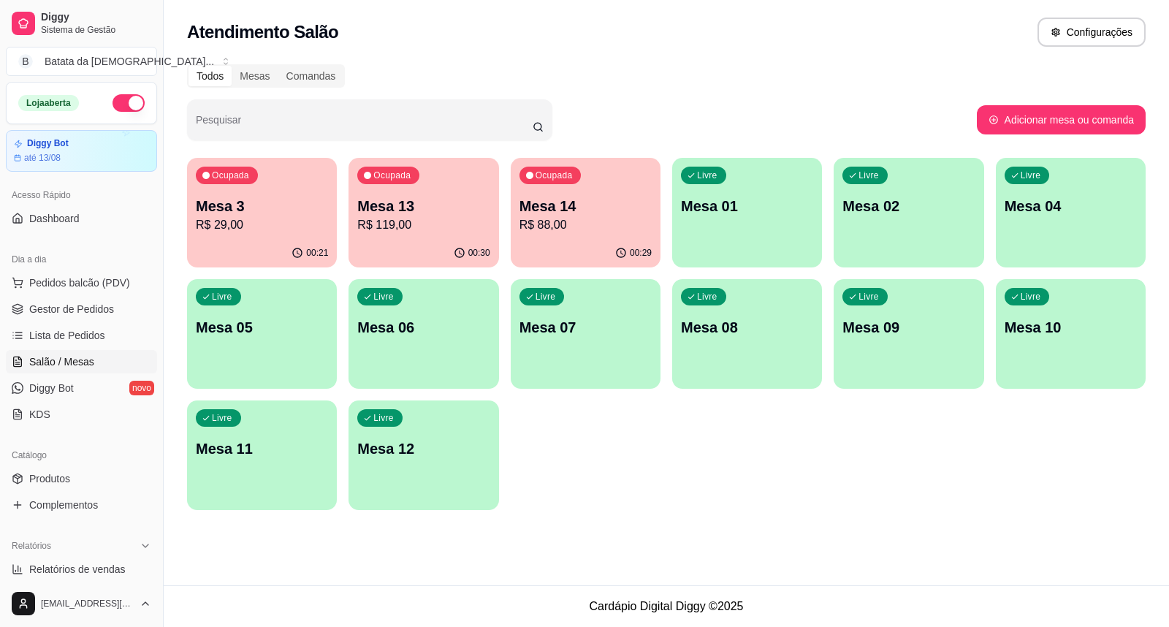
click at [251, 327] on p "Mesa 05" at bounding box center [262, 327] width 132 height 20
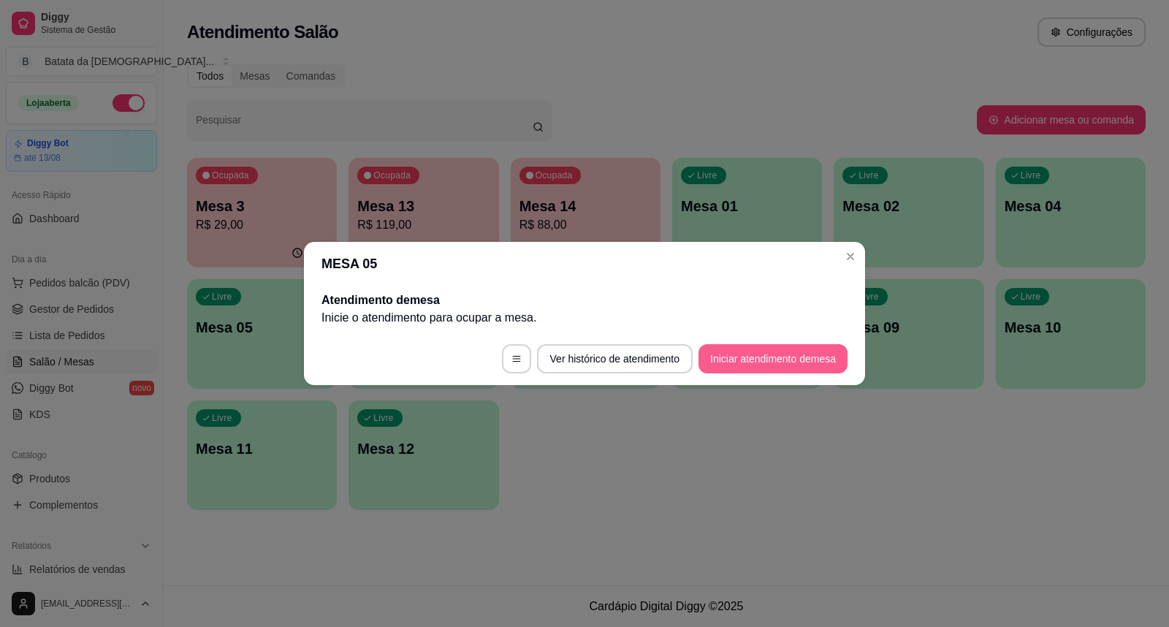
click at [722, 351] on button "Iniciar atendimento de mesa" at bounding box center [772, 358] width 149 height 29
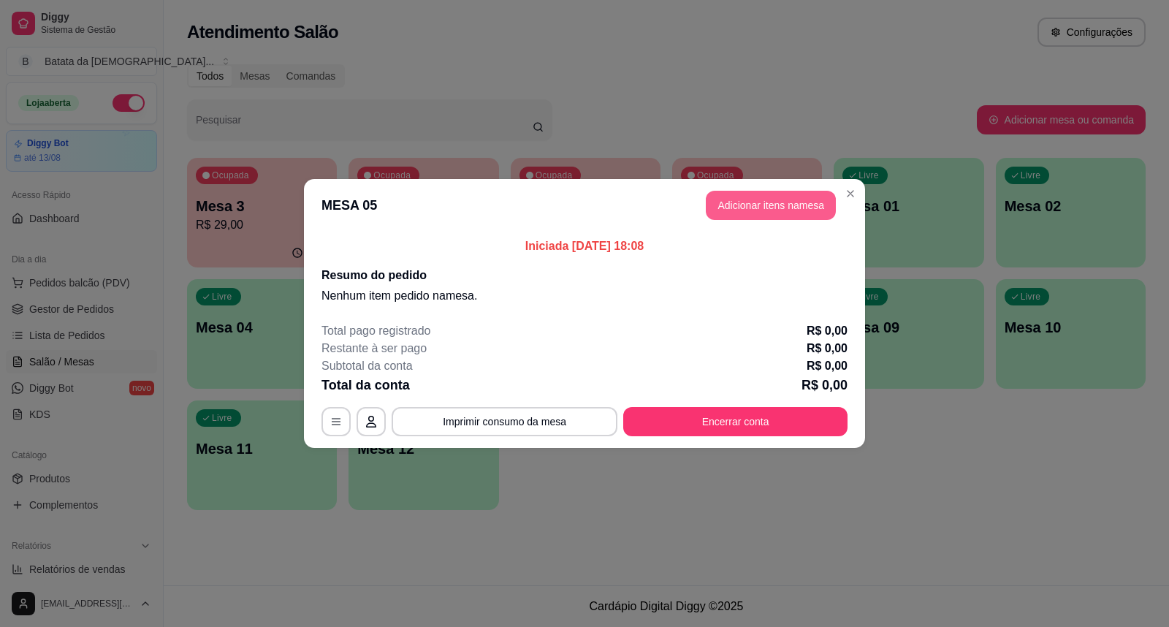
click at [769, 216] on button "Adicionar itens na mesa" at bounding box center [771, 205] width 130 height 29
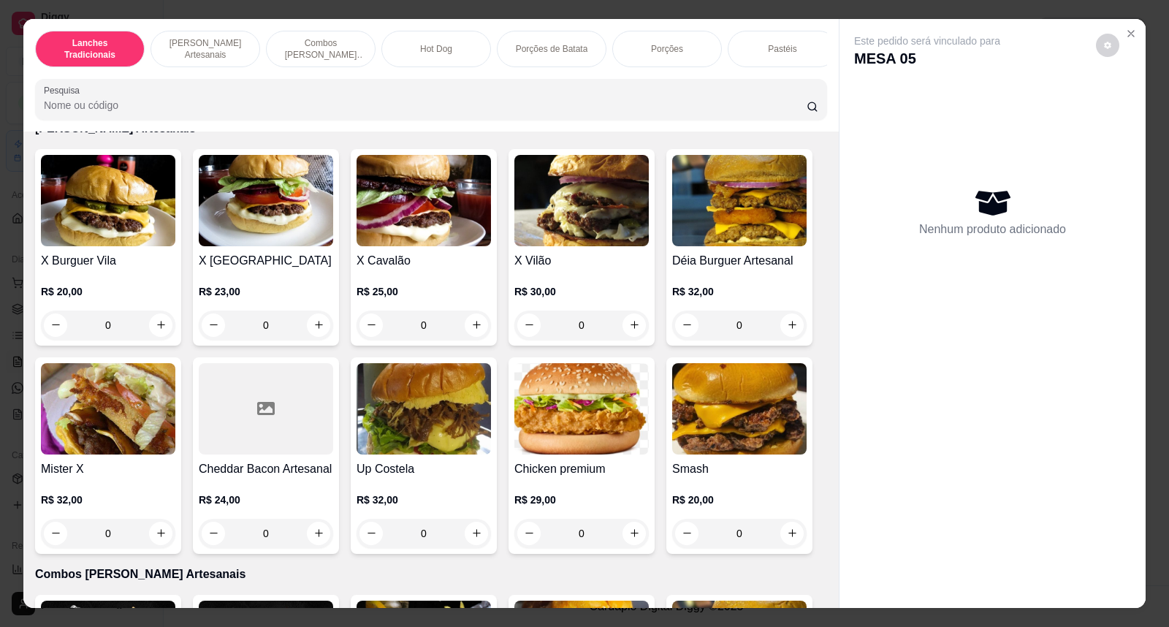
scroll to position [731, 0]
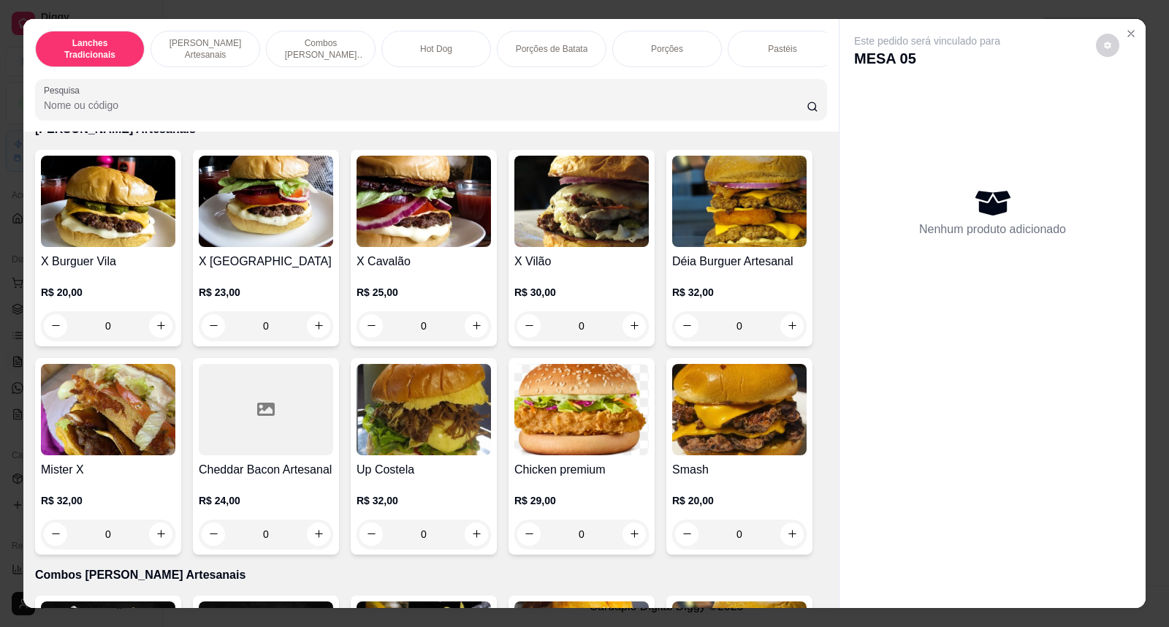
click at [472, 340] on div "0" at bounding box center [423, 325] width 134 height 29
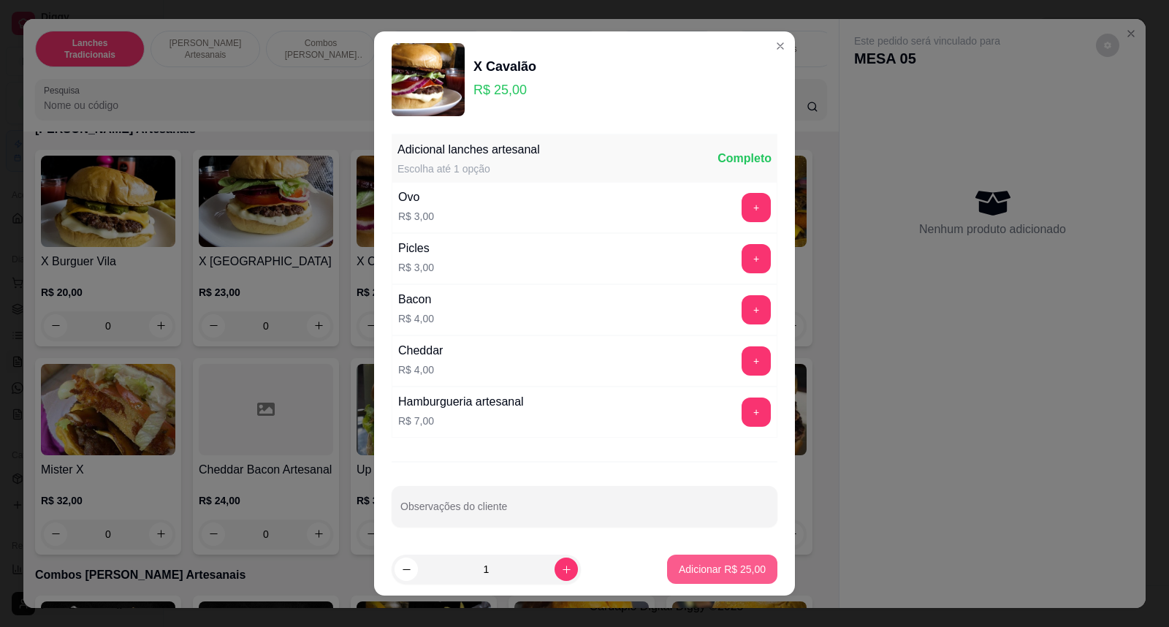
click at [722, 575] on p "Adicionar R$ 25,00" at bounding box center [722, 569] width 87 height 15
type input "1"
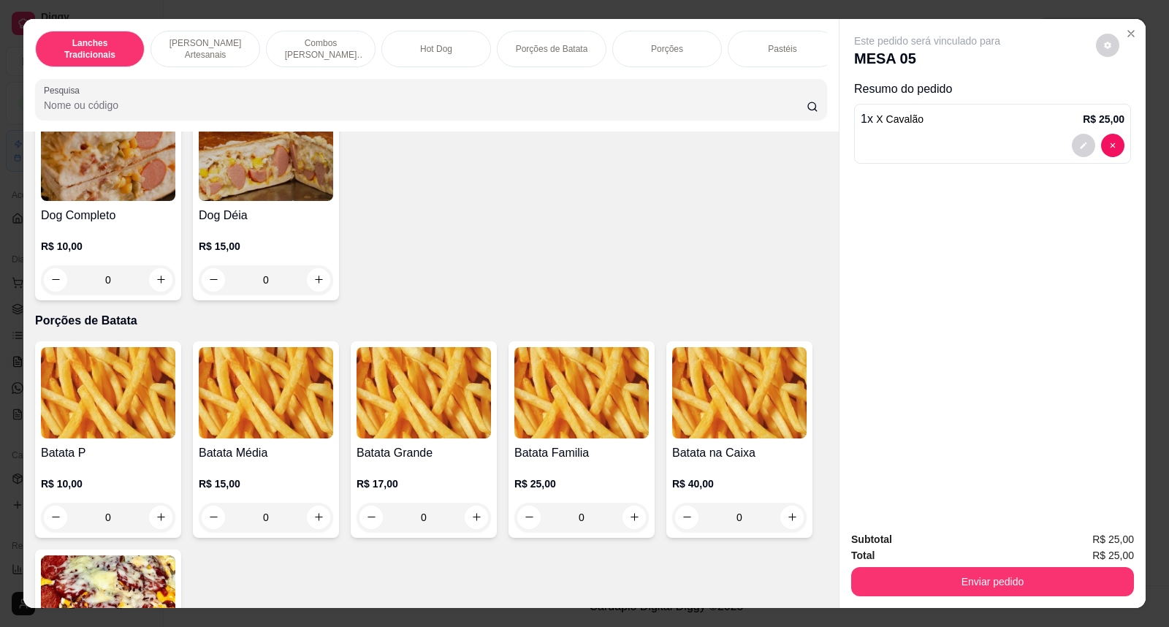
scroll to position [1948, 0]
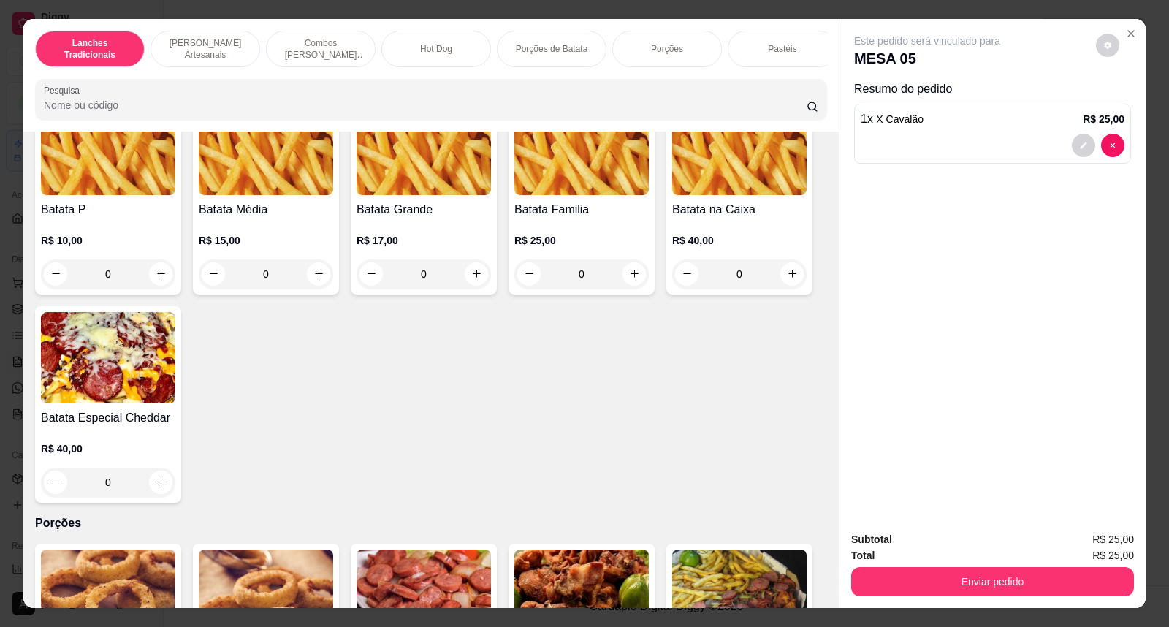
click at [143, 289] on div "0" at bounding box center [108, 273] width 134 height 29
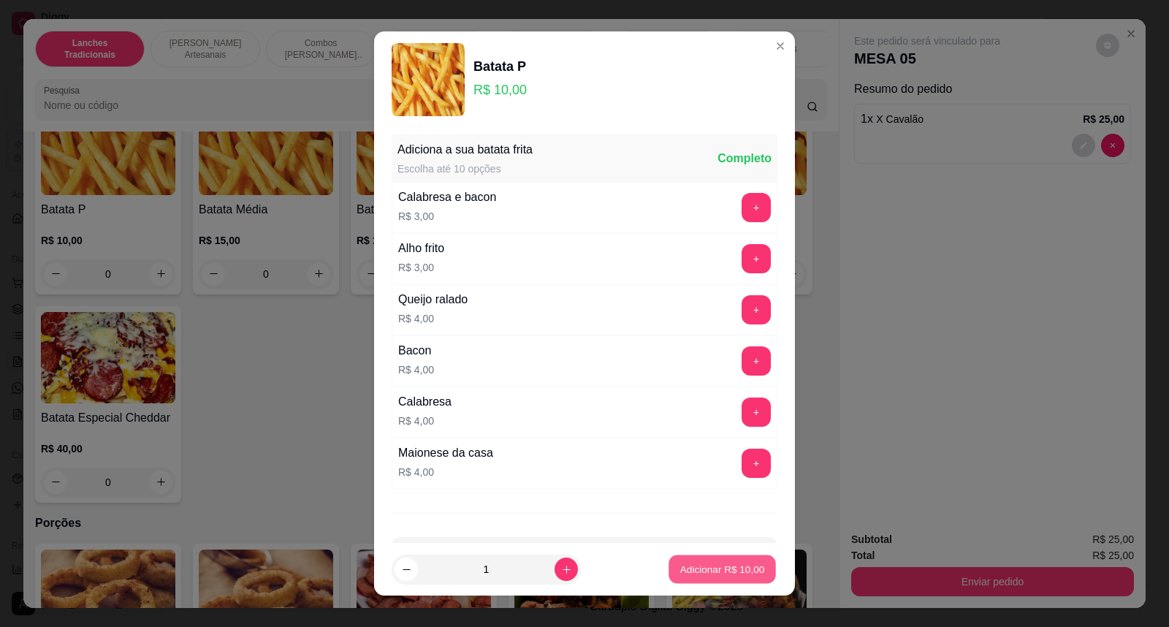
click at [710, 564] on p "Adicionar R$ 10,00" at bounding box center [722, 569] width 85 height 14
type input "1"
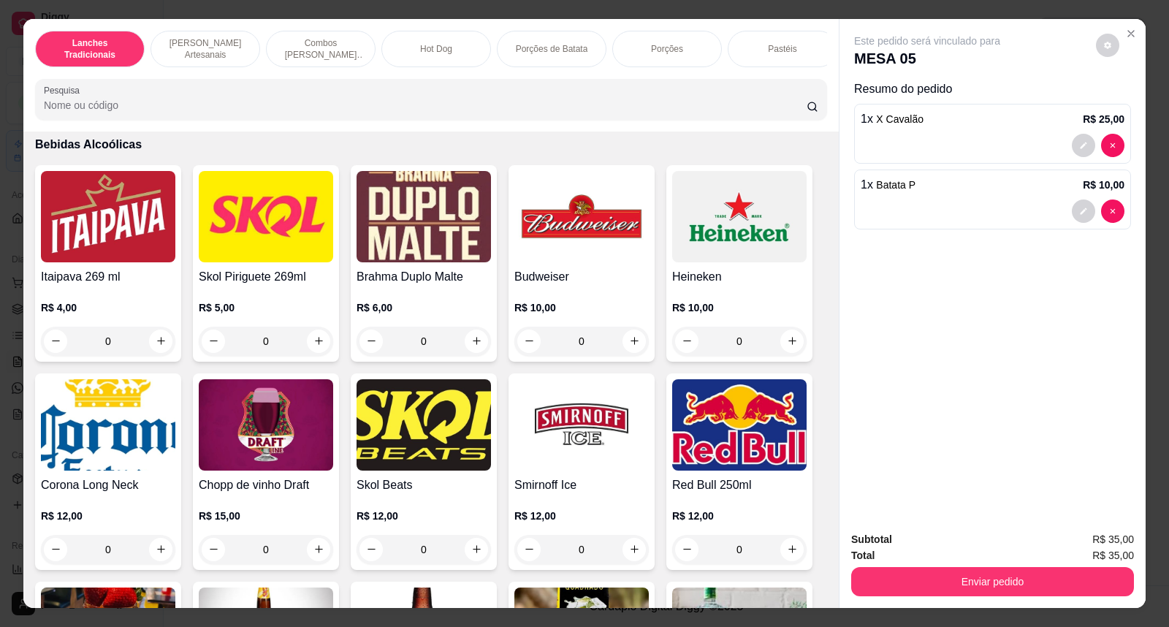
scroll to position [4465, 0]
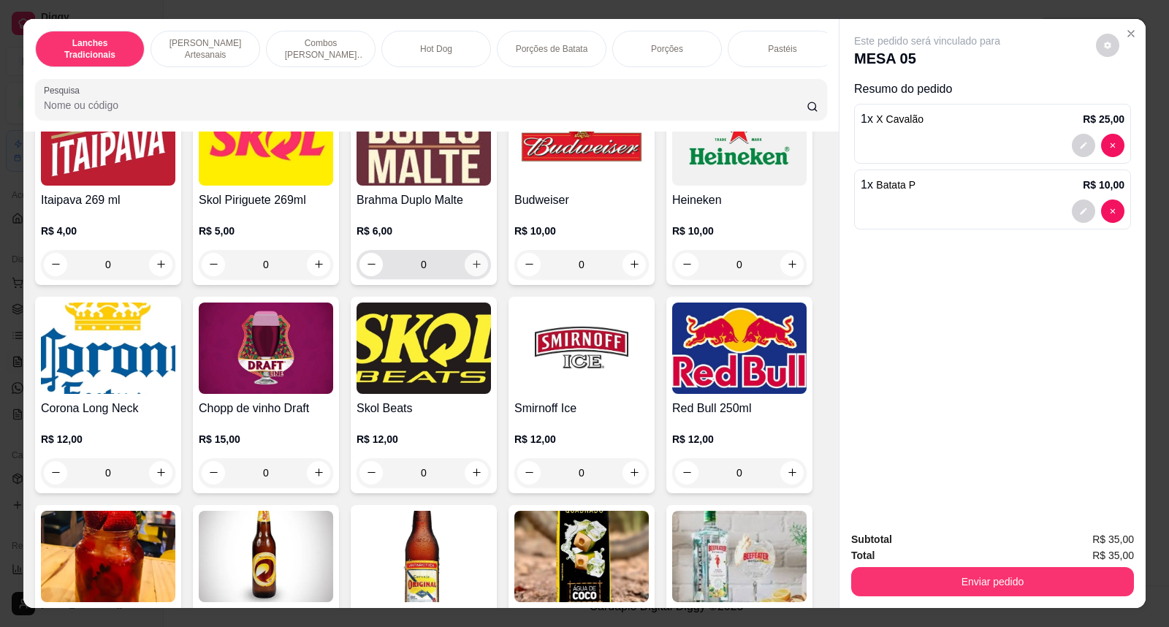
click at [472, 276] on button "increase-product-quantity" at bounding box center [476, 264] width 23 height 23
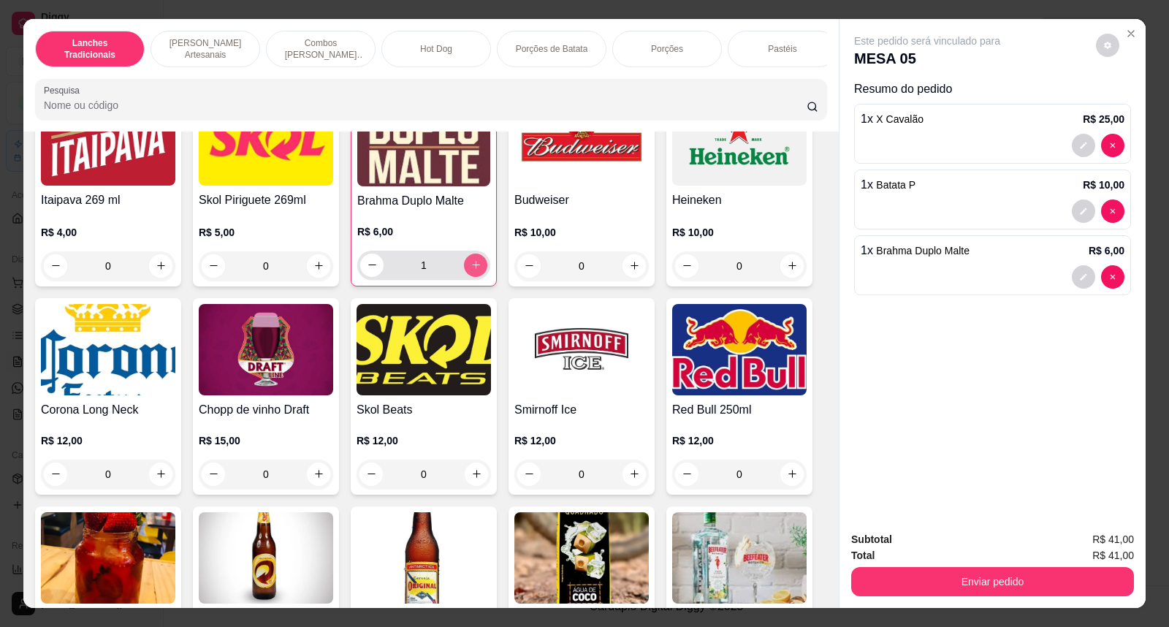
type input "1"
drag, startPoint x: 1088, startPoint y: 566, endPoint x: 1084, endPoint y: 574, distance: 9.2
click at [1088, 568] on div "Enviar pedido" at bounding box center [992, 579] width 283 height 33
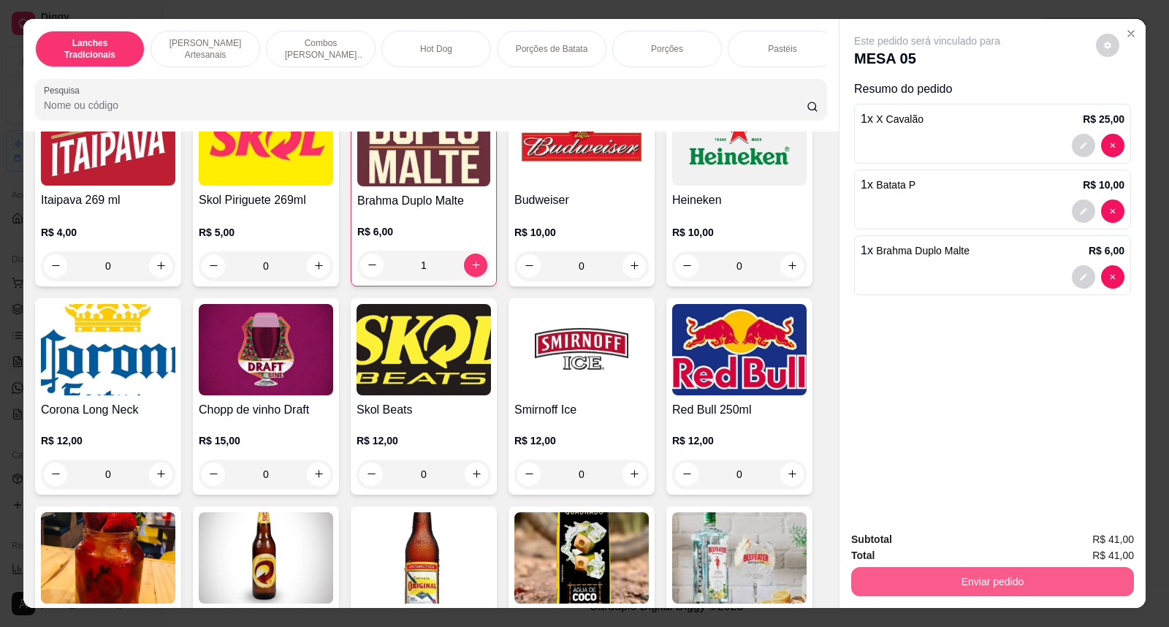
click at [923, 581] on button "Enviar pedido" at bounding box center [992, 581] width 283 height 29
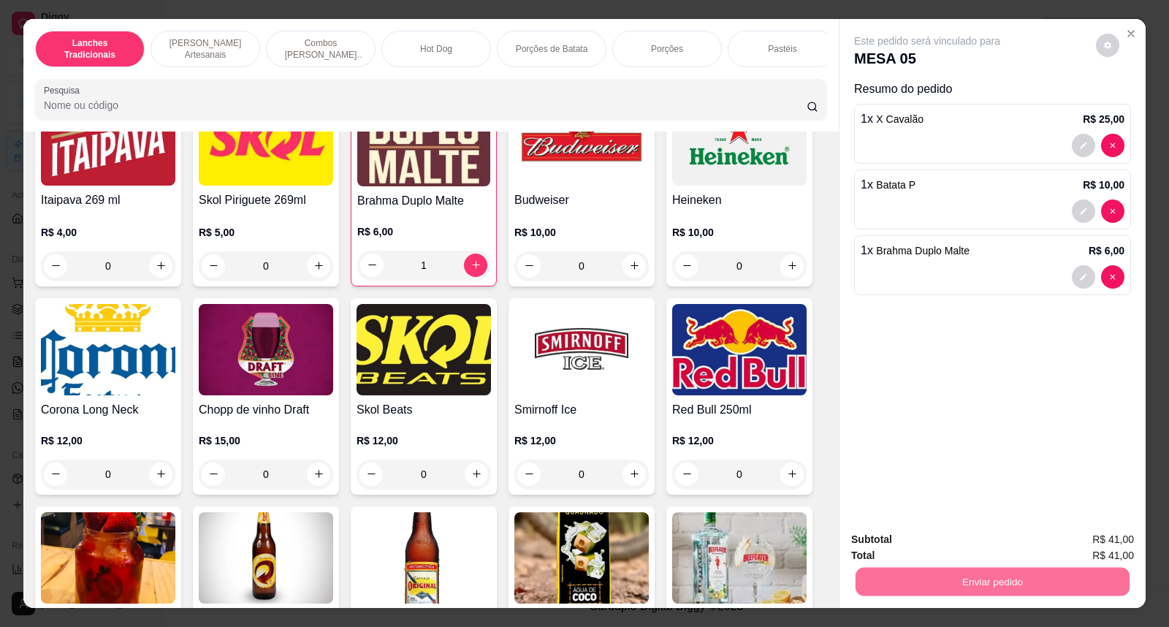
click at [907, 545] on button "Não registrar e enviar pedido" at bounding box center [944, 546] width 148 height 27
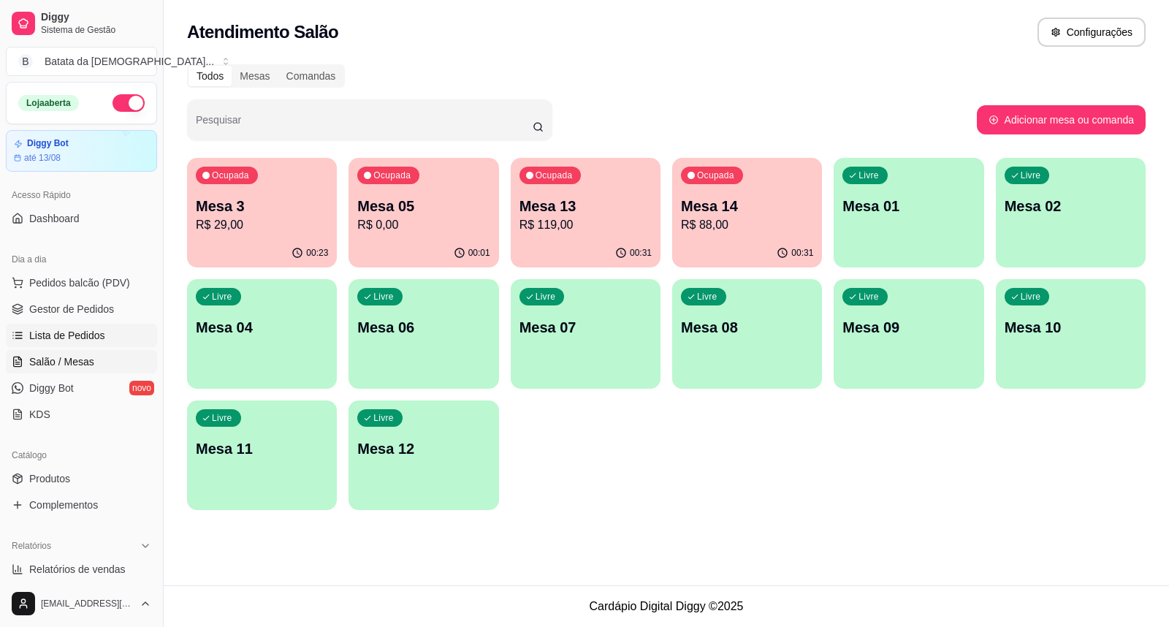
click at [94, 328] on span "Lista de Pedidos" at bounding box center [67, 335] width 76 height 15
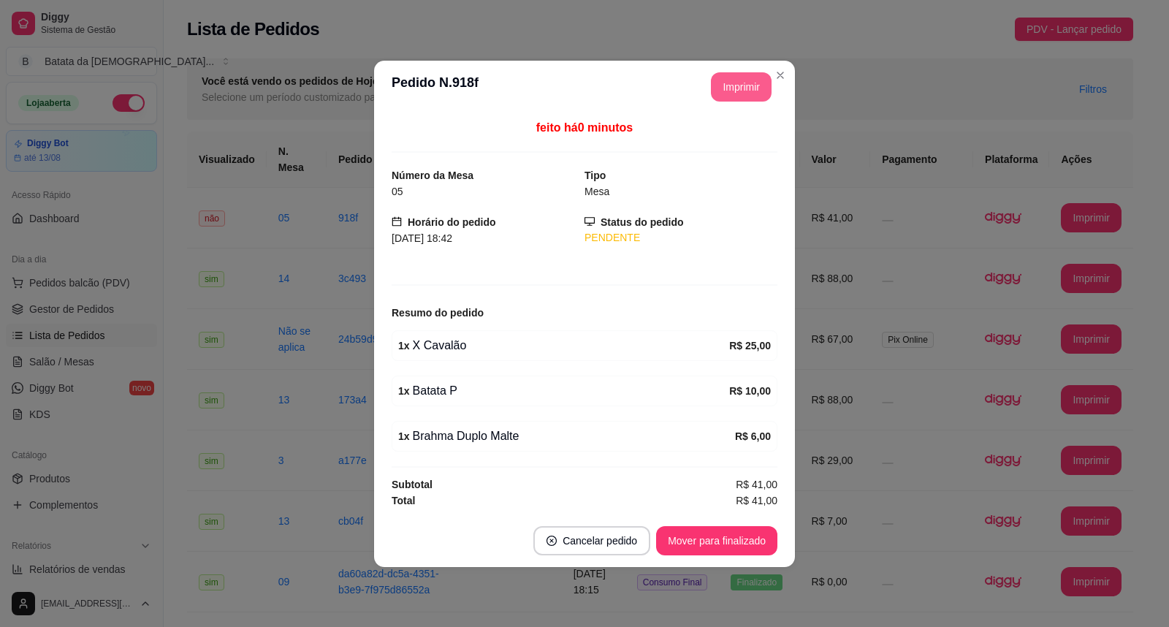
click at [747, 78] on button "Imprimir" at bounding box center [741, 86] width 61 height 29
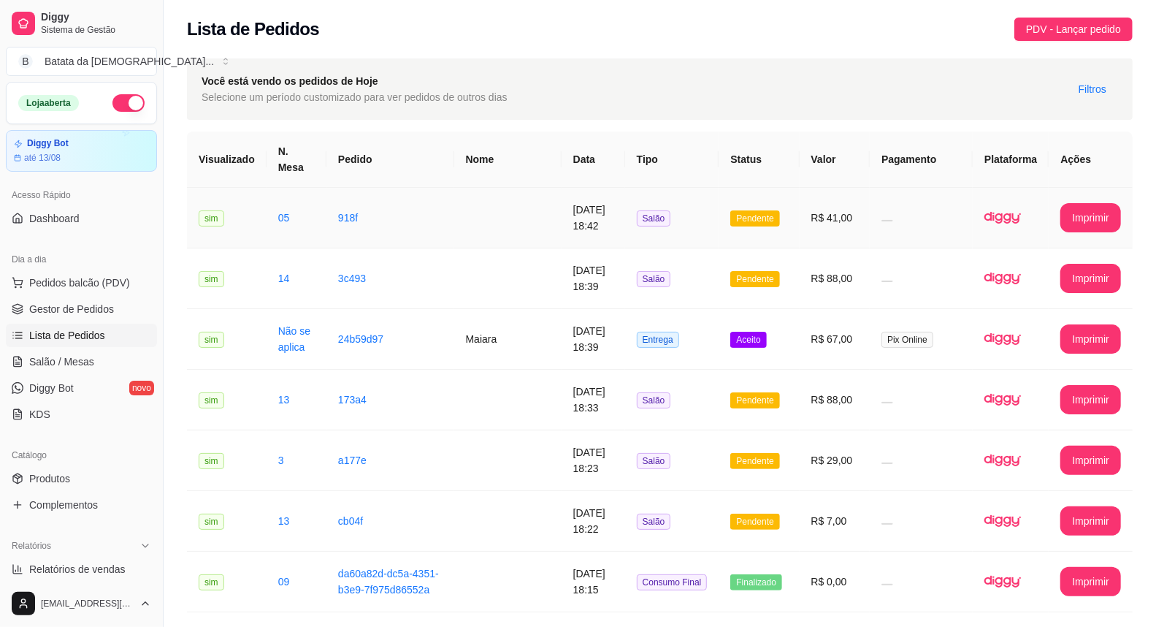
click at [534, 188] on td at bounding box center [507, 218] width 107 height 61
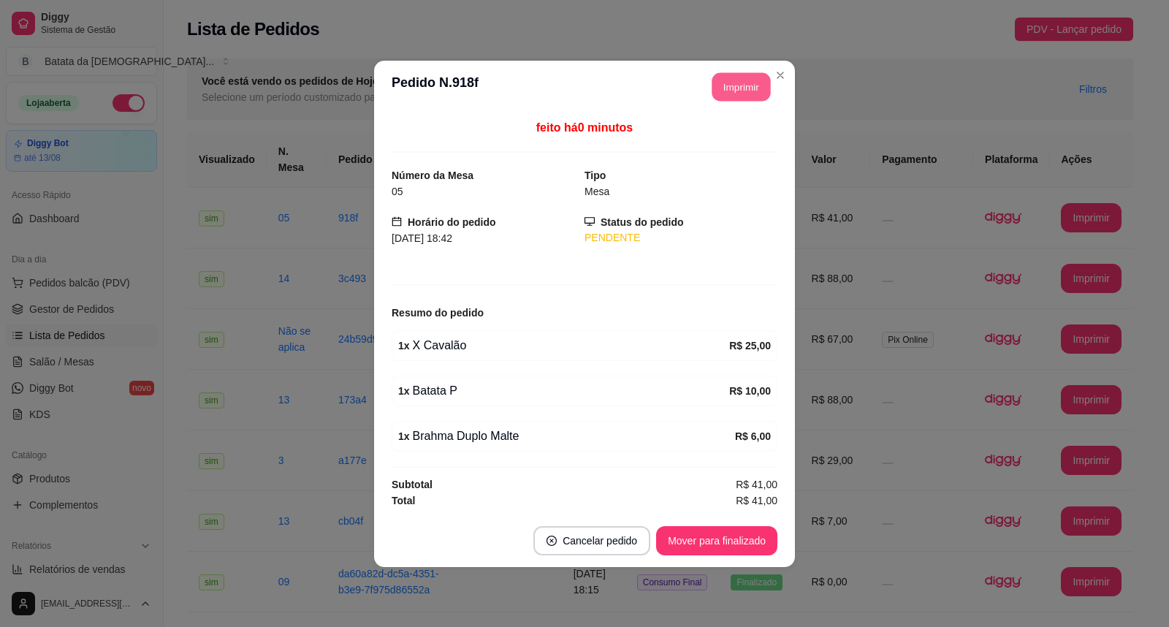
click at [731, 96] on button "Imprimir" at bounding box center [741, 86] width 58 height 28
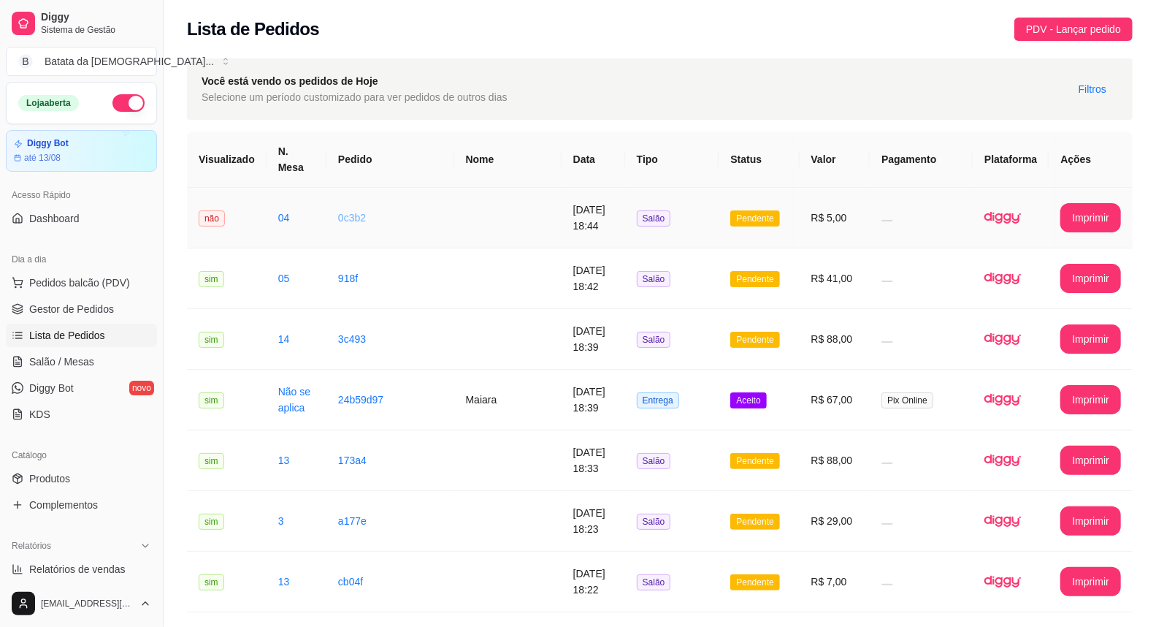
click at [351, 212] on link "0c3b2" at bounding box center [352, 218] width 28 height 12
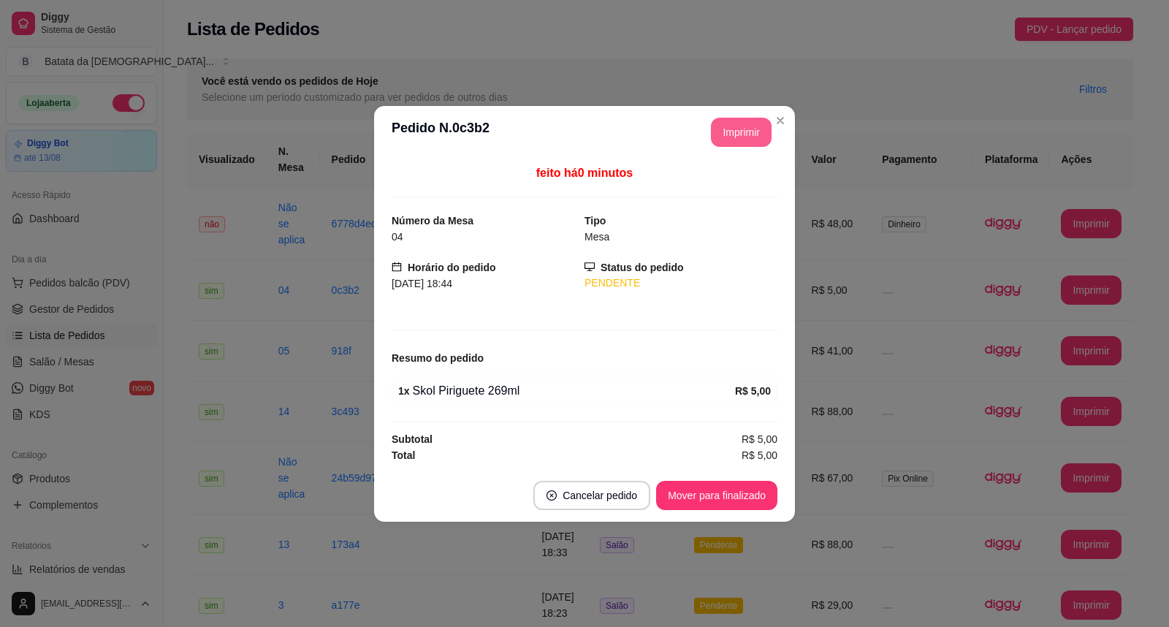
click at [739, 142] on button "Imprimir" at bounding box center [741, 132] width 61 height 29
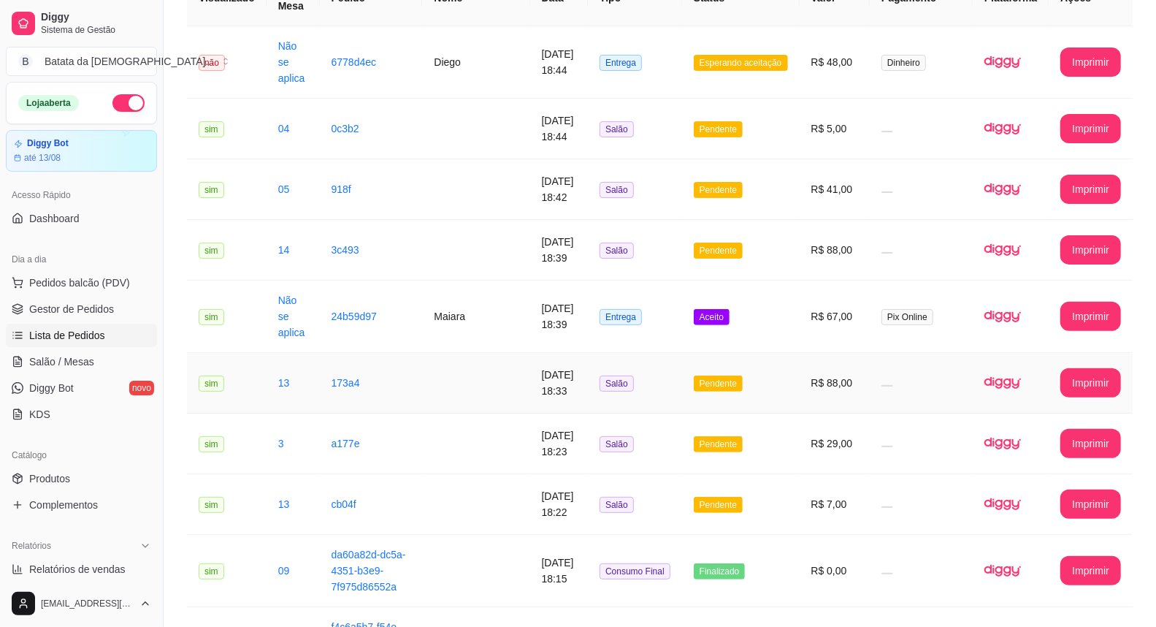
scroll to position [162, 0]
click at [755, 285] on td "Aceito" at bounding box center [741, 316] width 118 height 72
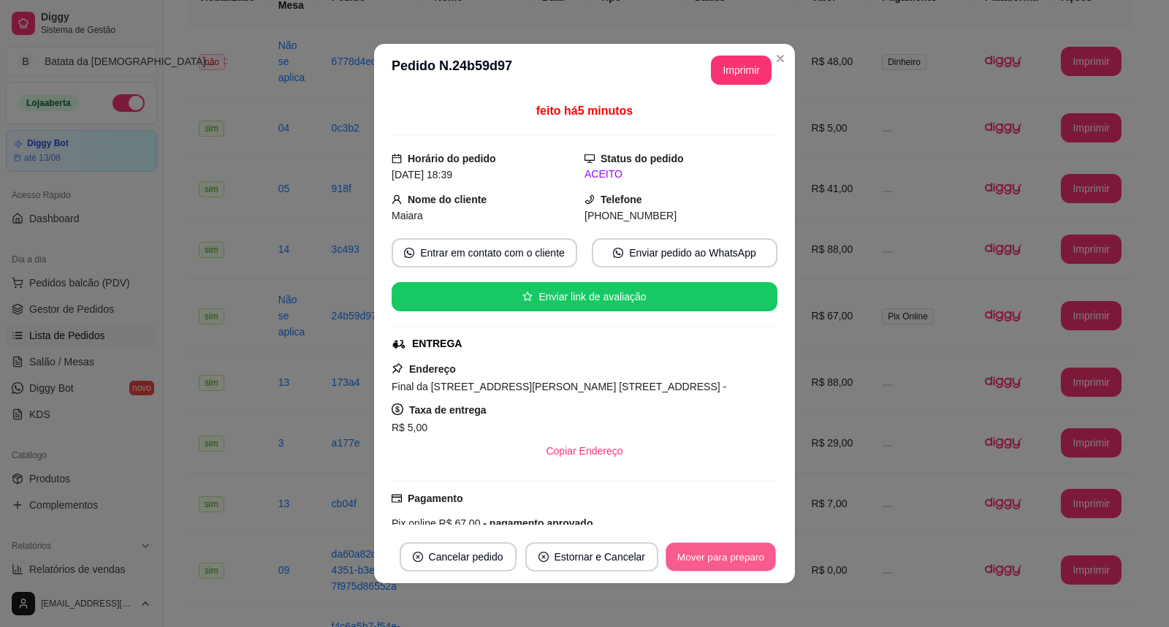
click at [720, 558] on button "Mover para preparo" at bounding box center [721, 557] width 110 height 28
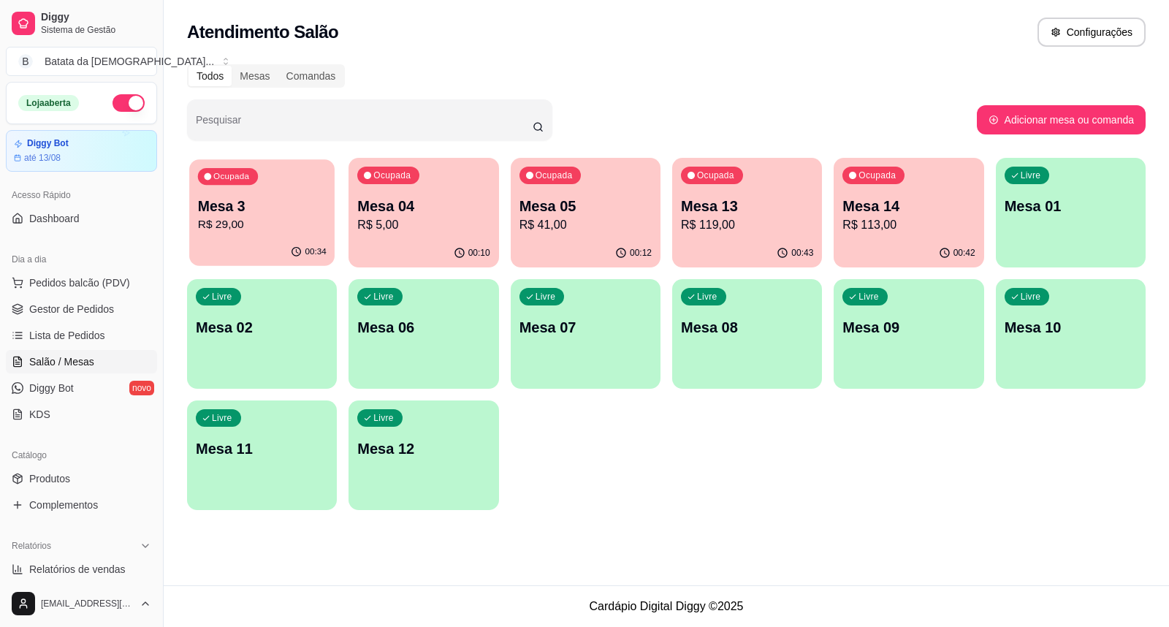
click at [274, 169] on div "Ocupada Mesa 3 R$ 29,00" at bounding box center [261, 198] width 145 height 79
click at [411, 201] on p "Mesa 04" at bounding box center [423, 206] width 132 height 20
click at [742, 207] on p "Mesa 13" at bounding box center [747, 207] width 129 height 20
click at [941, 212] on p "Mesa 14" at bounding box center [908, 206] width 132 height 20
click at [732, 231] on p "R$ 119,00" at bounding box center [747, 225] width 132 height 18
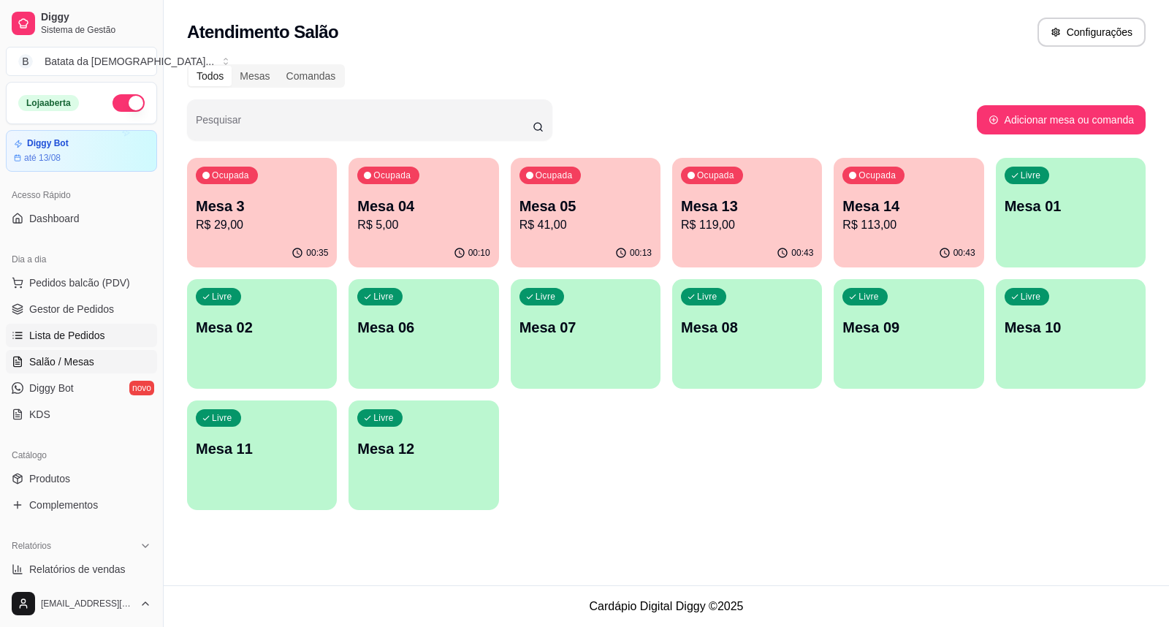
click at [62, 338] on span "Lista de Pedidos" at bounding box center [67, 335] width 76 height 15
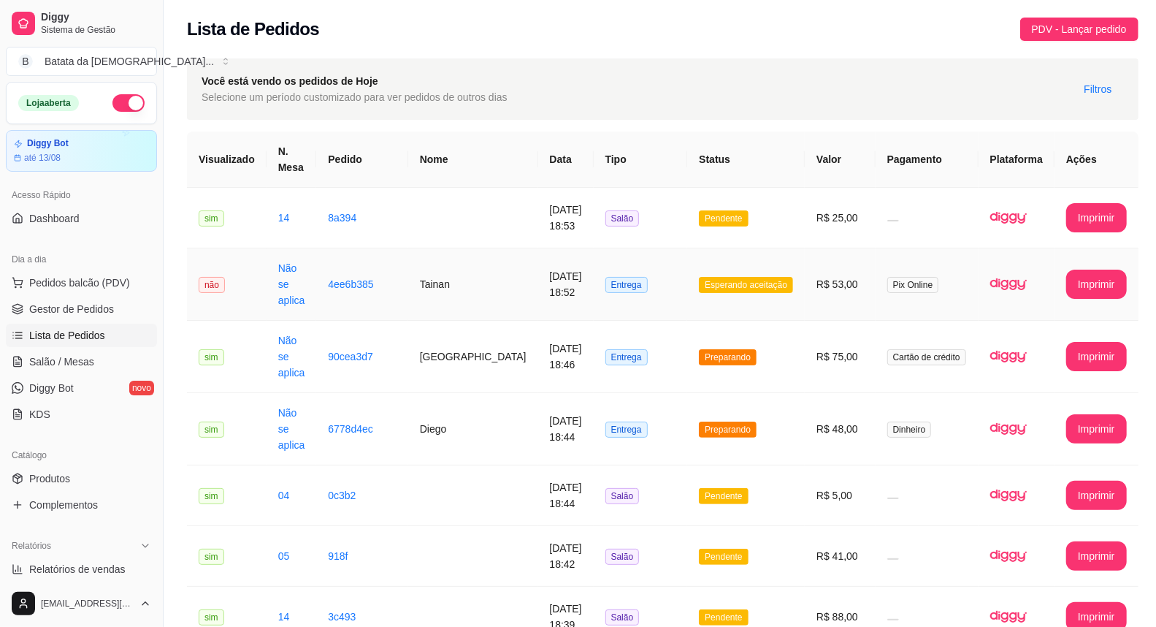
click at [876, 268] on td "Pix Online" at bounding box center [927, 284] width 103 height 72
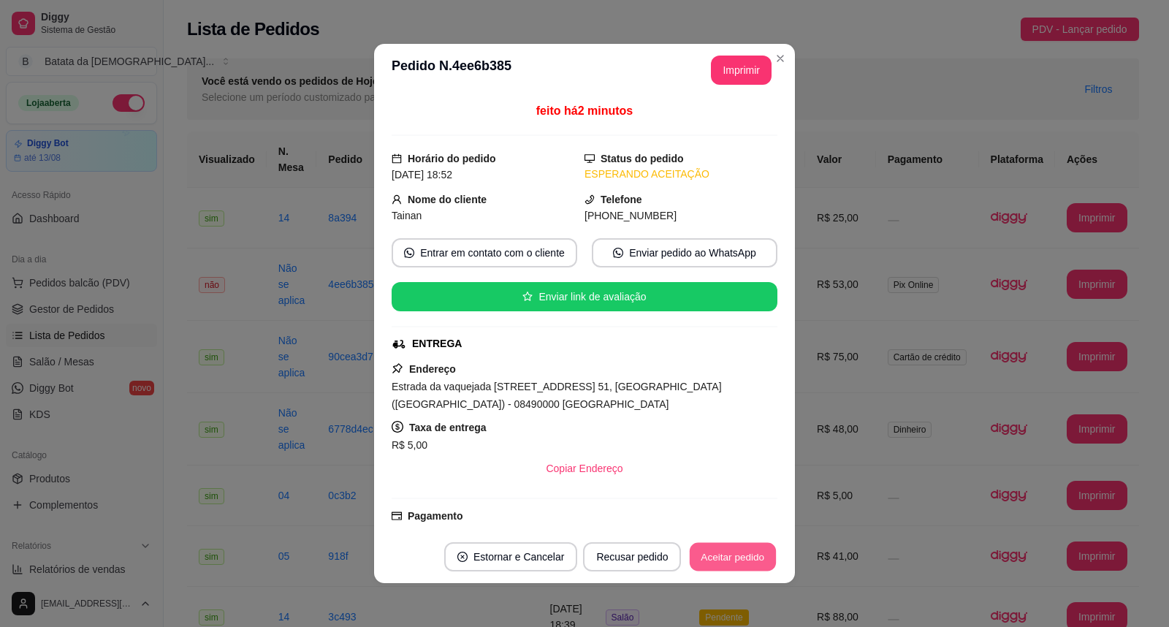
click at [697, 550] on button "Aceitar pedido" at bounding box center [733, 557] width 86 height 28
click at [729, 66] on button "Imprimir" at bounding box center [741, 70] width 61 height 29
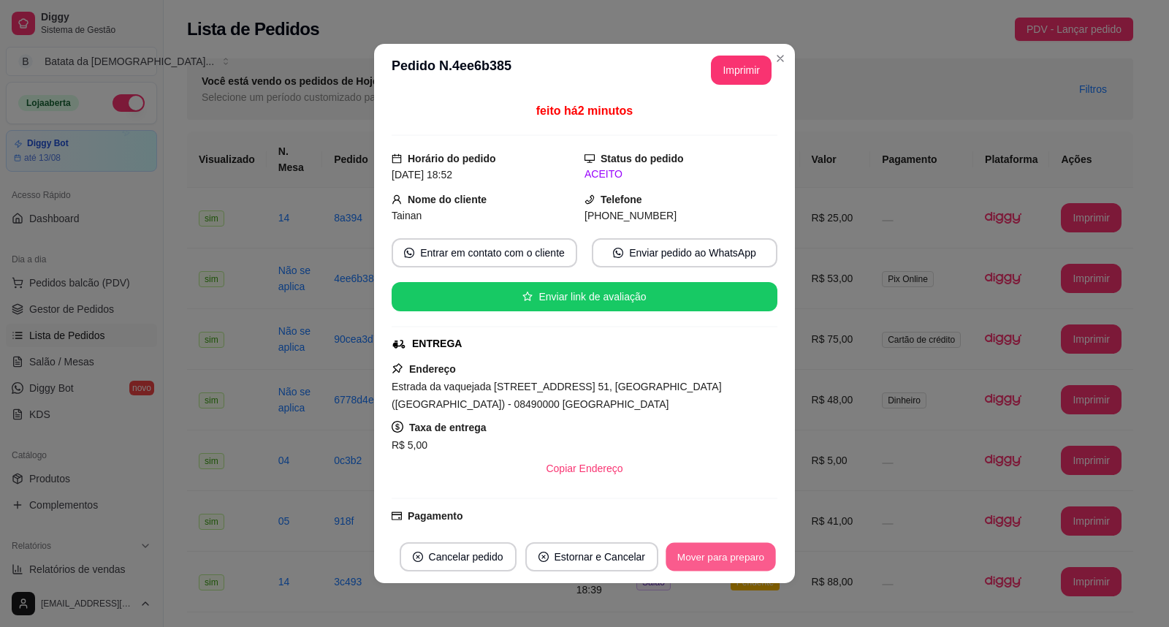
click at [741, 544] on button "Mover para preparo" at bounding box center [721, 557] width 110 height 28
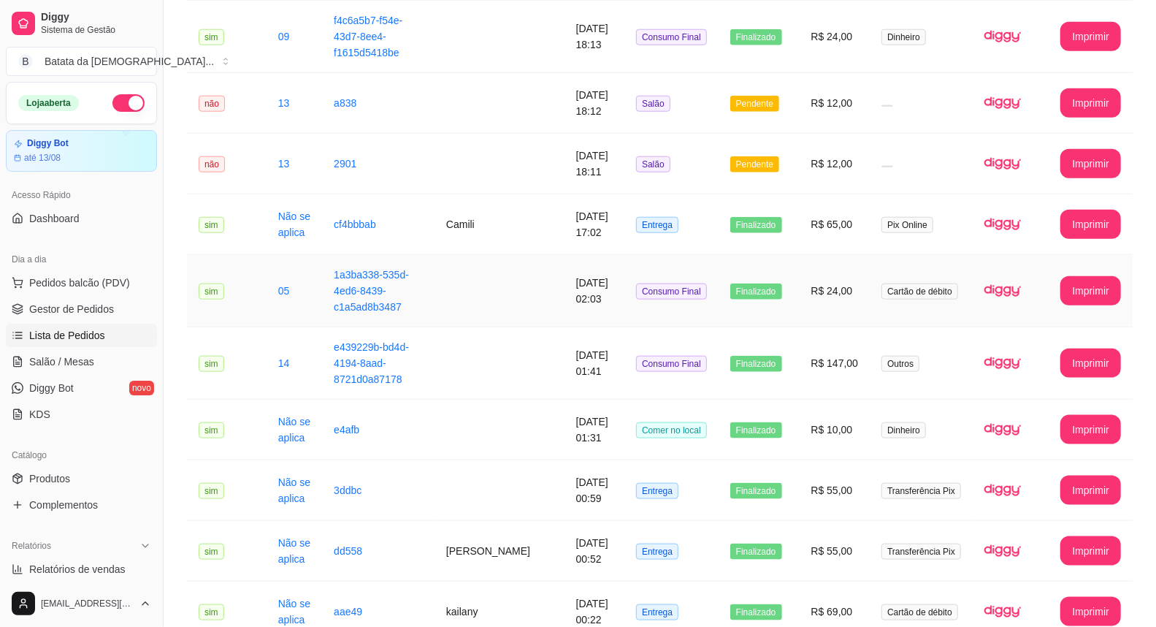
scroll to position [985, 0]
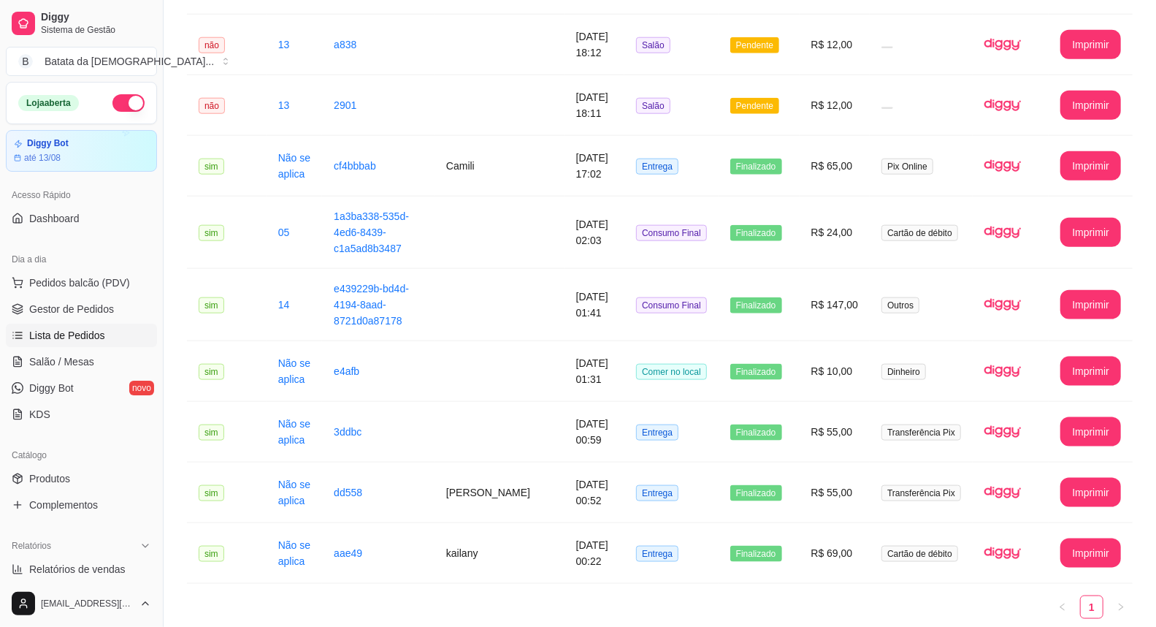
click at [37, 329] on span "Lista de Pedidos" at bounding box center [67, 335] width 76 height 15
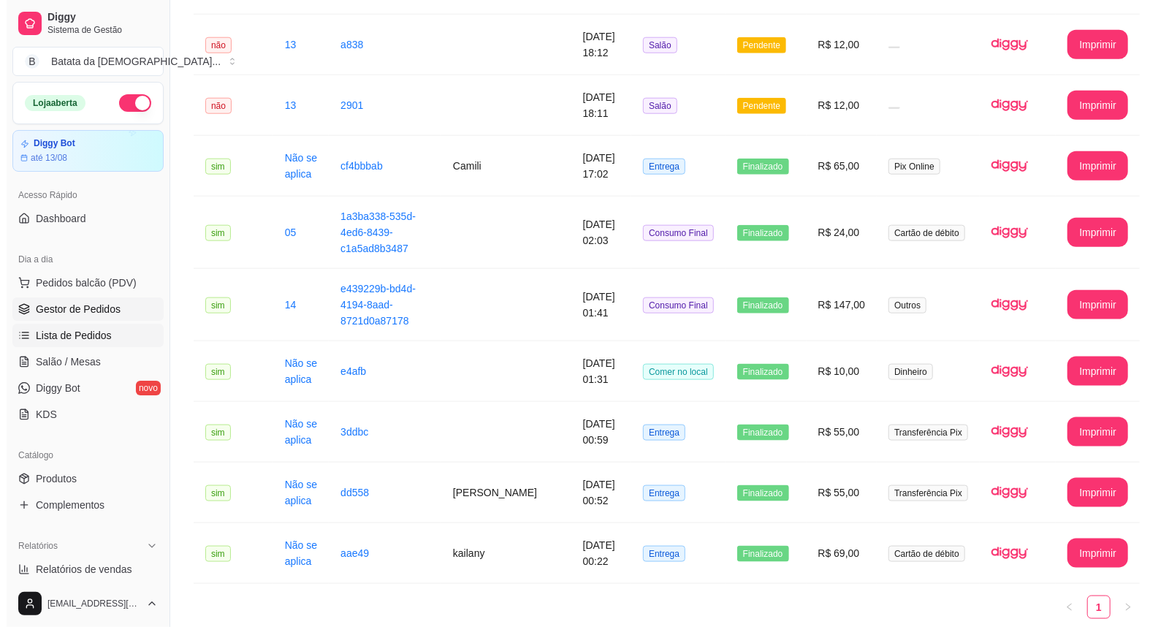
scroll to position [0, 0]
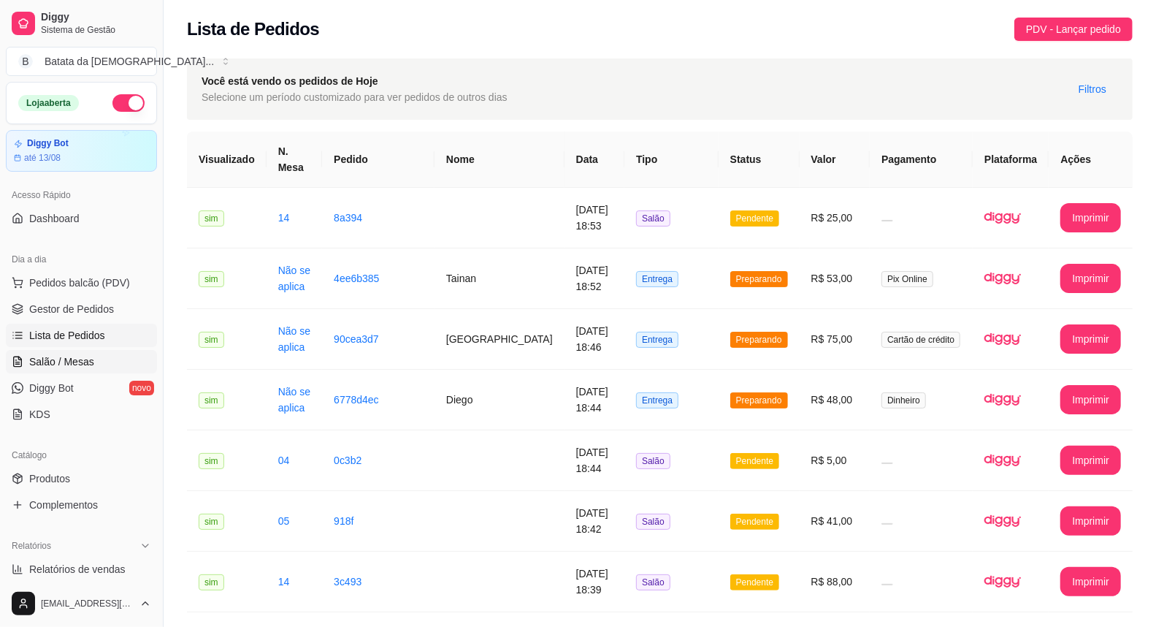
click at [77, 355] on span "Salão / Mesas" at bounding box center [61, 361] width 65 height 15
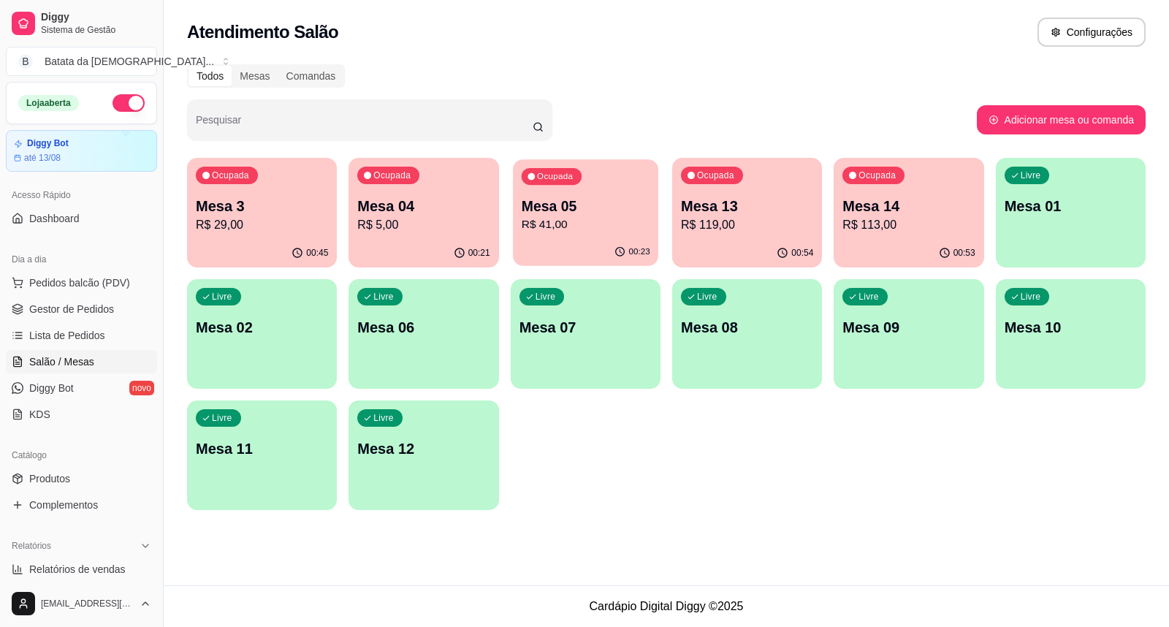
click at [541, 214] on p "Mesa 05" at bounding box center [585, 207] width 129 height 20
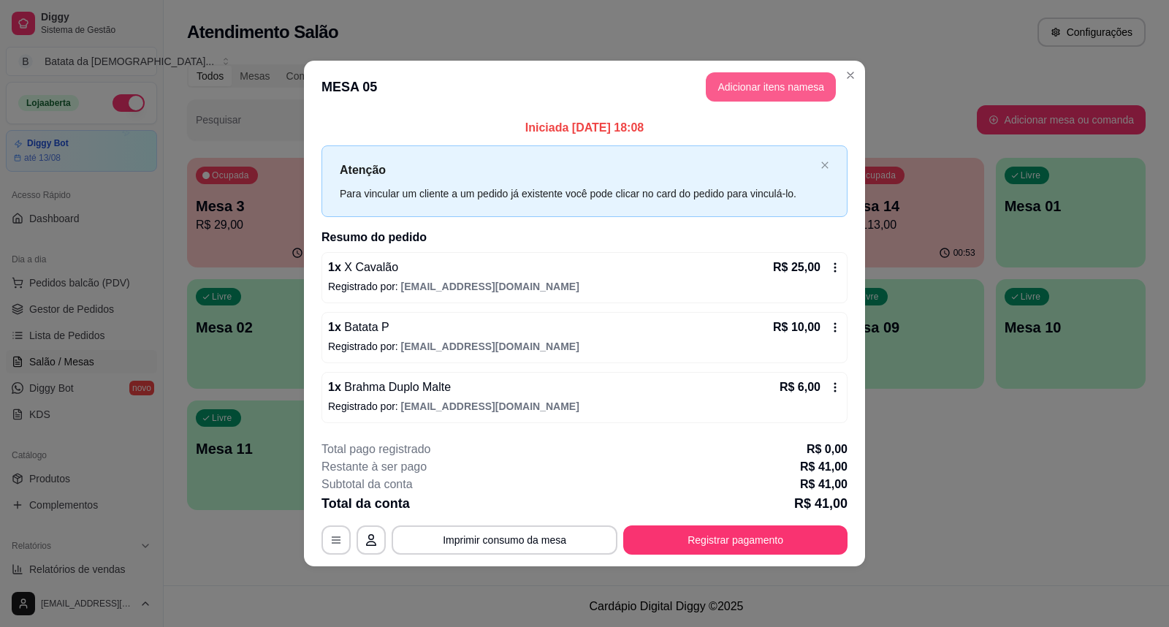
click at [779, 99] on button "Adicionar itens na mesa" at bounding box center [771, 86] width 130 height 29
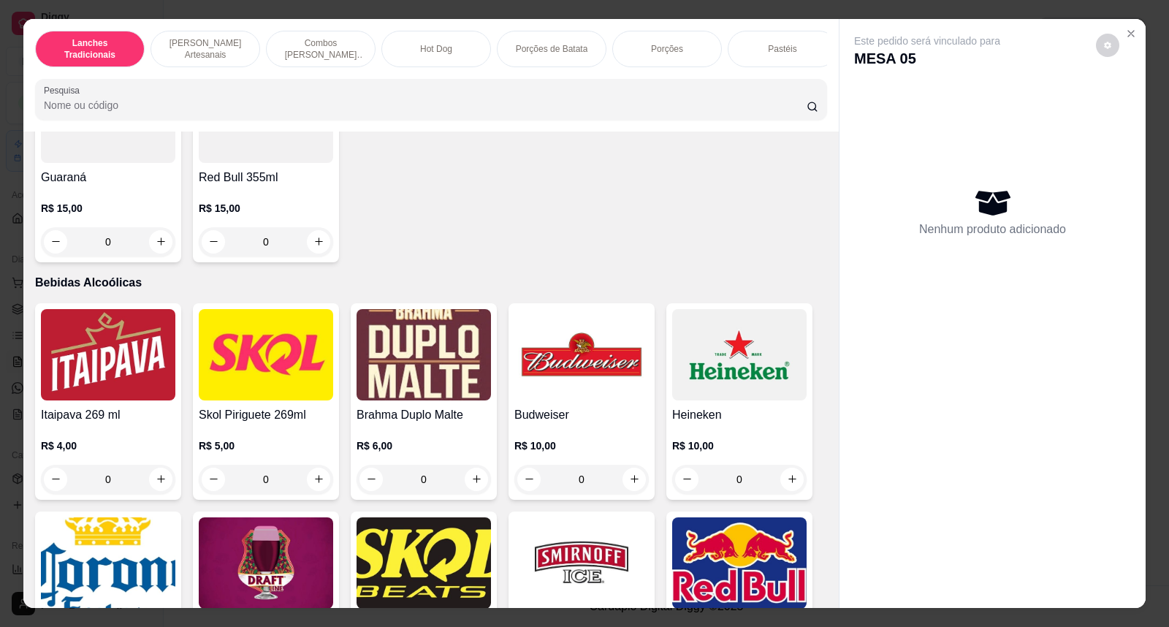
scroll to position [4301, 0]
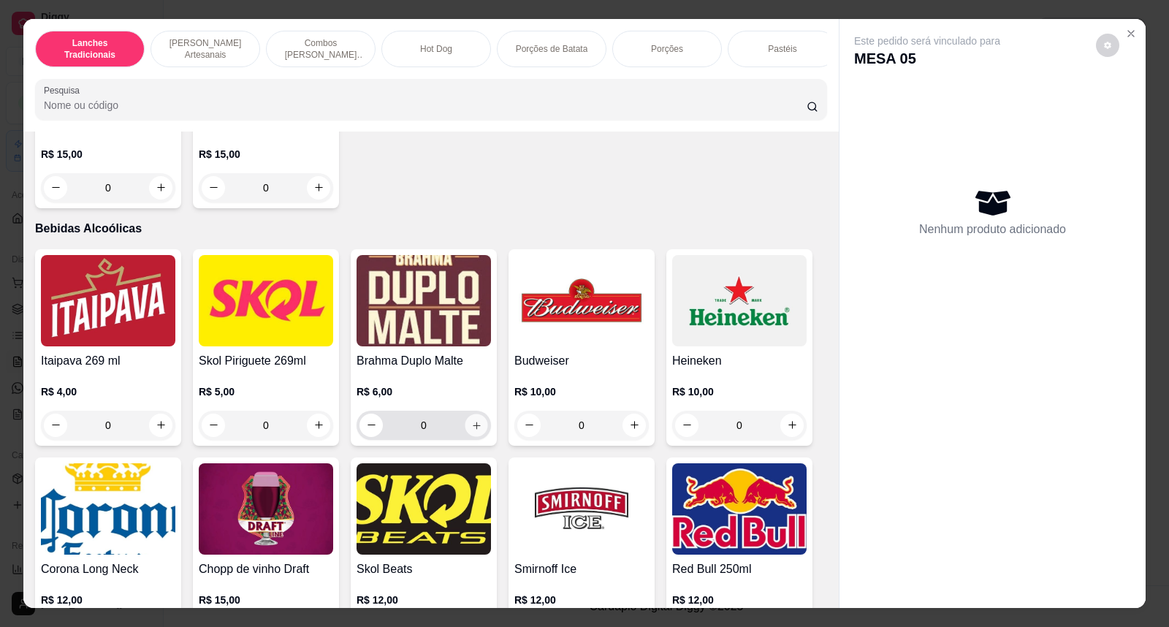
click at [471, 430] on icon "increase-product-quantity" at bounding box center [476, 424] width 11 height 11
type input "1"
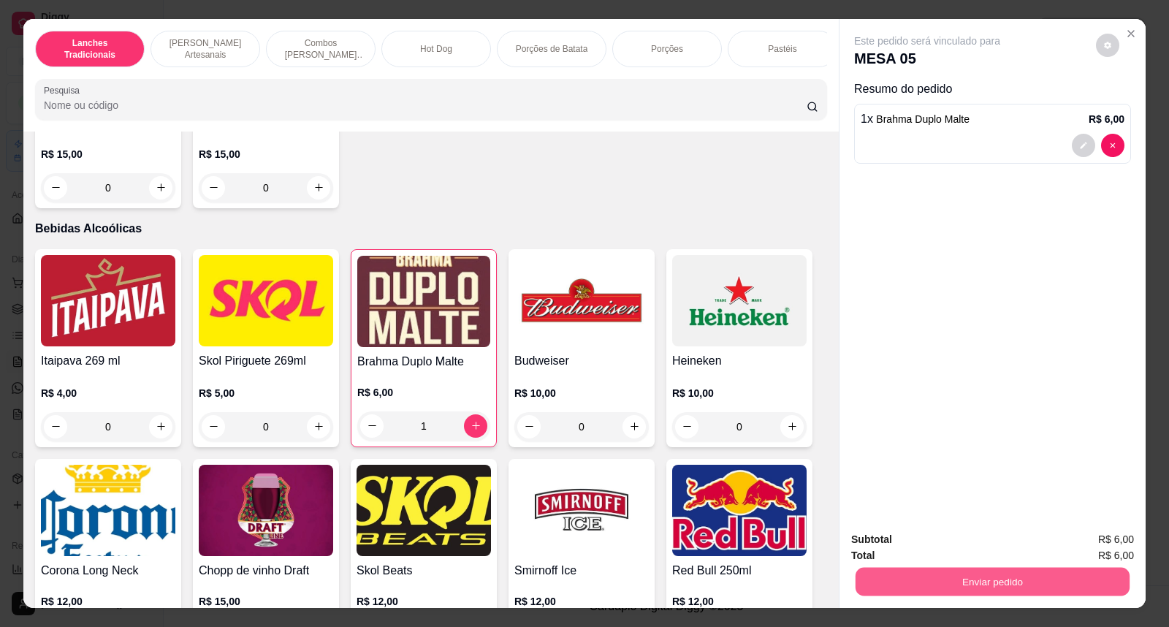
click at [872, 575] on button "Enviar pedido" at bounding box center [992, 582] width 274 height 28
click at [912, 552] on button "Não registrar e enviar pedido" at bounding box center [944, 547] width 152 height 28
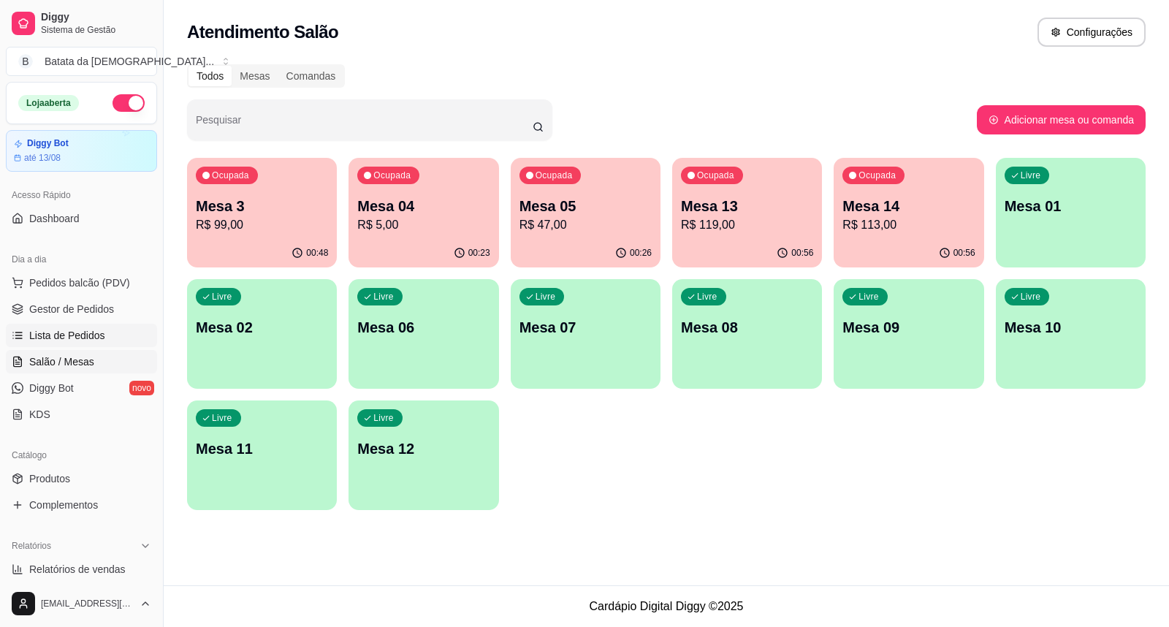
click at [82, 338] on span "Lista de Pedidos" at bounding box center [67, 335] width 76 height 15
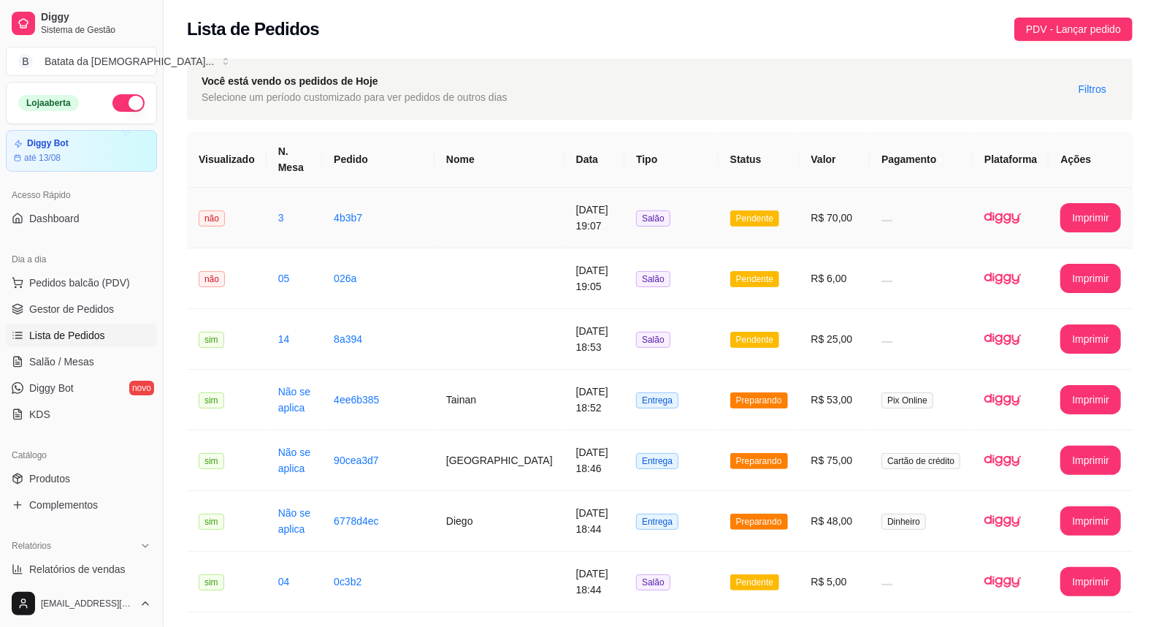
click at [332, 214] on td "4b3b7" at bounding box center [378, 218] width 112 height 61
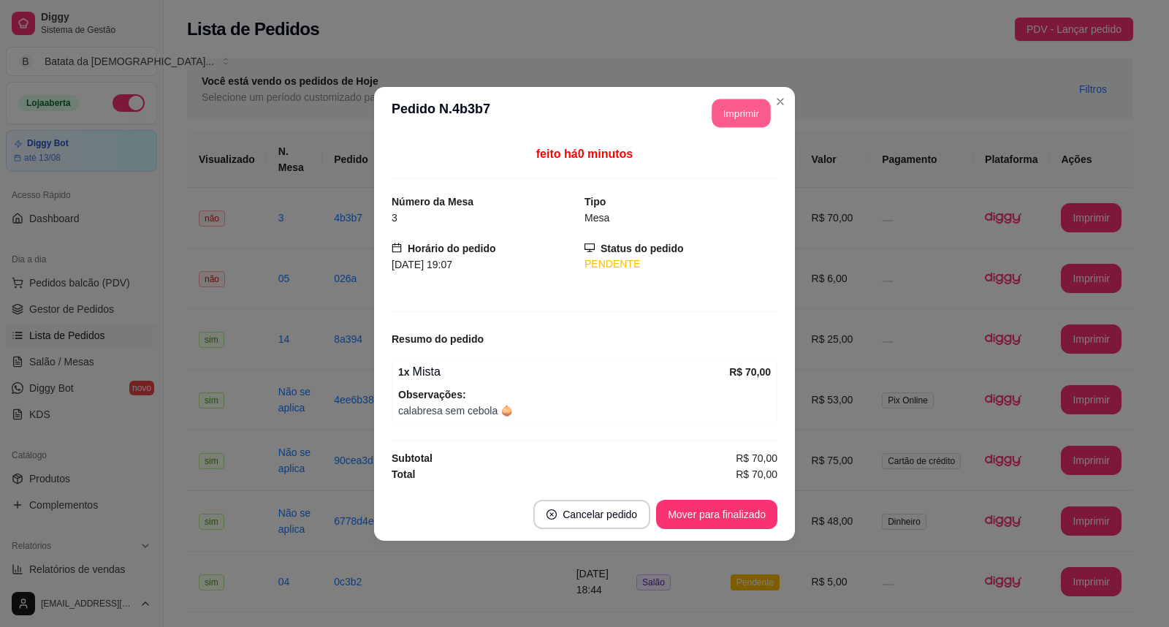
click at [738, 117] on button "Imprimir" at bounding box center [741, 113] width 58 height 28
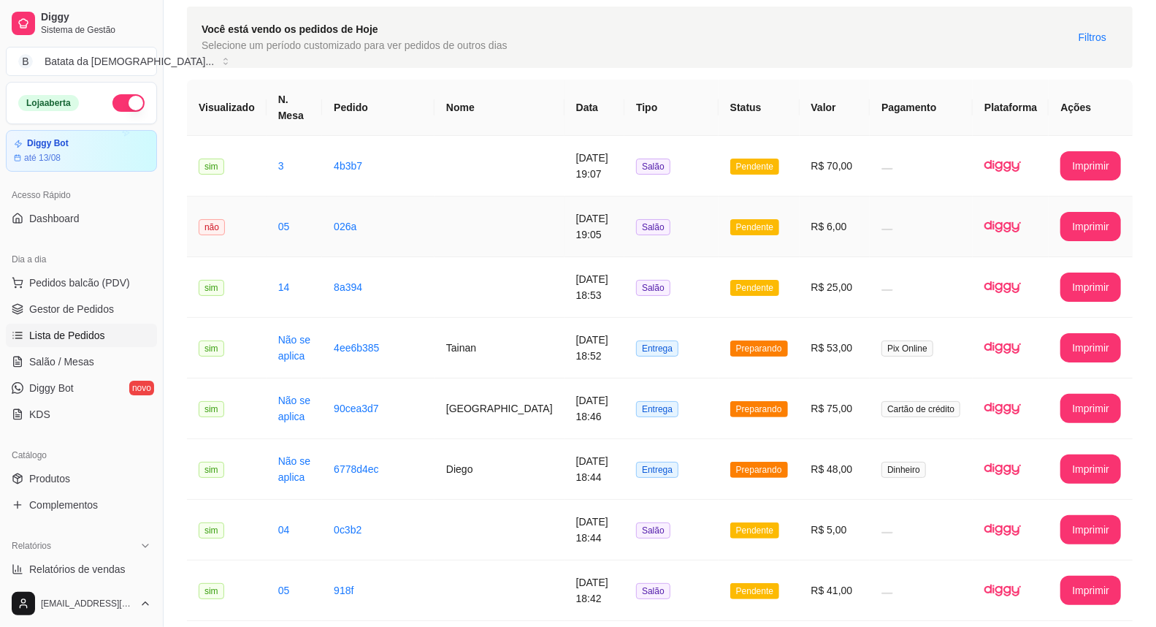
scroll to position [81, 0]
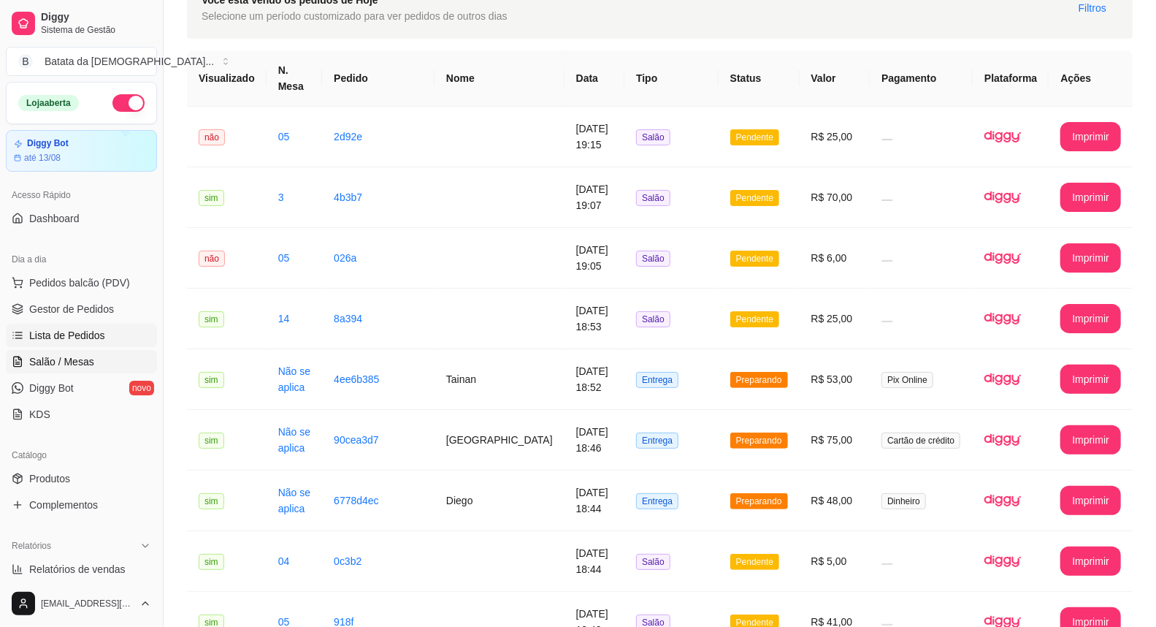
click at [72, 366] on span "Salão / Mesas" at bounding box center [61, 361] width 65 height 15
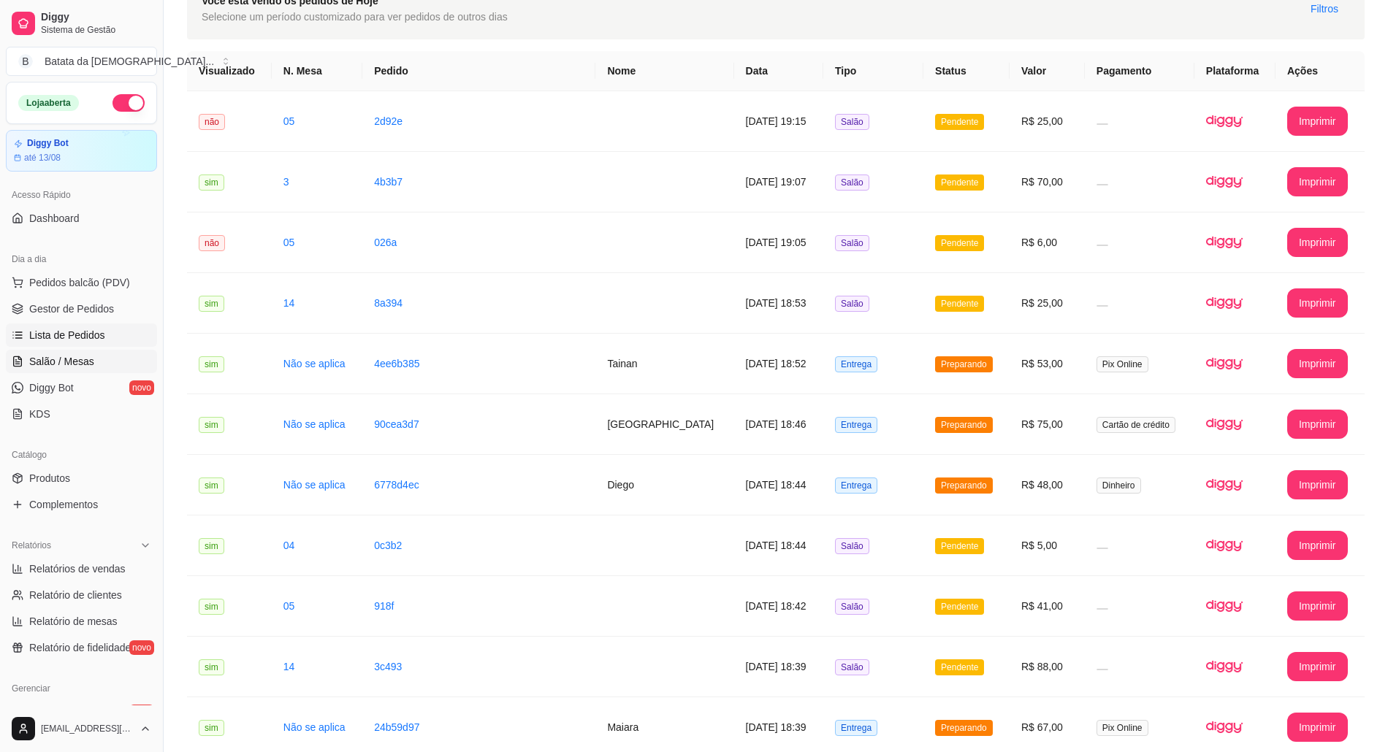
click at [94, 359] on link "Salão / Mesas" at bounding box center [81, 361] width 151 height 23
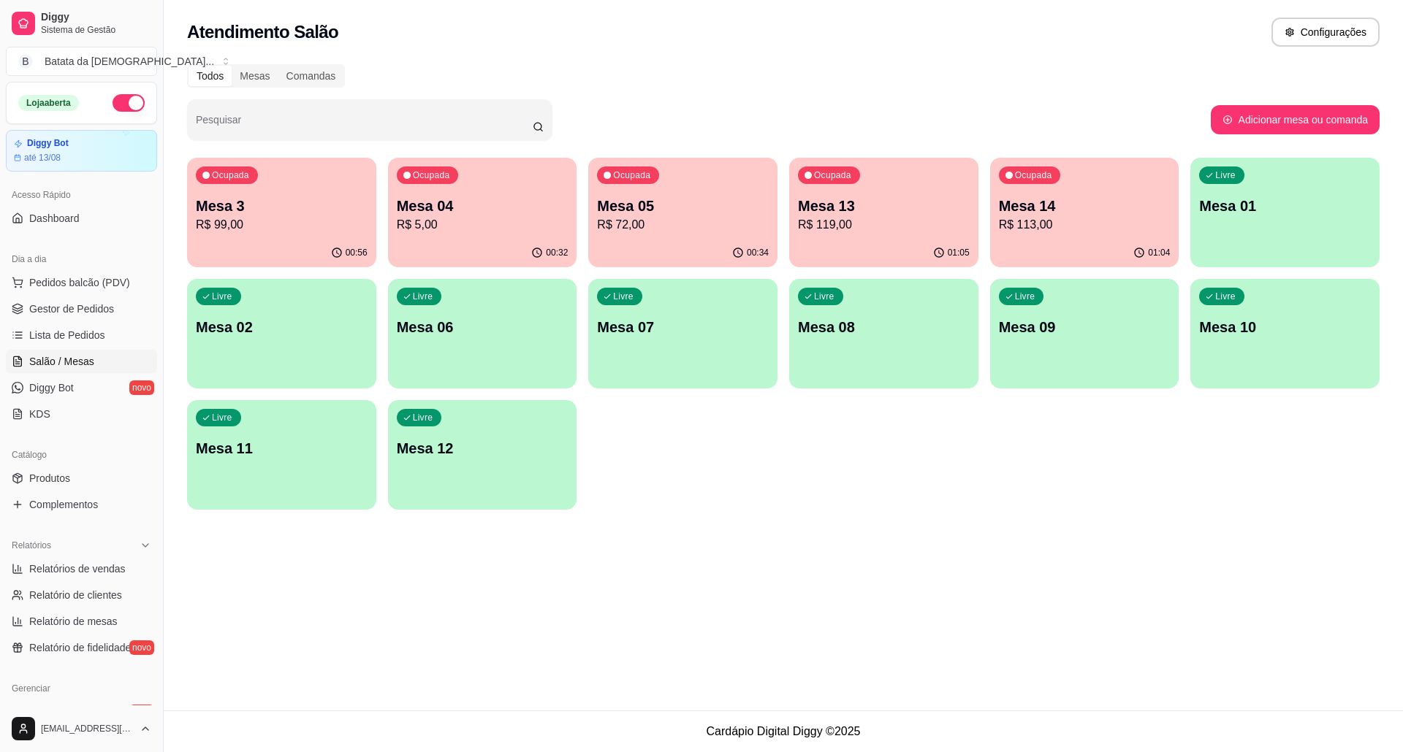
click at [643, 197] on p "Mesa 05" at bounding box center [683, 206] width 172 height 20
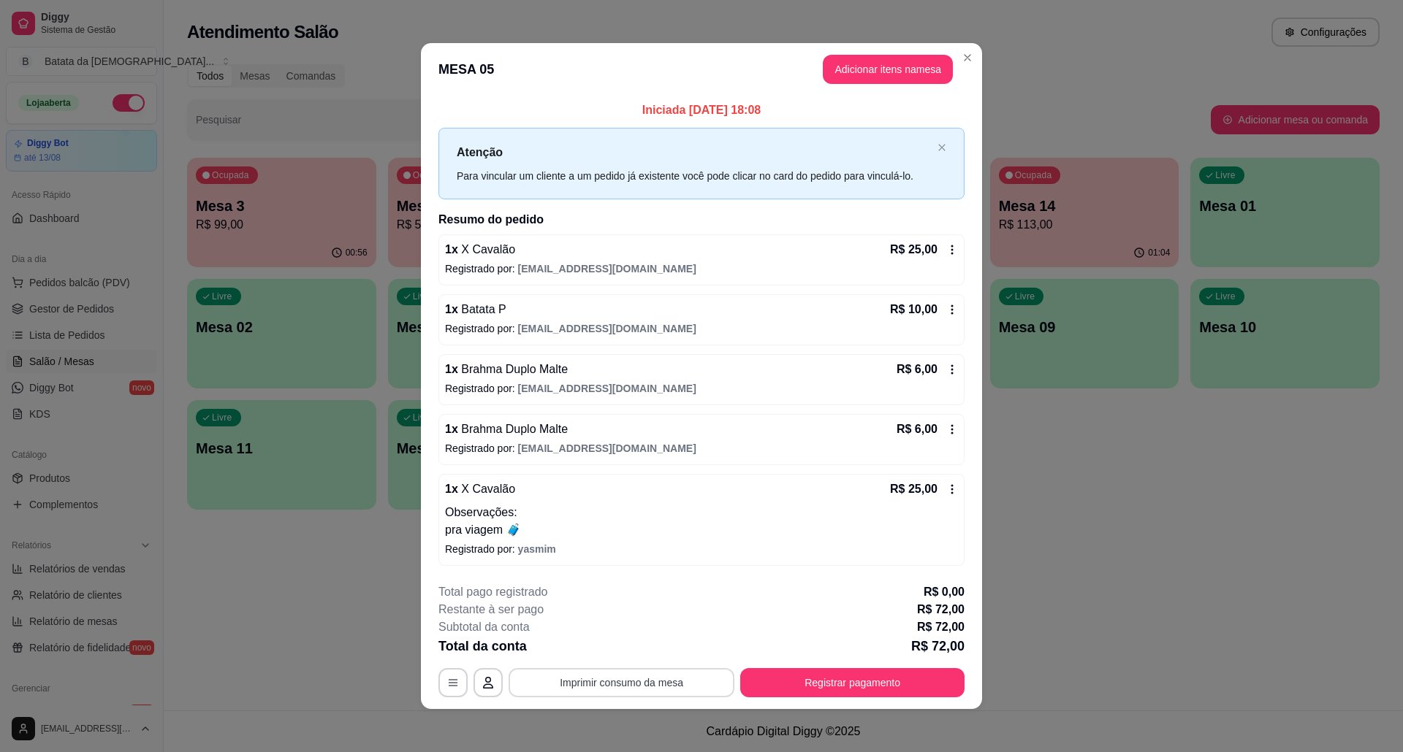
click at [674, 626] on button "Imprimir consumo da mesa" at bounding box center [621, 682] width 226 height 29
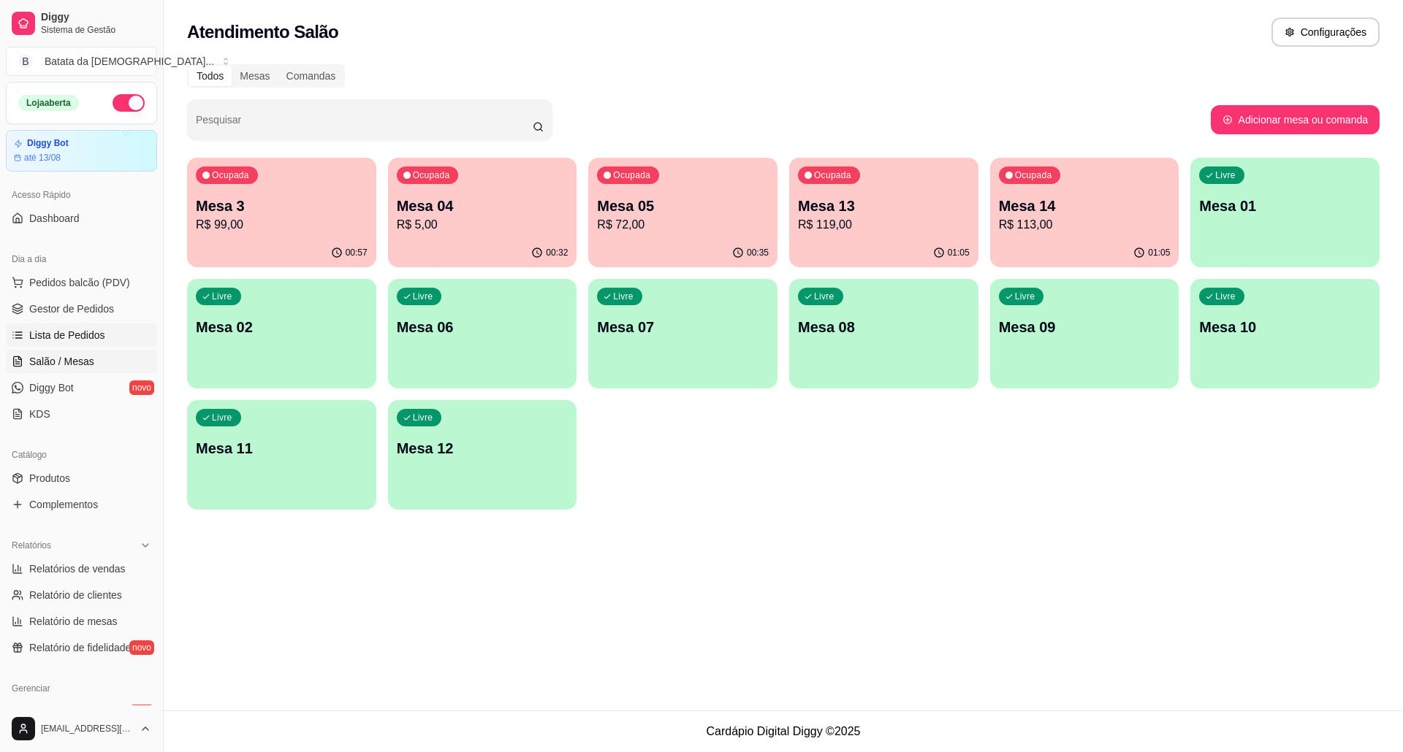
click at [83, 335] on span "Lista de Pedidos" at bounding box center [67, 335] width 76 height 15
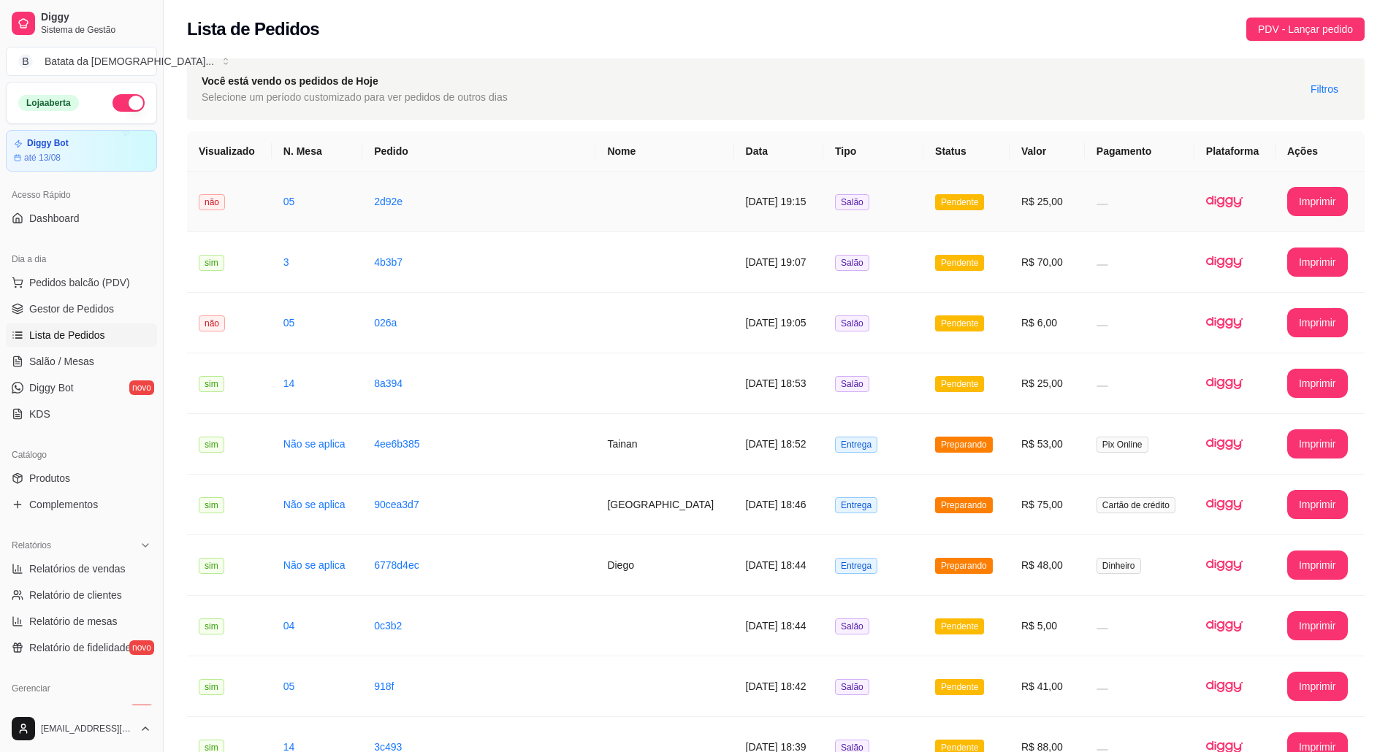
click at [937, 211] on td "Pendente" at bounding box center [966, 202] width 86 height 61
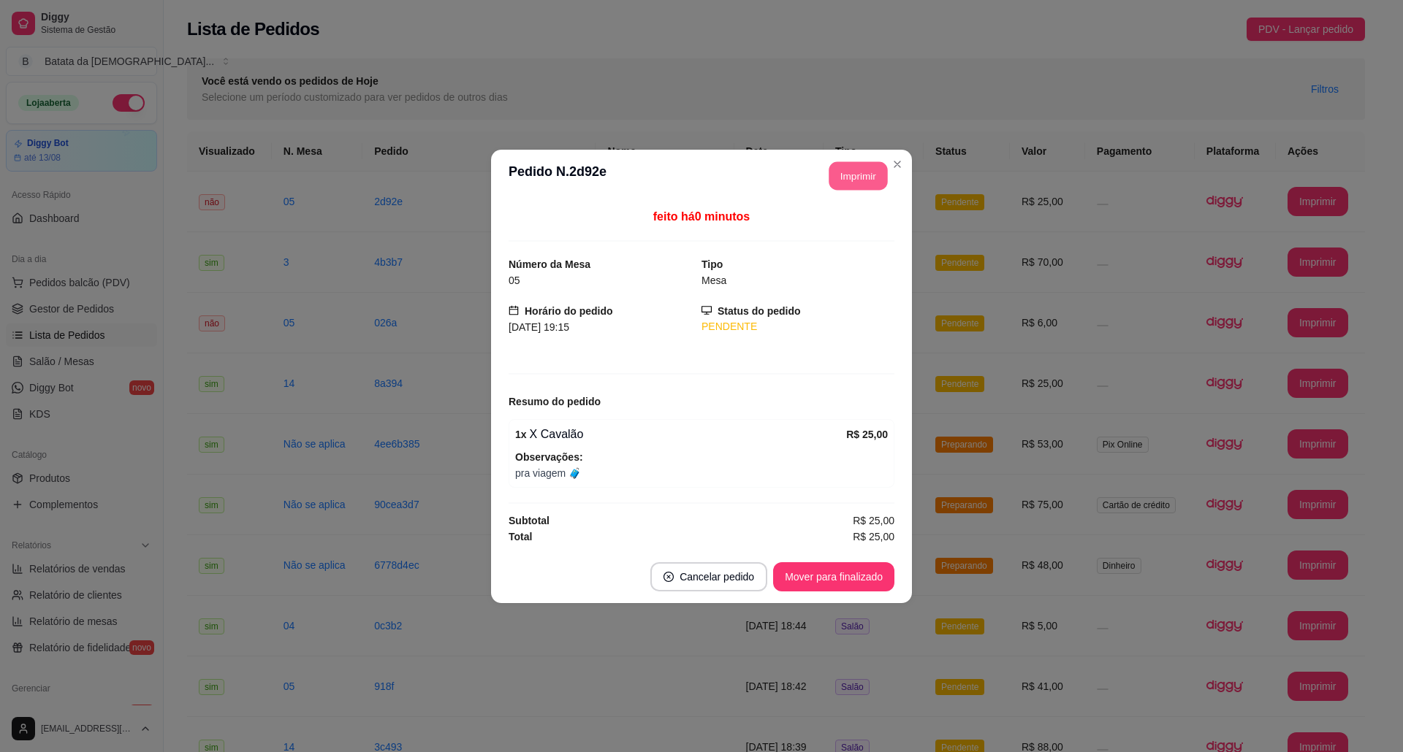
click at [834, 177] on button "Imprimir" at bounding box center [858, 175] width 58 height 28
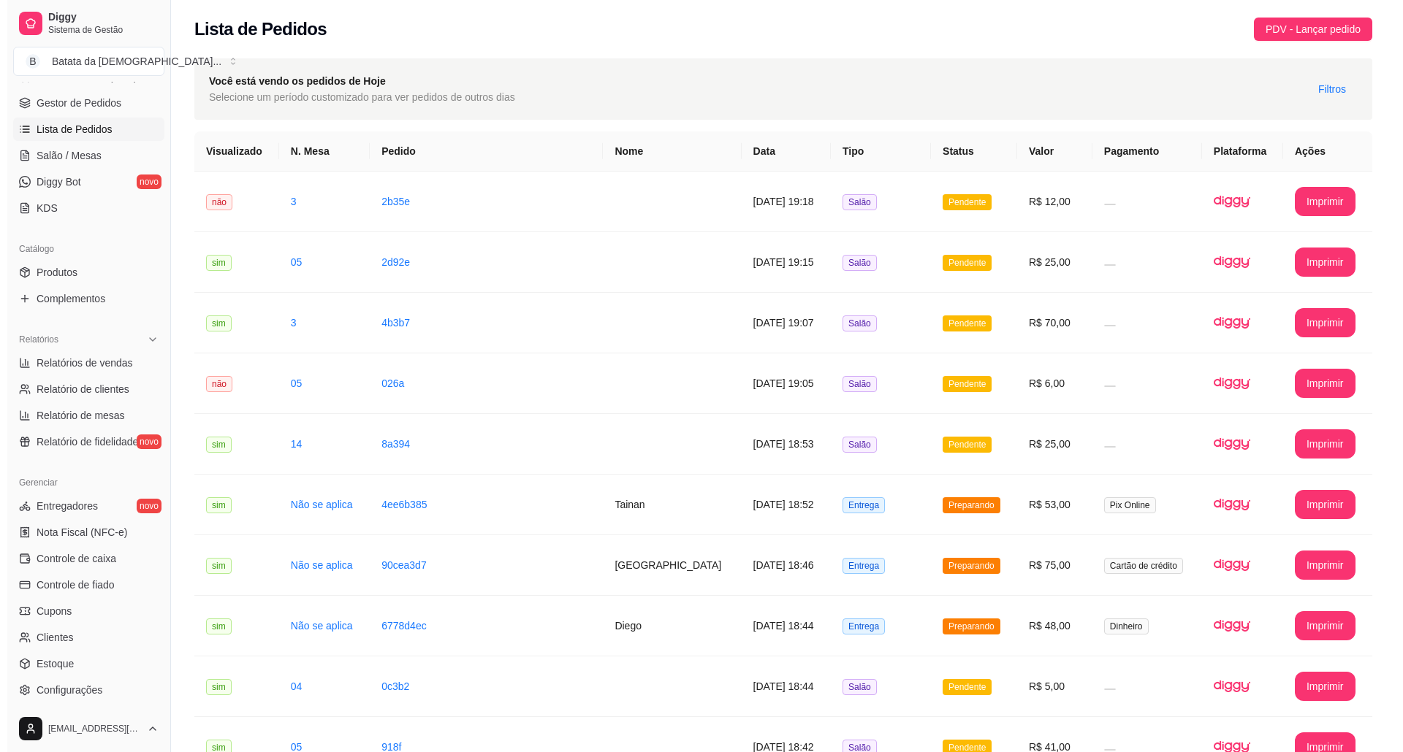
scroll to position [292, 0]
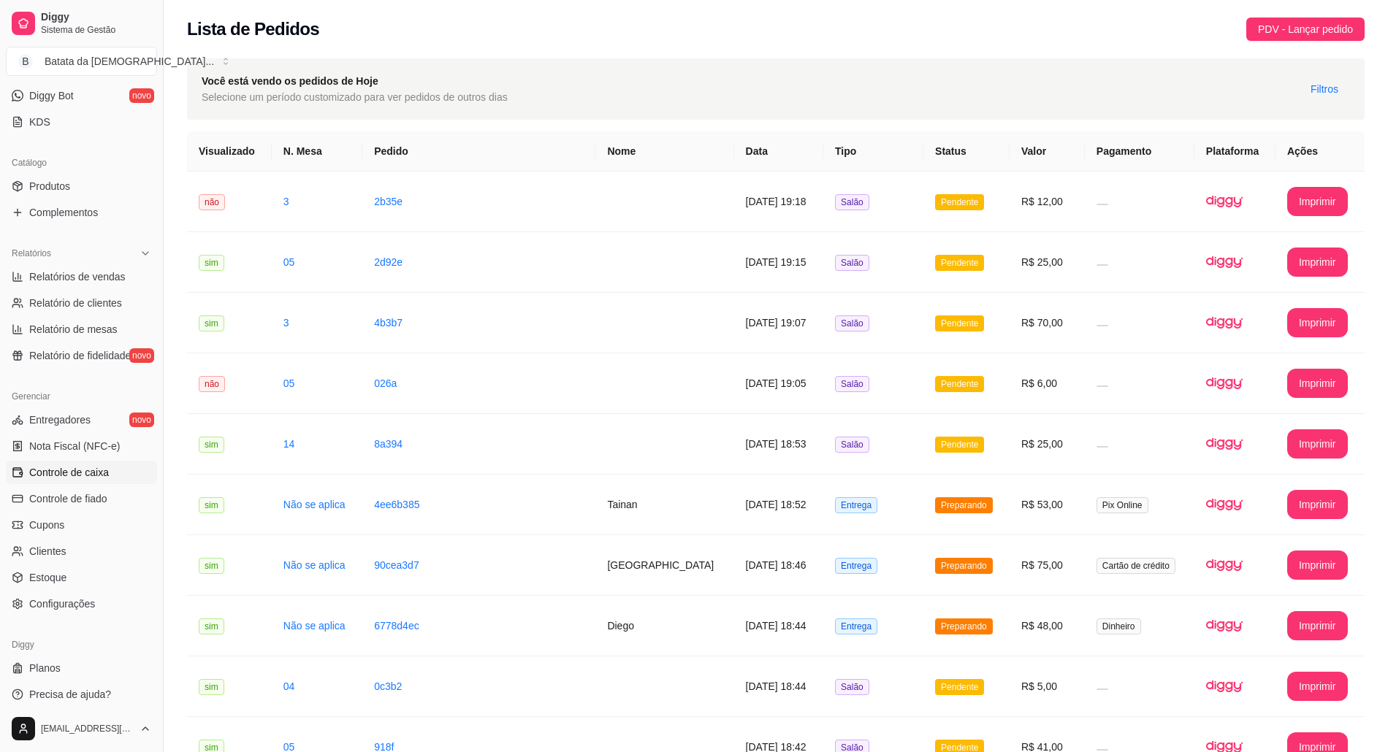
click at [114, 471] on link "Controle de caixa" at bounding box center [81, 472] width 151 height 23
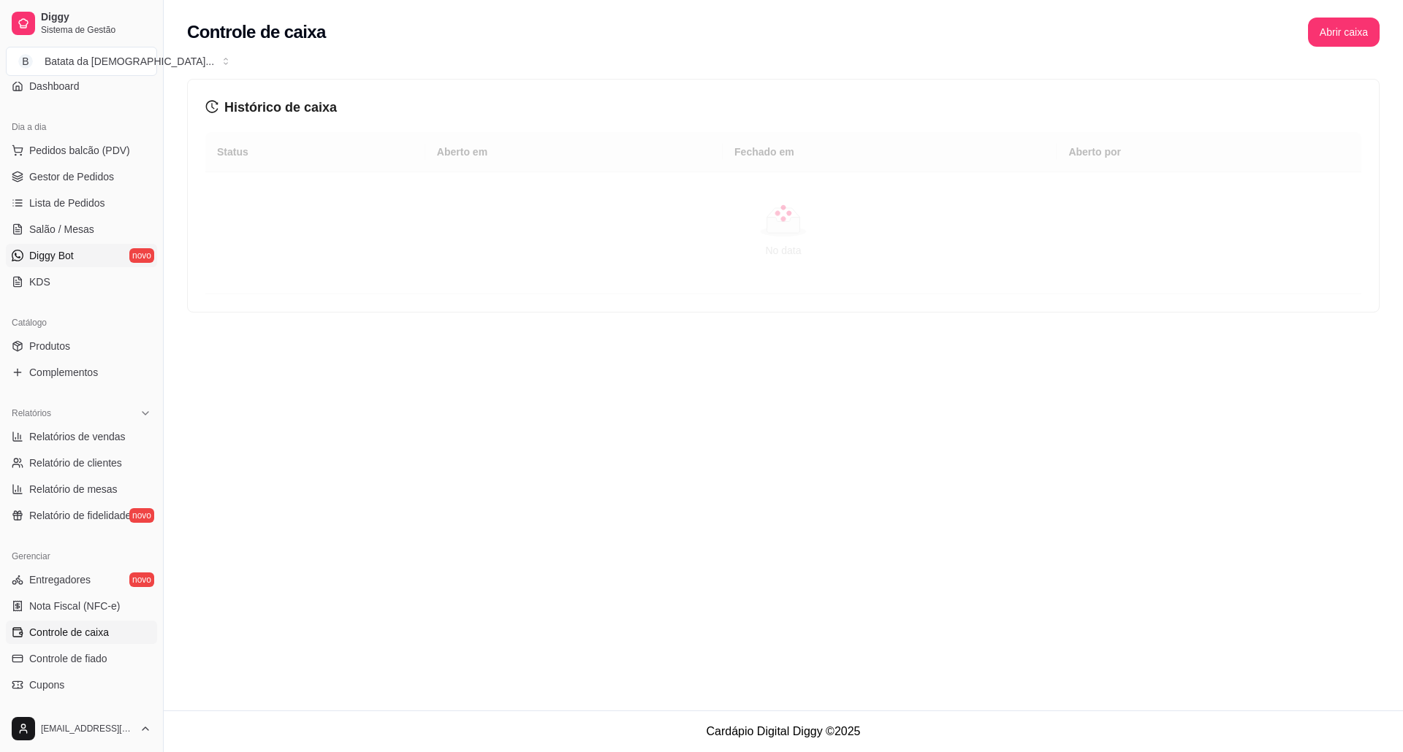
scroll to position [97, 0]
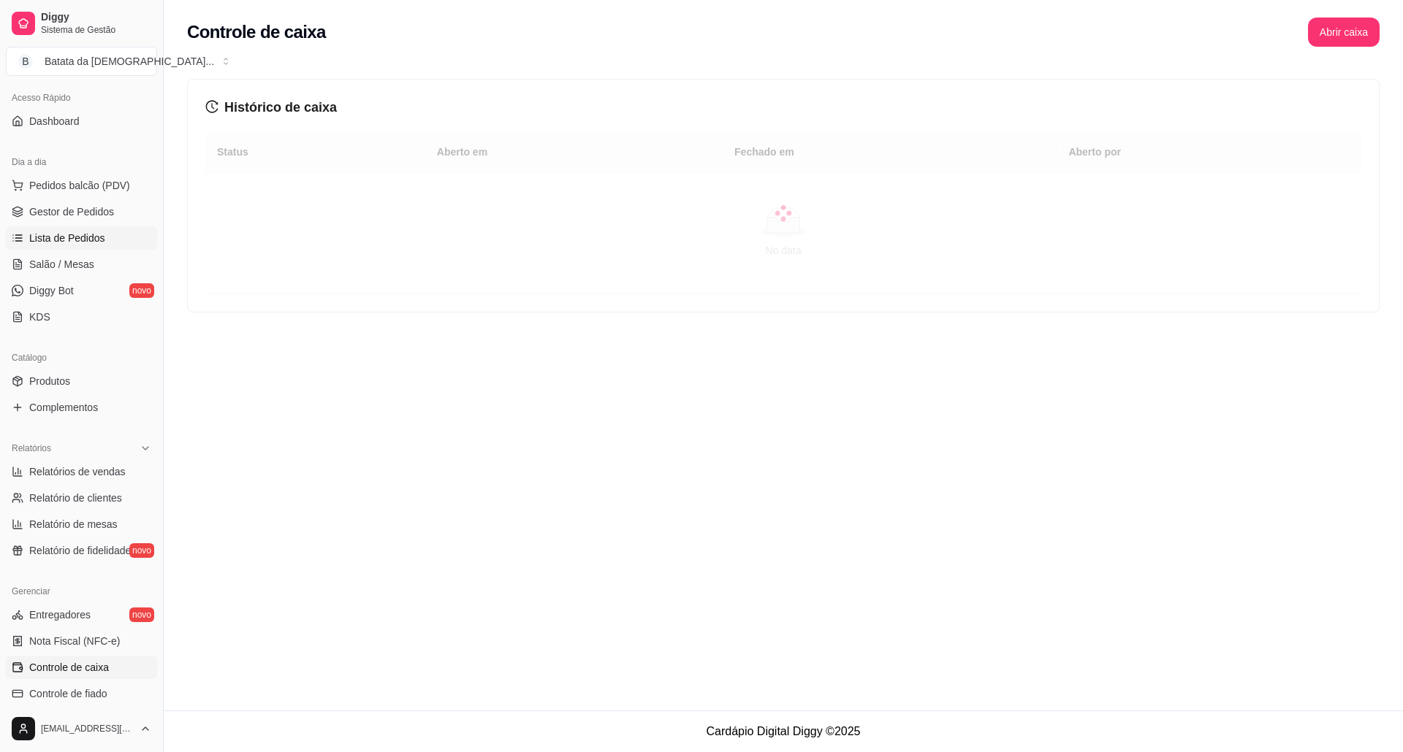
click at [60, 234] on span "Lista de Pedidos" at bounding box center [67, 238] width 76 height 15
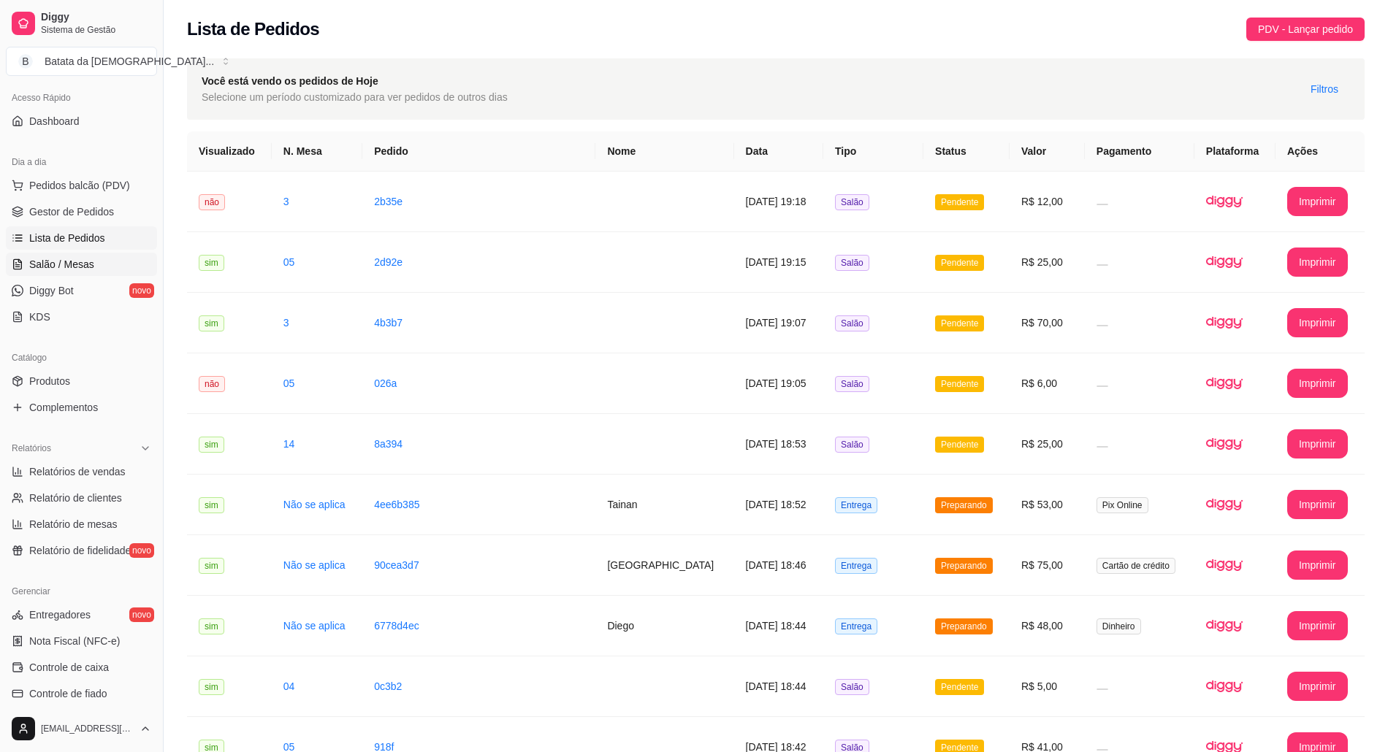
click at [83, 270] on span "Salão / Mesas" at bounding box center [61, 264] width 65 height 15
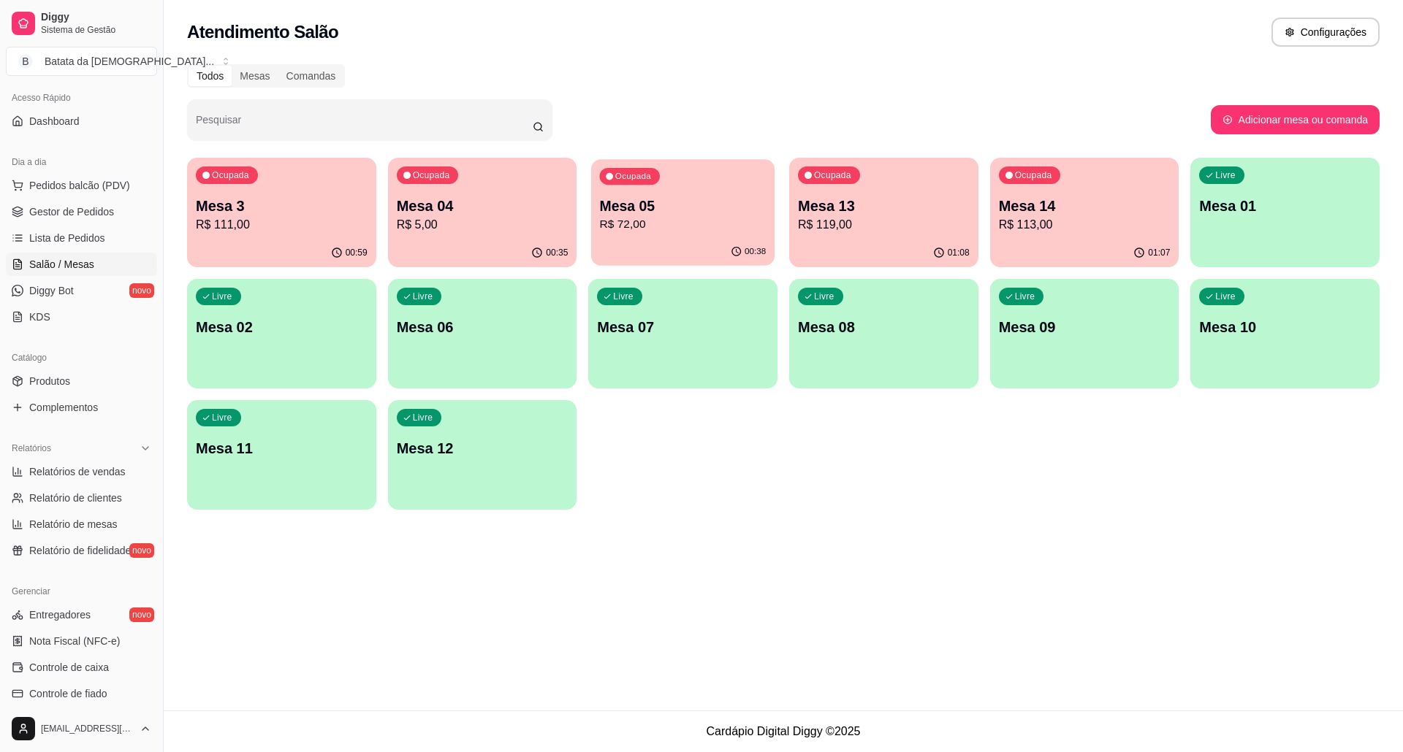
click at [687, 181] on div "Ocupada Mesa 05 R$ 72,00" at bounding box center [682, 198] width 183 height 79
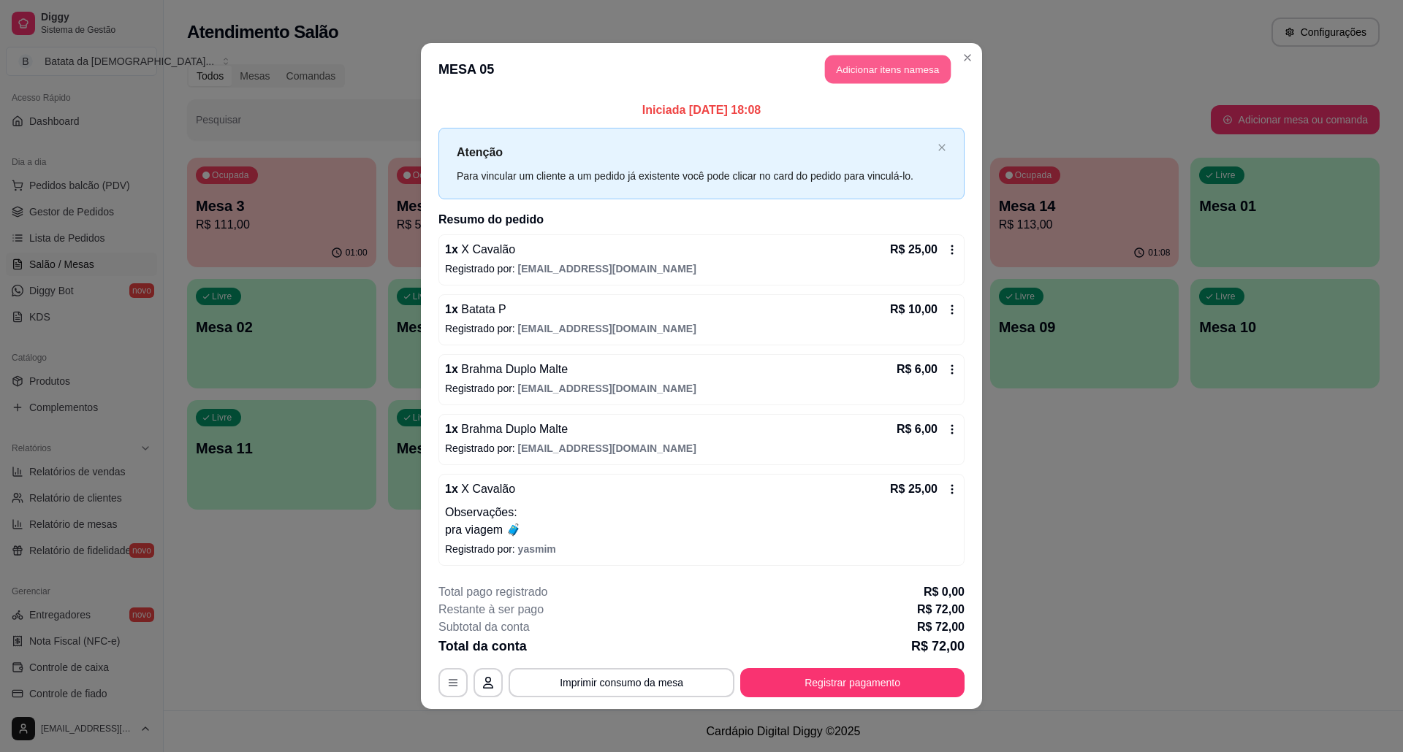
click at [880, 71] on button "Adicionar itens na mesa" at bounding box center [888, 70] width 126 height 28
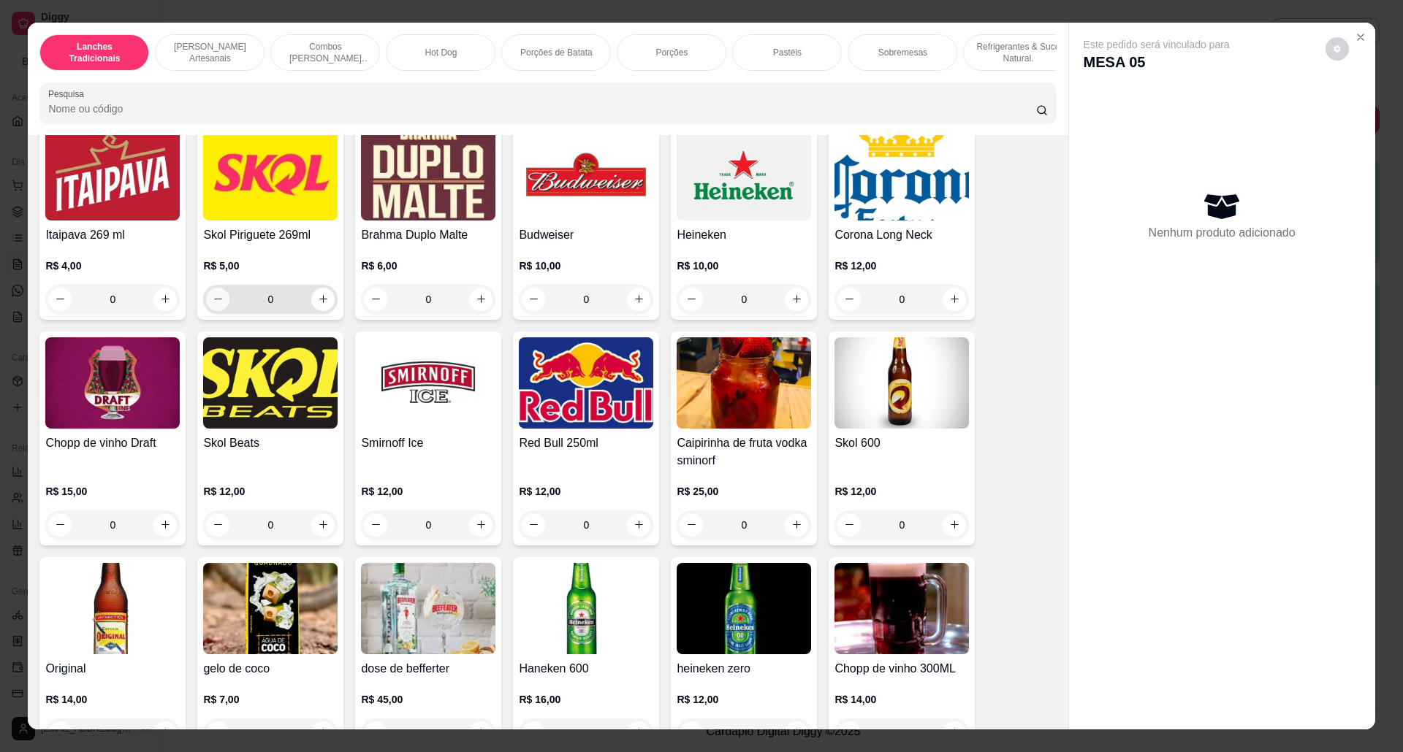
scroll to position [3506, 0]
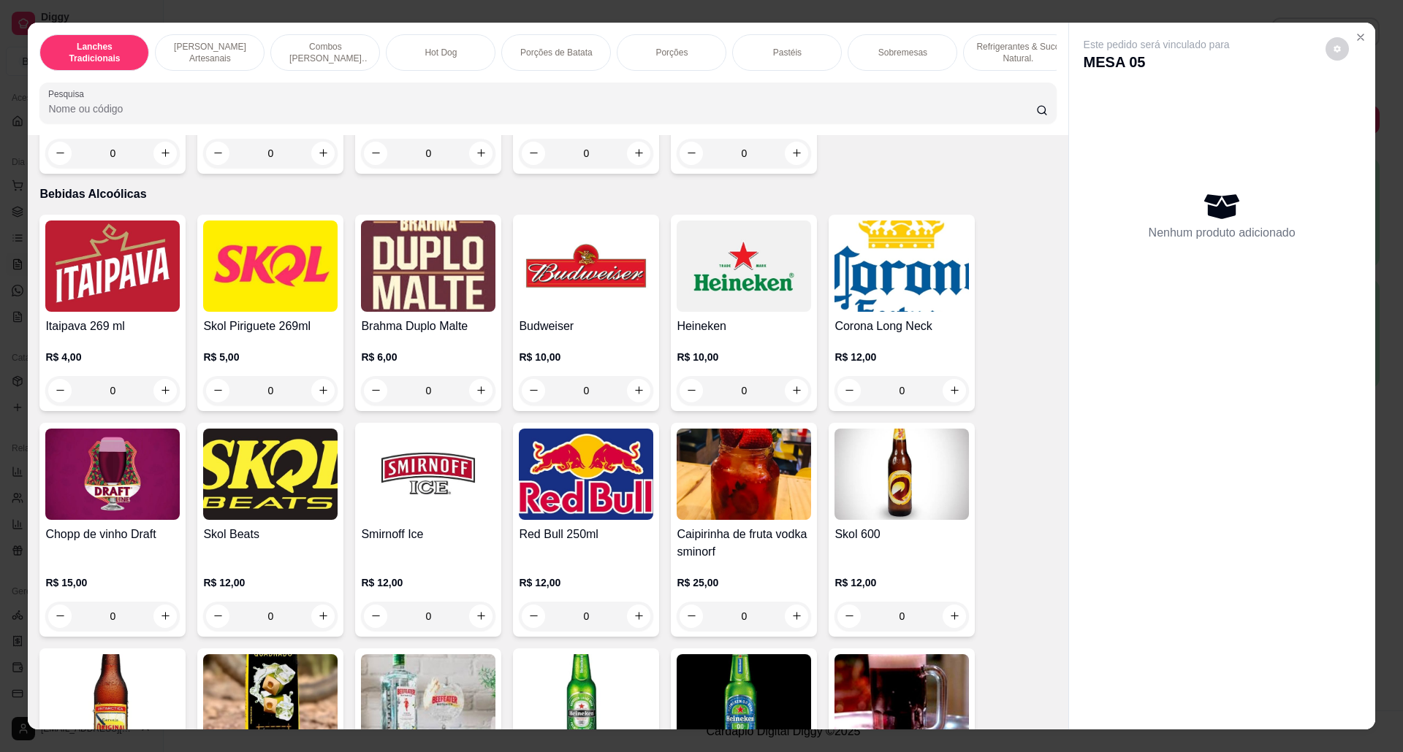
click at [442, 295] on img at bounding box center [428, 266] width 134 height 91
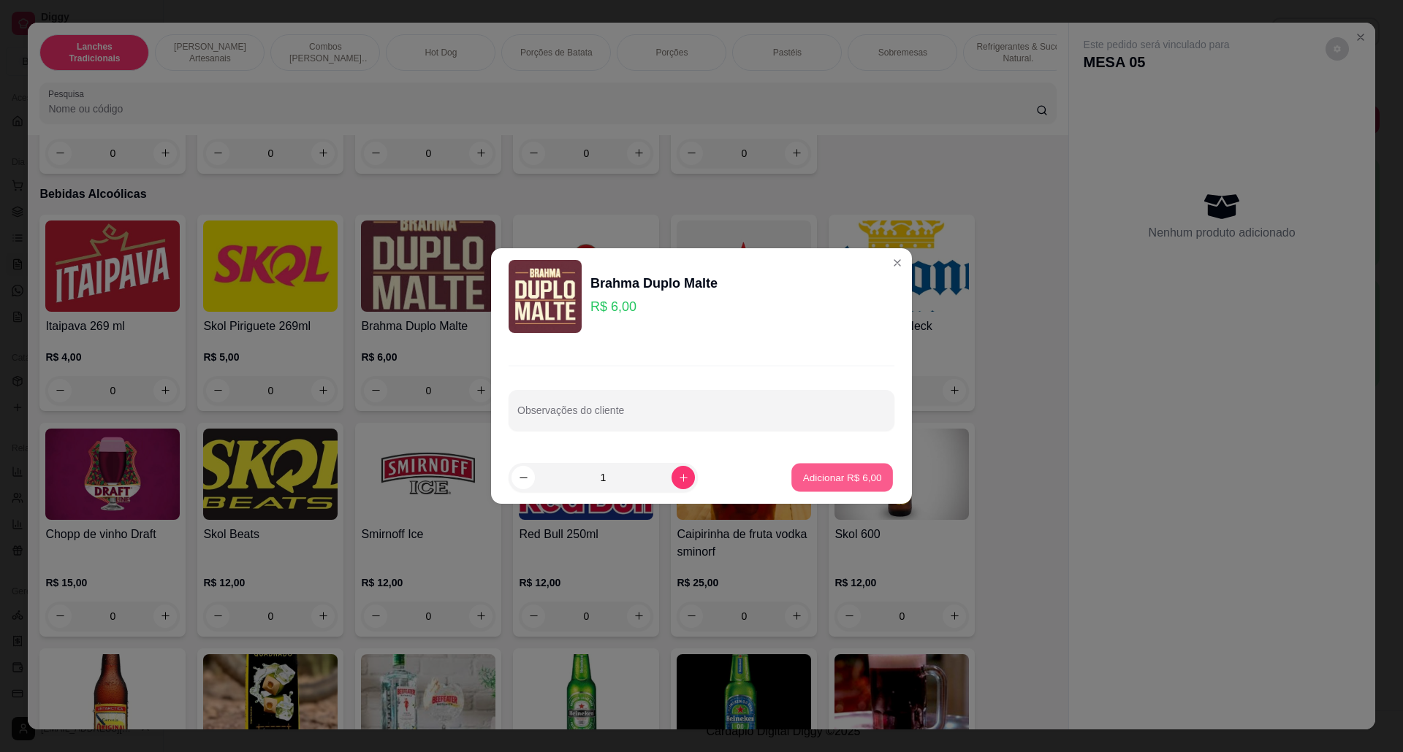
click at [853, 479] on p "Adicionar R$ 6,00" at bounding box center [841, 477] width 79 height 14
type input "1"
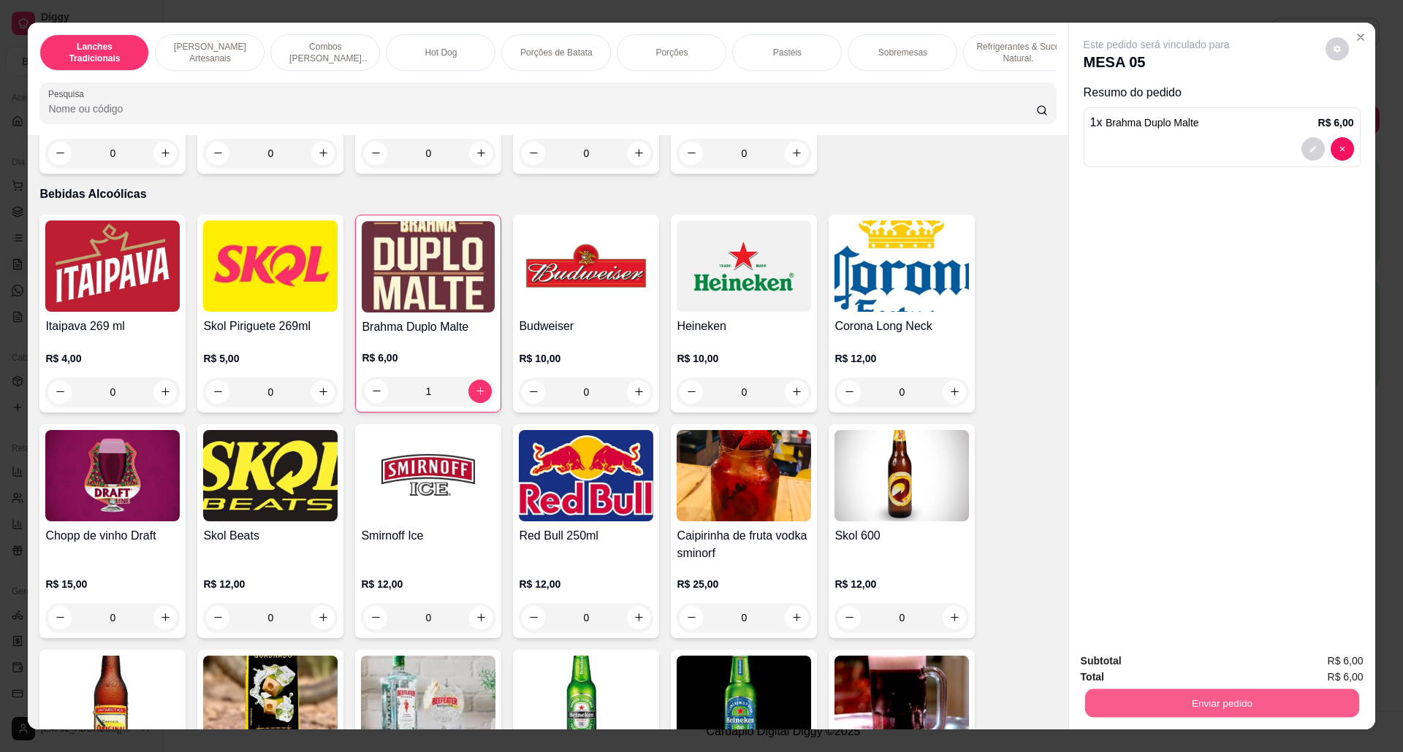
click at [1156, 626] on button "Enviar pedido" at bounding box center [1221, 704] width 274 height 28
click at [1151, 626] on button "Não registrar e enviar pedido" at bounding box center [1172, 669] width 152 height 28
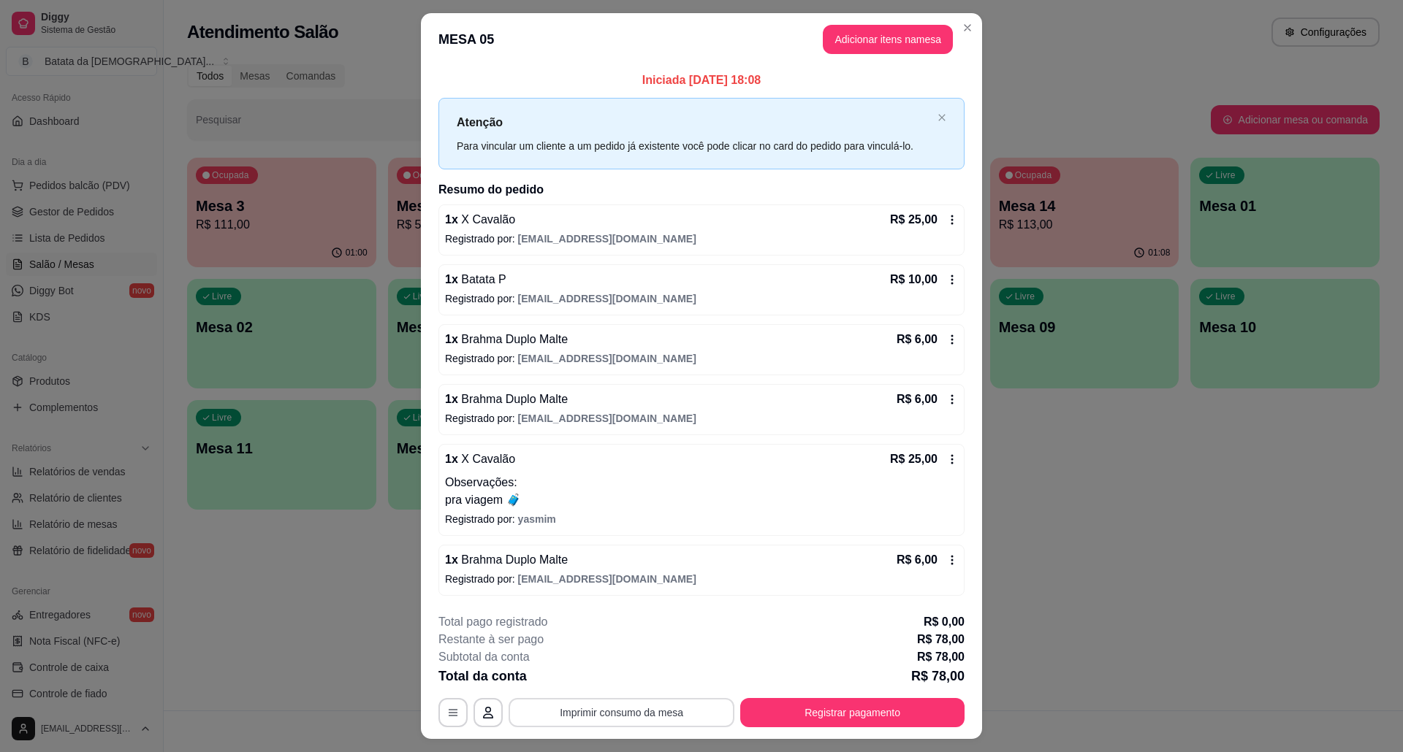
click at [565, 626] on button "Imprimir consumo da mesa" at bounding box center [621, 712] width 226 height 29
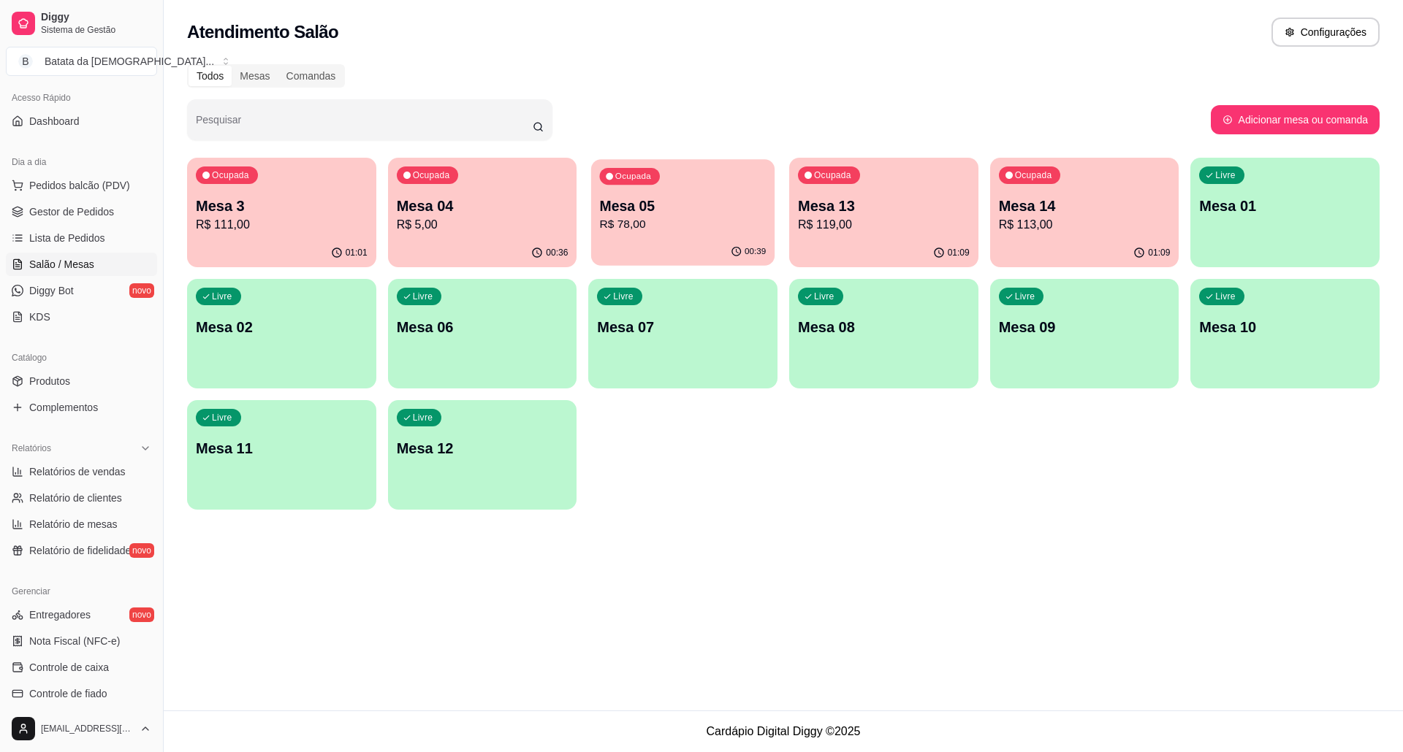
click at [660, 235] on div "Ocupada Mesa 05 R$ 78,00" at bounding box center [682, 198] width 183 height 79
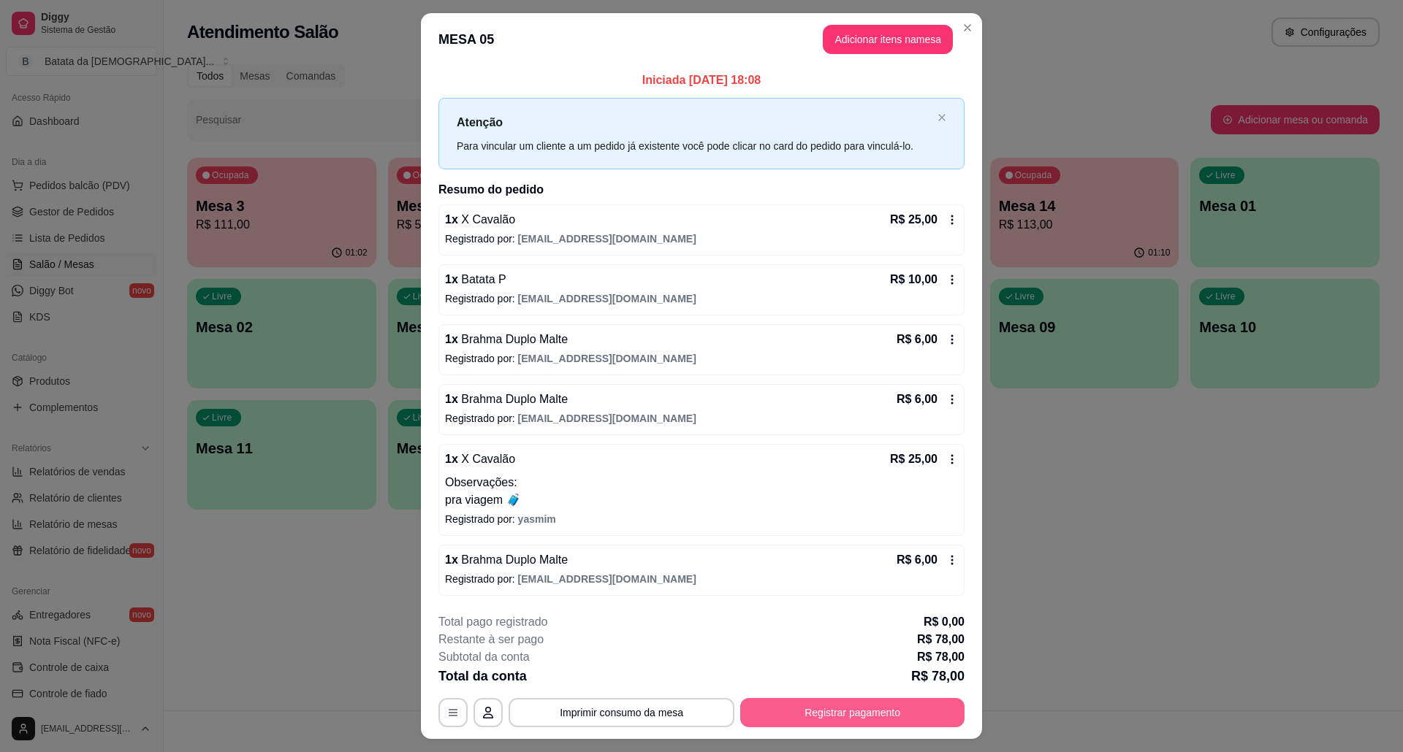
click at [773, 626] on button "Registrar pagamento" at bounding box center [852, 712] width 224 height 29
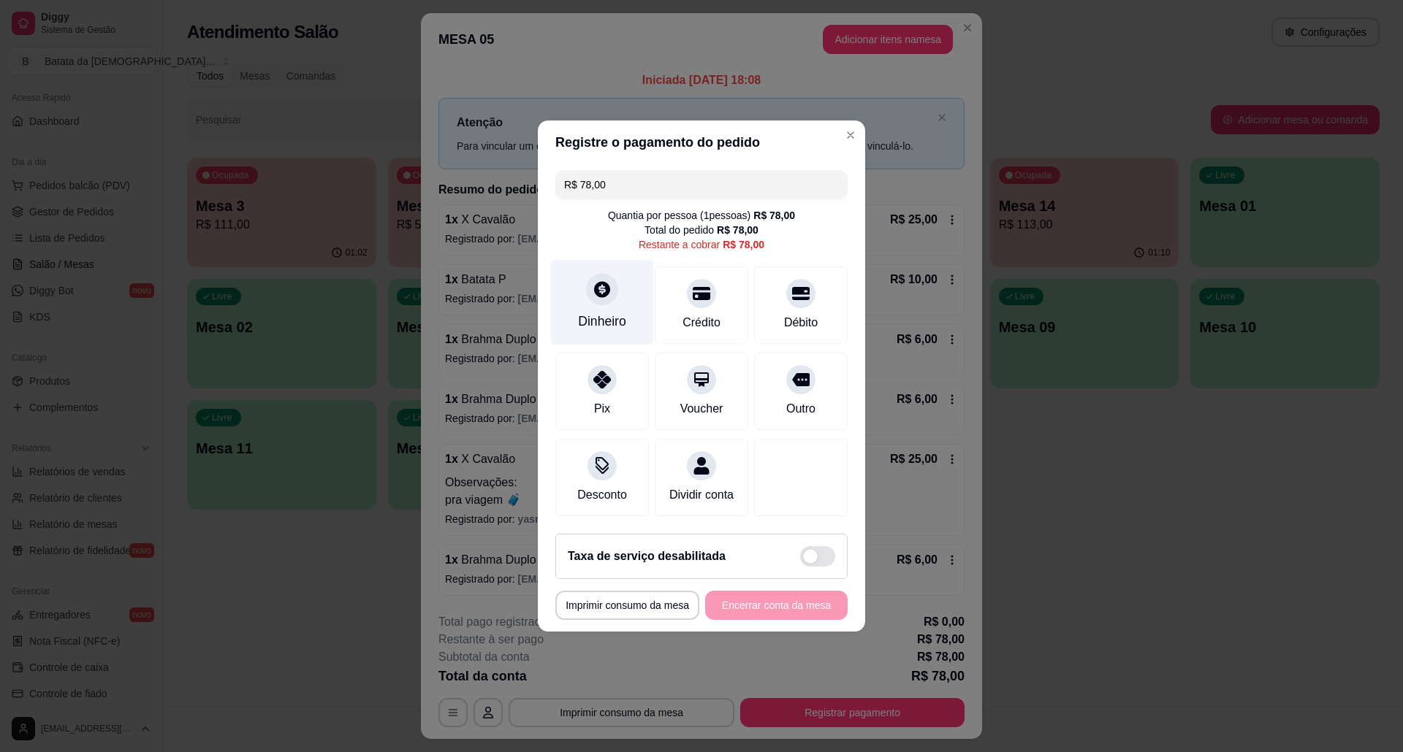
click at [606, 282] on icon at bounding box center [602, 289] width 16 height 16
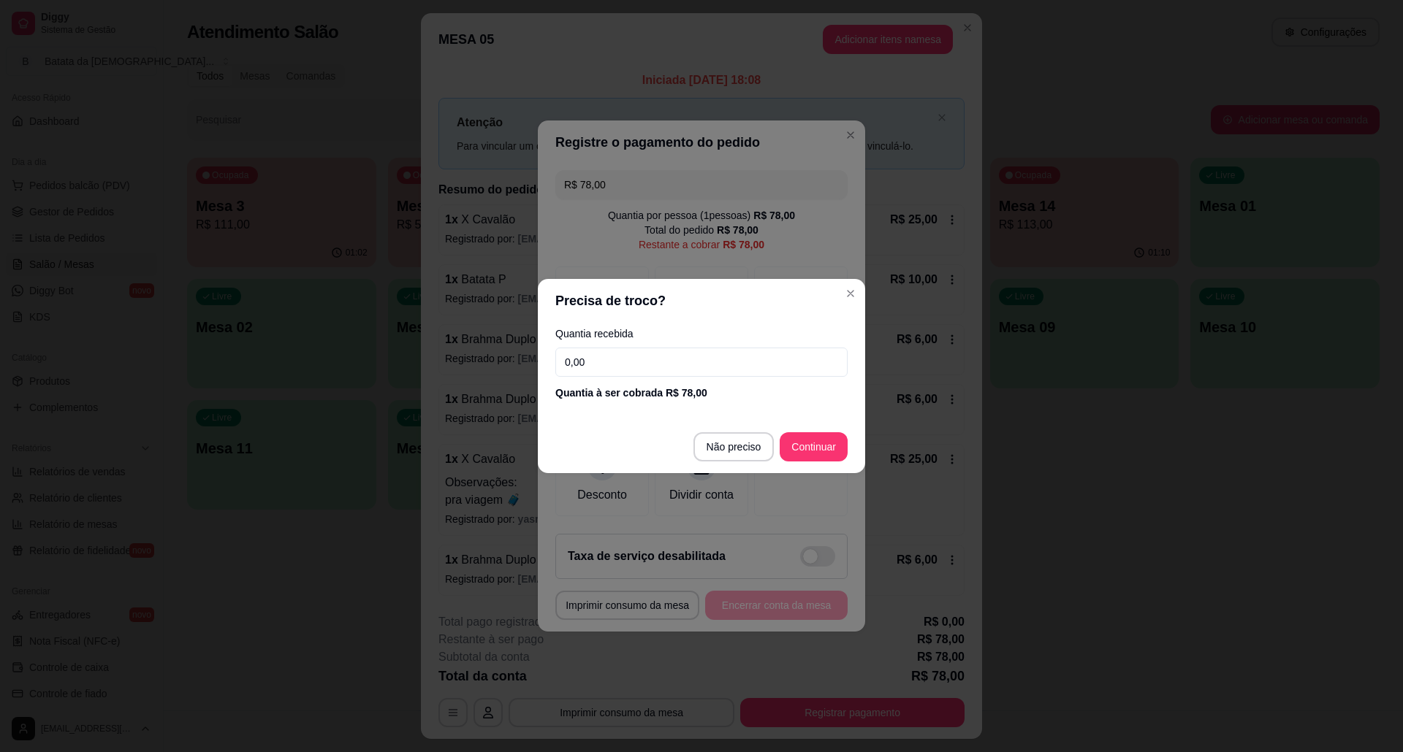
click at [690, 355] on input "0,00" at bounding box center [701, 362] width 292 height 29
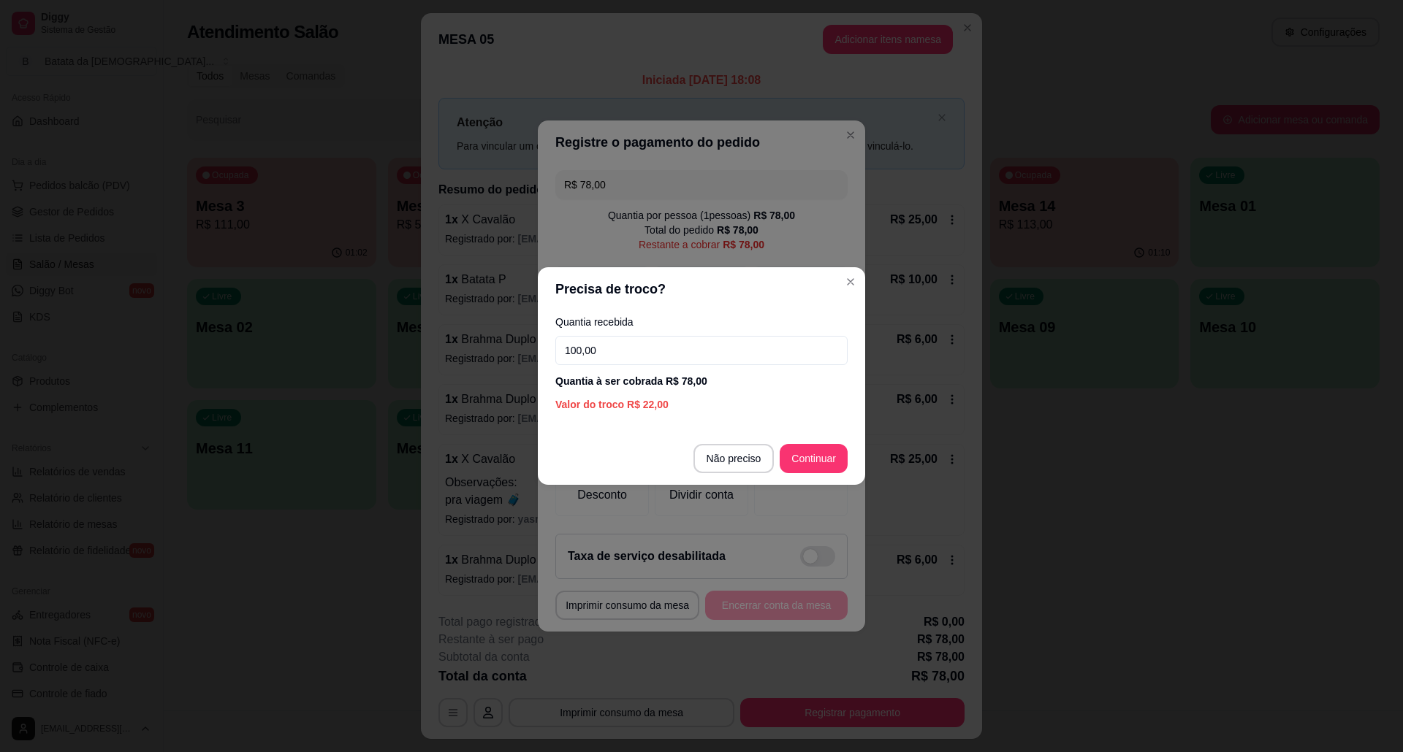
type input "100,00"
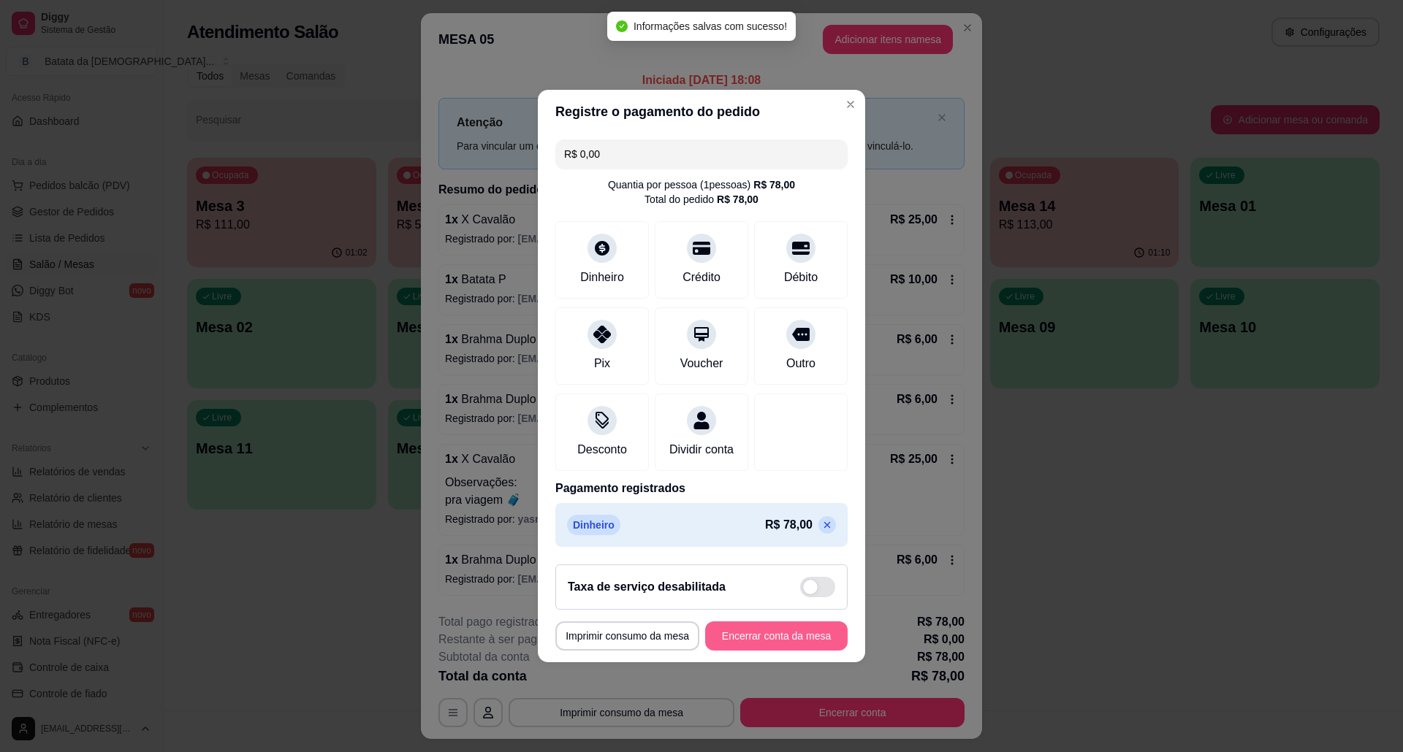
type input "R$ 0,00"
click at [801, 626] on button "Encerrar conta da mesa" at bounding box center [776, 636] width 138 height 28
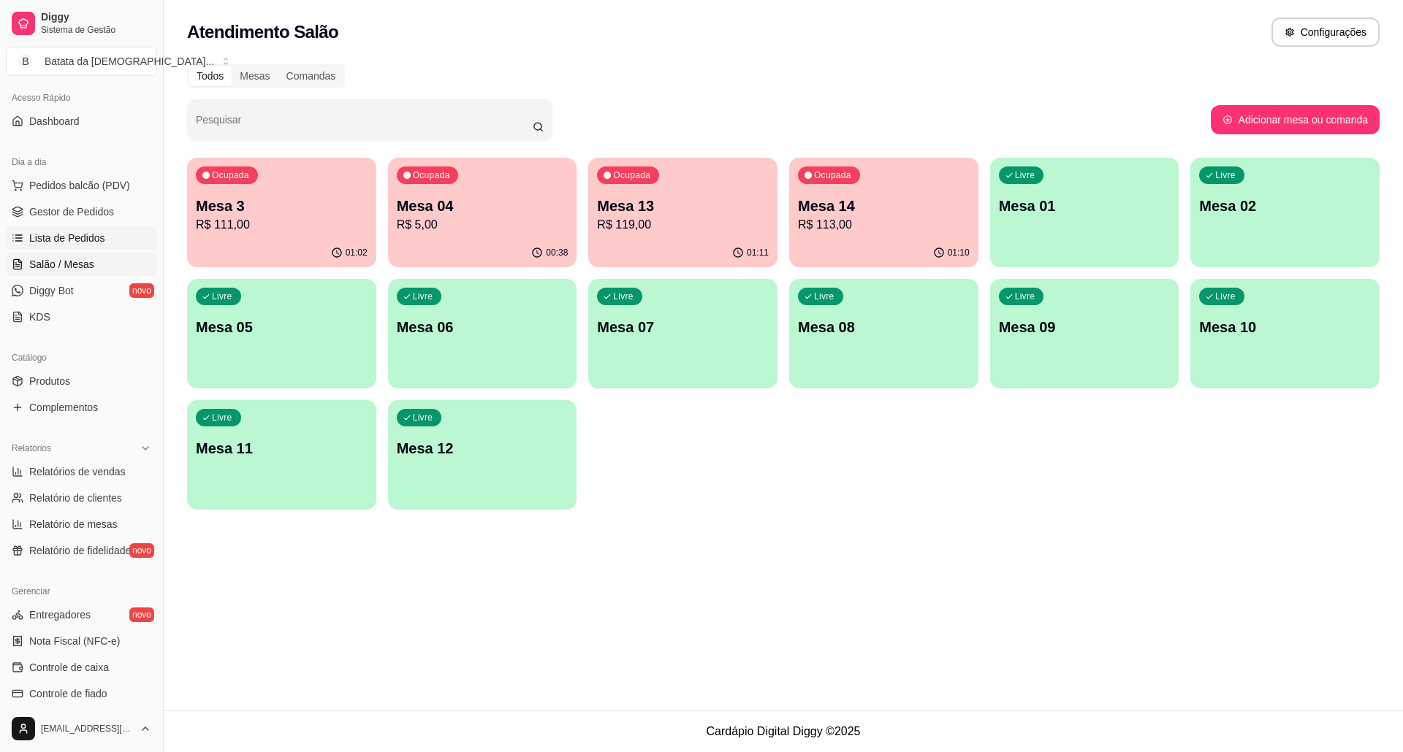
click at [94, 234] on span "Lista de Pedidos" at bounding box center [67, 238] width 76 height 15
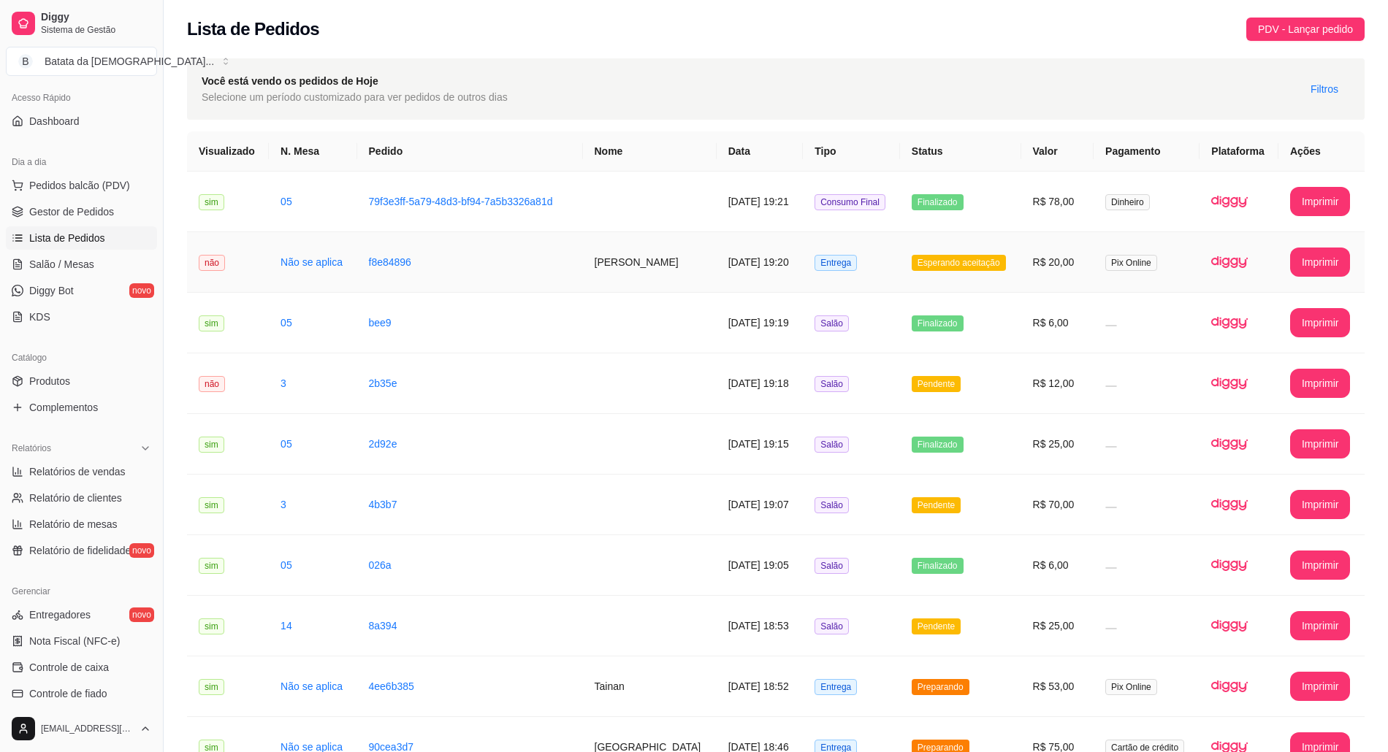
click at [927, 275] on td "Esperando aceitação" at bounding box center [960, 262] width 121 height 61
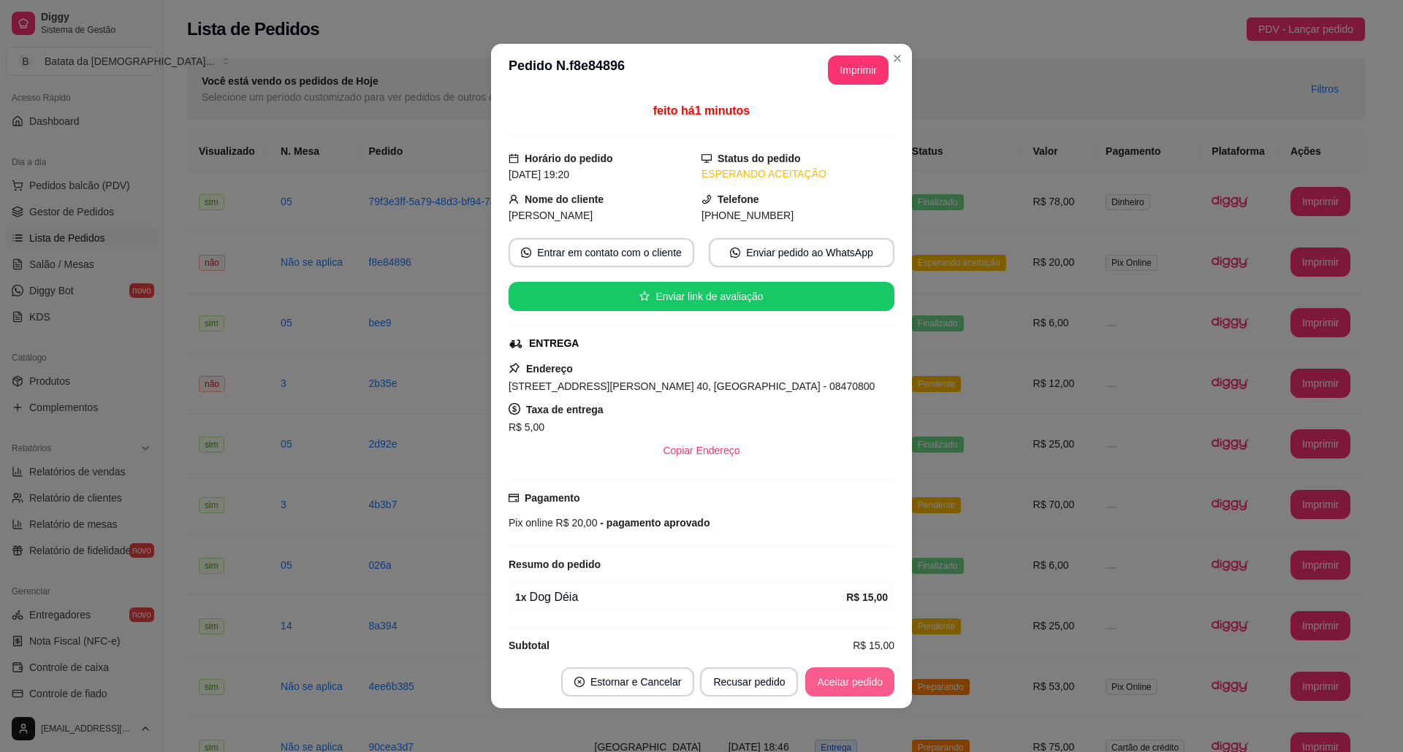
click at [869, 626] on button "Aceitar pedido" at bounding box center [849, 682] width 89 height 29
click at [833, 74] on button "Imprimir" at bounding box center [858, 70] width 58 height 28
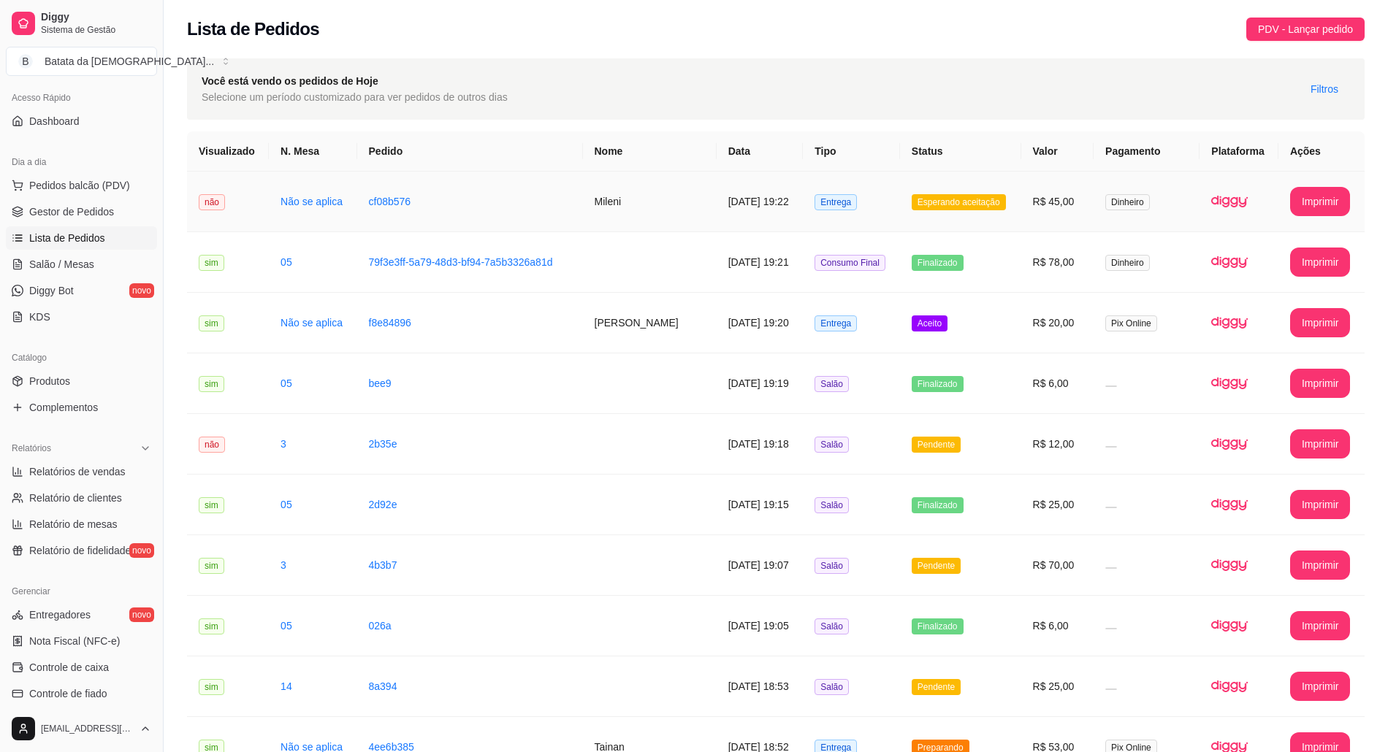
click at [903, 213] on td "Esperando aceitação" at bounding box center [960, 202] width 121 height 61
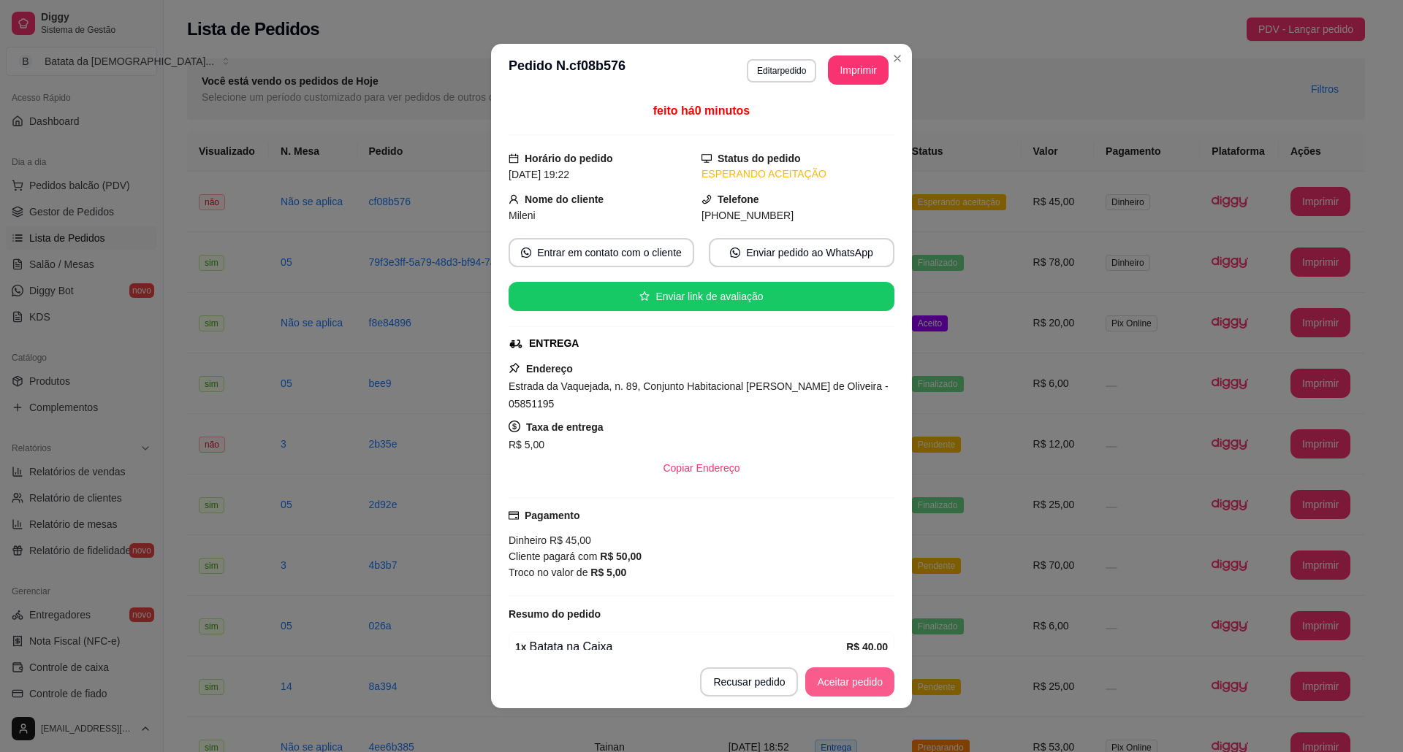
click at [836, 626] on button "Aceitar pedido" at bounding box center [849, 682] width 89 height 29
click at [836, 626] on button "Mover para preparo" at bounding box center [837, 682] width 113 height 29
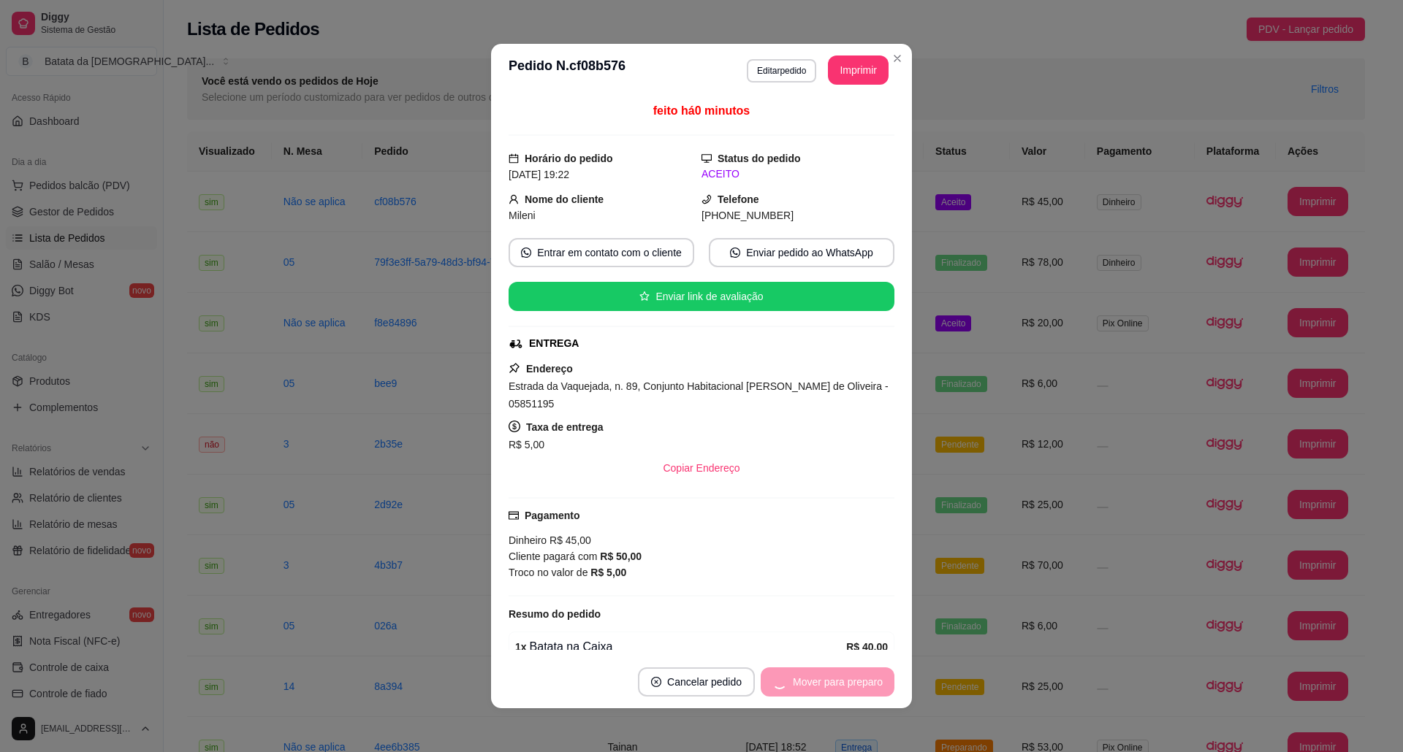
click at [840, 61] on div "**********" at bounding box center [701, 376] width 1403 height 752
click at [840, 64] on button "Imprimir" at bounding box center [858, 70] width 61 height 29
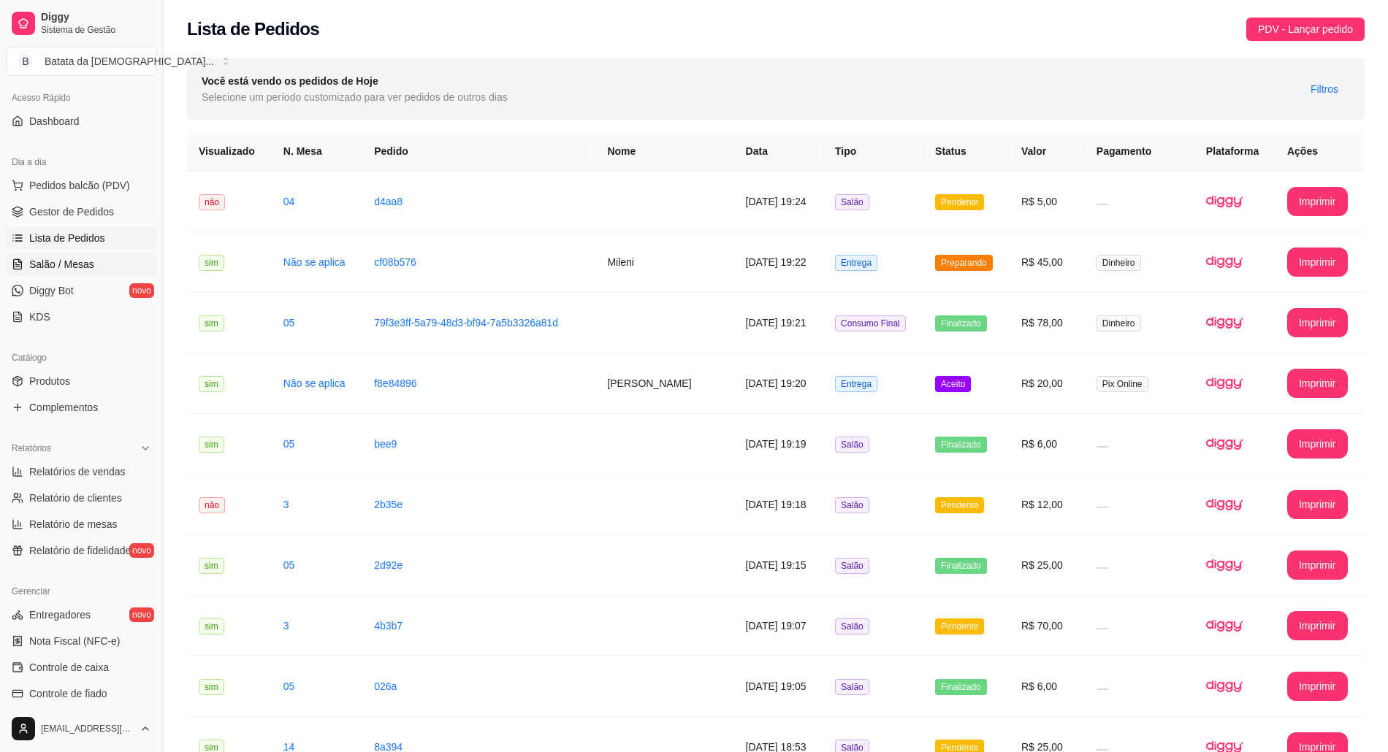
click at [76, 259] on span "Salão / Mesas" at bounding box center [61, 264] width 65 height 15
click at [91, 256] on link "Salão / Mesas" at bounding box center [81, 264] width 151 height 23
click at [752, 392] on td "[DATE] 19:20" at bounding box center [778, 384] width 89 height 61
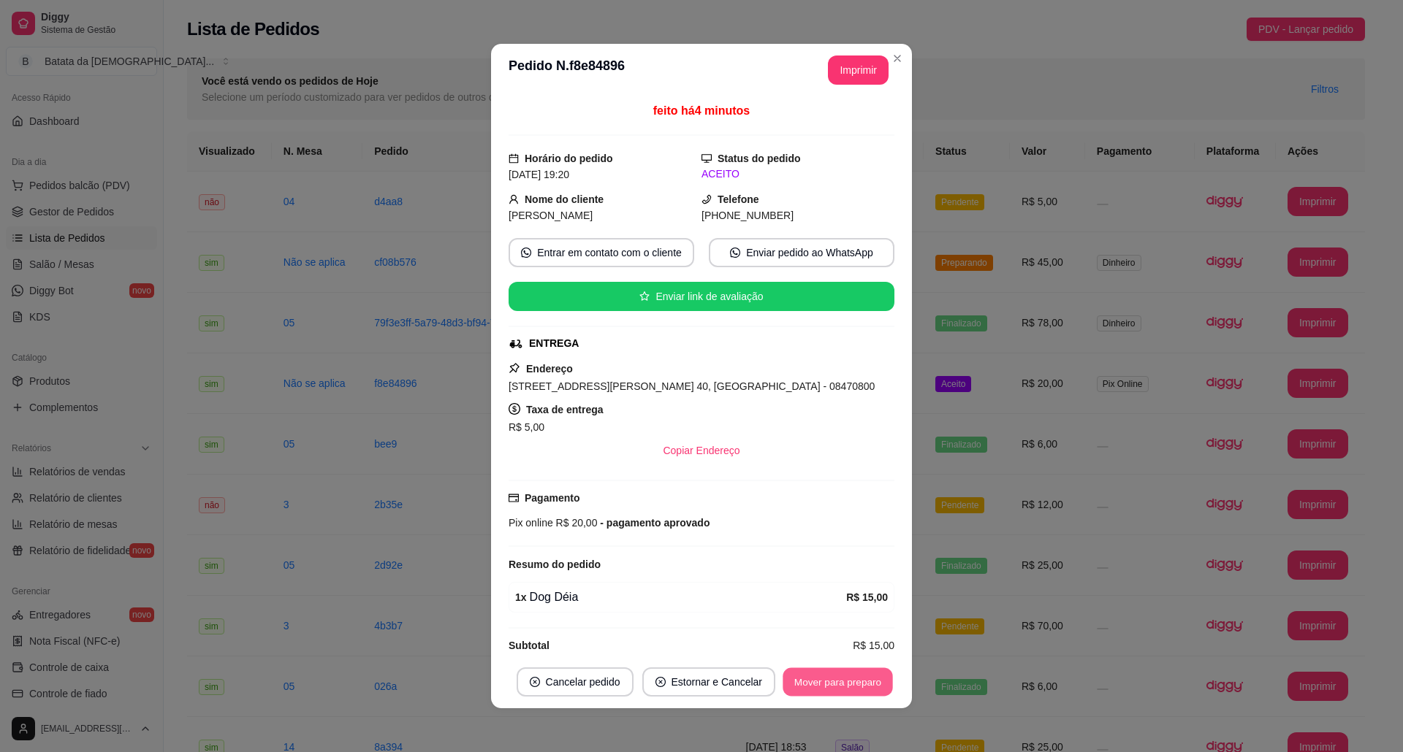
click at [849, 626] on button "Mover para preparo" at bounding box center [837, 682] width 110 height 28
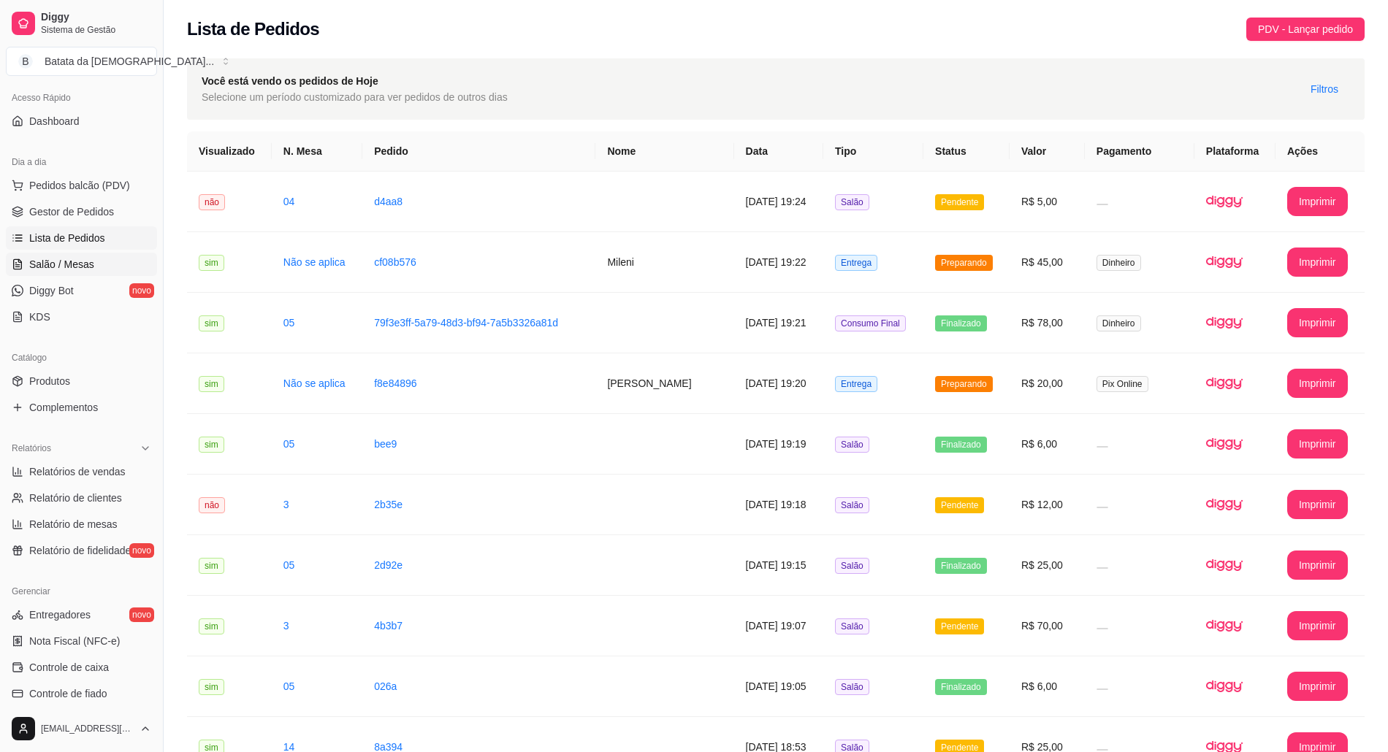
click at [80, 260] on span "Salão / Mesas" at bounding box center [61, 264] width 65 height 15
click at [101, 261] on link "Salão / Mesas" at bounding box center [81, 264] width 151 height 23
click at [94, 263] on link "Salão / Mesas" at bounding box center [81, 264] width 151 height 23
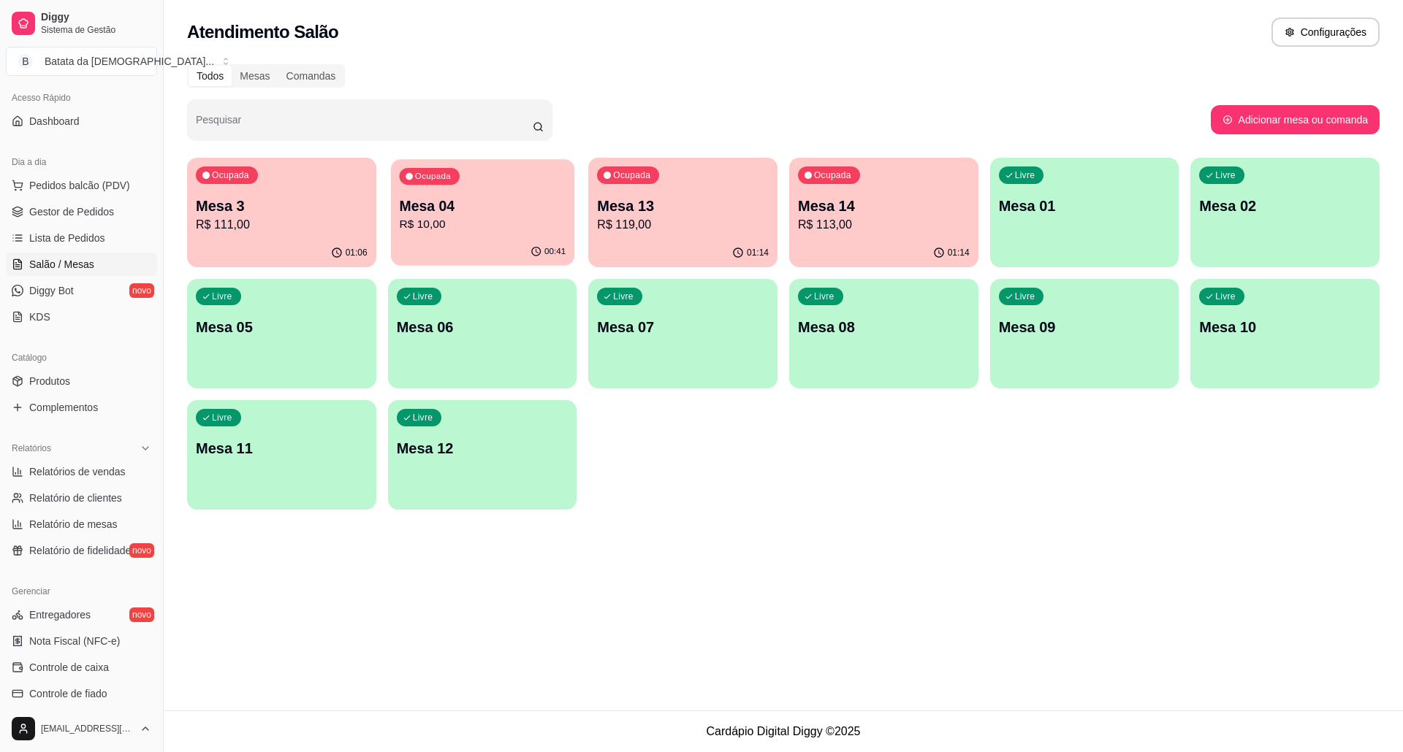
click at [500, 235] on div "Ocupada Mesa 04 R$ 10,00" at bounding box center [482, 198] width 183 height 79
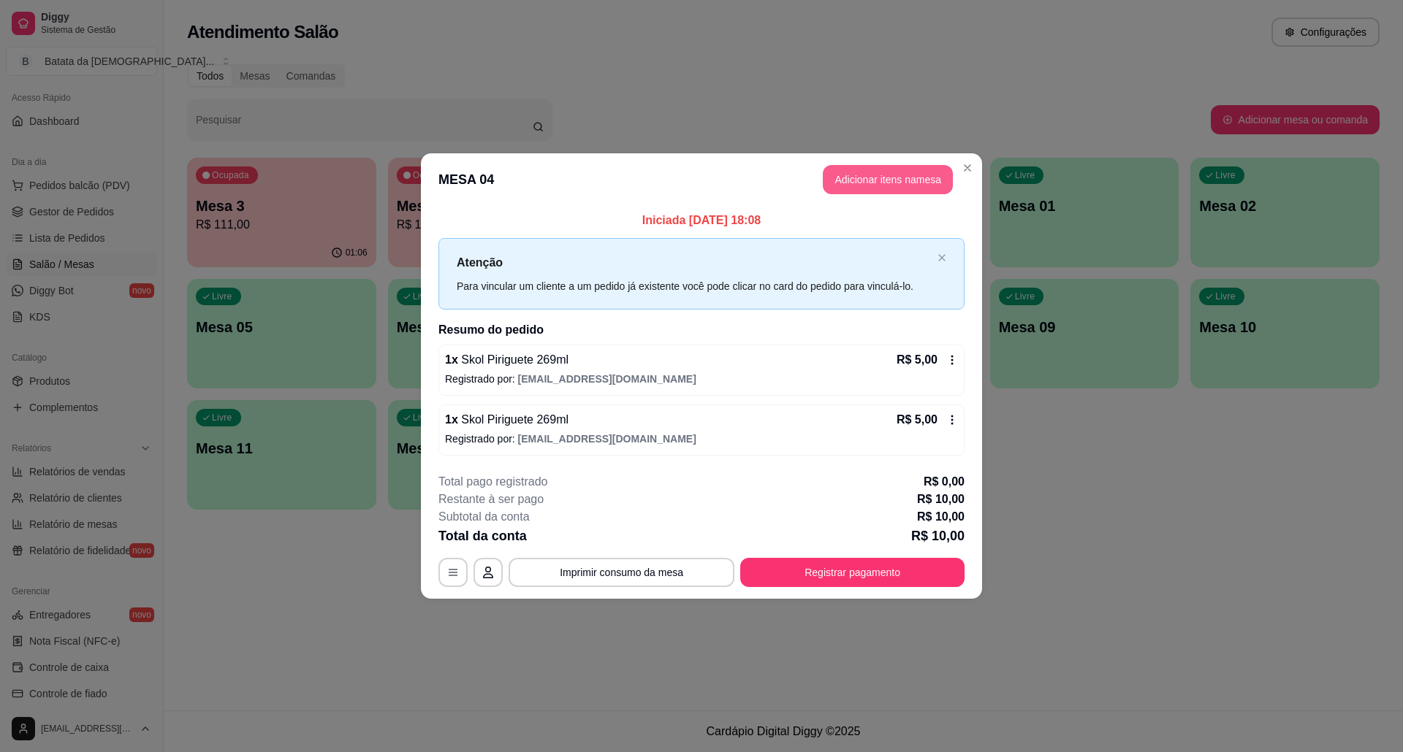
click at [857, 182] on button "Adicionar itens na mesa" at bounding box center [888, 179] width 130 height 29
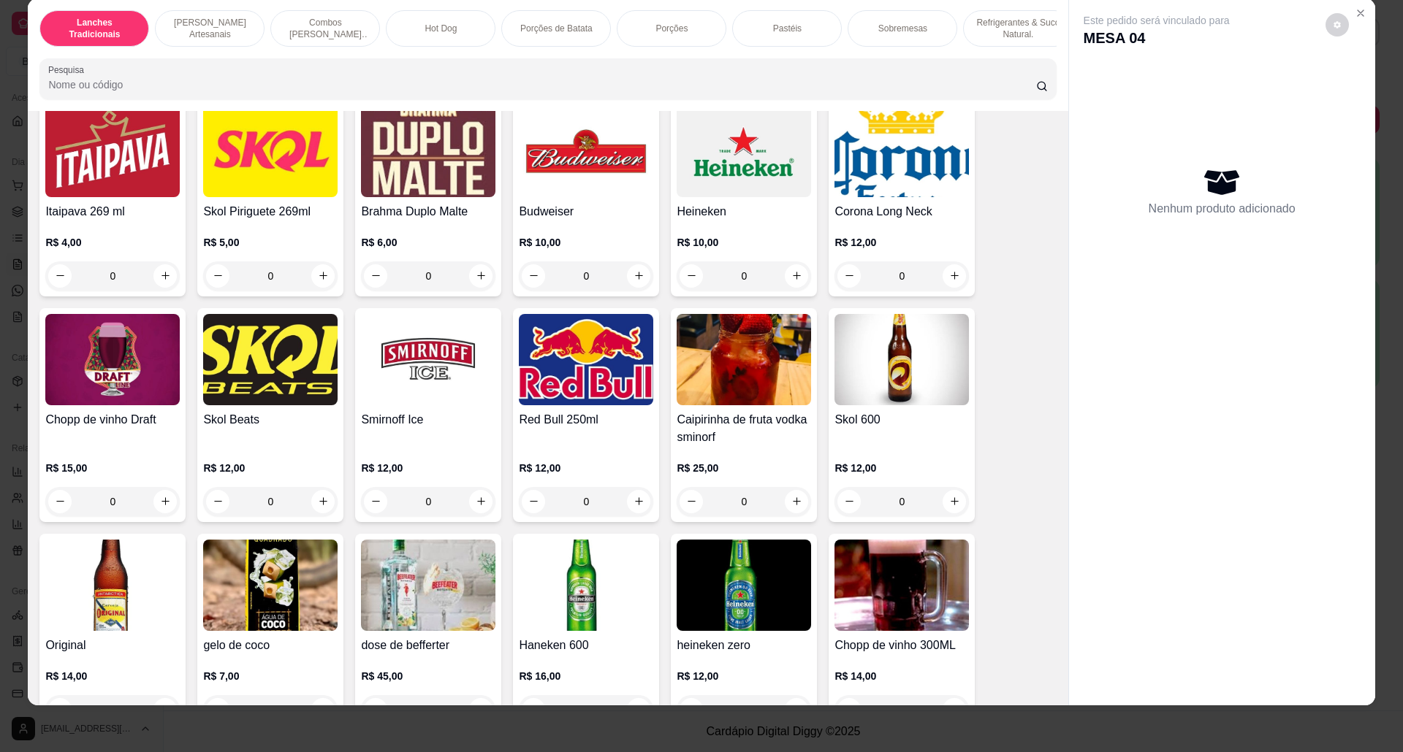
scroll to position [3506, 0]
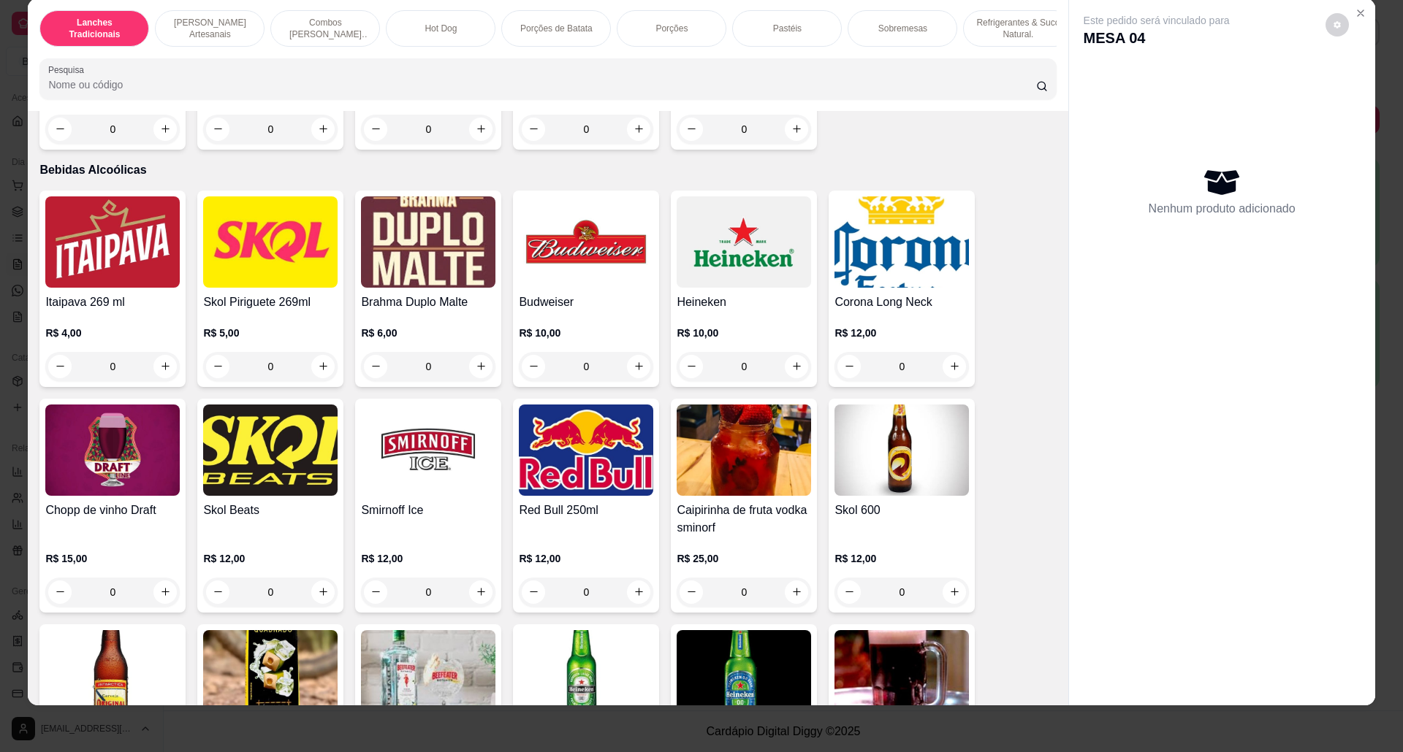
click at [266, 286] on img at bounding box center [270, 242] width 134 height 91
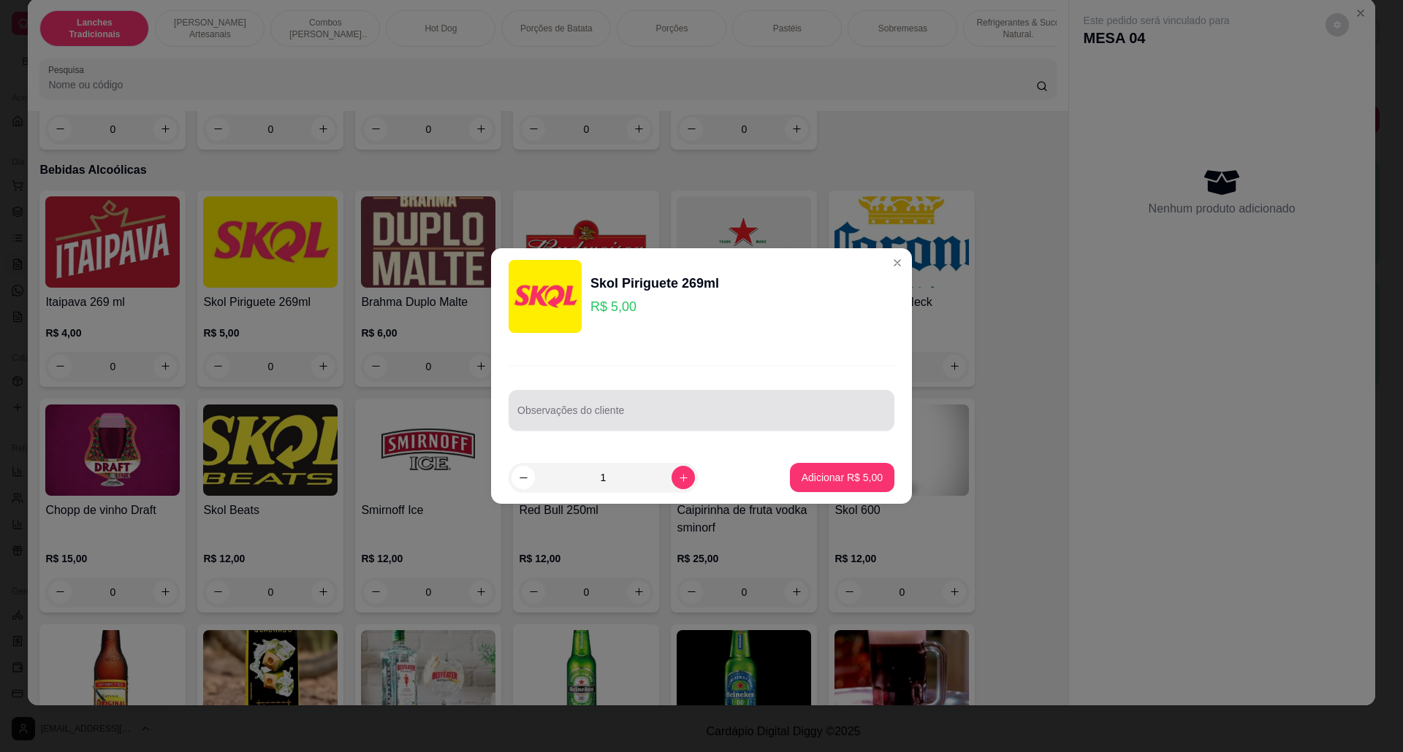
click at [674, 411] on input "Observações do cliente" at bounding box center [701, 416] width 368 height 15
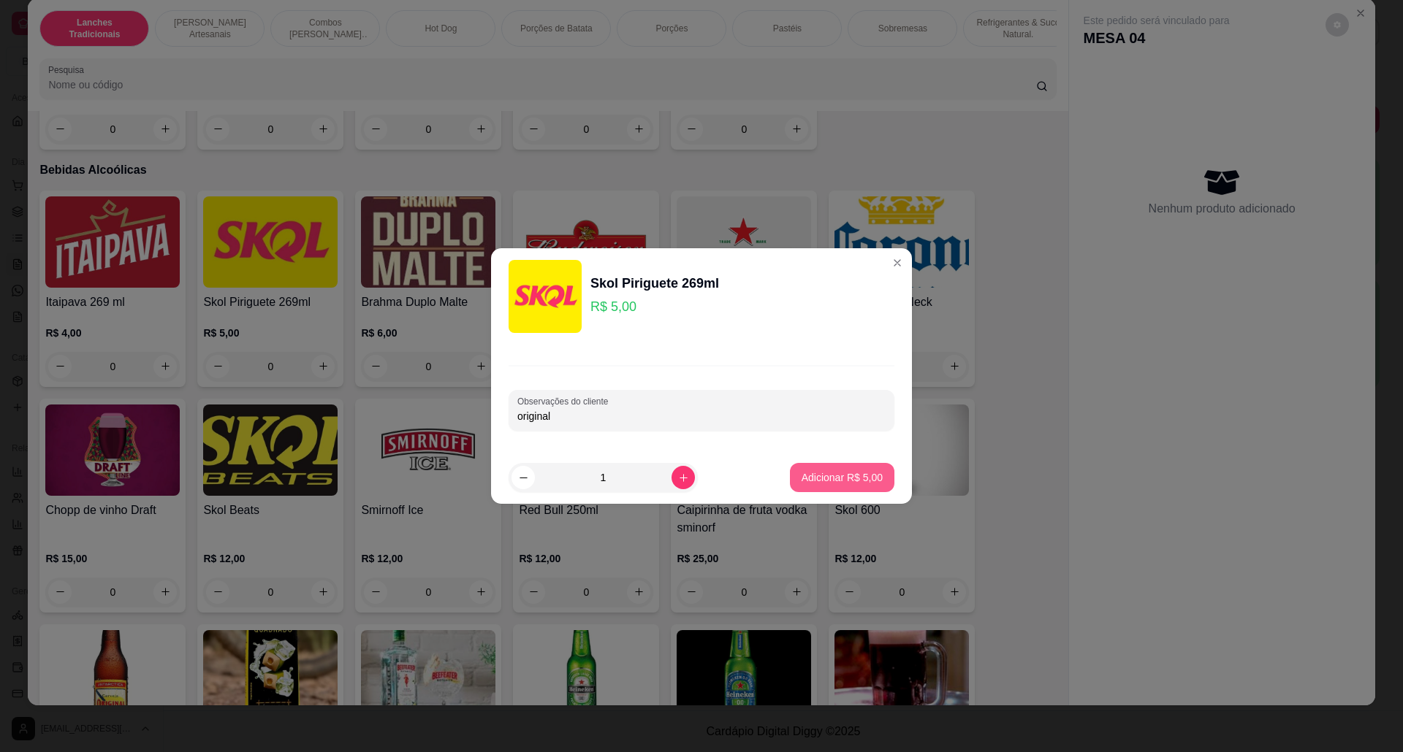
type input "original"
click at [823, 468] on button "Adicionar R$ 5,00" at bounding box center [842, 477] width 104 height 29
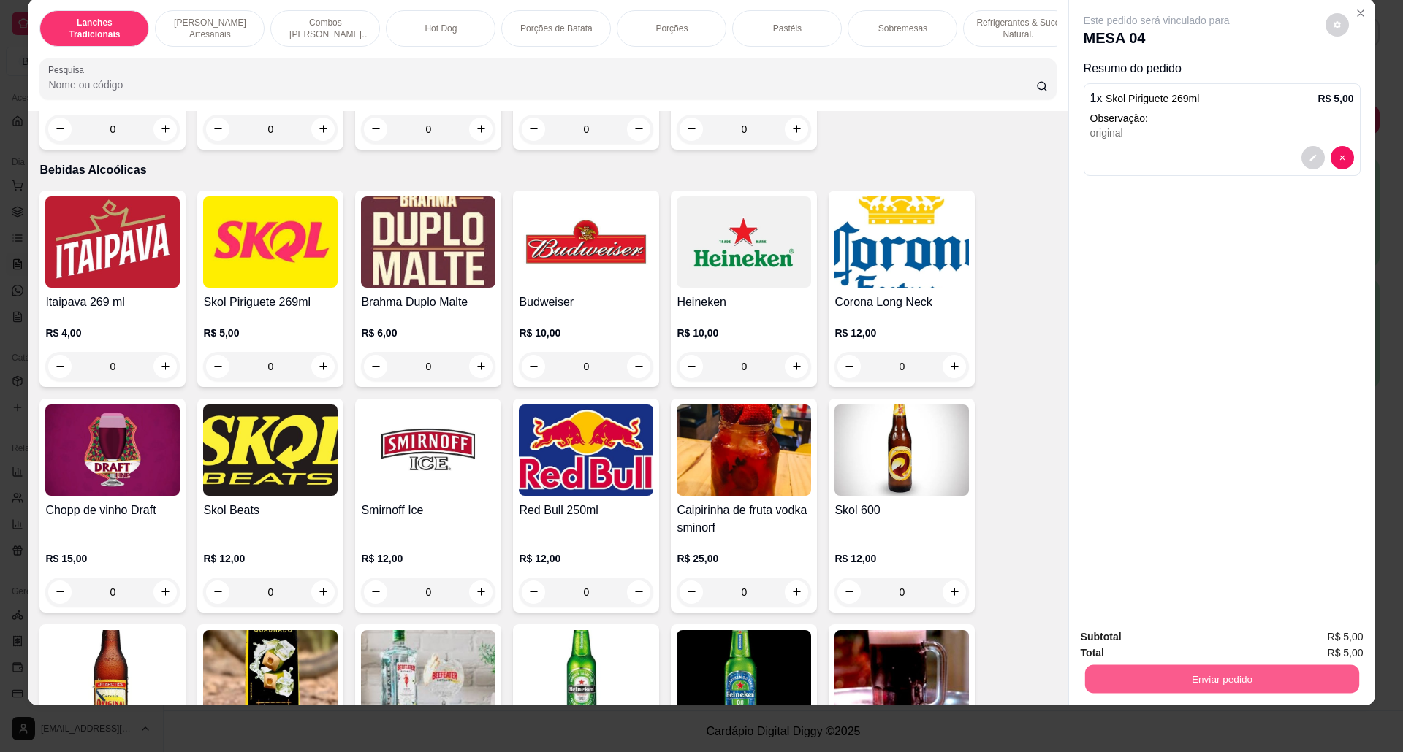
click at [1156, 626] on button "Enviar pedido" at bounding box center [1221, 680] width 274 height 28
click at [1156, 626] on button "Não registrar e enviar pedido" at bounding box center [1172, 644] width 152 height 28
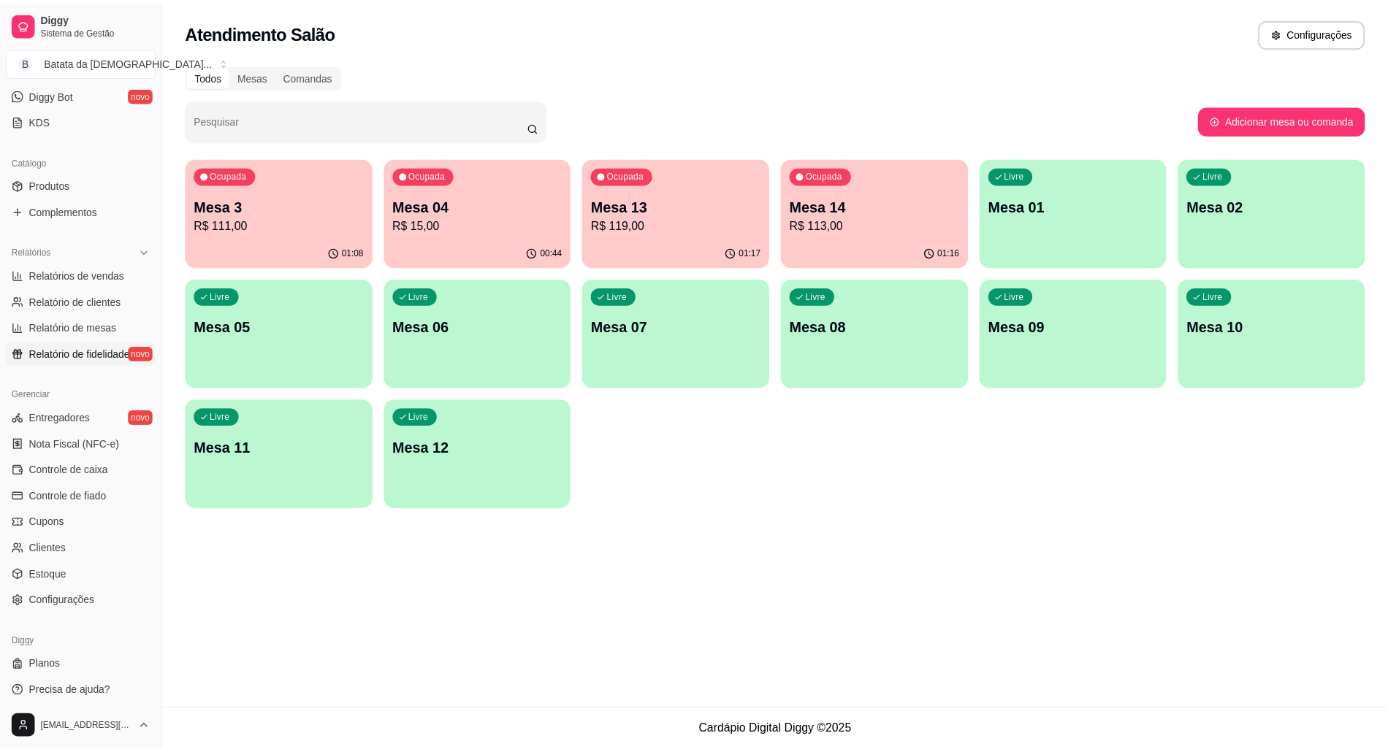
scroll to position [299, 0]
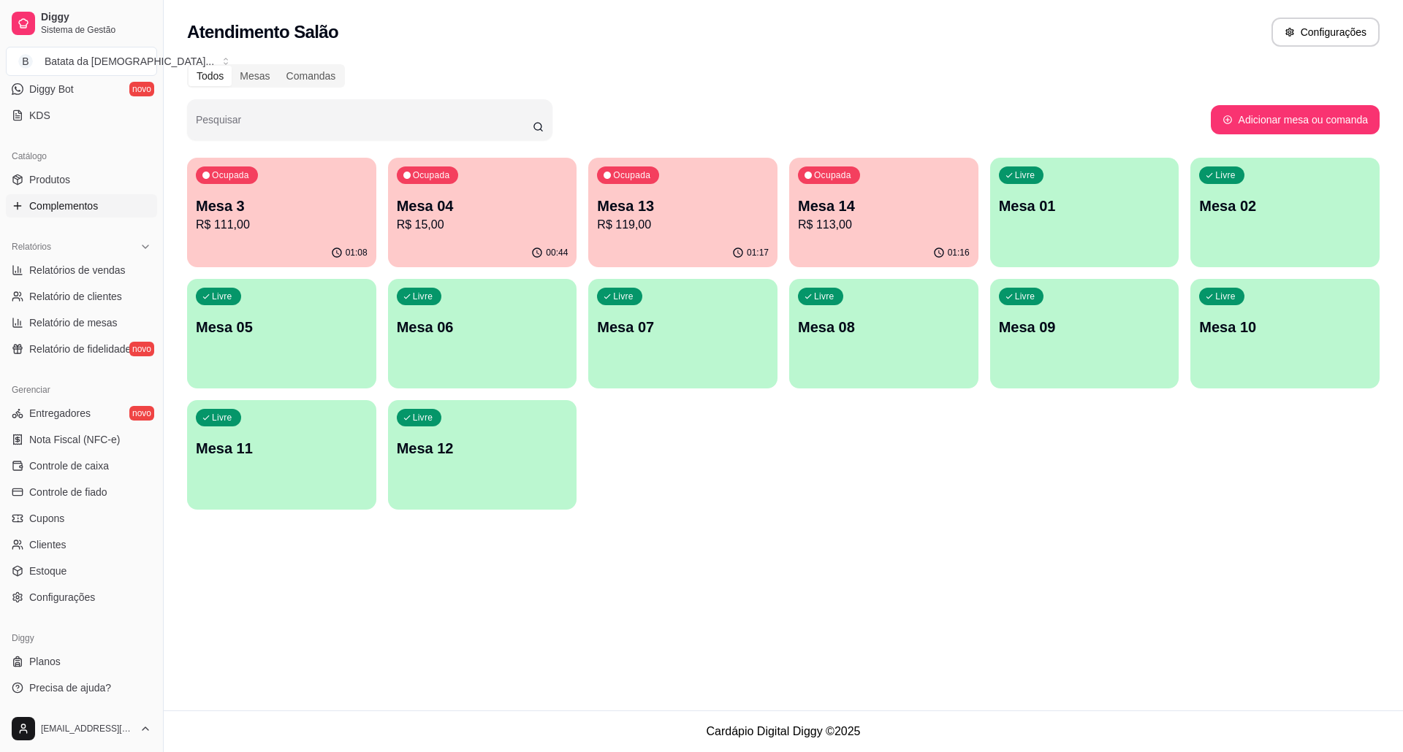
click at [85, 194] on link "Complementos" at bounding box center [81, 205] width 151 height 23
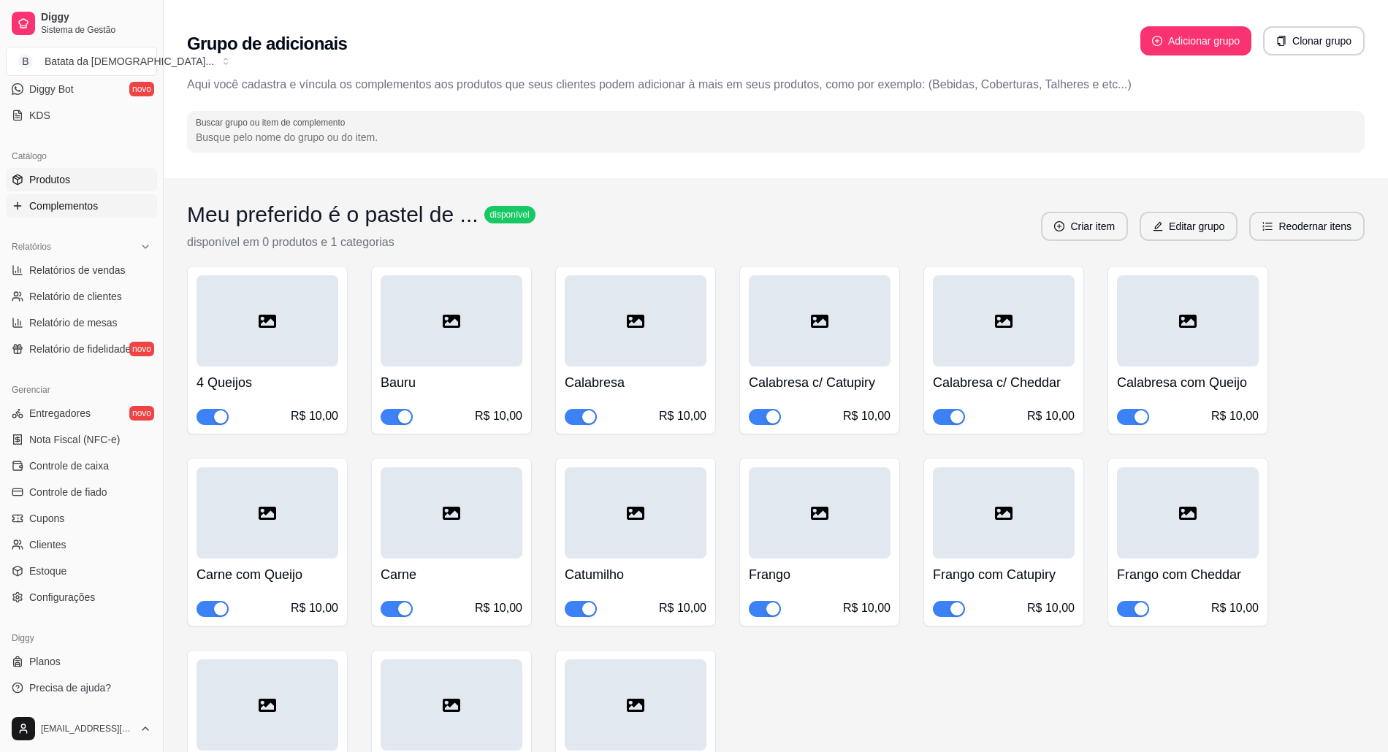
click at [91, 172] on link "Produtos" at bounding box center [81, 179] width 151 height 23
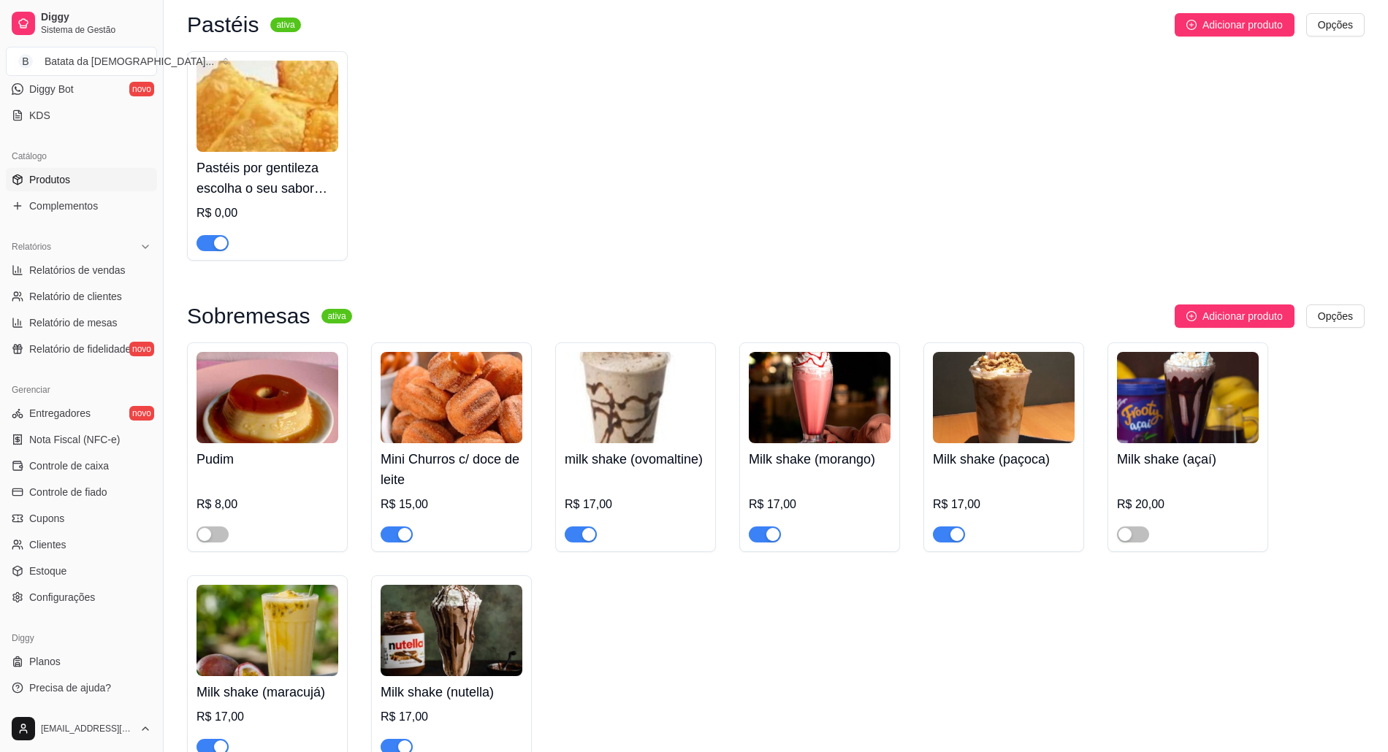
scroll to position [2727, 0]
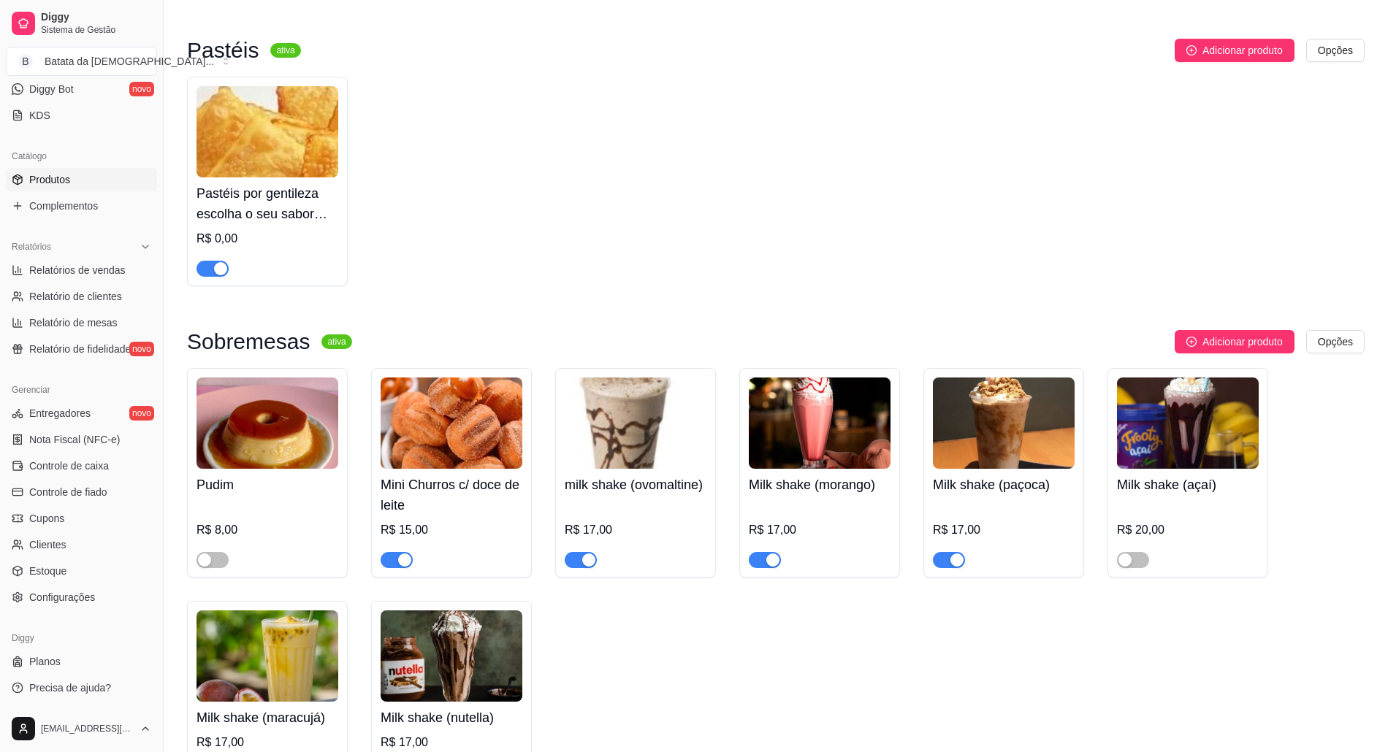
click at [399, 560] on div "button" at bounding box center [404, 560] width 13 height 13
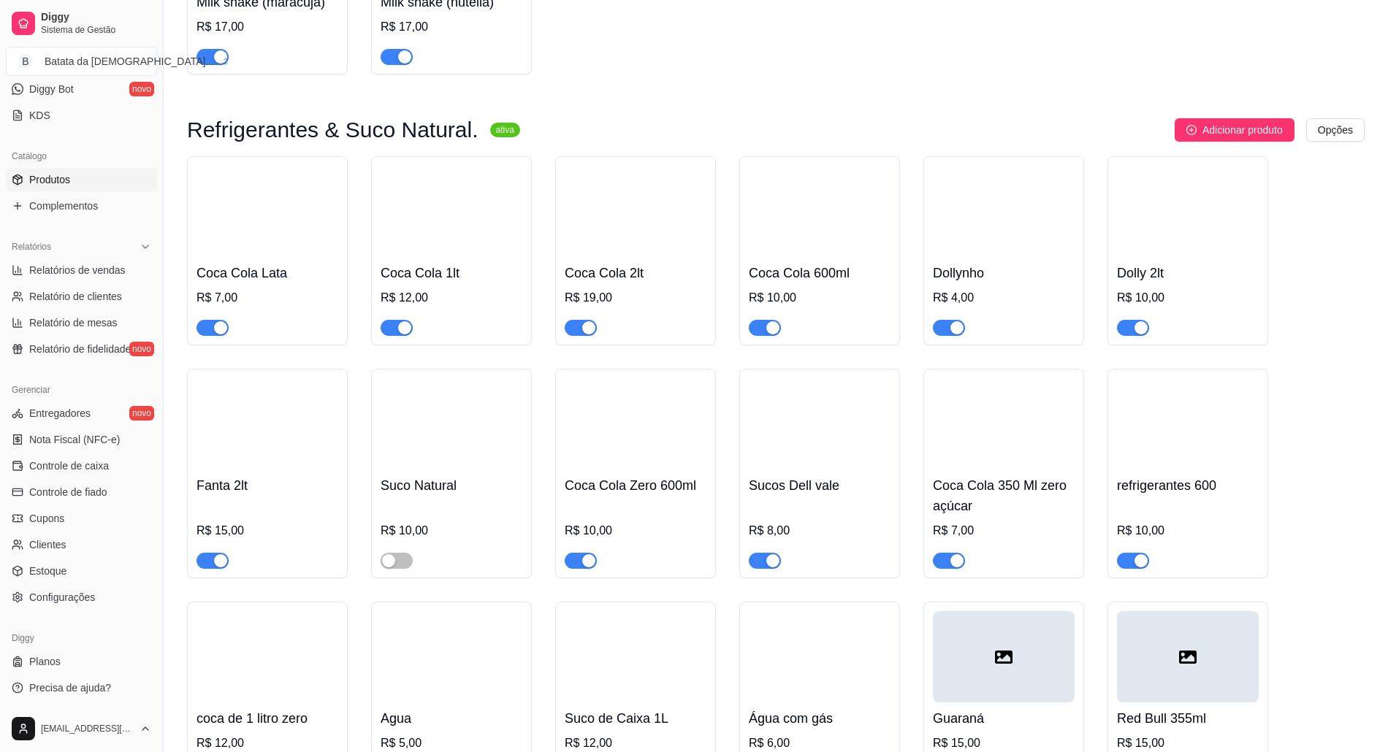
scroll to position [3506, 0]
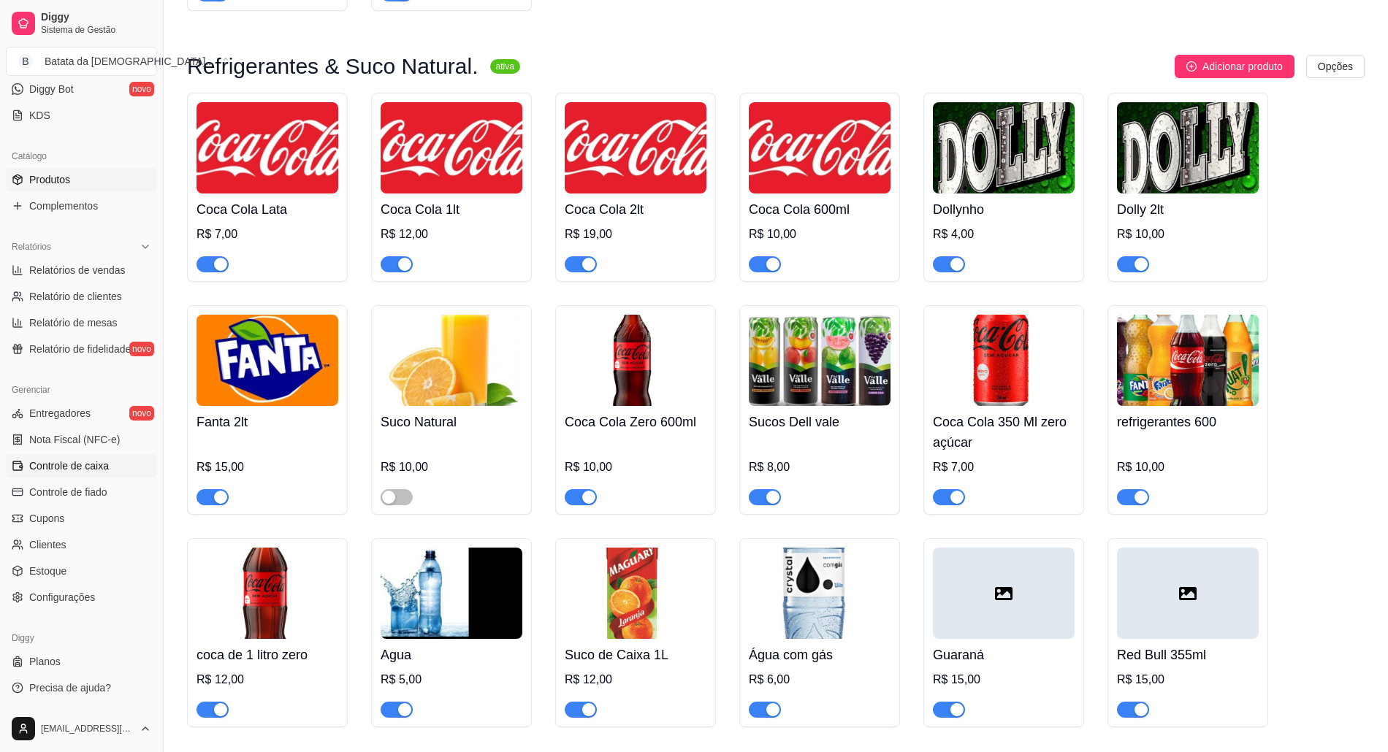
click at [83, 462] on span "Controle de caixa" at bounding box center [69, 466] width 80 height 15
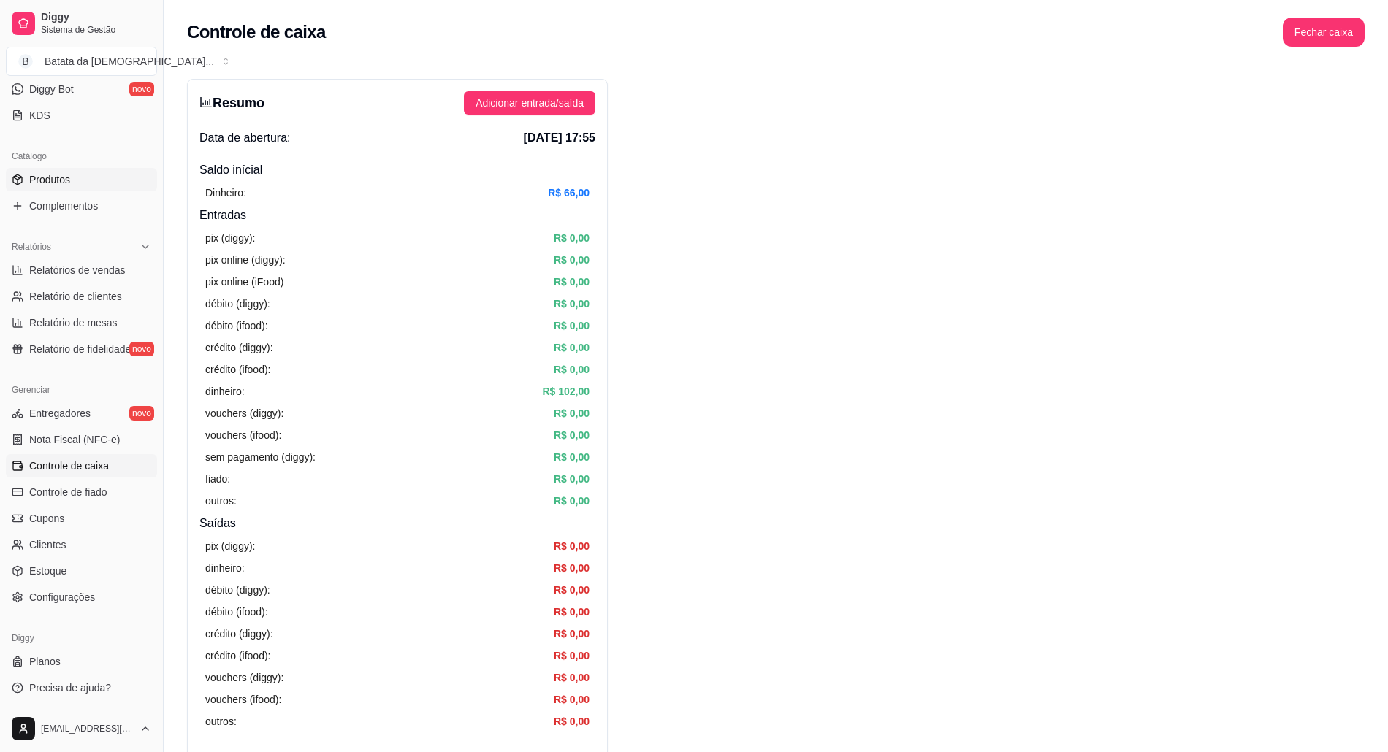
click at [97, 184] on link "Produtos" at bounding box center [81, 179] width 151 height 23
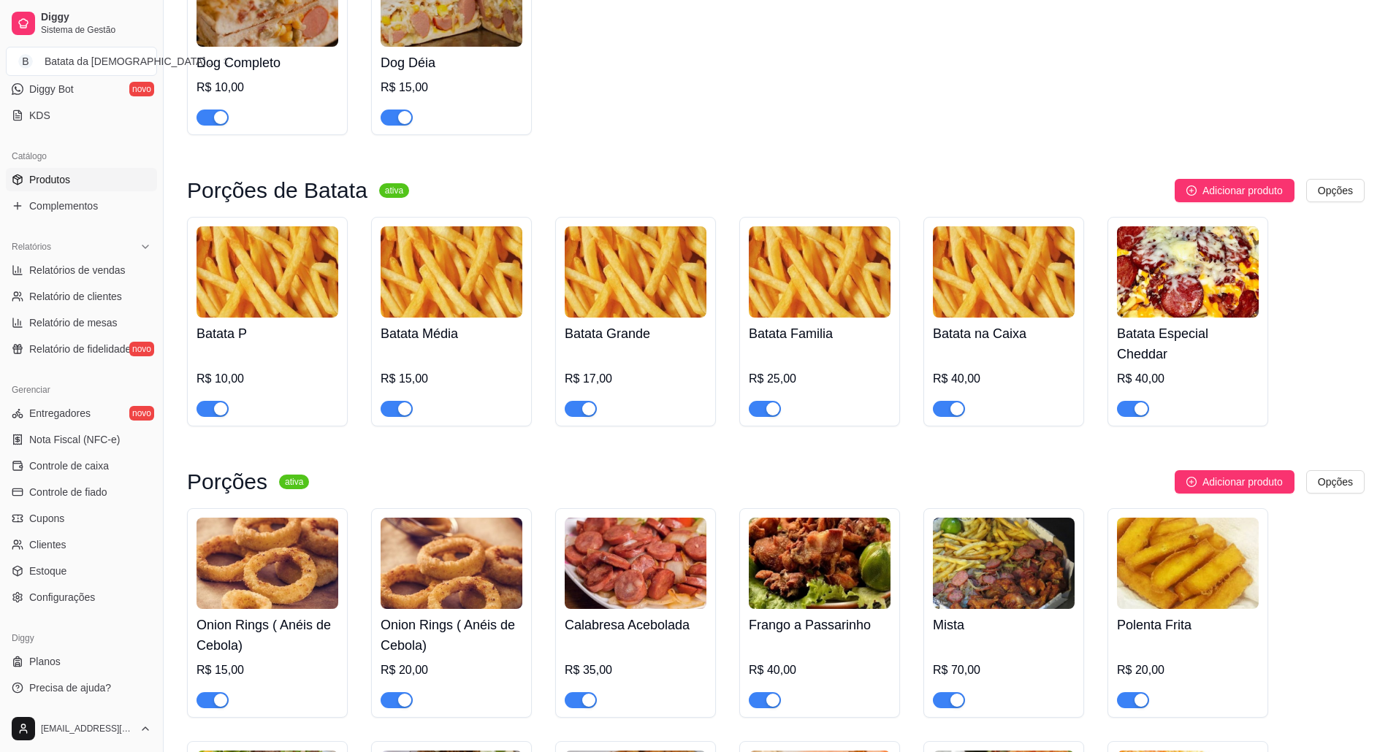
scroll to position [2143, 0]
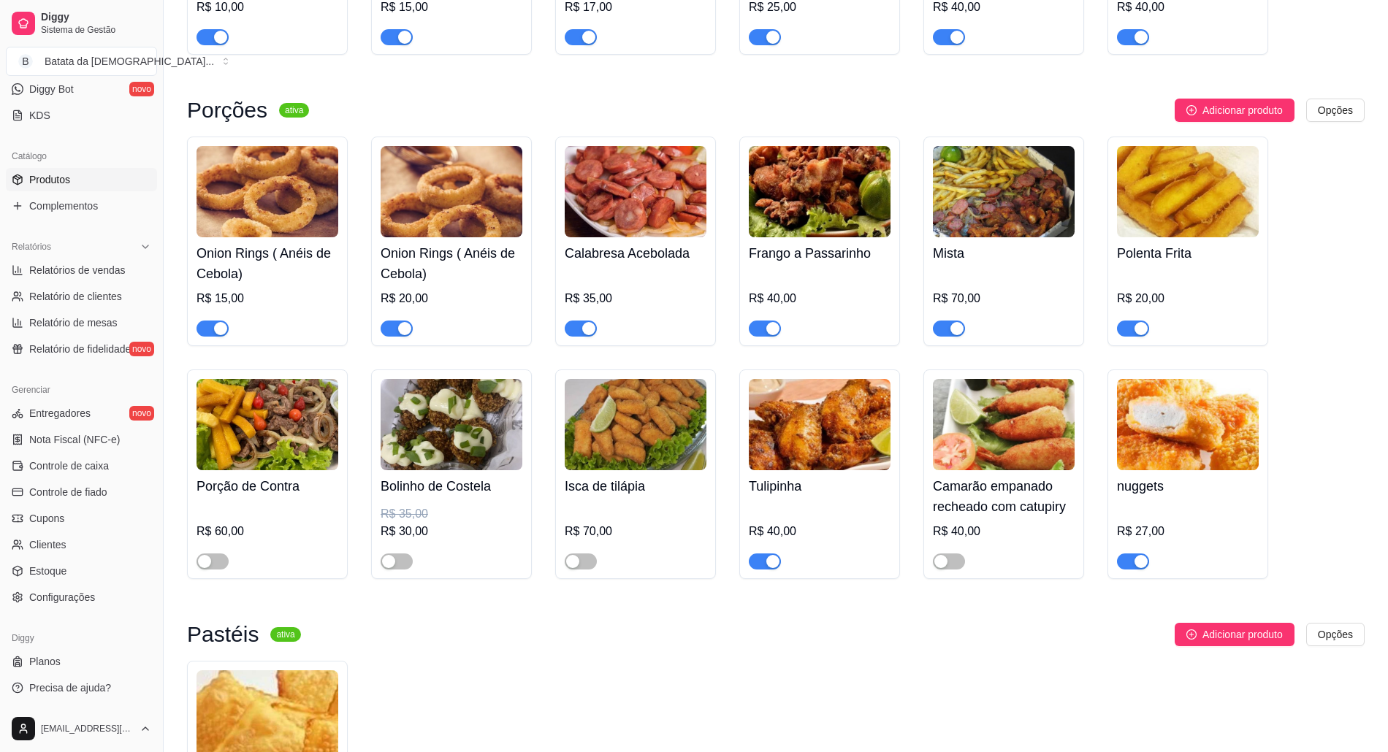
click at [590, 325] on div "button" at bounding box center [588, 328] width 13 height 13
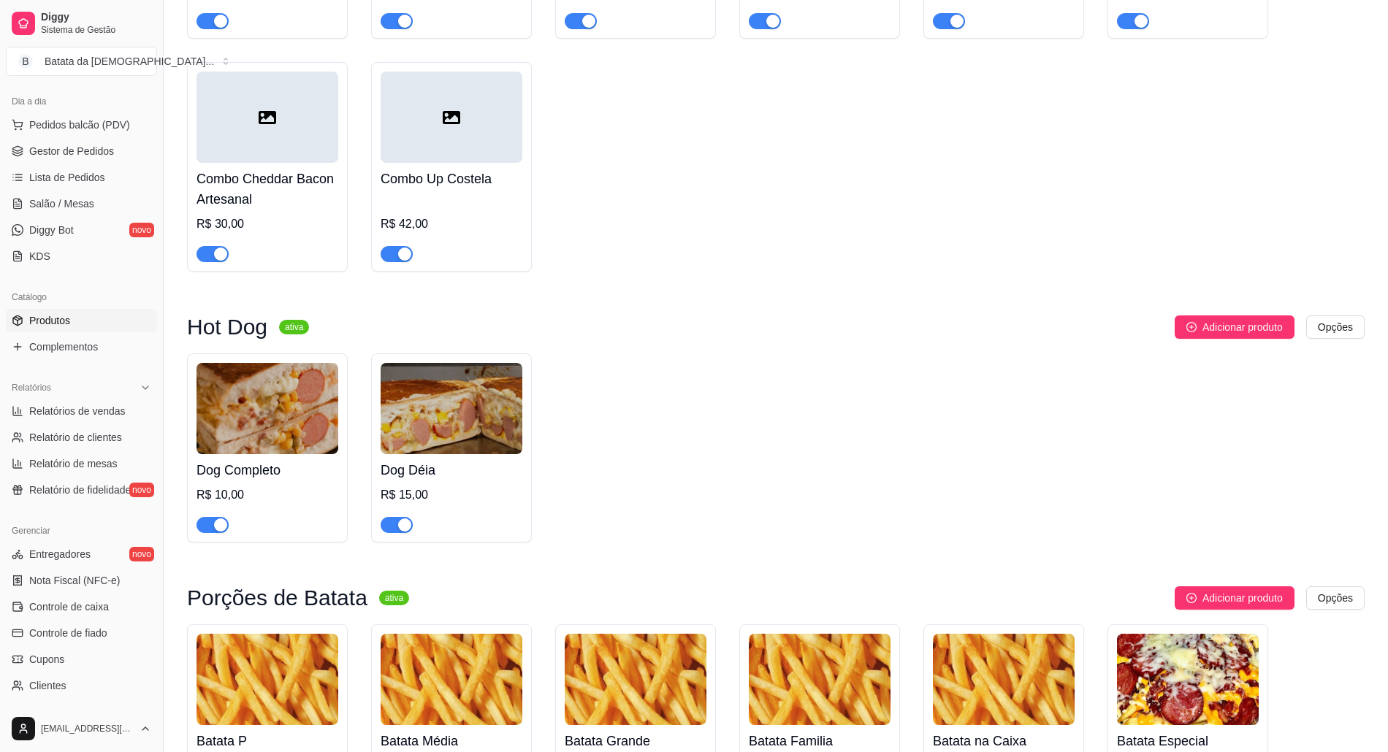
scroll to position [104, 0]
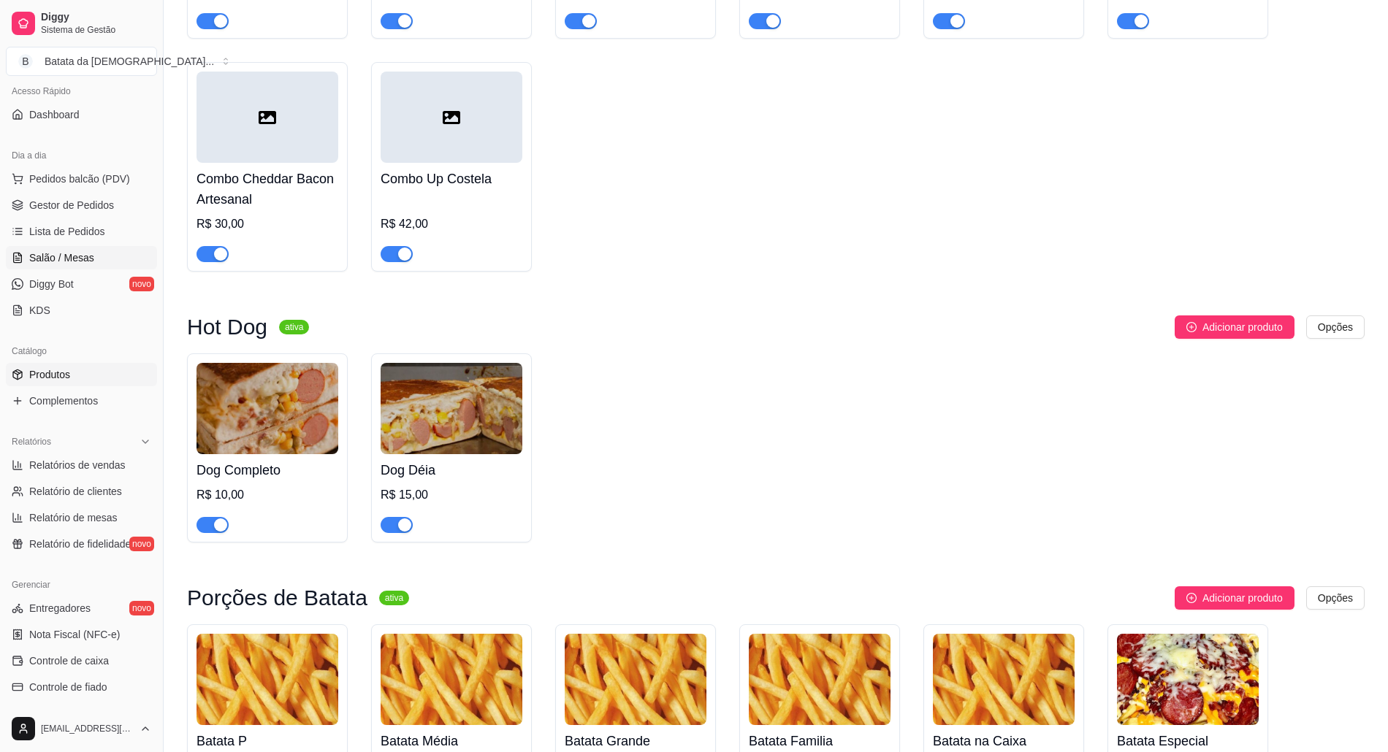
click at [104, 264] on link "Salão / Mesas" at bounding box center [81, 257] width 151 height 23
click at [67, 244] on ul "Pedidos balcão (PDV) Gestor de Pedidos Lista de Pedidos Salão / Mesas Diggy Bot…" at bounding box center [81, 244] width 151 height 155
click at [85, 259] on span "Salão / Mesas" at bounding box center [61, 258] width 65 height 15
click at [80, 267] on link "Salão / Mesas" at bounding box center [81, 257] width 151 height 23
click at [94, 252] on link "Salão / Mesas" at bounding box center [81, 257] width 151 height 23
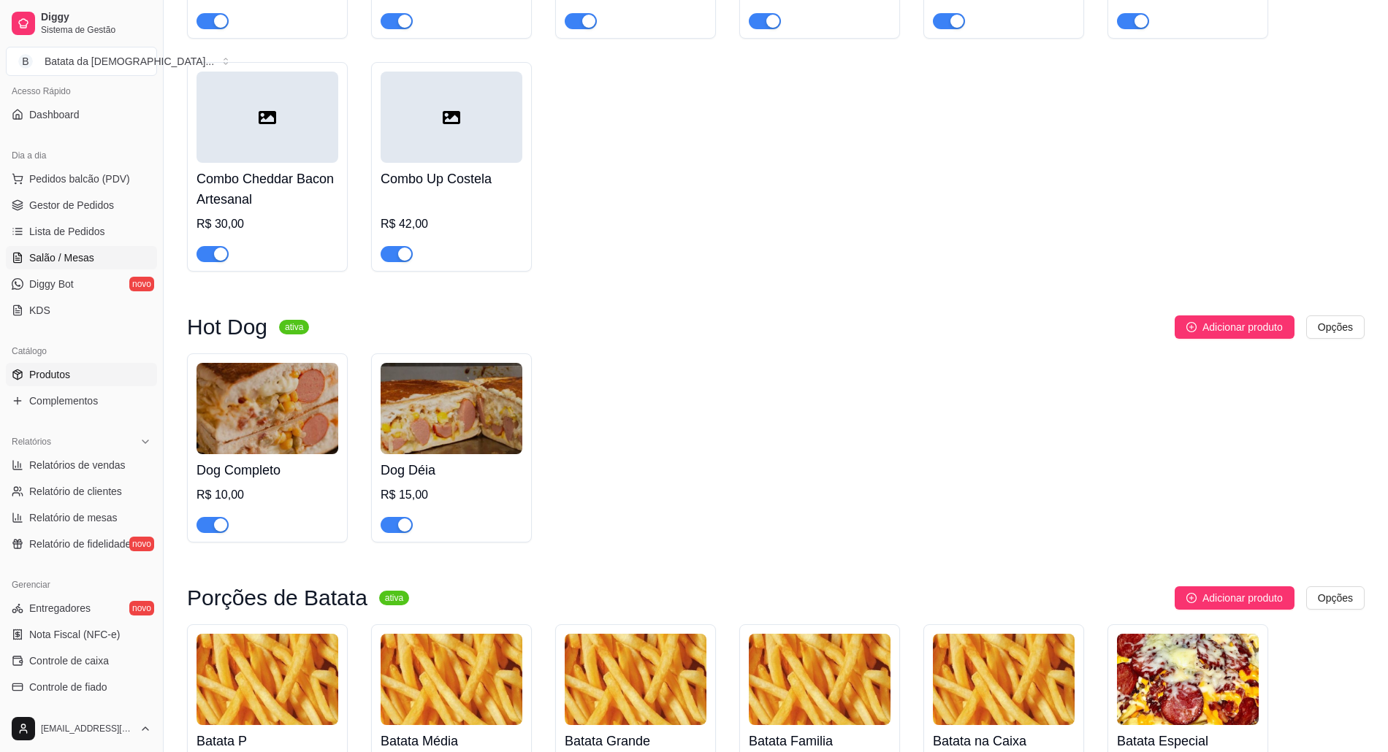
click at [91, 253] on span "Salão / Mesas" at bounding box center [61, 258] width 65 height 15
click at [80, 253] on span "Salão / Mesas" at bounding box center [61, 258] width 65 height 15
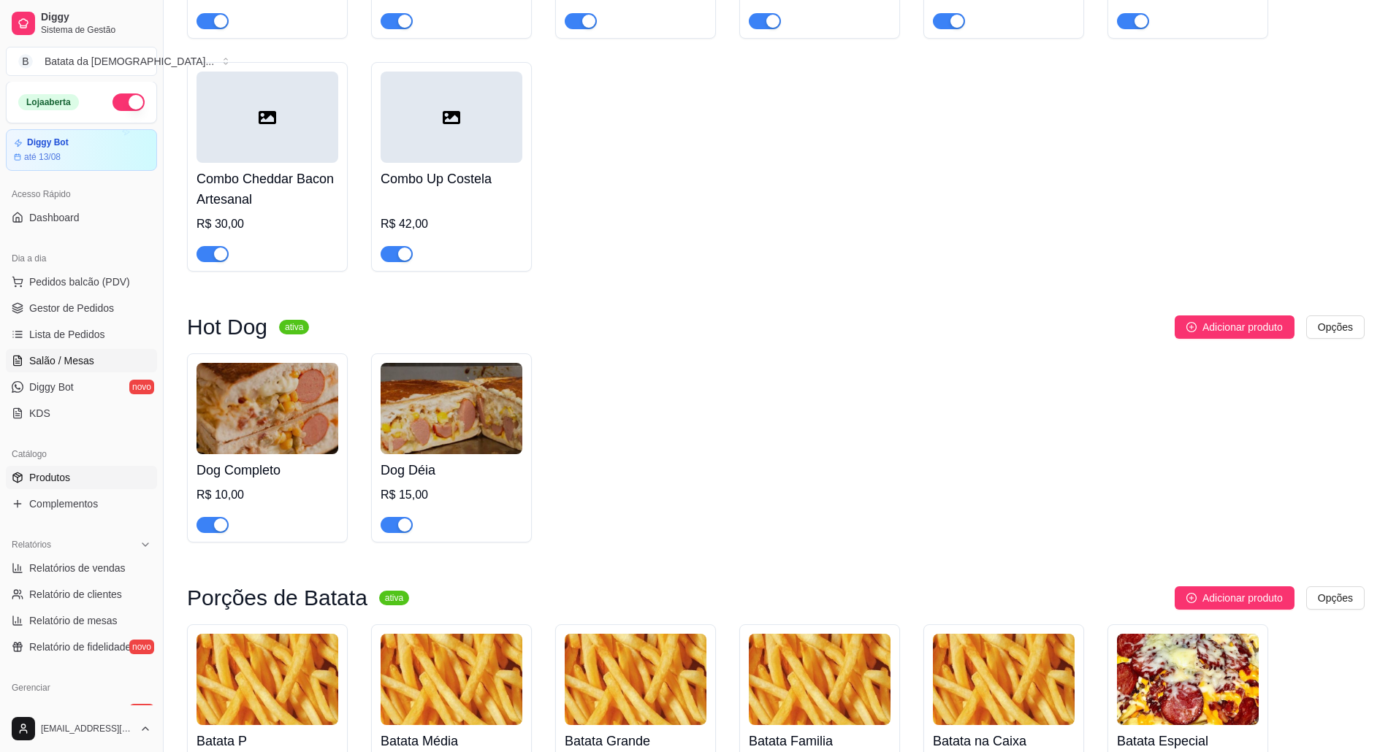
scroll to position [0, 0]
click at [69, 355] on span "Salão / Mesas" at bounding box center [61, 361] width 65 height 15
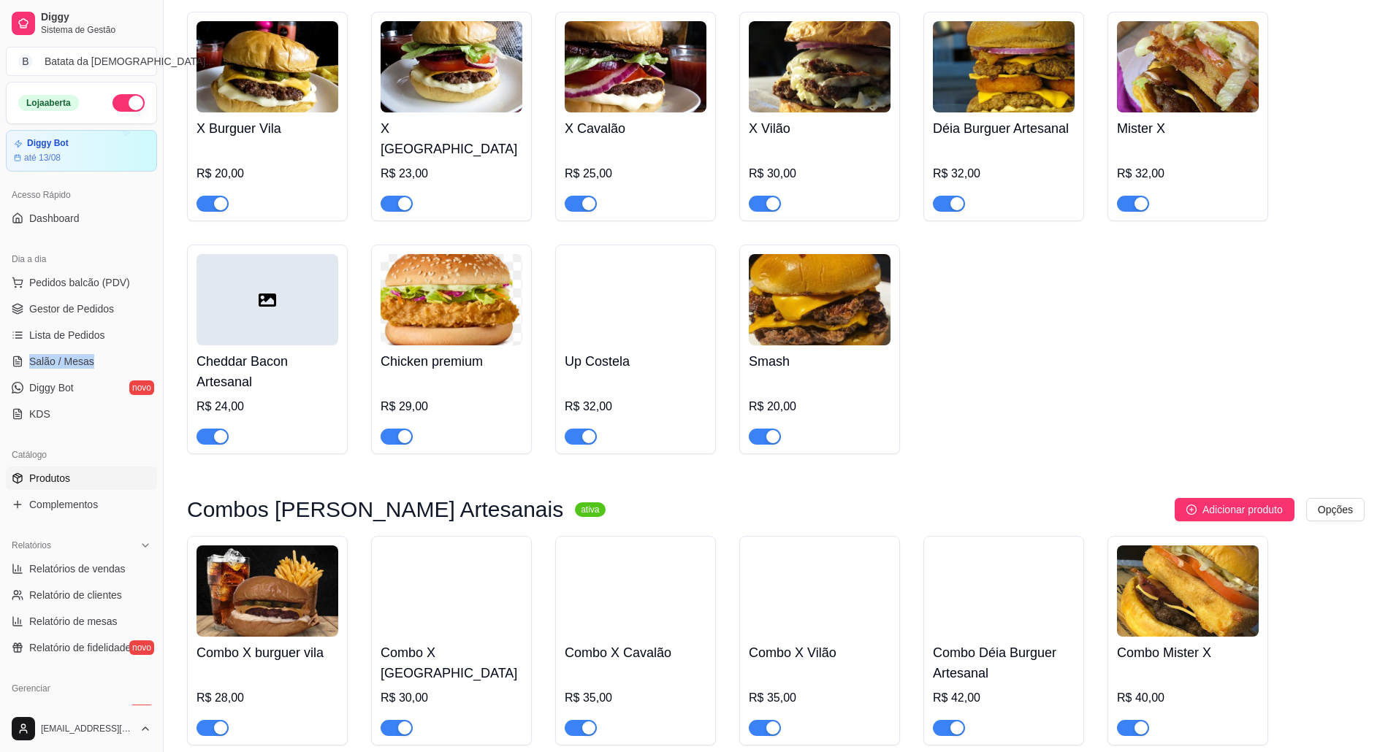
scroll to position [584, 0]
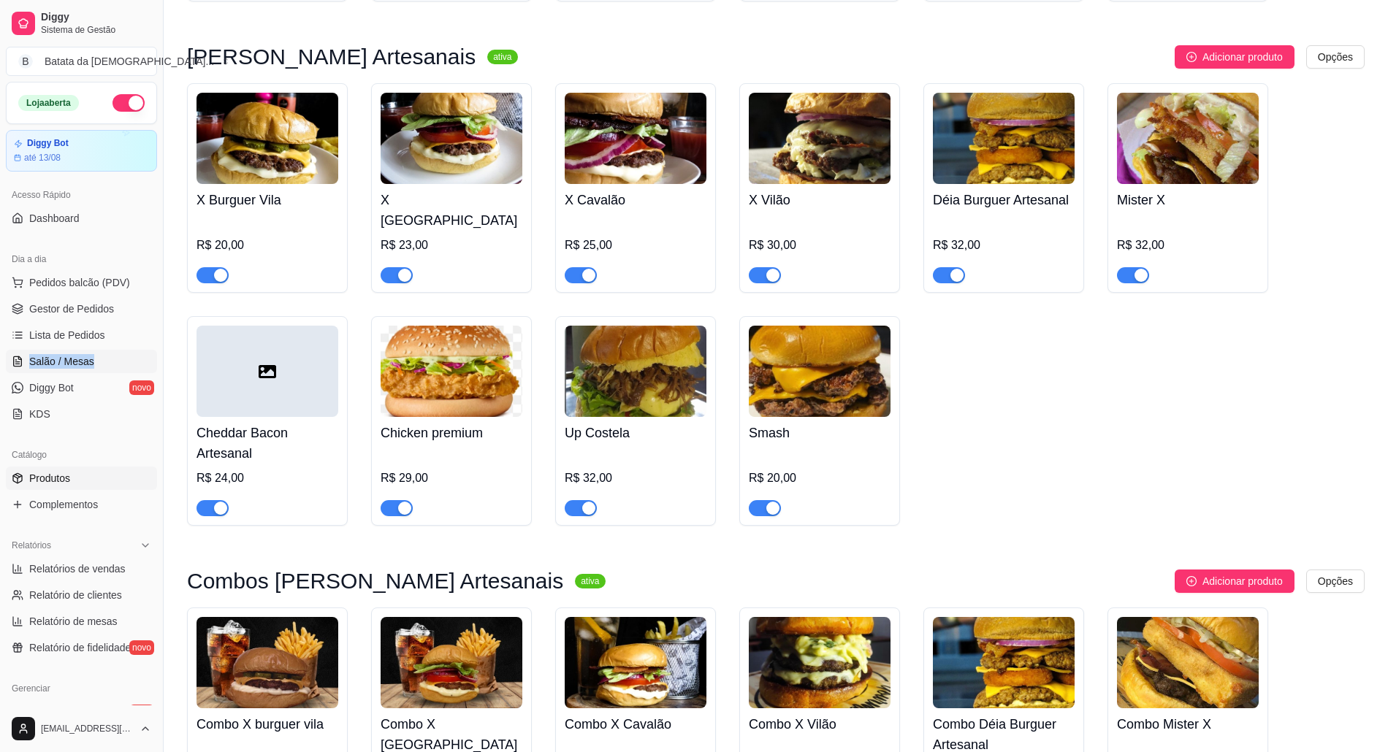
click at [96, 361] on link "Salão / Mesas" at bounding box center [81, 361] width 151 height 23
drag, startPoint x: 96, startPoint y: 361, endPoint x: 307, endPoint y: 402, distance: 214.3
click at [83, 359] on span "Salão / Mesas" at bounding box center [61, 361] width 65 height 15
click at [83, 367] on span "Salão / Mesas" at bounding box center [61, 361] width 65 height 15
click at [86, 373] on link "Salão / Mesas" at bounding box center [81, 361] width 151 height 23
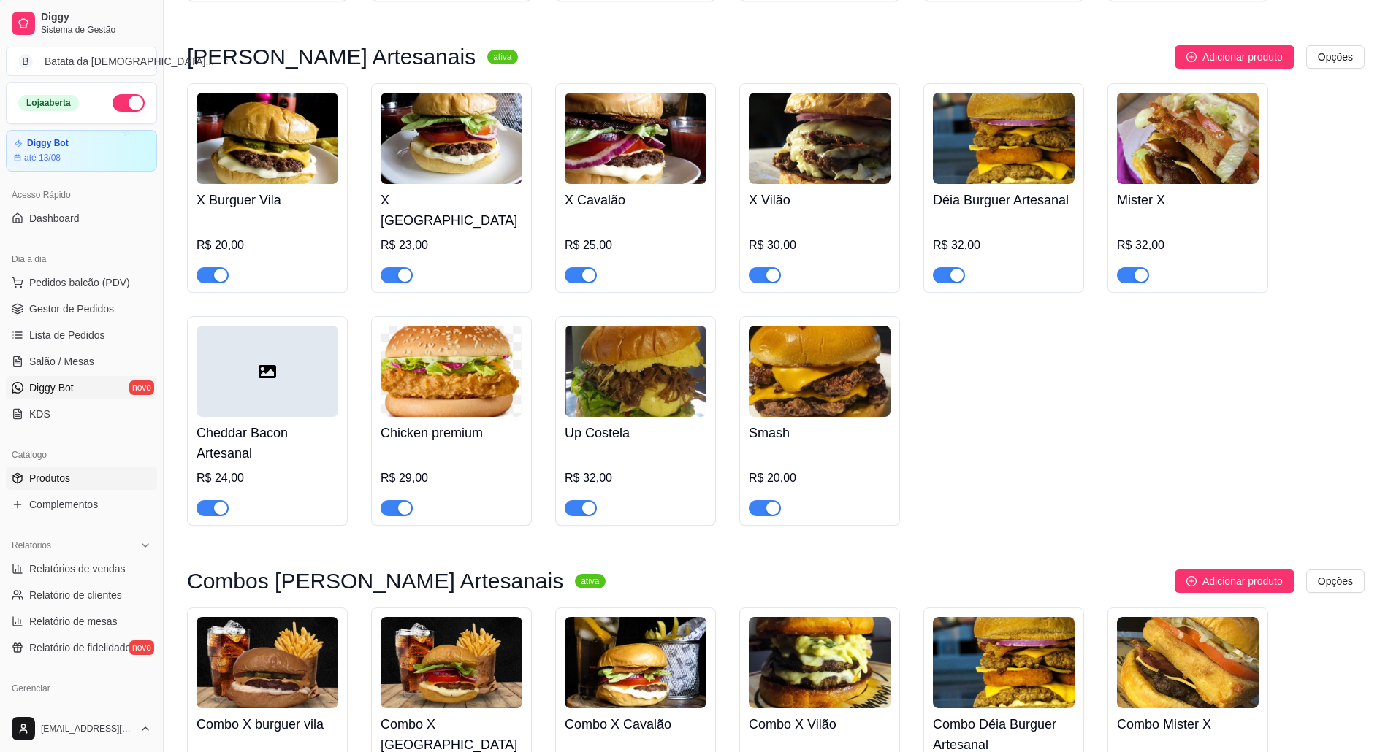
click at [86, 380] on link "Diggy Bot novo" at bounding box center [81, 387] width 151 height 23
drag, startPoint x: 91, startPoint y: 381, endPoint x: 104, endPoint y: 390, distance: 15.6
click at [104, 389] on link "Diggy Bot novo" at bounding box center [81, 387] width 151 height 23
click at [1156, 442] on div "X Burguer Vila R$ 20,00 X Jardim Vitória R$ 23,00 X Cavalão R$ 25,00 X Vilão R$…" at bounding box center [776, 304] width 1178 height 443
click at [63, 362] on span "Salão / Mesas" at bounding box center [61, 361] width 65 height 15
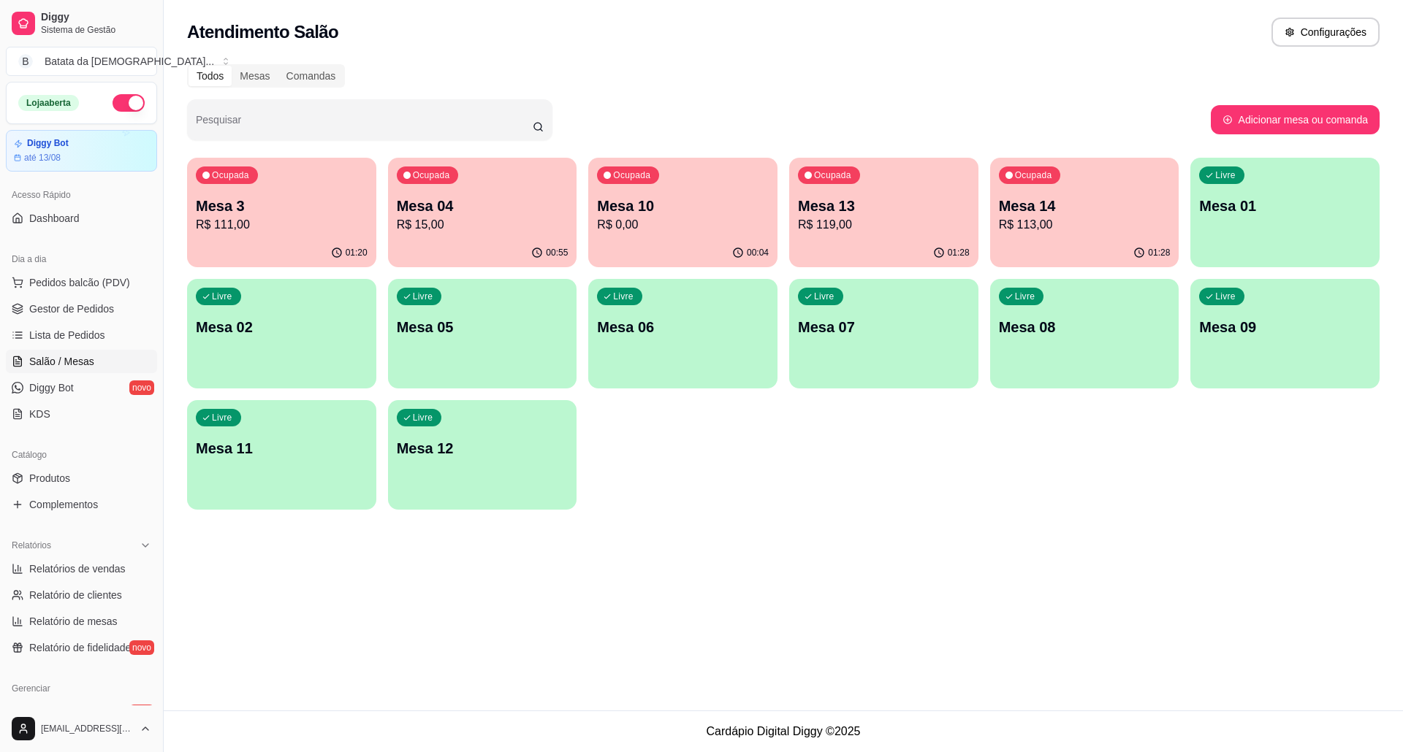
click at [522, 345] on div "Livre Mesa 05" at bounding box center [482, 325] width 189 height 92
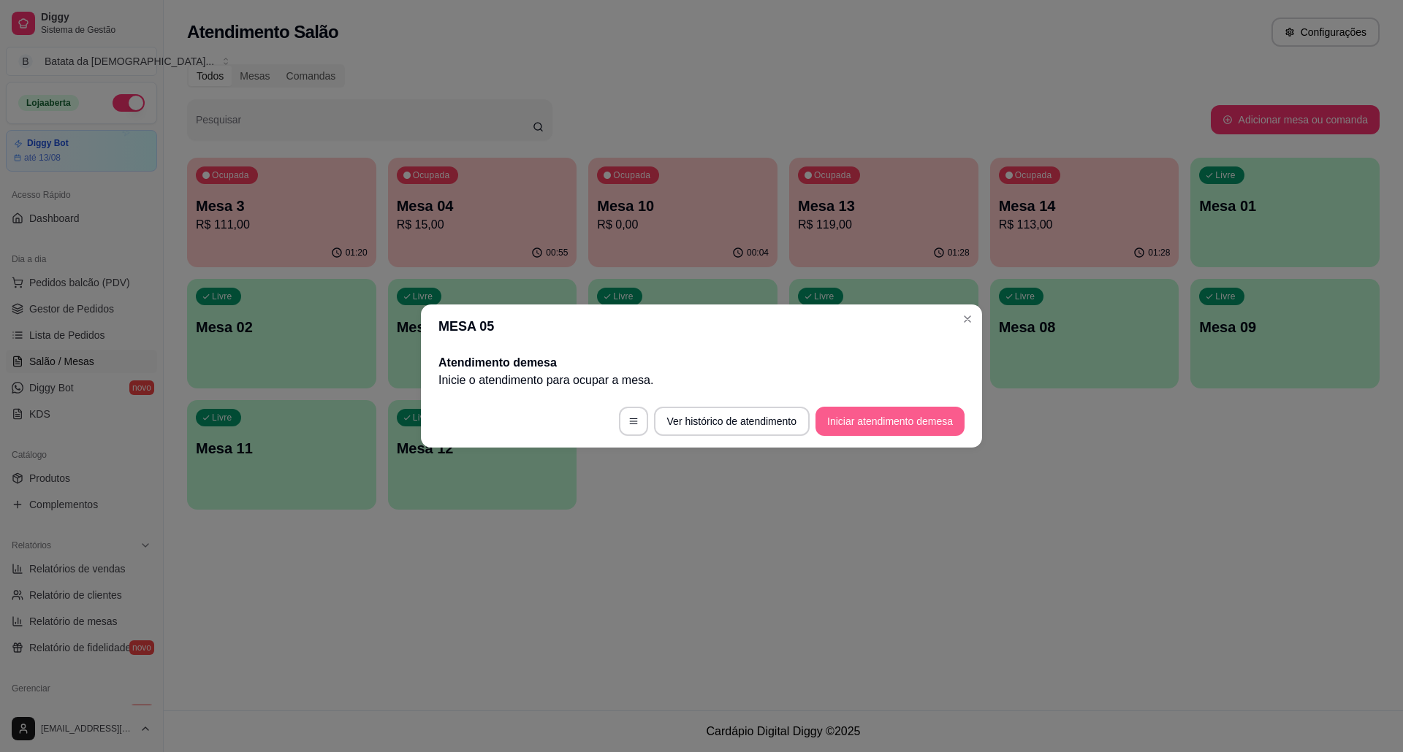
click at [892, 421] on button "Iniciar atendimento de mesa" at bounding box center [889, 421] width 149 height 29
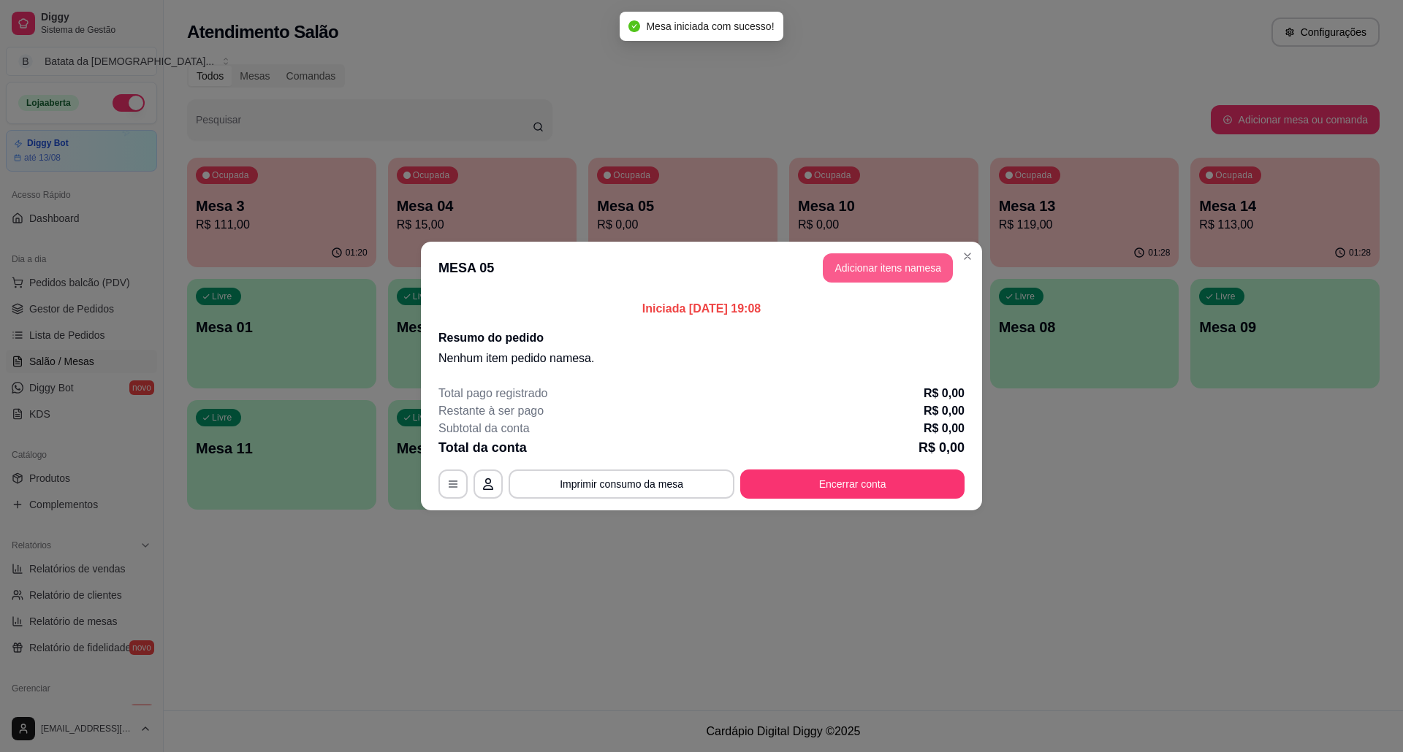
click at [856, 264] on button "Adicionar itens na mesa" at bounding box center [888, 267] width 130 height 29
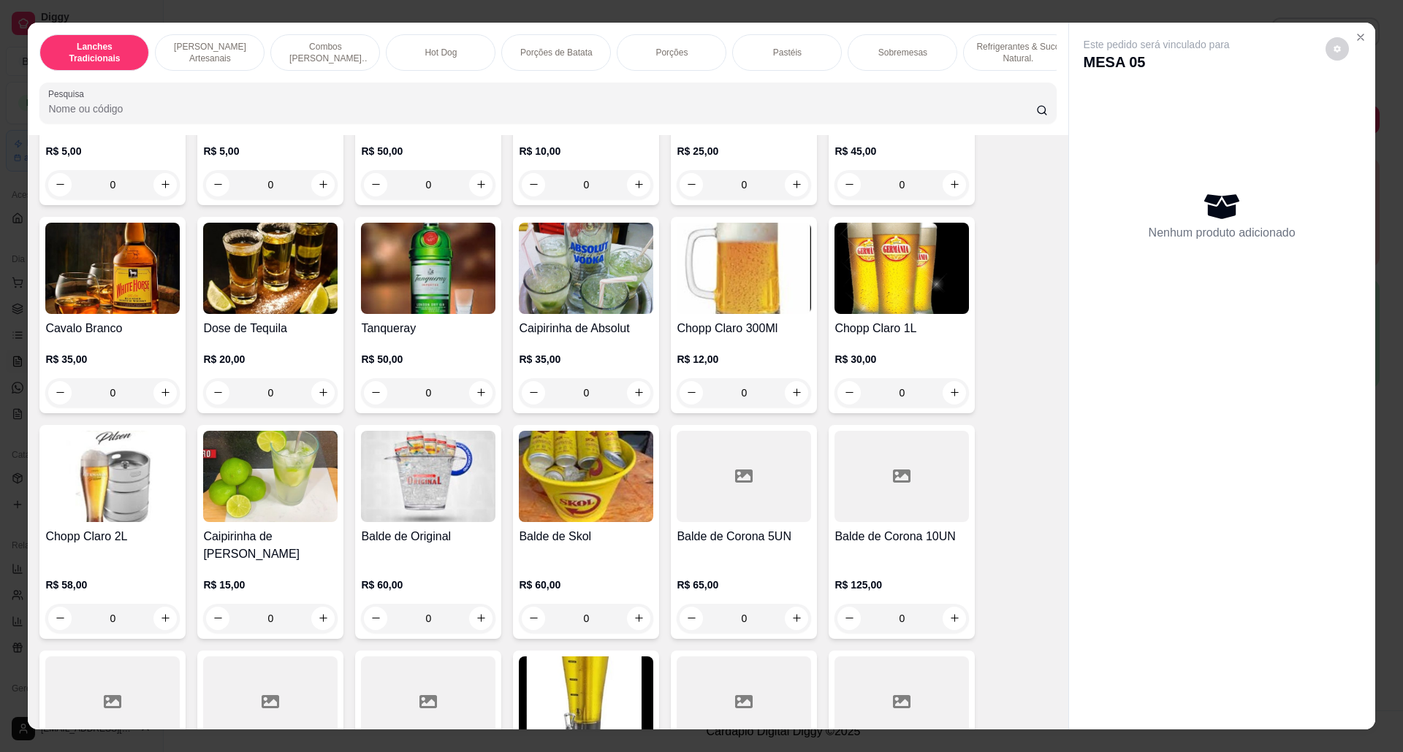
scroll to position [4480, 0]
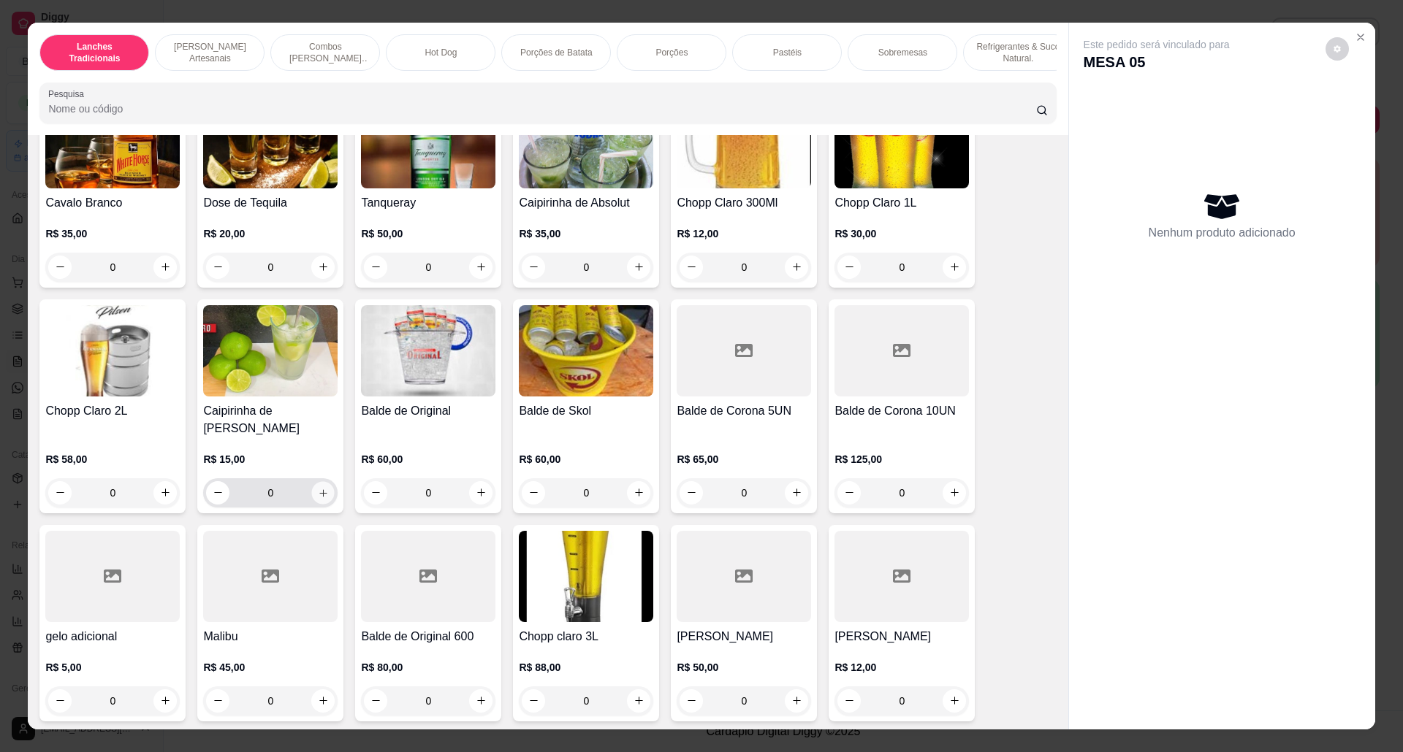
click at [319, 492] on icon "increase-product-quantity" at bounding box center [323, 493] width 11 height 11
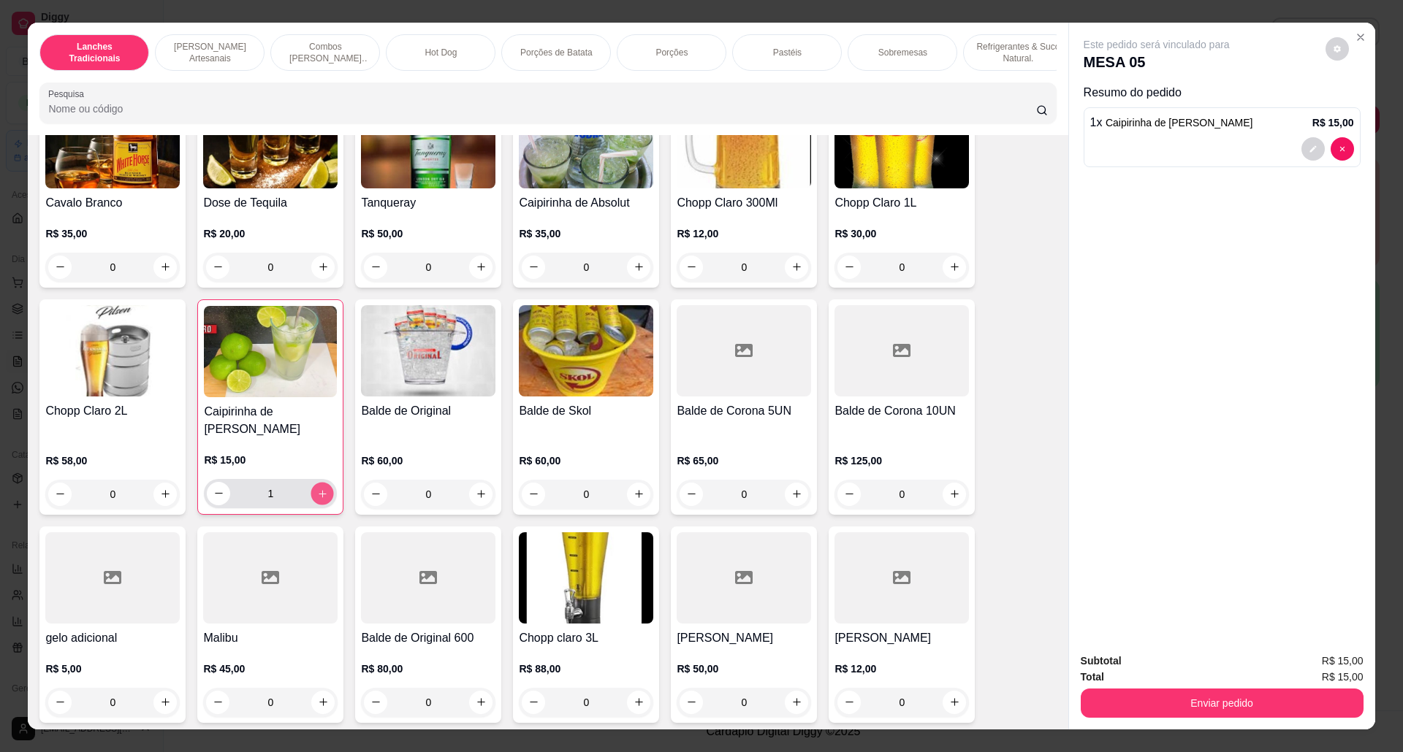
click at [319, 492] on icon "increase-product-quantity" at bounding box center [322, 494] width 11 height 11
type input "2"
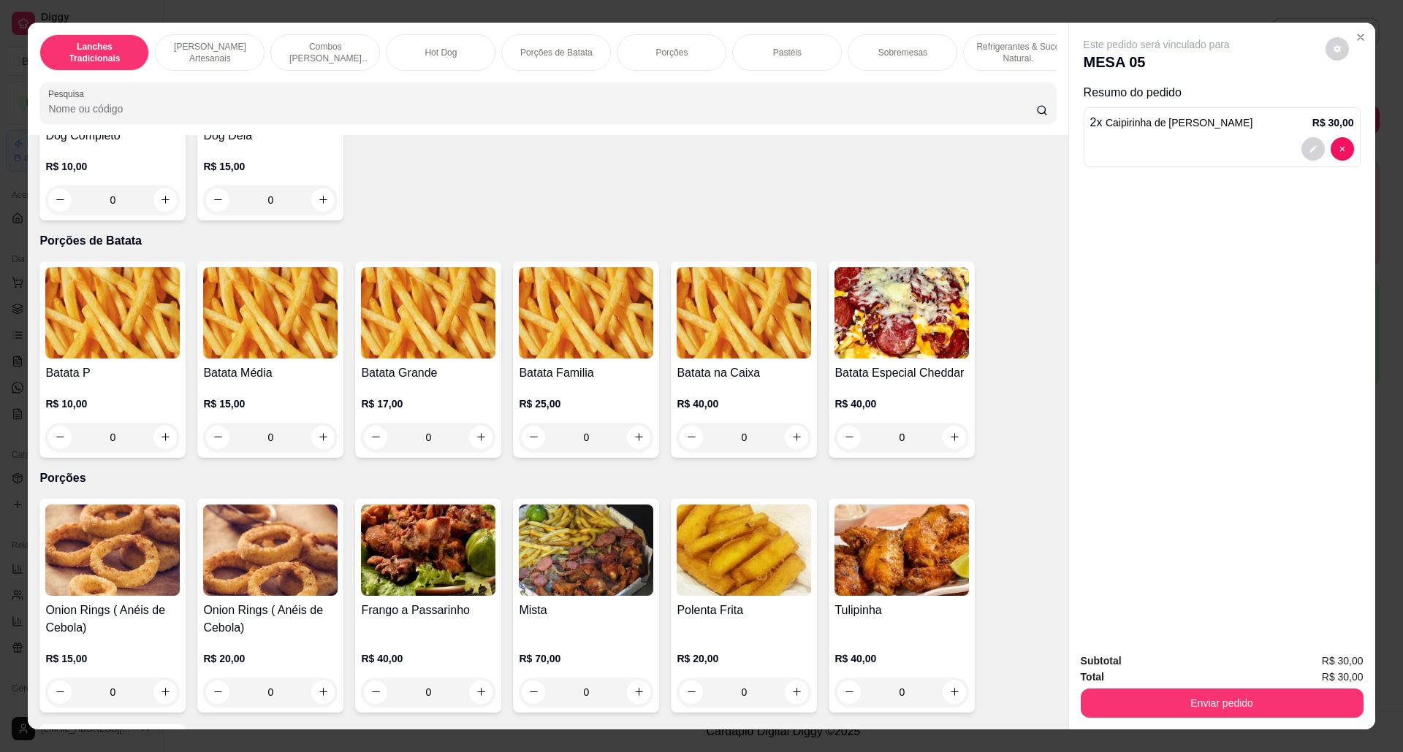
scroll to position [1461, 0]
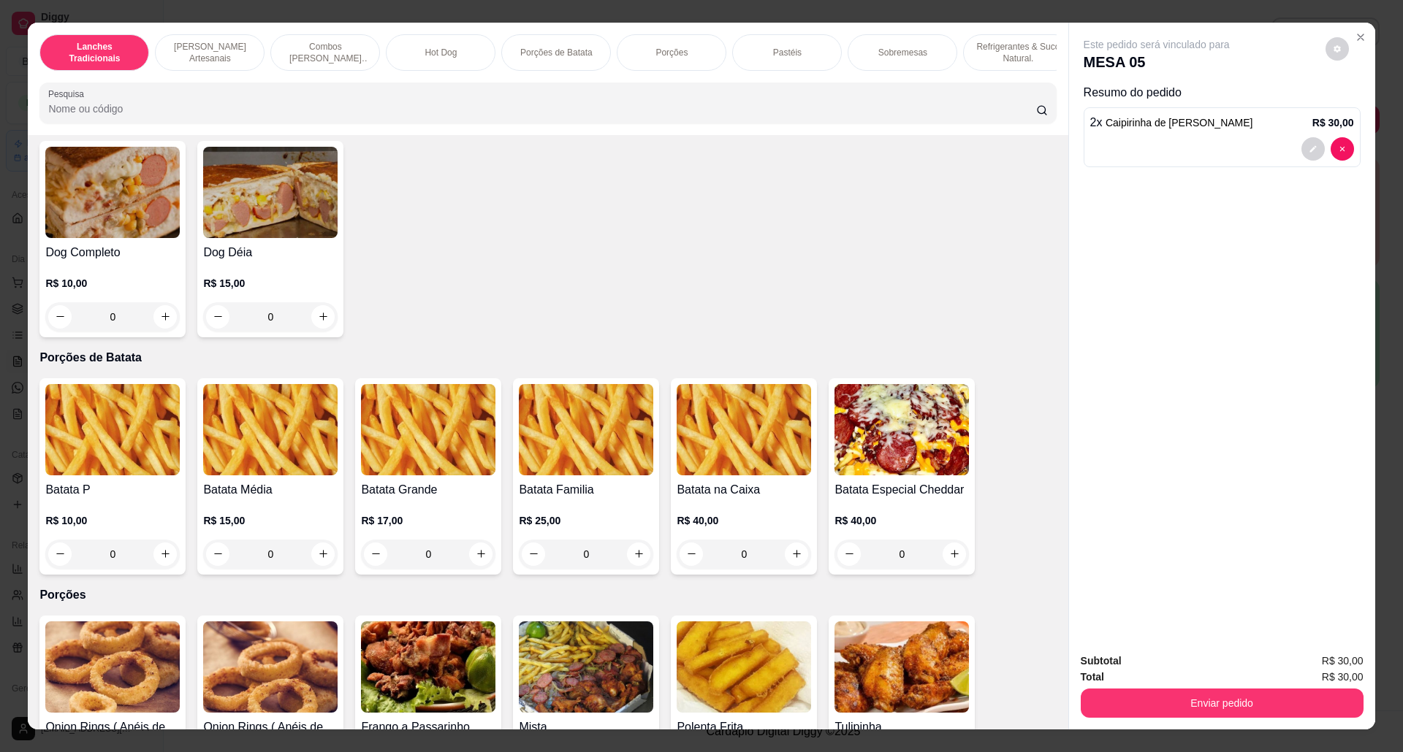
click at [260, 476] on img at bounding box center [270, 429] width 134 height 91
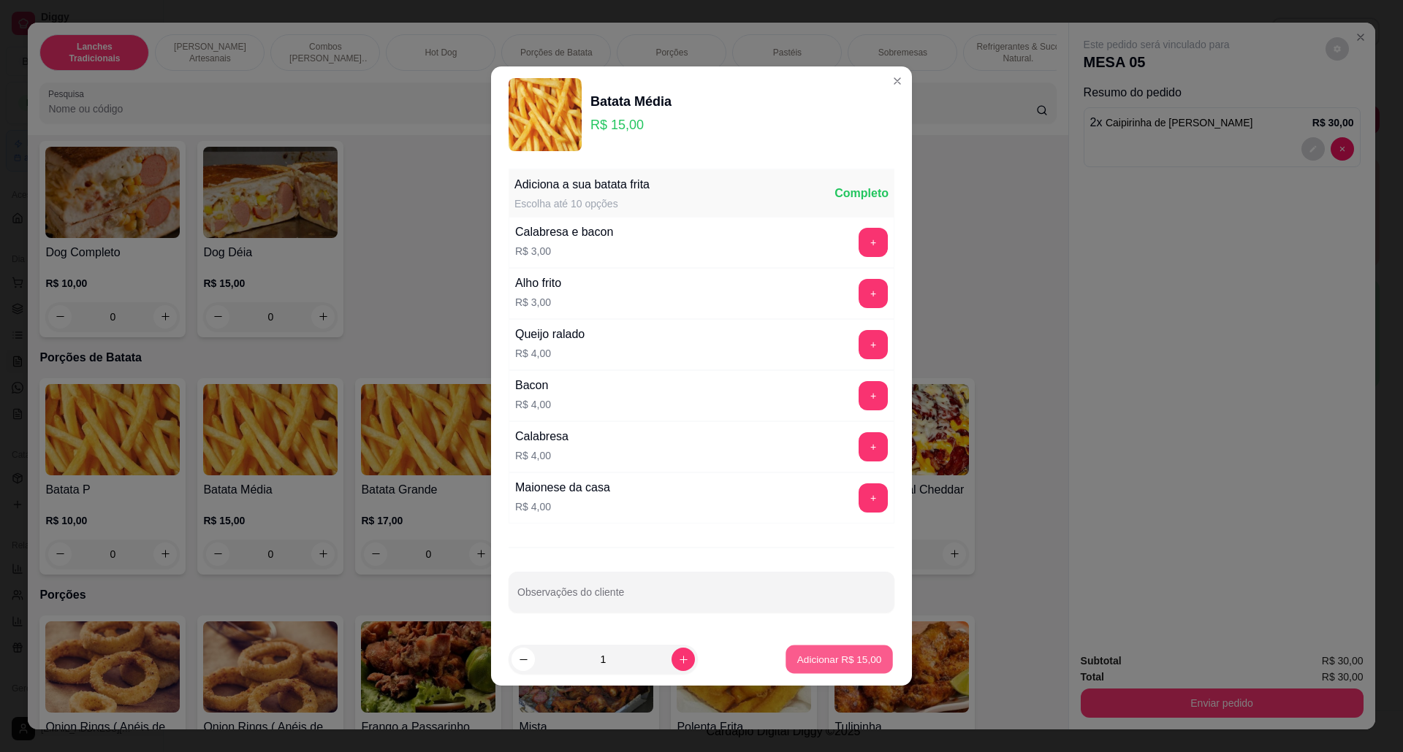
click at [831, 626] on button "Adicionar R$ 15,00" at bounding box center [838, 660] width 107 height 28
type input "1"
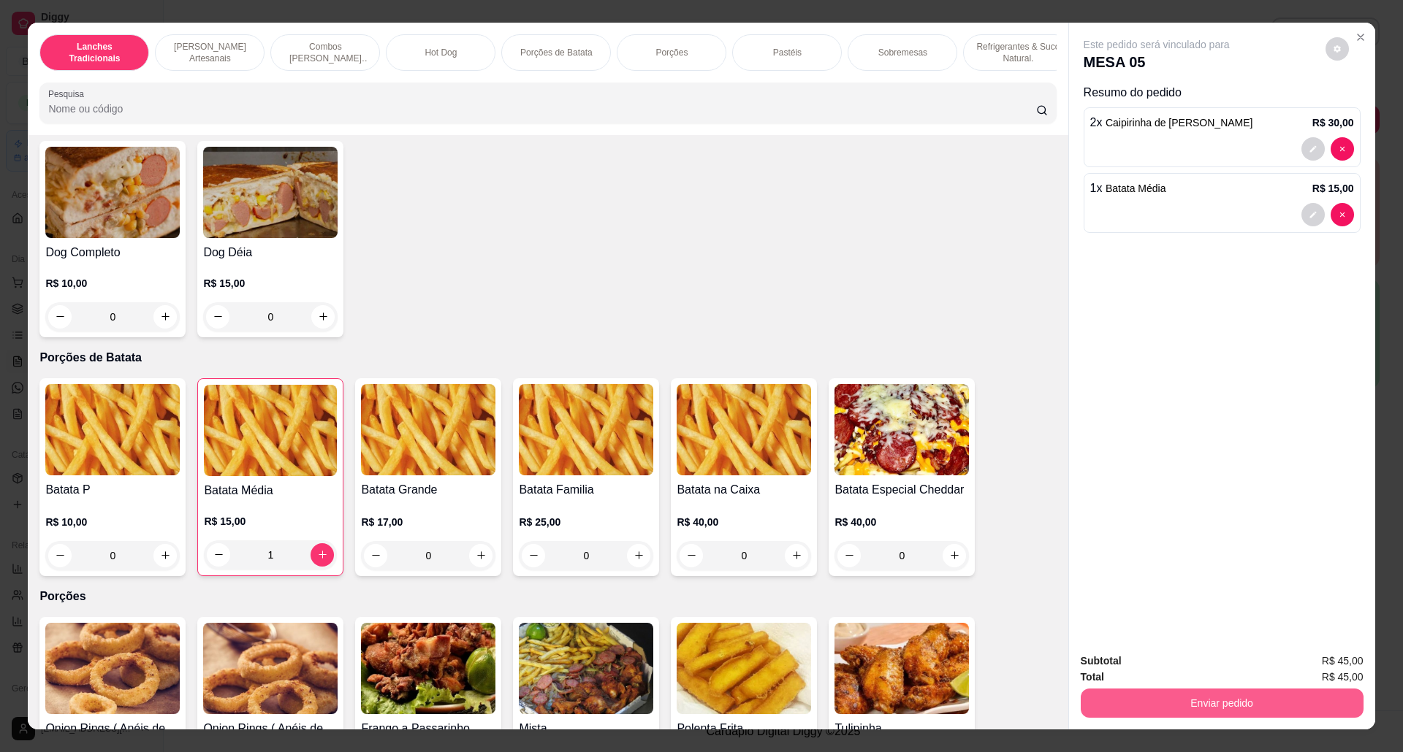
click at [1156, 626] on button "Enviar pedido" at bounding box center [1221, 703] width 283 height 29
click at [1156, 626] on button "Não registrar e enviar pedido" at bounding box center [1172, 669] width 152 height 28
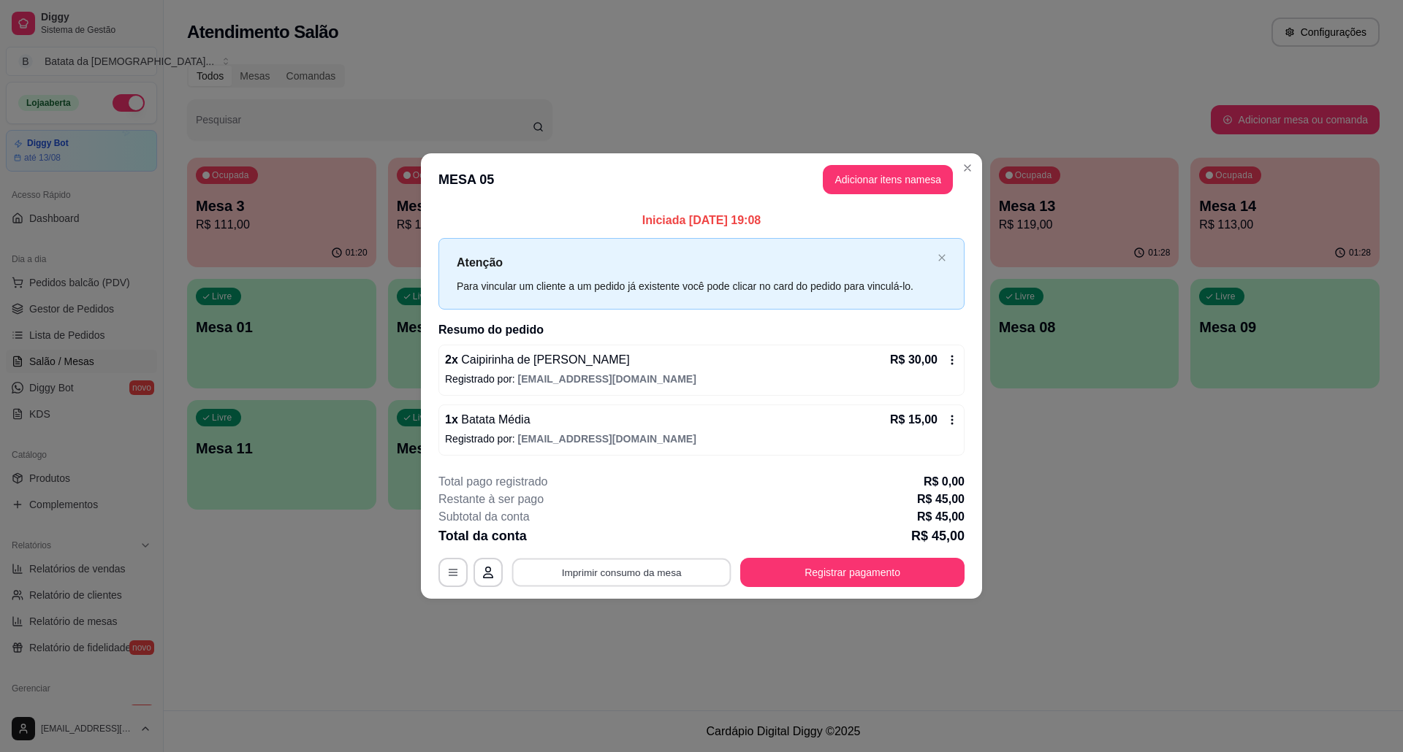
click at [655, 565] on button "Imprimir consumo da mesa" at bounding box center [621, 572] width 219 height 28
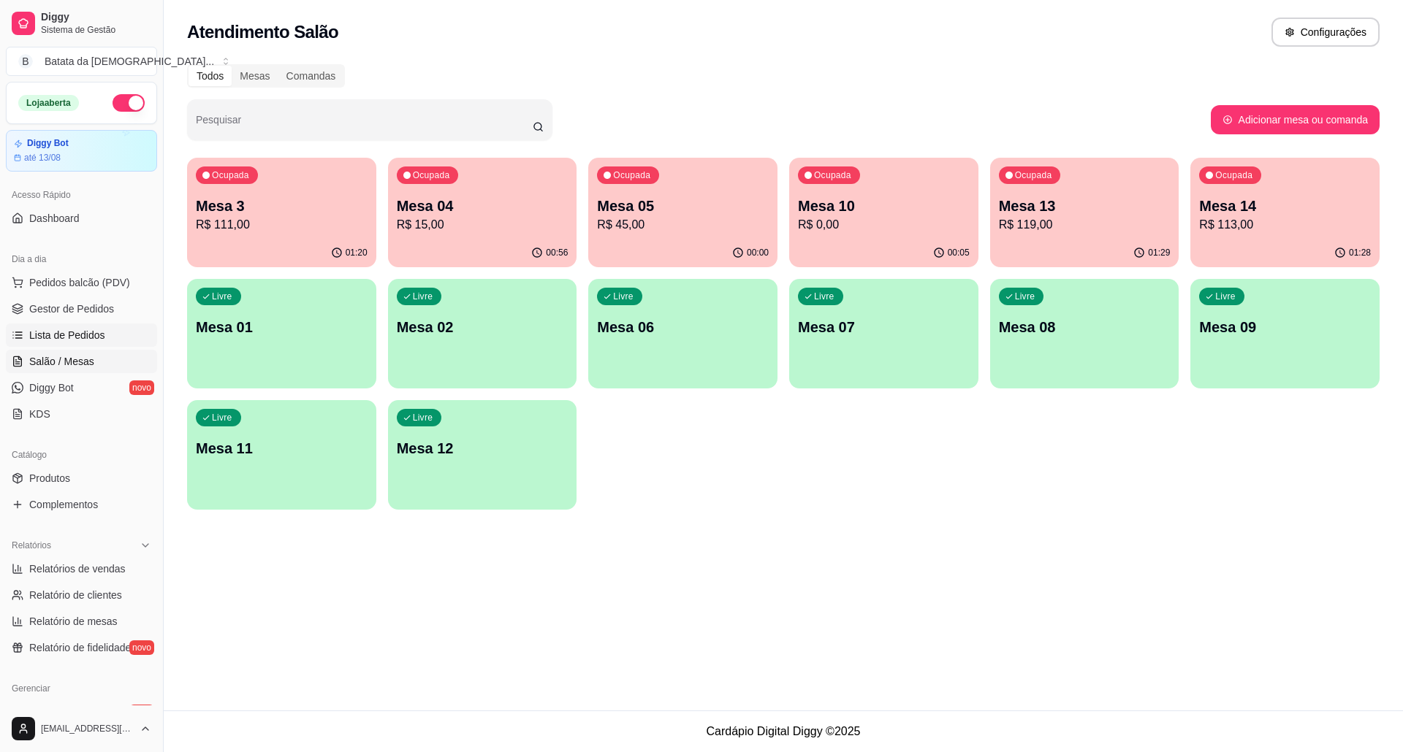
click at [110, 331] on link "Lista de Pedidos" at bounding box center [81, 335] width 151 height 23
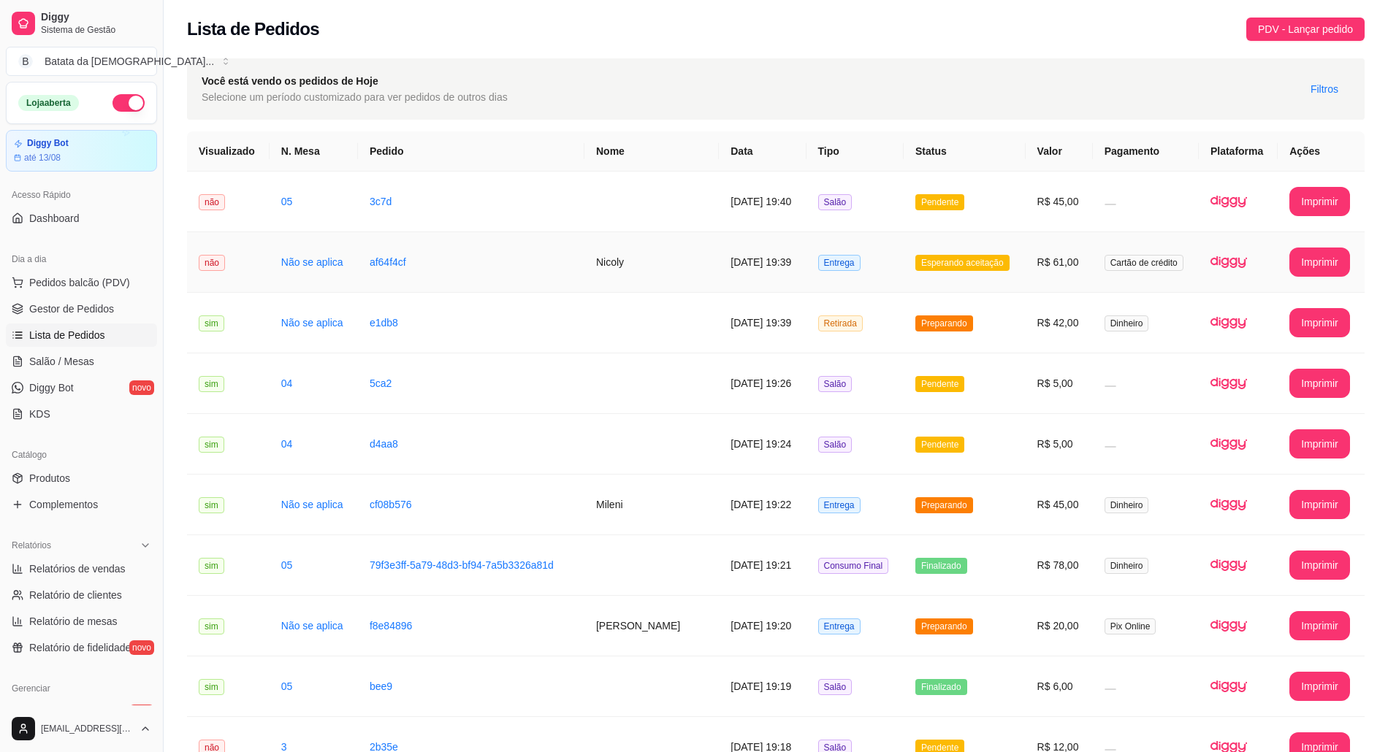
click at [963, 260] on span "Esperando aceitação" at bounding box center [962, 263] width 94 height 16
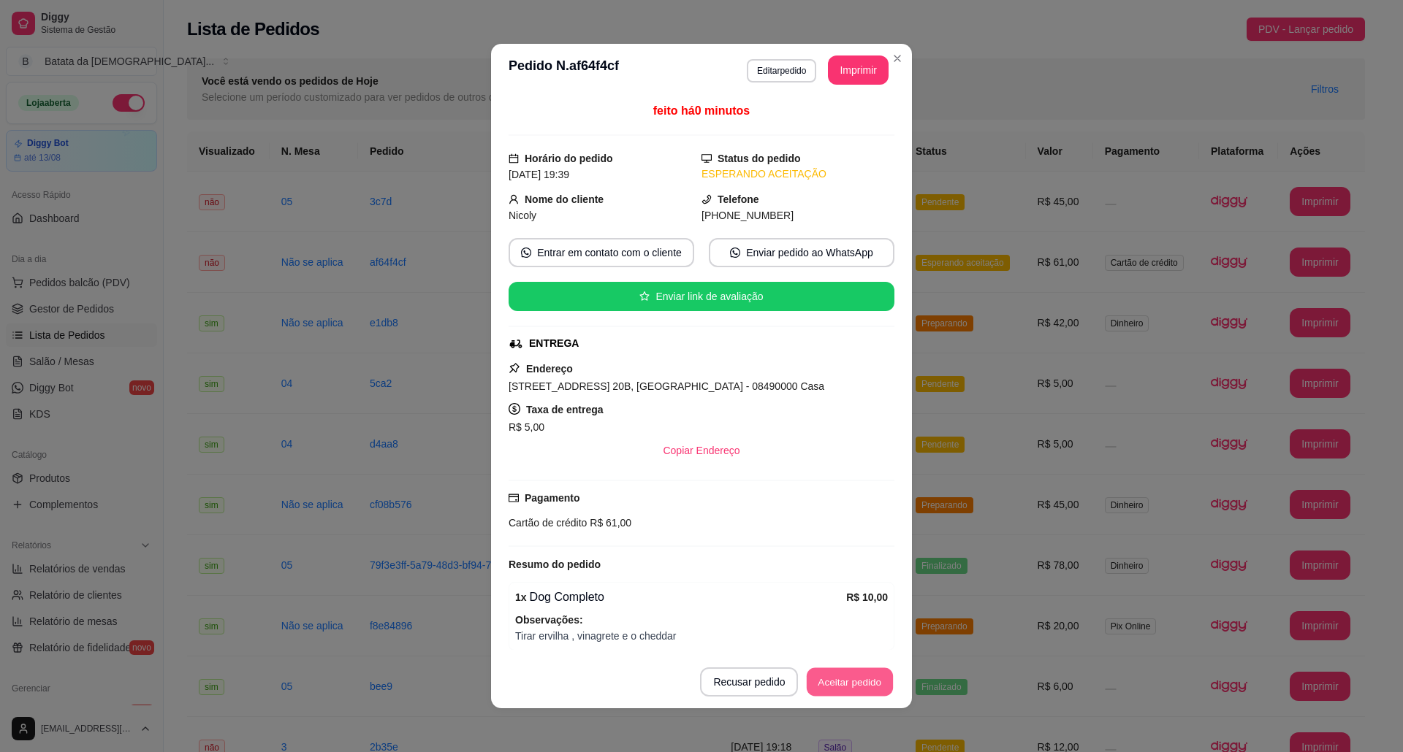
click at [824, 626] on button "Aceitar pedido" at bounding box center [849, 682] width 86 height 28
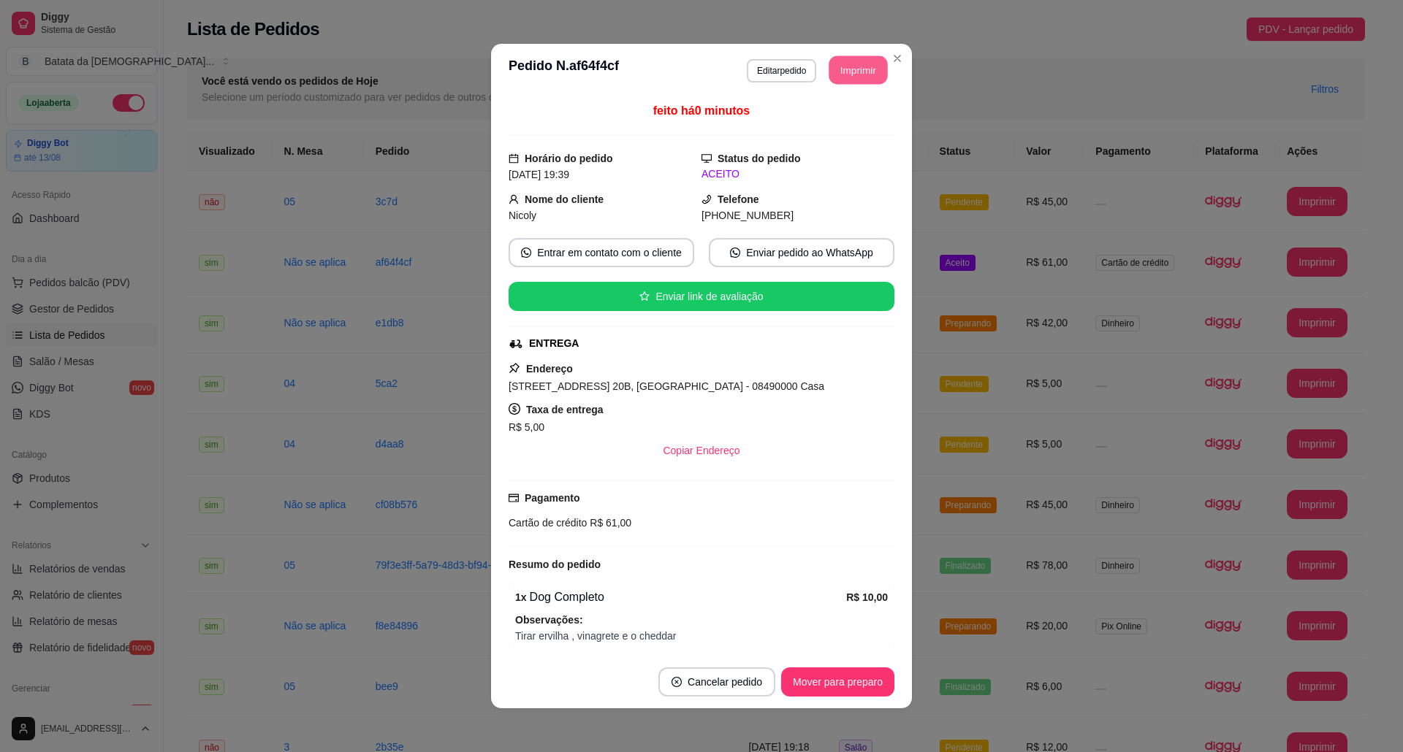
click at [836, 60] on button "Imprimir" at bounding box center [858, 70] width 58 height 28
click at [808, 626] on button "Mover para preparo" at bounding box center [837, 682] width 113 height 29
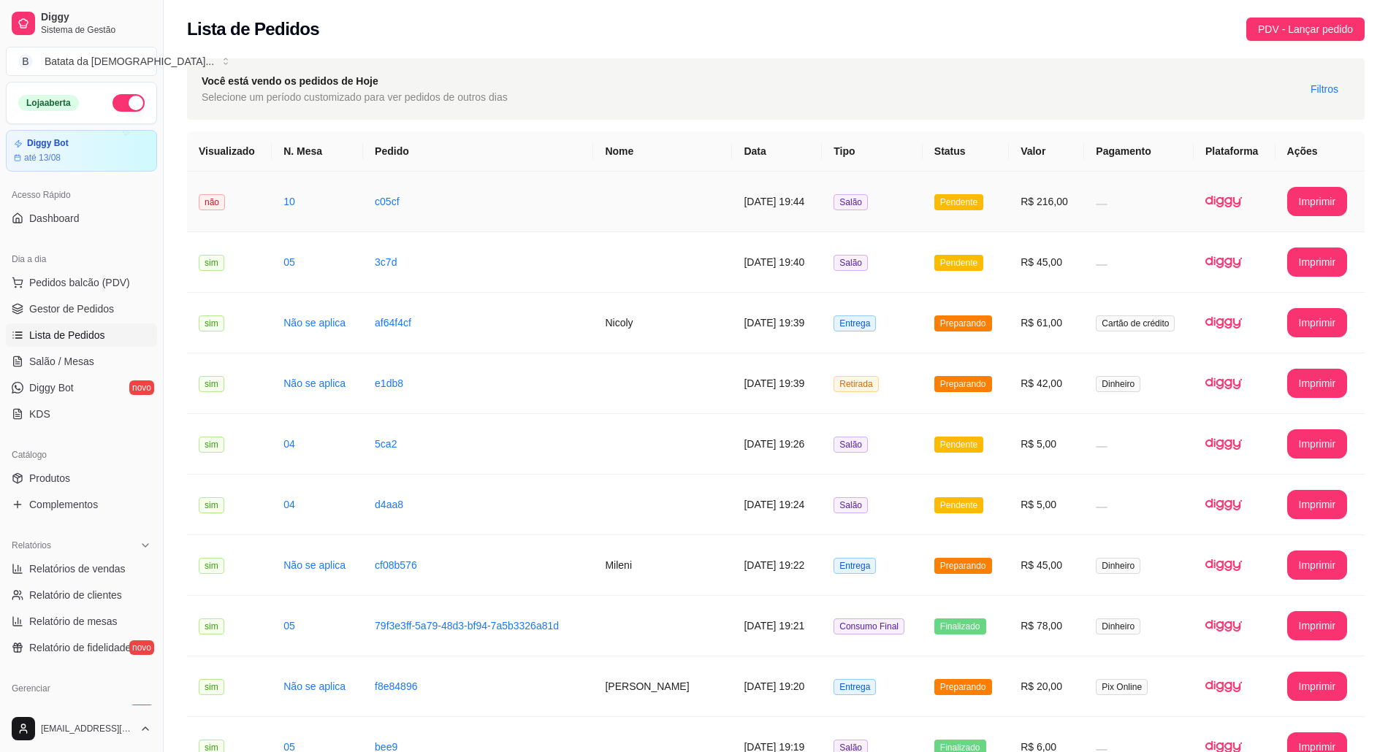
click at [1071, 218] on td "R$ 216,00" at bounding box center [1046, 202] width 75 height 61
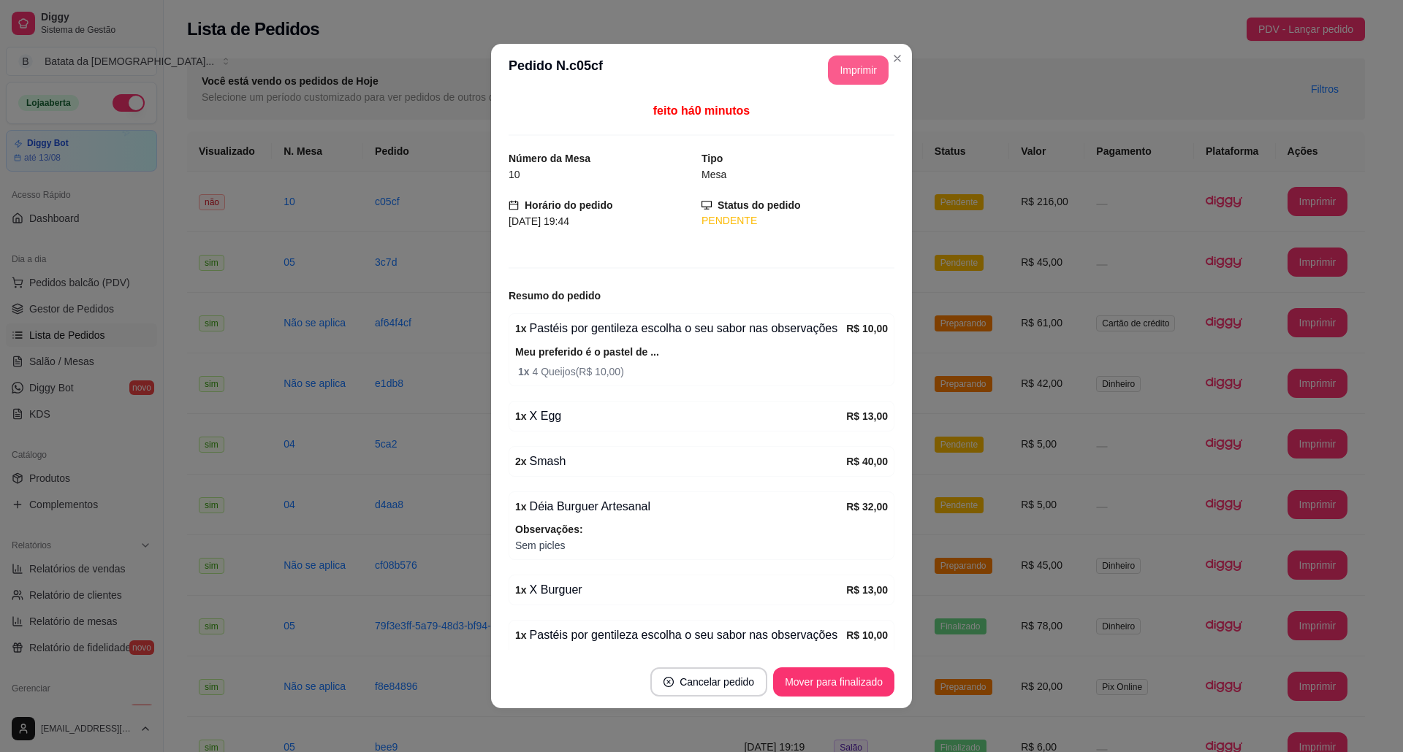
click at [863, 76] on button "Imprimir" at bounding box center [858, 70] width 61 height 29
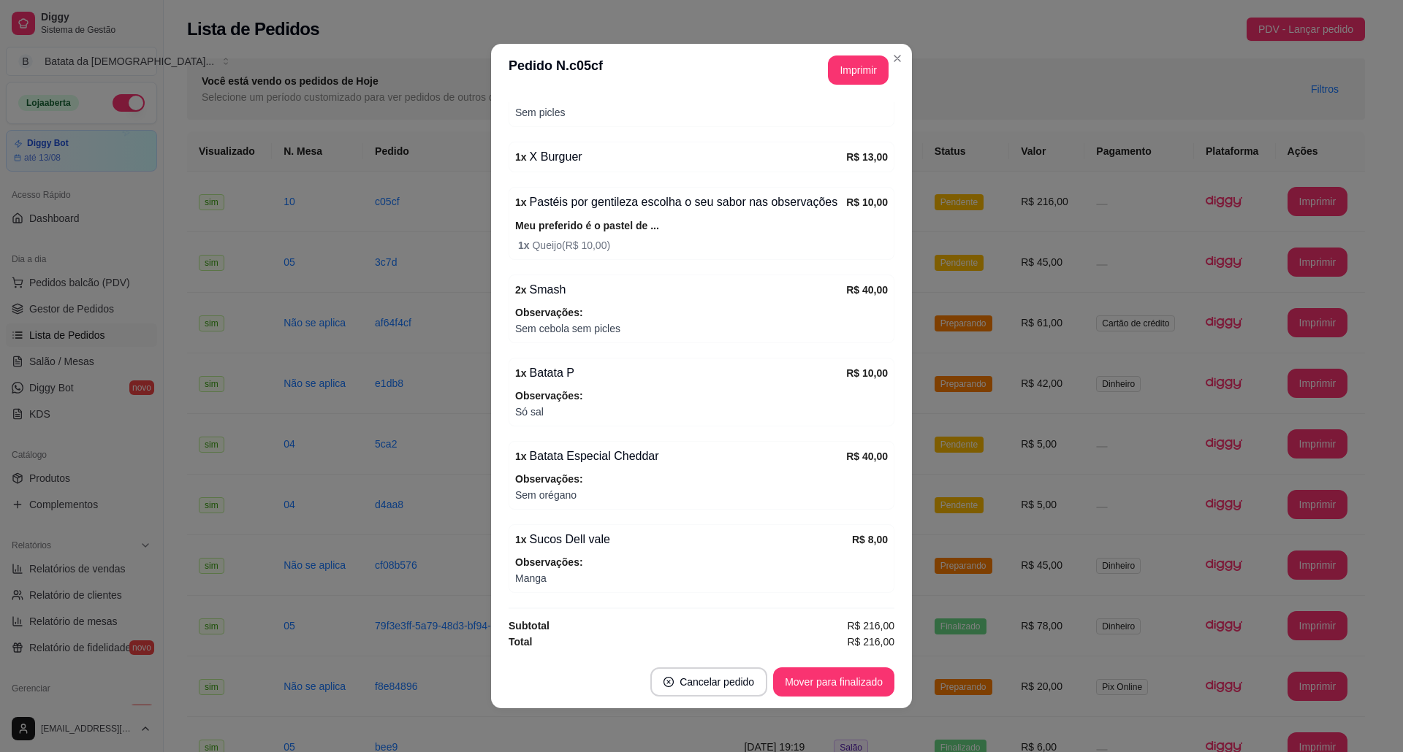
scroll to position [446, 0]
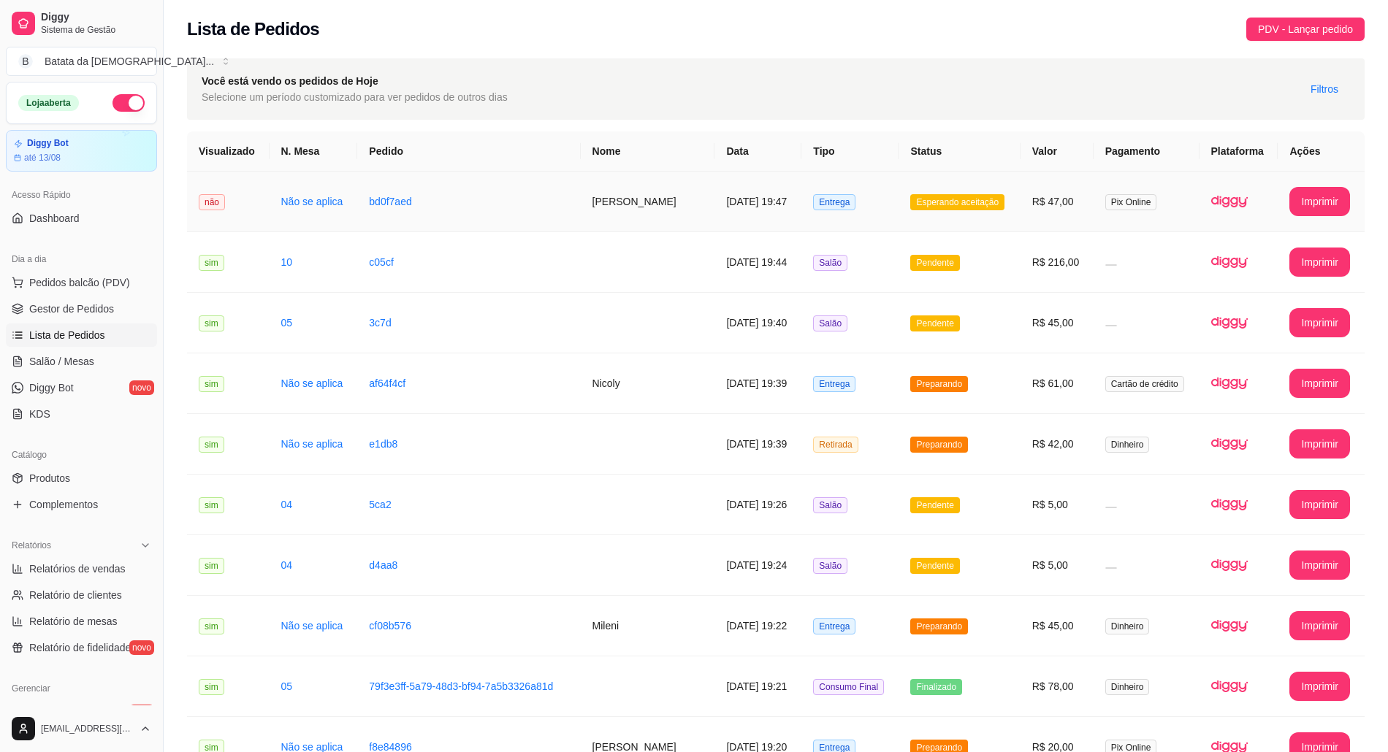
click at [953, 214] on td "Esperando aceitação" at bounding box center [959, 202] width 121 height 61
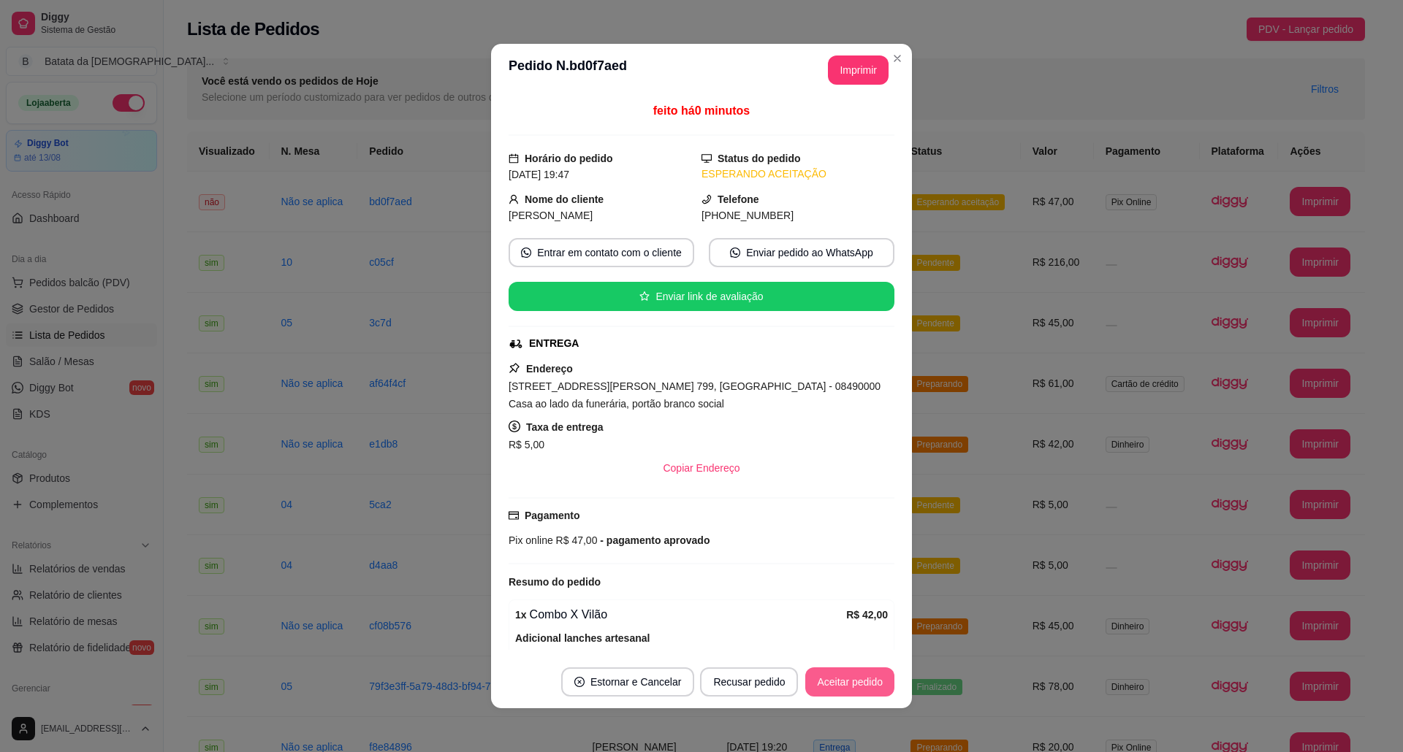
click at [825, 626] on button "Aceitar pedido" at bounding box center [849, 682] width 89 height 29
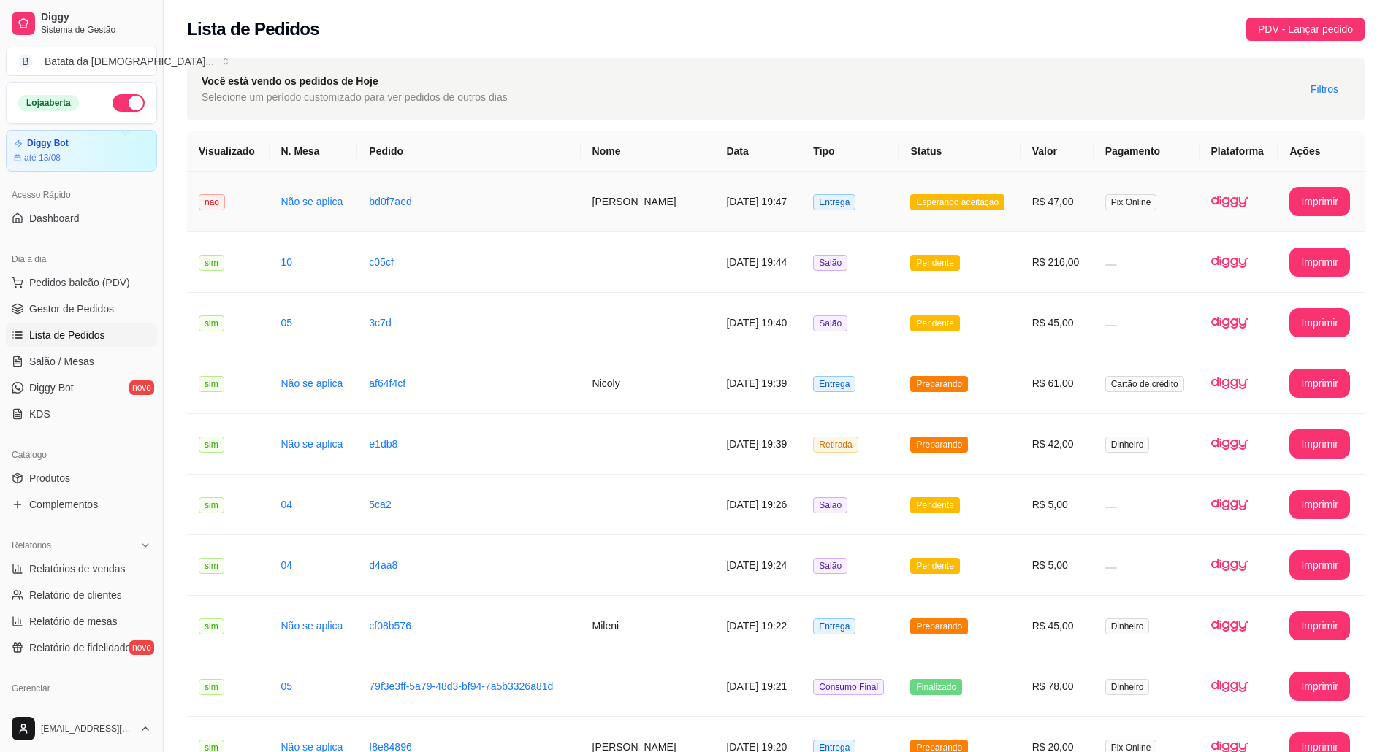
click at [953, 217] on td "Esperando aceitação" at bounding box center [959, 202] width 121 height 61
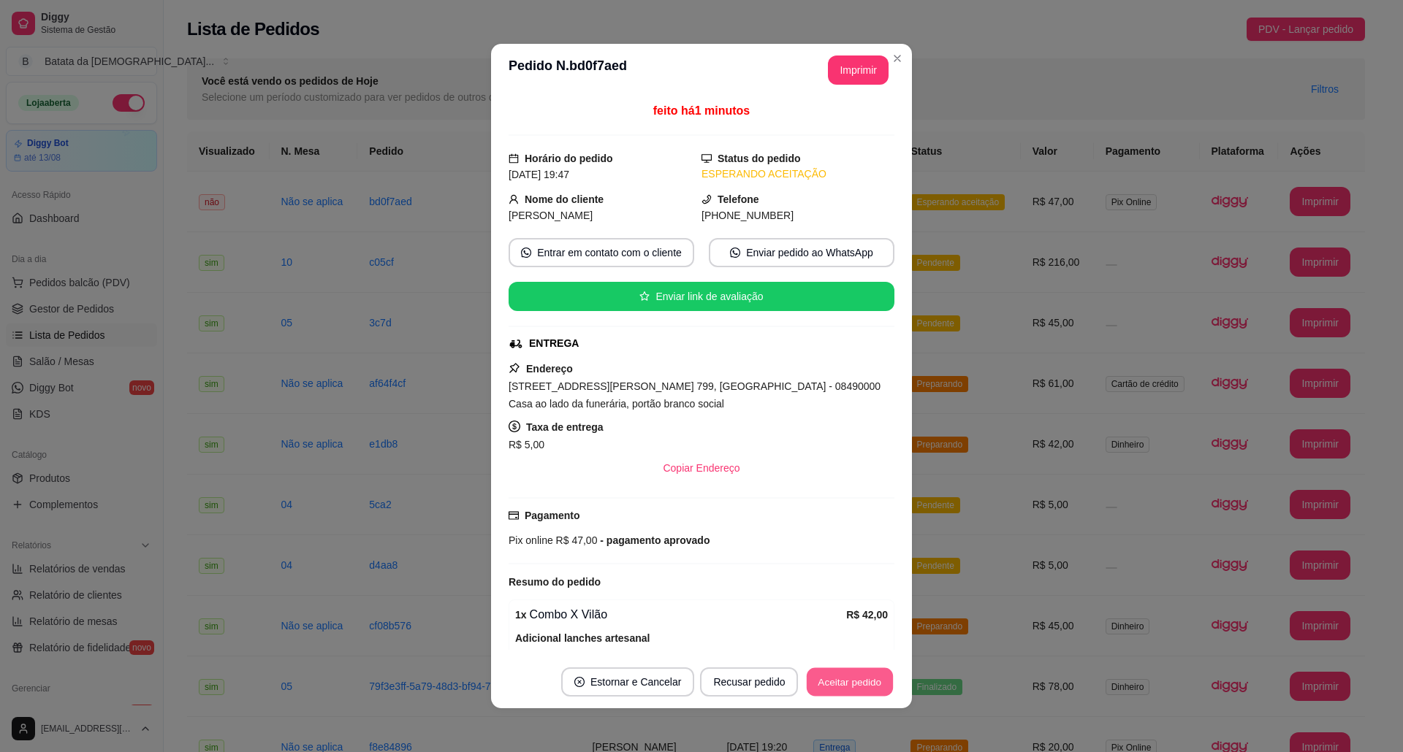
click at [863, 626] on button "Aceitar pedido" at bounding box center [849, 682] width 86 height 28
click at [837, 67] on button "Imprimir" at bounding box center [858, 70] width 61 height 29
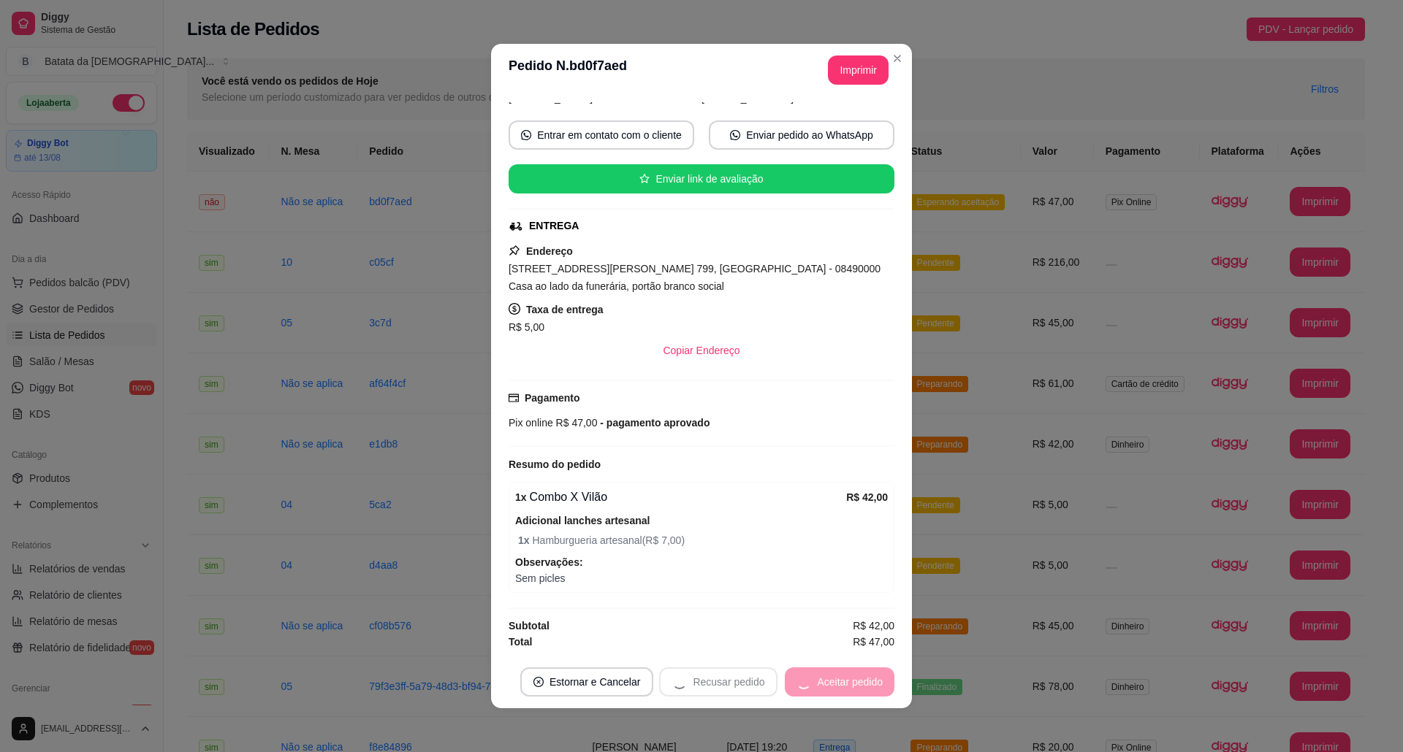
scroll to position [126, 0]
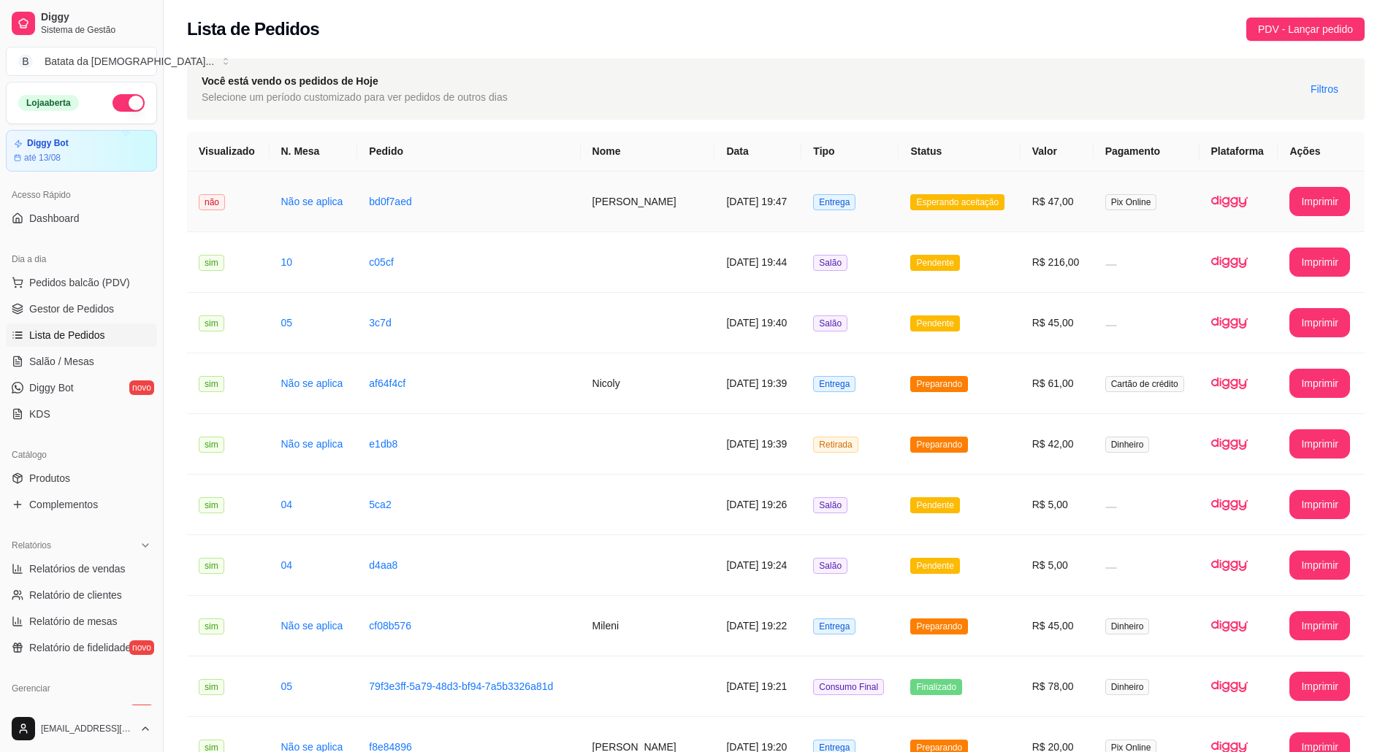
click at [840, 209] on span "Entrega" at bounding box center [834, 202] width 42 height 16
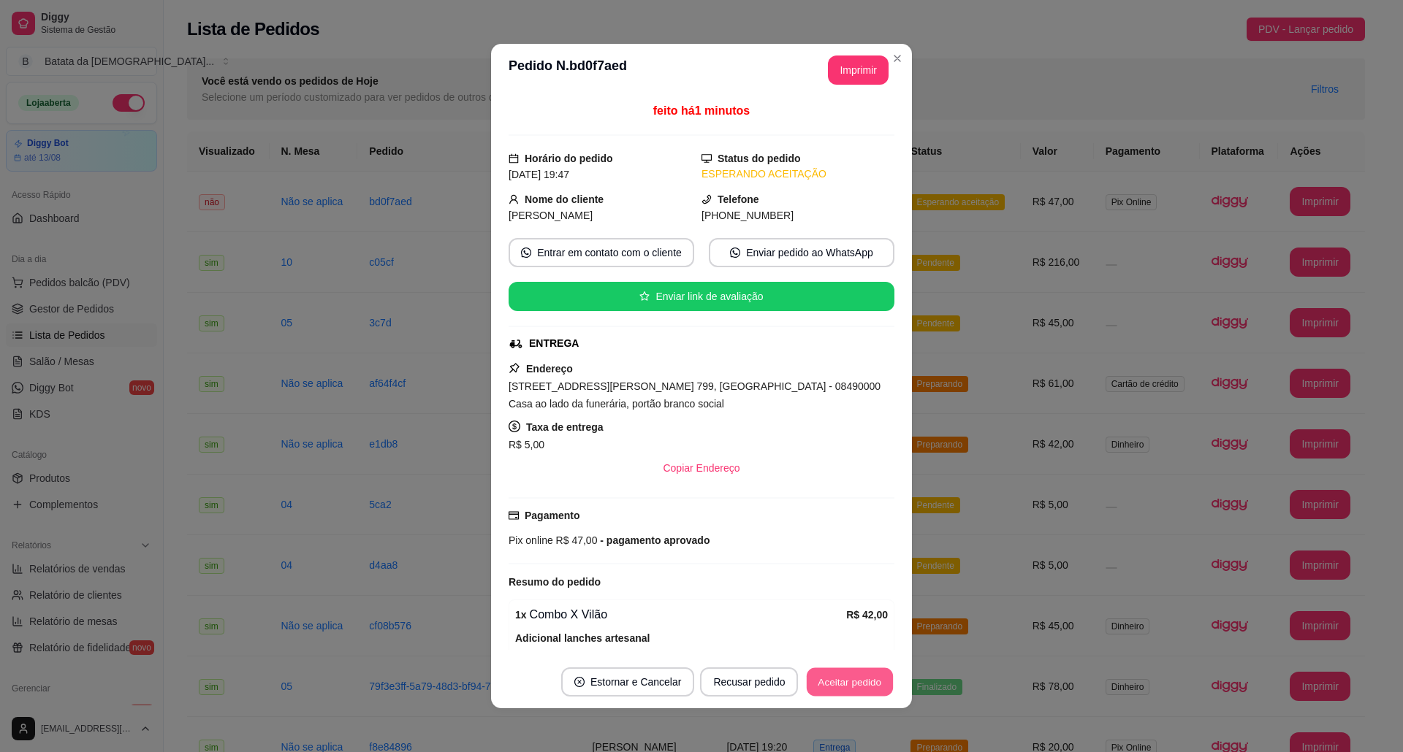
click at [825, 626] on button "Aceitar pedido" at bounding box center [849, 682] width 86 height 28
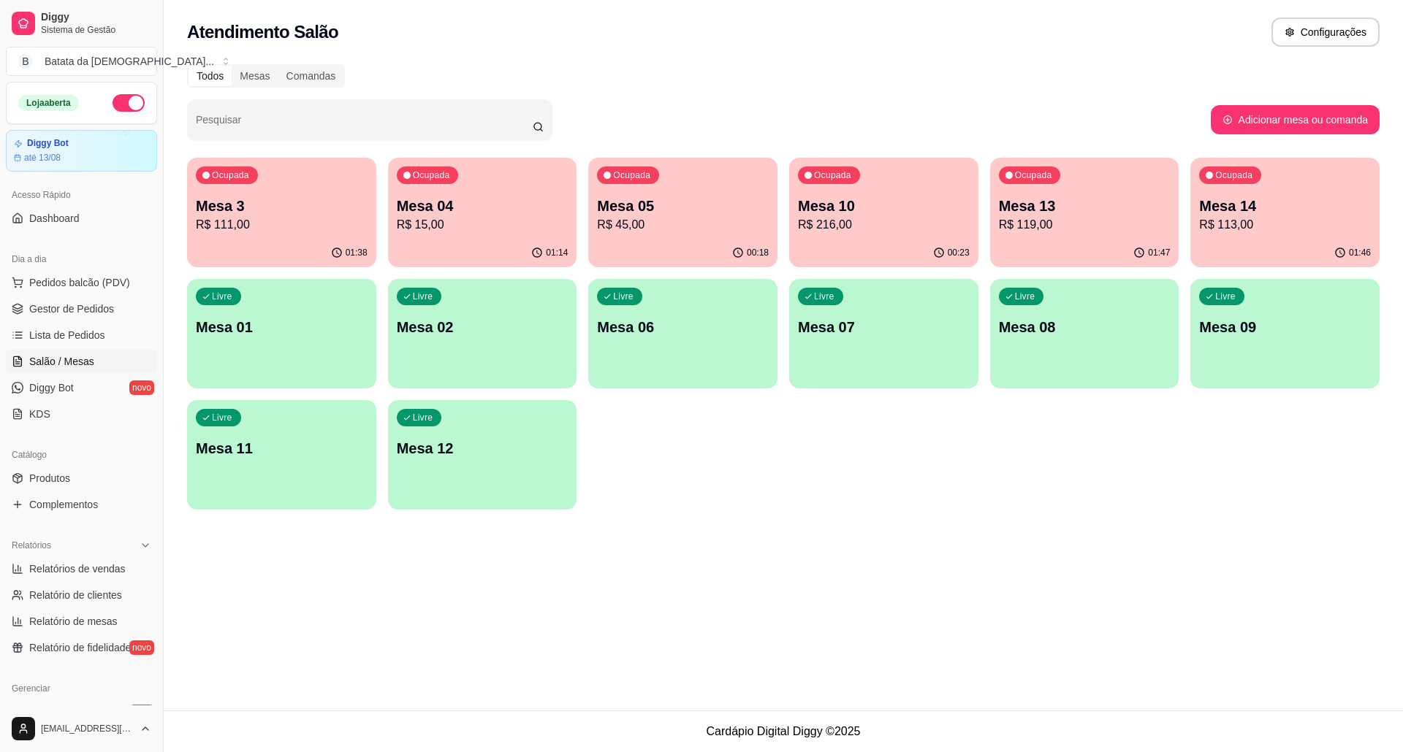
click at [609, 211] on p "Mesa 05" at bounding box center [683, 206] width 172 height 20
click at [519, 229] on p "R$ 15,00" at bounding box center [482, 224] width 167 height 17
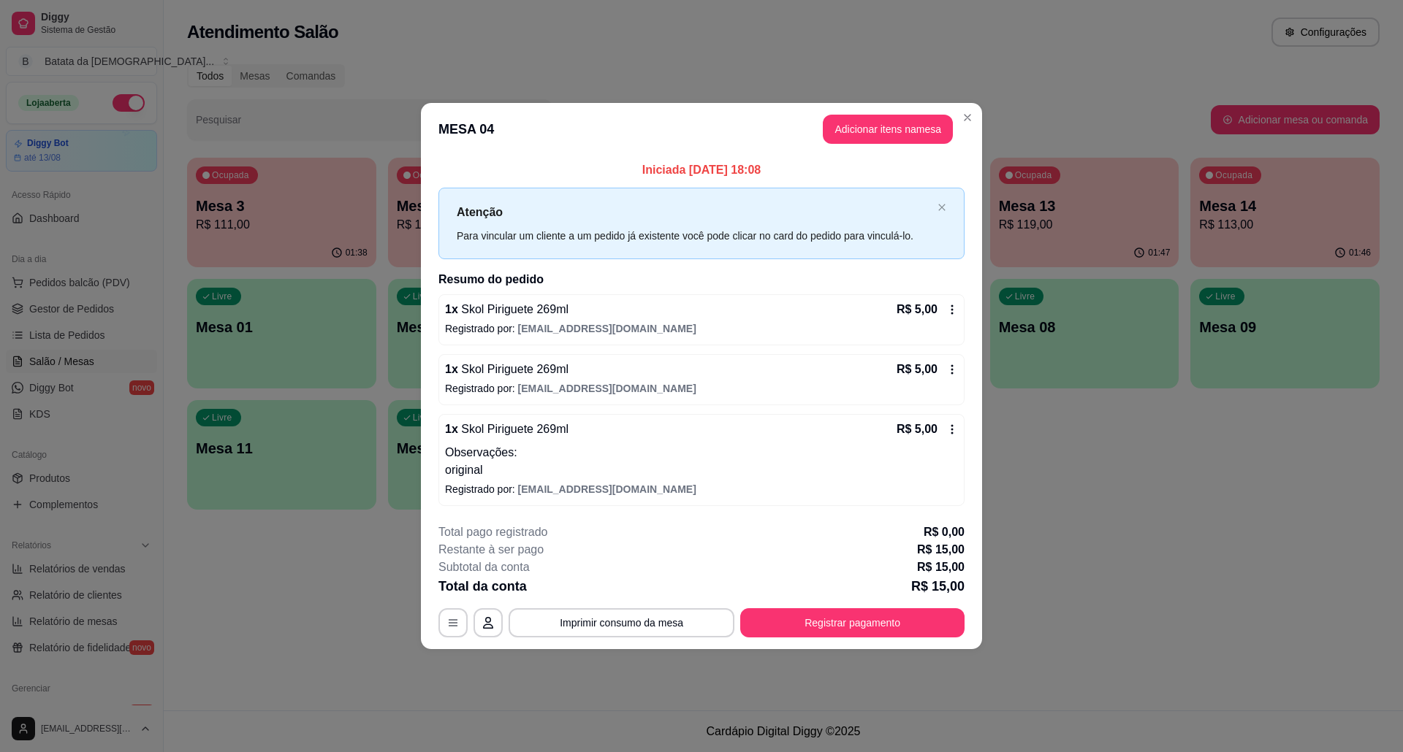
click at [950, 427] on icon at bounding box center [952, 430] width 12 height 12
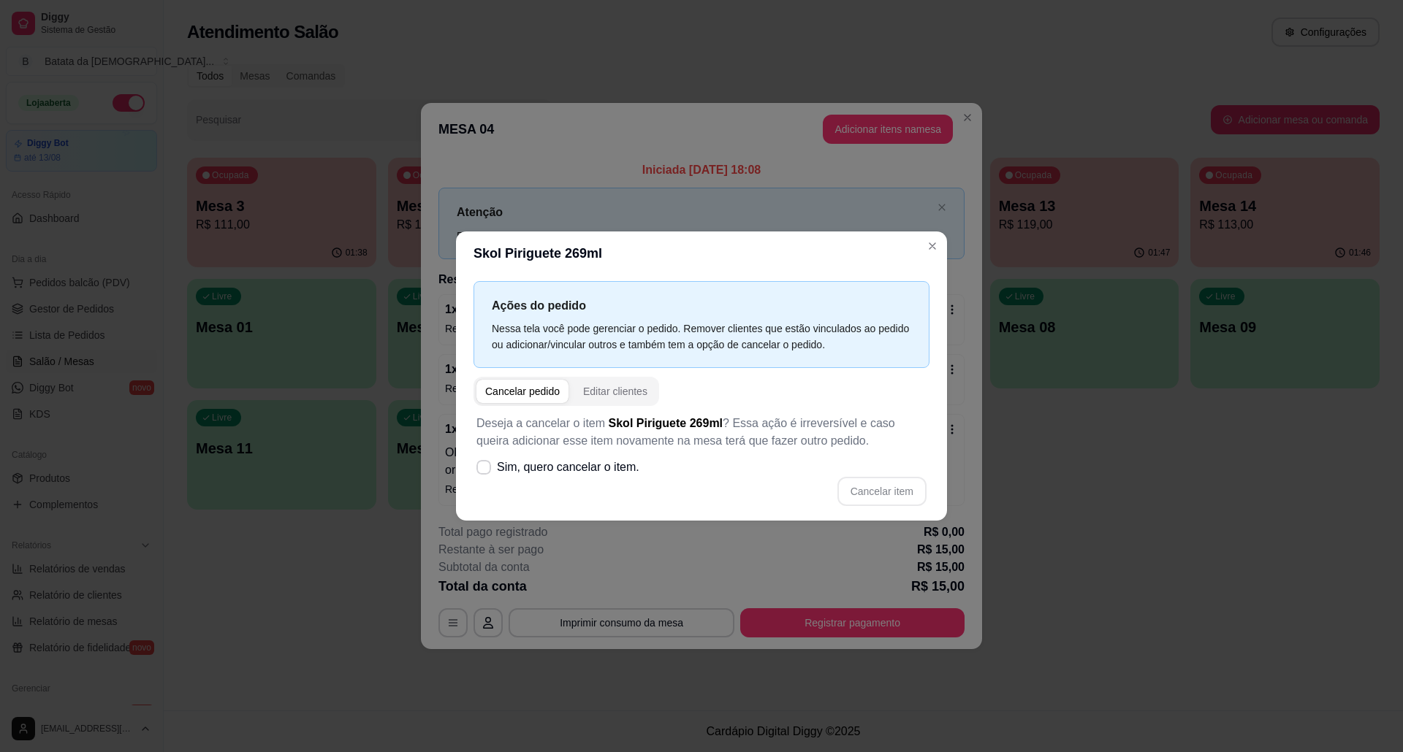
click at [470, 468] on label "Sim, quero cancelar o item." at bounding box center [557, 467] width 175 height 29
click at [476, 470] on input "Sim, quero cancelar o item." at bounding box center [480, 474] width 9 height 9
click at [482, 468] on icon at bounding box center [483, 467] width 11 height 8
click at [482, 470] on input "Sim, quero cancelar o item." at bounding box center [480, 474] width 9 height 9
click at [564, 469] on span "Sim, quero cancelar o item." at bounding box center [568, 468] width 142 height 18
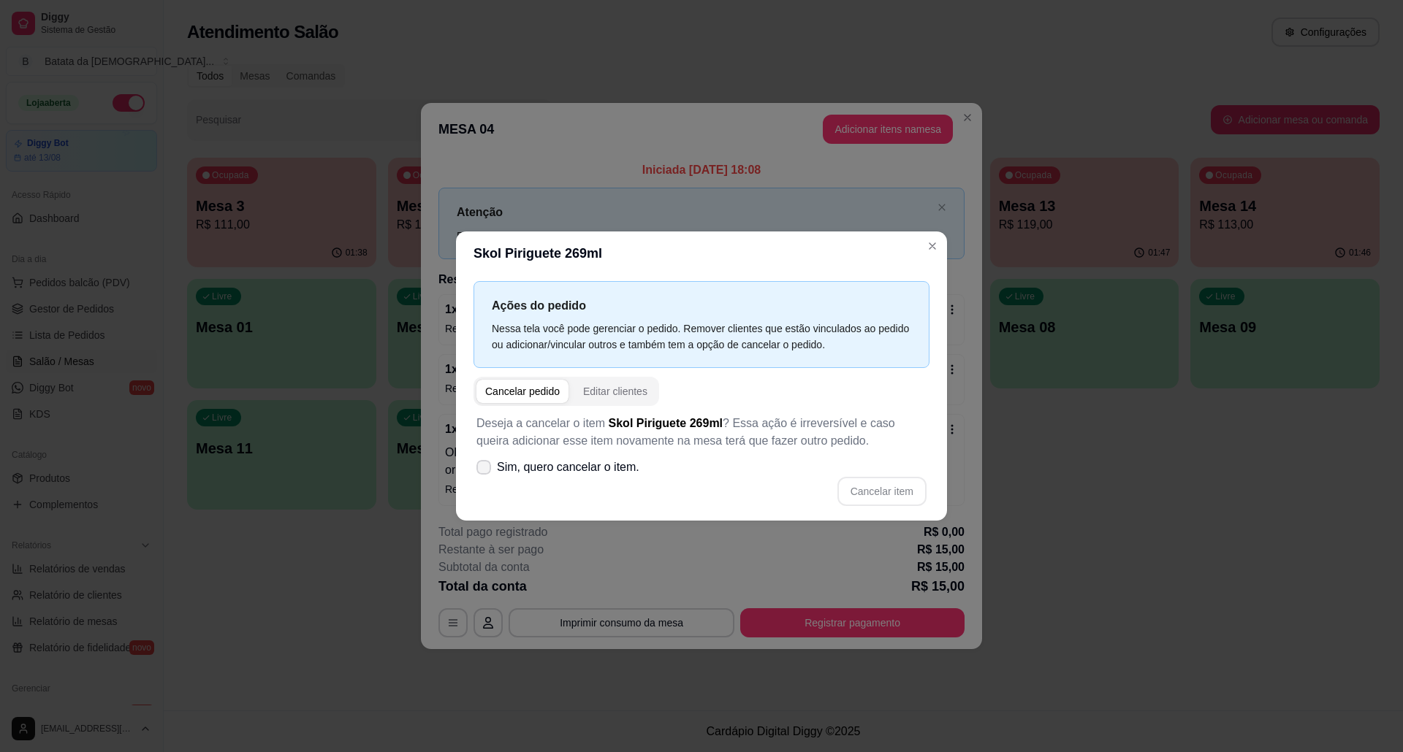
click at [485, 470] on input "Sim, quero cancelar o item." at bounding box center [480, 474] width 9 height 9
checkbox input "true"
click at [907, 497] on button "Cancelar item" at bounding box center [881, 492] width 87 height 28
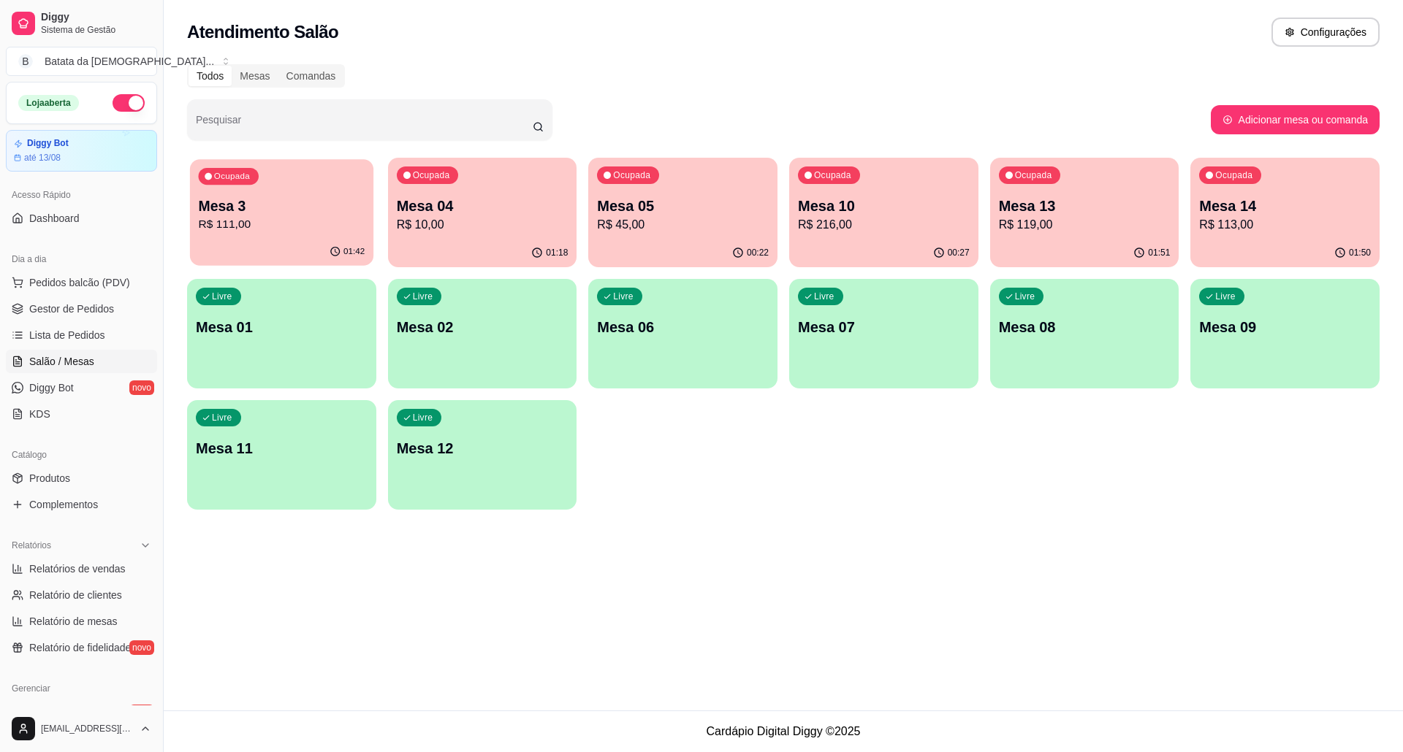
click at [206, 210] on p "Mesa 3" at bounding box center [282, 207] width 167 height 20
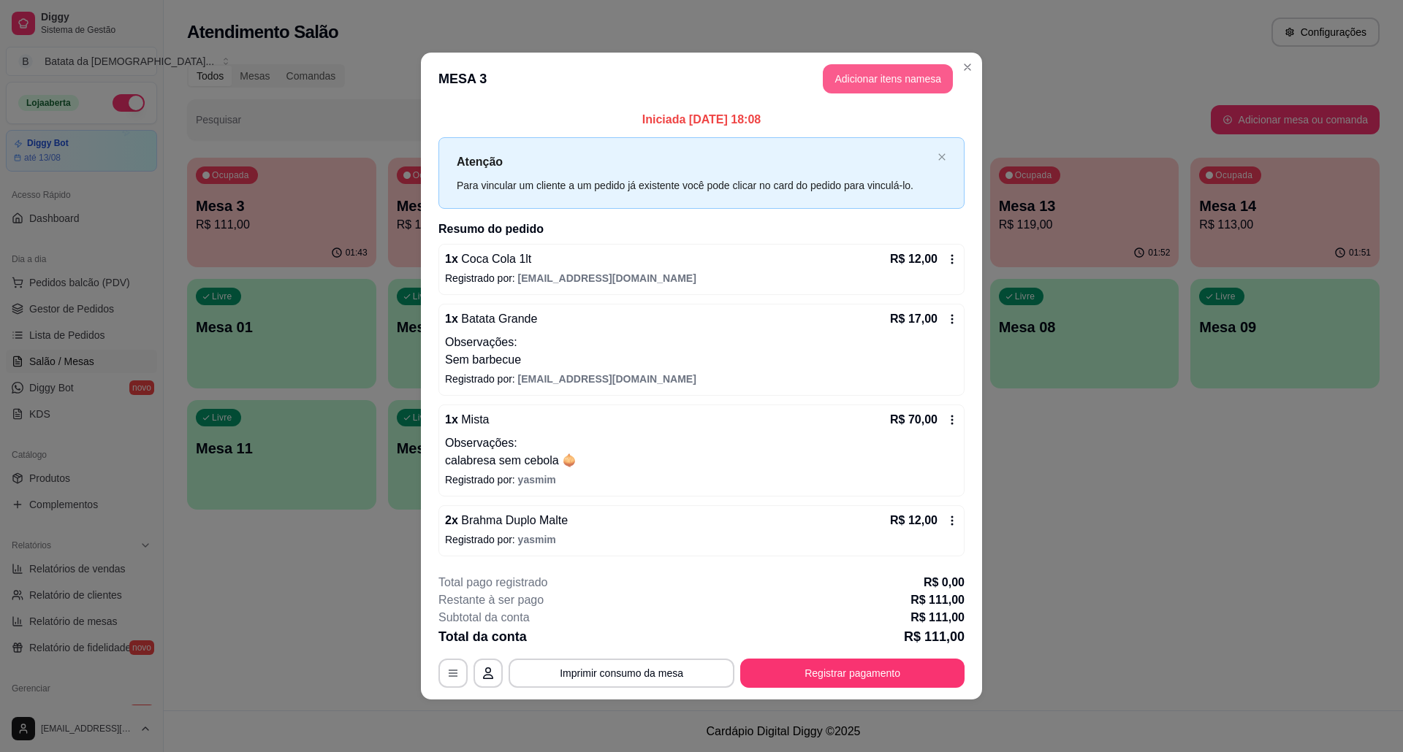
click at [844, 77] on button "Adicionar itens na mesa" at bounding box center [888, 78] width 130 height 29
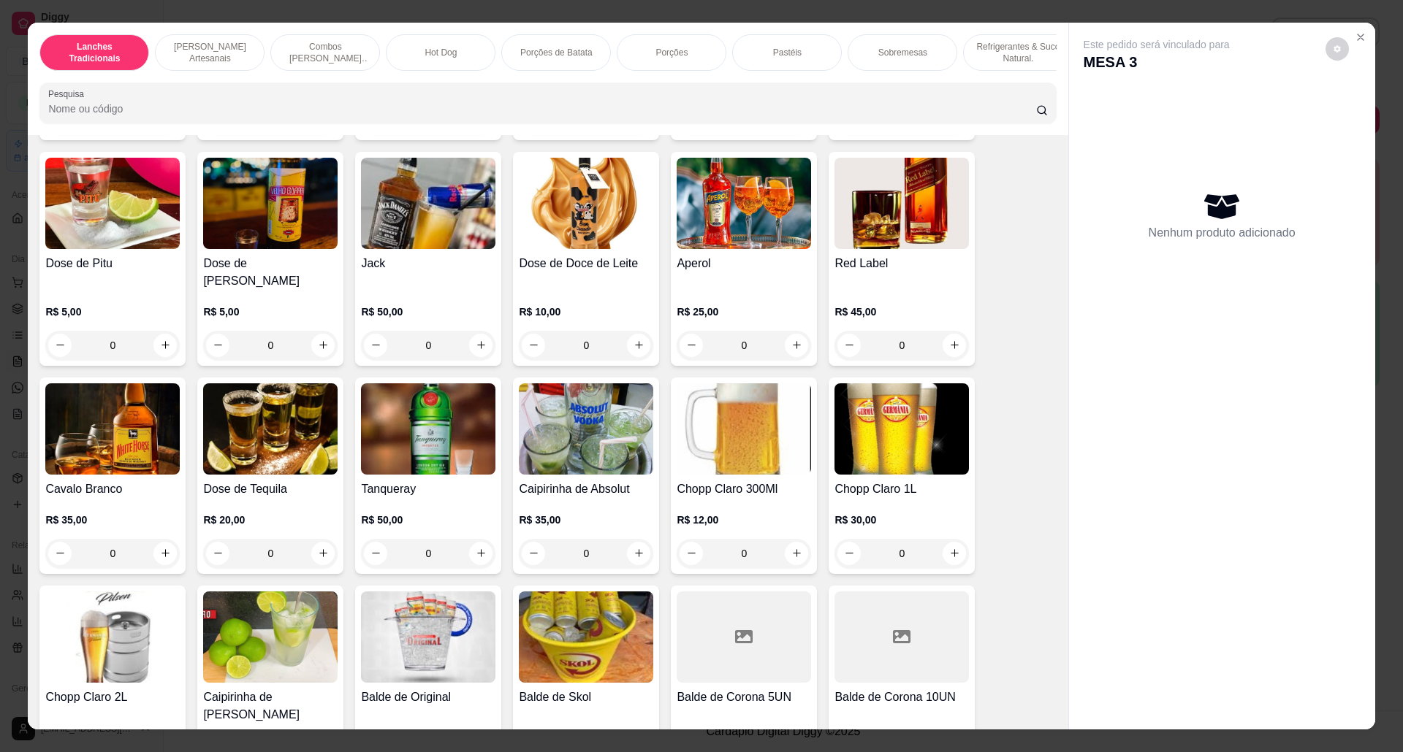
scroll to position [4285, 0]
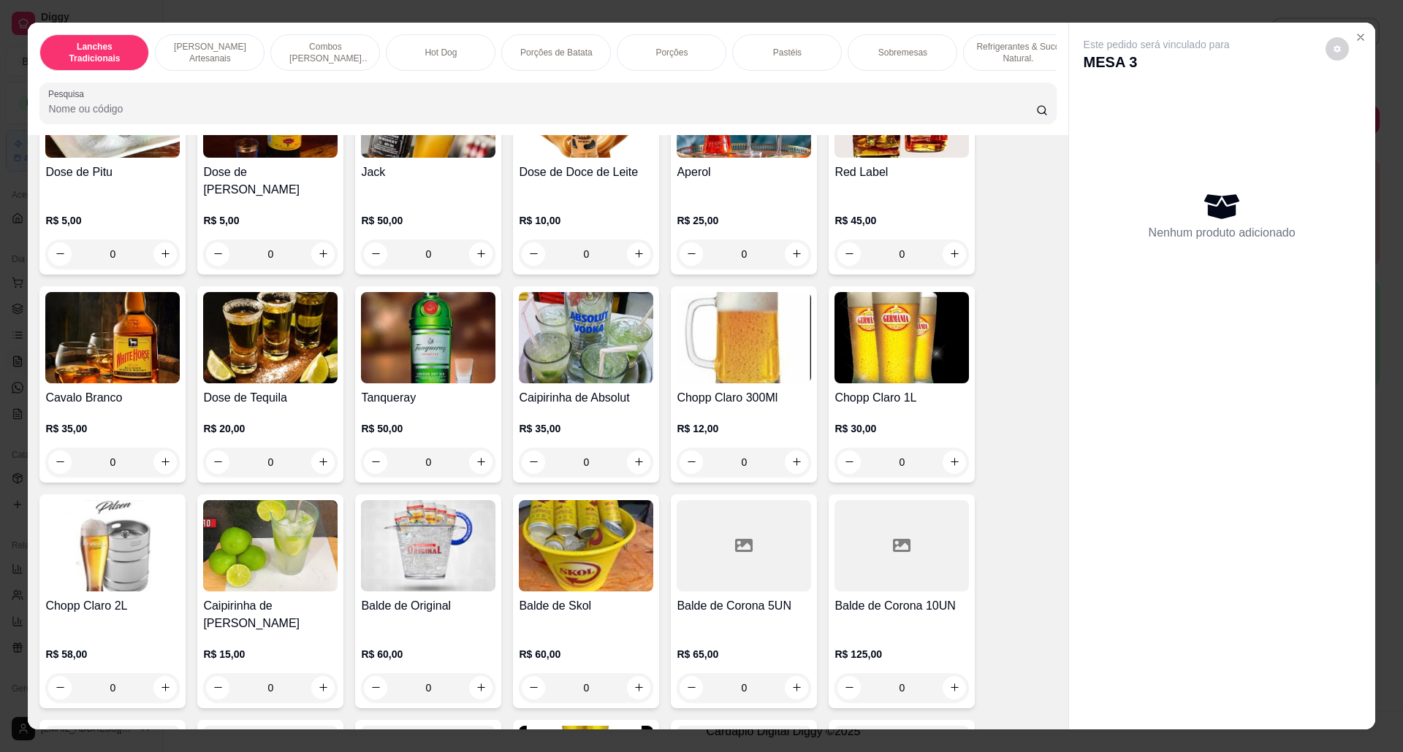
click at [593, 368] on img at bounding box center [586, 337] width 134 height 91
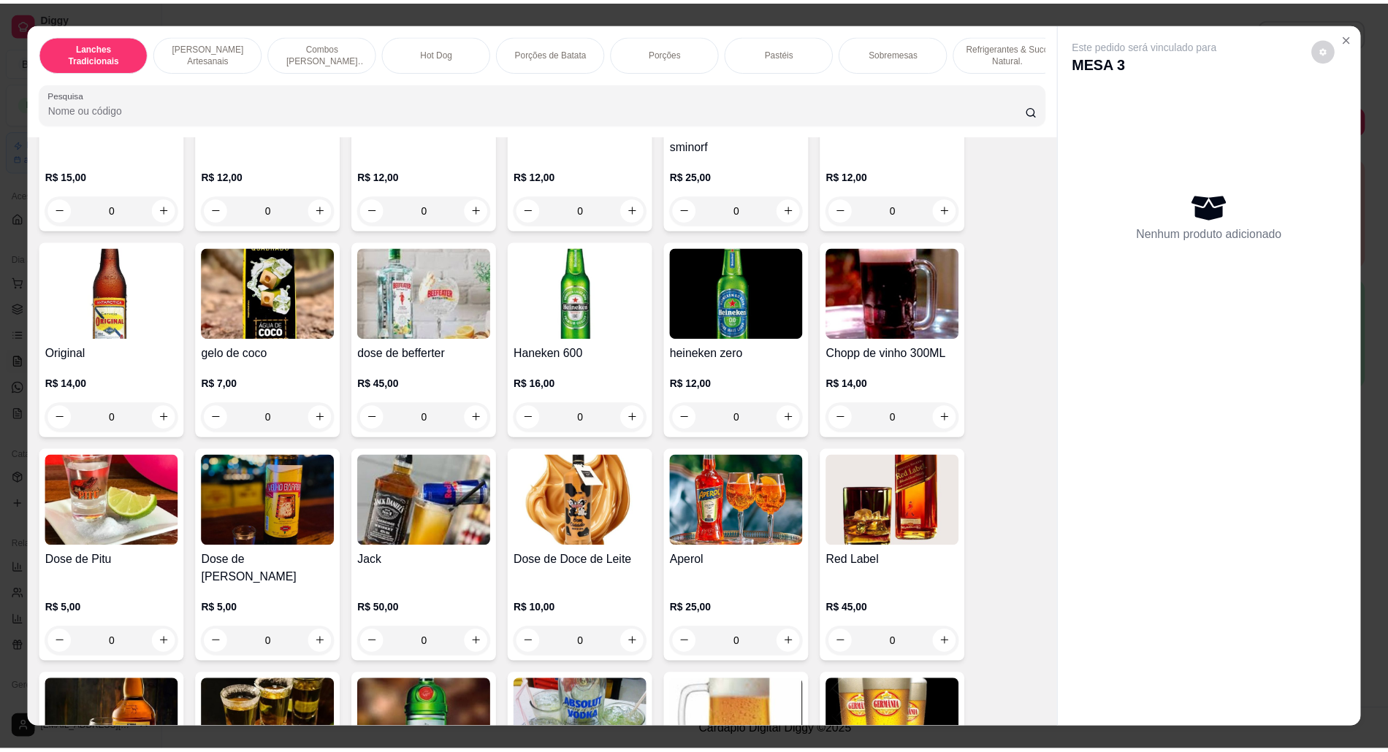
scroll to position [3799, 0]
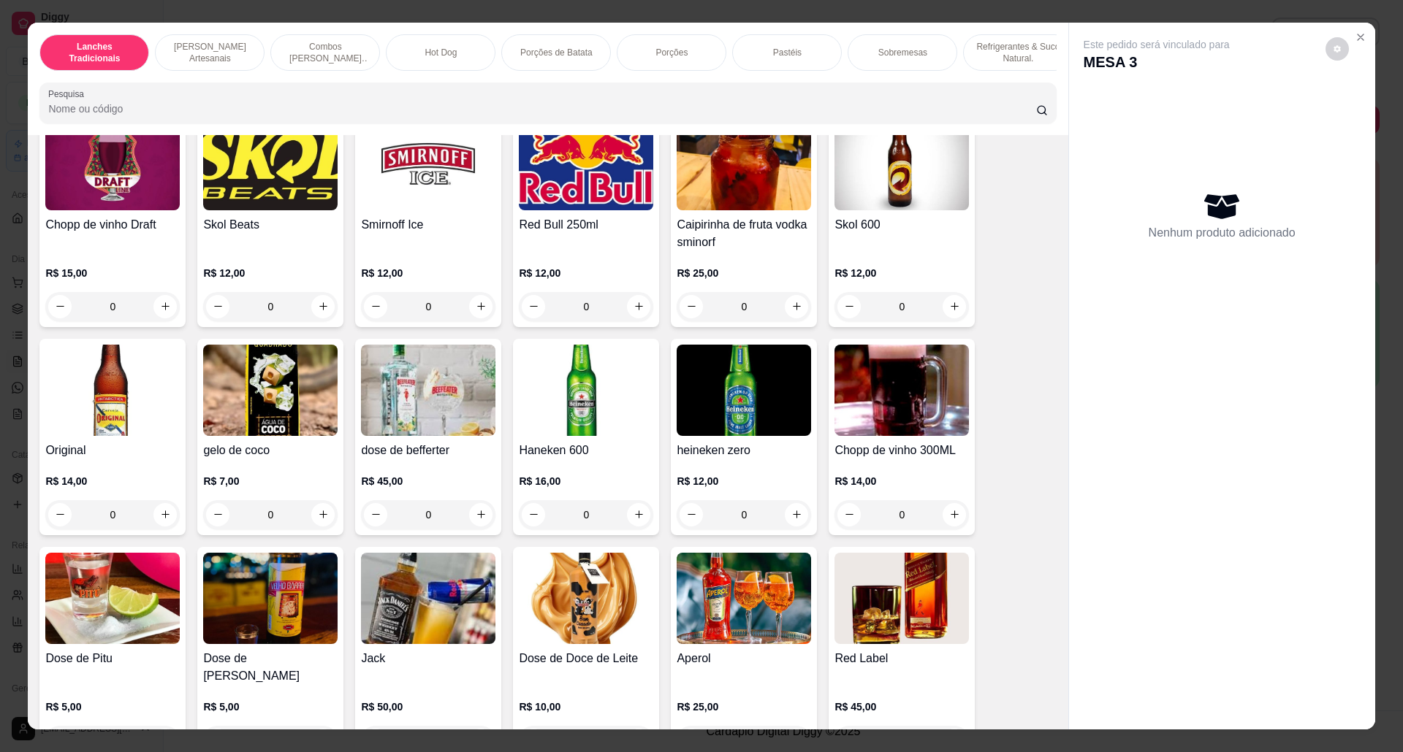
click at [740, 210] on img at bounding box center [743, 164] width 134 height 91
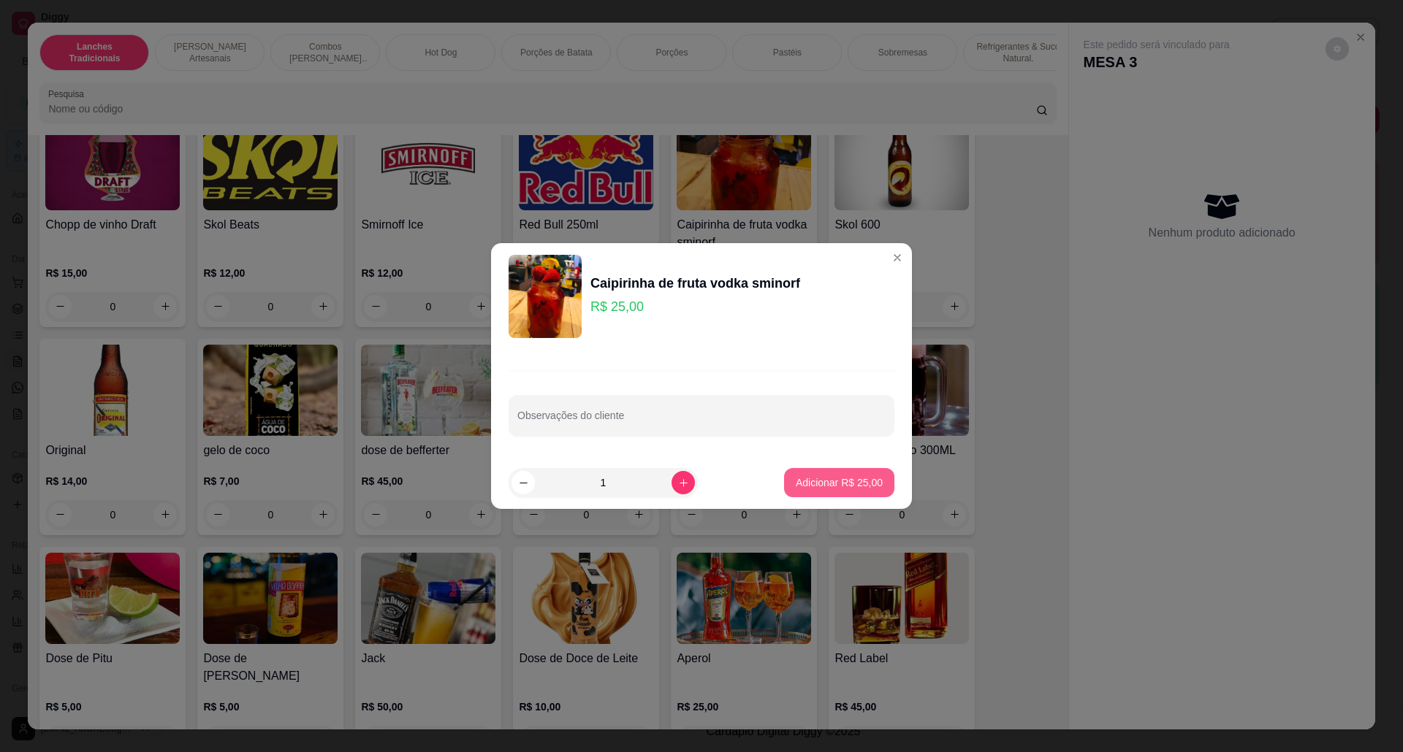
click at [859, 469] on button "Adicionar R$ 25,00" at bounding box center [839, 482] width 110 height 29
type input "1"
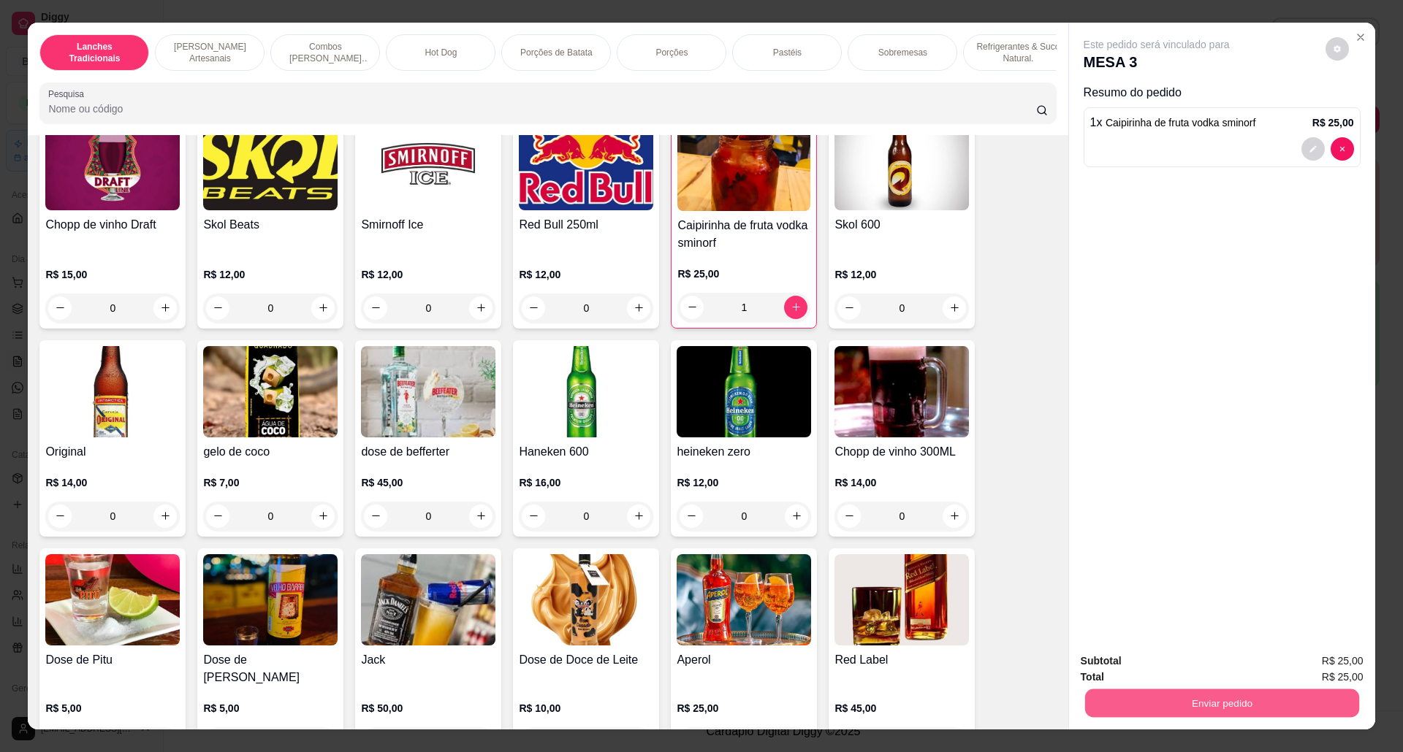
click at [1147, 708] on button "Enviar pedido" at bounding box center [1221, 704] width 274 height 28
click at [1146, 669] on button "Não registrar e enviar pedido" at bounding box center [1172, 669] width 152 height 28
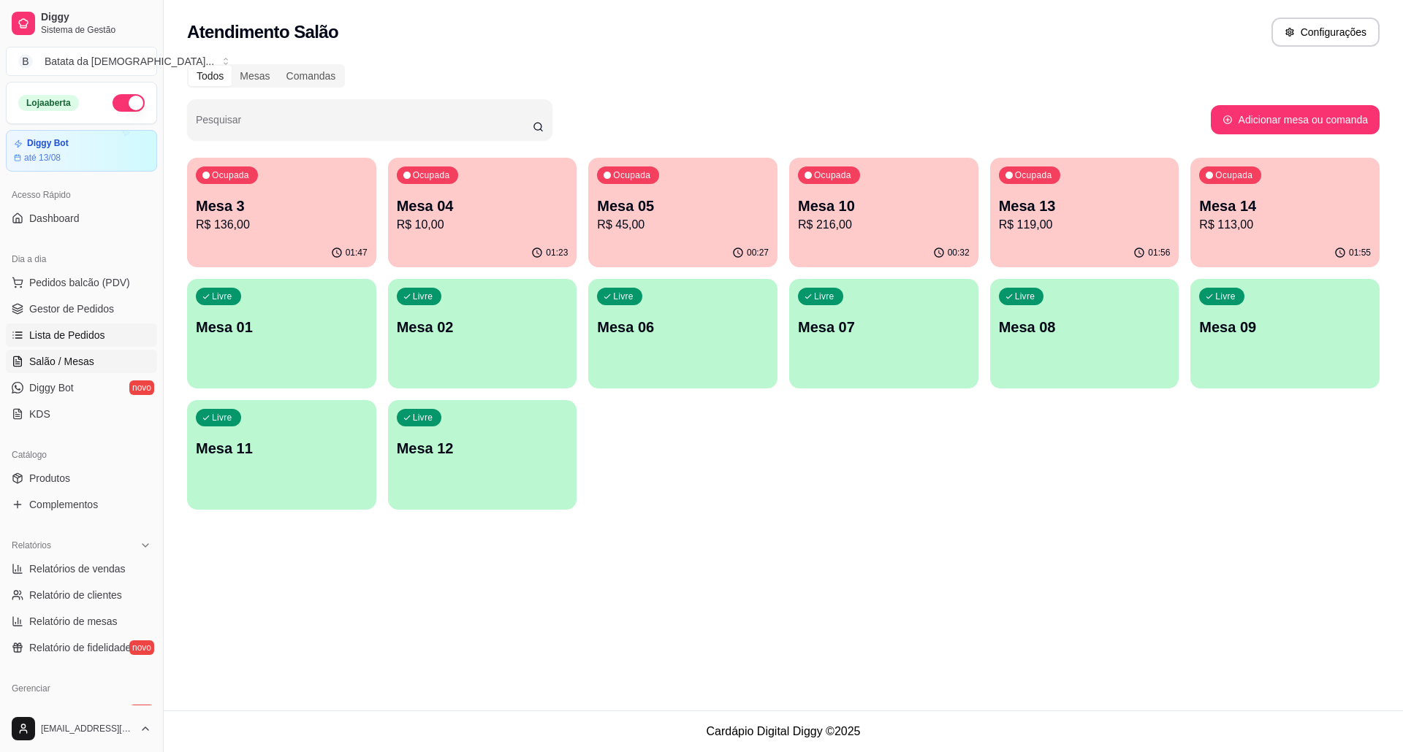
click at [48, 337] on span "Lista de Pedidos" at bounding box center [67, 335] width 76 height 15
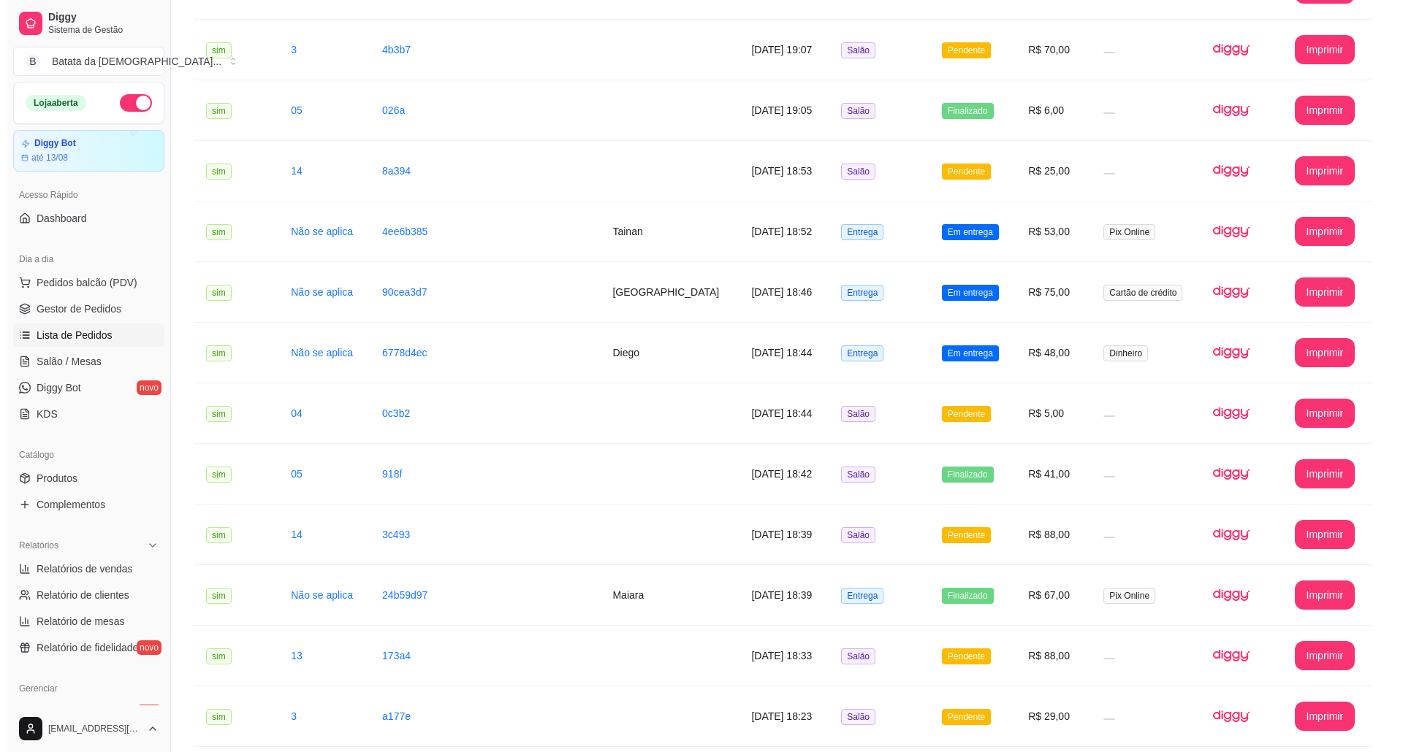
scroll to position [1071, 0]
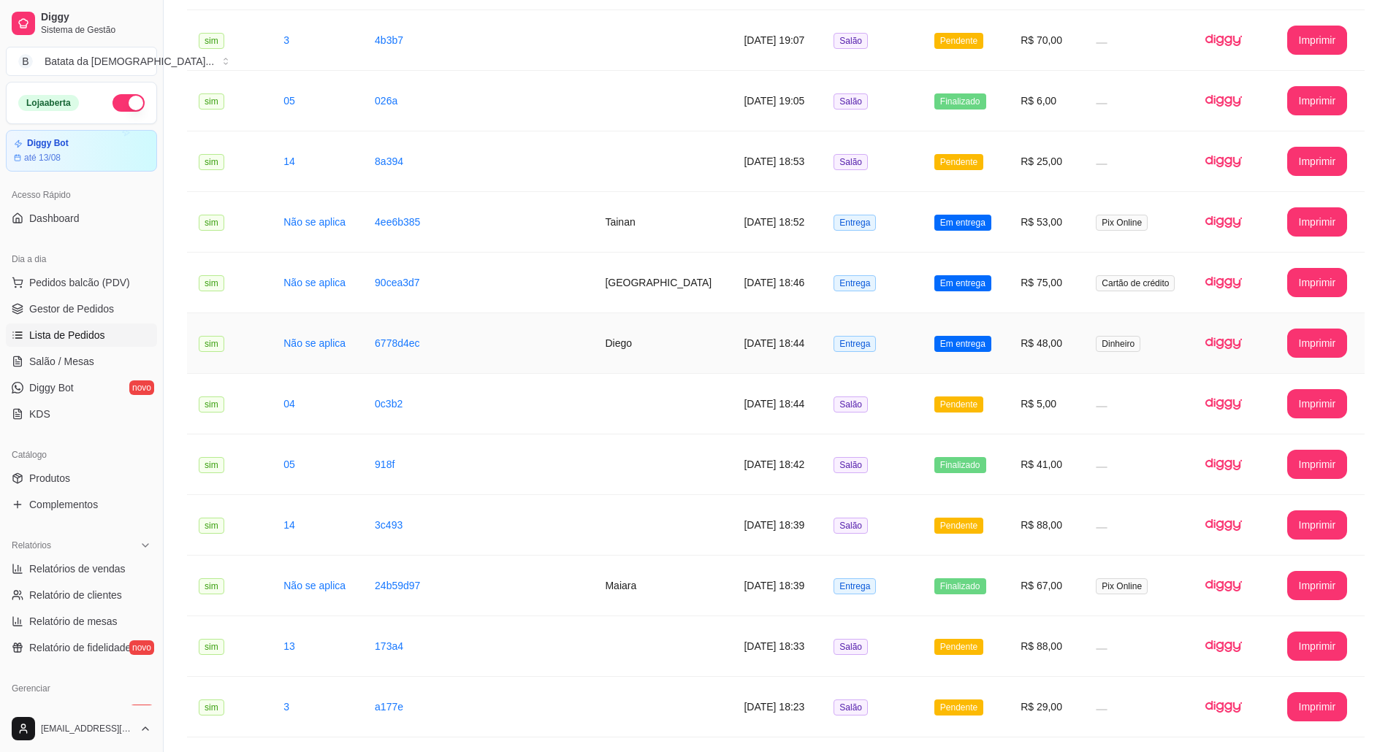
click at [834, 335] on td "Entrega" at bounding box center [872, 343] width 101 height 61
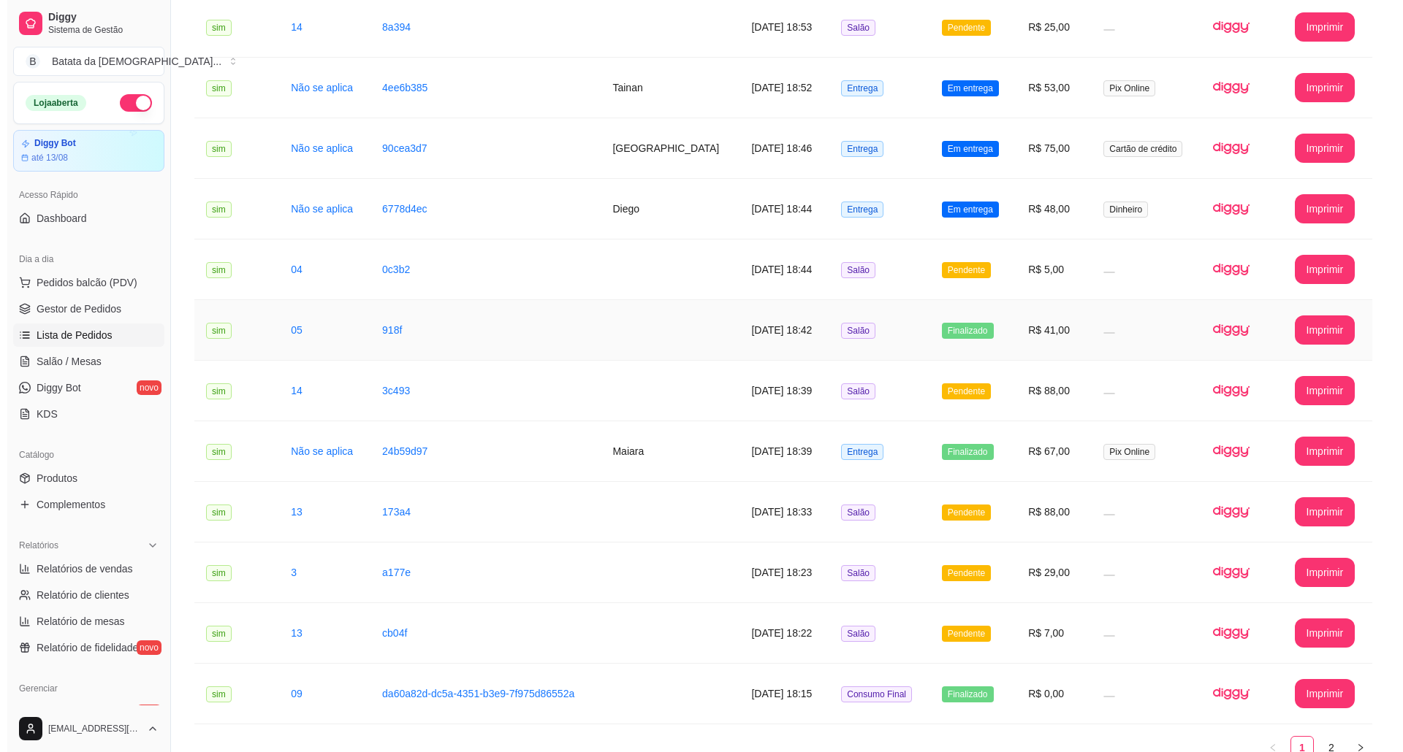
scroll to position [1351, 0]
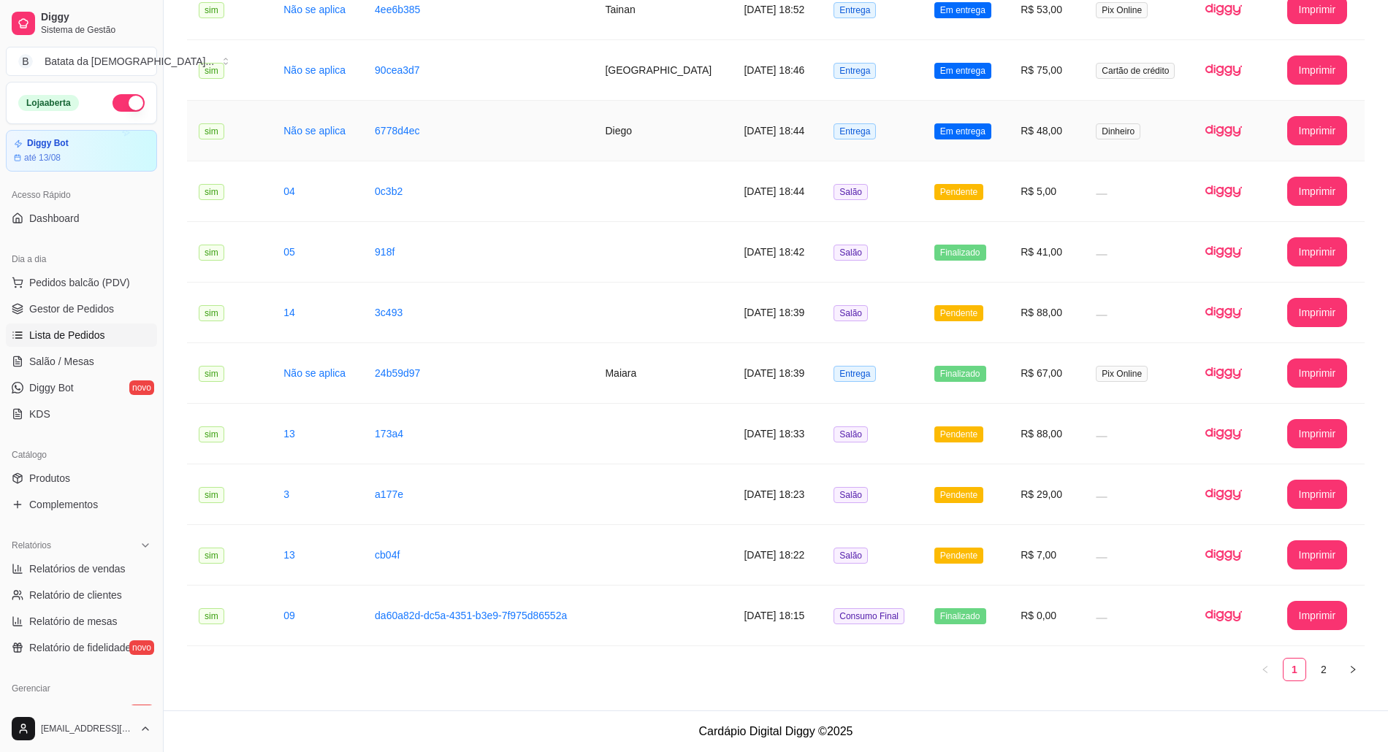
click at [856, 118] on td "Entrega" at bounding box center [872, 131] width 101 height 61
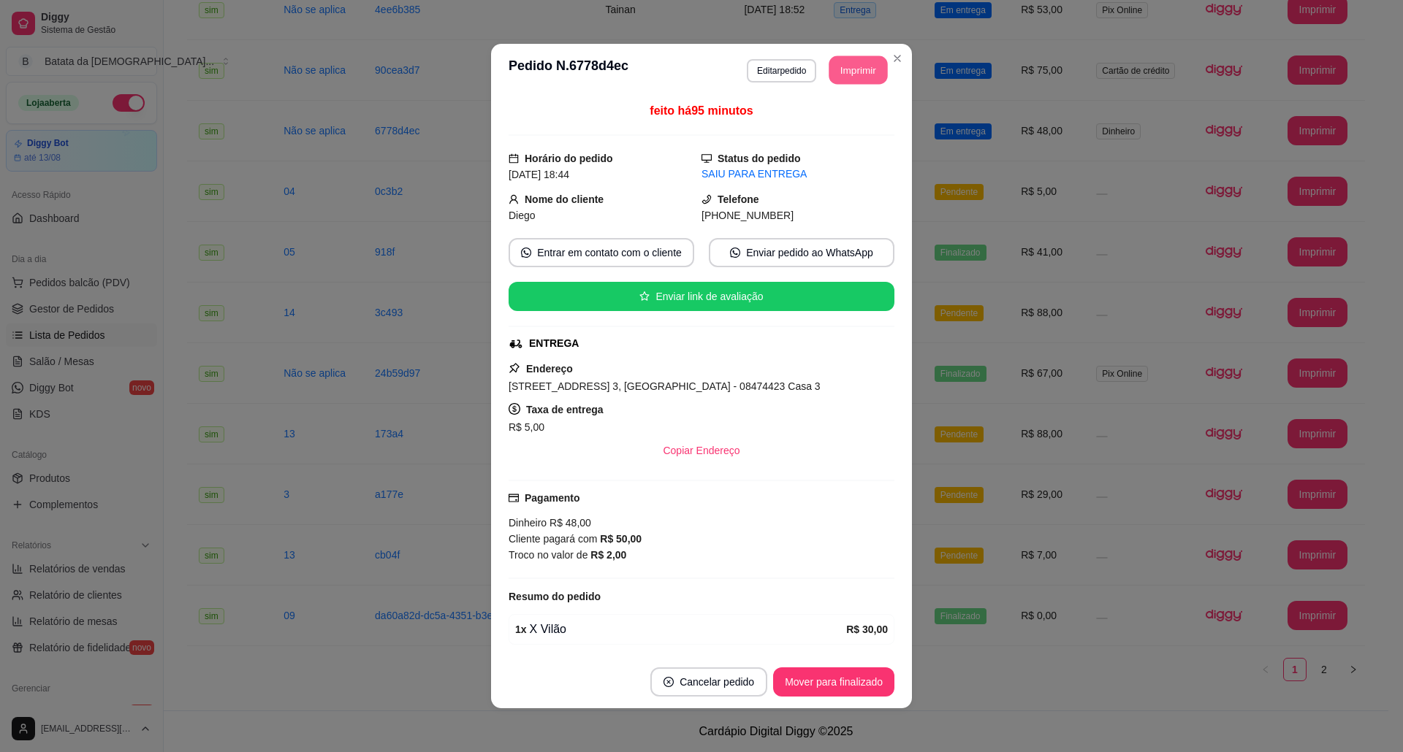
click at [855, 80] on button "Imprimir" at bounding box center [858, 70] width 58 height 28
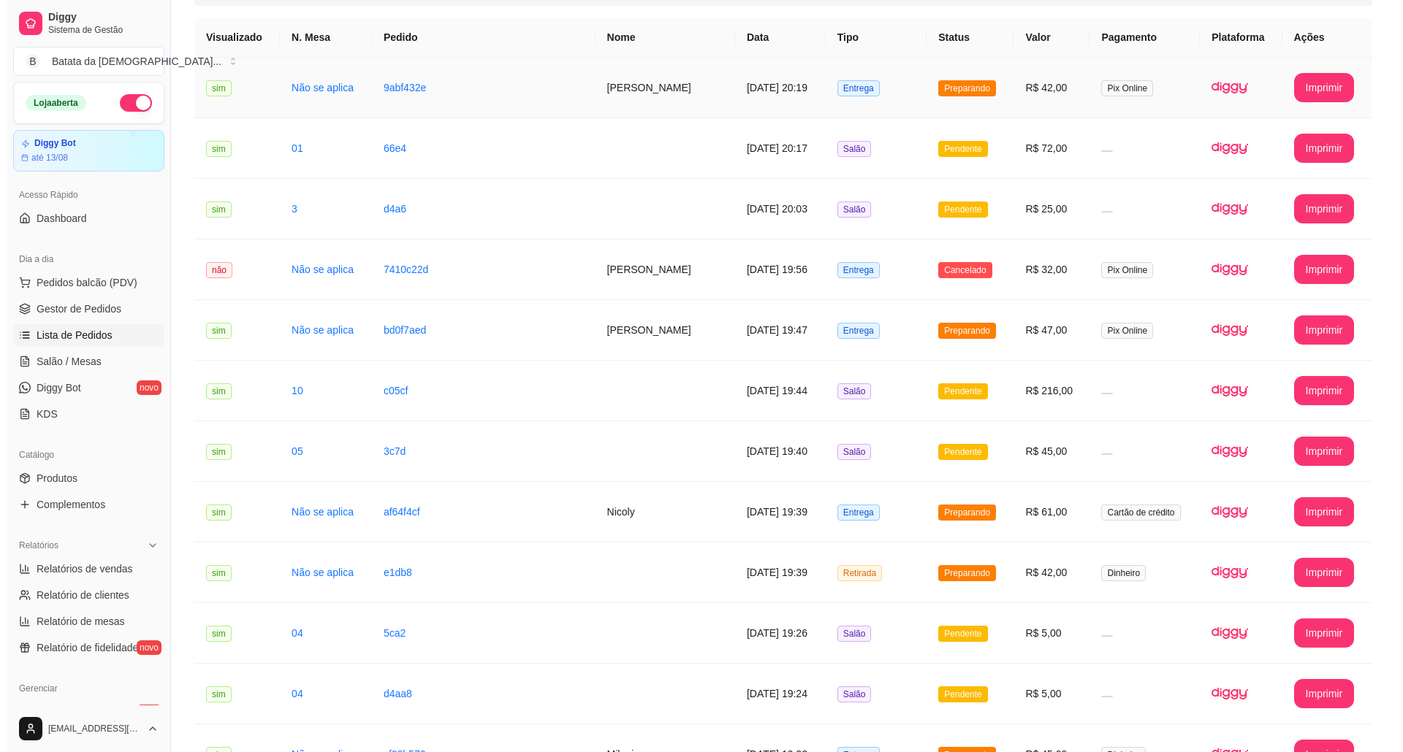
scroll to position [85, 0]
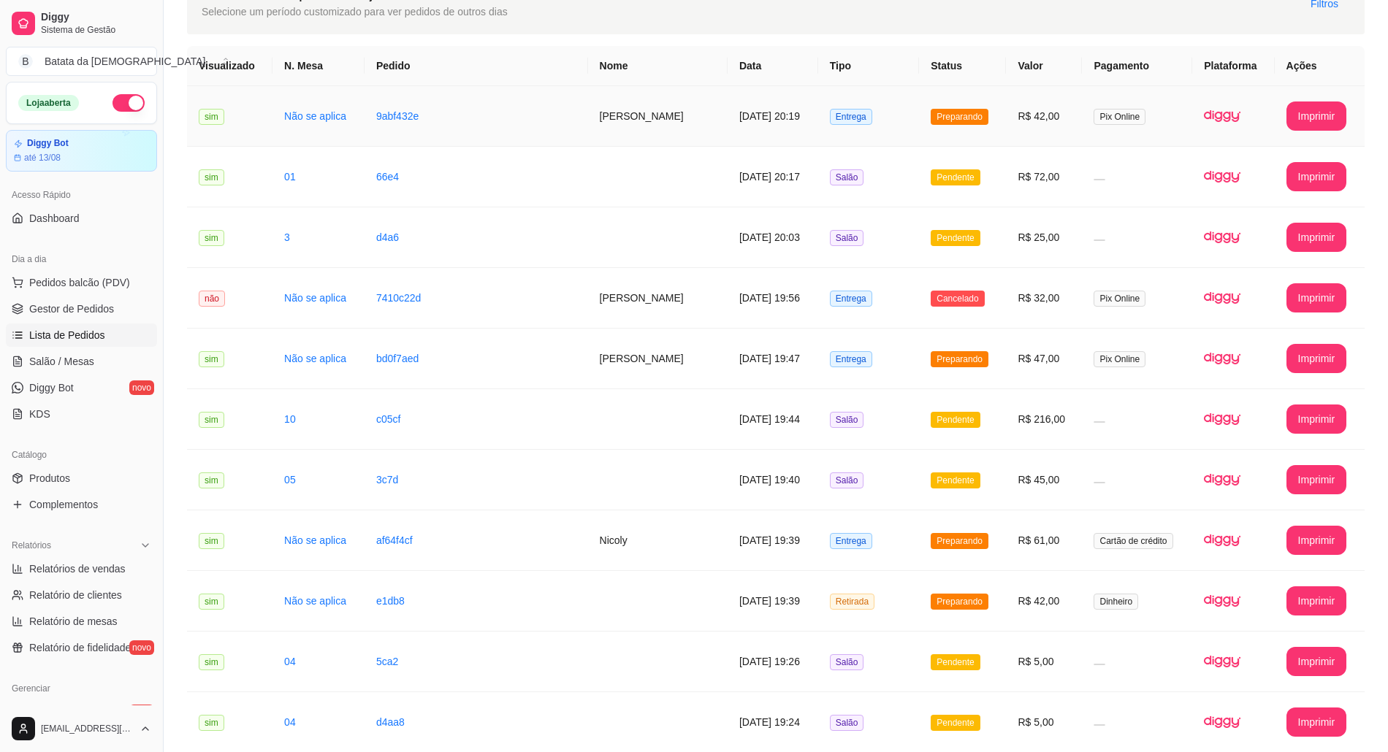
click at [986, 130] on td "Preparando" at bounding box center [962, 116] width 87 height 61
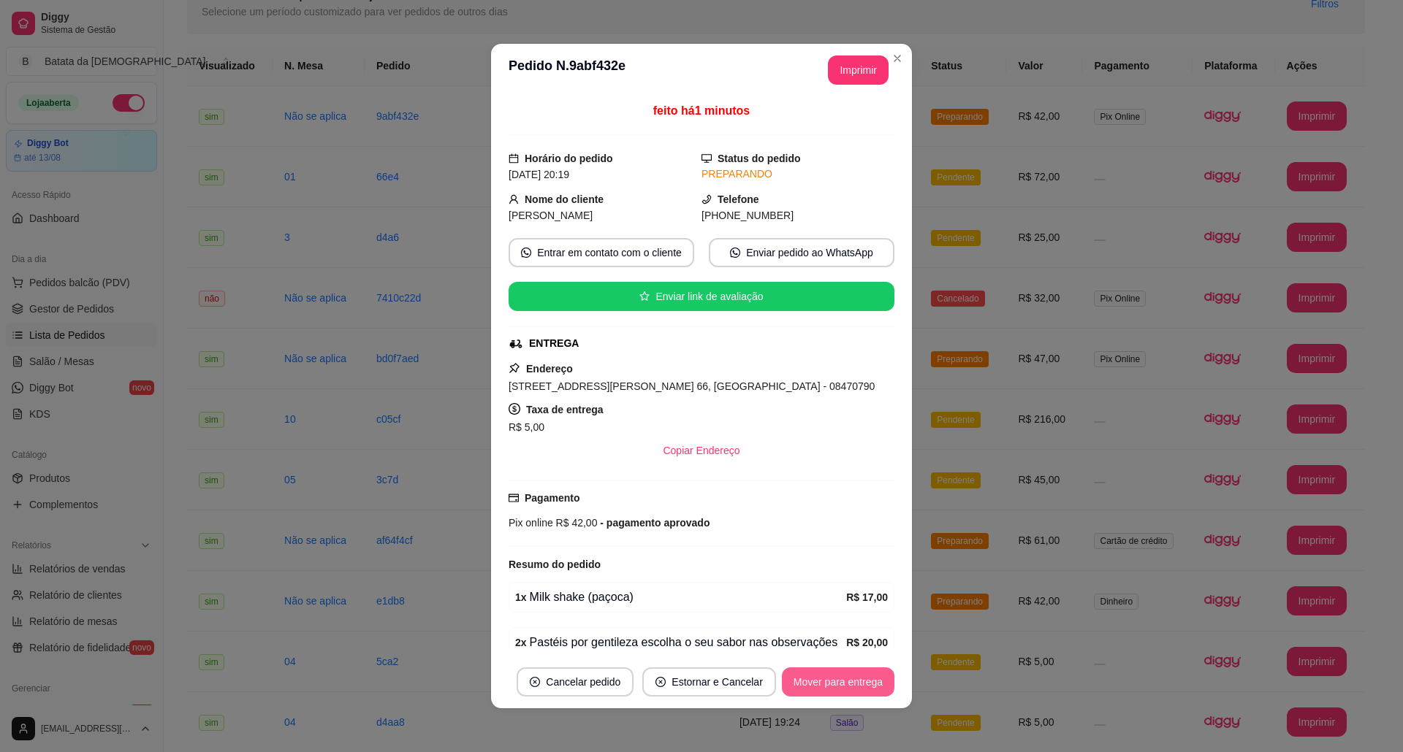
click at [822, 673] on button "Mover para entrega" at bounding box center [838, 682] width 112 height 29
click at [863, 66] on button "Imprimir" at bounding box center [858, 70] width 61 height 29
click at [856, 678] on button "Mover para finalizado" at bounding box center [834, 682] width 118 height 28
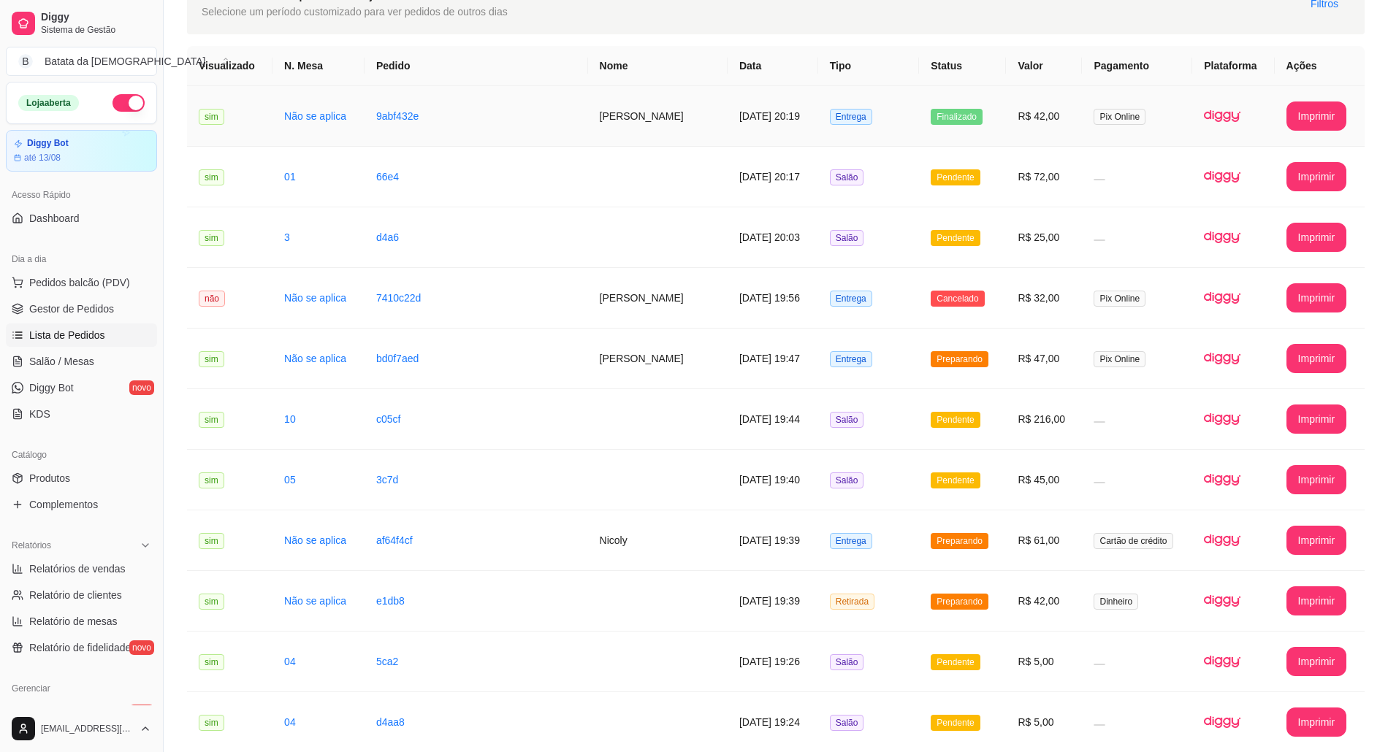
click at [796, 140] on td "[DATE] 20:19" at bounding box center [773, 116] width 91 height 61
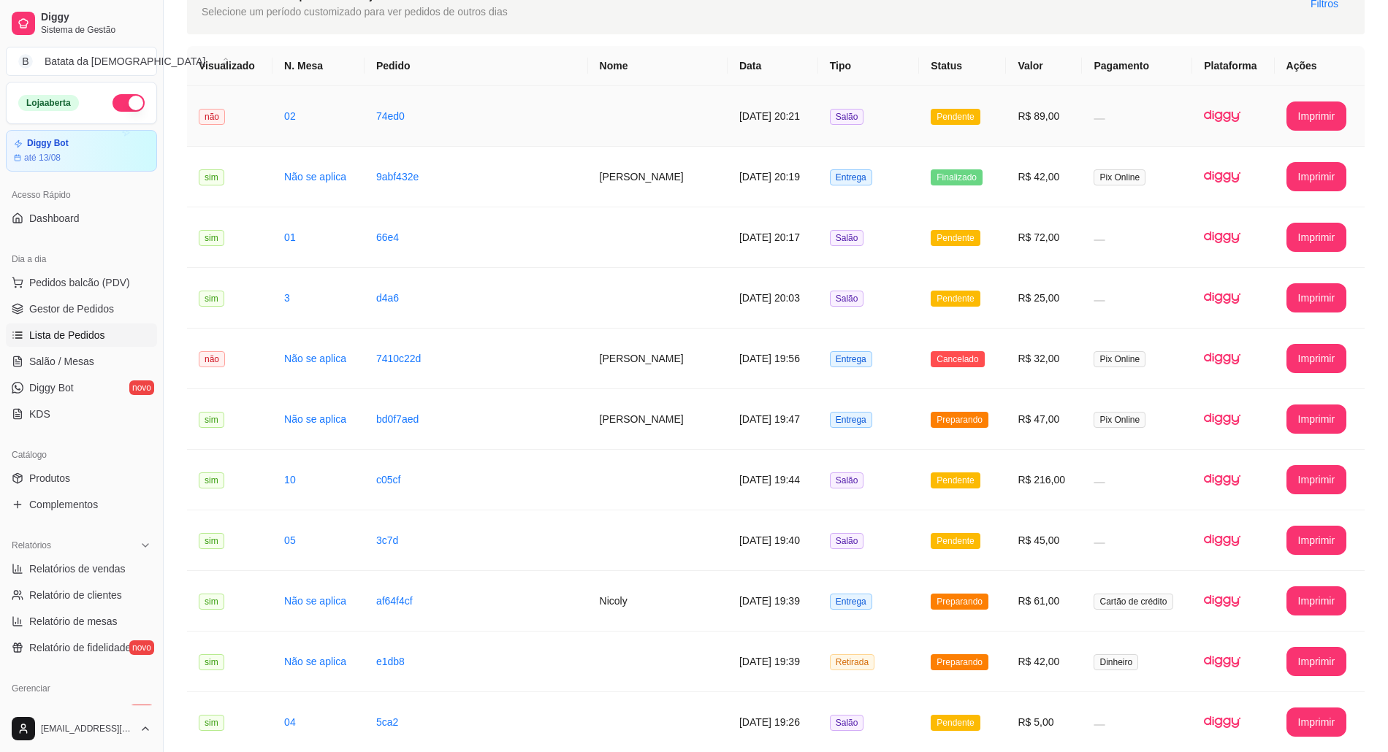
click at [956, 115] on span "Pendente" at bounding box center [955, 117] width 49 height 16
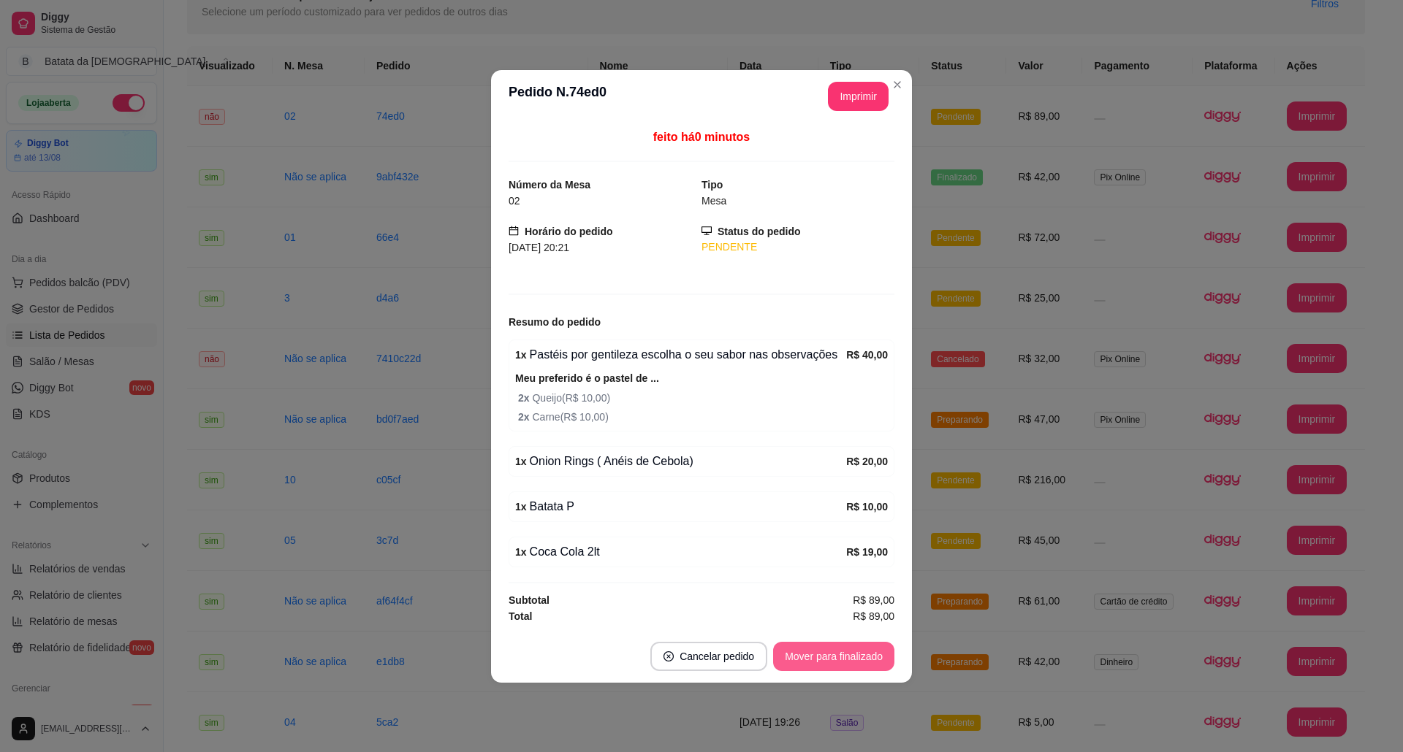
click at [854, 666] on button "Mover para finalizado" at bounding box center [833, 656] width 121 height 29
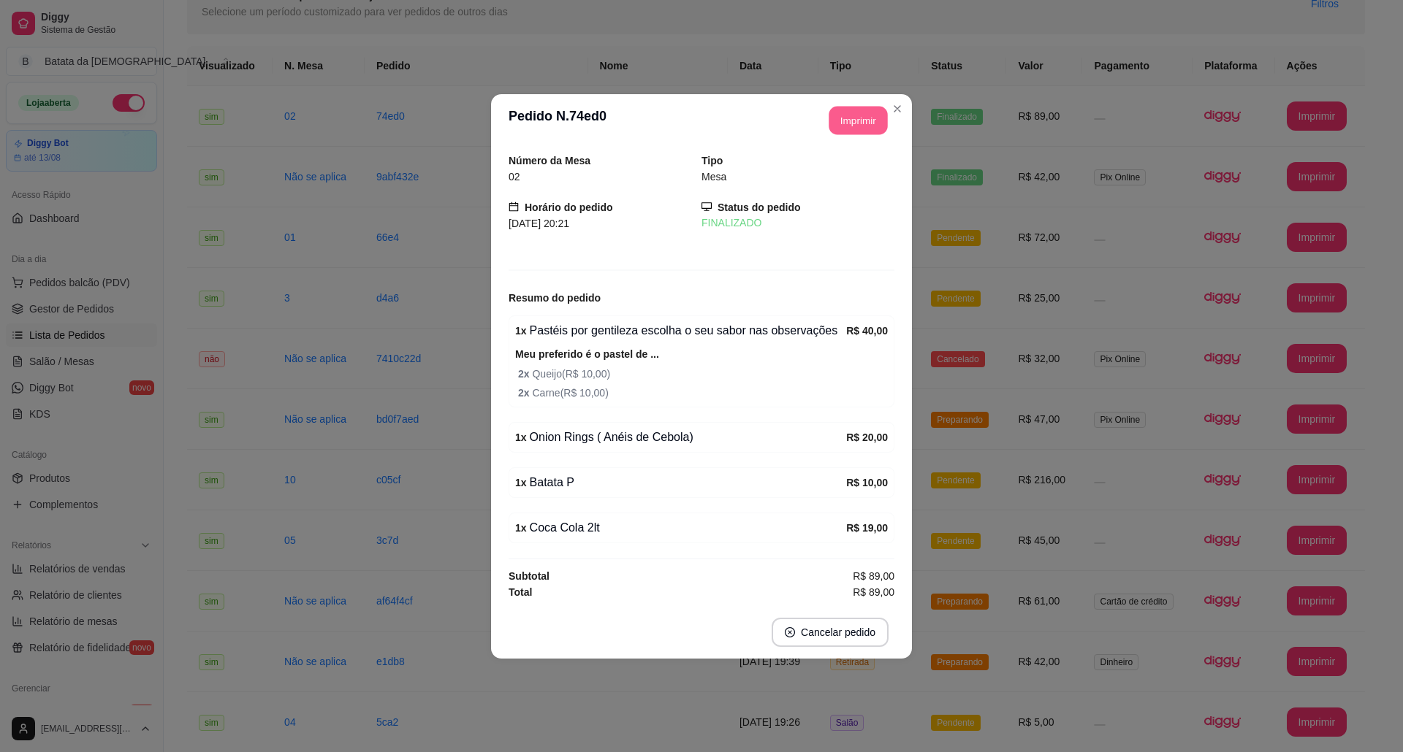
click at [865, 121] on button "Imprimir" at bounding box center [858, 120] width 58 height 28
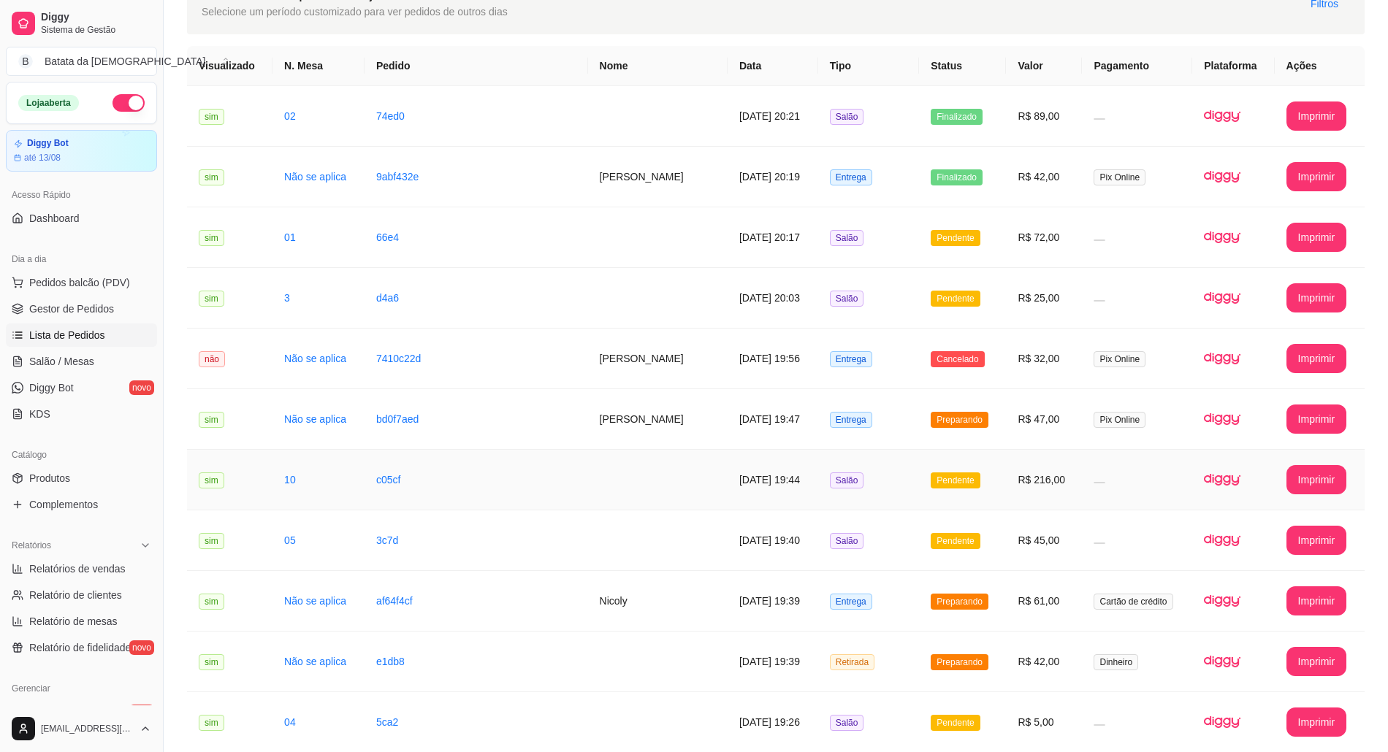
click at [977, 468] on td "Pendente" at bounding box center [962, 480] width 87 height 61
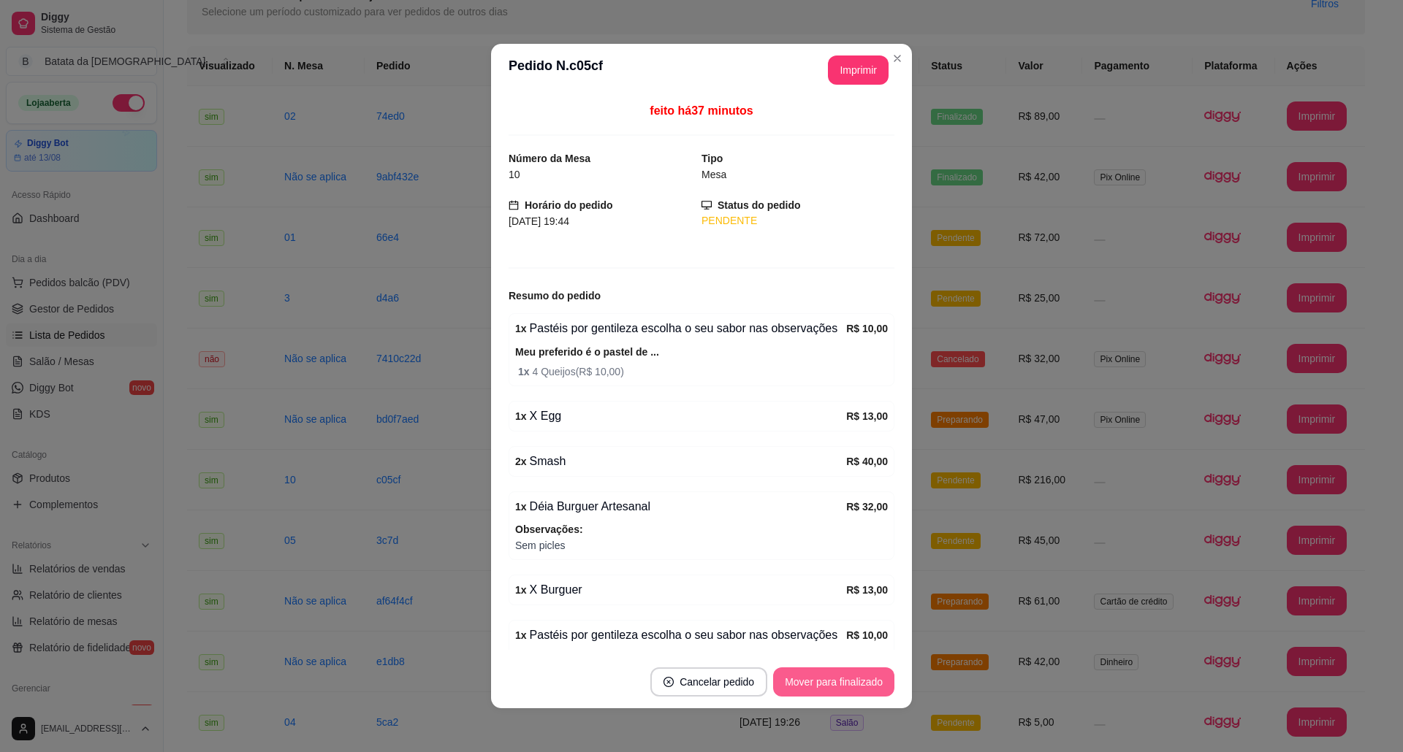
click at [845, 678] on button "Mover para finalizado" at bounding box center [833, 682] width 121 height 29
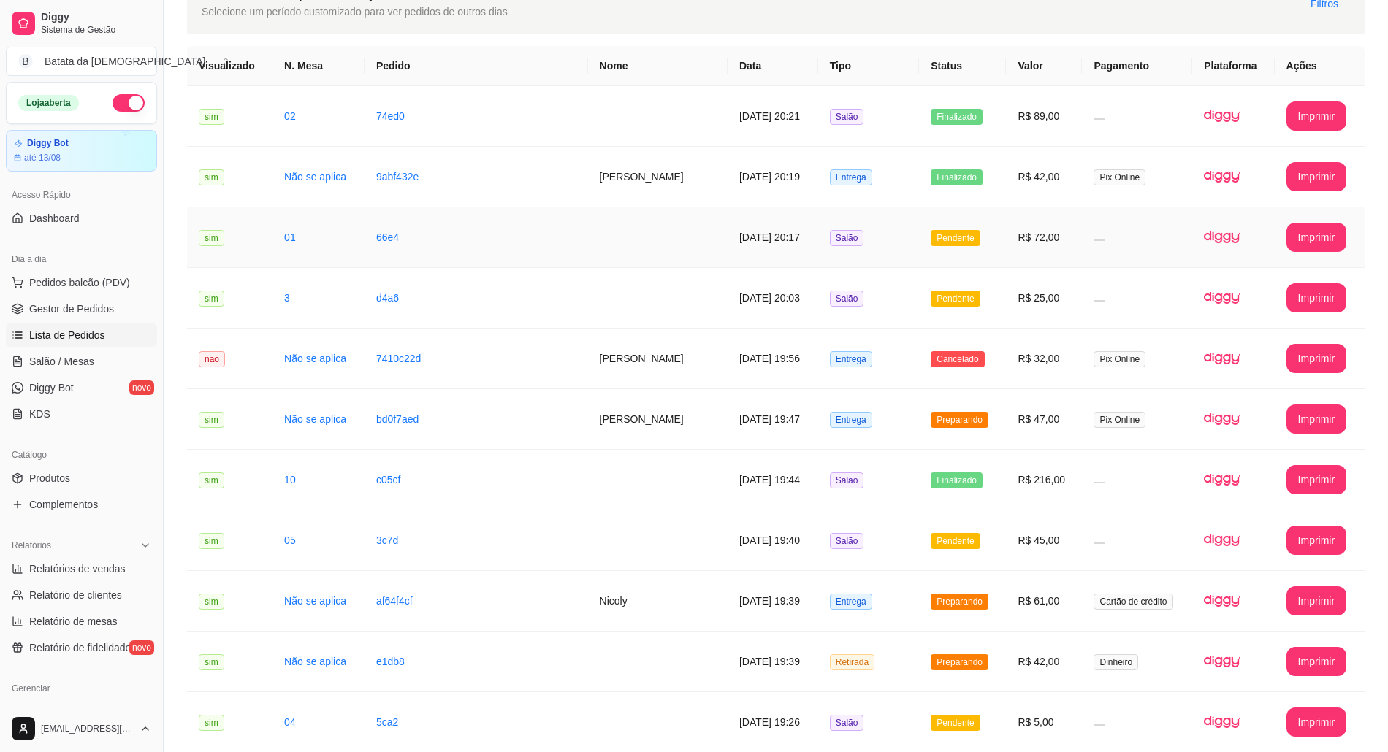
click at [1091, 241] on td at bounding box center [1137, 237] width 110 height 61
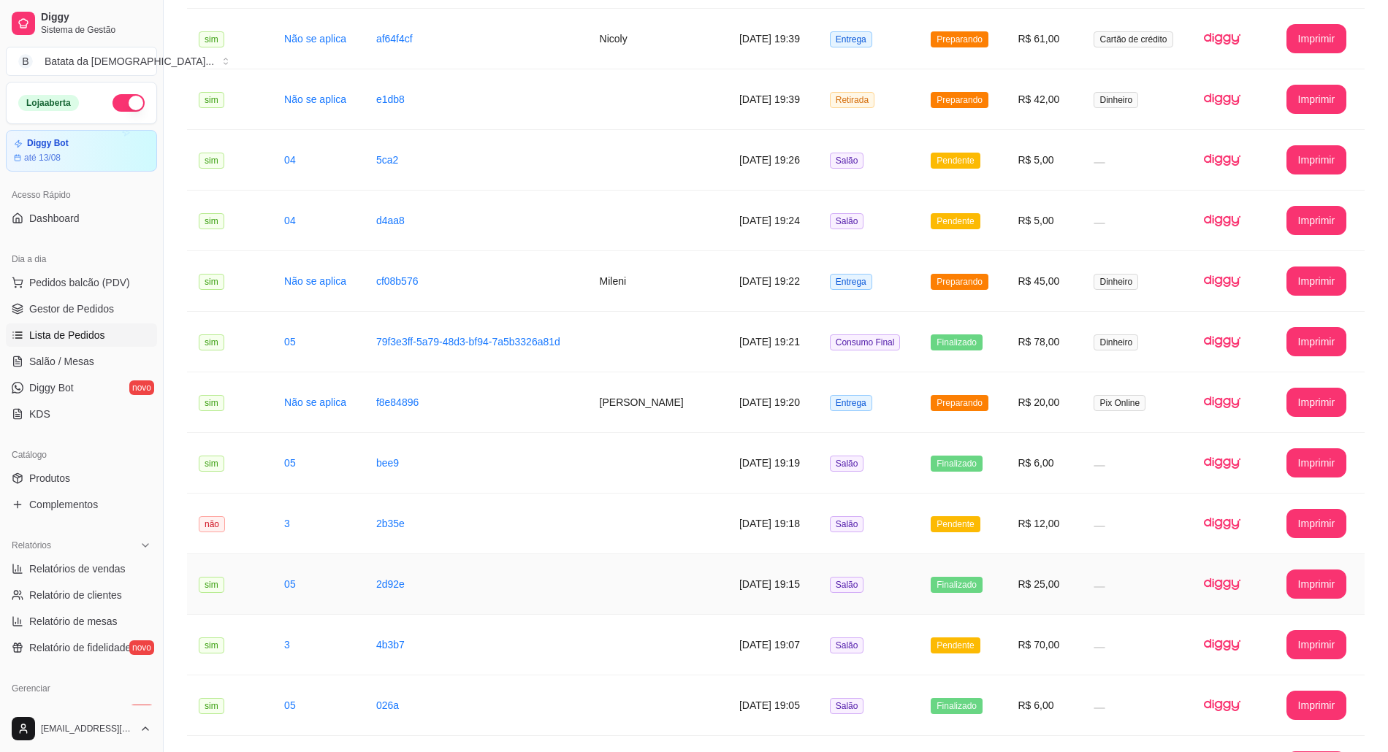
scroll to position [647, 0]
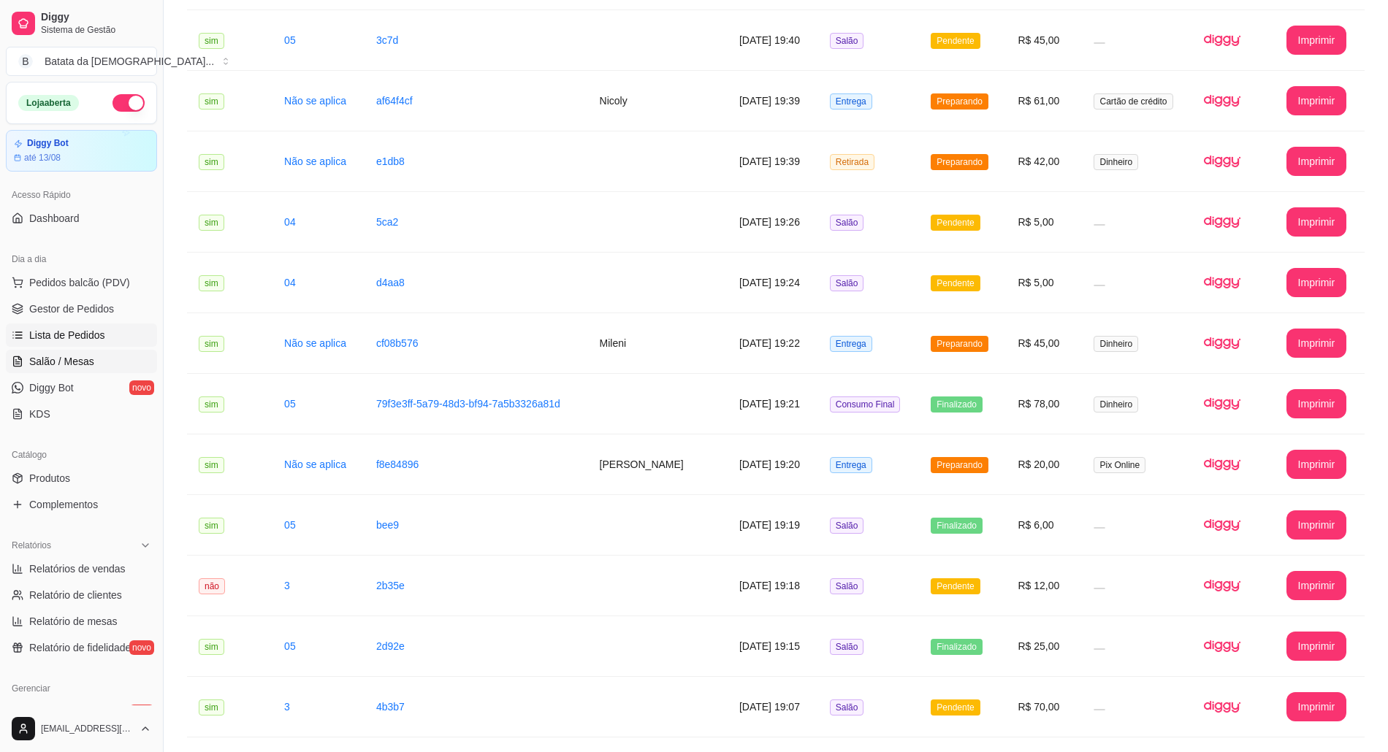
click at [98, 365] on link "Salão / Mesas" at bounding box center [81, 361] width 151 height 23
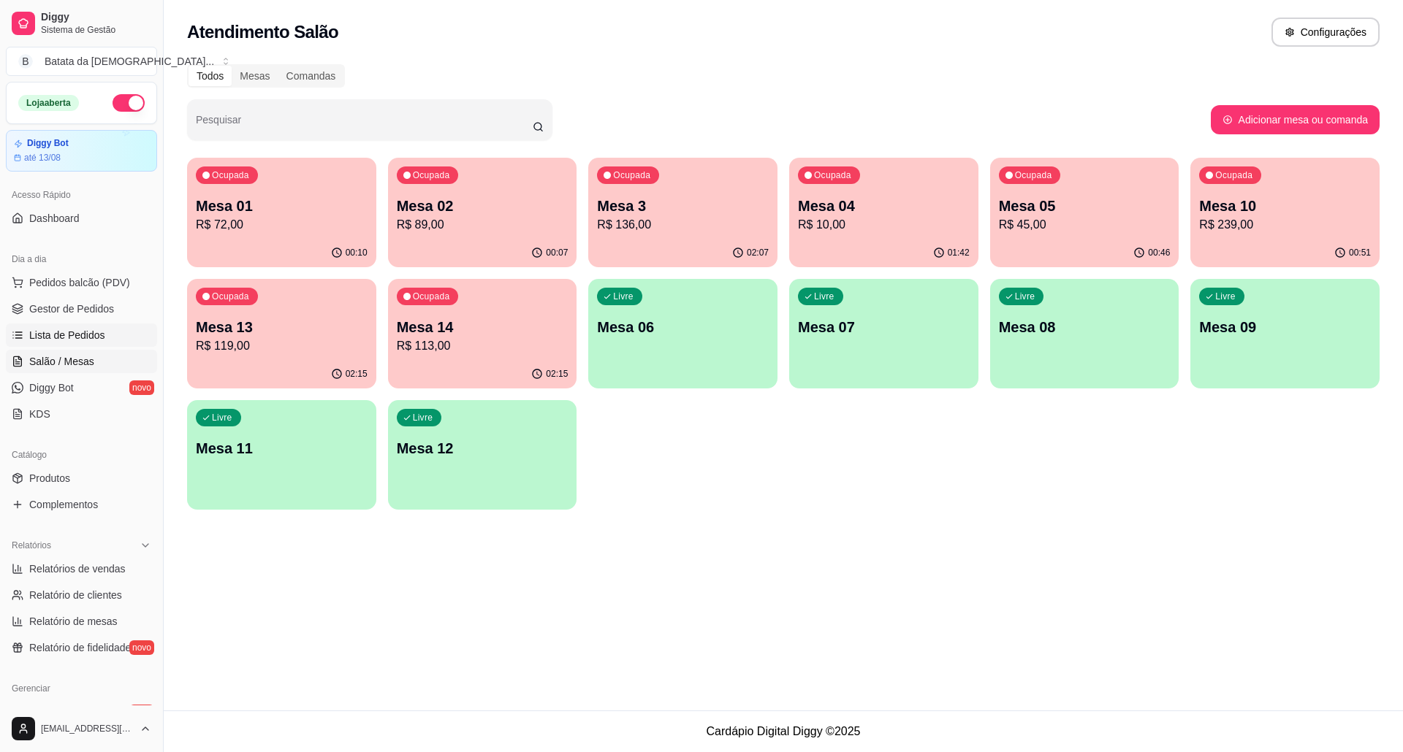
click at [107, 335] on link "Lista de Pedidos" at bounding box center [81, 335] width 151 height 23
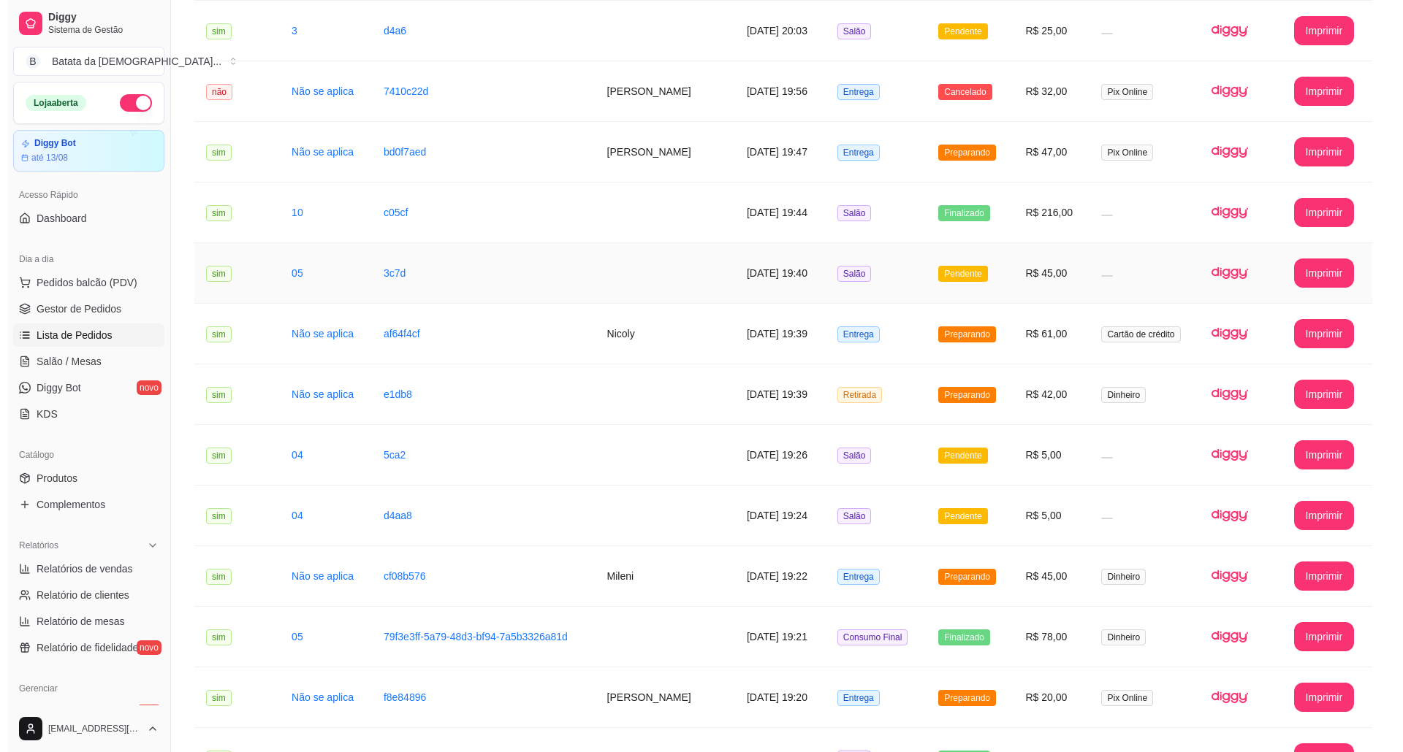
scroll to position [487, 0]
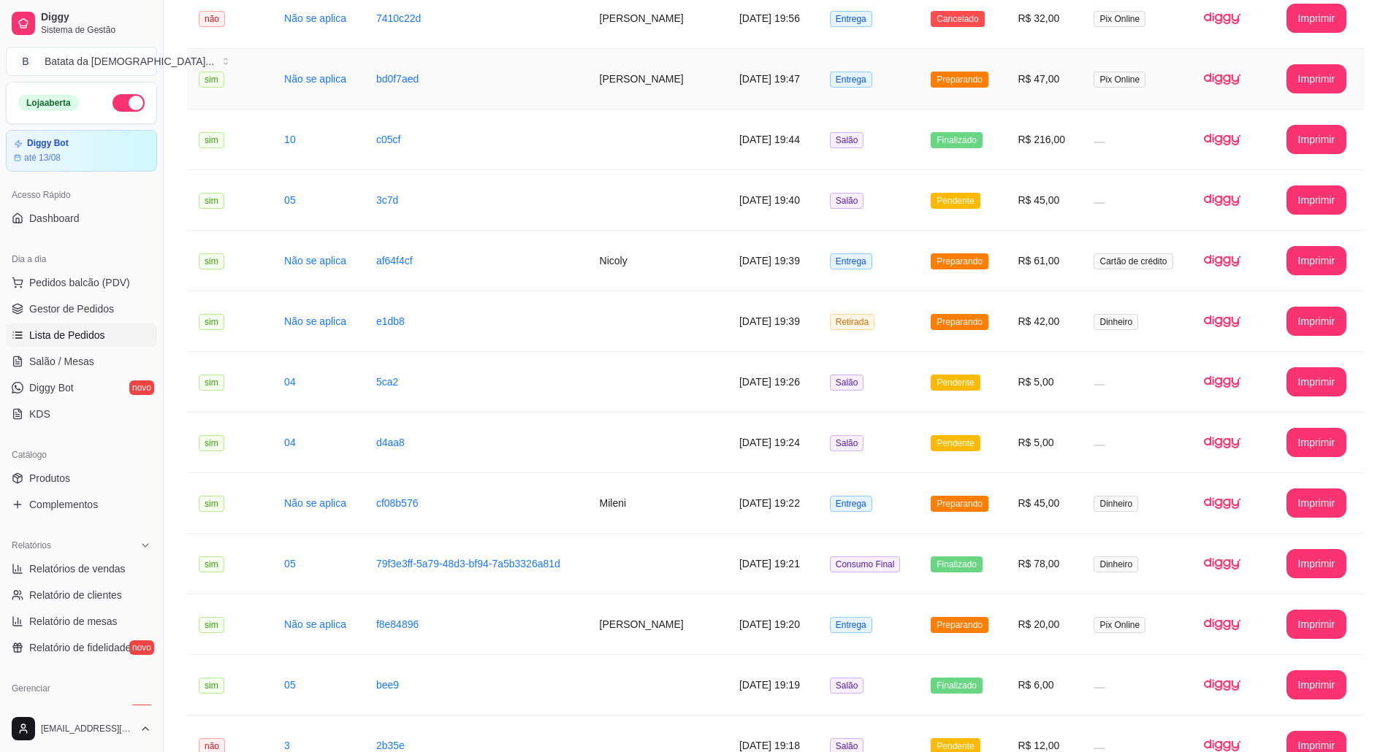
click at [995, 70] on td "Preparando" at bounding box center [962, 79] width 87 height 61
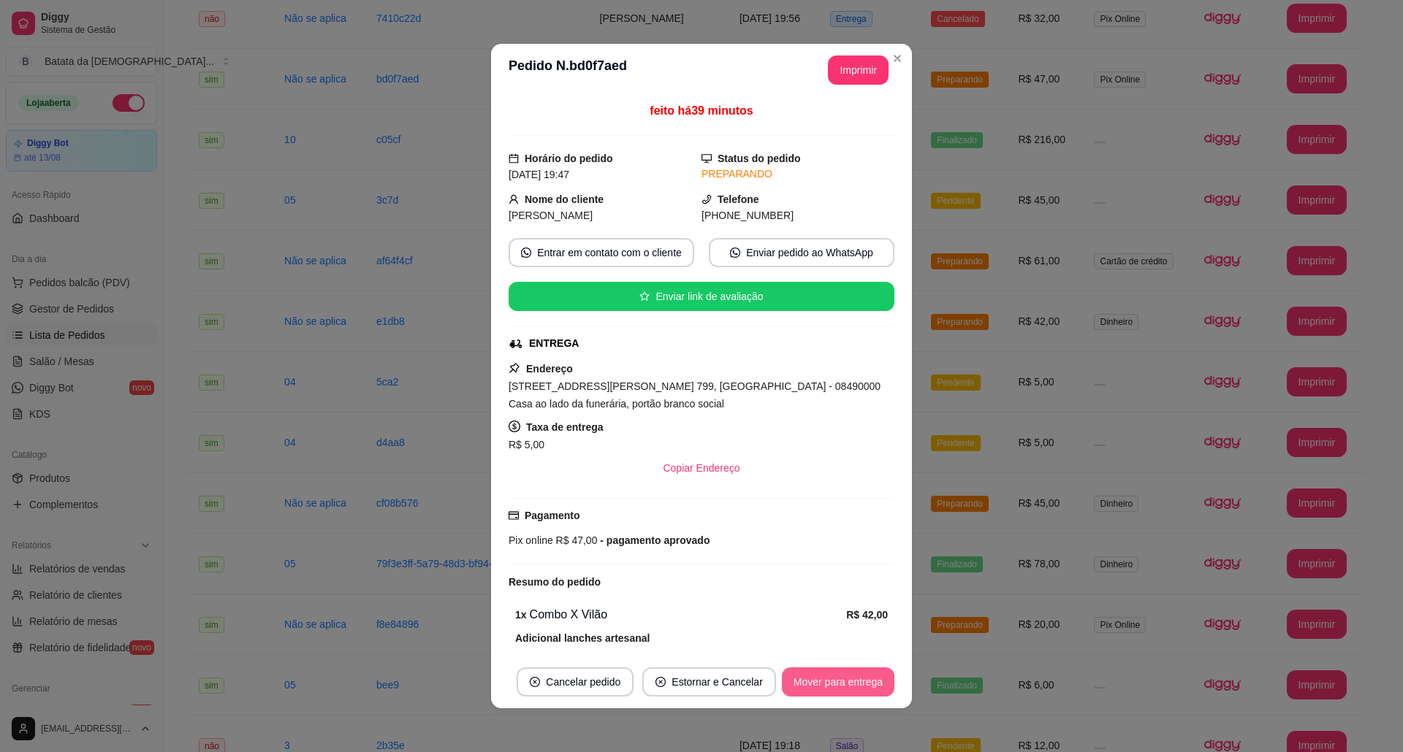
click at [843, 678] on button "Mover para entrega" at bounding box center [838, 682] width 112 height 29
click at [899, 66] on header "**********" at bounding box center [701, 70] width 421 height 53
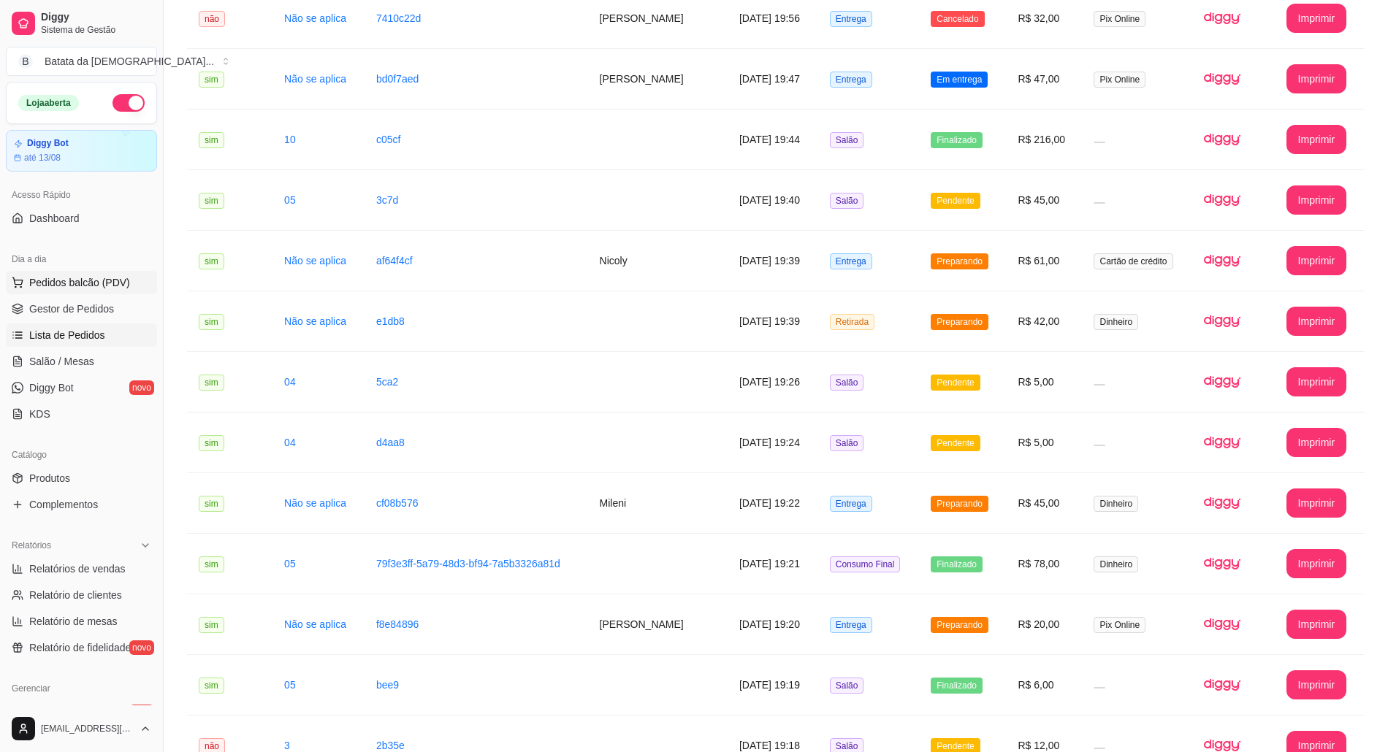
click at [74, 287] on span "Pedidos balcão (PDV)" at bounding box center [79, 282] width 101 height 15
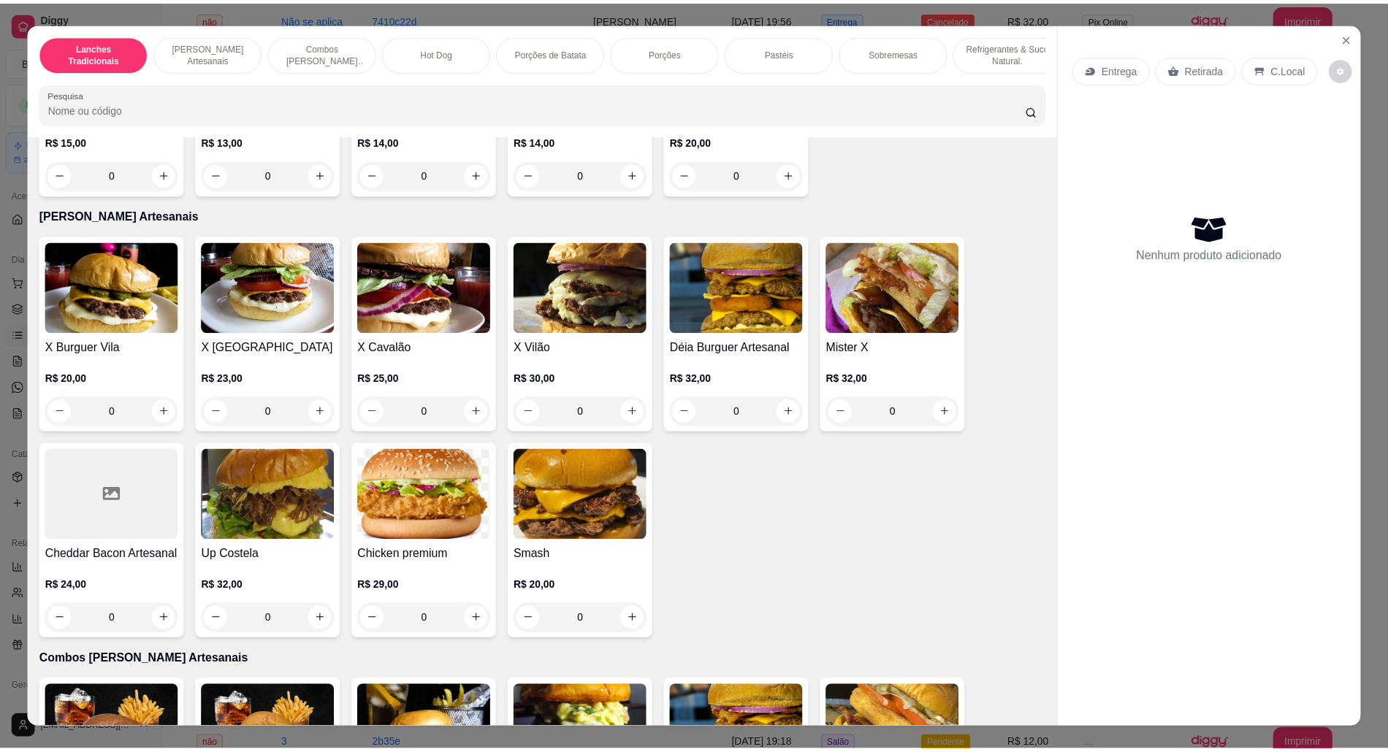
scroll to position [487, 0]
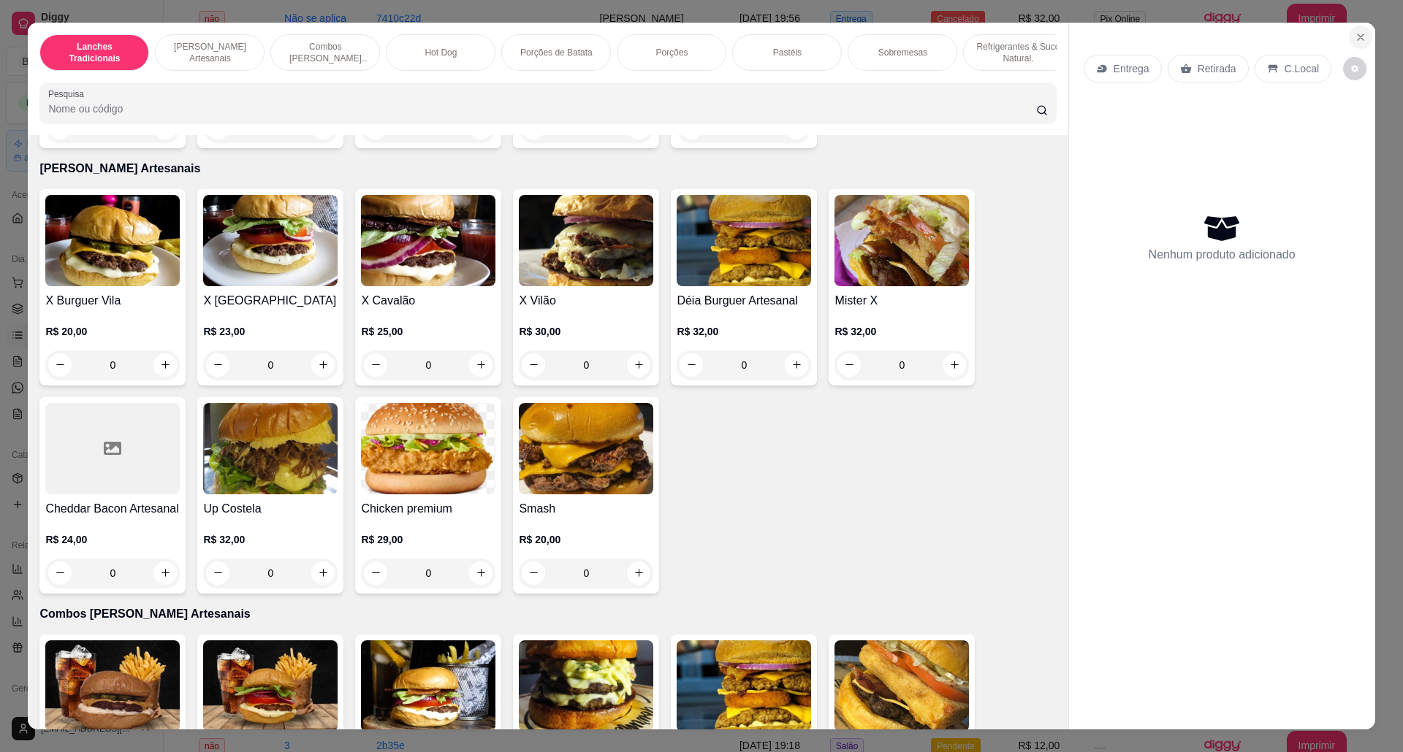
click at [1360, 28] on button "Close" at bounding box center [1360, 37] width 23 height 23
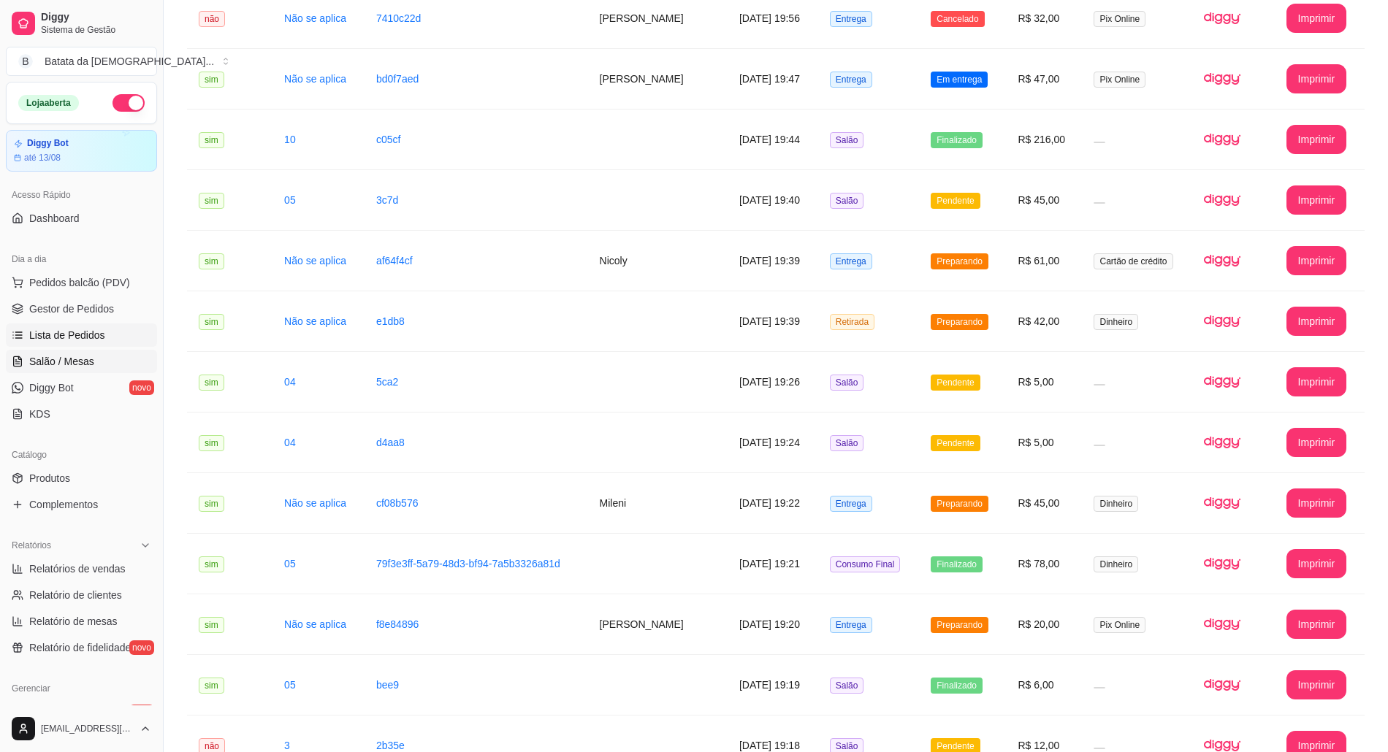
click at [65, 357] on span "Salão / Mesas" at bounding box center [61, 361] width 65 height 15
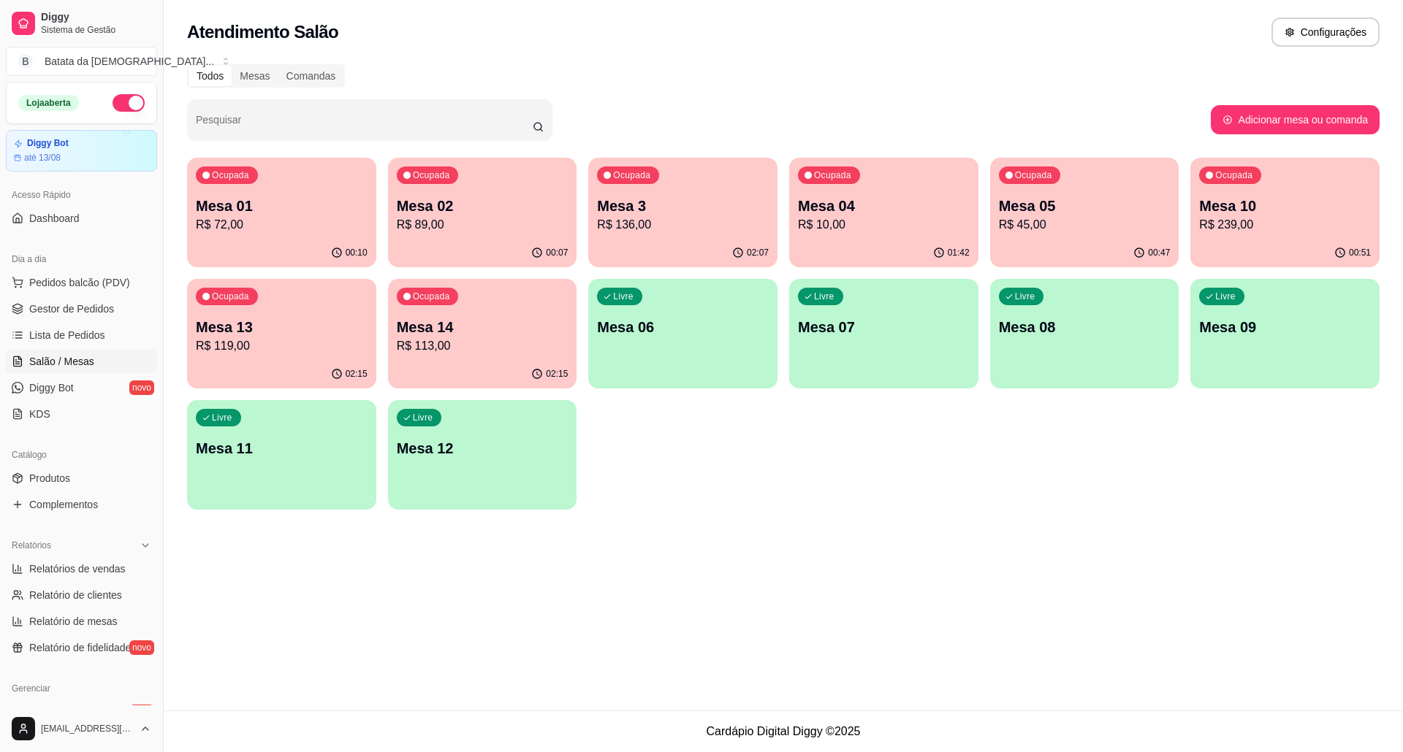
click at [1293, 207] on p "Mesa 10" at bounding box center [1285, 206] width 172 height 20
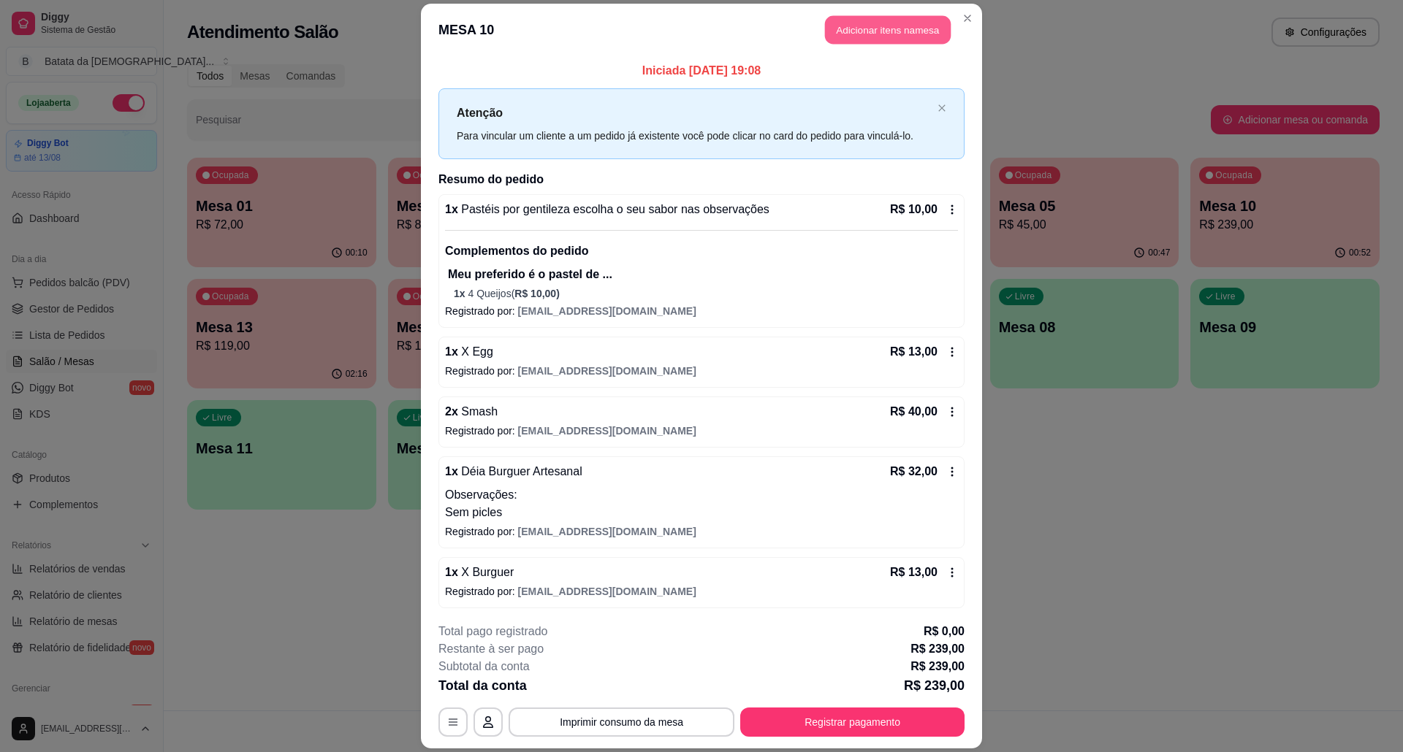
click at [907, 22] on button "Adicionar itens na mesa" at bounding box center [888, 30] width 126 height 28
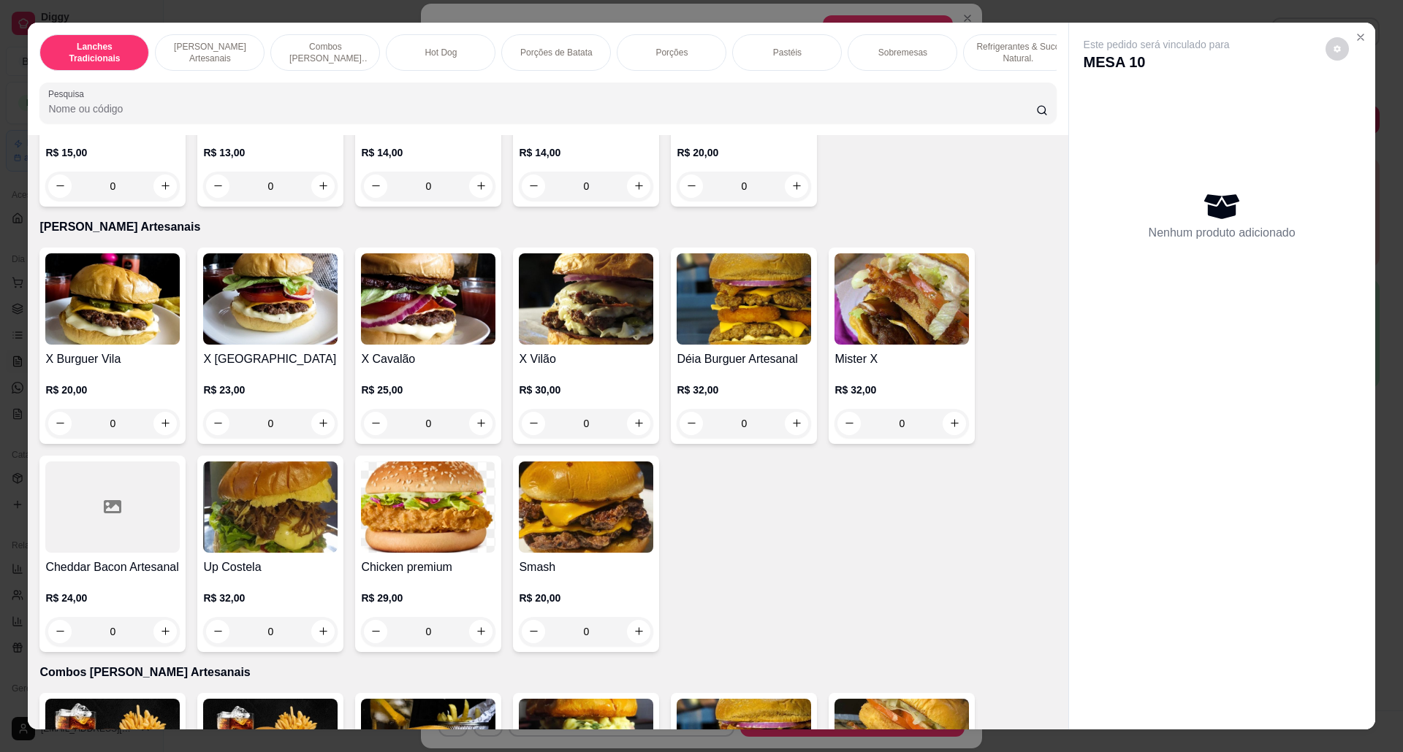
scroll to position [389, 0]
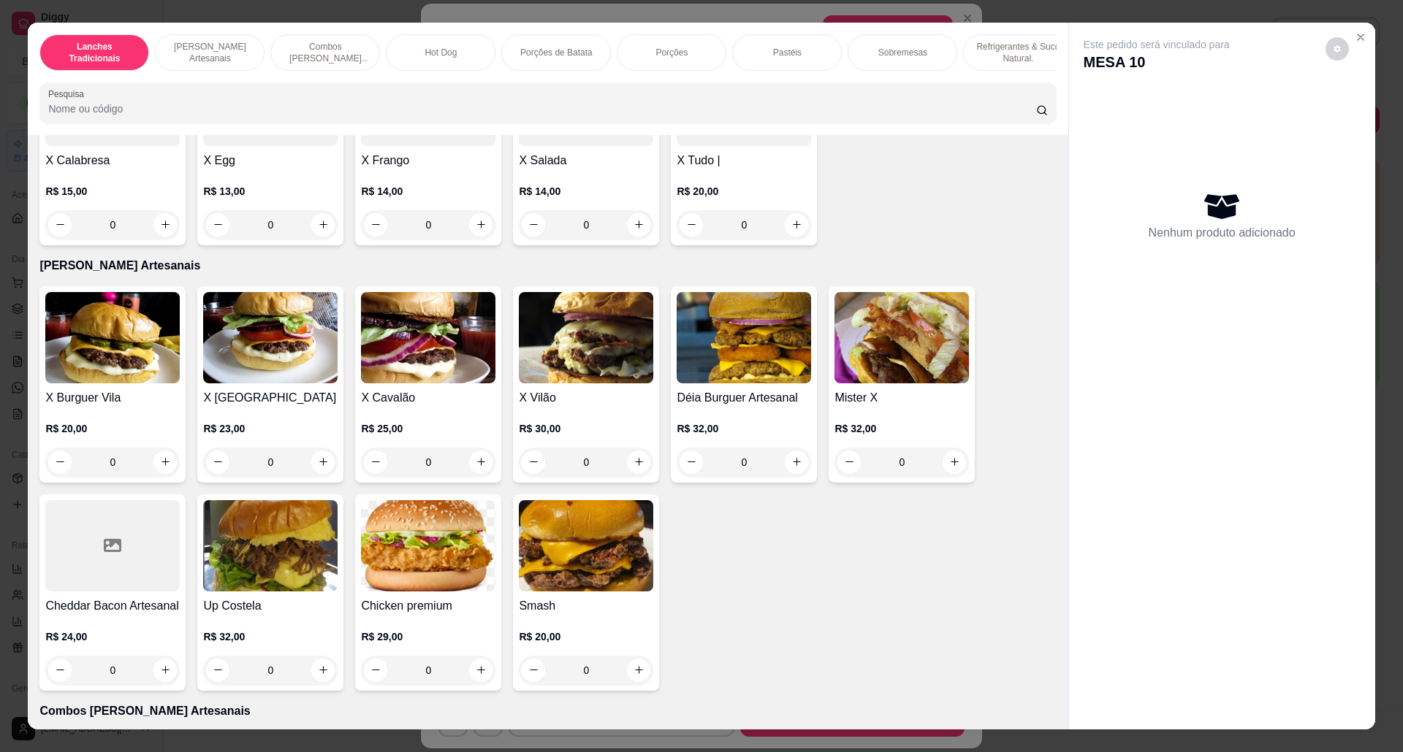
click at [275, 407] on h4 "X [GEOGRAPHIC_DATA]" at bounding box center [270, 398] width 134 height 18
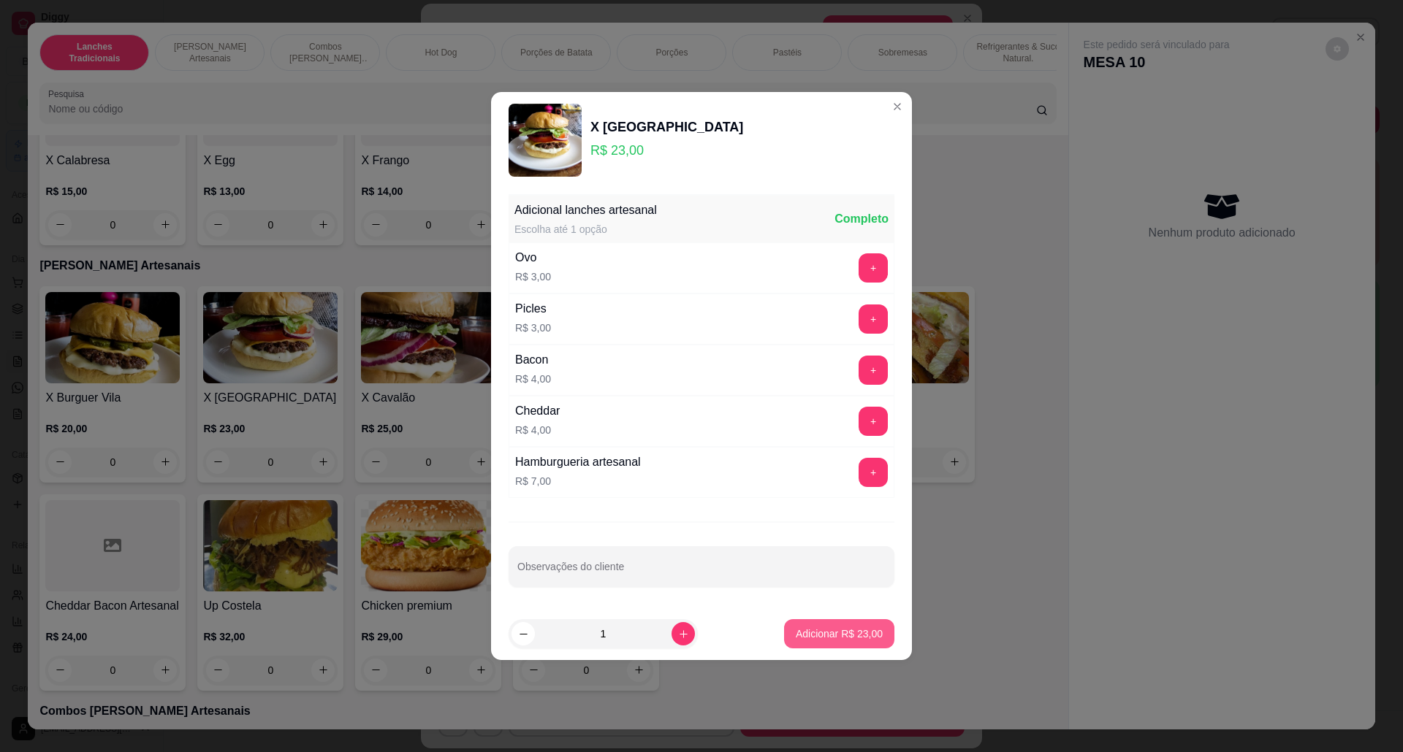
click at [813, 640] on p "Adicionar R$ 23,00" at bounding box center [839, 634] width 87 height 15
type input "1"
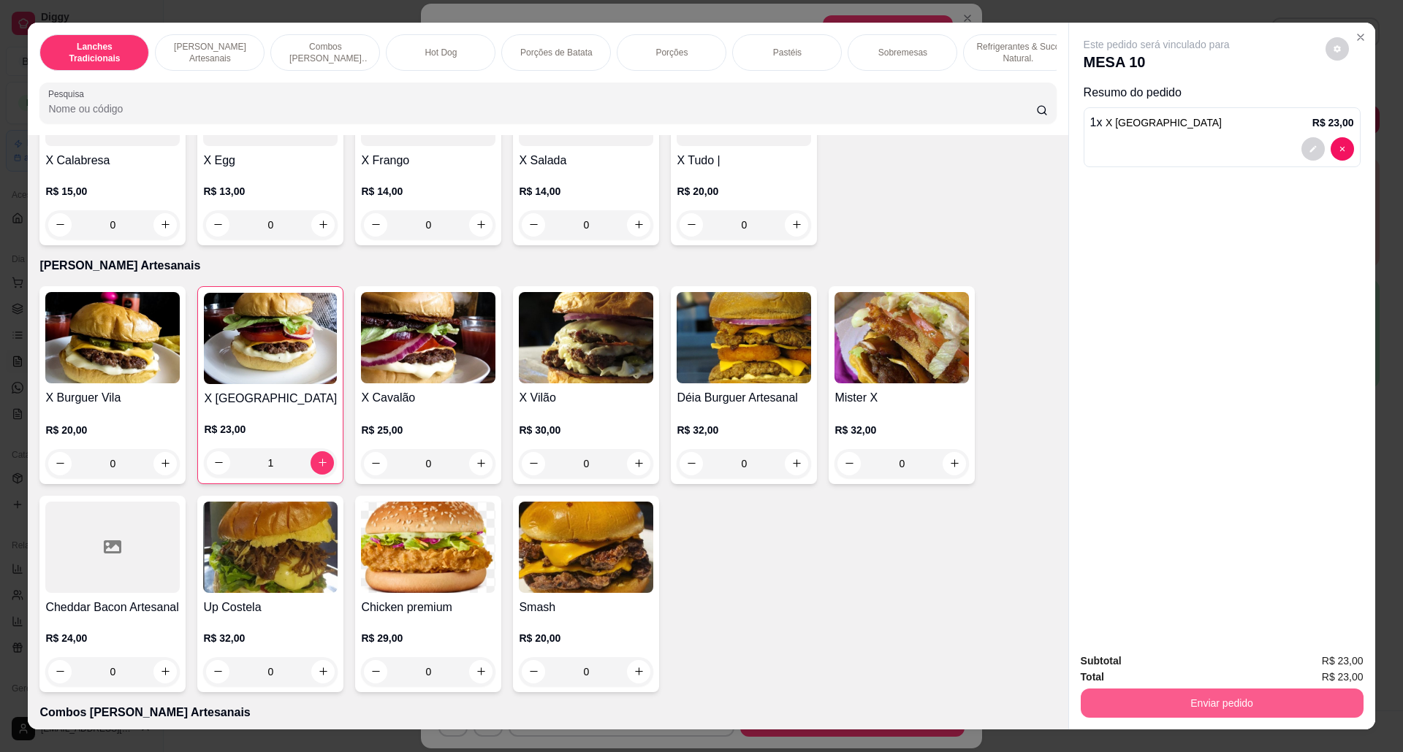
click at [1141, 701] on button "Enviar pedido" at bounding box center [1221, 703] width 283 height 29
click at [1129, 674] on button "Não registrar e enviar pedido" at bounding box center [1172, 668] width 148 height 27
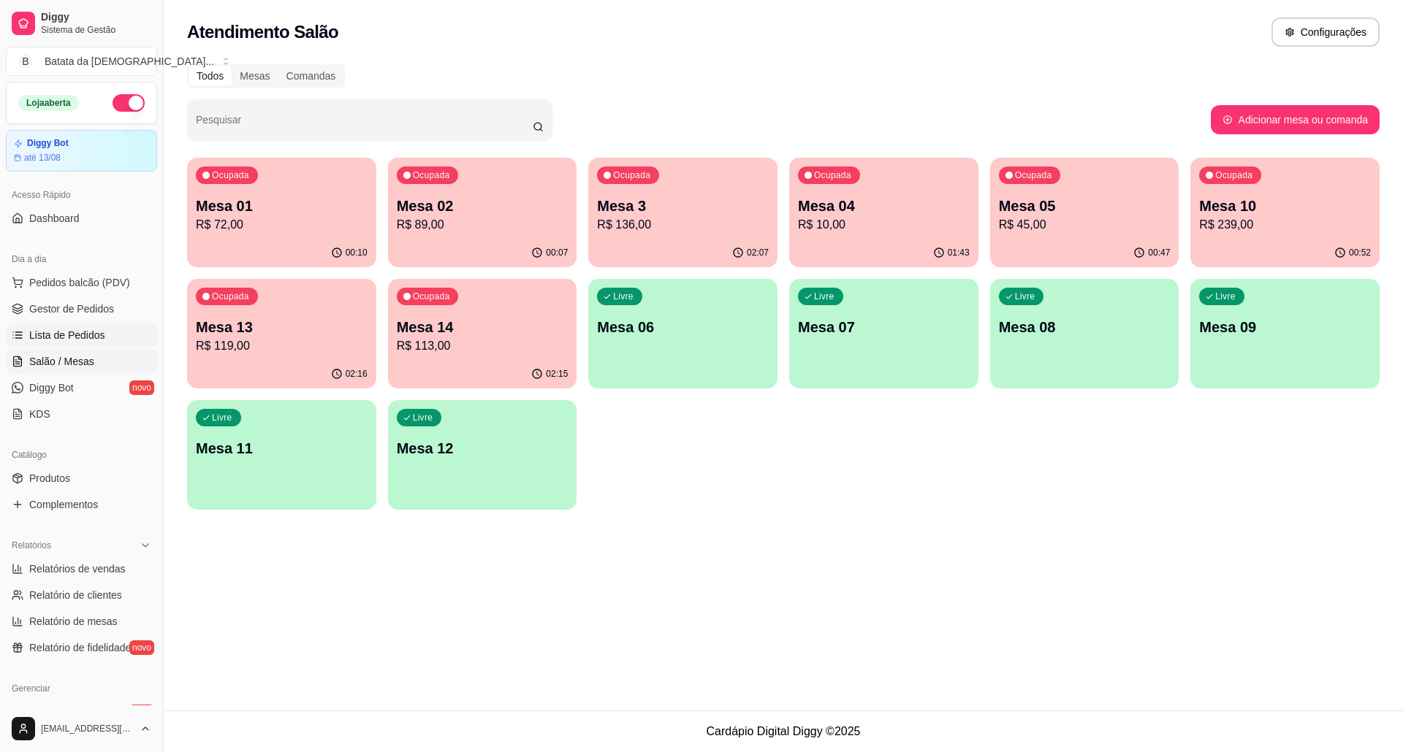
click at [91, 332] on span "Lista de Pedidos" at bounding box center [67, 335] width 76 height 15
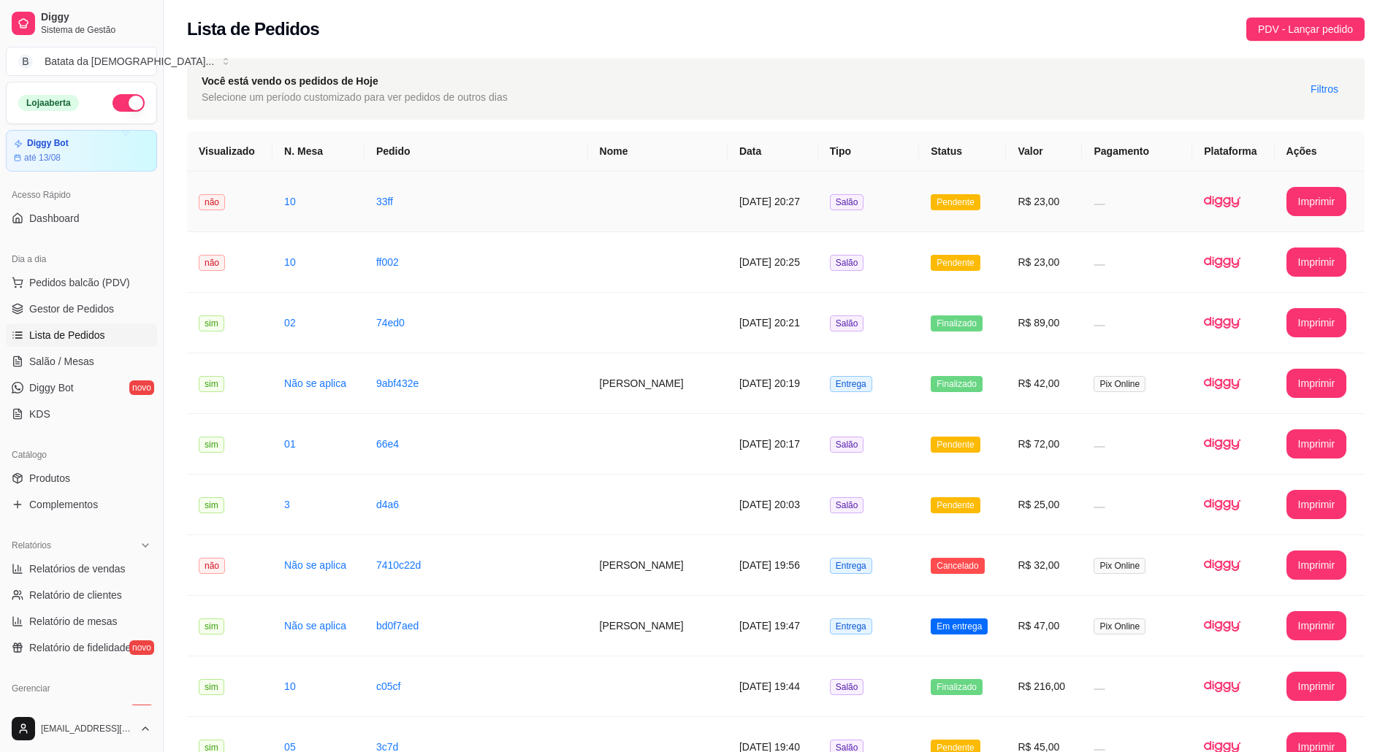
click at [1010, 202] on td "R$ 23,00" at bounding box center [1044, 202] width 76 height 61
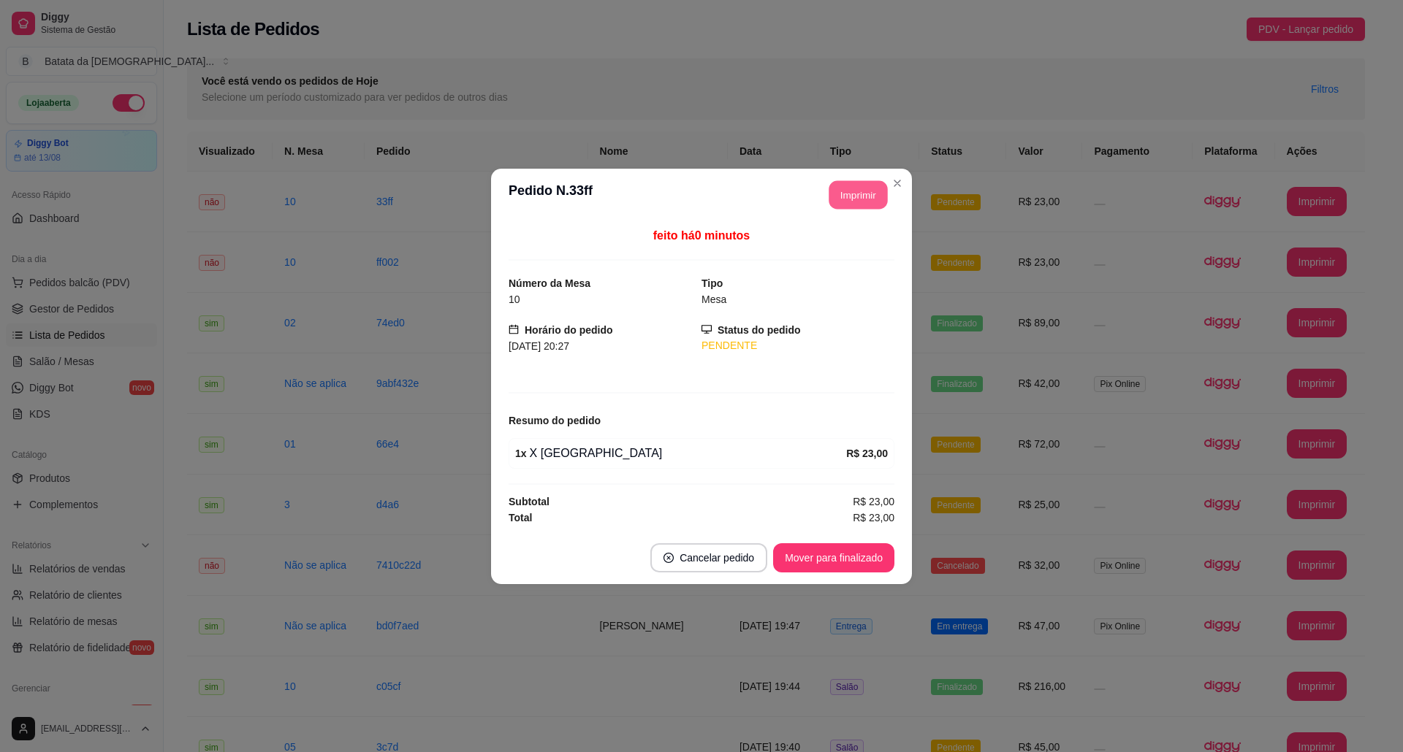
click at [874, 193] on button "Imprimir" at bounding box center [858, 194] width 58 height 28
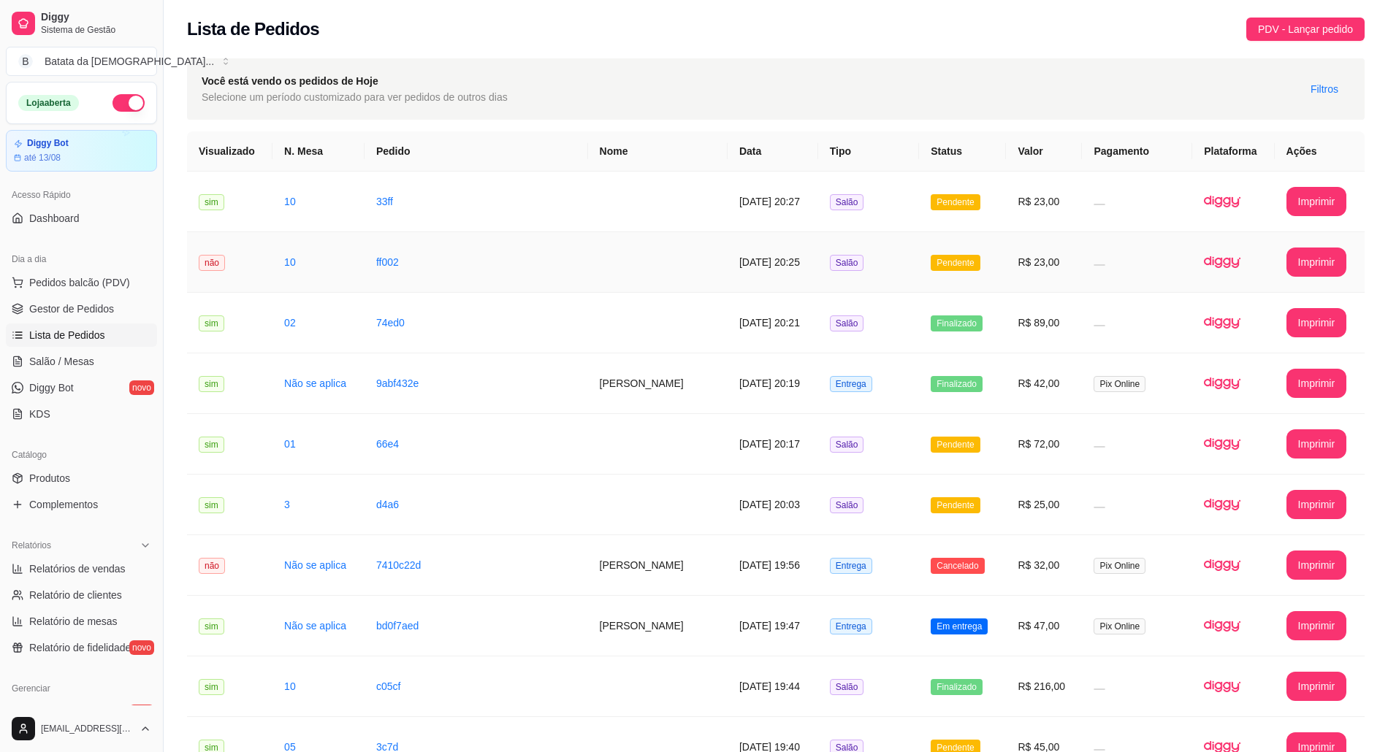
click at [935, 257] on span "Pendente" at bounding box center [955, 263] width 49 height 16
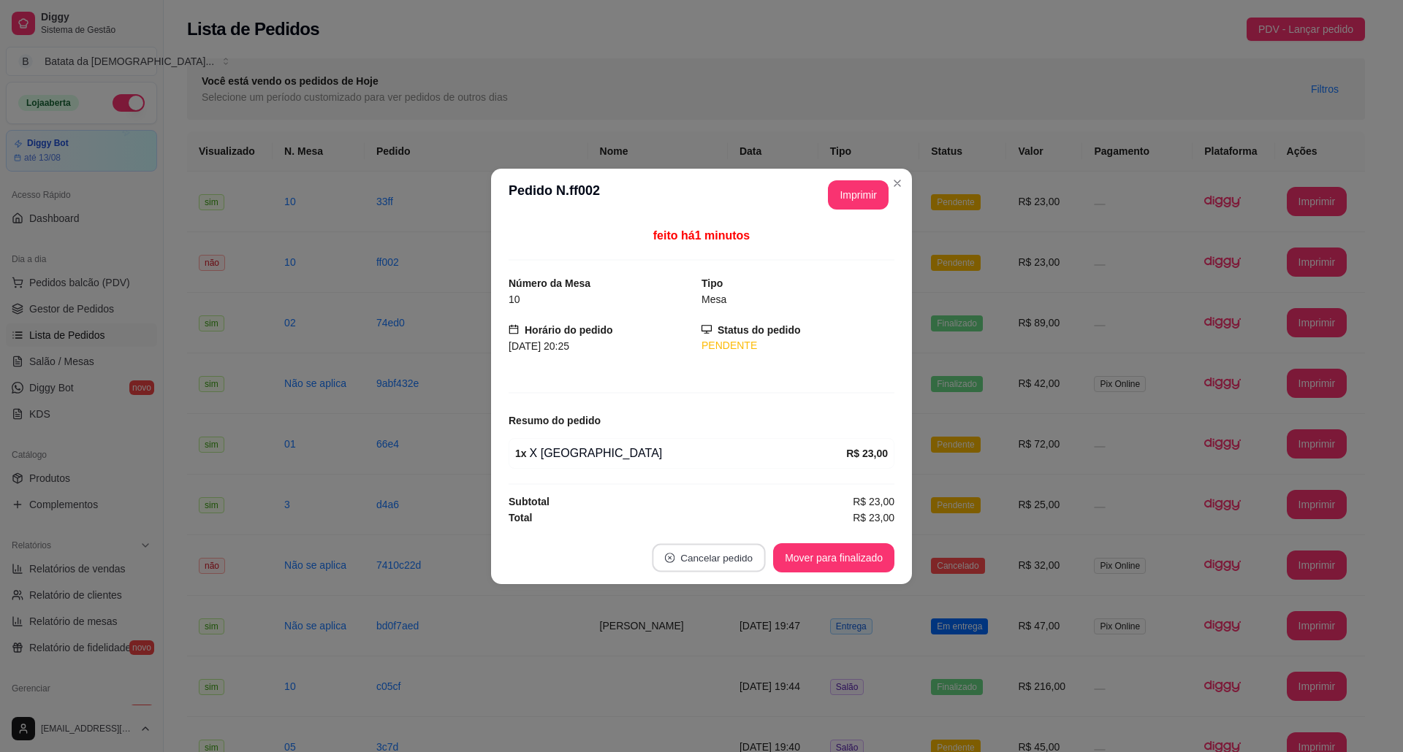
click at [729, 548] on button "Cancelar pedido" at bounding box center [708, 558] width 113 height 28
click at [757, 525] on button "Sim" at bounding box center [749, 524] width 57 height 28
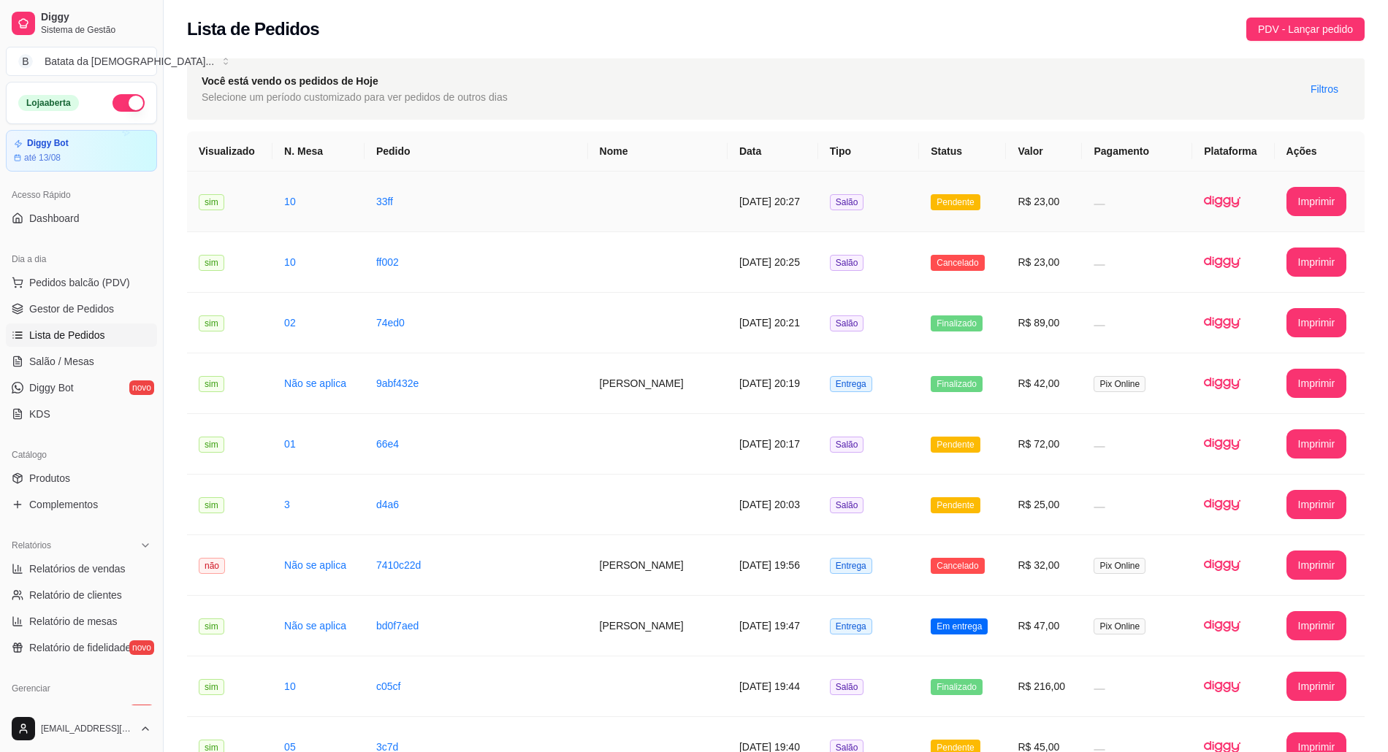
click at [968, 191] on td "Pendente" at bounding box center [962, 202] width 87 height 61
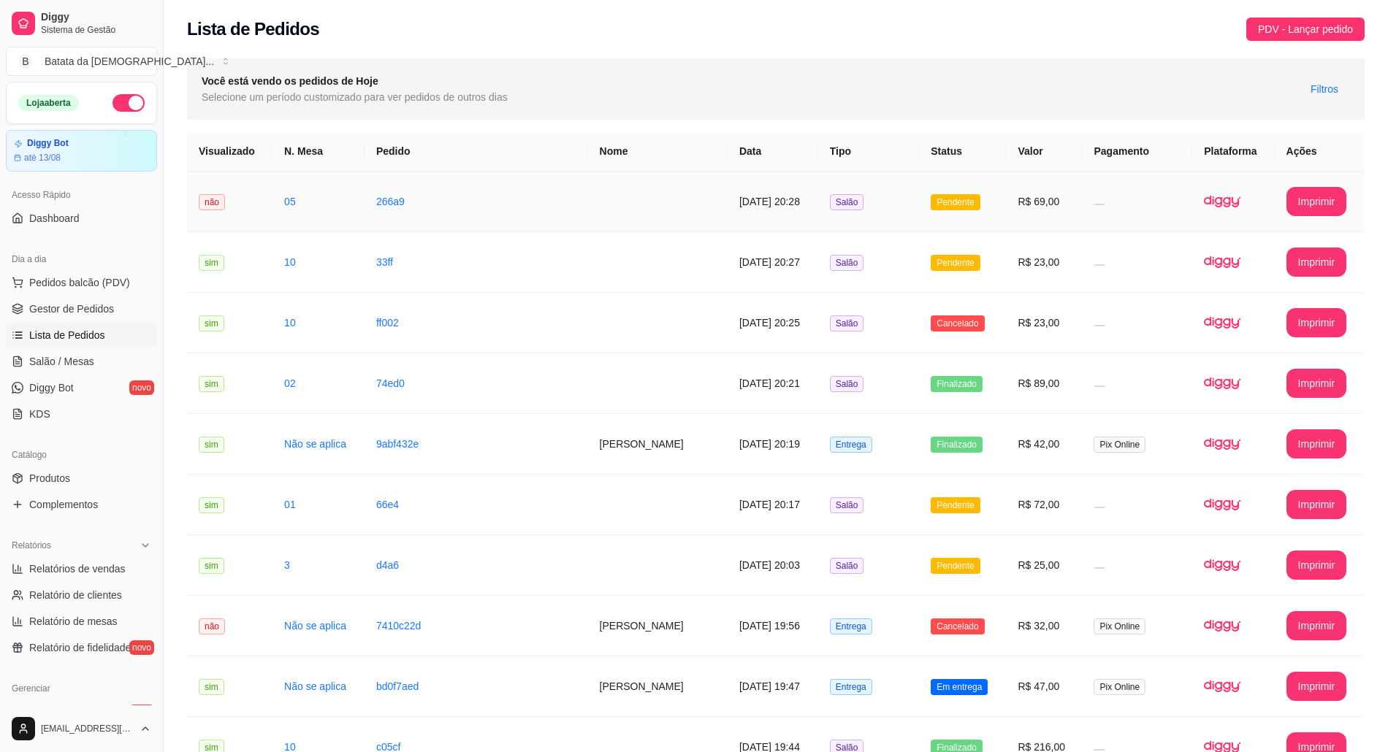
click at [1159, 187] on td at bounding box center [1137, 202] width 110 height 61
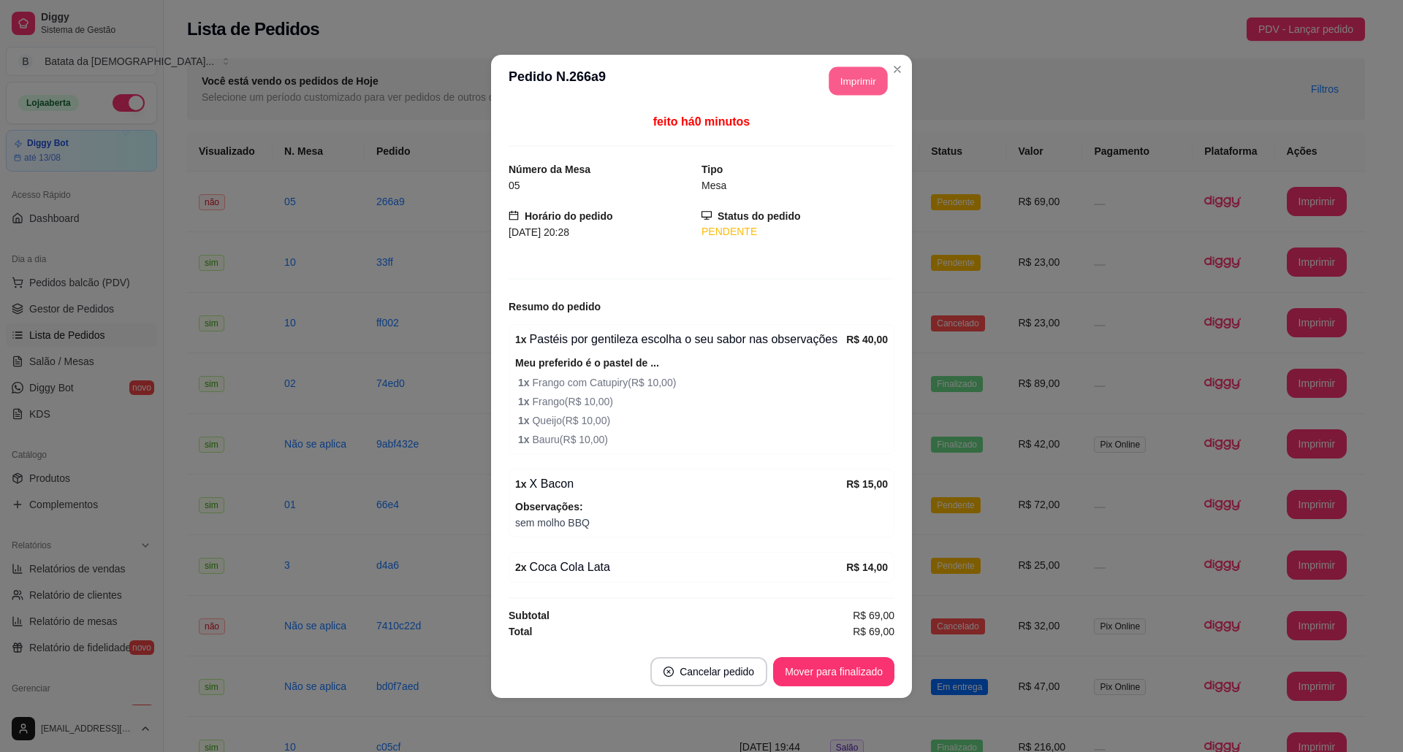
click at [860, 69] on button "Imprimir" at bounding box center [858, 80] width 58 height 28
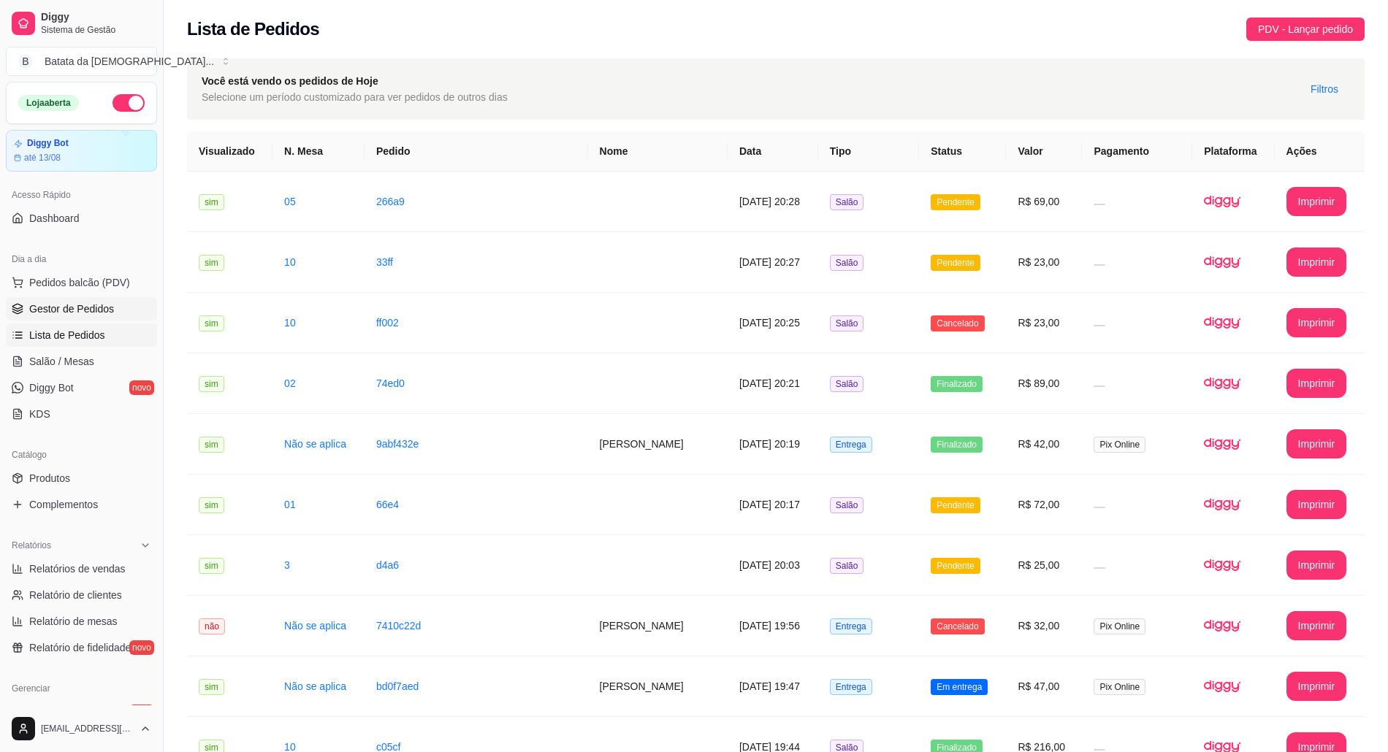
click at [118, 310] on link "Gestor de Pedidos" at bounding box center [81, 308] width 151 height 23
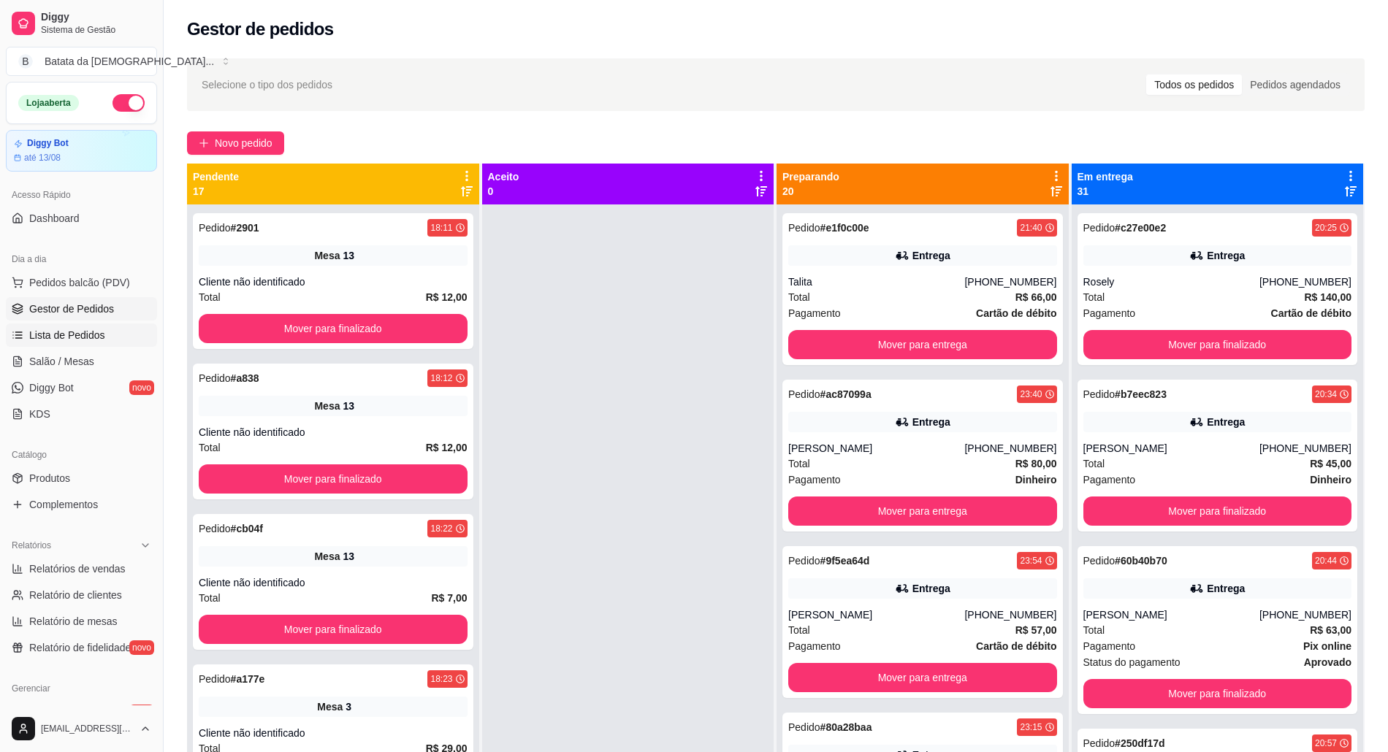
click at [72, 333] on span "Lista de Pedidos" at bounding box center [67, 335] width 76 height 15
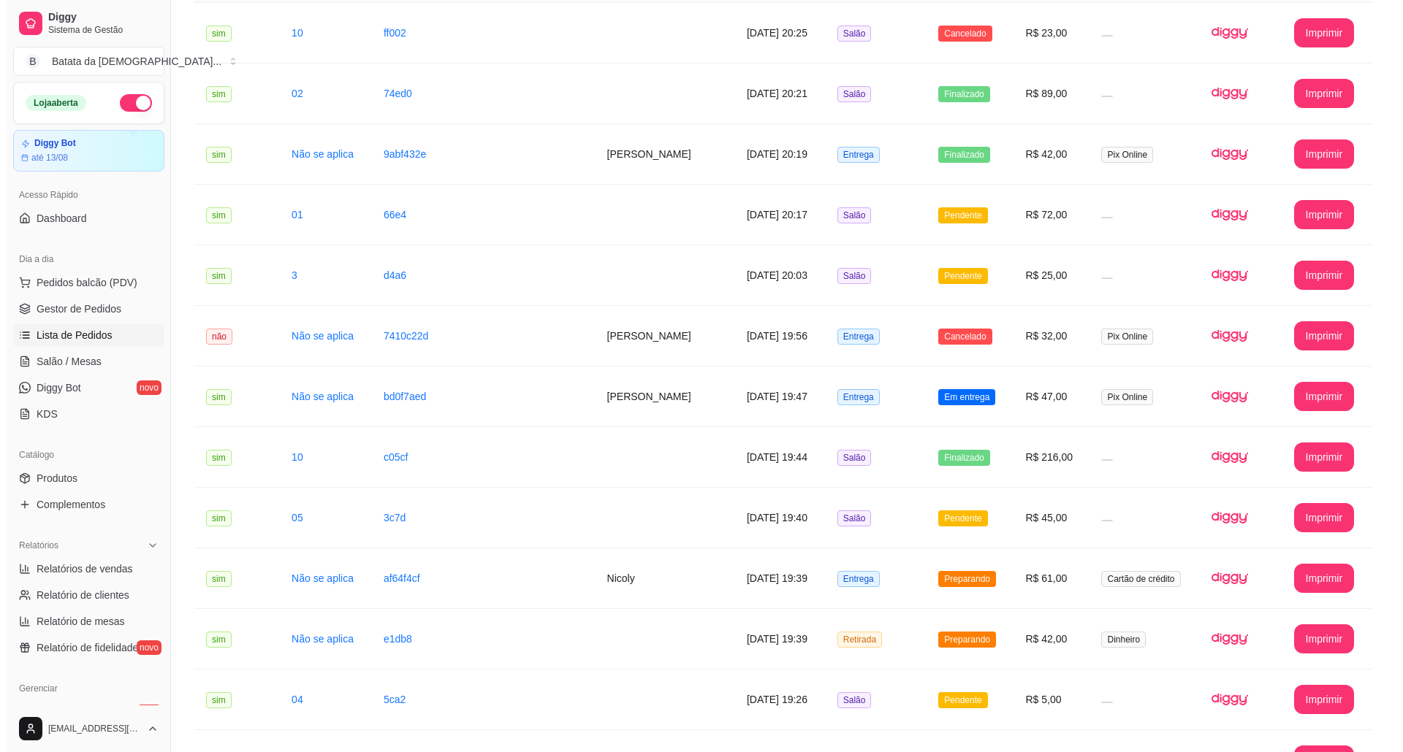
scroll to position [292, 0]
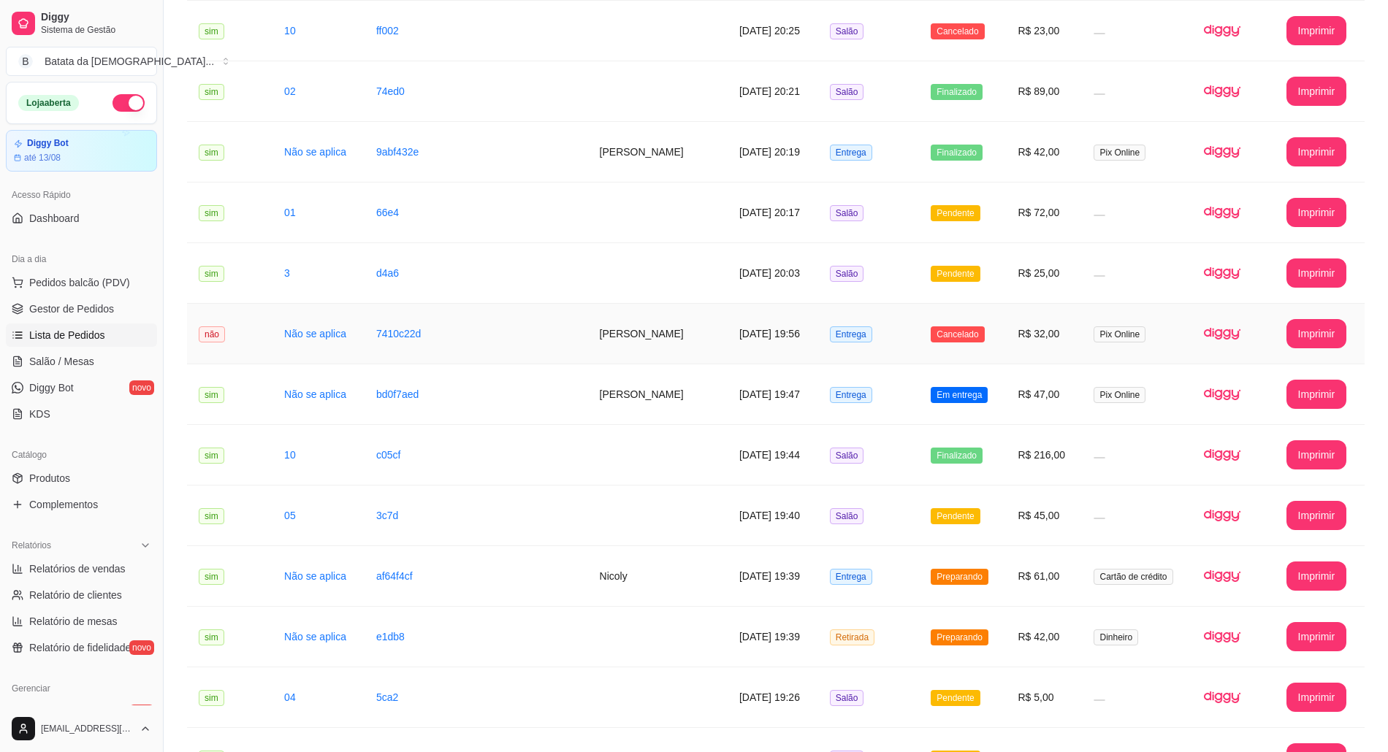
click at [1018, 337] on td "R$ 32,00" at bounding box center [1044, 334] width 76 height 61
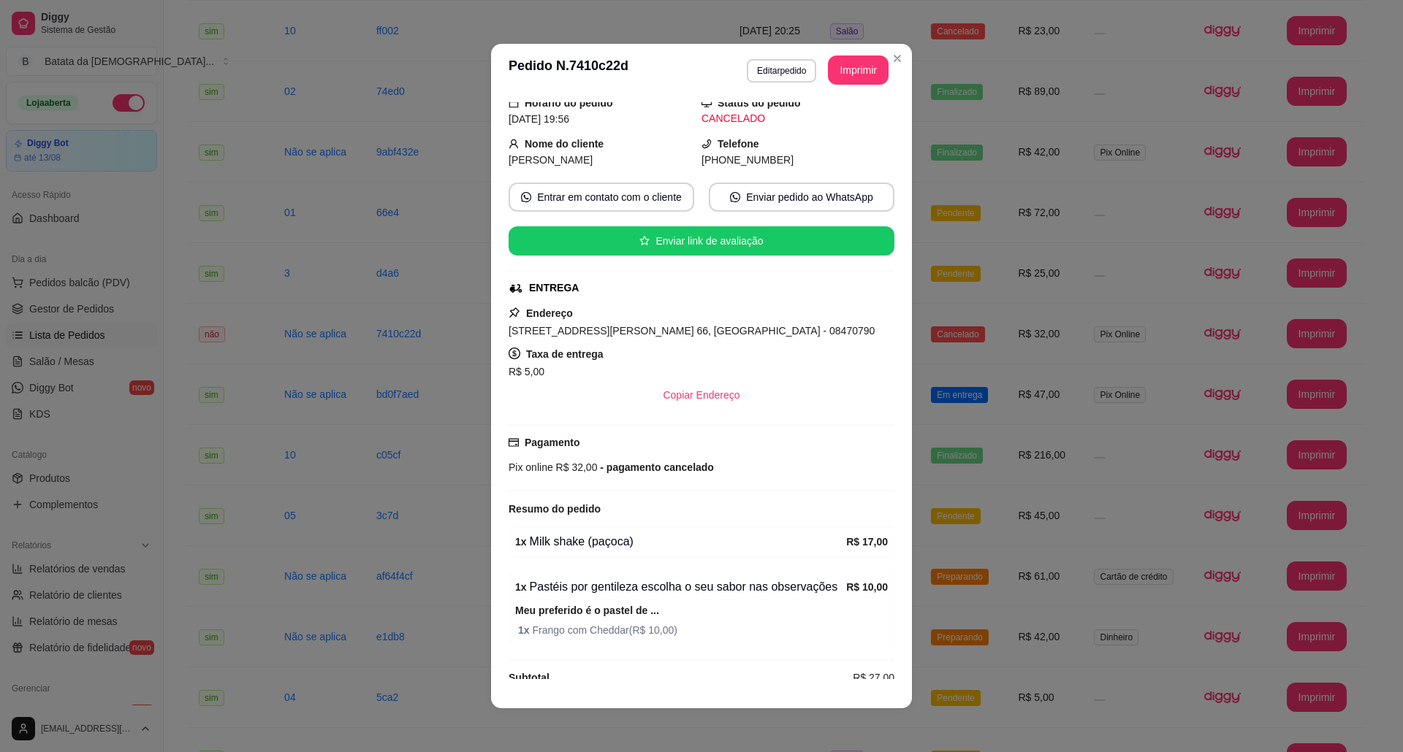
scroll to position [86, 0]
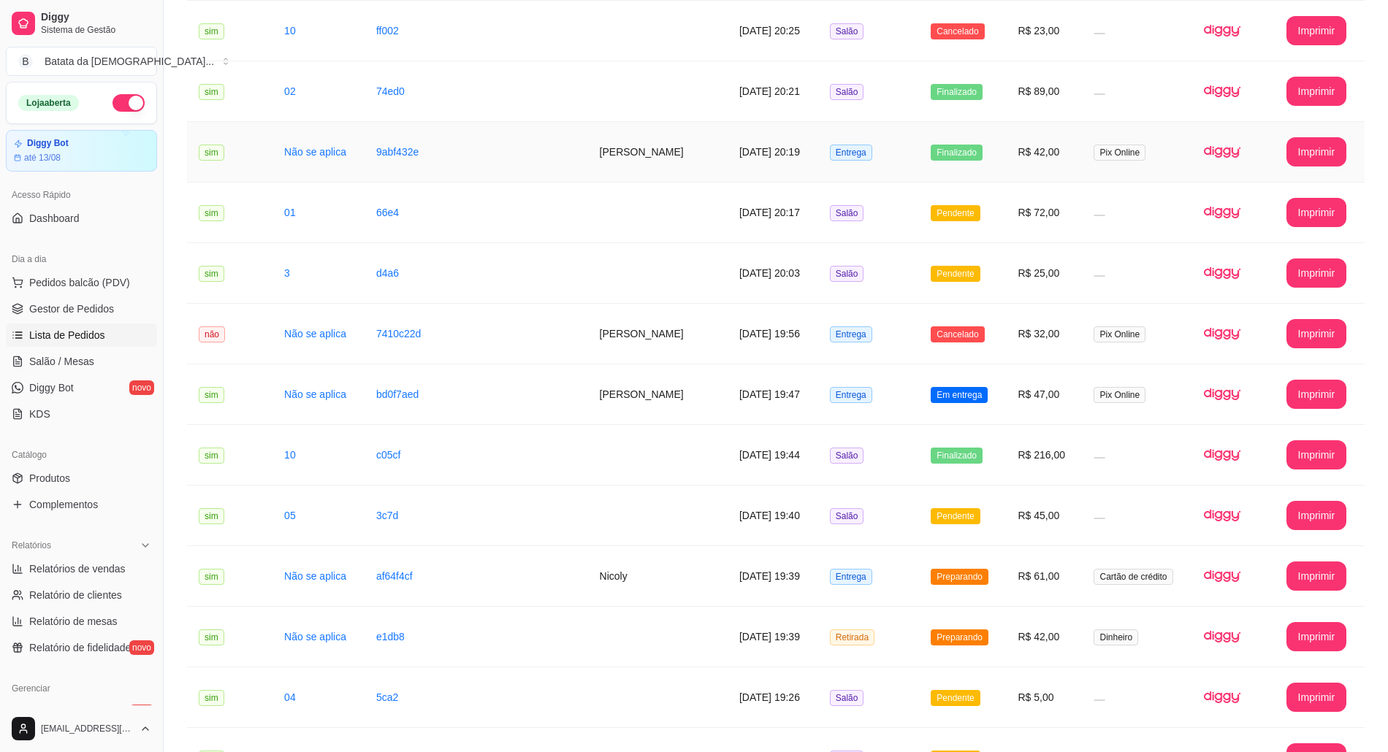
click at [728, 161] on td "[DATE] 20:19" at bounding box center [773, 152] width 91 height 61
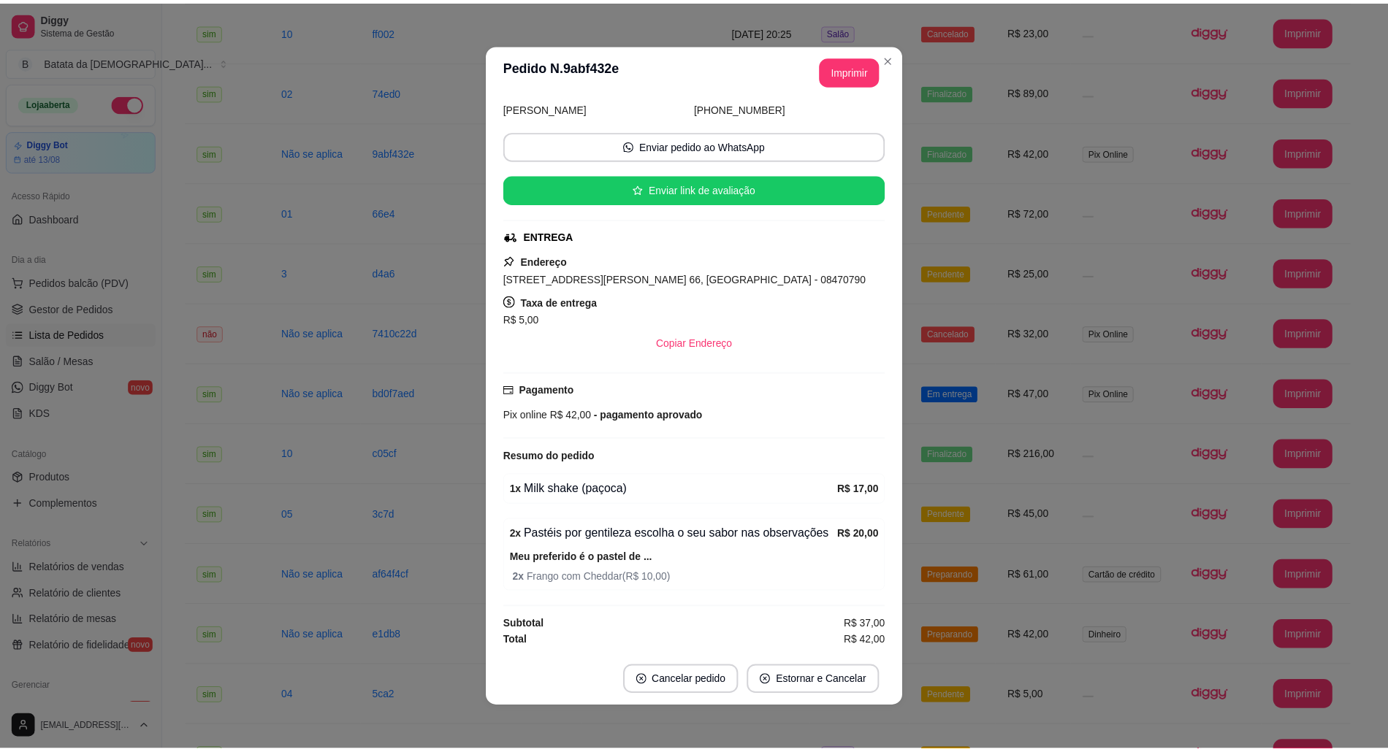
scroll to position [3, 0]
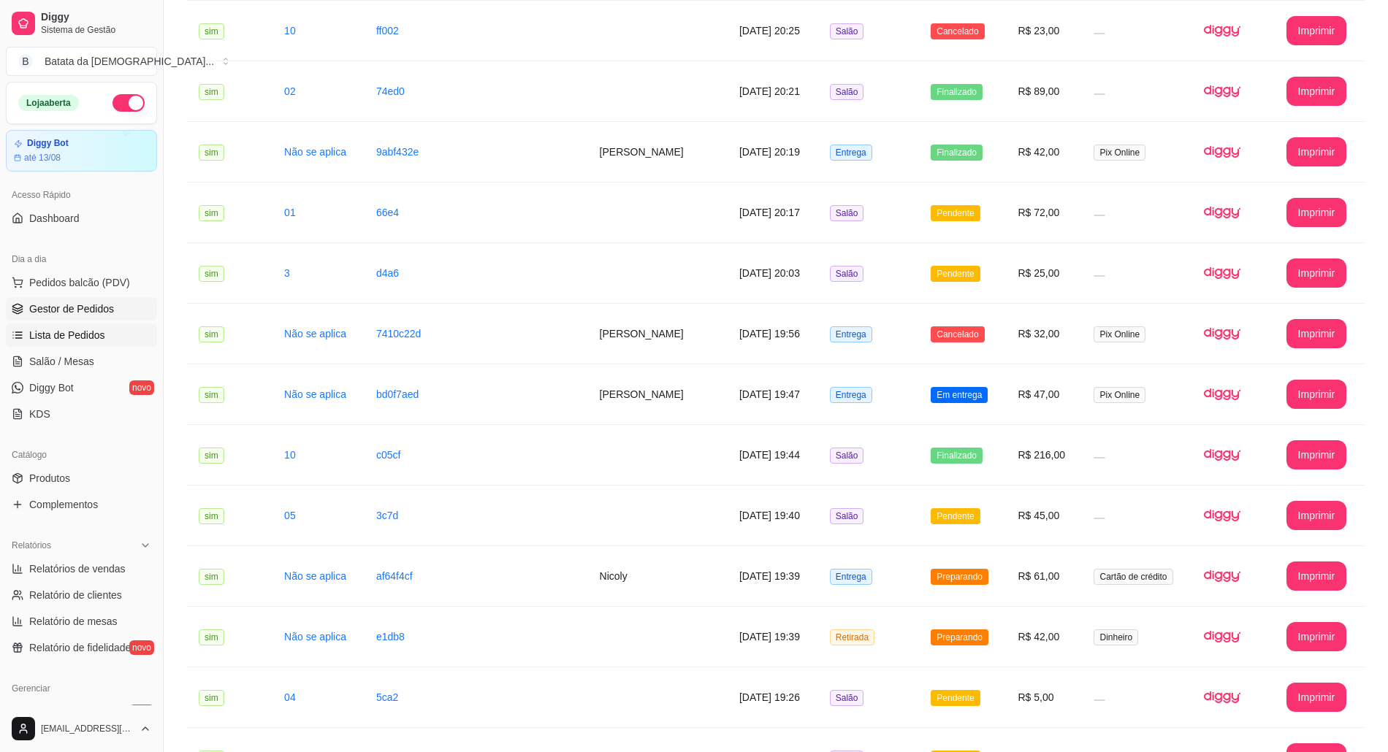
click at [130, 302] on link "Gestor de Pedidos" at bounding box center [81, 308] width 151 height 23
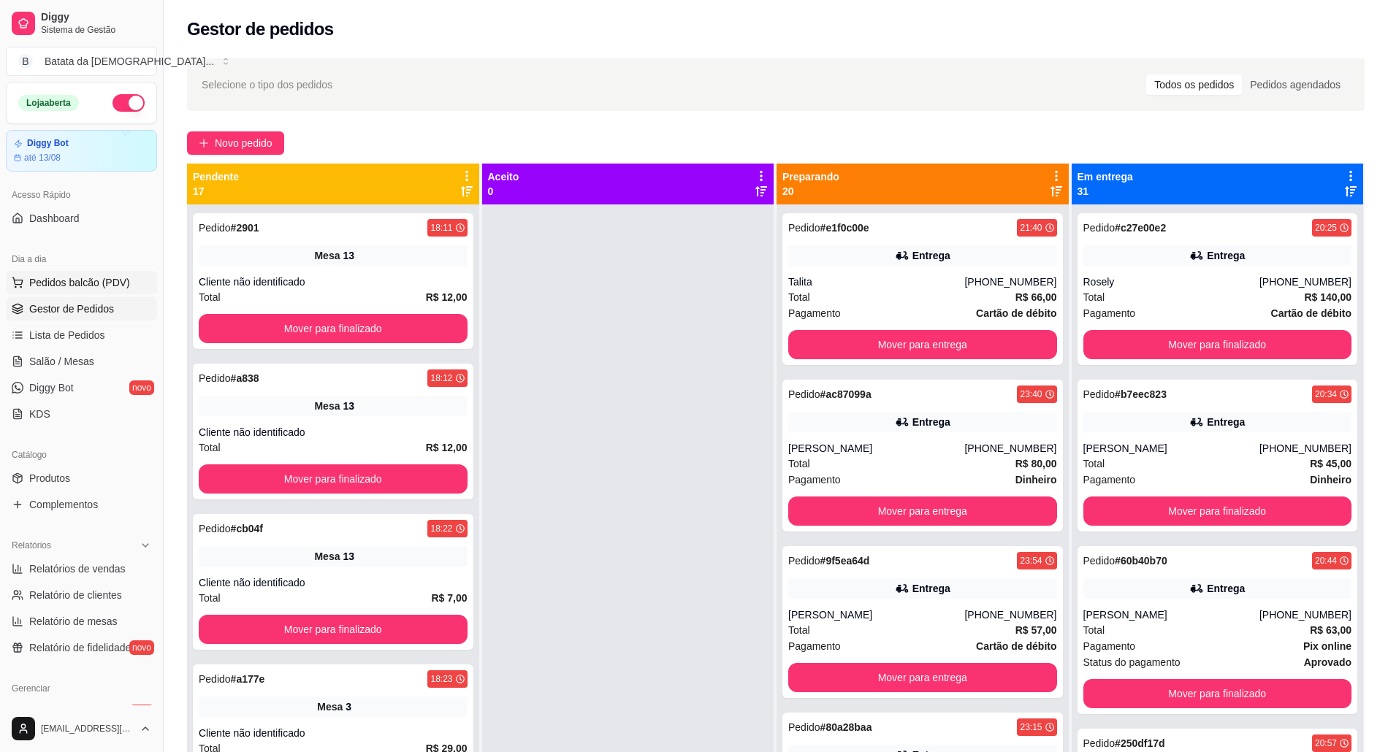
click at [83, 281] on span "Pedidos balcão (PDV)" at bounding box center [79, 282] width 101 height 15
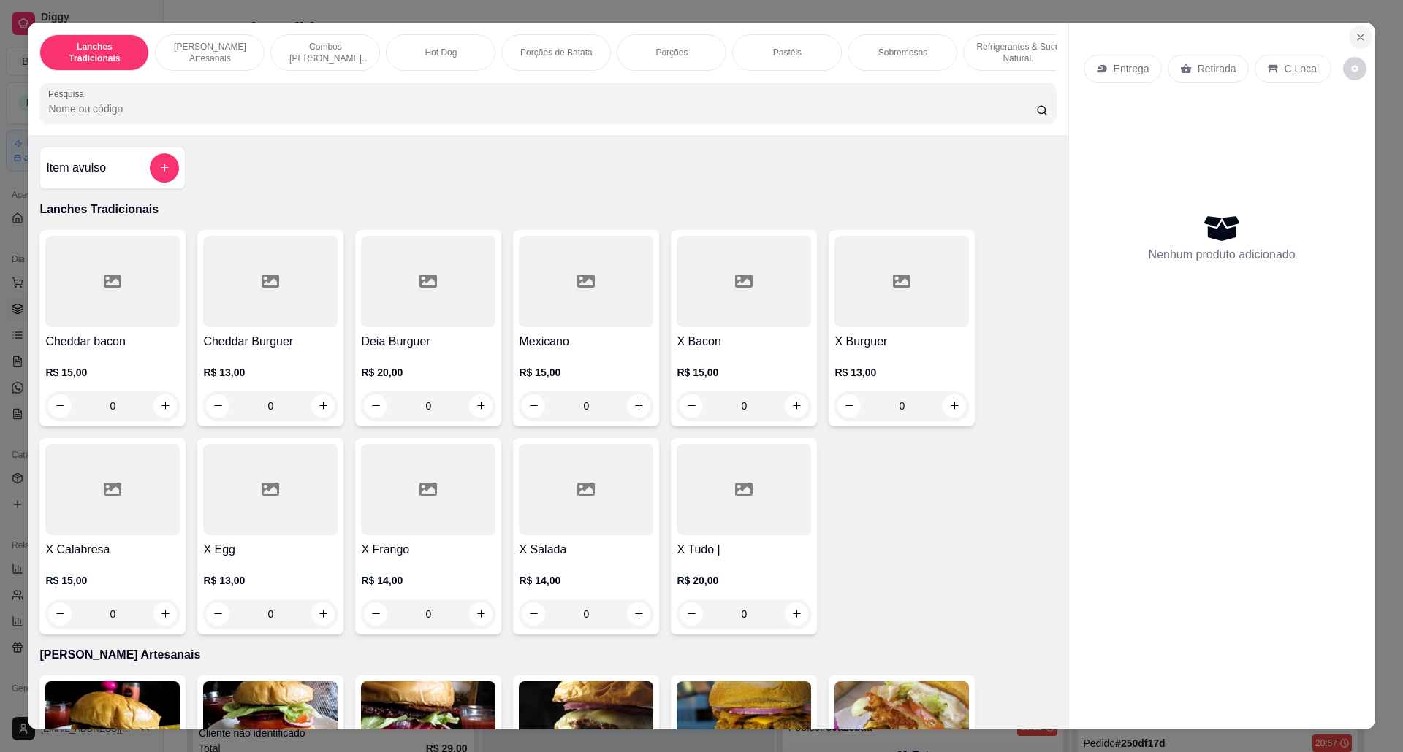
click at [1359, 28] on button "Close" at bounding box center [1360, 37] width 23 height 23
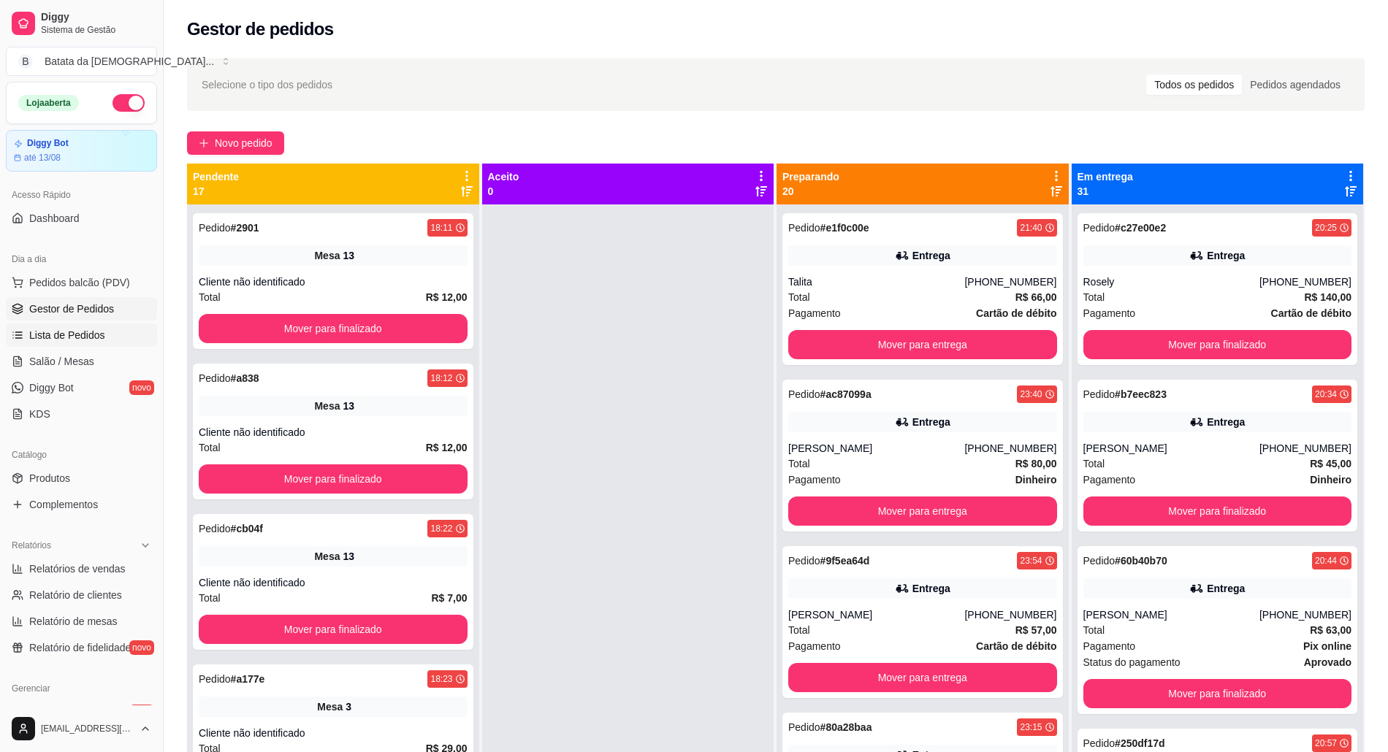
click at [97, 333] on span "Lista de Pedidos" at bounding box center [67, 335] width 76 height 15
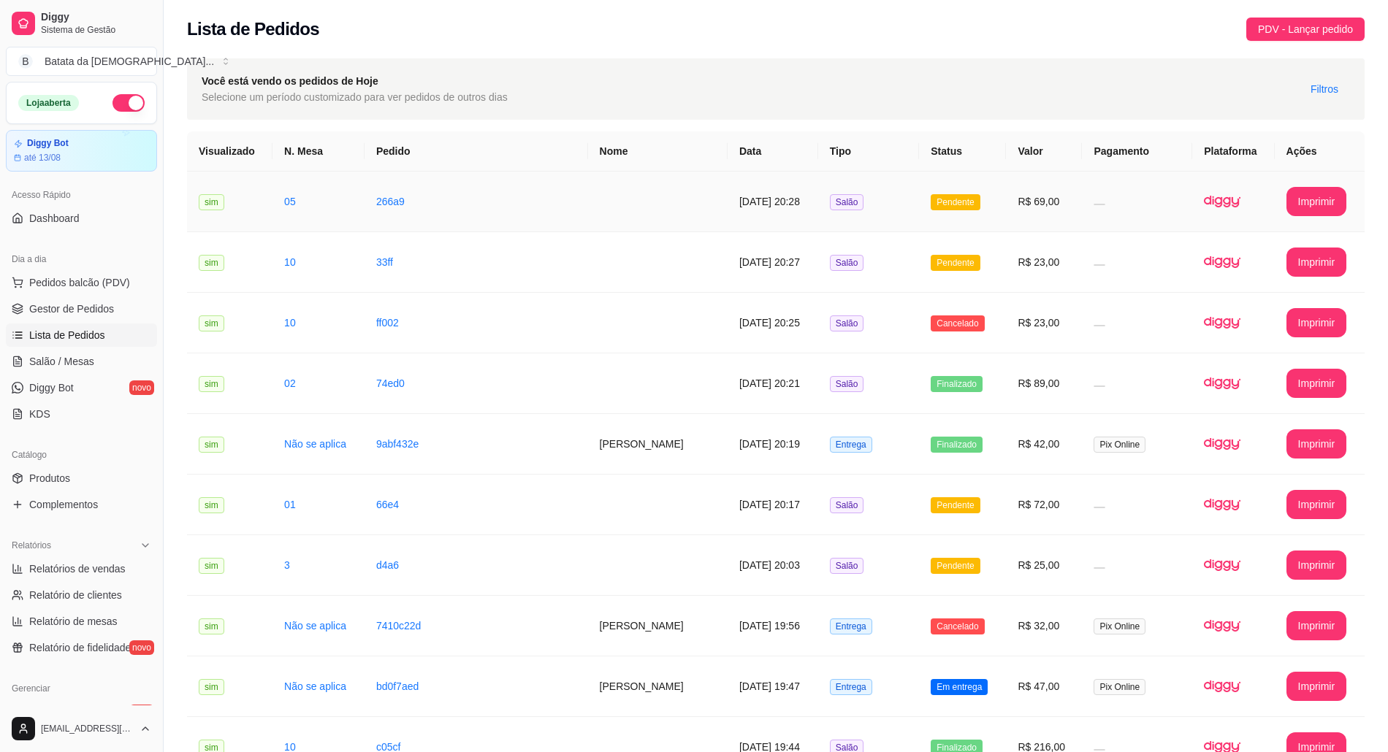
click at [1006, 186] on td "R$ 69,00" at bounding box center [1044, 202] width 76 height 61
click at [942, 270] on span "Pendente" at bounding box center [955, 263] width 49 height 16
click at [912, 261] on td "Salão" at bounding box center [869, 262] width 102 height 61
click at [919, 226] on td "Pendente" at bounding box center [962, 202] width 87 height 61
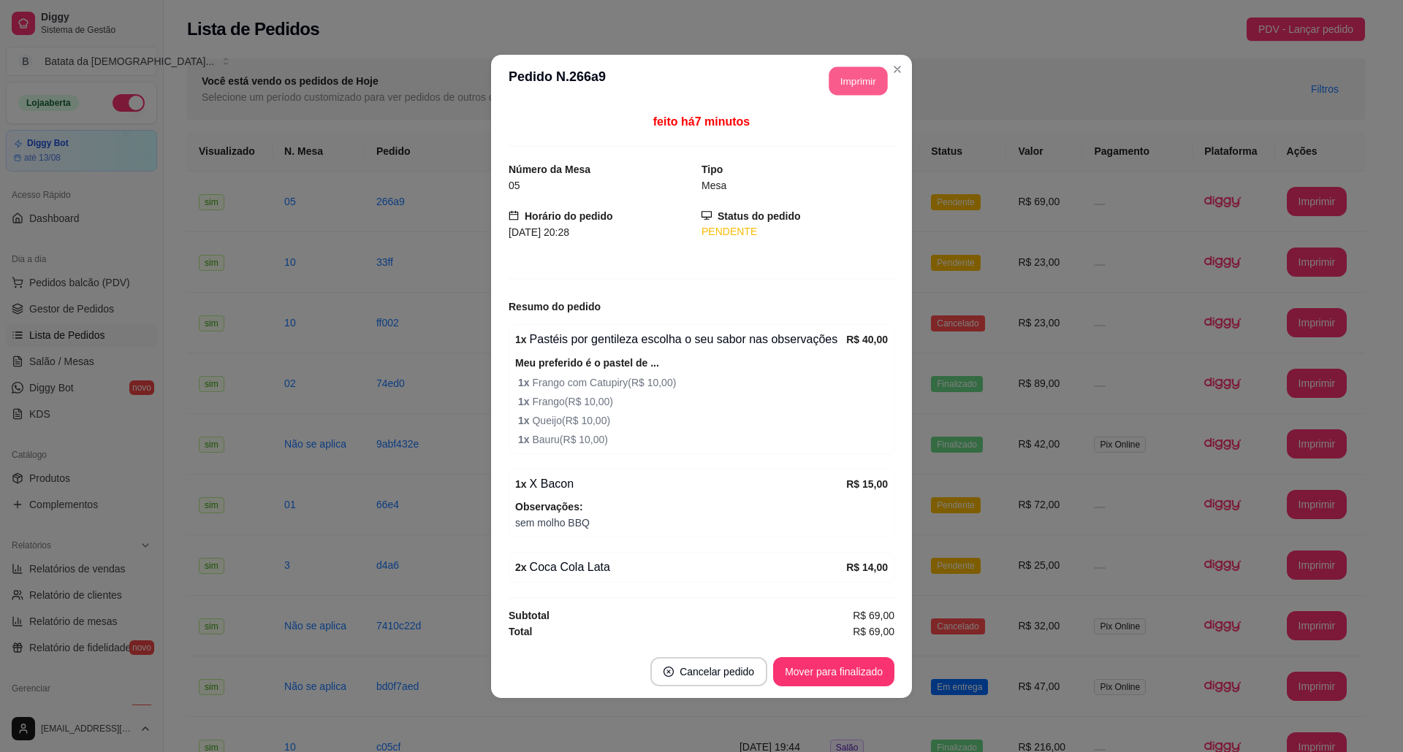
click at [860, 70] on button "Imprimir" at bounding box center [858, 80] width 58 height 28
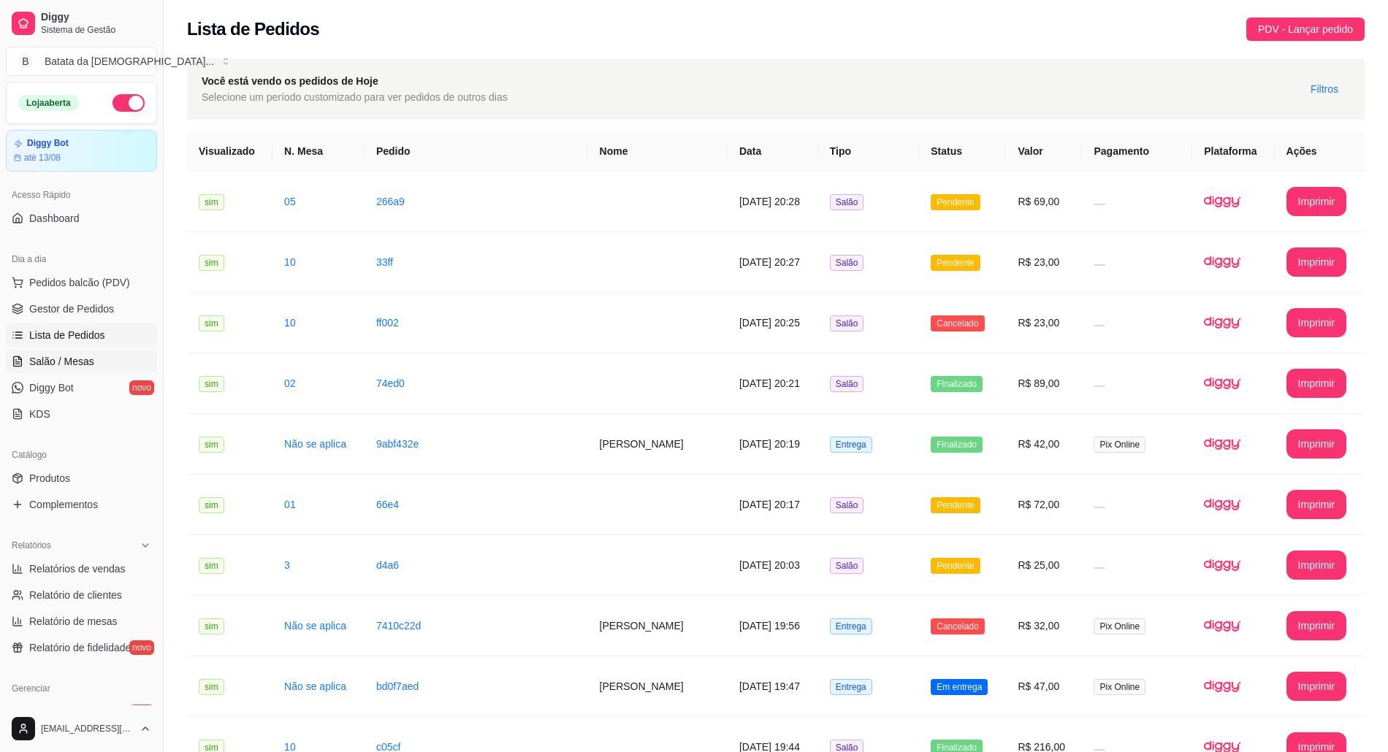
click at [42, 369] on span "Salão / Mesas" at bounding box center [61, 361] width 65 height 15
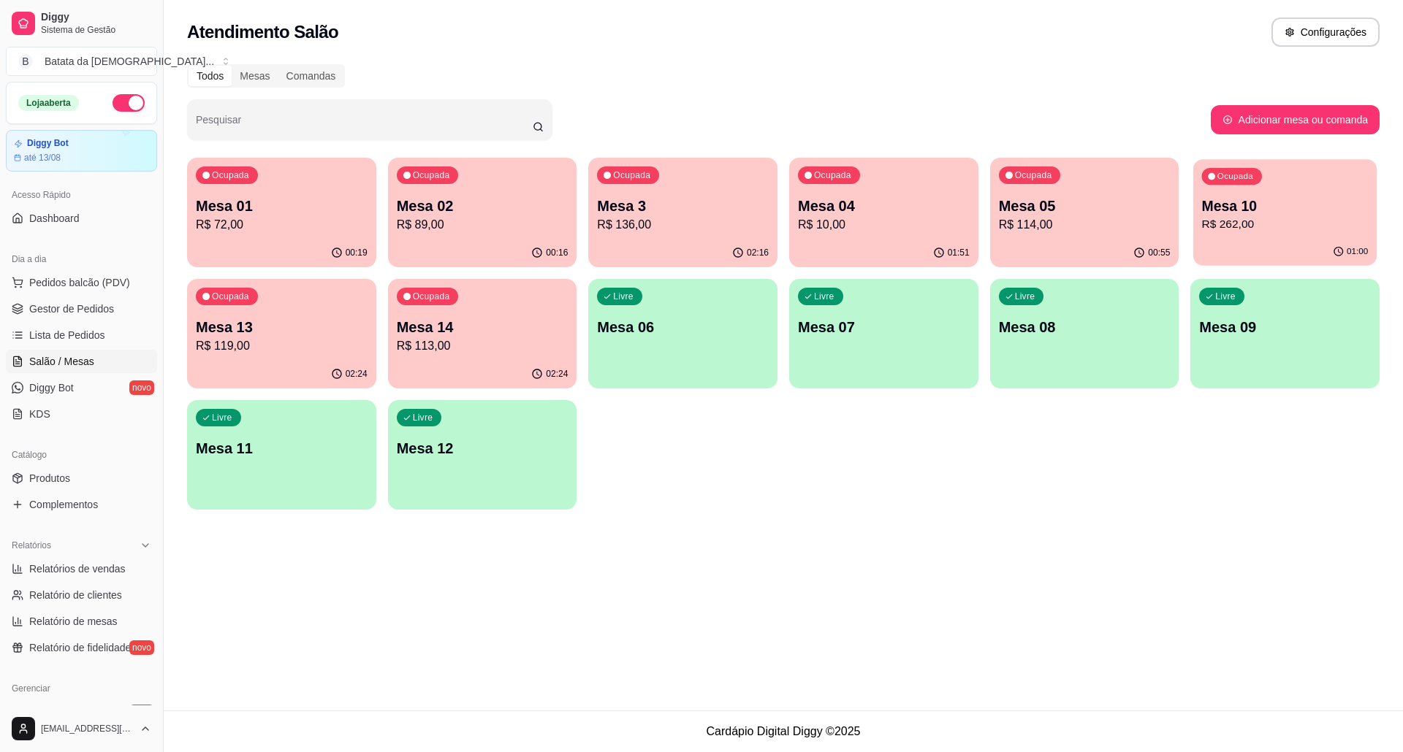
click at [1255, 231] on p "R$ 262,00" at bounding box center [1285, 224] width 167 height 17
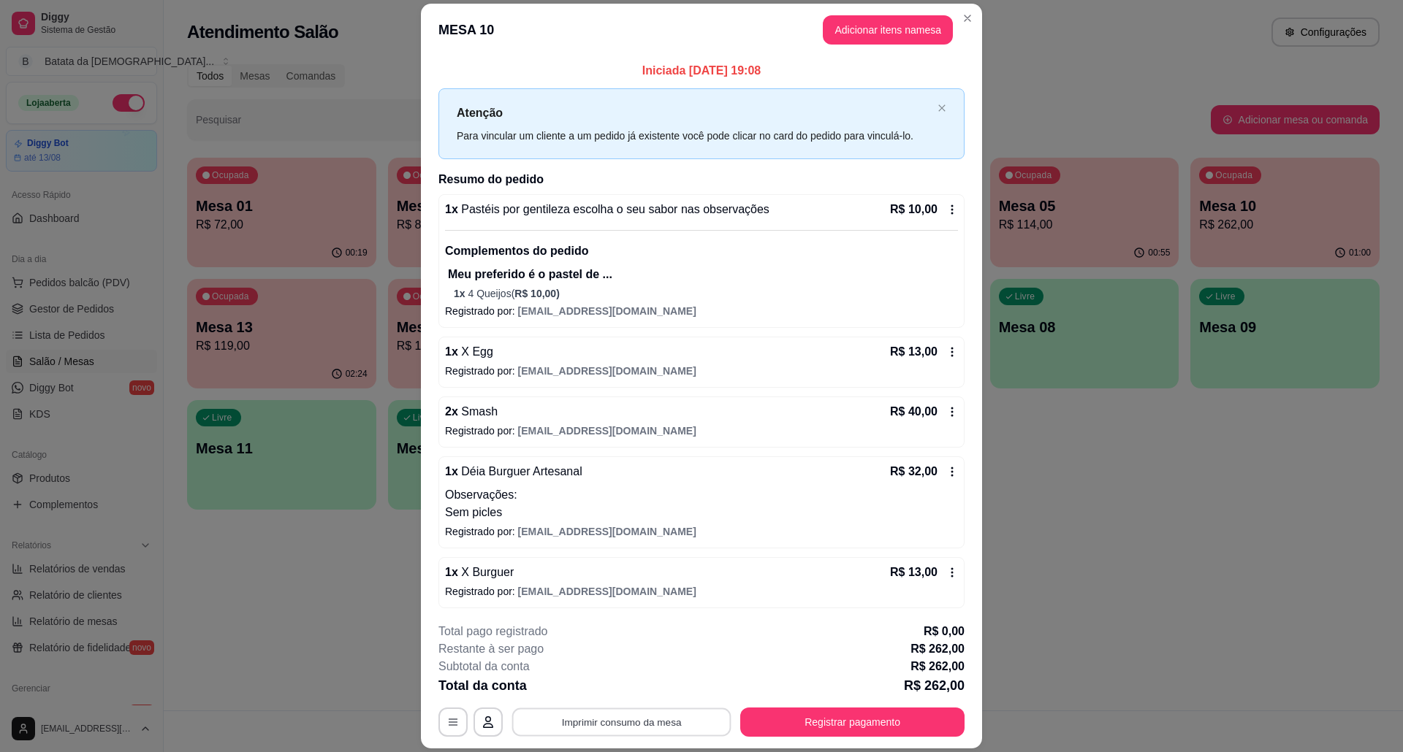
click at [658, 734] on button "Imprimir consumo da mesa" at bounding box center [621, 722] width 219 height 28
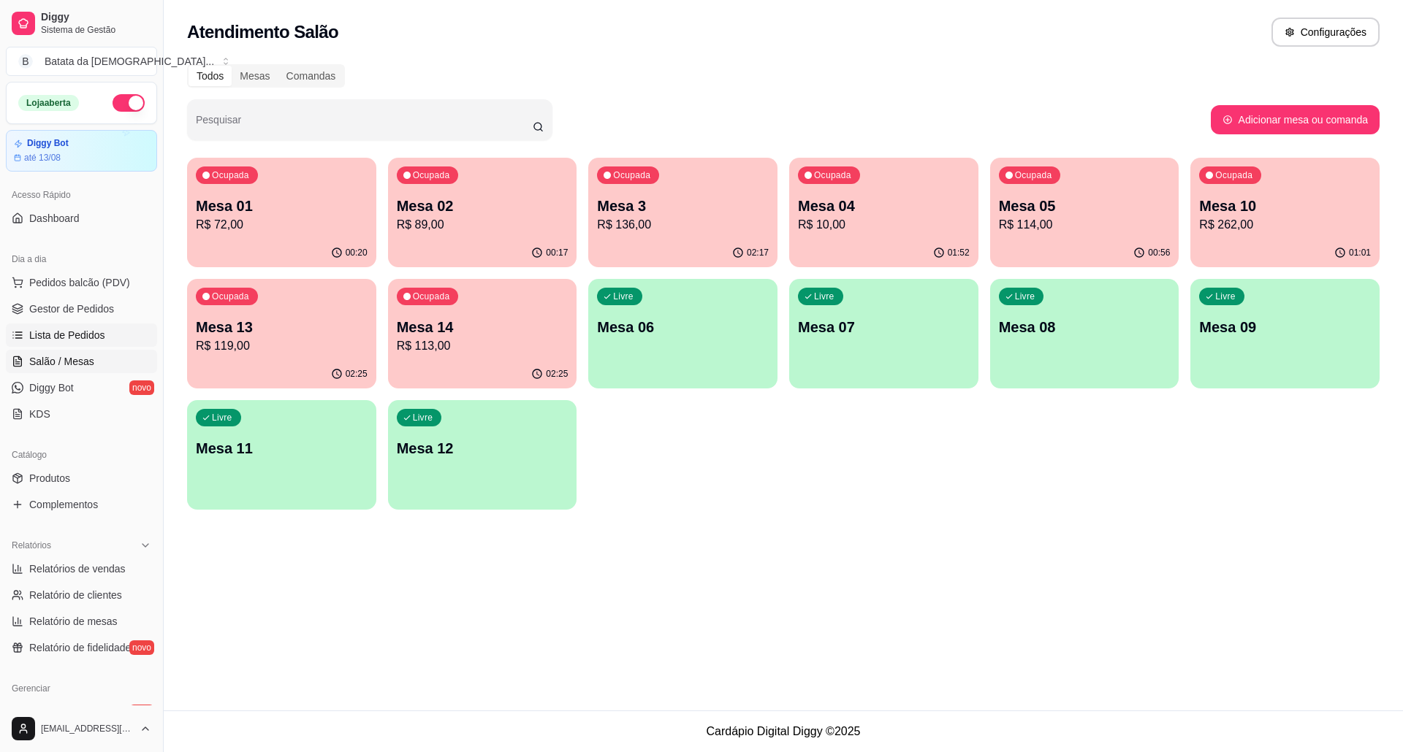
click at [63, 337] on span "Lista de Pedidos" at bounding box center [67, 335] width 76 height 15
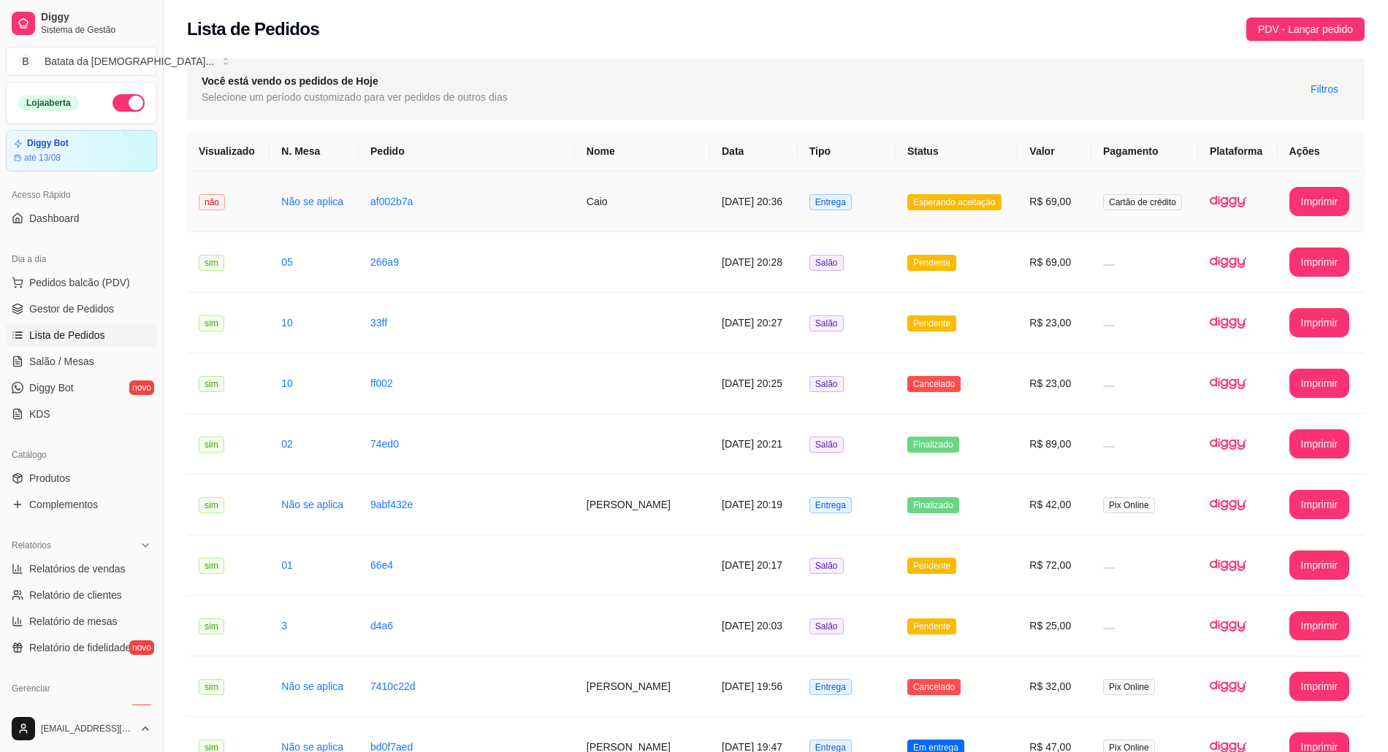
click at [817, 211] on td "Entrega" at bounding box center [847, 202] width 98 height 61
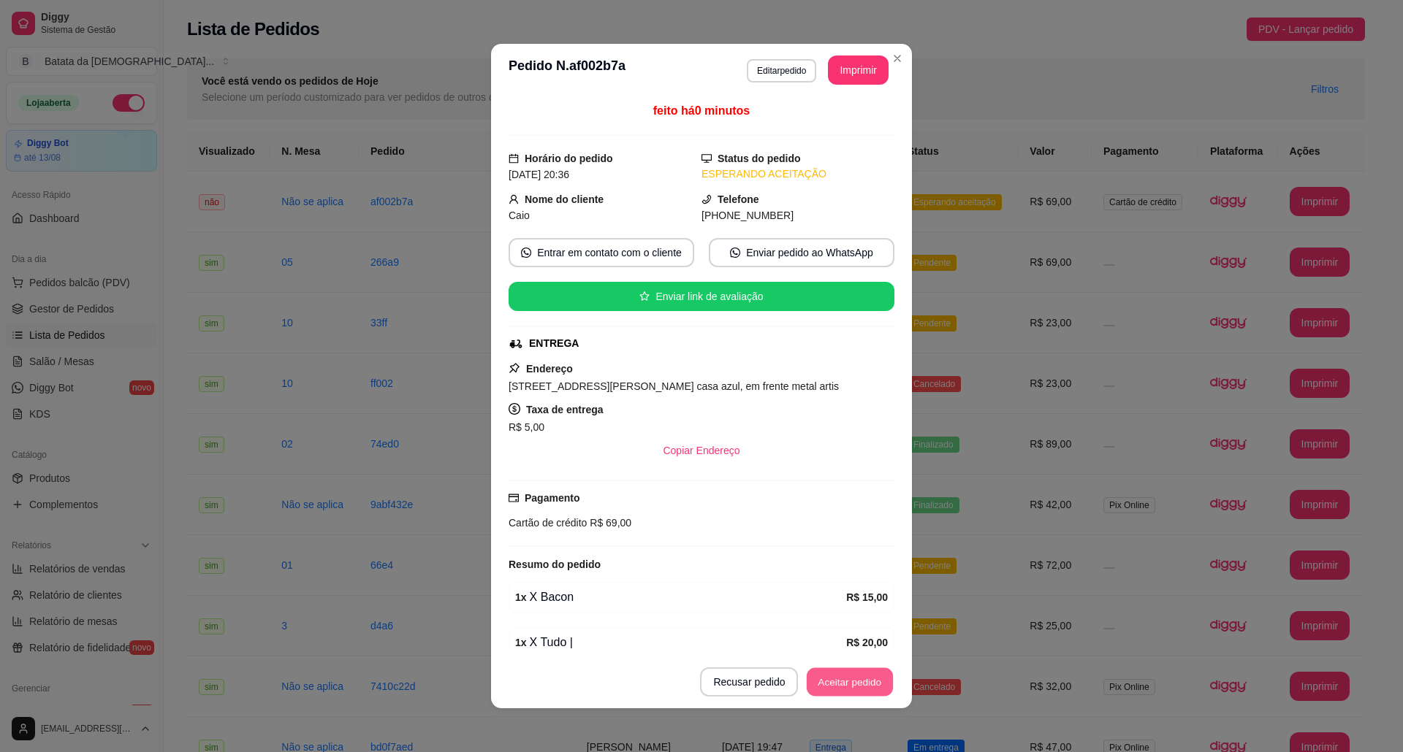
click at [866, 670] on button "Aceitar pedido" at bounding box center [849, 682] width 86 height 28
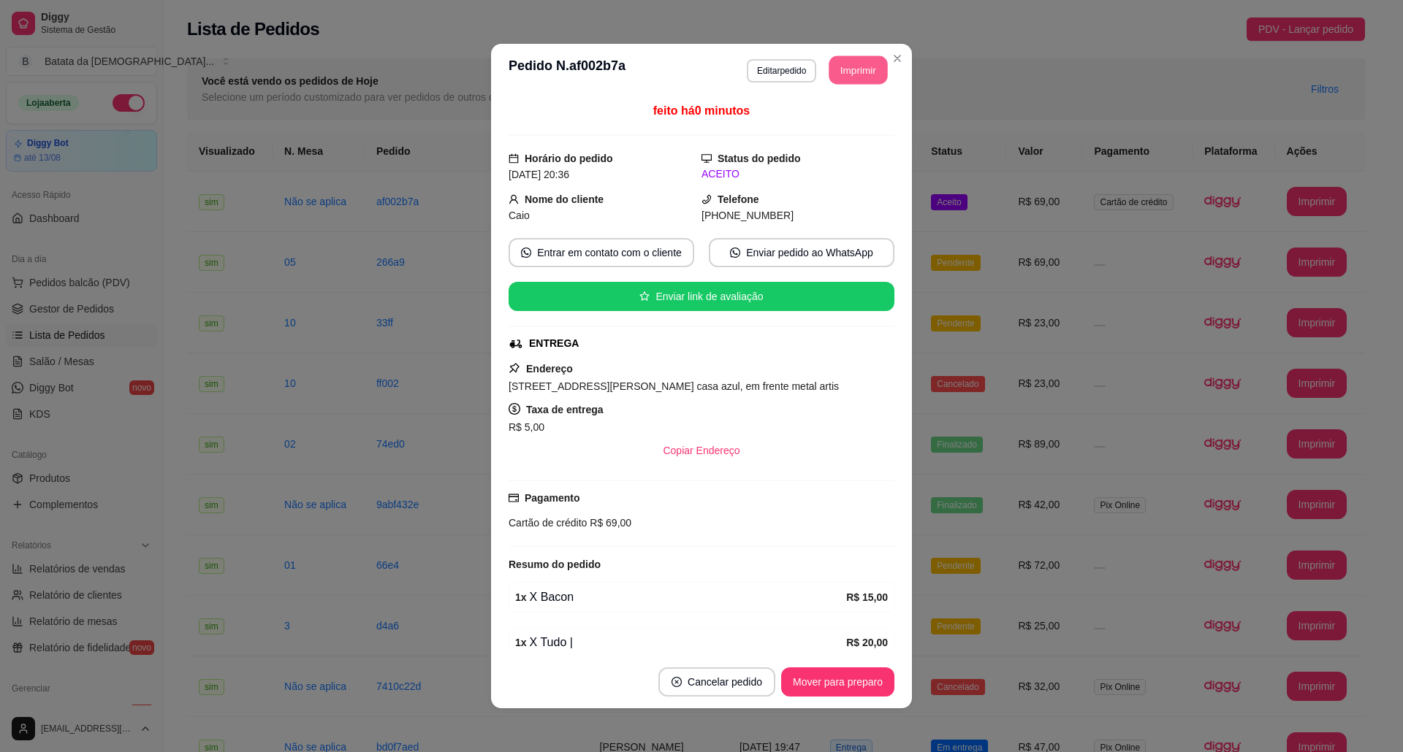
click at [858, 80] on button "Imprimir" at bounding box center [858, 70] width 58 height 28
click at [846, 681] on button "Mover para preparo" at bounding box center [837, 682] width 110 height 28
click at [844, 73] on button "Imprimir" at bounding box center [858, 70] width 61 height 29
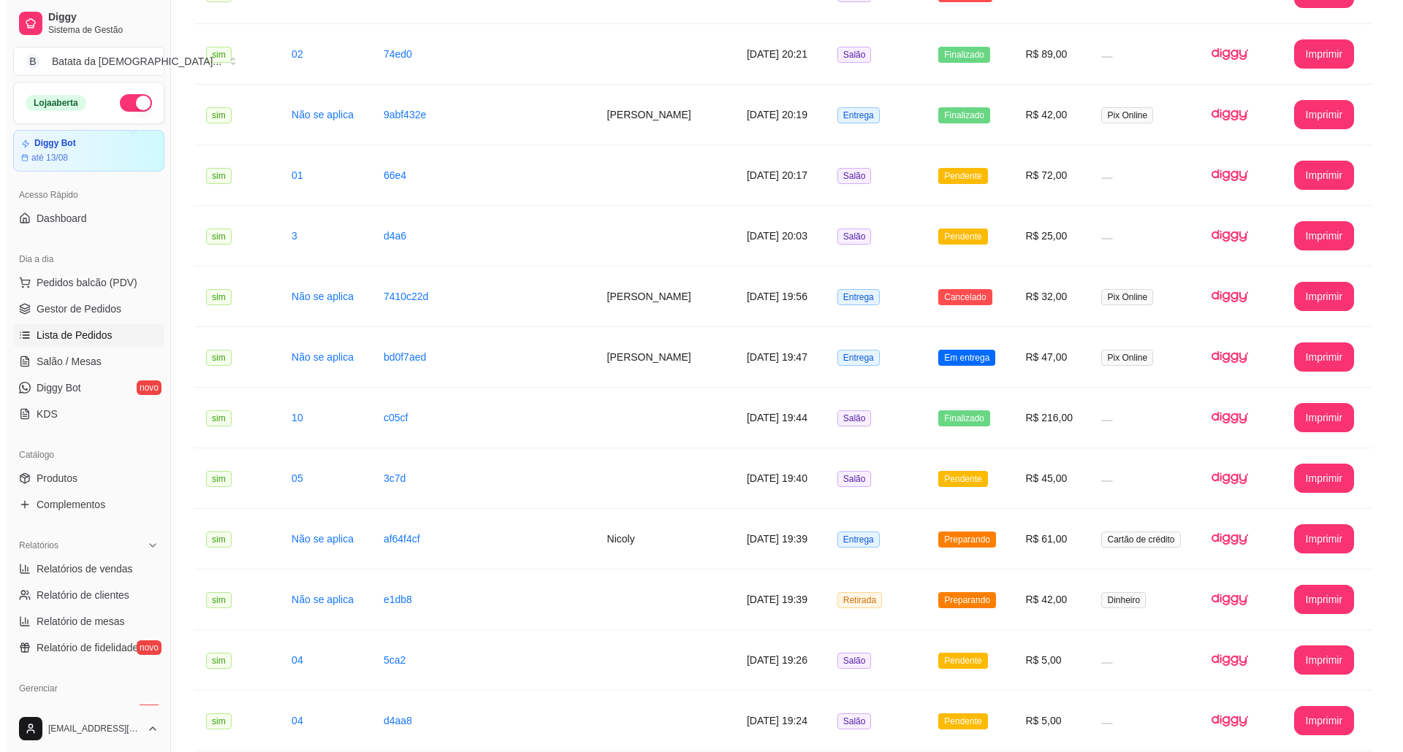
scroll to position [487, 0]
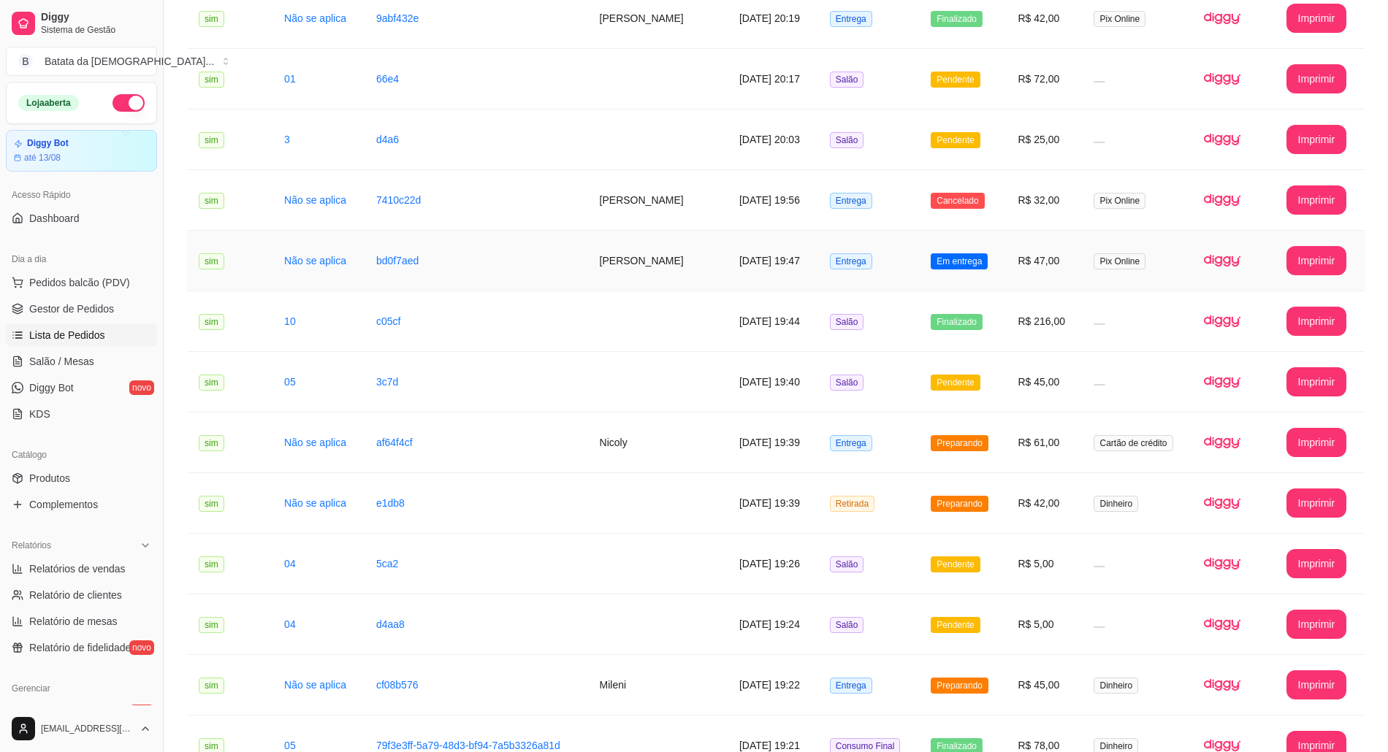
click at [880, 267] on td "Entrega" at bounding box center [869, 261] width 102 height 61
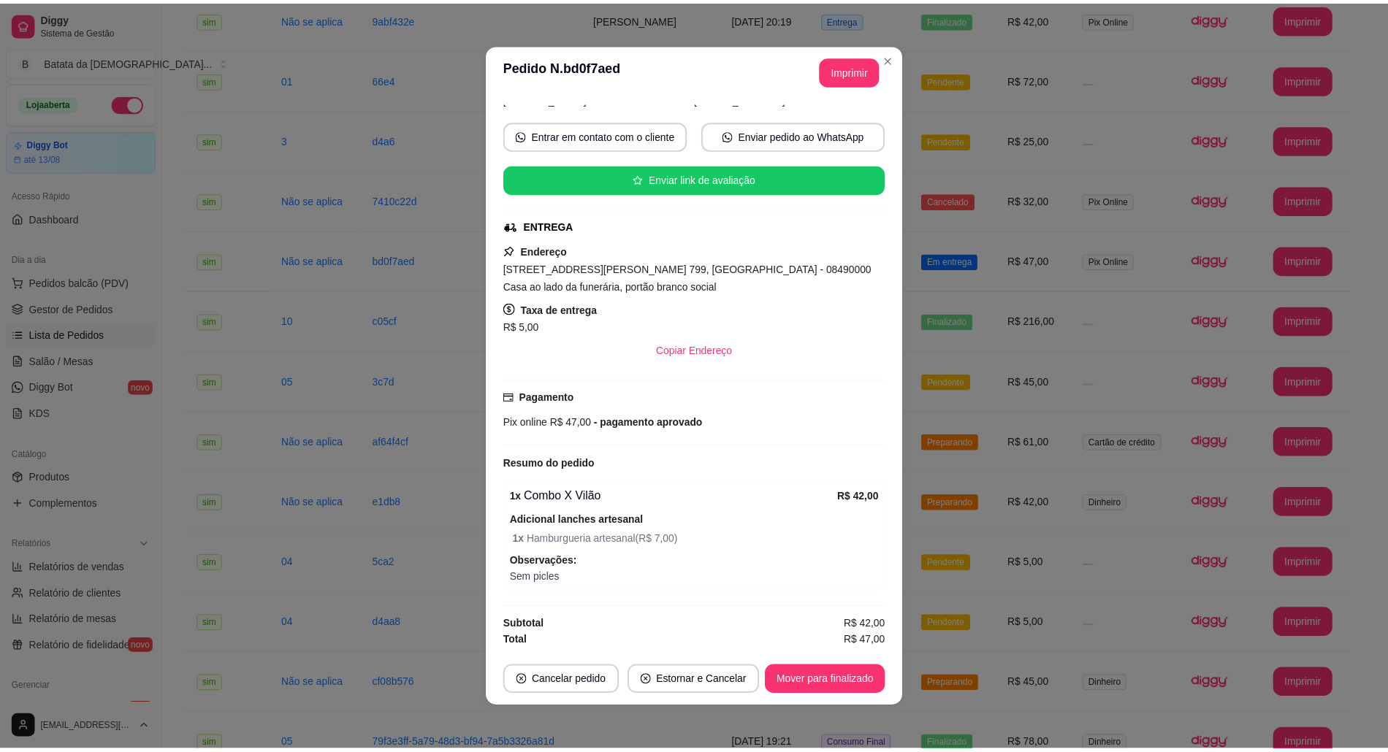
scroll to position [126, 0]
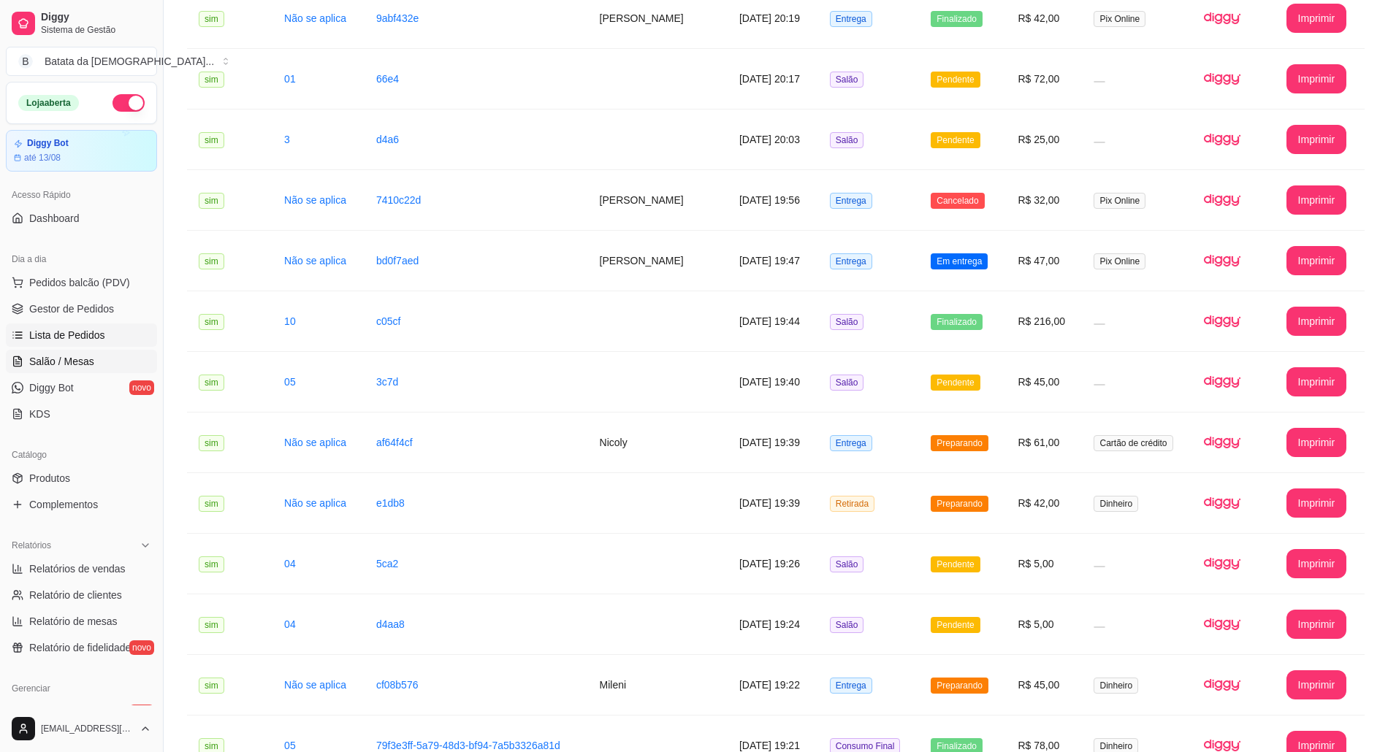
click at [72, 358] on span "Salão / Mesas" at bounding box center [61, 361] width 65 height 15
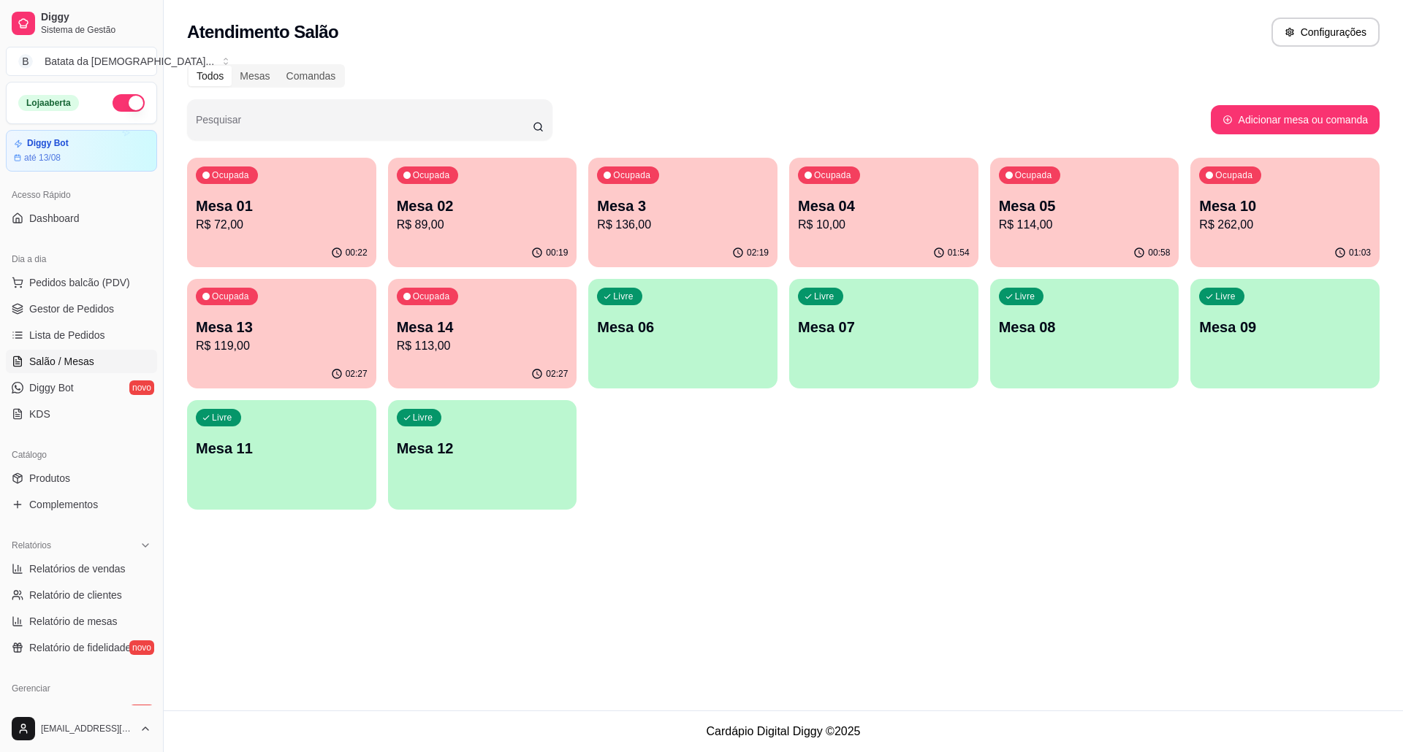
click at [1233, 229] on p "R$ 262,00" at bounding box center [1285, 225] width 172 height 18
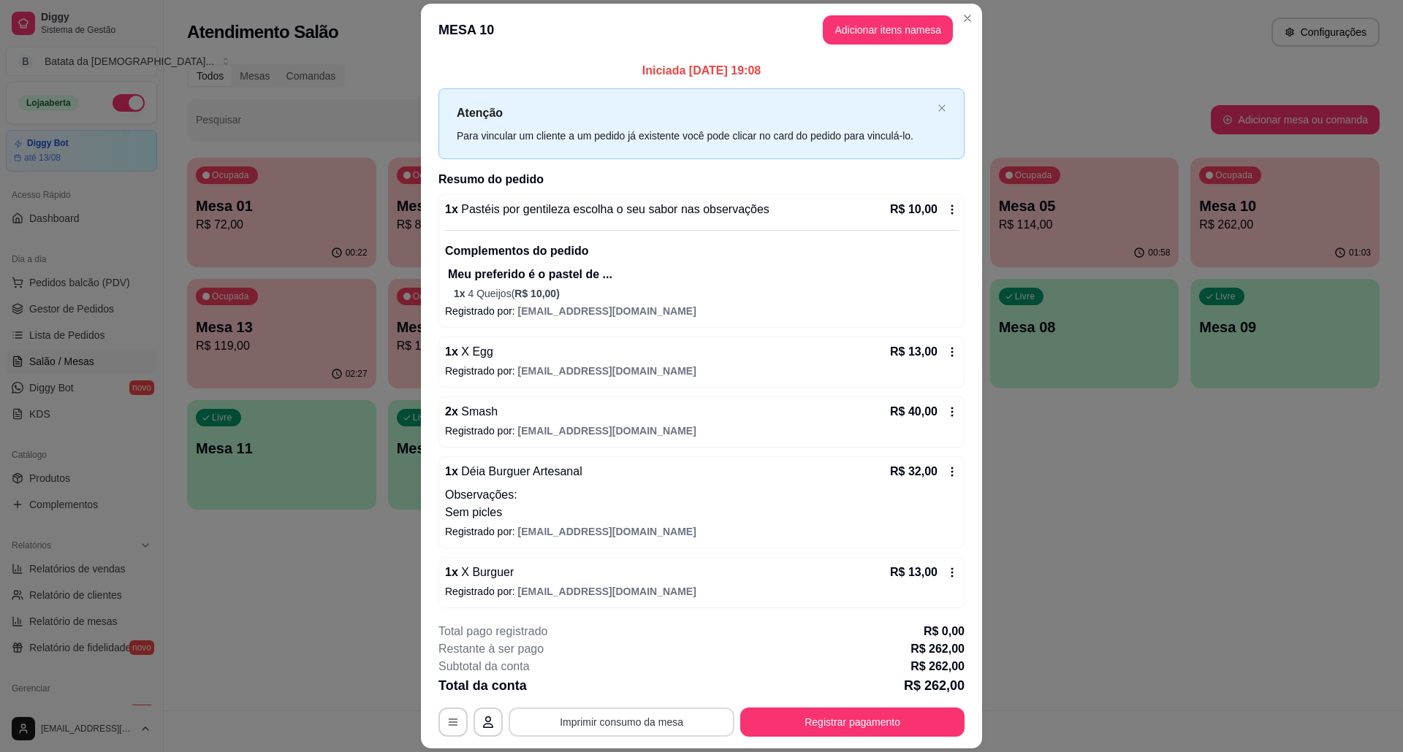
click at [568, 725] on button "Imprimir consumo da mesa" at bounding box center [621, 722] width 226 height 29
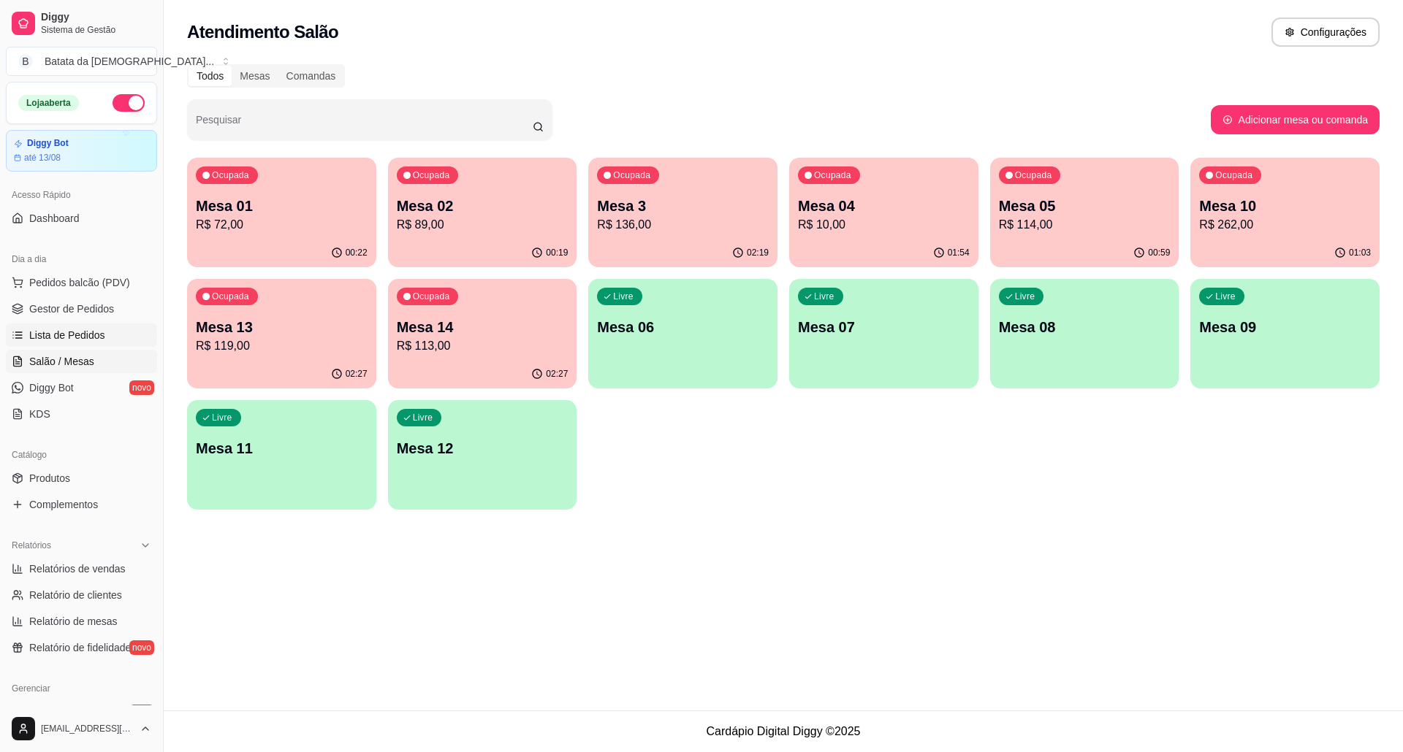
click at [94, 337] on span "Lista de Pedidos" at bounding box center [67, 335] width 76 height 15
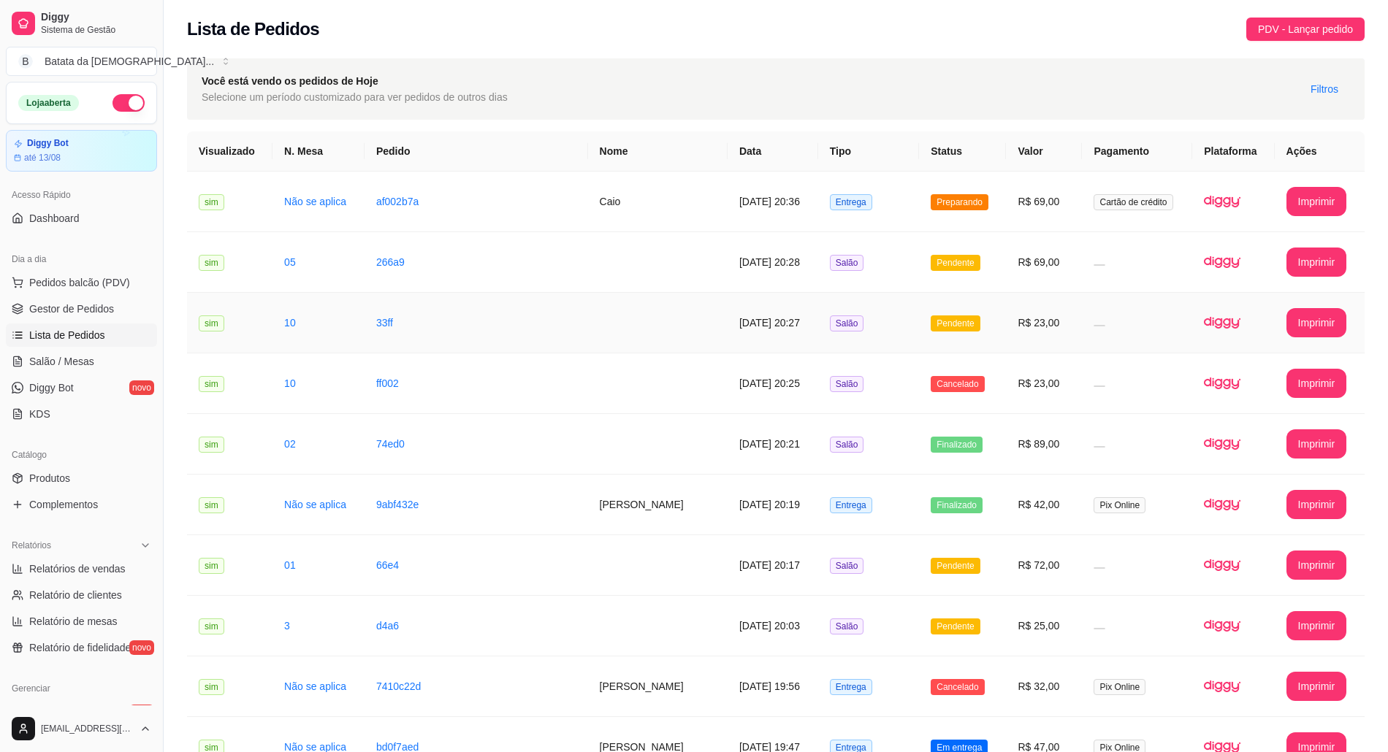
click at [961, 329] on span "Pendente" at bounding box center [955, 324] width 49 height 16
click at [89, 357] on span "Salão / Mesas" at bounding box center [61, 361] width 65 height 15
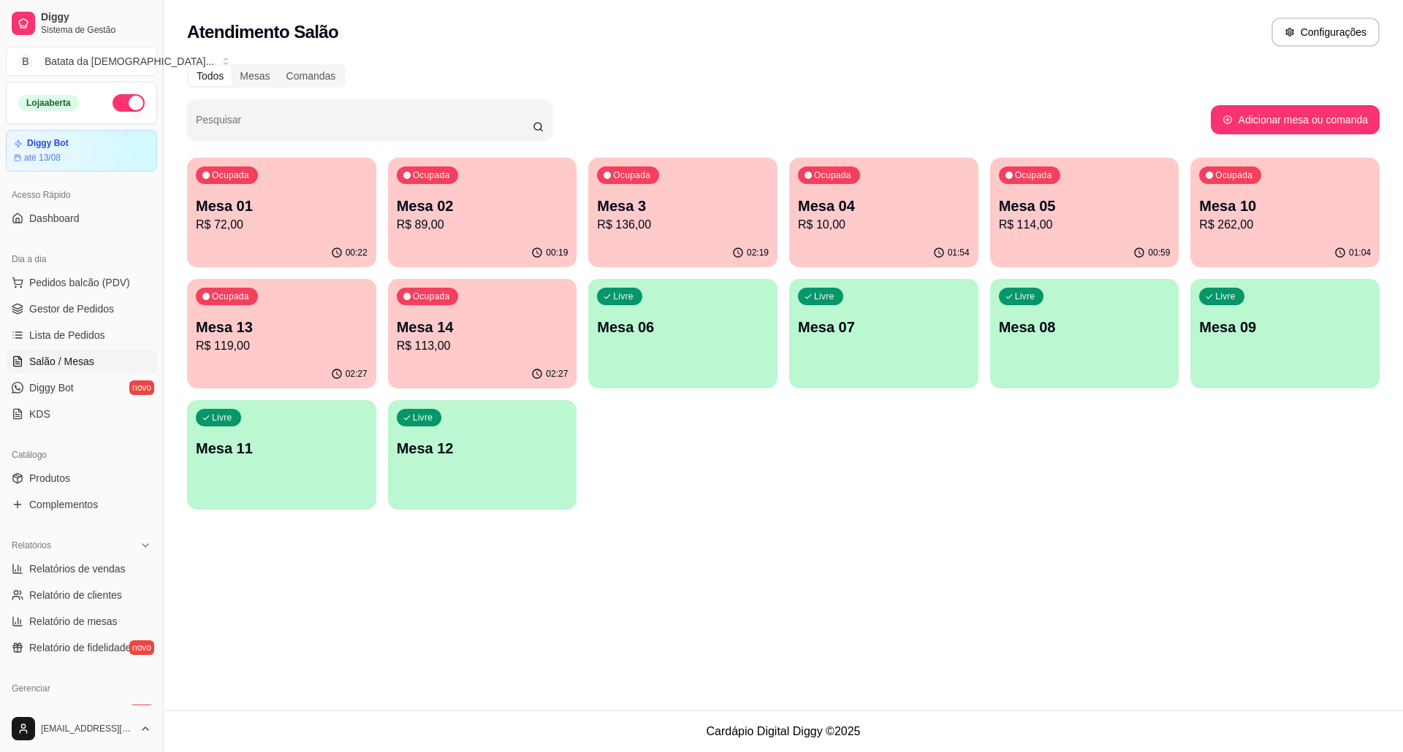
click at [314, 252] on div "00:22" at bounding box center [281, 253] width 189 height 28
click at [99, 337] on span "Lista de Pedidos" at bounding box center [67, 335] width 76 height 15
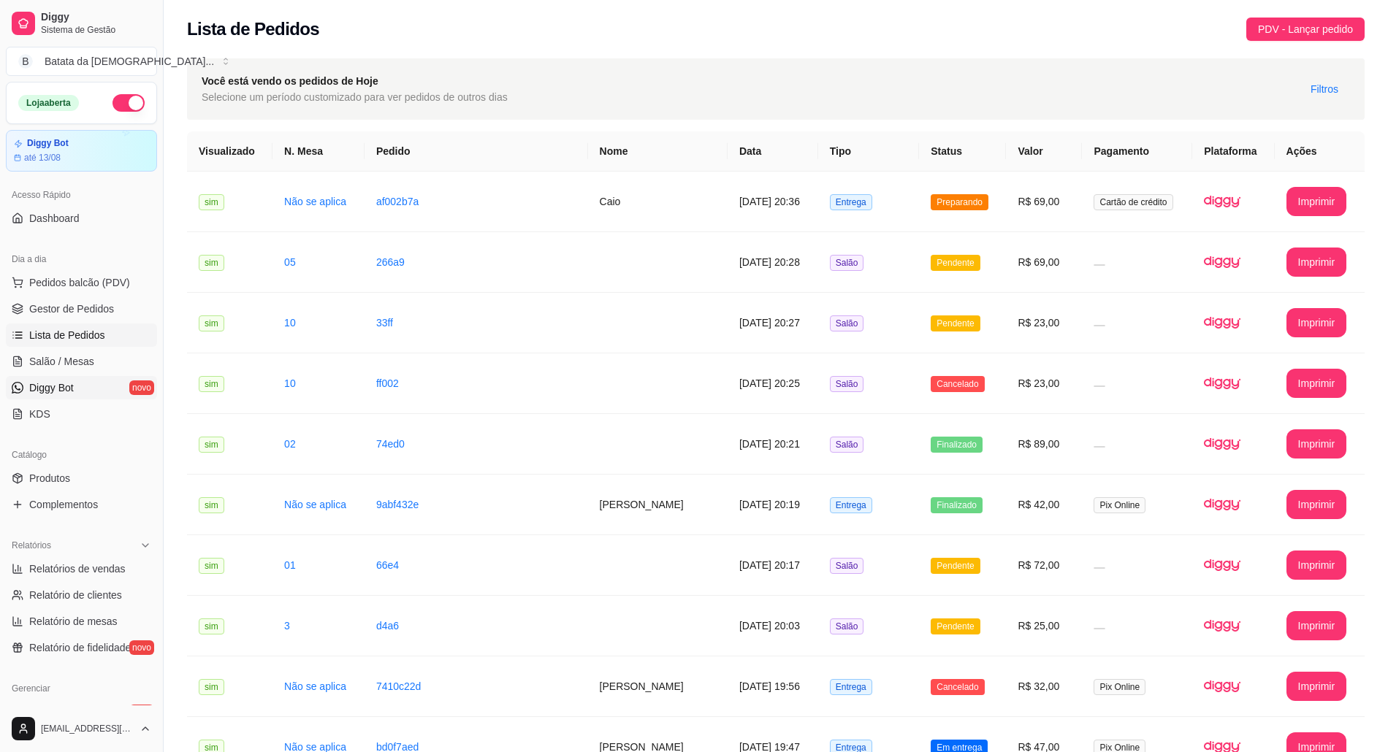
click at [96, 381] on link "Diggy Bot novo" at bounding box center [81, 387] width 151 height 23
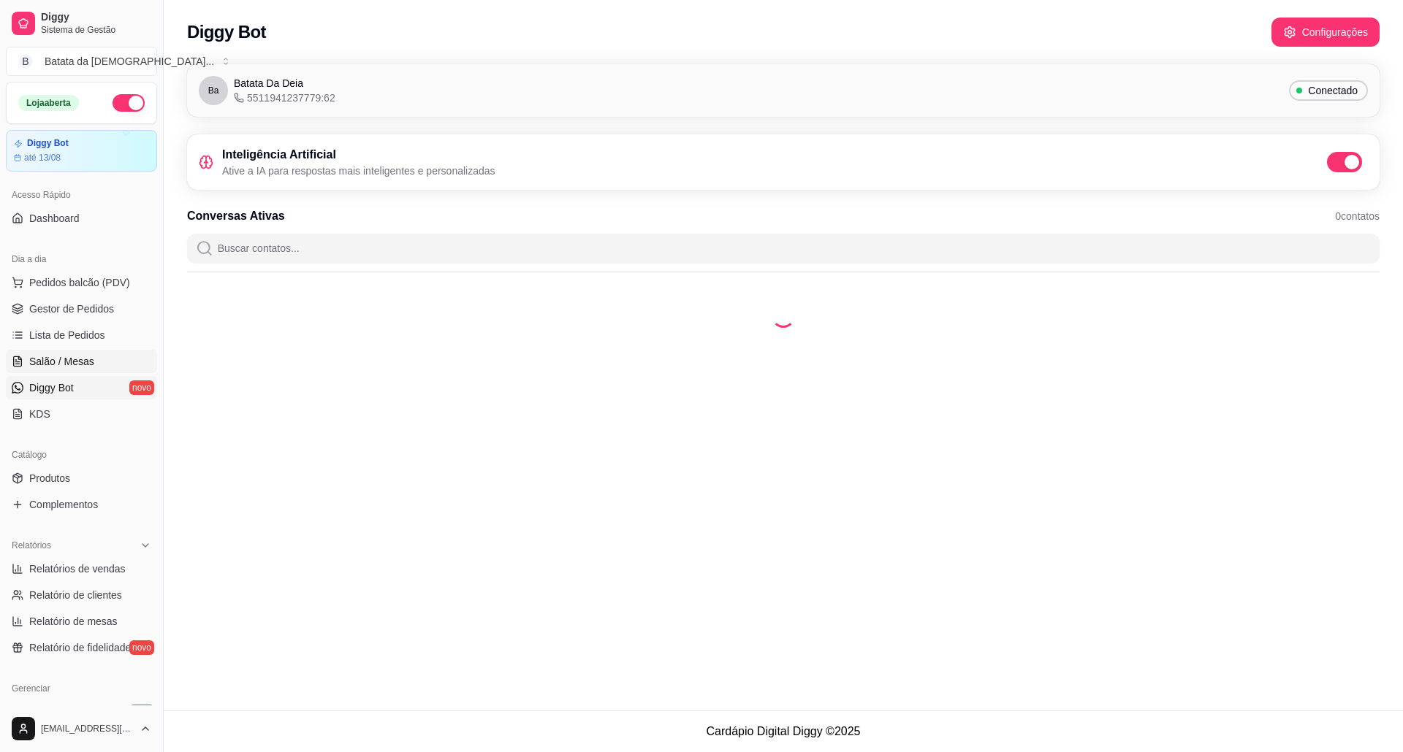
click at [83, 355] on span "Salão / Mesas" at bounding box center [61, 361] width 65 height 15
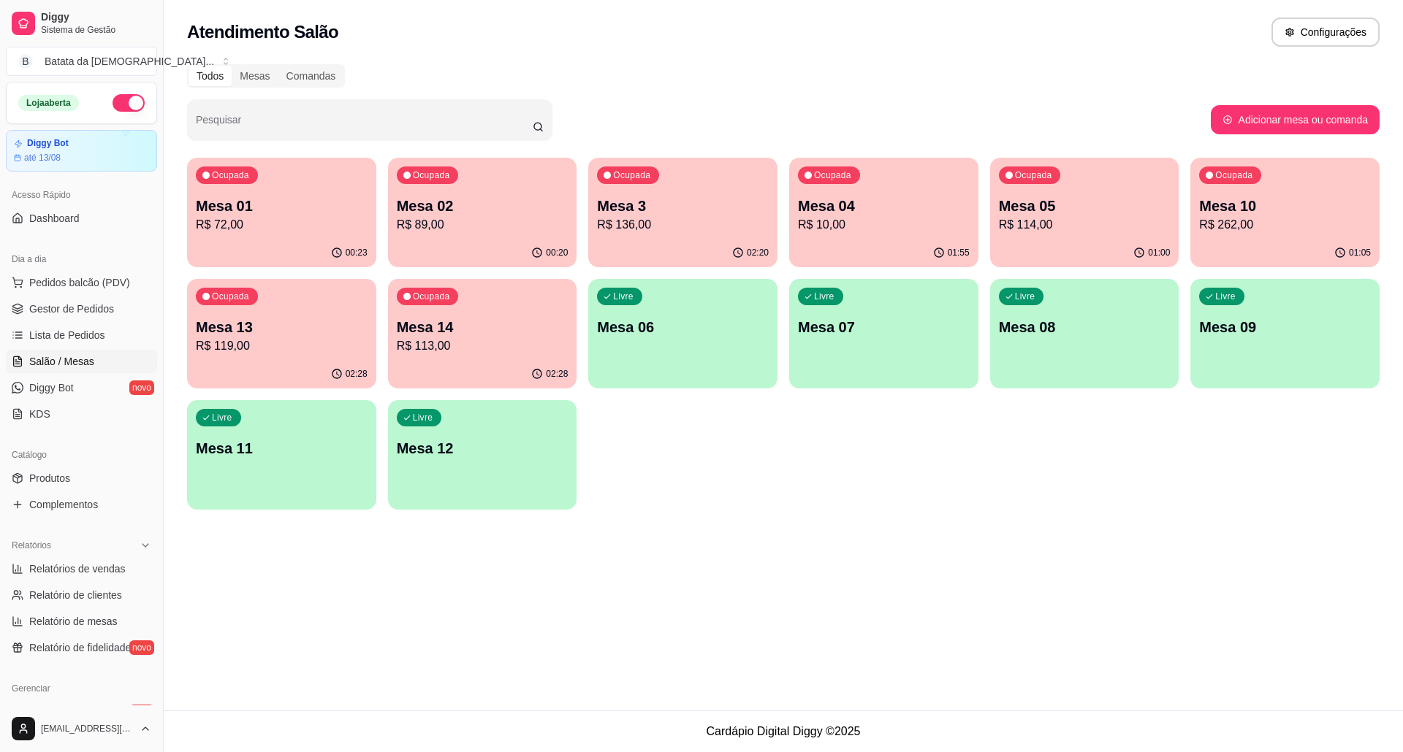
click at [853, 231] on p "R$ 10,00" at bounding box center [884, 225] width 172 height 18
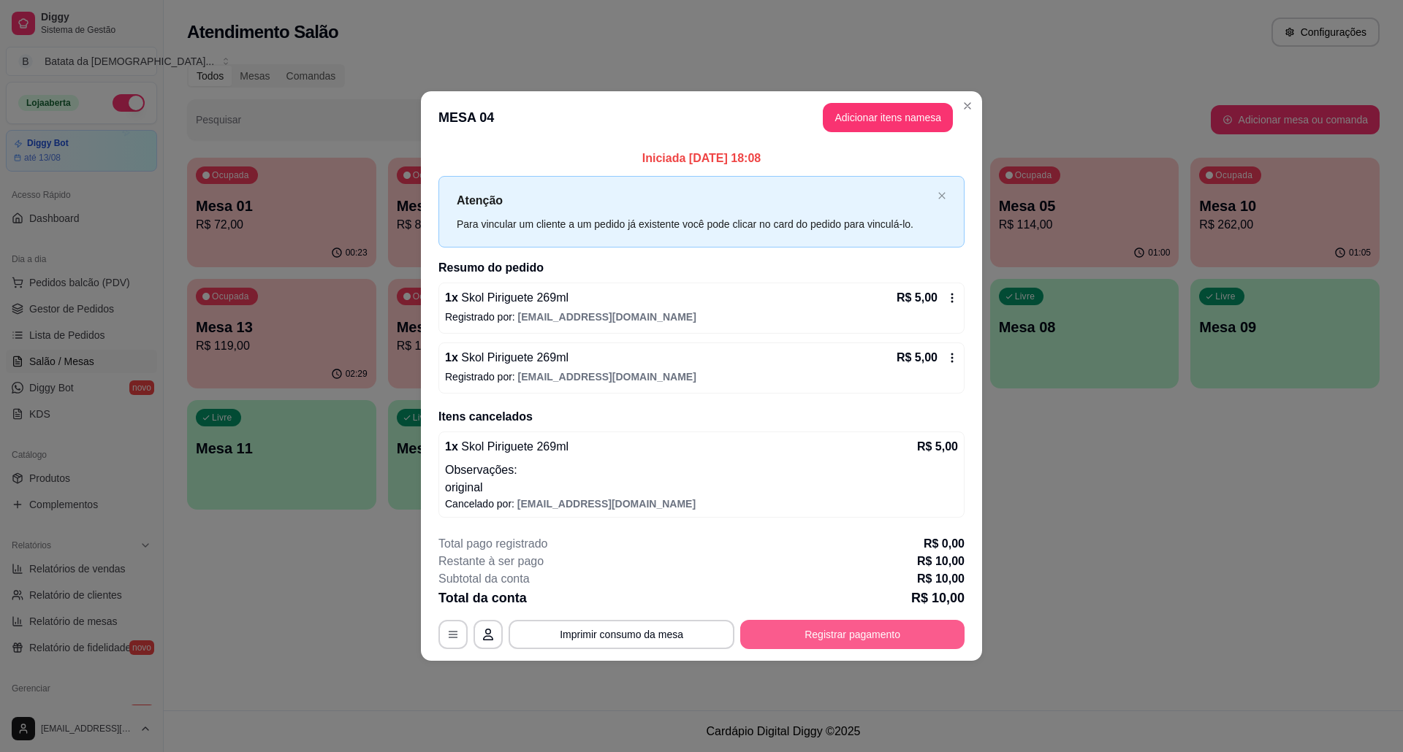
click at [842, 640] on button "Registrar pagamento" at bounding box center [852, 634] width 224 height 29
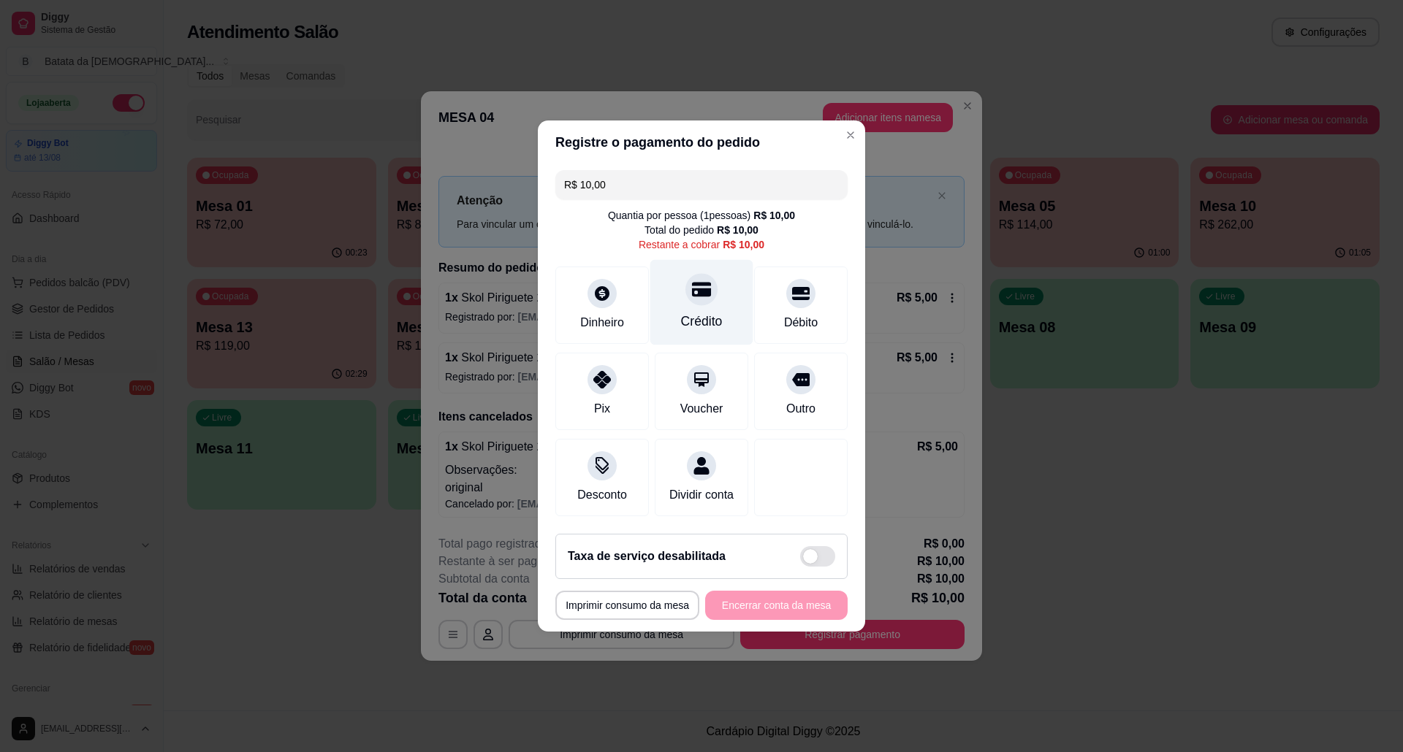
click at [685, 299] on div "Crédito" at bounding box center [701, 302] width 103 height 85
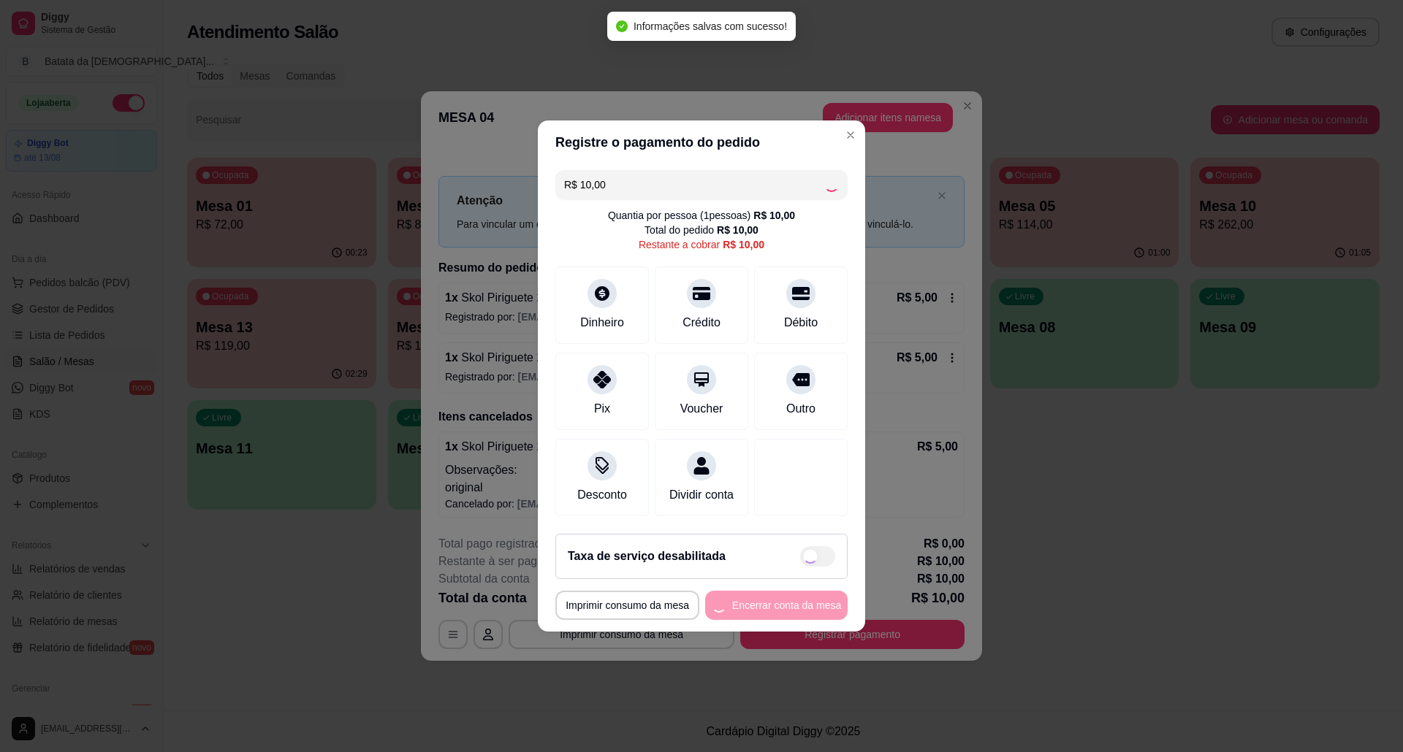
type input "R$ 0,00"
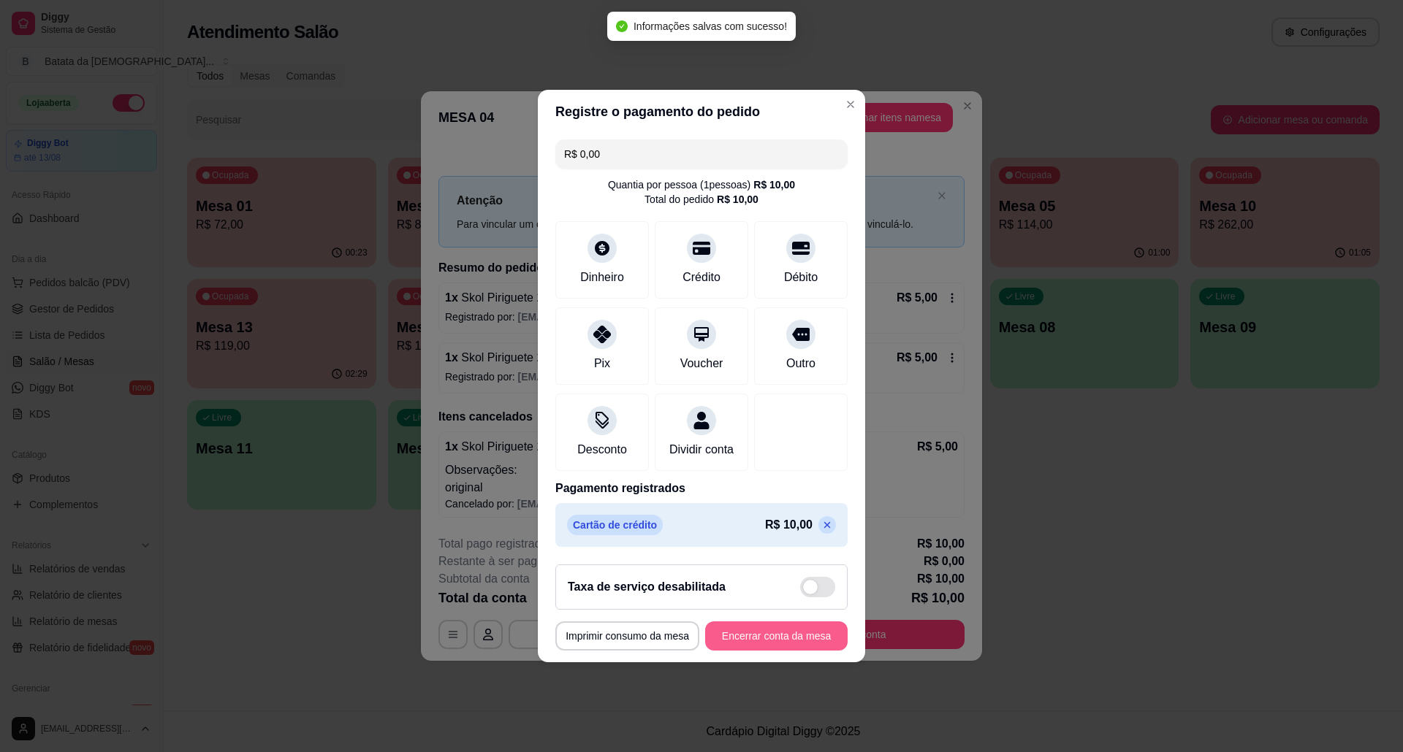
click at [783, 651] on button "Encerrar conta da mesa" at bounding box center [776, 636] width 142 height 29
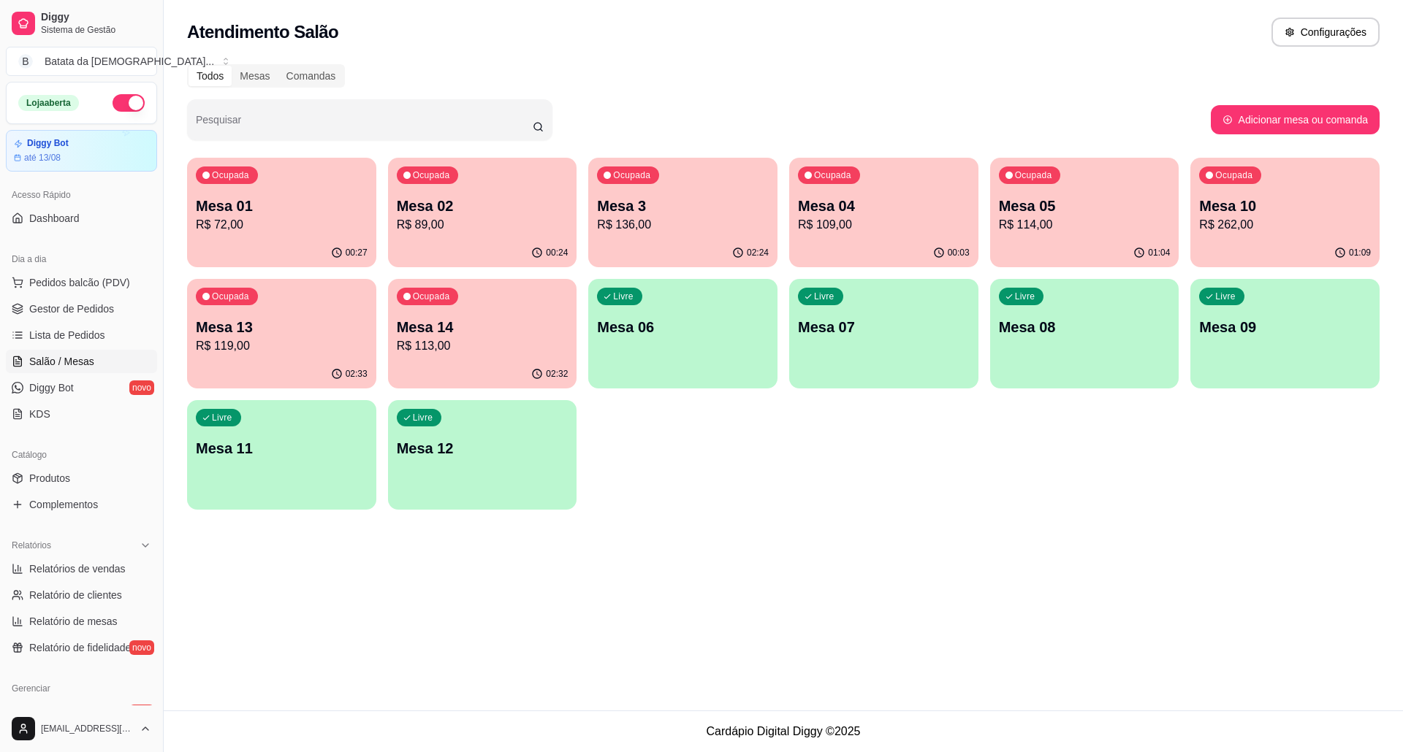
click at [1211, 210] on p "Mesa 10" at bounding box center [1285, 206] width 172 height 20
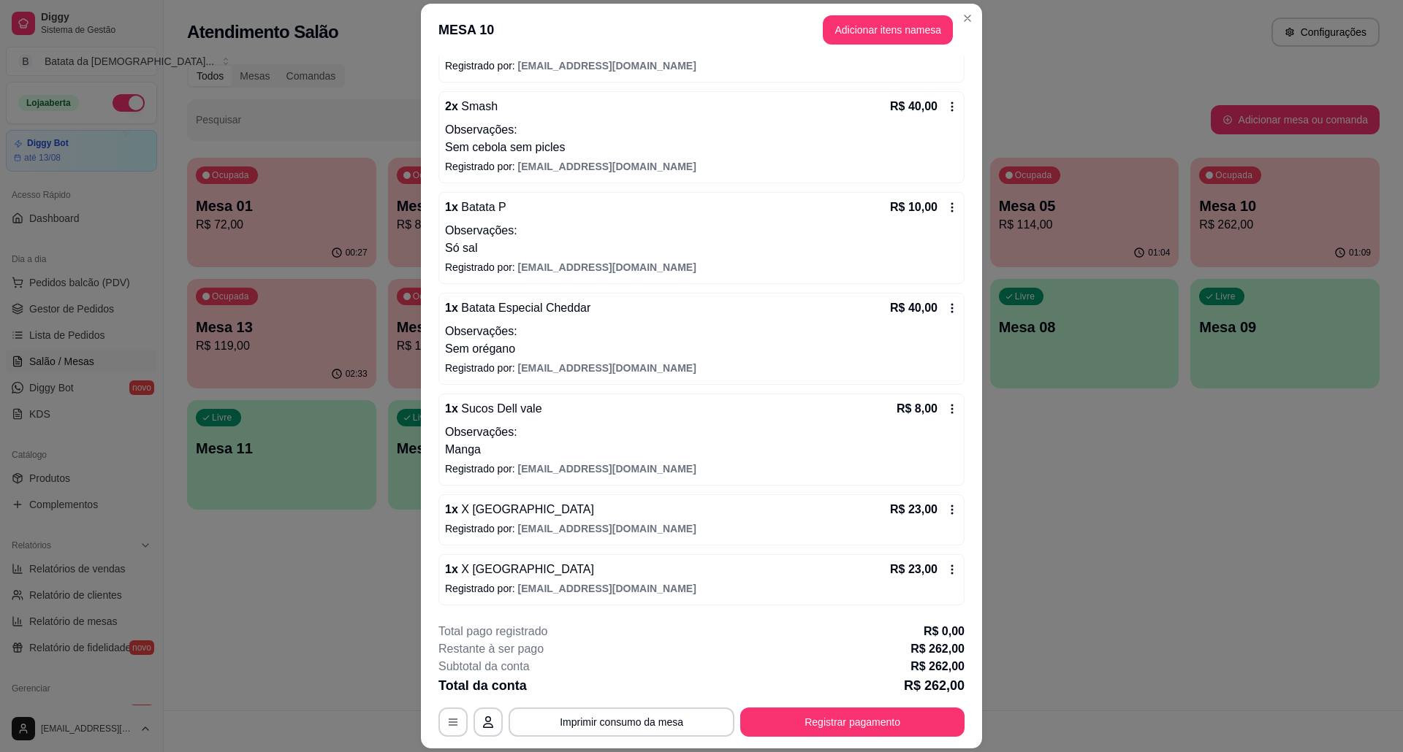
scroll to position [42, 0]
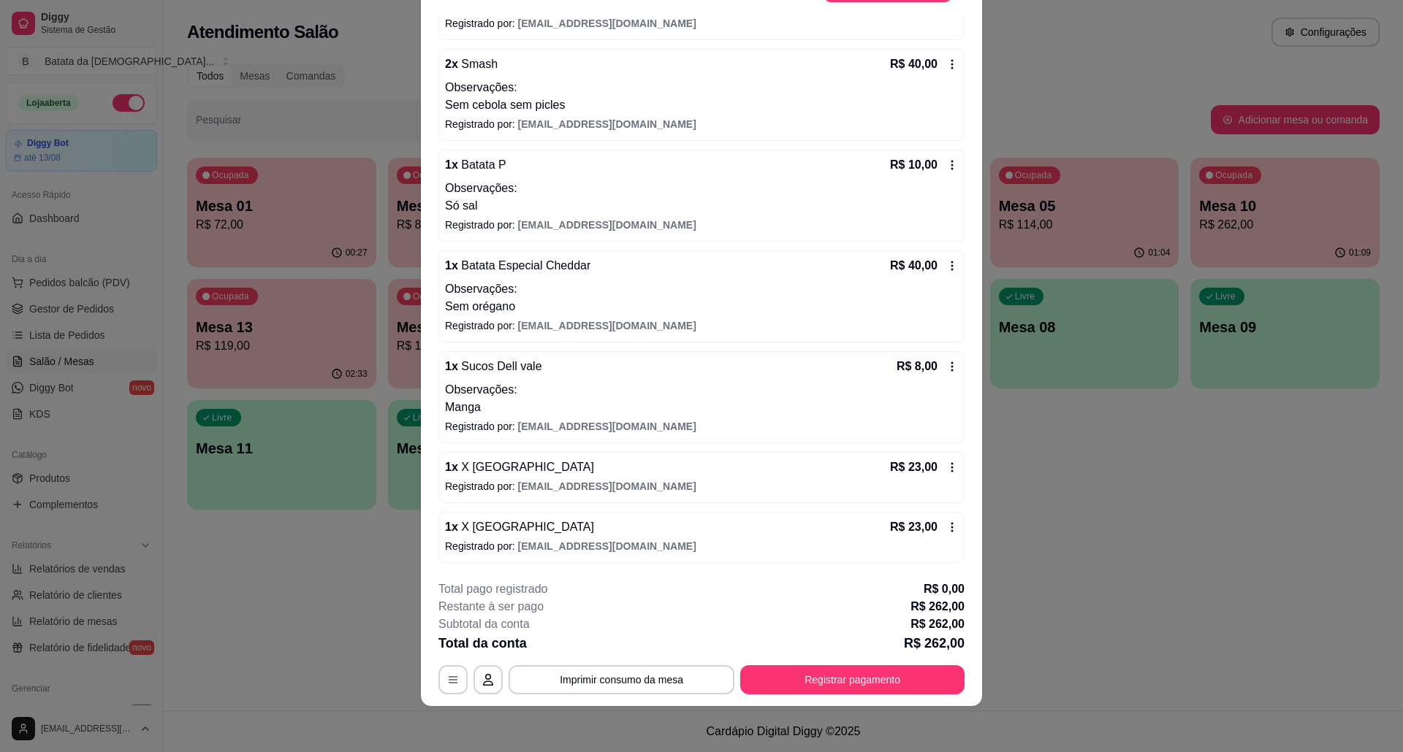
click at [946, 527] on icon at bounding box center [952, 528] width 12 height 12
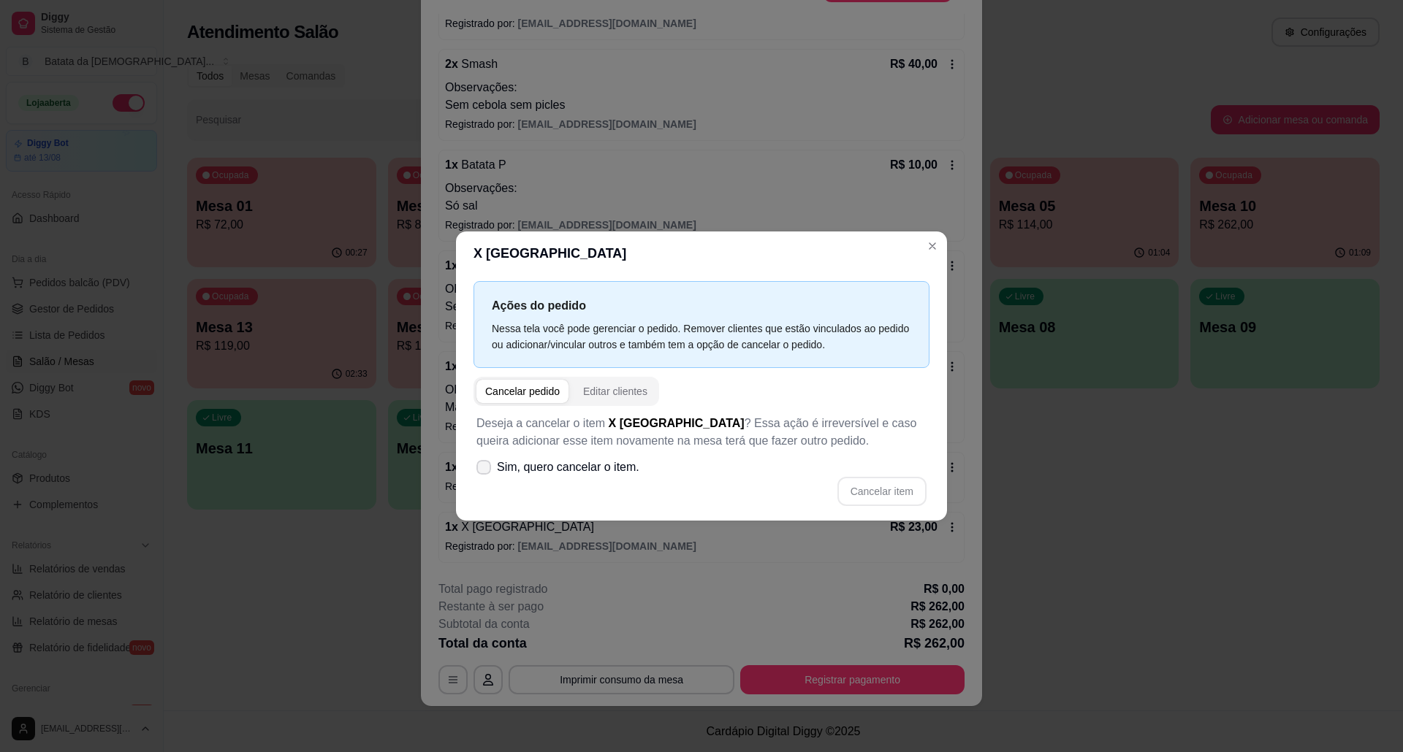
click at [478, 465] on icon at bounding box center [484, 467] width 12 height 9
click at [478, 470] on input "Sim, quero cancelar o item." at bounding box center [480, 474] width 9 height 9
checkbox input "true"
click at [872, 497] on button "Cancelar item" at bounding box center [881, 492] width 87 height 28
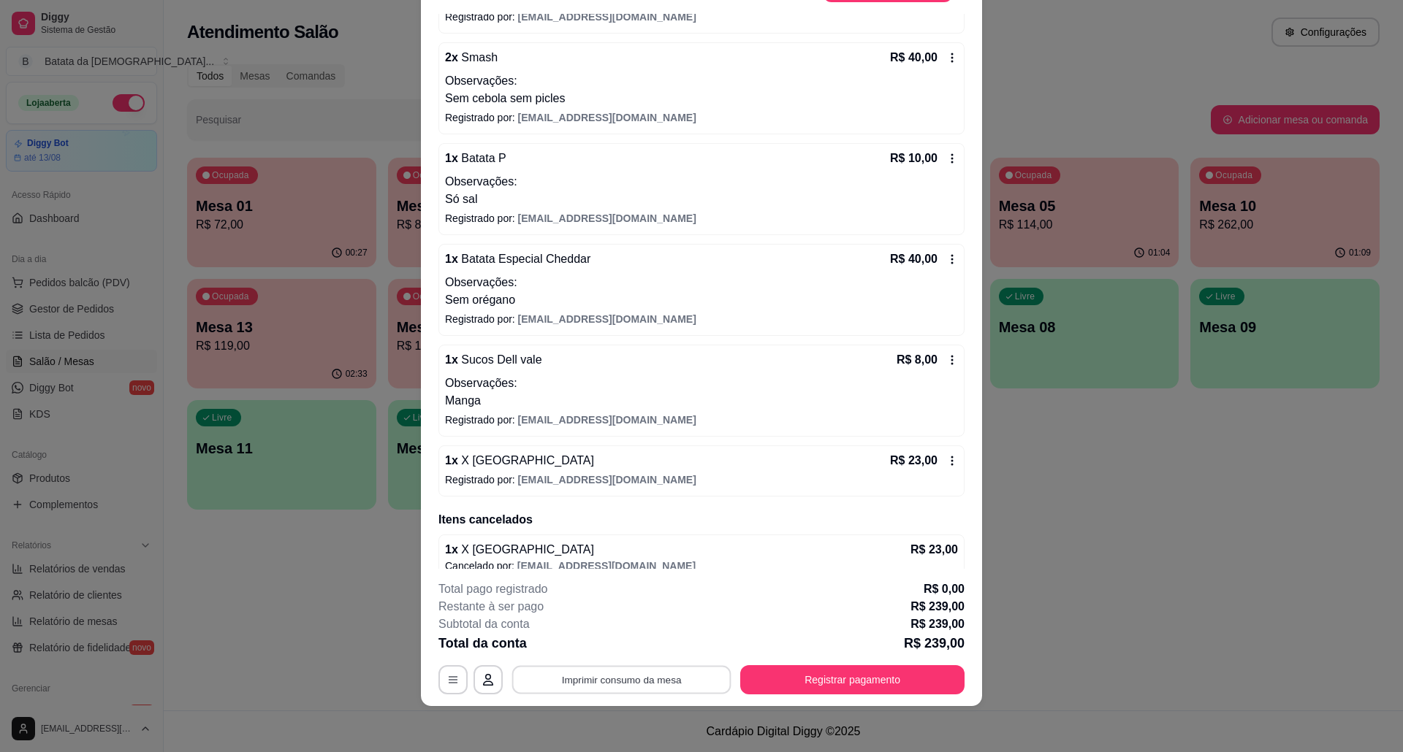
click at [669, 685] on button "Imprimir consumo da mesa" at bounding box center [621, 680] width 219 height 28
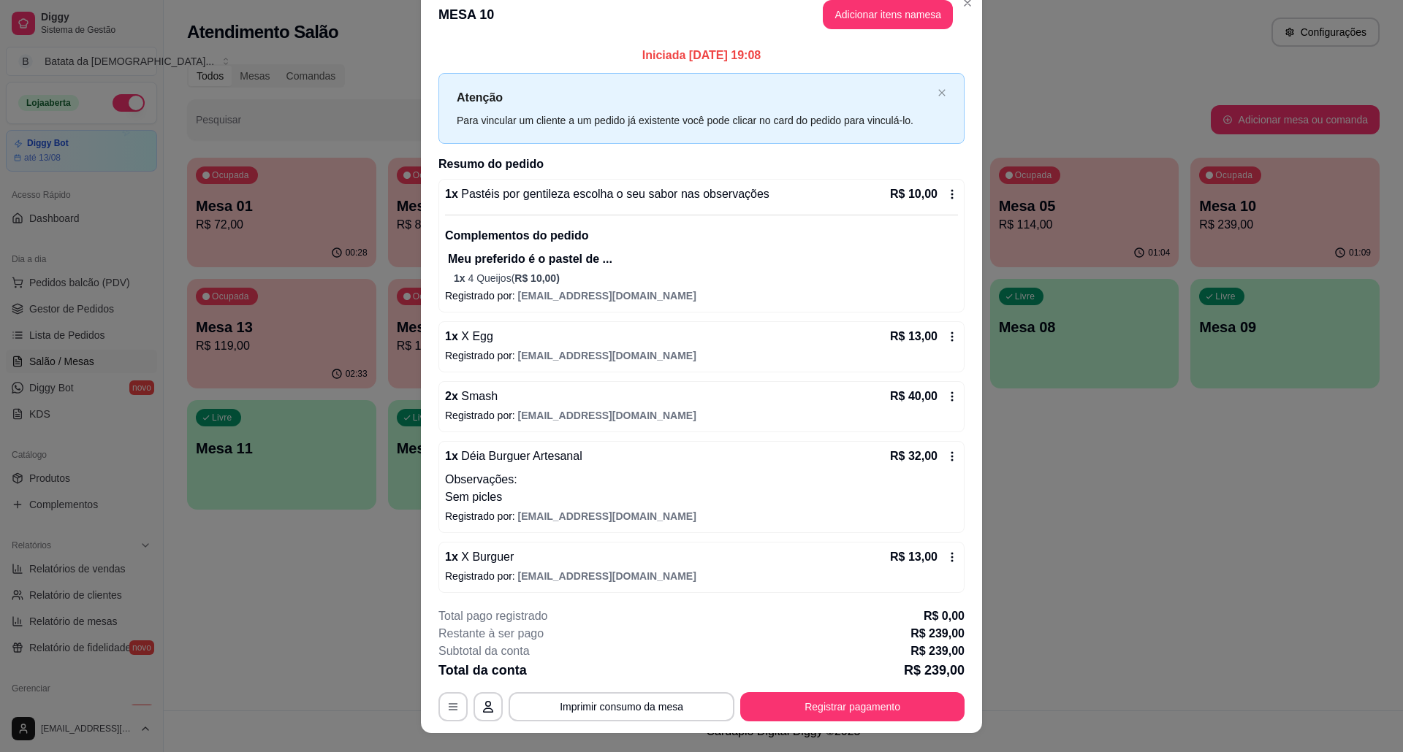
scroll to position [0, 0]
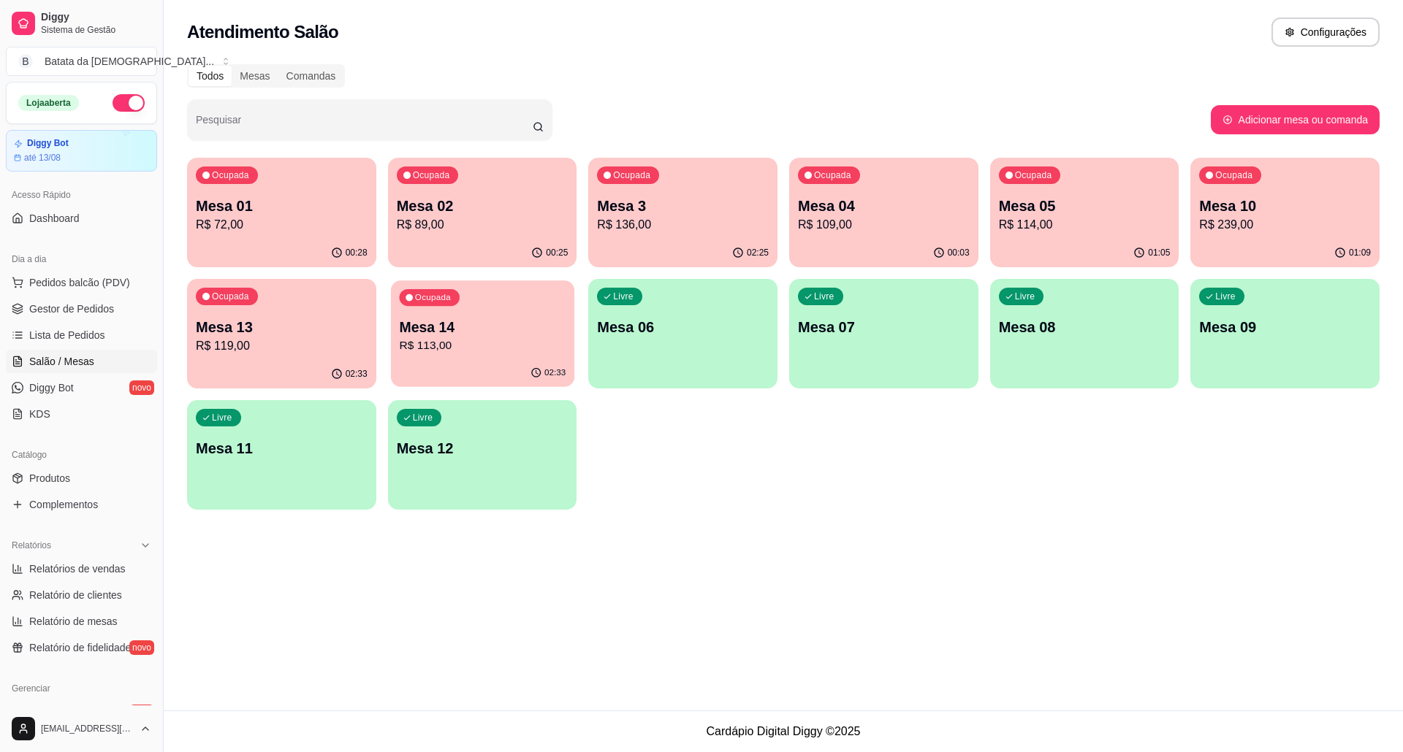
click at [520, 319] on p "Mesa 14" at bounding box center [482, 328] width 167 height 20
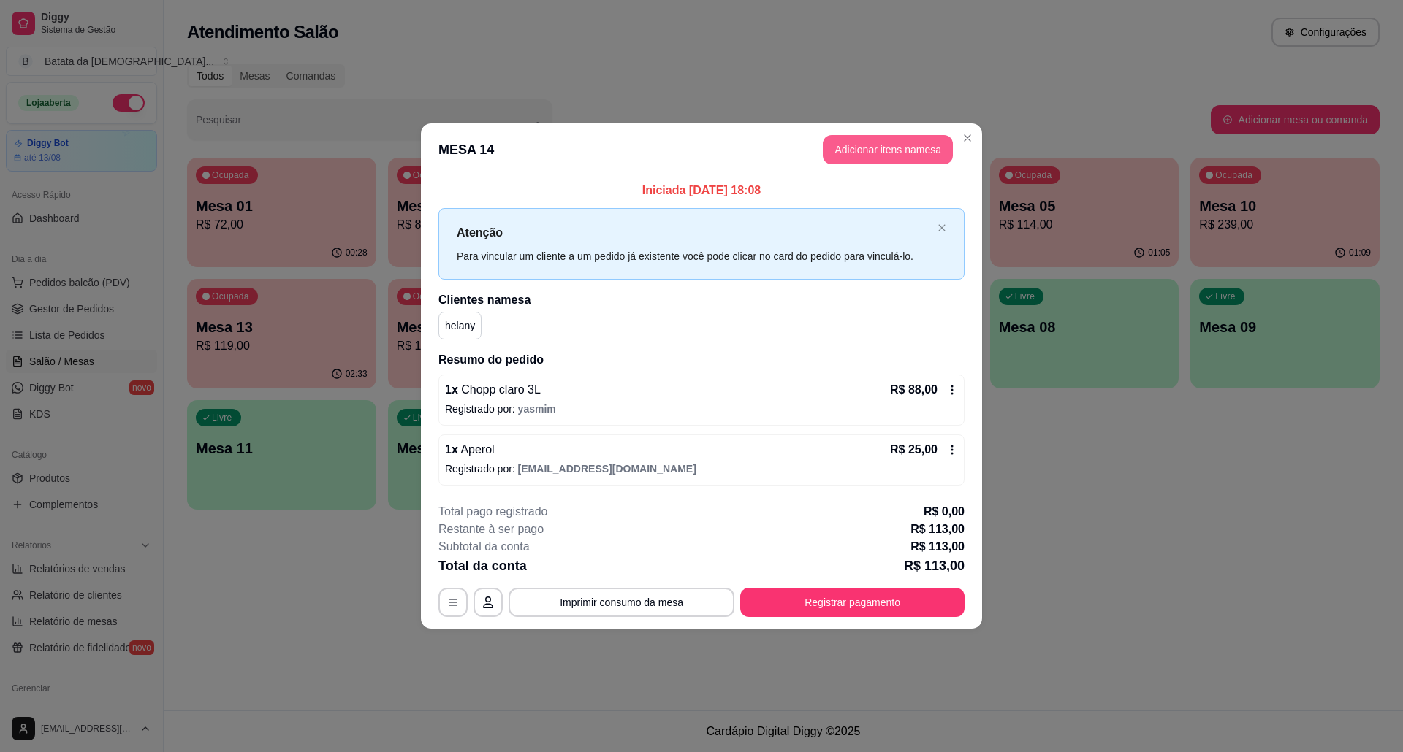
click at [907, 145] on button "Adicionar itens na mesa" at bounding box center [888, 149] width 130 height 29
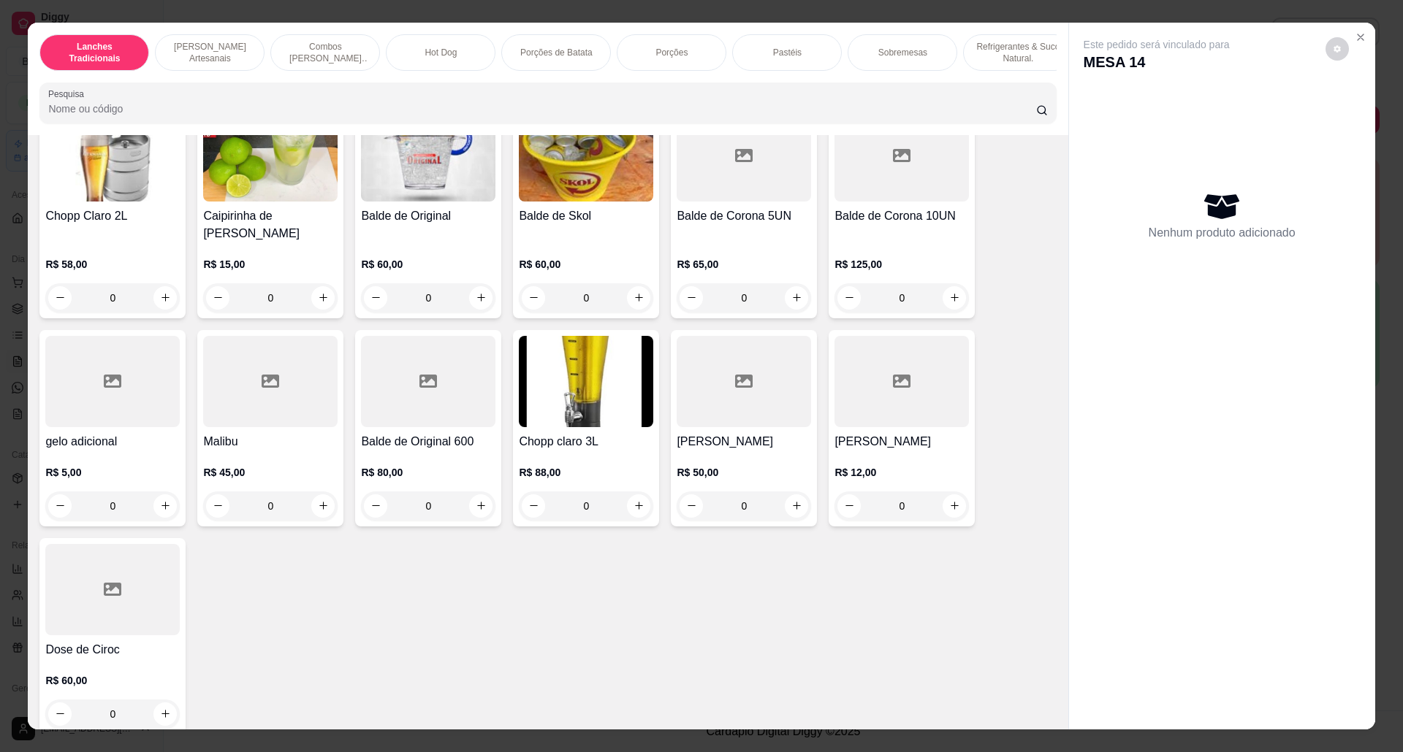
scroll to position [4688, 0]
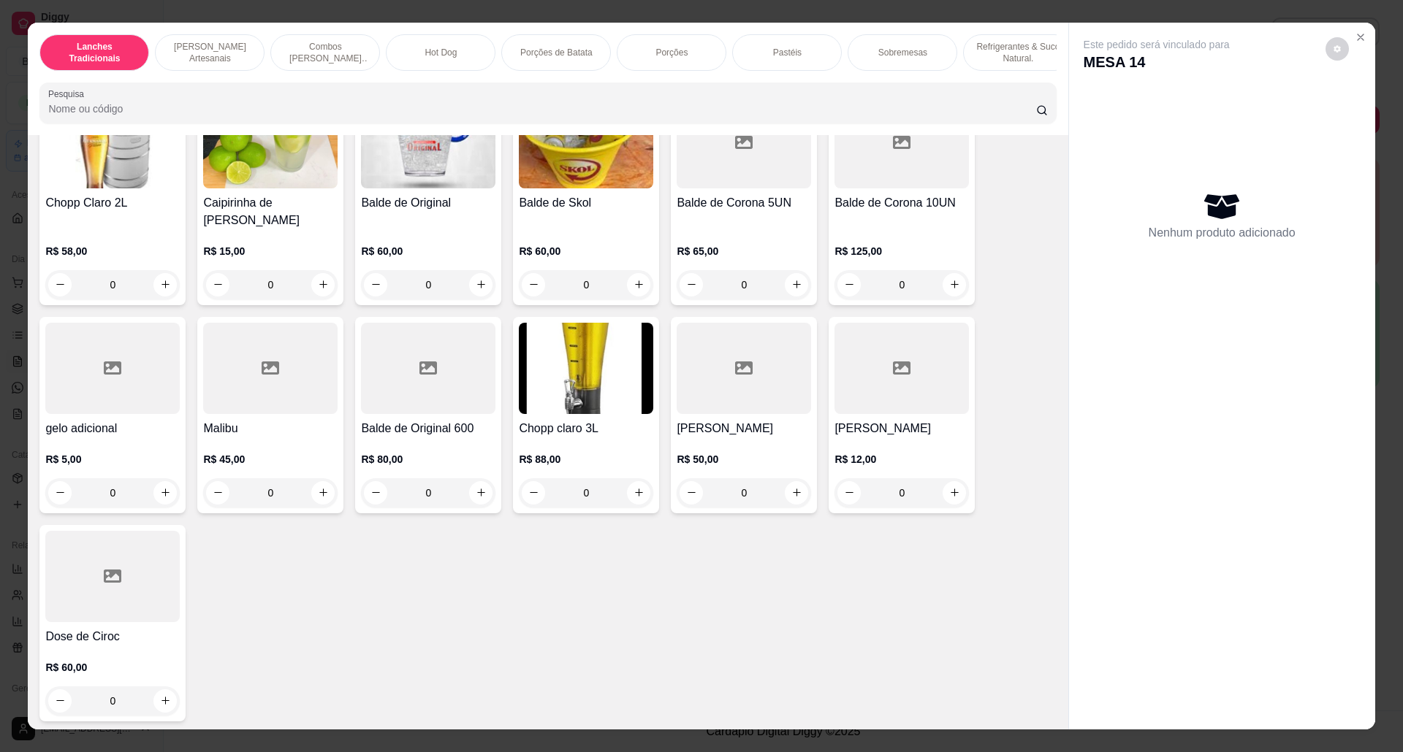
click at [582, 381] on img at bounding box center [586, 368] width 134 height 91
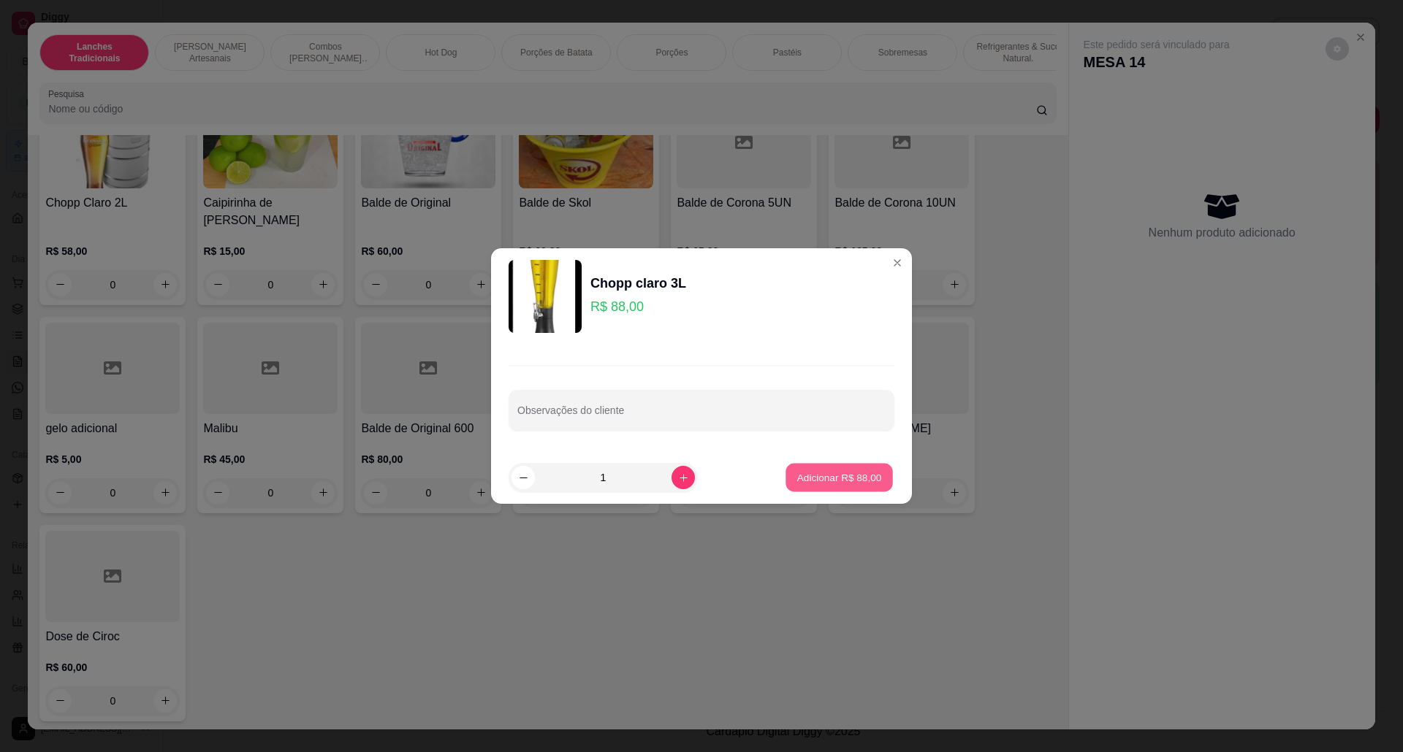
click at [845, 484] on p "Adicionar R$ 88,00" at bounding box center [839, 477] width 85 height 14
type input "1"
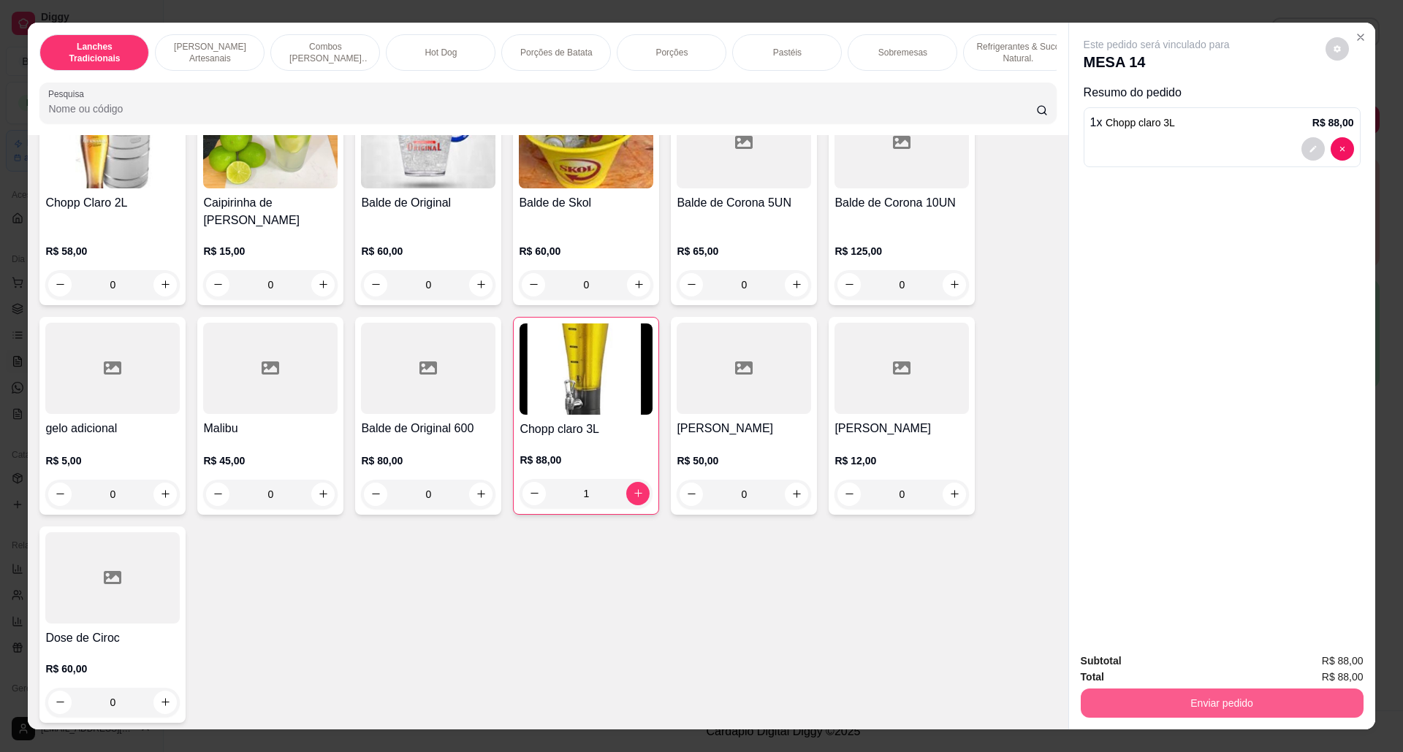
click at [1315, 691] on button "Enviar pedido" at bounding box center [1221, 703] width 283 height 29
click at [1221, 659] on button "Não registrar e enviar pedido" at bounding box center [1172, 669] width 152 height 28
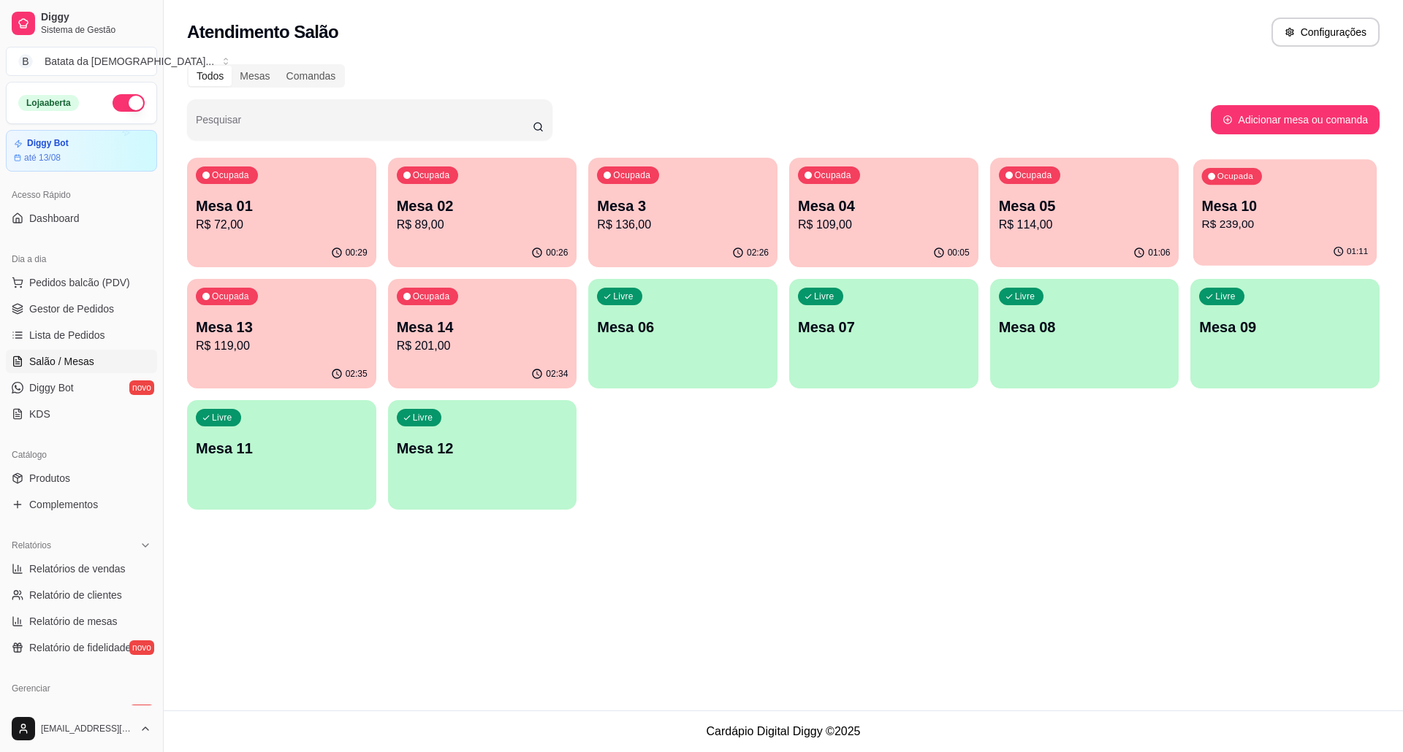
click at [1272, 212] on p "Mesa 10" at bounding box center [1285, 207] width 167 height 20
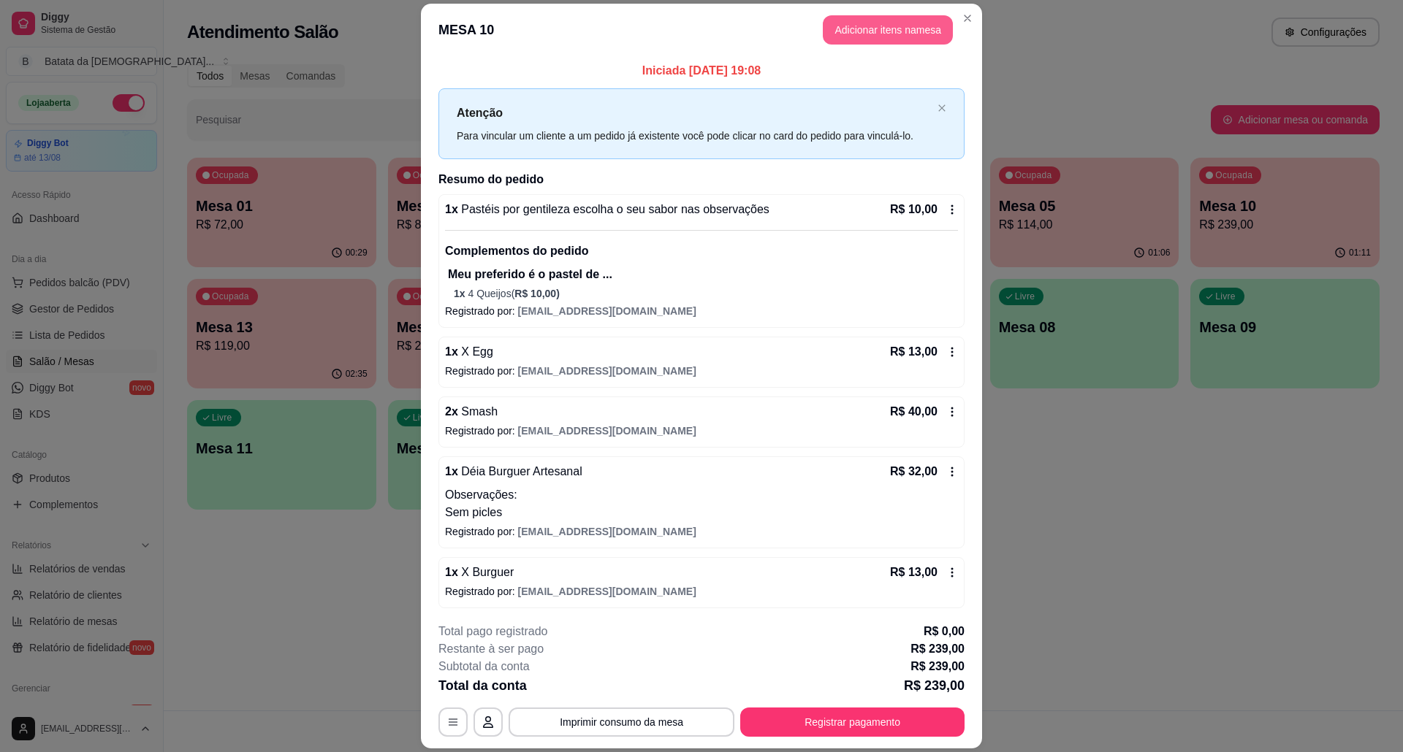
click at [894, 22] on button "Adicionar itens na mesa" at bounding box center [888, 29] width 130 height 29
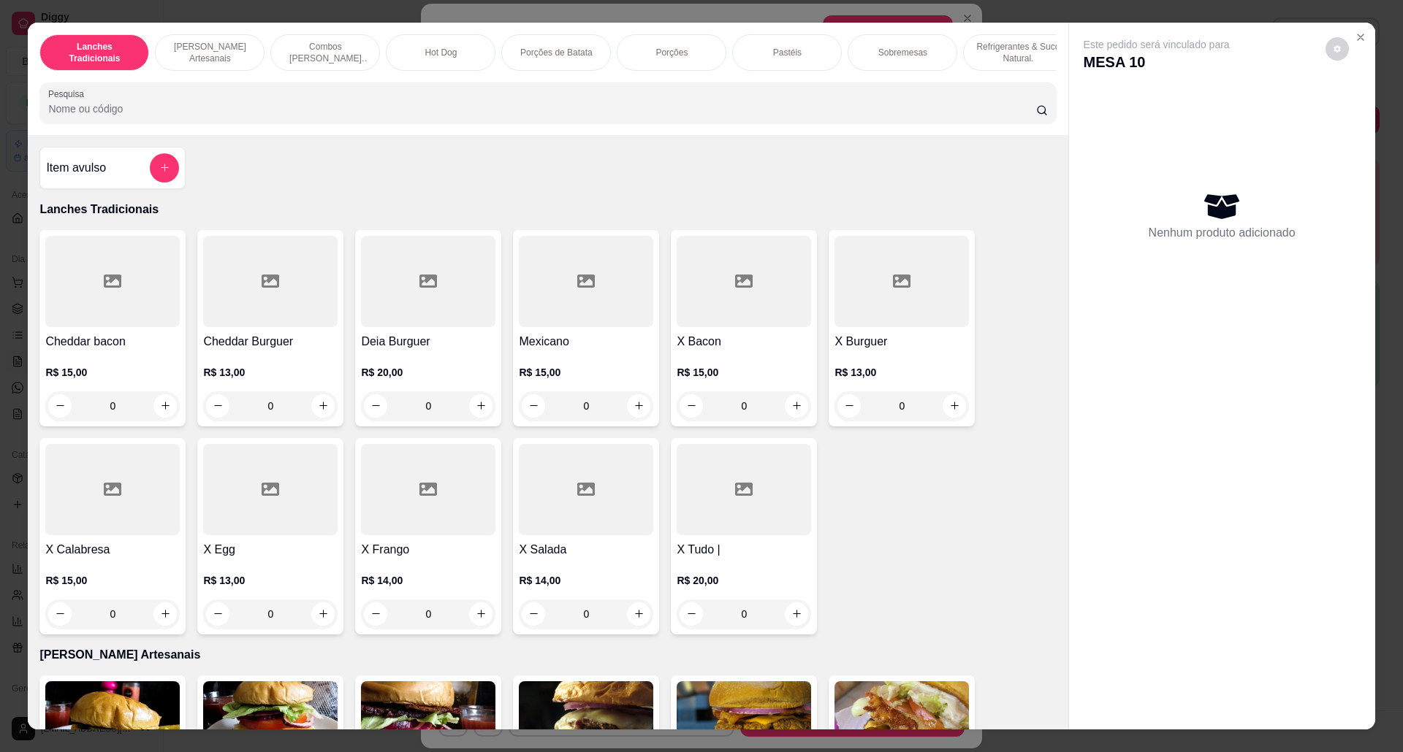
click at [1368, 37] on div "Lanches Tradicionais Burguer's Artesanais Combos Burguer's Artesanais Hot Dog P…" at bounding box center [701, 376] width 1403 height 752
click at [1362, 36] on button "Close" at bounding box center [1360, 37] width 23 height 23
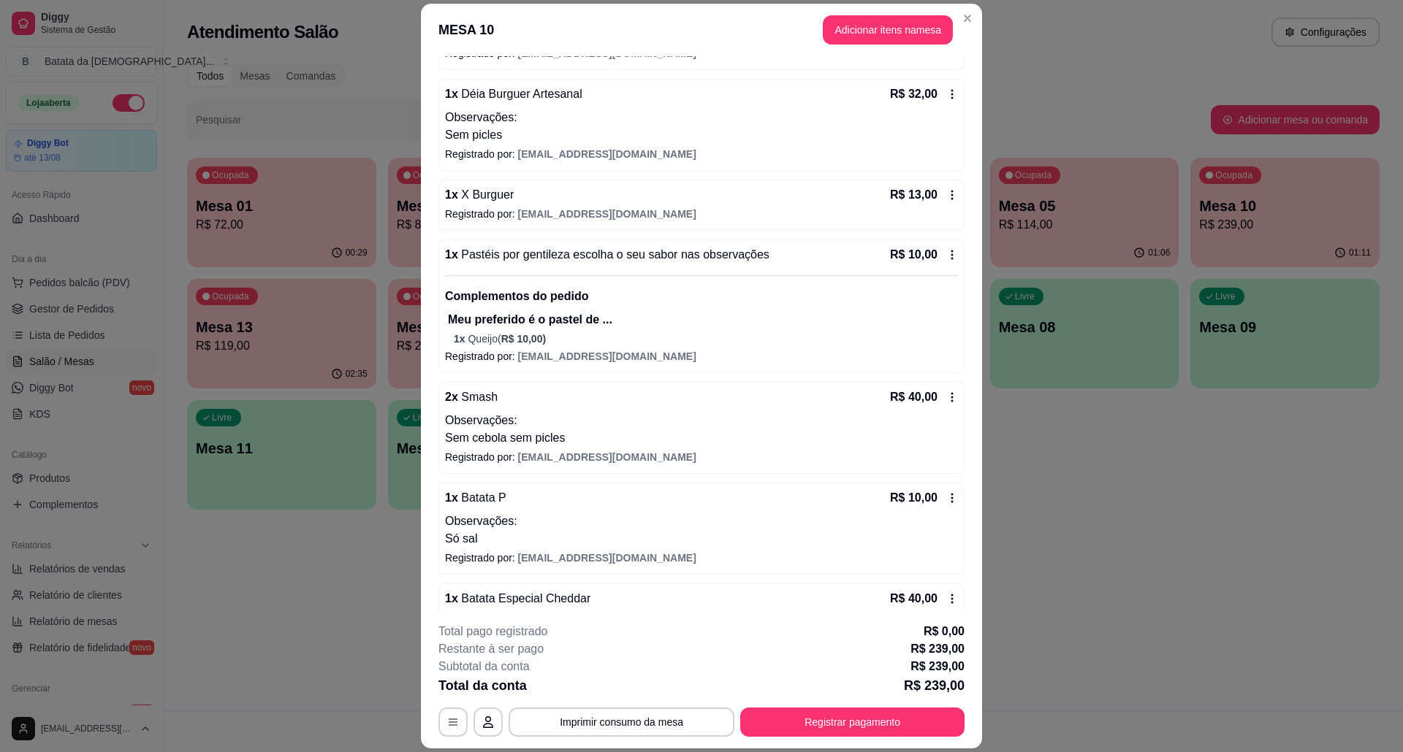
scroll to position [389, 0]
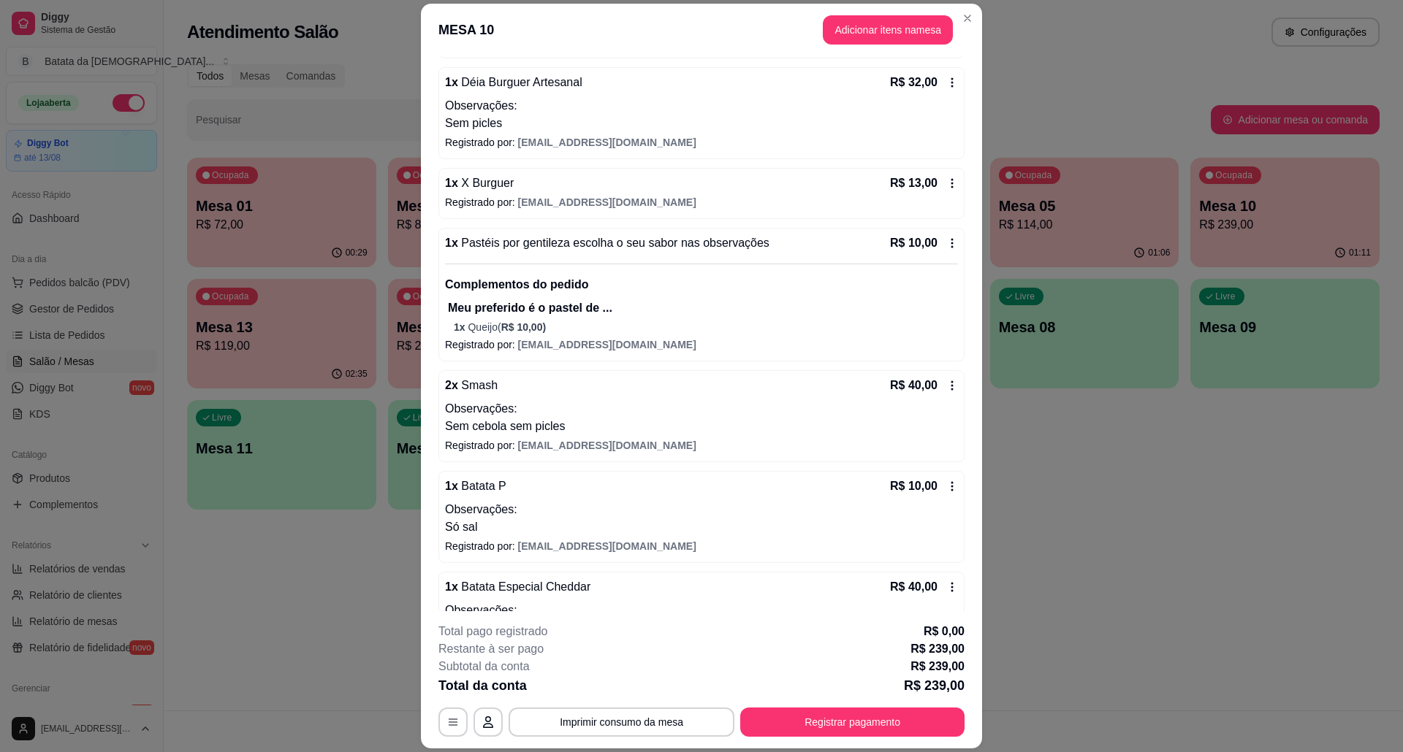
click at [942, 392] on div "2 x Smash R$ 40,00 Observações: Sem cebola sem picles Registrado por: deianatur…" at bounding box center [701, 416] width 526 height 92
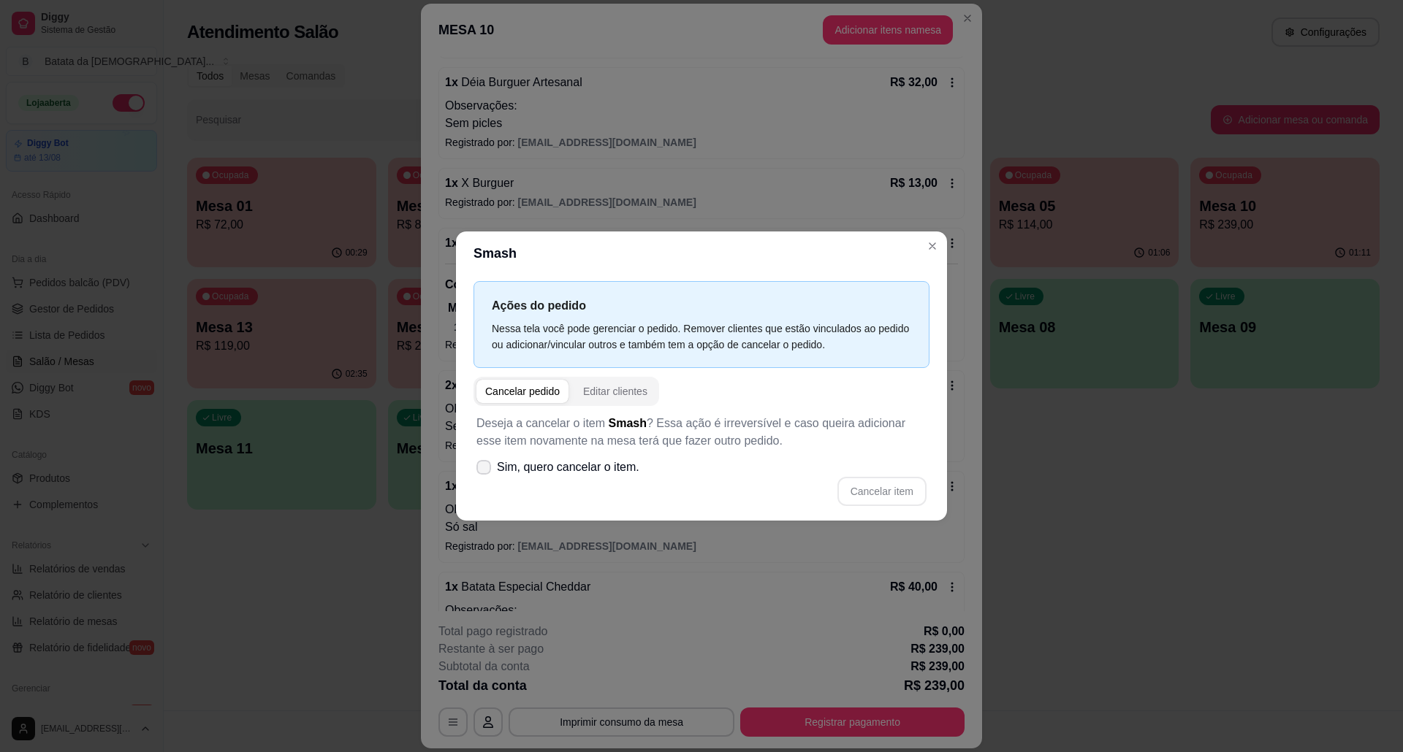
click at [554, 472] on span "Sim, quero cancelar o item." at bounding box center [568, 468] width 142 height 18
click at [485, 472] on input "Sim, quero cancelar o item." at bounding box center [480, 474] width 9 height 9
checkbox input "true"
click at [889, 495] on button "Cancelar item" at bounding box center [881, 492] width 87 height 28
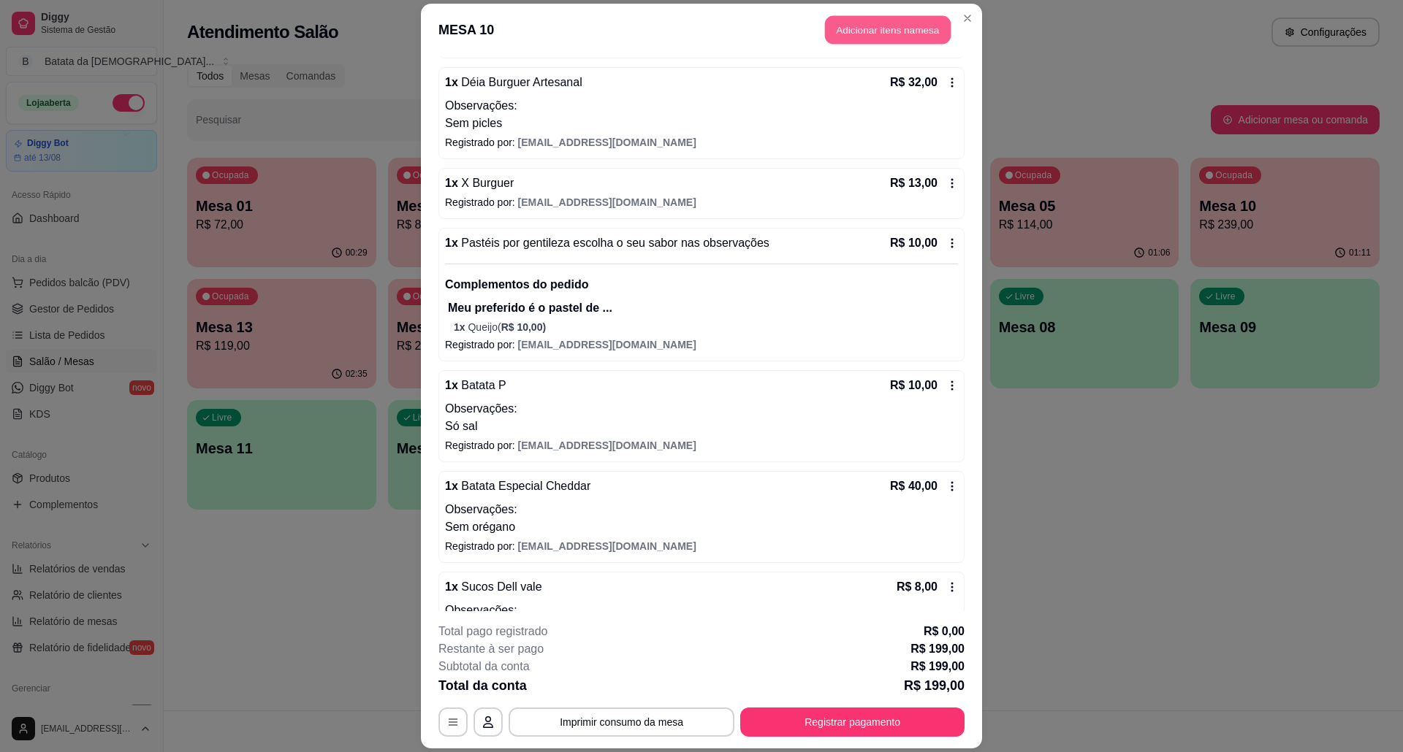
click at [874, 34] on button "Adicionar itens na mesa" at bounding box center [888, 30] width 126 height 28
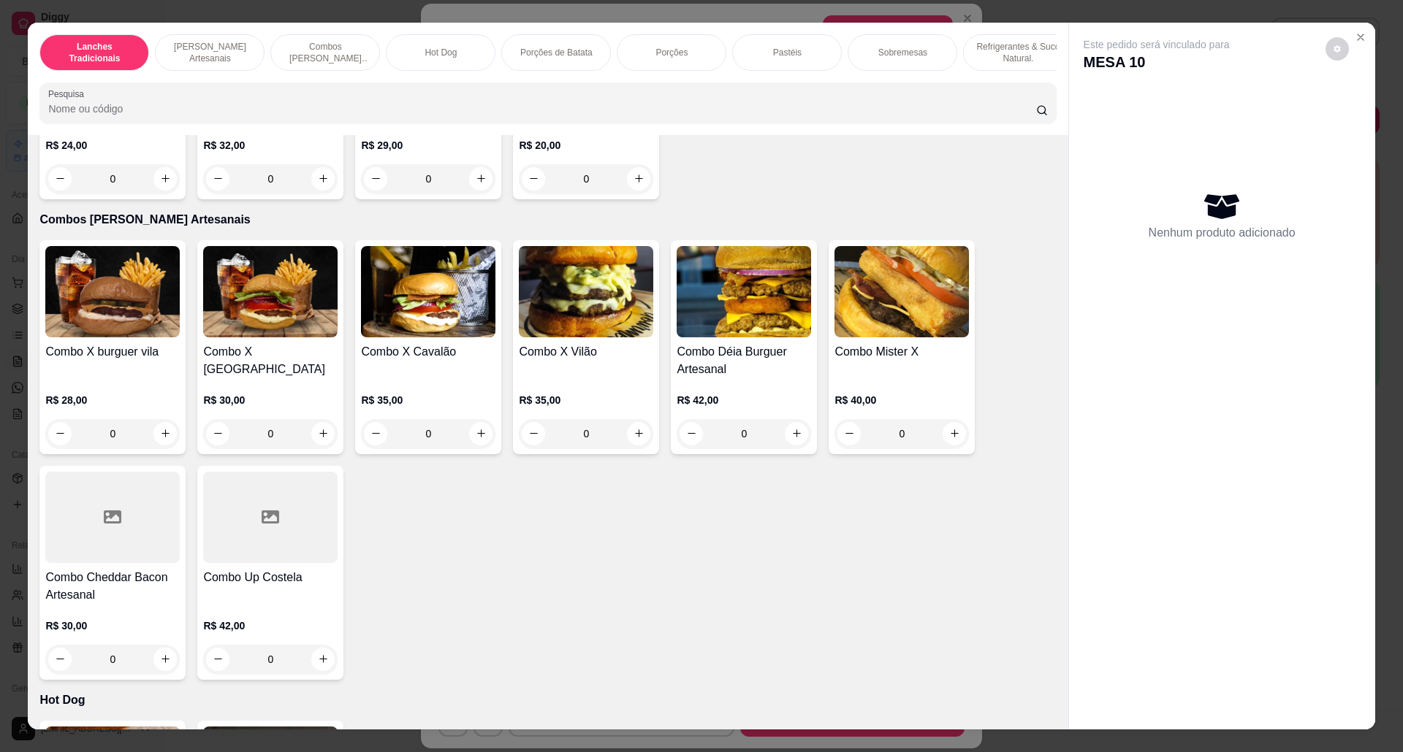
scroll to position [779, 0]
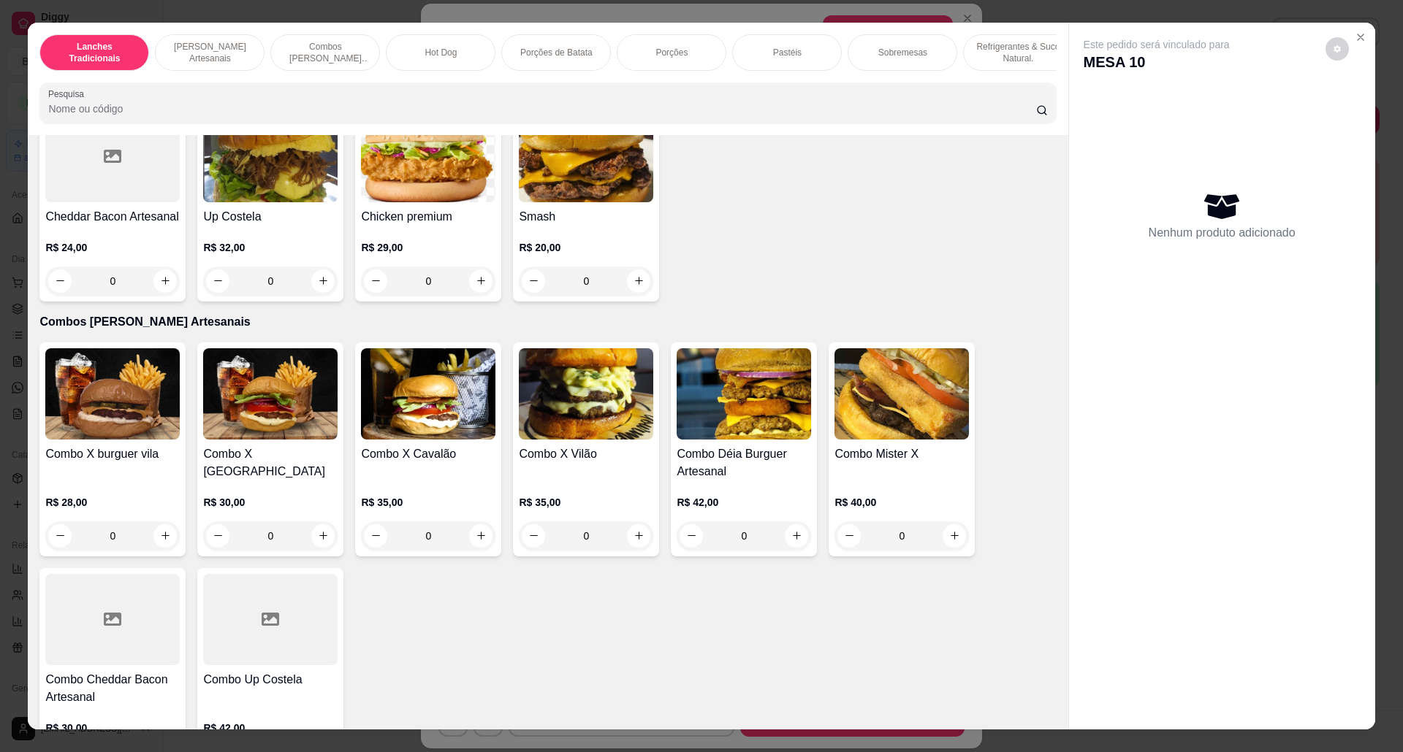
click at [603, 226] on h4 "Smash" at bounding box center [586, 217] width 134 height 18
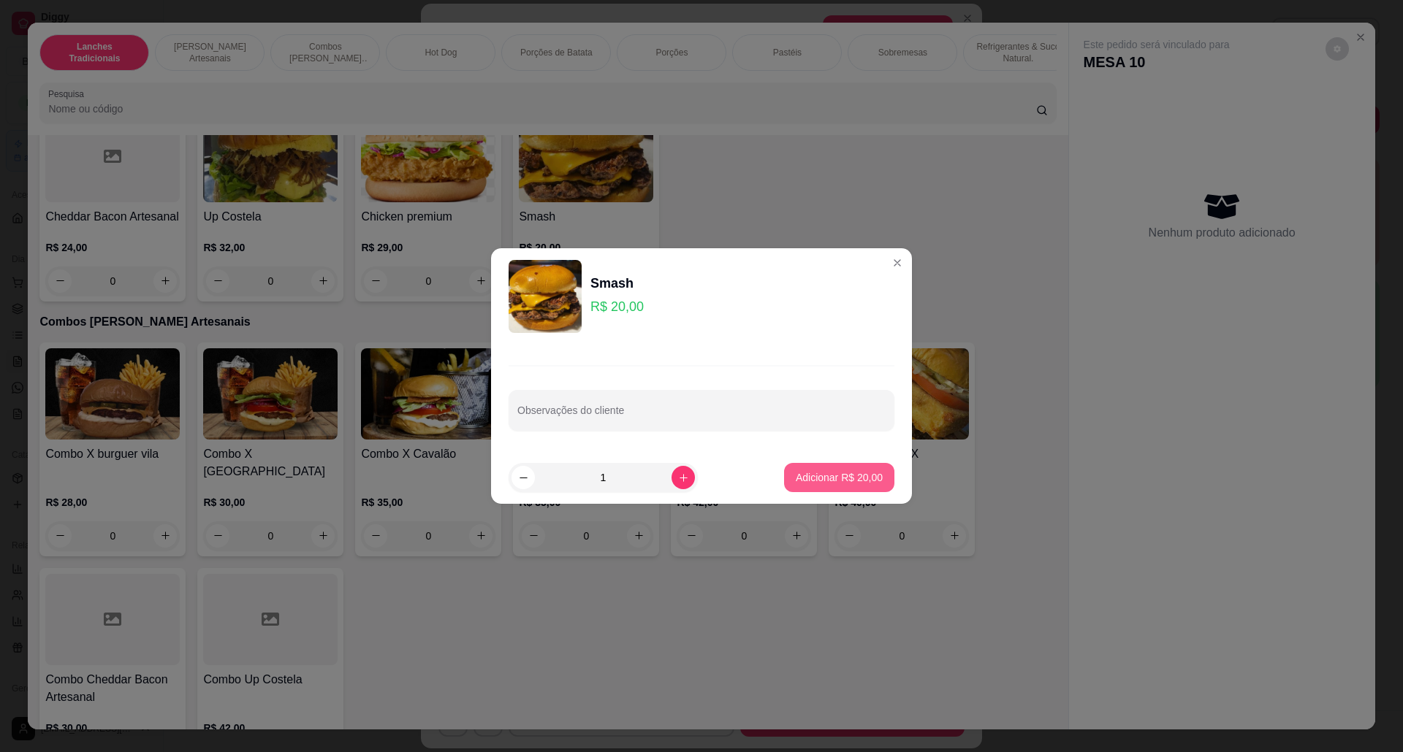
click at [860, 474] on p "Adicionar R$ 20,00" at bounding box center [839, 477] width 87 height 15
type input "1"
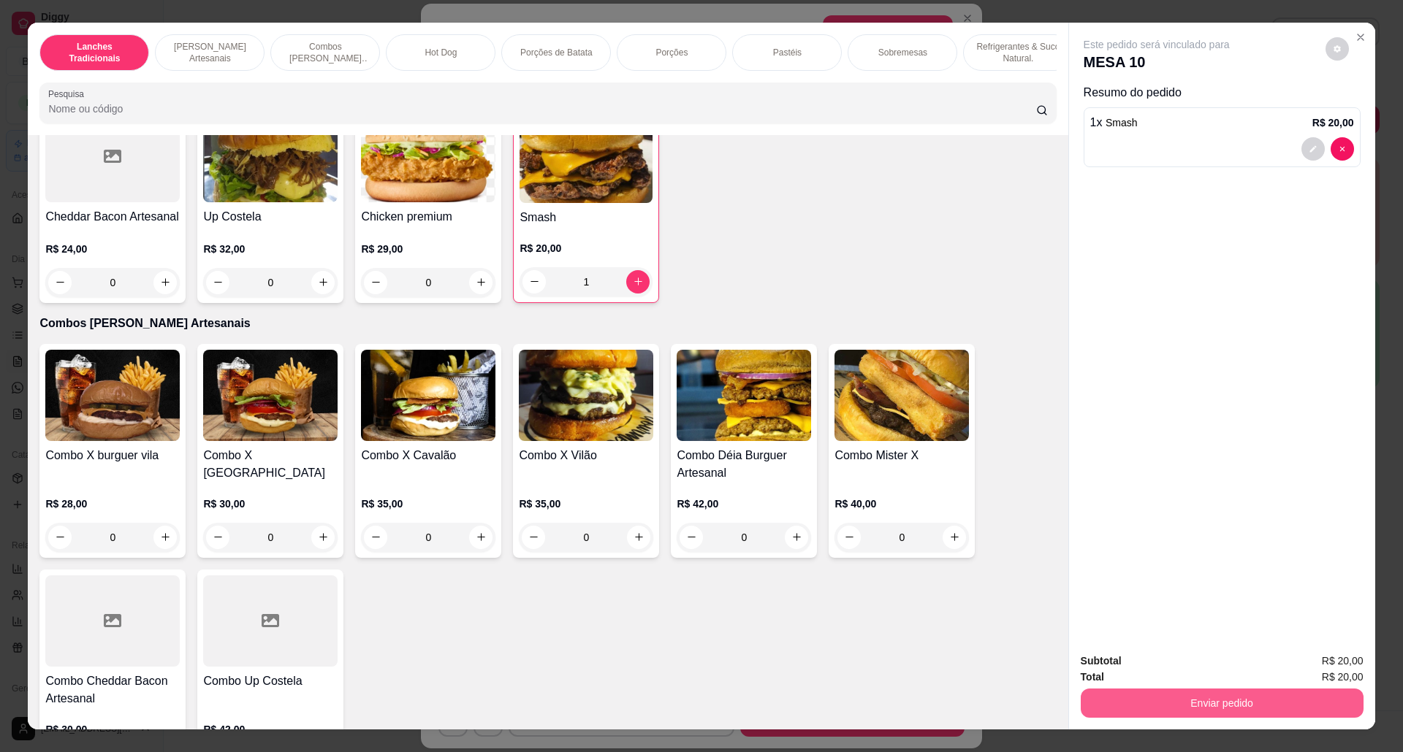
click at [1252, 707] on button "Enviar pedido" at bounding box center [1221, 703] width 283 height 29
click at [1181, 670] on button "Não registrar e enviar pedido" at bounding box center [1172, 668] width 148 height 27
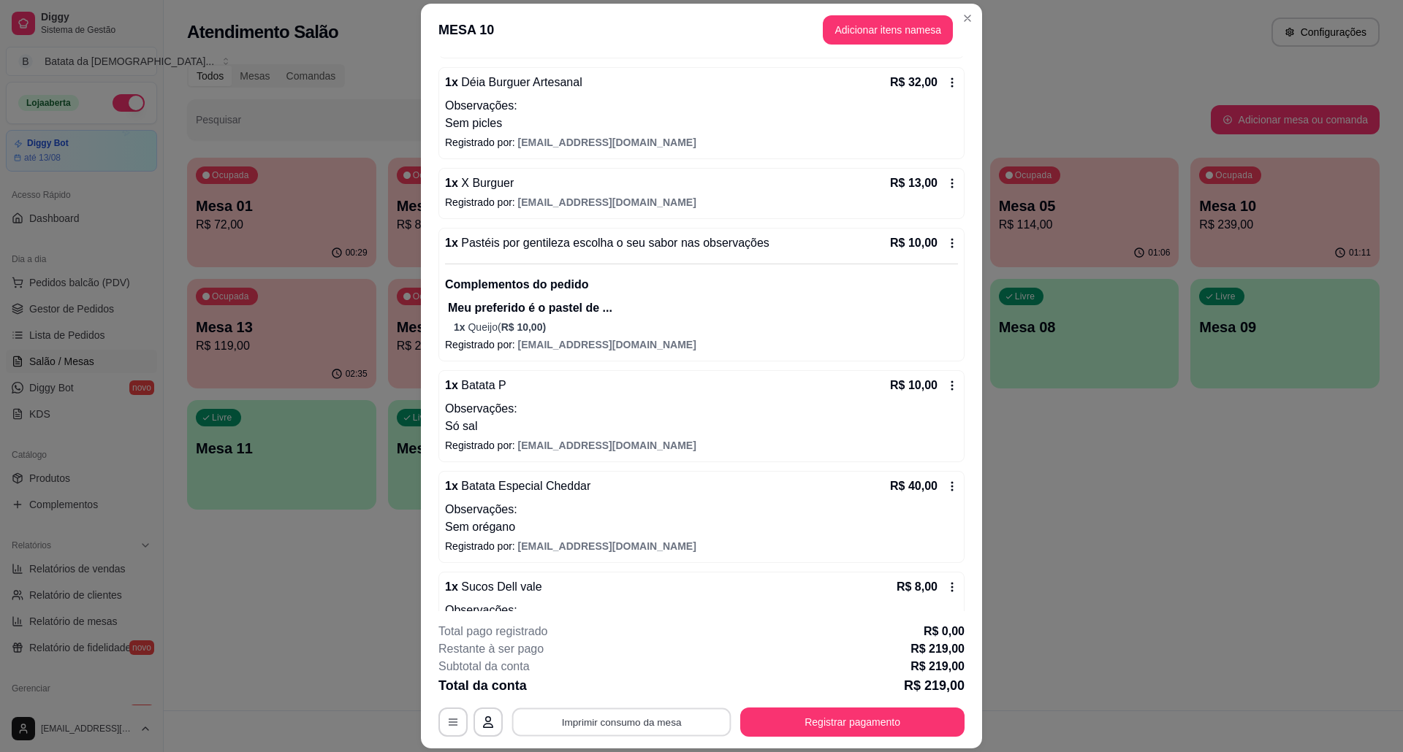
click at [640, 717] on button "Imprimir consumo da mesa" at bounding box center [621, 722] width 219 height 28
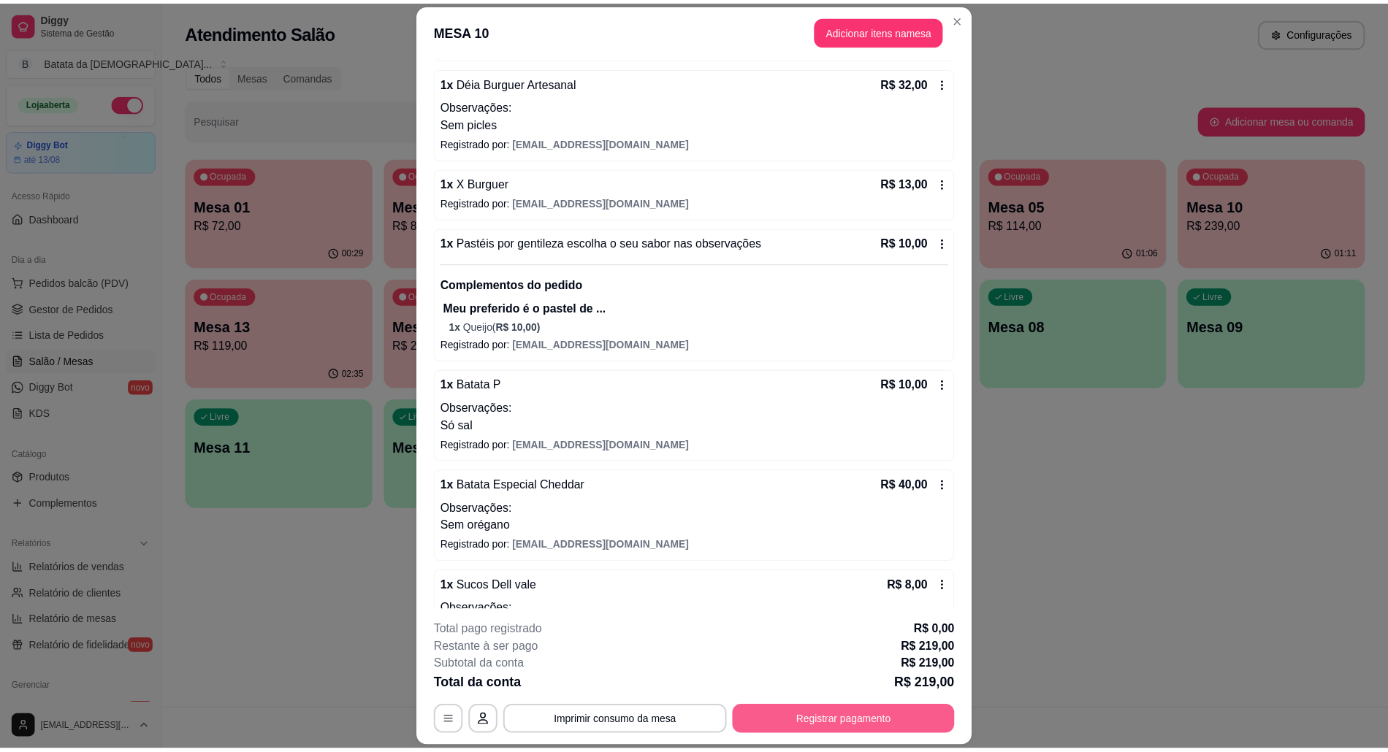
scroll to position [0, 0]
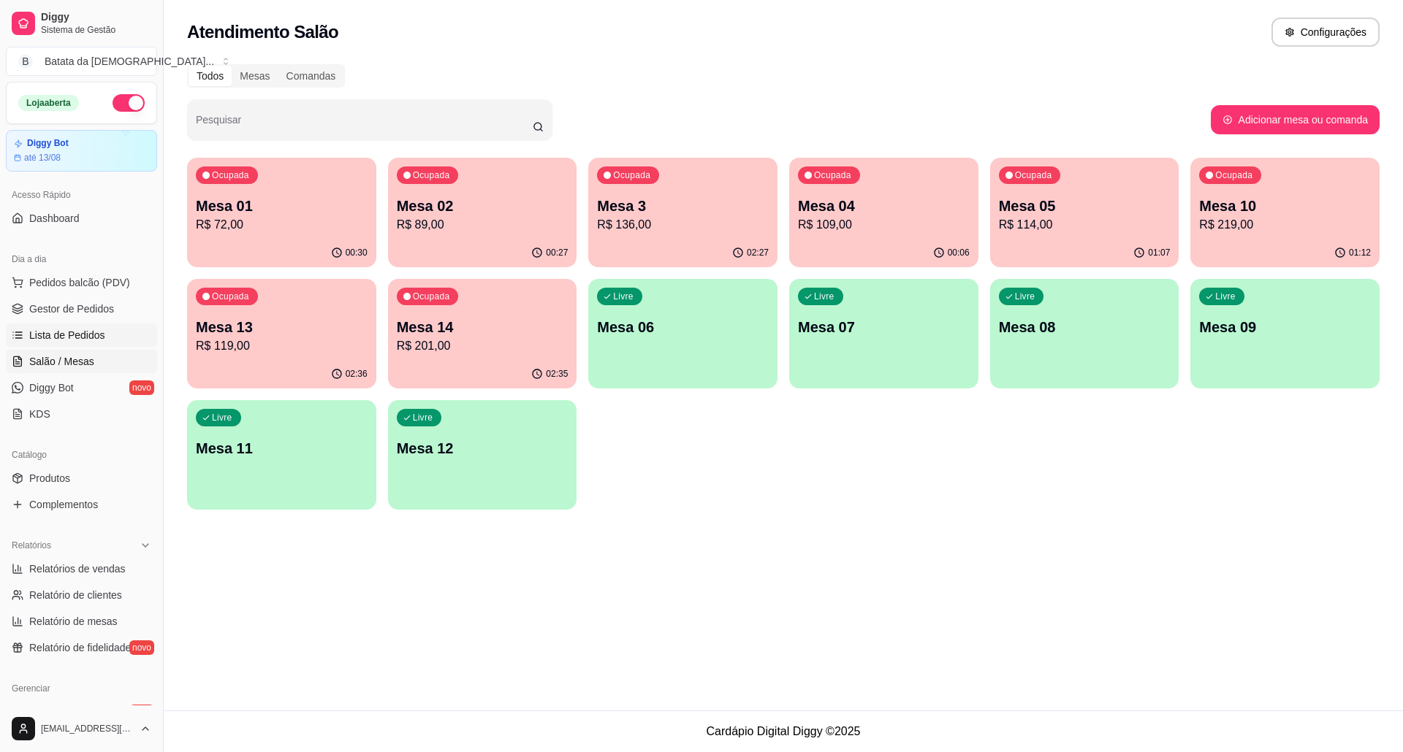
click at [34, 340] on span "Lista de Pedidos" at bounding box center [67, 335] width 76 height 15
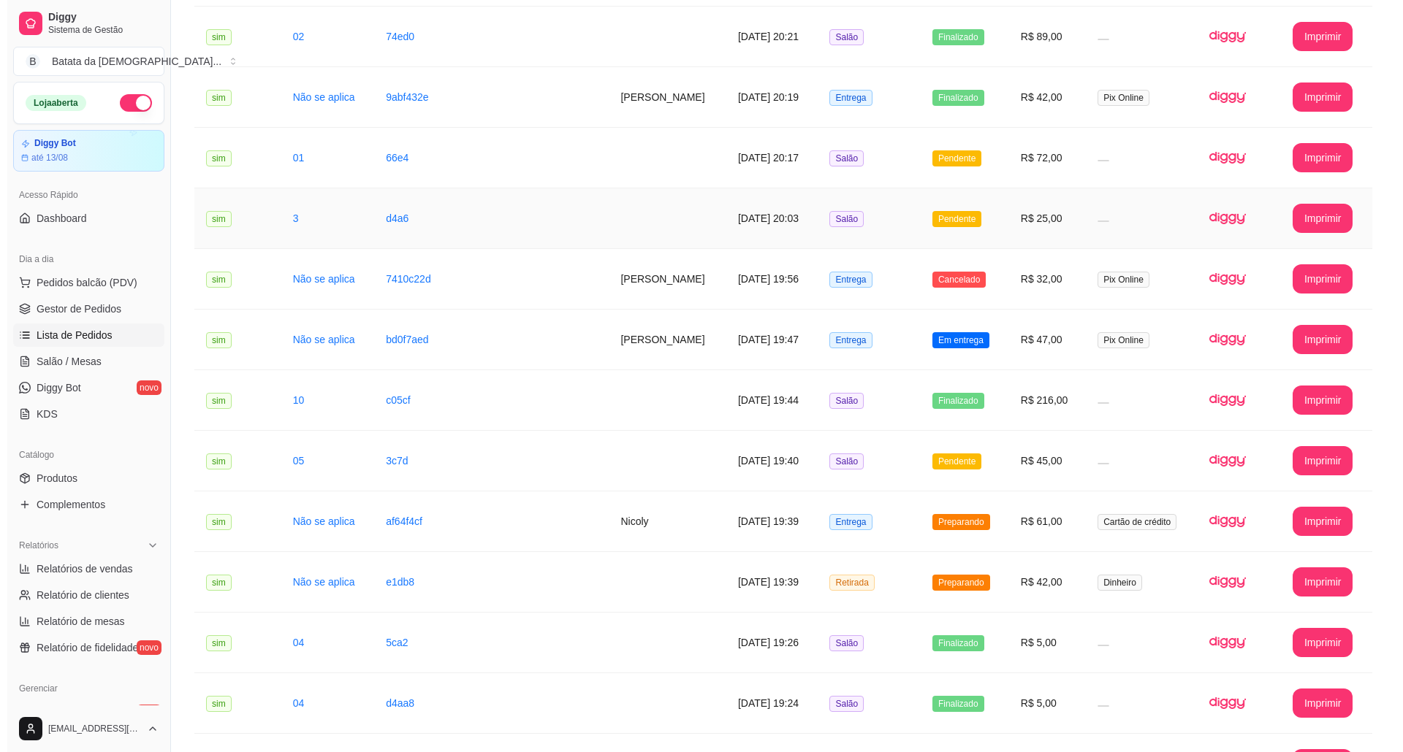
scroll to position [682, 0]
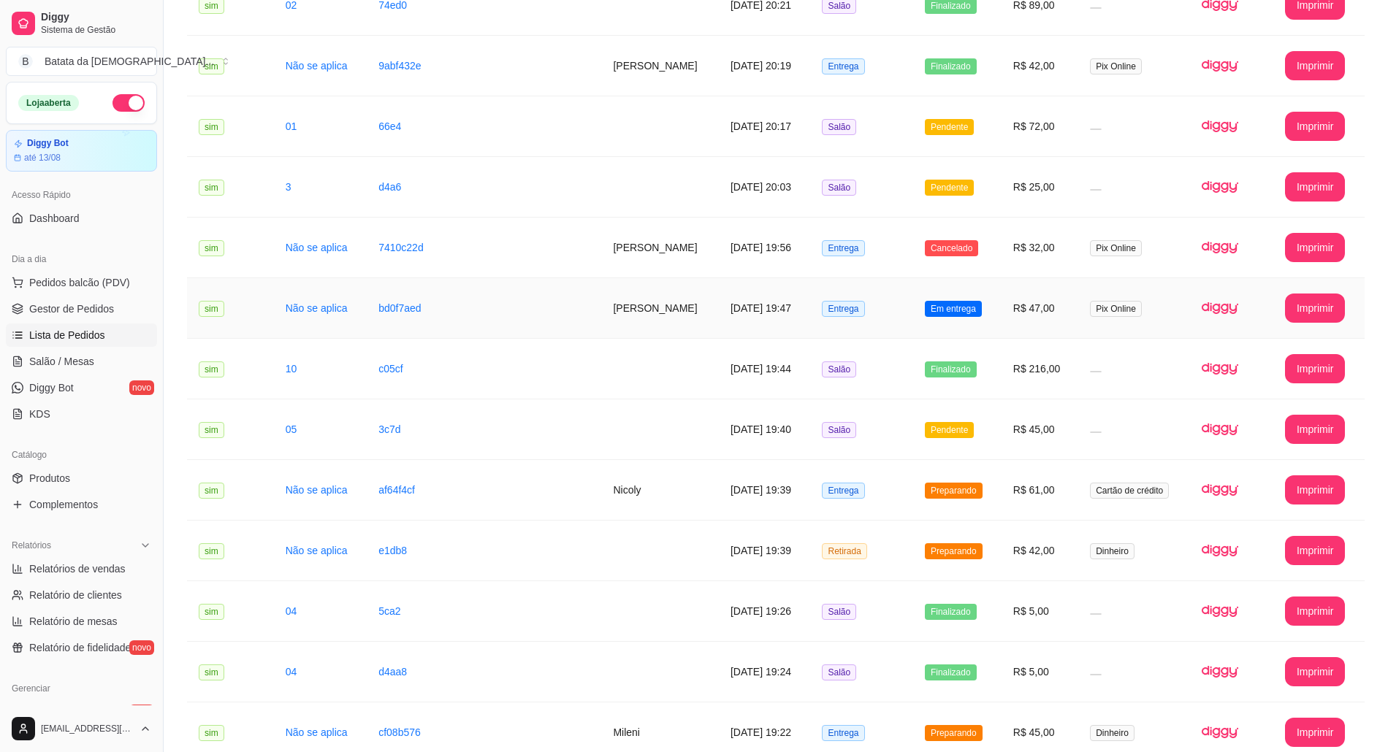
click at [611, 310] on td "[PERSON_NAME]" at bounding box center [660, 308] width 118 height 61
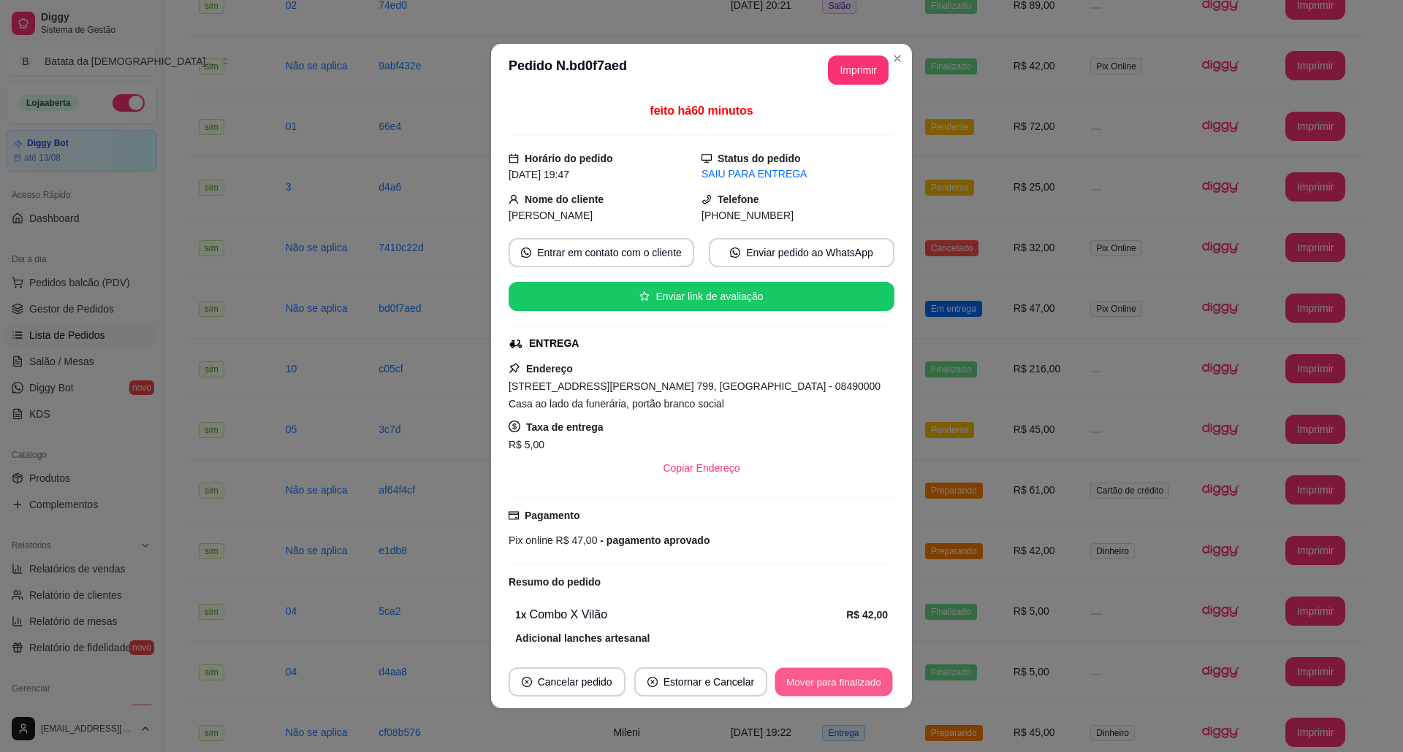
click at [840, 694] on button "Mover para finalizado" at bounding box center [834, 682] width 118 height 28
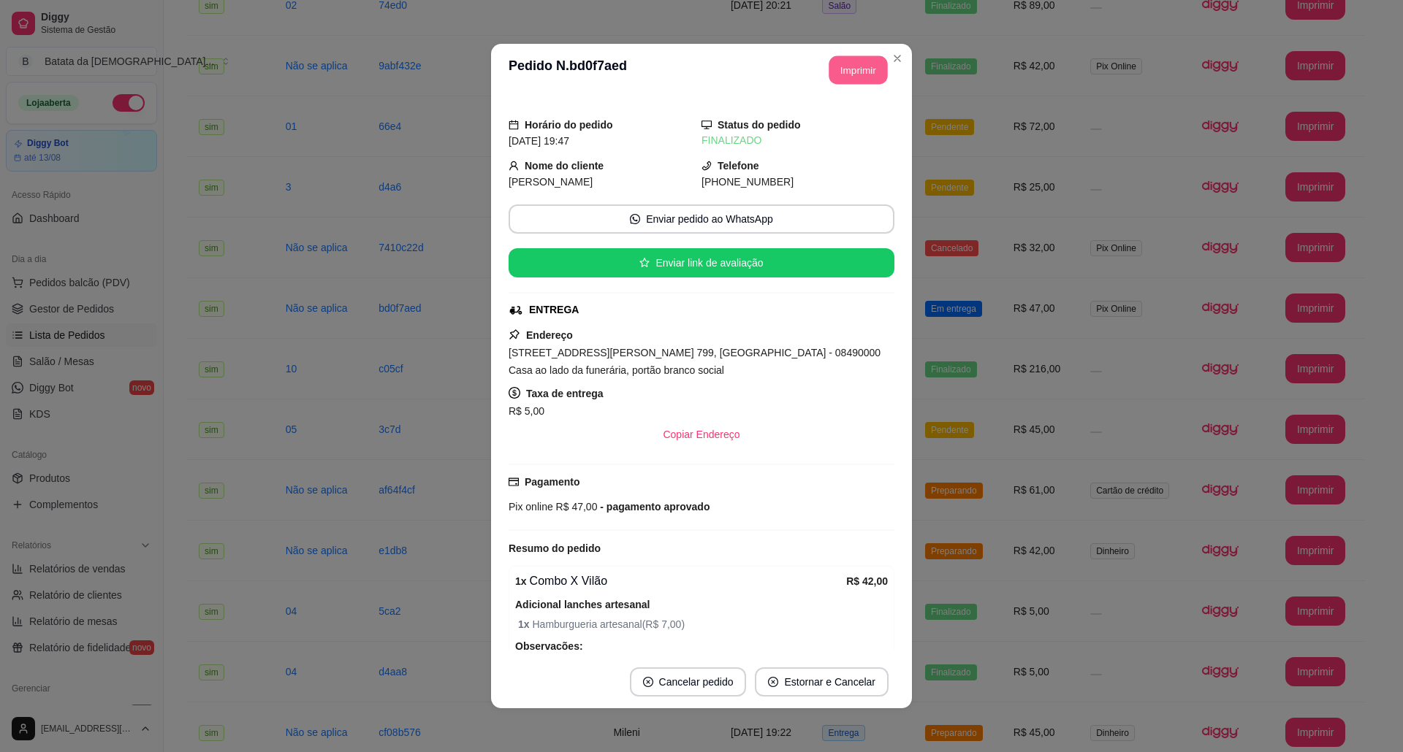
click at [851, 71] on button "Imprimir" at bounding box center [858, 70] width 58 height 28
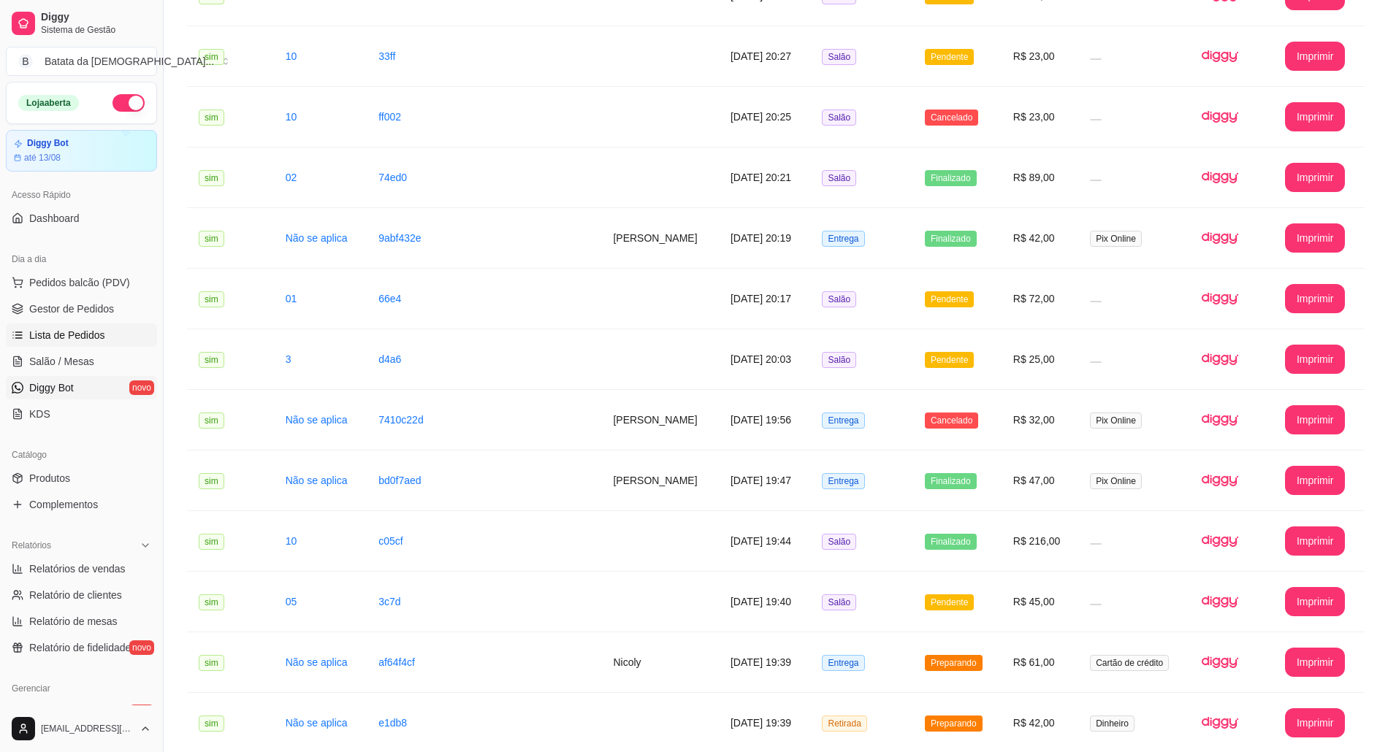
scroll to position [487, 0]
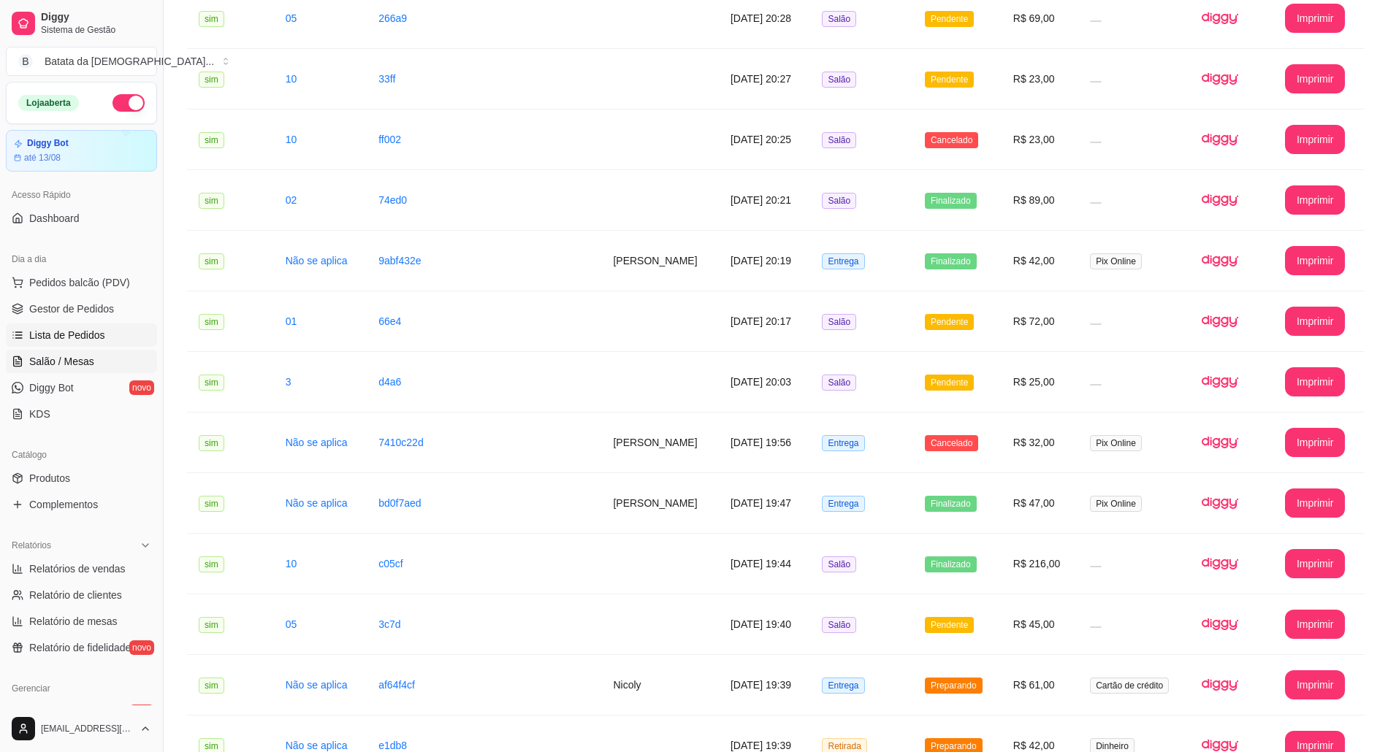
click at [106, 372] on link "Salão / Mesas" at bounding box center [81, 361] width 151 height 23
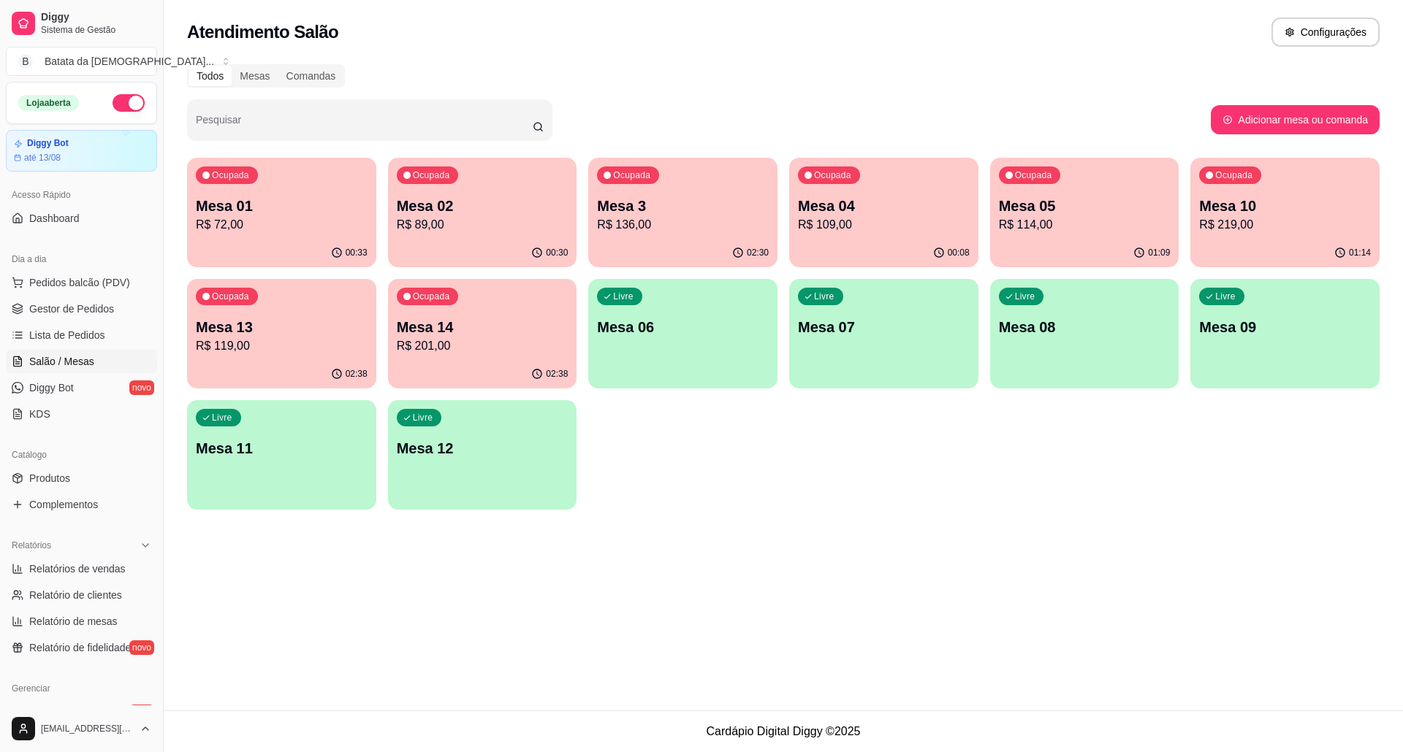
click at [513, 200] on p "Mesa 02" at bounding box center [483, 206] width 172 height 20
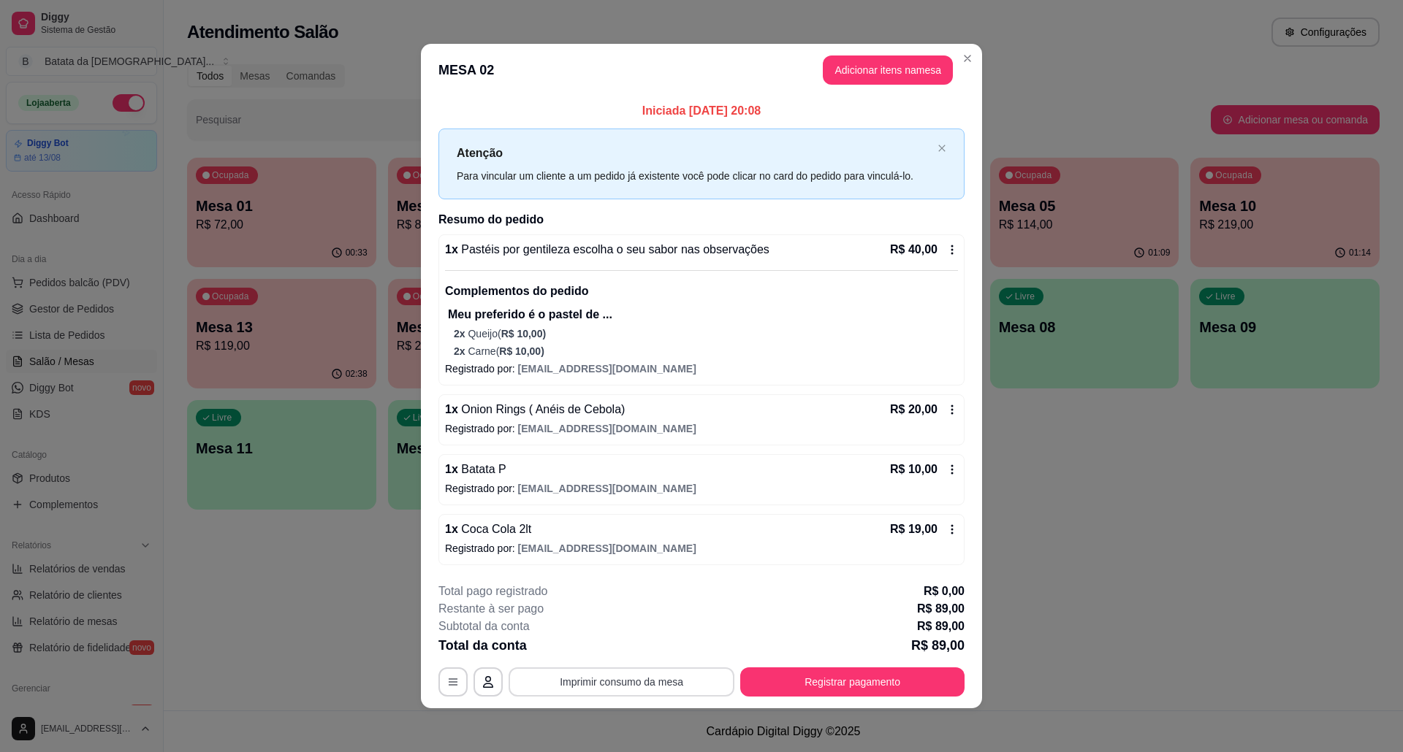
click at [583, 679] on button "Imprimir consumo da mesa" at bounding box center [621, 682] width 226 height 29
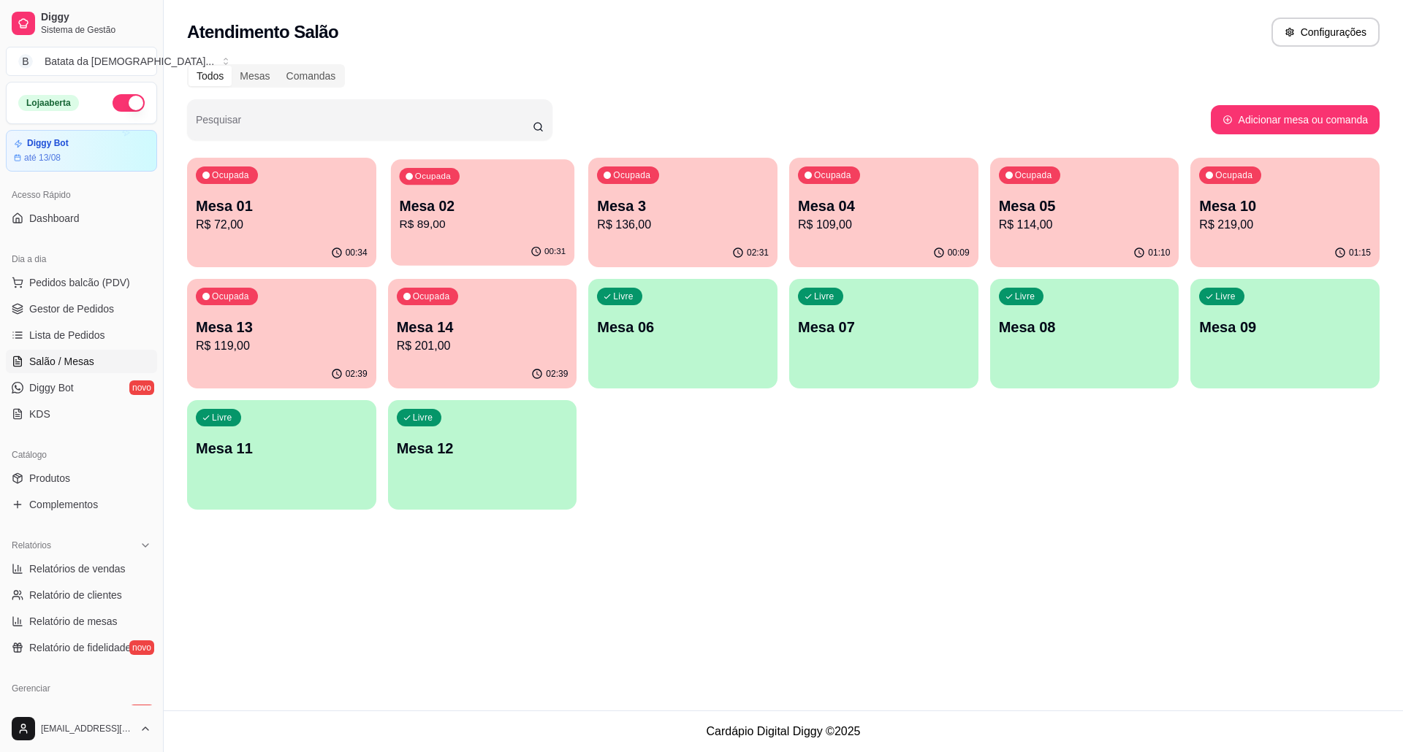
click at [518, 200] on p "Mesa 02" at bounding box center [482, 207] width 167 height 20
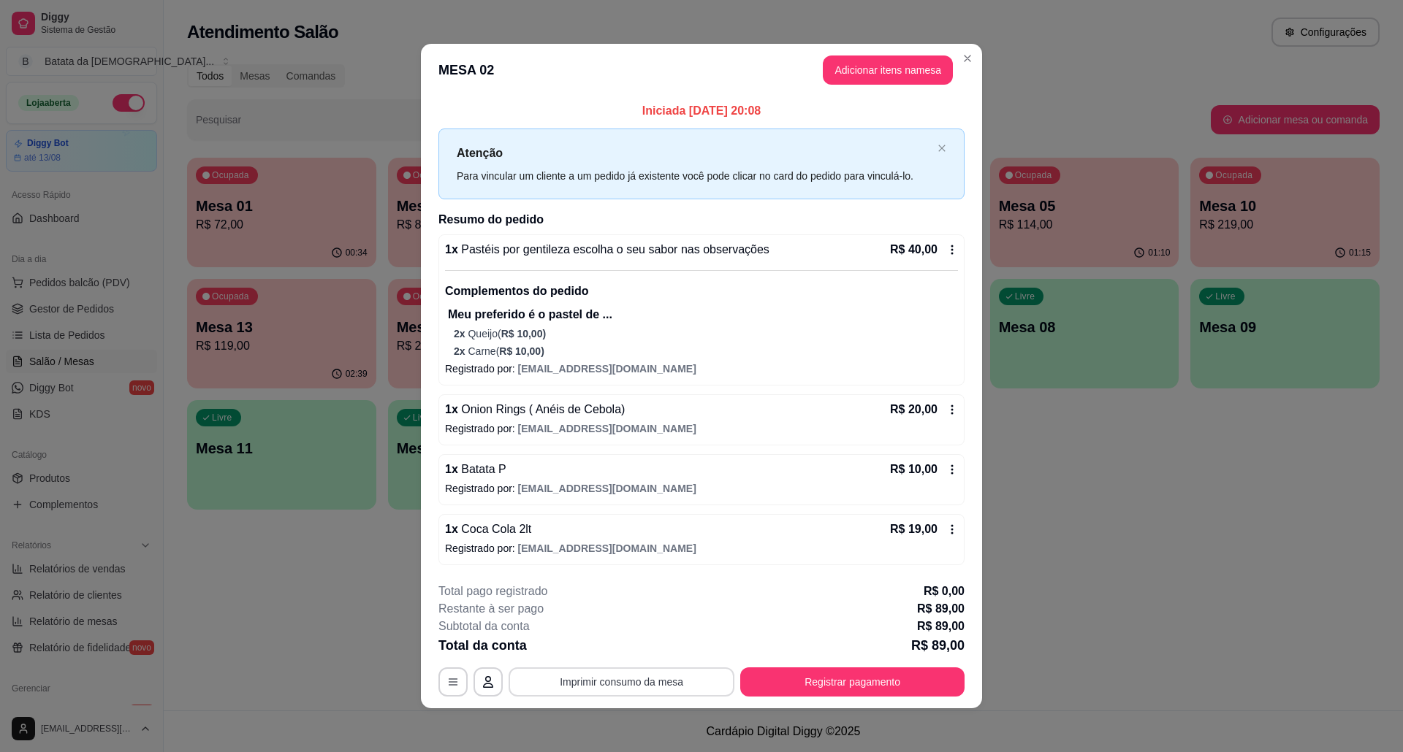
click at [681, 685] on button "Imprimir consumo da mesa" at bounding box center [621, 682] width 226 height 29
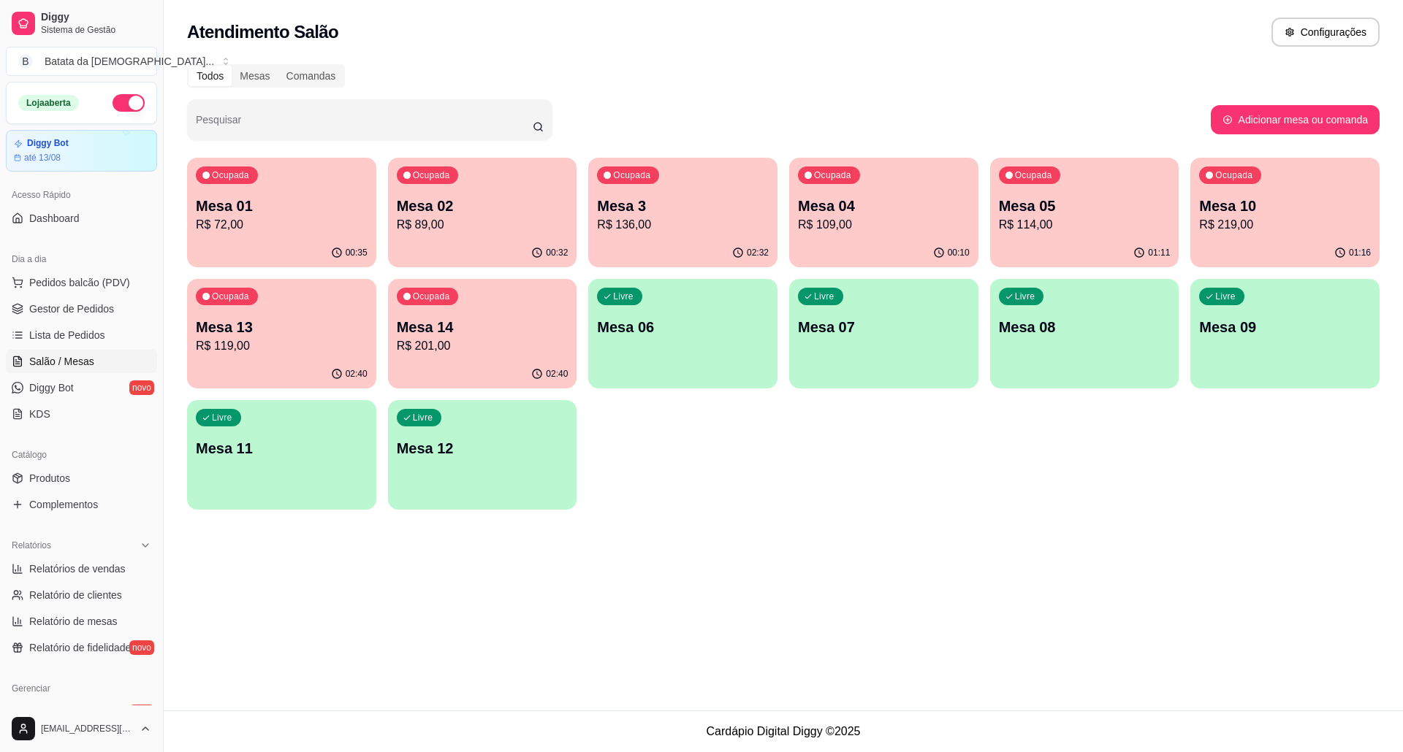
click at [541, 206] on p "Mesa 02" at bounding box center [483, 206] width 172 height 20
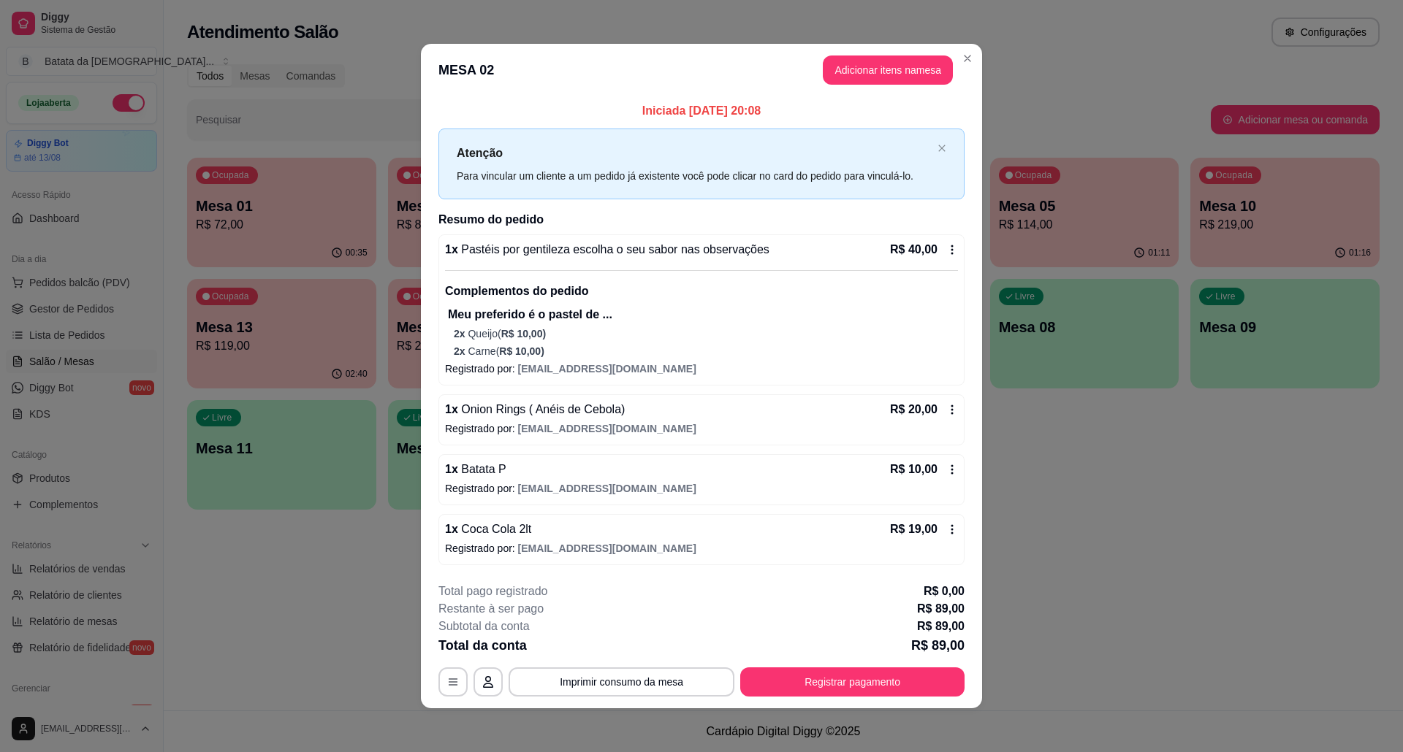
scroll to position [4, 0]
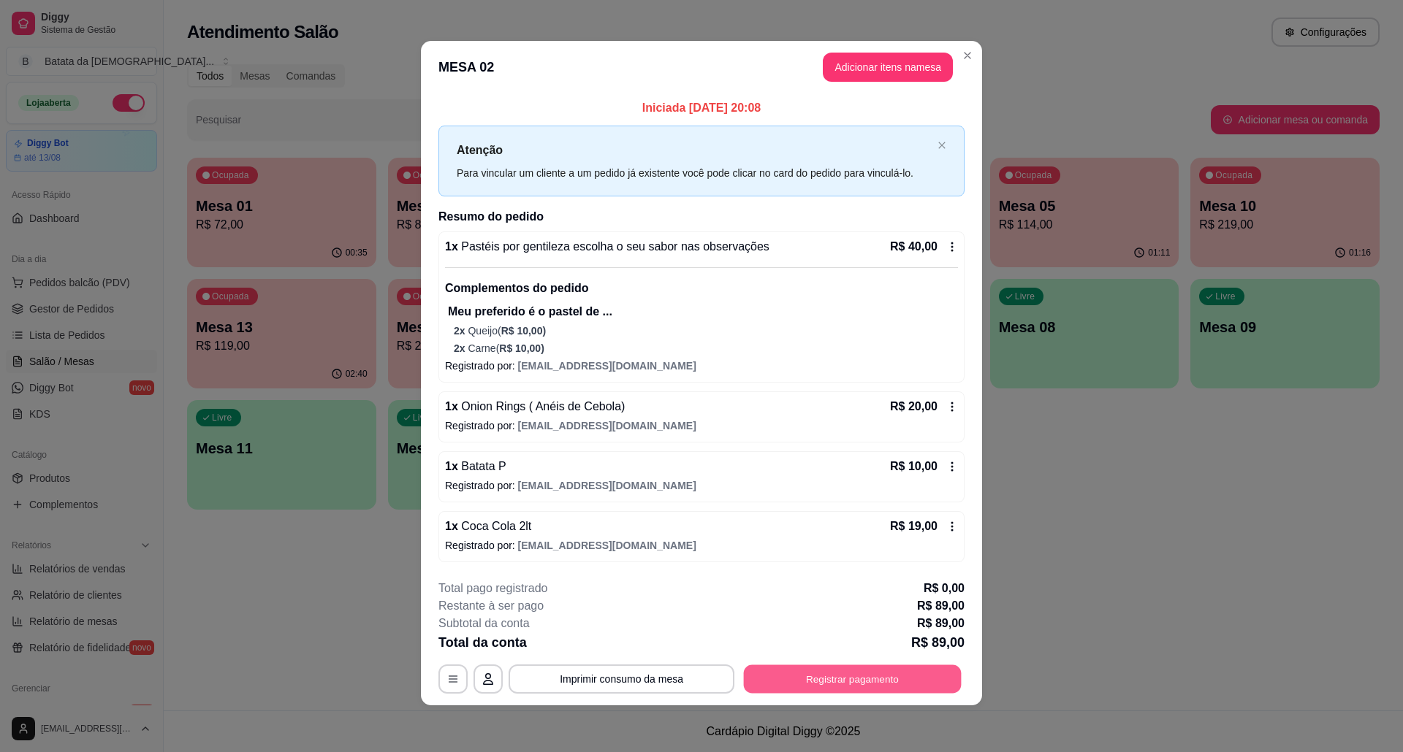
click at [859, 685] on button "Registrar pagamento" at bounding box center [853, 680] width 218 height 28
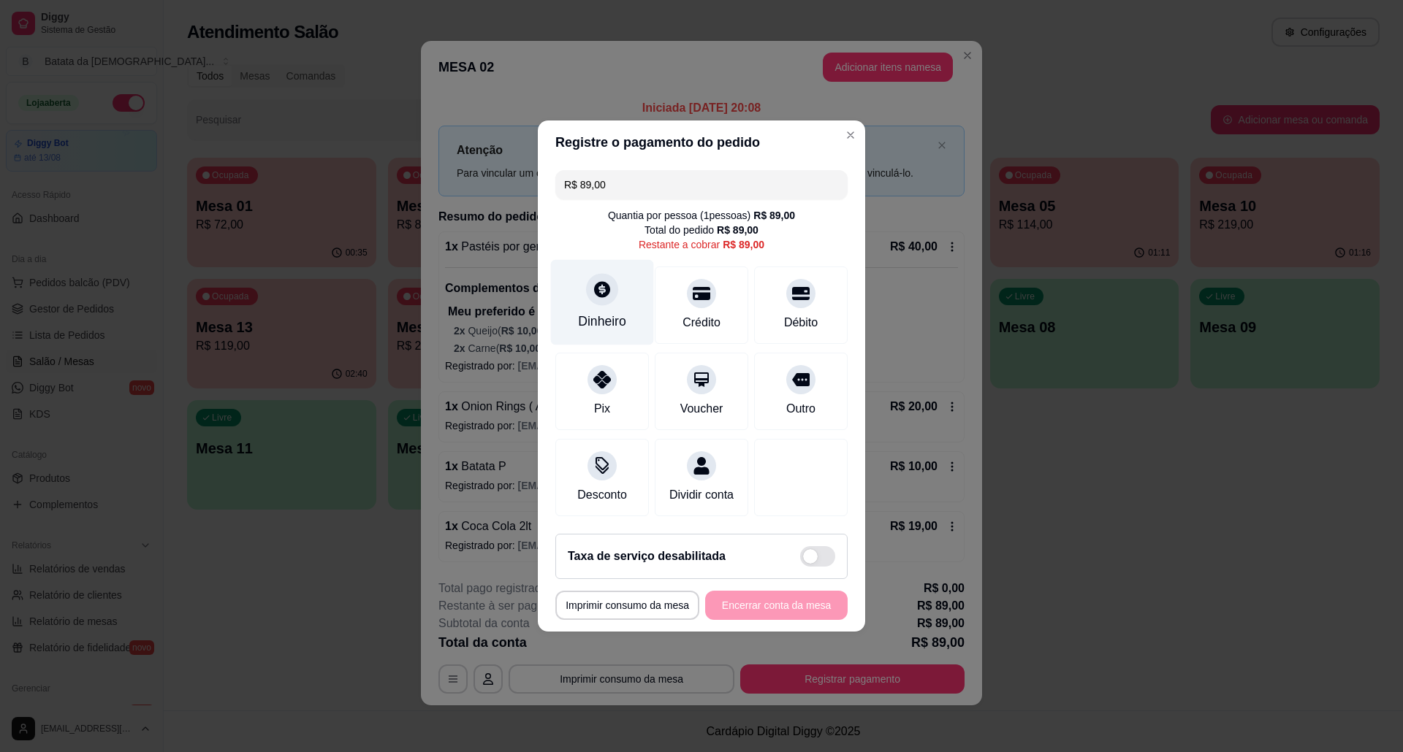
click at [600, 301] on div "Dinheiro" at bounding box center [602, 302] width 103 height 85
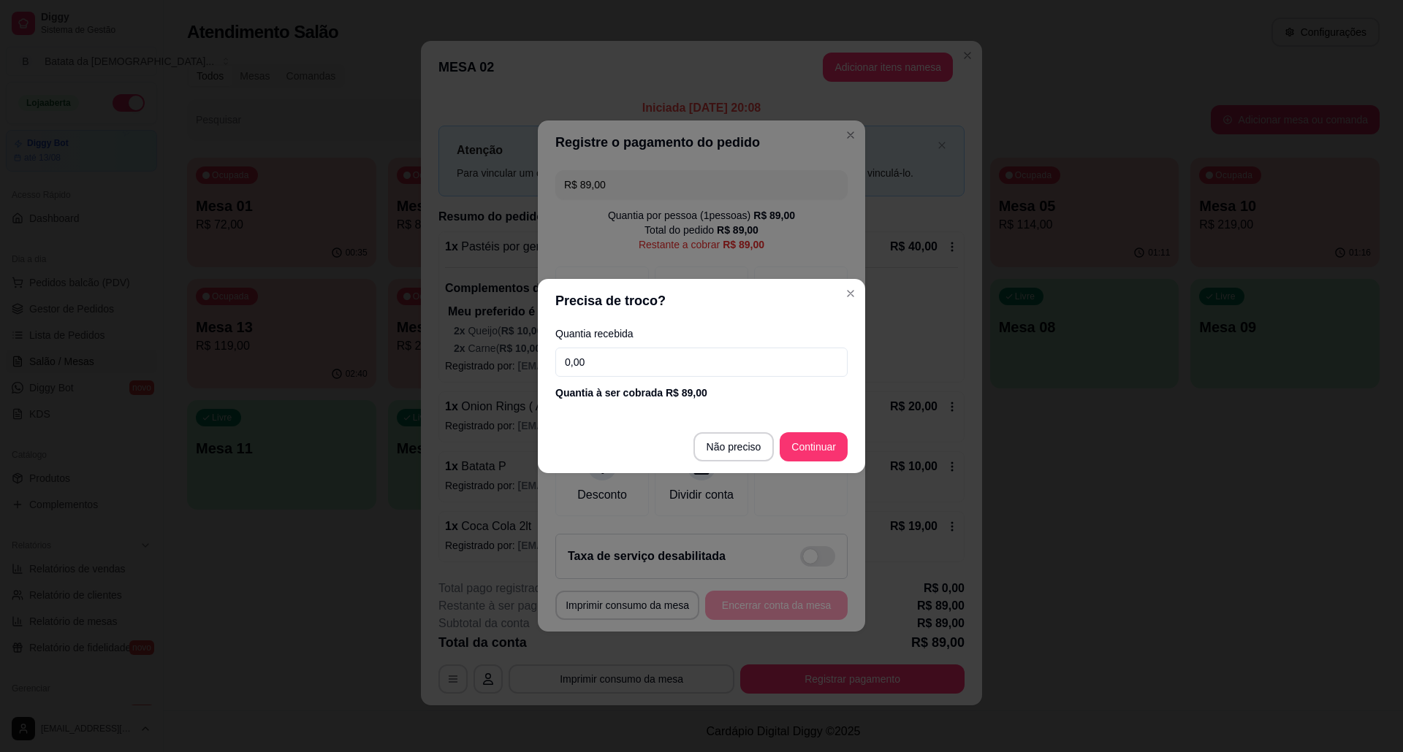
click at [668, 371] on input "0,00" at bounding box center [701, 362] width 292 height 29
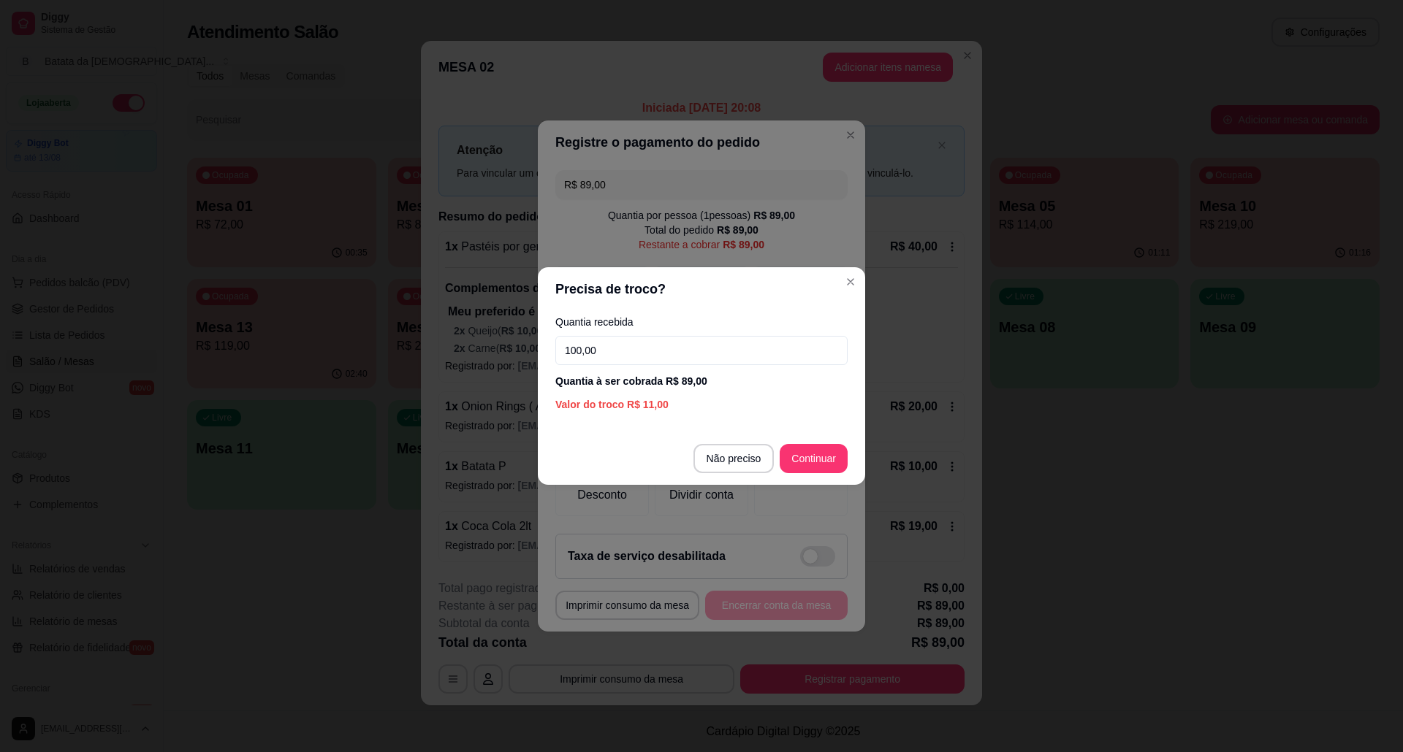
type input "100,00"
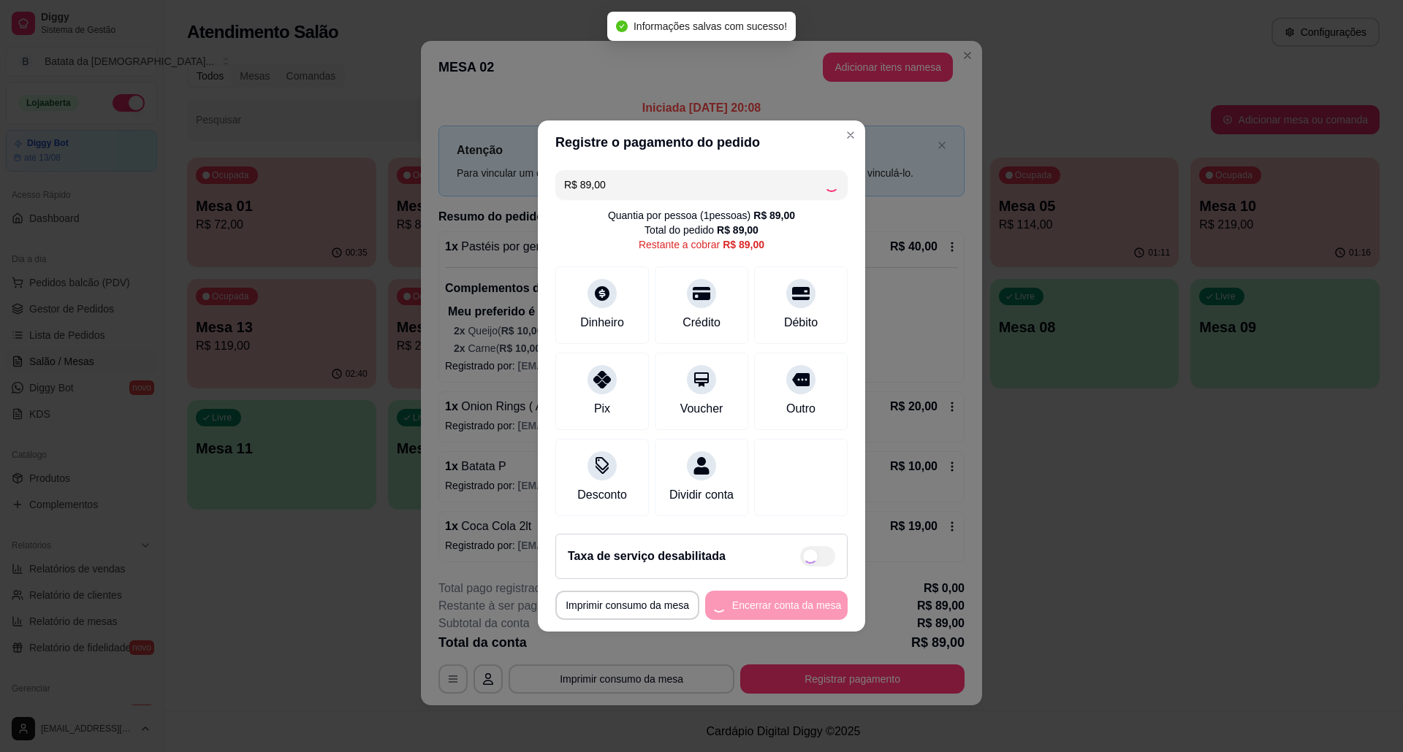
type input "R$ 0,00"
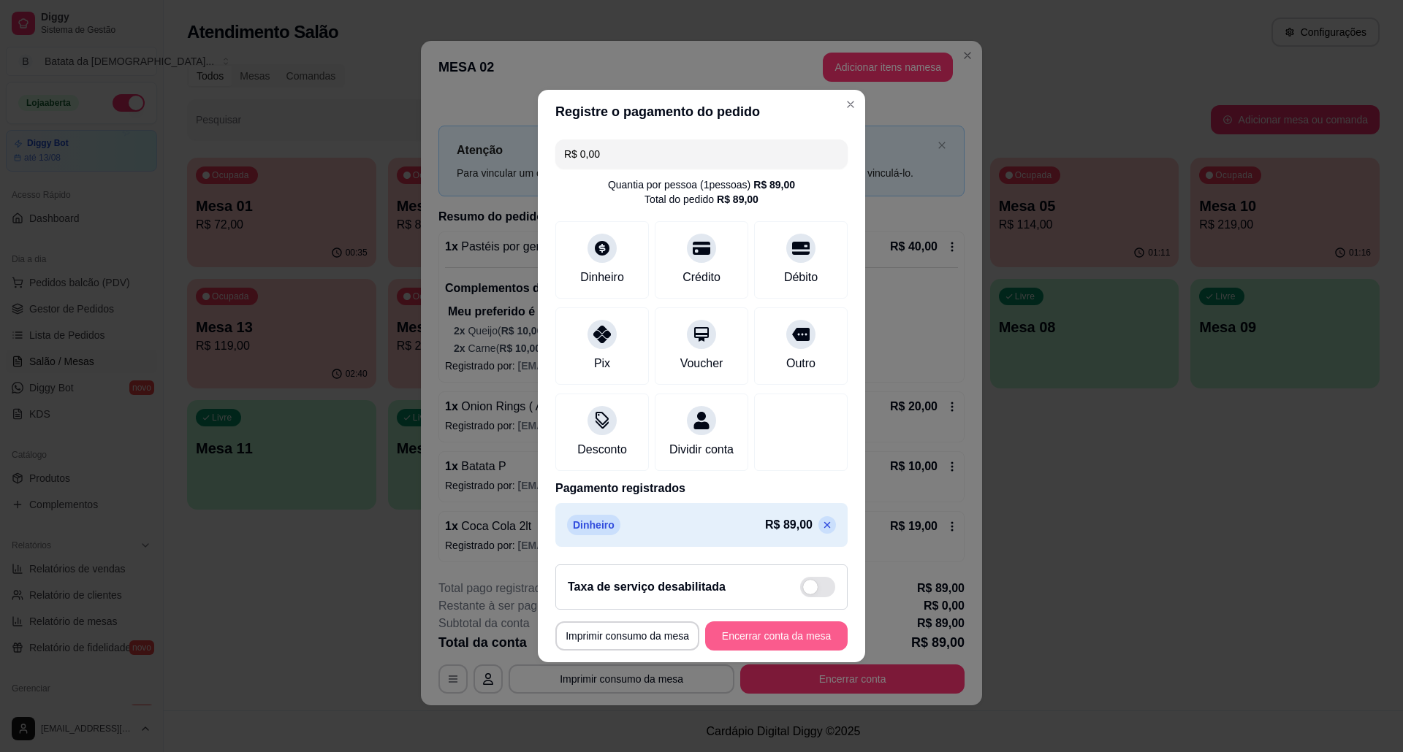
click at [808, 646] on button "Encerrar conta da mesa" at bounding box center [776, 636] width 142 height 29
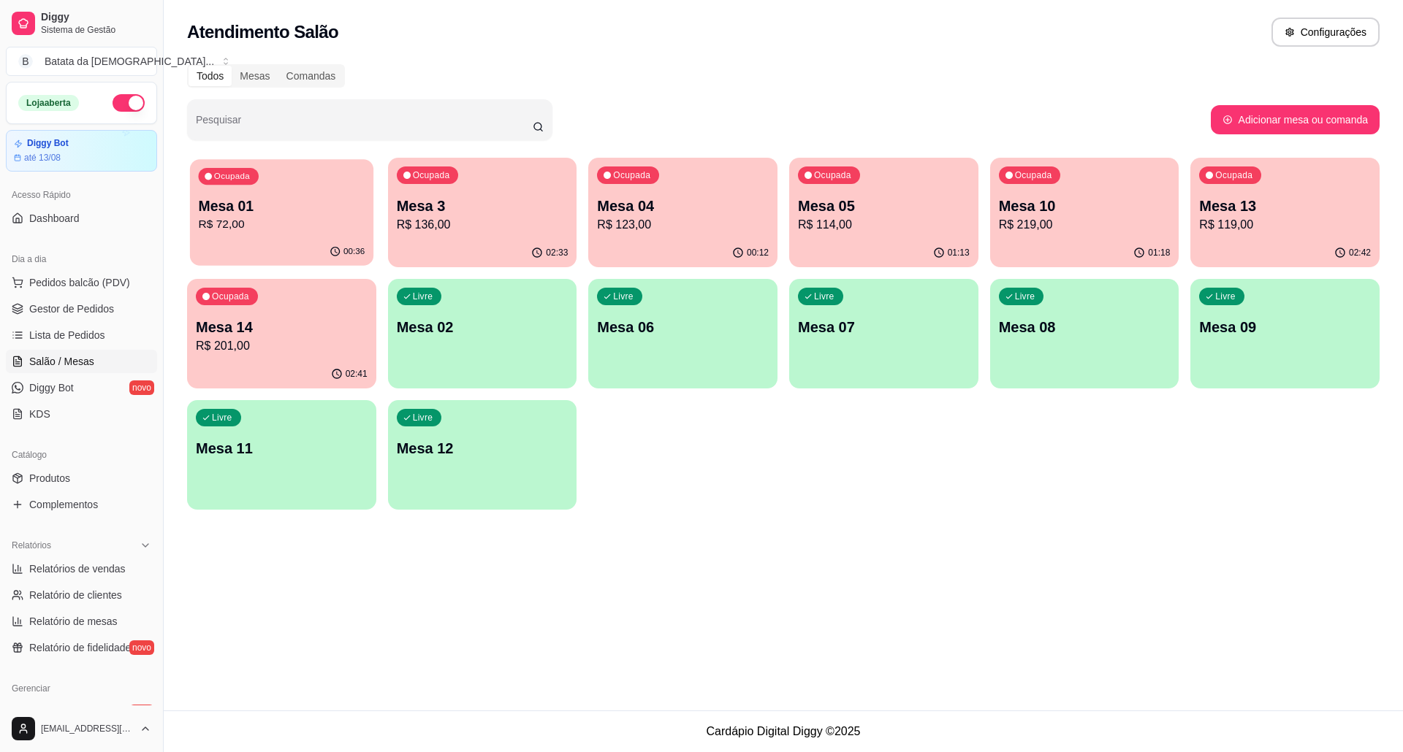
click at [334, 209] on p "Mesa 01" at bounding box center [282, 207] width 167 height 20
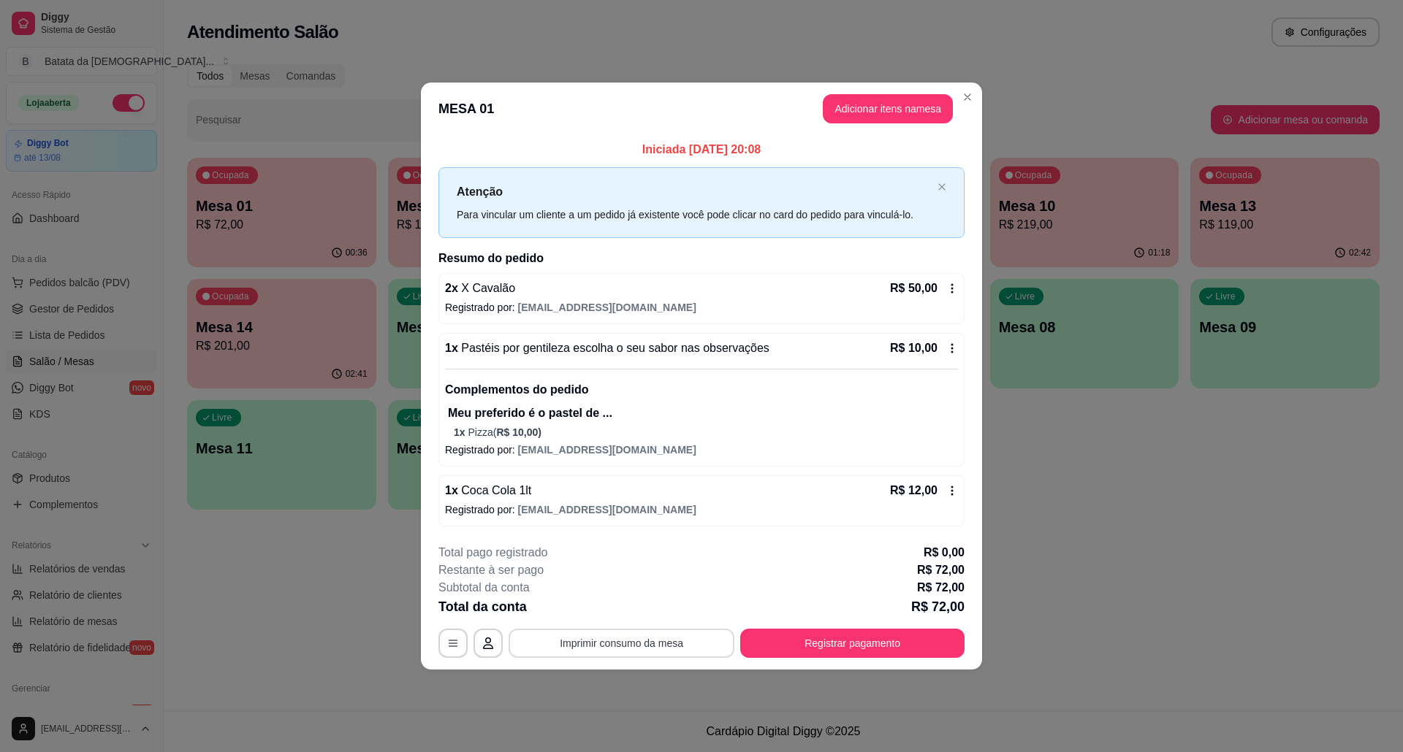
click at [649, 643] on button "Imprimir consumo da mesa" at bounding box center [621, 643] width 226 height 29
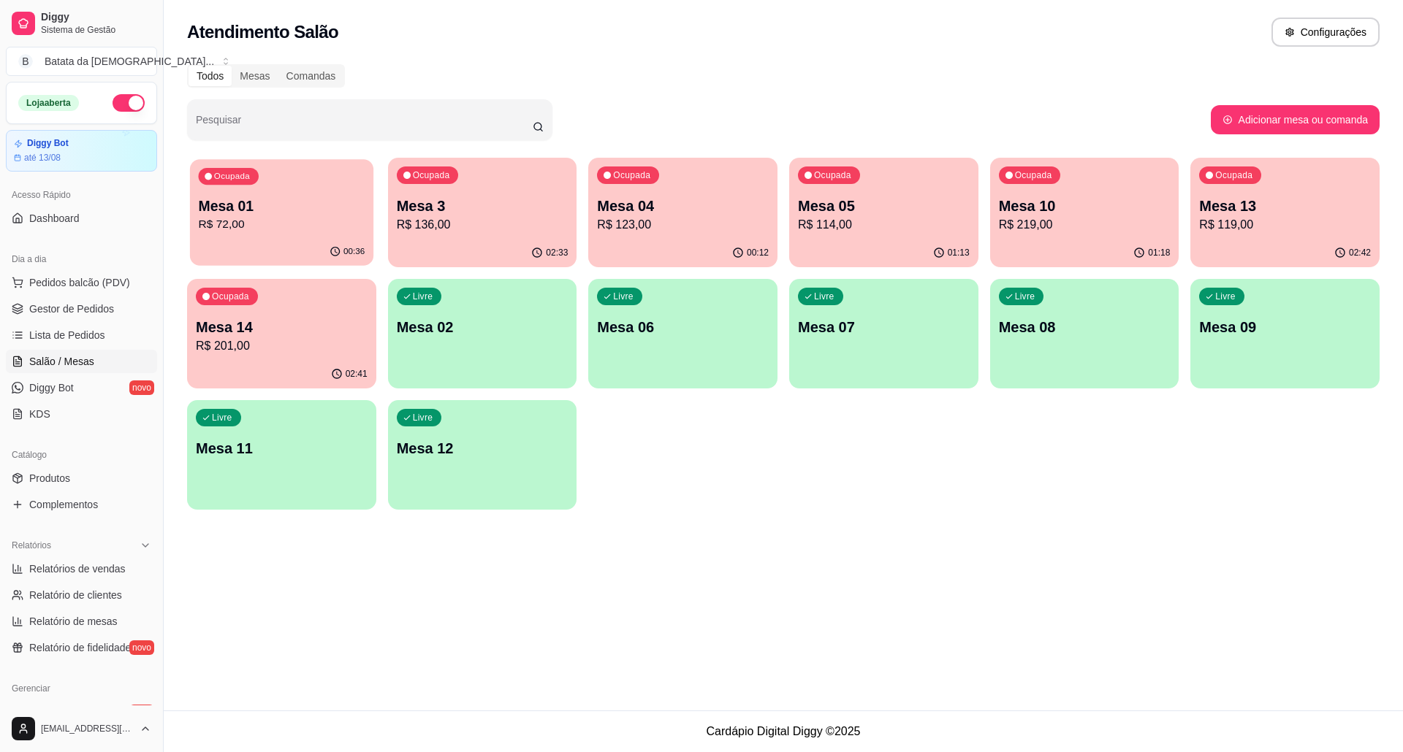
click at [297, 191] on div "Ocupada Mesa 01 R$ 72,00" at bounding box center [281, 198] width 183 height 79
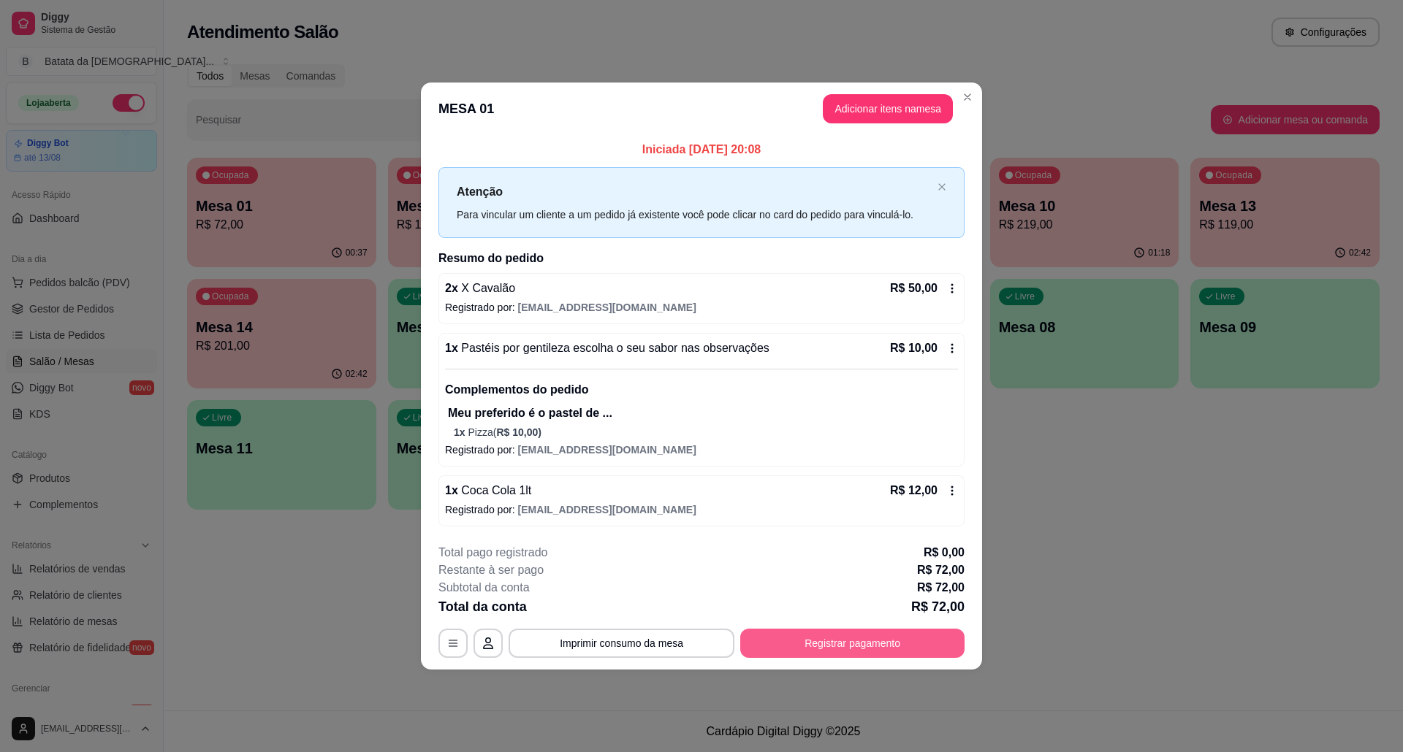
click at [918, 638] on button "Registrar pagamento" at bounding box center [852, 643] width 224 height 29
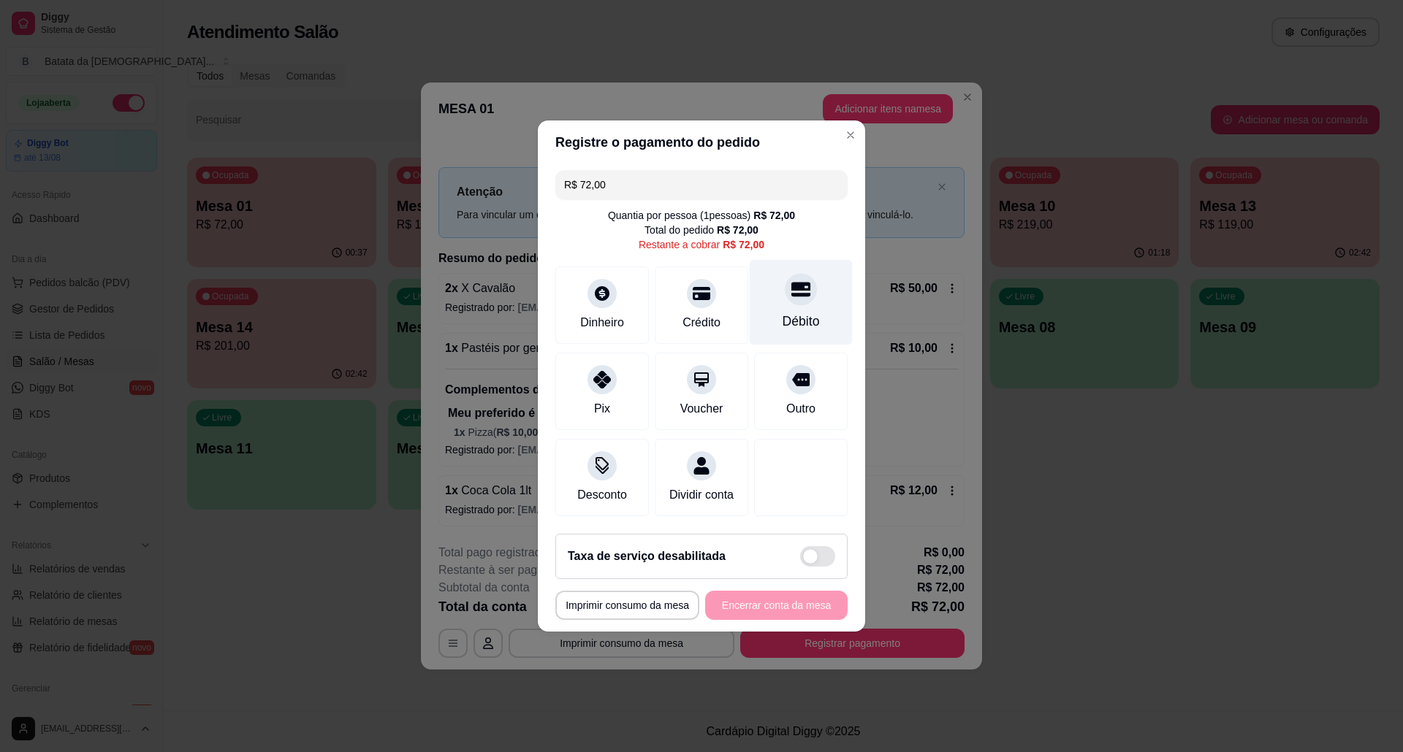
click at [787, 301] on div "Débito" at bounding box center [801, 302] width 103 height 85
type input "R$ 0,00"
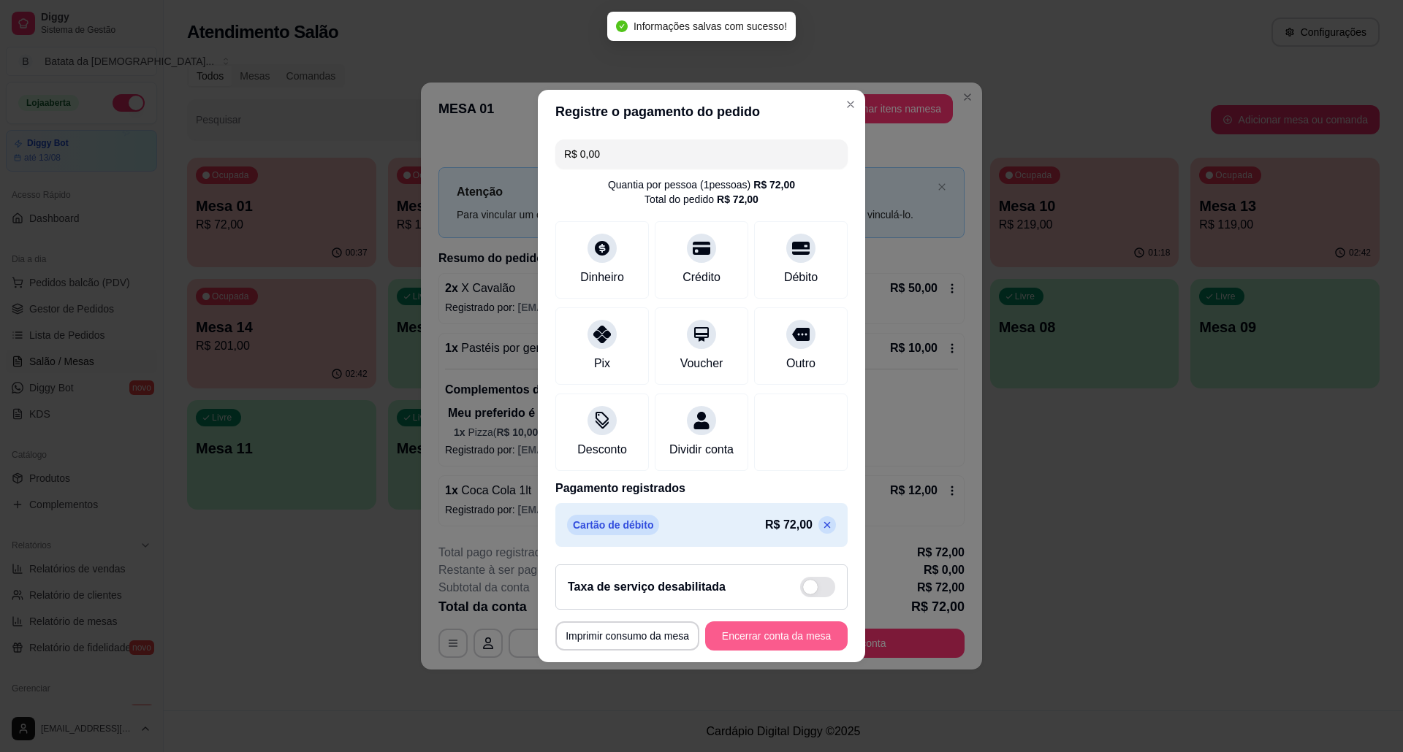
click at [790, 636] on button "Encerrar conta da mesa" at bounding box center [776, 636] width 142 height 29
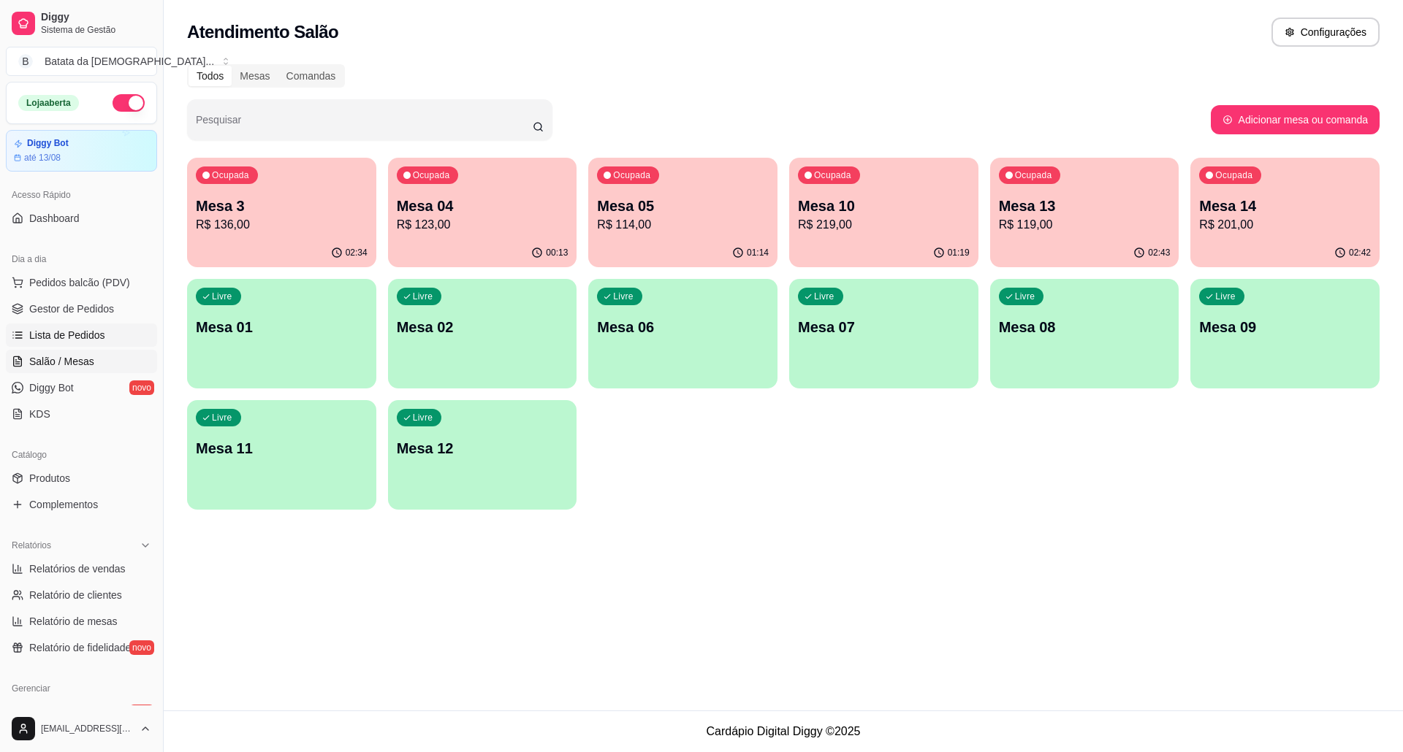
click at [107, 332] on link "Lista de Pedidos" at bounding box center [81, 335] width 151 height 23
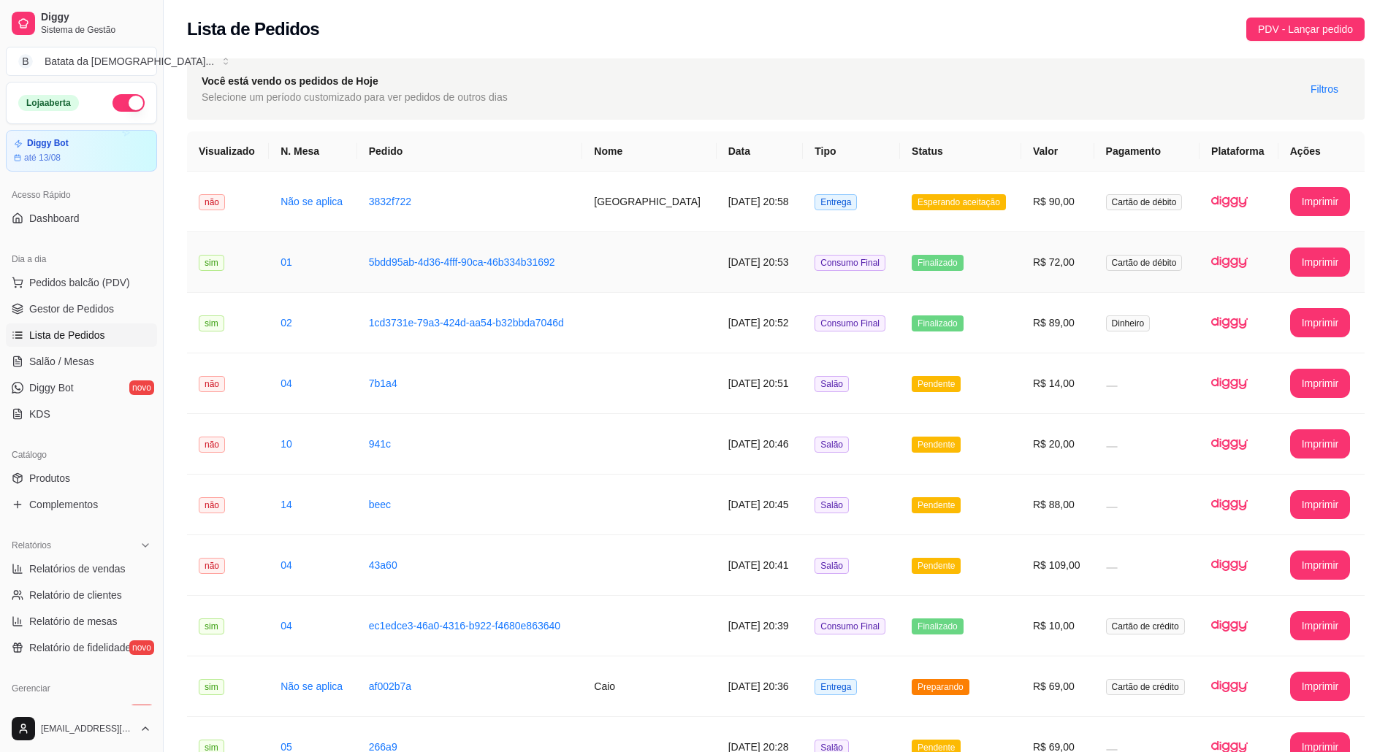
click at [1002, 231] on td "Esperando aceitação" at bounding box center [960, 202] width 121 height 61
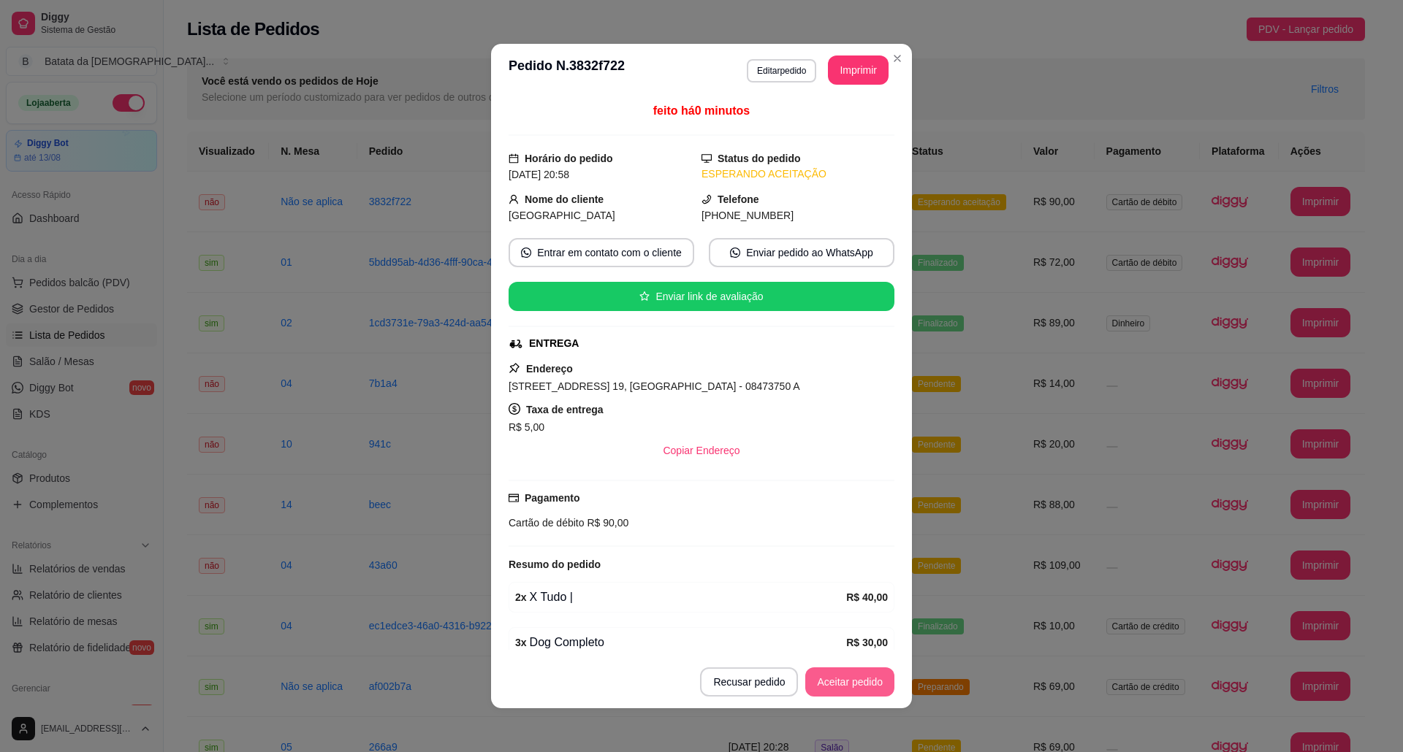
click at [859, 682] on button "Aceitar pedido" at bounding box center [849, 682] width 89 height 29
click at [849, 67] on button "Imprimir" at bounding box center [858, 70] width 61 height 29
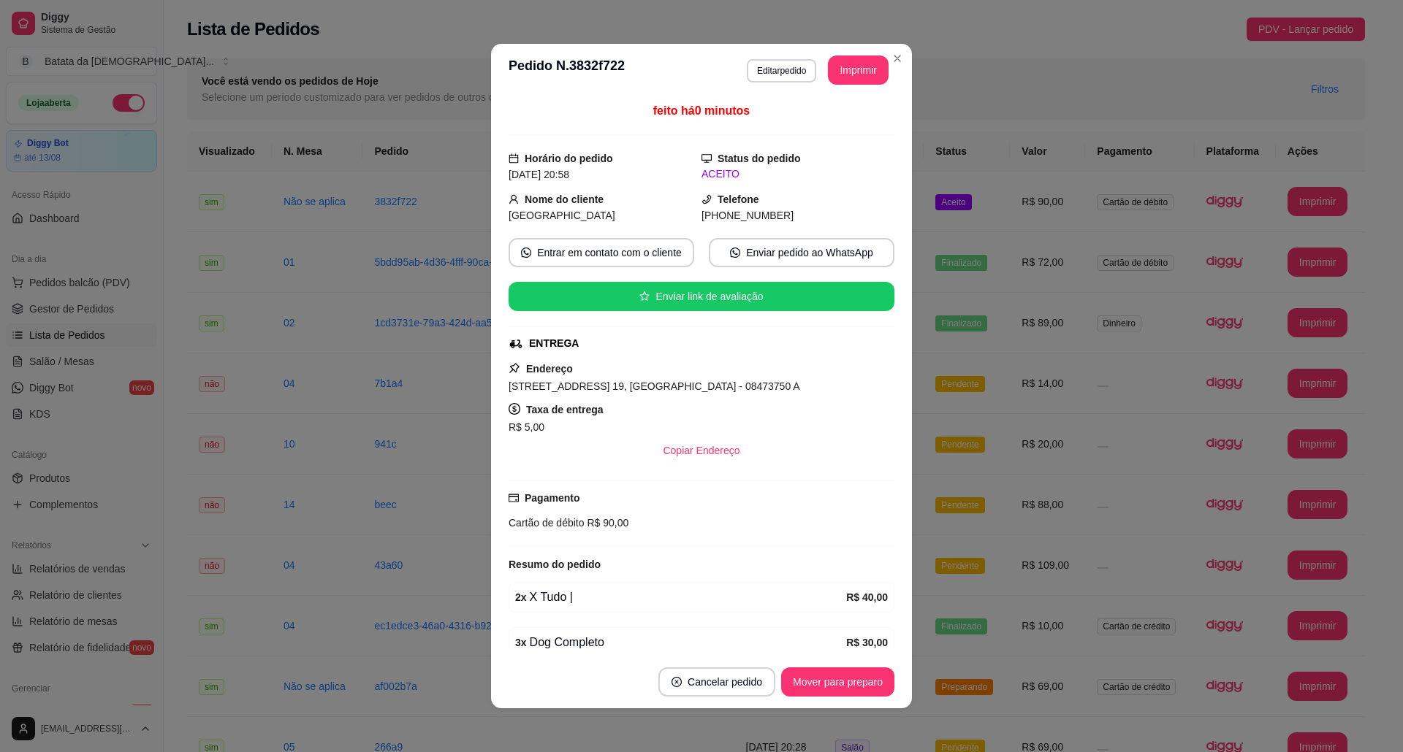
click at [857, 673] on button "Mover para preparo" at bounding box center [837, 682] width 113 height 29
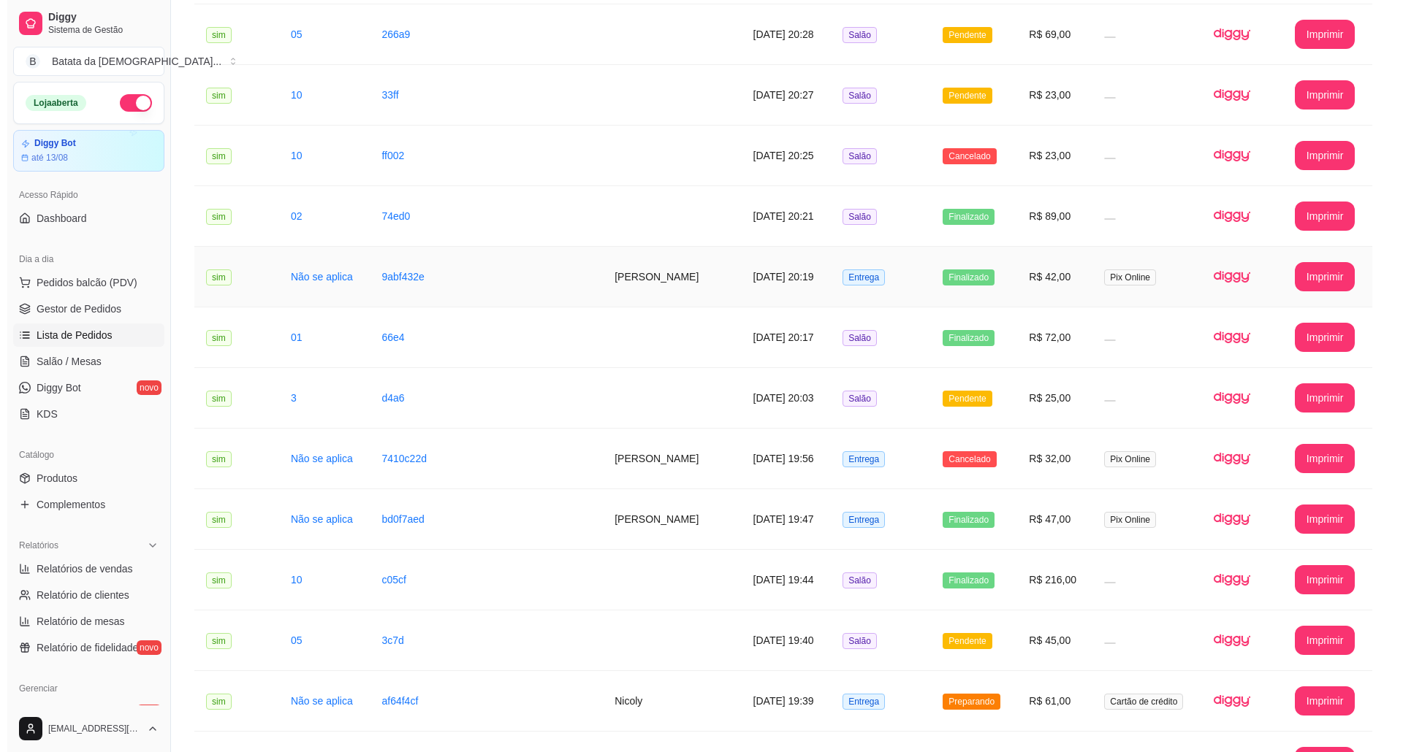
scroll to position [670, 0]
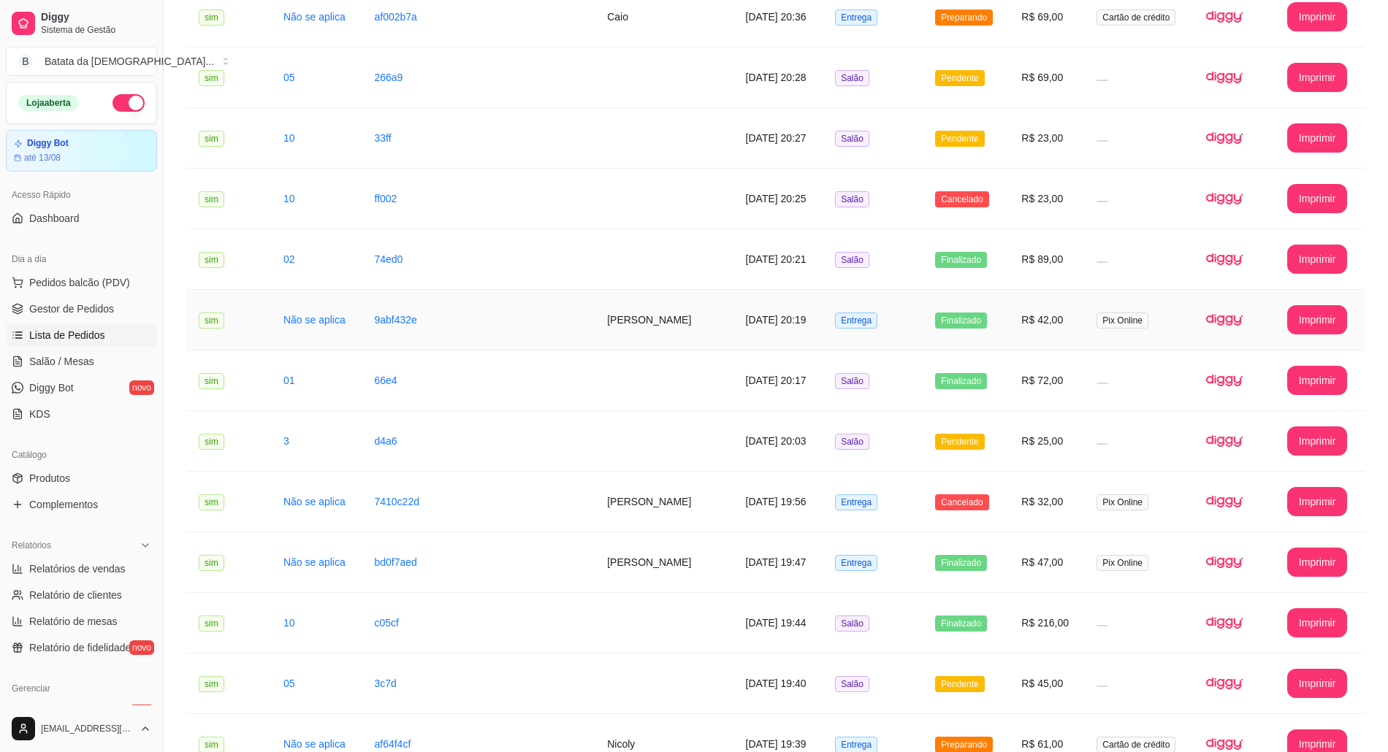
click at [895, 308] on td "Entrega" at bounding box center [873, 320] width 100 height 61
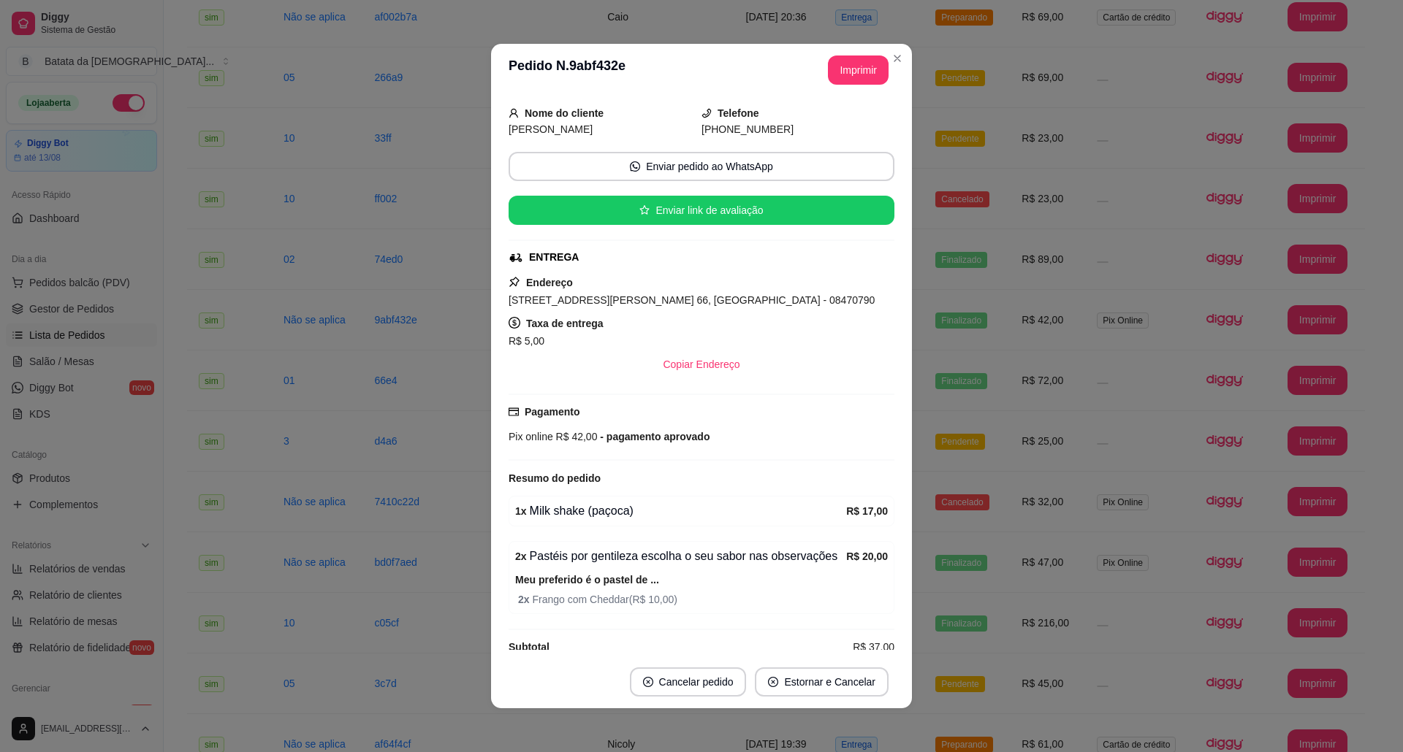
scroll to position [82, 0]
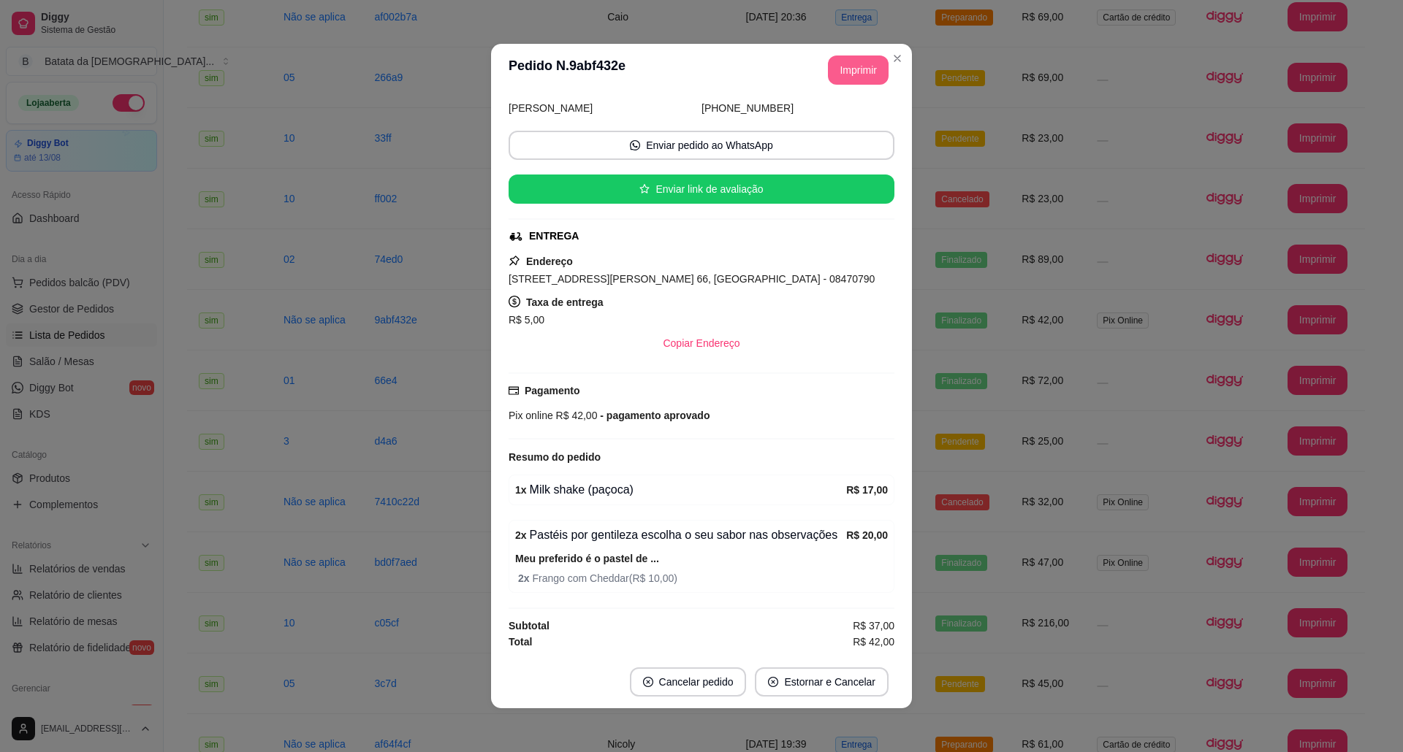
click at [839, 73] on button "Imprimir" at bounding box center [858, 70] width 61 height 29
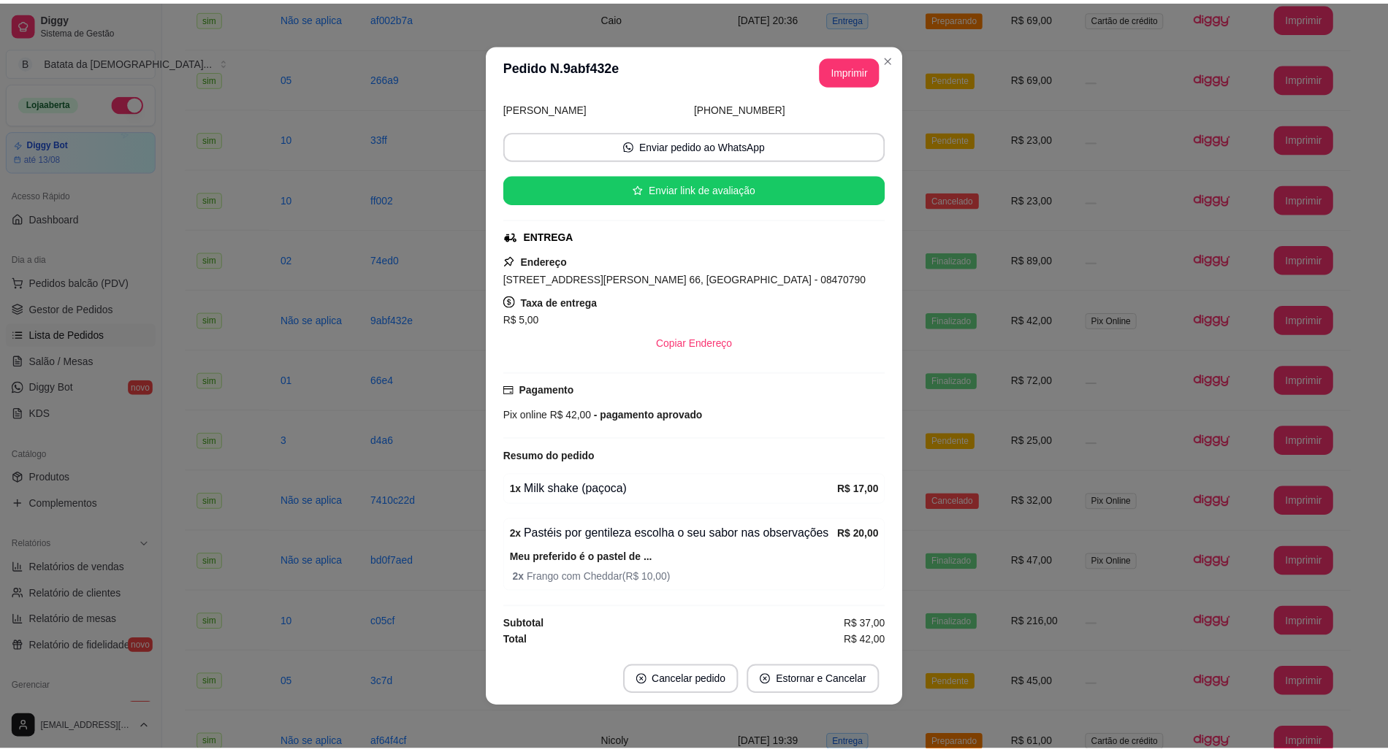
scroll to position [0, 0]
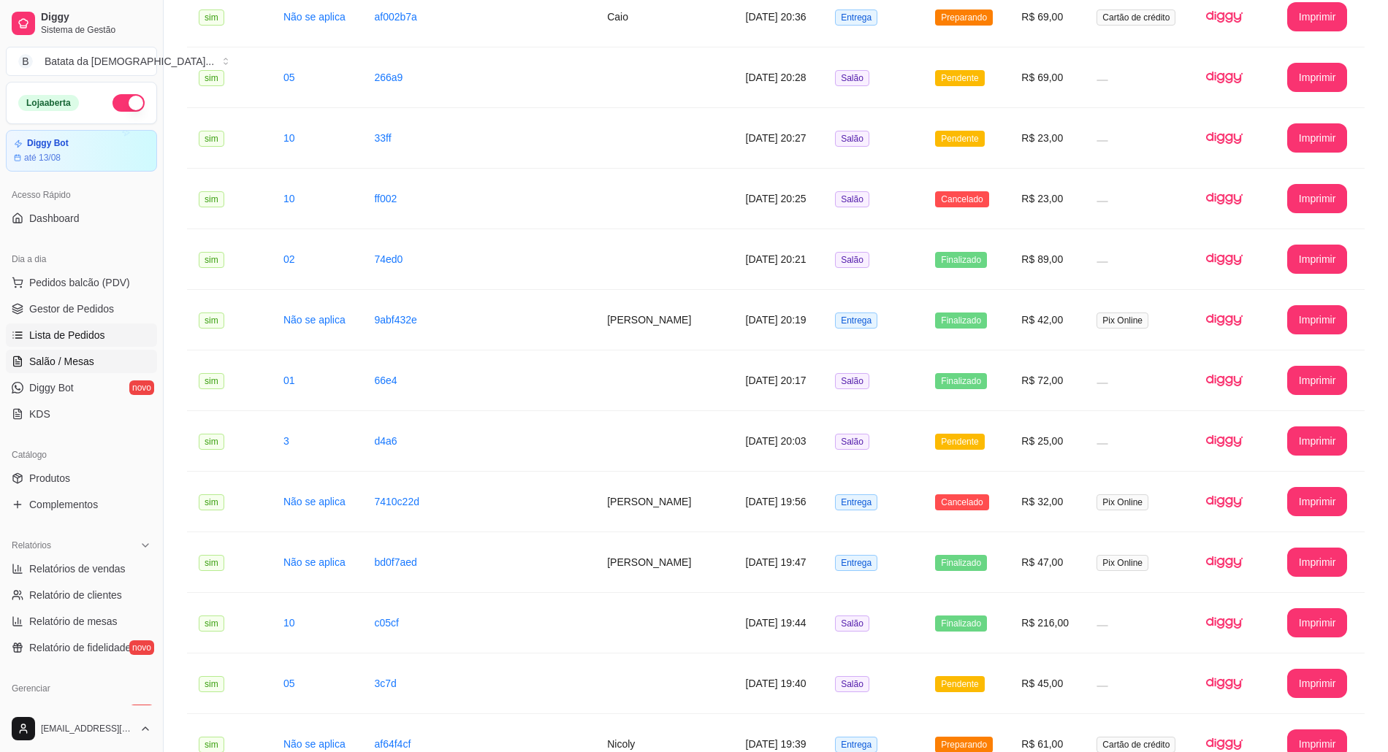
click at [107, 358] on link "Salão / Mesas" at bounding box center [81, 361] width 151 height 23
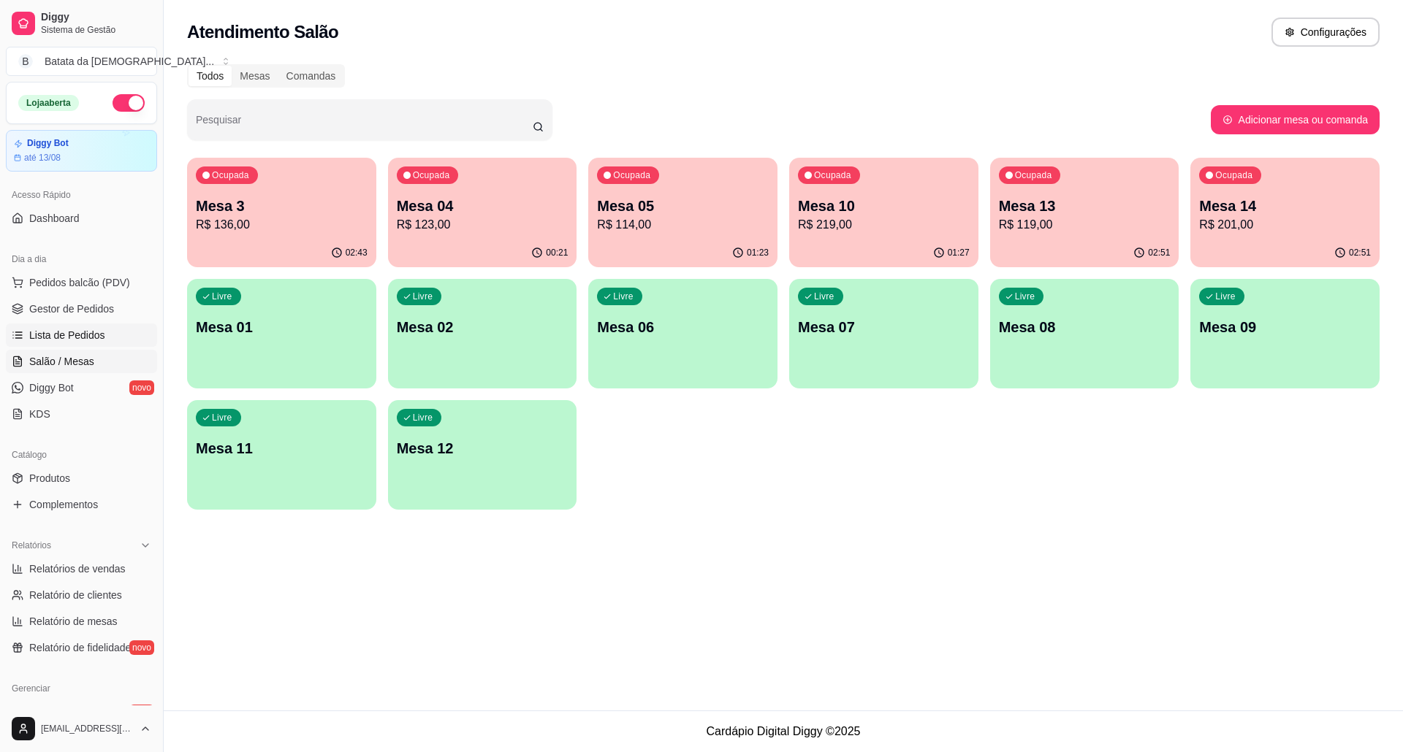
click at [92, 335] on span "Lista de Pedidos" at bounding box center [67, 335] width 76 height 15
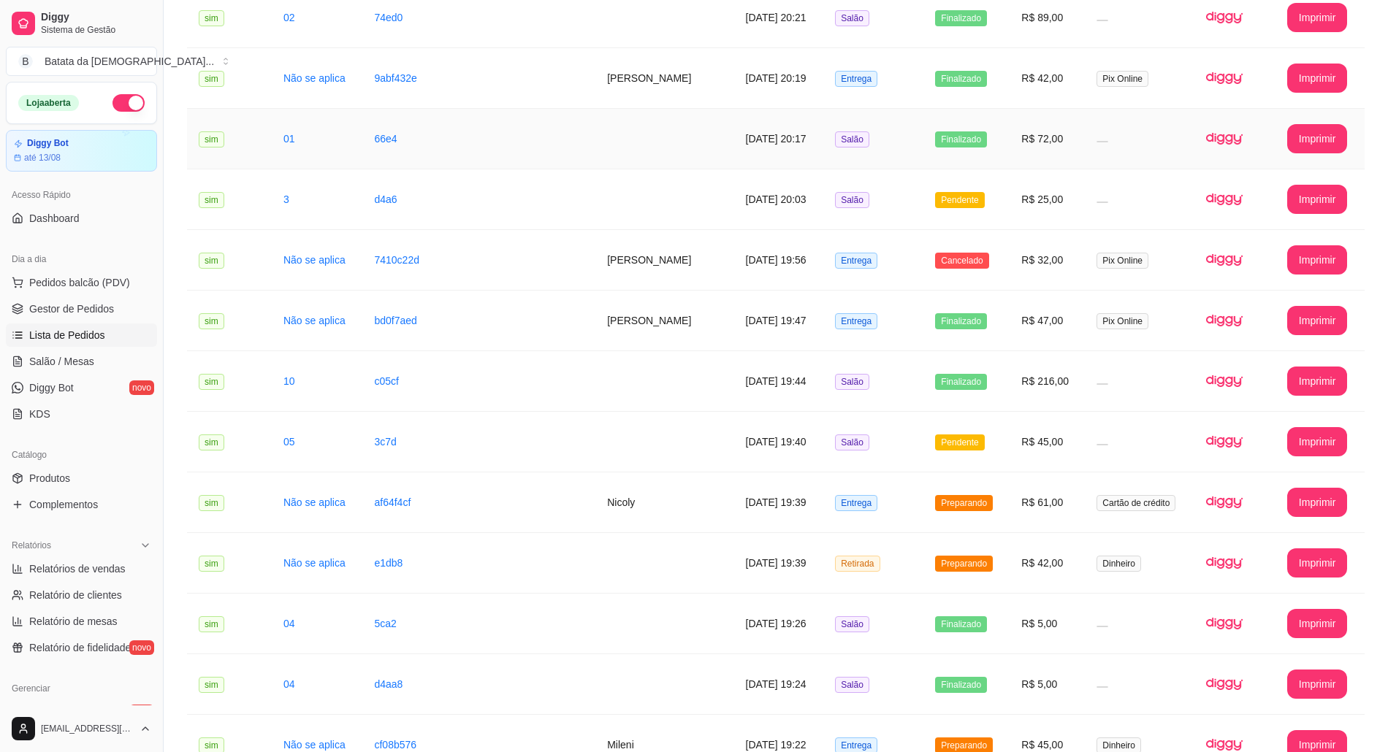
scroll to position [877, 0]
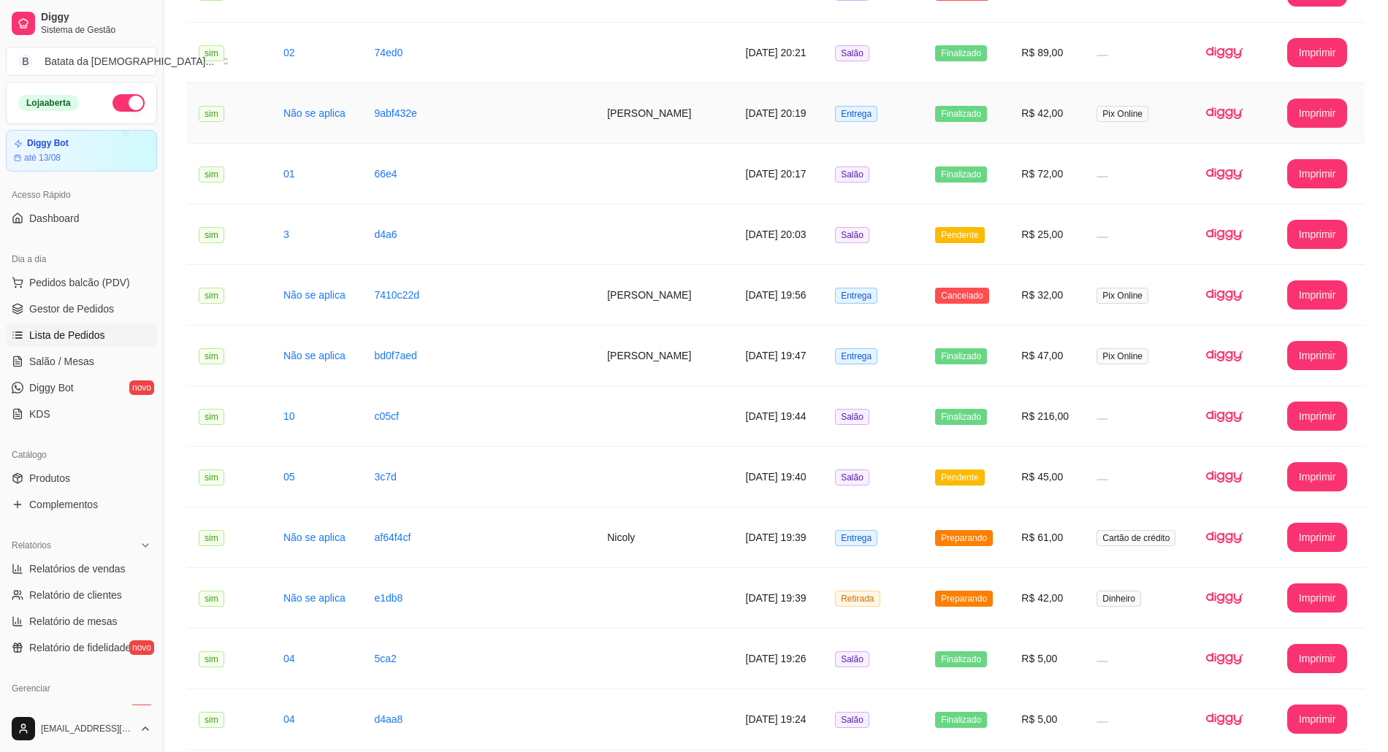
click at [880, 99] on td "Entrega" at bounding box center [873, 113] width 100 height 61
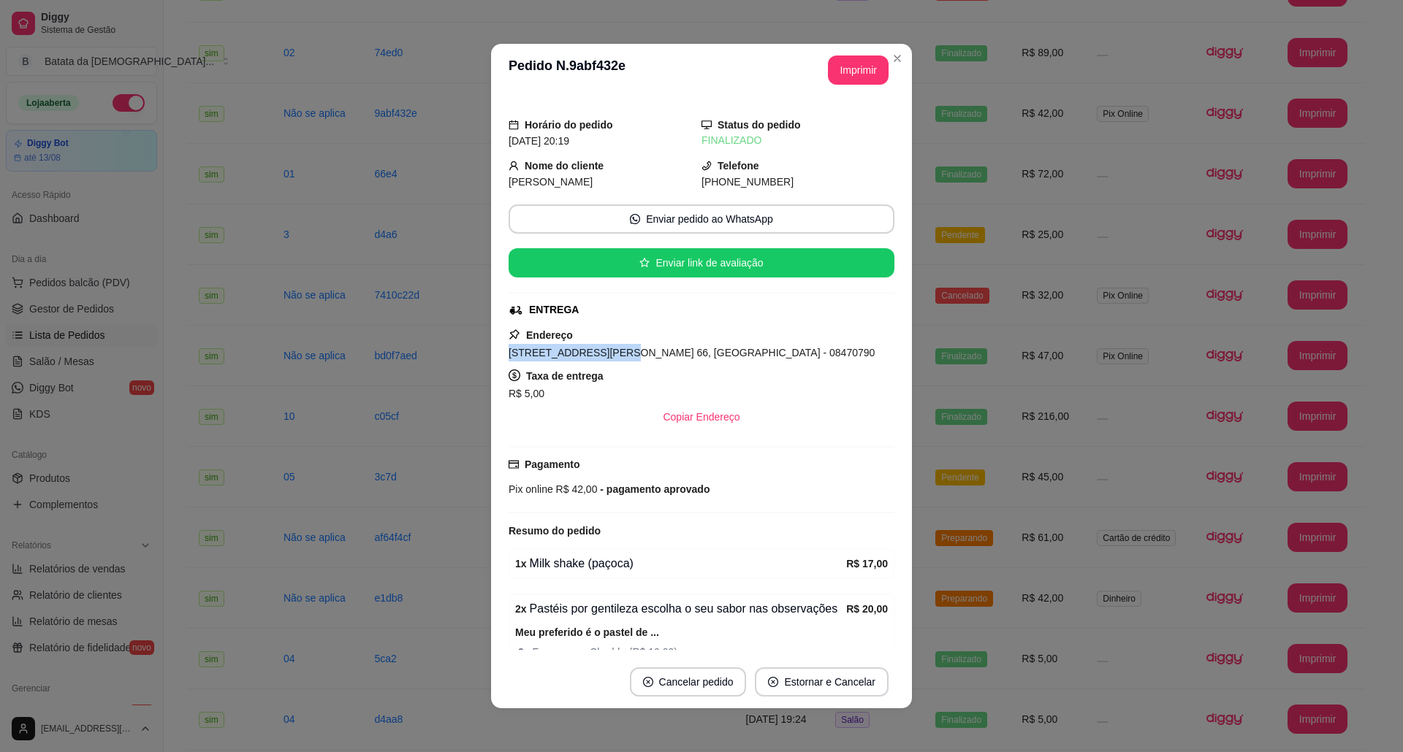
drag, startPoint x: 595, startPoint y: 354, endPoint x: 477, endPoint y: 351, distance: 117.6
click at [477, 351] on div "**********" at bounding box center [701, 376] width 1403 height 752
copy span "Rua Raul Aluer, n. 66"
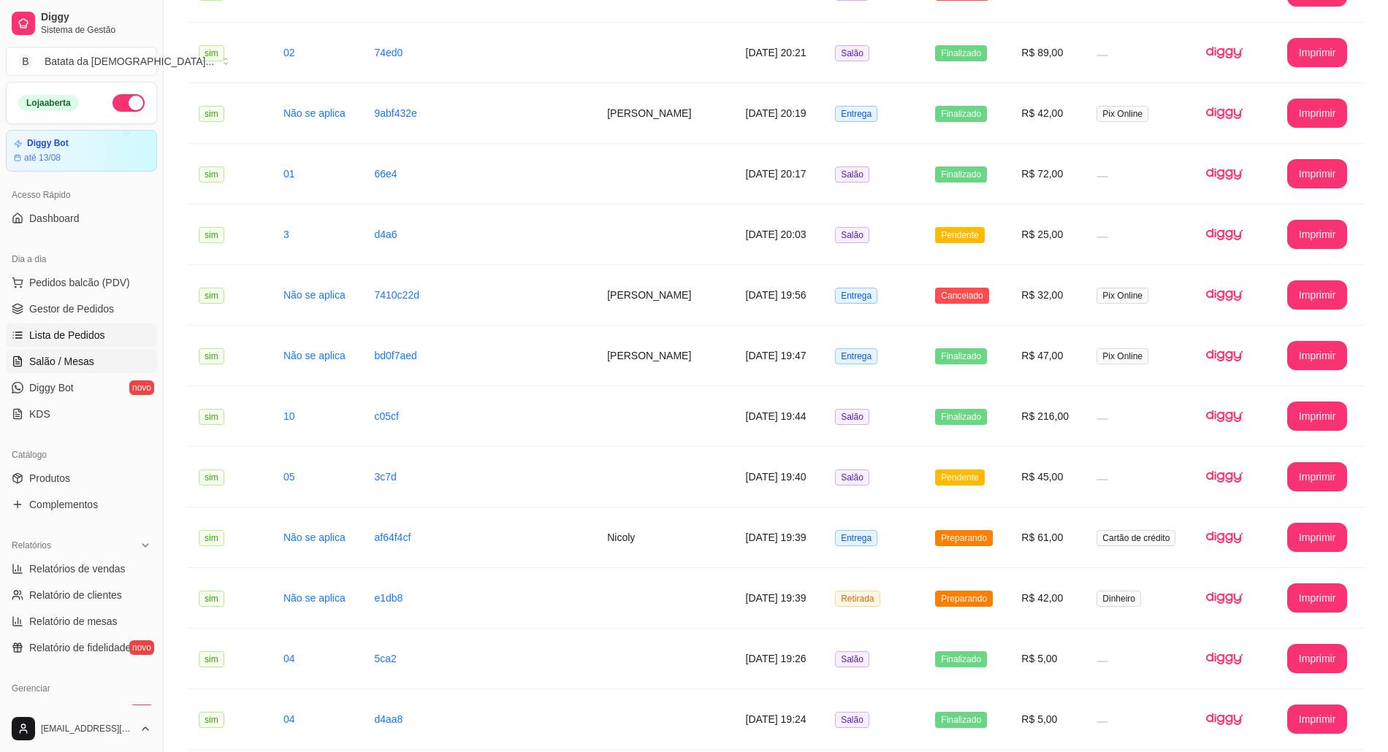
click at [83, 354] on link "Salão / Mesas" at bounding box center [81, 361] width 151 height 23
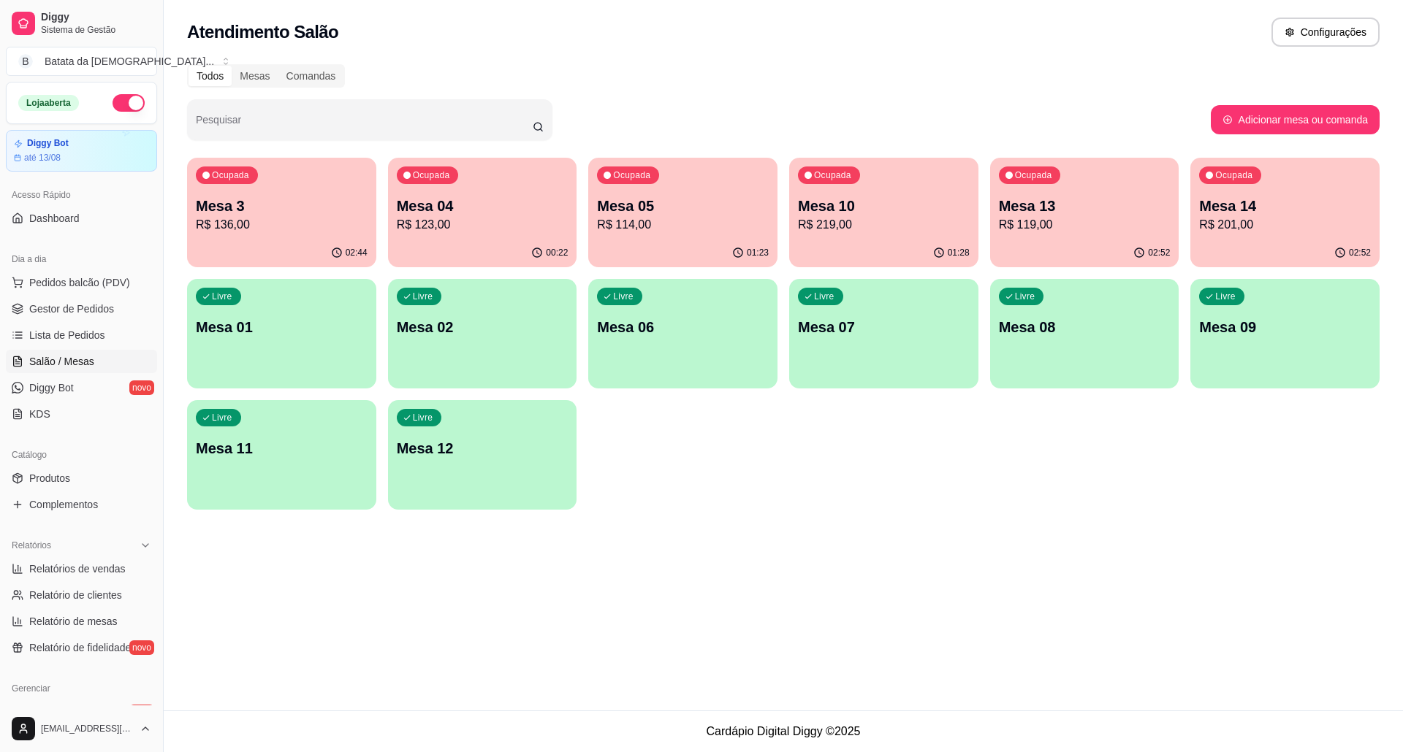
click at [308, 218] on p "R$ 136,00" at bounding box center [282, 225] width 172 height 18
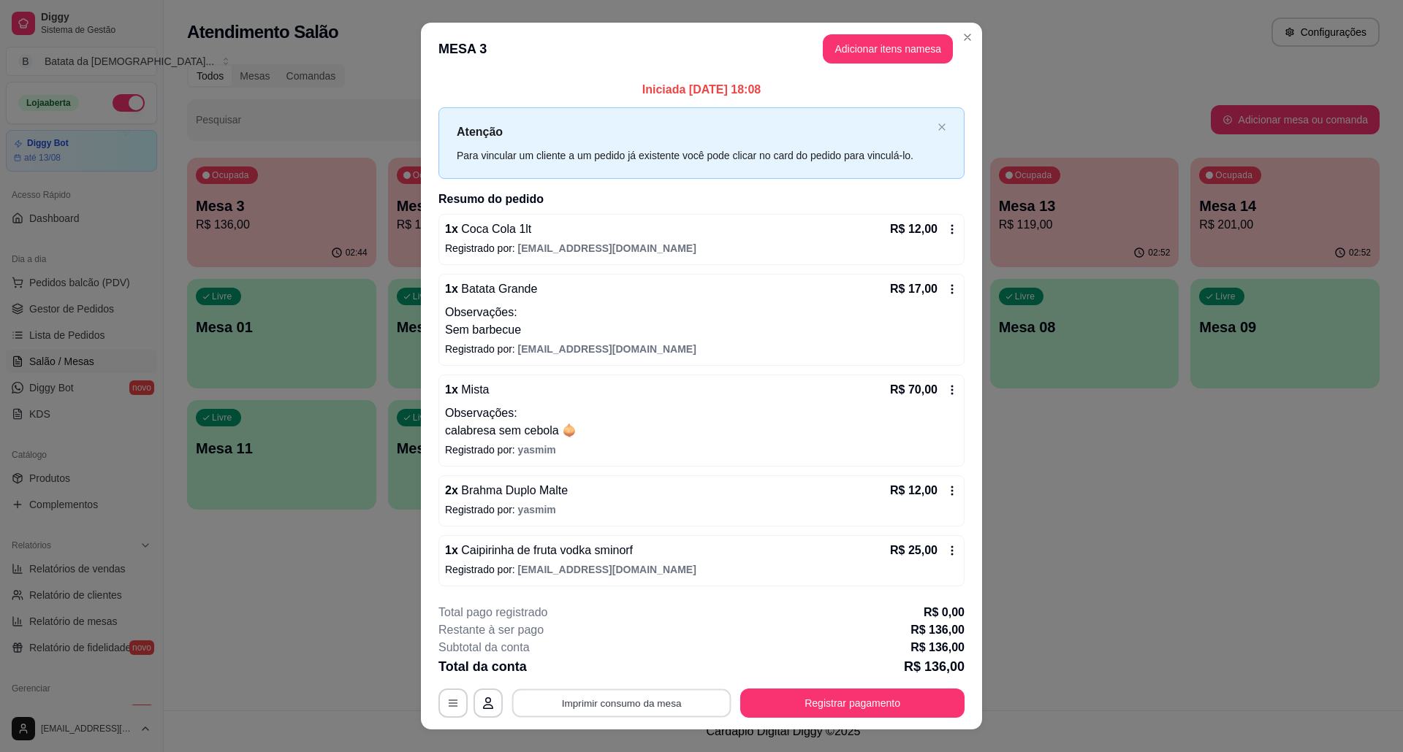
click at [612, 704] on button "Imprimir consumo da mesa" at bounding box center [621, 703] width 219 height 28
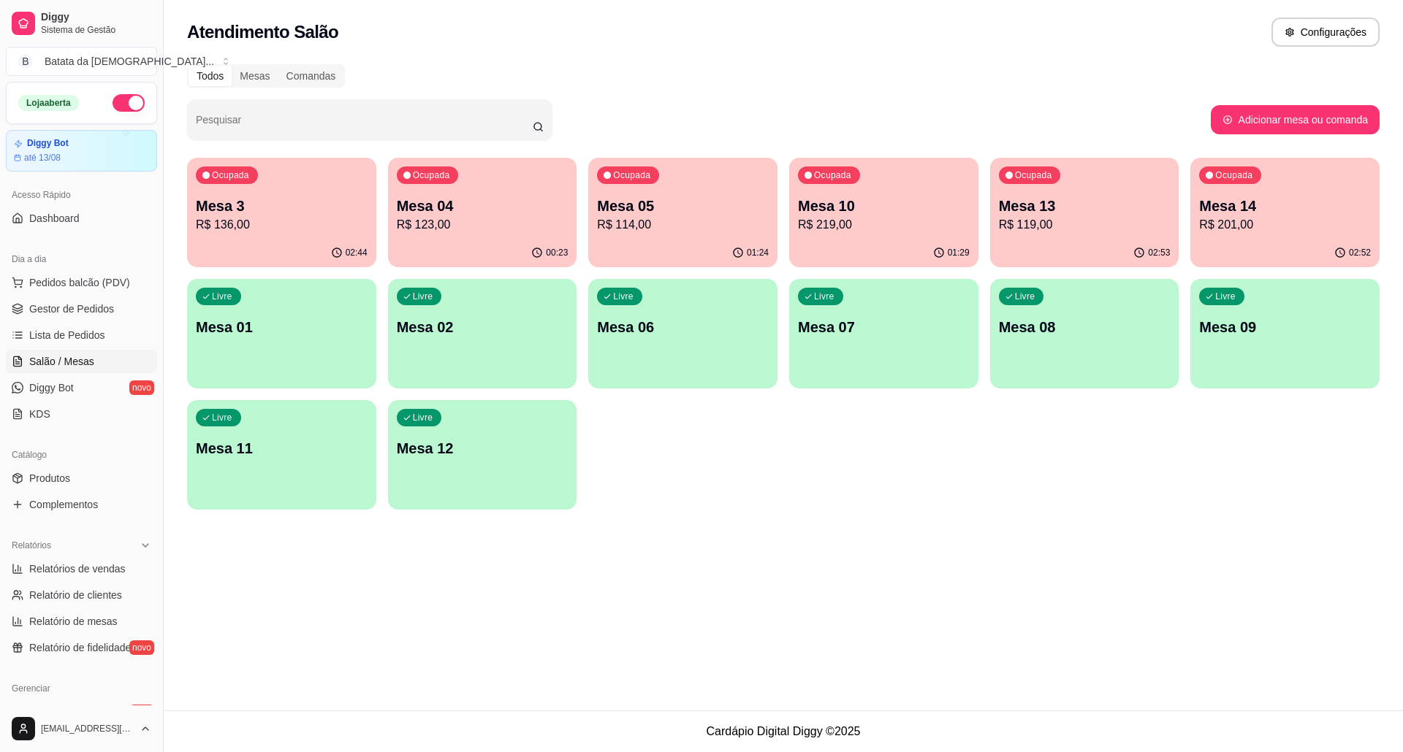
click at [31, 322] on ul "Pedidos balcão (PDV) Gestor de Pedidos Lista de Pedidos Salão / Mesas Diggy Bot…" at bounding box center [81, 348] width 151 height 155
click at [33, 337] on span "Lista de Pedidos" at bounding box center [67, 335] width 76 height 15
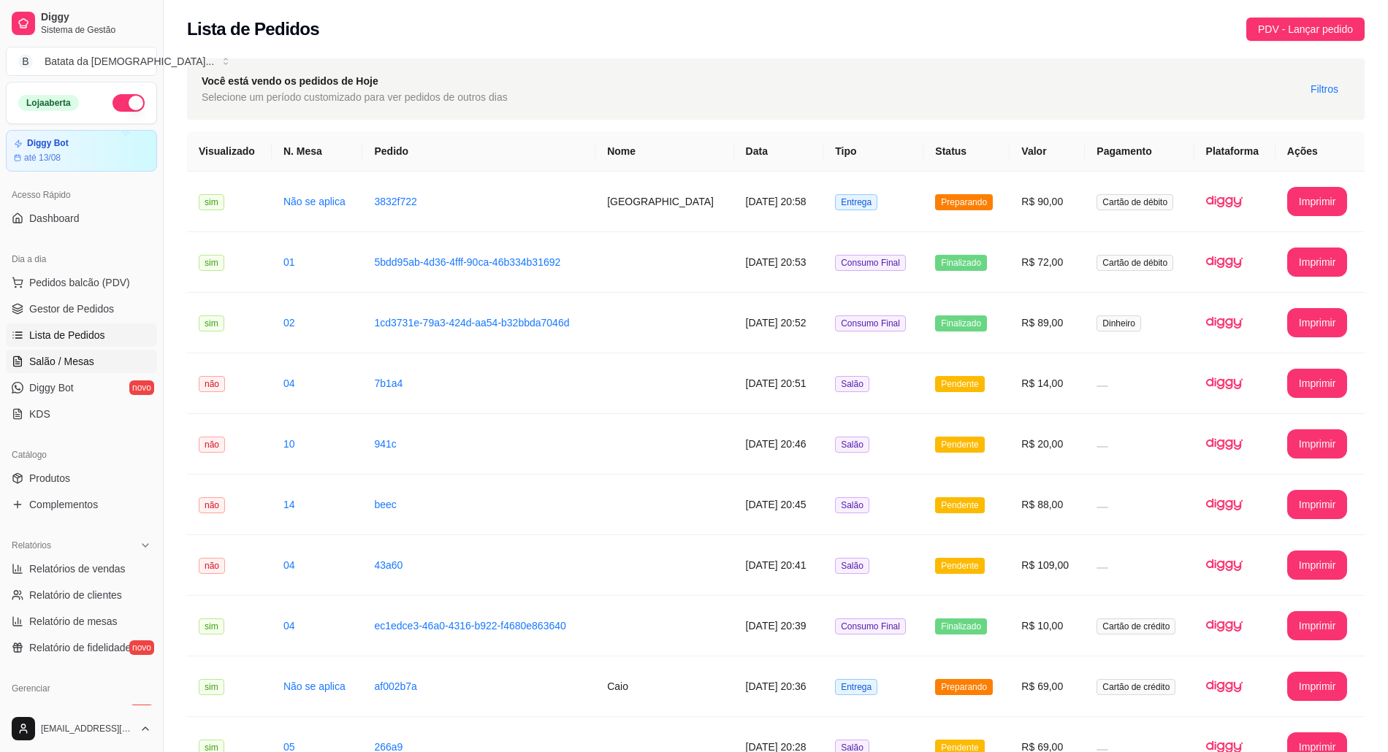
click at [80, 358] on span "Salão / Mesas" at bounding box center [61, 361] width 65 height 15
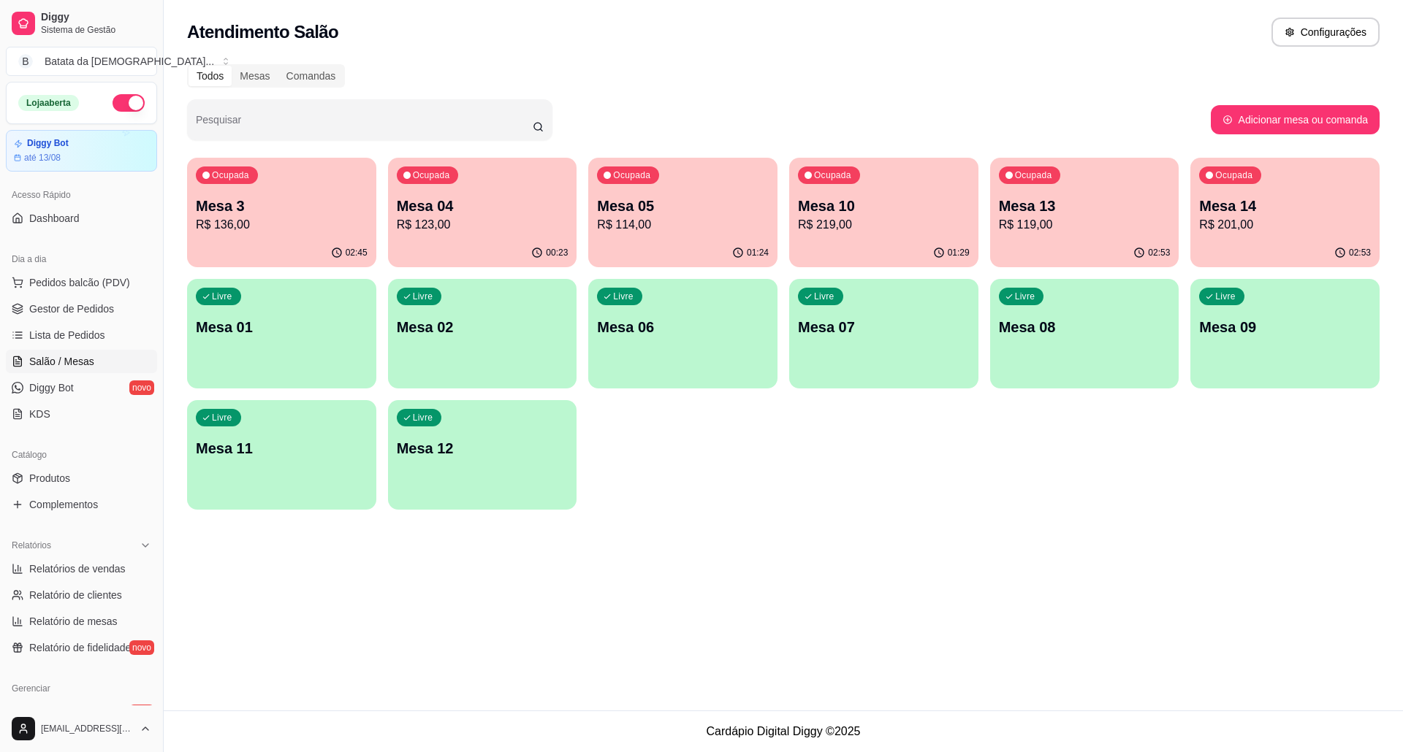
click at [301, 229] on p "R$ 136,00" at bounding box center [282, 225] width 172 height 18
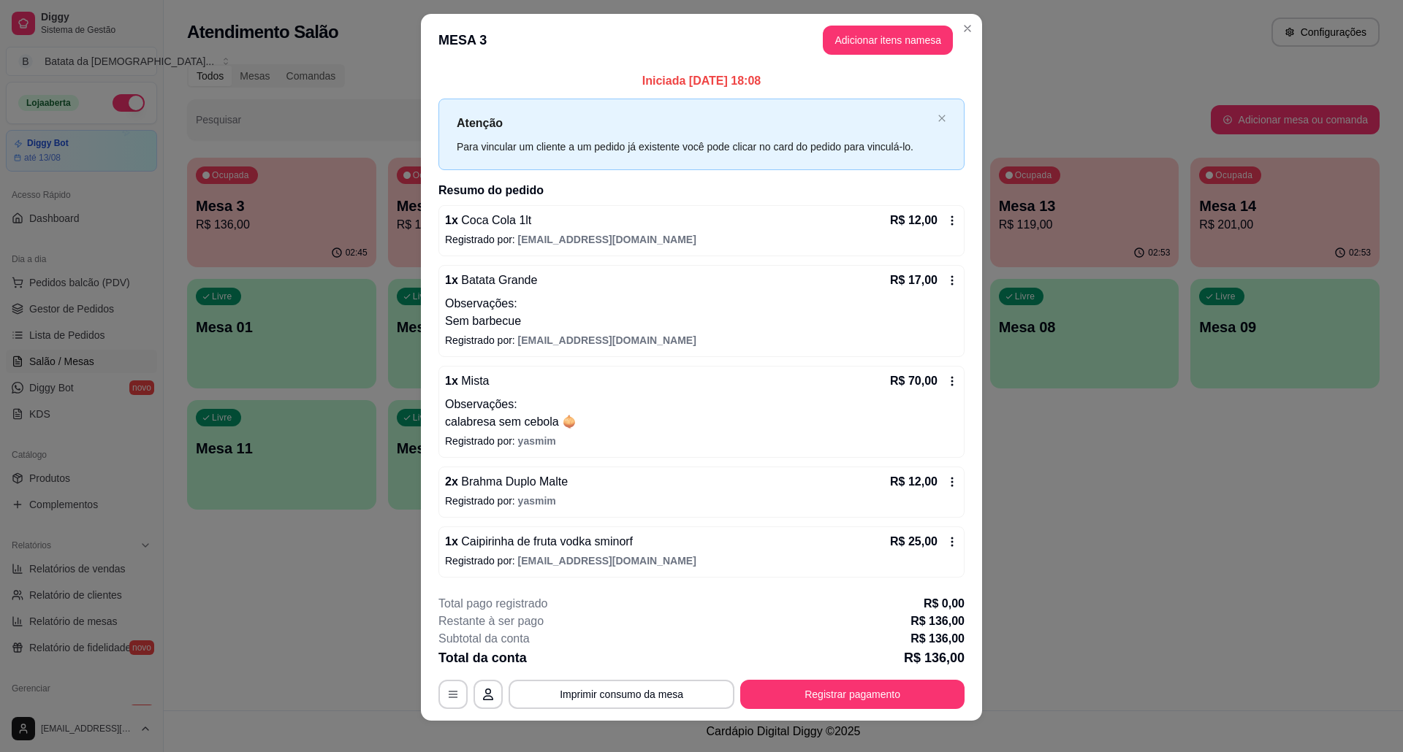
scroll to position [25, 0]
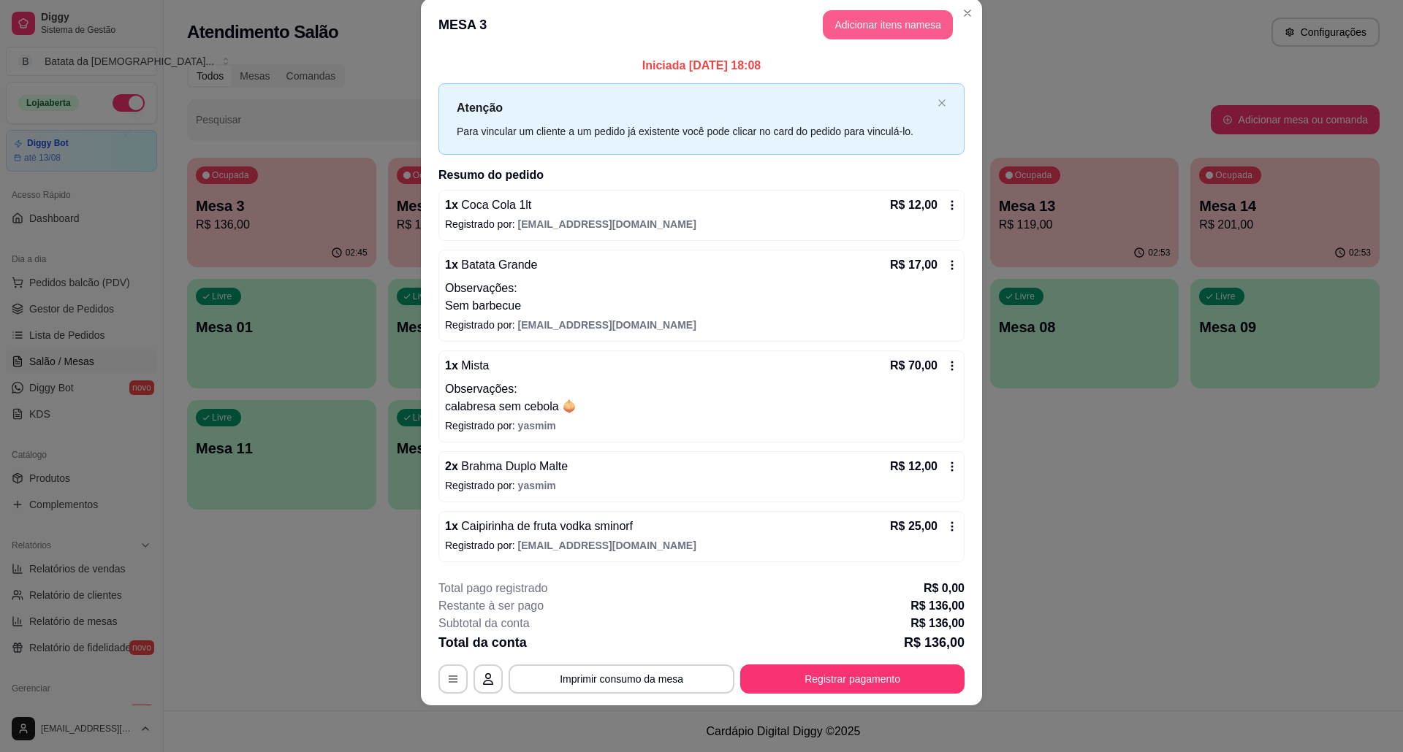
click at [869, 18] on button "Adicionar itens na mesa" at bounding box center [888, 24] width 130 height 29
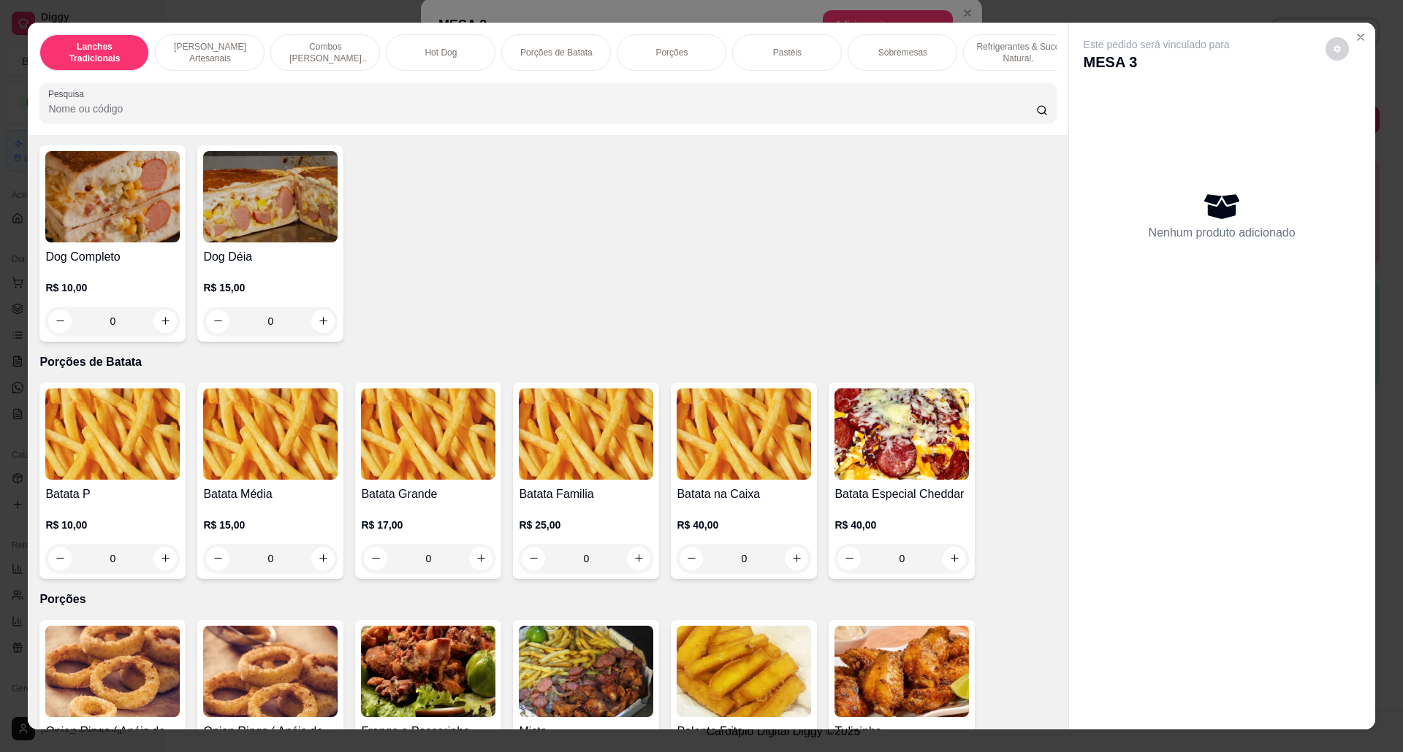
scroll to position [1461, 0]
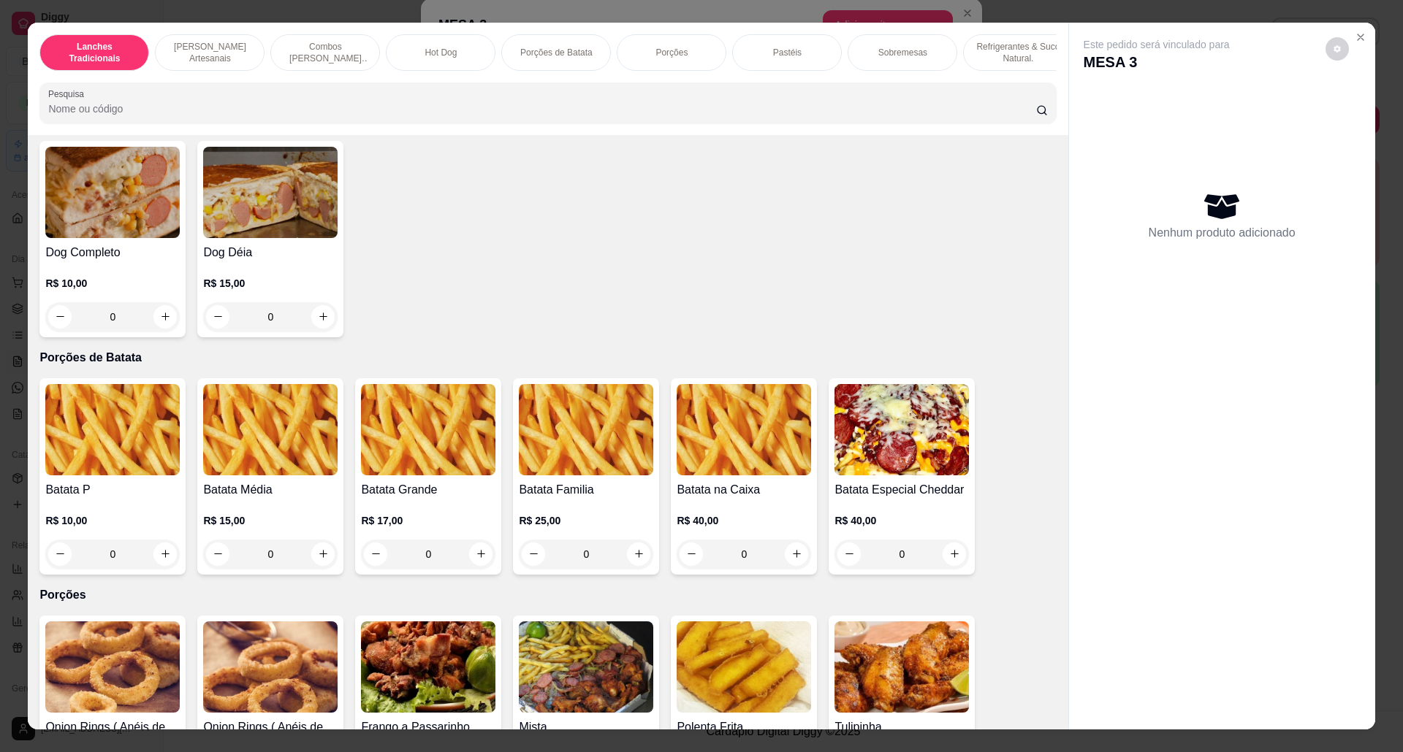
click at [138, 460] on img at bounding box center [112, 429] width 134 height 91
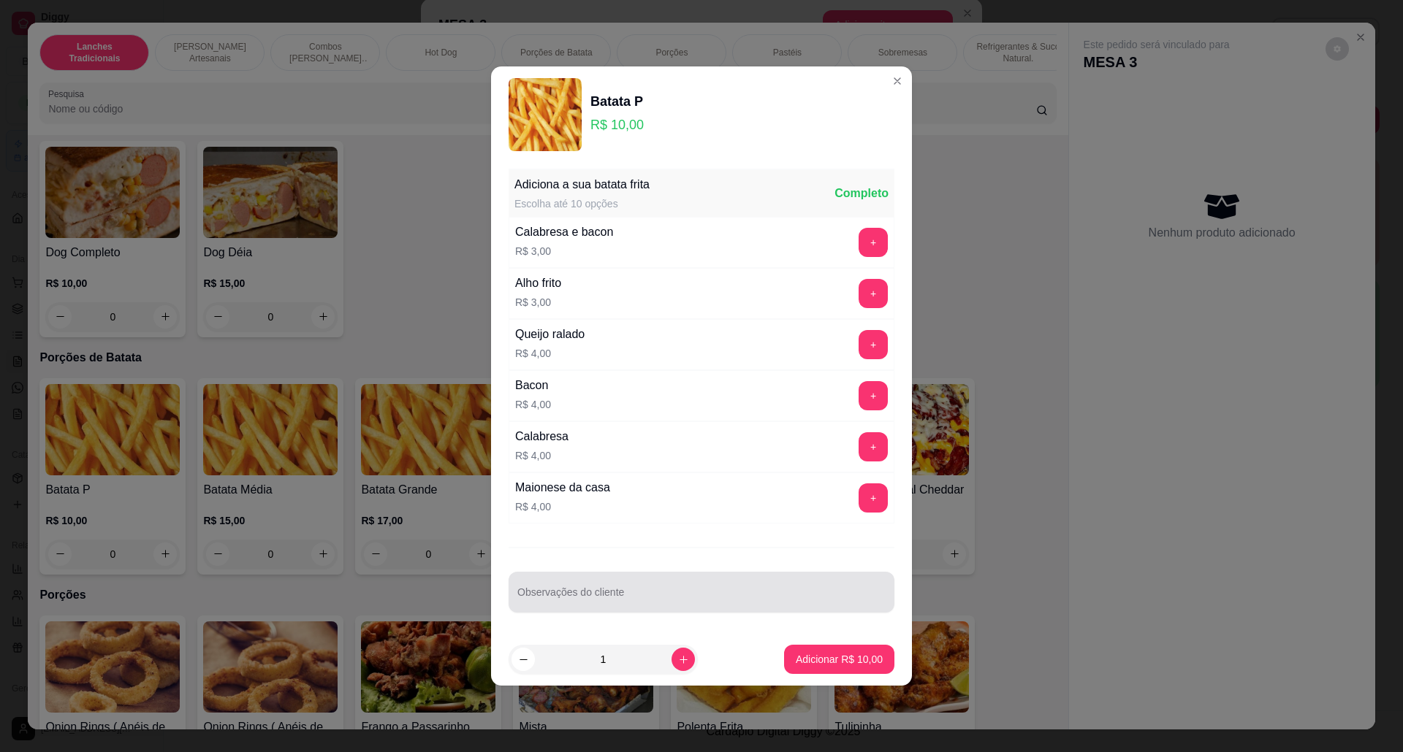
click at [574, 587] on div at bounding box center [701, 592] width 368 height 29
type input "so sal"
click at [825, 652] on button "Adicionar R$ 10,00" at bounding box center [838, 660] width 107 height 28
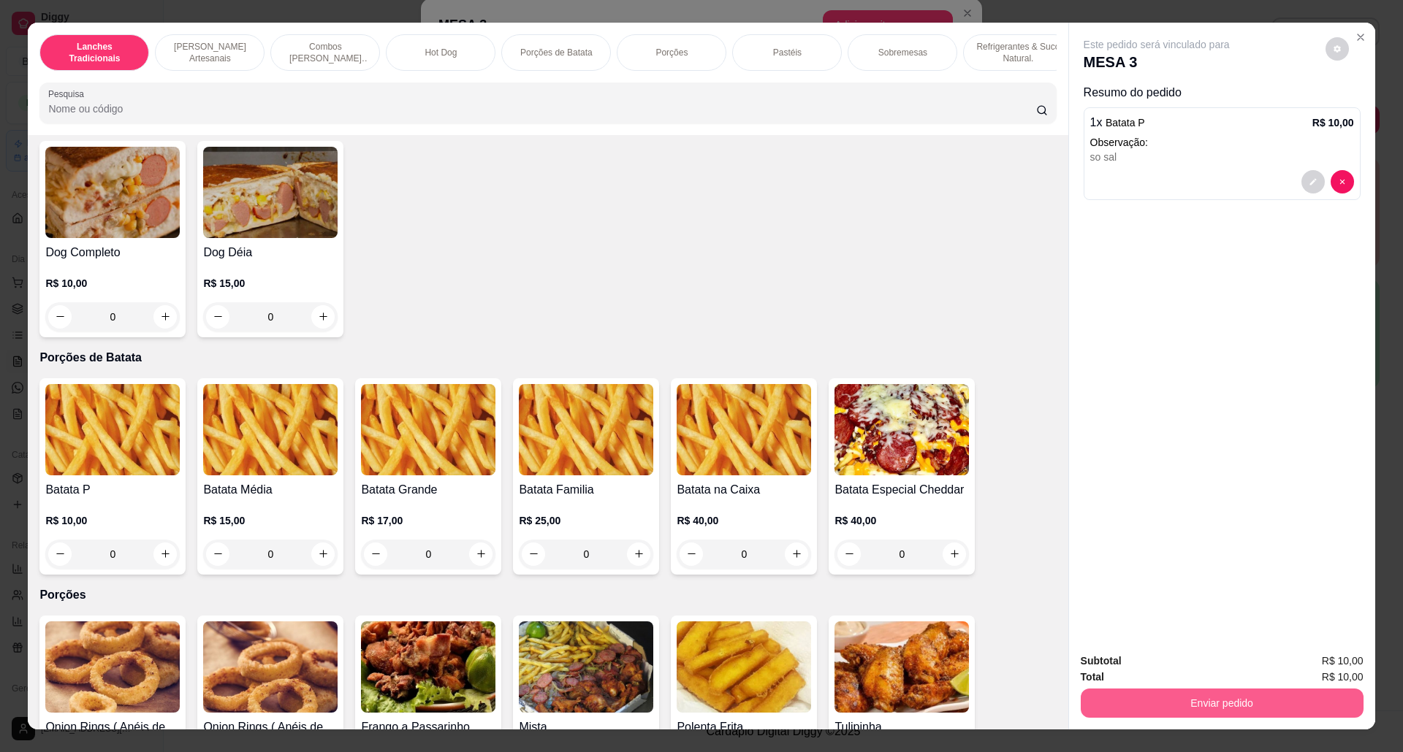
click at [1303, 708] on button "Enviar pedido" at bounding box center [1221, 703] width 283 height 29
click at [1202, 661] on button "Não registrar e enviar pedido" at bounding box center [1172, 668] width 148 height 27
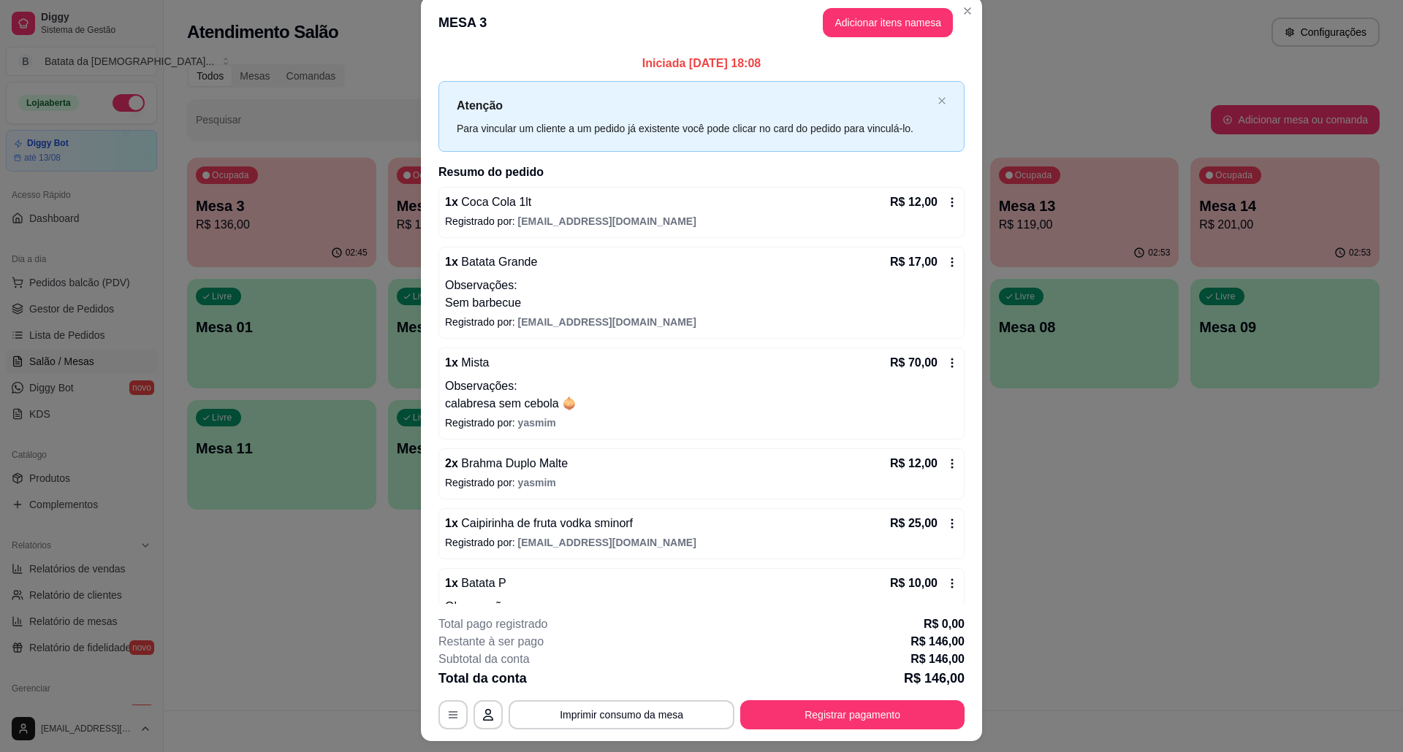
scroll to position [65, 0]
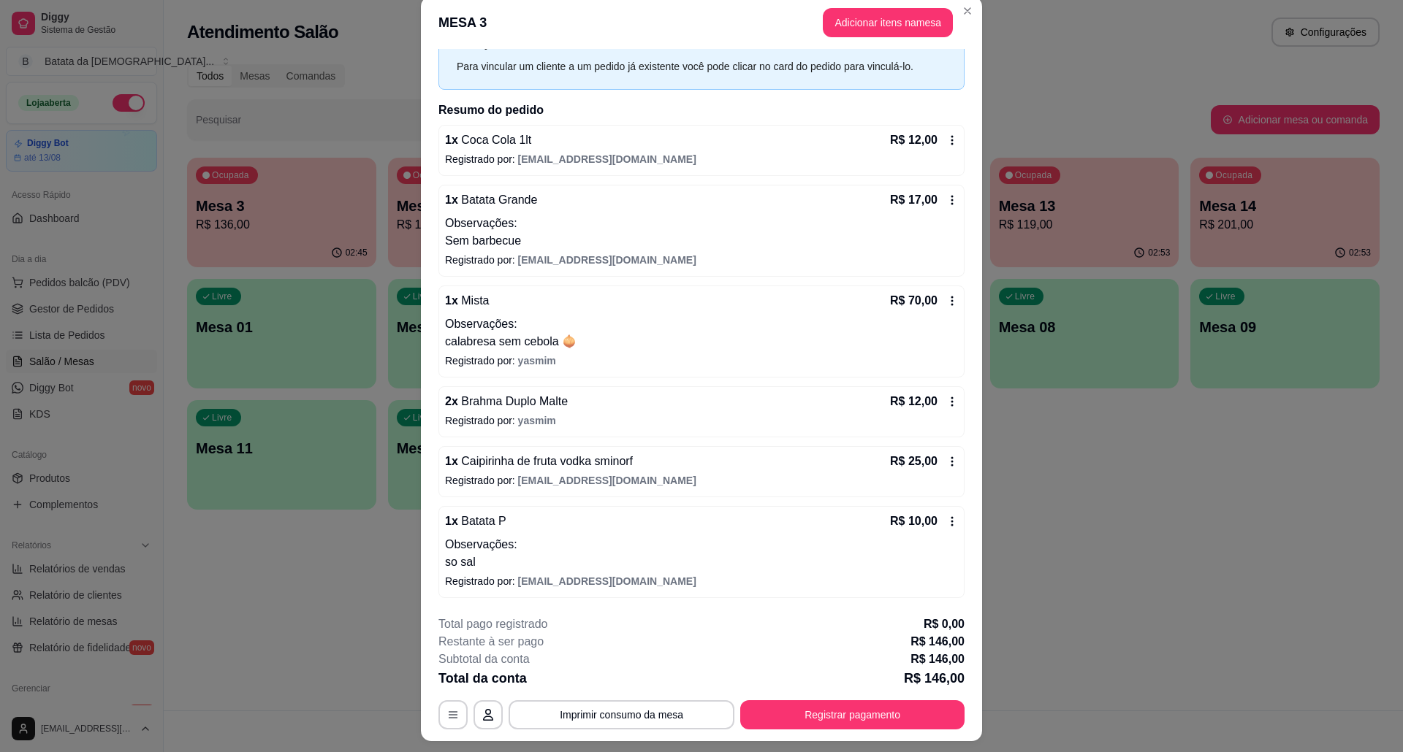
click at [891, 27] on button "Adicionar itens na mesa" at bounding box center [888, 22] width 130 height 29
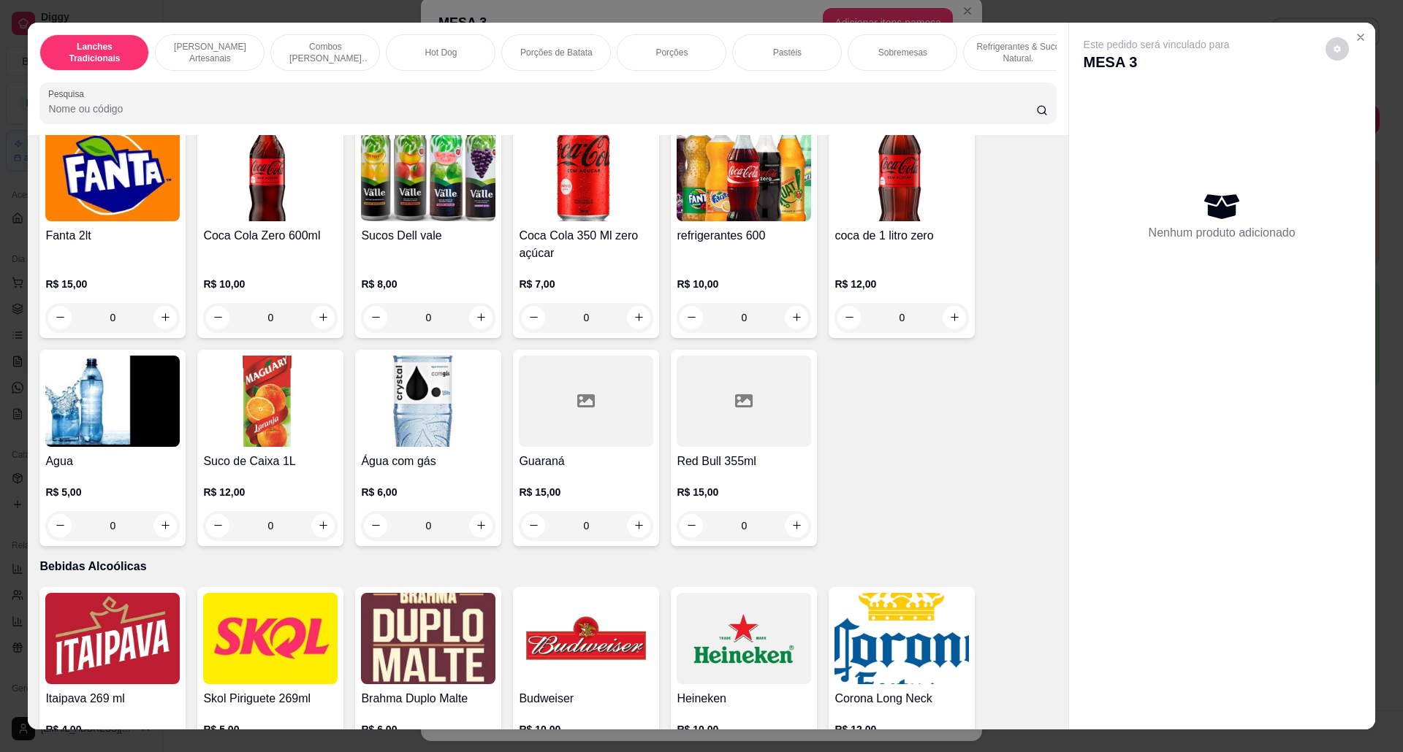
scroll to position [3409, 0]
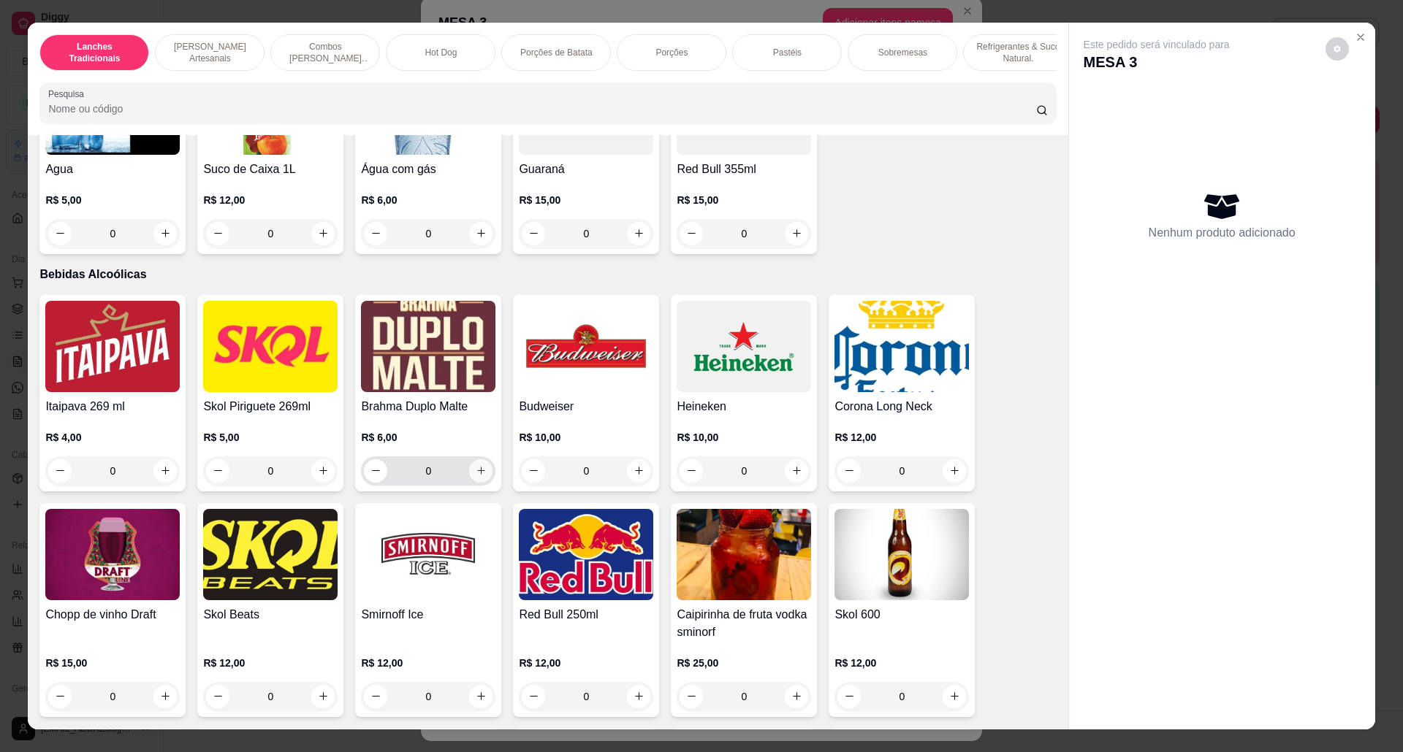
click at [478, 476] on icon "increase-product-quantity" at bounding box center [481, 470] width 11 height 11
click at [478, 482] on button "increase-product-quantity" at bounding box center [480, 470] width 23 height 23
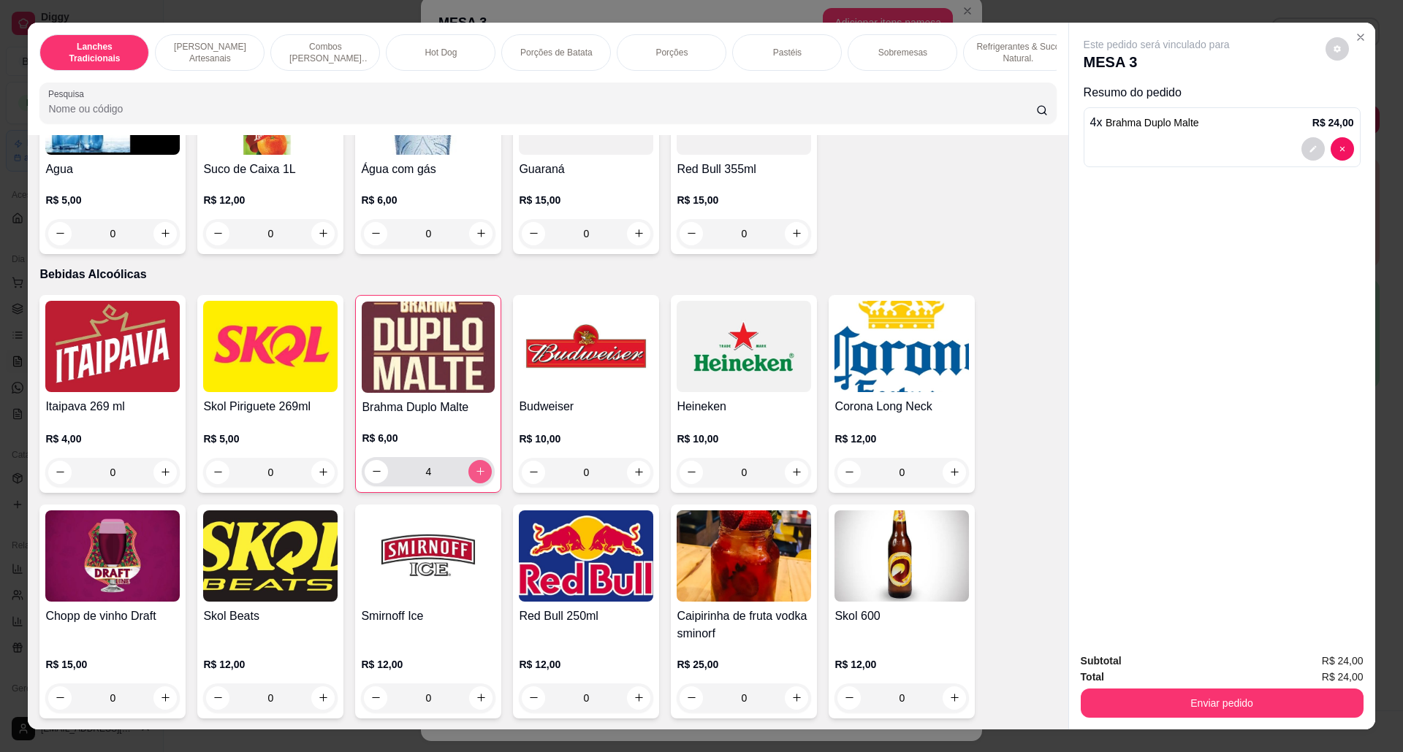
click at [478, 482] on button "increase-product-quantity" at bounding box center [479, 471] width 23 height 23
click at [477, 477] on icon "increase-product-quantity" at bounding box center [480, 471] width 11 height 11
click at [475, 478] on icon "increase-product-quantity" at bounding box center [480, 472] width 11 height 11
click at [469, 483] on button "increase-product-quantity" at bounding box center [480, 471] width 23 height 23
type input "8"
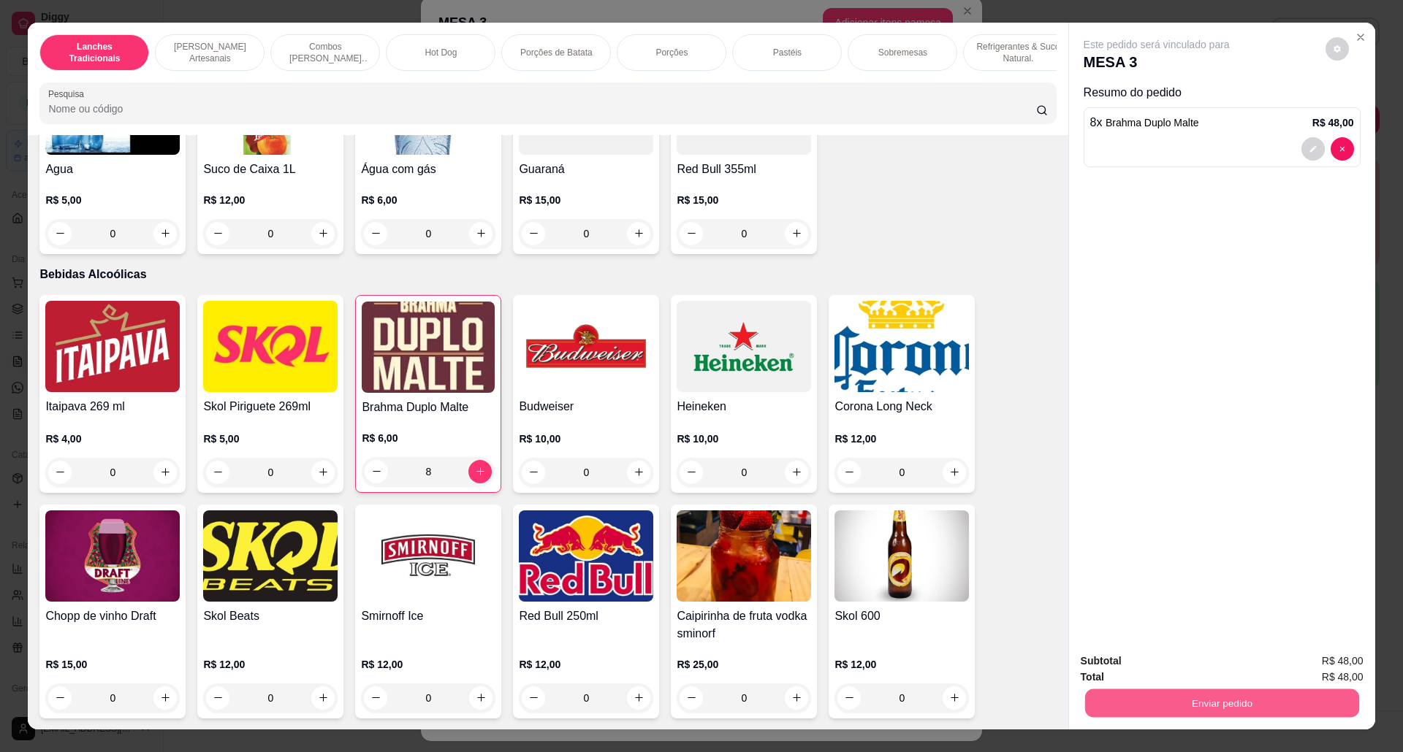
click at [1216, 706] on button "Enviar pedido" at bounding box center [1221, 704] width 274 height 28
click at [1179, 668] on button "Não registrar e enviar pedido" at bounding box center [1172, 669] width 152 height 28
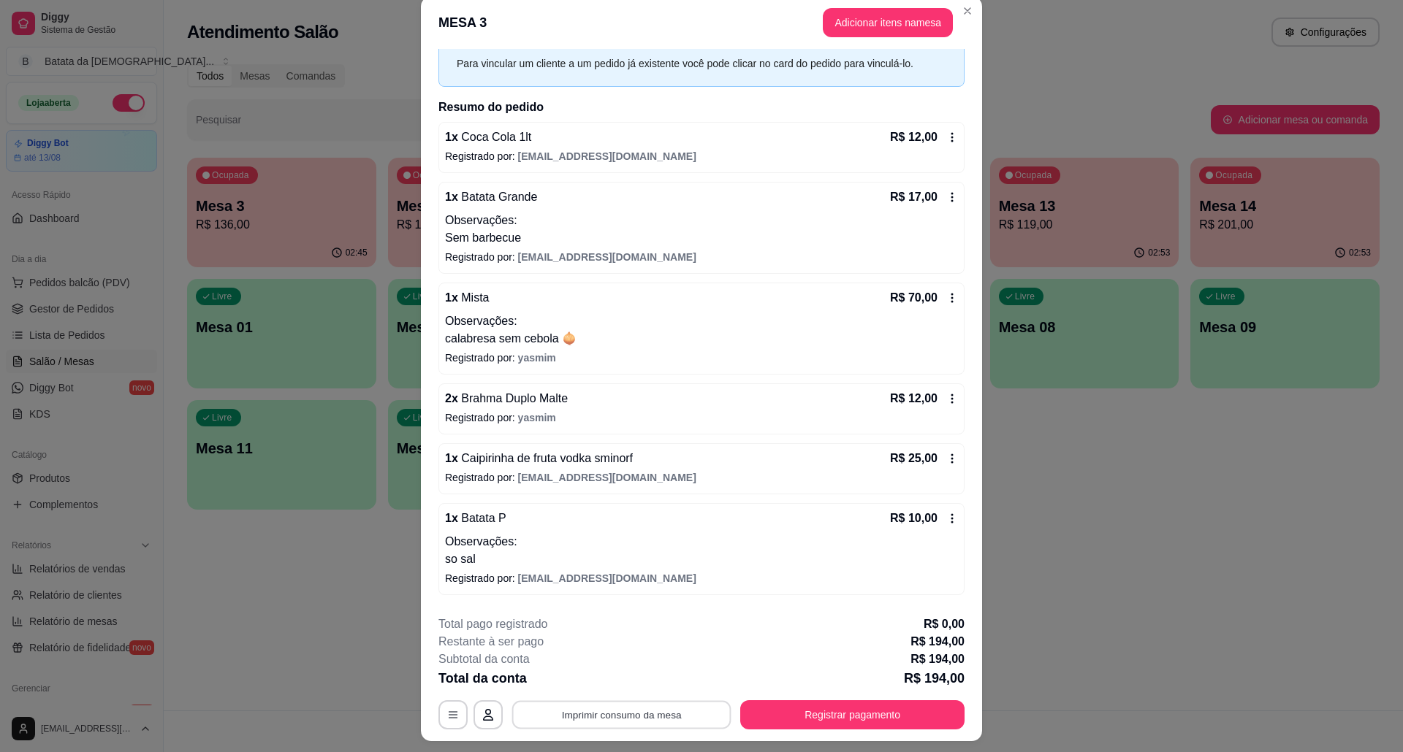
click at [665, 708] on button "Imprimir consumo da mesa" at bounding box center [621, 715] width 219 height 28
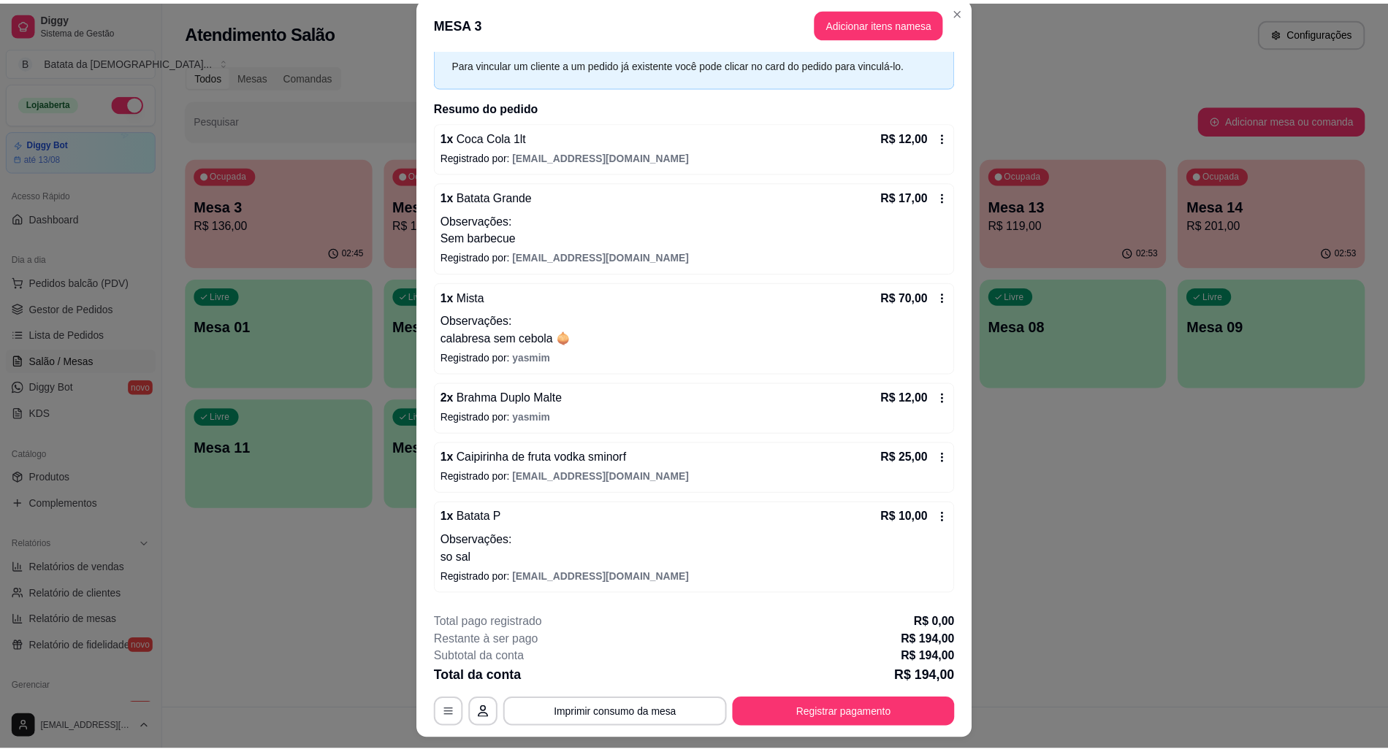
scroll to position [0, 0]
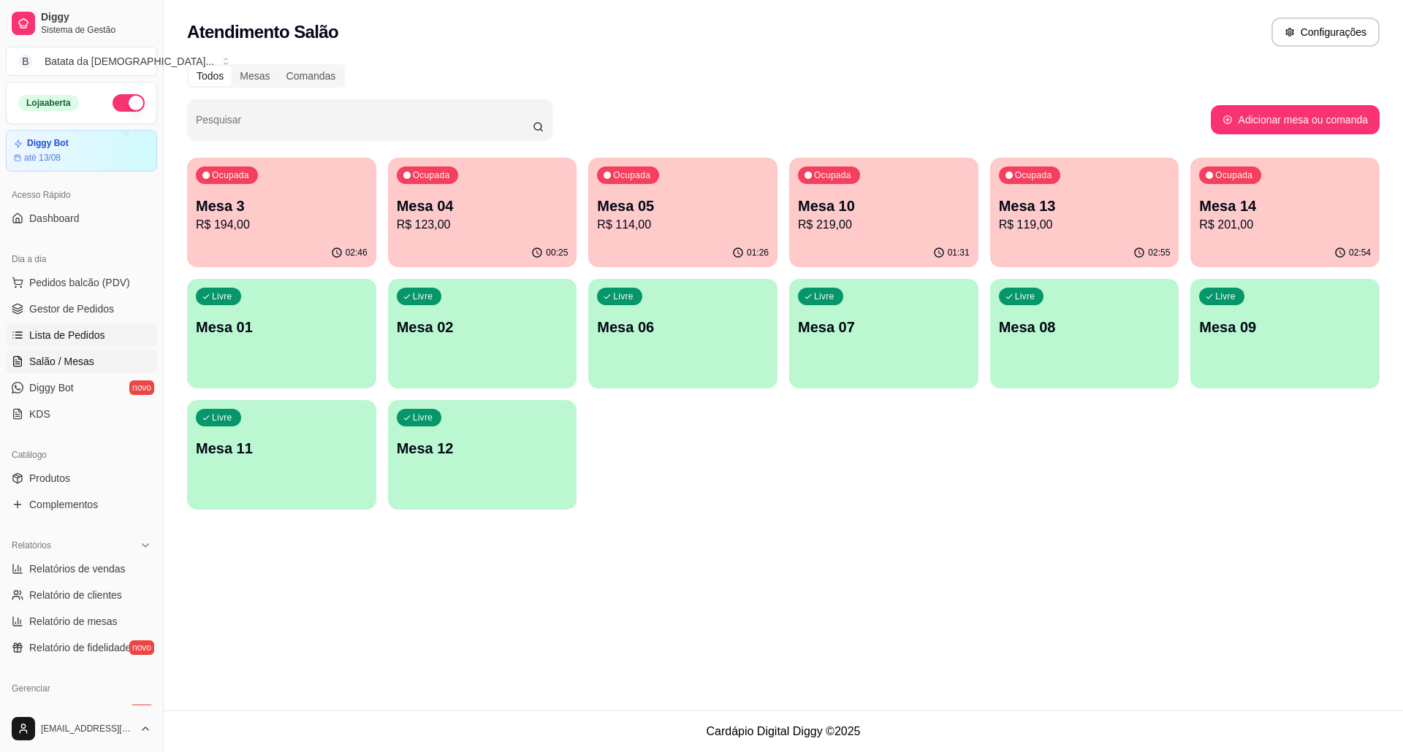
click at [45, 343] on link "Lista de Pedidos" at bounding box center [81, 335] width 151 height 23
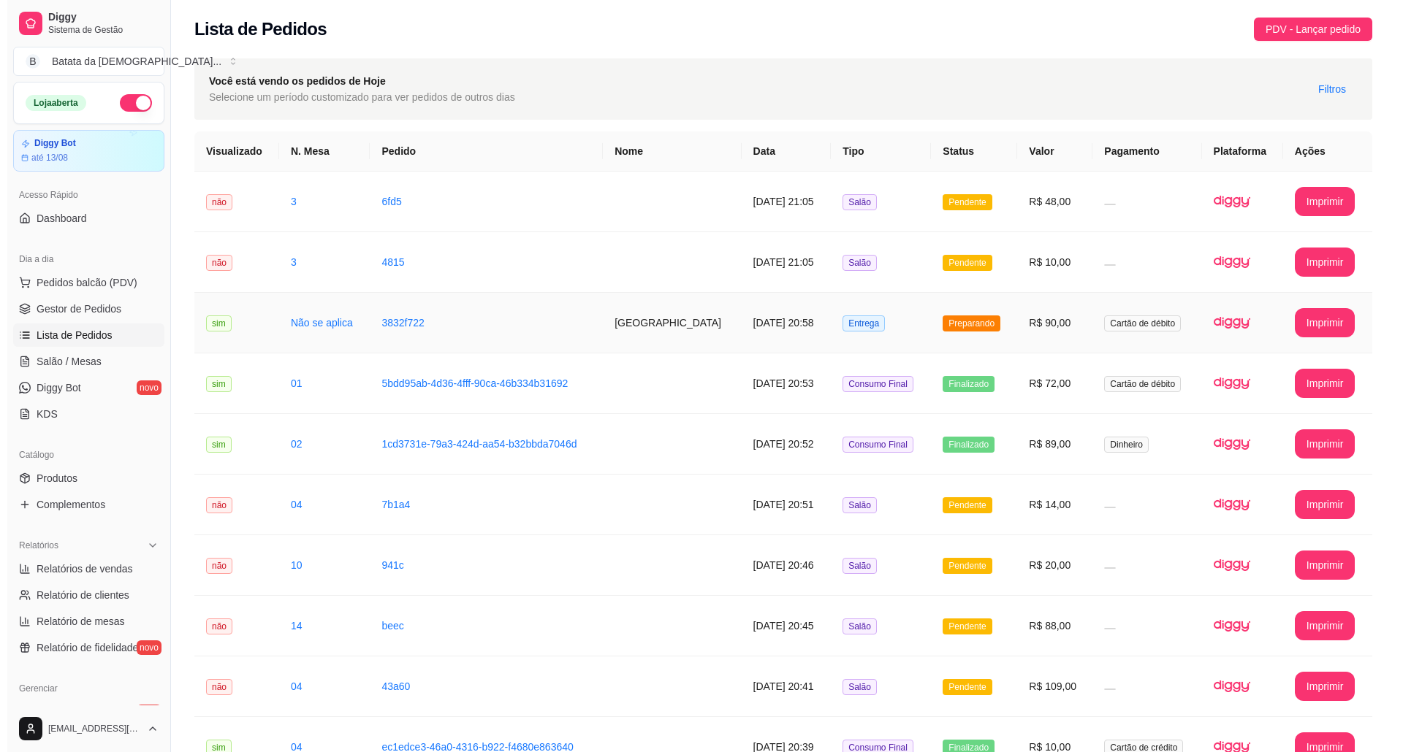
scroll to position [97, 0]
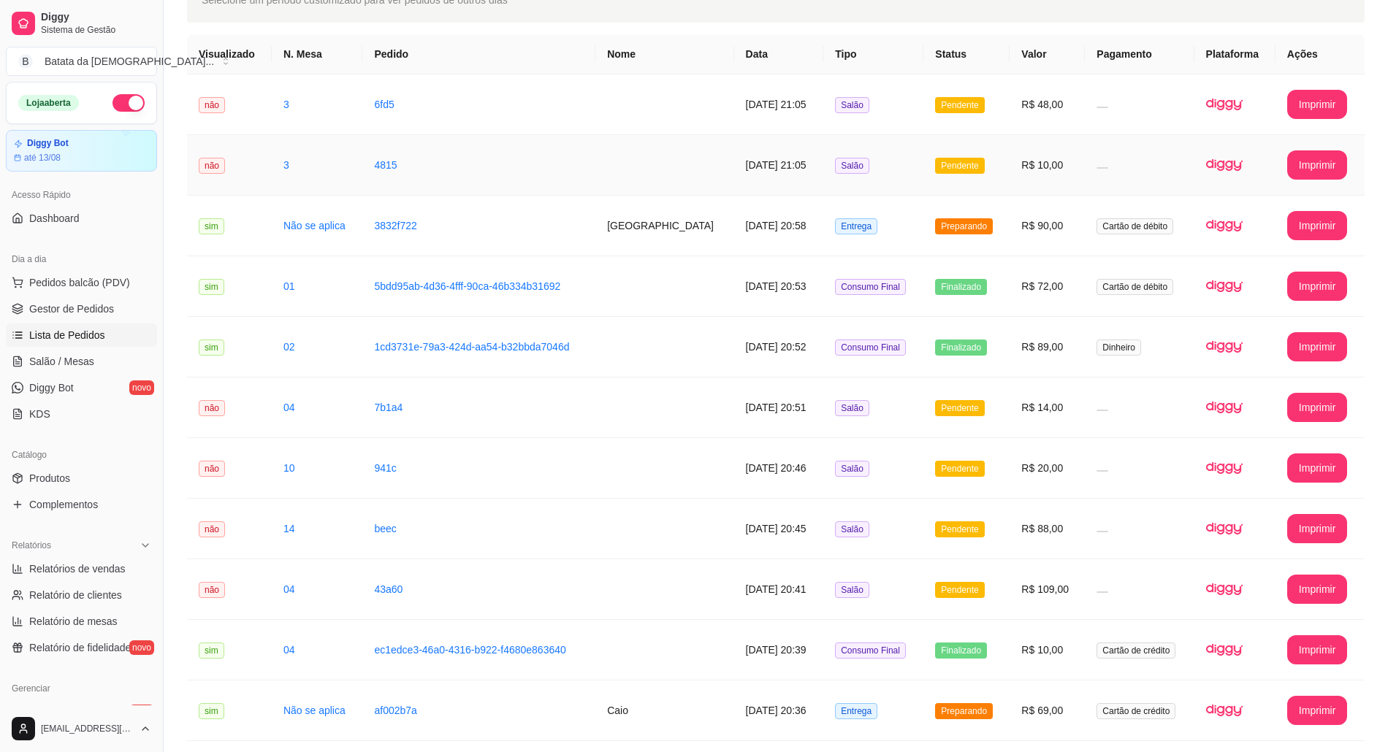
click at [953, 169] on span "Pendente" at bounding box center [959, 166] width 49 height 16
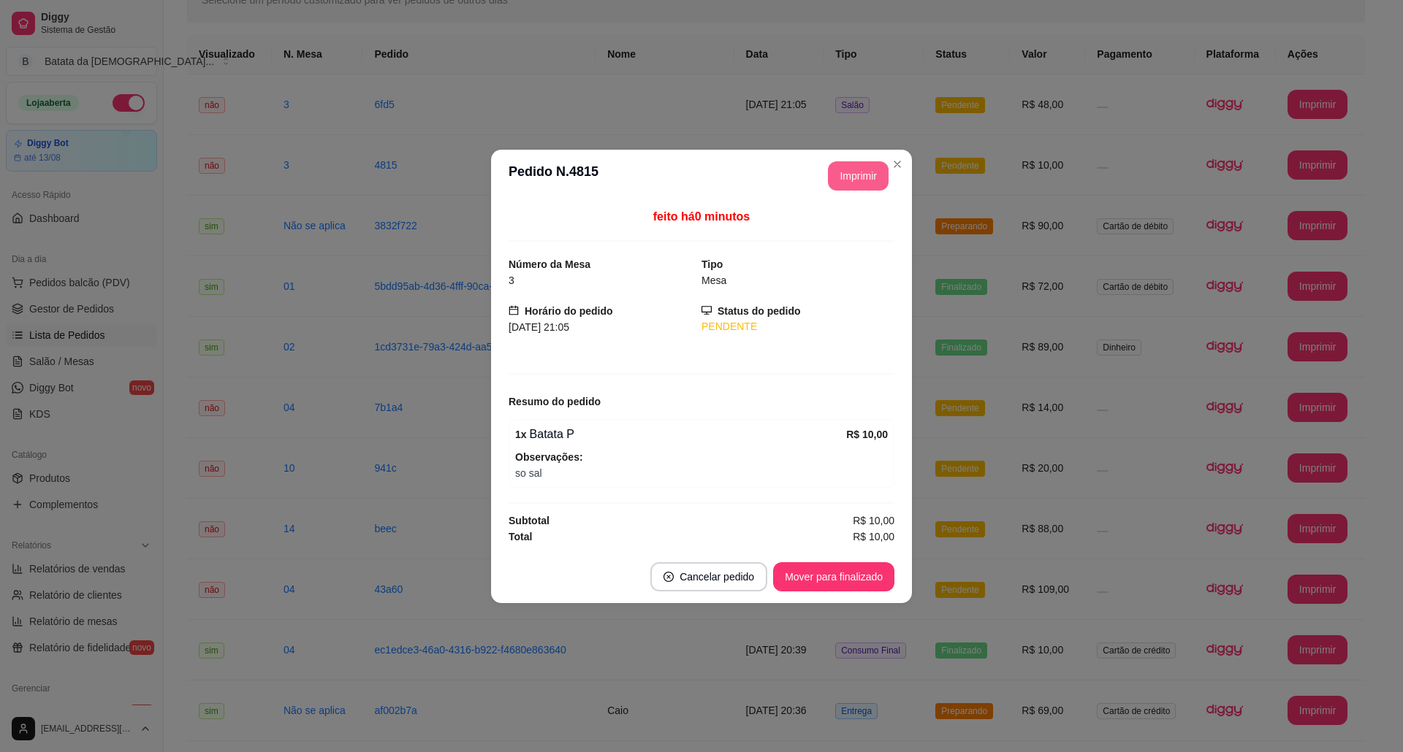
click at [866, 168] on button "Imprimir" at bounding box center [858, 175] width 61 height 29
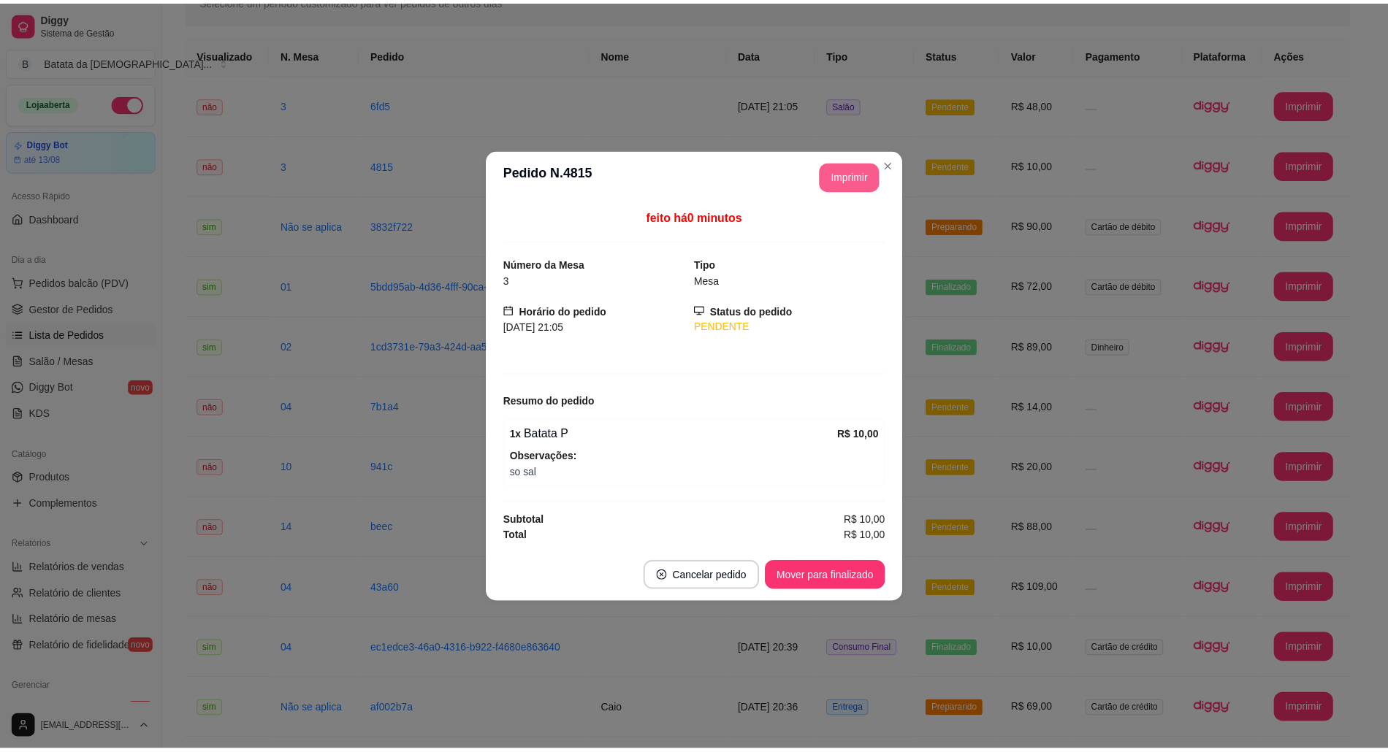
scroll to position [0, 0]
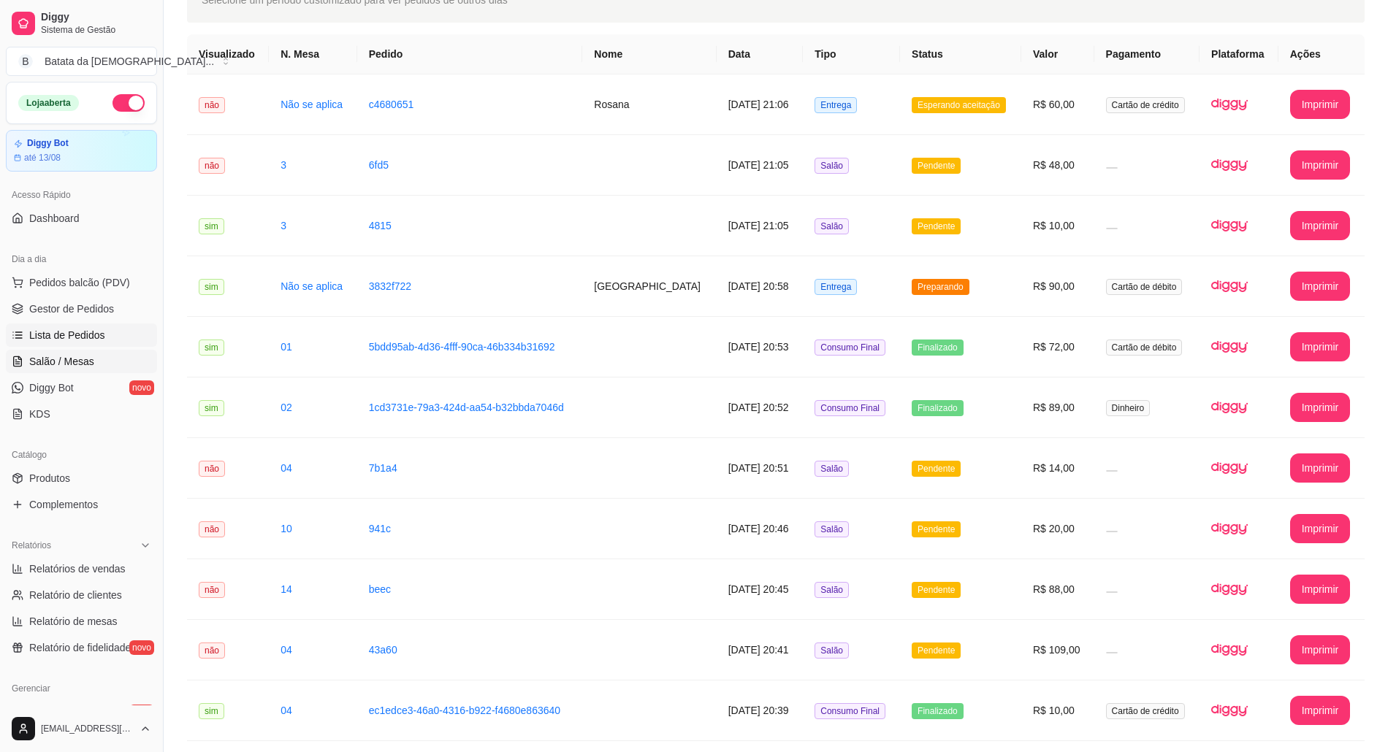
click at [64, 364] on span "Salão / Mesas" at bounding box center [61, 361] width 65 height 15
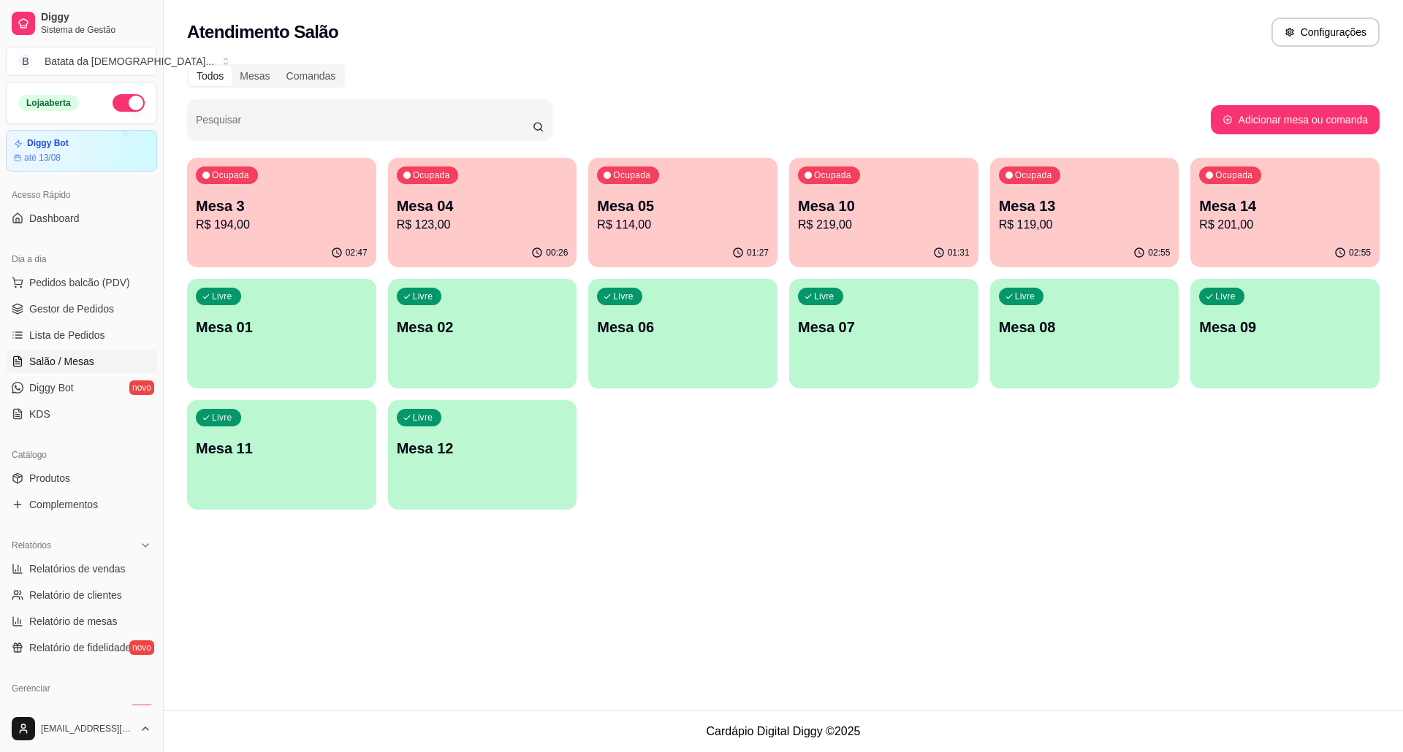
click at [202, 219] on p "R$ 194,00" at bounding box center [282, 225] width 172 height 18
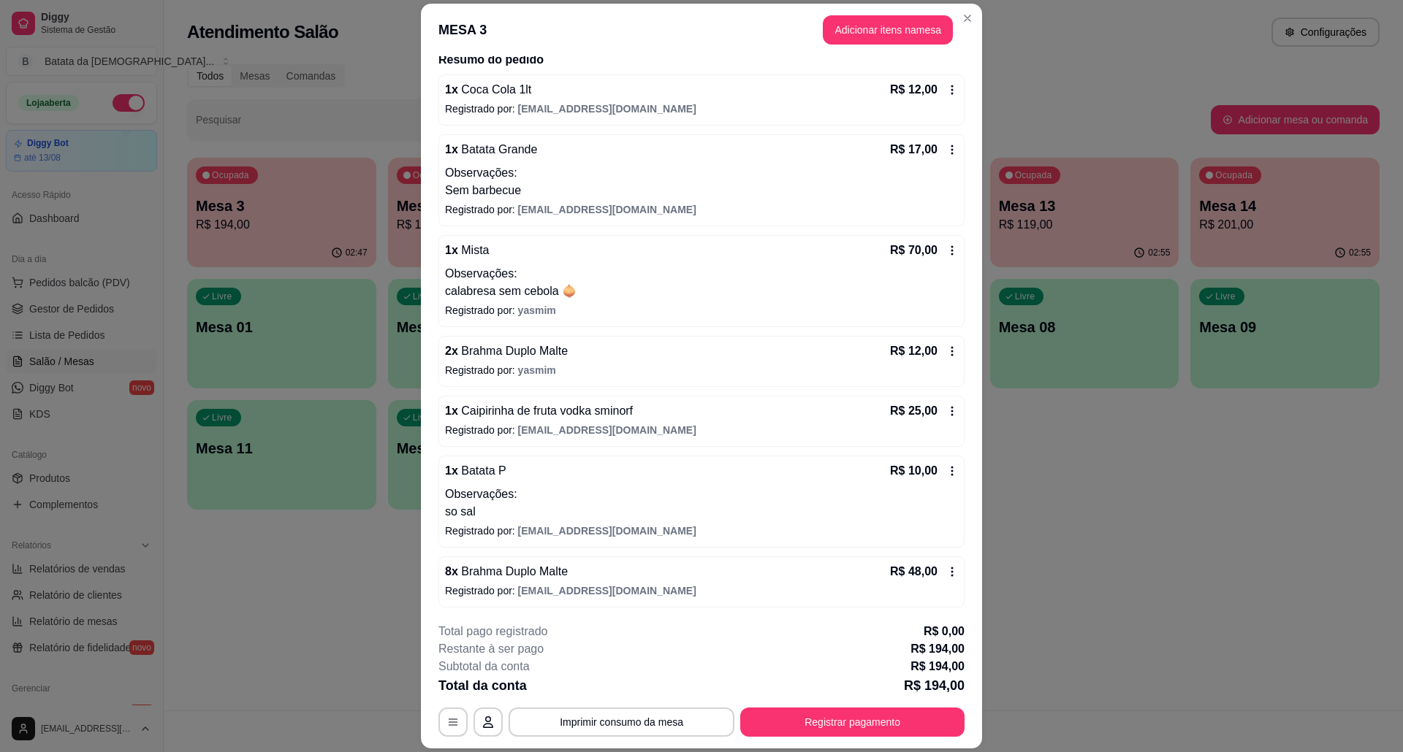
scroll to position [126, 0]
click at [866, 722] on button "Registrar pagamento" at bounding box center [853, 722] width 218 height 28
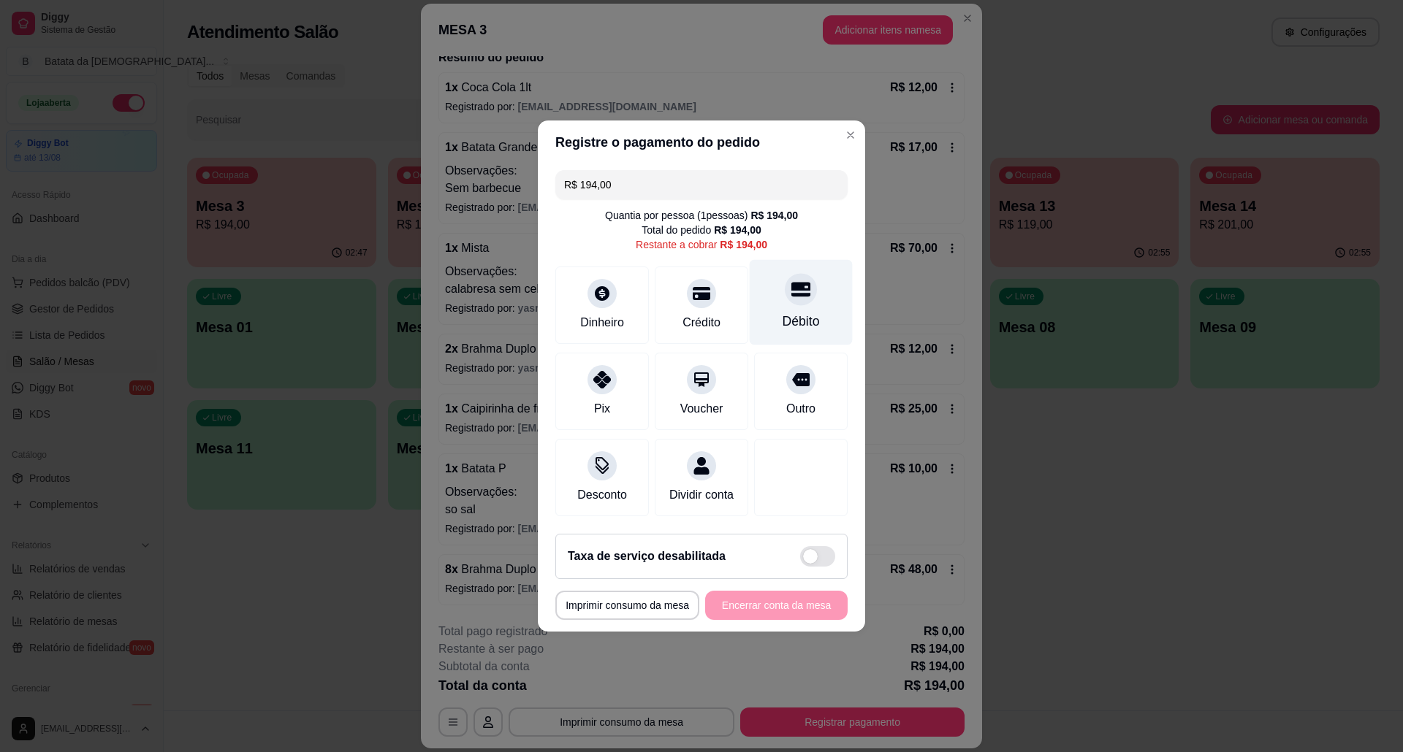
click at [808, 302] on div "Débito" at bounding box center [801, 302] width 103 height 85
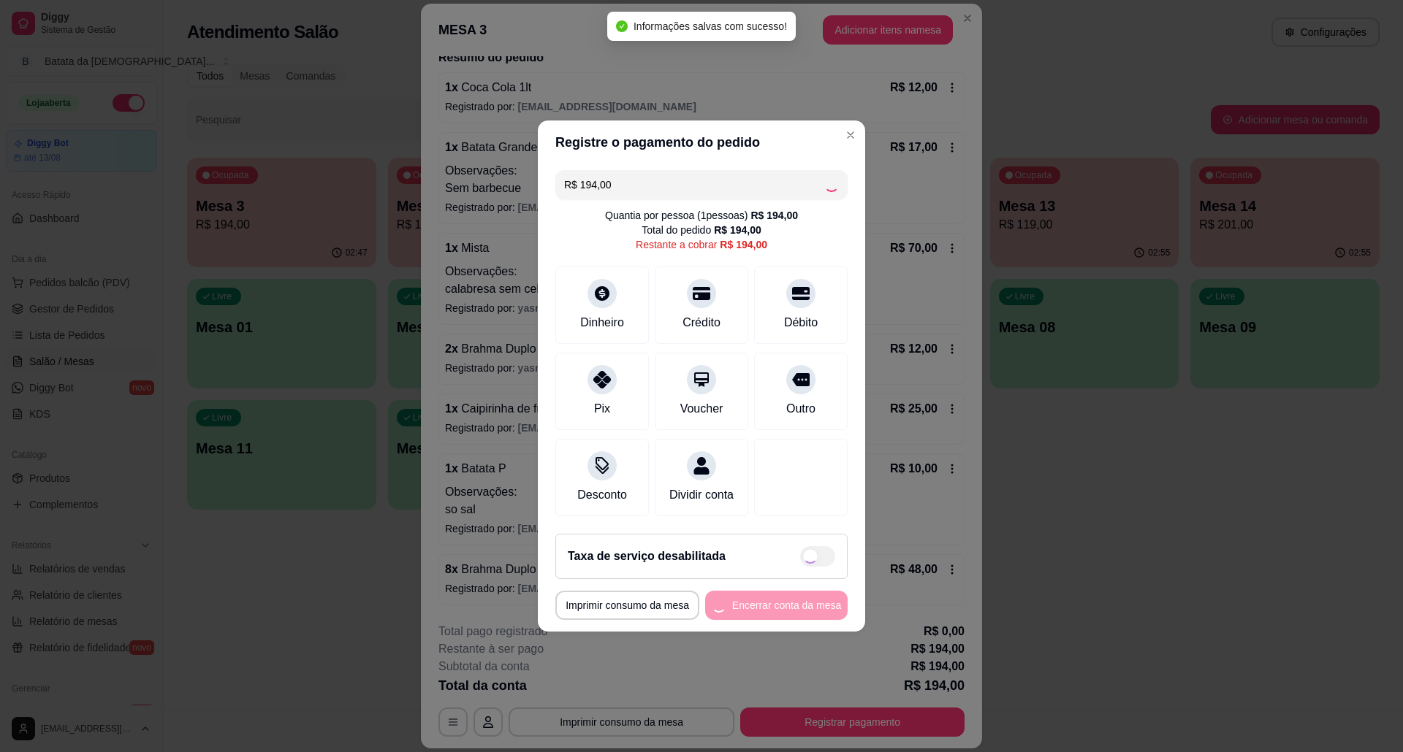
type input "R$ 0,00"
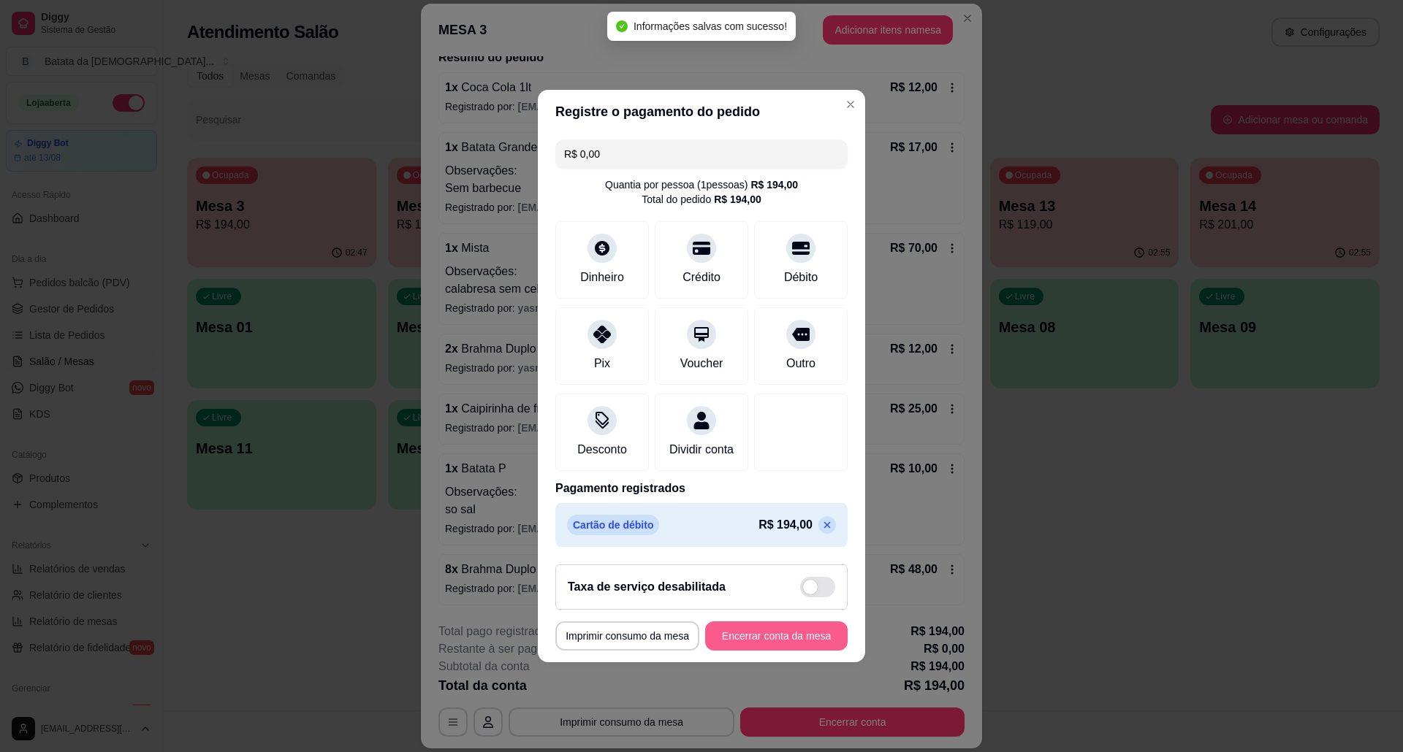
click at [805, 651] on button "Encerrar conta da mesa" at bounding box center [776, 636] width 142 height 29
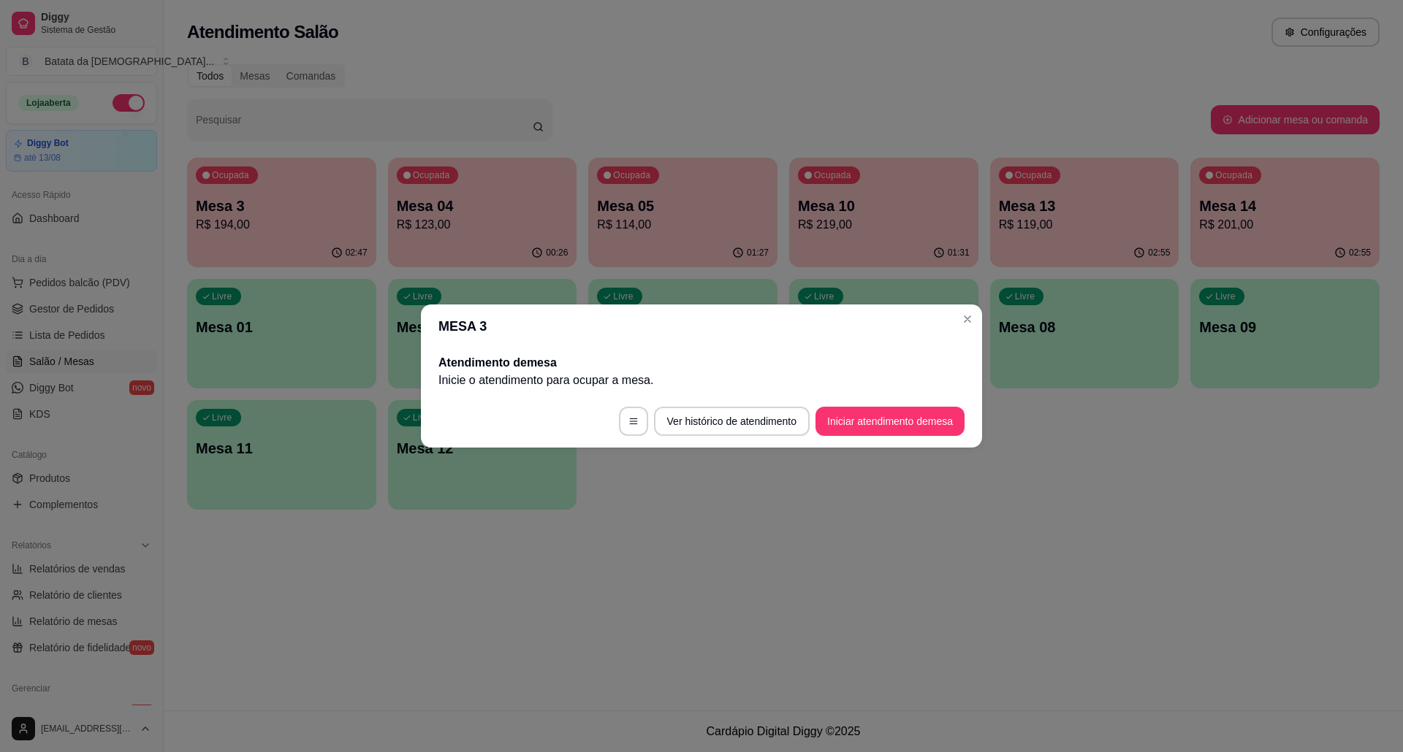
scroll to position [0, 0]
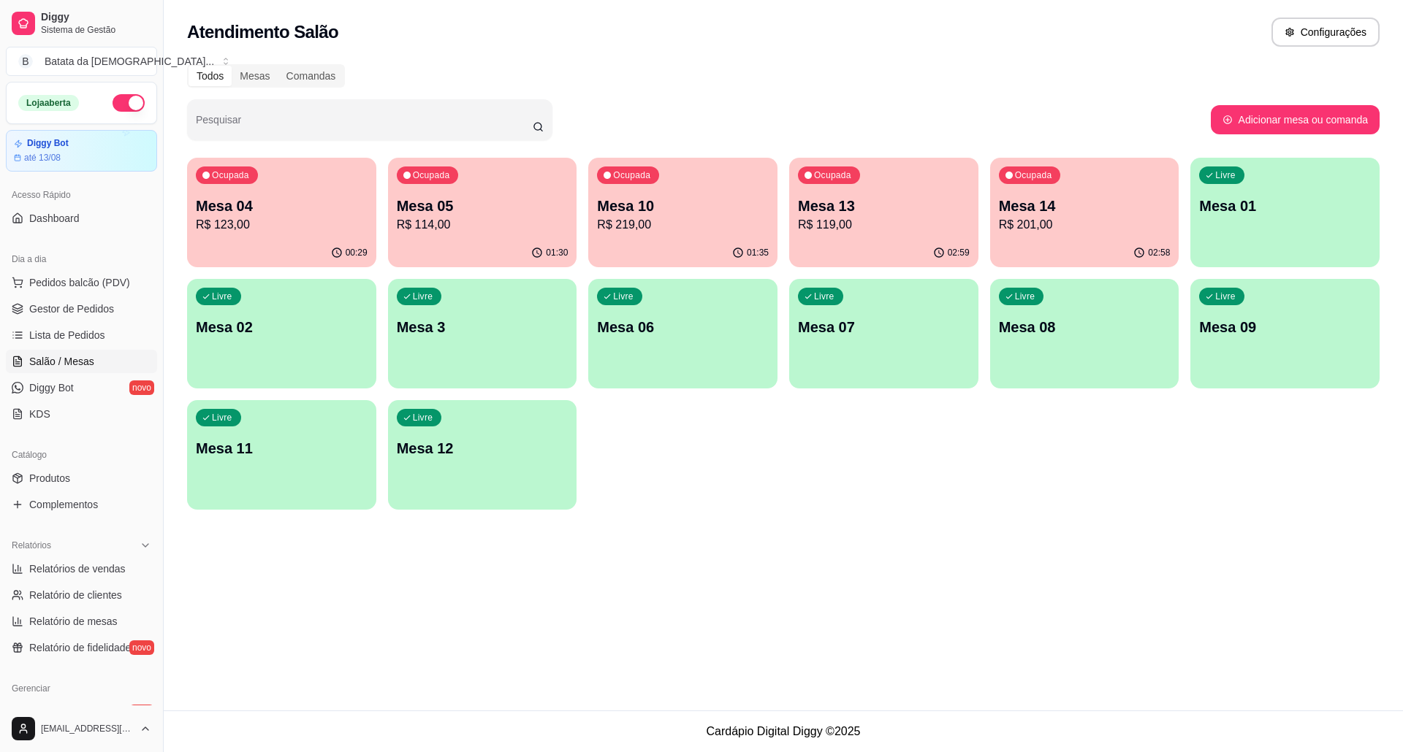
click at [596, 262] on div "01:35" at bounding box center [682, 253] width 189 height 28
click at [451, 188] on div "Ocupada Mesa 05 R$ 114,00" at bounding box center [482, 198] width 183 height 79
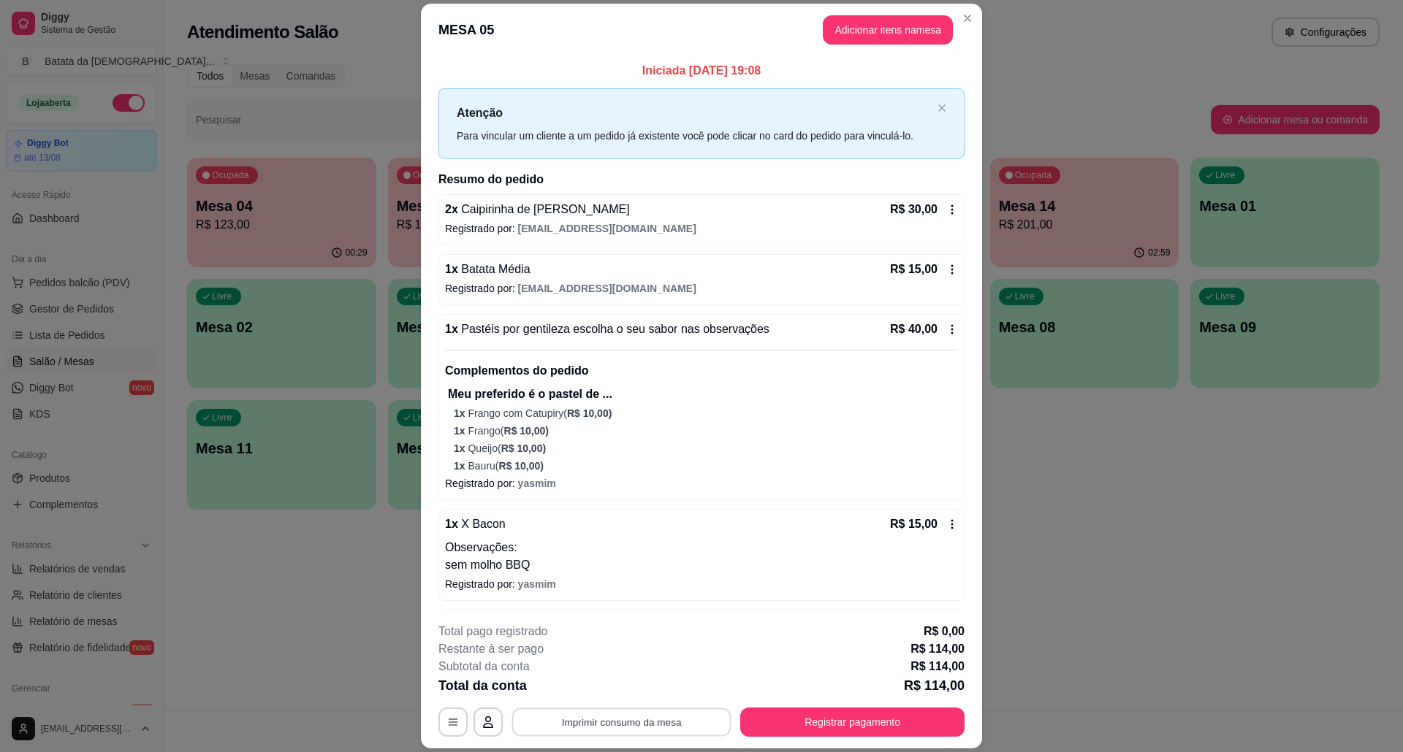
click at [687, 711] on button "Imprimir consumo da mesa" at bounding box center [621, 722] width 219 height 28
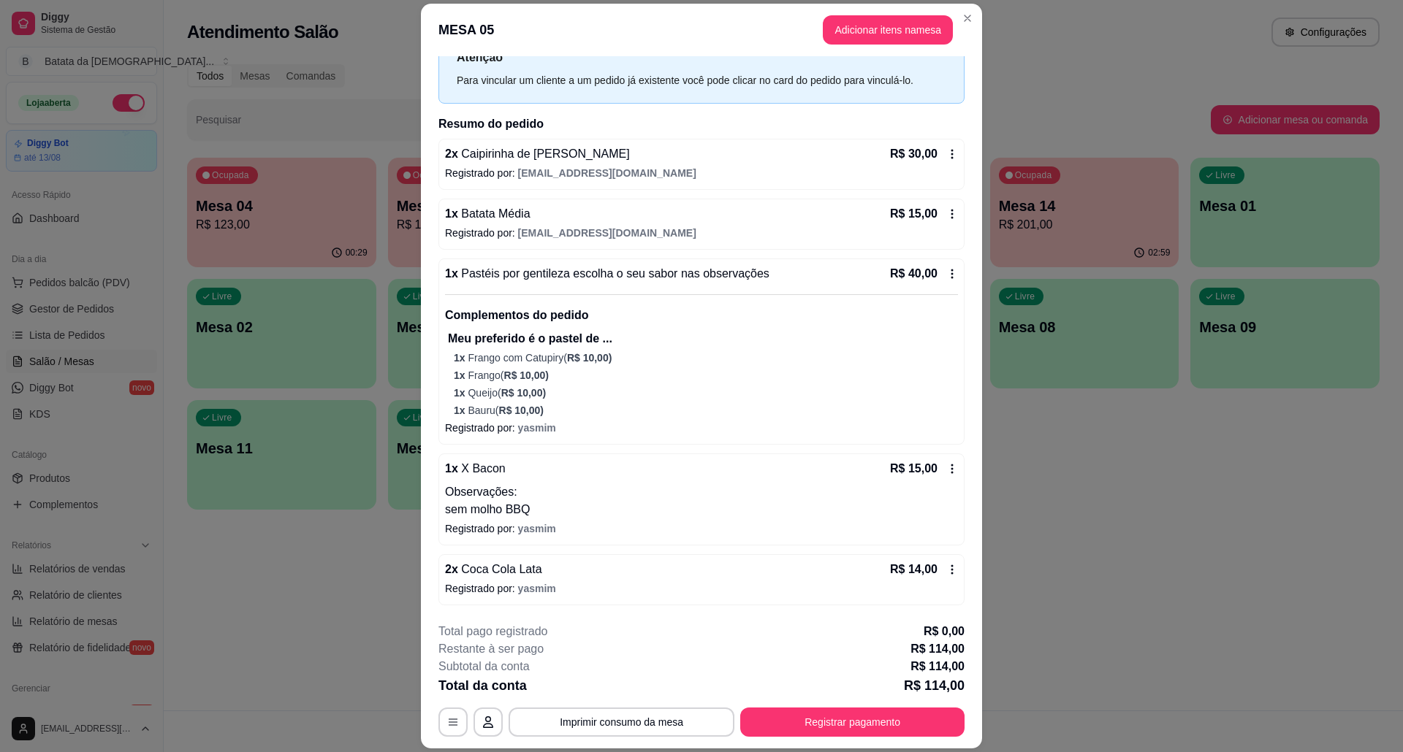
scroll to position [42, 0]
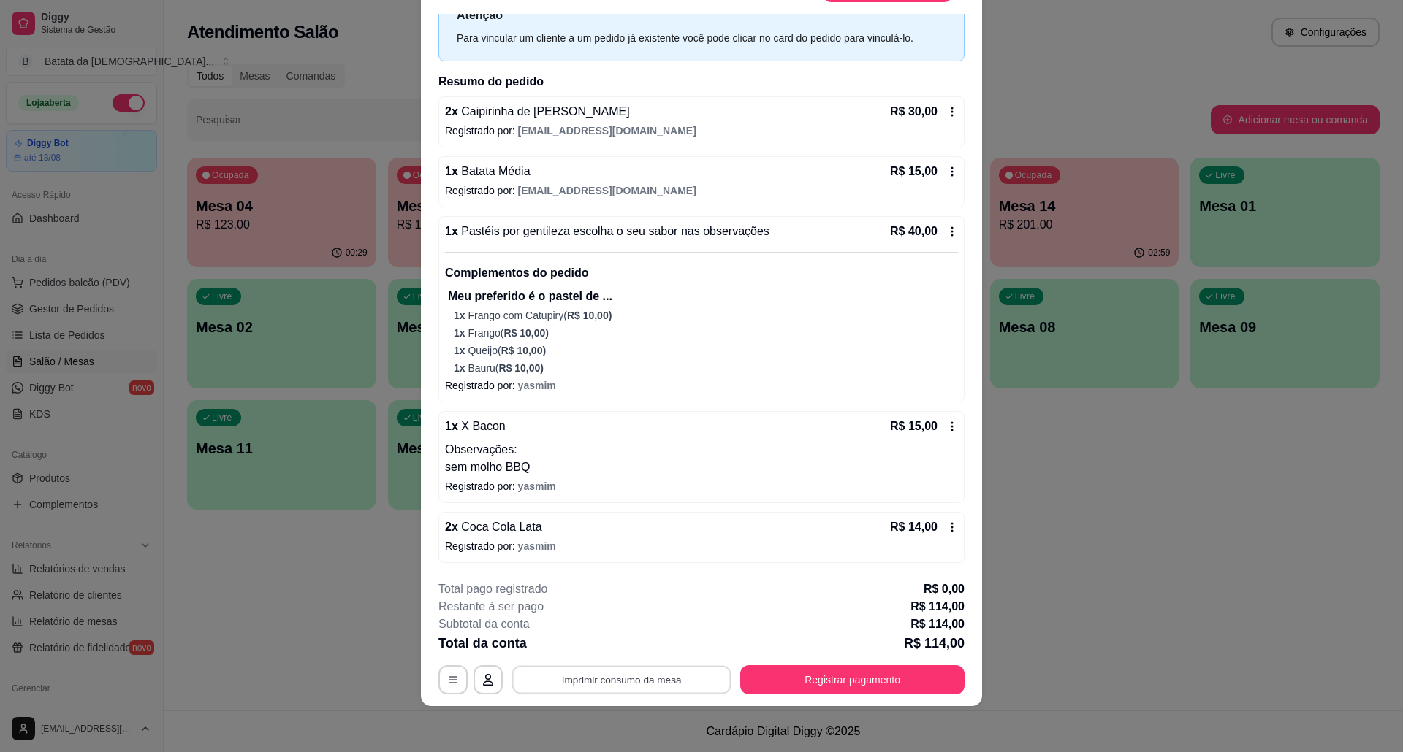
click at [637, 667] on button "Imprimir consumo da mesa" at bounding box center [621, 680] width 219 height 28
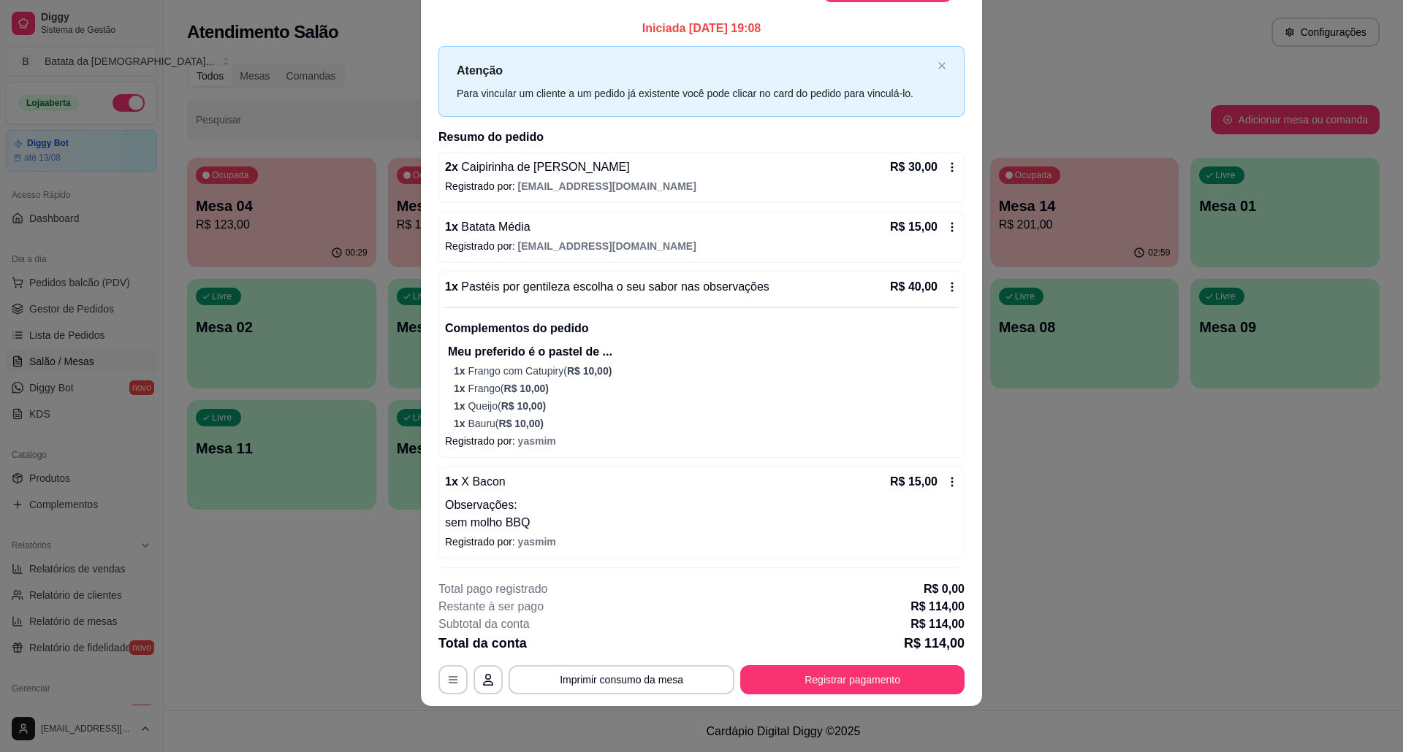
scroll to position [0, 0]
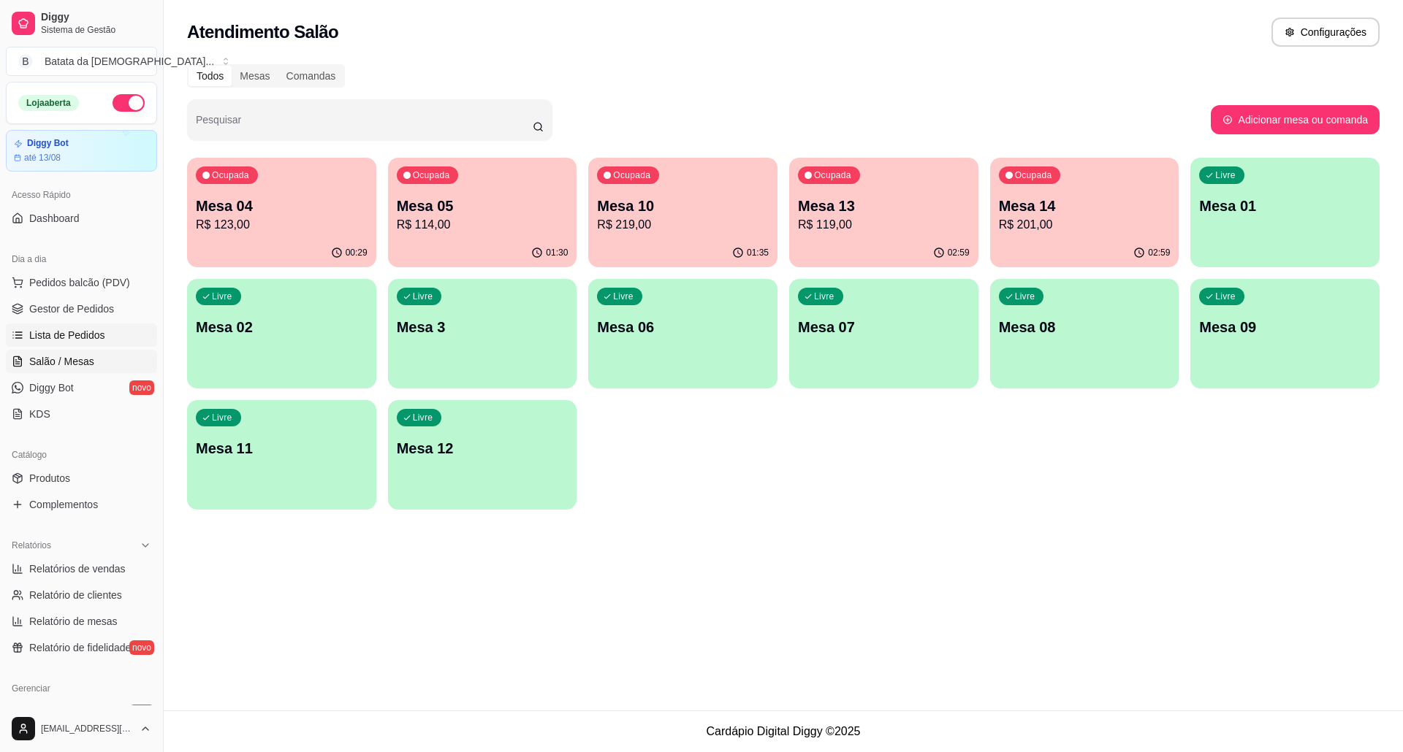
click at [73, 339] on span "Lista de Pedidos" at bounding box center [67, 335] width 76 height 15
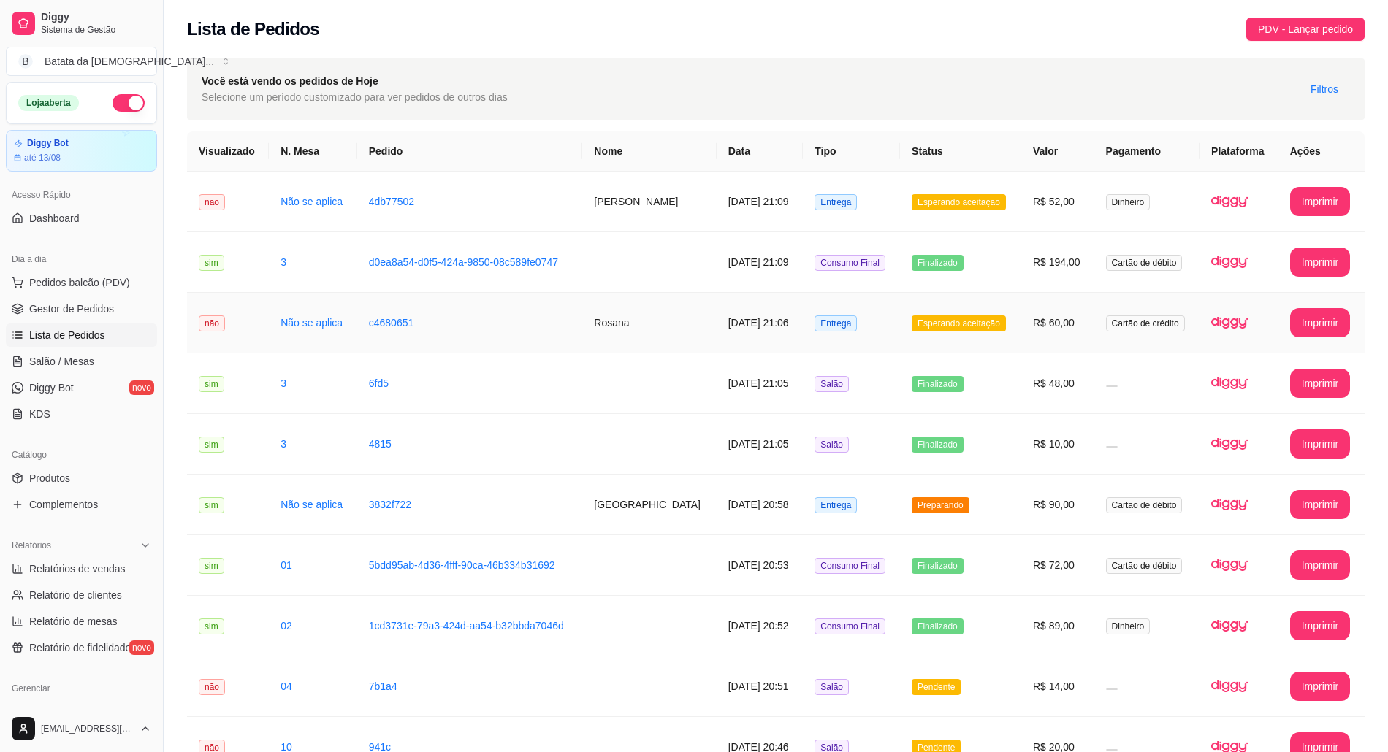
click at [1056, 334] on td "R$ 60,00" at bounding box center [1057, 323] width 73 height 61
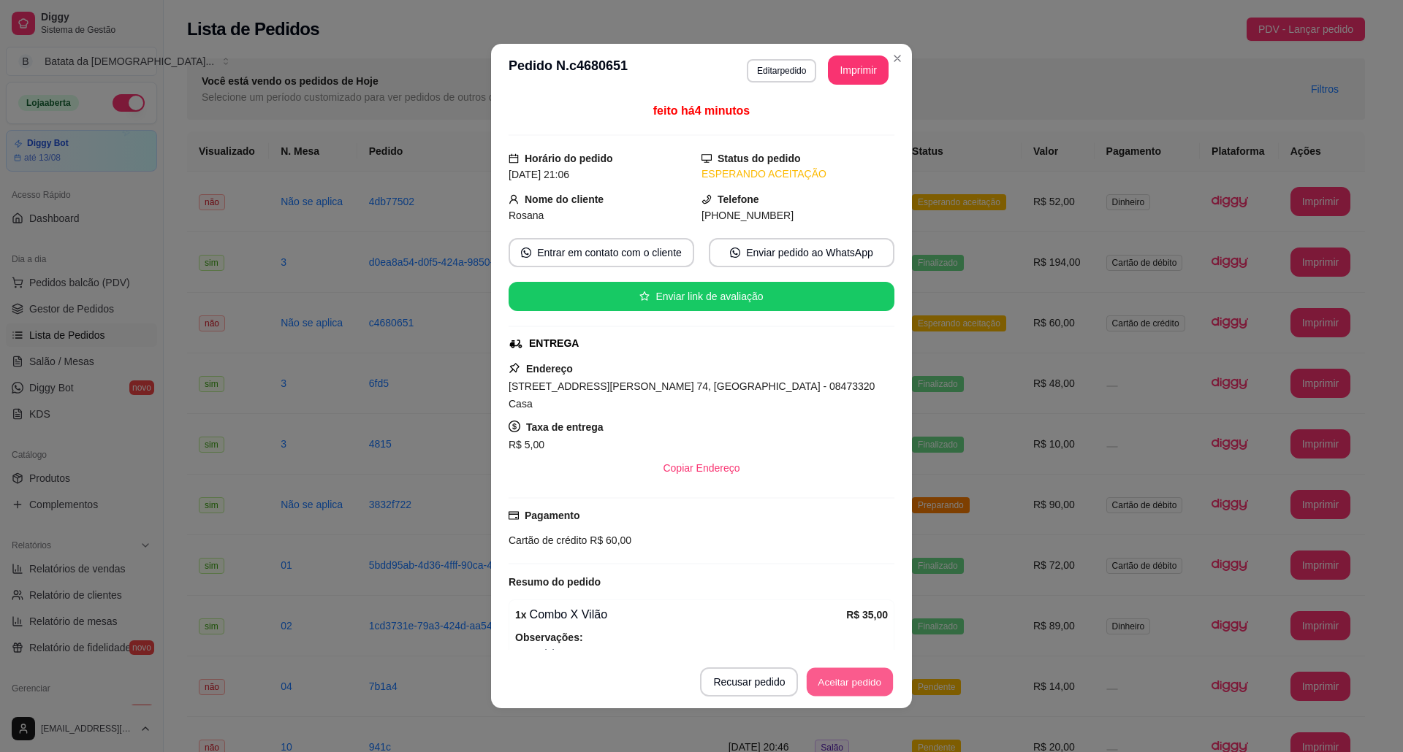
click at [843, 684] on button "Aceitar pedido" at bounding box center [849, 682] width 86 height 28
click at [863, 64] on button "Imprimir" at bounding box center [858, 70] width 58 height 28
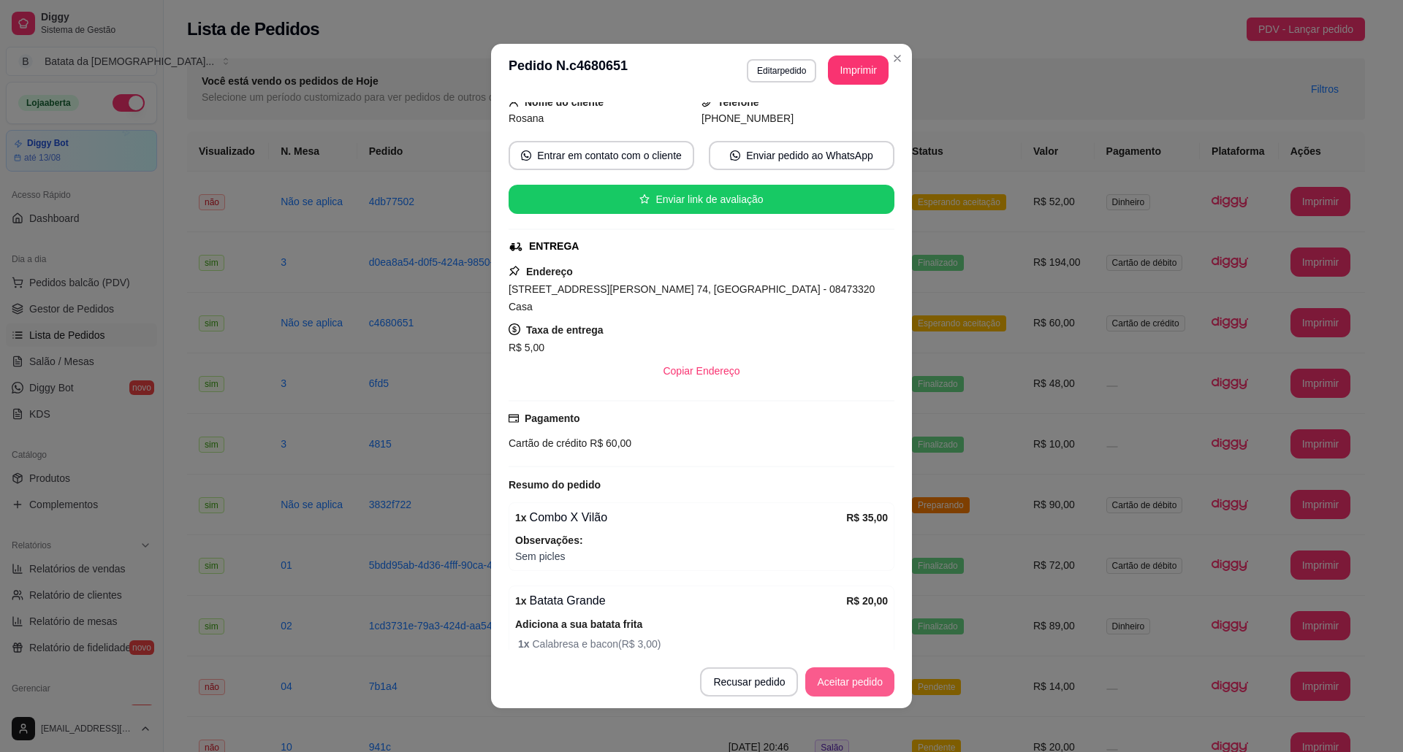
click at [869, 670] on button "Aceitar pedido" at bounding box center [849, 682] width 89 height 29
click at [833, 670] on button "Mover para preparo" at bounding box center [837, 682] width 110 height 28
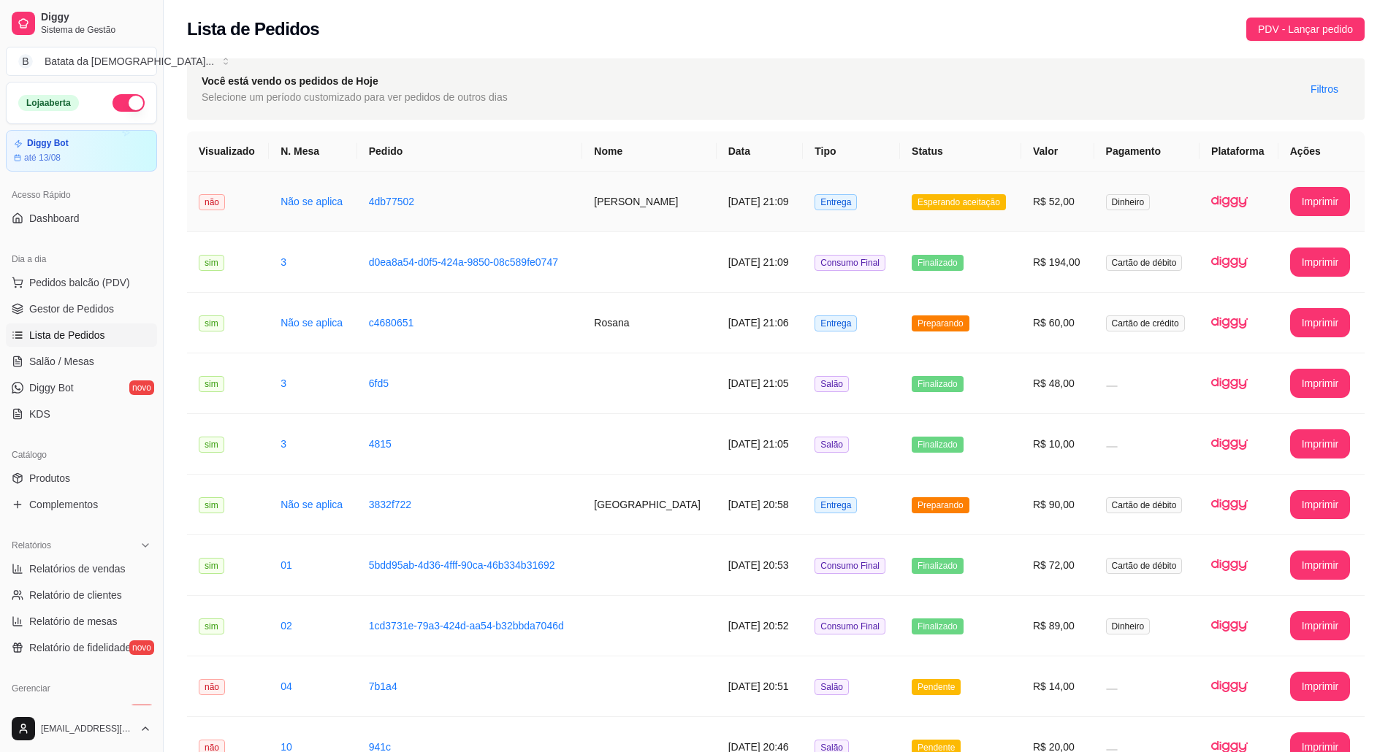
click at [951, 214] on td "Esperando aceitação" at bounding box center [960, 202] width 121 height 61
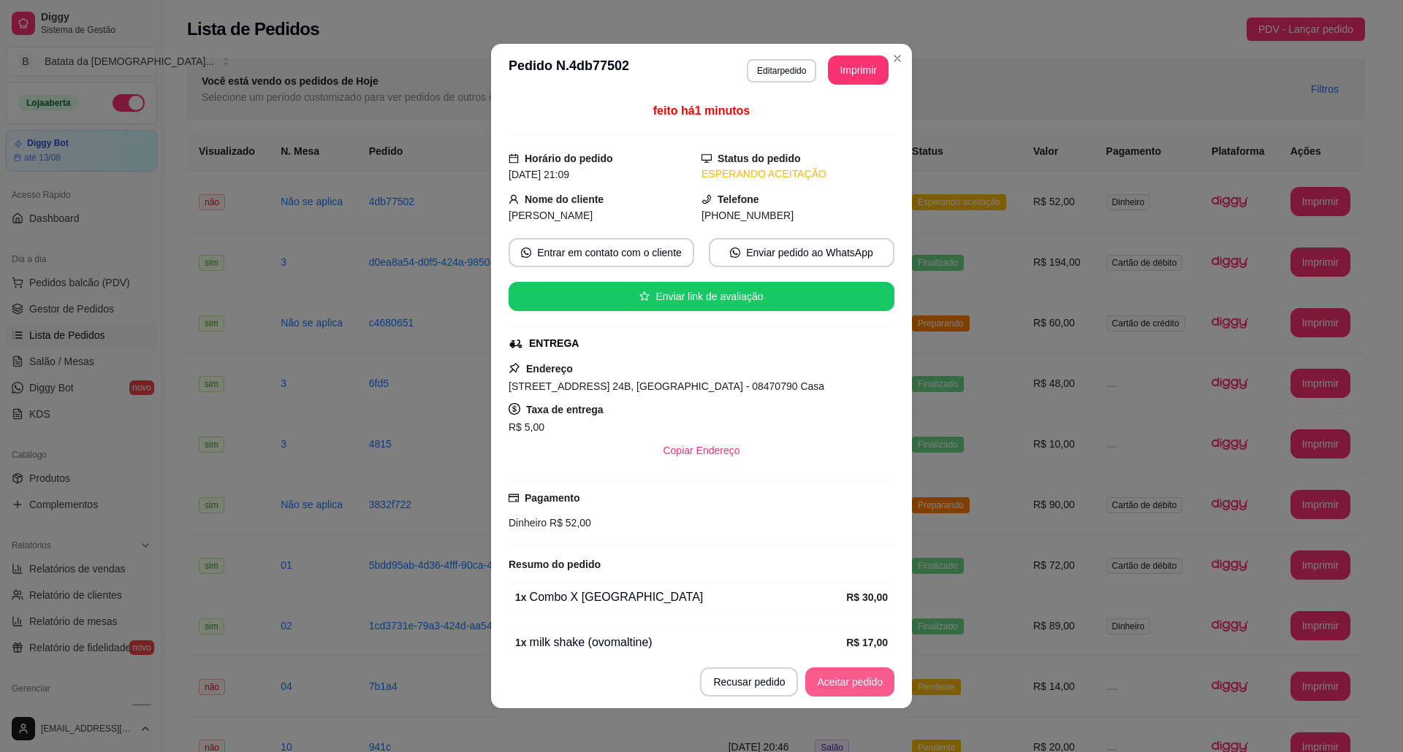
click at [860, 687] on button "Aceitar pedido" at bounding box center [849, 682] width 89 height 29
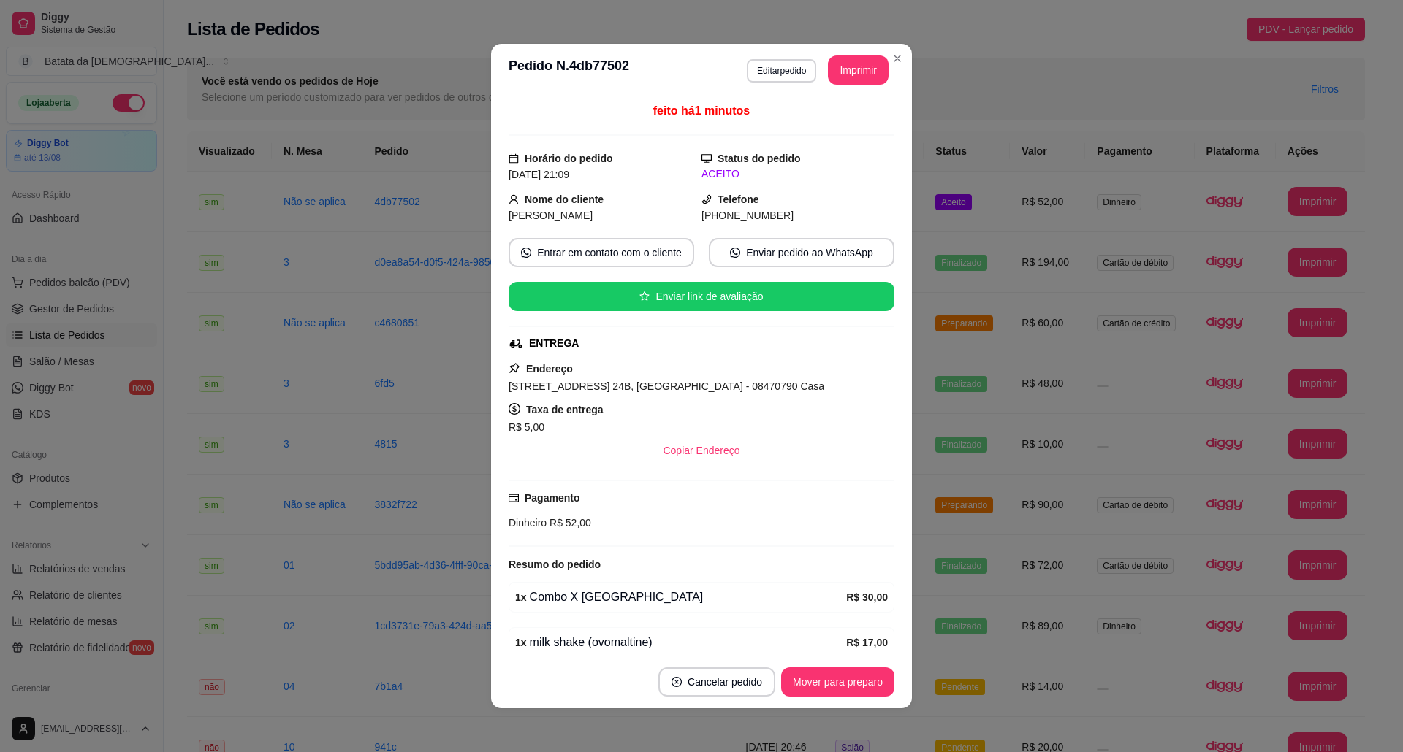
click at [851, 85] on header "**********" at bounding box center [701, 70] width 421 height 53
click at [850, 80] on button "Imprimir" at bounding box center [858, 70] width 61 height 29
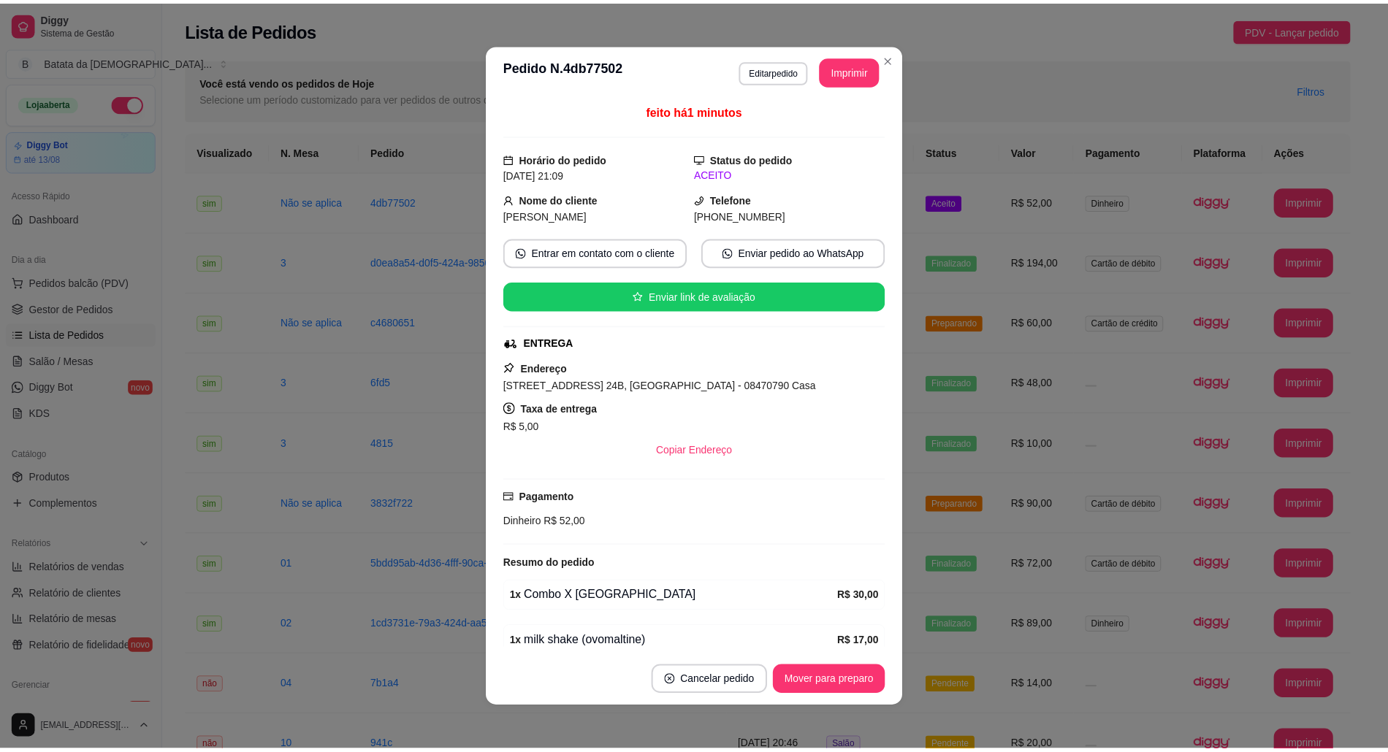
scroll to position [0, 0]
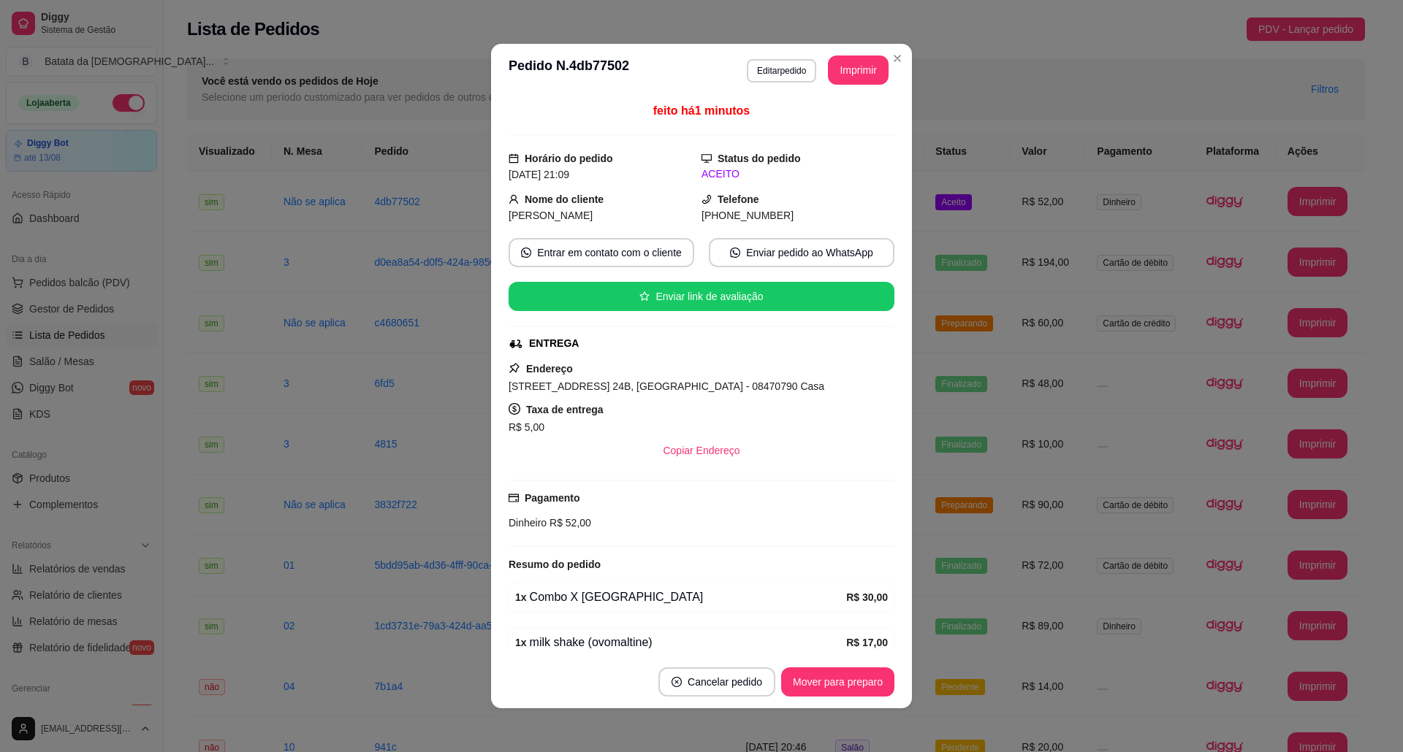
click at [857, 682] on button "Mover para preparo" at bounding box center [837, 682] width 113 height 29
click at [861, 682] on button "Mover para preparo" at bounding box center [837, 682] width 113 height 29
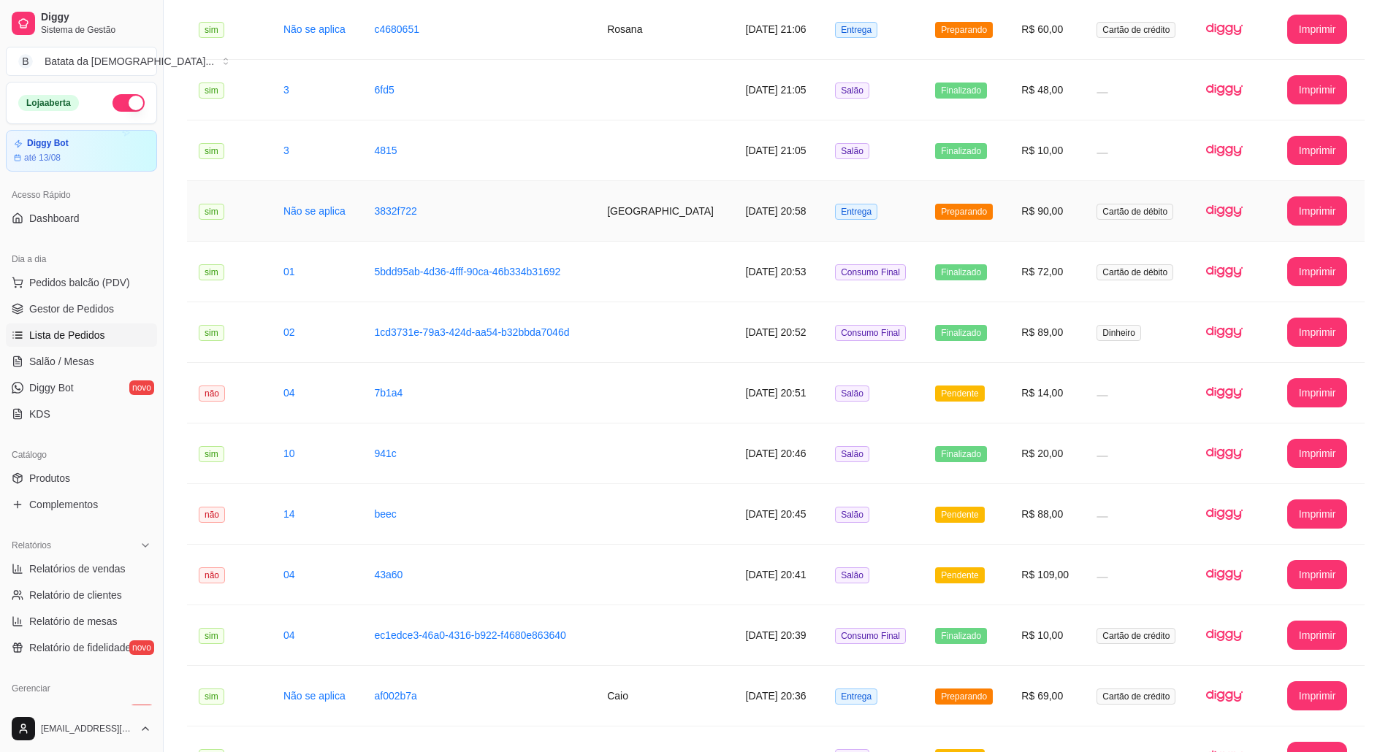
scroll to position [389, 0]
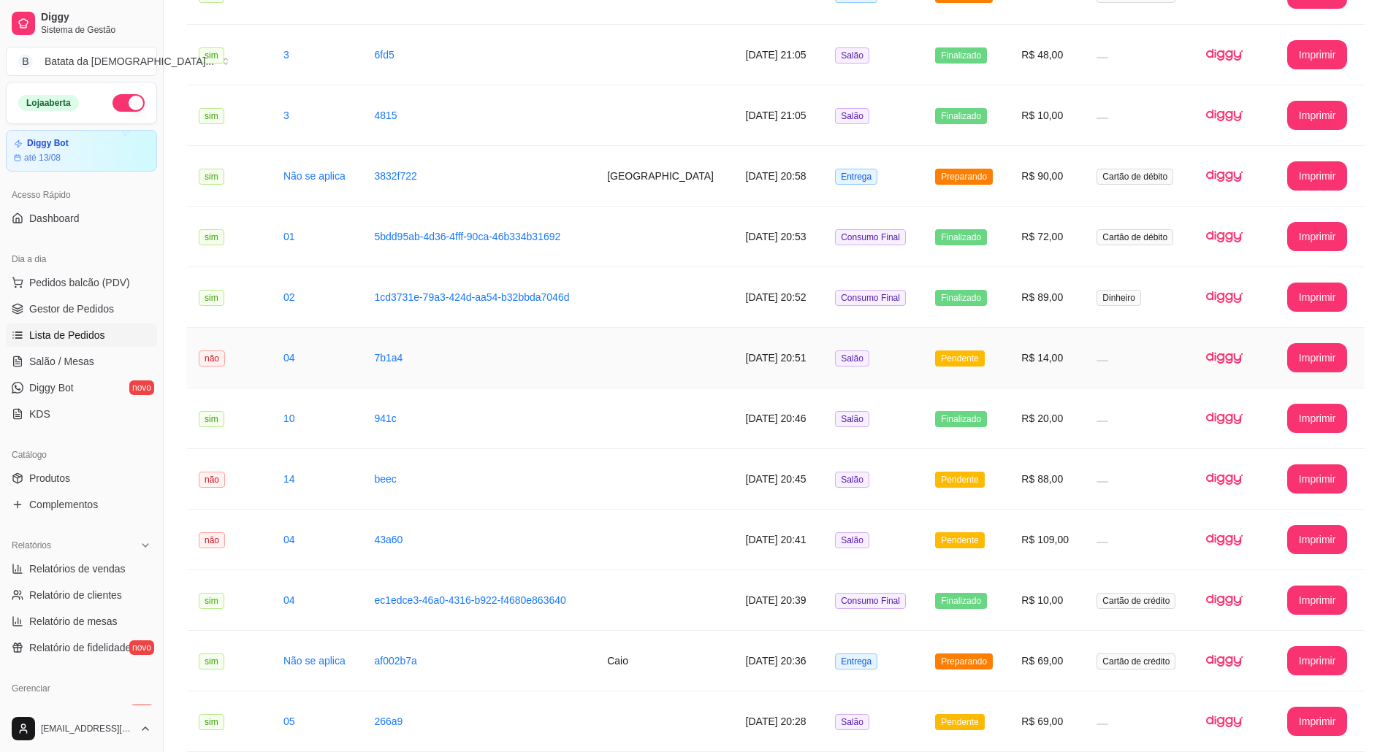
click at [460, 365] on td "7b1a4" at bounding box center [478, 358] width 233 height 61
click at [47, 357] on span "Salão / Mesas" at bounding box center [61, 361] width 65 height 15
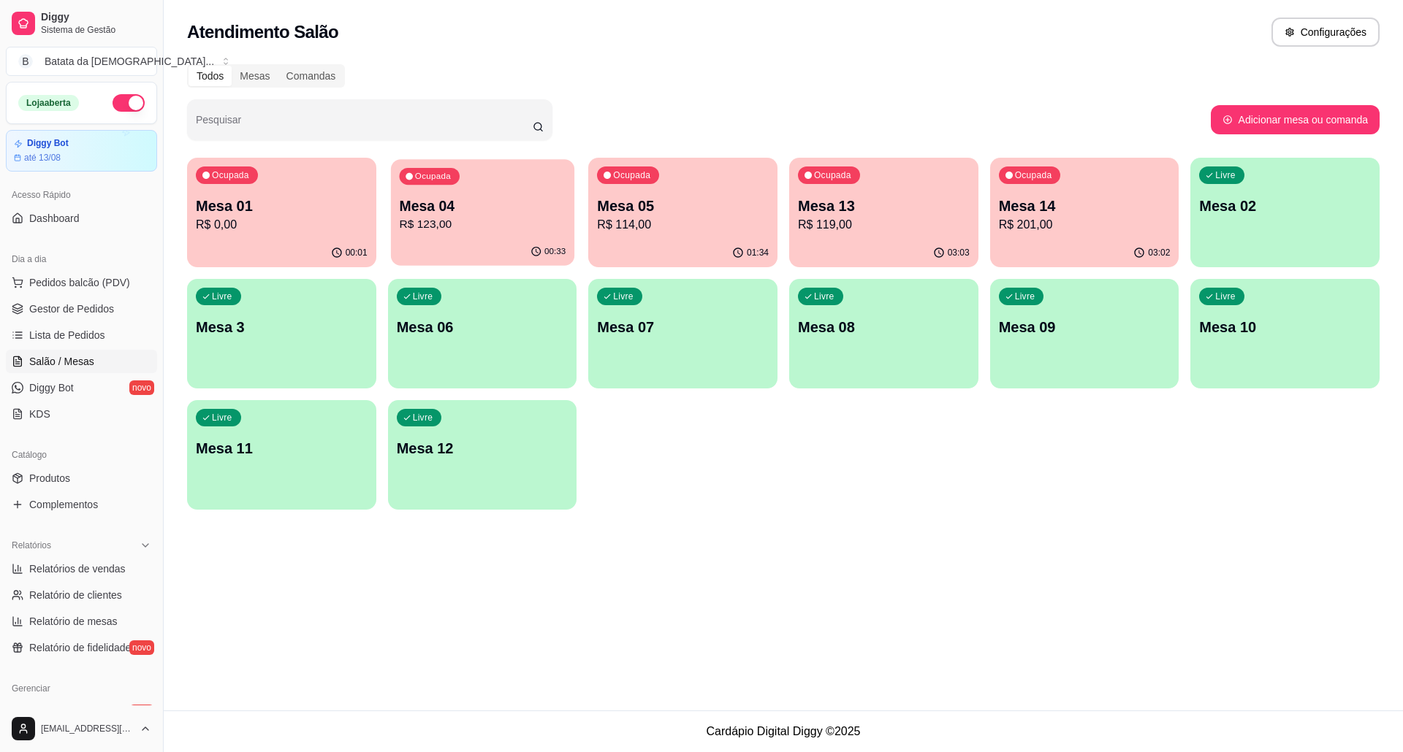
click at [503, 232] on p "R$ 123,00" at bounding box center [482, 224] width 167 height 17
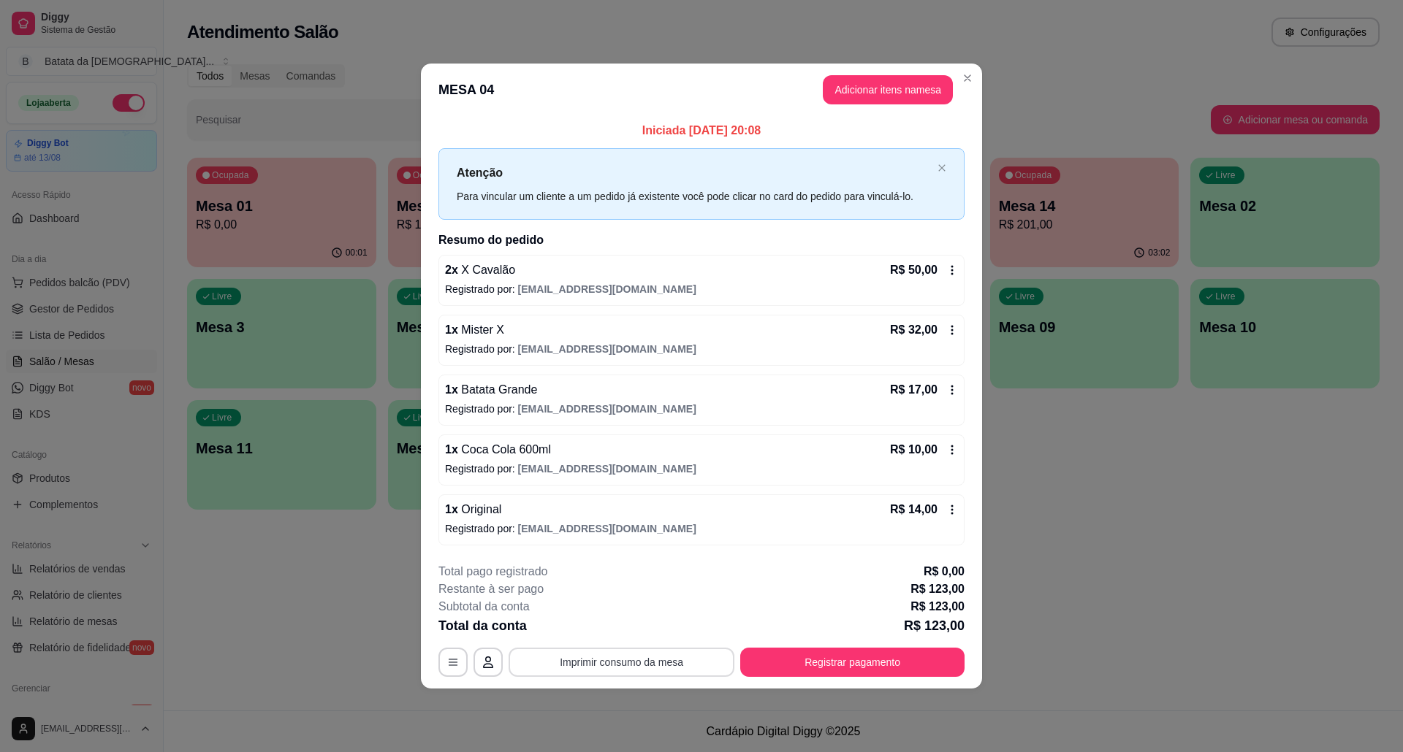
click at [658, 665] on button "Imprimir consumo da mesa" at bounding box center [621, 662] width 226 height 29
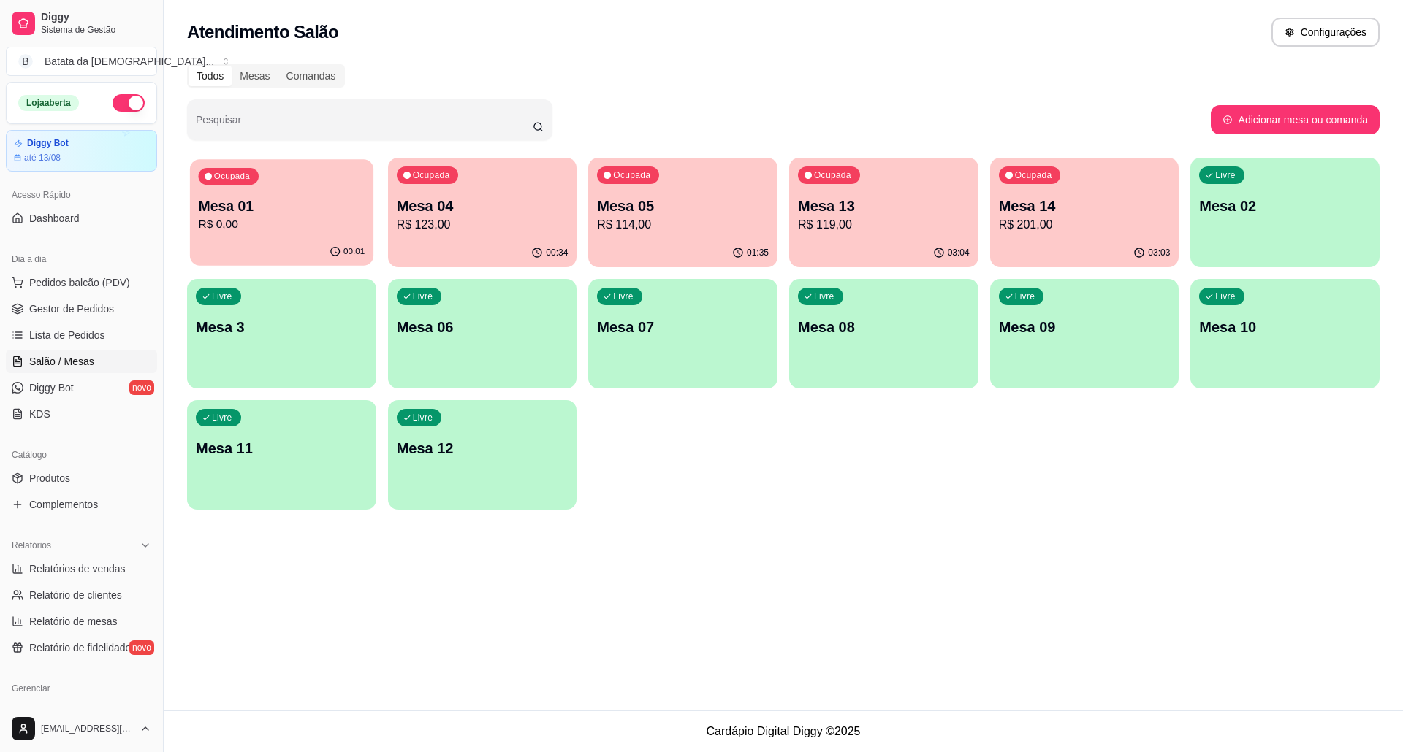
click at [275, 180] on div "Ocupada Mesa 01 R$ 0,00" at bounding box center [281, 198] width 183 height 79
click at [77, 342] on span "Lista de Pedidos" at bounding box center [67, 335] width 76 height 15
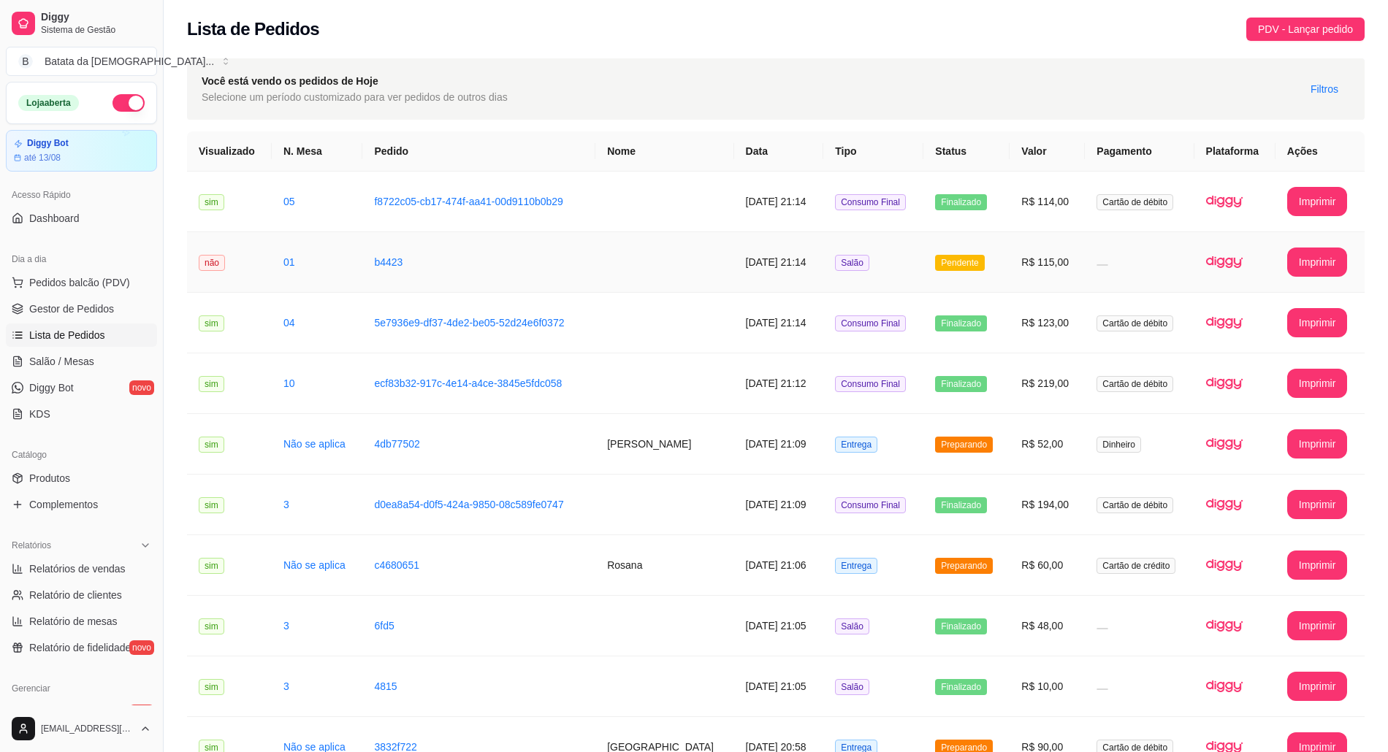
click at [973, 264] on span "Pendente" at bounding box center [959, 263] width 49 height 16
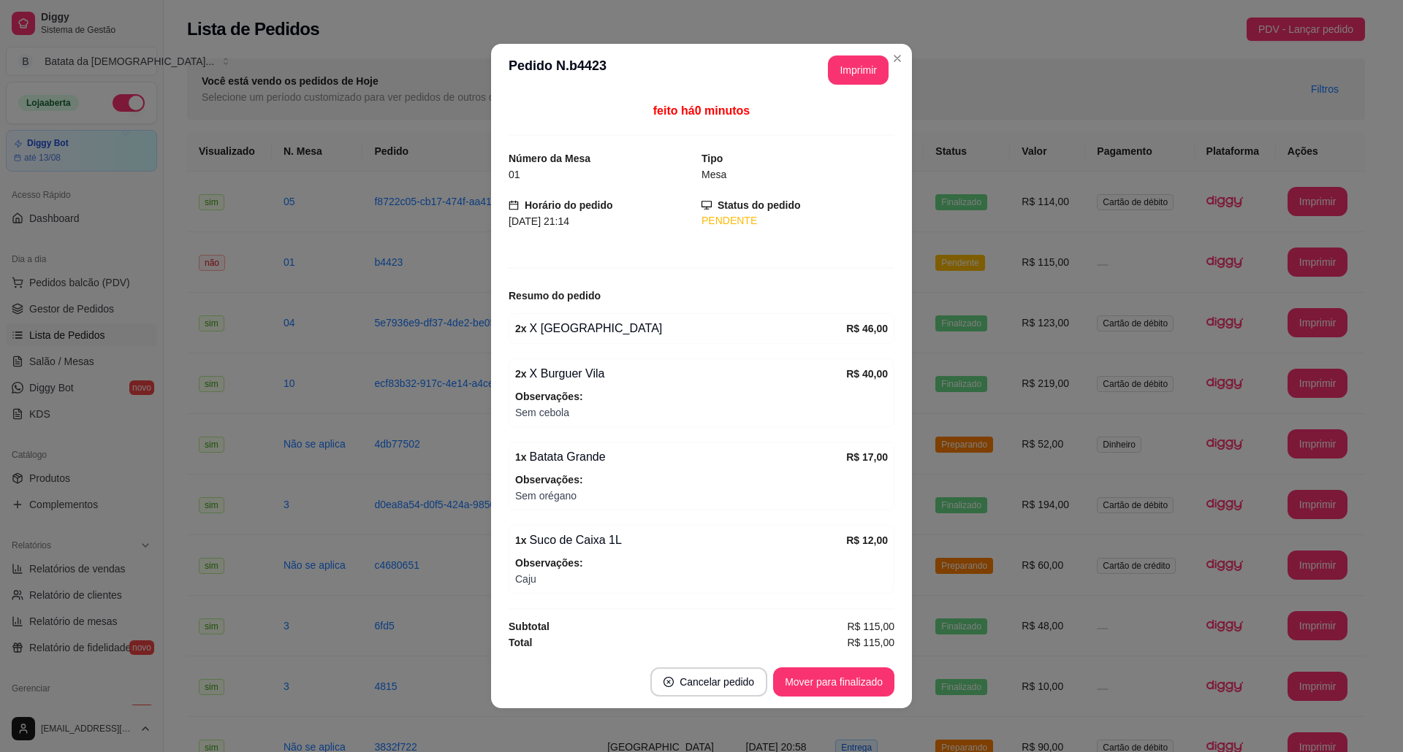
scroll to position [7, 0]
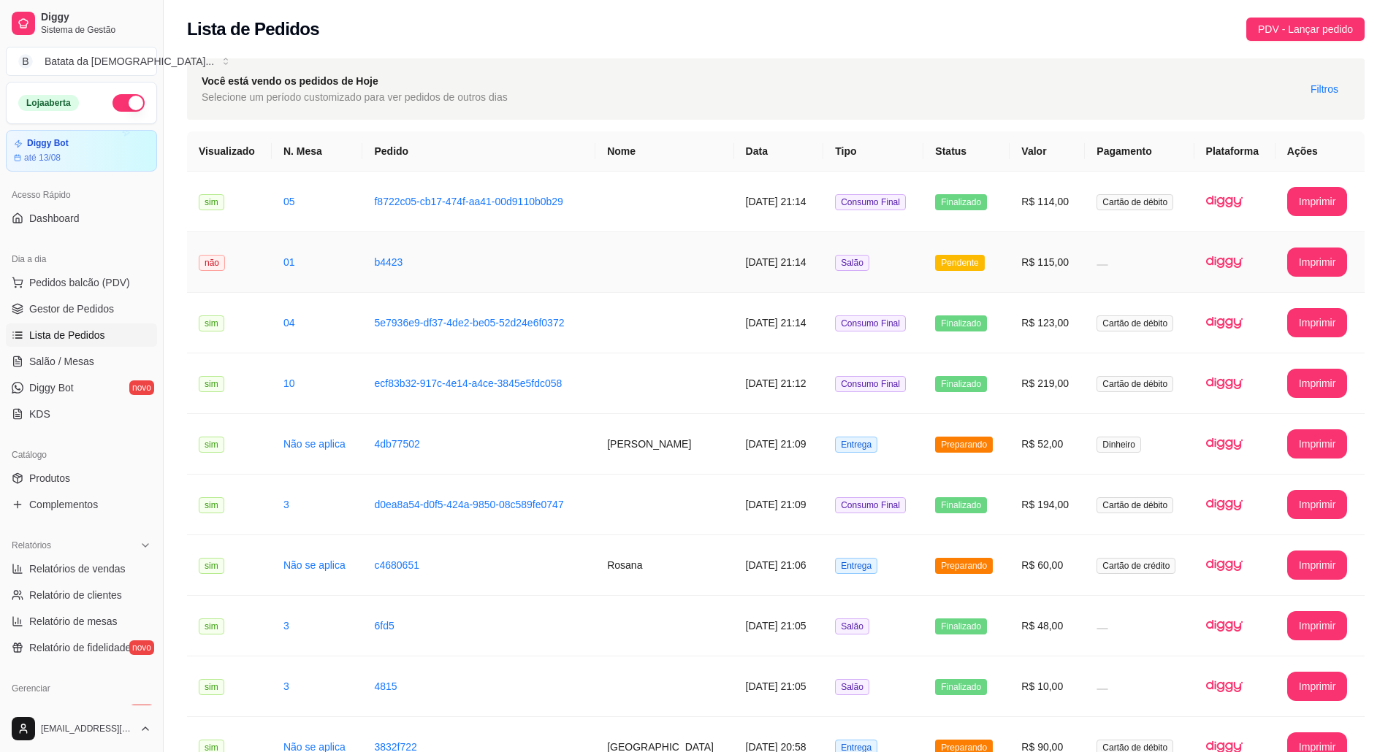
click at [878, 264] on td "Salão" at bounding box center [873, 262] width 100 height 61
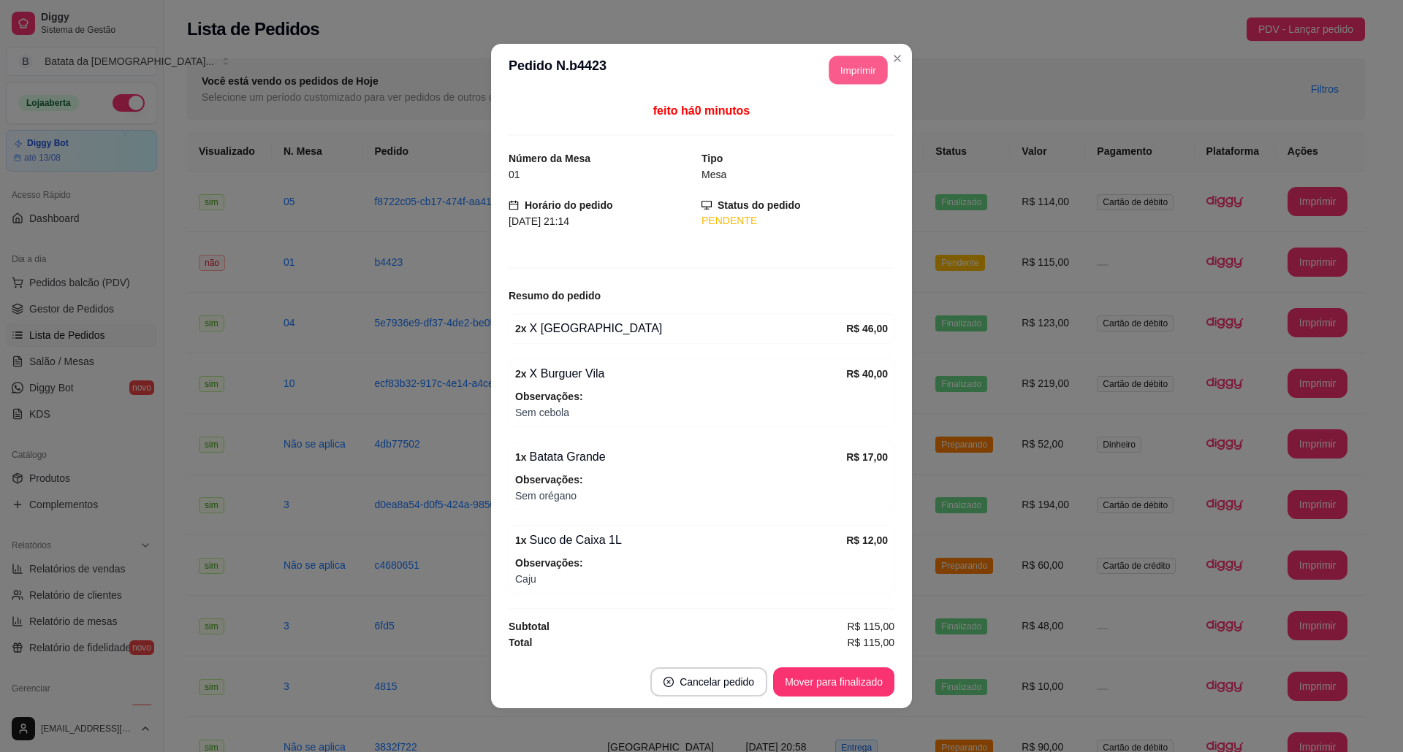
click at [839, 69] on button "Imprimir" at bounding box center [858, 70] width 58 height 28
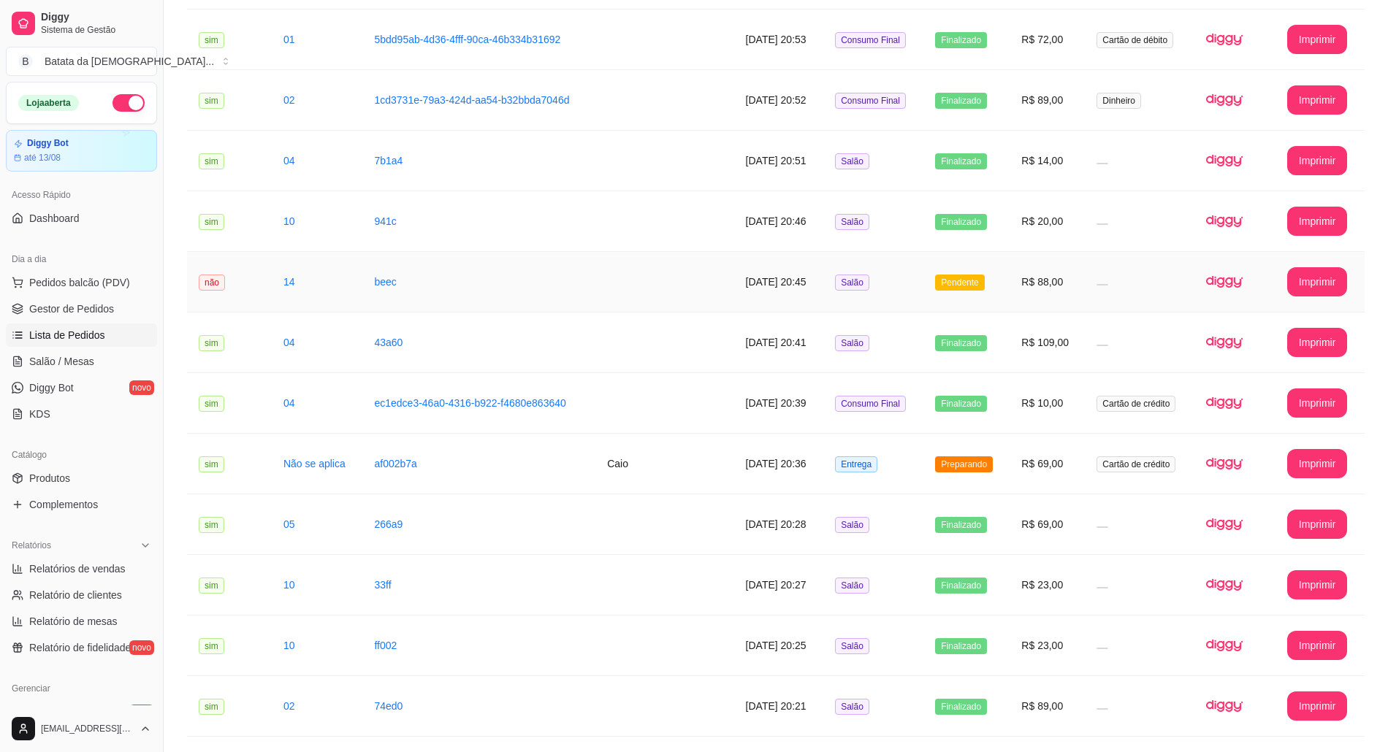
scroll to position [779, 0]
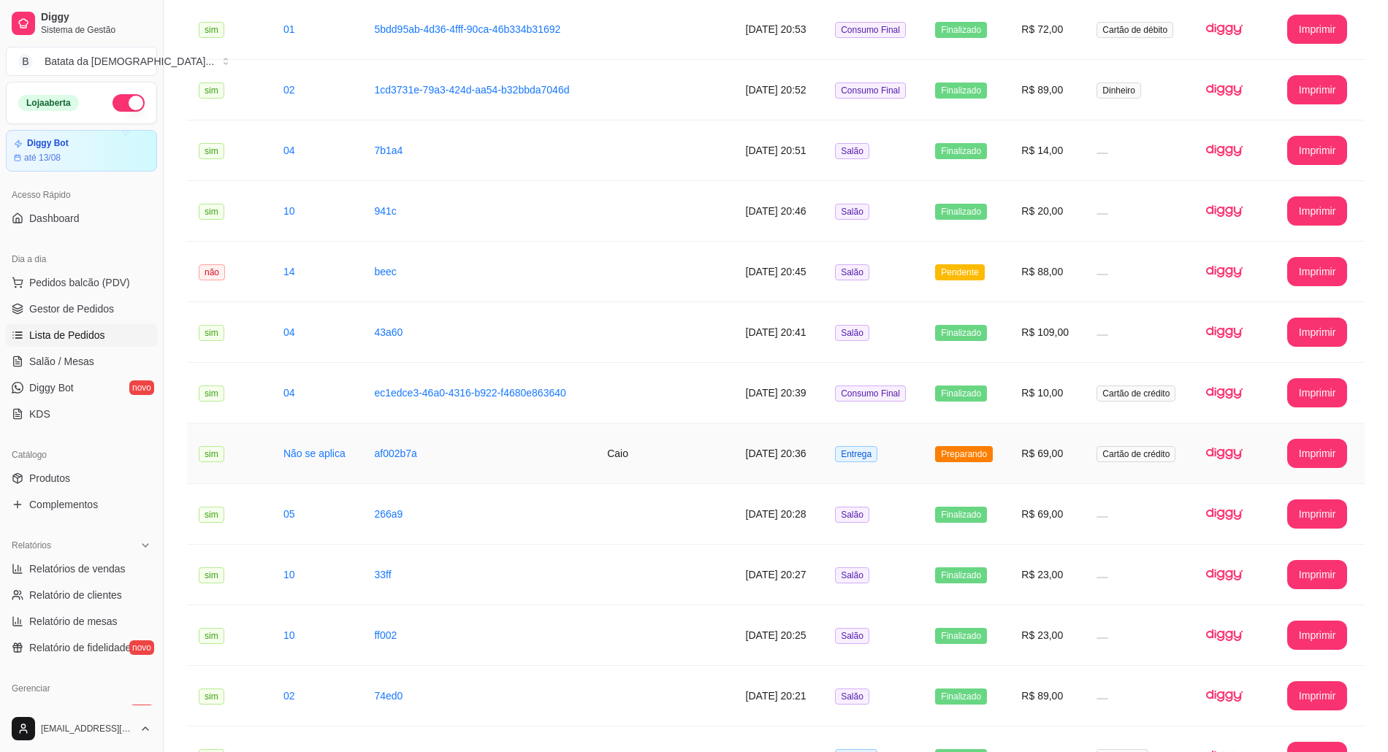
click at [883, 443] on td "Entrega" at bounding box center [873, 454] width 100 height 61
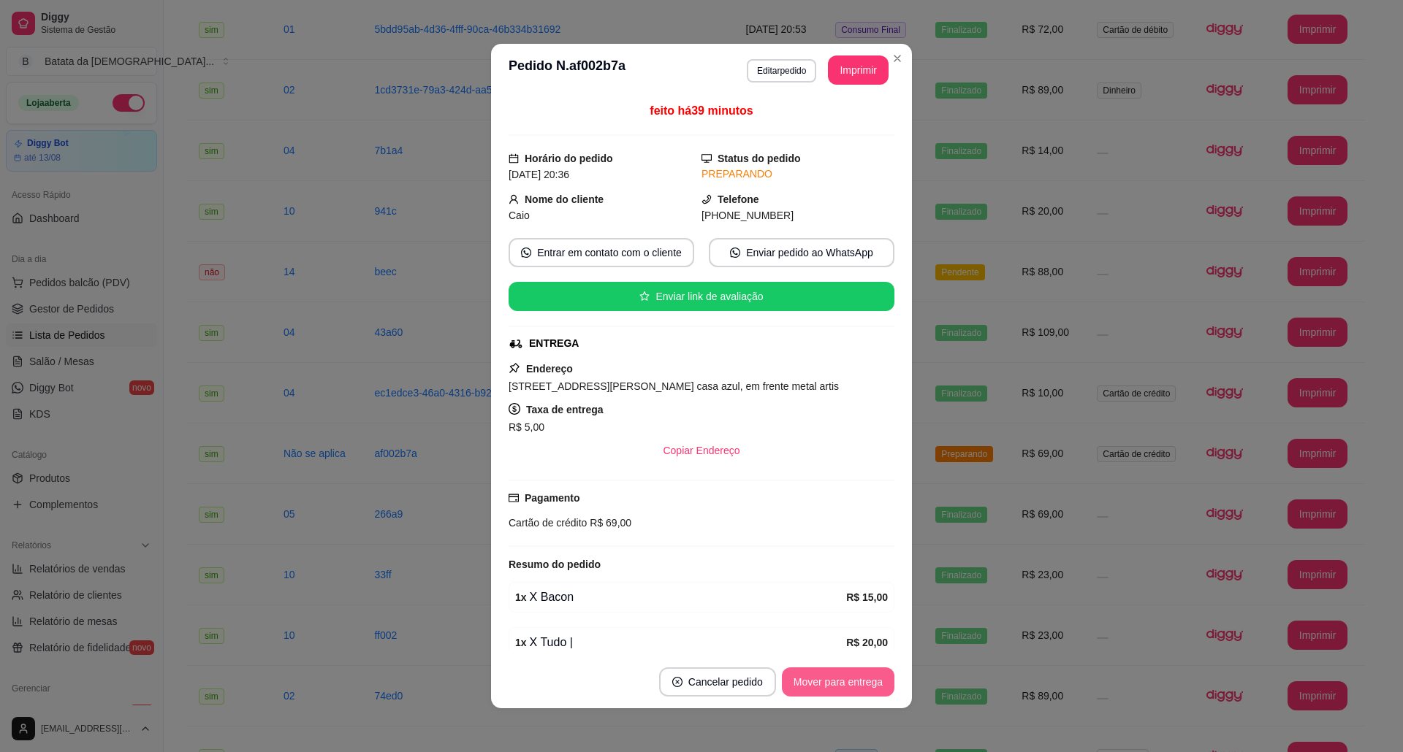
click at [830, 685] on button "Mover para entrega" at bounding box center [838, 682] width 112 height 29
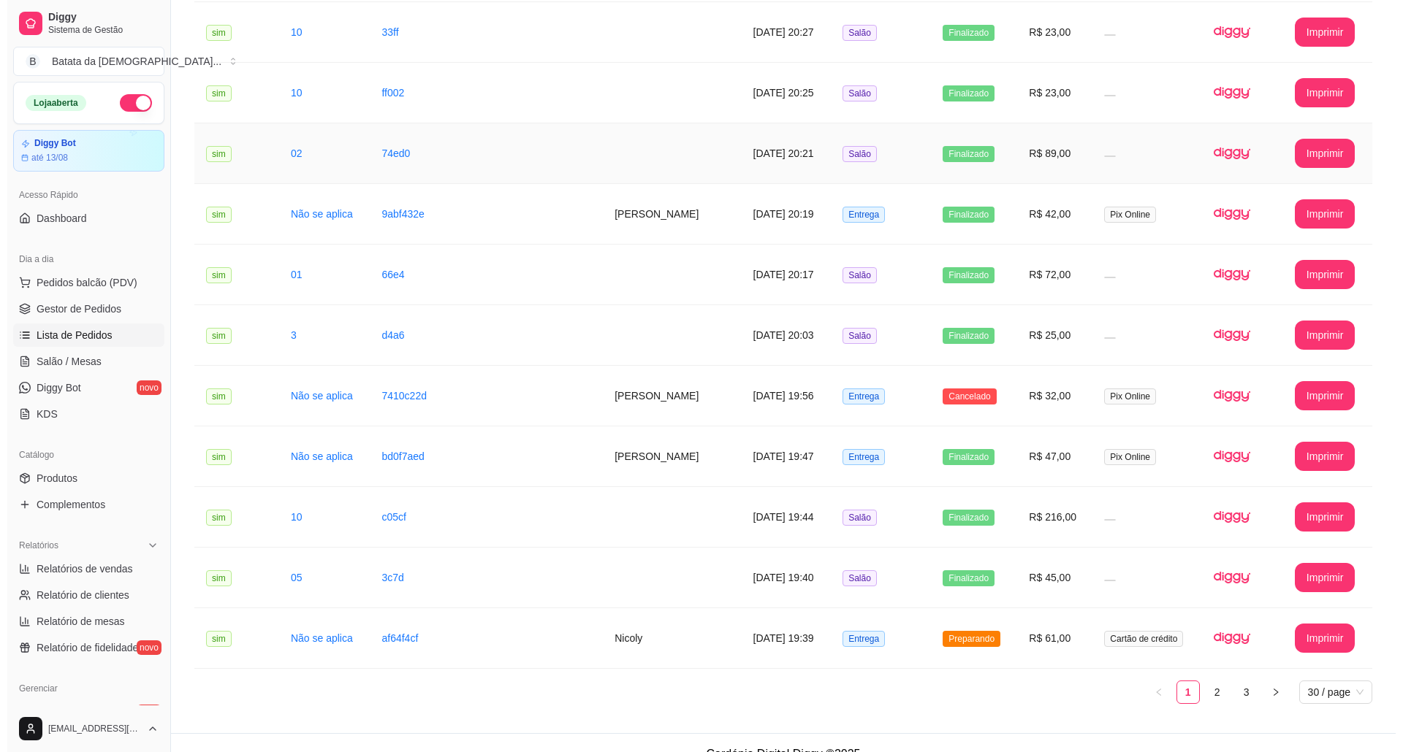
scroll to position [1351, 0]
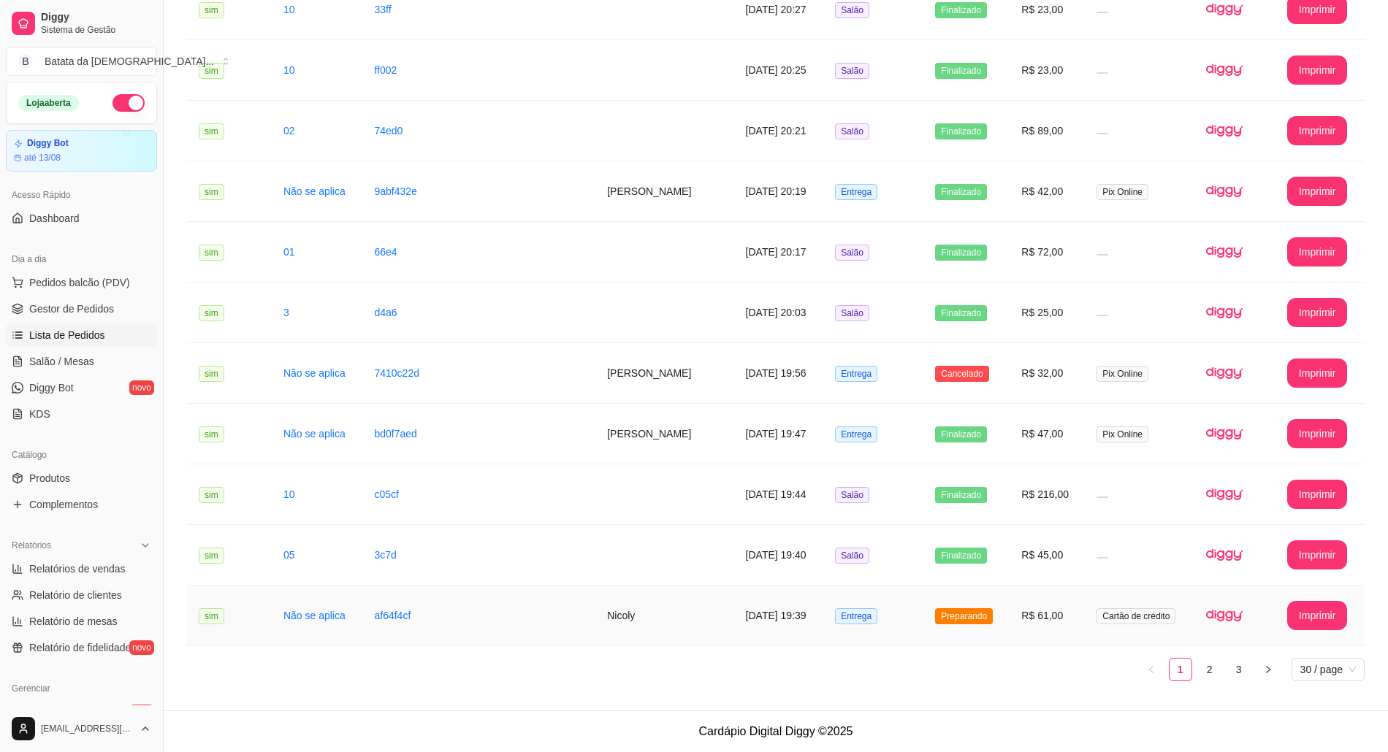
click at [1027, 606] on td "R$ 61,00" at bounding box center [1047, 616] width 75 height 61
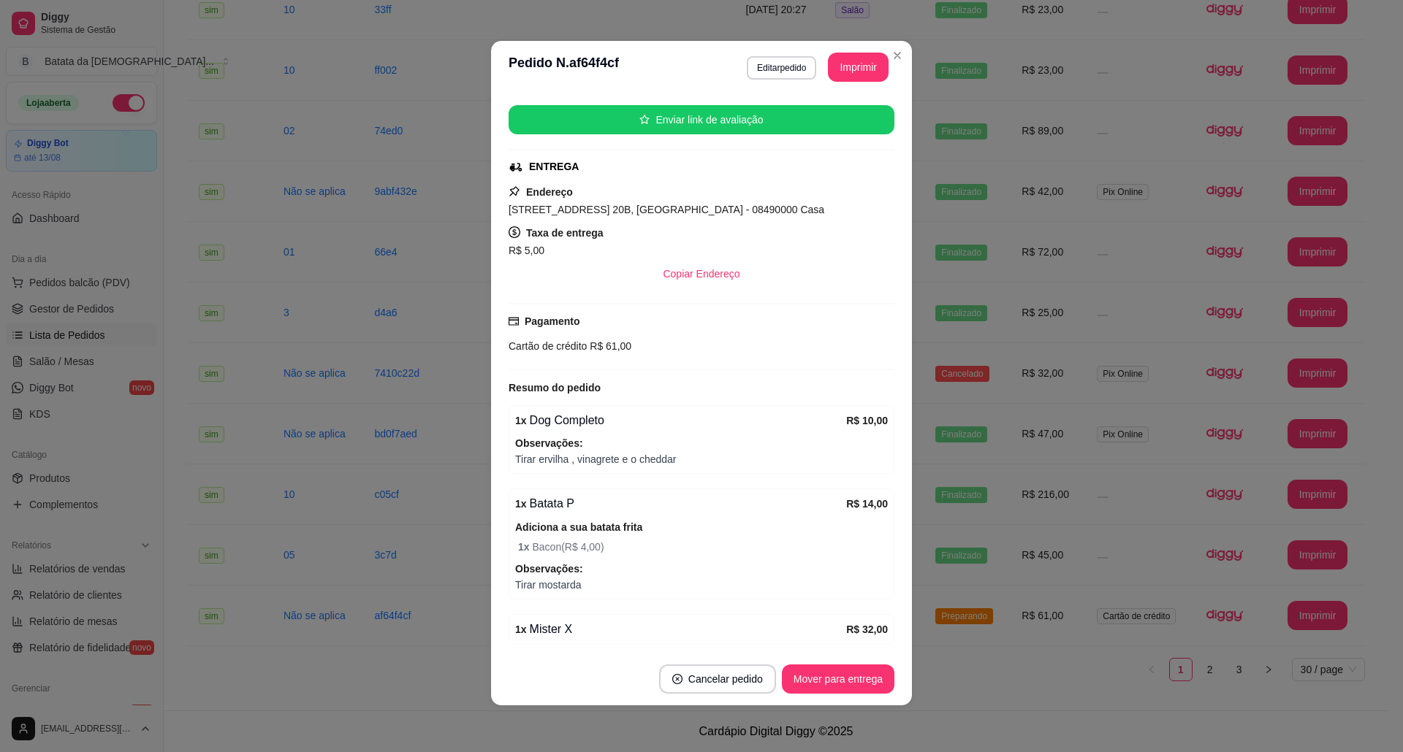
scroll to position [140, 0]
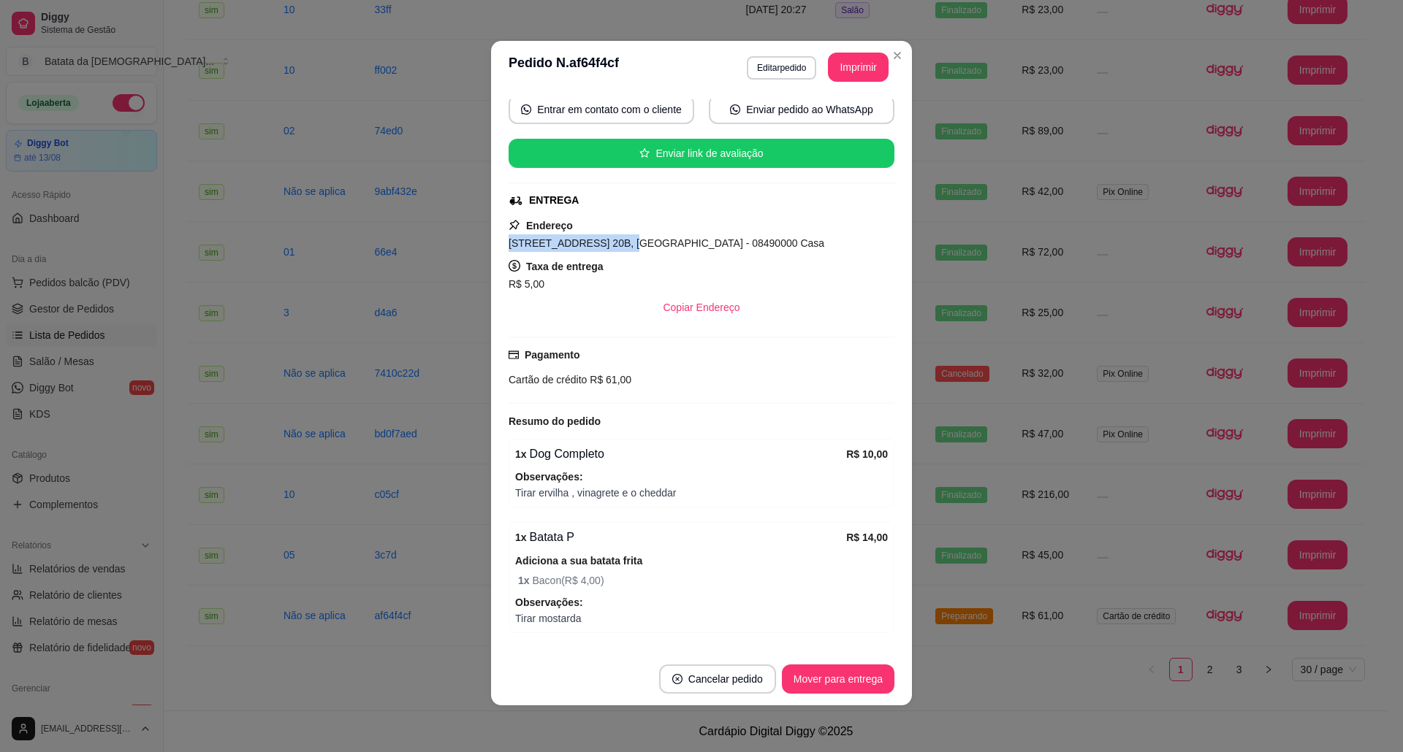
drag, startPoint x: 605, startPoint y: 244, endPoint x: 491, endPoint y: 246, distance: 114.0
click at [491, 246] on div "feito há 98 minutos Horário do pedido 10/08/2025 19:39 Status do pedido PREPARA…" at bounding box center [701, 374] width 421 height 560
copy span "Rua Três Irmãos, n. 20B"
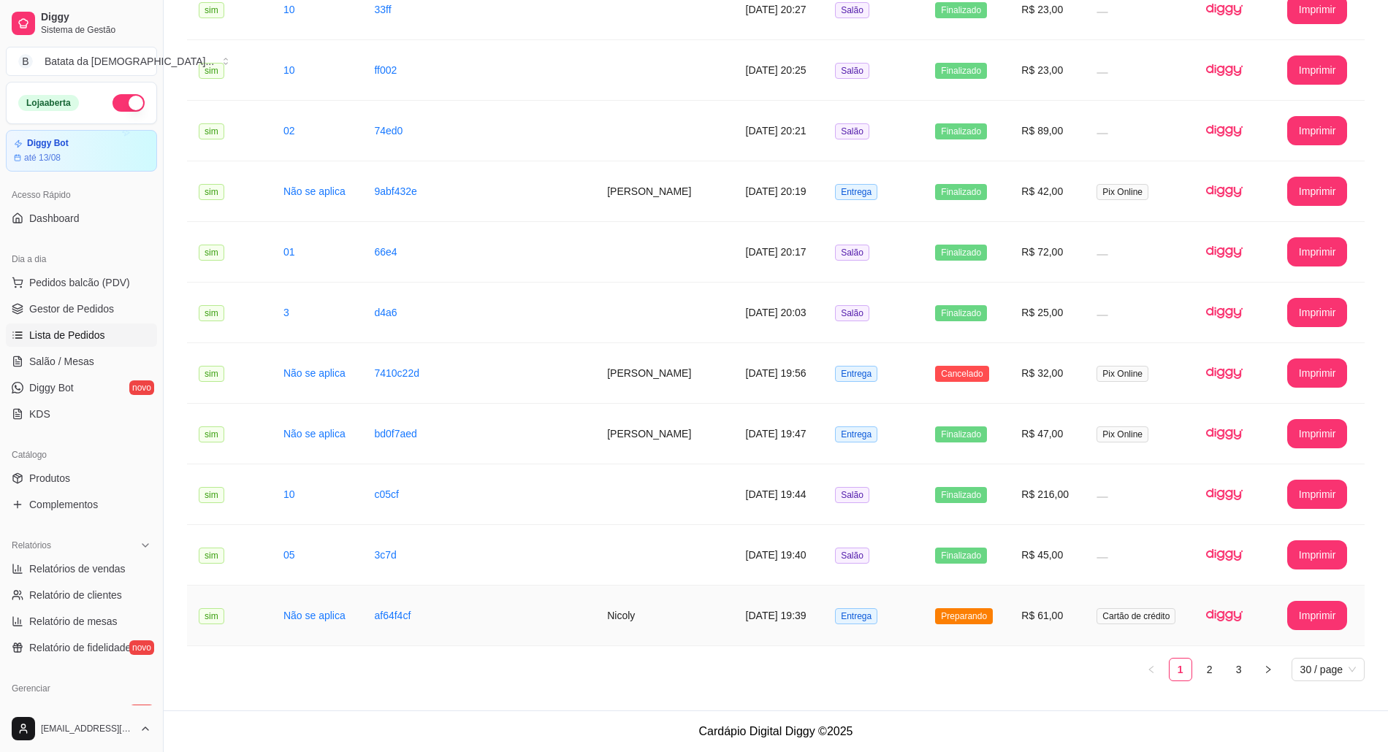
click at [971, 626] on td "Preparando" at bounding box center [966, 616] width 86 height 61
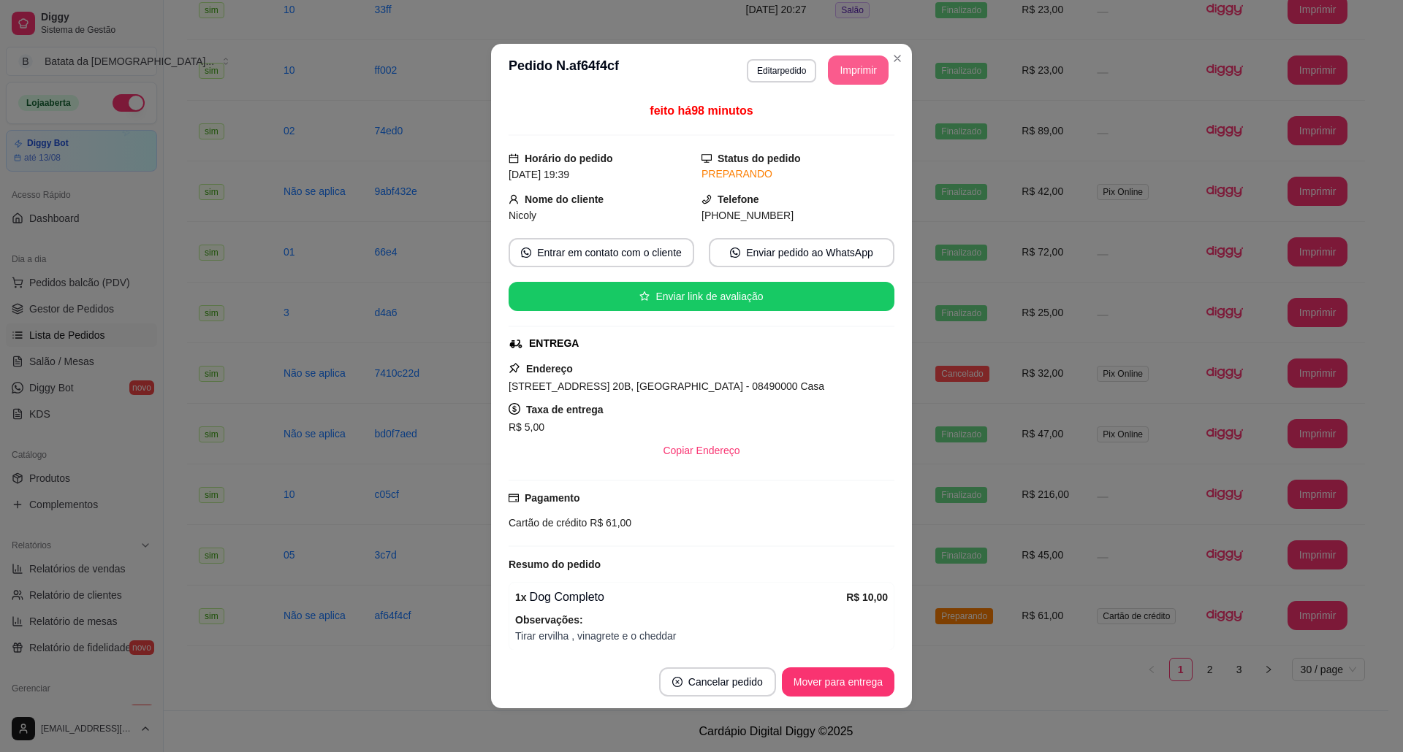
click at [839, 66] on button "Imprimir" at bounding box center [858, 70] width 61 height 29
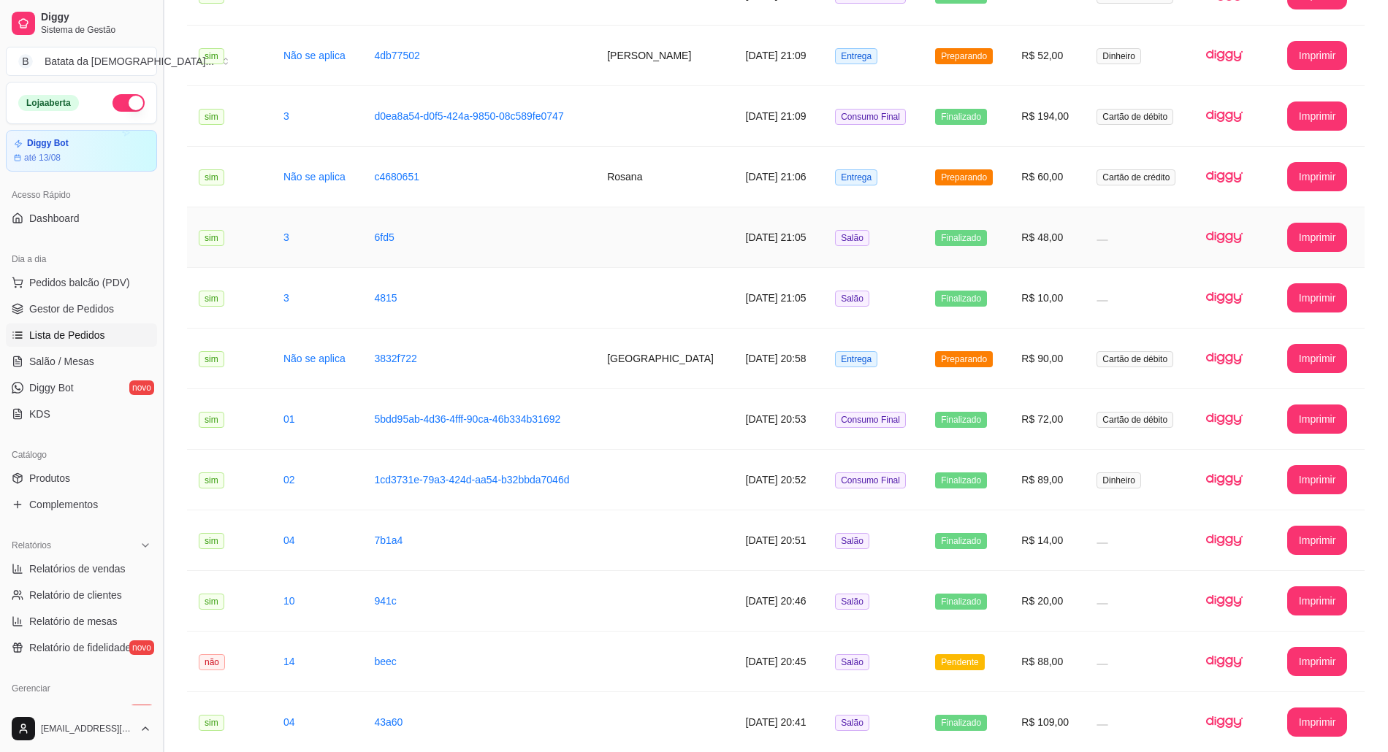
scroll to position [378, 0]
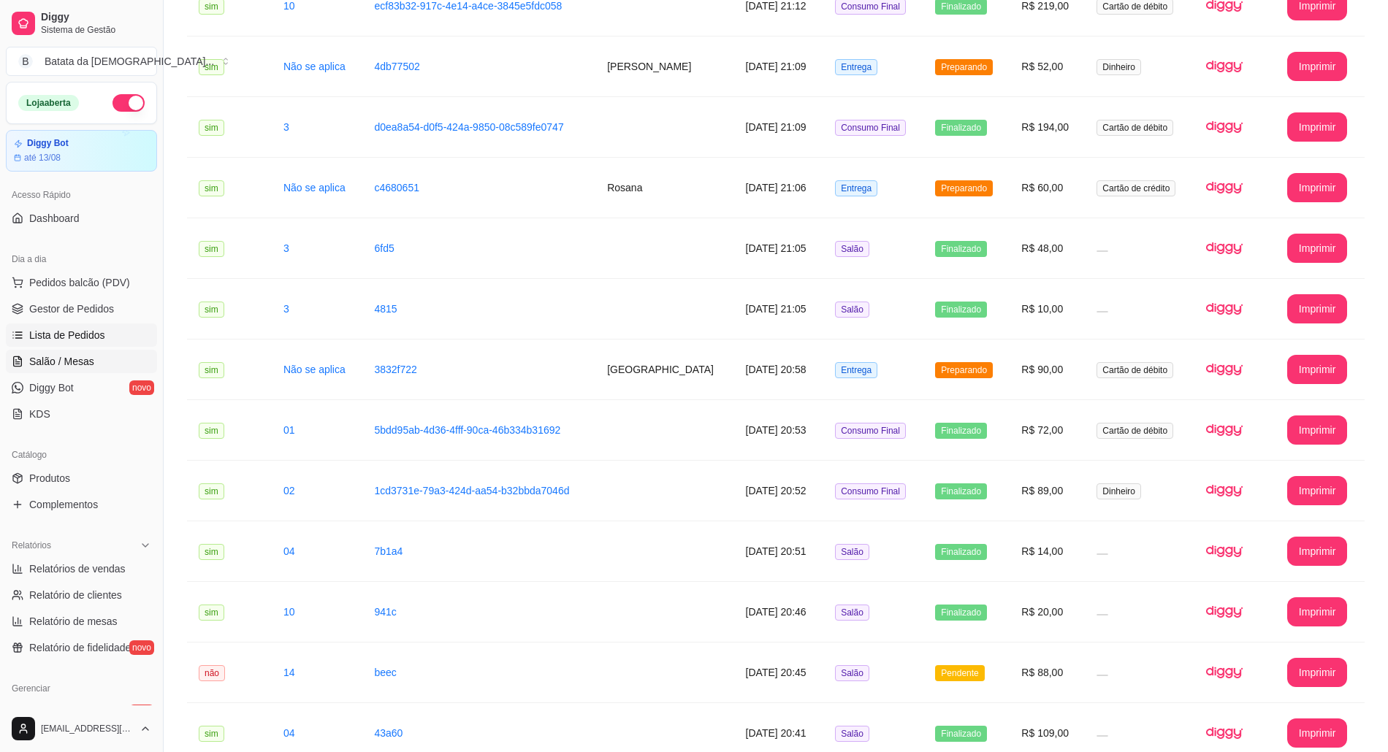
click at [60, 362] on span "Salão / Mesas" at bounding box center [61, 361] width 65 height 15
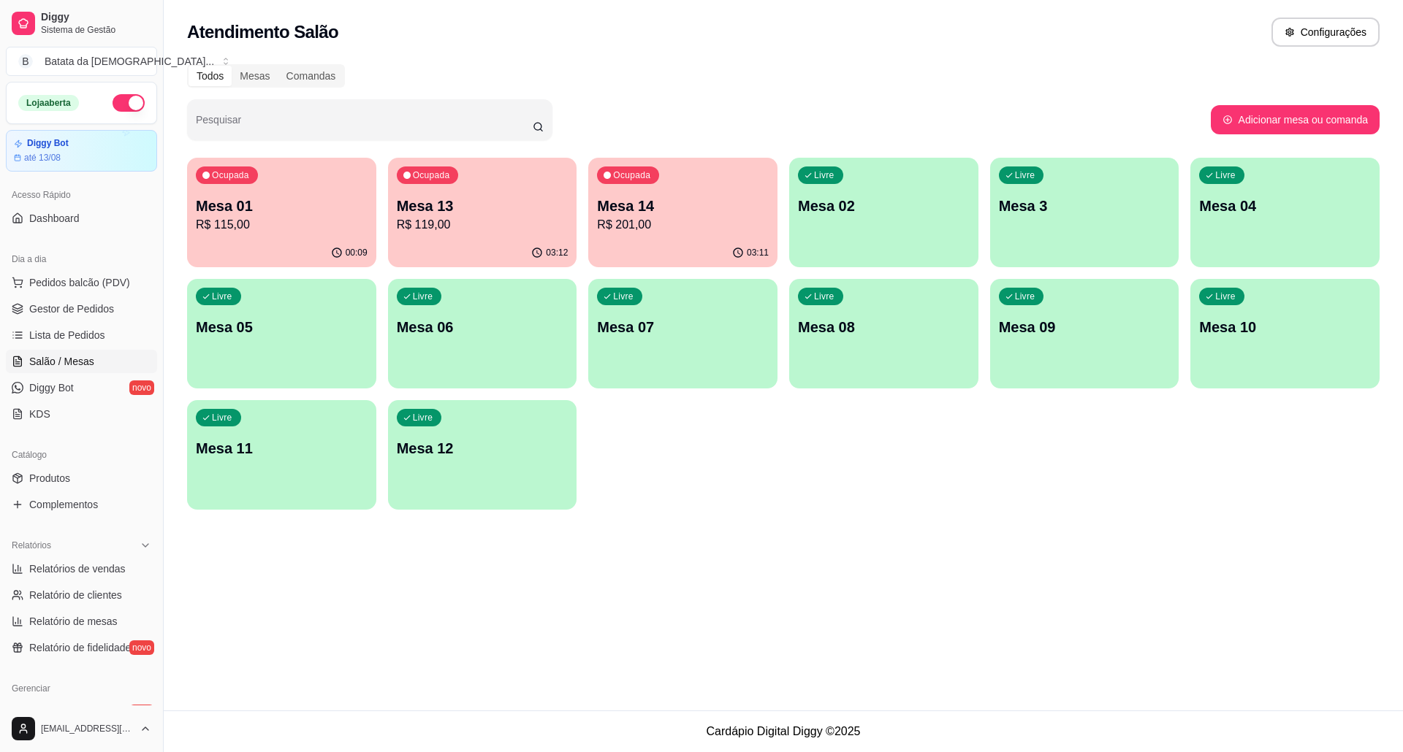
click at [1245, 172] on div "Livre Mesa 04" at bounding box center [1284, 204] width 189 height 92
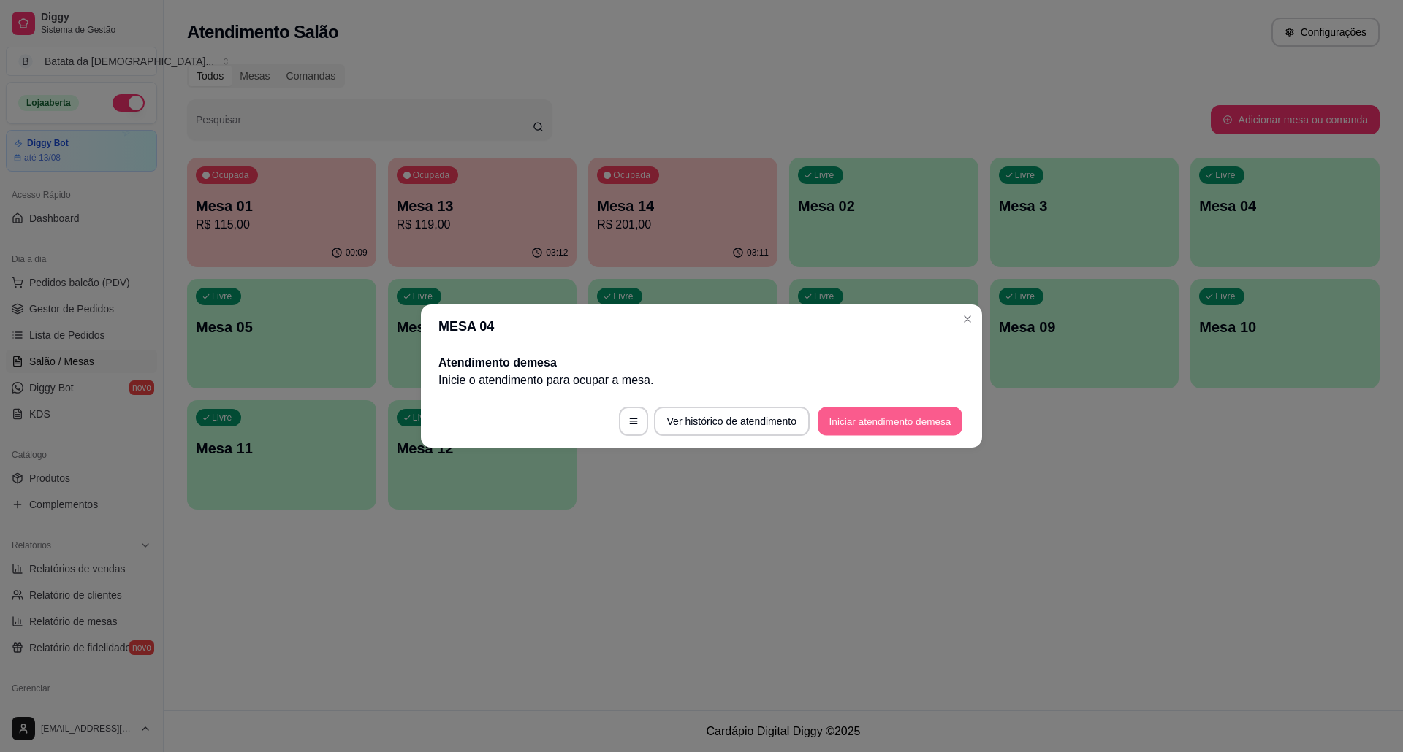
click at [881, 408] on button "Iniciar atendimento de mesa" at bounding box center [889, 422] width 145 height 28
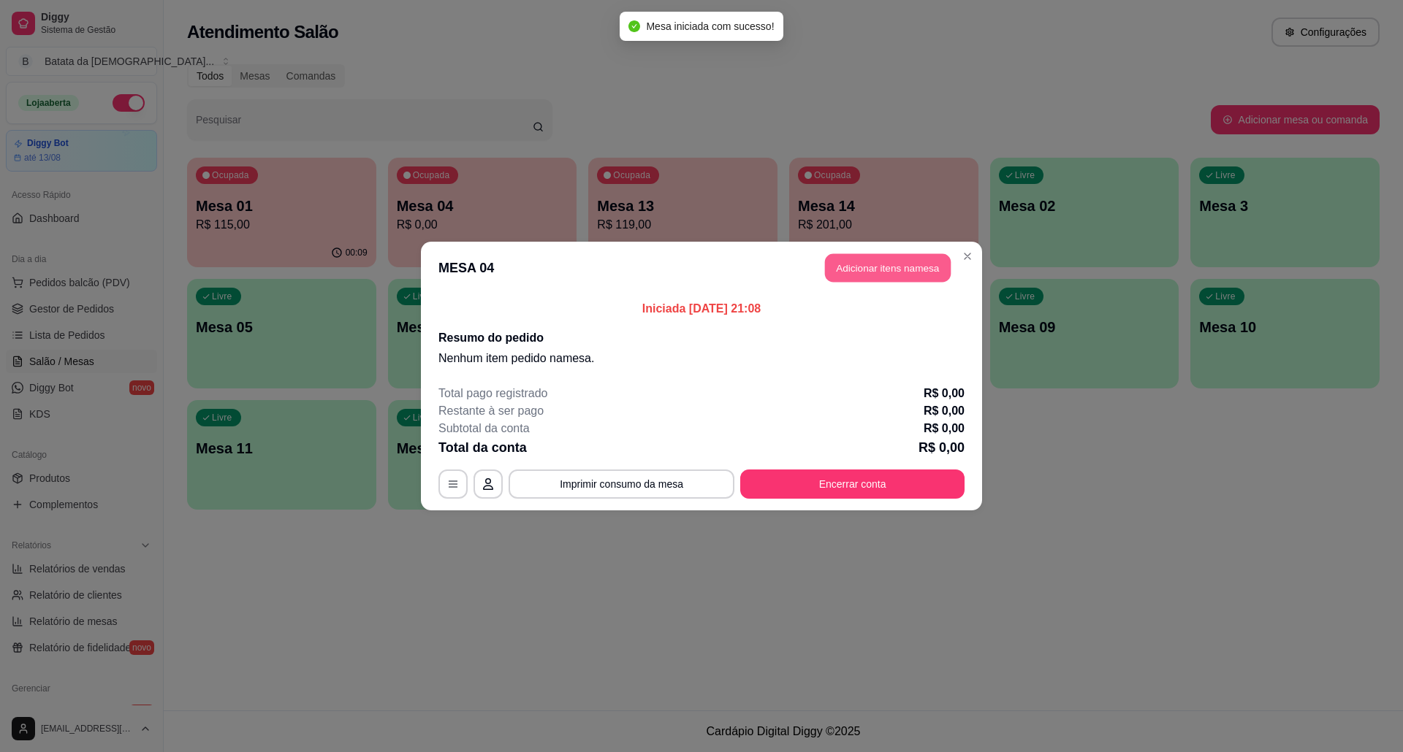
click at [863, 253] on header "MESA 04 Adicionar itens na mesa" at bounding box center [701, 268] width 561 height 53
click at [863, 272] on button "Adicionar itens na mesa" at bounding box center [888, 267] width 130 height 29
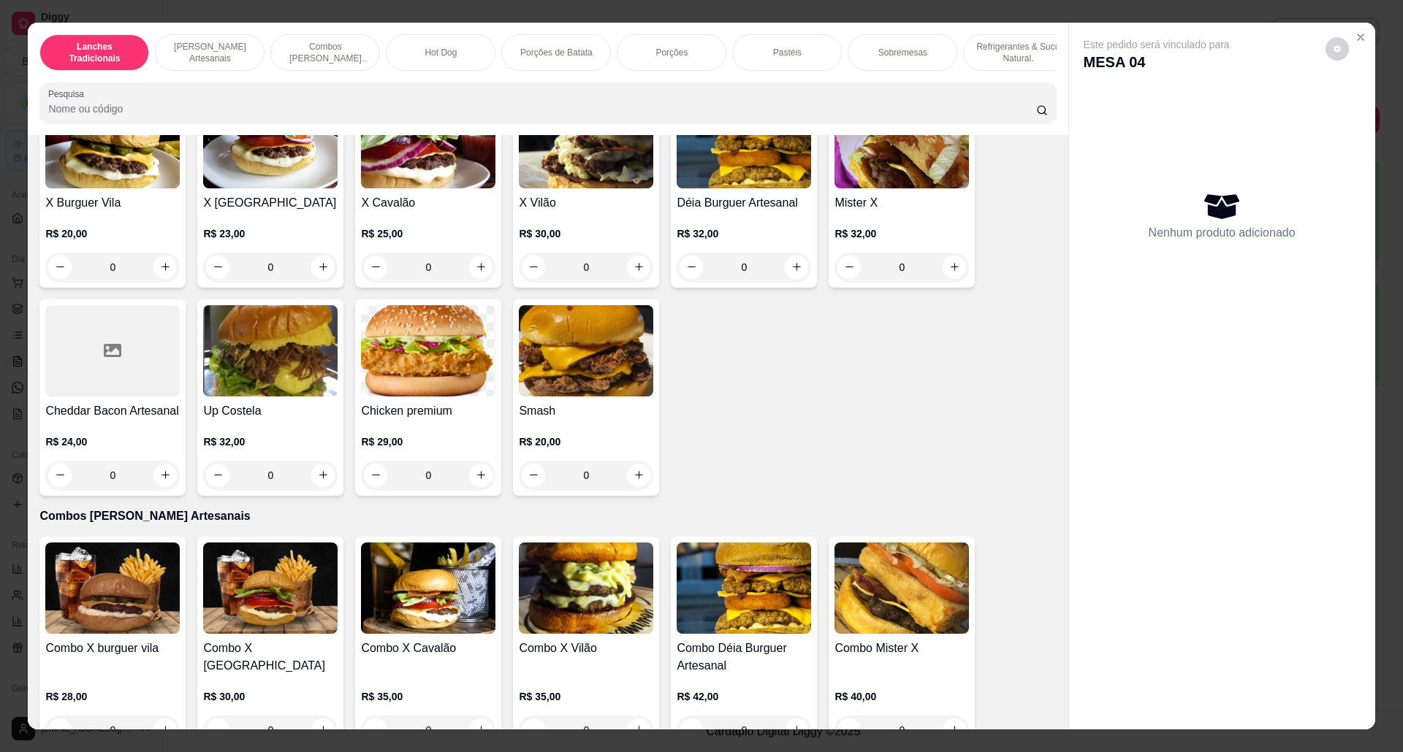
scroll to position [292, 0]
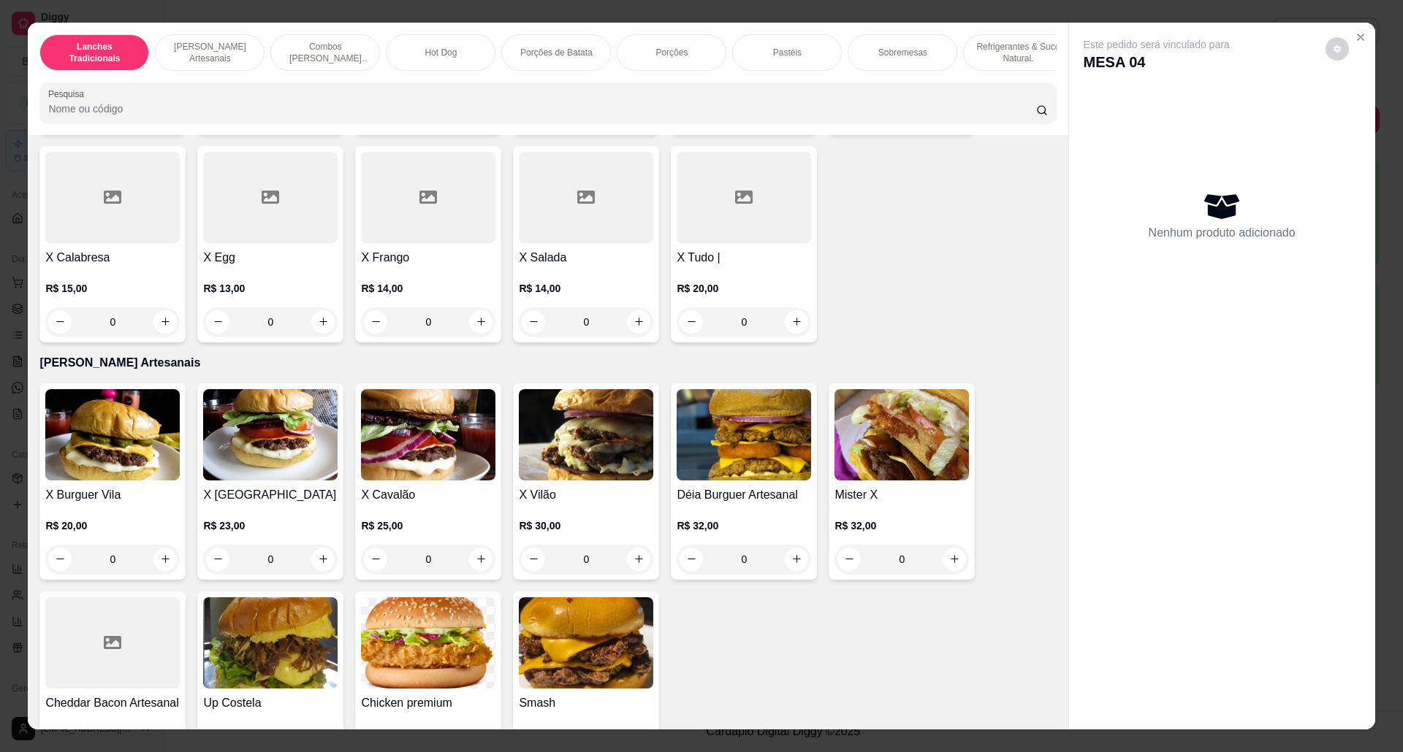
click at [469, 573] on div "0" at bounding box center [428, 559] width 134 height 29
click at [477, 574] on div "0" at bounding box center [428, 559] width 134 height 29
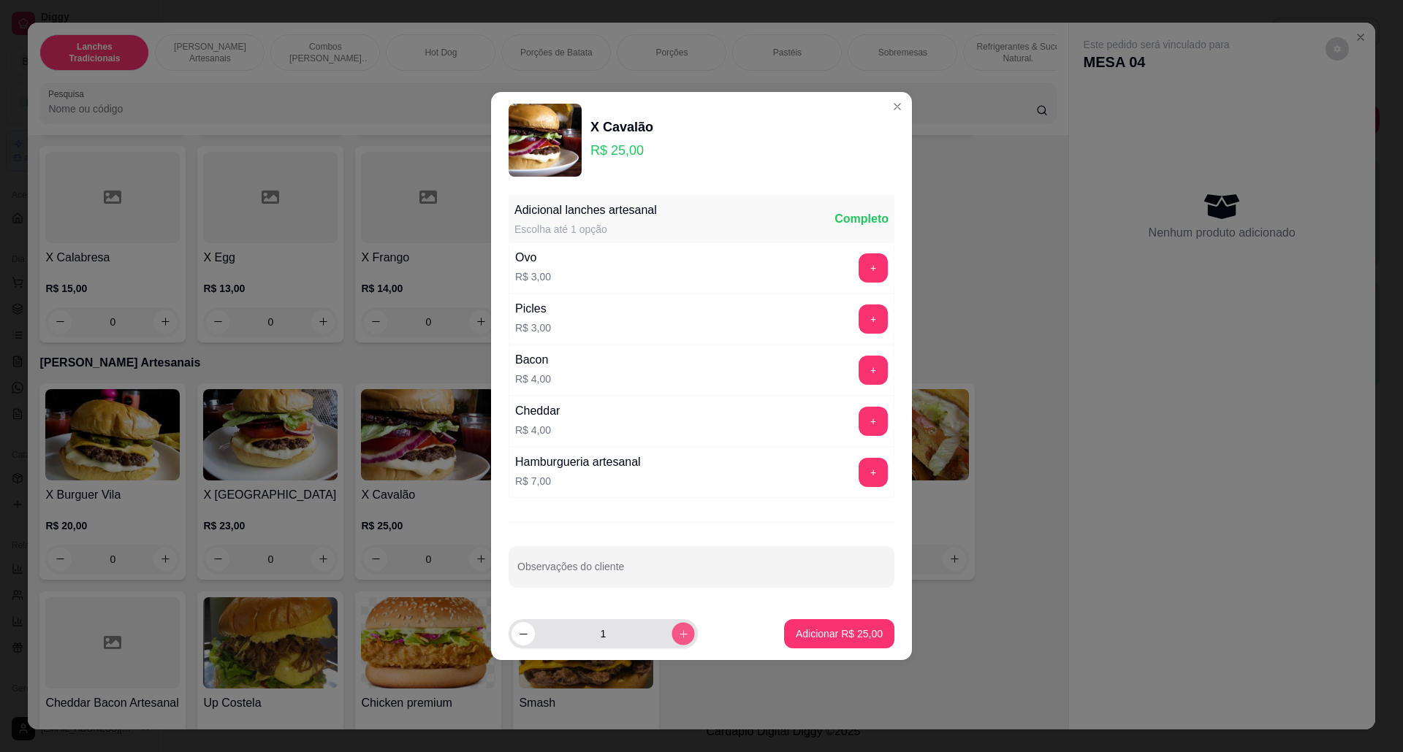
click at [678, 637] on icon "increase-product-quantity" at bounding box center [683, 634] width 11 height 11
type input "2"
click at [797, 641] on p "Adicionar R$ 50,00" at bounding box center [839, 634] width 85 height 14
type input "2"
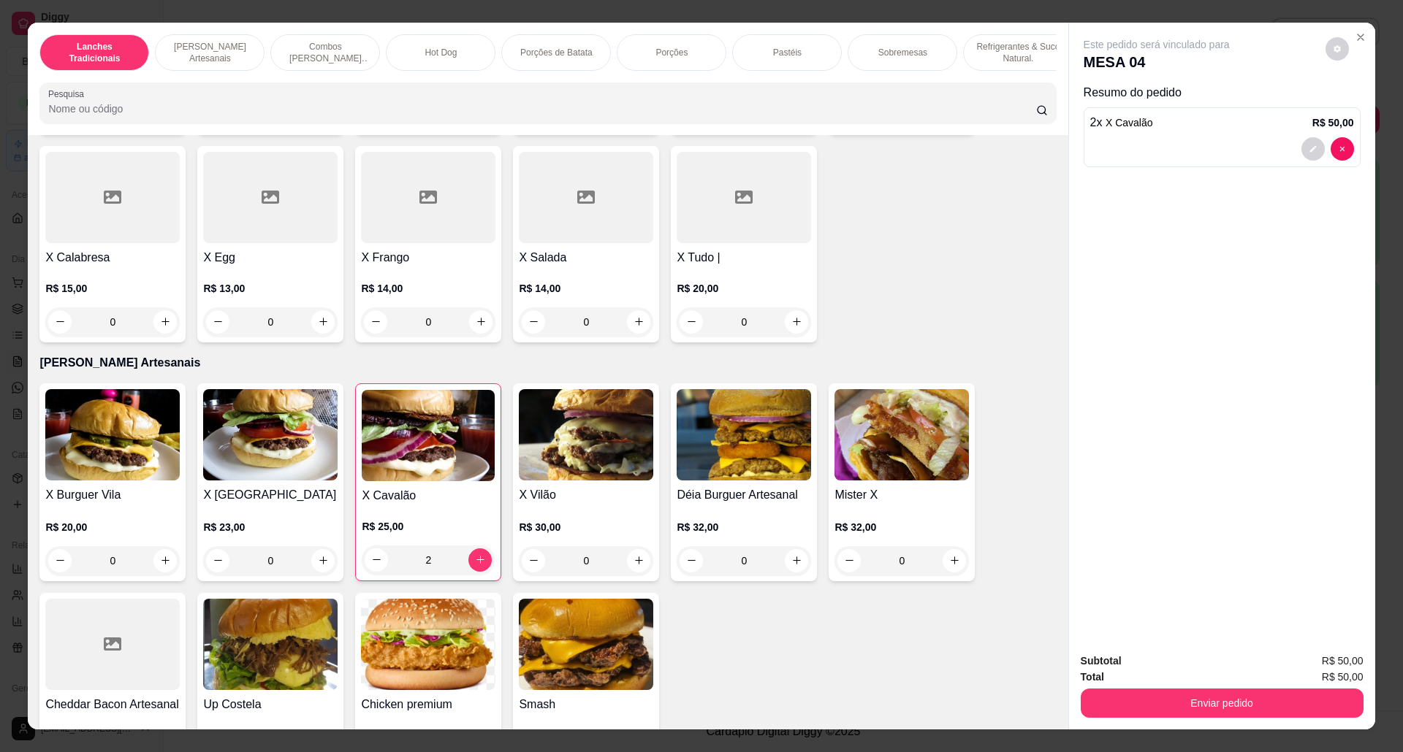
scroll to position [487, 0]
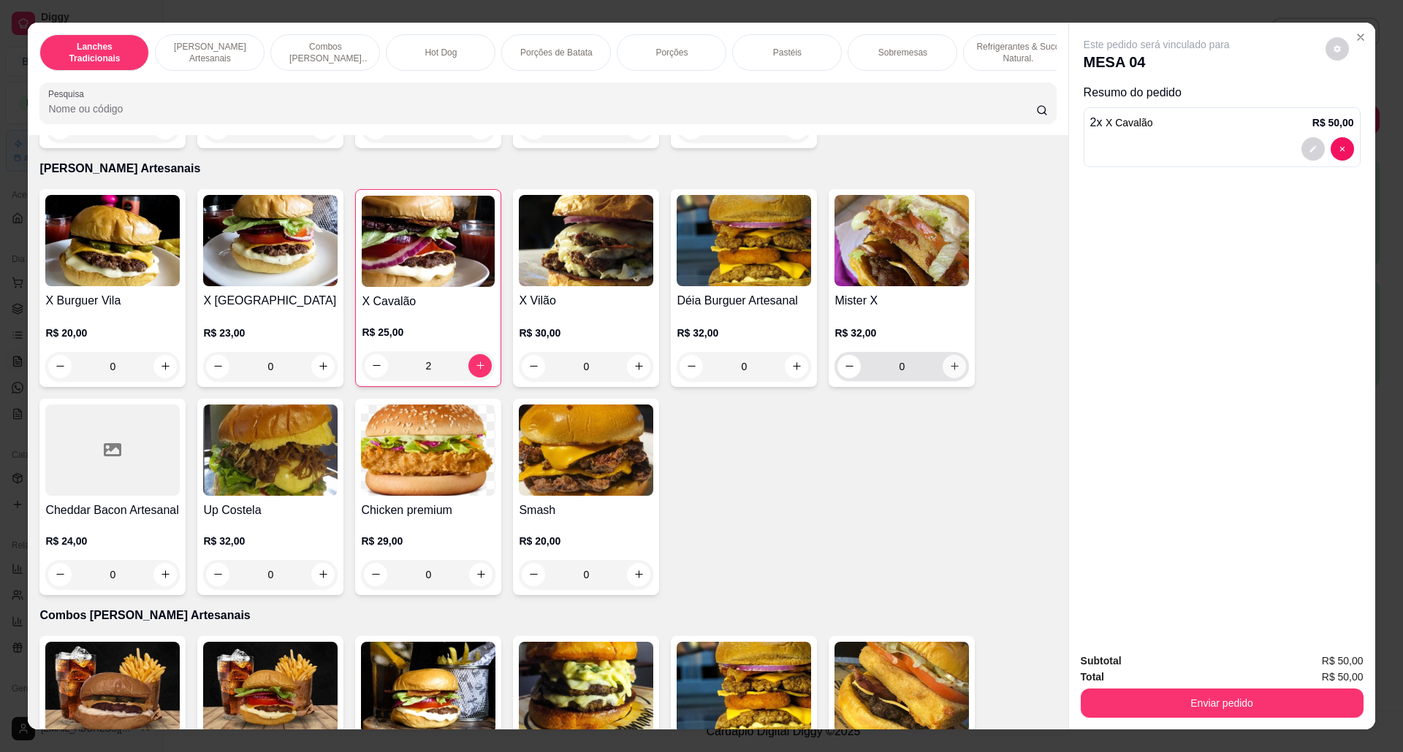
click at [942, 378] on button "increase-product-quantity" at bounding box center [953, 366] width 23 height 23
type input "1"
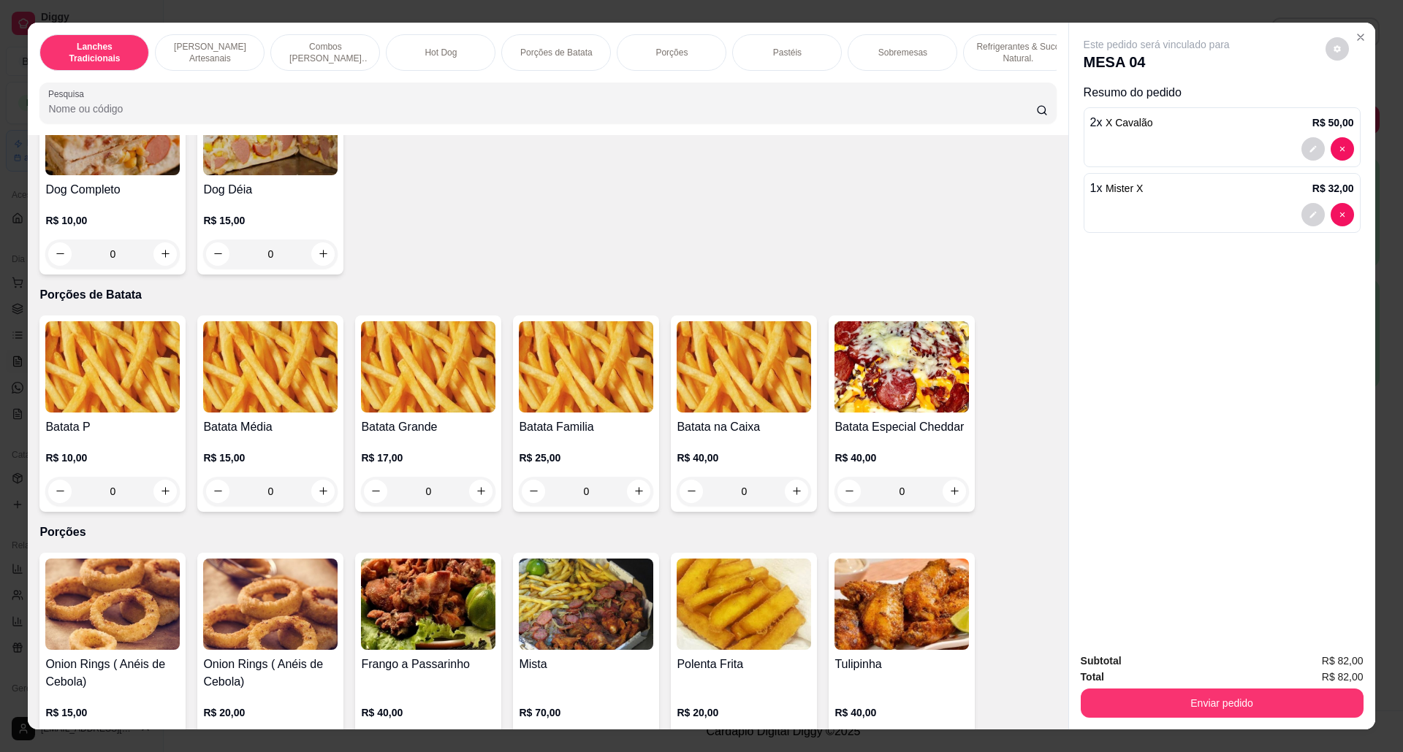
scroll to position [1558, 0]
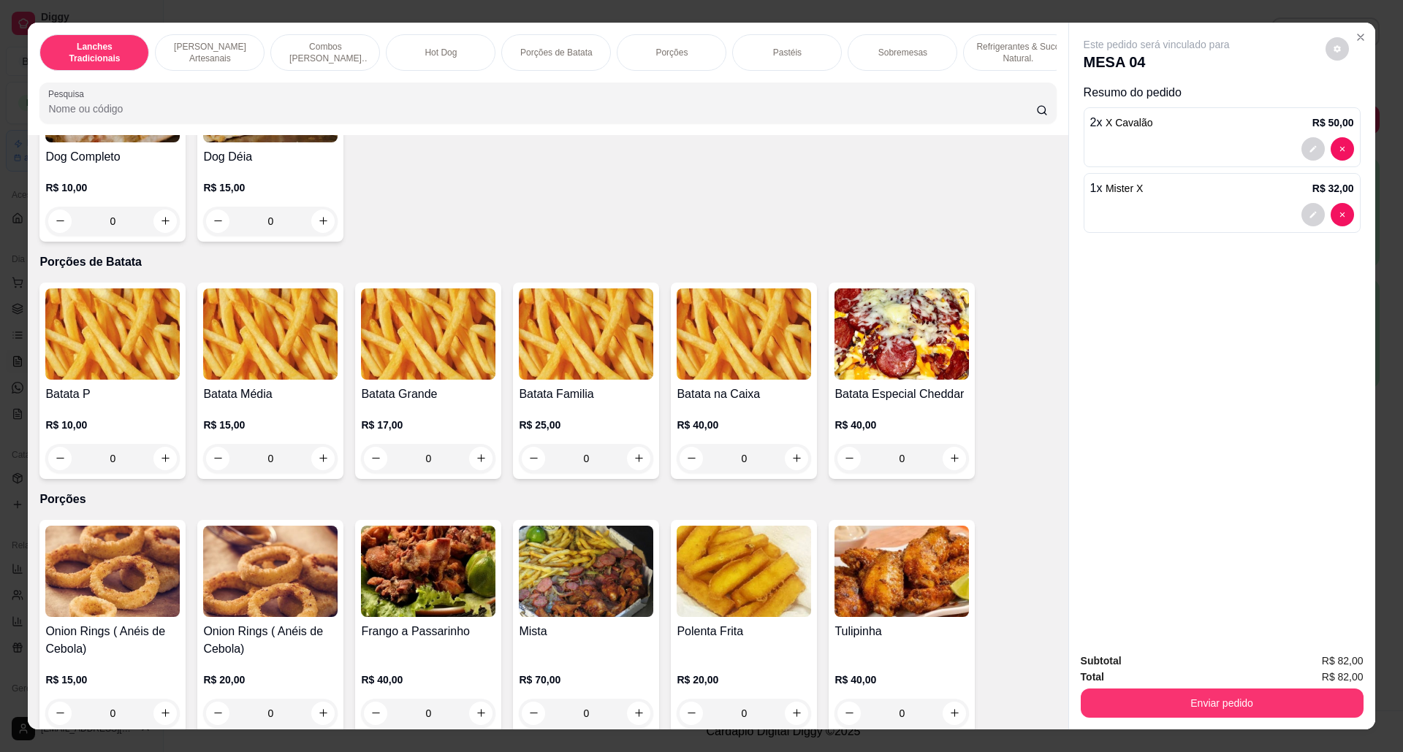
click at [617, 473] on div "0" at bounding box center [586, 458] width 134 height 29
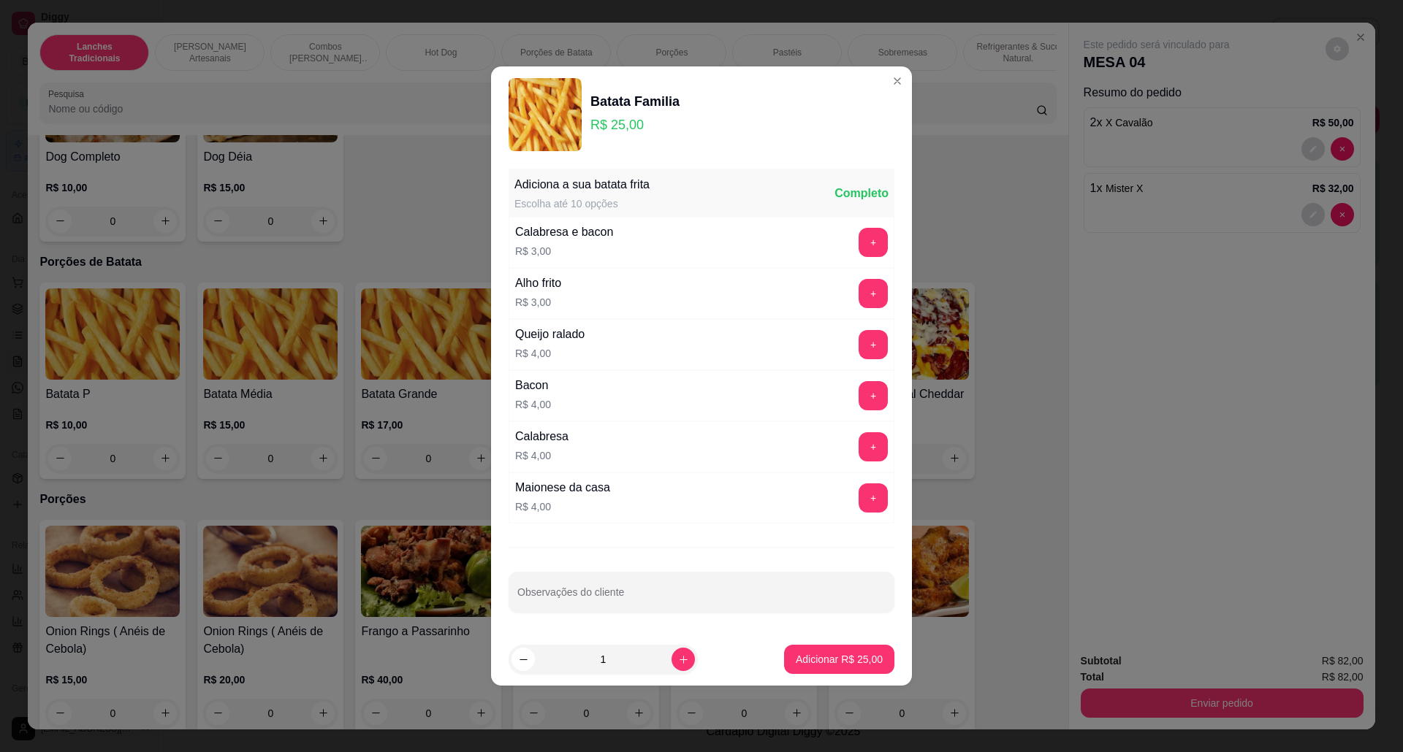
click at [301, 244] on div "Batata Familia R$ 25,00 Adiciona a sua batata frita Escolha até 10 opções Compl…" at bounding box center [701, 376] width 1403 height 752
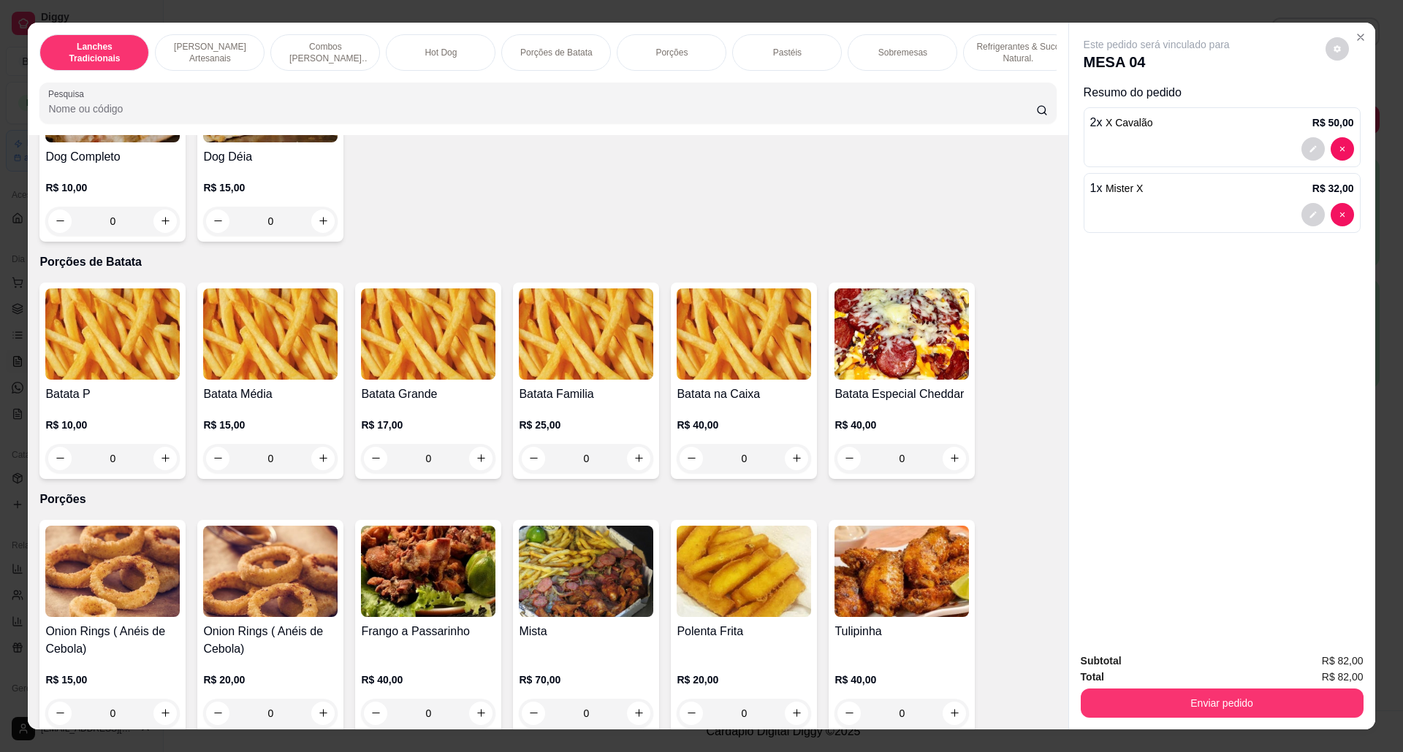
click at [489, 410] on div "Batata Grande R$ 17,00 0" at bounding box center [428, 381] width 146 height 197
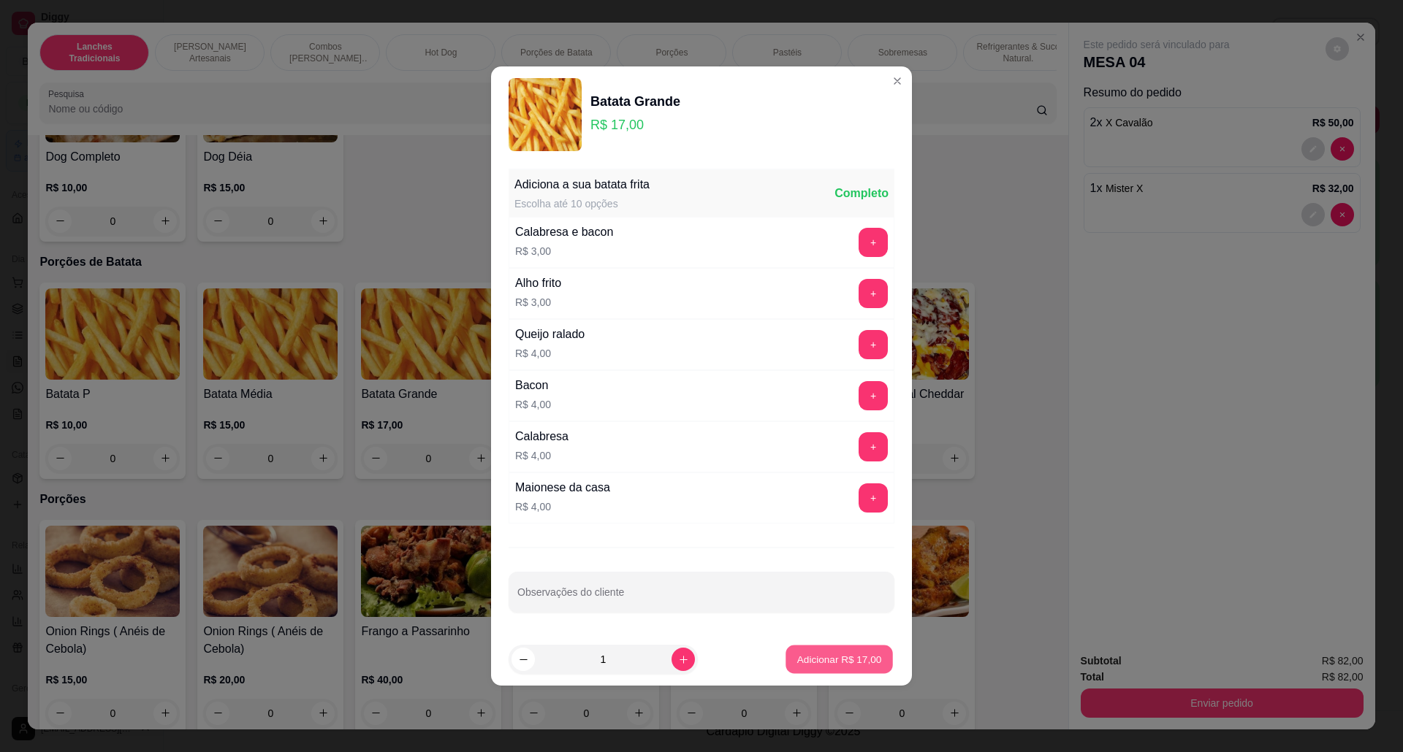
click at [813, 649] on button "Adicionar R$ 17,00" at bounding box center [838, 660] width 107 height 28
type input "1"
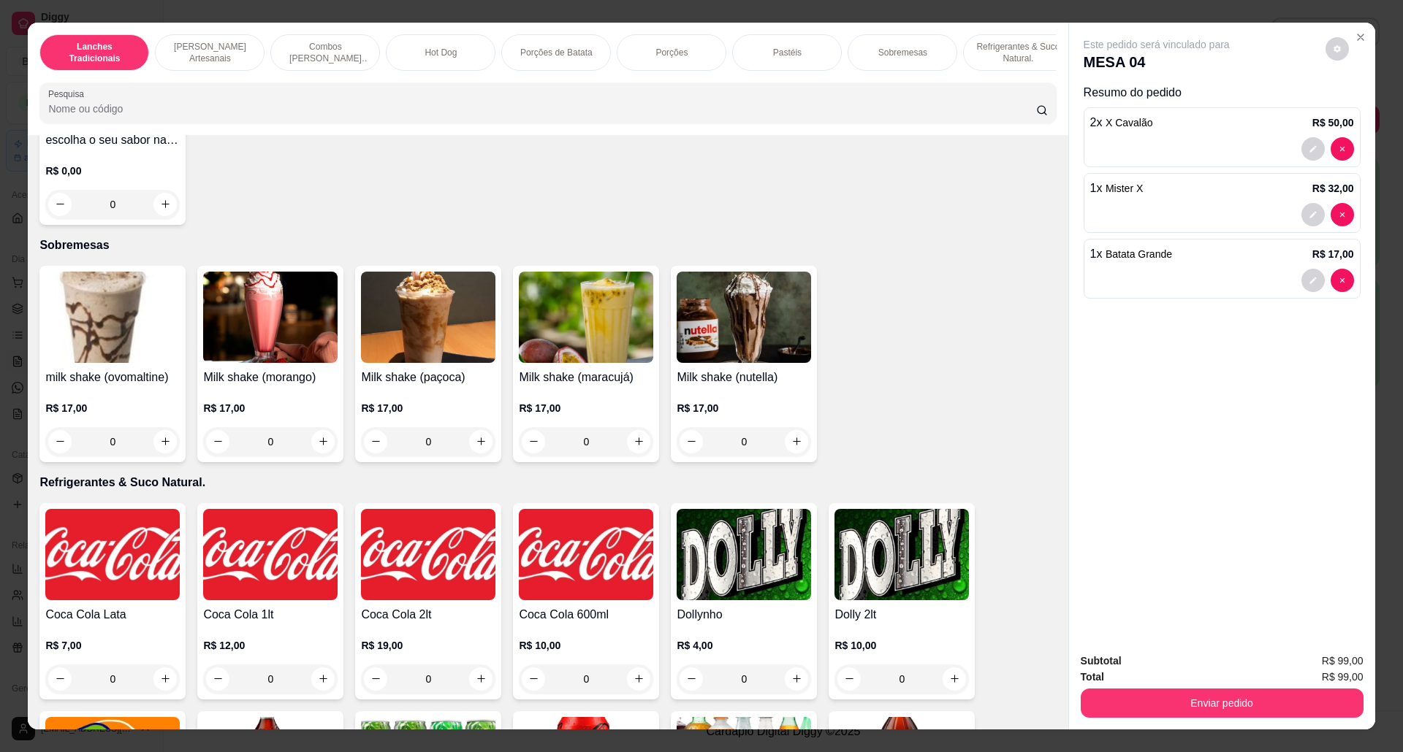
scroll to position [2824, 0]
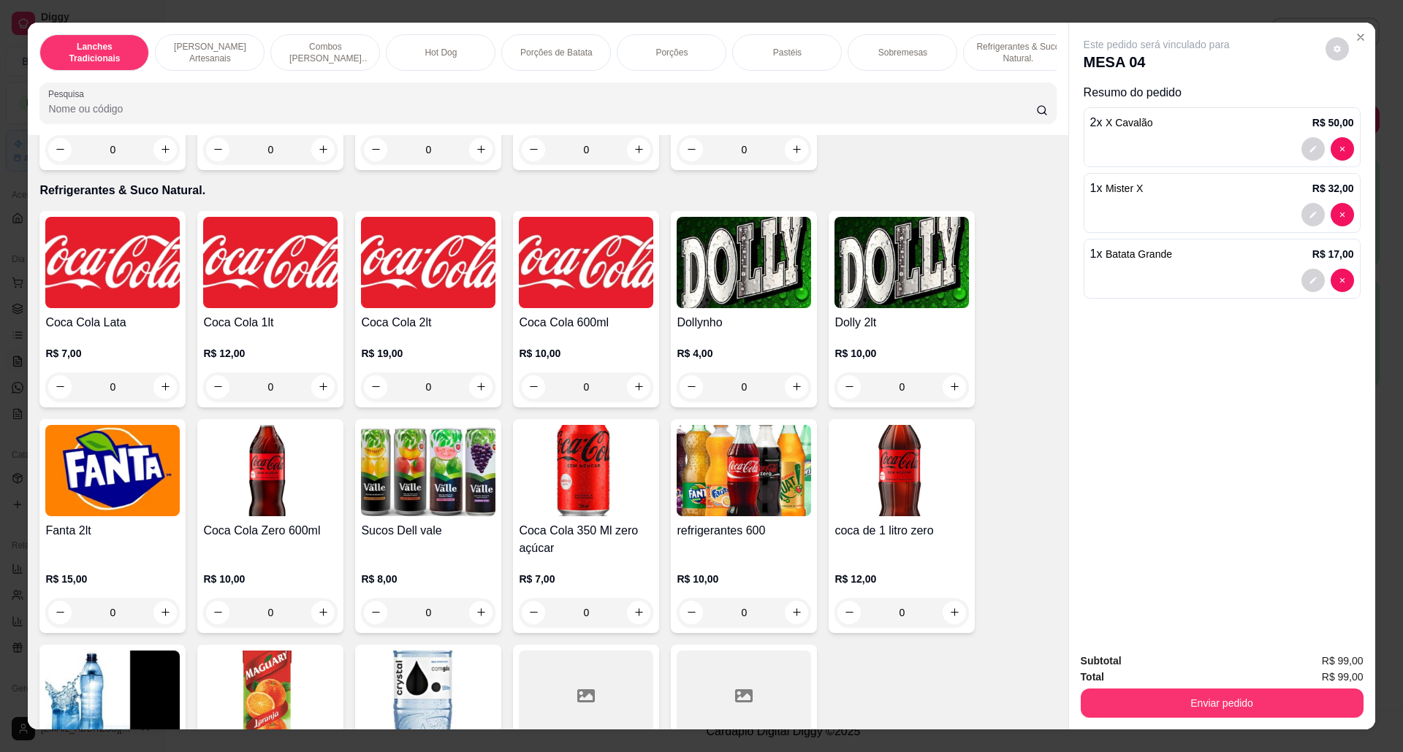
click at [588, 308] on img at bounding box center [586, 262] width 134 height 91
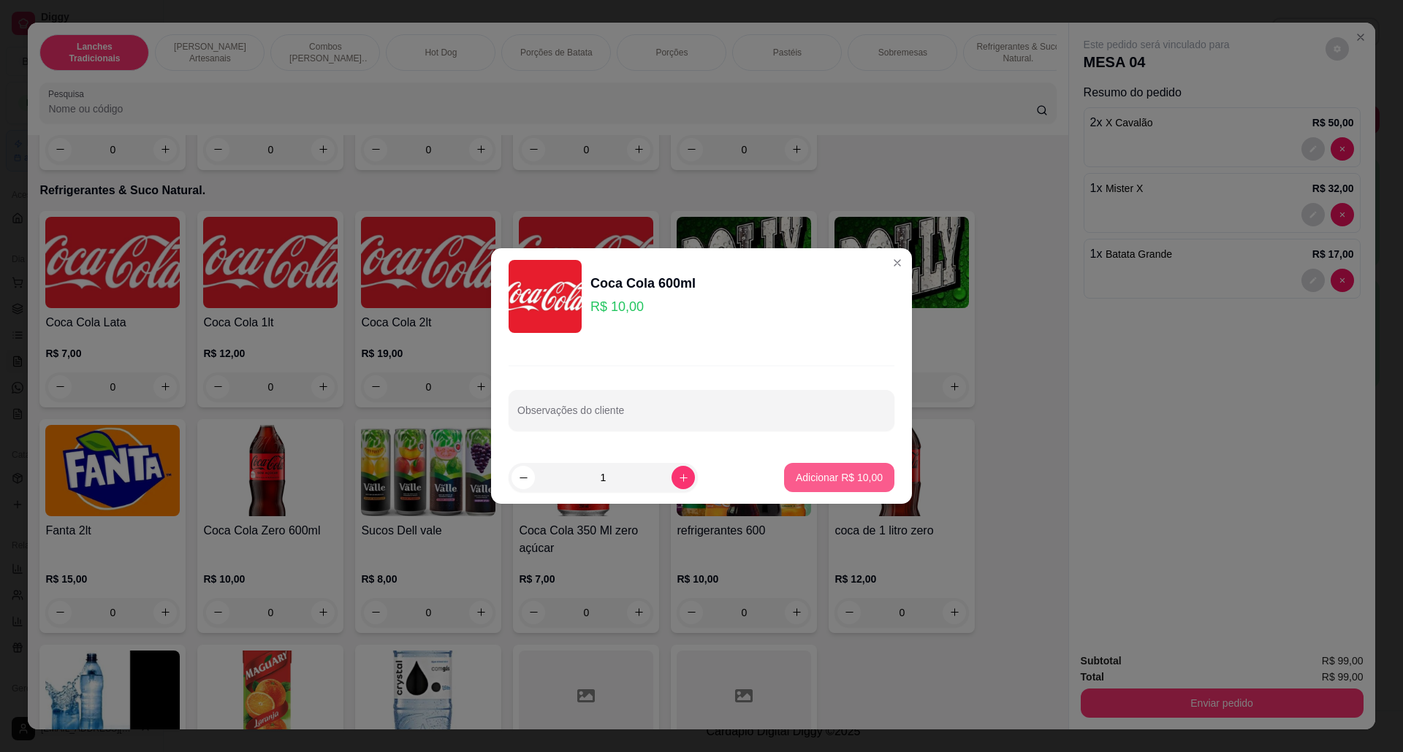
click at [804, 473] on p "Adicionar R$ 10,00" at bounding box center [839, 477] width 87 height 15
type input "1"
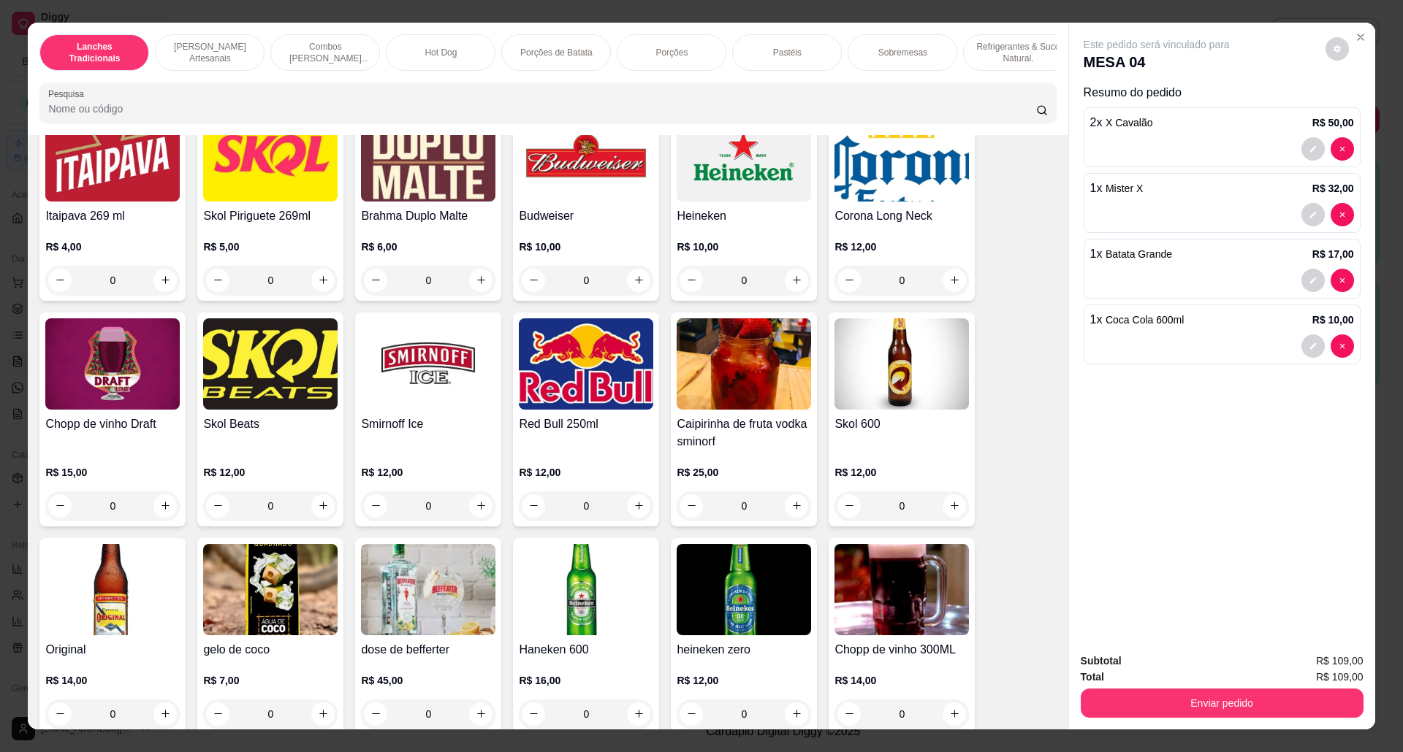
scroll to position [3701, 0]
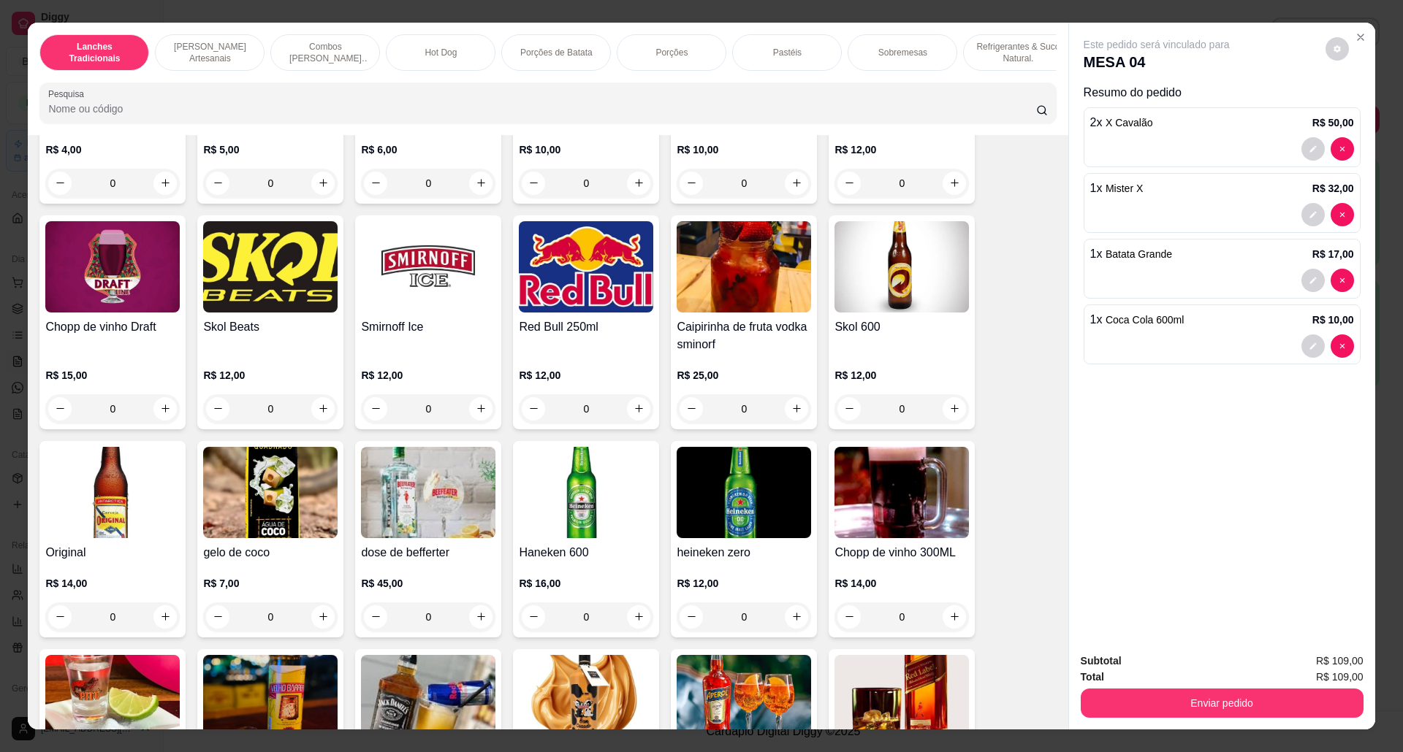
click at [71, 532] on img at bounding box center [112, 492] width 134 height 91
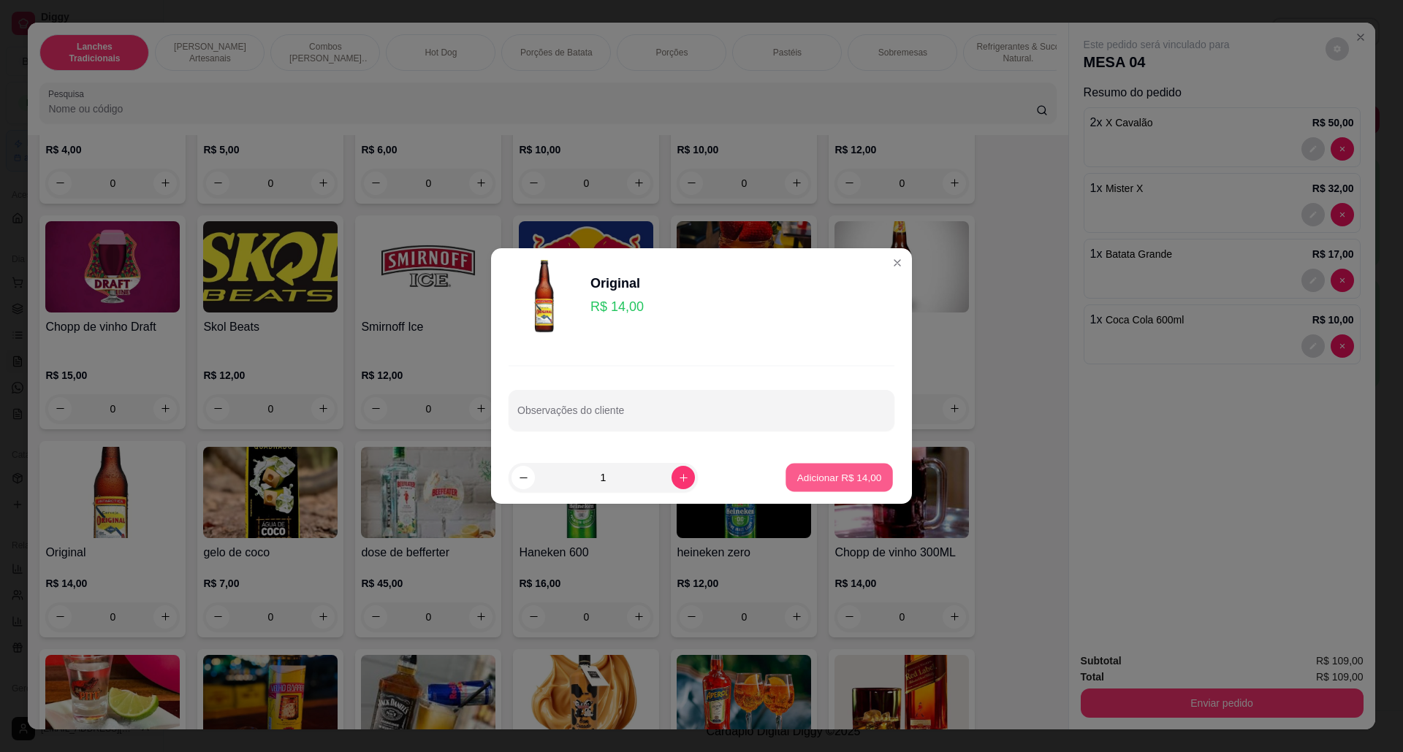
click at [816, 475] on p "Adicionar R$ 14,00" at bounding box center [839, 477] width 85 height 14
type input "1"
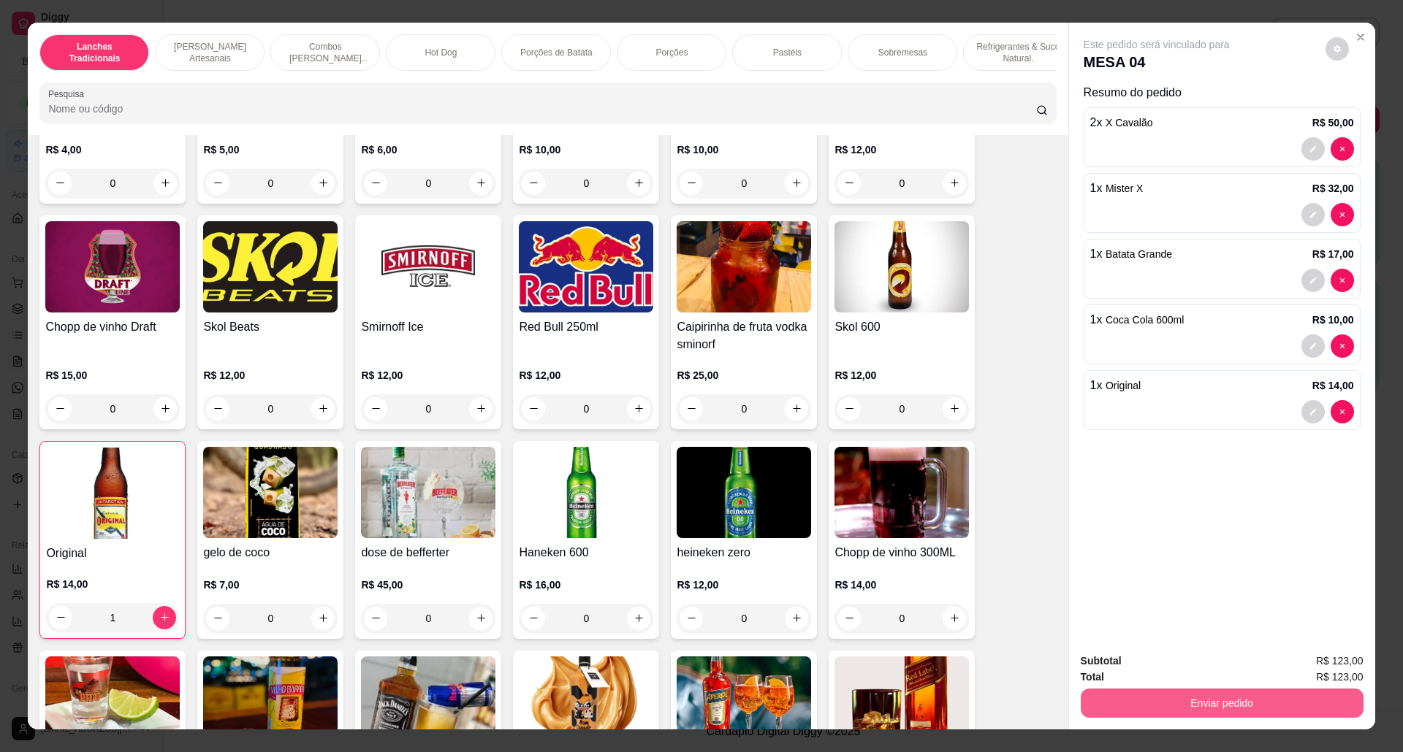
click at [1256, 707] on button "Enviar pedido" at bounding box center [1221, 703] width 283 height 29
click at [1191, 682] on button "Não registrar e enviar pedido" at bounding box center [1172, 669] width 152 height 28
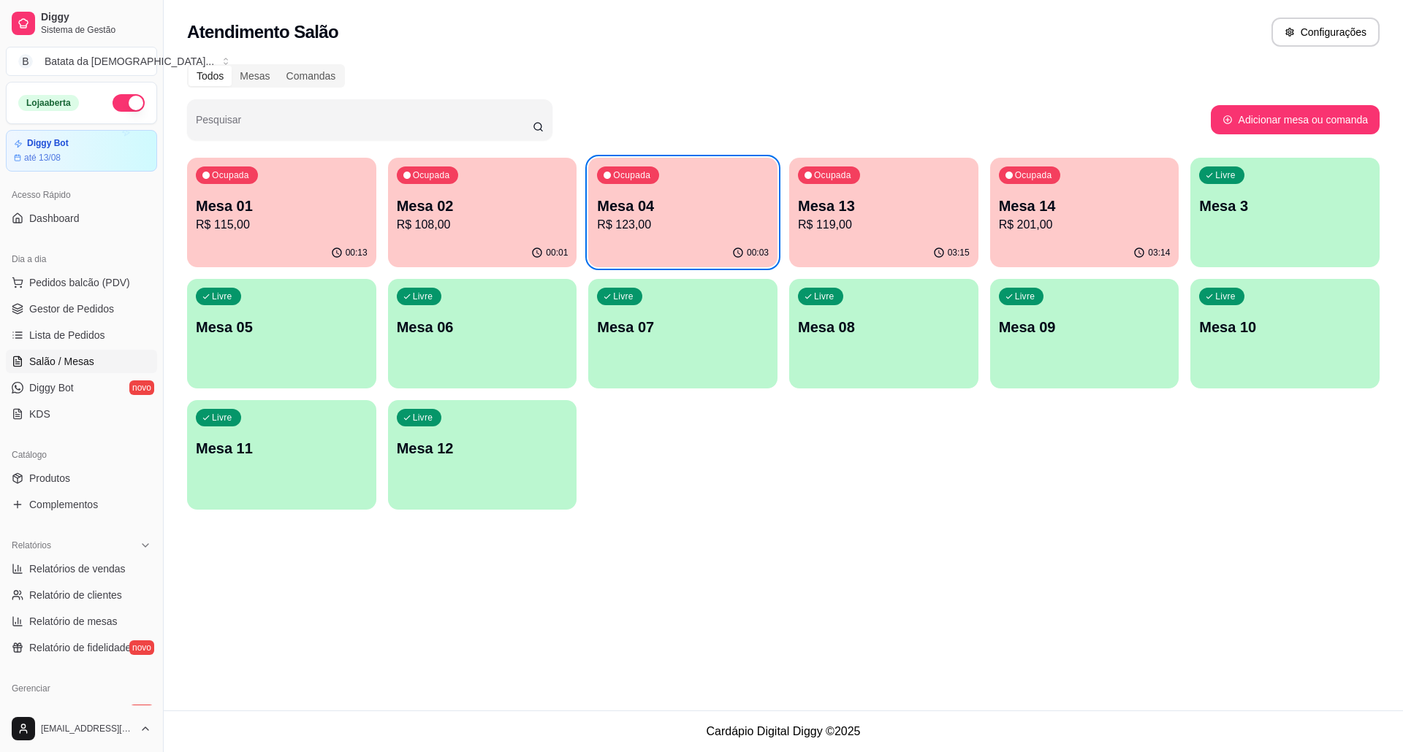
click at [384, 210] on div "Ocupada Mesa 01 R$ 115,00 00:13 Ocupada Mesa 02 R$ 108,00 00:01 Ocupada Mesa 04…" at bounding box center [783, 334] width 1192 height 352
click at [482, 222] on p "R$ 108,00" at bounding box center [483, 225] width 172 height 18
click at [482, 211] on p "Mesa 02" at bounding box center [483, 206] width 172 height 20
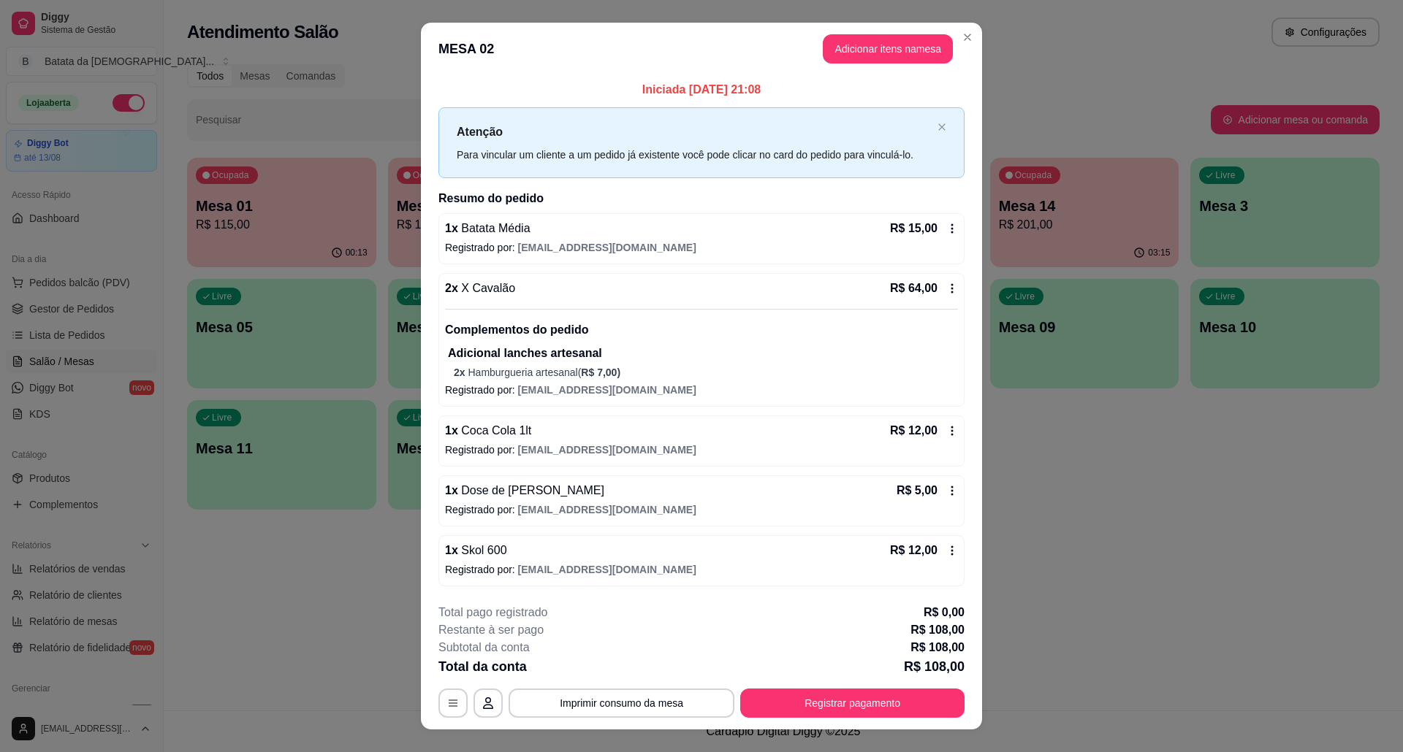
scroll to position [25, 0]
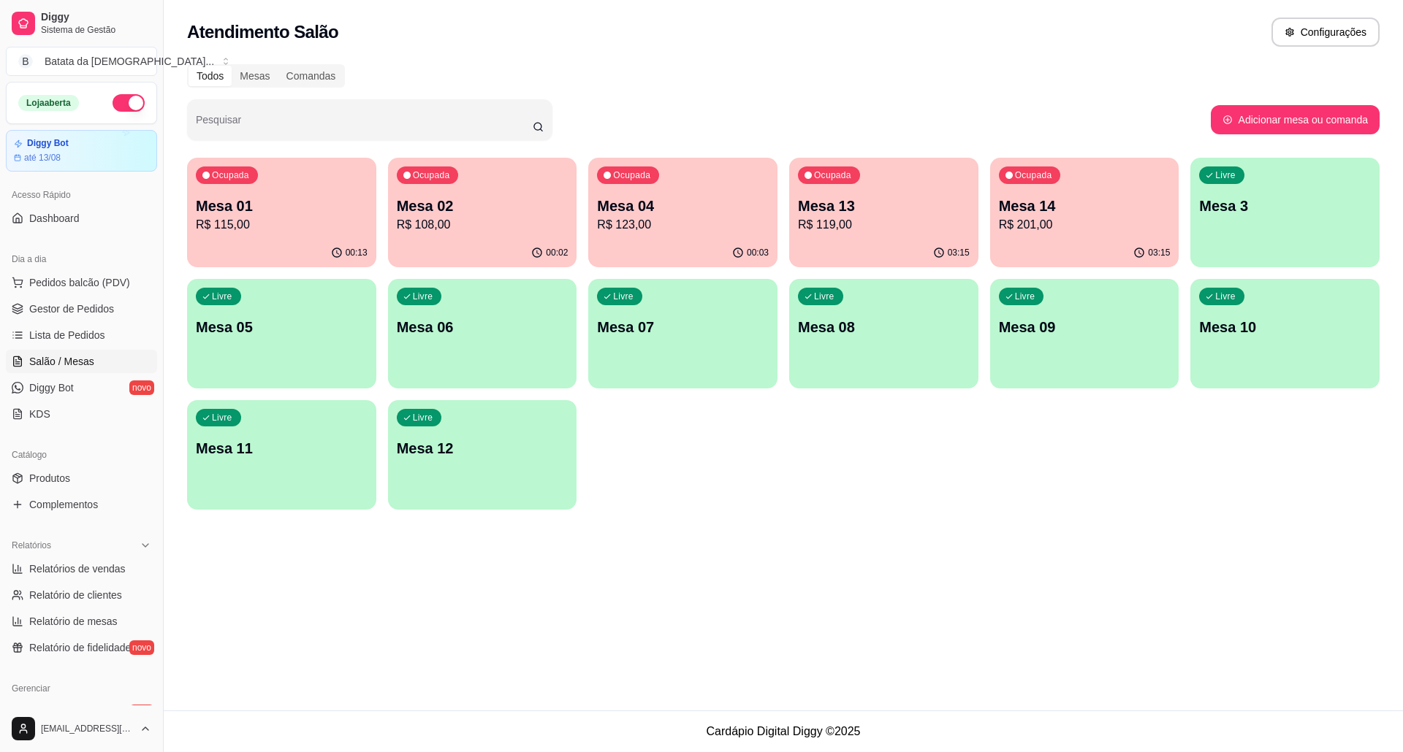
click at [445, 207] on p "Mesa 02" at bounding box center [483, 206] width 172 height 20
click at [573, 165] on div "Ocupada Mesa 02 R$ 108,00" at bounding box center [482, 198] width 189 height 81
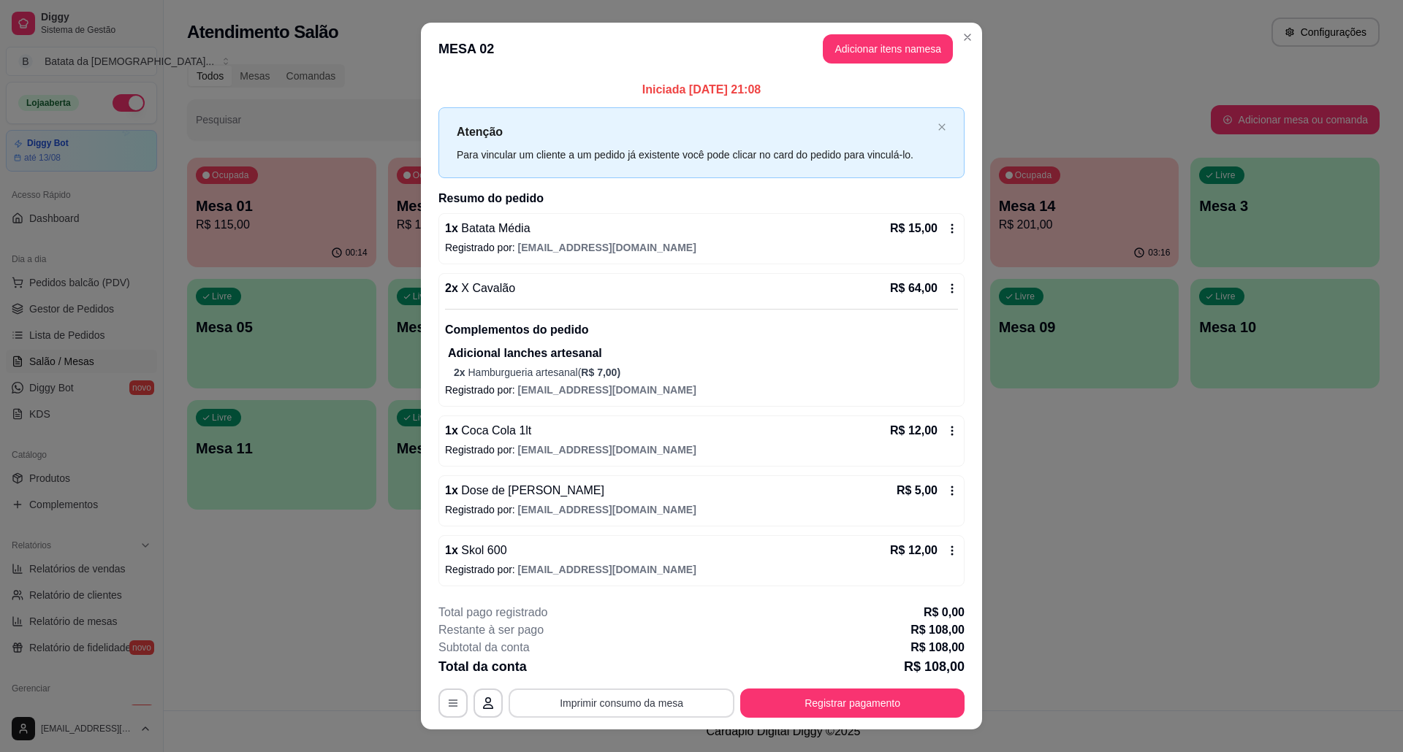
click at [694, 696] on button "Imprimir consumo da mesa" at bounding box center [621, 703] width 226 height 29
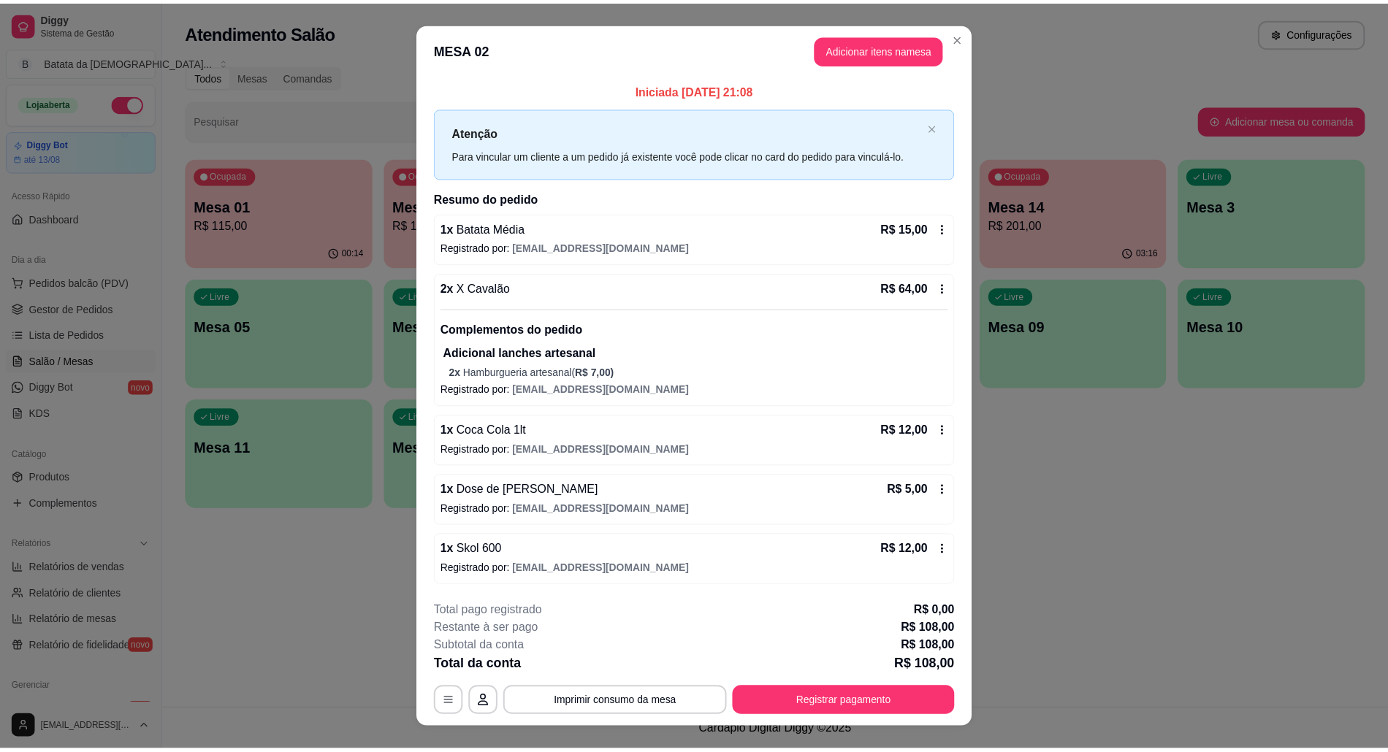
scroll to position [0, 0]
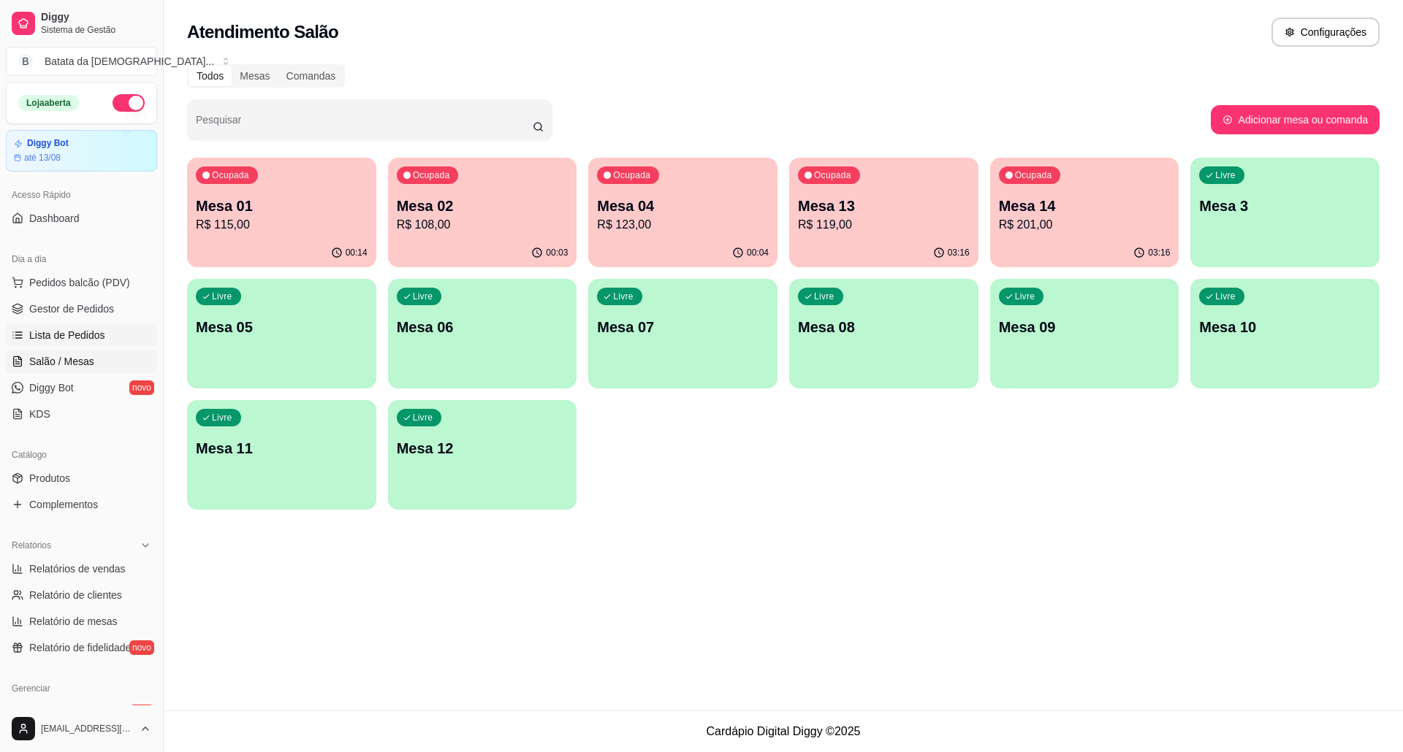
click at [95, 345] on link "Lista de Pedidos" at bounding box center [81, 335] width 151 height 23
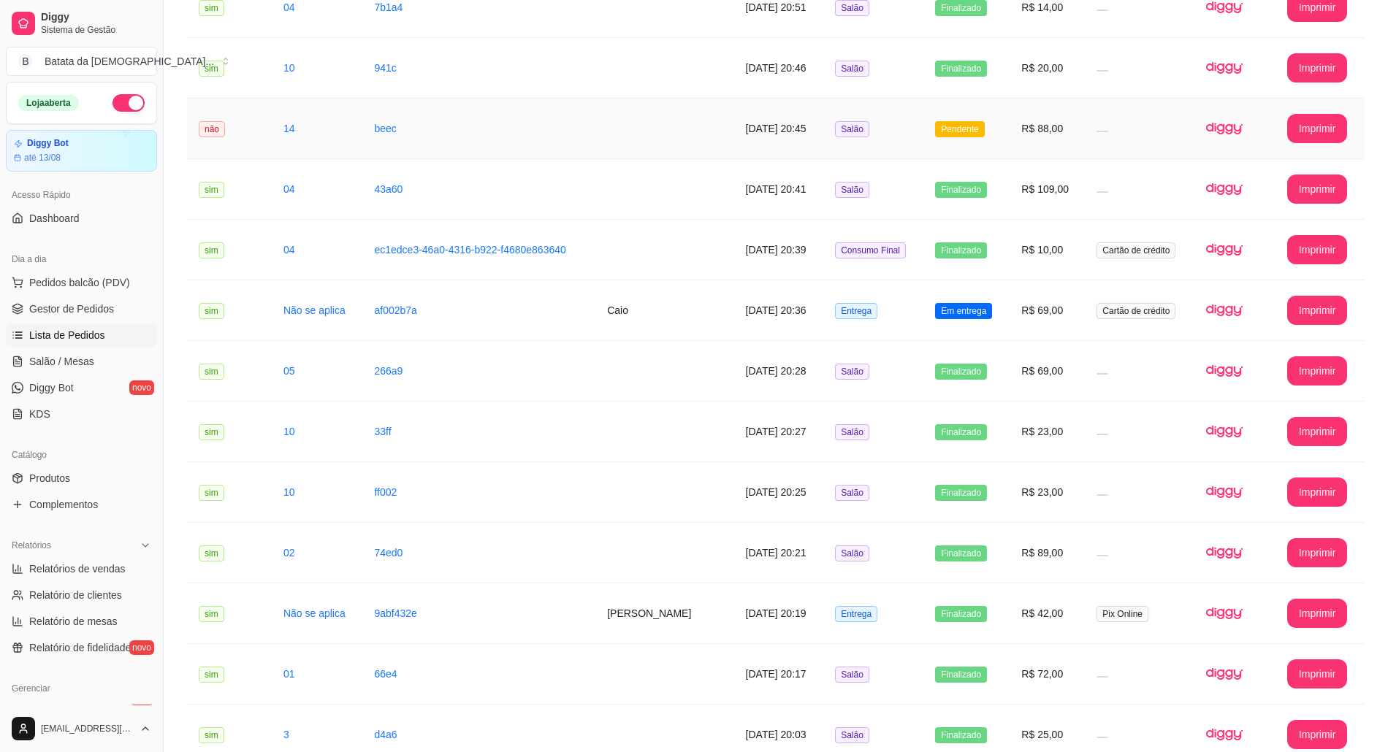
scroll to position [1071, 0]
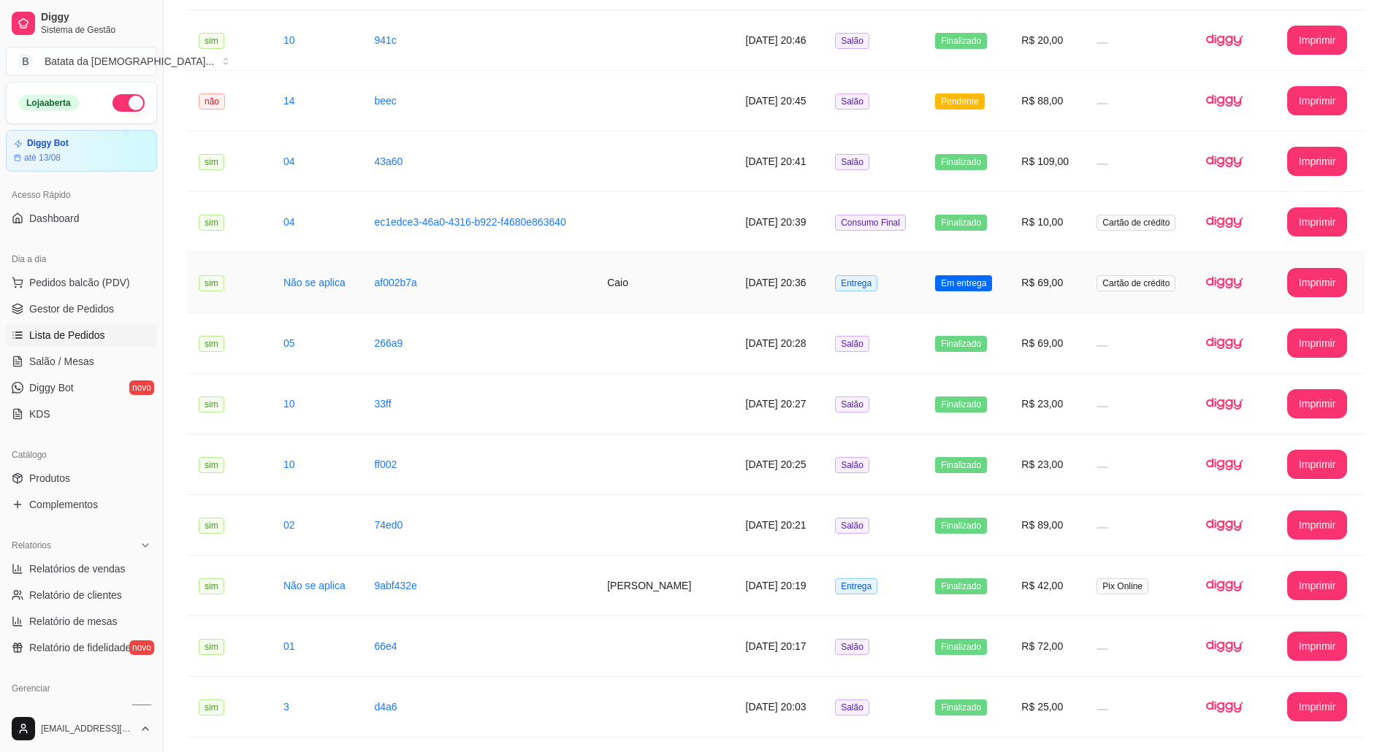
click at [842, 283] on span "Entrega" at bounding box center [856, 283] width 42 height 16
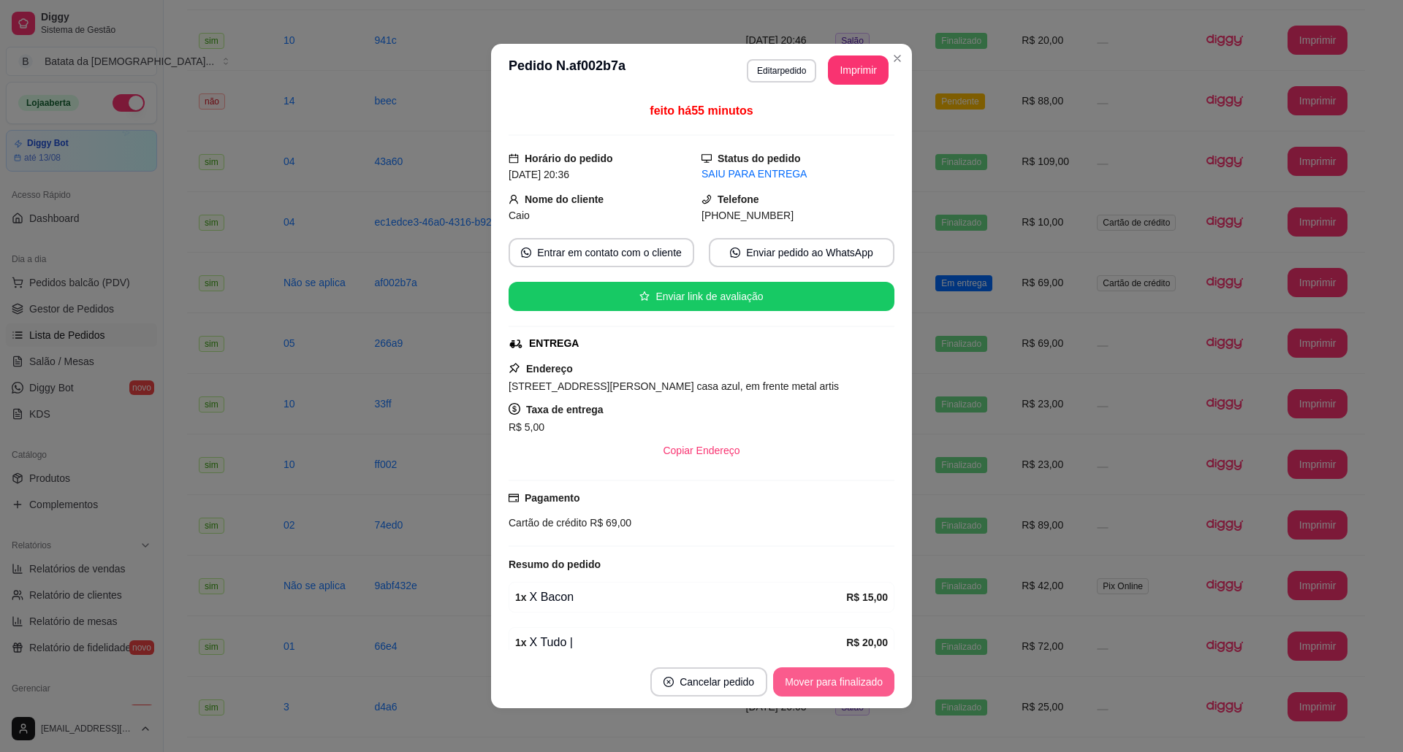
click at [833, 672] on button "Mover para finalizado" at bounding box center [833, 682] width 121 height 29
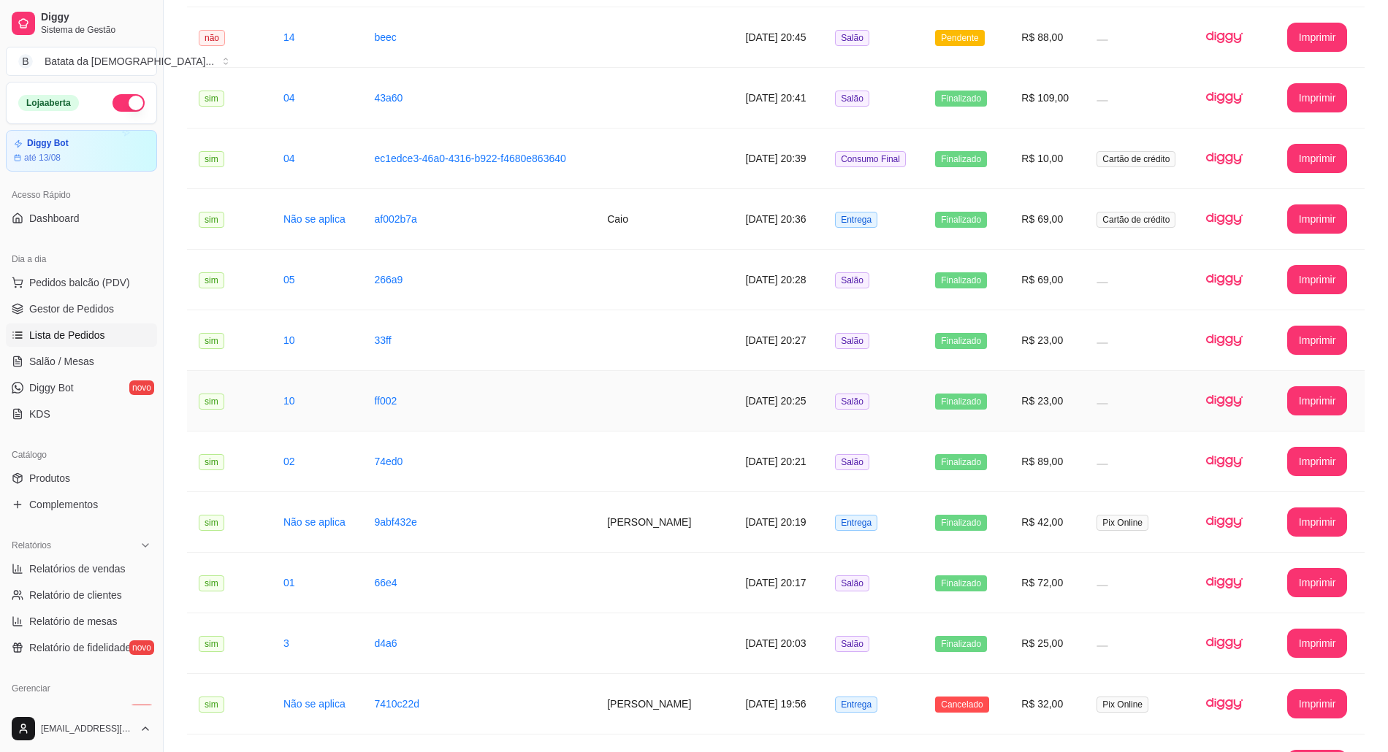
scroll to position [1351, 0]
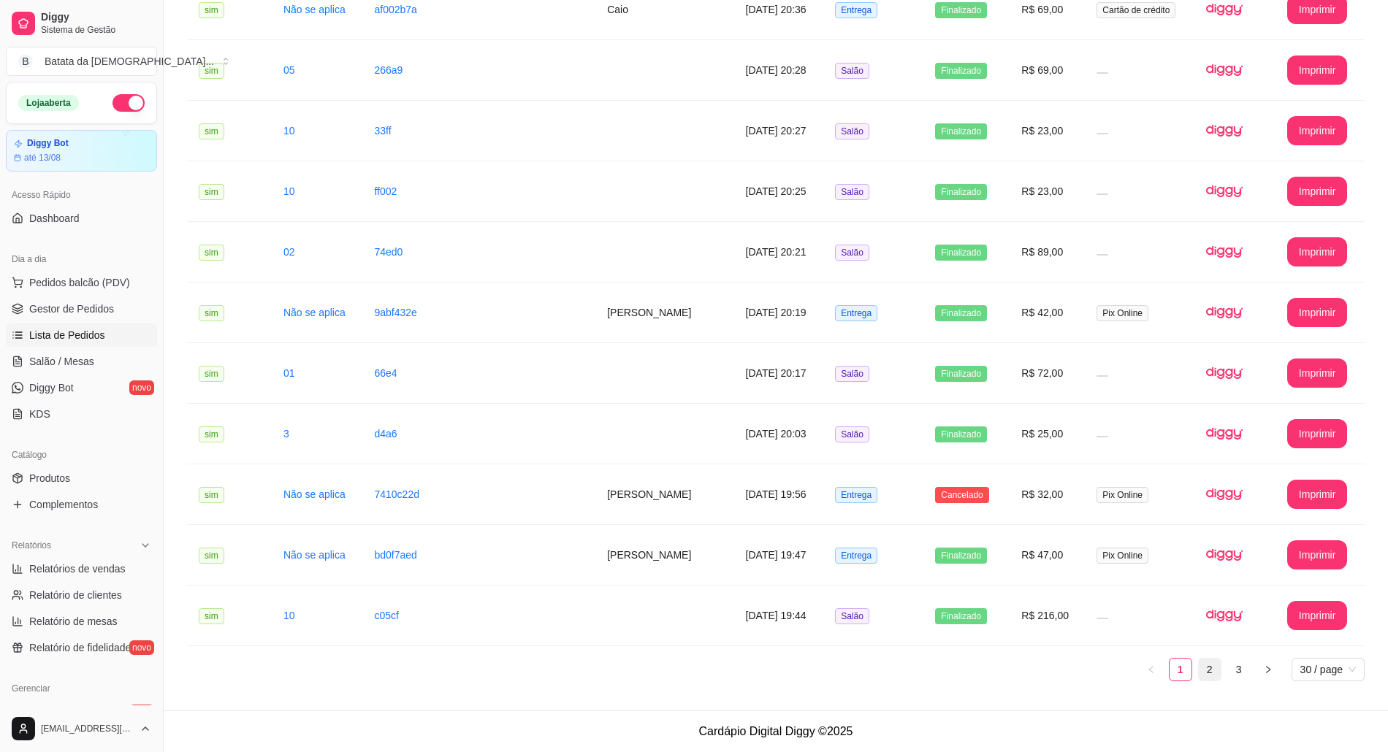
click at [1211, 669] on link "2" at bounding box center [1210, 670] width 22 height 22
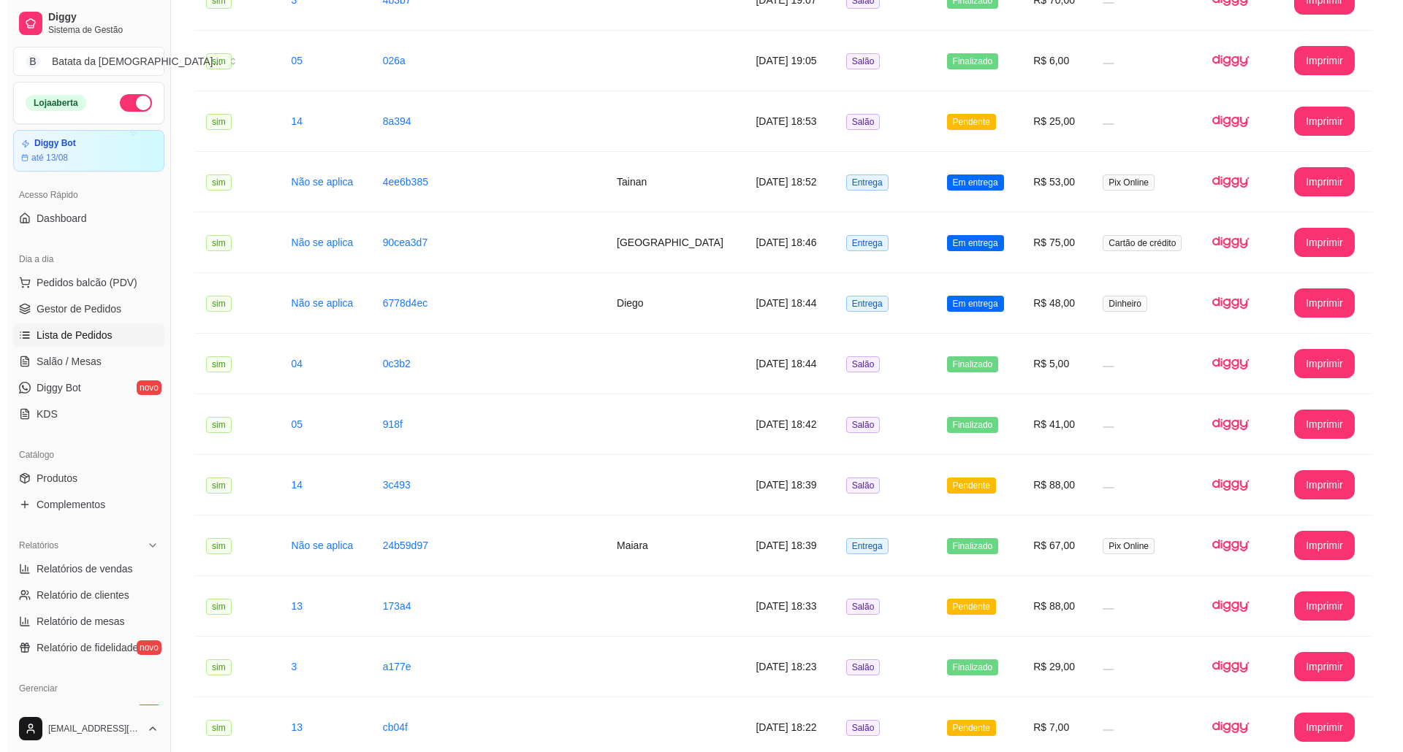
scroll to position [767, 0]
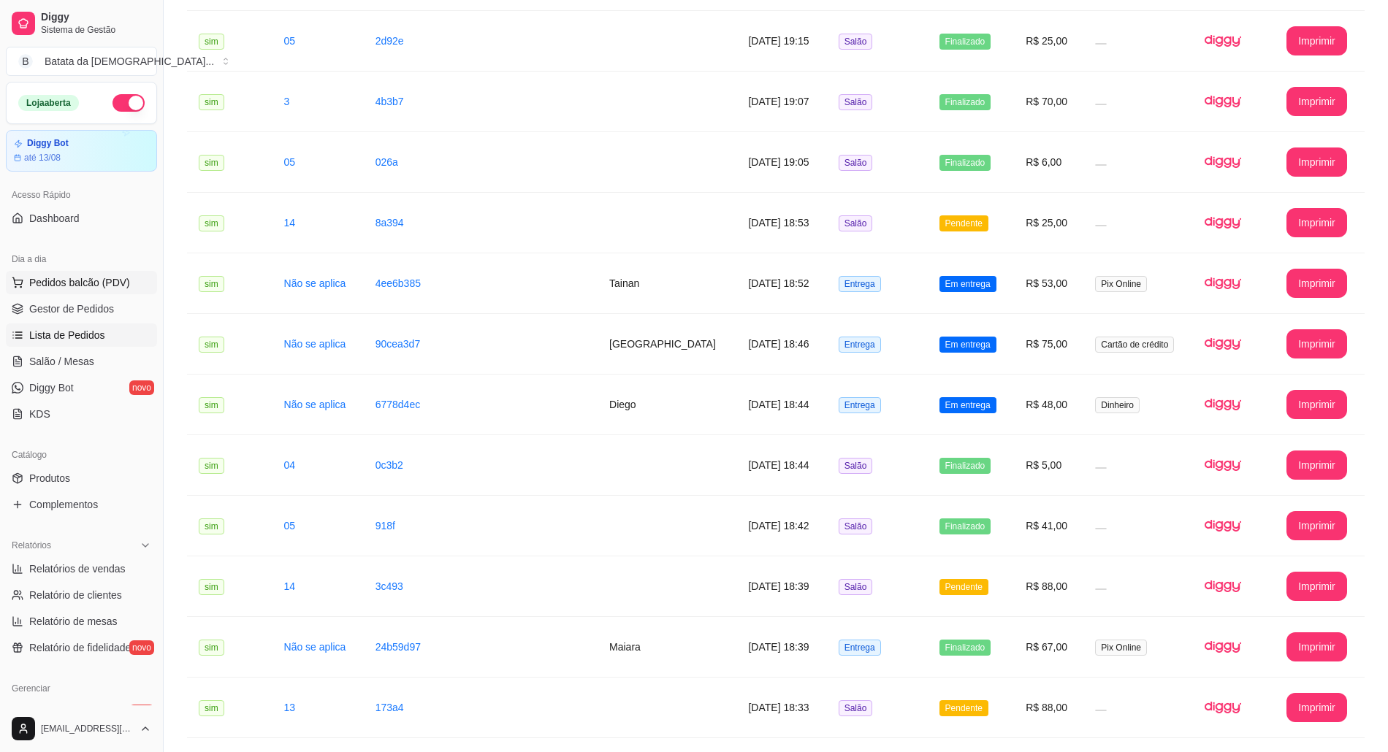
click at [112, 278] on span "Pedidos balcão (PDV)" at bounding box center [79, 282] width 101 height 15
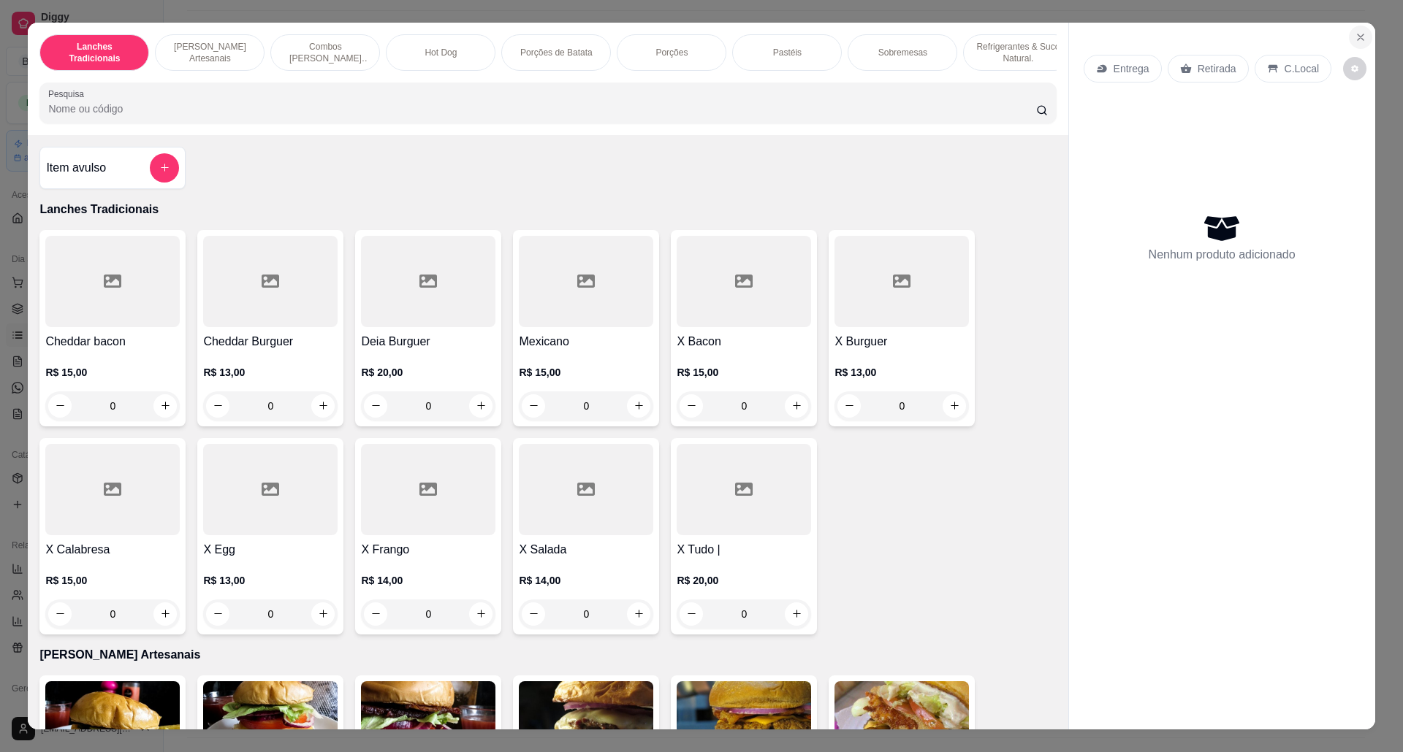
click at [1354, 32] on icon "Close" at bounding box center [1360, 37] width 12 height 12
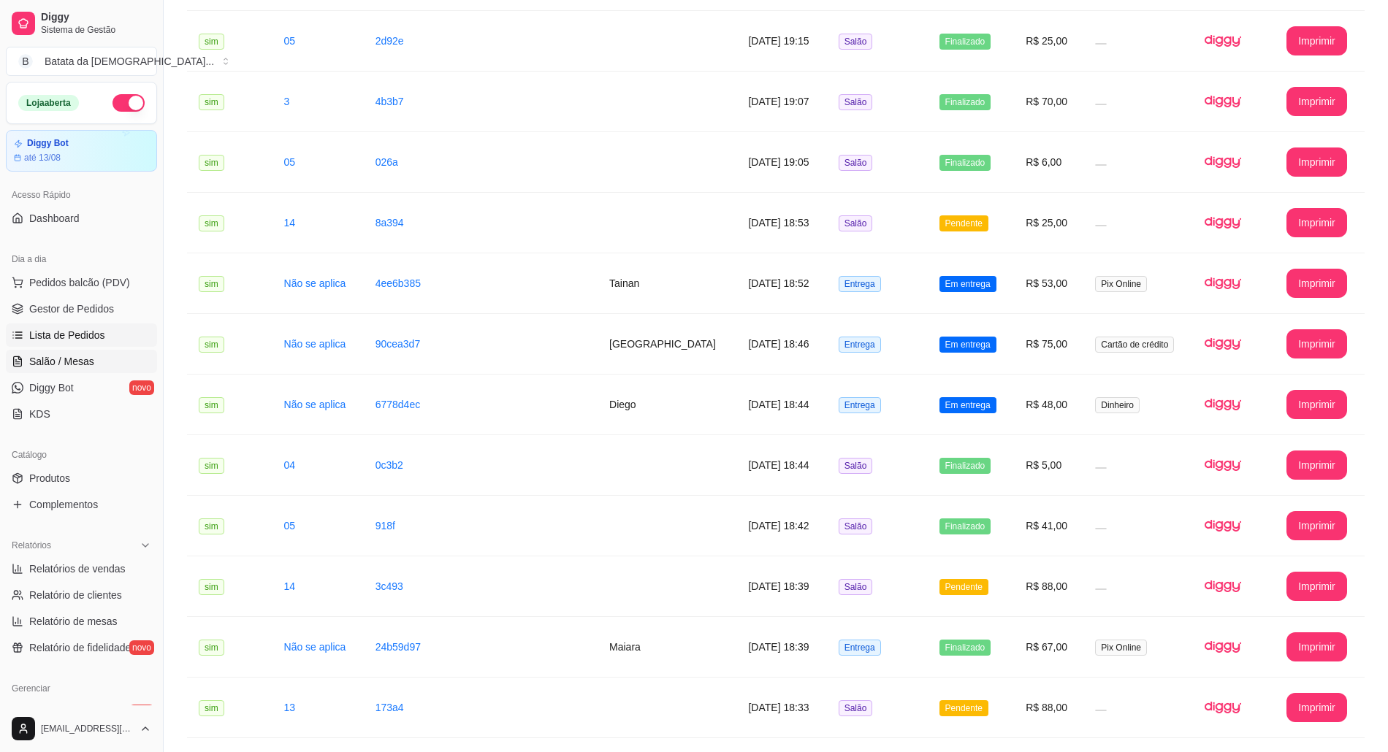
click at [101, 367] on link "Salão / Mesas" at bounding box center [81, 361] width 151 height 23
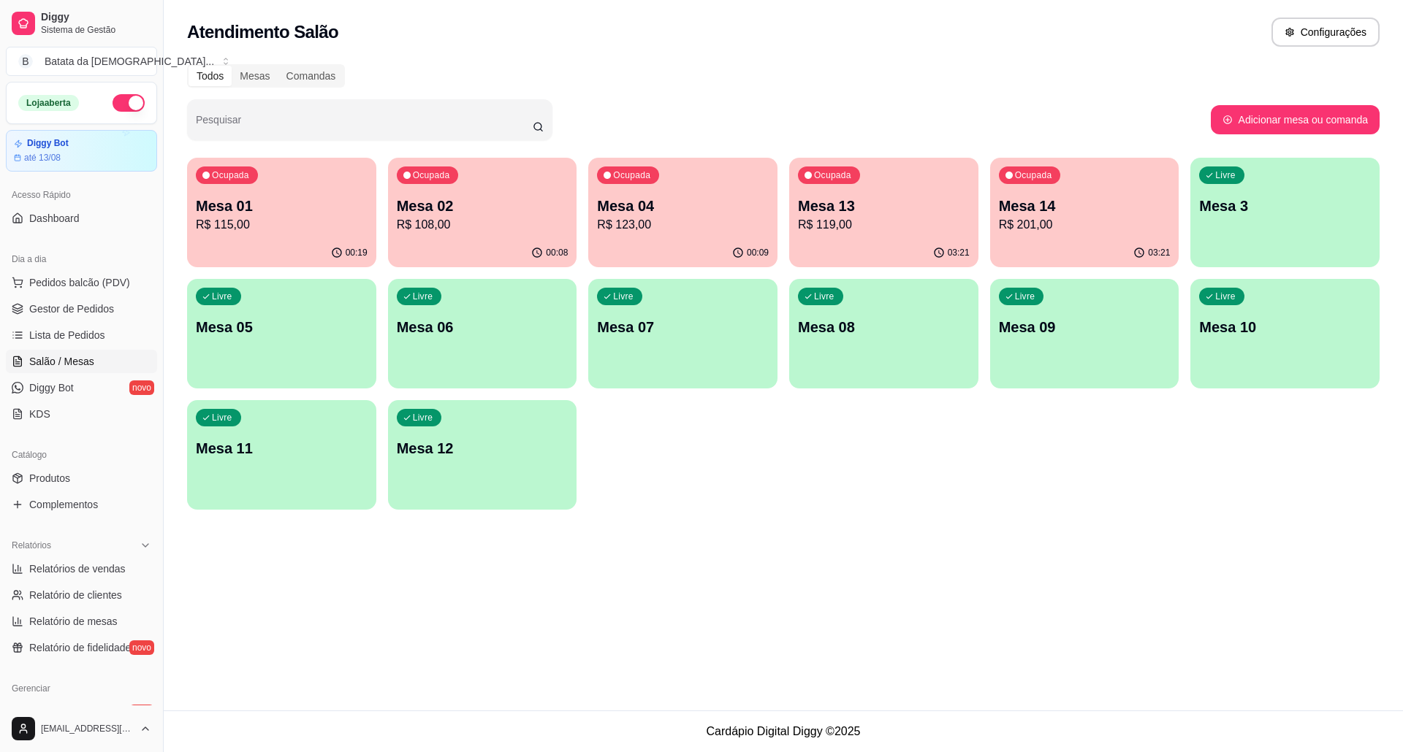
click at [287, 459] on div "Livre Mesa 11" at bounding box center [281, 446] width 189 height 92
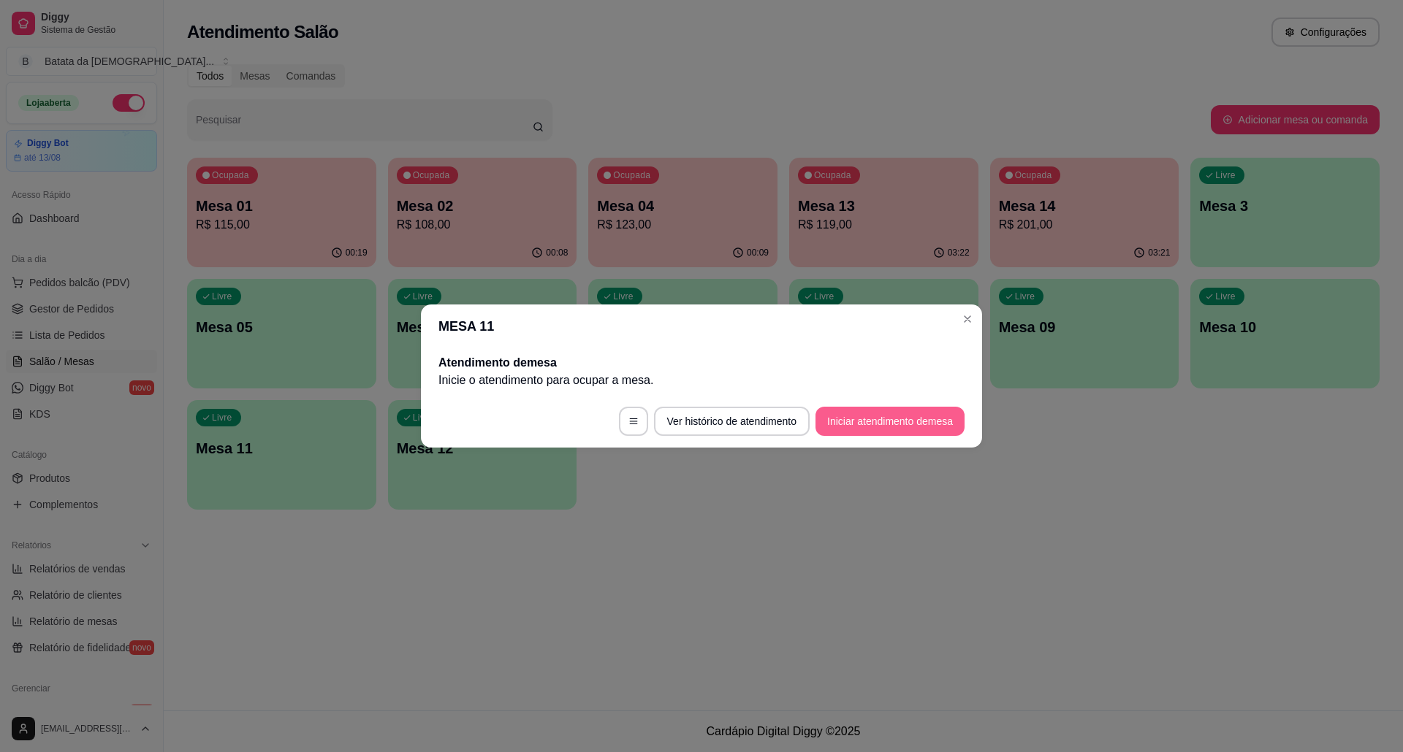
click at [880, 428] on button "Iniciar atendimento de mesa" at bounding box center [889, 421] width 149 height 29
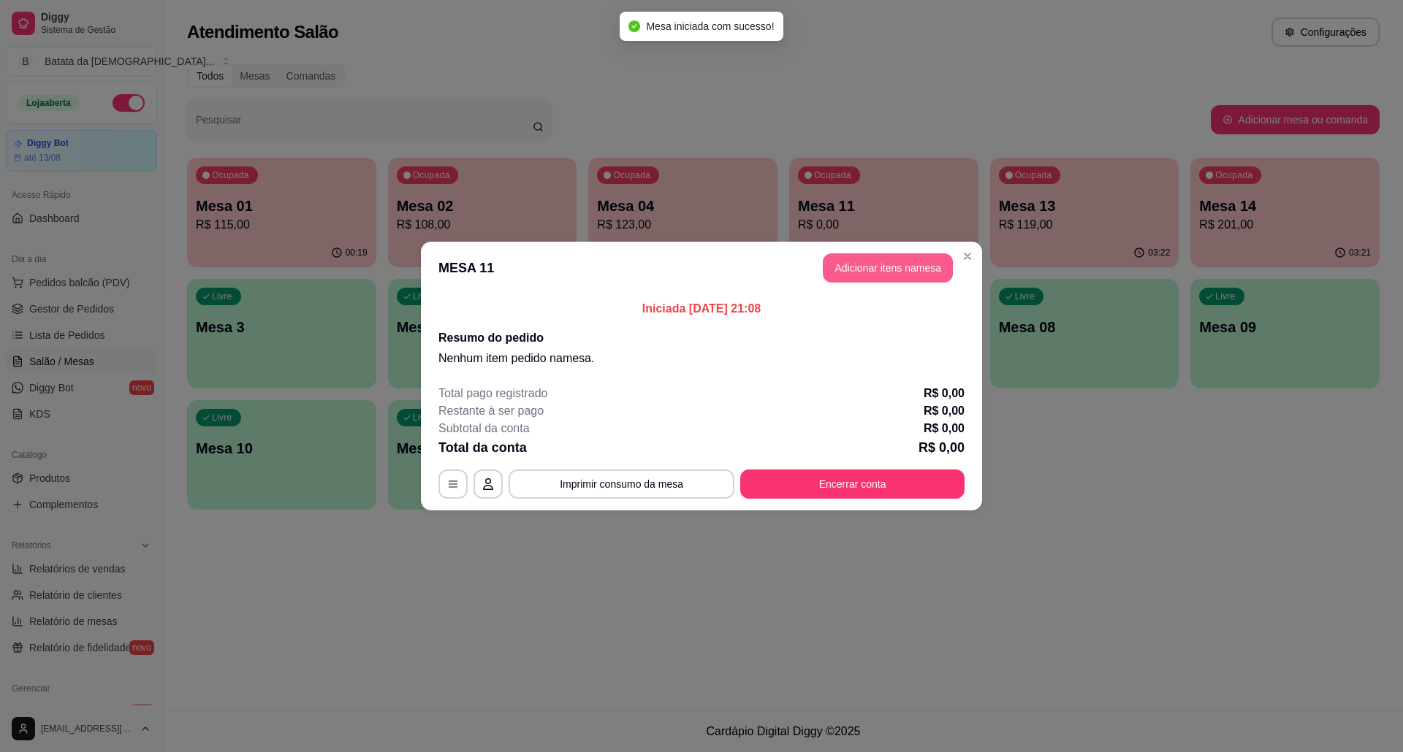
click at [865, 270] on button "Adicionar itens na mesa" at bounding box center [888, 267] width 130 height 29
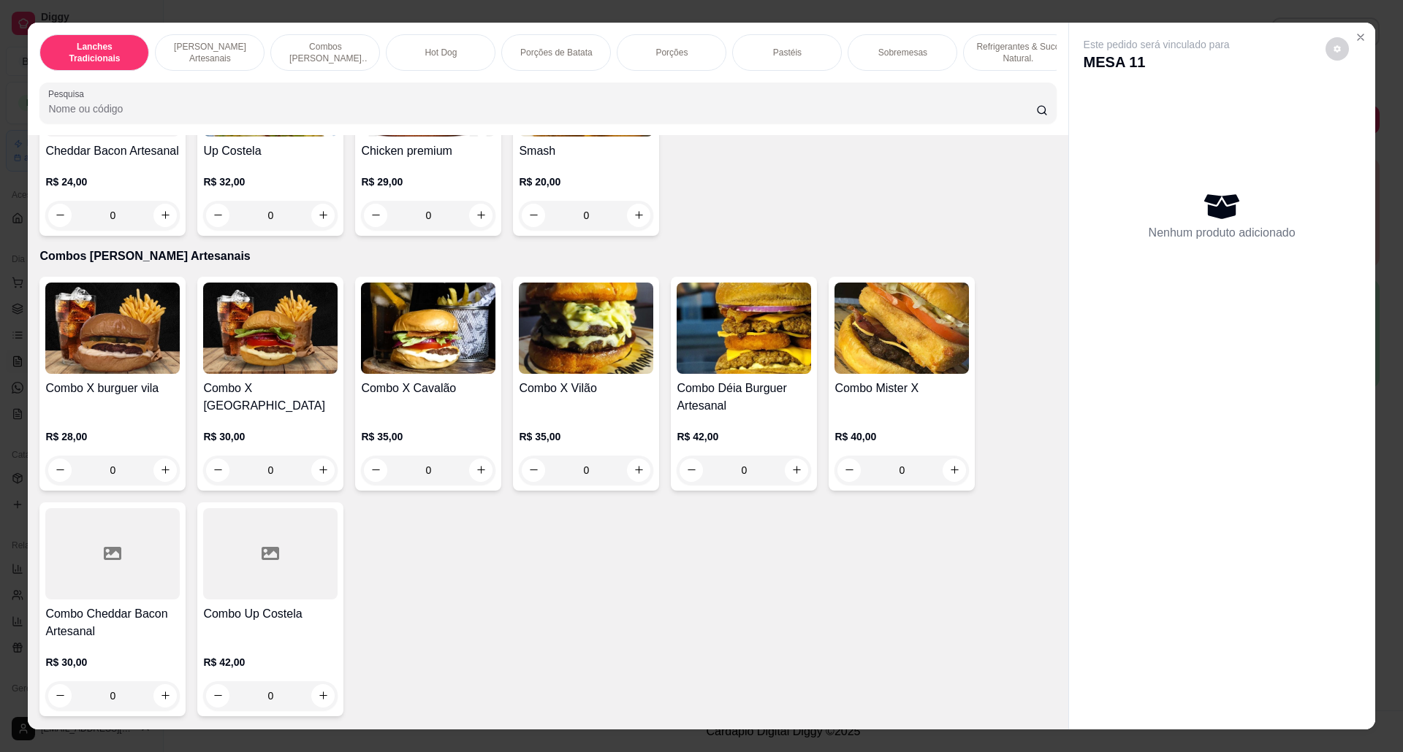
scroll to position [877, 0]
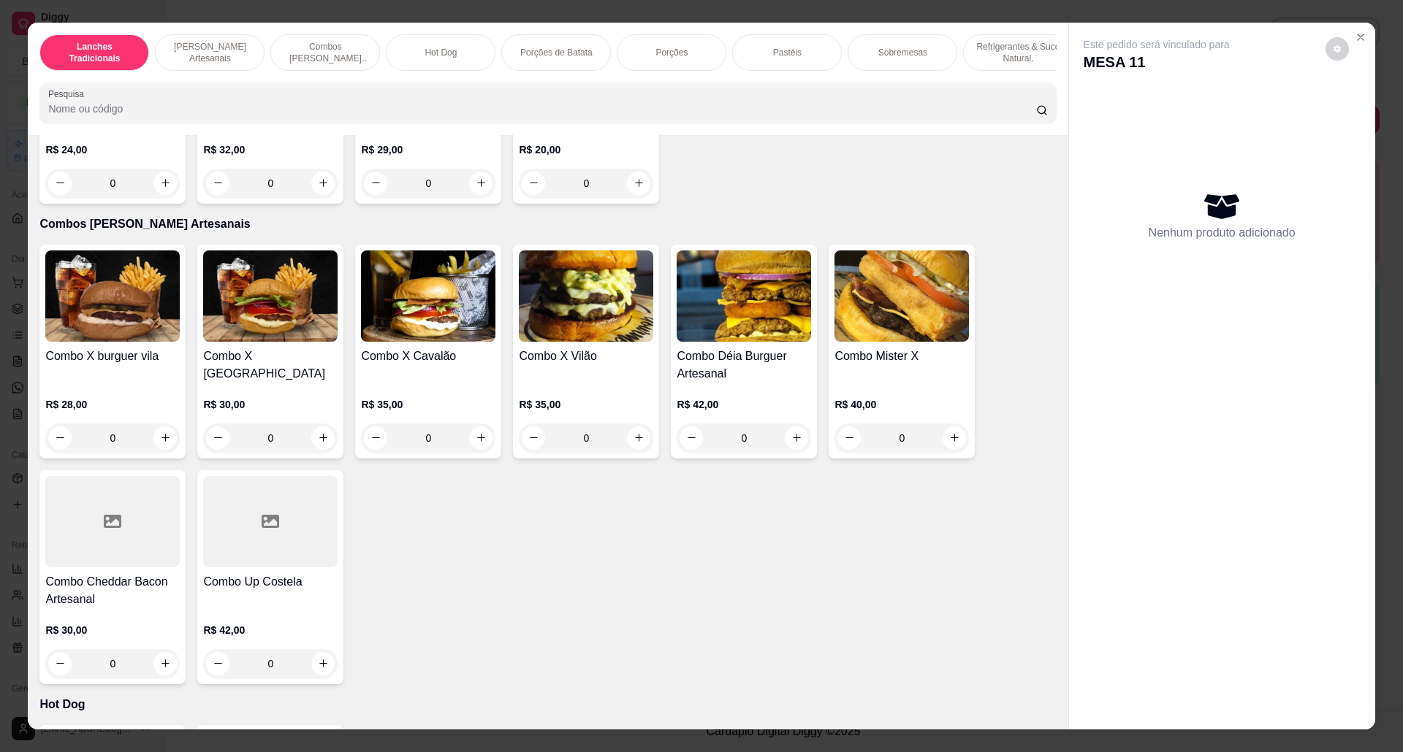
click at [640, 447] on div "0" at bounding box center [586, 438] width 134 height 29
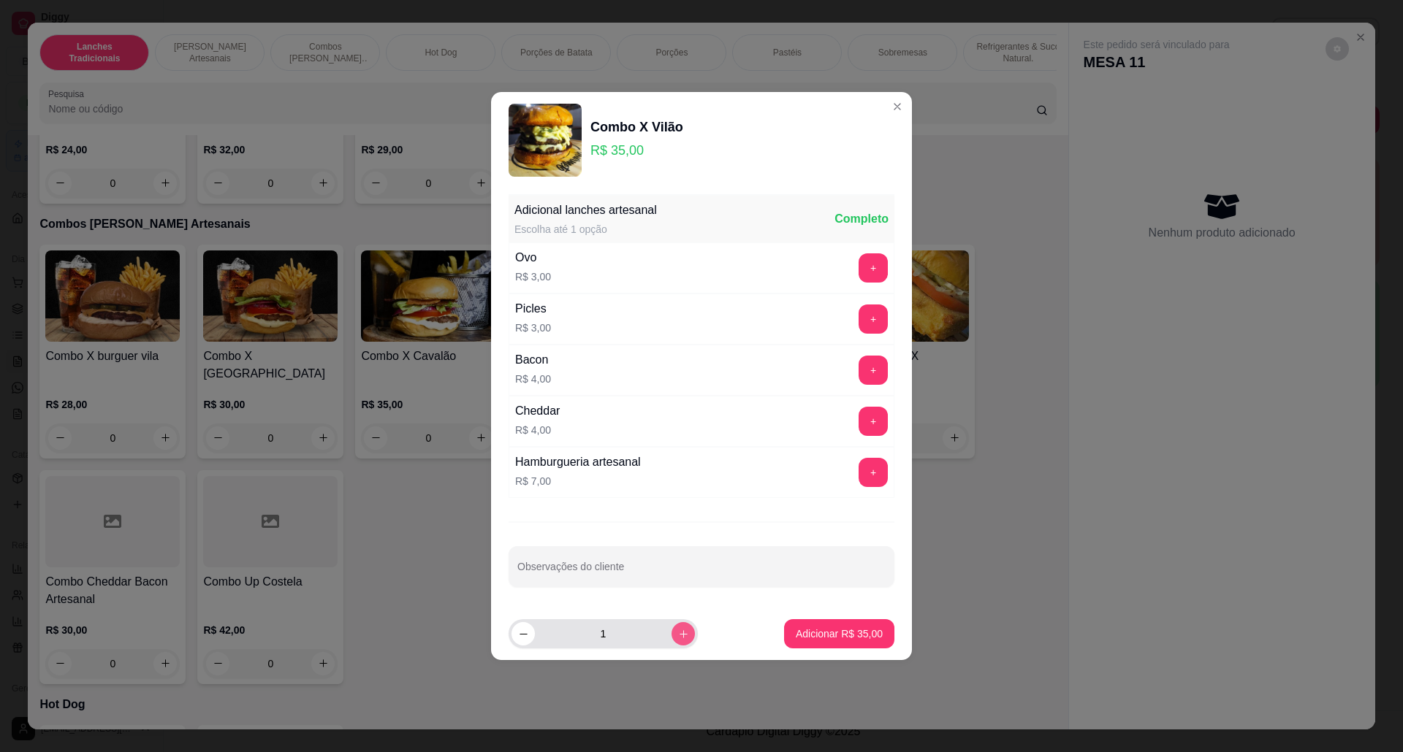
click at [678, 636] on icon "increase-product-quantity" at bounding box center [683, 634] width 11 height 11
type input "2"
click at [843, 641] on p "Adicionar R$ 70,00" at bounding box center [839, 634] width 87 height 15
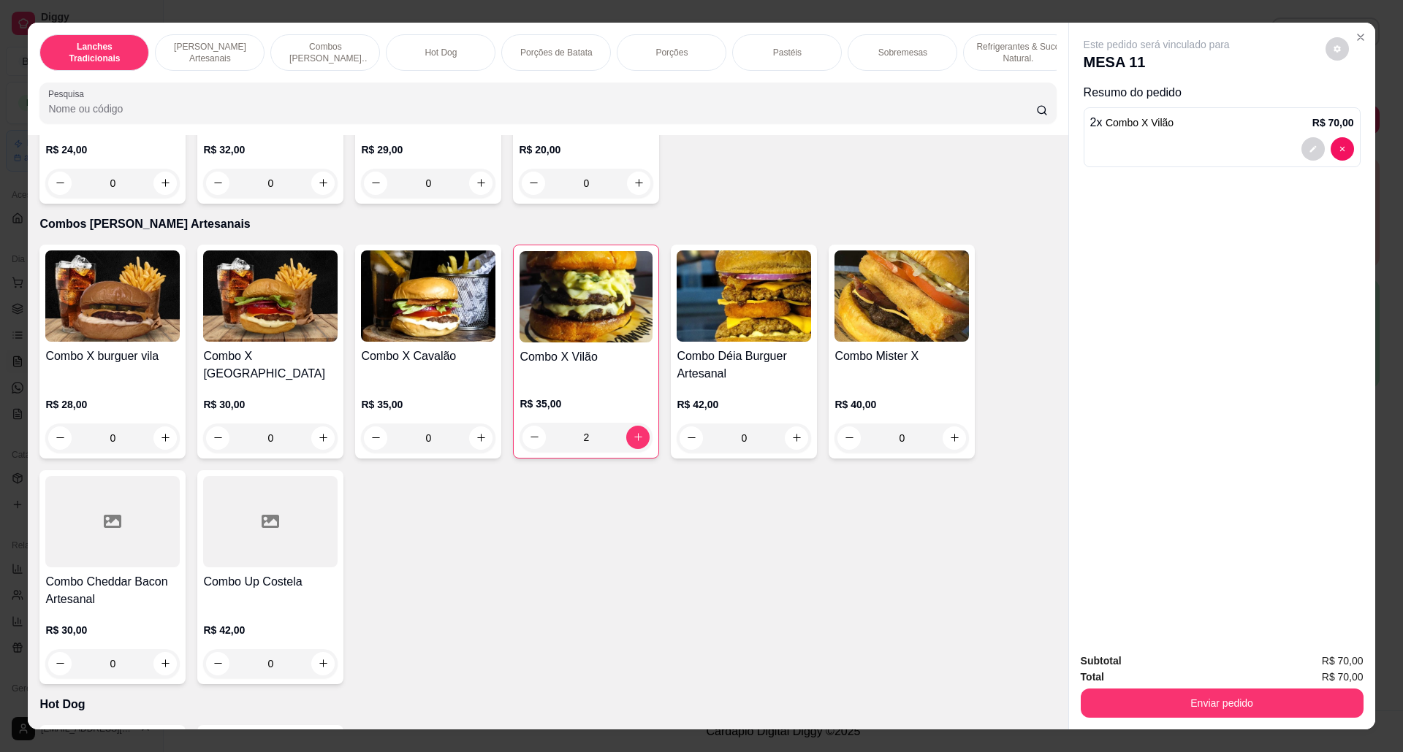
type input "2"
click at [619, 382] on div "Combo X Vilão" at bounding box center [585, 365] width 133 height 34
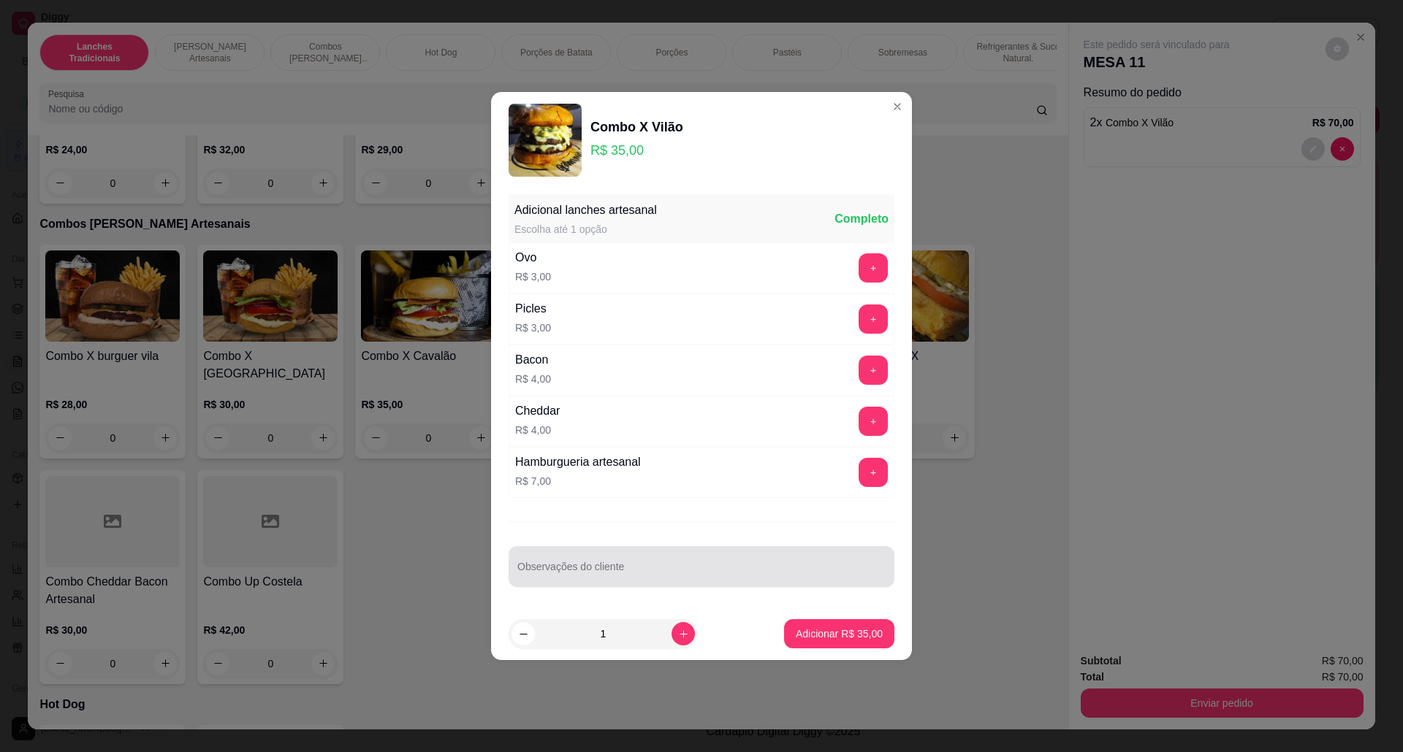
click at [629, 562] on div at bounding box center [701, 566] width 368 height 29
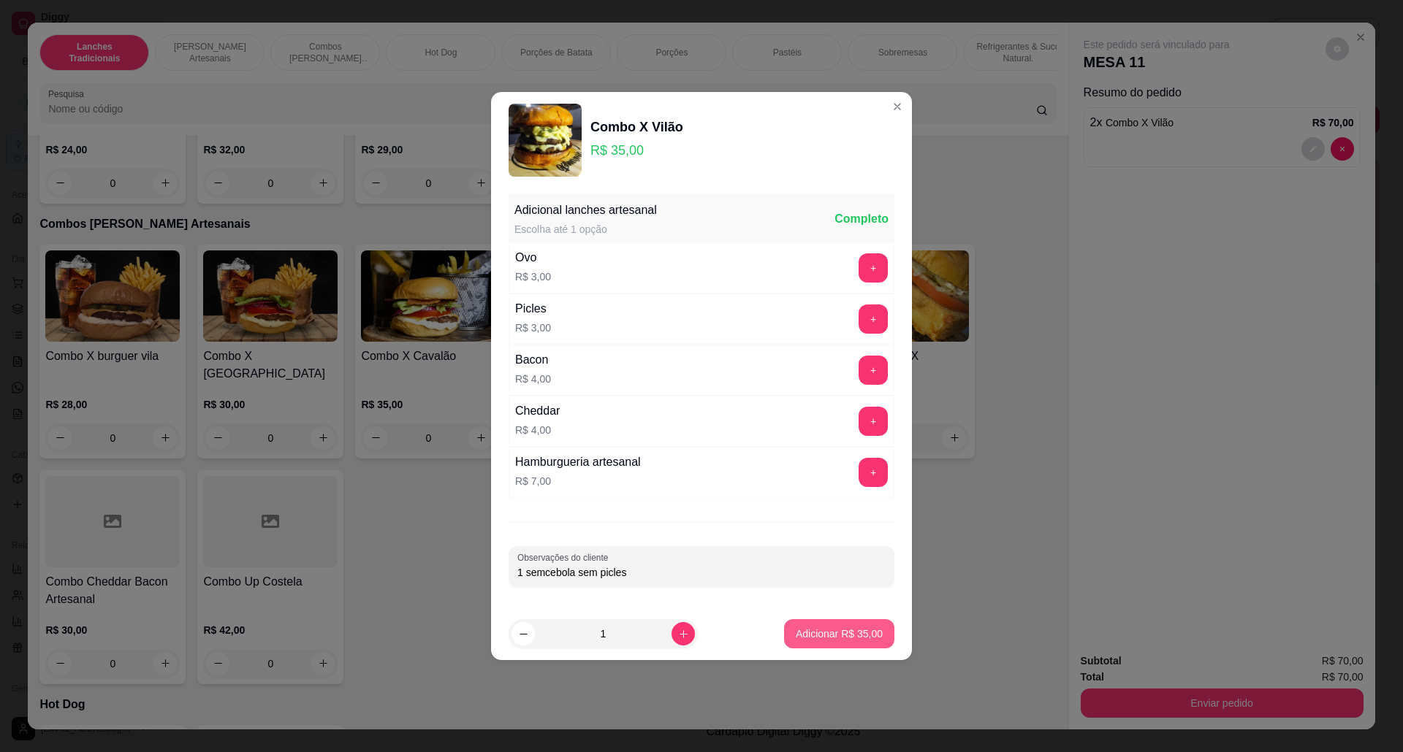
type input "1 semcebola sem picles"
click at [839, 631] on p "Adicionar R$ 35,00" at bounding box center [839, 634] width 85 height 14
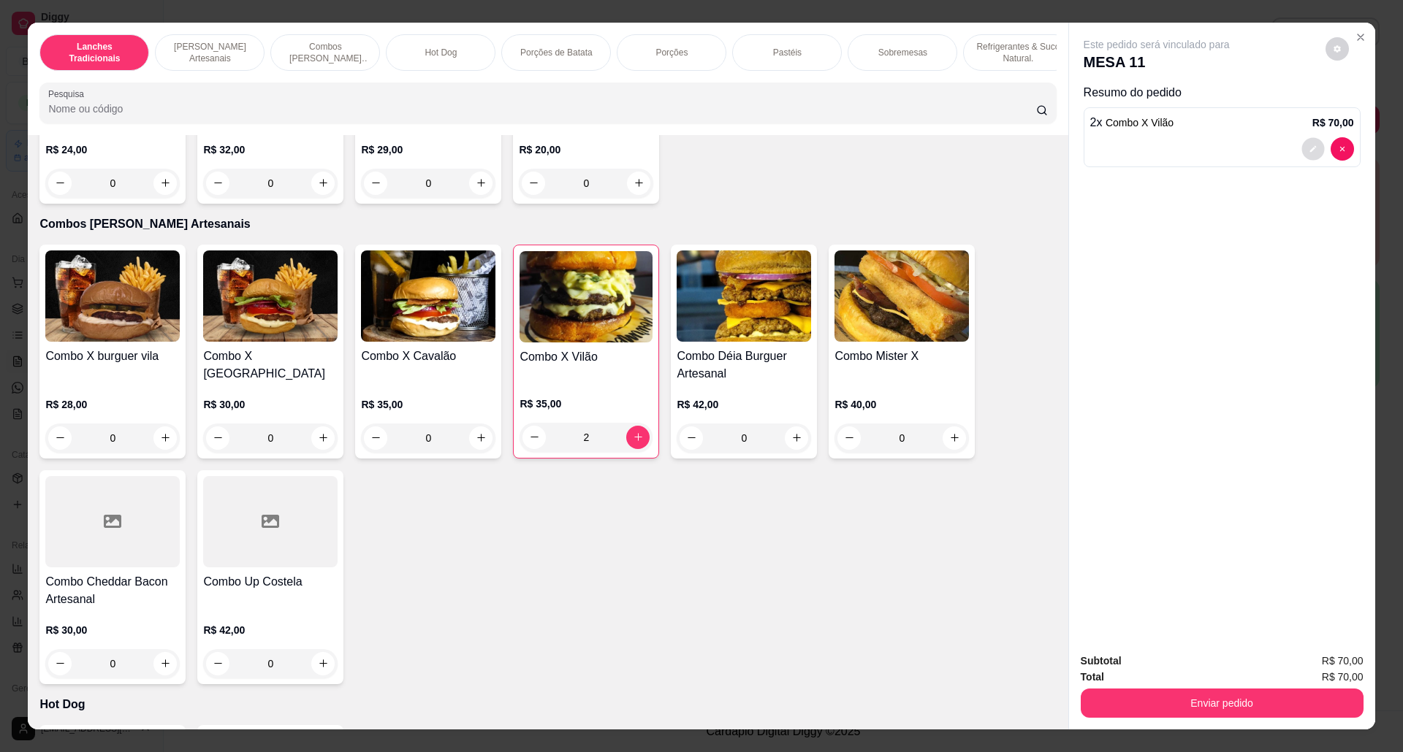
click at [1301, 150] on button "decrease-product-quantity" at bounding box center [1312, 148] width 23 height 23
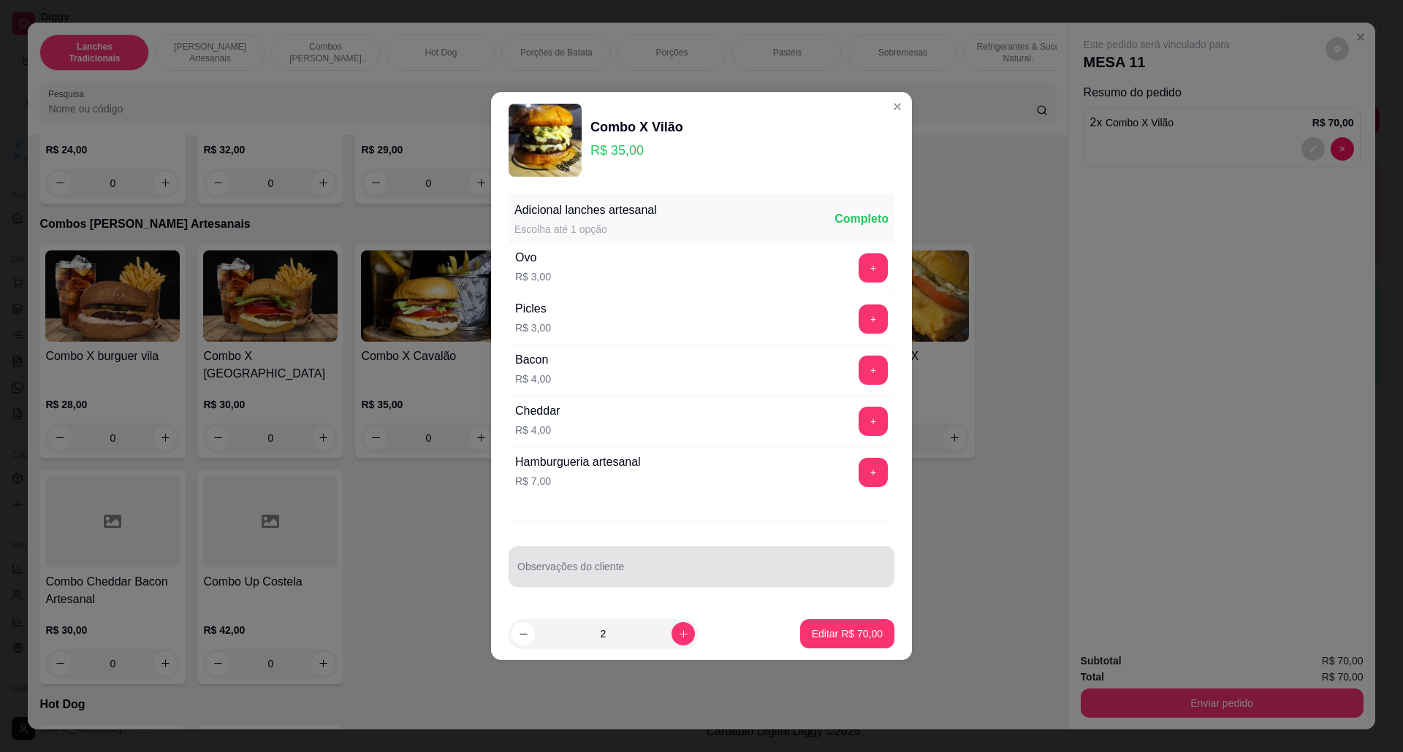
click at [709, 562] on div at bounding box center [701, 566] width 368 height 29
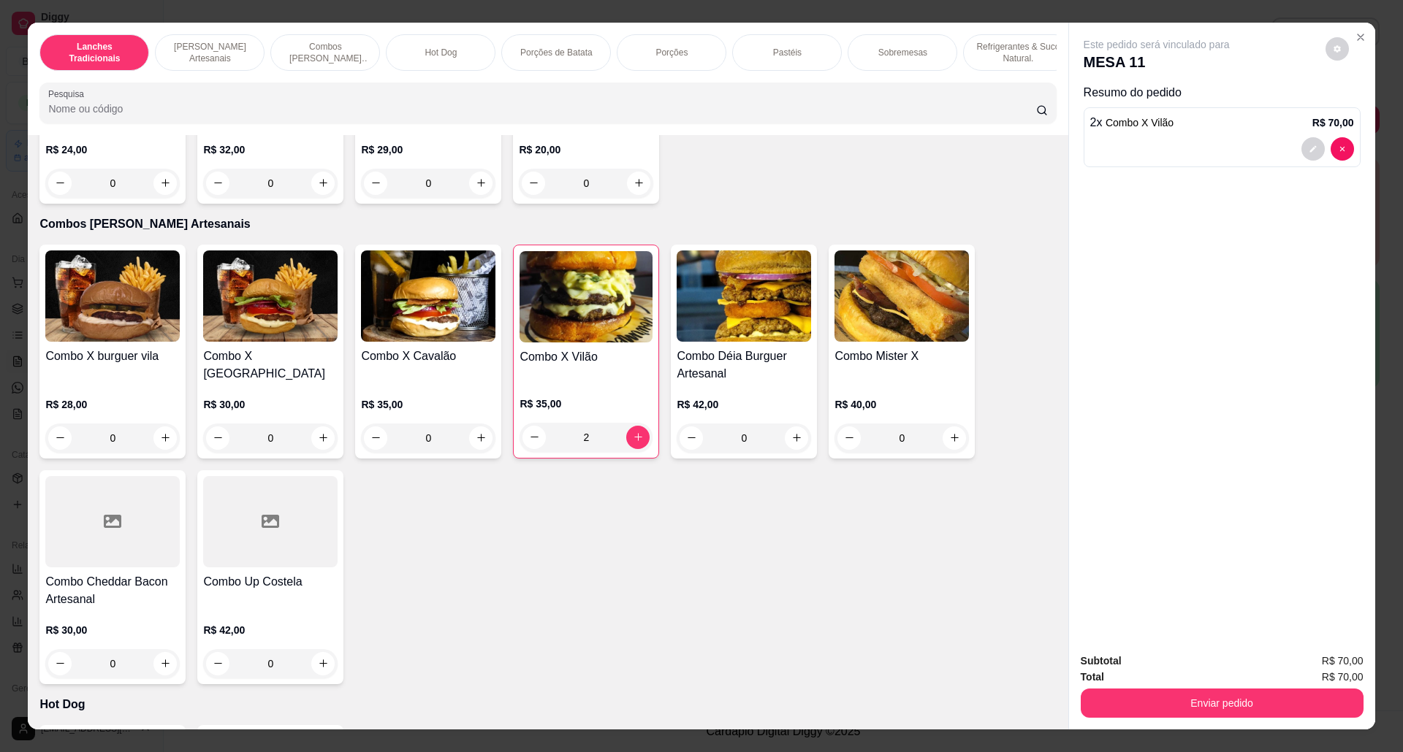
type input "0"
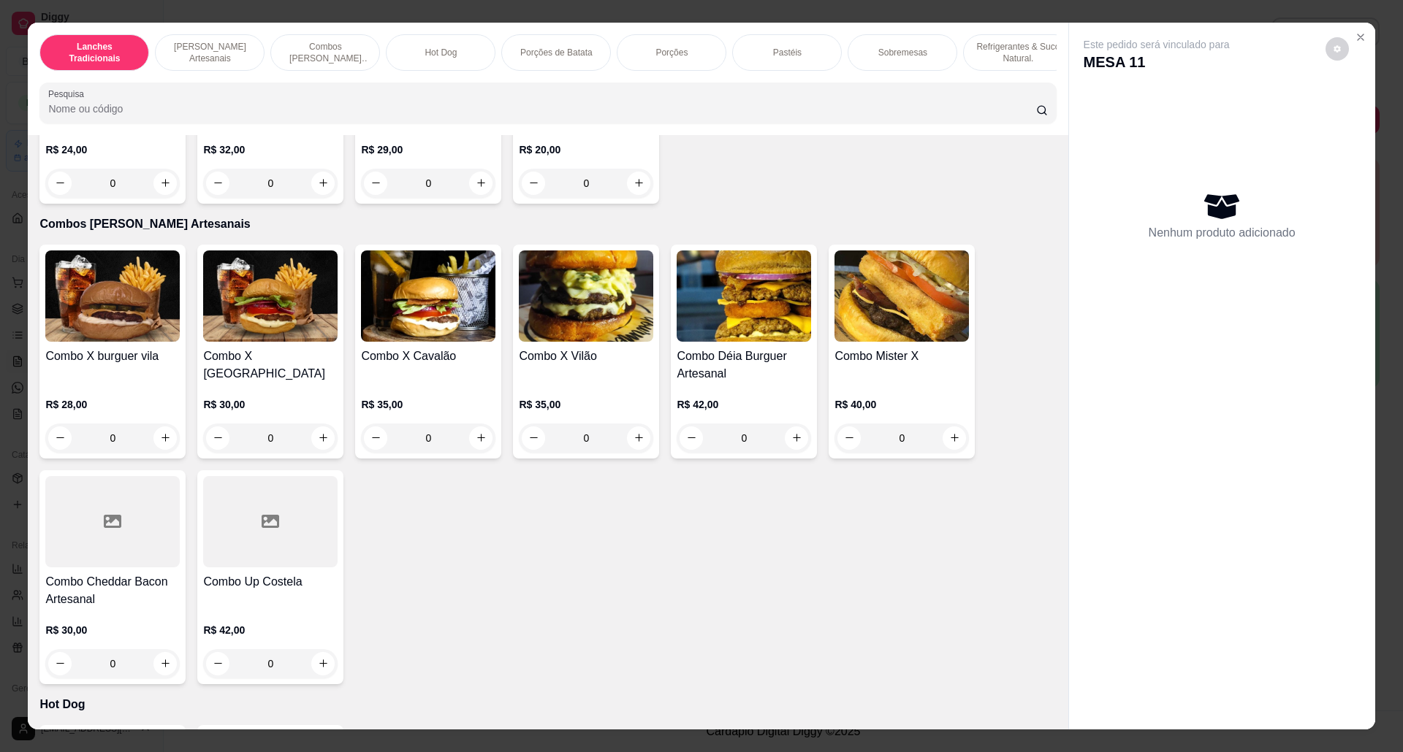
click at [627, 451] on div "0" at bounding box center [586, 438] width 134 height 29
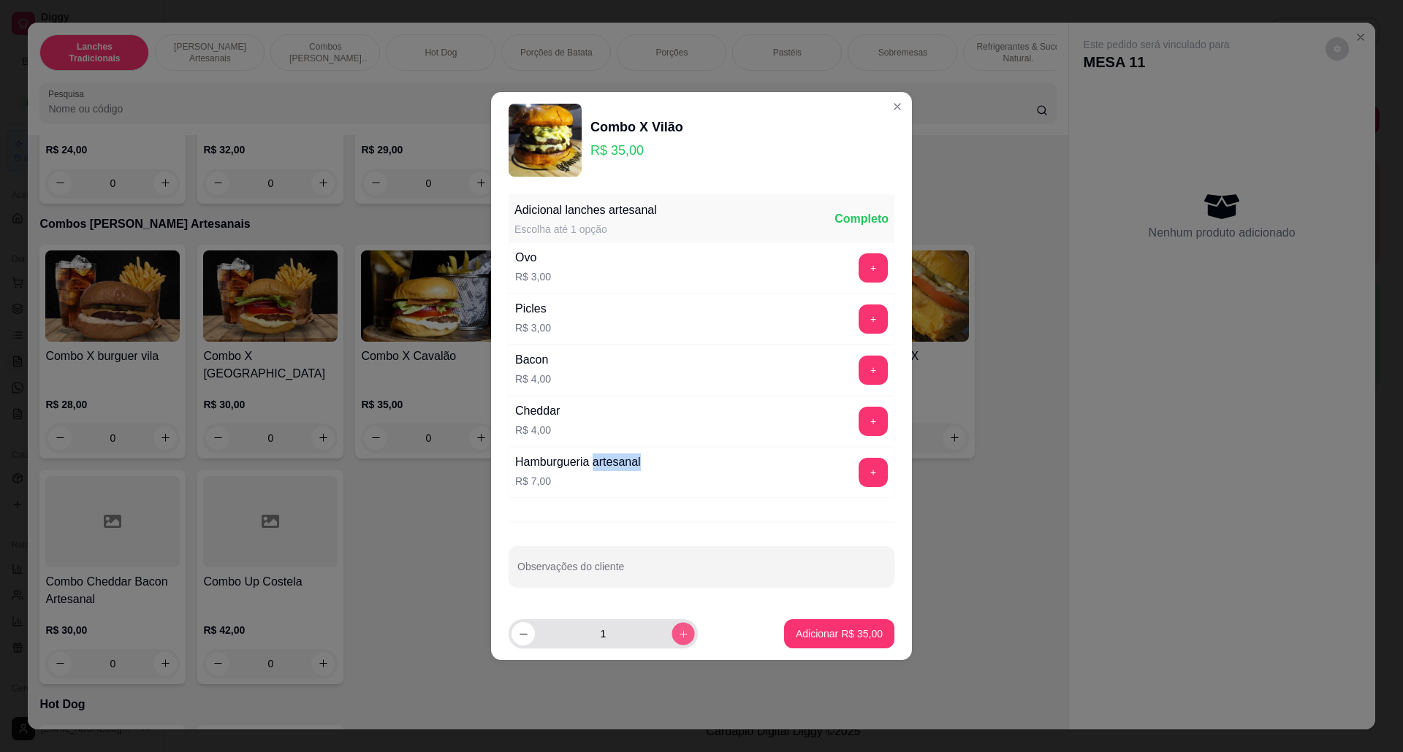
click at [671, 626] on button "increase-product-quantity" at bounding box center [682, 633] width 23 height 23
type input "2"
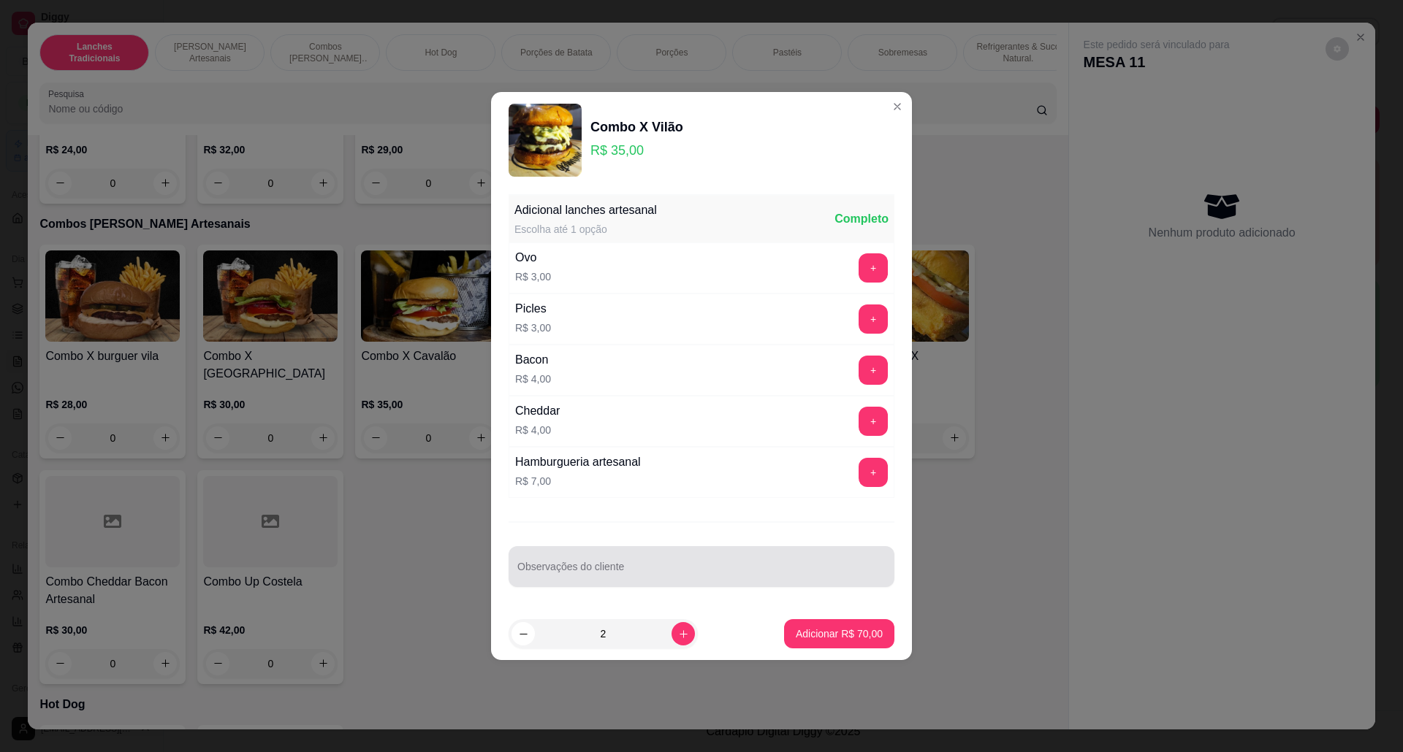
click at [668, 568] on input "Observações do cliente" at bounding box center [701, 572] width 368 height 15
type input "q"
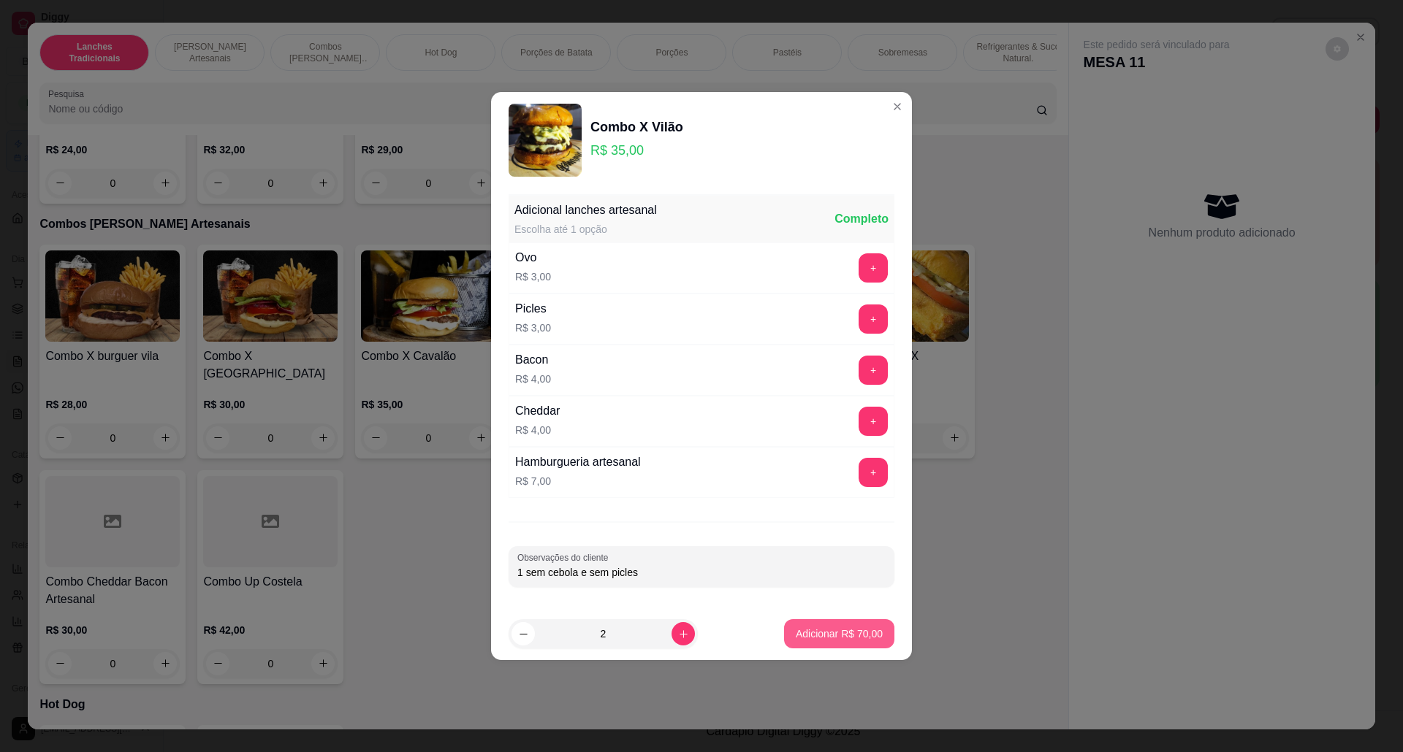
type input "1 sem cebola e sem picles"
click at [804, 641] on p "Adicionar R$ 70,00" at bounding box center [839, 634] width 87 height 15
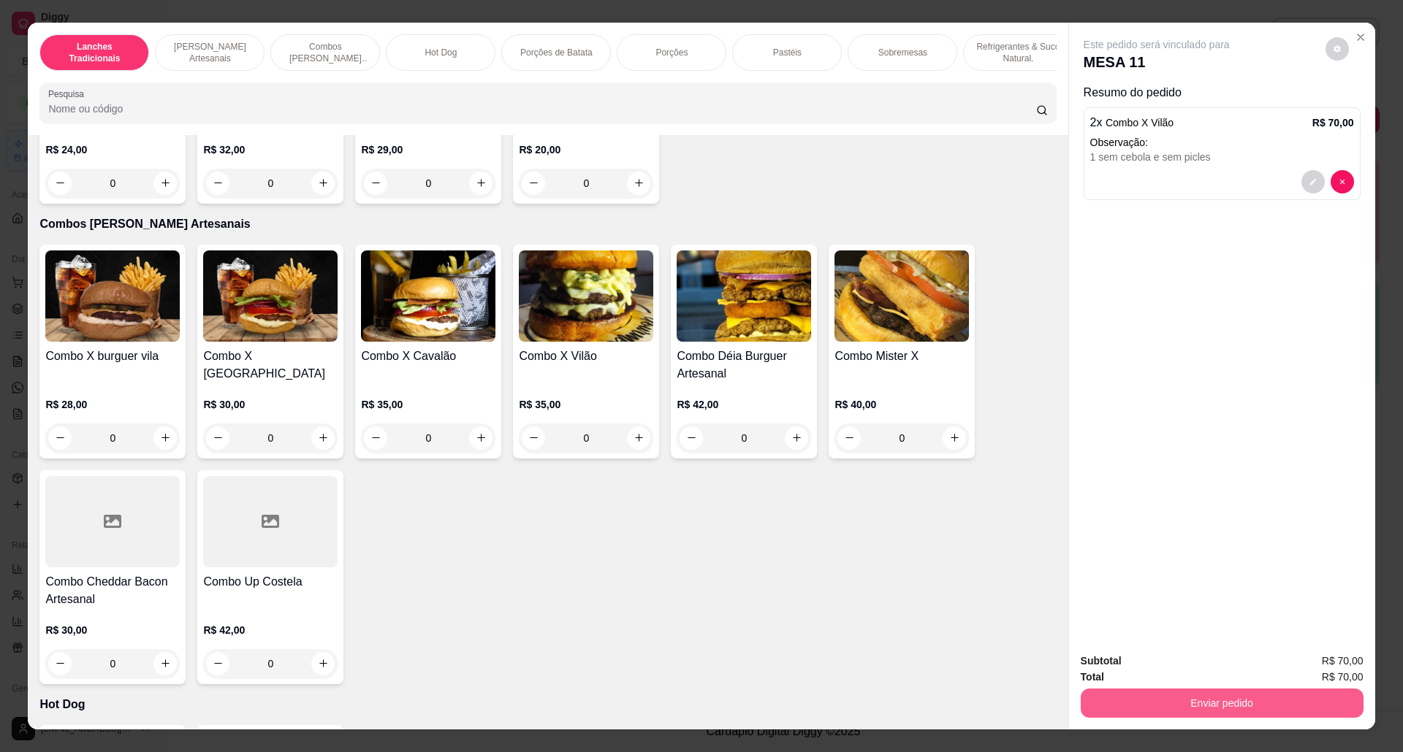
click at [1178, 711] on button "Enviar pedido" at bounding box center [1221, 703] width 283 height 29
click at [1164, 663] on button "Não registrar e enviar pedido" at bounding box center [1172, 669] width 152 height 28
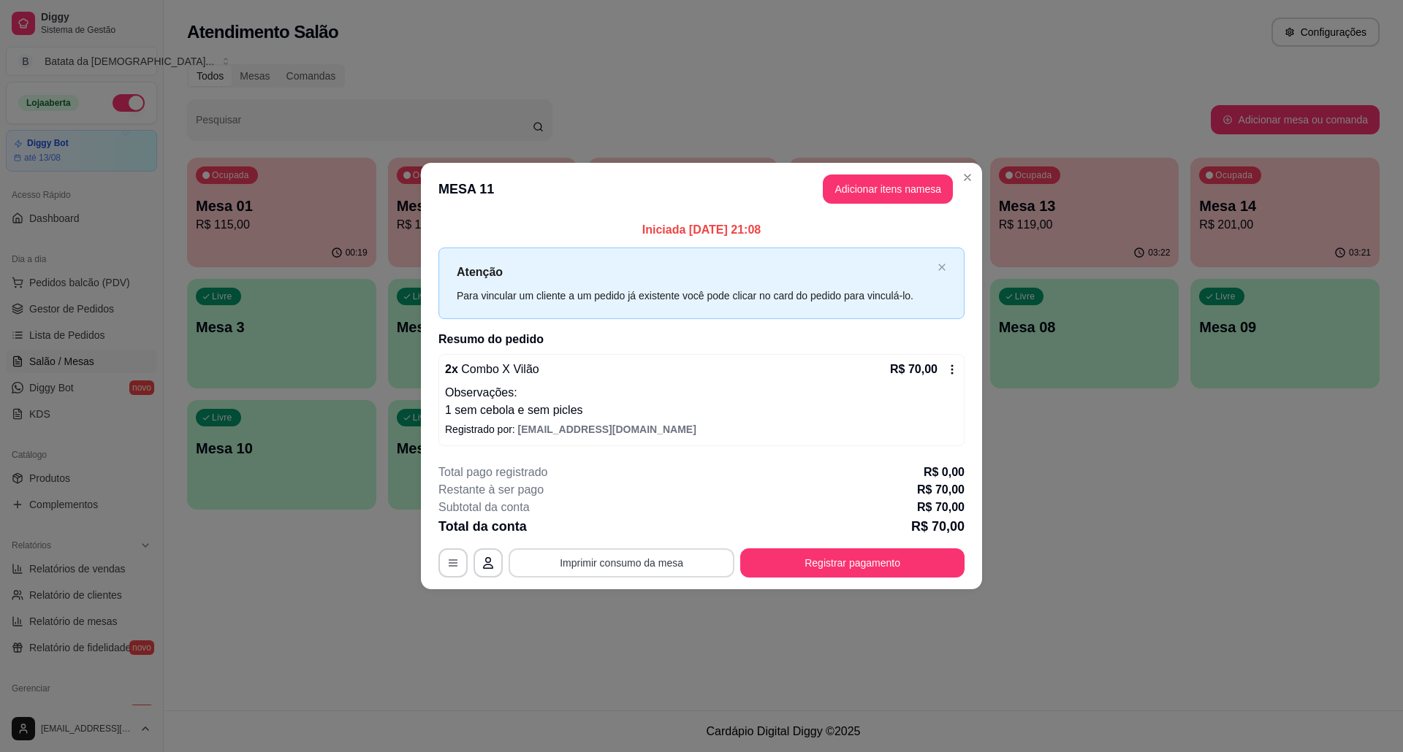
click at [658, 557] on button "Imprimir consumo da mesa" at bounding box center [621, 563] width 226 height 29
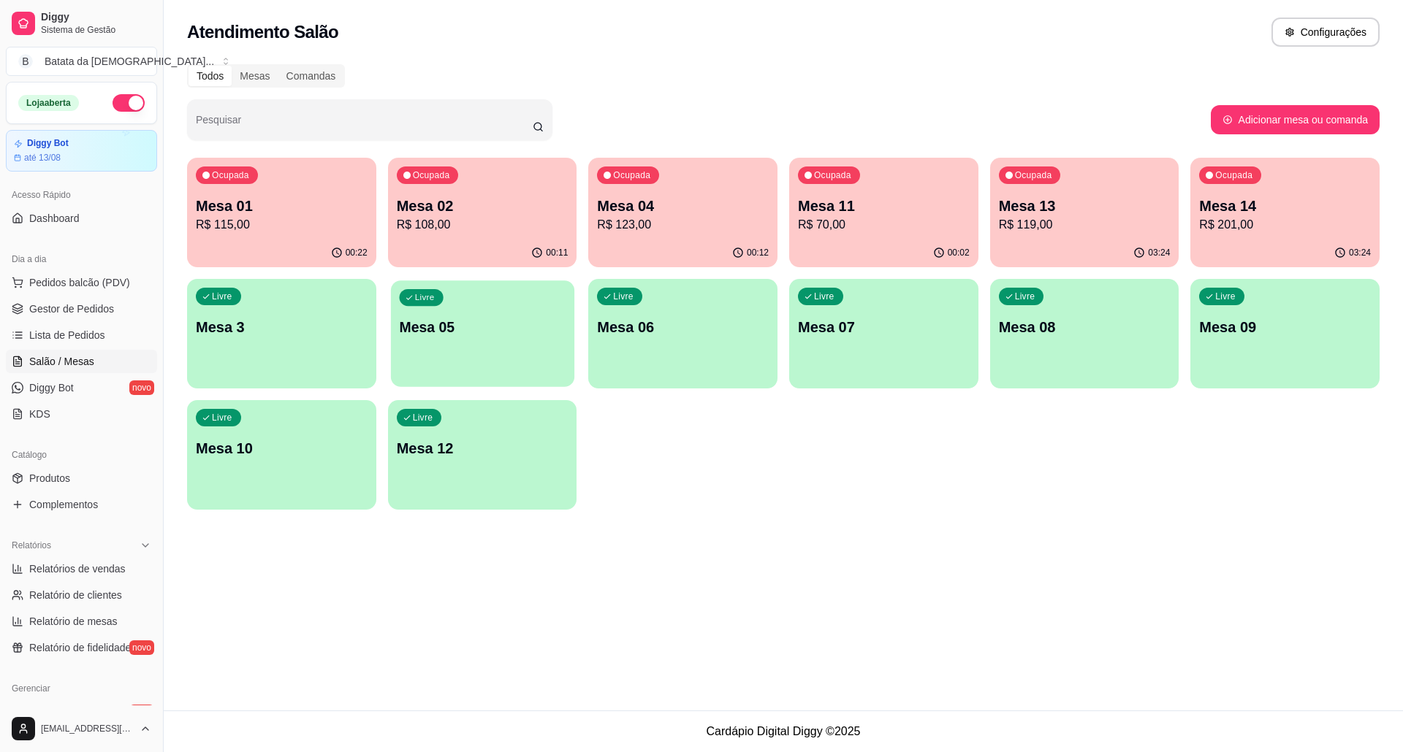
click at [494, 316] on div "Livre Mesa 05" at bounding box center [482, 325] width 183 height 89
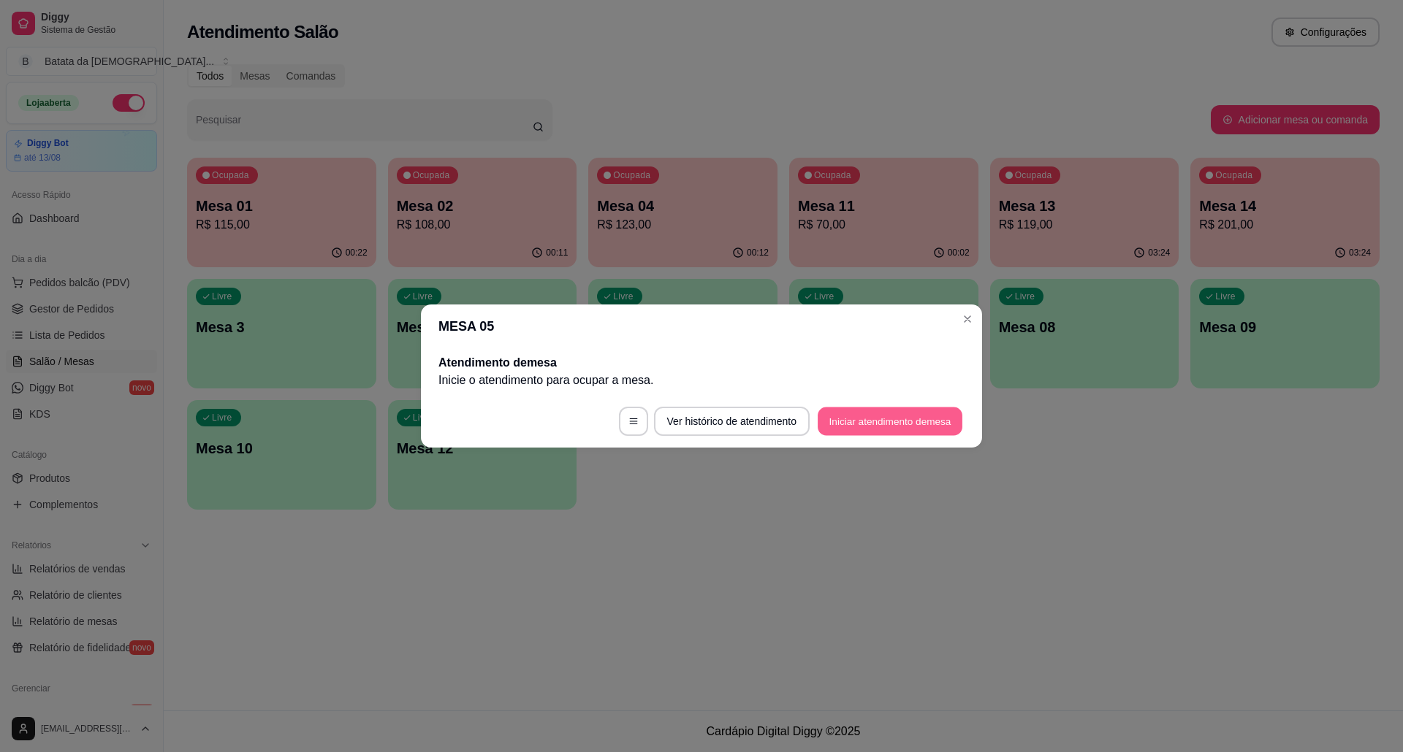
click at [904, 430] on button "Iniciar atendimento de mesa" at bounding box center [889, 422] width 145 height 28
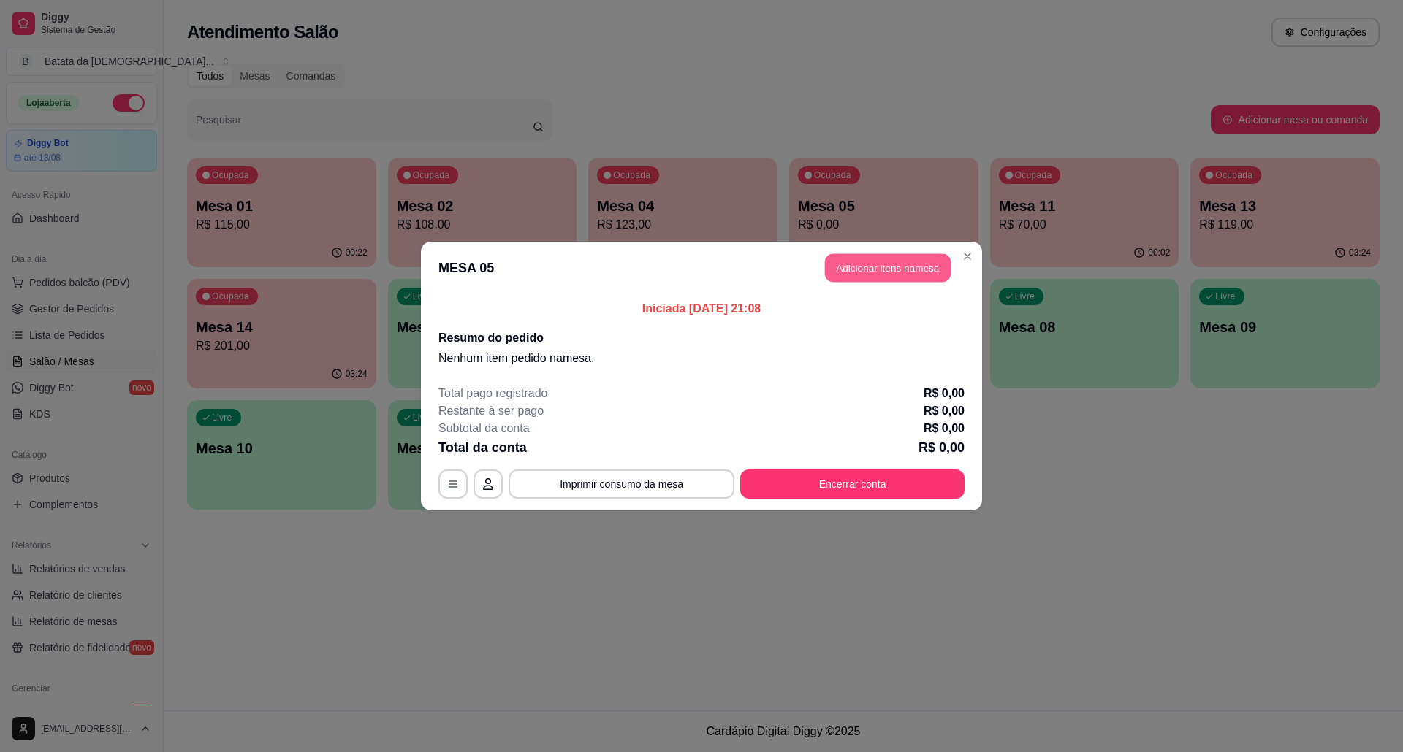
click at [915, 267] on button "Adicionar itens na mesa" at bounding box center [888, 268] width 126 height 28
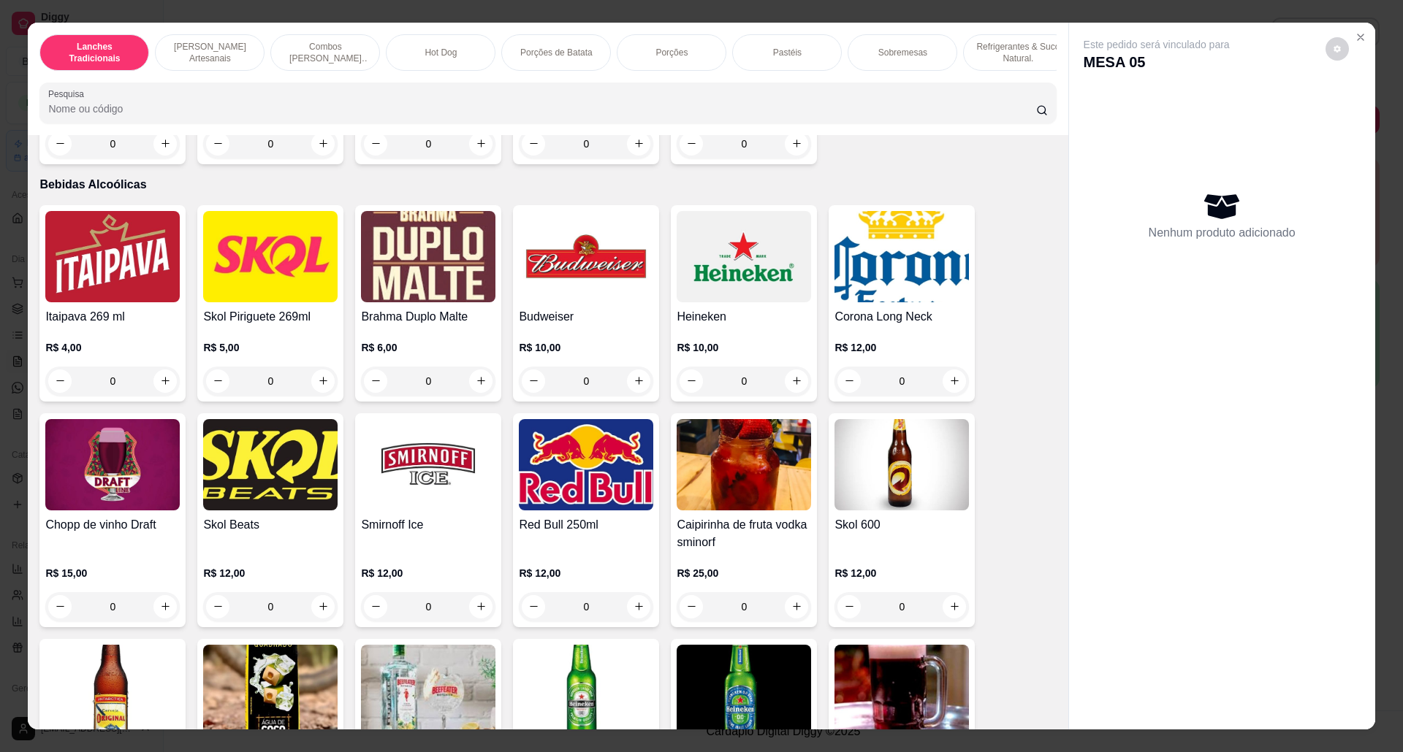
scroll to position [3506, 0]
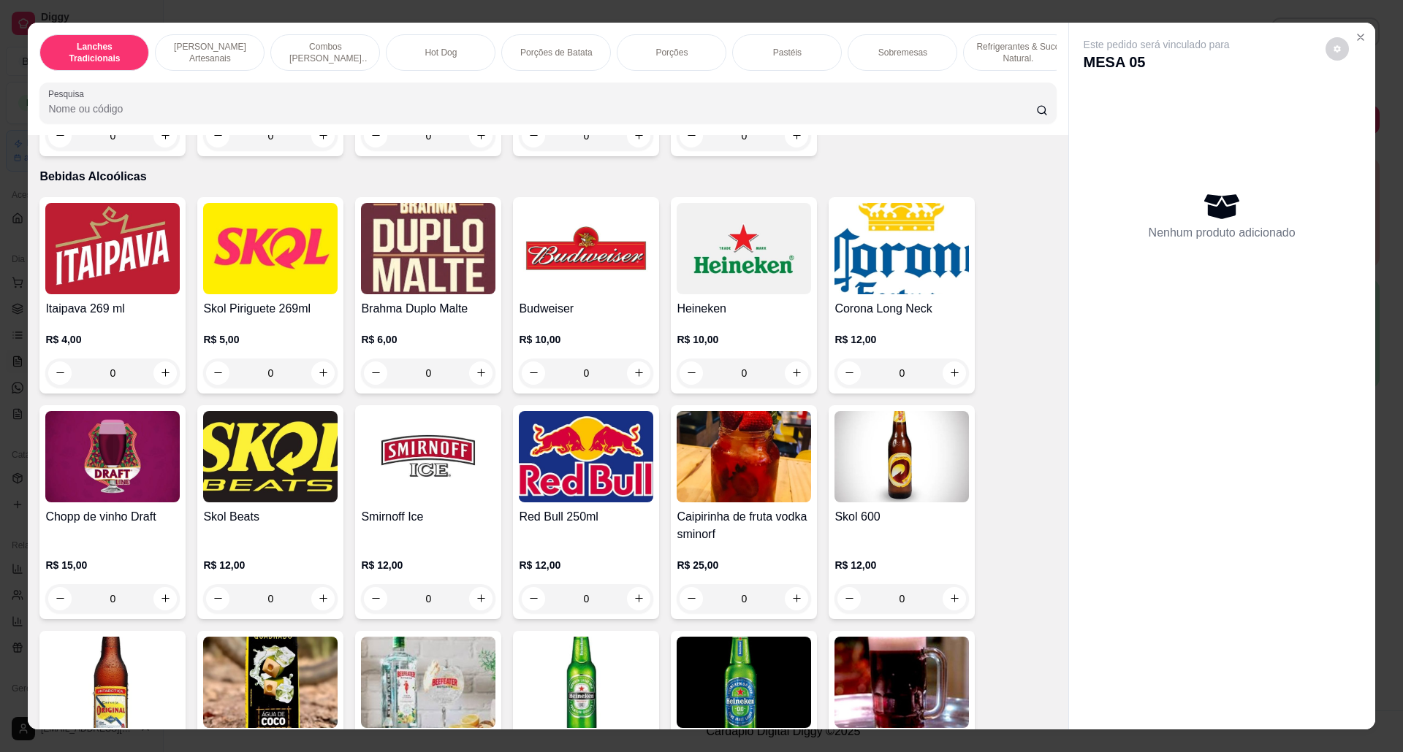
click at [275, 318] on h4 "Skol Piriguete 269ml" at bounding box center [270, 309] width 134 height 18
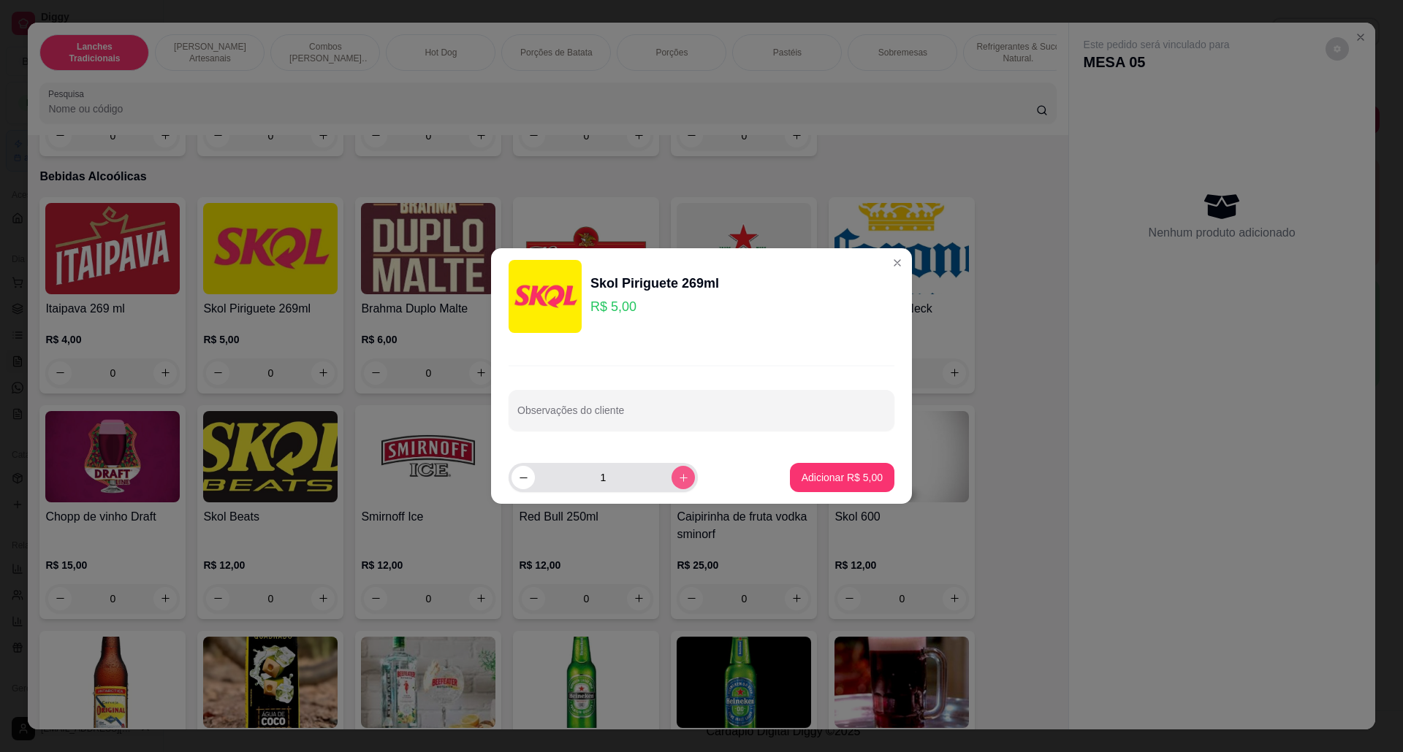
click at [678, 476] on icon "increase-product-quantity" at bounding box center [683, 478] width 11 height 11
type input "2"
click at [667, 424] on input "Observações do cliente" at bounding box center [701, 416] width 368 height 15
type input "original"
click at [866, 469] on button "Adicionar R$ 10,00" at bounding box center [838, 478] width 107 height 28
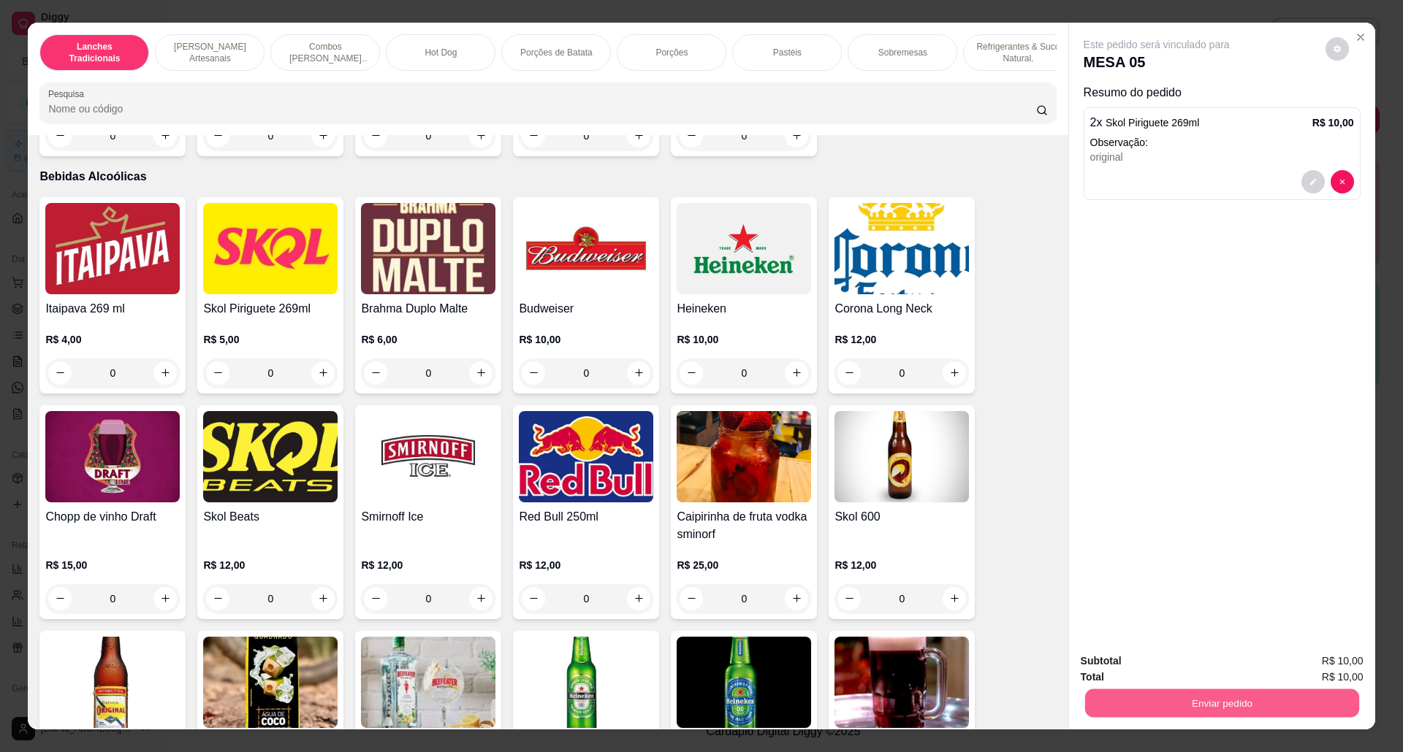
click at [1246, 697] on button "Enviar pedido" at bounding box center [1221, 704] width 274 height 28
click at [1199, 658] on button "Não registrar e enviar pedido" at bounding box center [1172, 668] width 148 height 27
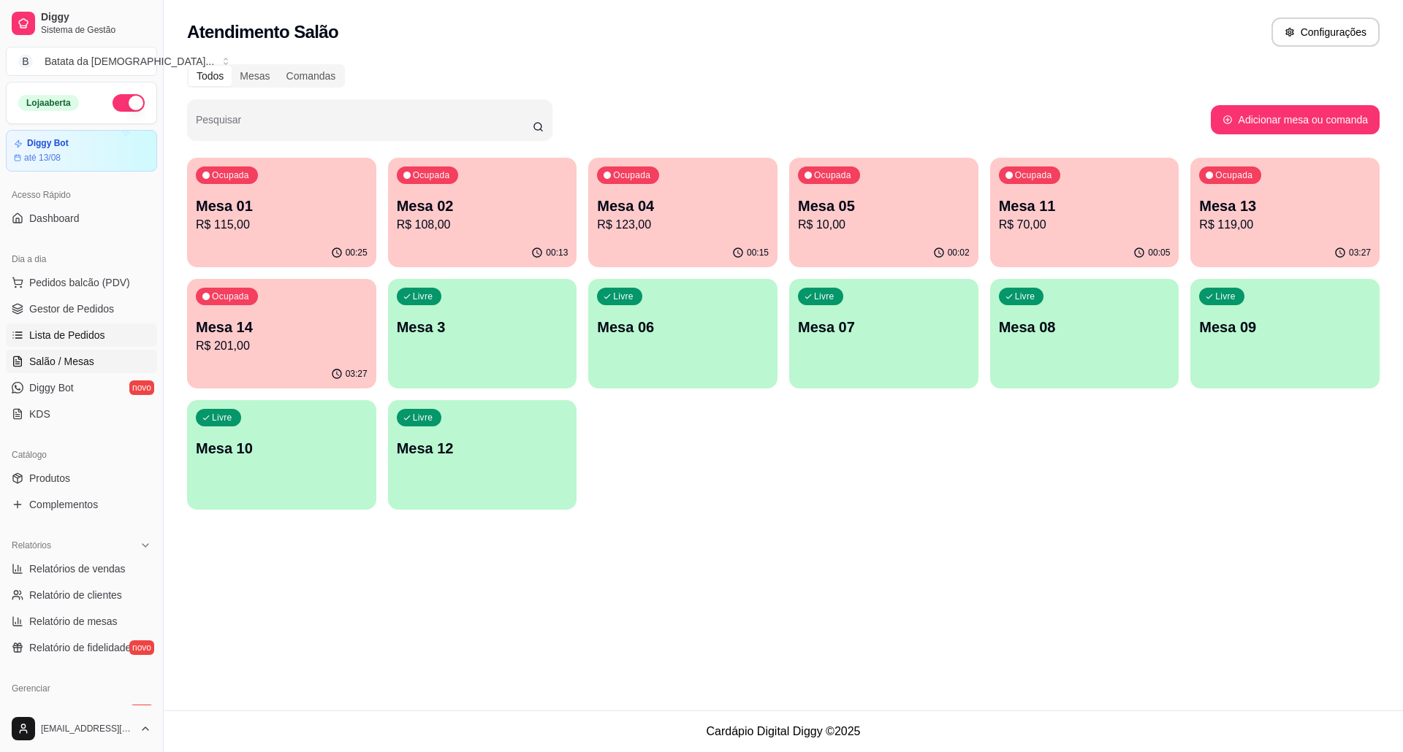
click at [80, 340] on span "Lista de Pedidos" at bounding box center [67, 335] width 76 height 15
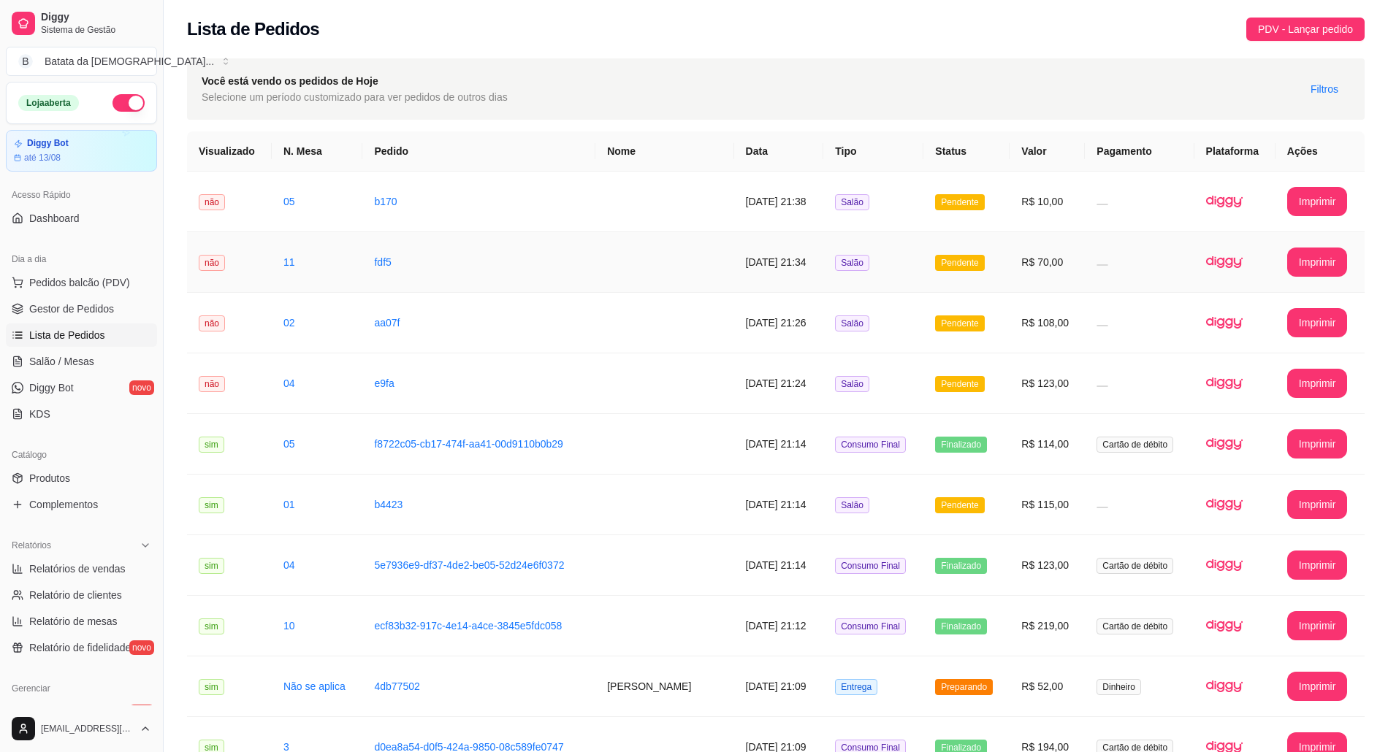
click at [935, 266] on span "Pendente" at bounding box center [959, 263] width 49 height 16
click at [112, 354] on link "Salão / Mesas" at bounding box center [81, 361] width 151 height 23
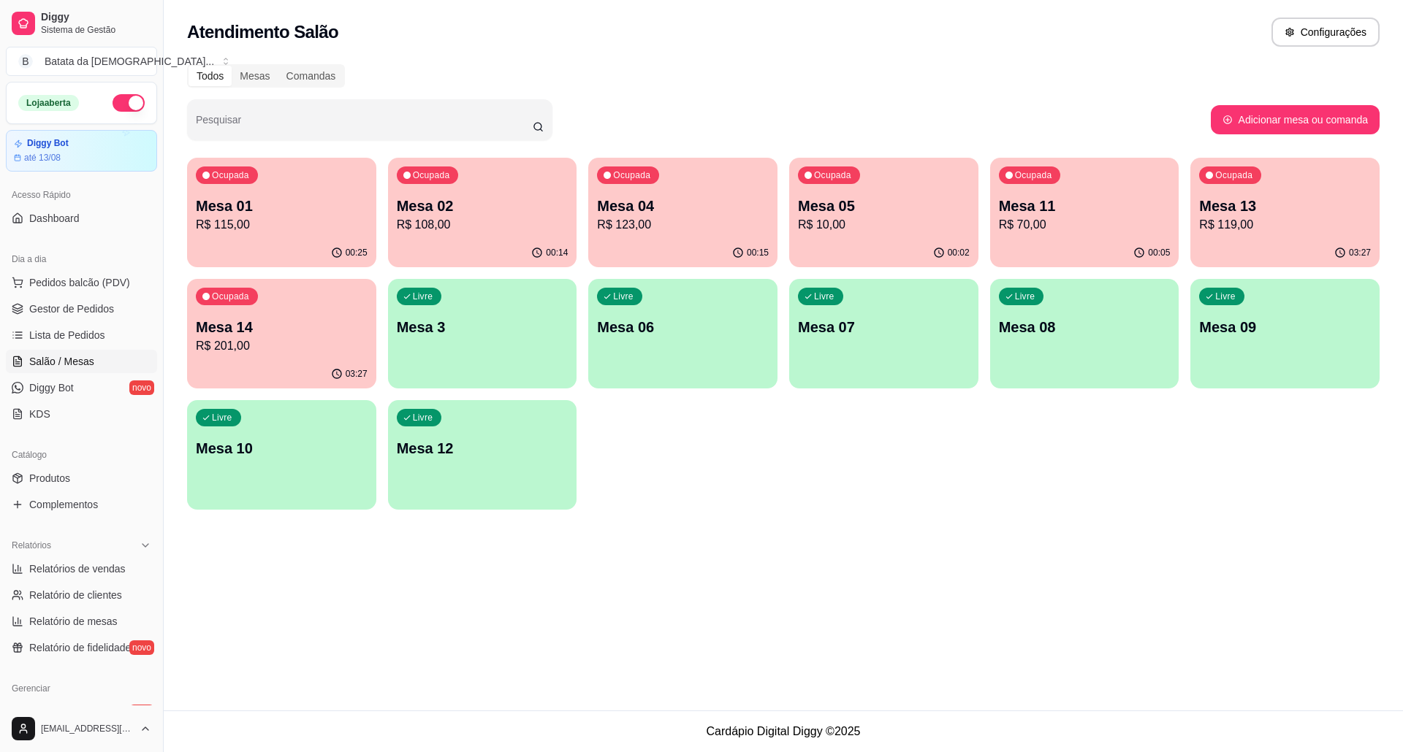
click at [1050, 197] on p "Mesa 11" at bounding box center [1085, 206] width 172 height 20
click at [1062, 234] on div "Ocupada Mesa 11 R$ 70,00" at bounding box center [1084, 198] width 189 height 81
click at [517, 340] on div "Livre Mesa 3" at bounding box center [482, 325] width 183 height 89
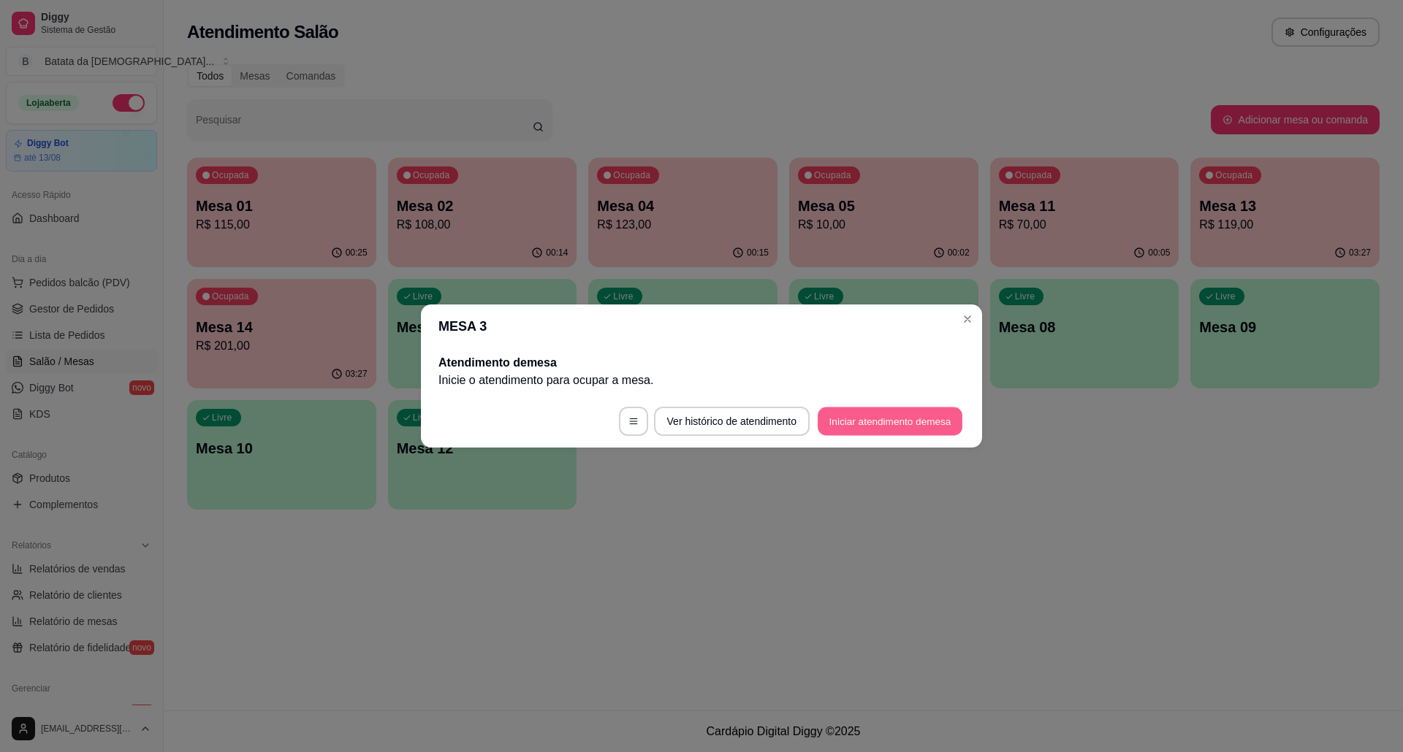
click at [913, 422] on button "Iniciar atendimento de mesa" at bounding box center [889, 422] width 145 height 28
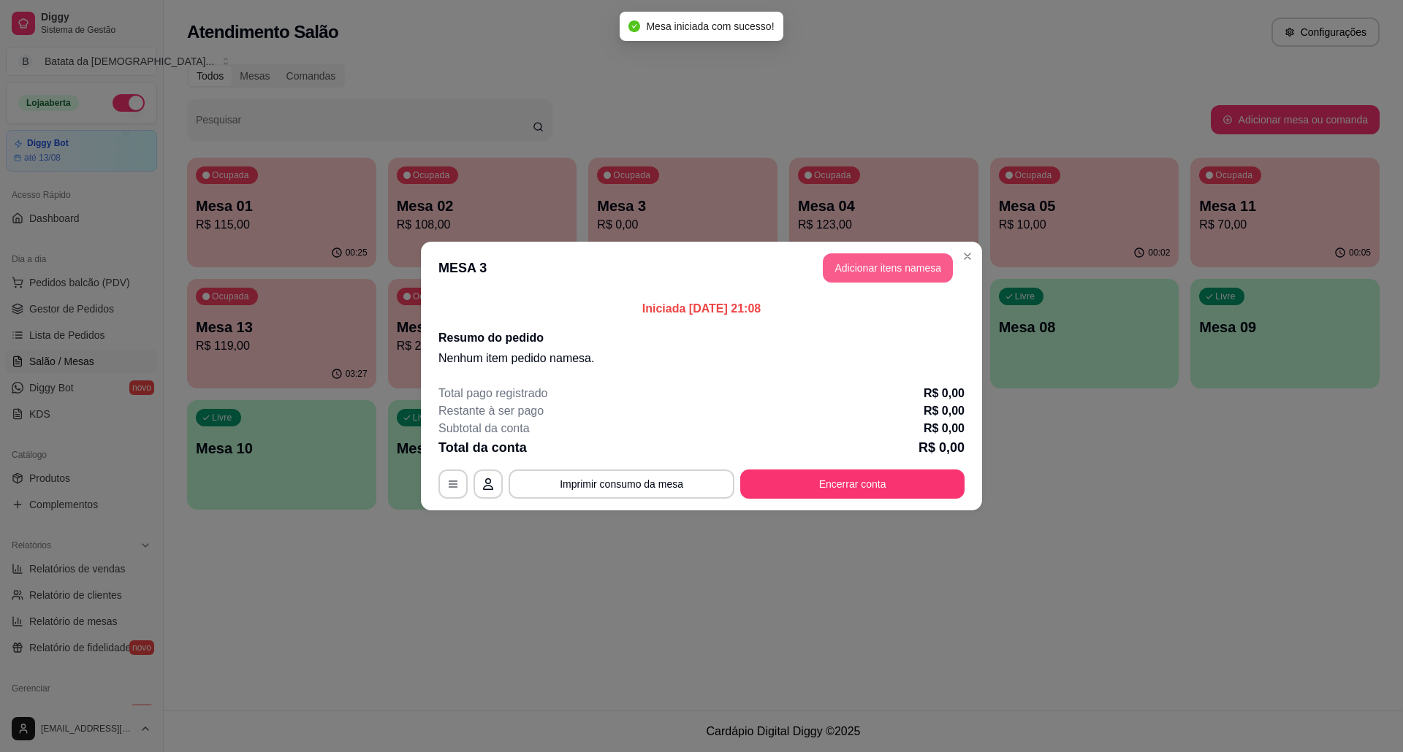
click at [888, 258] on button "Adicionar itens na mesa" at bounding box center [888, 267] width 130 height 29
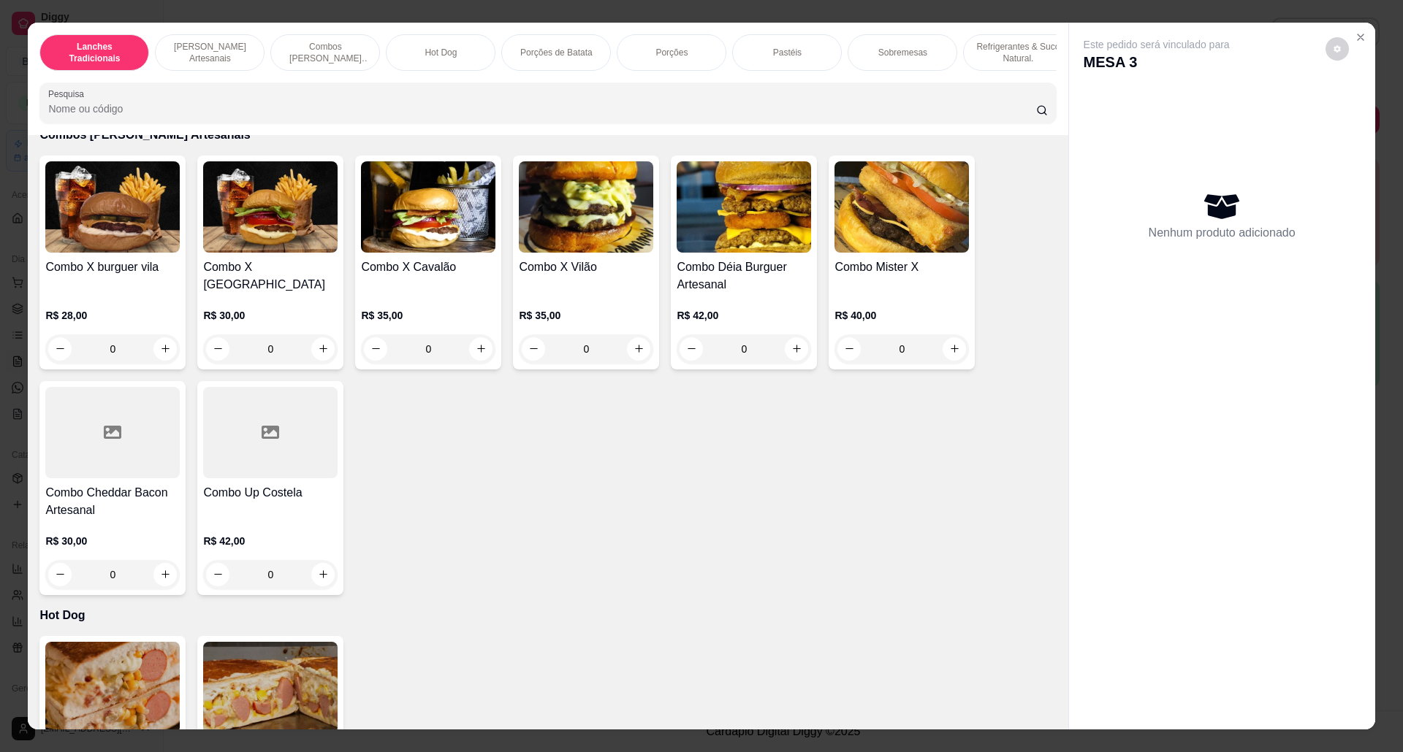
scroll to position [877, 0]
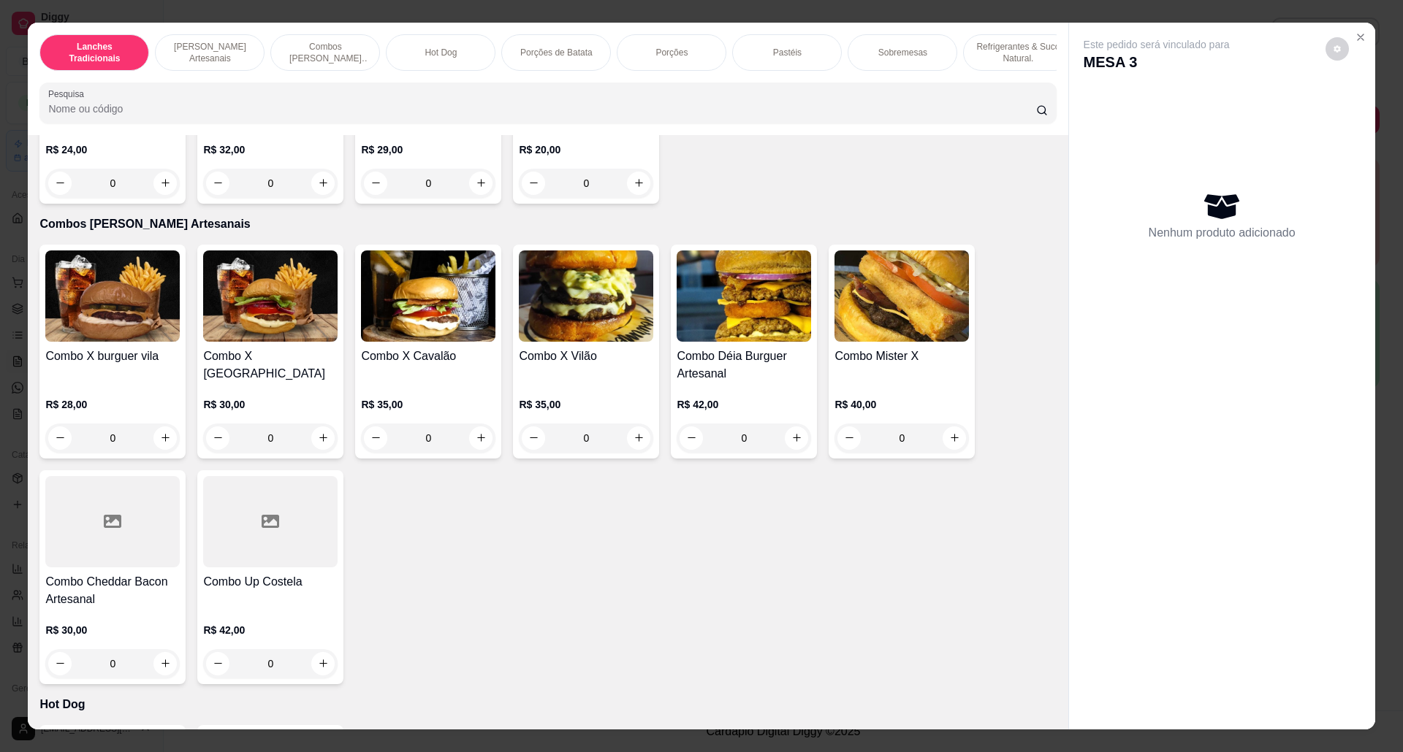
click at [632, 451] on div "0" at bounding box center [586, 438] width 134 height 29
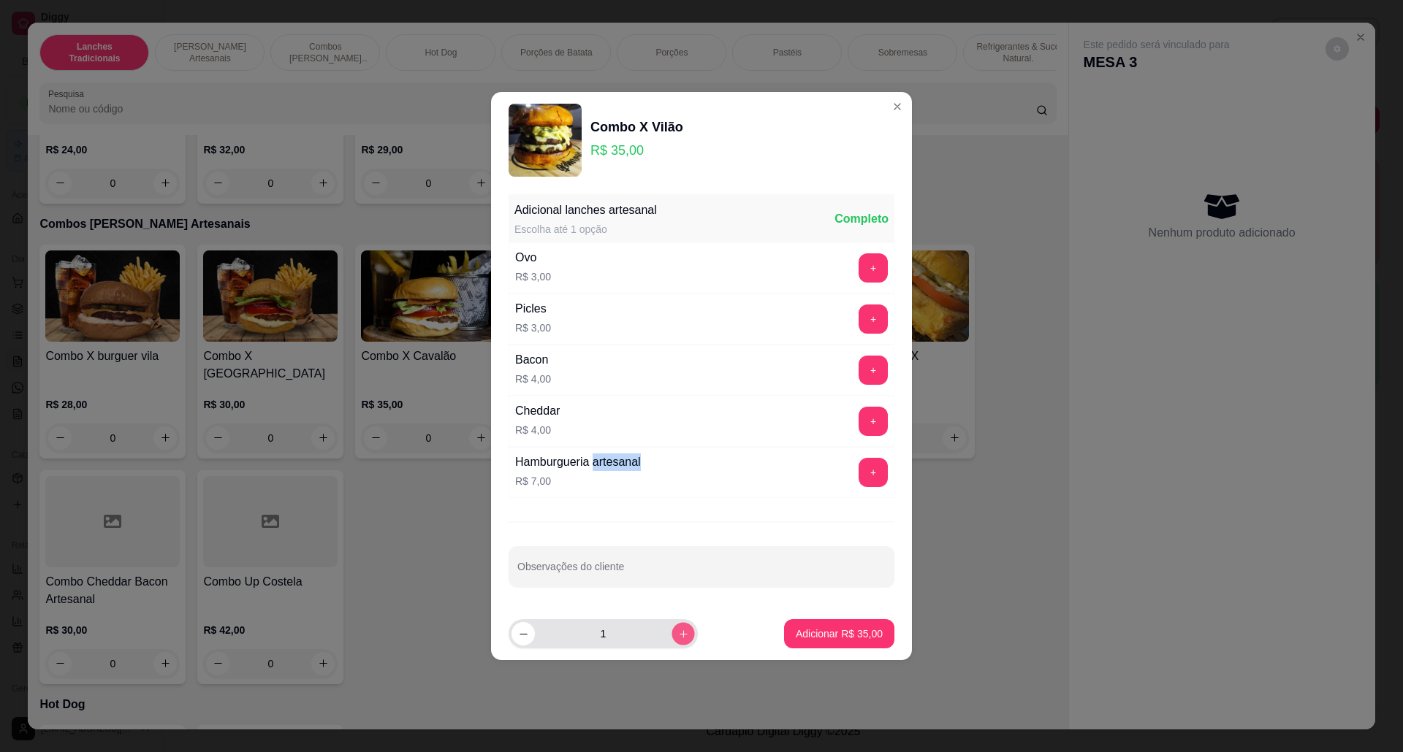
click at [678, 627] on button "increase-product-quantity" at bounding box center [682, 633] width 23 height 23
type input "2"
click at [854, 641] on p "Adicionar R$ 70,00" at bounding box center [839, 634] width 87 height 15
type input "2"
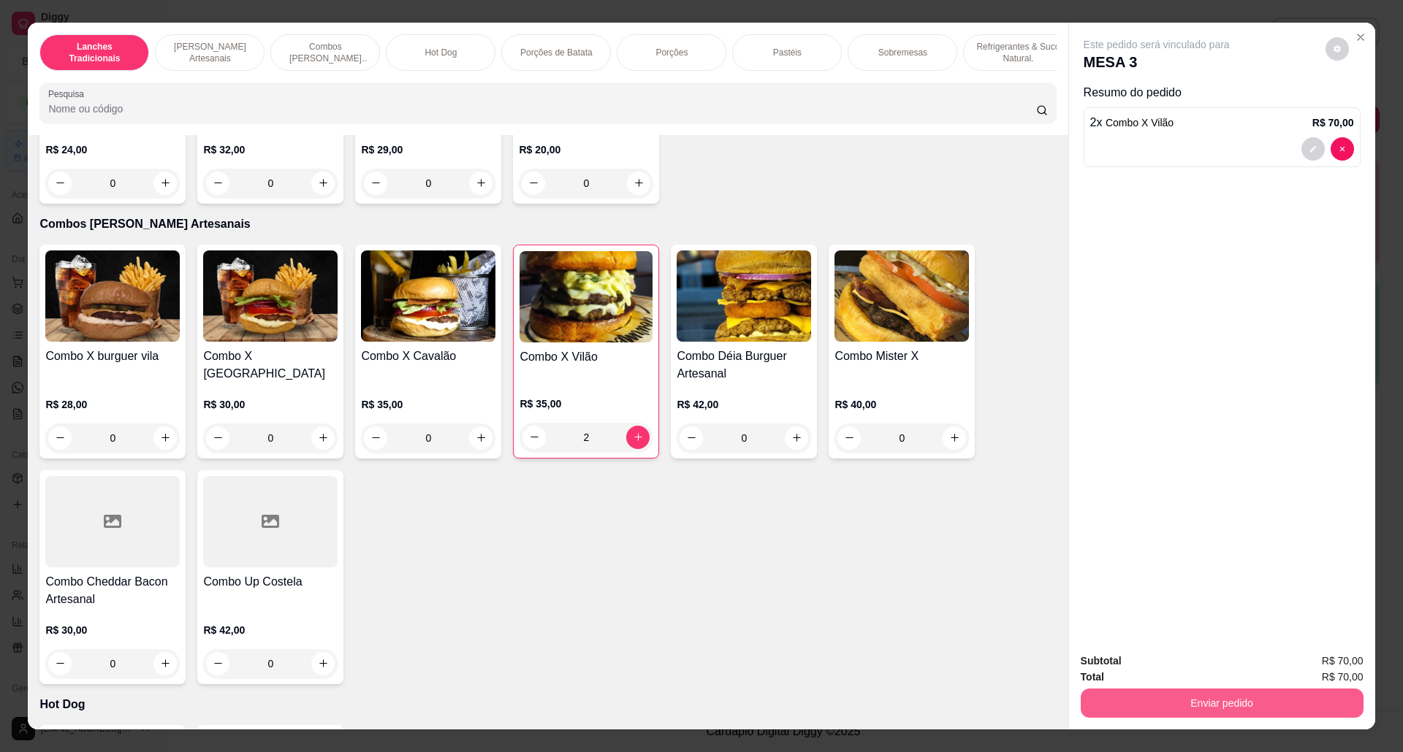
click at [1214, 712] on button "Enviar pedido" at bounding box center [1221, 703] width 283 height 29
click at [1176, 655] on button "Não registrar e enviar pedido" at bounding box center [1172, 669] width 152 height 28
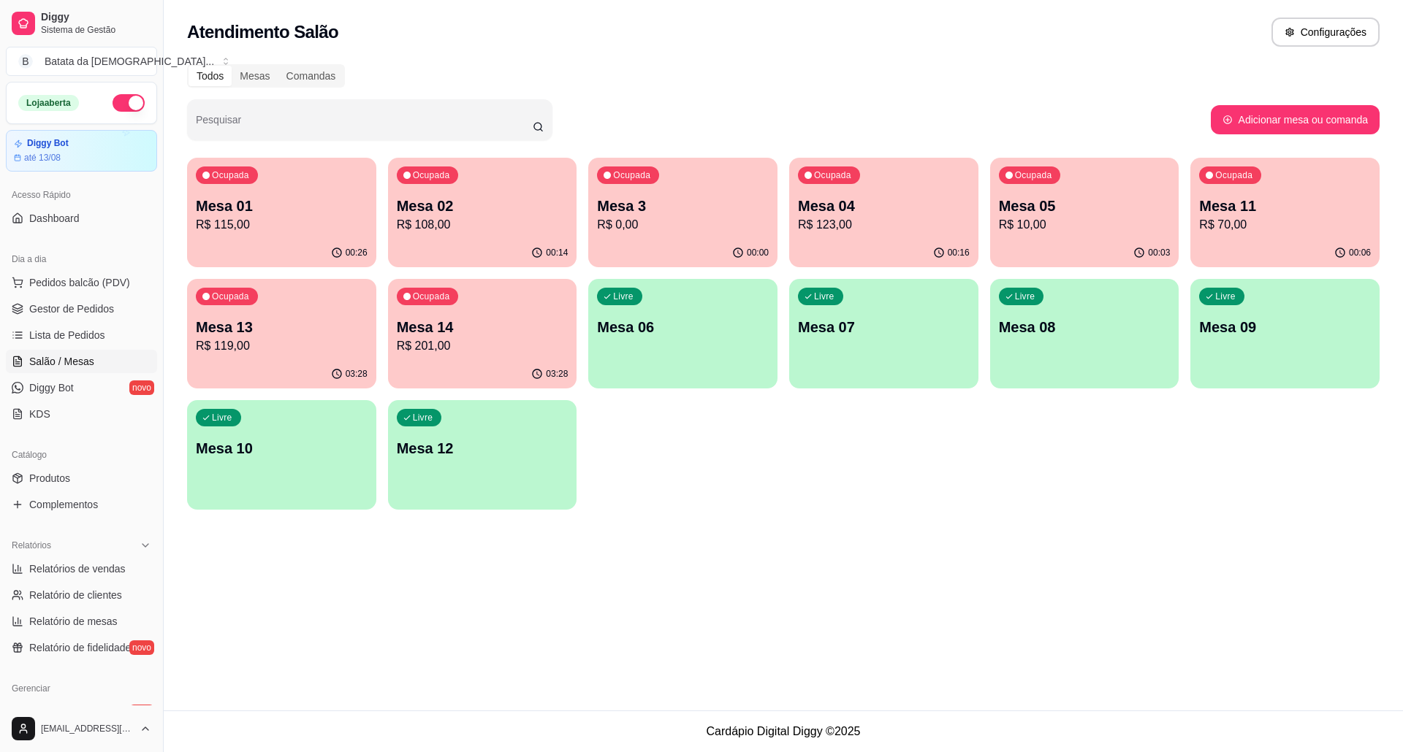
click at [1255, 215] on div "Mesa 11 R$ 70,00" at bounding box center [1285, 215] width 172 height 38
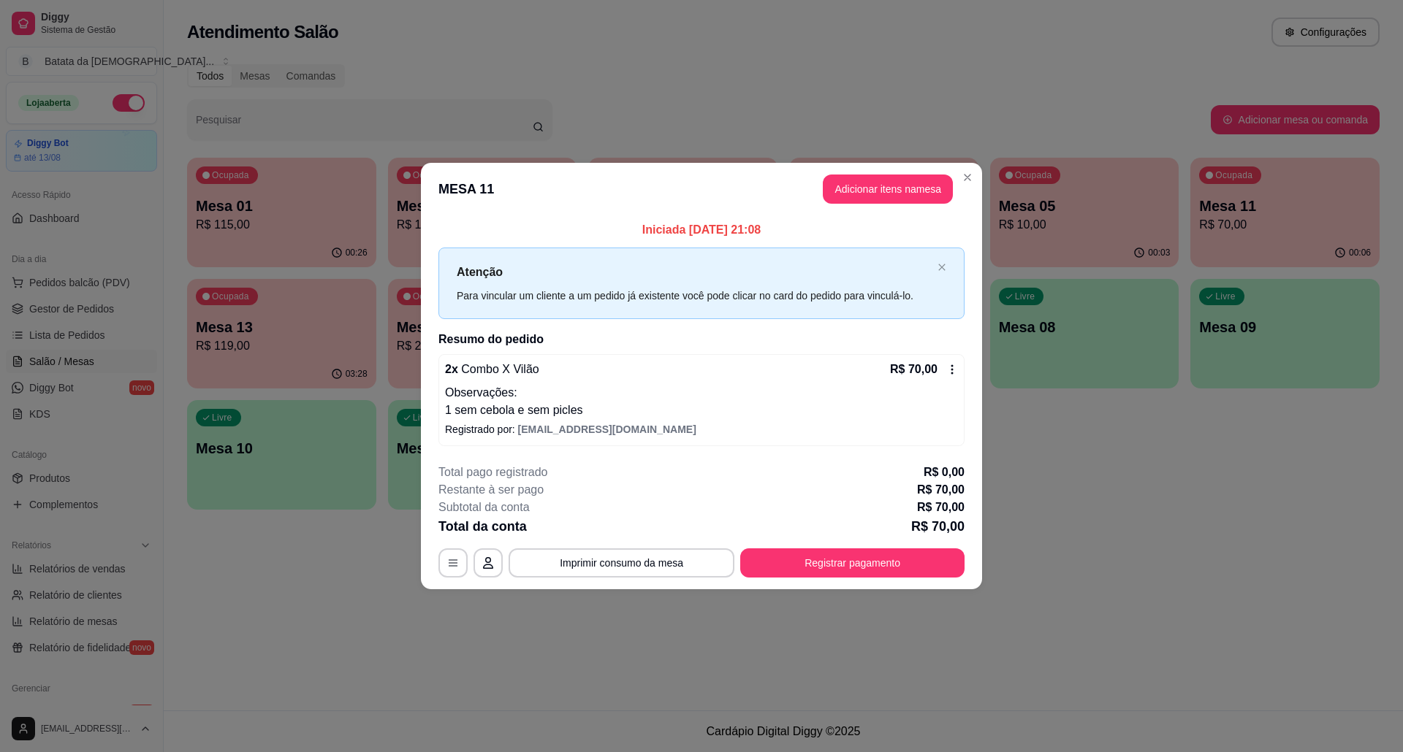
click at [958, 365] on div "2 x Combo X Vilão R$ 70,00 Observações: 1 sem cebola e sem picles Registrado po…" at bounding box center [701, 400] width 526 height 92
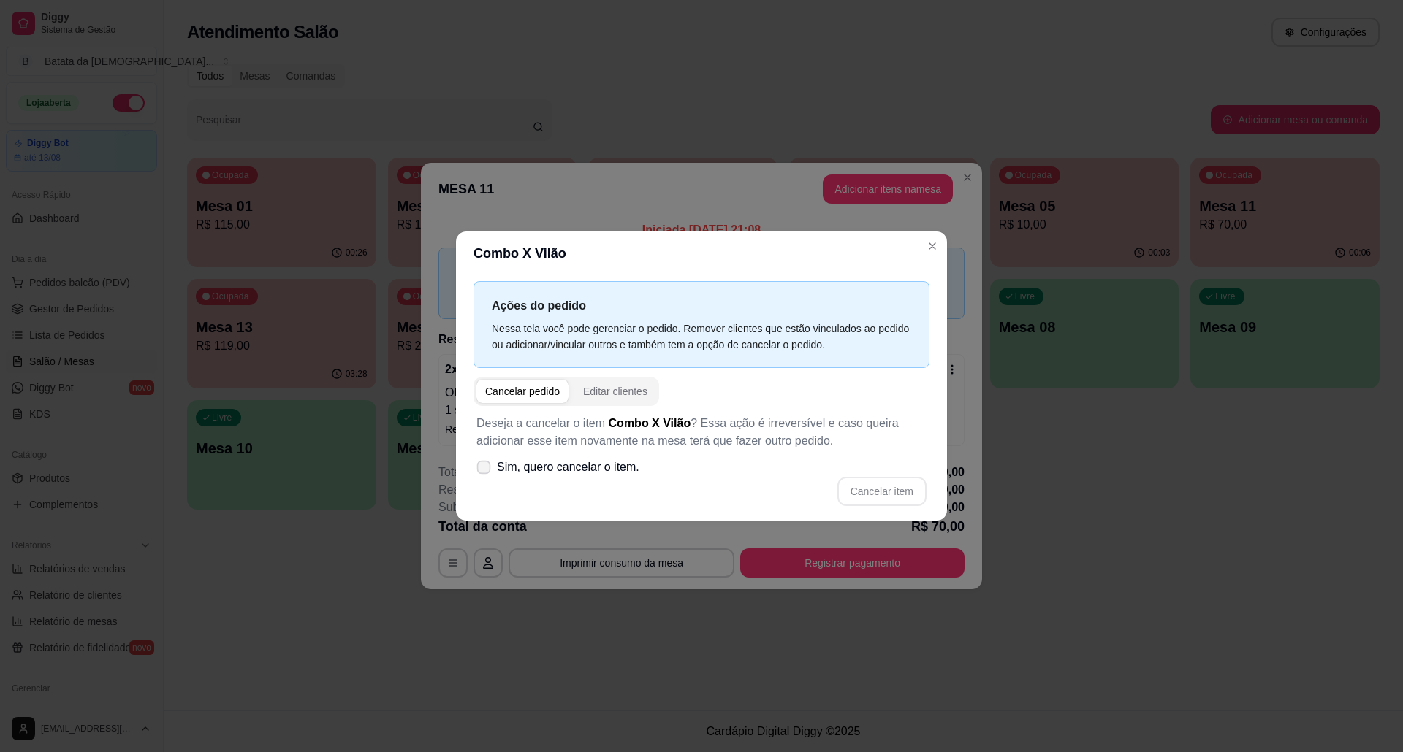
click at [503, 465] on span "Sim, quero cancelar o item." at bounding box center [568, 468] width 142 height 18
click at [485, 470] on input "Sim, quero cancelar o item." at bounding box center [480, 474] width 9 height 9
checkbox input "true"
click at [874, 489] on button "Cancelar item" at bounding box center [881, 492] width 87 height 28
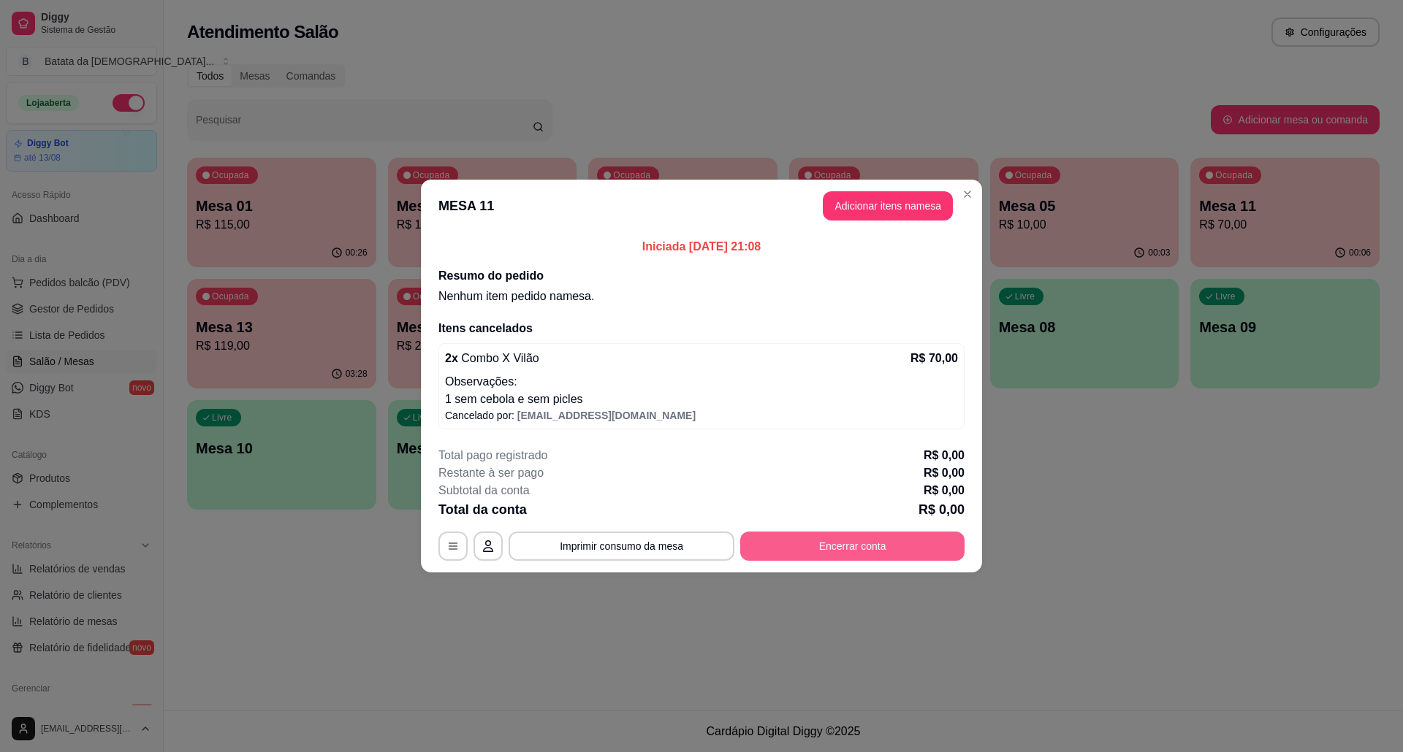
click at [904, 533] on button "Encerrar conta" at bounding box center [852, 546] width 224 height 29
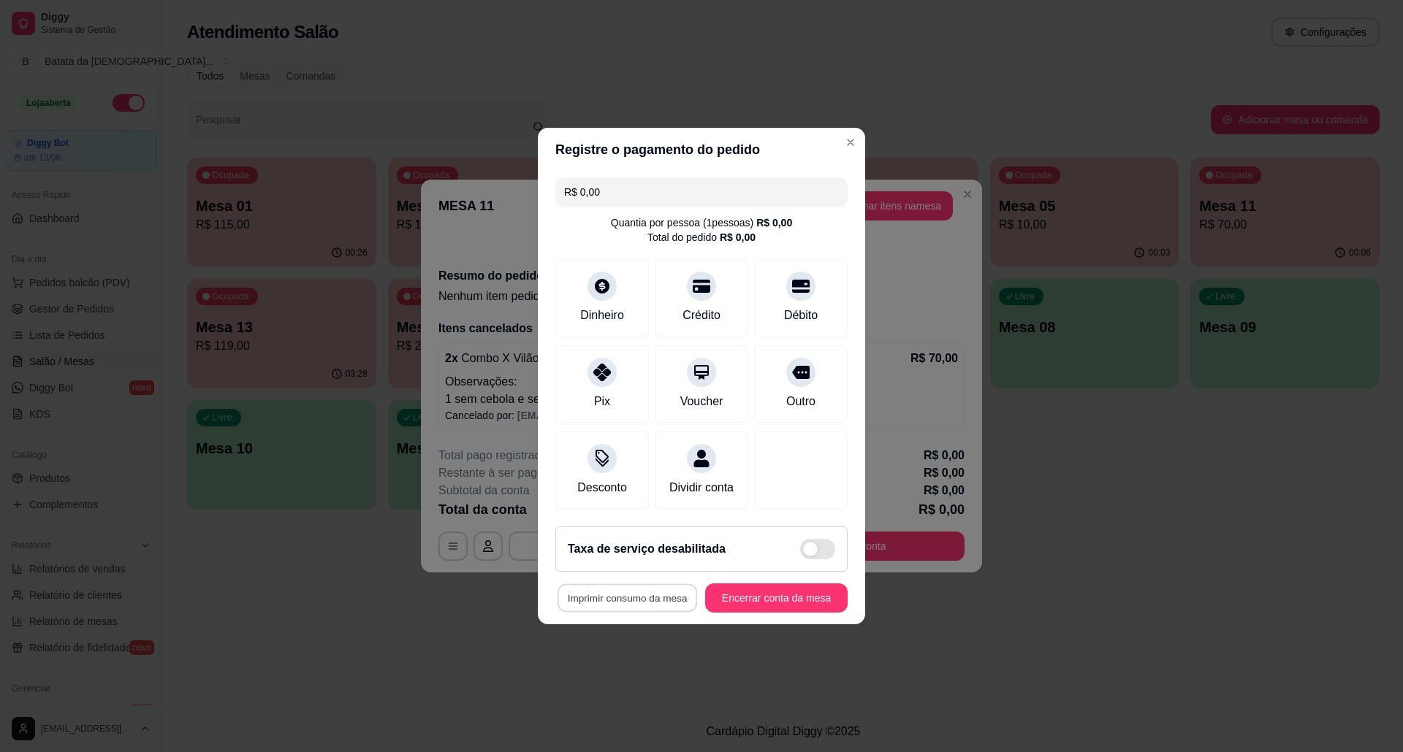
click at [623, 600] on button "Imprimir consumo da mesa" at bounding box center [627, 598] width 140 height 28
click at [767, 609] on button "Encerrar conta da mesa" at bounding box center [776, 598] width 142 height 29
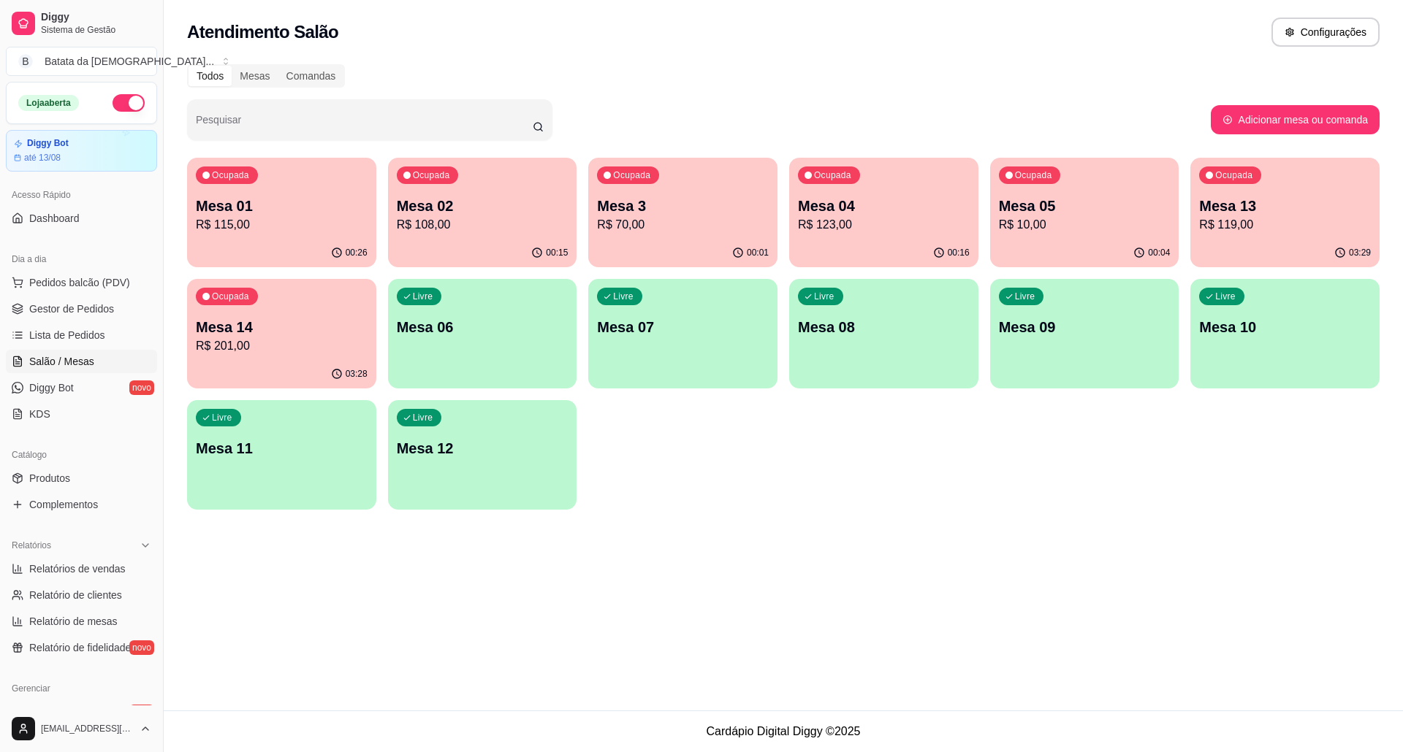
click at [1011, 222] on p "R$ 10,00" at bounding box center [1085, 225] width 172 height 18
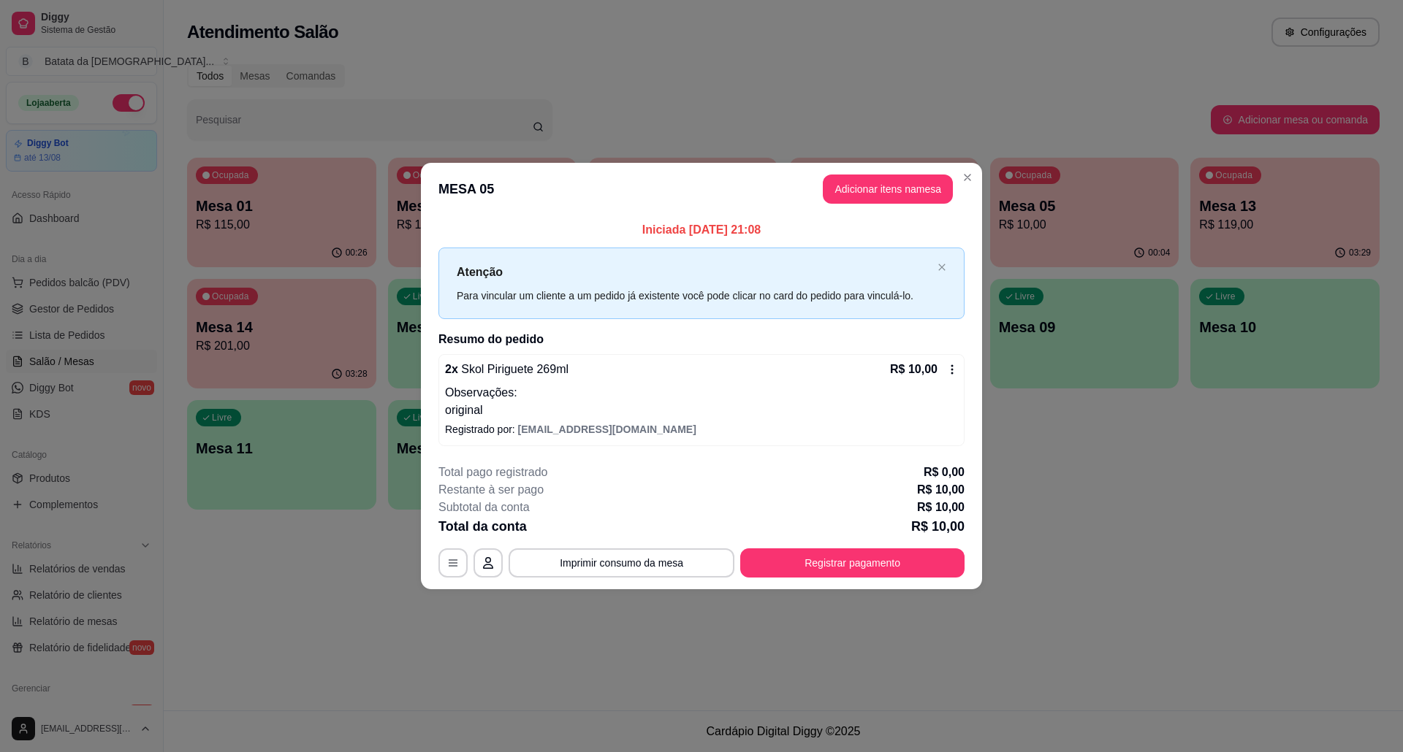
click at [956, 365] on icon at bounding box center [952, 370] width 12 height 12
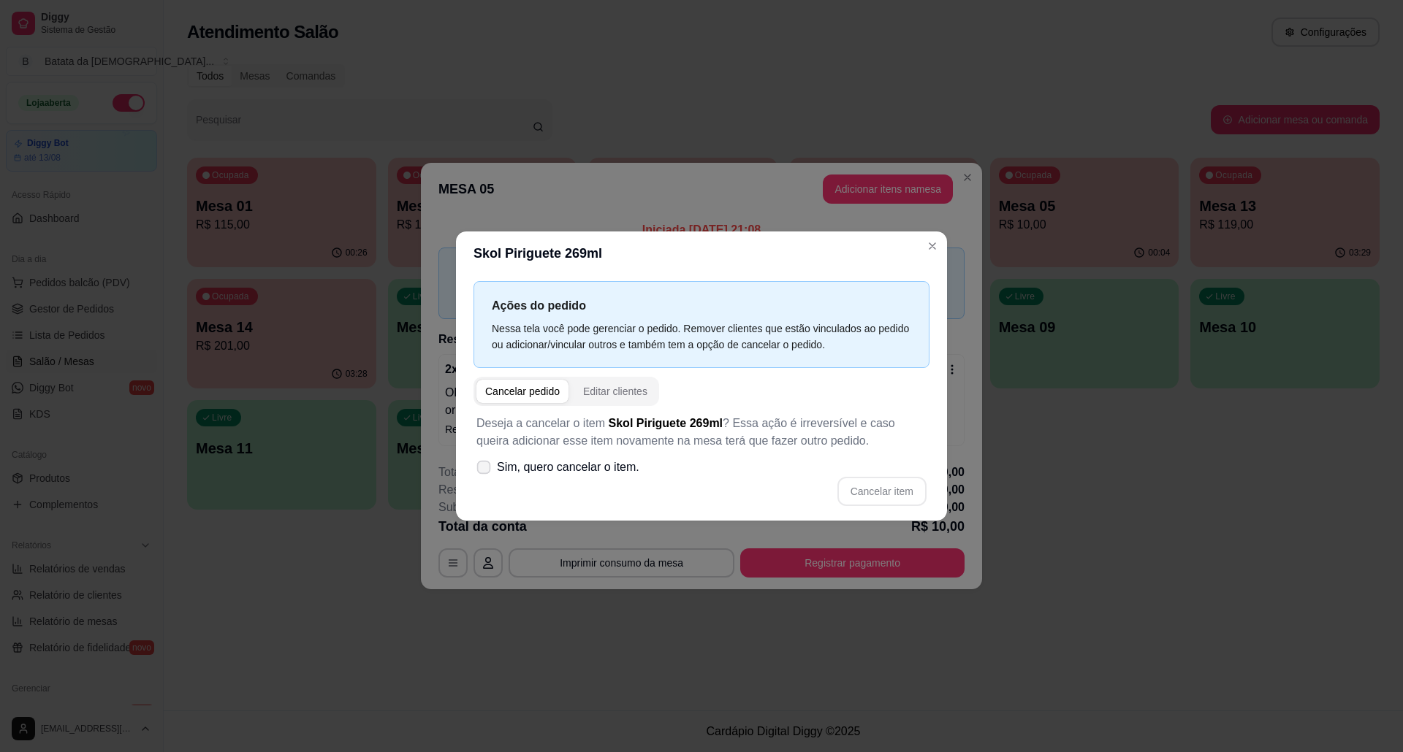
click at [608, 465] on span "Sim, quero cancelar o item." at bounding box center [568, 468] width 142 height 18
click at [485, 470] on input "Sim, quero cancelar o item." at bounding box center [480, 474] width 9 height 9
checkbox input "true"
click at [893, 488] on button "Cancelar item" at bounding box center [881, 491] width 89 height 29
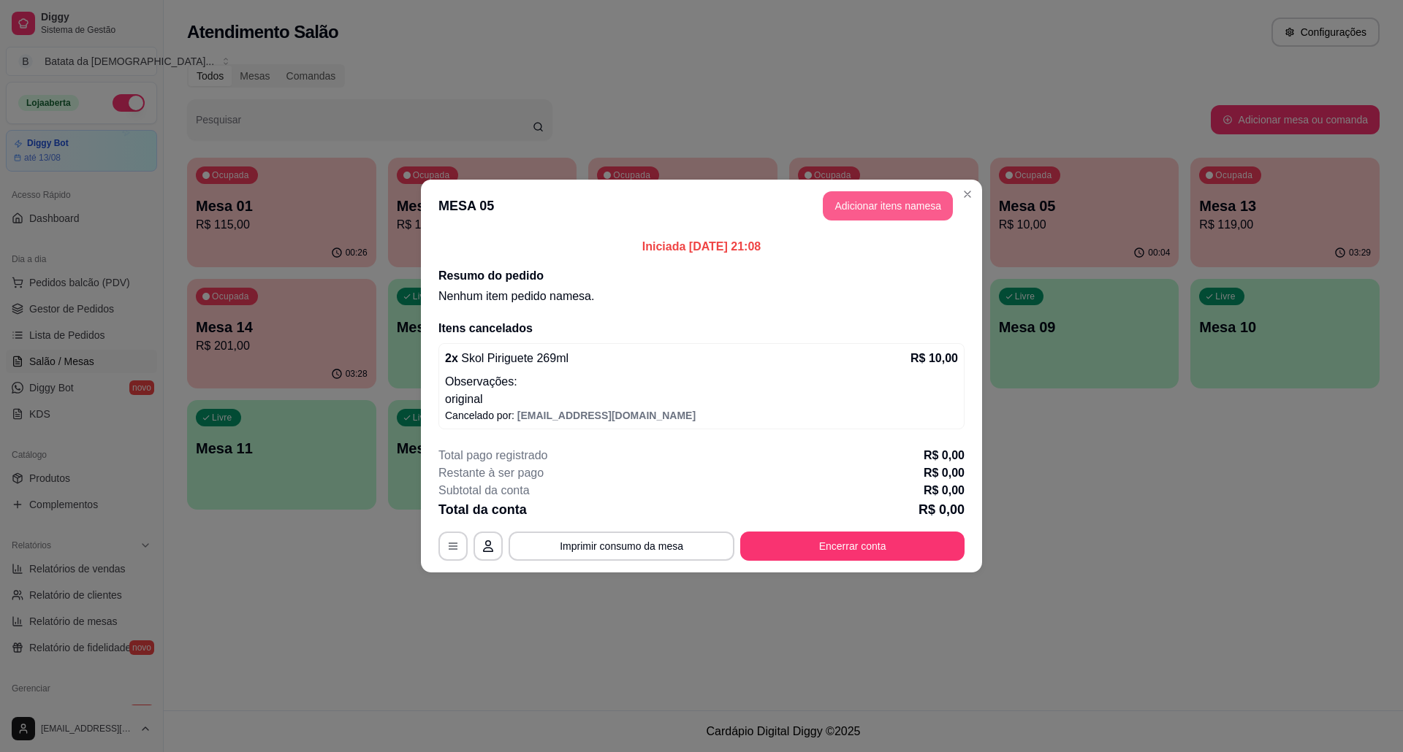
click at [910, 211] on button "Adicionar itens na mesa" at bounding box center [888, 205] width 130 height 29
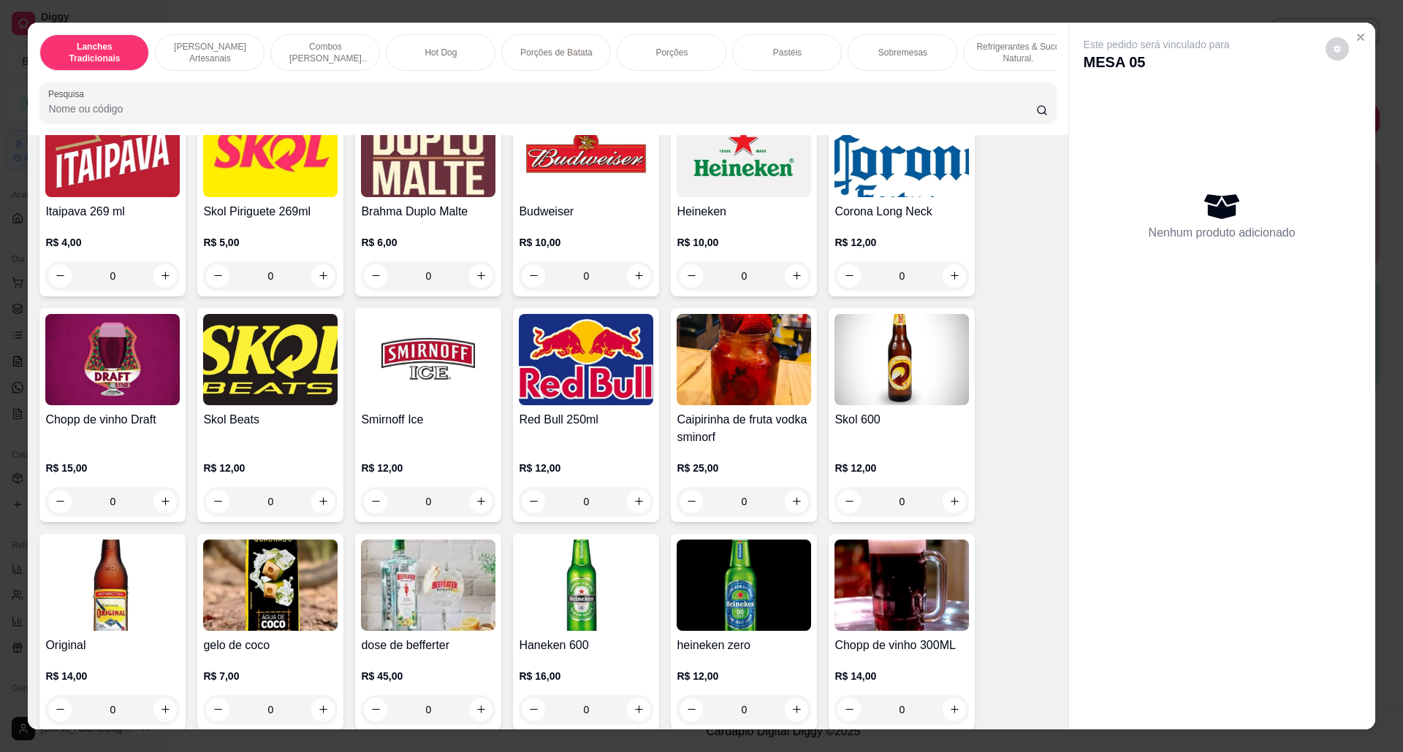
scroll to position [3701, 0]
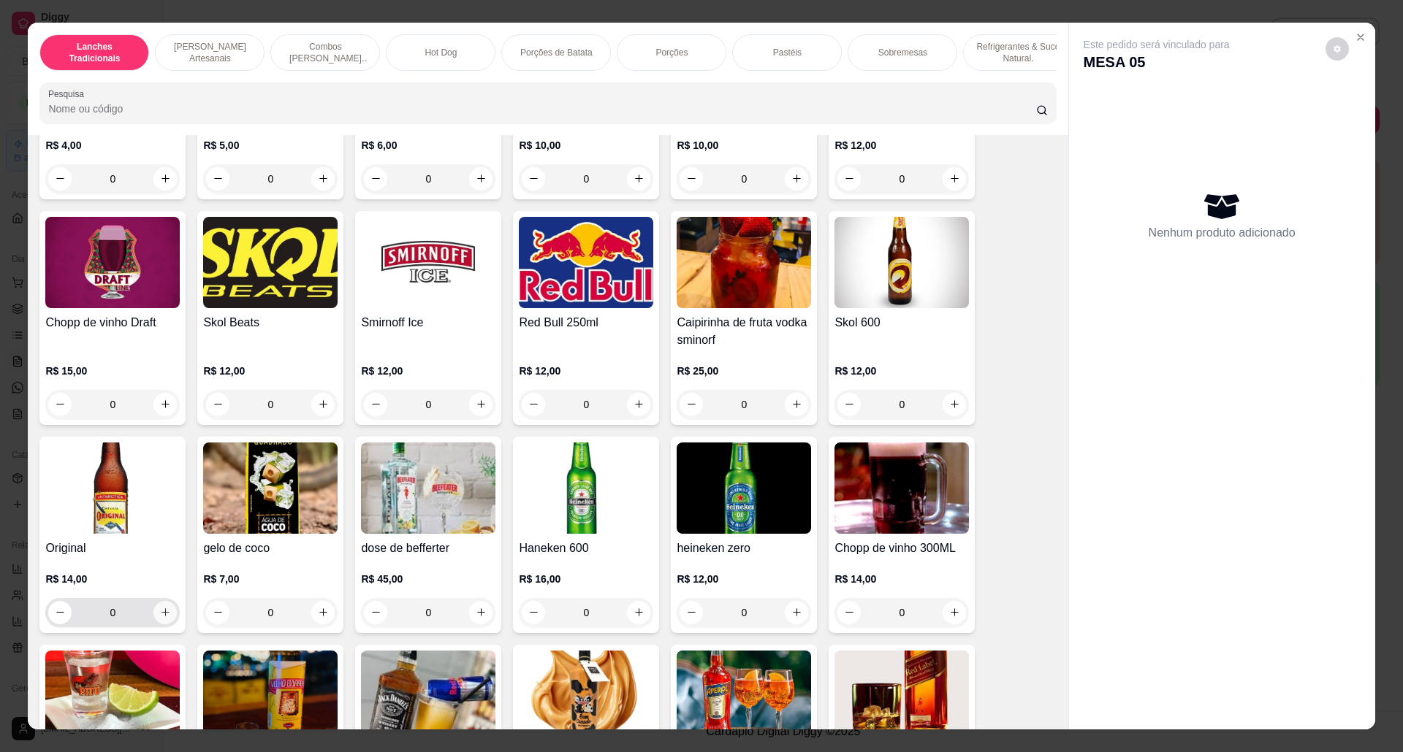
click at [160, 618] on icon "increase-product-quantity" at bounding box center [165, 612] width 11 height 11
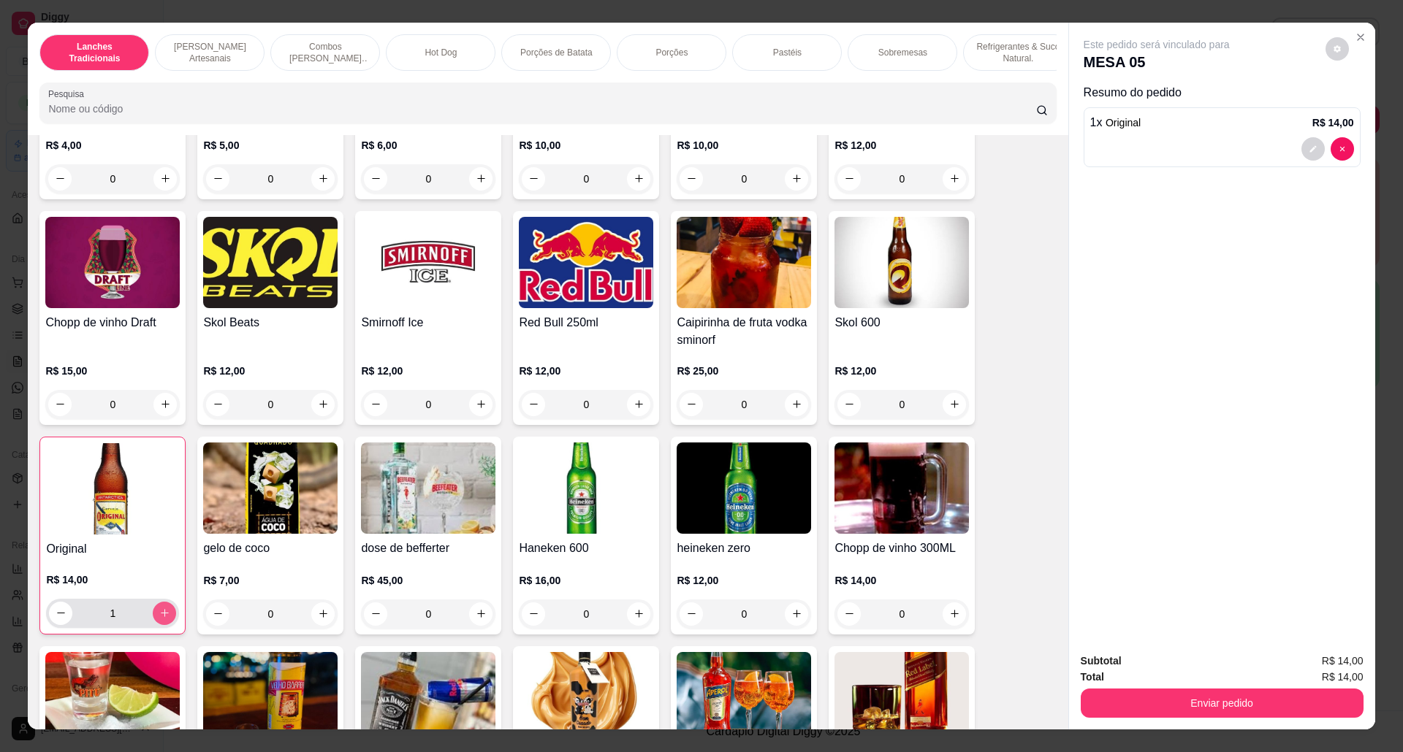
click at [161, 619] on icon "increase-product-quantity" at bounding box center [164, 613] width 11 height 11
type input "2"
click at [790, 413] on button "increase-product-quantity" at bounding box center [796, 404] width 23 height 23
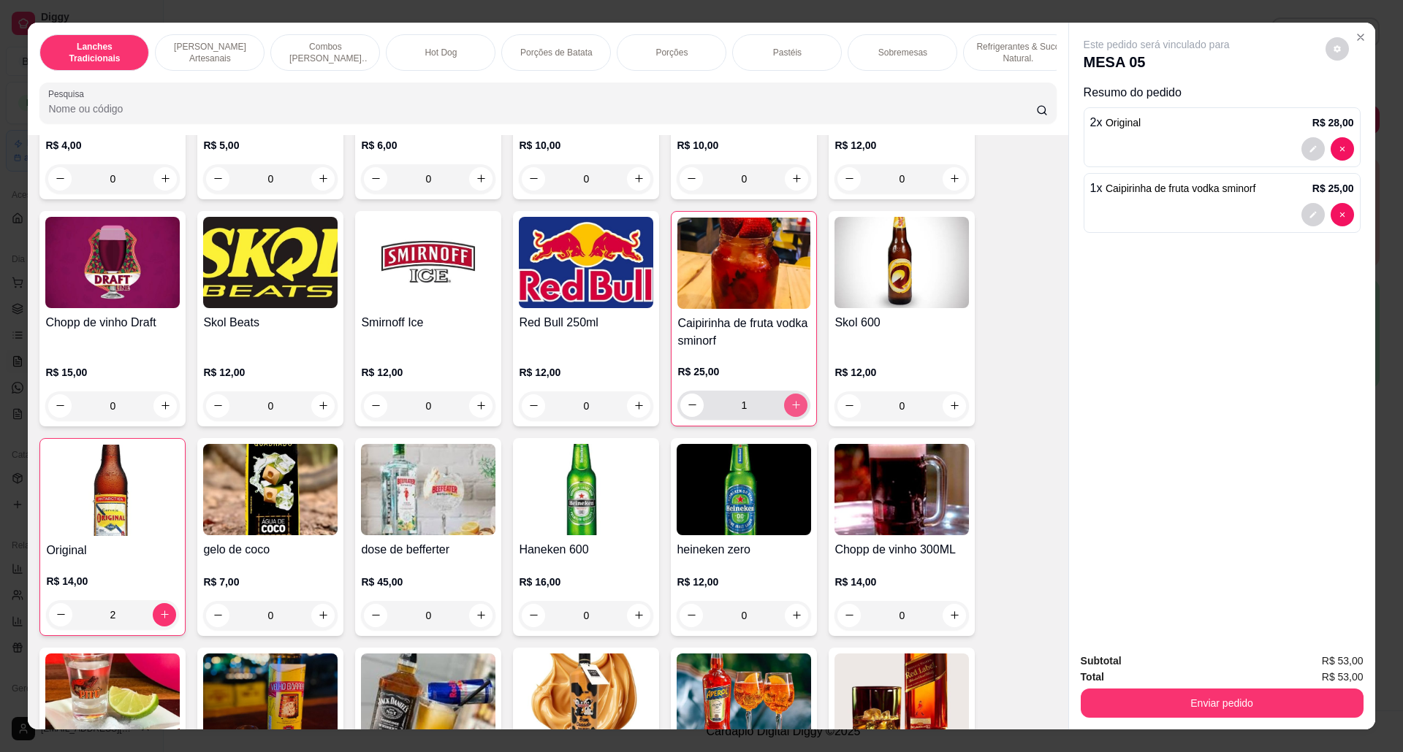
type input "1"
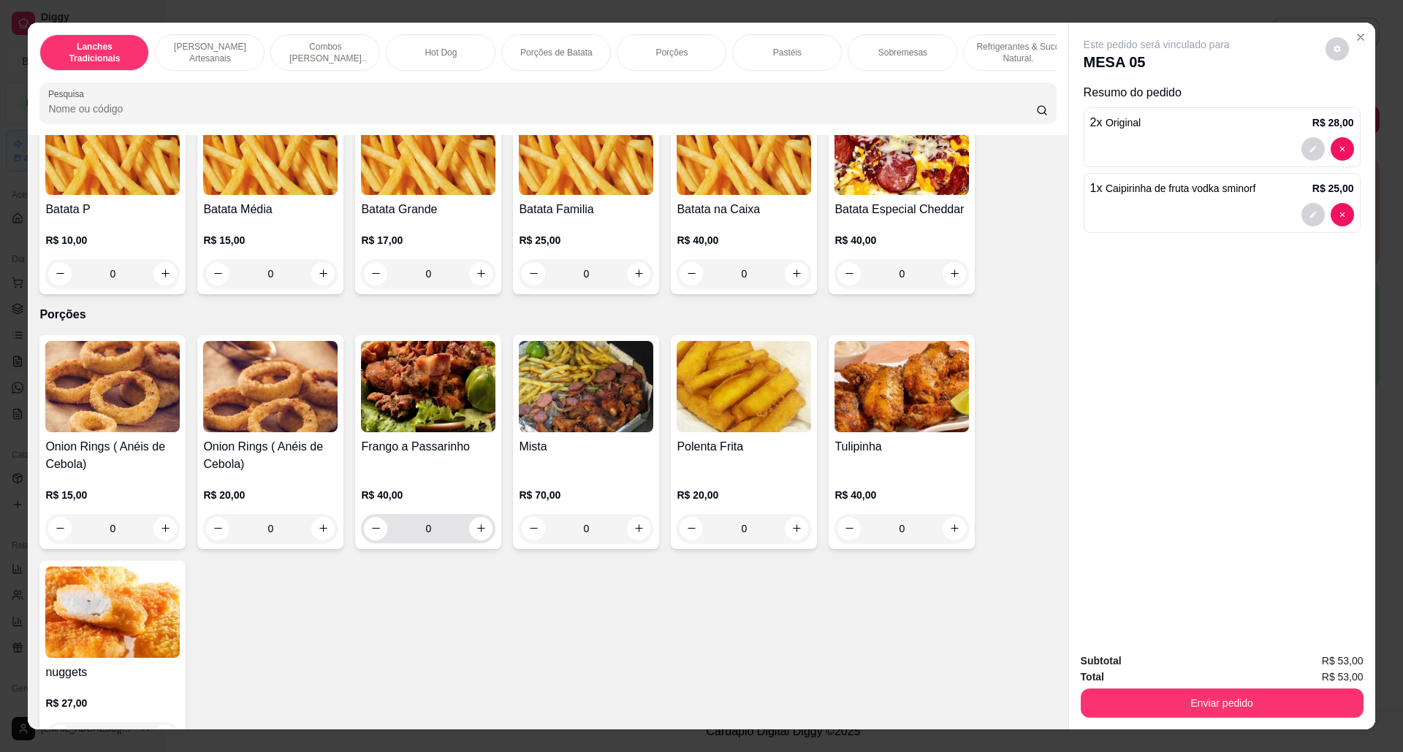
scroll to position [1461, 0]
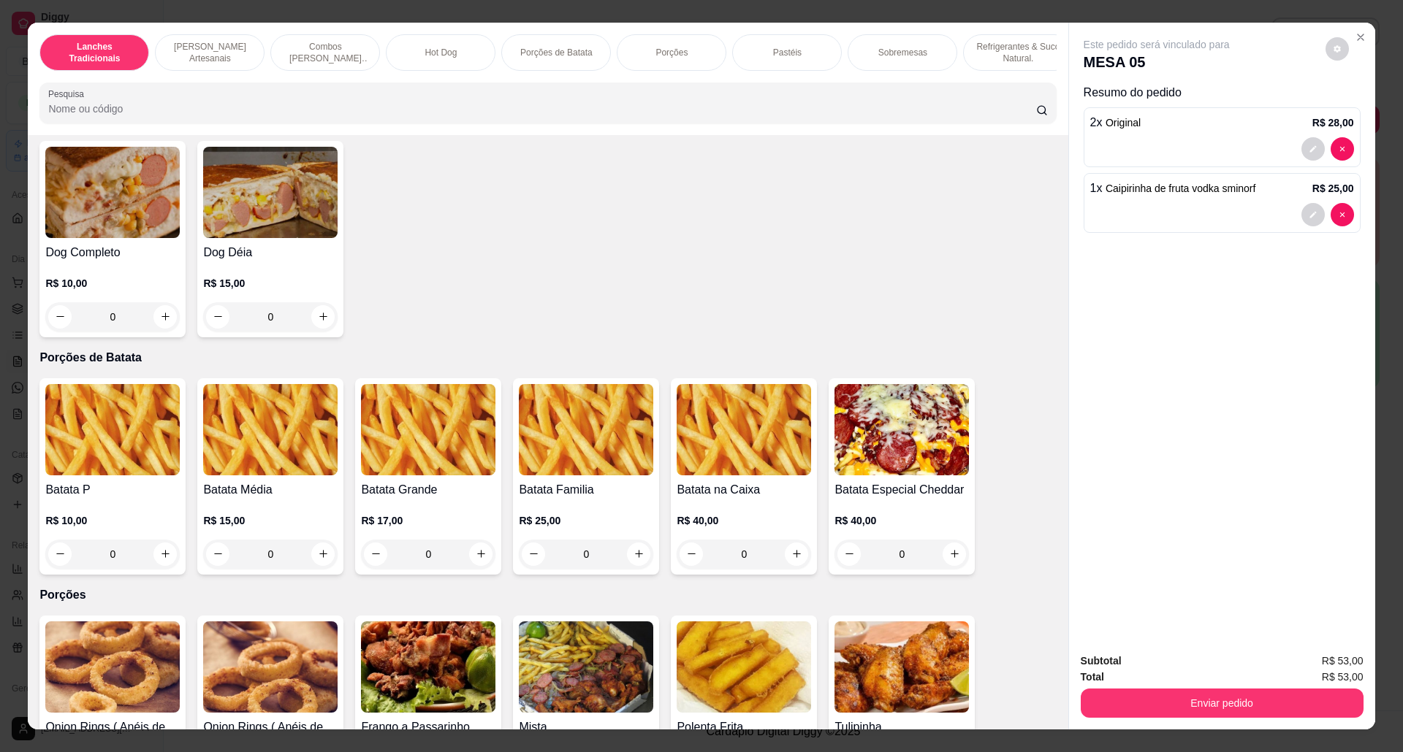
click at [568, 476] on img at bounding box center [586, 429] width 134 height 91
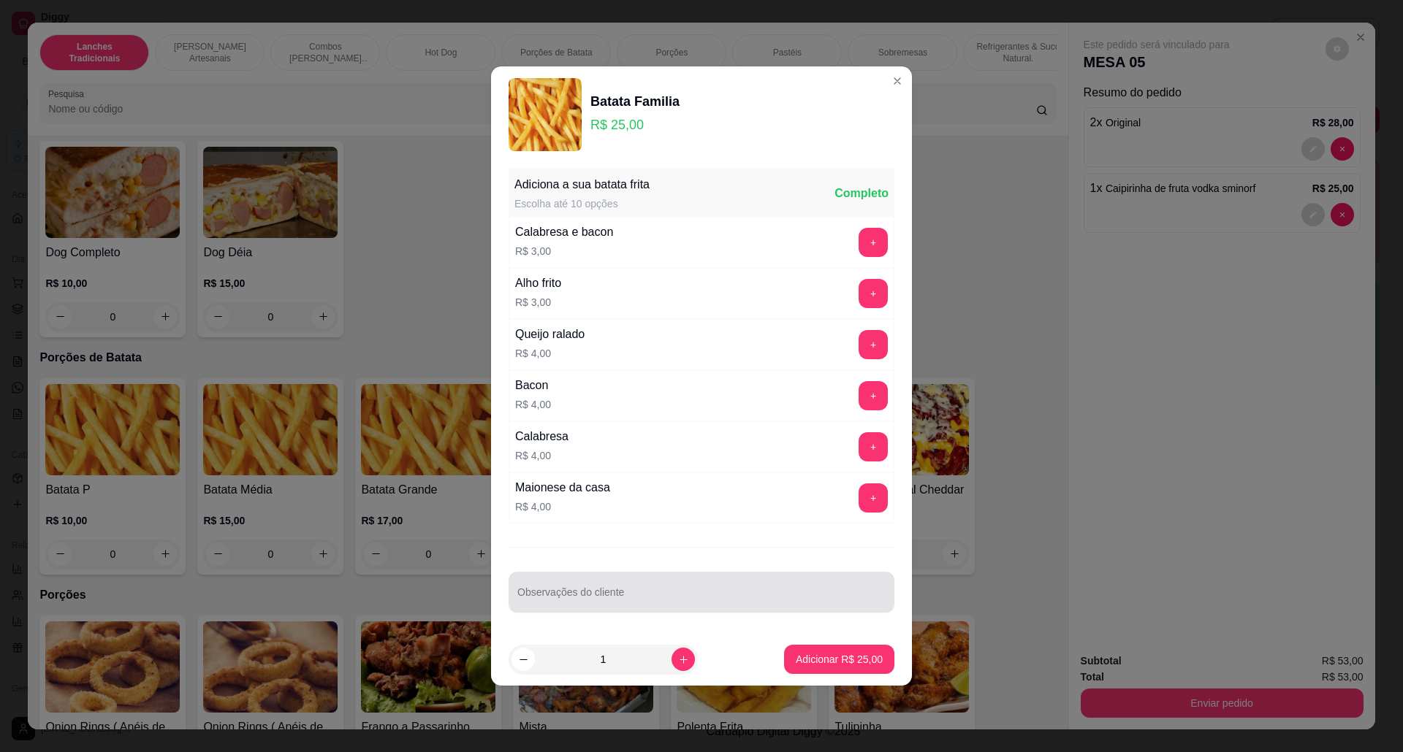
click at [624, 584] on div at bounding box center [701, 592] width 368 height 29
type input "so sal"
click at [799, 659] on p "Adicionar R$ 25,00" at bounding box center [839, 659] width 87 height 15
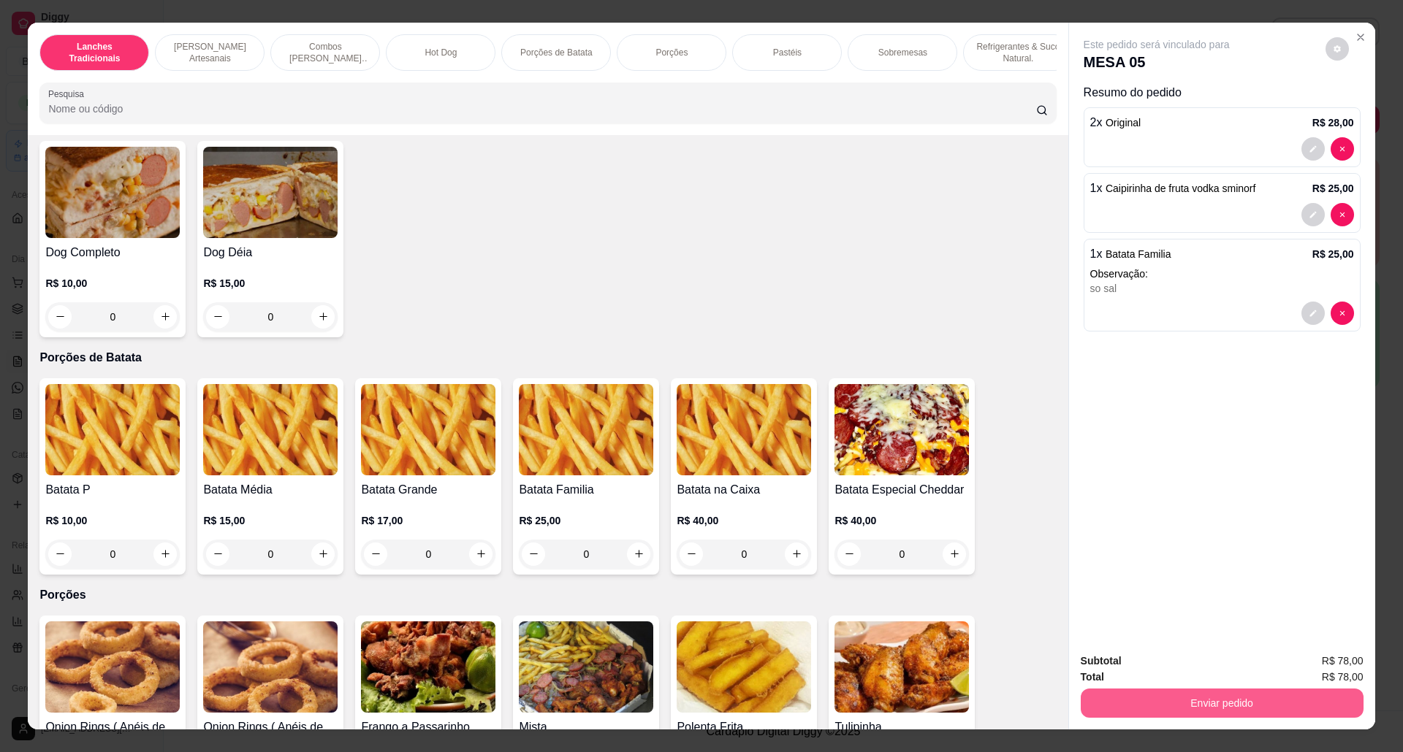
click at [1268, 693] on button "Enviar pedido" at bounding box center [1221, 703] width 283 height 29
click at [1308, 219] on icon "decrease-product-quantity" at bounding box center [1312, 214] width 9 height 9
click at [1272, 702] on button "Enviar pedido" at bounding box center [1221, 703] width 283 height 29
click at [1164, 658] on button "Não registrar e enviar pedido" at bounding box center [1172, 669] width 152 height 28
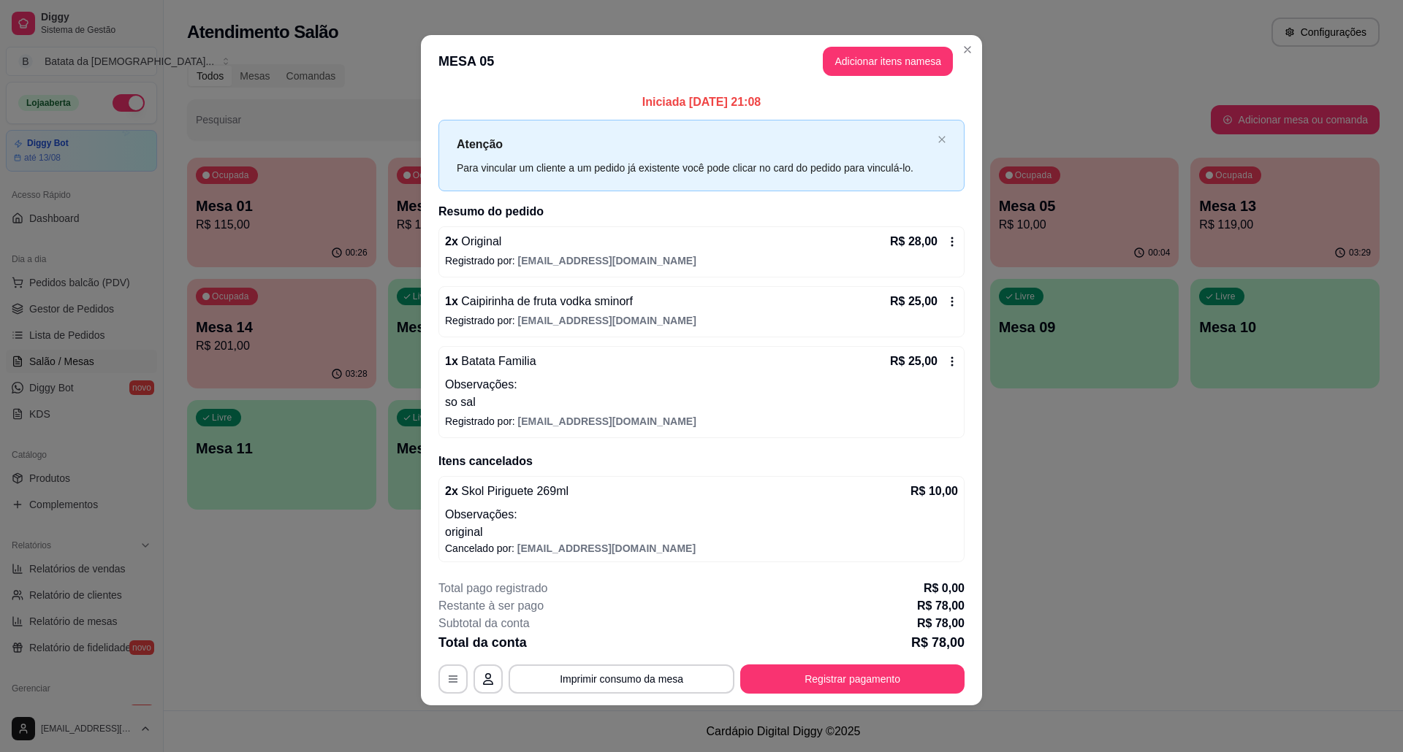
scroll to position [7, 0]
click at [662, 675] on button "Imprimir consumo da mesa" at bounding box center [621, 679] width 219 height 28
click at [660, 674] on button "Imprimir consumo da mesa" at bounding box center [621, 679] width 219 height 28
click at [937, 298] on div "R$ 25,00" at bounding box center [924, 302] width 68 height 18
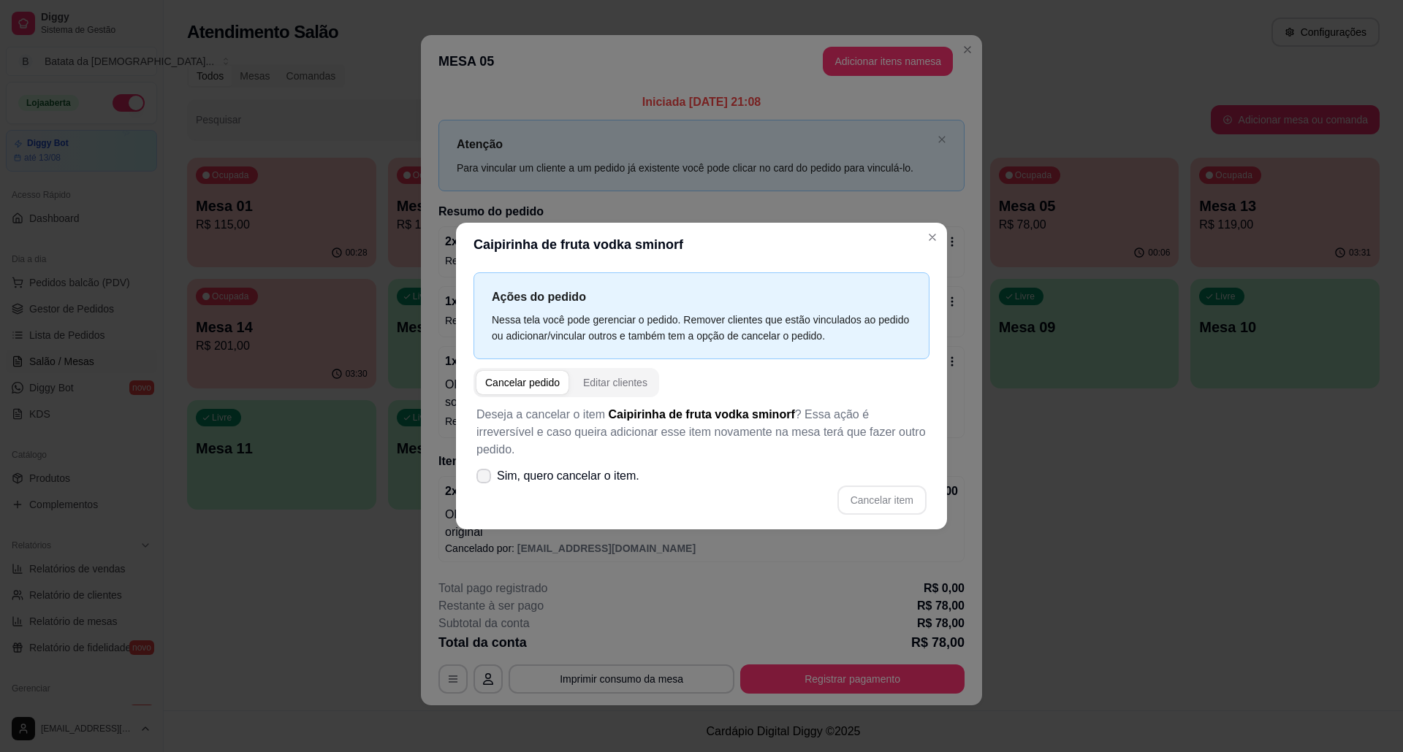
click at [478, 472] on icon at bounding box center [484, 476] width 12 height 9
click at [477, 479] on input "Sim, quero cancelar o item." at bounding box center [480, 483] width 9 height 9
checkbox input "true"
click at [918, 497] on button "Cancelar item" at bounding box center [881, 500] width 89 height 29
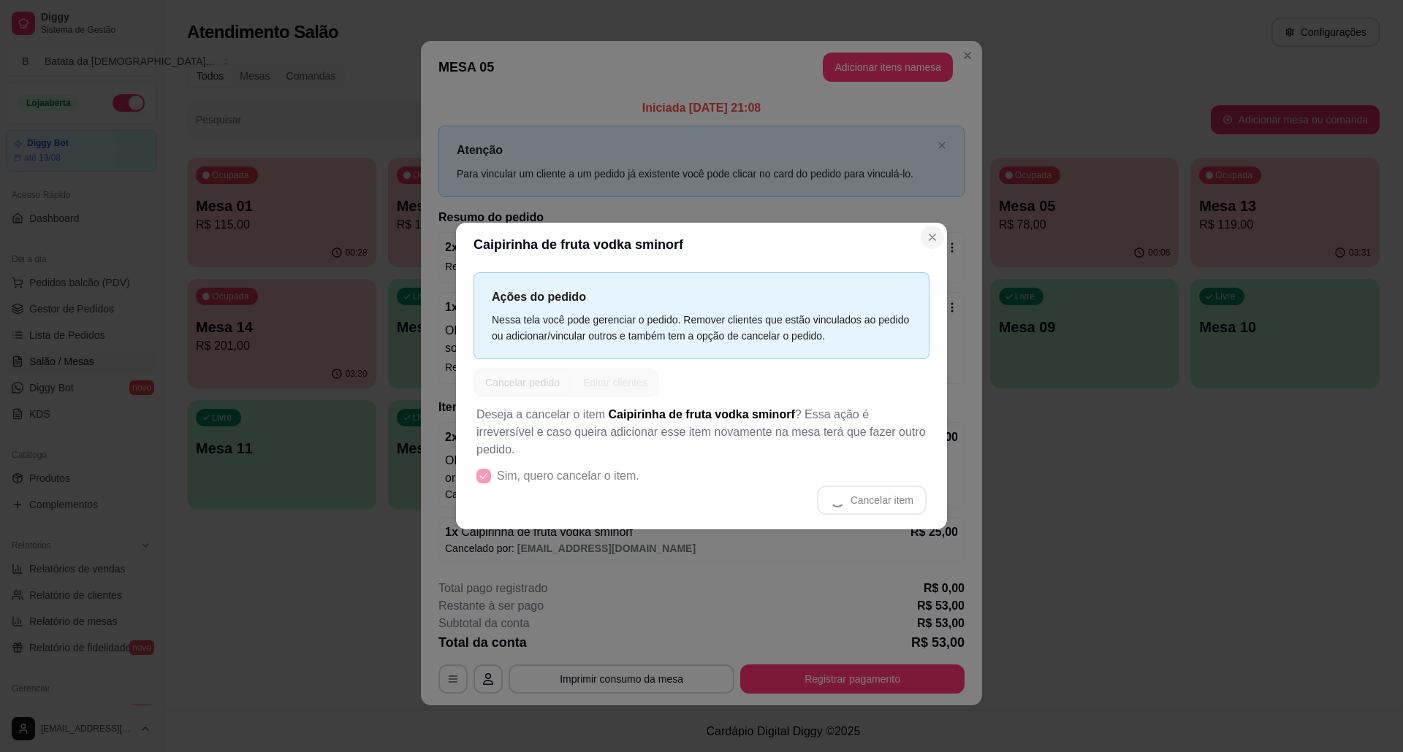
scroll to position [4, 0]
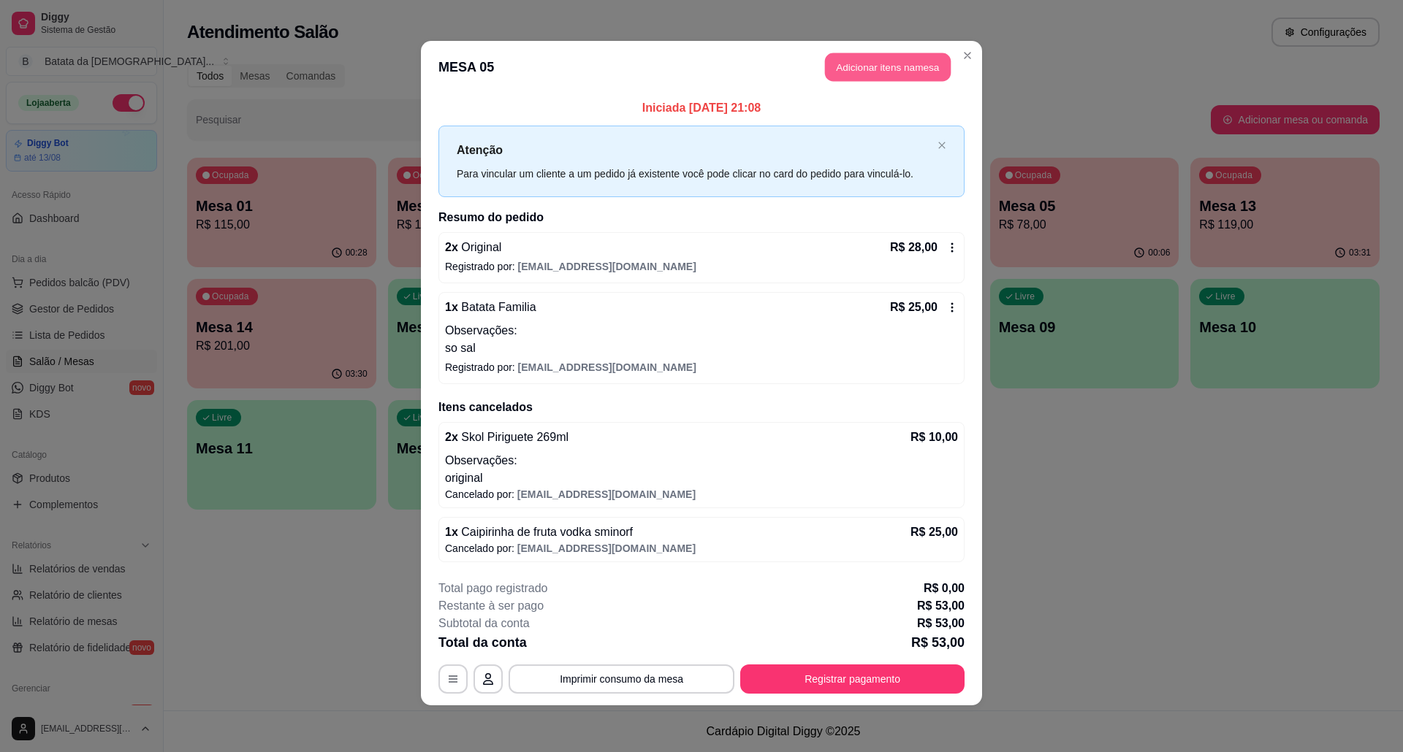
click at [868, 56] on button "Adicionar itens na mesa" at bounding box center [888, 67] width 126 height 28
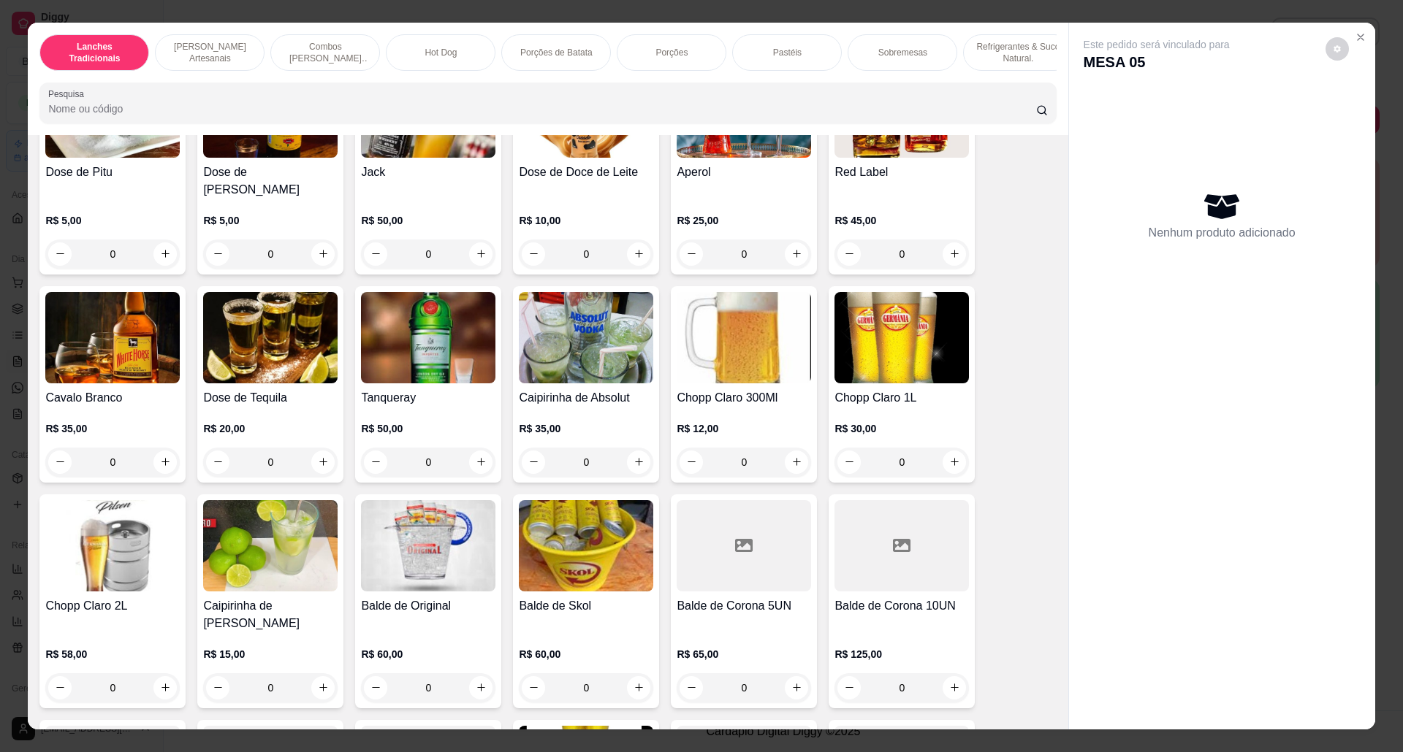
scroll to position [4480, 0]
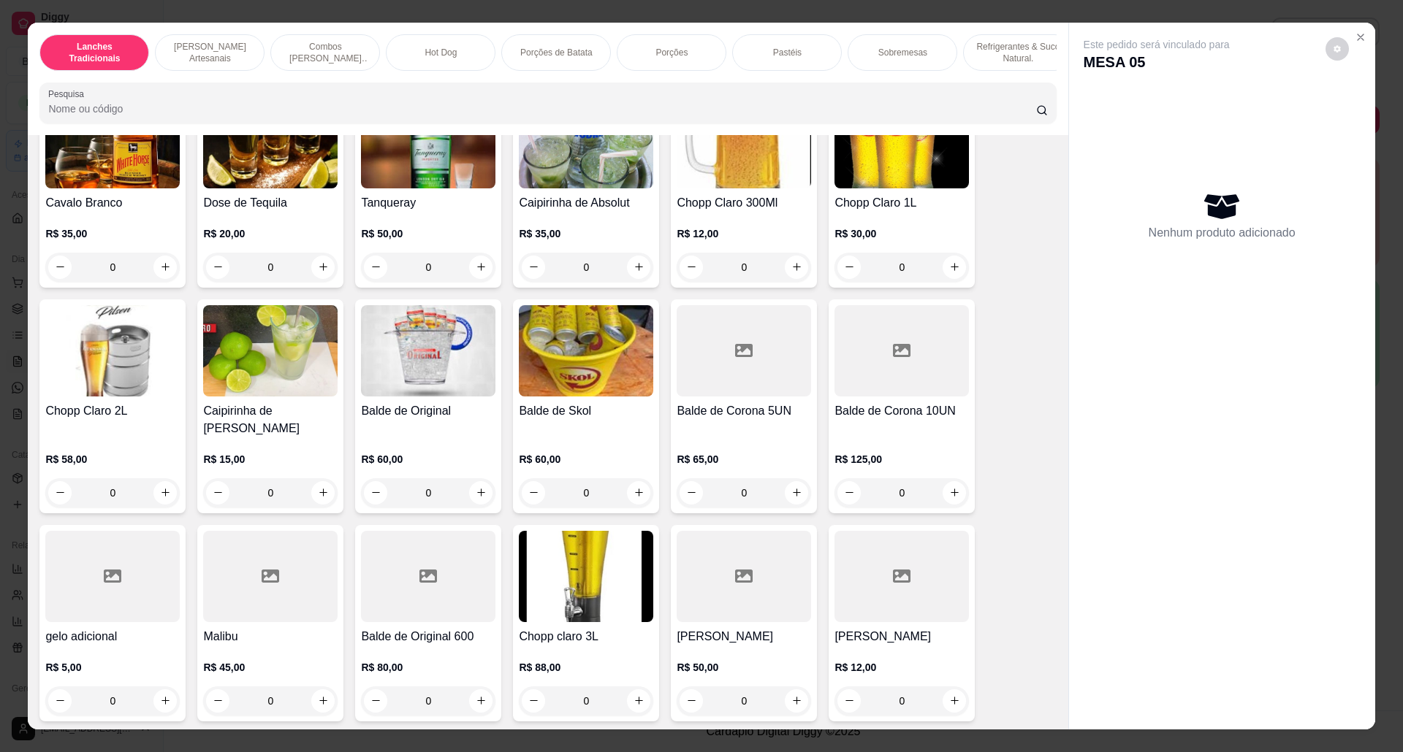
click at [273, 410] on h4 "Caipirinha de [PERSON_NAME]" at bounding box center [270, 420] width 134 height 35
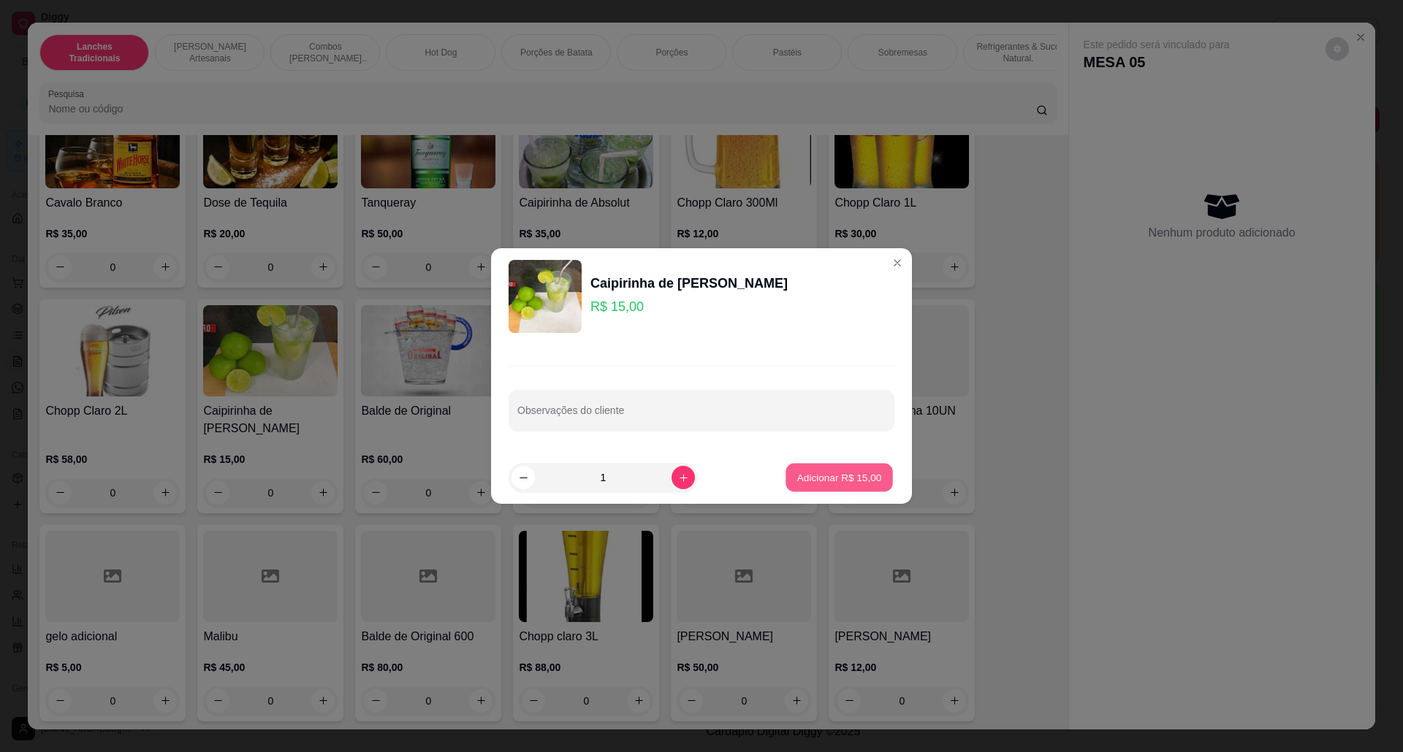
click at [856, 484] on p "Adicionar R$ 15,00" at bounding box center [839, 477] width 85 height 14
type input "1"
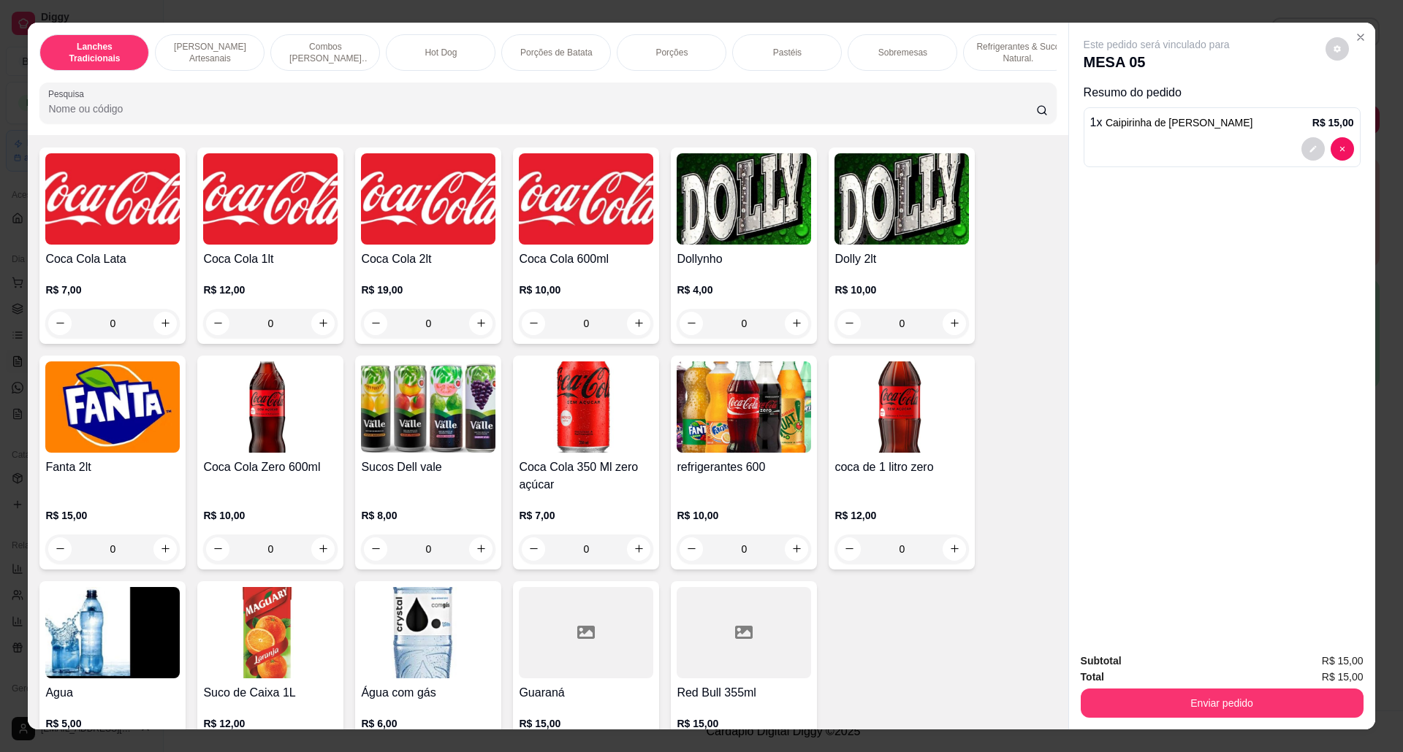
scroll to position [2727, 0]
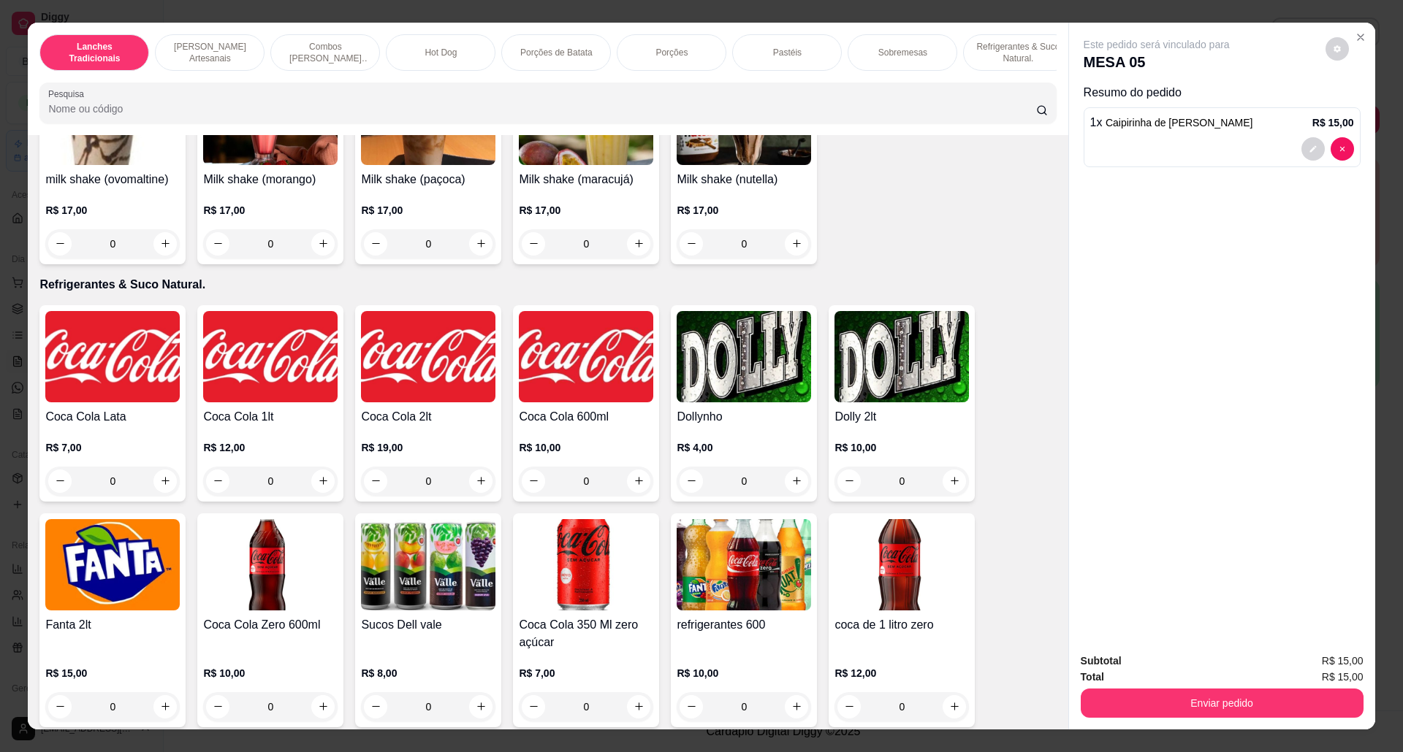
click at [272, 394] on img at bounding box center [270, 356] width 134 height 91
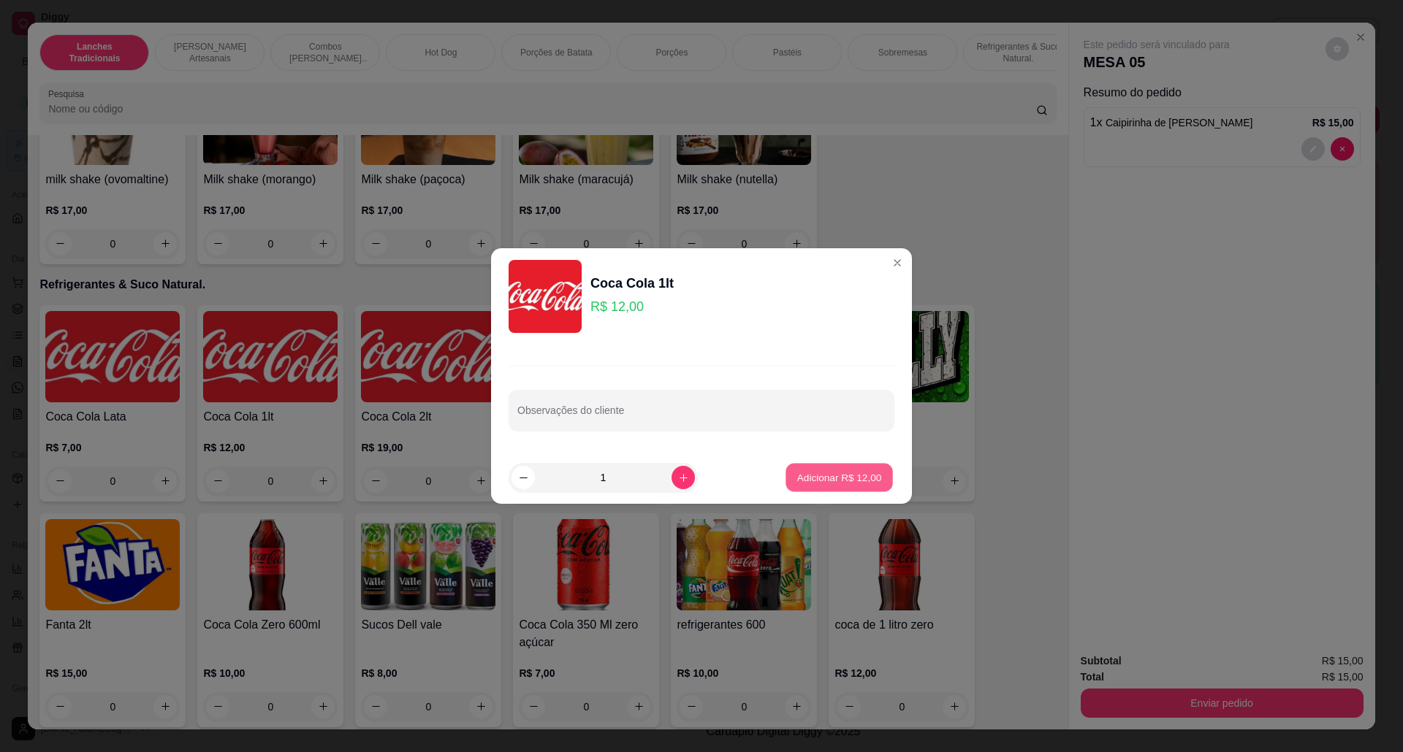
click at [852, 473] on p "Adicionar R$ 12,00" at bounding box center [839, 477] width 85 height 14
type input "1"
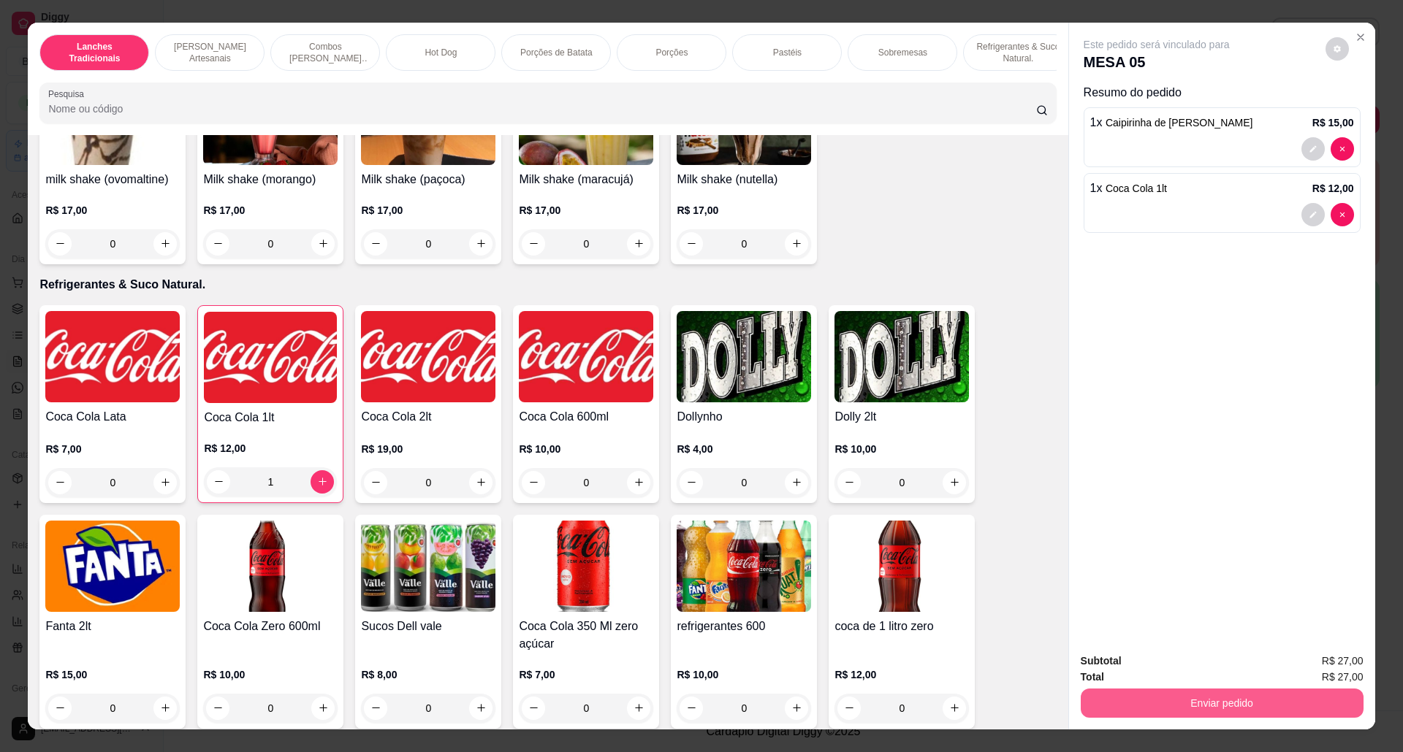
click at [1213, 709] on button "Enviar pedido" at bounding box center [1221, 703] width 283 height 29
click at [1132, 663] on button "Não registrar e enviar pedido" at bounding box center [1172, 668] width 148 height 27
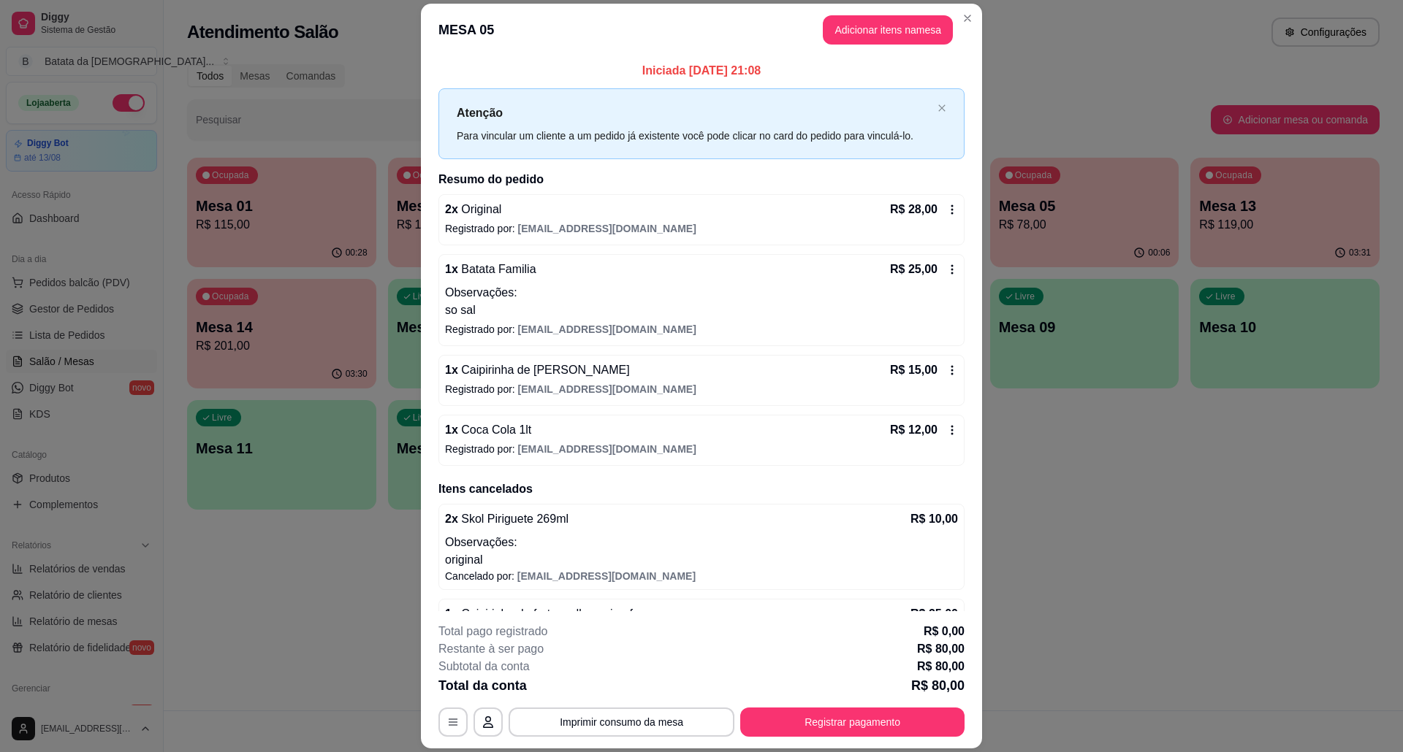
scroll to position [42, 0]
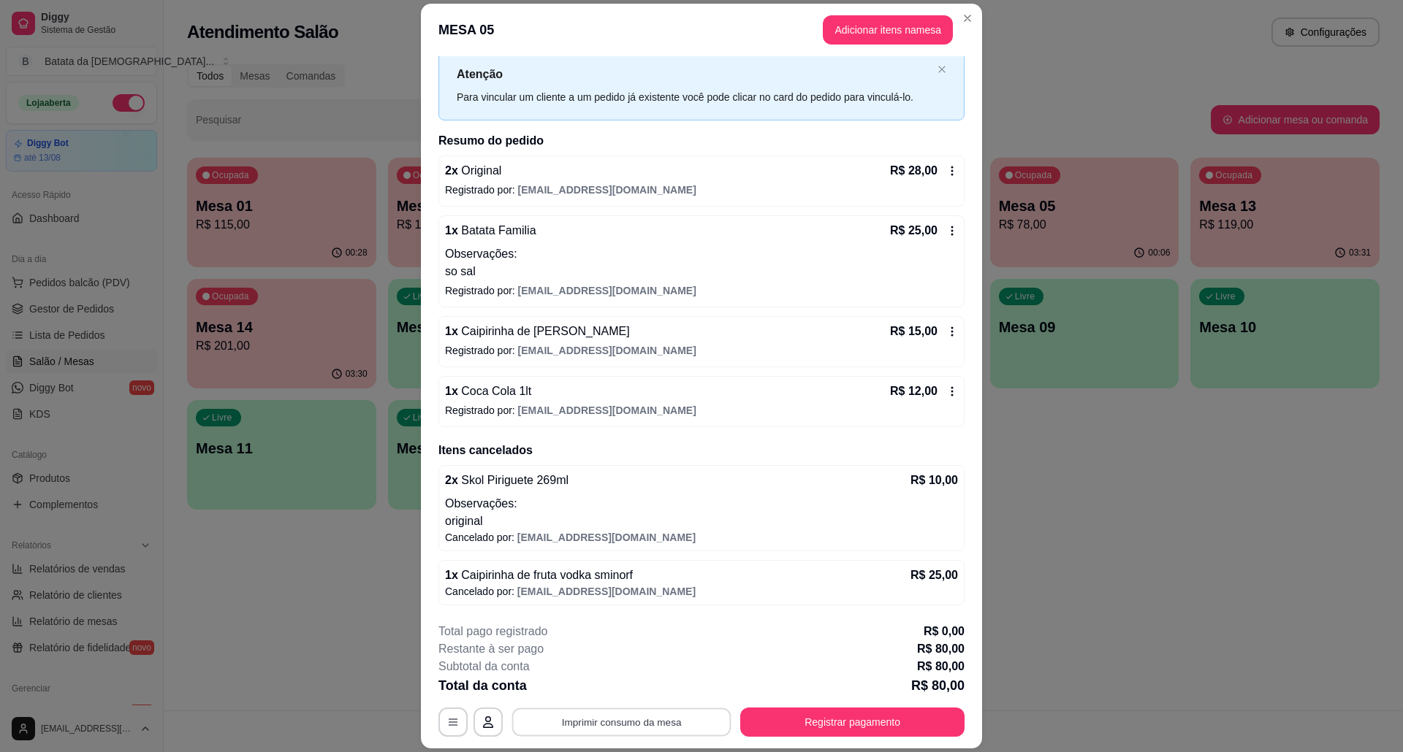
click at [662, 716] on button "Imprimir consumo da mesa" at bounding box center [621, 722] width 219 height 28
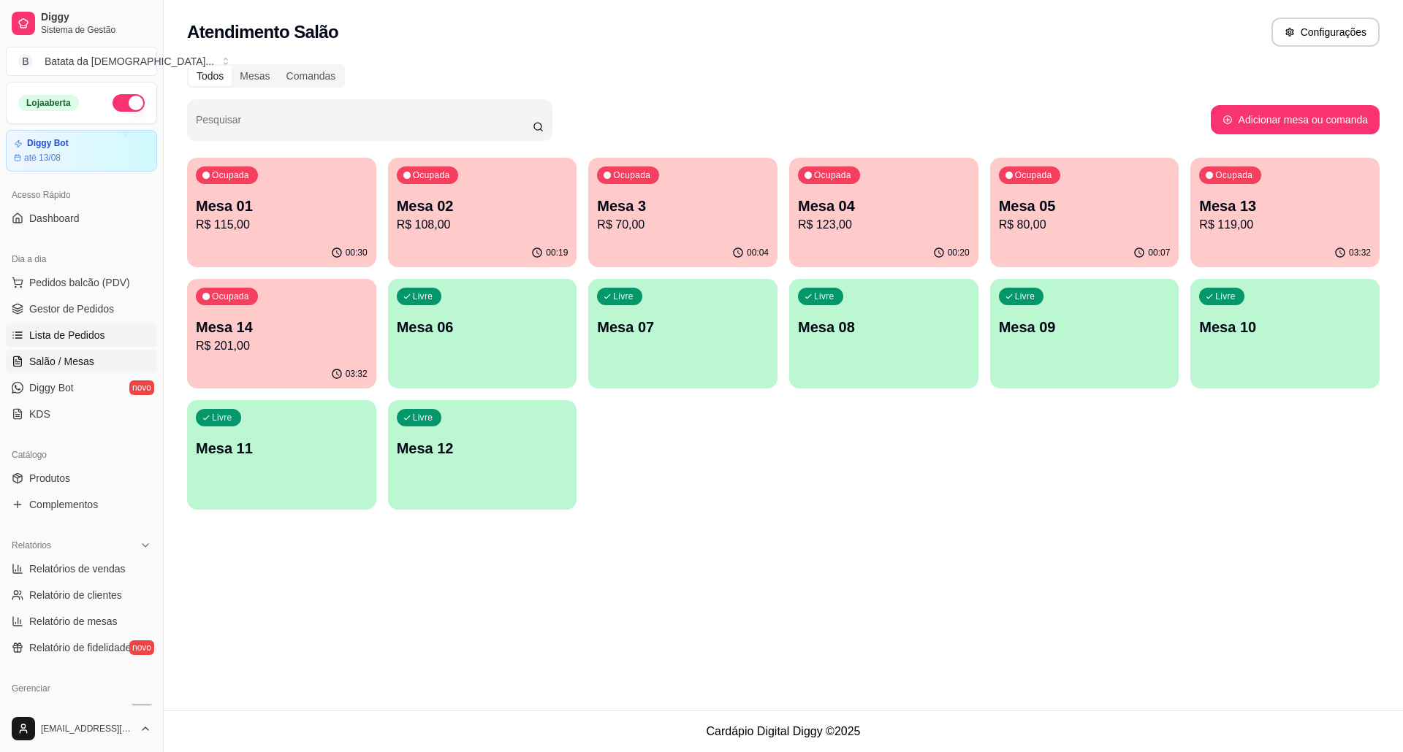
click at [60, 334] on span "Lista de Pedidos" at bounding box center [67, 335] width 76 height 15
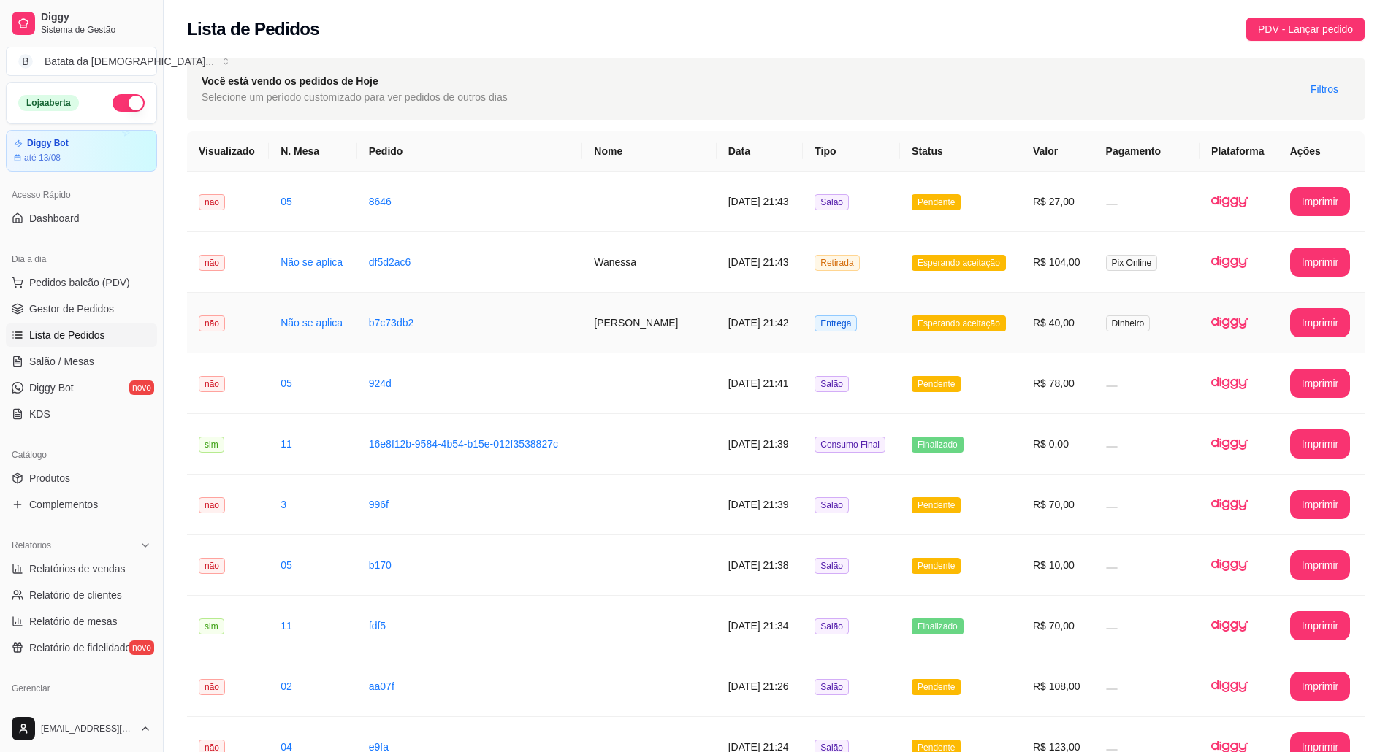
click at [640, 321] on td "[PERSON_NAME]" at bounding box center [649, 323] width 134 height 61
click at [739, 298] on td "[DATE] 21:42" at bounding box center [760, 323] width 87 height 61
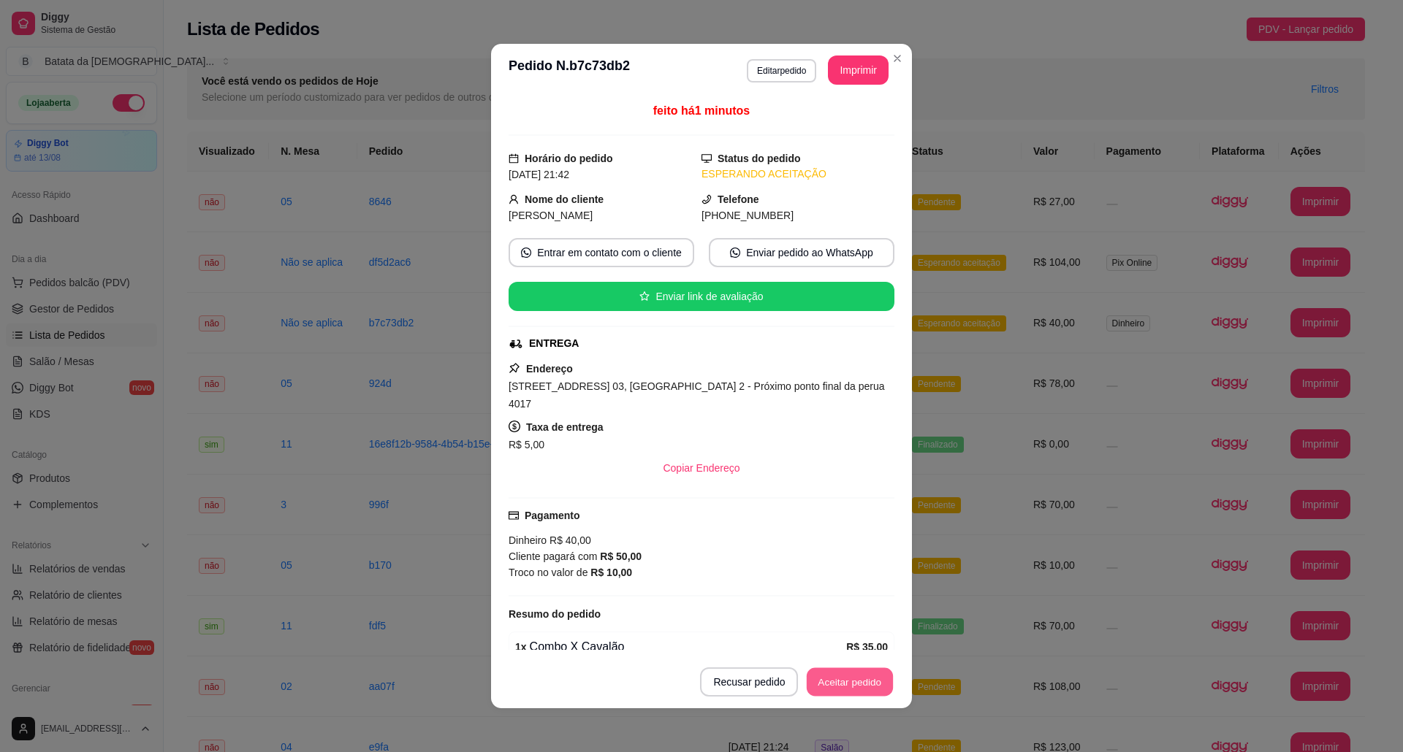
click at [836, 682] on button "Aceitar pedido" at bounding box center [849, 682] width 86 height 28
click at [842, 674] on button "Mover para preparo" at bounding box center [837, 682] width 113 height 29
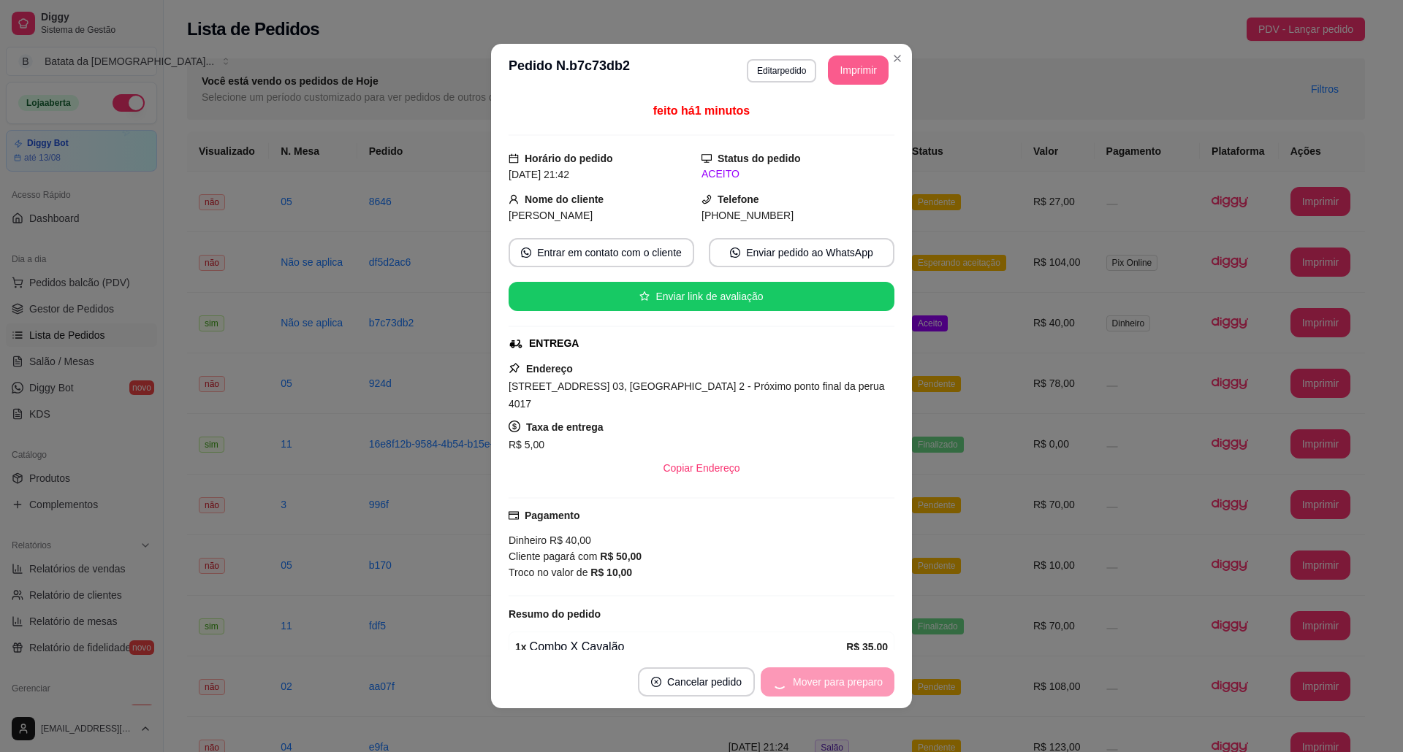
click at [856, 77] on button "Imprimir" at bounding box center [858, 70] width 61 height 29
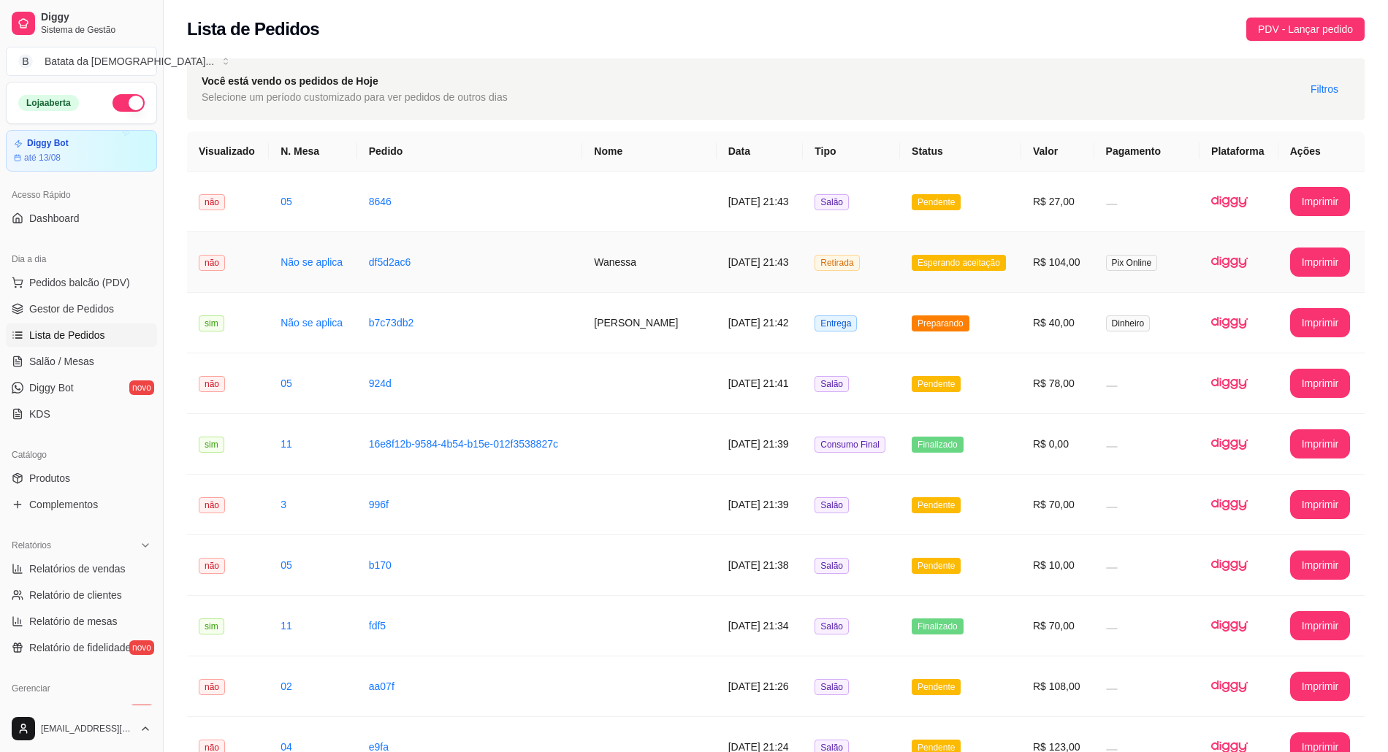
click at [722, 267] on td "[DATE] 21:43" at bounding box center [760, 262] width 87 height 61
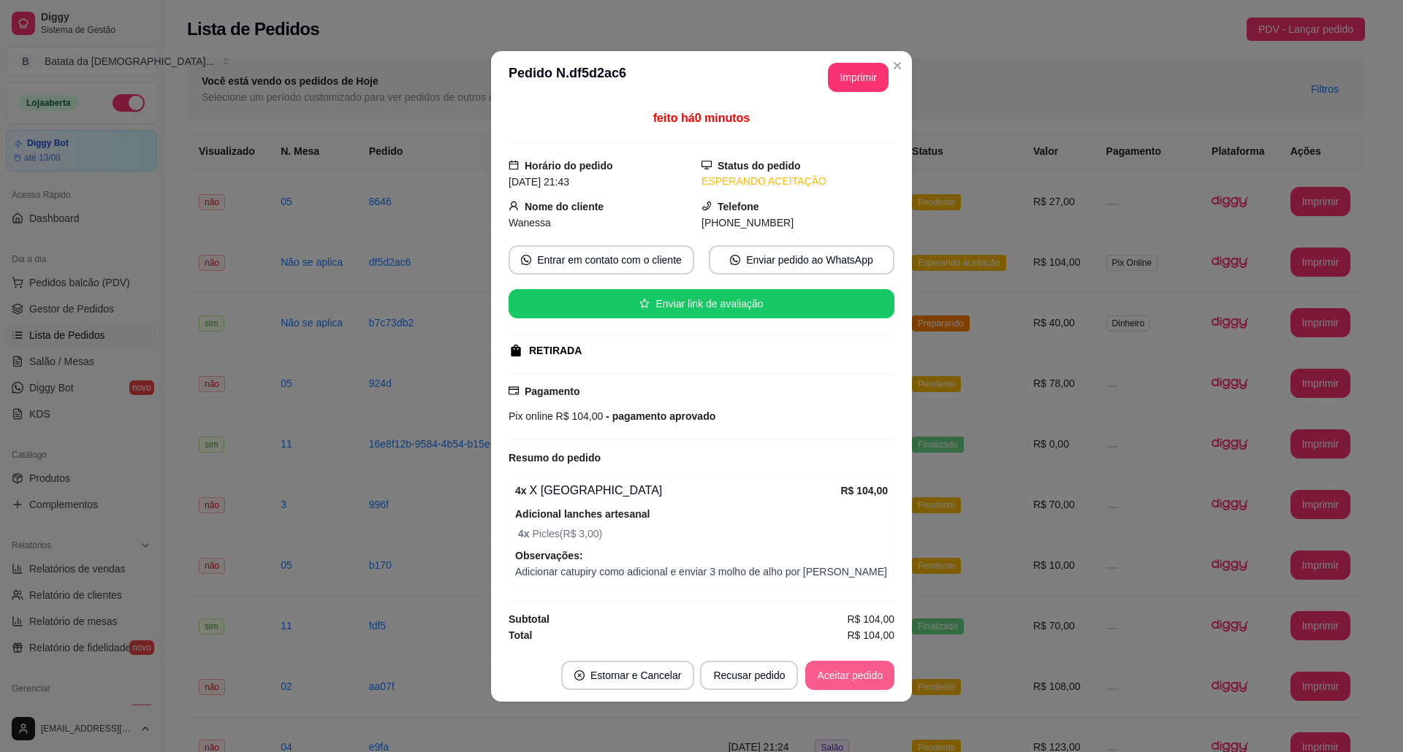
click at [839, 679] on button "Aceitar pedido" at bounding box center [849, 675] width 89 height 29
click at [839, 679] on button "Mover para preparo" at bounding box center [837, 675] width 110 height 28
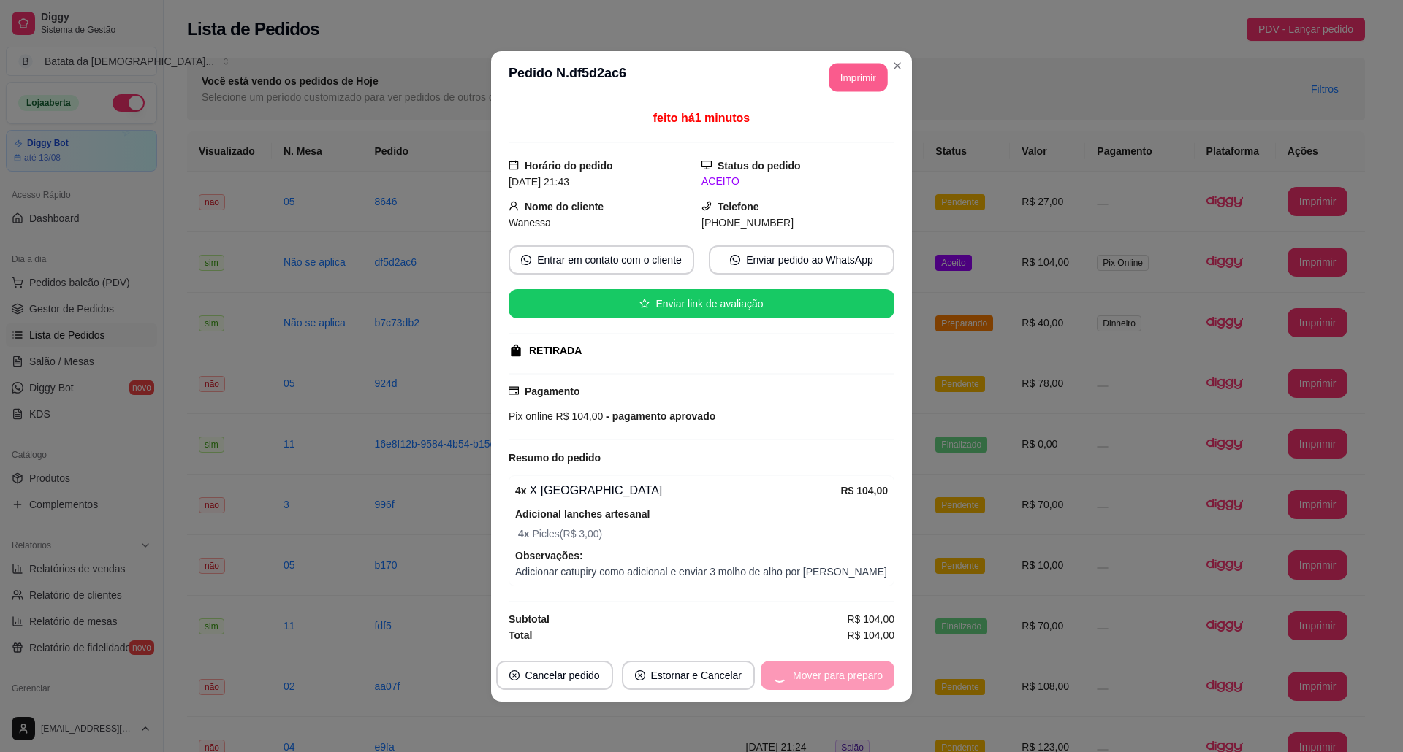
click at [869, 63] on button "Imprimir" at bounding box center [858, 77] width 58 height 28
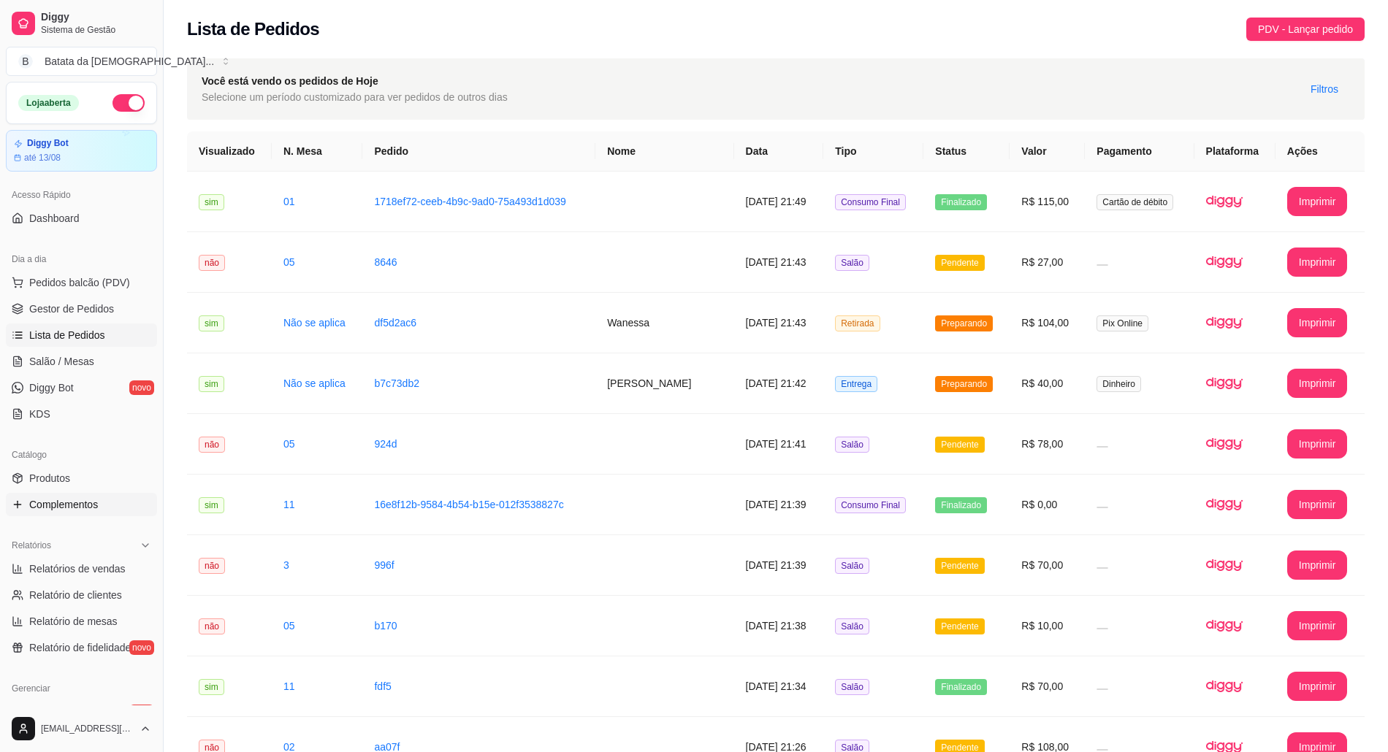
click at [36, 501] on span "Complementos" at bounding box center [63, 504] width 69 height 15
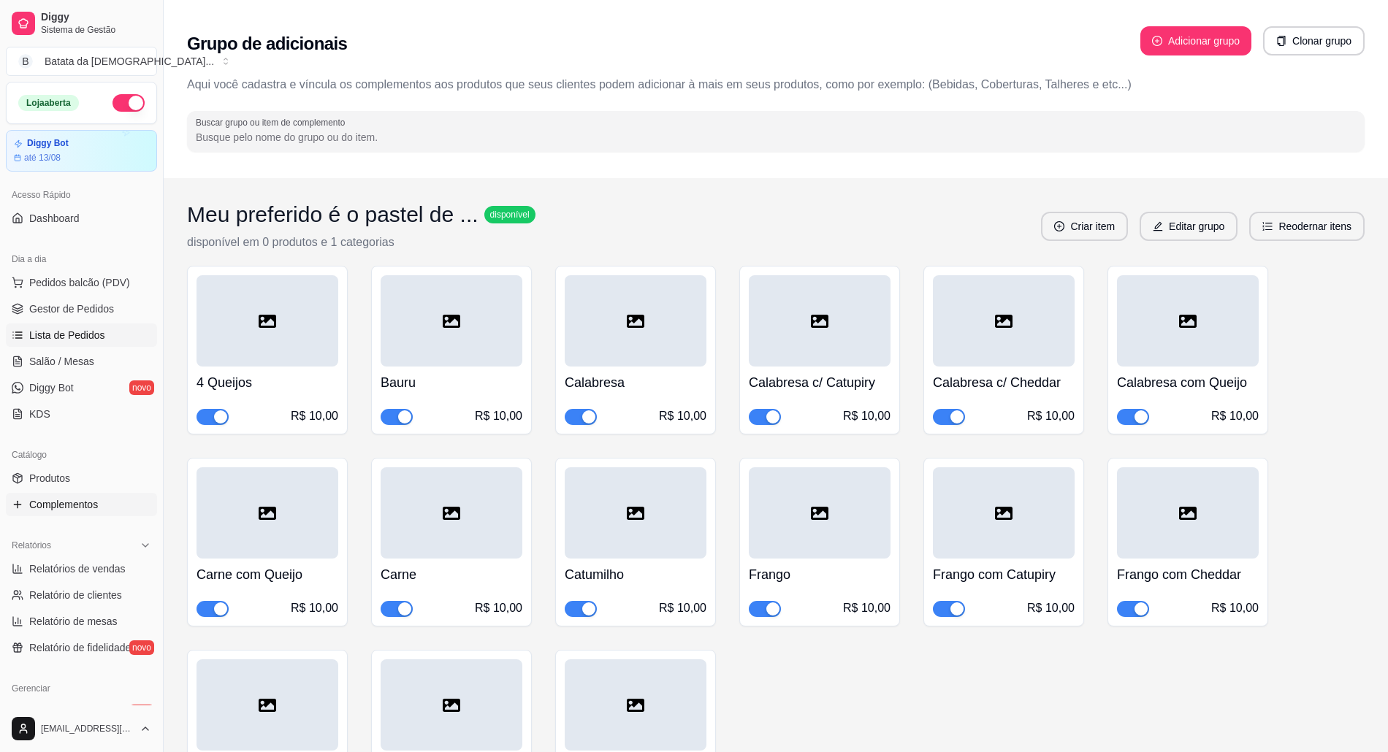
click at [85, 325] on link "Lista de Pedidos" at bounding box center [81, 335] width 151 height 23
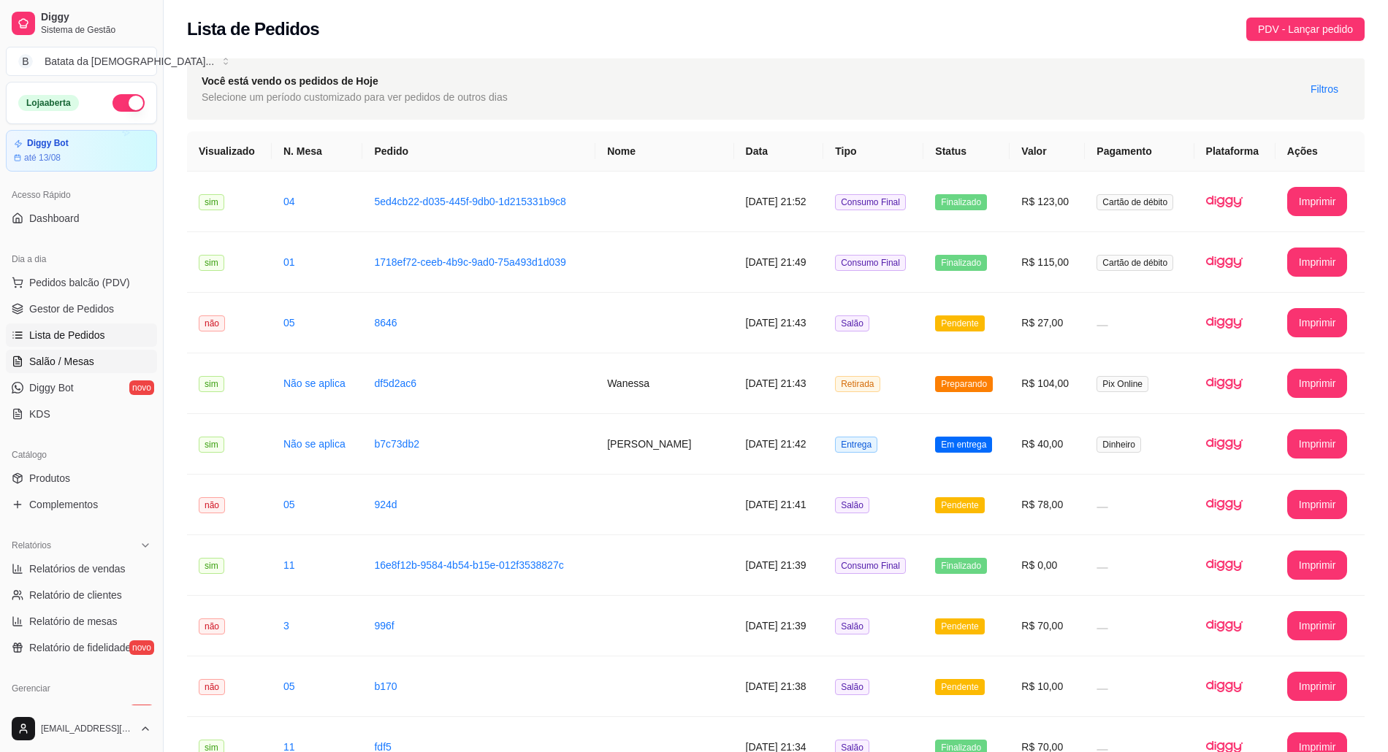
click at [105, 371] on link "Salão / Mesas" at bounding box center [81, 361] width 151 height 23
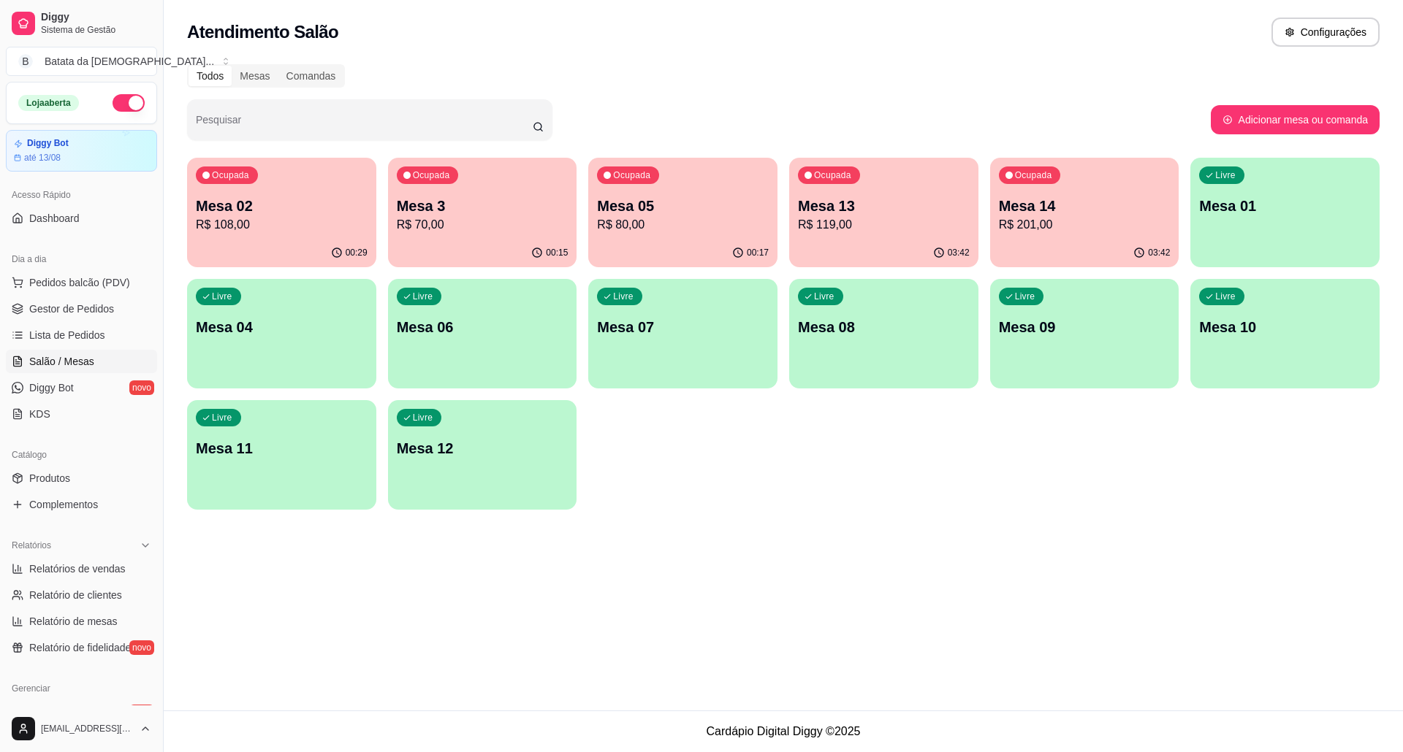
click at [1036, 202] on p "Mesa 14" at bounding box center [1085, 206] width 172 height 20
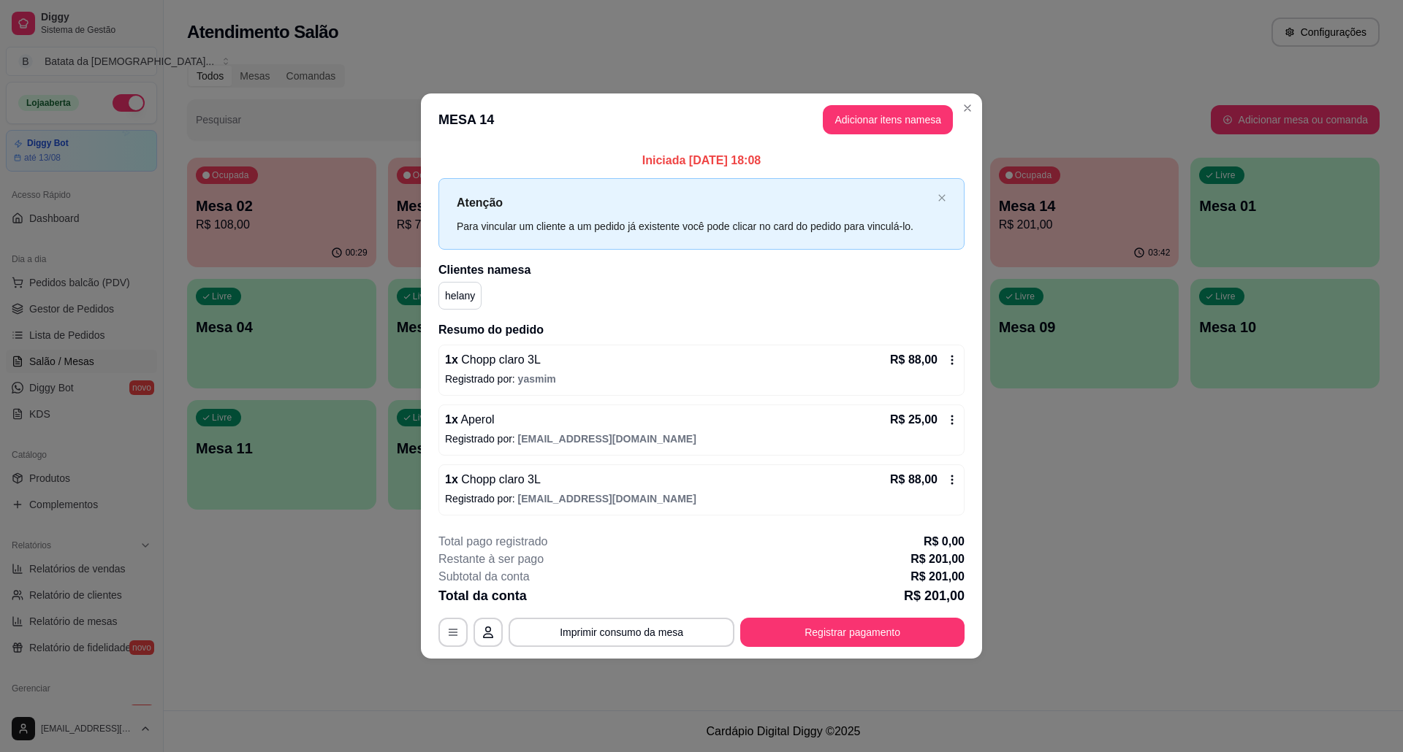
click at [892, 101] on header "MESA 14 Adicionar itens na mesa" at bounding box center [701, 120] width 561 height 53
click at [892, 114] on button "Adicionar itens na mesa" at bounding box center [888, 119] width 130 height 29
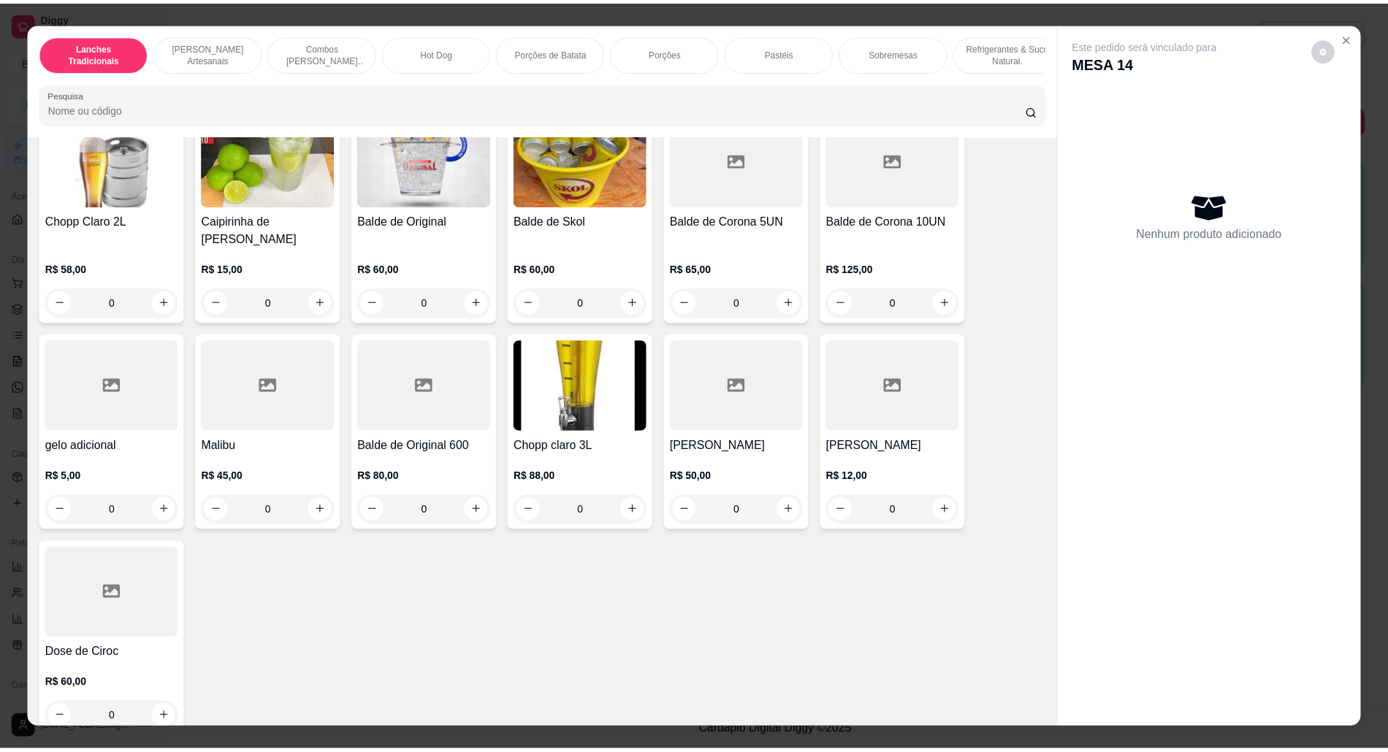
scroll to position [4688, 0]
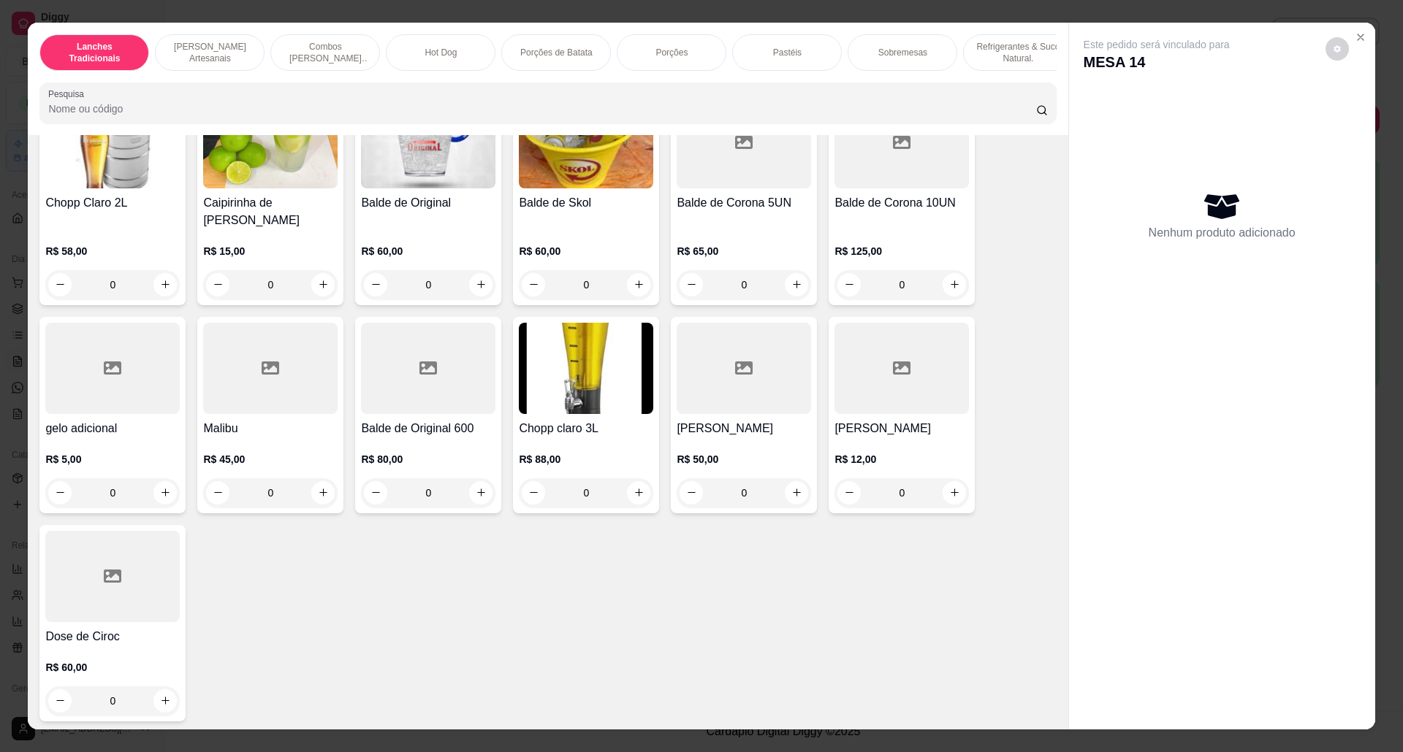
click at [603, 386] on img at bounding box center [586, 368] width 134 height 91
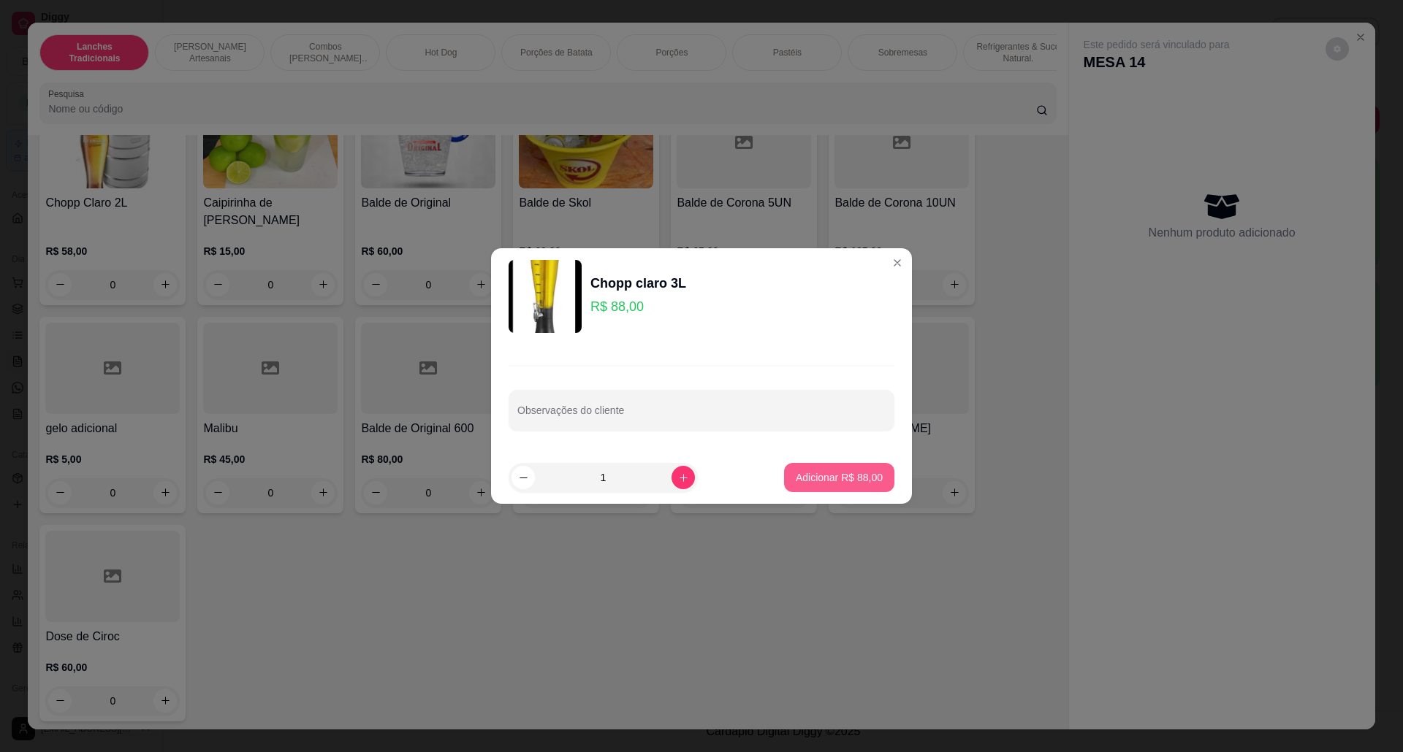
click at [810, 469] on button "Adicionar R$ 88,00" at bounding box center [839, 477] width 110 height 29
type input "1"
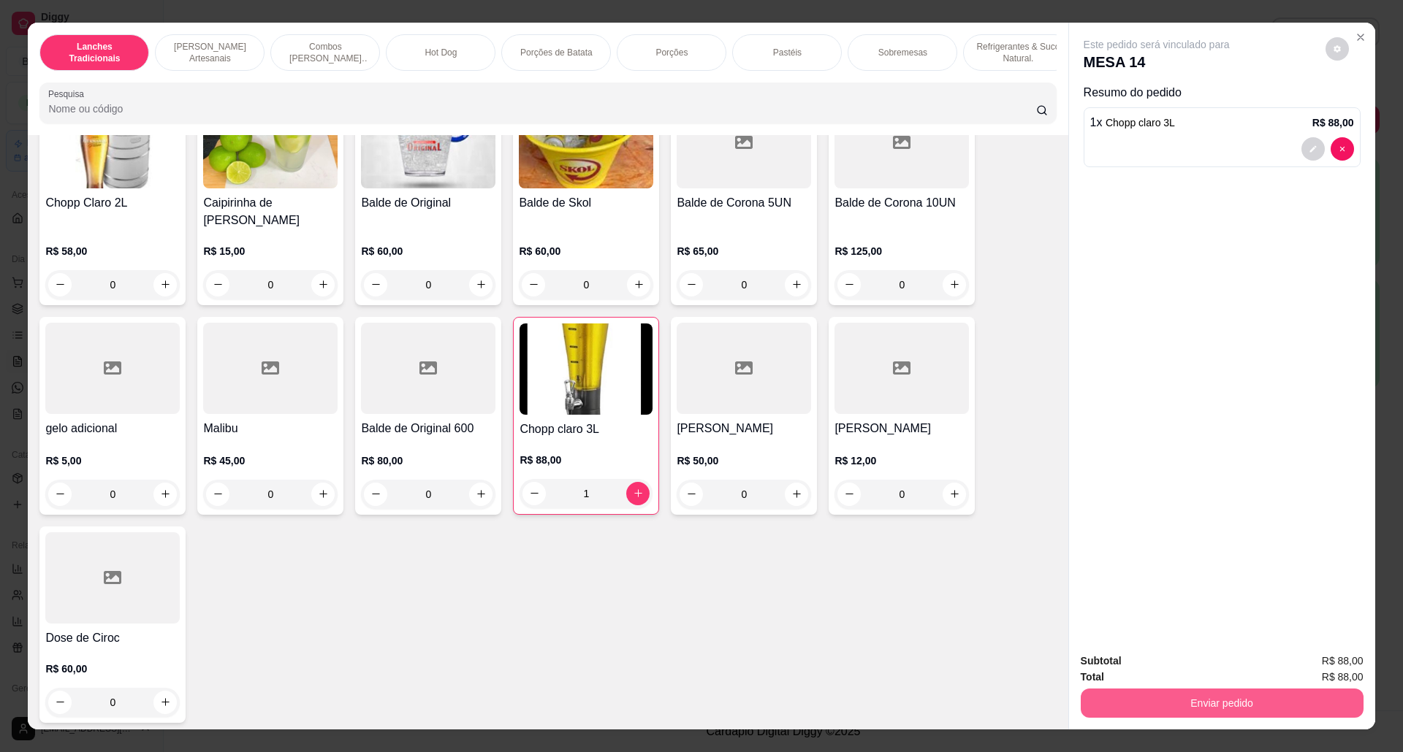
click at [1311, 697] on button "Enviar pedido" at bounding box center [1221, 703] width 283 height 29
click at [1176, 667] on button "Não registrar e enviar pedido" at bounding box center [1172, 669] width 152 height 28
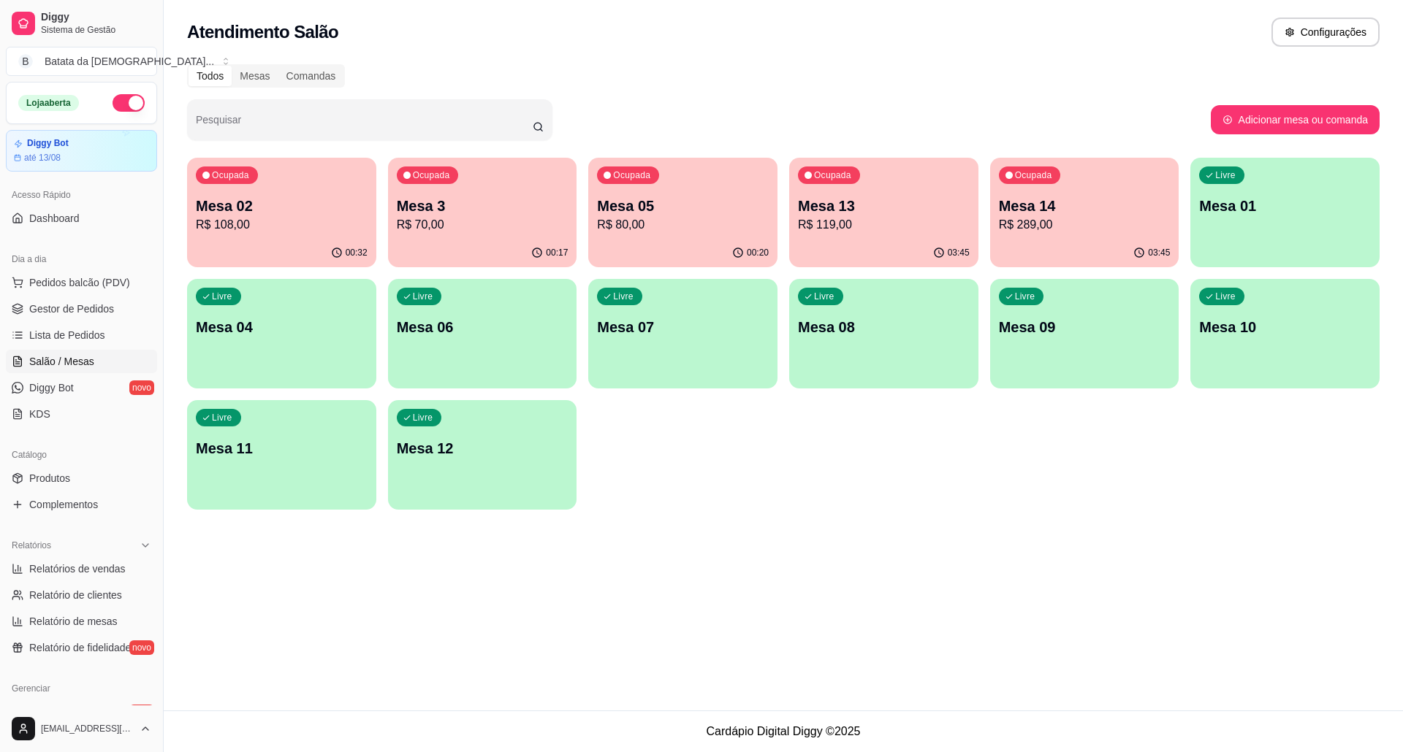
click at [94, 354] on link "Salão / Mesas" at bounding box center [81, 361] width 151 height 23
click at [94, 346] on link "Lista de Pedidos" at bounding box center [81, 335] width 151 height 23
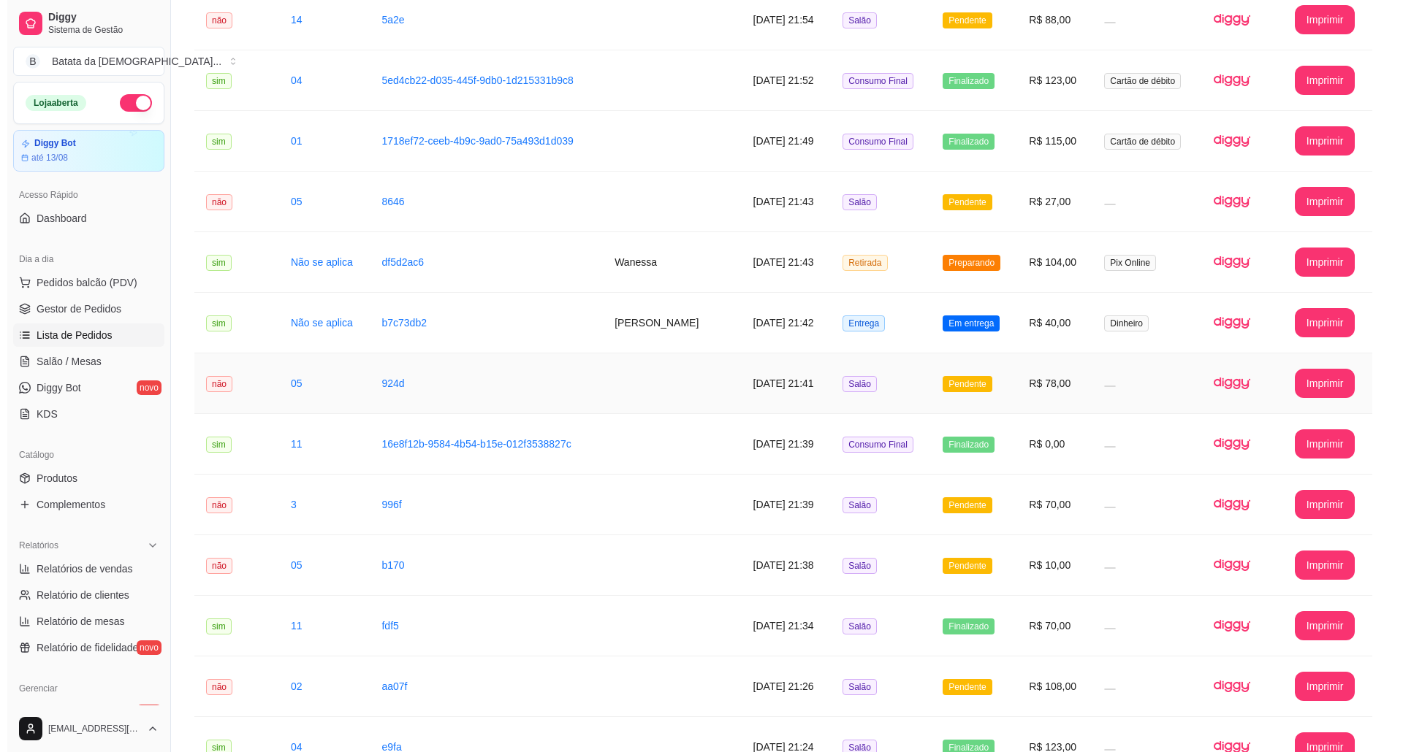
scroll to position [194, 0]
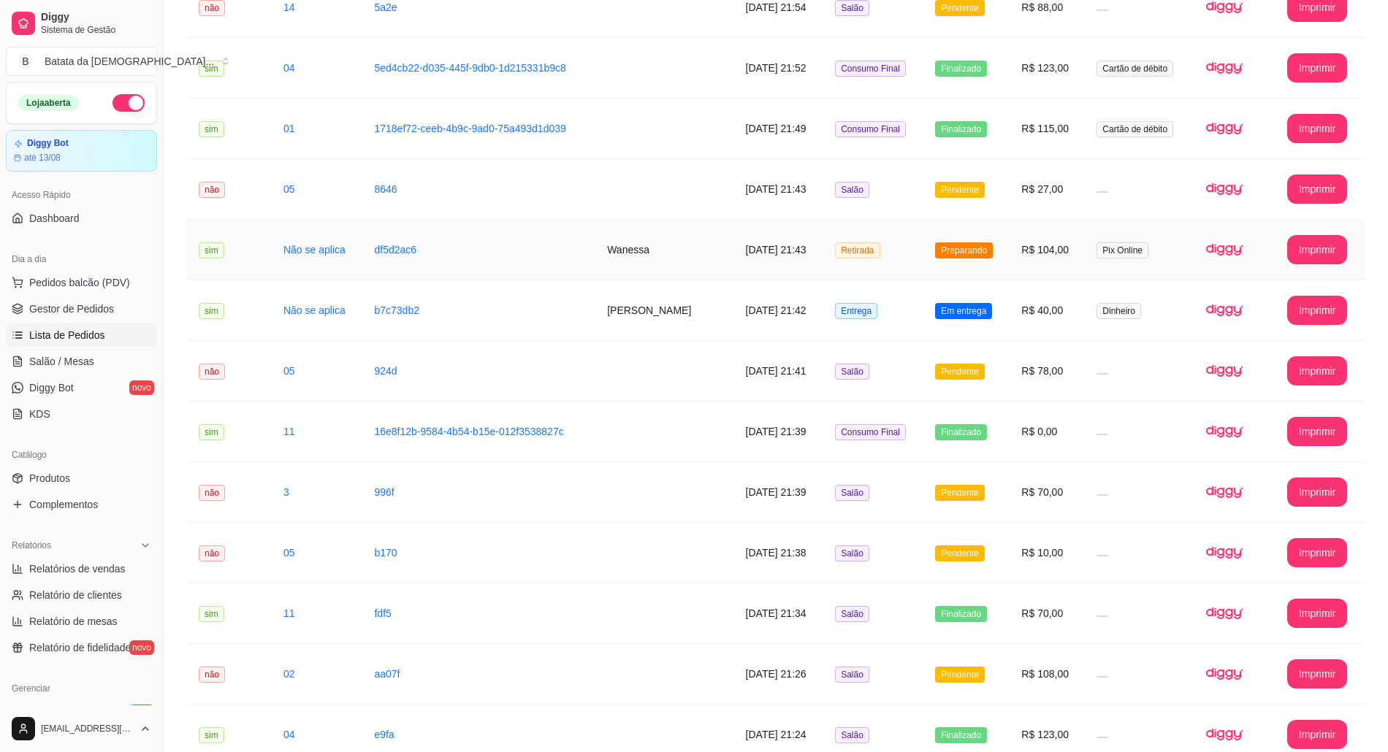
click at [810, 243] on td "[DATE] 21:43" at bounding box center [779, 250] width 90 height 61
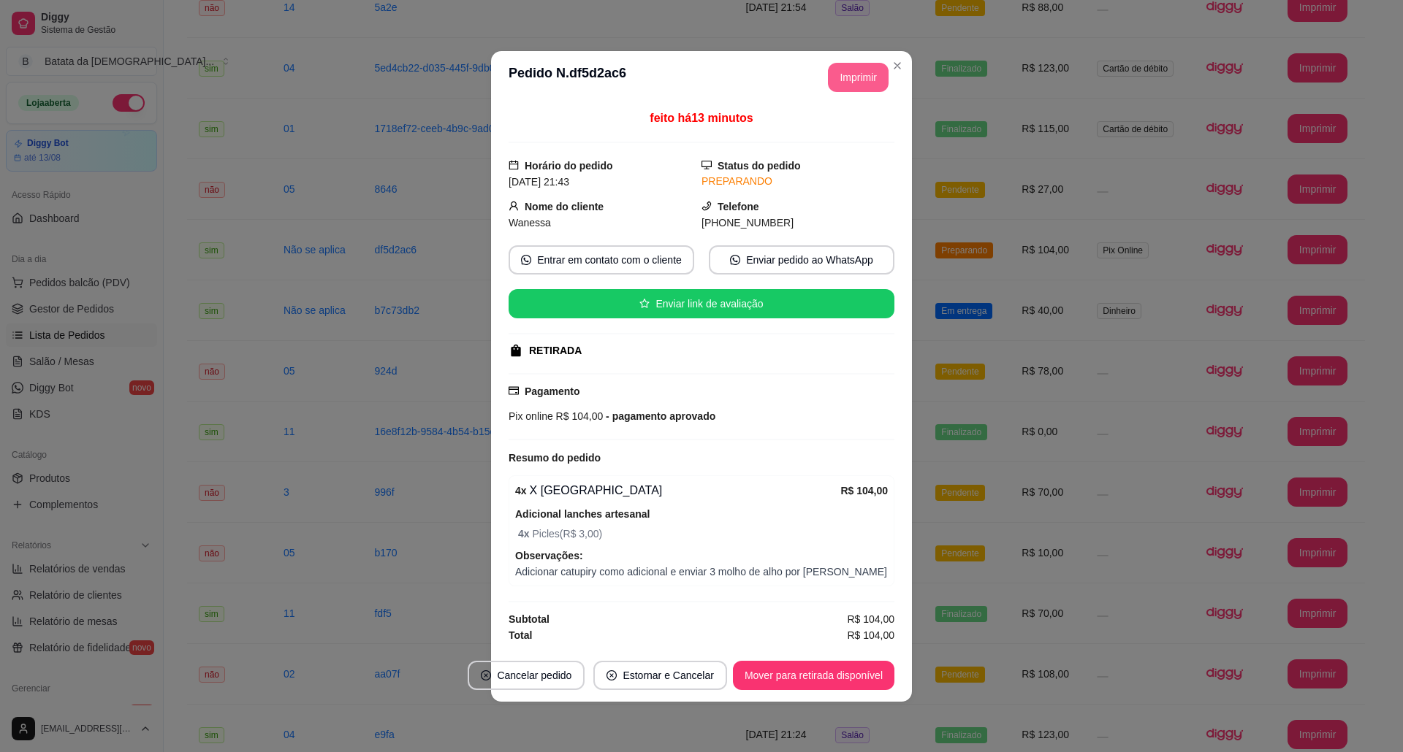
click at [843, 80] on button "Imprimir" at bounding box center [858, 77] width 61 height 29
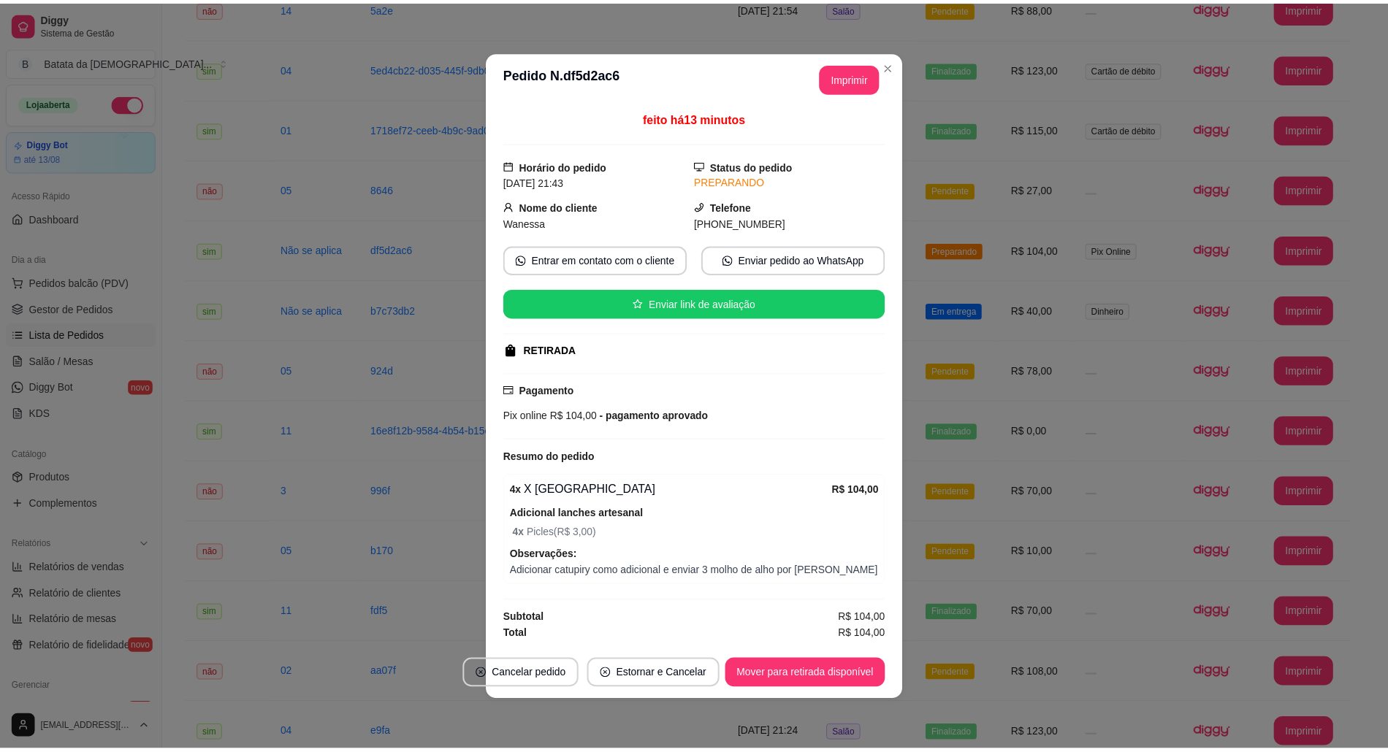
scroll to position [0, 0]
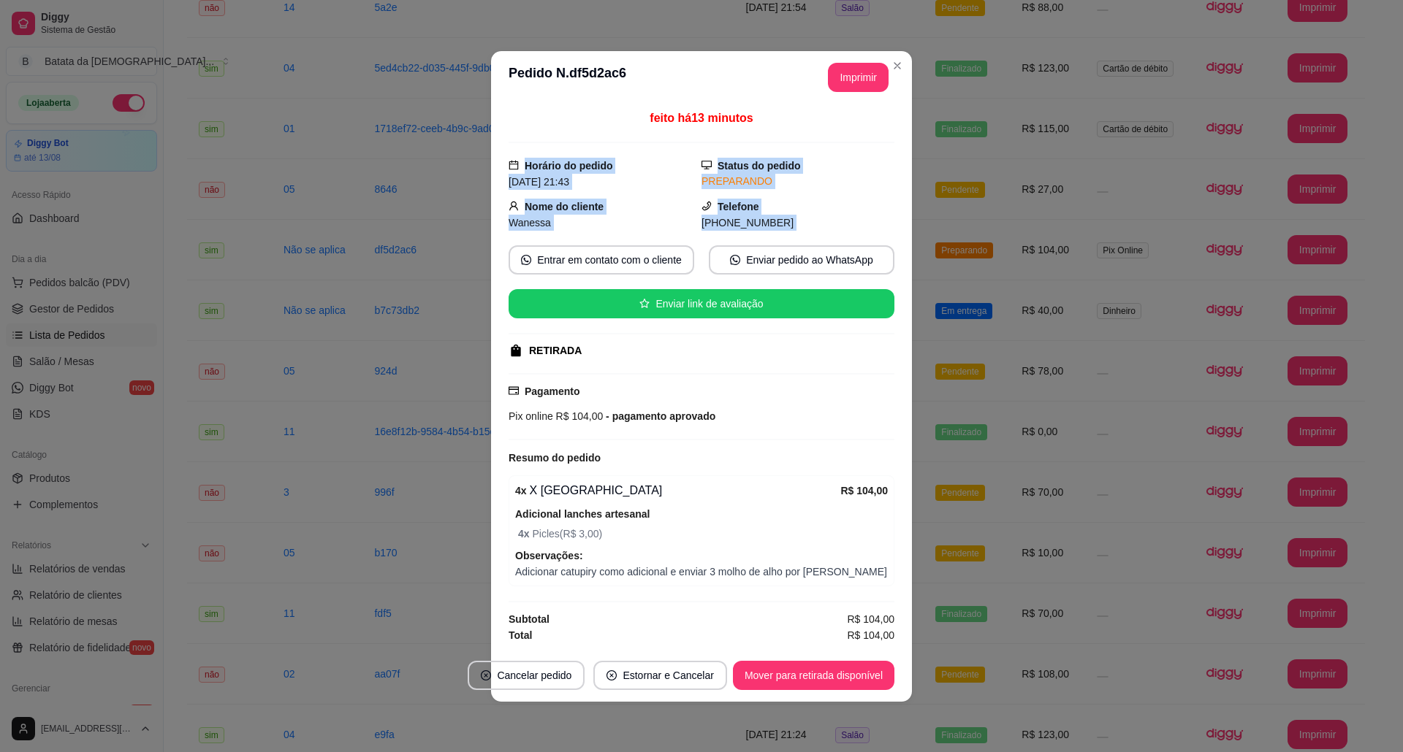
drag, startPoint x: 483, startPoint y: 240, endPoint x: 465, endPoint y: 241, distance: 17.6
click at [472, 241] on div "**********" at bounding box center [701, 376] width 1403 height 752
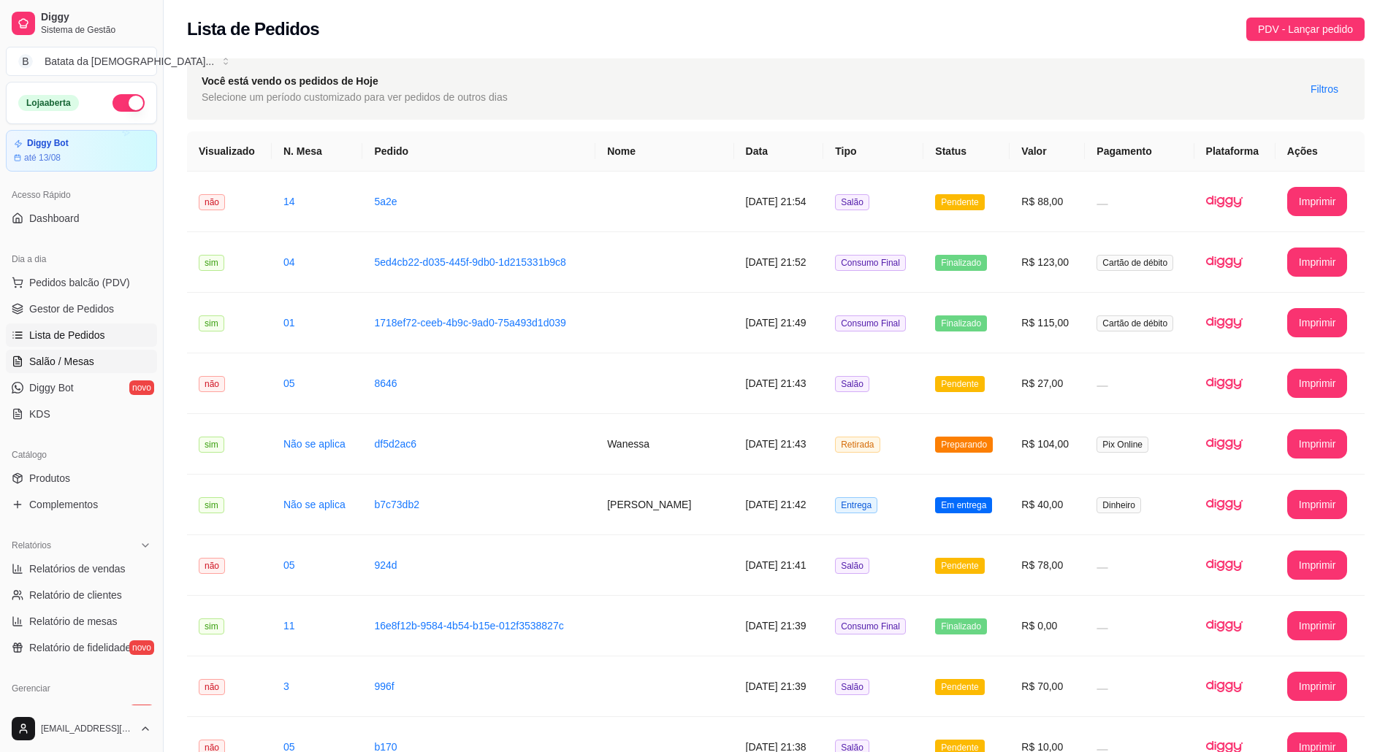
click at [103, 356] on link "Salão / Mesas" at bounding box center [81, 361] width 151 height 23
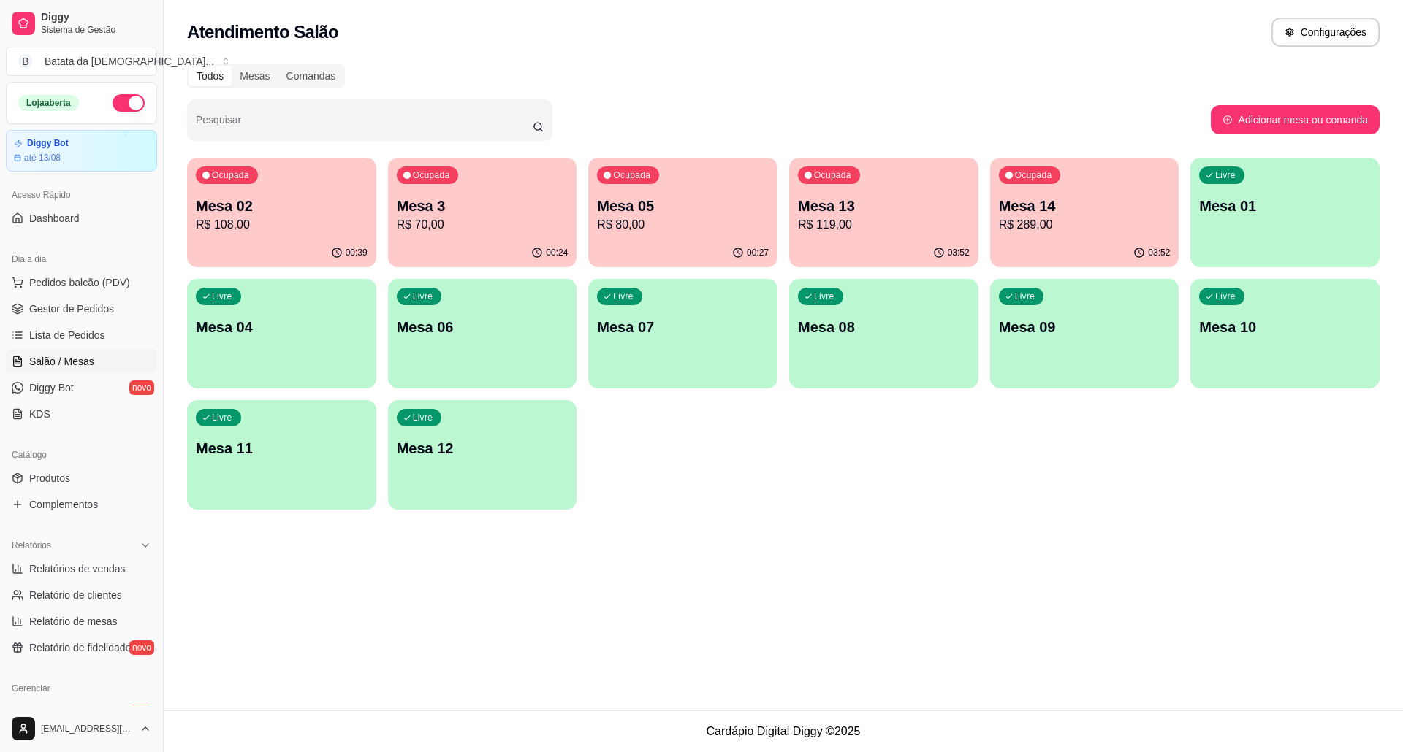
click at [722, 191] on div "Ocupada Mesa 05 R$ 80,00" at bounding box center [682, 198] width 189 height 81
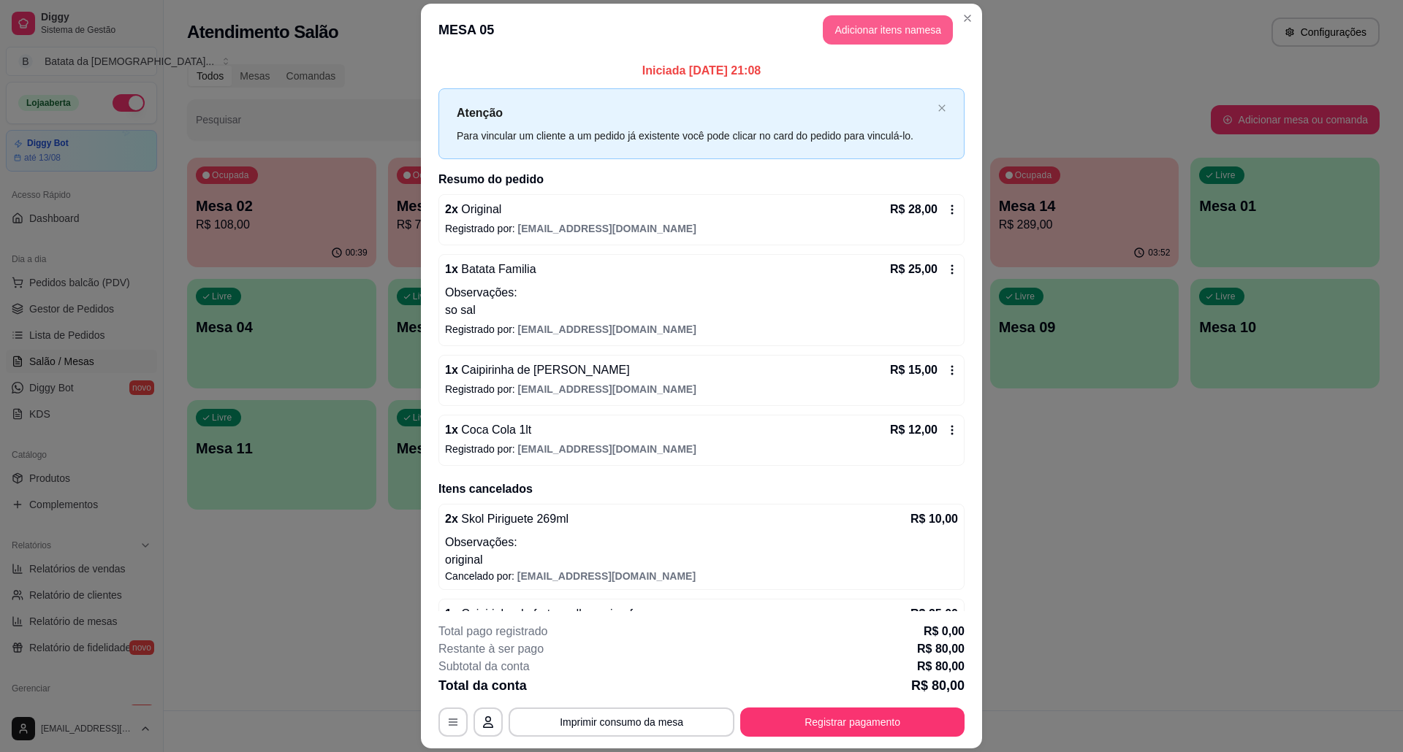
click at [849, 23] on button "Adicionar itens na mesa" at bounding box center [888, 29] width 130 height 29
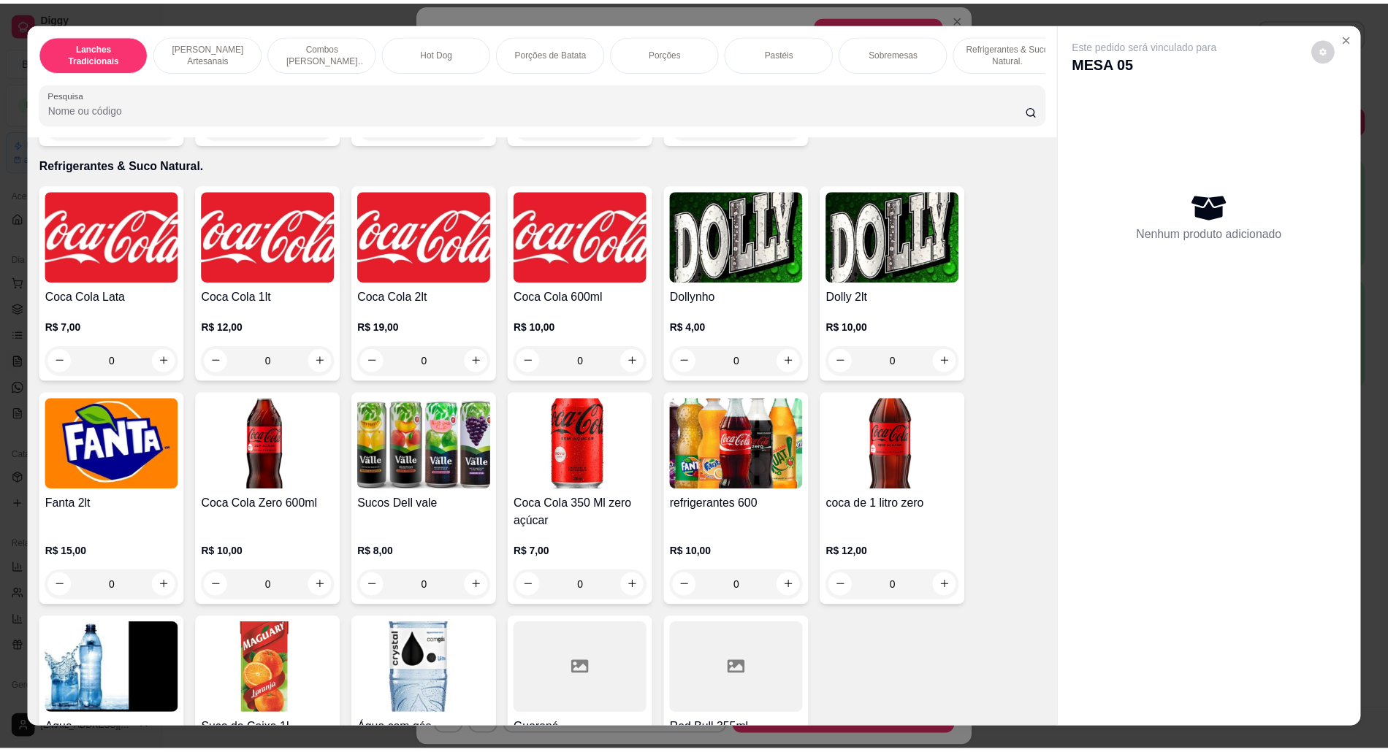
scroll to position [2824, 0]
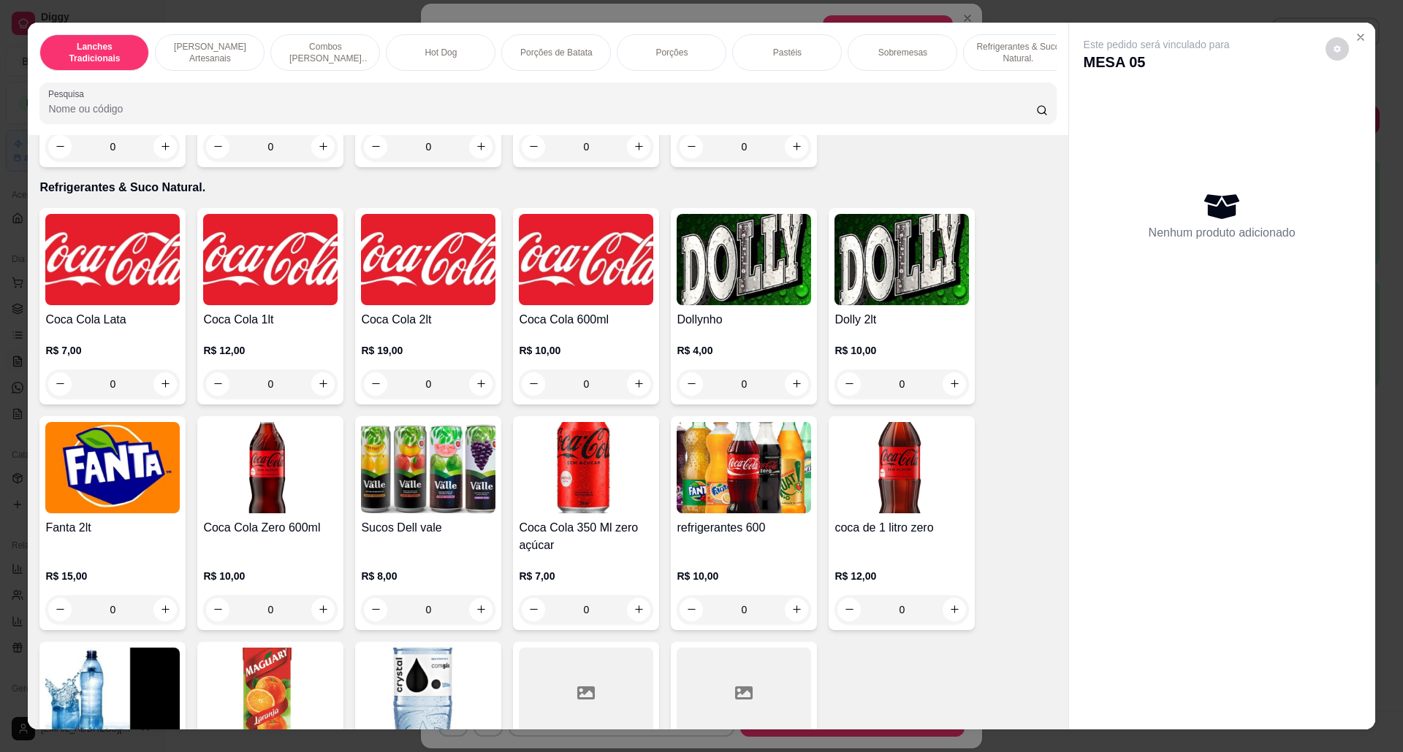
click at [248, 305] on img at bounding box center [270, 259] width 134 height 91
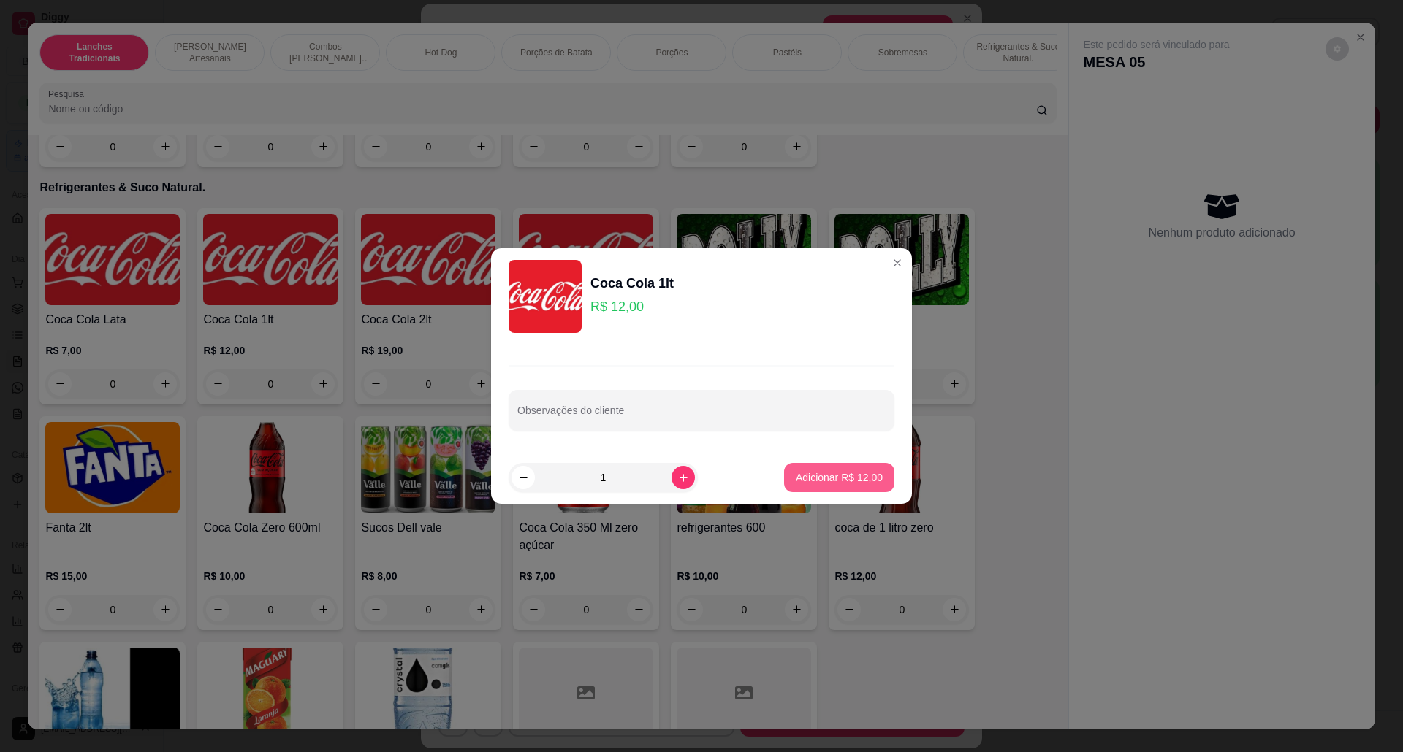
click at [840, 484] on p "Adicionar R$ 12,00" at bounding box center [839, 477] width 87 height 15
type input "1"
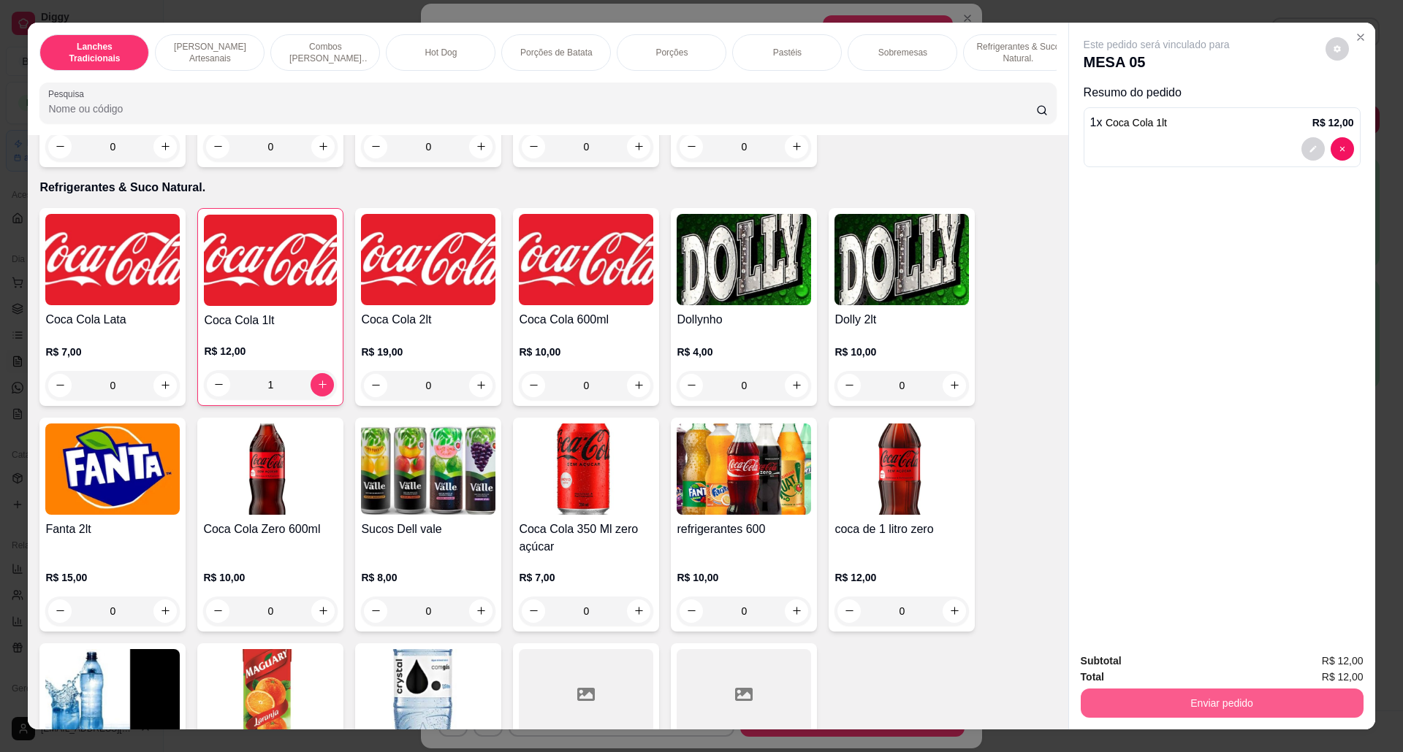
click at [1173, 699] on button "Enviar pedido" at bounding box center [1221, 703] width 283 height 29
click at [1144, 670] on button "Não registrar e enviar pedido" at bounding box center [1172, 668] width 148 height 27
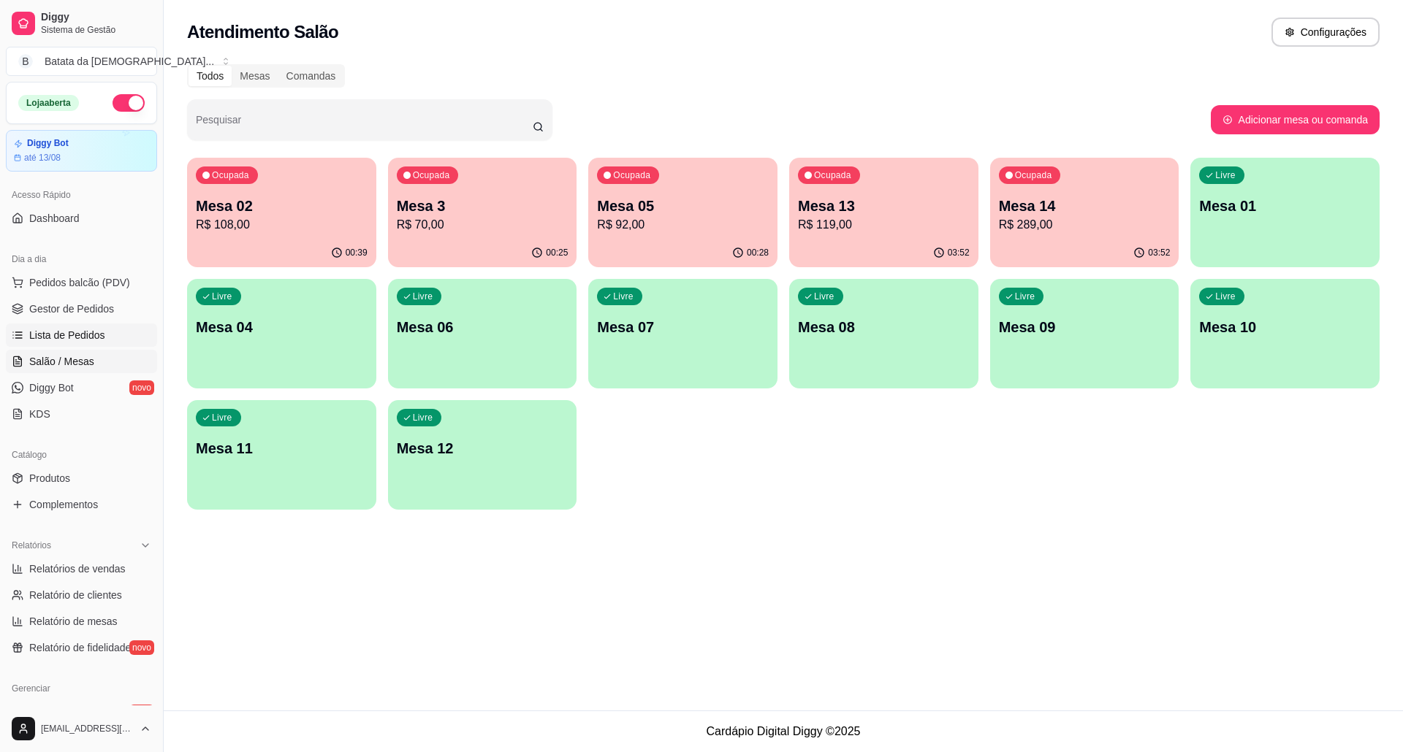
click at [110, 332] on link "Lista de Pedidos" at bounding box center [81, 335] width 151 height 23
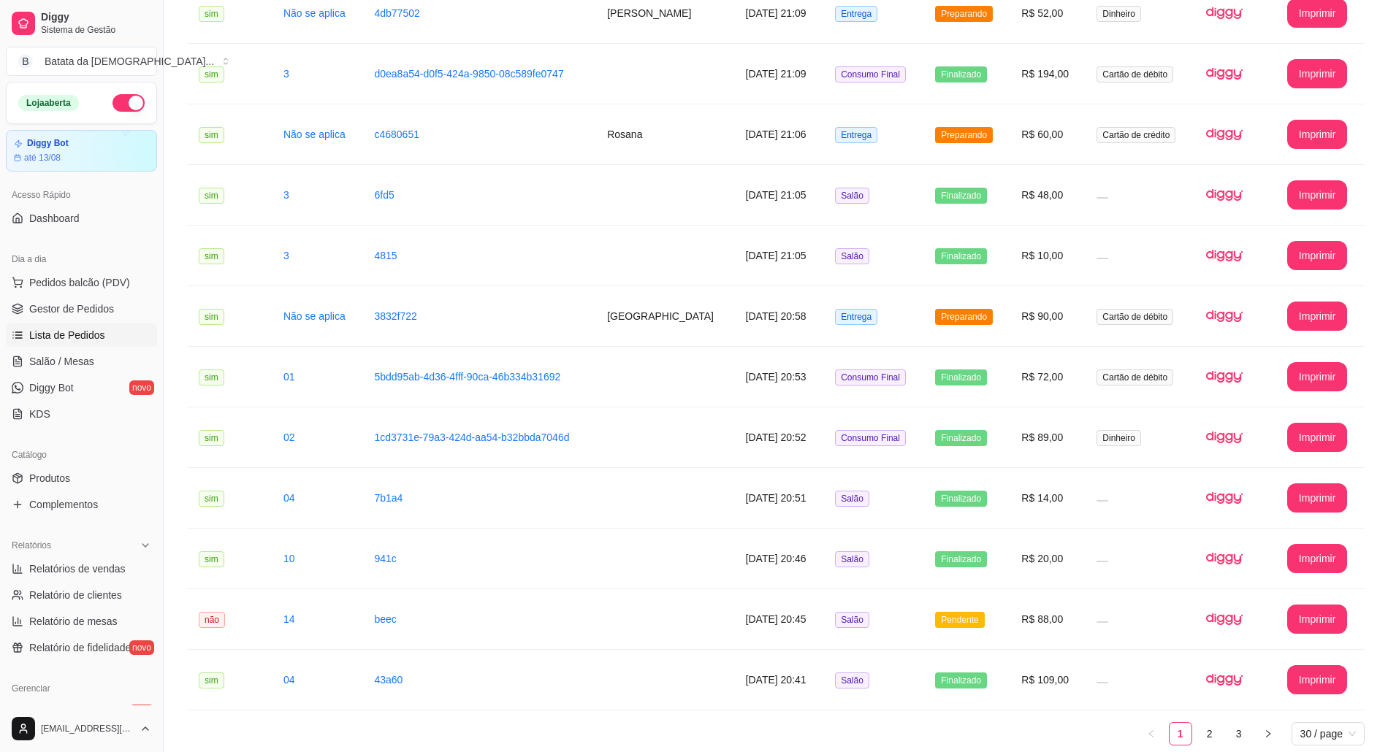
scroll to position [1351, 0]
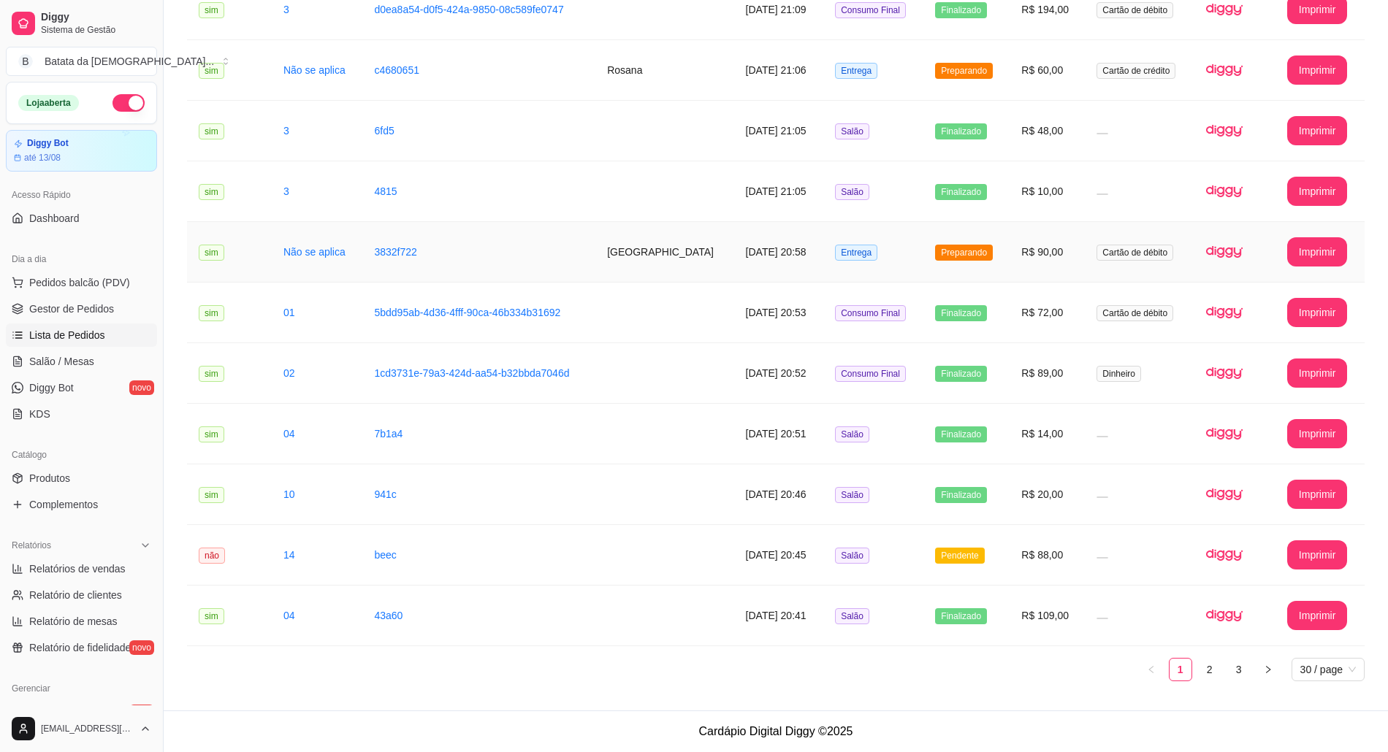
click at [716, 235] on td "[GEOGRAPHIC_DATA]" at bounding box center [664, 252] width 138 height 61
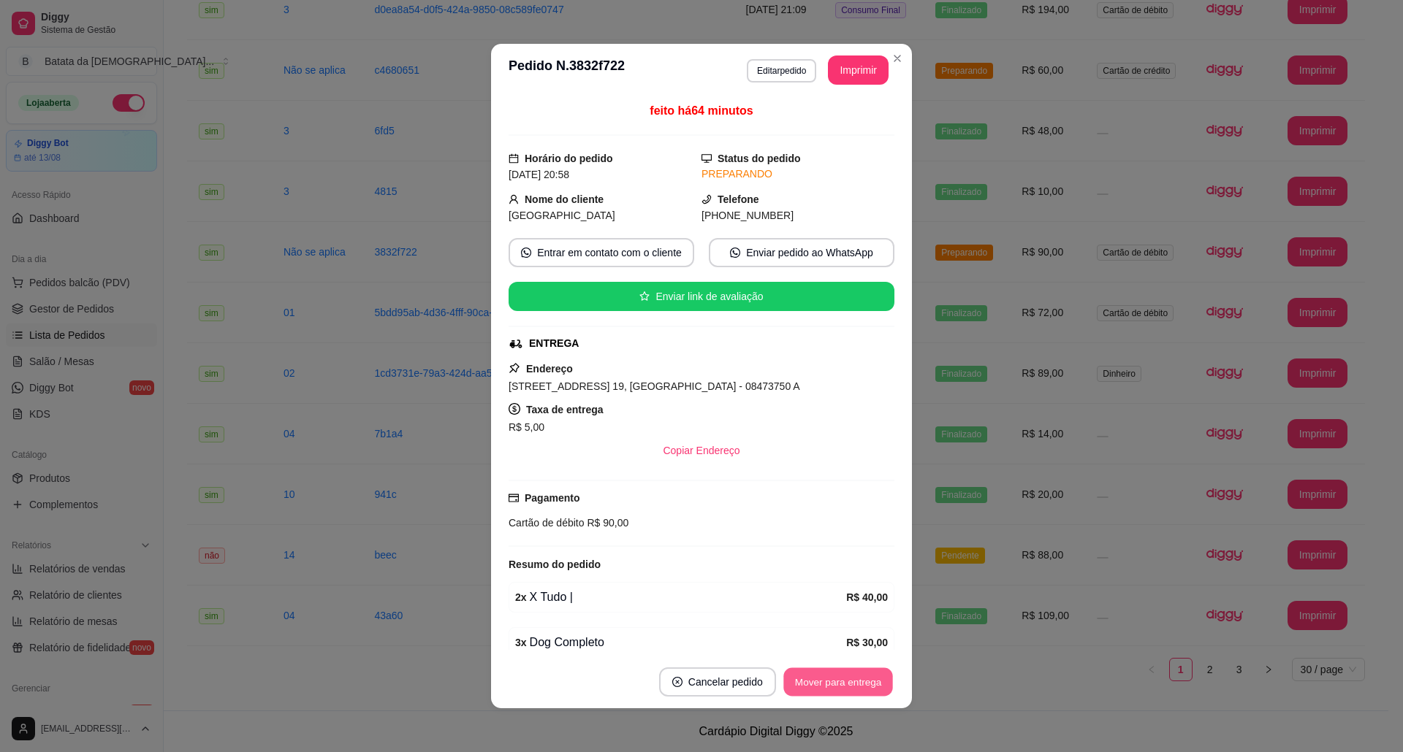
click at [837, 675] on button "Mover para entrega" at bounding box center [838, 682] width 110 height 28
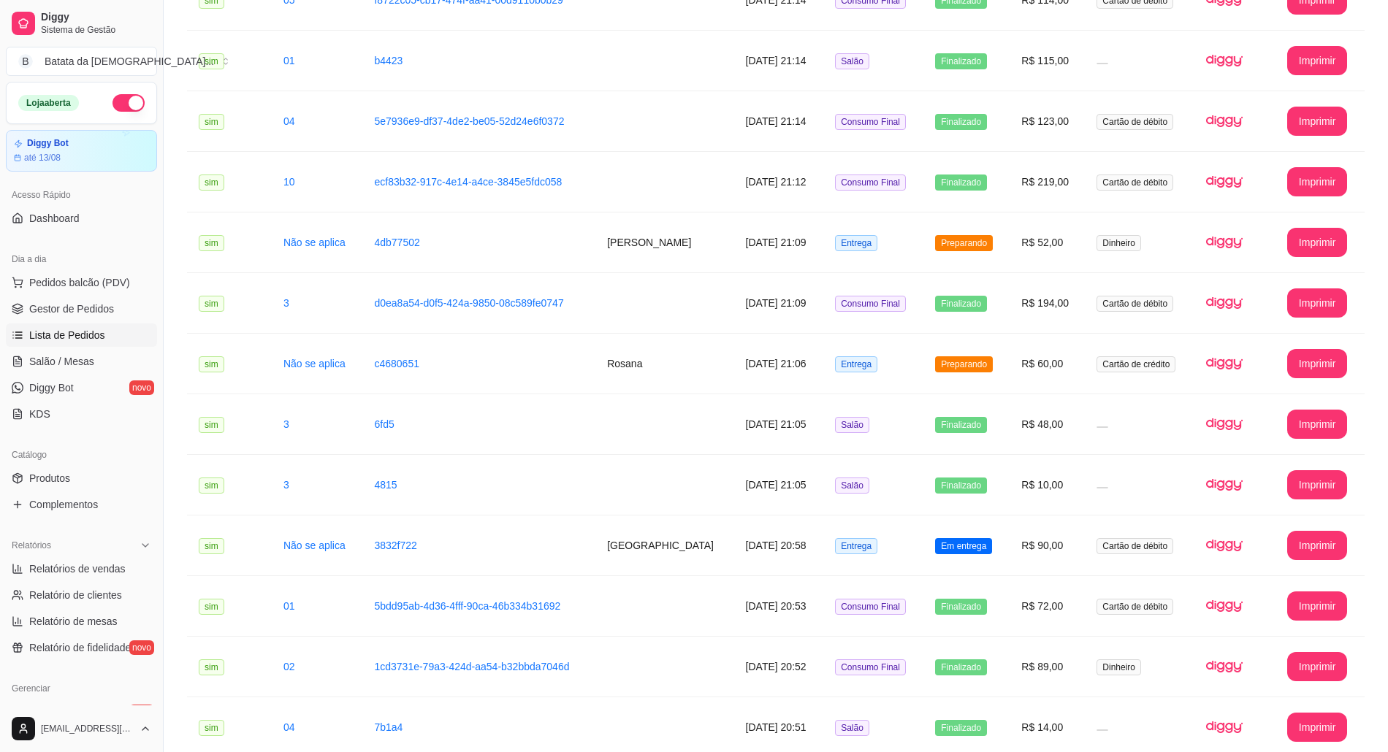
scroll to position [1071, 0]
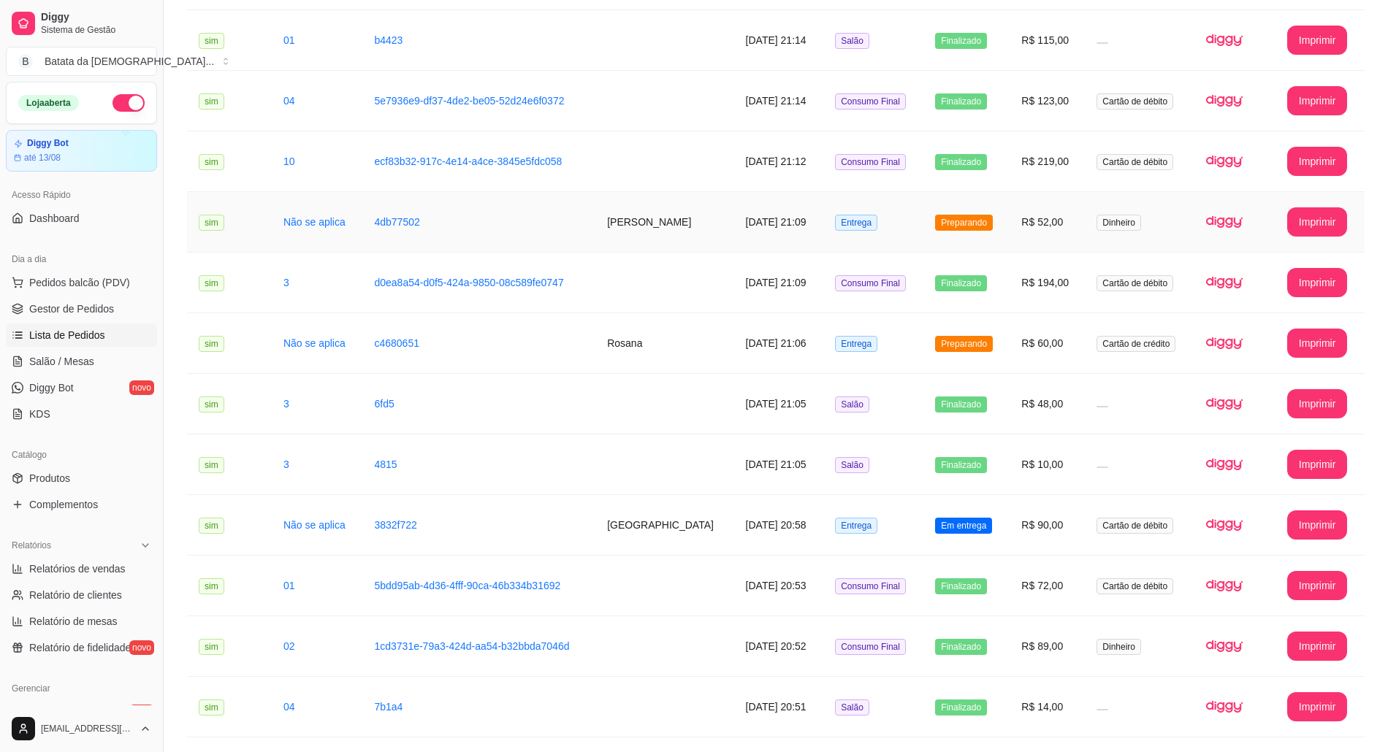
click at [966, 209] on td "Preparando" at bounding box center [966, 222] width 86 height 61
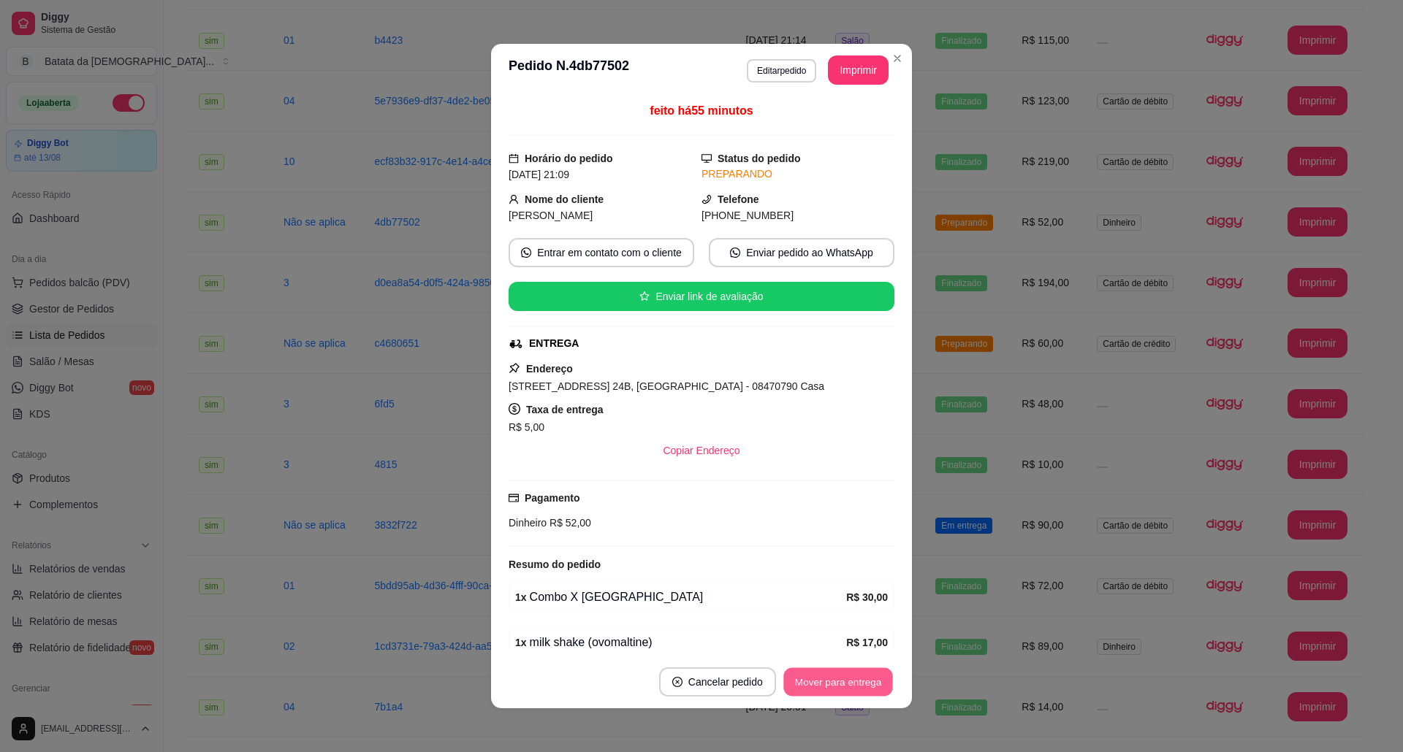
click at [853, 679] on button "Mover para entrega" at bounding box center [838, 682] width 110 height 28
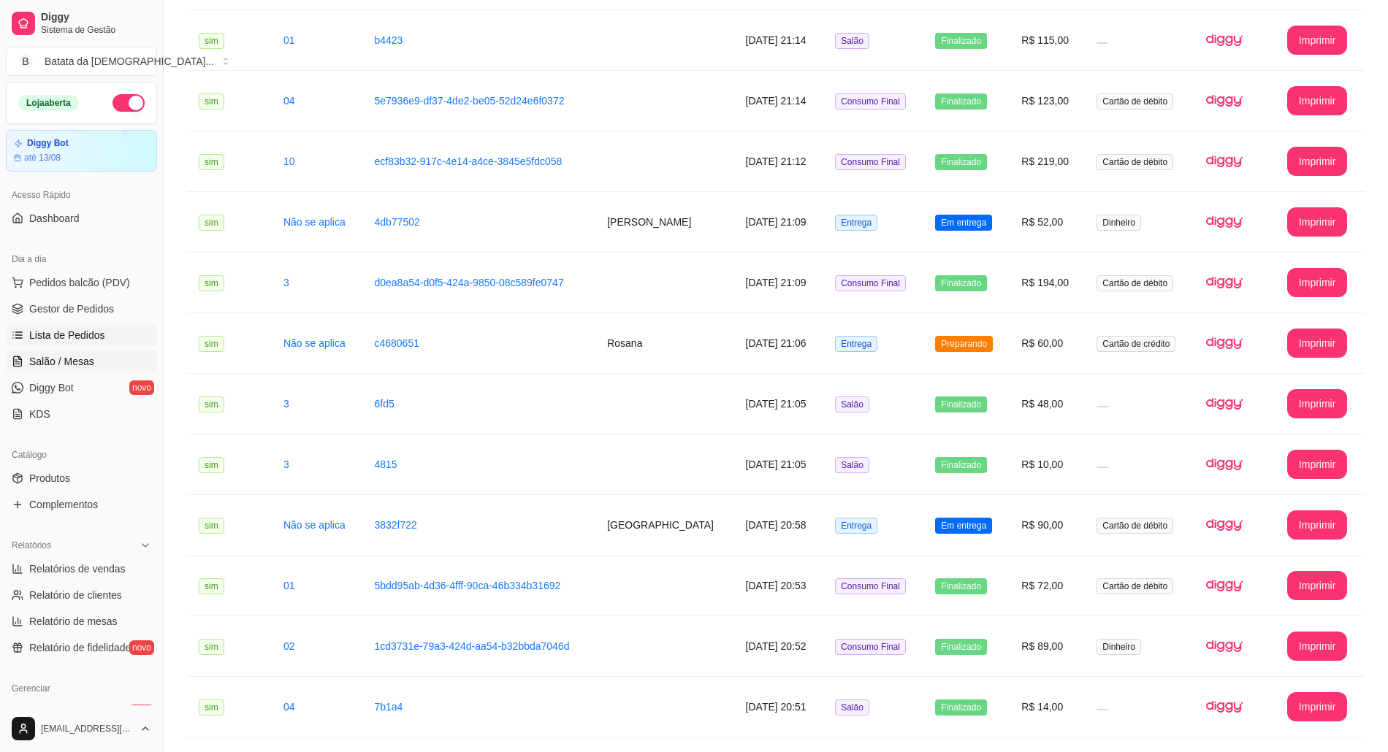
click at [76, 361] on span "Salão / Mesas" at bounding box center [61, 361] width 65 height 15
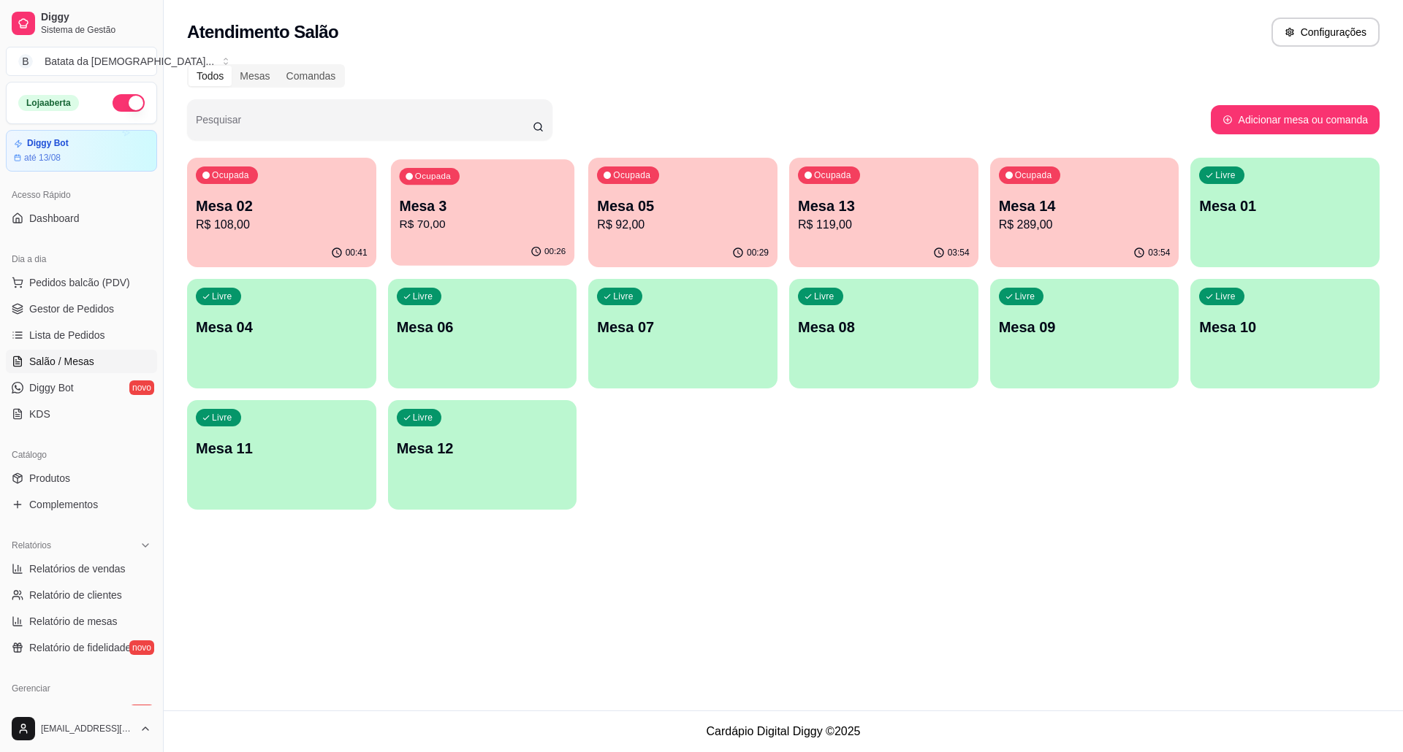
click at [466, 170] on div "Ocupada Mesa 3 R$ 70,00" at bounding box center [482, 198] width 183 height 79
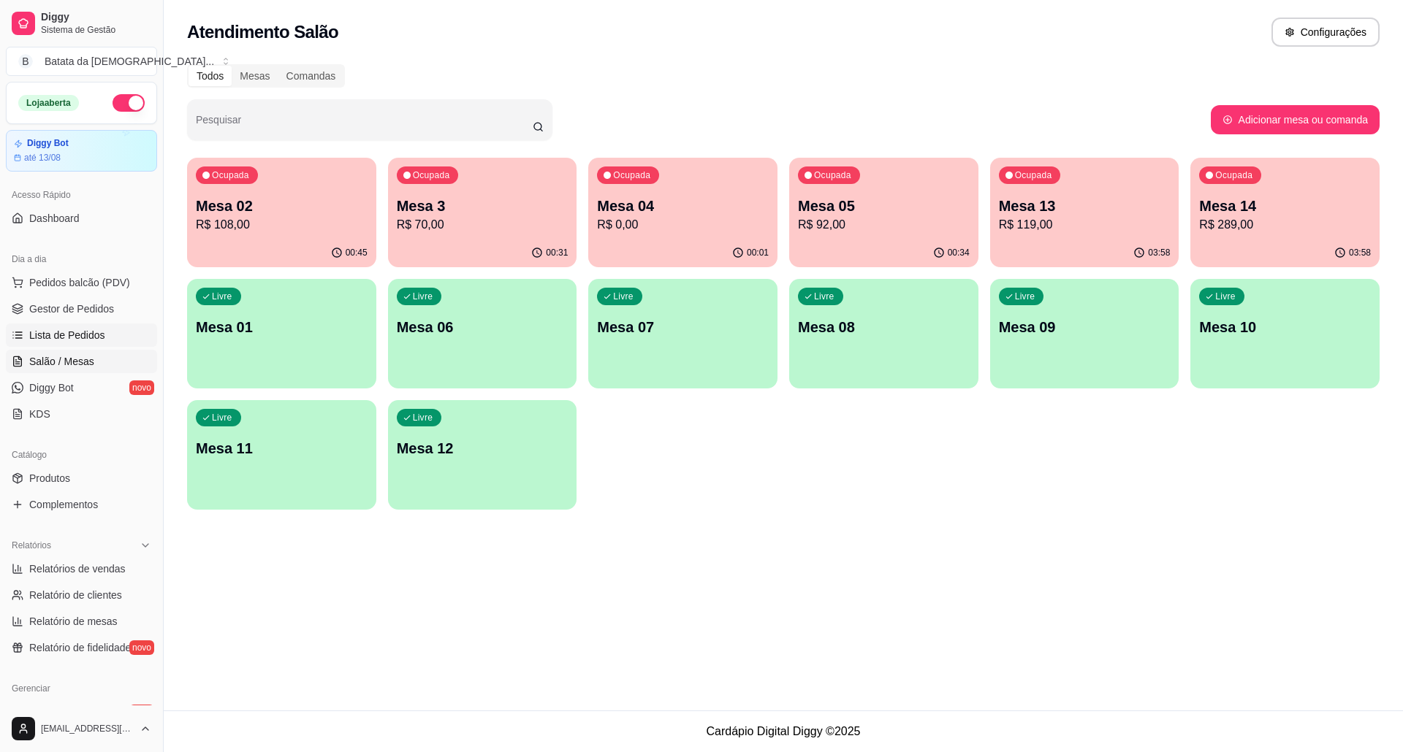
click at [105, 327] on link "Lista de Pedidos" at bounding box center [81, 335] width 151 height 23
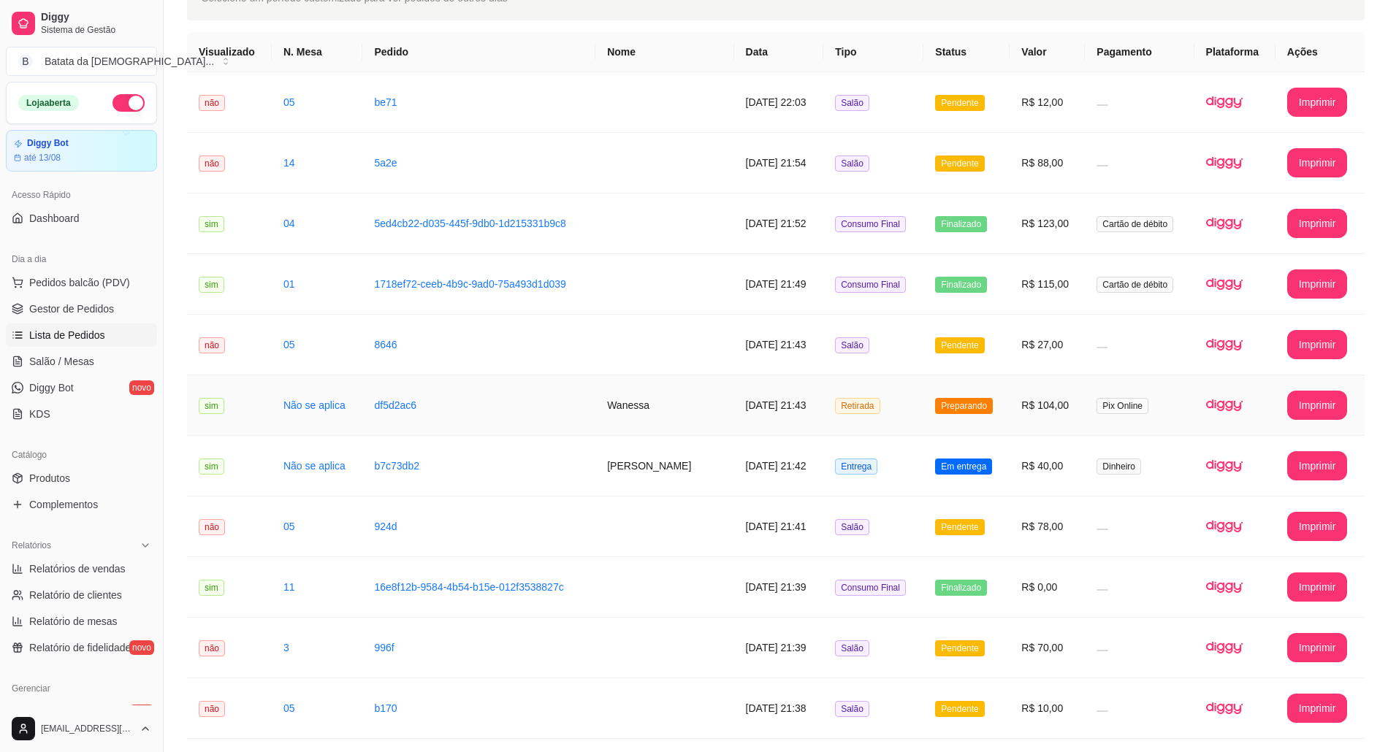
scroll to position [194, 0]
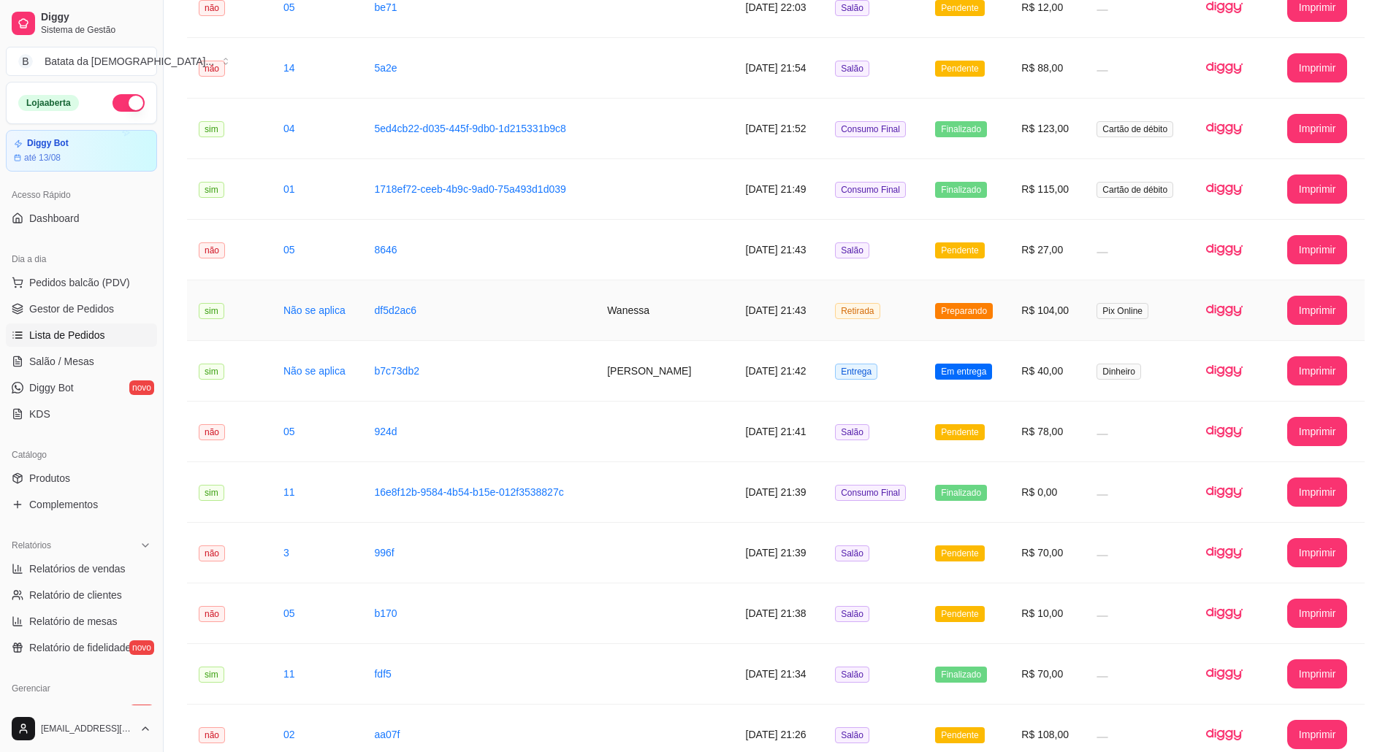
click at [939, 325] on td "Preparando" at bounding box center [966, 311] width 86 height 61
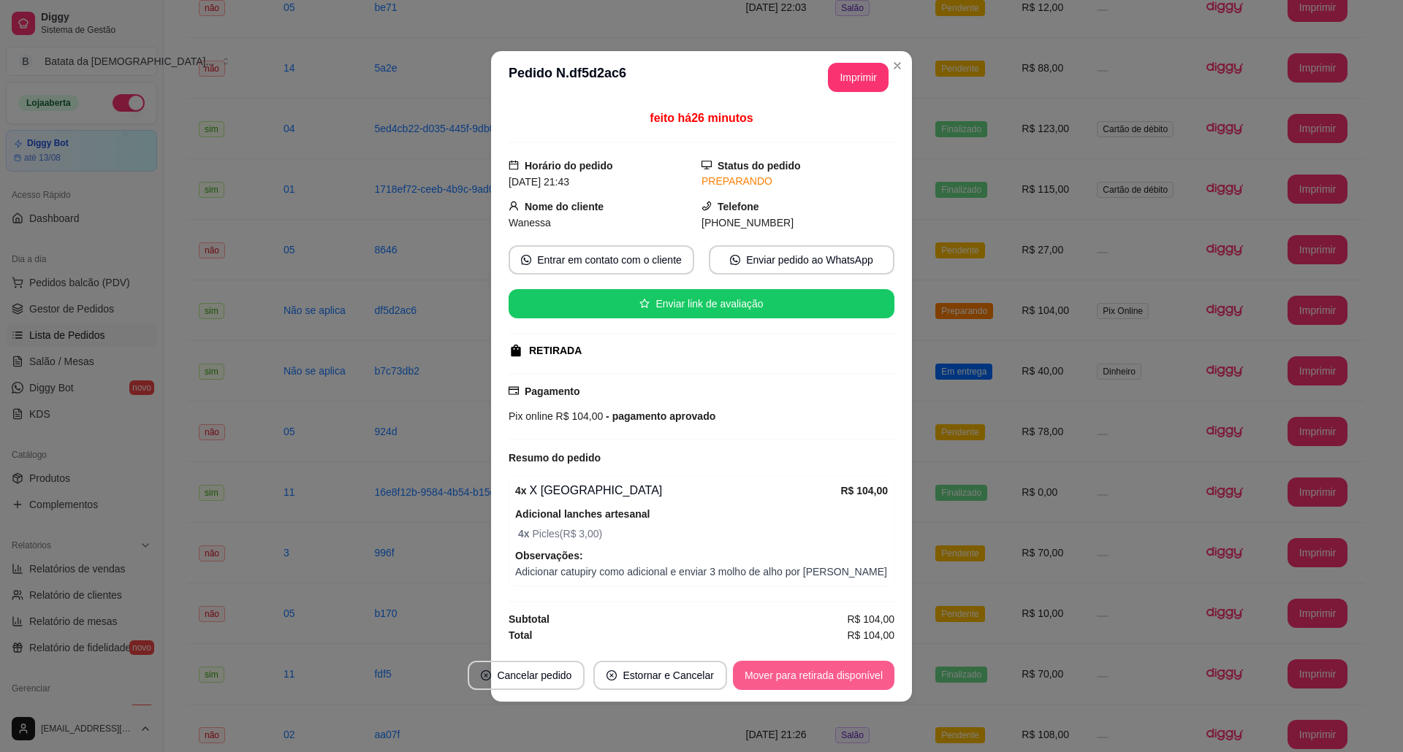
click at [836, 688] on button "Mover para retirada disponível" at bounding box center [813, 675] width 161 height 29
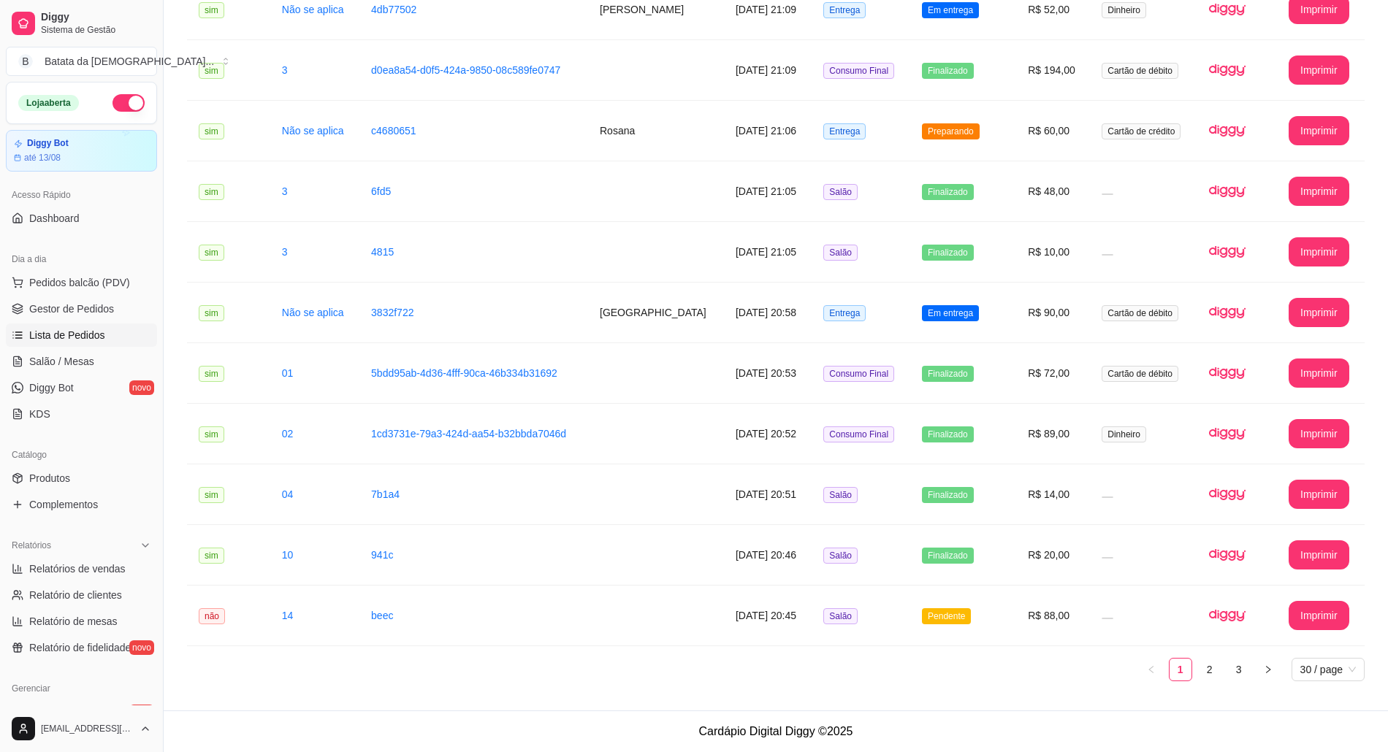
scroll to position [1351, 0]
click at [861, 317] on span "Entrega" at bounding box center [844, 313] width 42 height 16
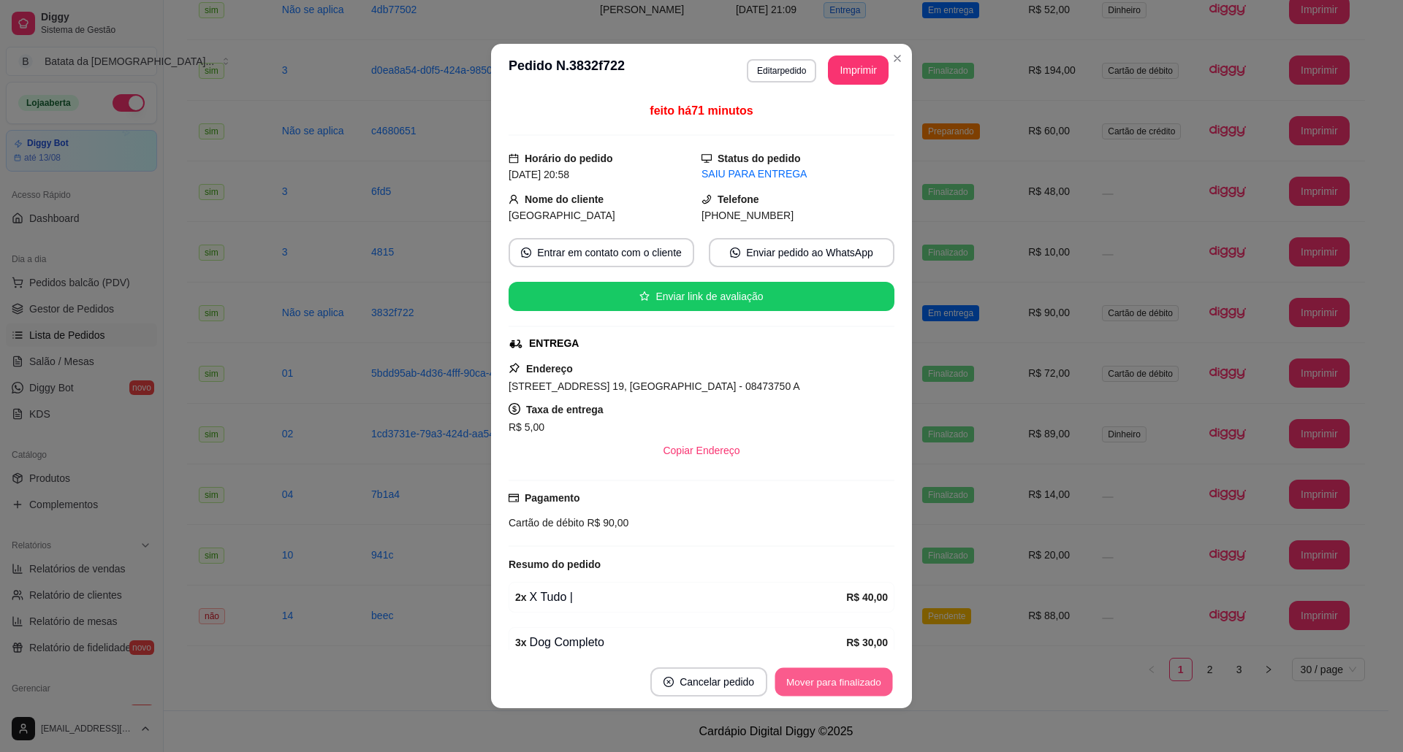
click at [857, 674] on button "Mover para finalizado" at bounding box center [834, 682] width 118 height 28
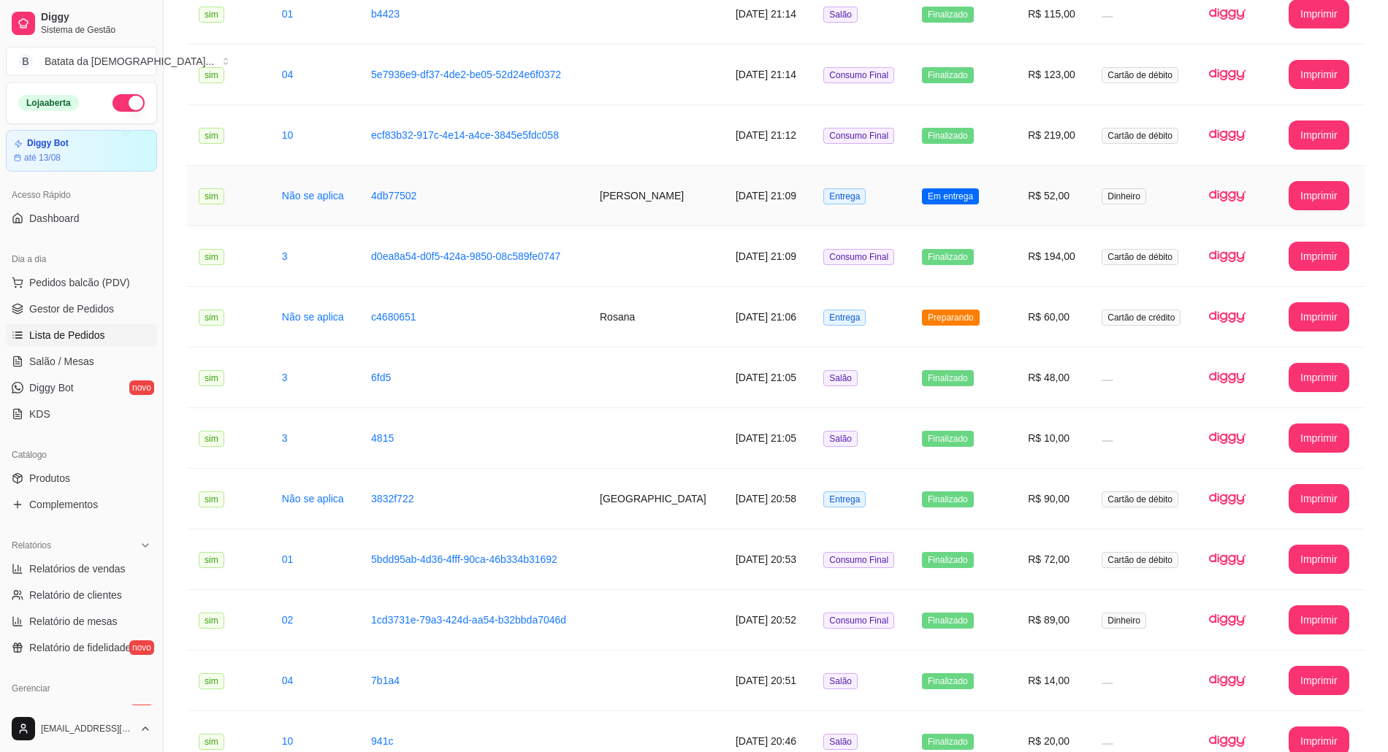
scroll to position [1157, 0]
click at [959, 216] on td "Em entrega" at bounding box center [963, 197] width 106 height 61
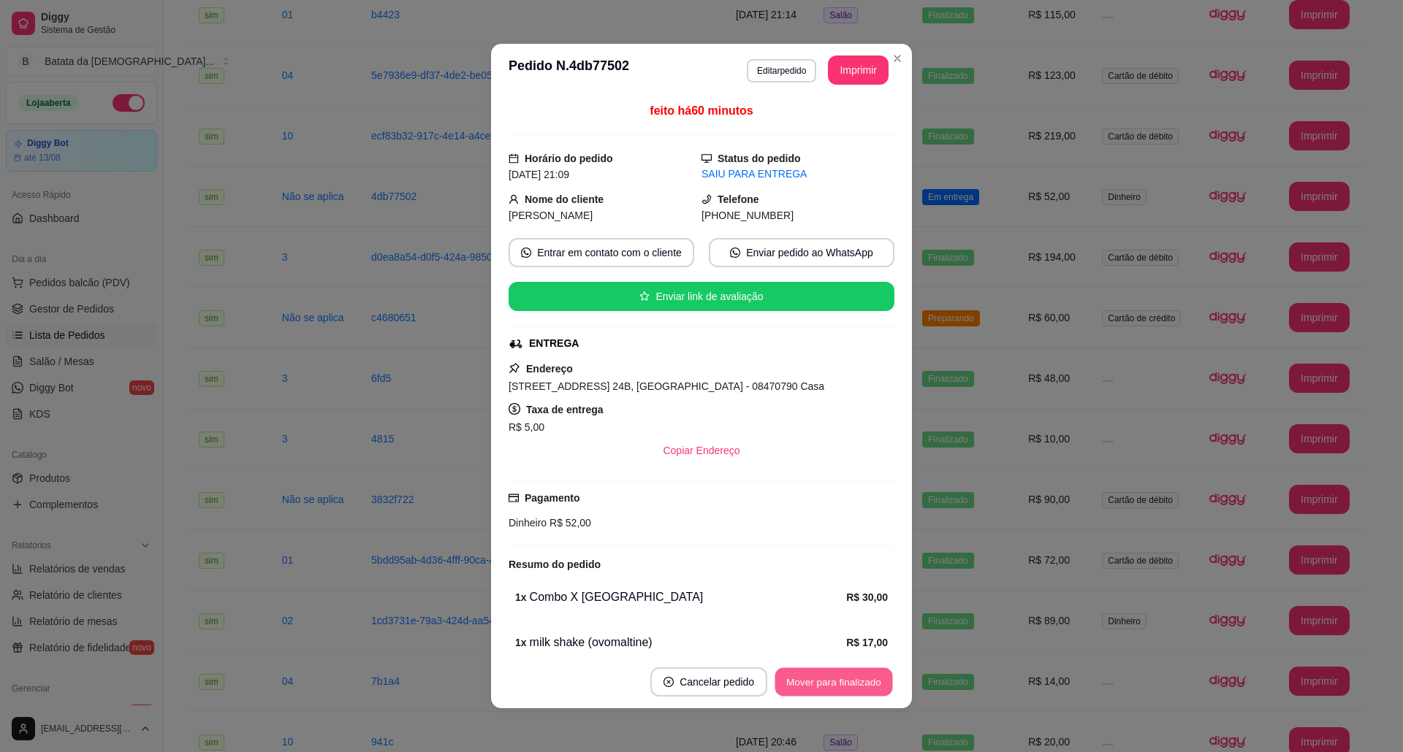
click at [859, 674] on button "Mover para finalizado" at bounding box center [834, 682] width 118 height 28
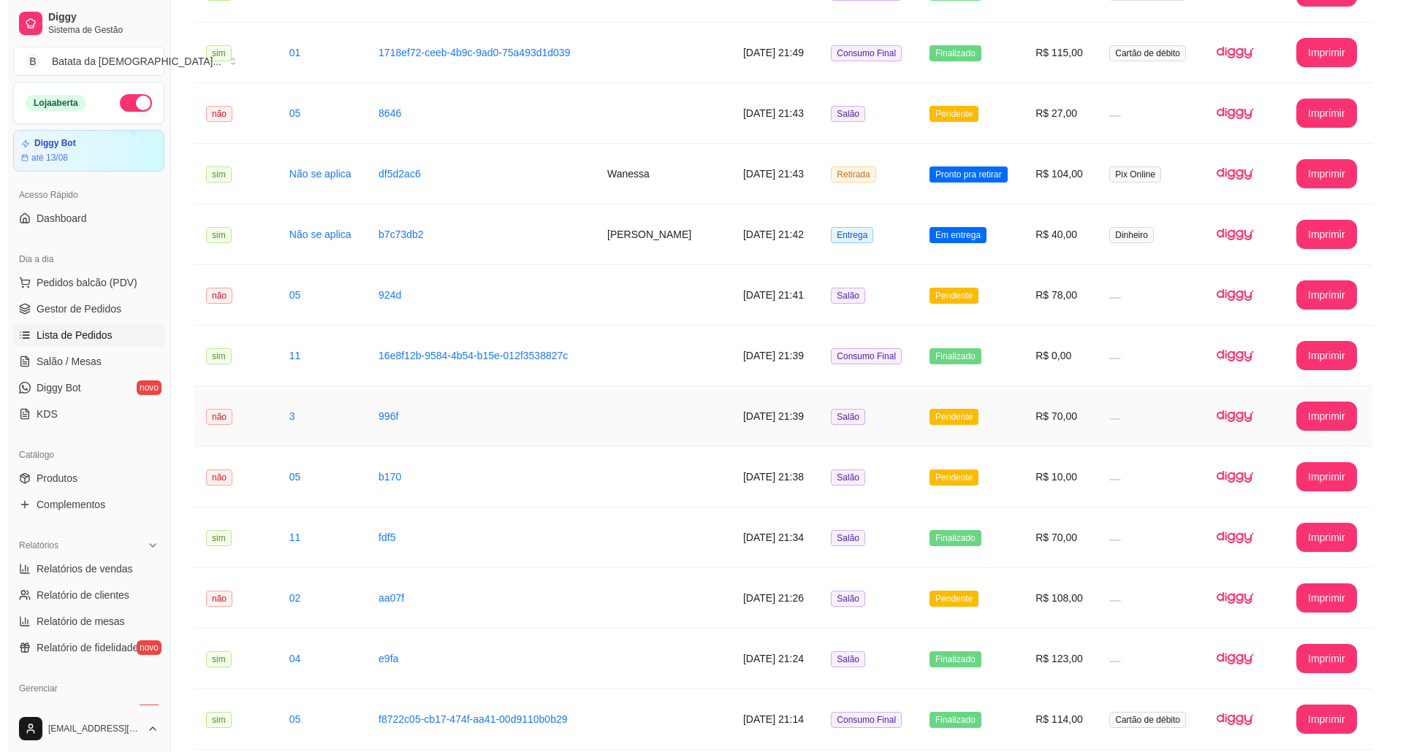
scroll to position [281, 0]
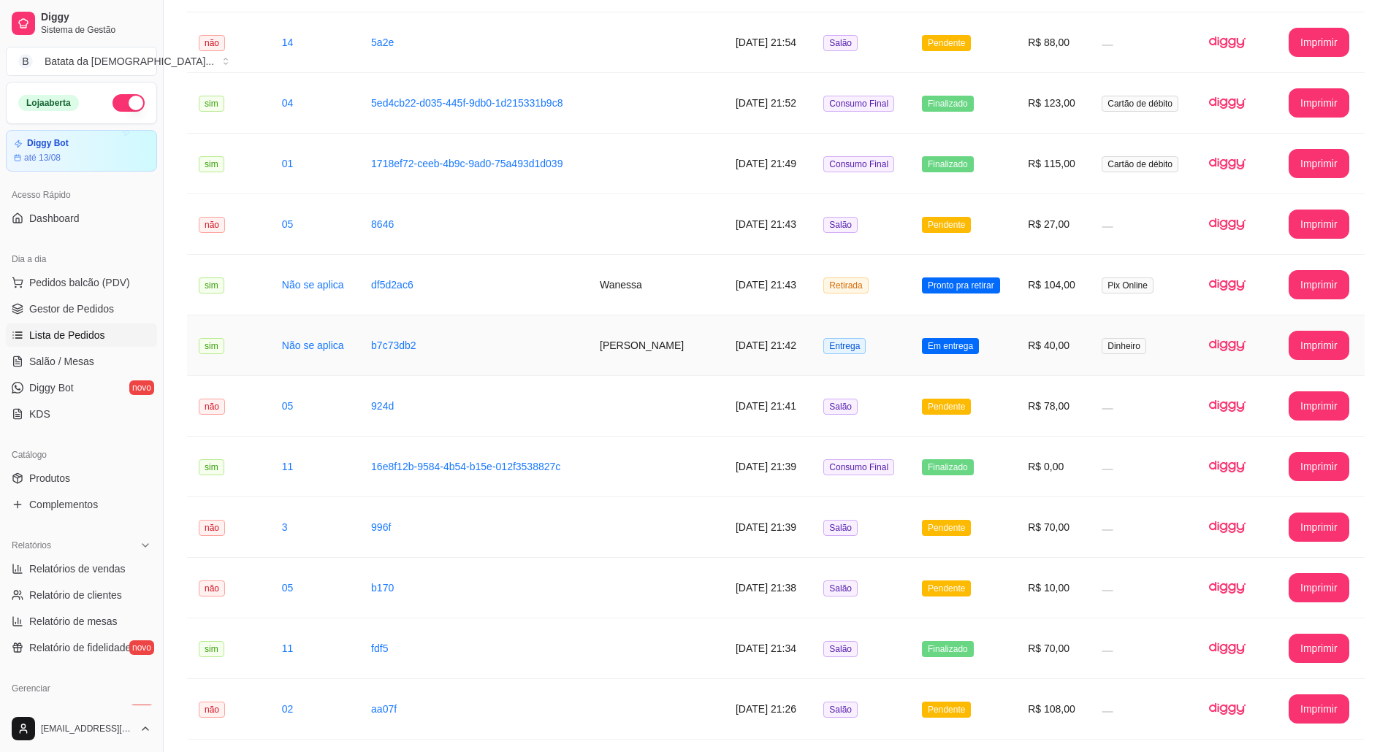
click at [924, 342] on td "Em entrega" at bounding box center [963, 346] width 106 height 61
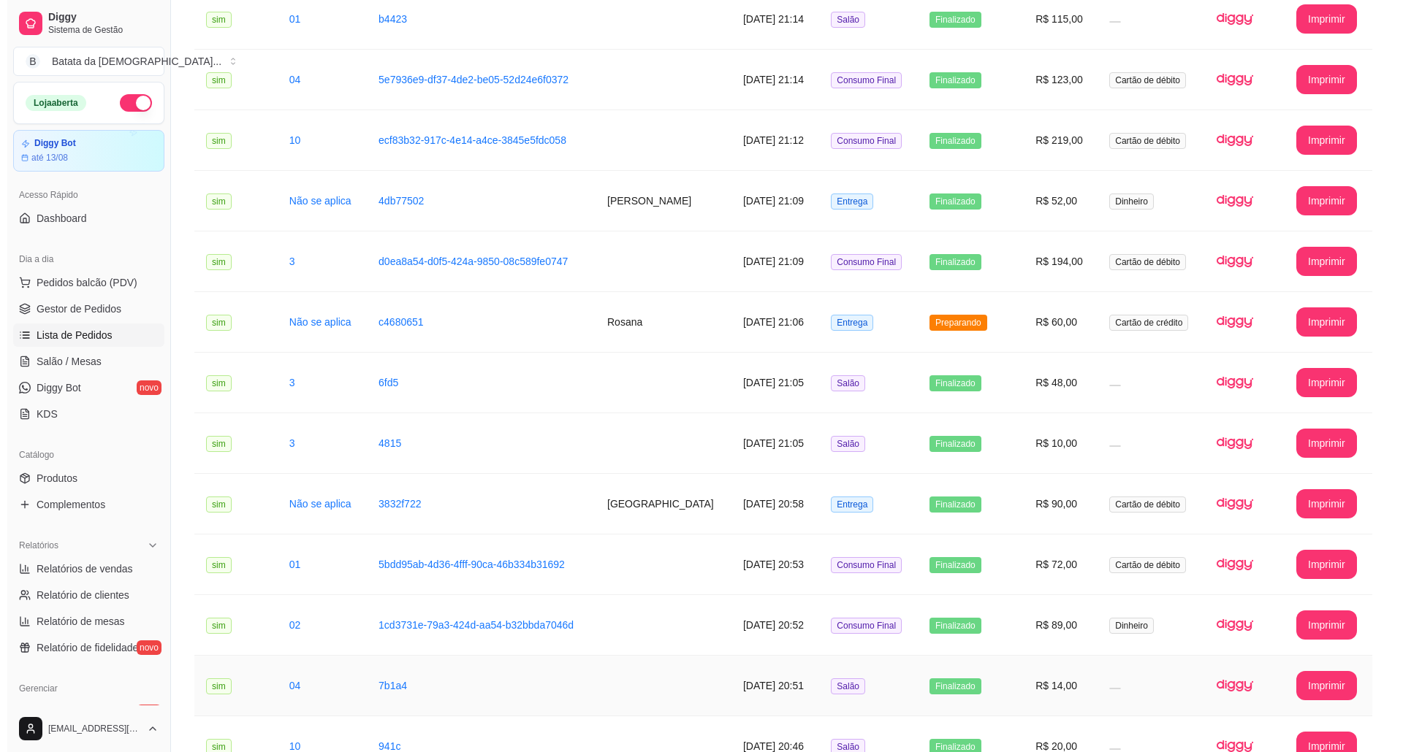
scroll to position [1351, 0]
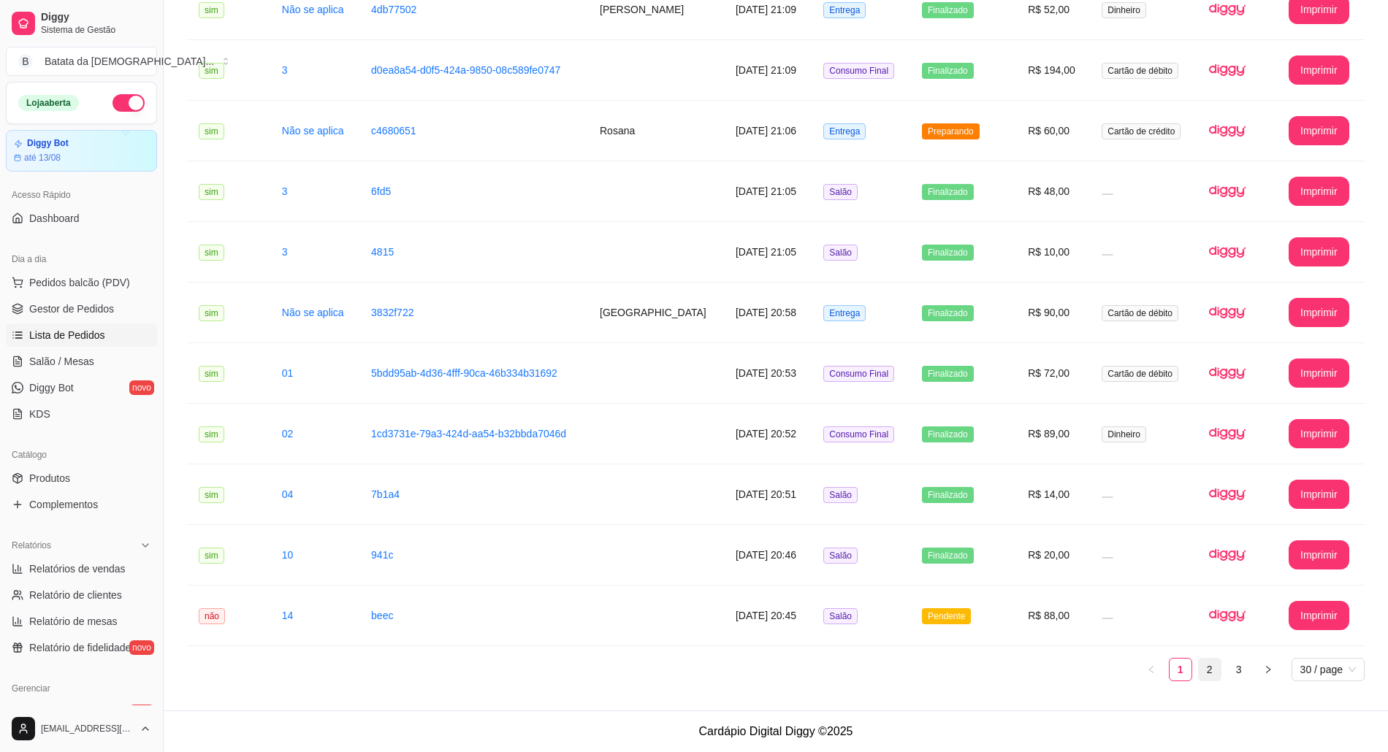
click at [1214, 671] on link "2" at bounding box center [1210, 670] width 22 height 22
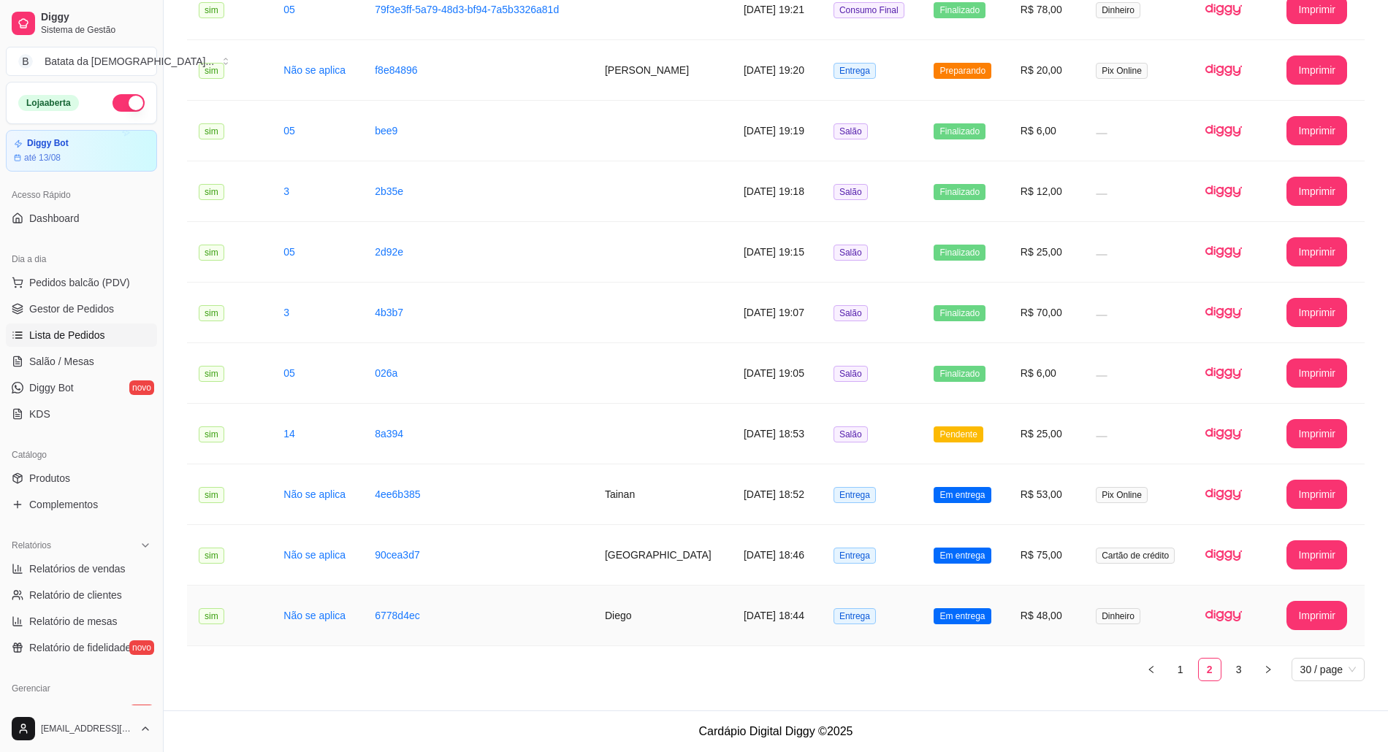
click at [1106, 618] on span "Dinheiro" at bounding box center [1118, 617] width 45 height 16
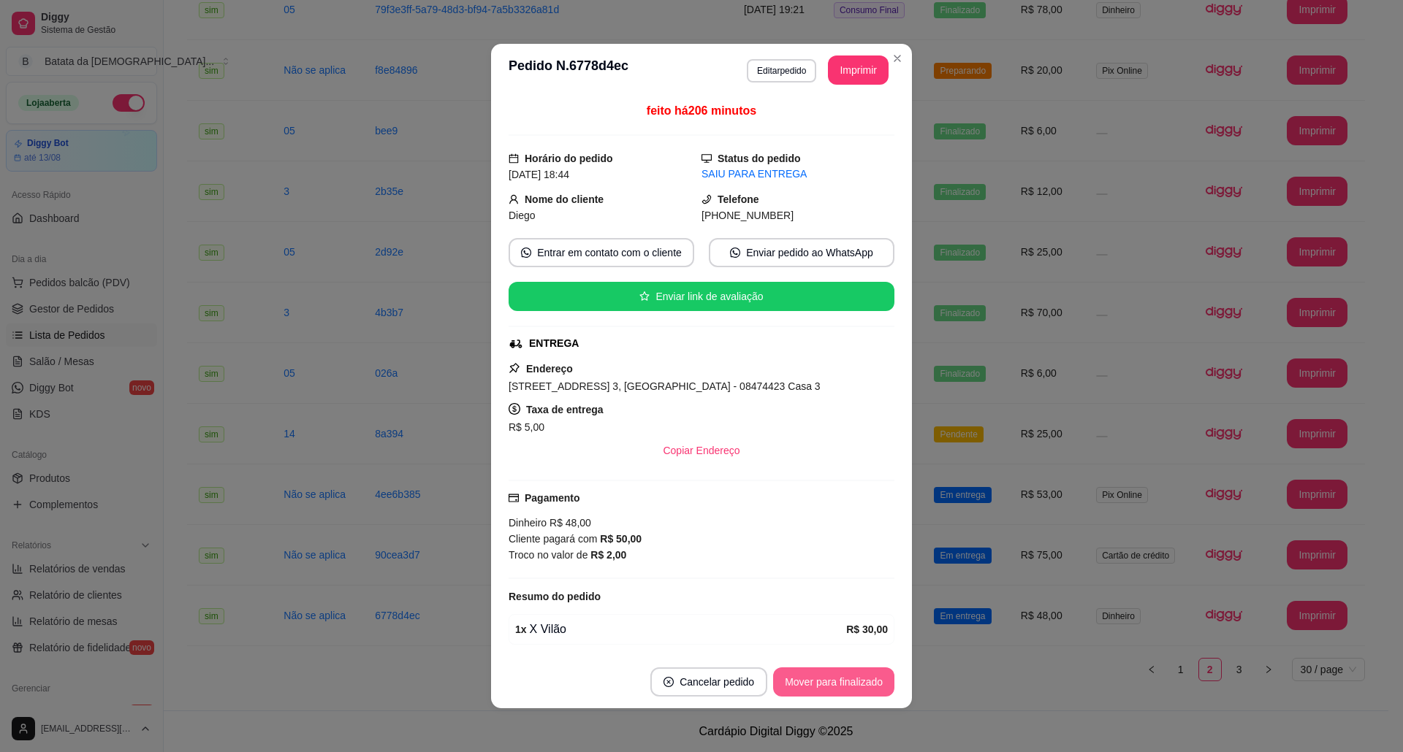
click at [871, 675] on button "Mover para finalizado" at bounding box center [833, 682] width 121 height 29
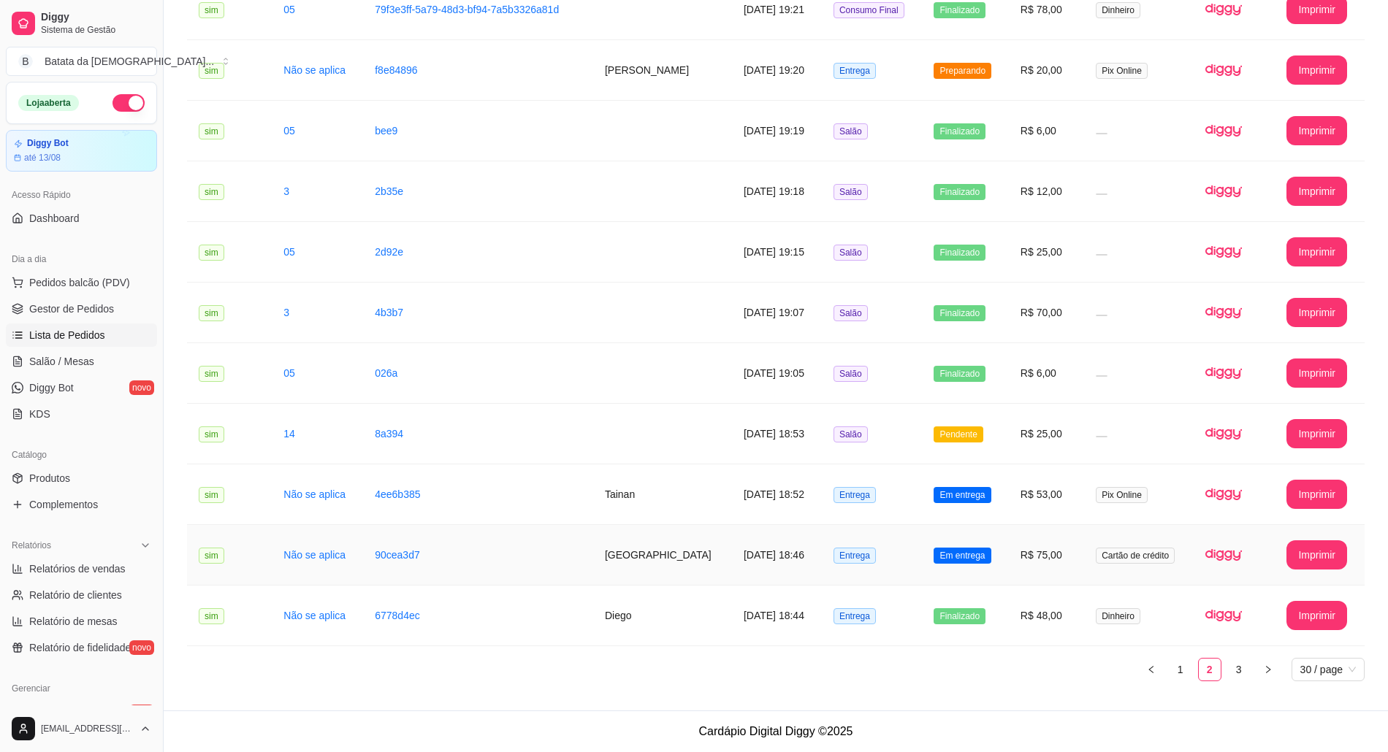
click at [1102, 553] on span "Cartão de crédito" at bounding box center [1135, 556] width 79 height 16
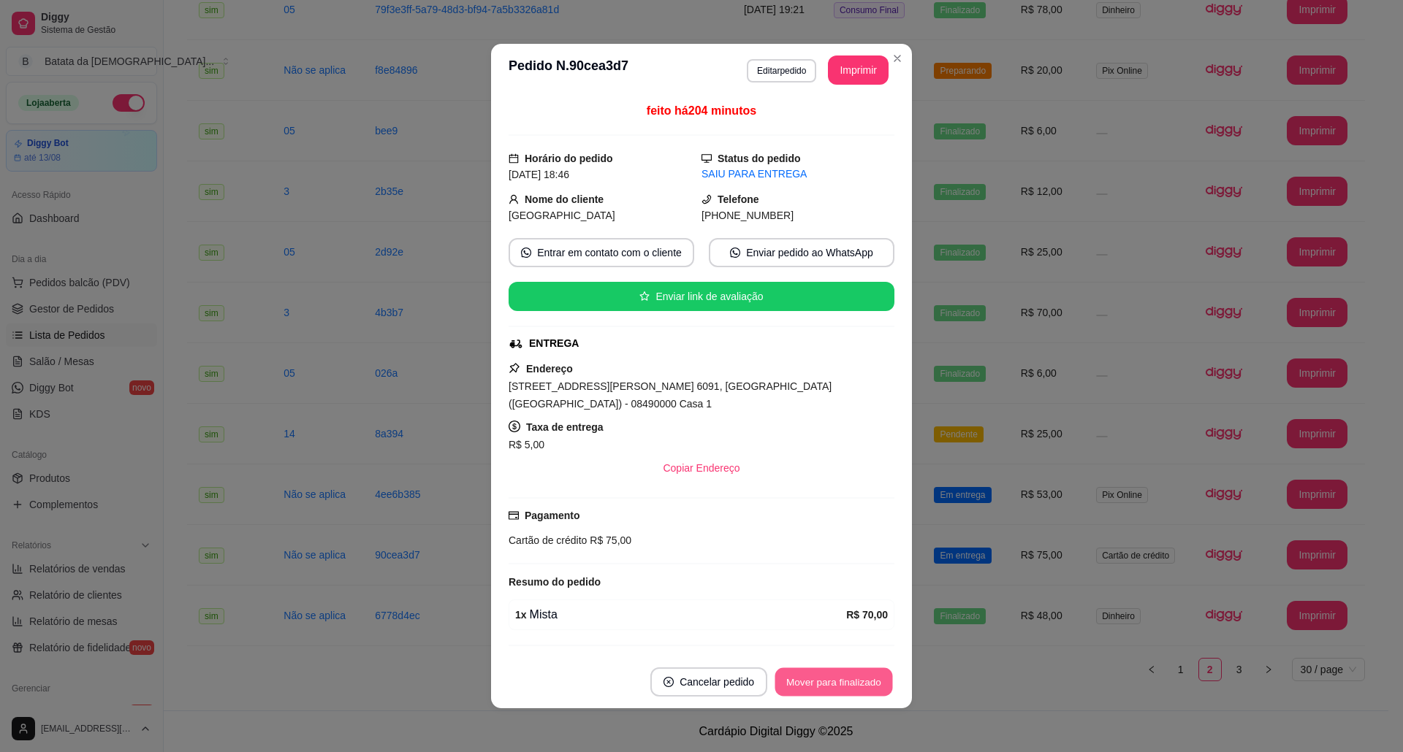
click at [804, 682] on button "Mover para finalizado" at bounding box center [834, 682] width 118 height 28
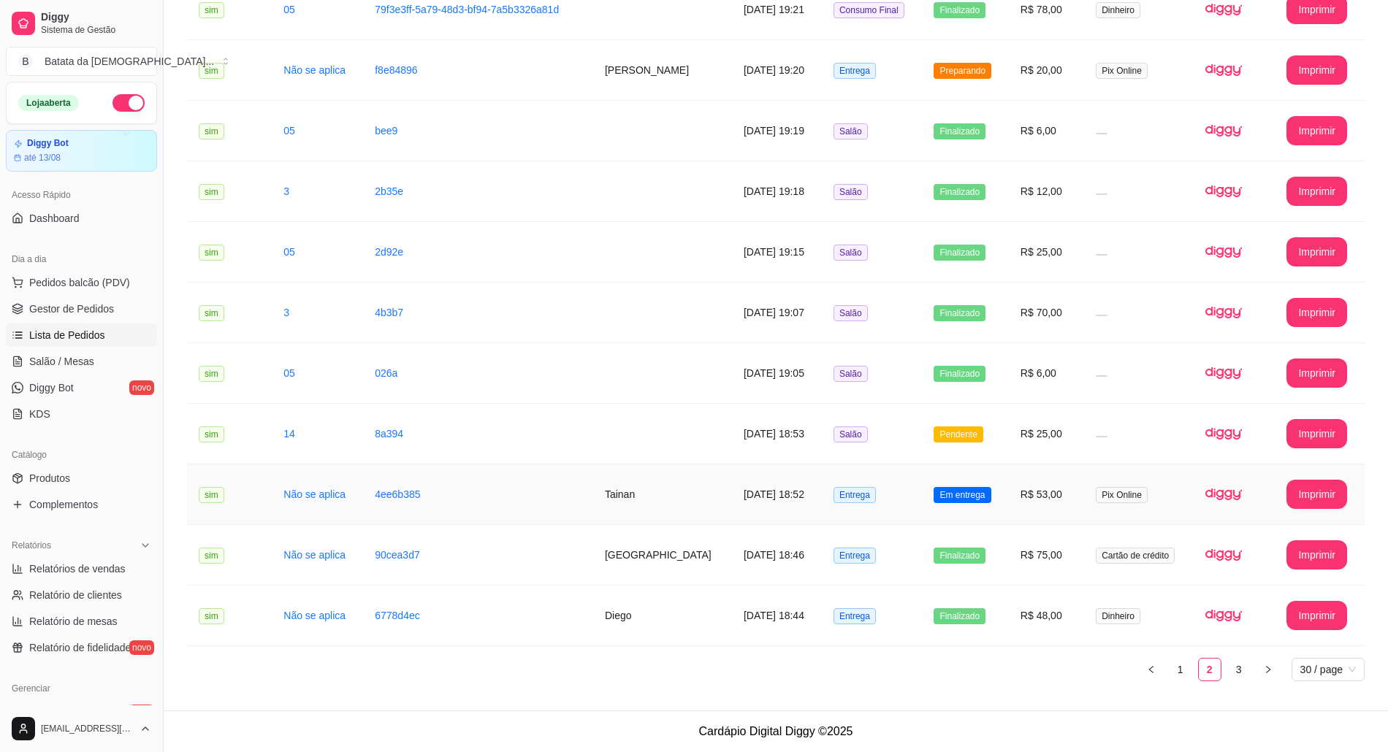
click at [1015, 492] on td "R$ 53,00" at bounding box center [1046, 495] width 75 height 61
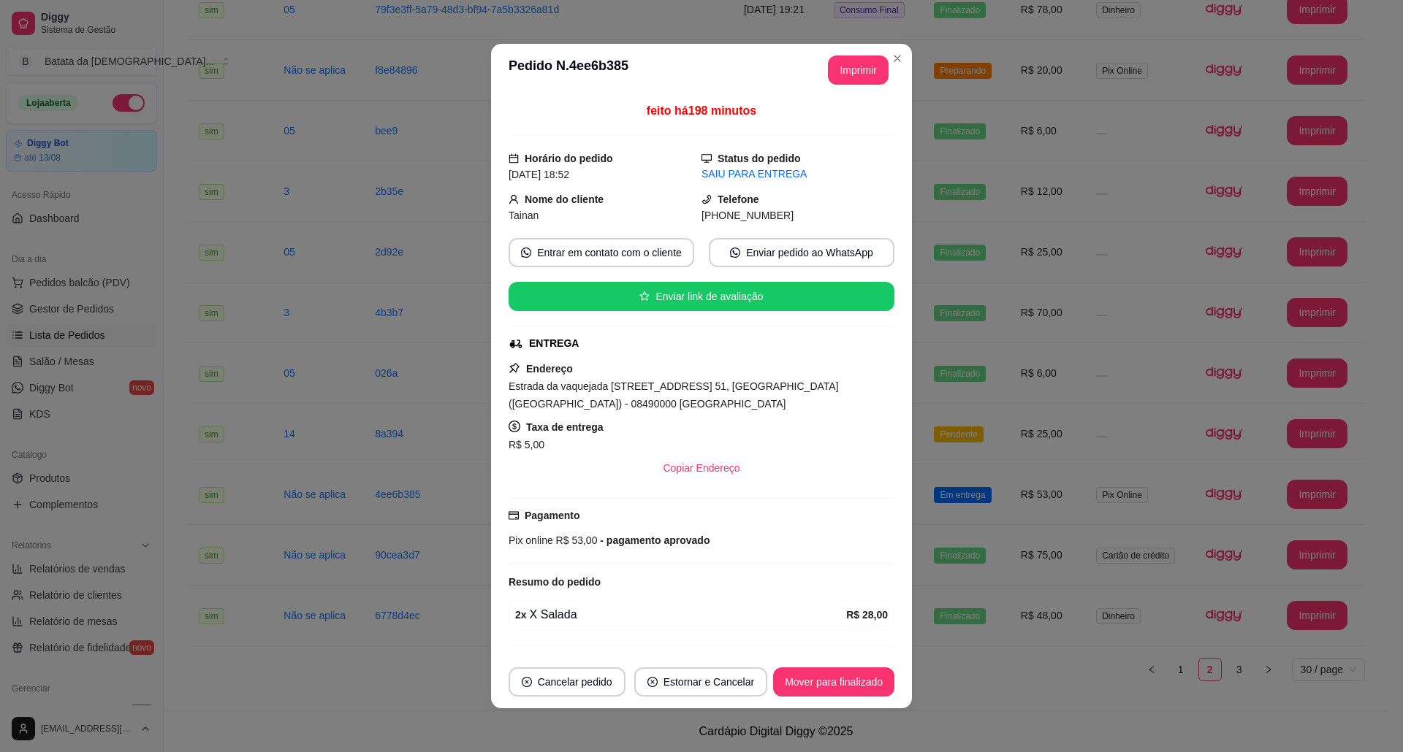
click at [871, 698] on footer "Cancelar pedido Estornar e Cancelar Mover para finalizado" at bounding box center [701, 682] width 421 height 53
click at [871, 687] on button "Mover para finalizado" at bounding box center [833, 682] width 121 height 29
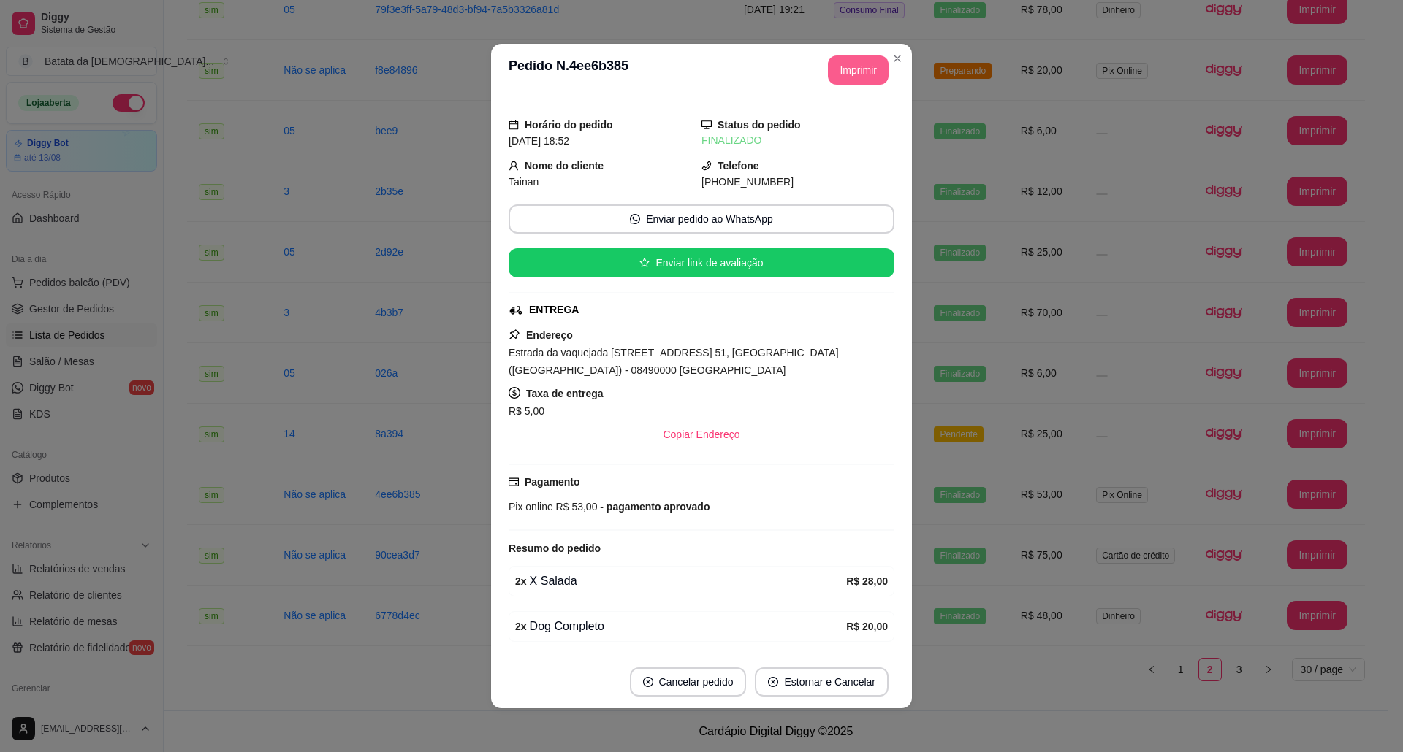
click at [880, 61] on button "Imprimir" at bounding box center [858, 70] width 61 height 29
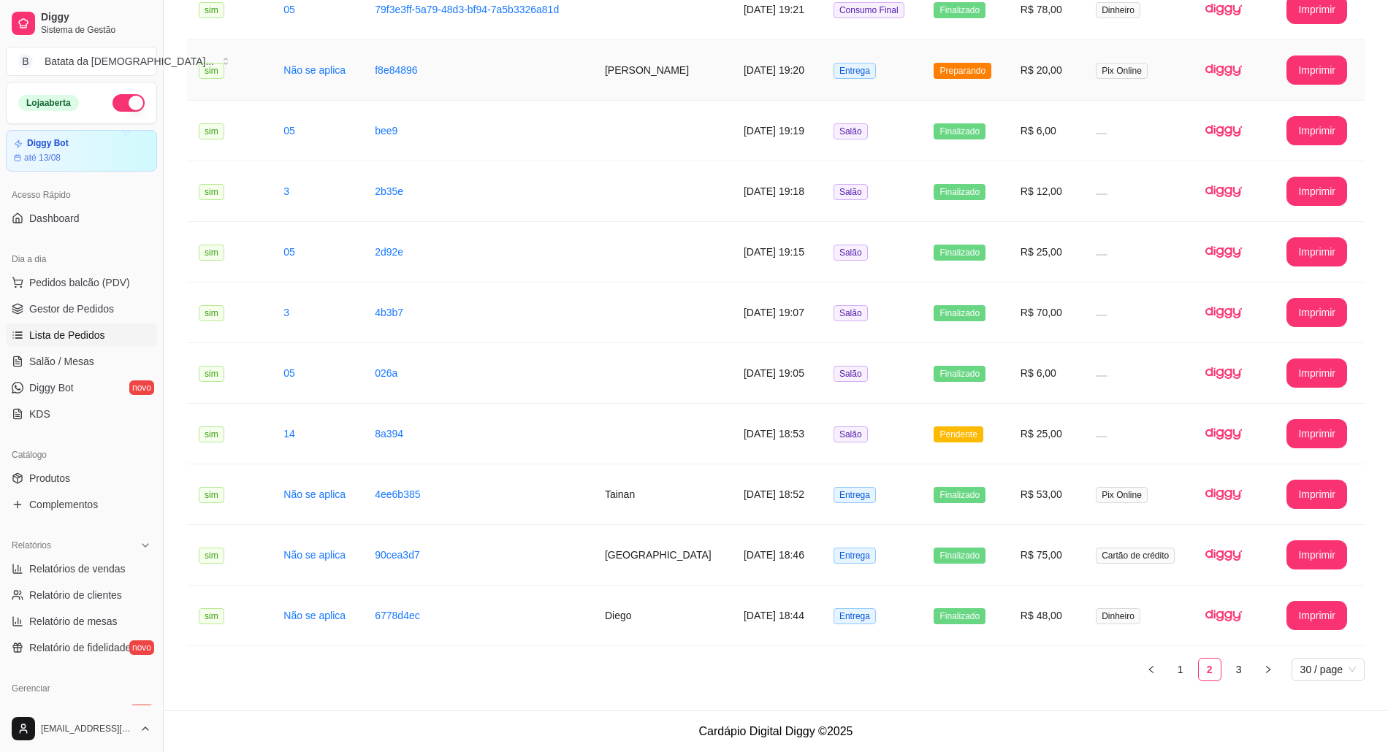
click at [975, 74] on span "Preparando" at bounding box center [963, 71] width 58 height 16
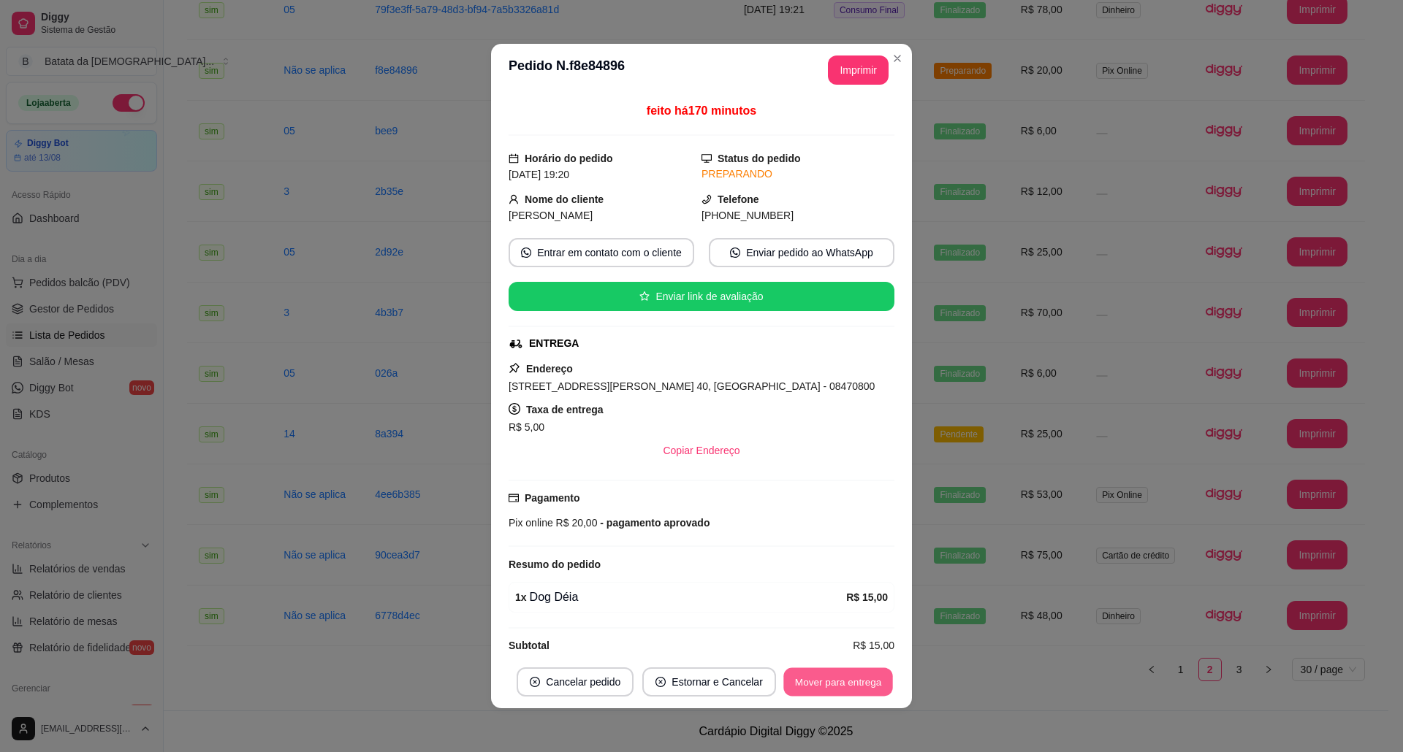
click at [872, 671] on button "Mover para entrega" at bounding box center [838, 682] width 110 height 28
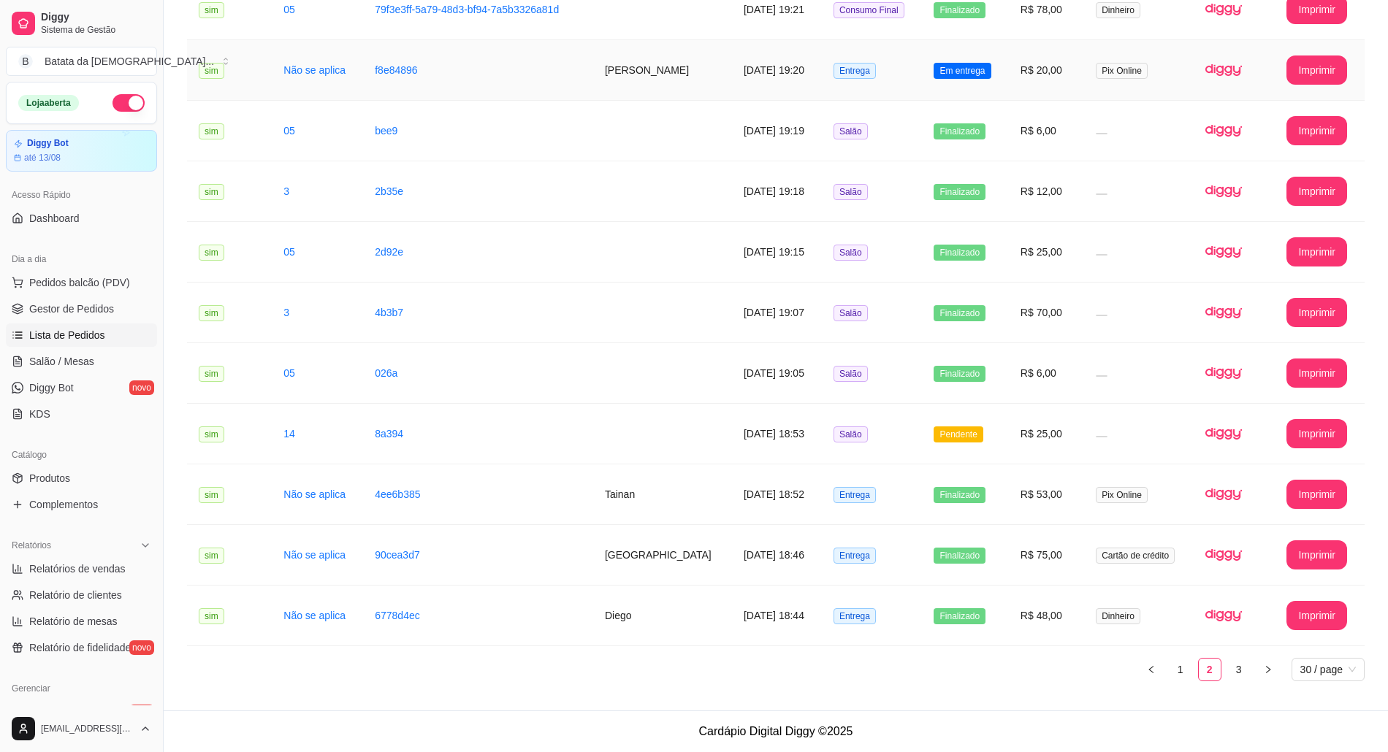
click at [925, 73] on td "Em entrega" at bounding box center [965, 70] width 86 height 61
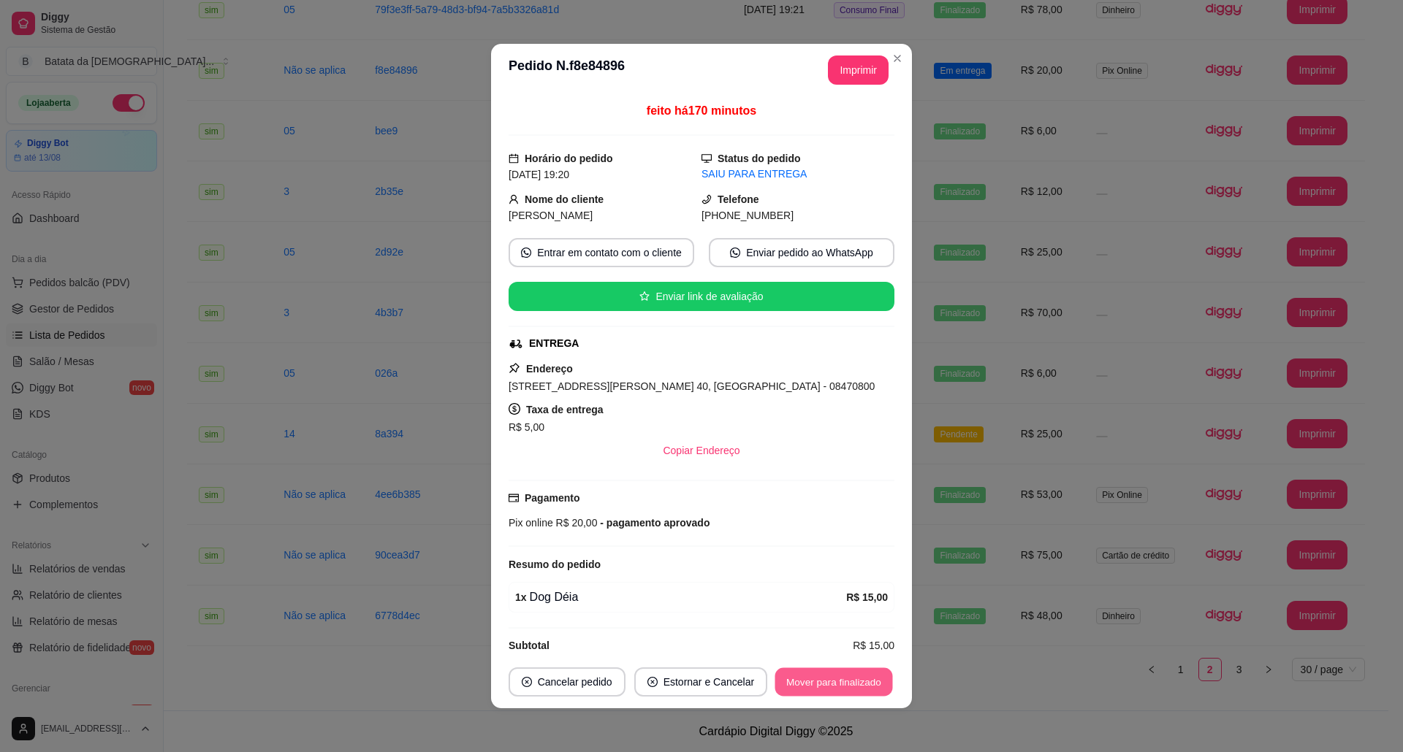
click at [849, 676] on button "Mover para finalizado" at bounding box center [834, 682] width 118 height 28
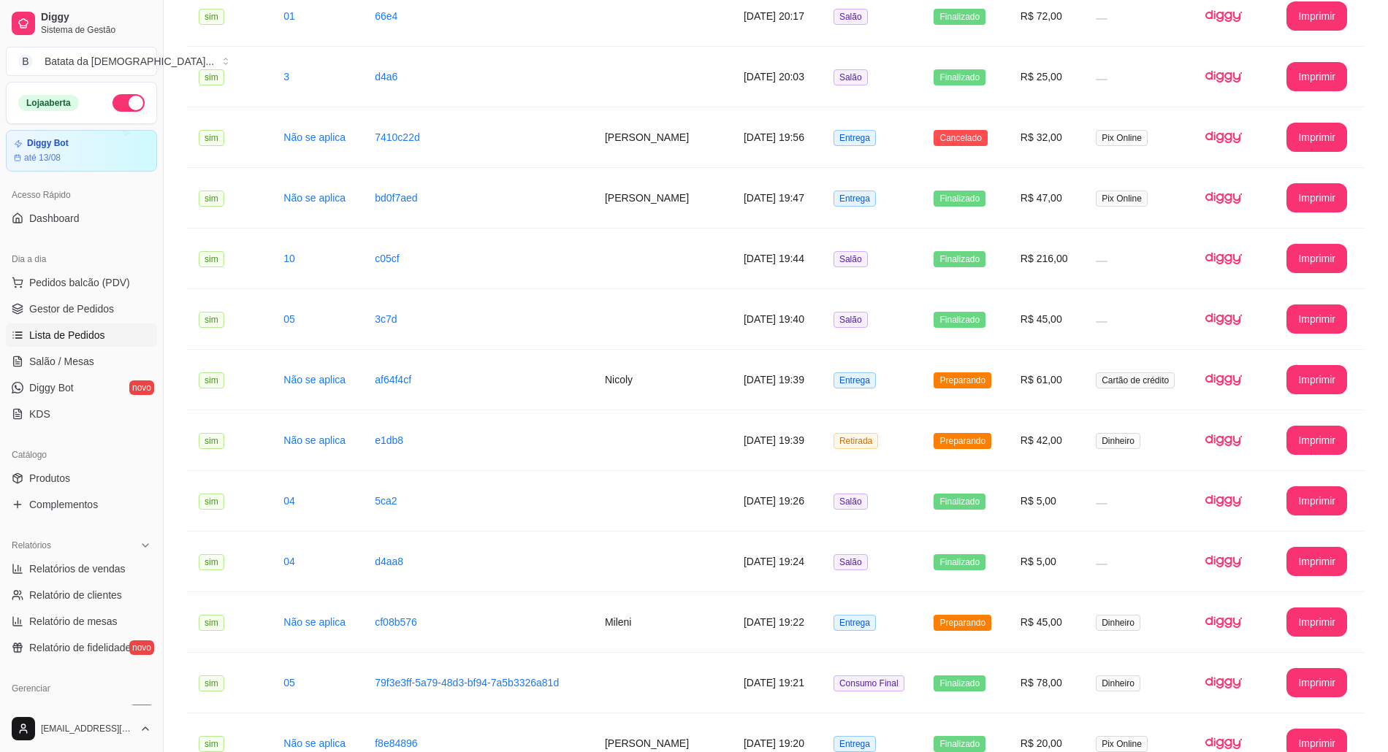
scroll to position [767, 0]
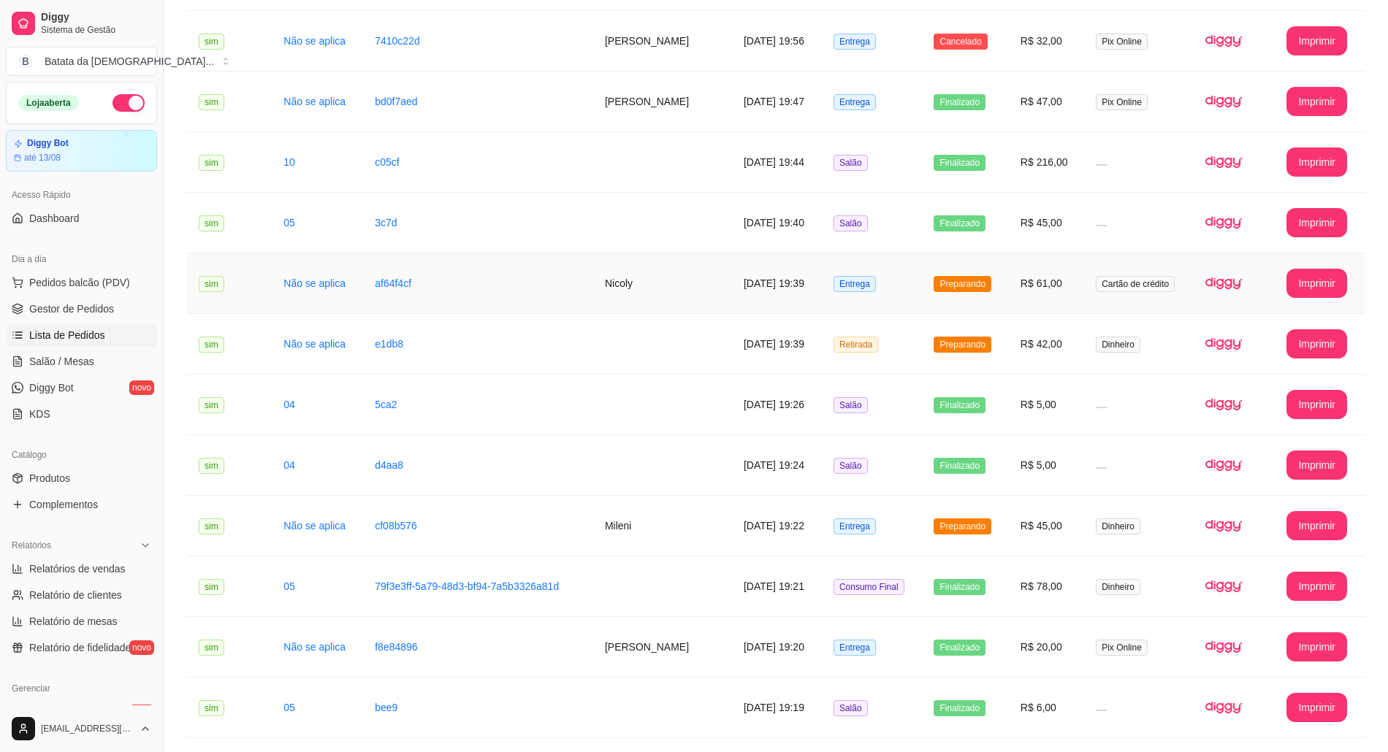
click at [980, 282] on span "Preparando" at bounding box center [963, 284] width 58 height 16
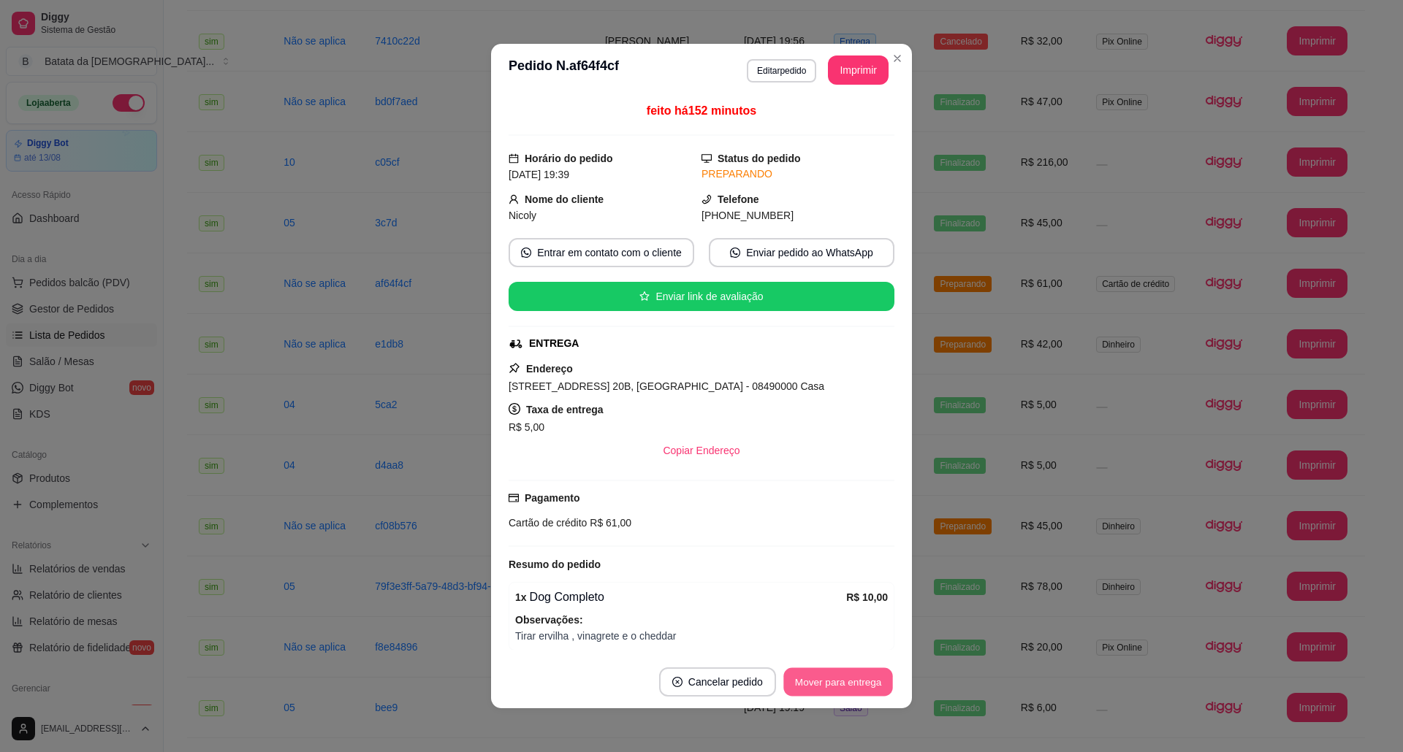
click at [851, 685] on button "Mover para entrega" at bounding box center [838, 682] width 110 height 28
click at [810, 682] on button "Mover para finalizado" at bounding box center [833, 682] width 121 height 29
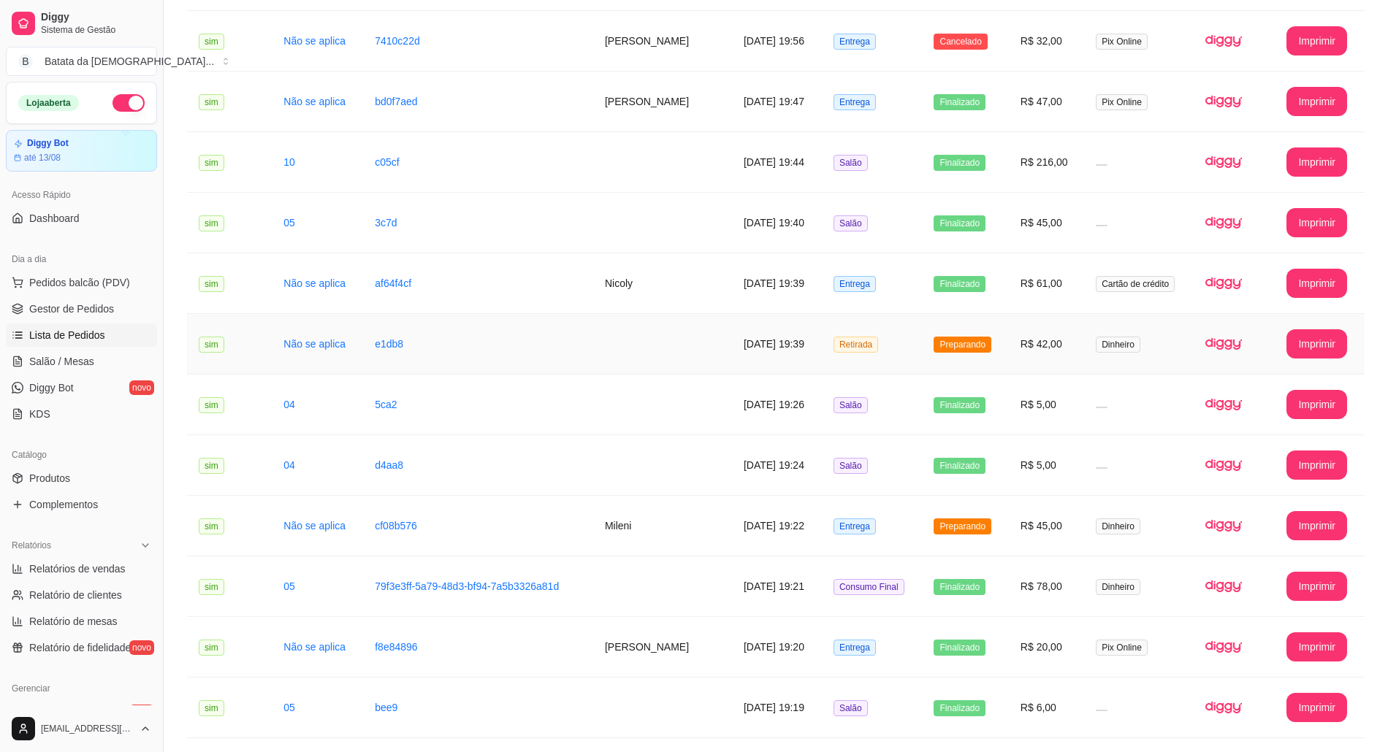
click at [967, 340] on span "Preparando" at bounding box center [963, 345] width 58 height 16
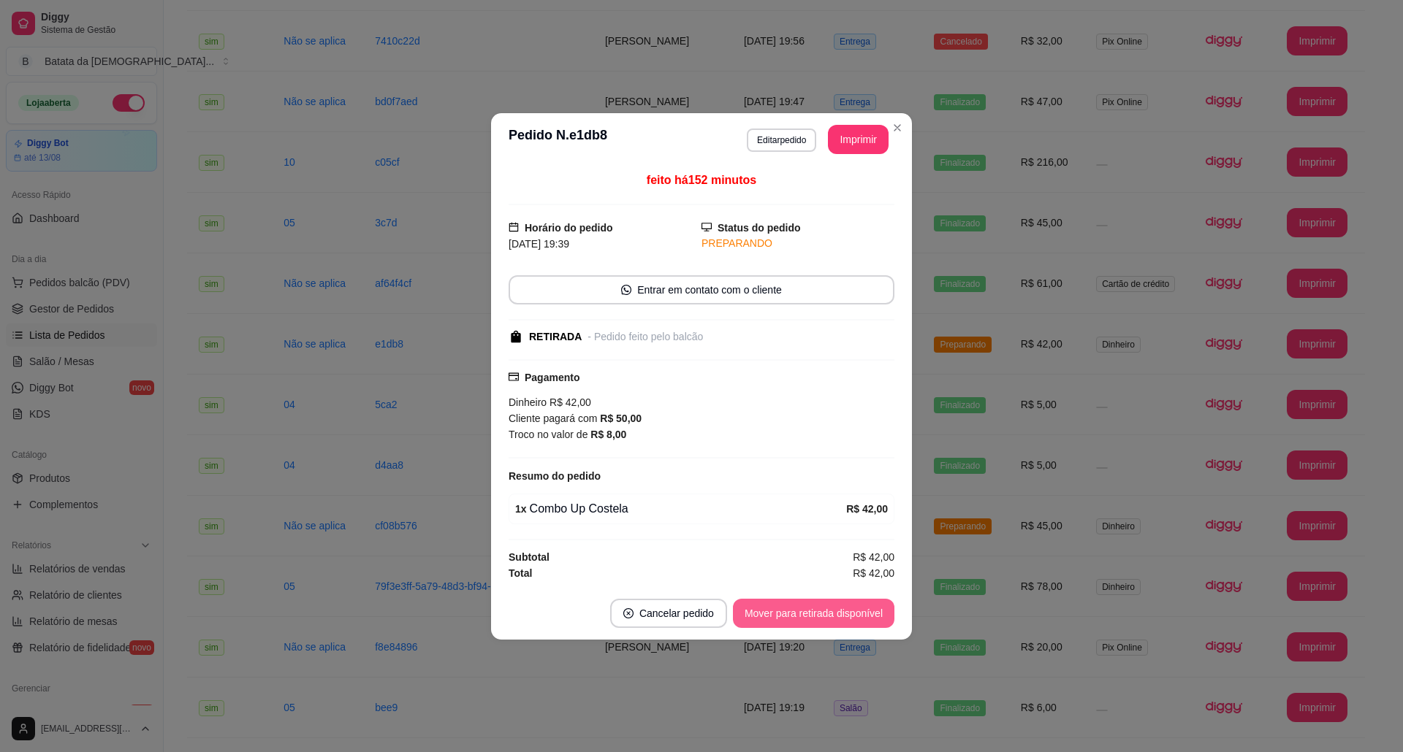
click at [855, 611] on button "Mover para retirada disponível" at bounding box center [813, 613] width 161 height 29
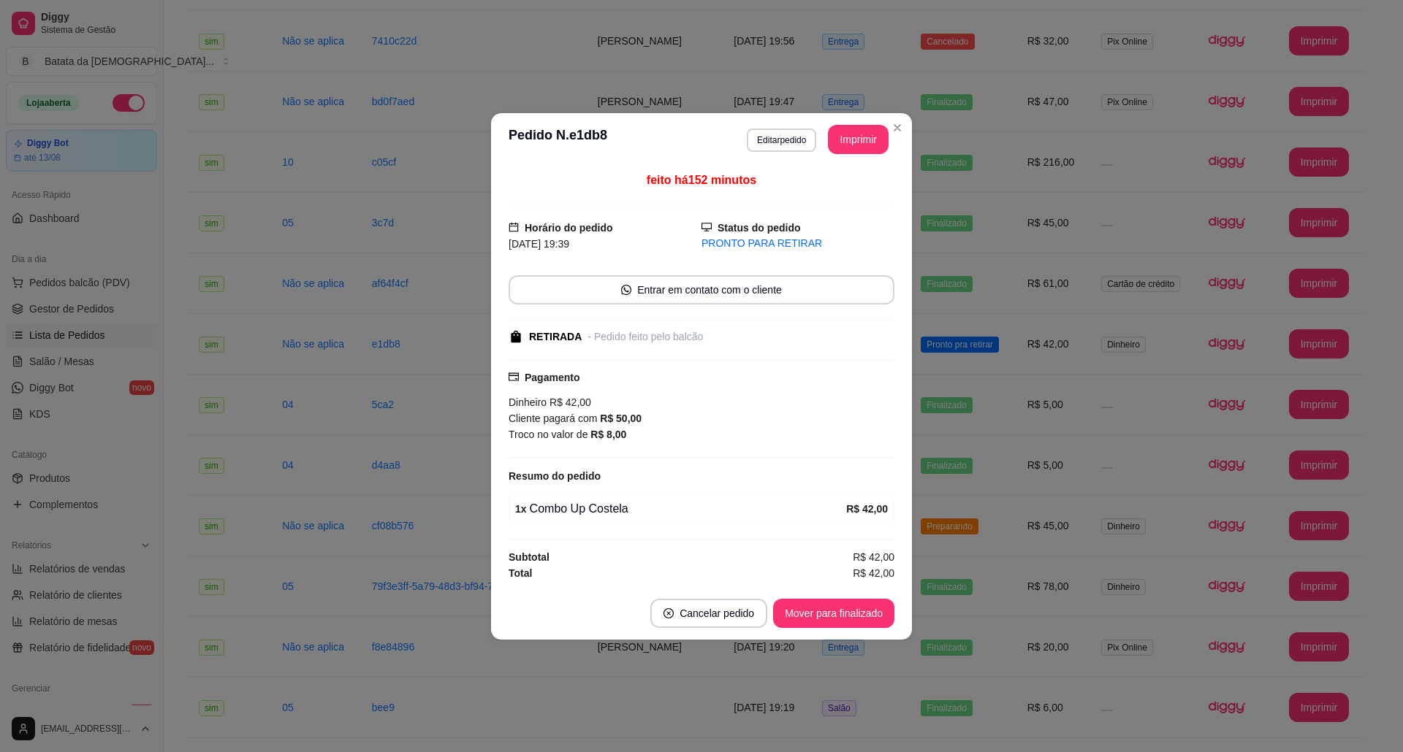
click at [839, 586] on div "feito há 152 minutos Horário do pedido 10/08/2025 19:39 Status do pedido PRONTO…" at bounding box center [701, 377] width 421 height 422
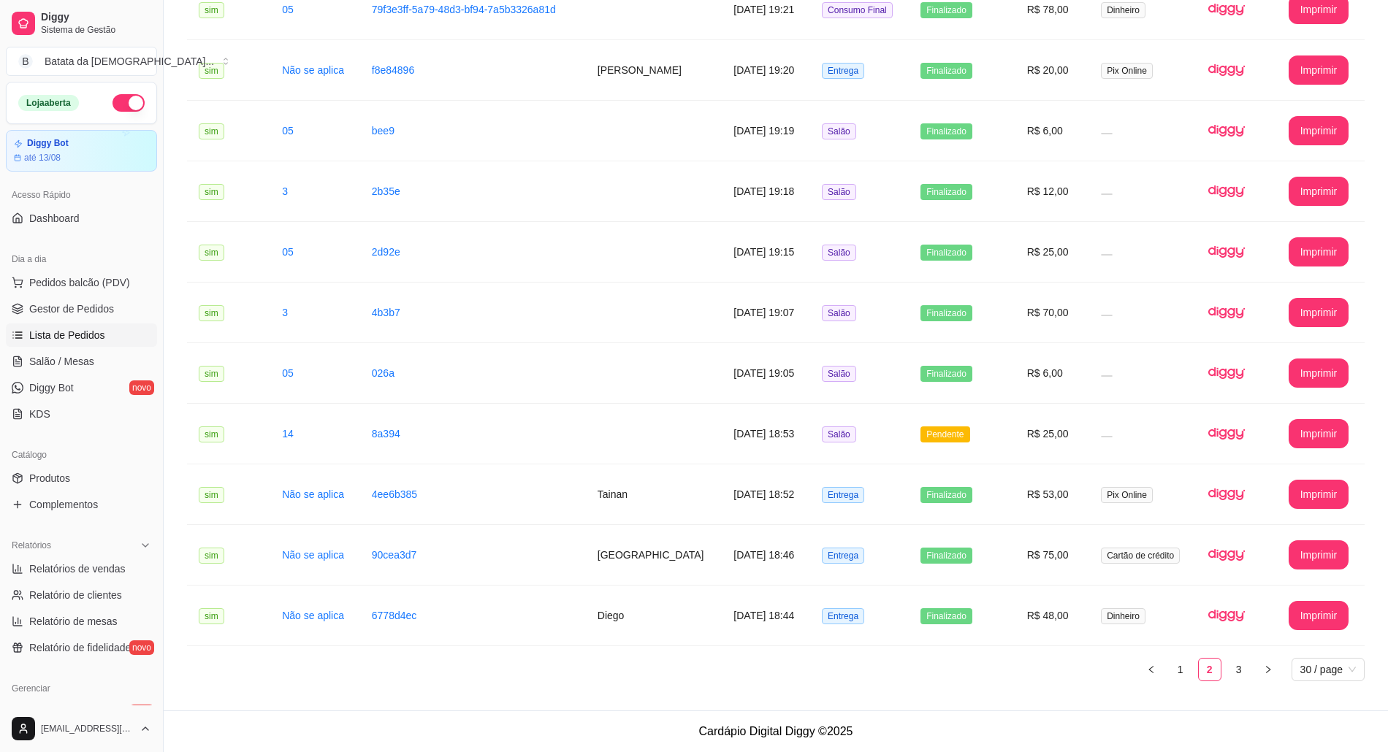
scroll to position [1351, 0]
click at [1170, 666] on link "1" at bounding box center [1181, 670] width 22 height 22
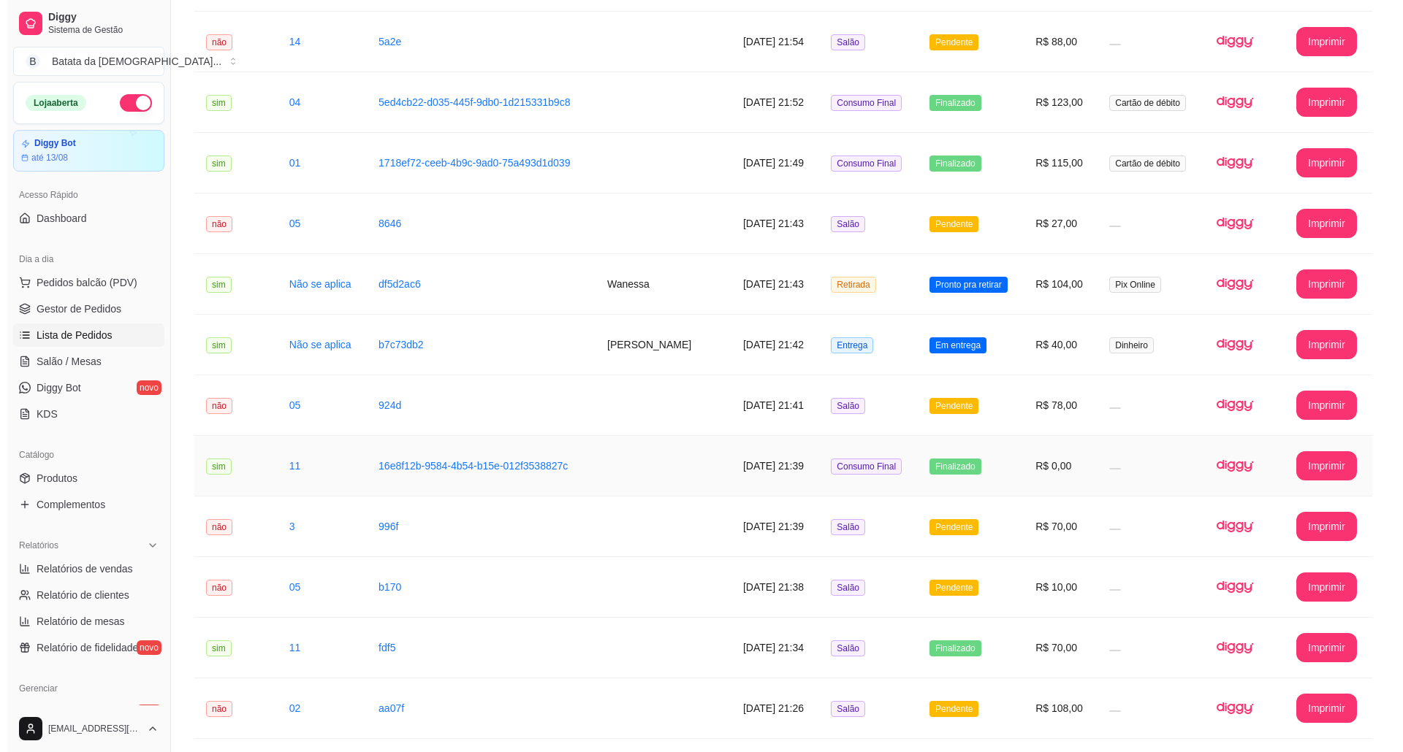
scroll to position [281, 0]
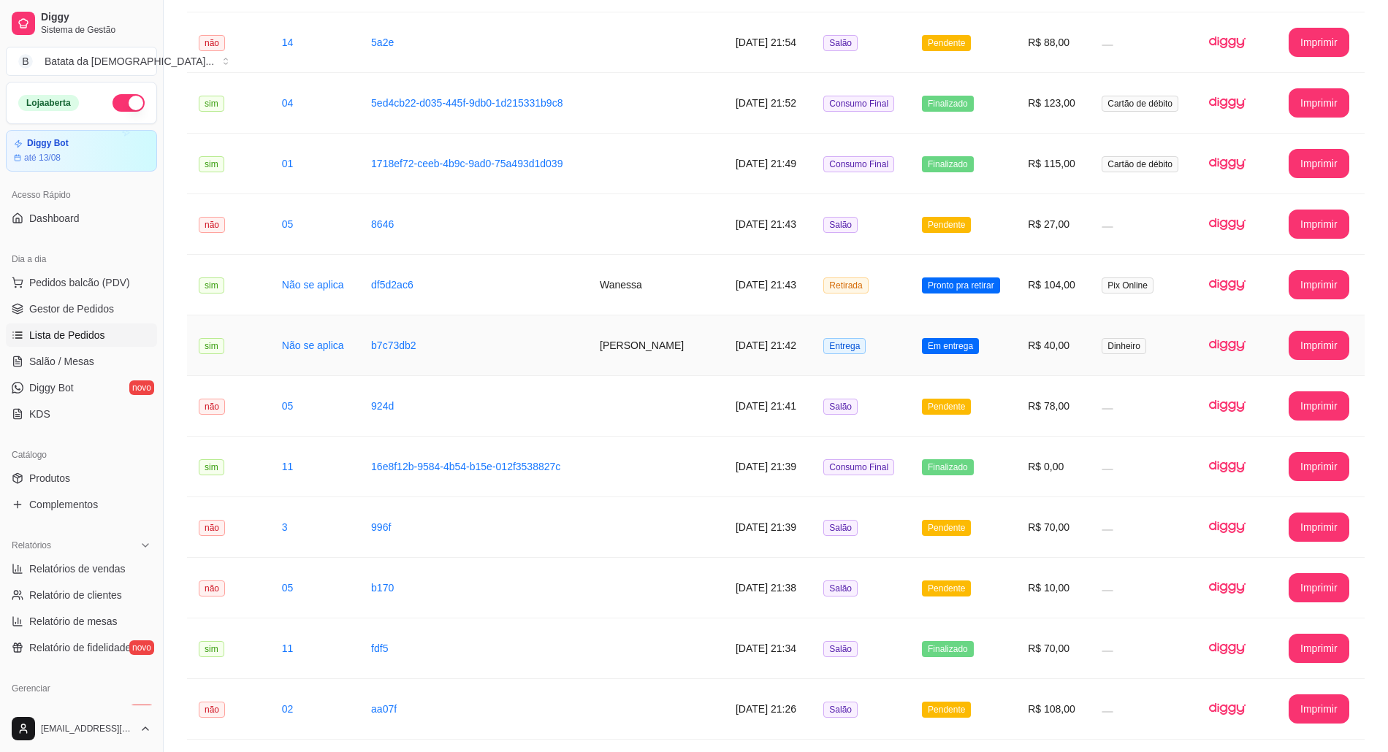
click at [836, 334] on td "Entrega" at bounding box center [861, 346] width 99 height 61
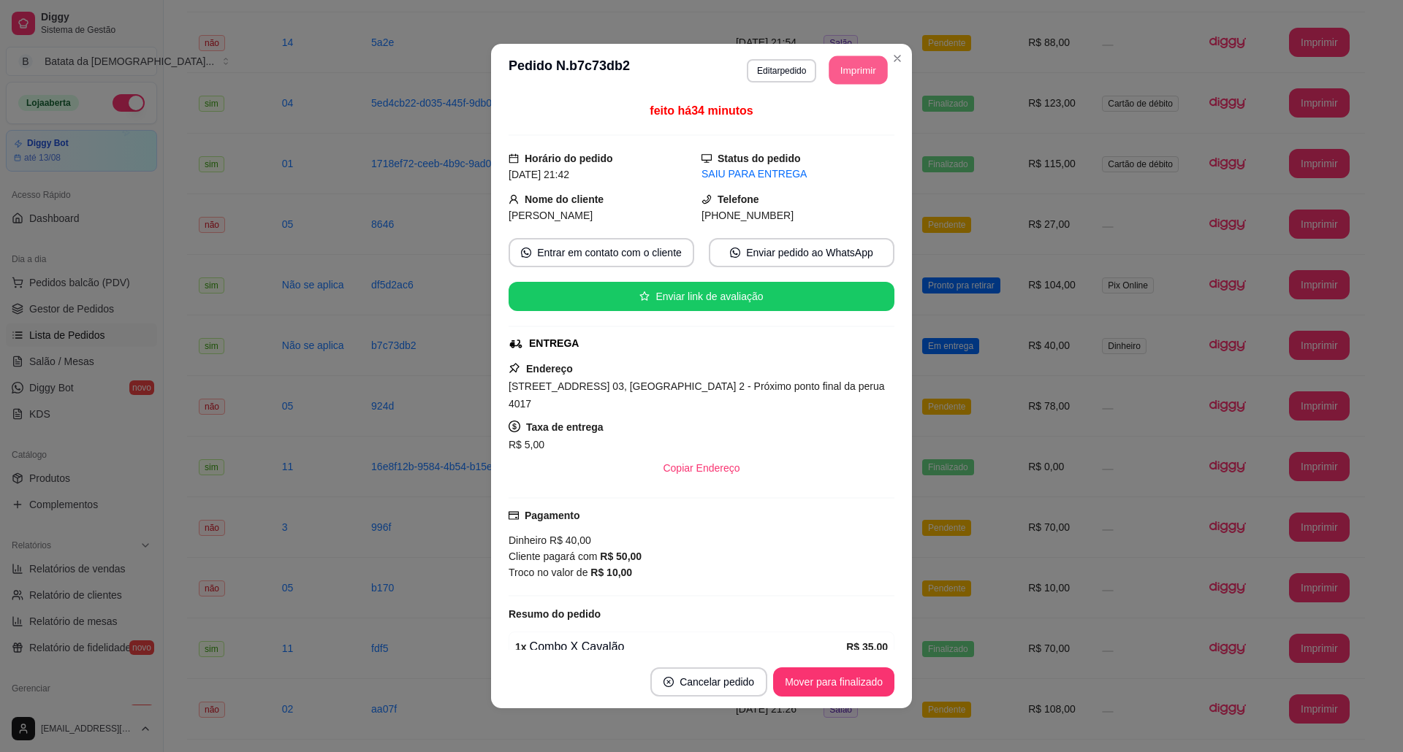
click at [843, 63] on button "Imprimir" at bounding box center [858, 70] width 58 height 28
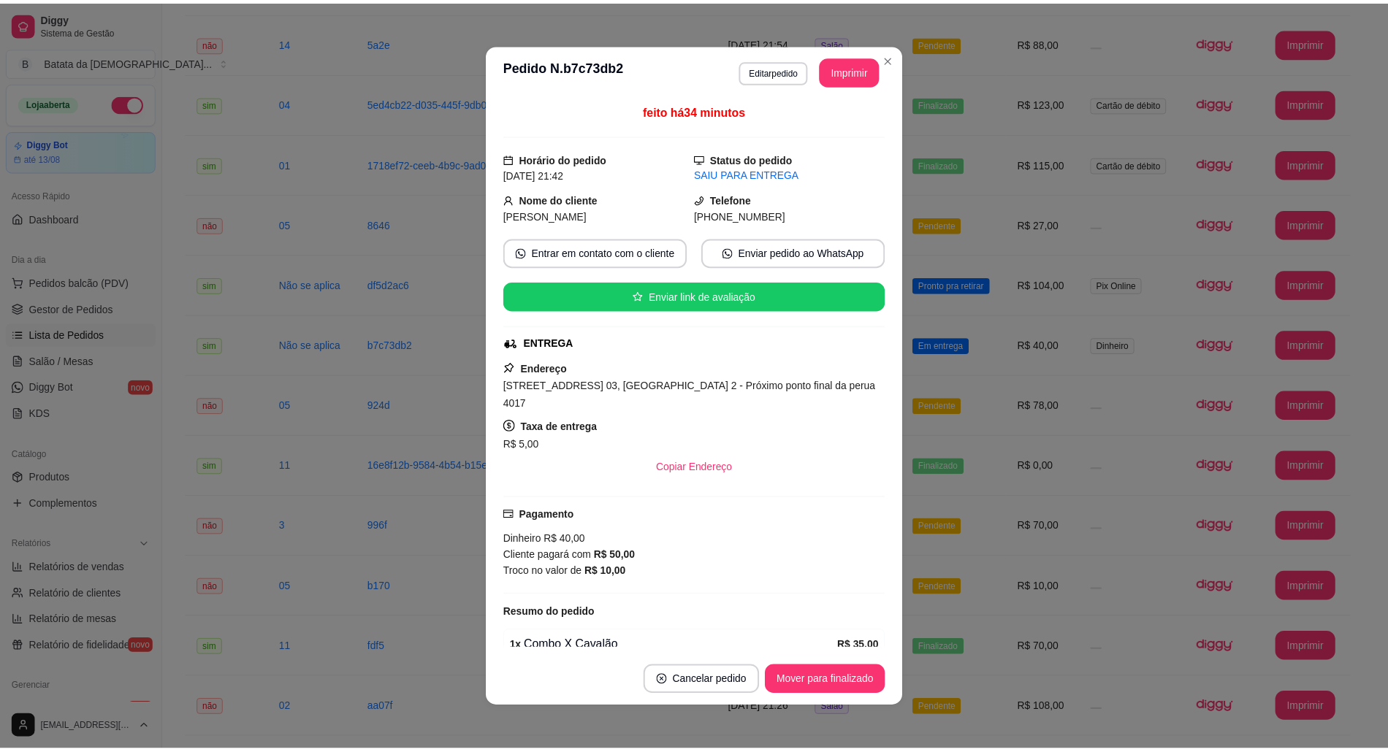
scroll to position [0, 0]
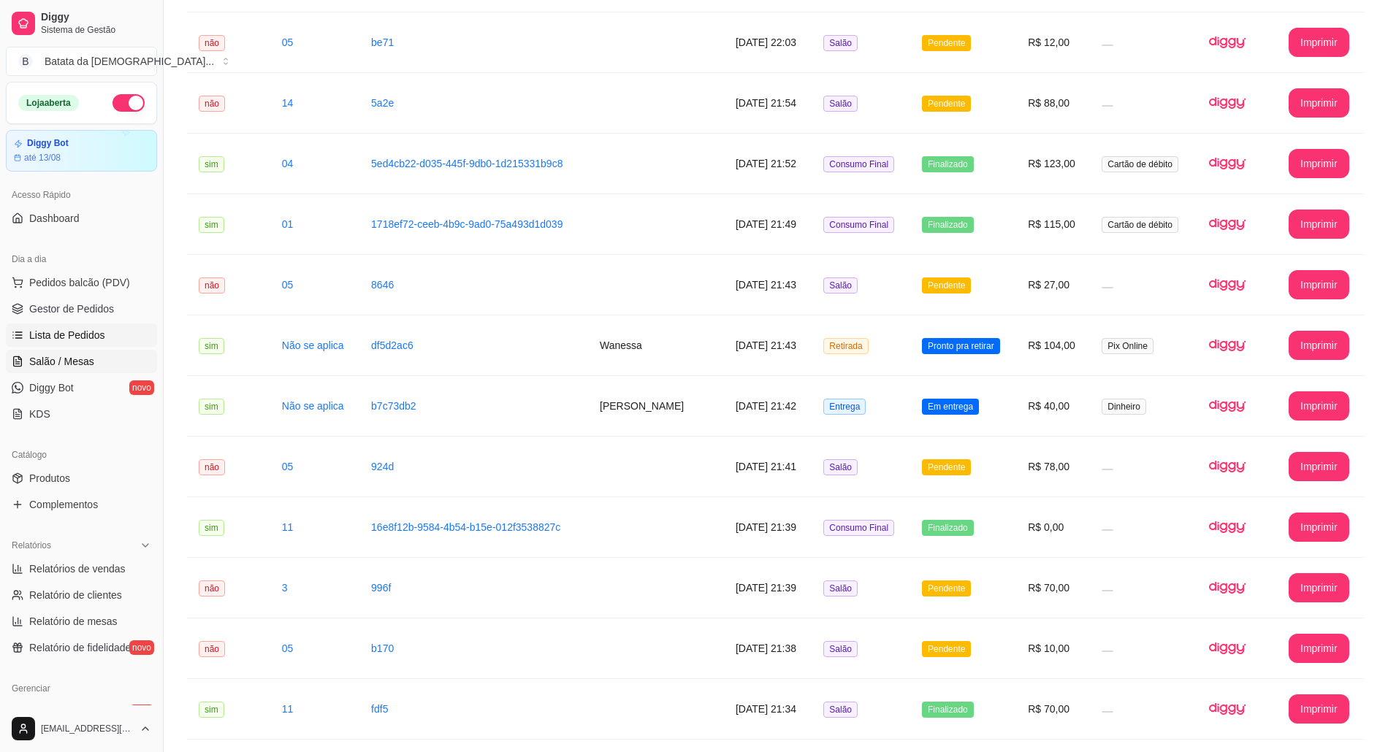
click at [26, 364] on link "Salão / Mesas" at bounding box center [81, 361] width 151 height 23
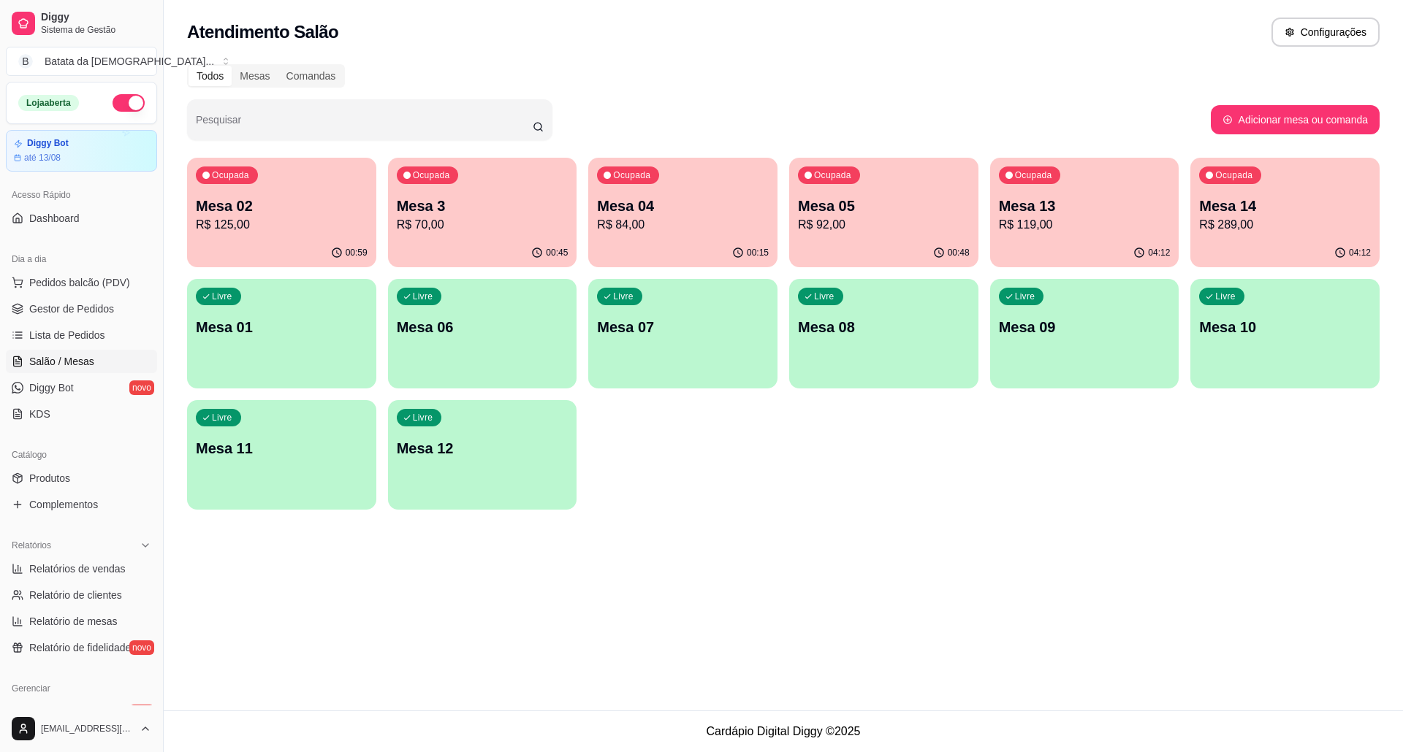
click at [520, 206] on p "Mesa 3" at bounding box center [483, 206] width 172 height 20
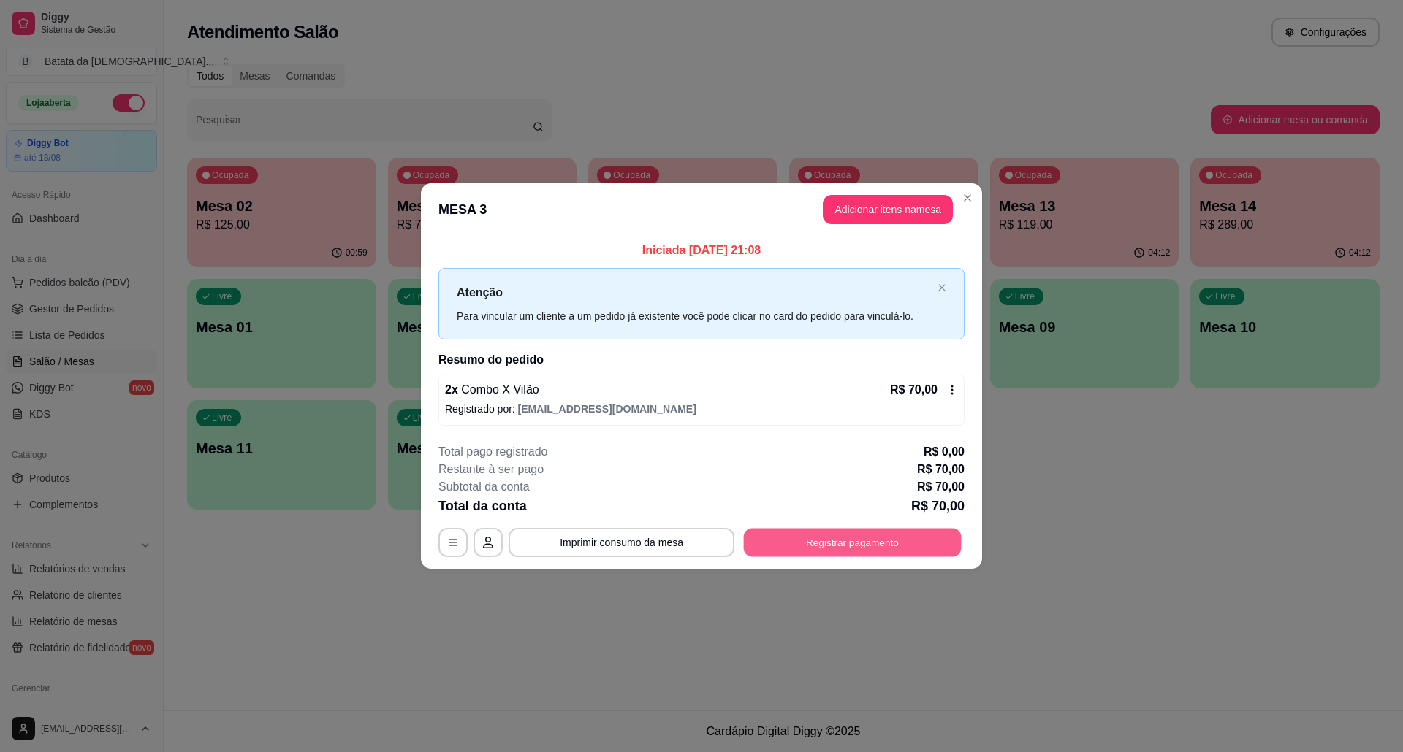
click at [891, 548] on button "Registrar pagamento" at bounding box center [853, 542] width 218 height 28
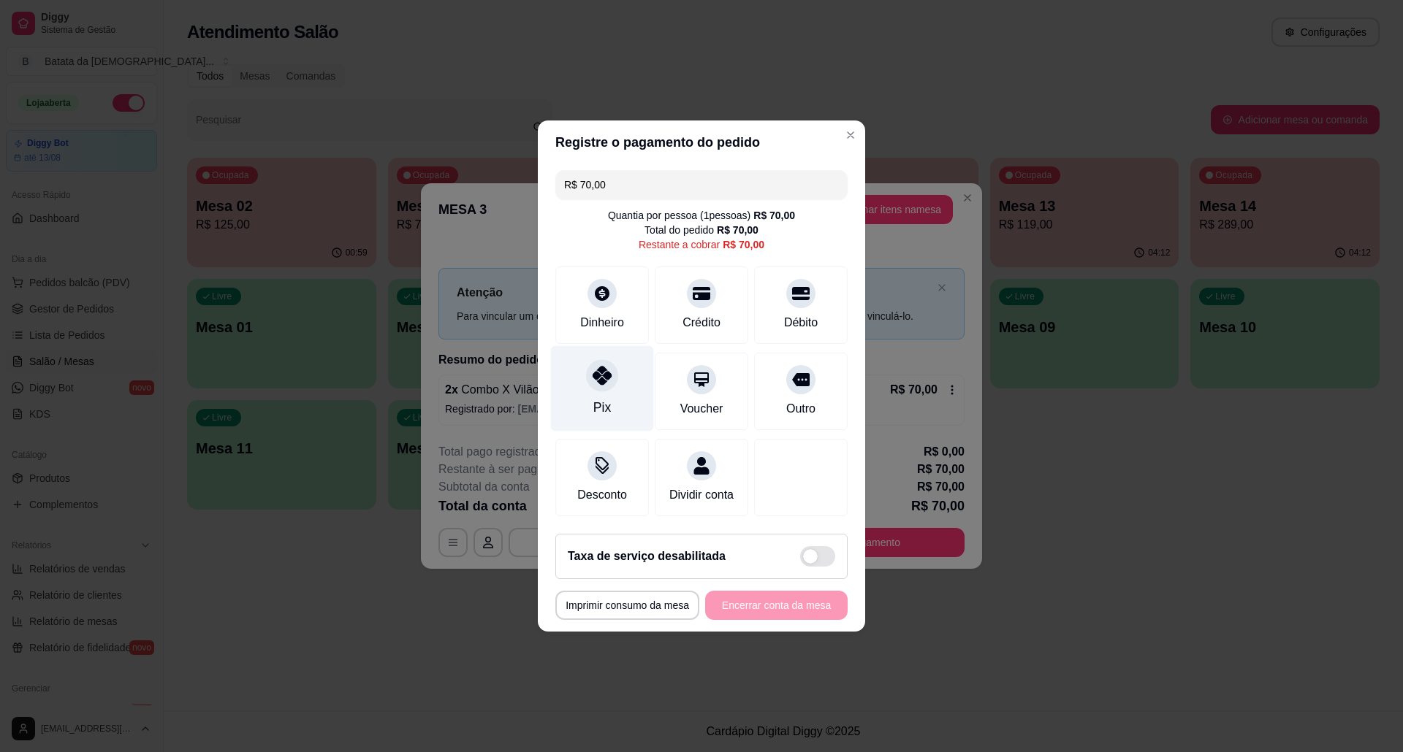
click at [602, 398] on div "Pix" at bounding box center [602, 407] width 18 height 19
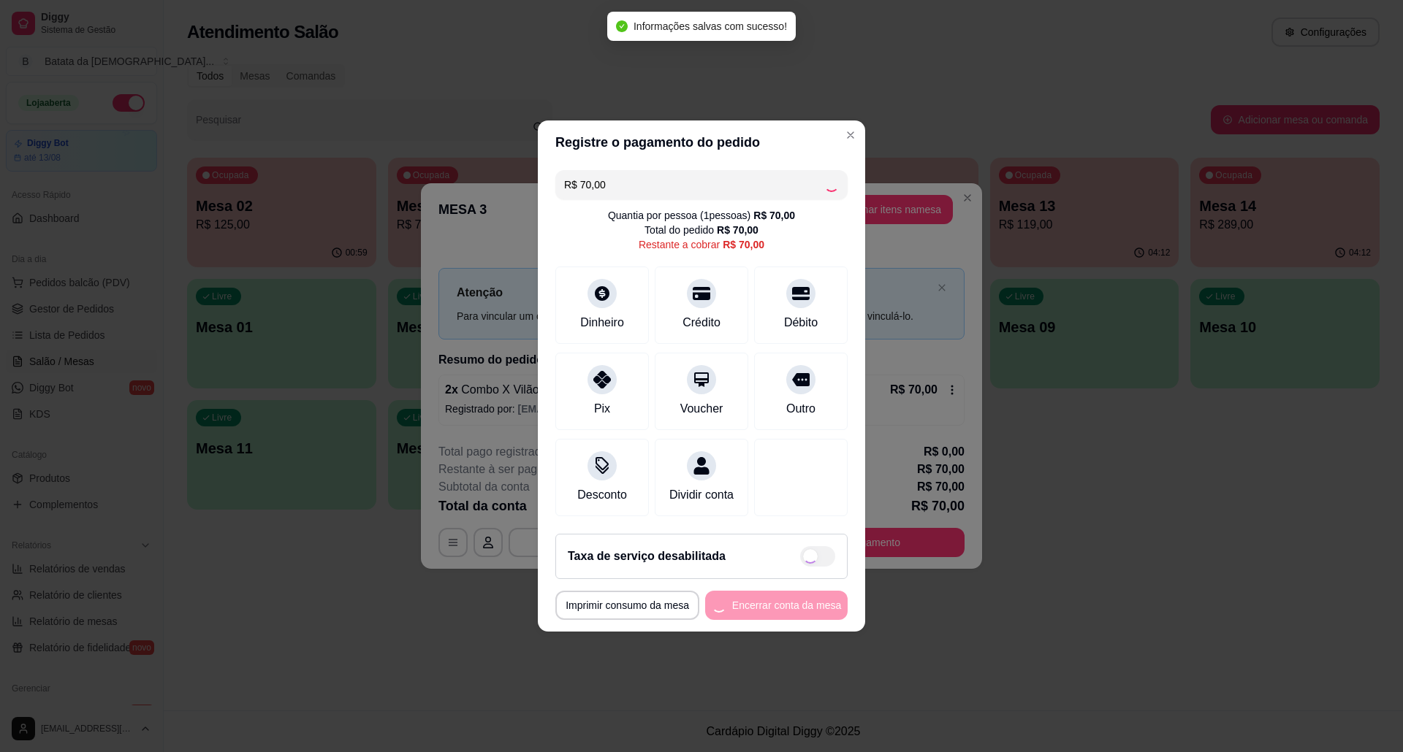
type input "R$ 0,00"
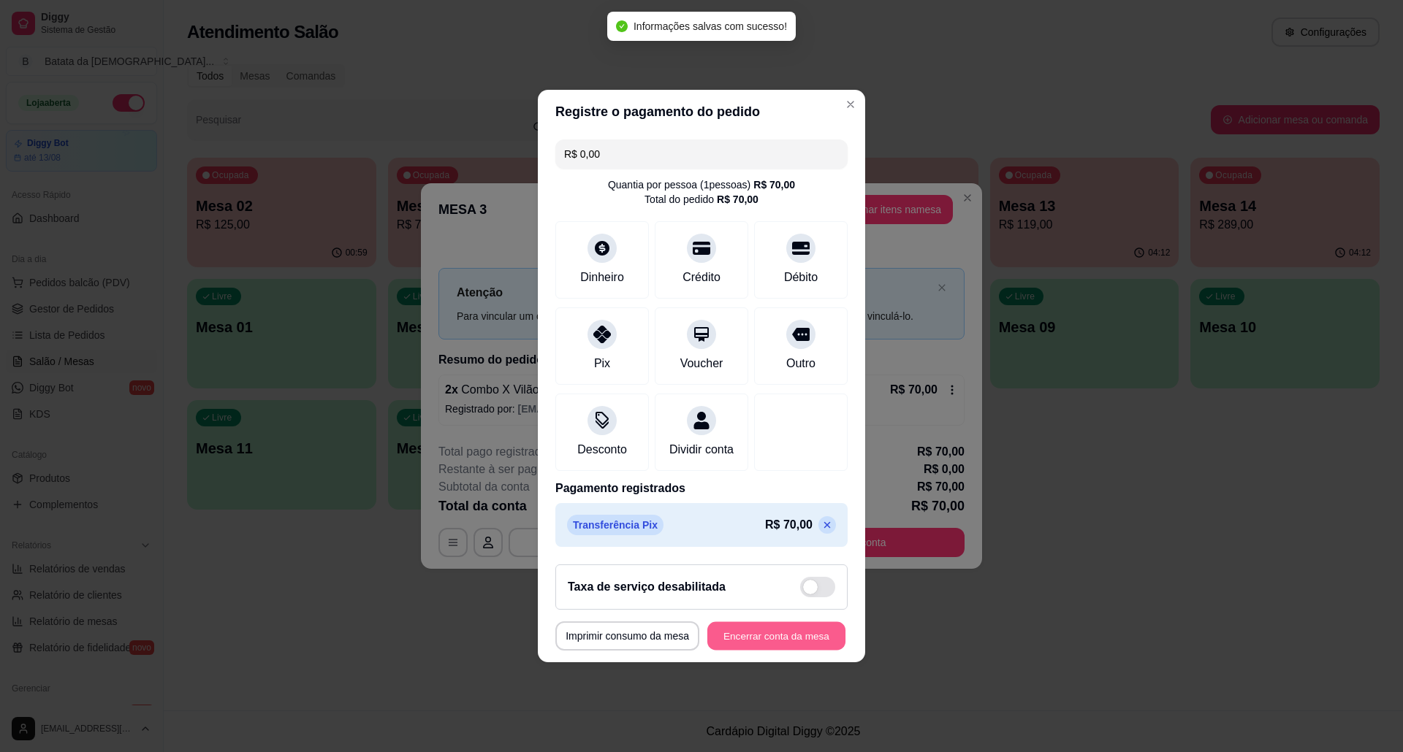
click at [766, 644] on button "Encerrar conta da mesa" at bounding box center [776, 636] width 138 height 28
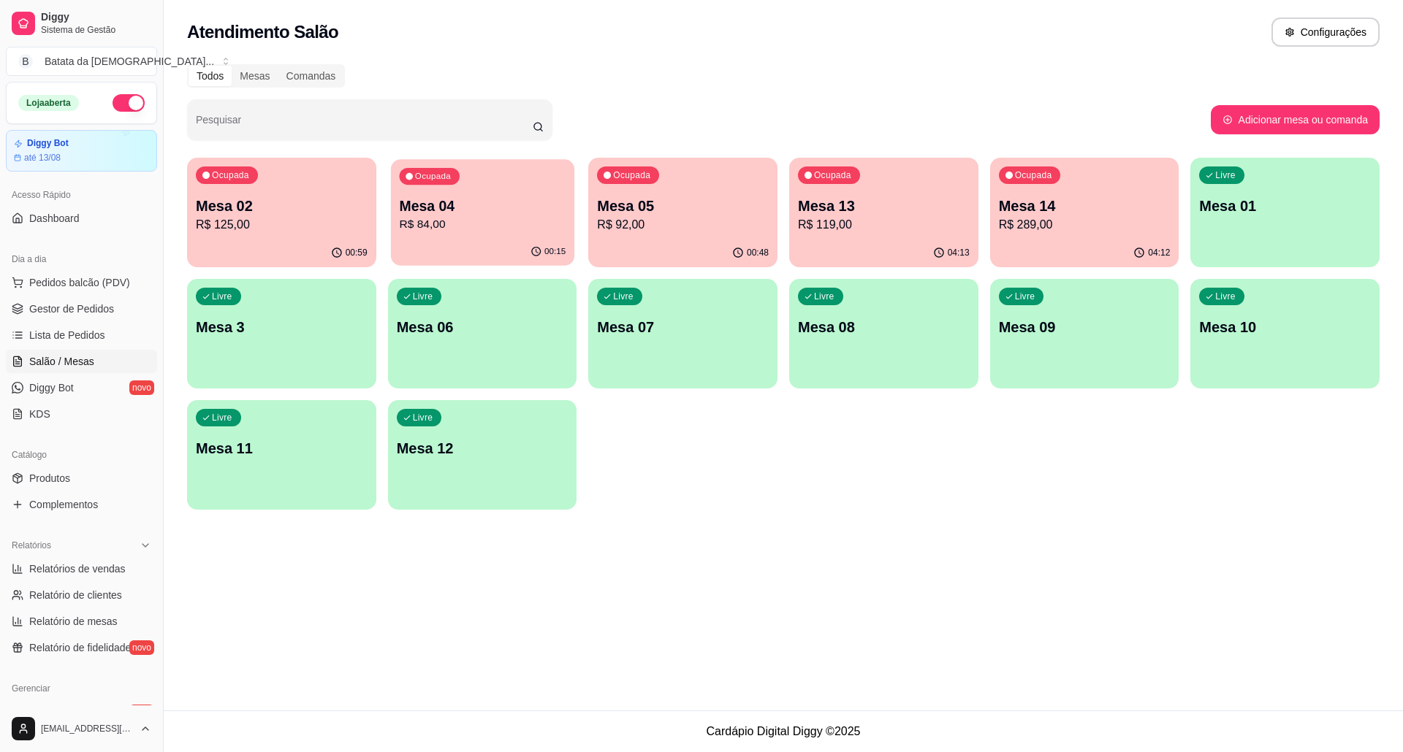
click at [506, 173] on div "Ocupada Mesa 04 R$ 84,00" at bounding box center [482, 198] width 183 height 79
click at [915, 191] on div "Ocupada Mesa 13 R$ 119,00" at bounding box center [883, 198] width 189 height 81
click at [740, 210] on p "Mesa 05" at bounding box center [683, 206] width 172 height 20
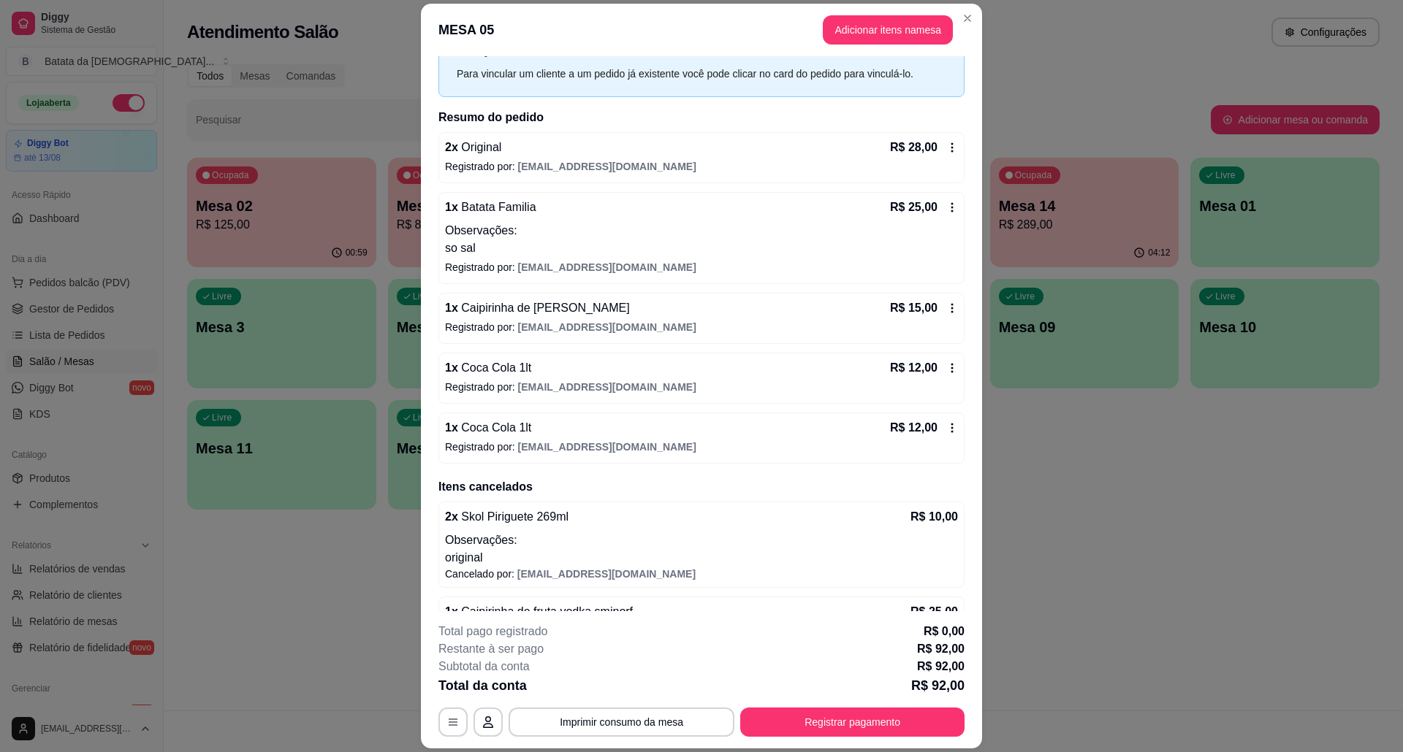
scroll to position [97, 0]
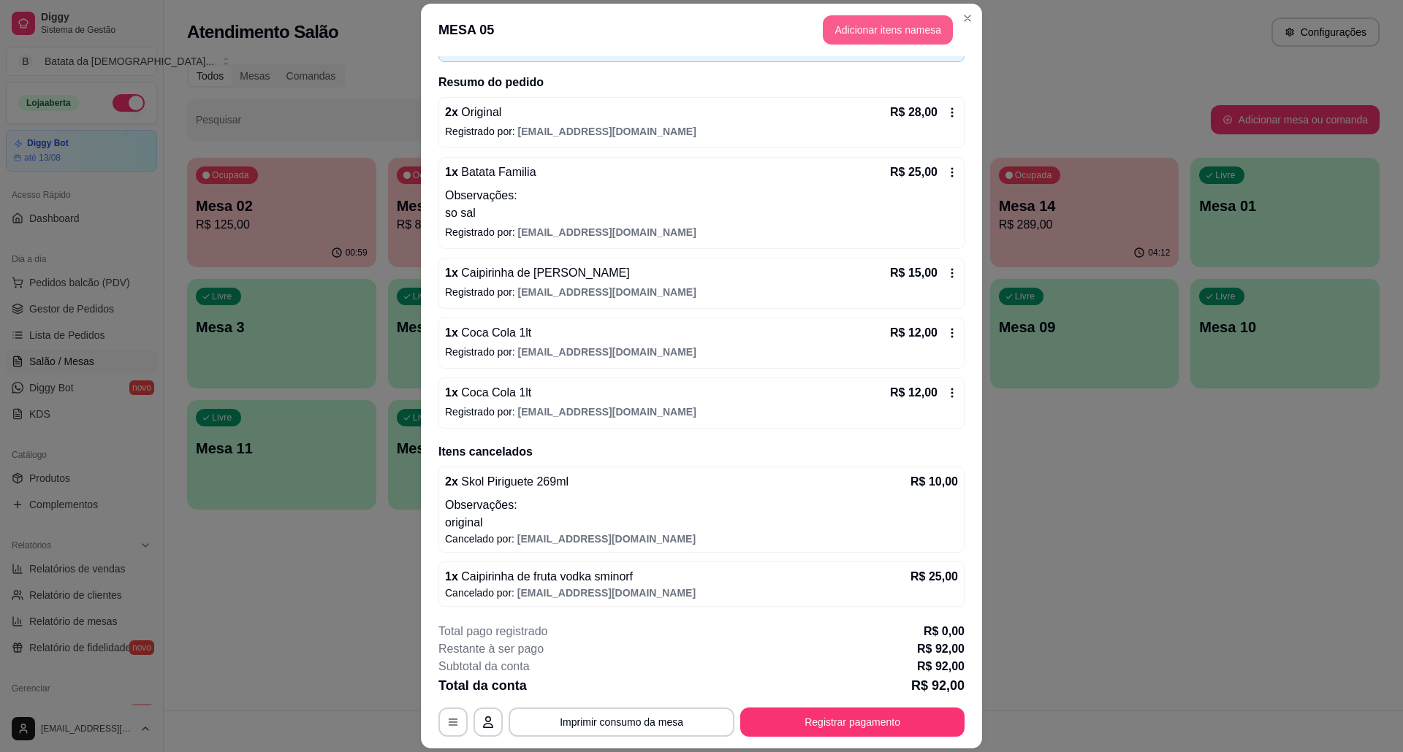
click at [941, 18] on button "Adicionar itens na mesa" at bounding box center [888, 29] width 130 height 29
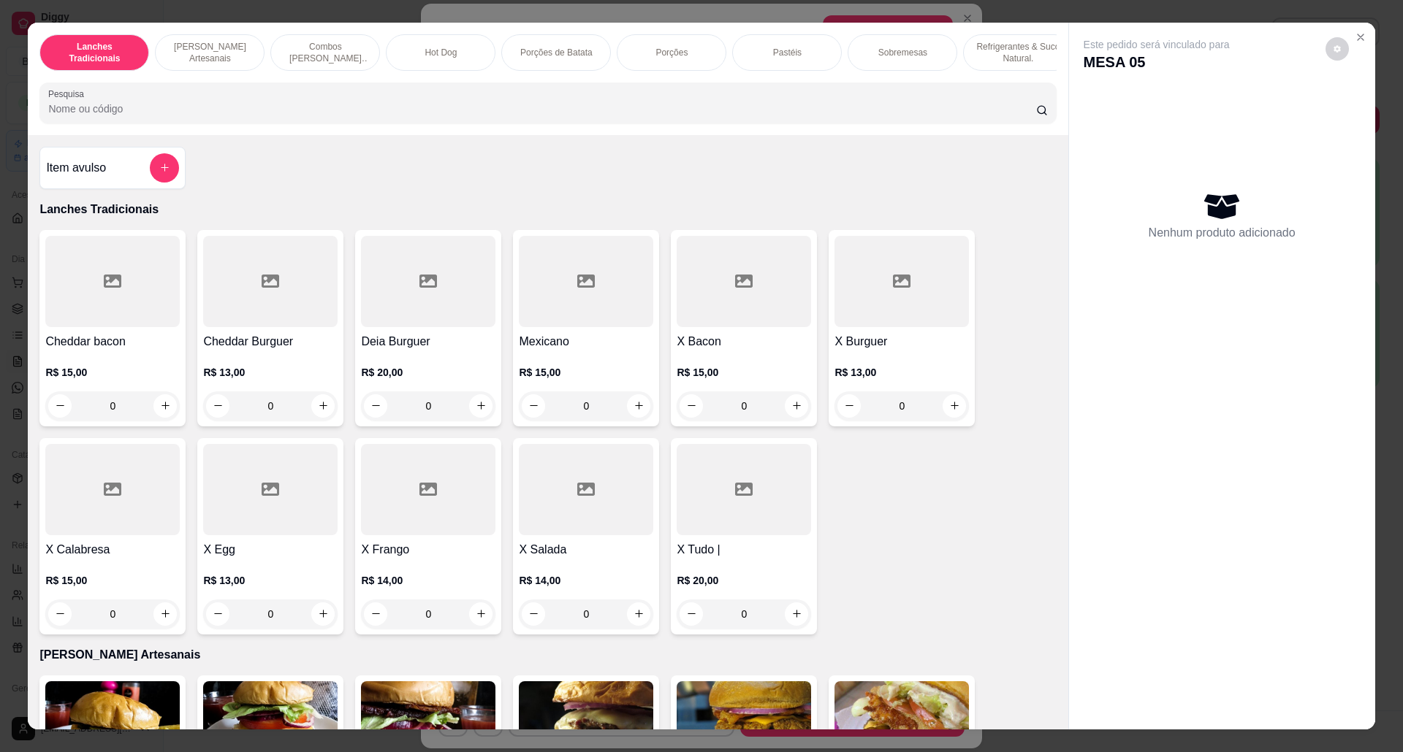
click at [1357, 20] on div "Lanches Tradicionais Burguer's Artesanais Combos Burguer's Artesanais Hot Dog P…" at bounding box center [701, 376] width 1403 height 752
click at [1359, 35] on button "Close" at bounding box center [1360, 37] width 23 height 23
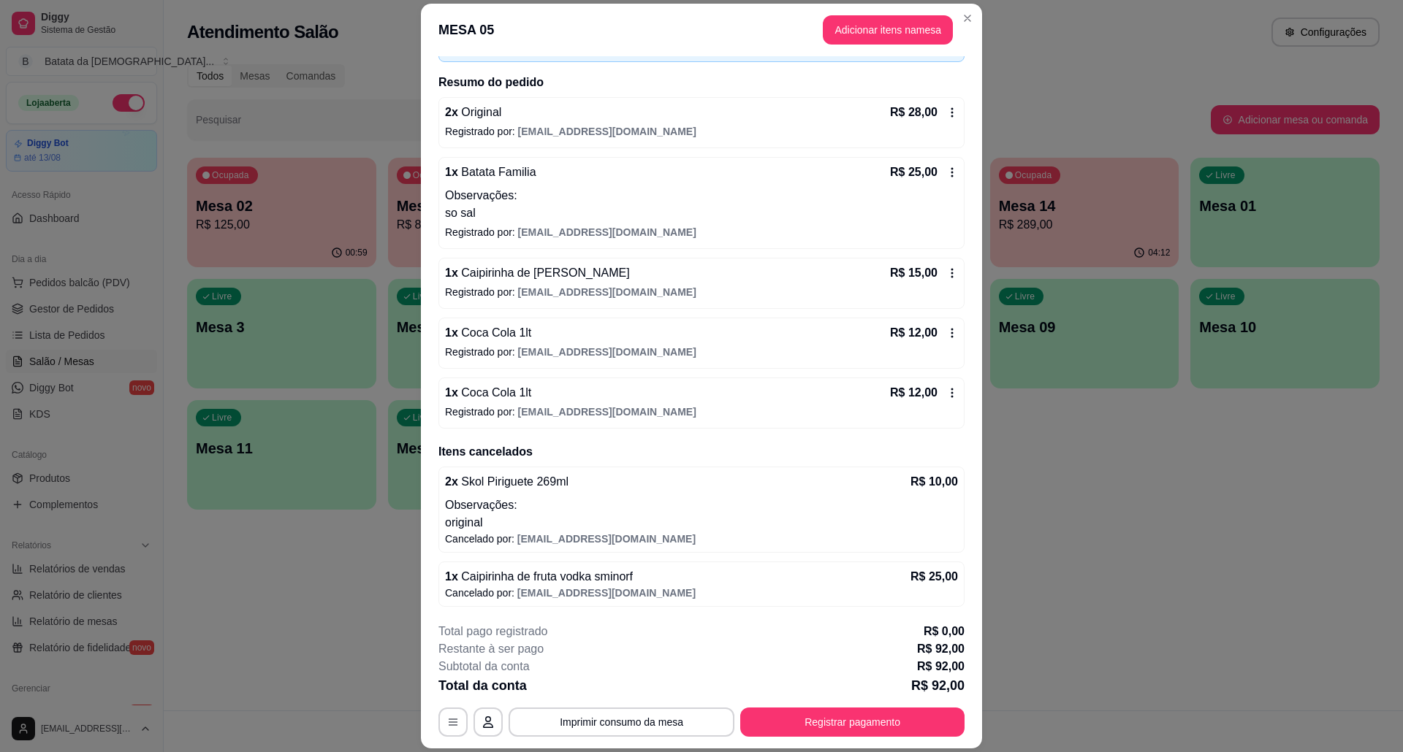
scroll to position [102, 0]
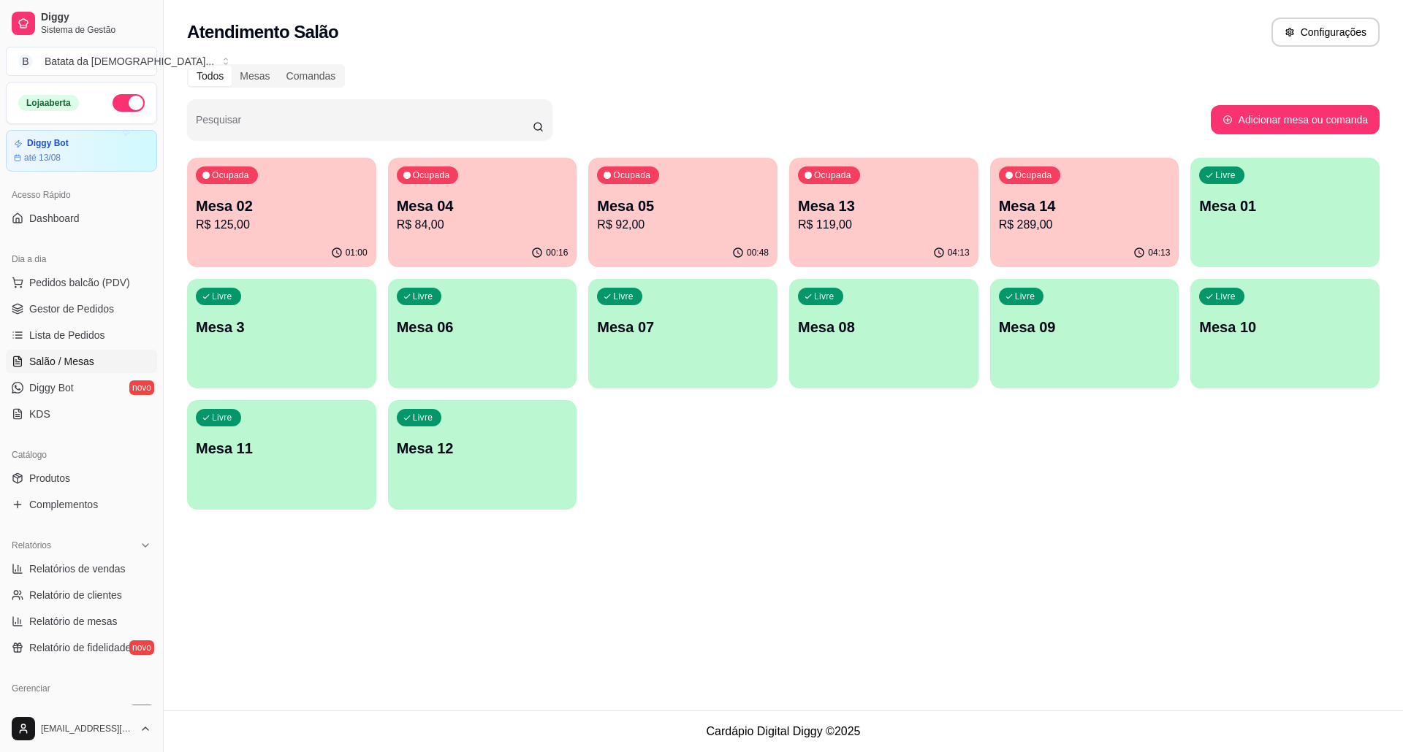
click at [436, 213] on p "Mesa 04" at bounding box center [483, 206] width 172 height 20
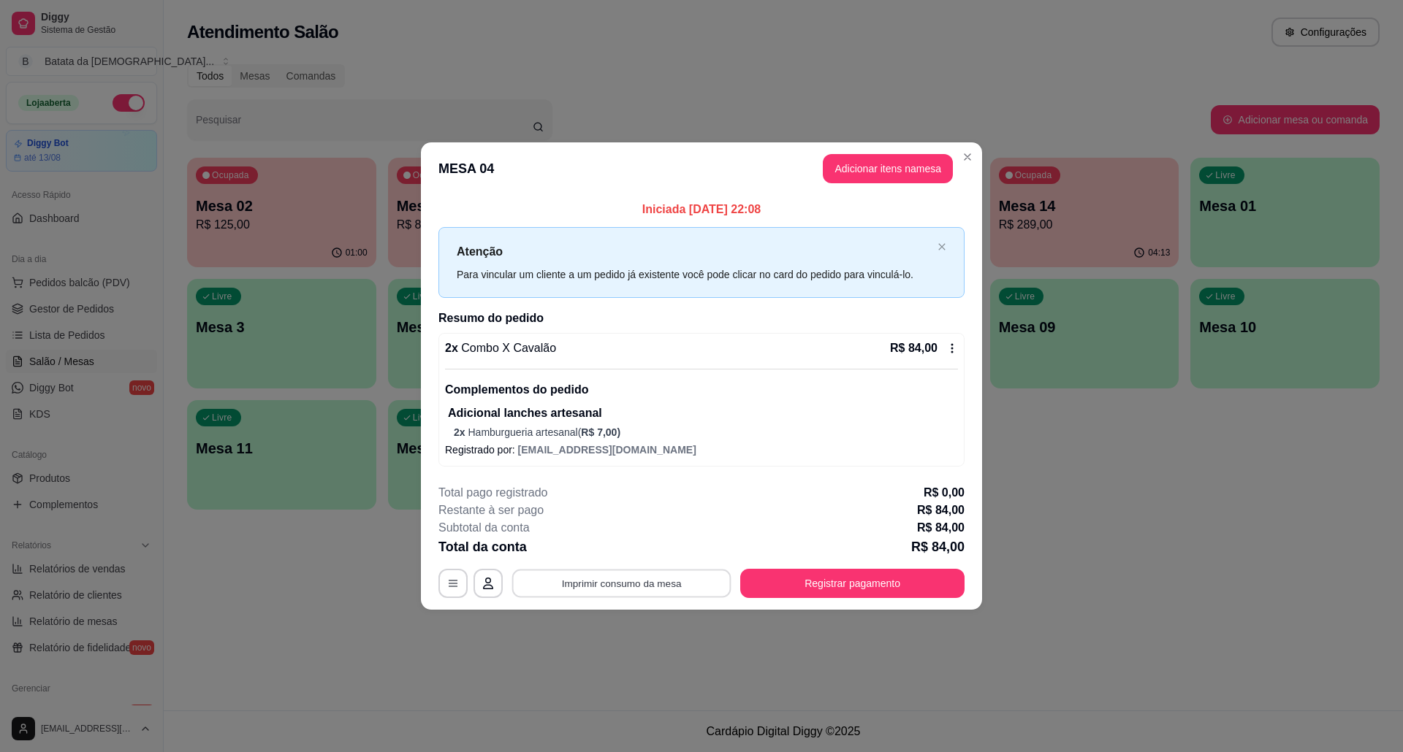
click at [649, 573] on button "Imprimir consumo da mesa" at bounding box center [621, 584] width 219 height 28
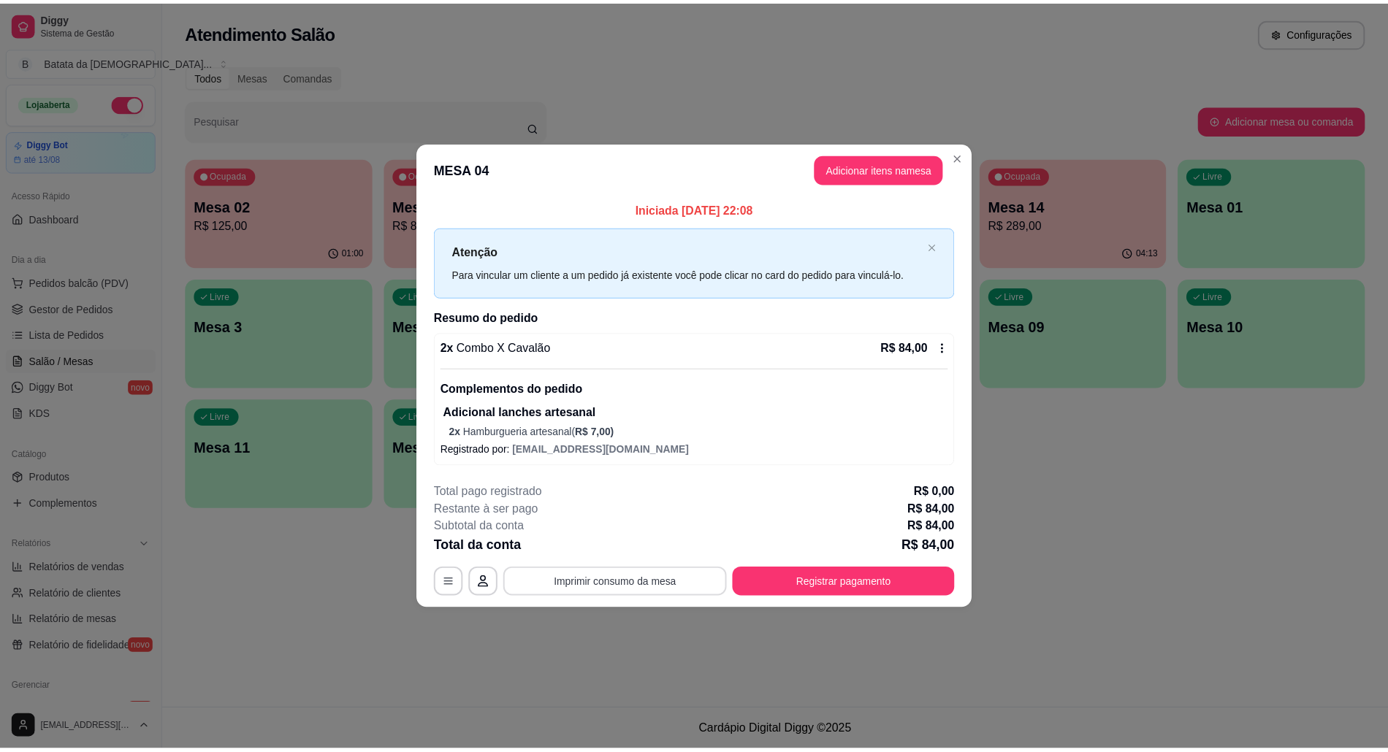
scroll to position [0, 0]
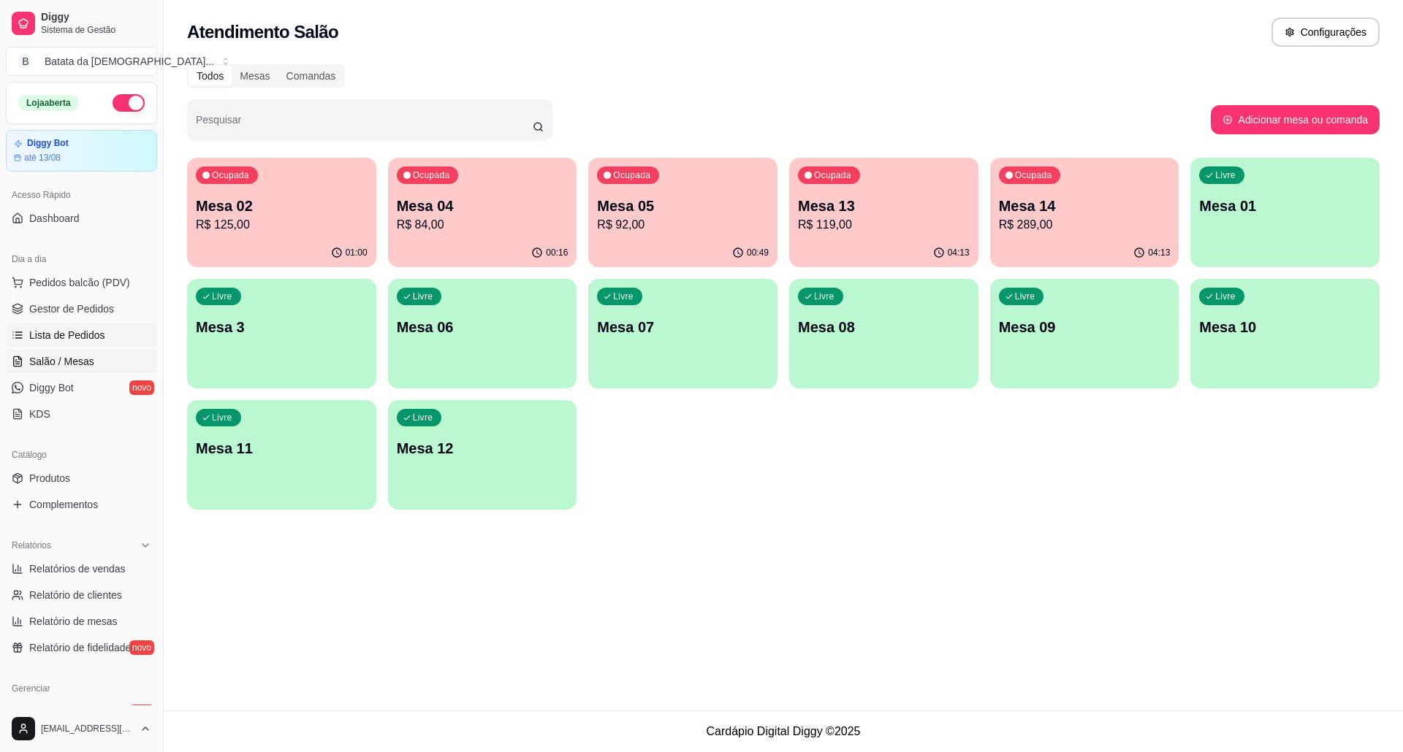
click at [56, 332] on span "Lista de Pedidos" at bounding box center [67, 335] width 76 height 15
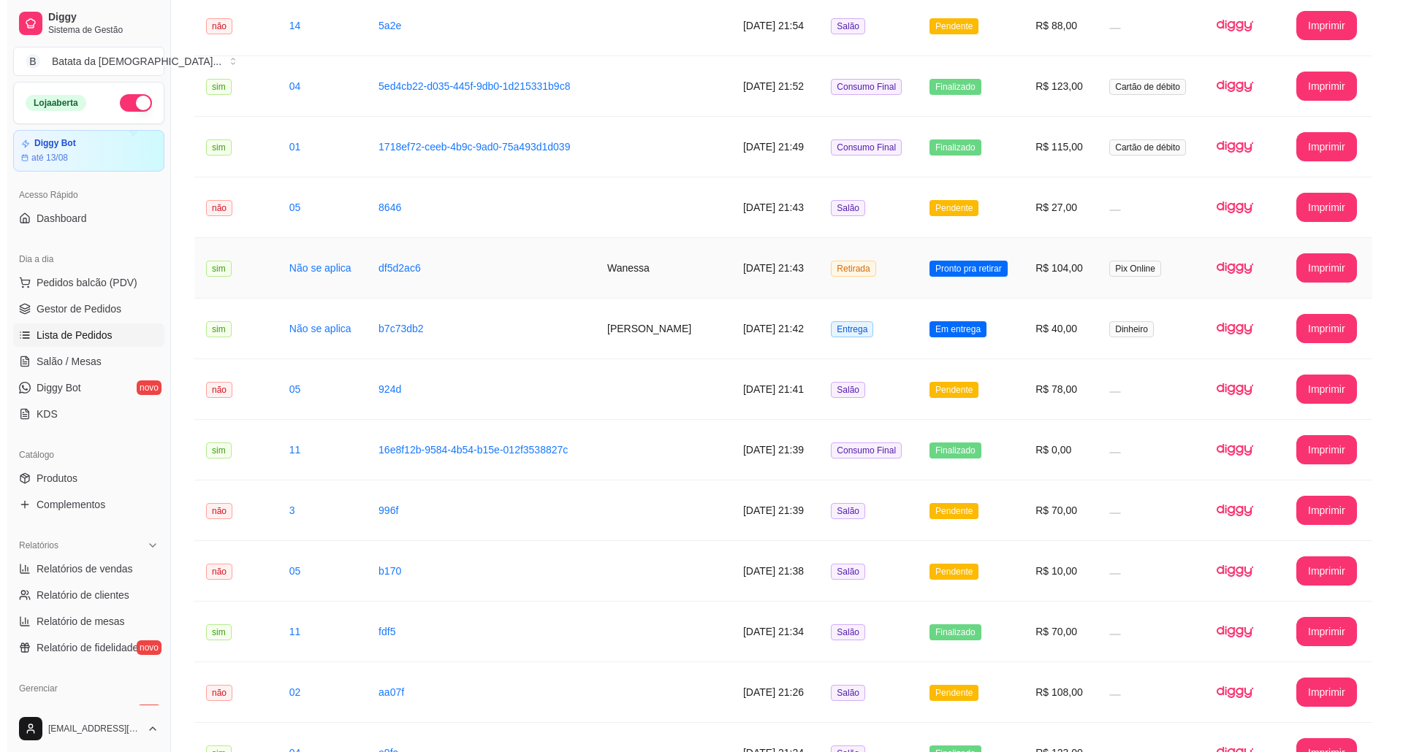
scroll to position [487, 0]
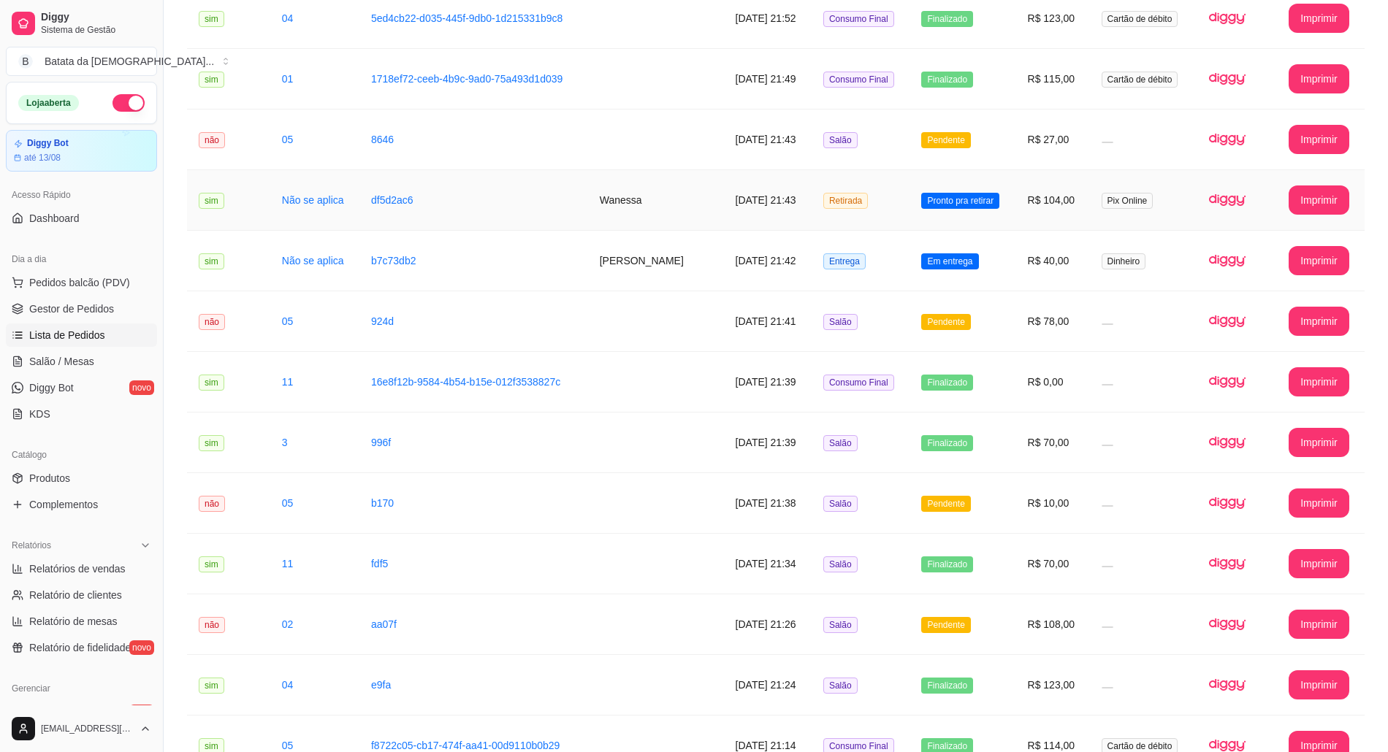
click at [991, 187] on td "Pronto pra retirar" at bounding box center [962, 200] width 106 height 61
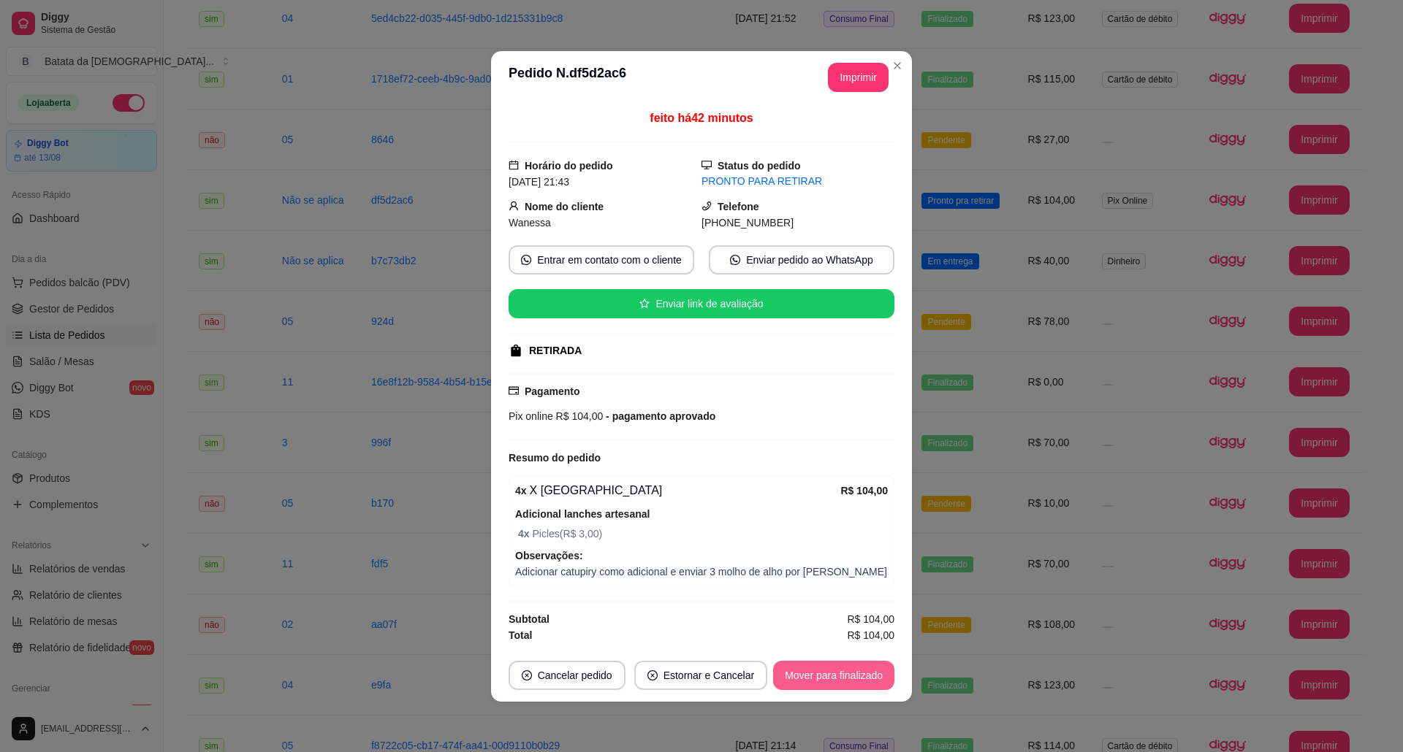
click at [862, 690] on button "Mover para finalizado" at bounding box center [833, 675] width 121 height 29
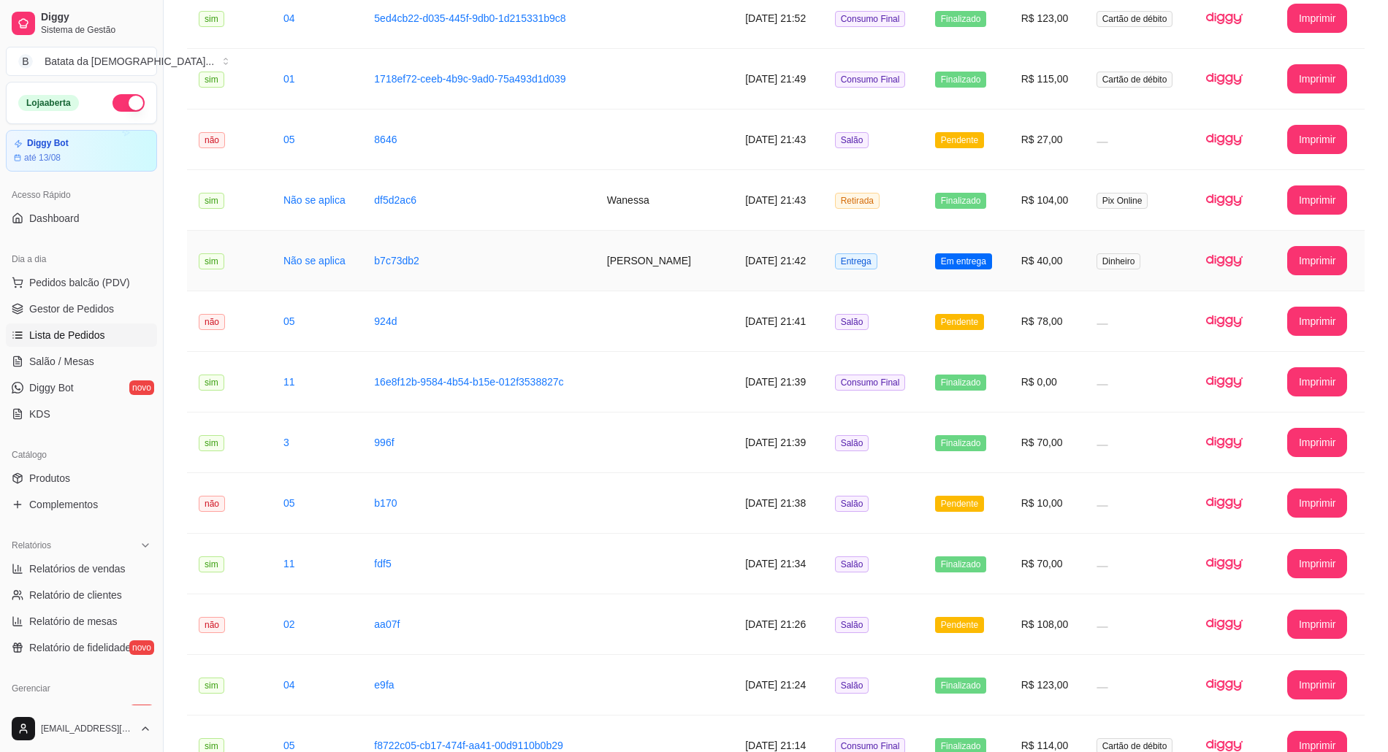
click at [1021, 278] on td "R$ 40,00" at bounding box center [1047, 261] width 75 height 61
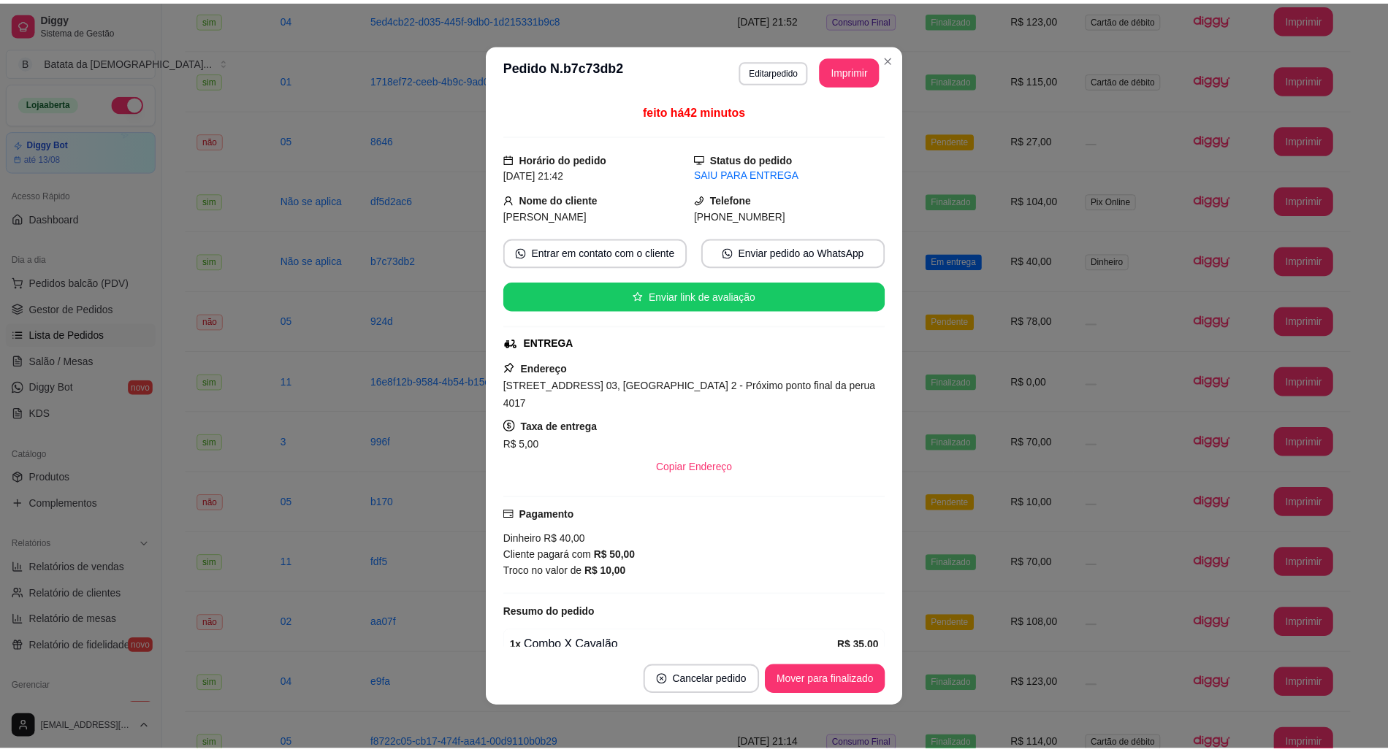
scroll to position [97, 0]
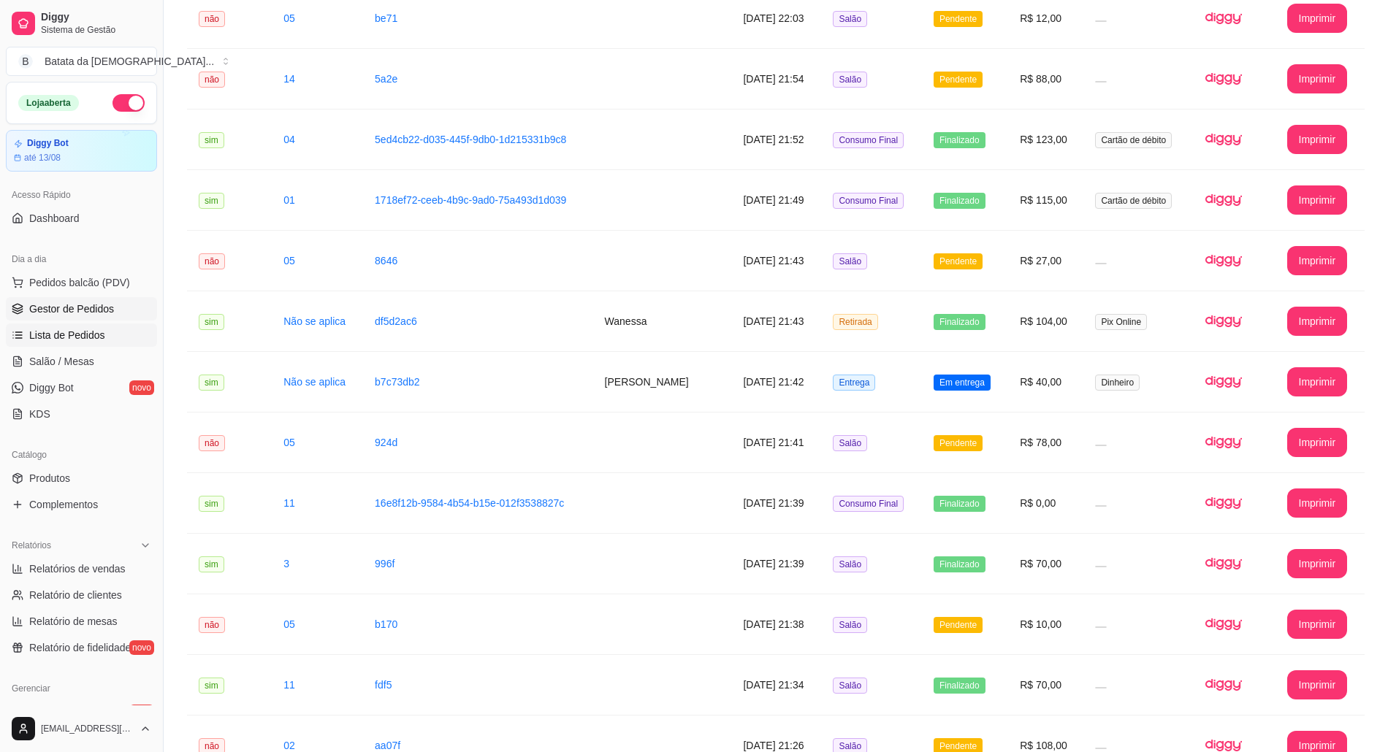
click at [74, 305] on span "Gestor de Pedidos" at bounding box center [71, 309] width 85 height 15
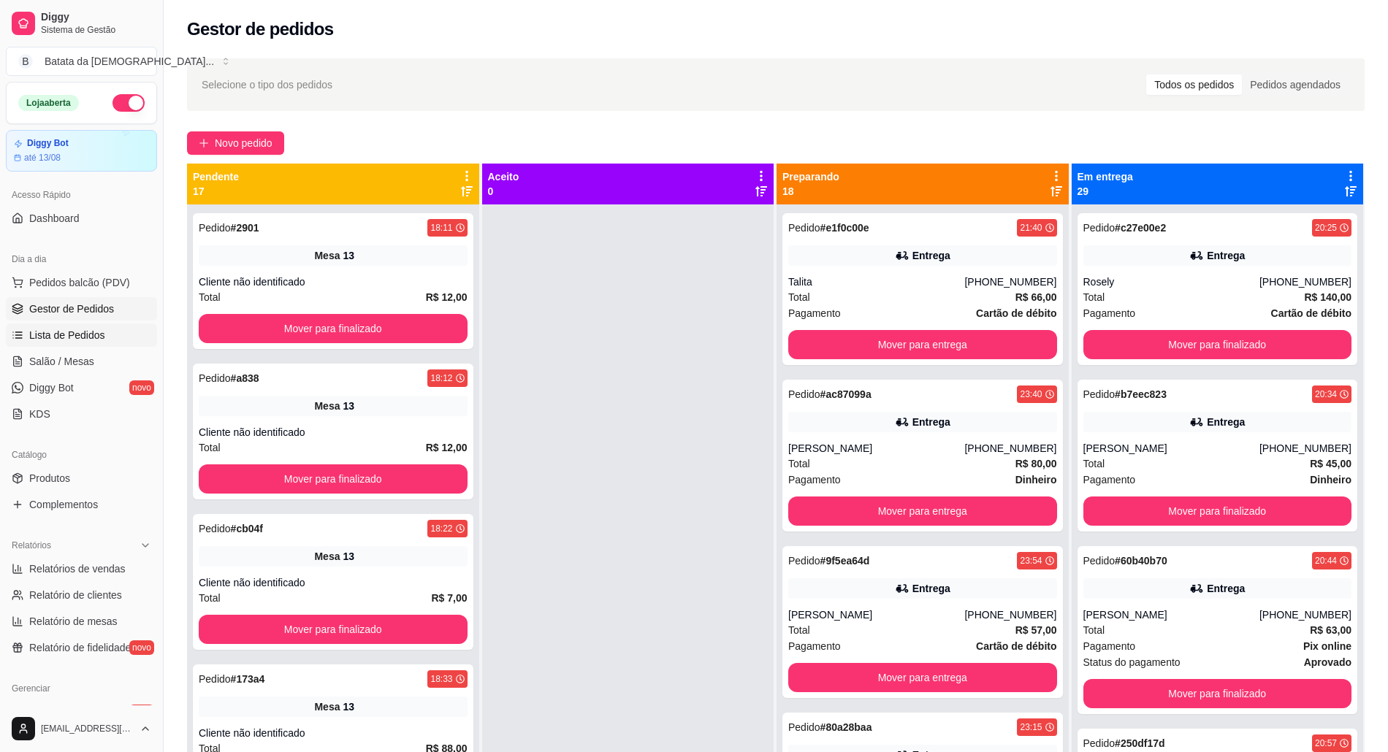
click at [80, 340] on span "Lista de Pedidos" at bounding box center [67, 335] width 76 height 15
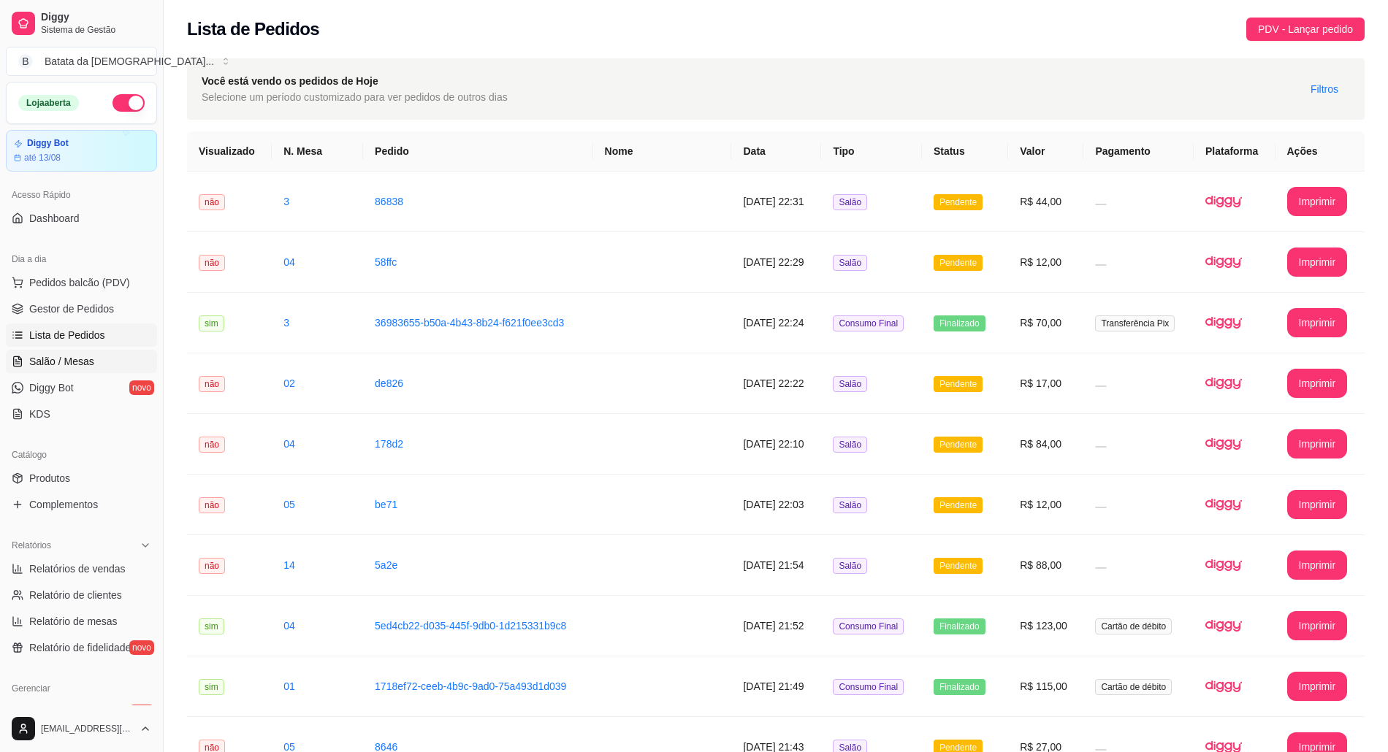
click at [107, 364] on link "Salão / Mesas" at bounding box center [81, 361] width 151 height 23
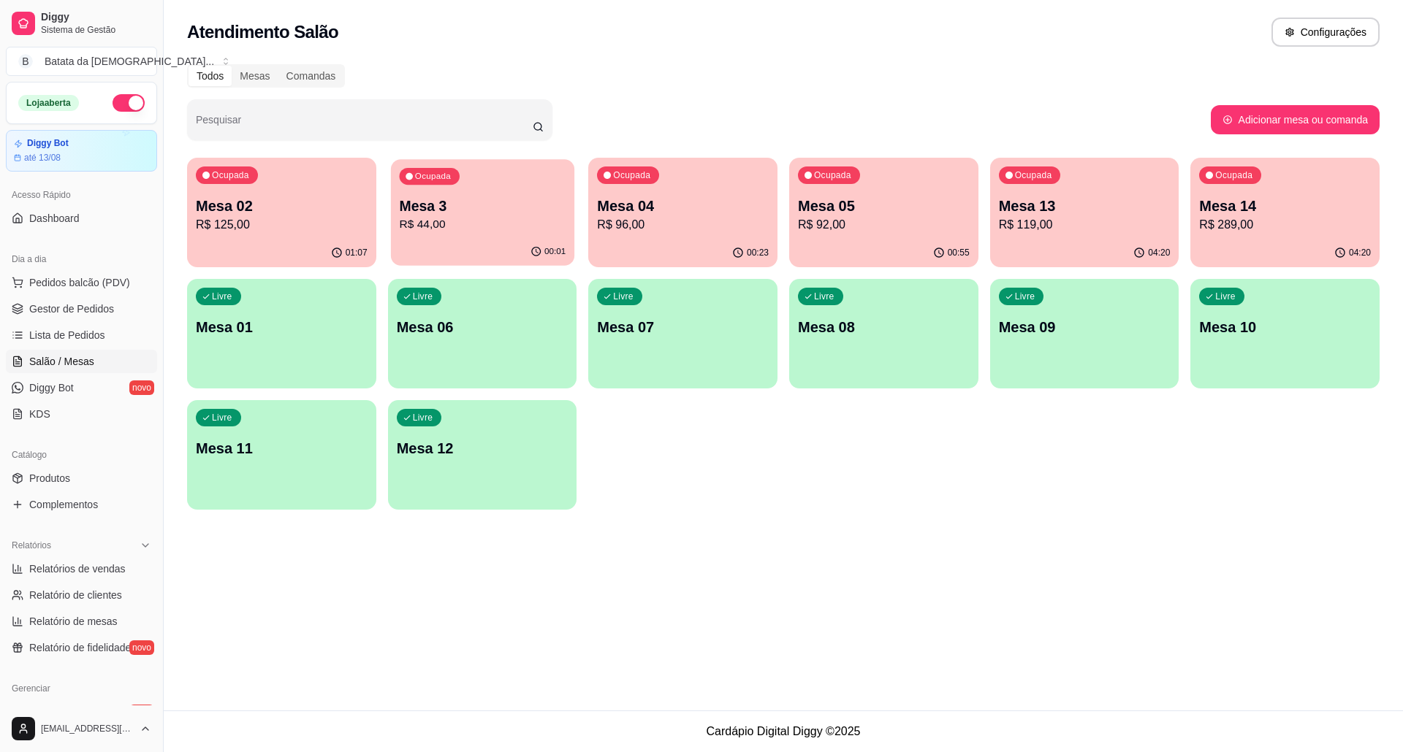
click at [480, 210] on p "Mesa 3" at bounding box center [482, 207] width 167 height 20
click at [25, 346] on link "Lista de Pedidos" at bounding box center [81, 335] width 151 height 23
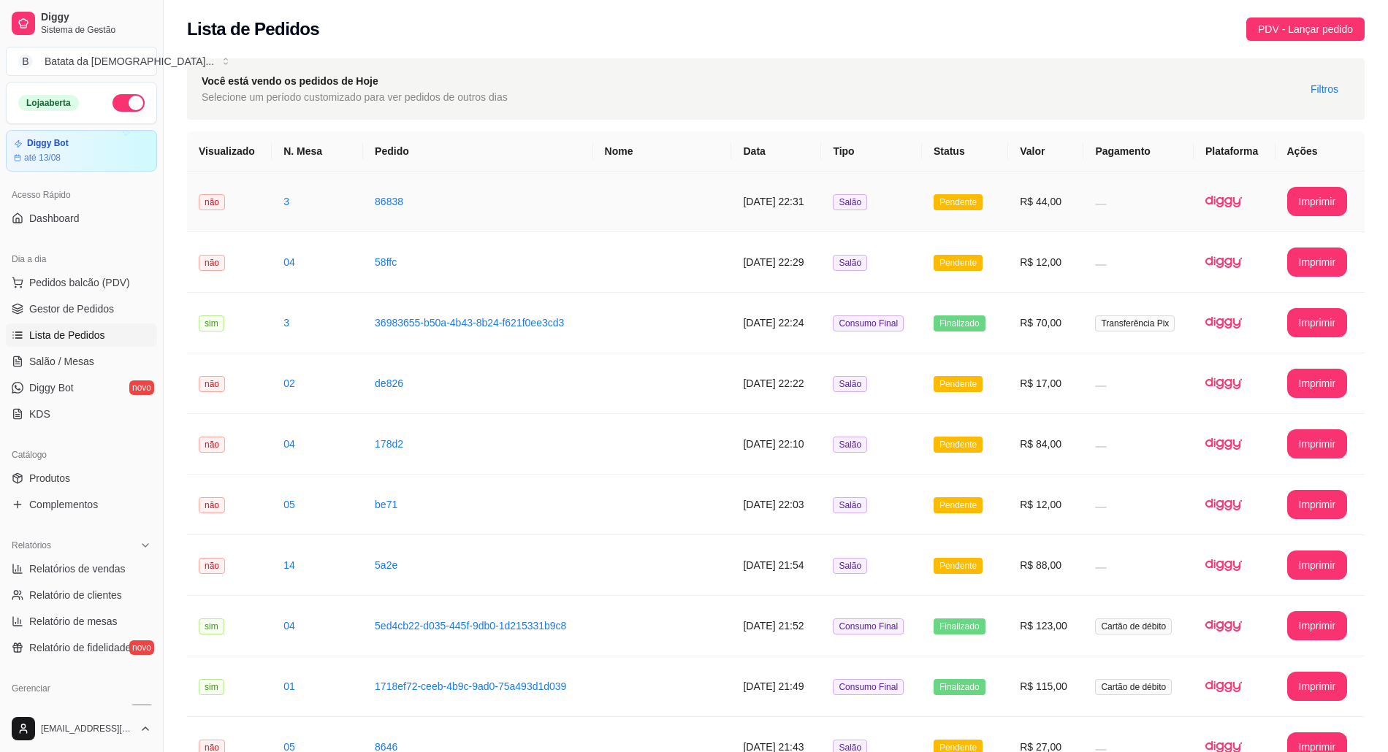
click at [862, 209] on span "Salão" at bounding box center [850, 202] width 34 height 16
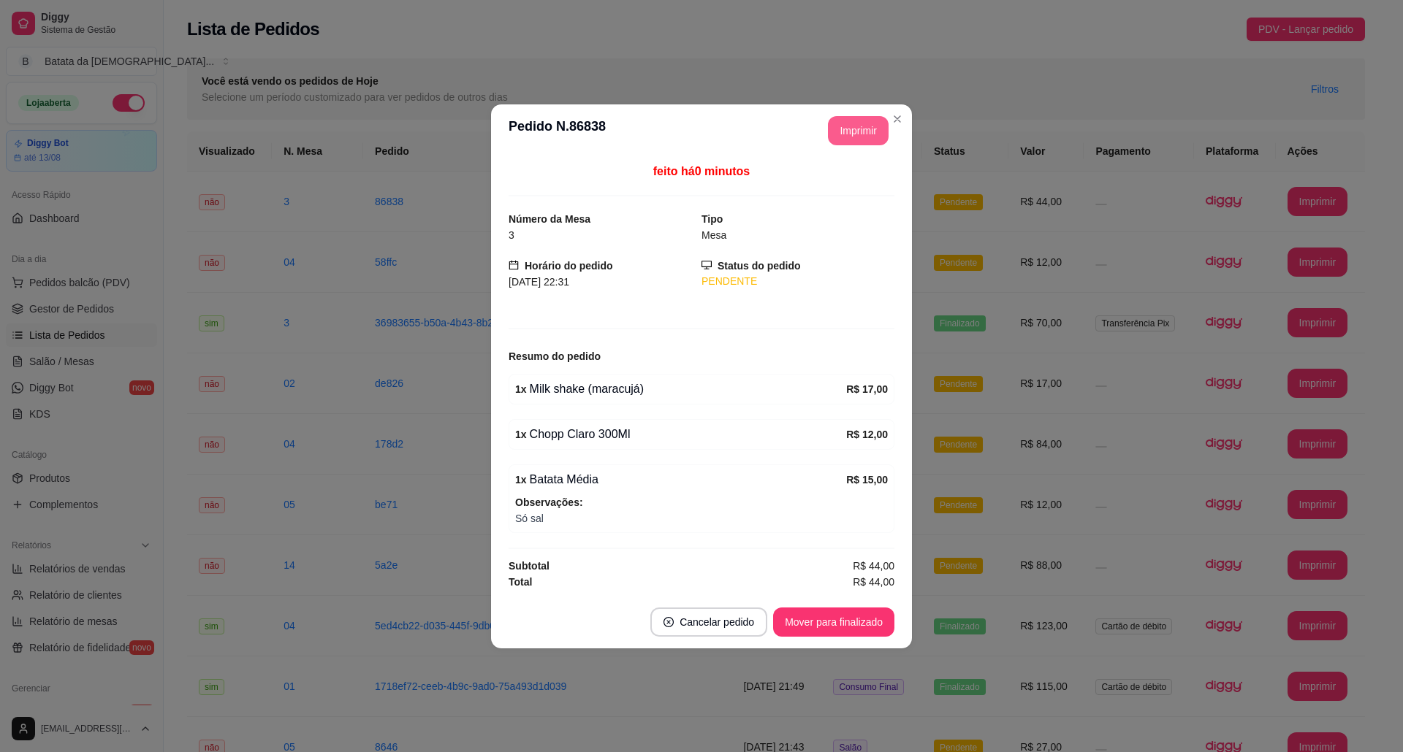
click at [849, 126] on button "Imprimir" at bounding box center [858, 130] width 61 height 29
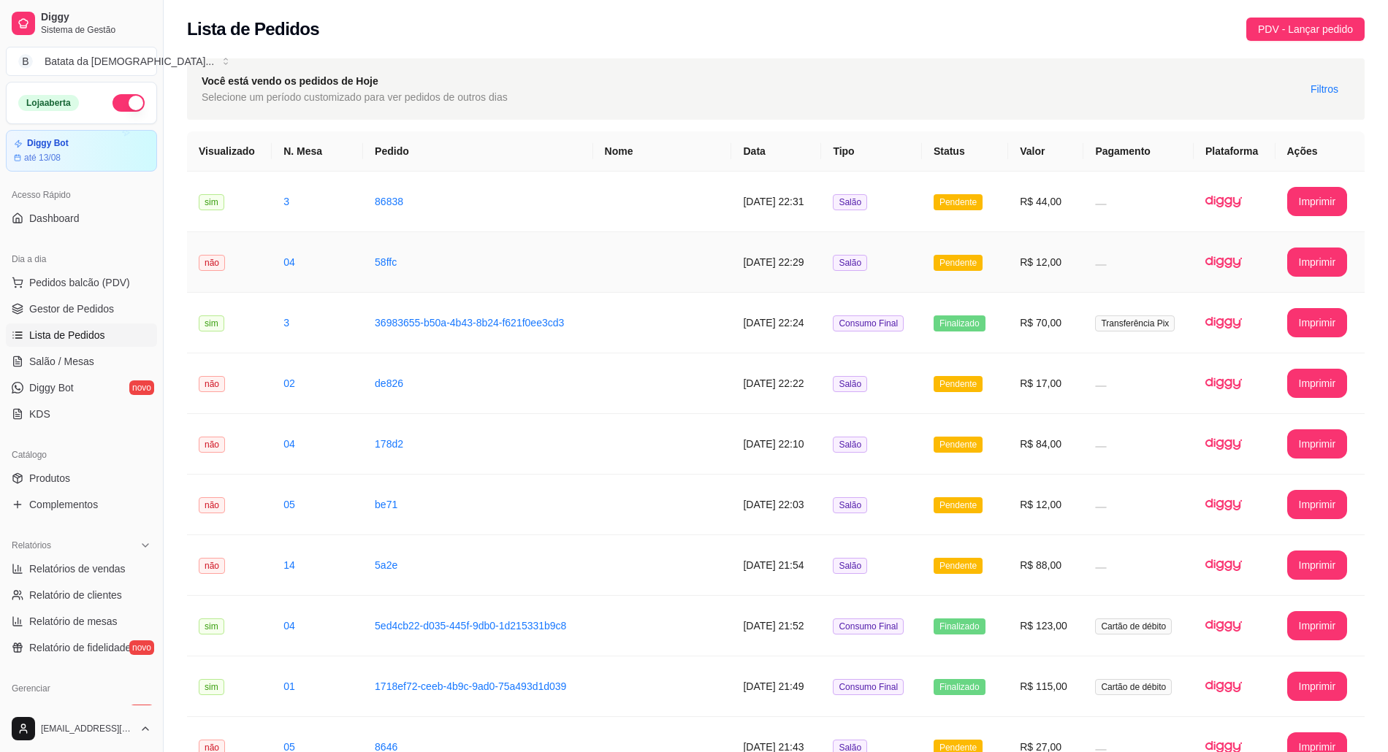
click at [912, 258] on td "Salão" at bounding box center [871, 262] width 101 height 61
click at [939, 371] on td "Pendente" at bounding box center [965, 384] width 86 height 61
click at [816, 209] on td "[DATE] 22:31" at bounding box center [776, 202] width 90 height 61
click at [89, 362] on span "Salão / Mesas" at bounding box center [61, 361] width 65 height 15
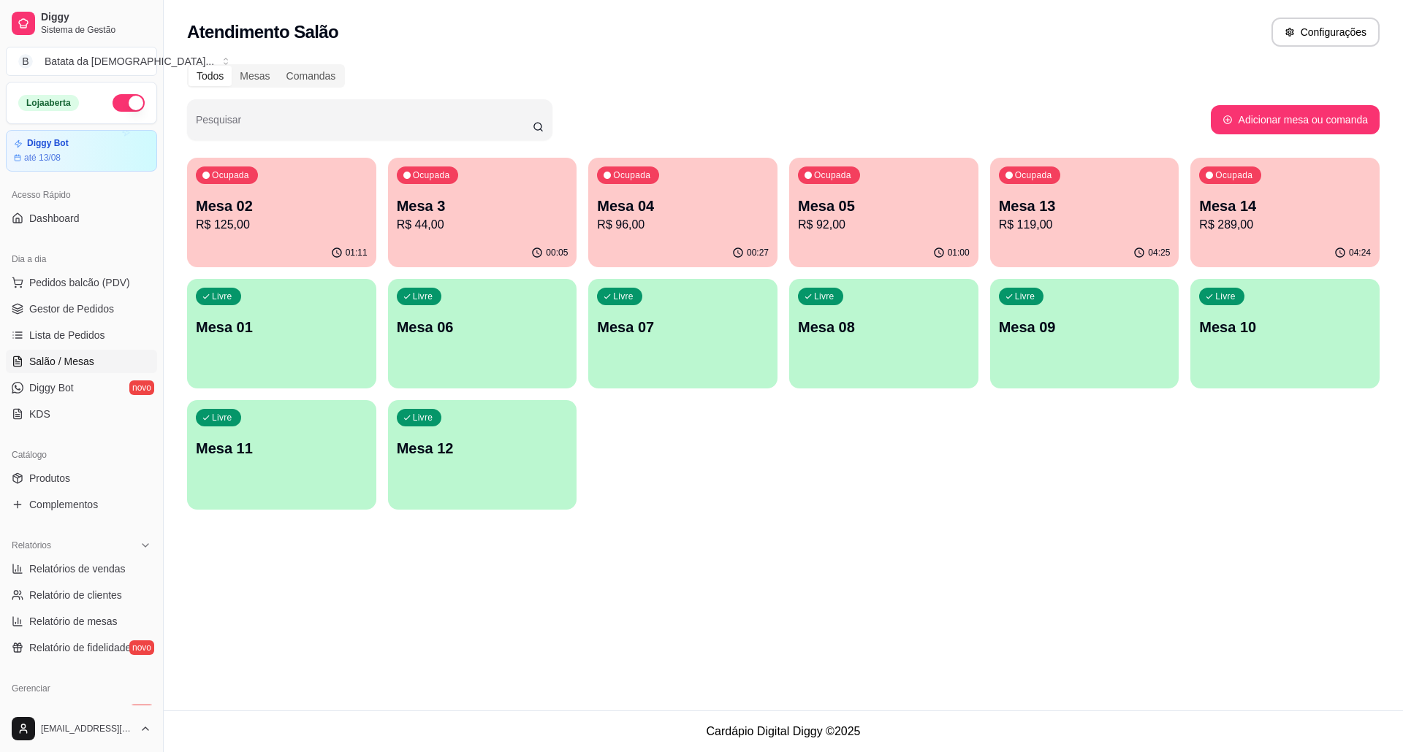
click at [463, 224] on p "R$ 44,00" at bounding box center [483, 225] width 172 height 18
click at [483, 202] on p "Mesa 3" at bounding box center [482, 207] width 167 height 20
click at [696, 182] on div "Ocupada Mesa 04 R$ 96,00" at bounding box center [682, 198] width 183 height 79
click at [898, 205] on p "Mesa 05" at bounding box center [884, 206] width 172 height 20
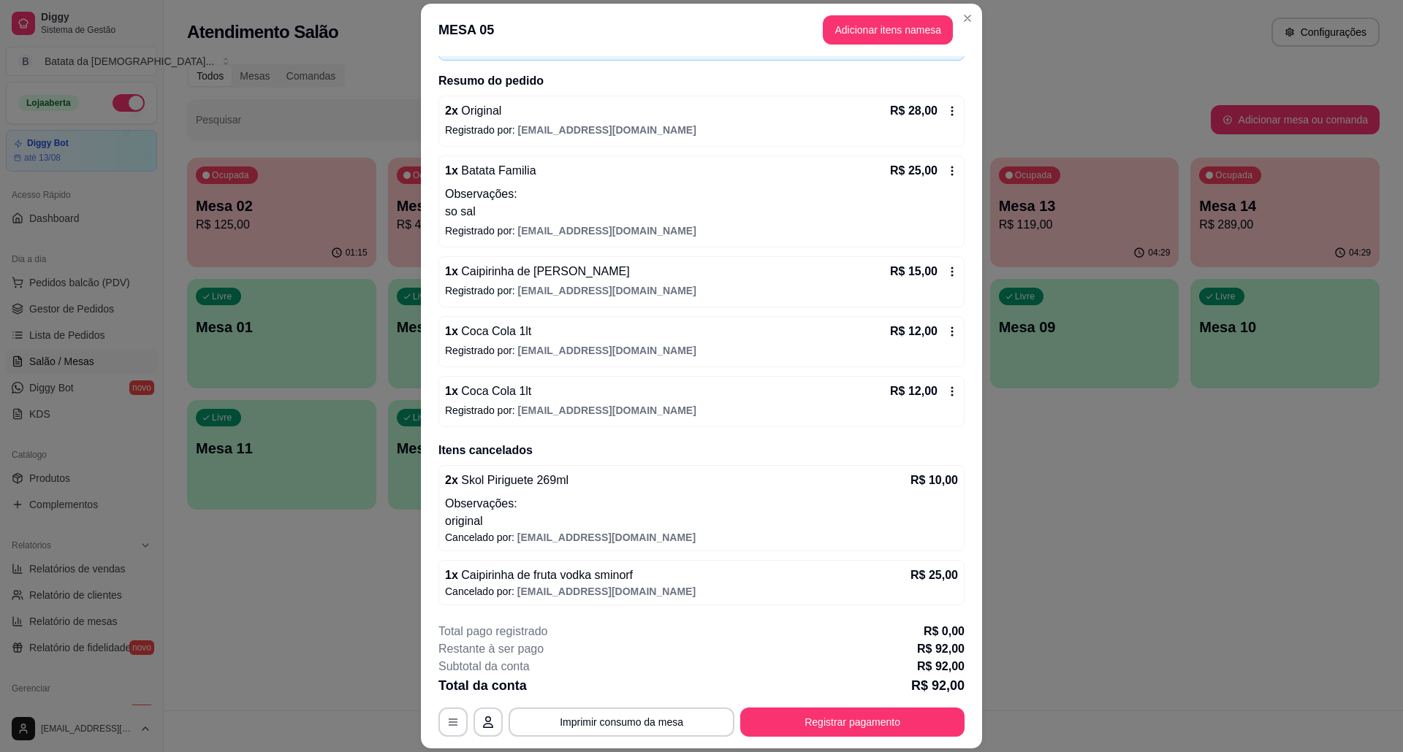
scroll to position [42, 0]
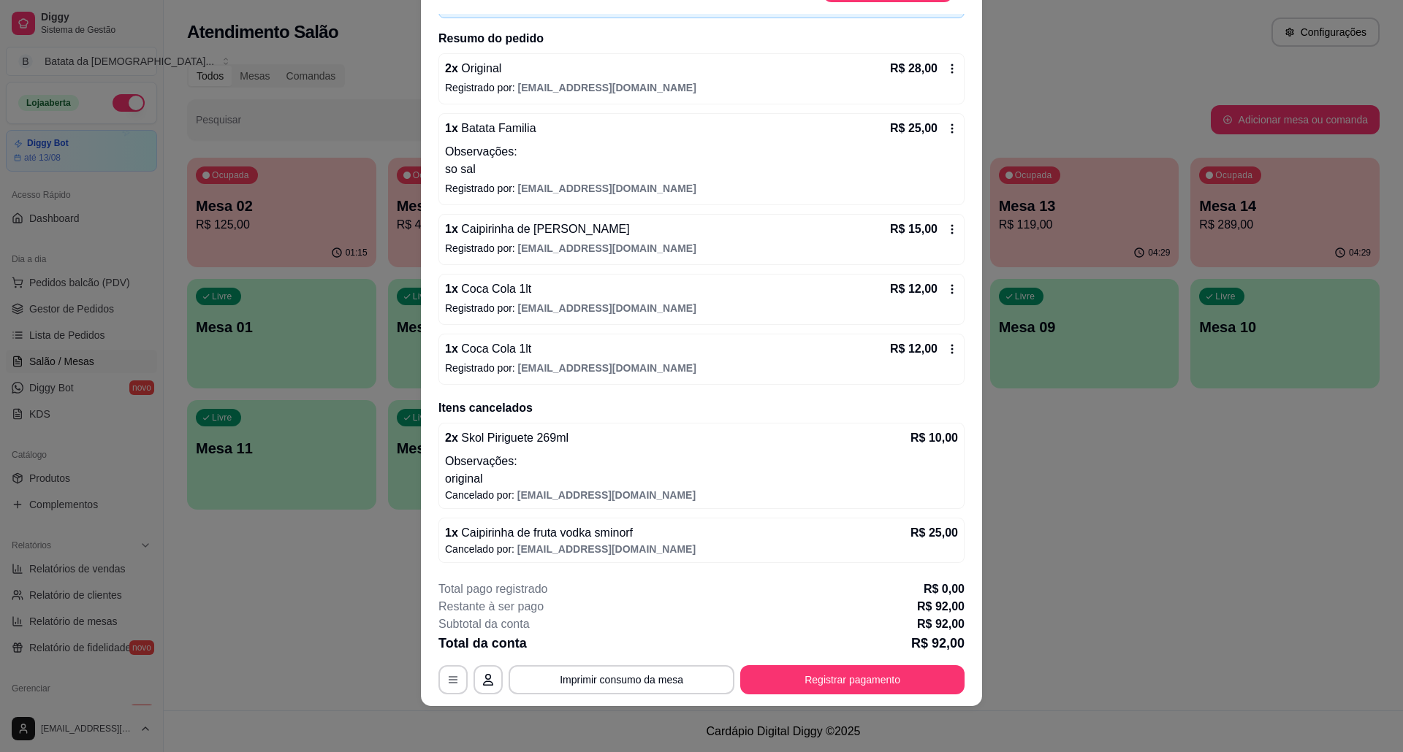
click at [922, 535] on p "R$ 25,00" at bounding box center [933, 534] width 47 height 18
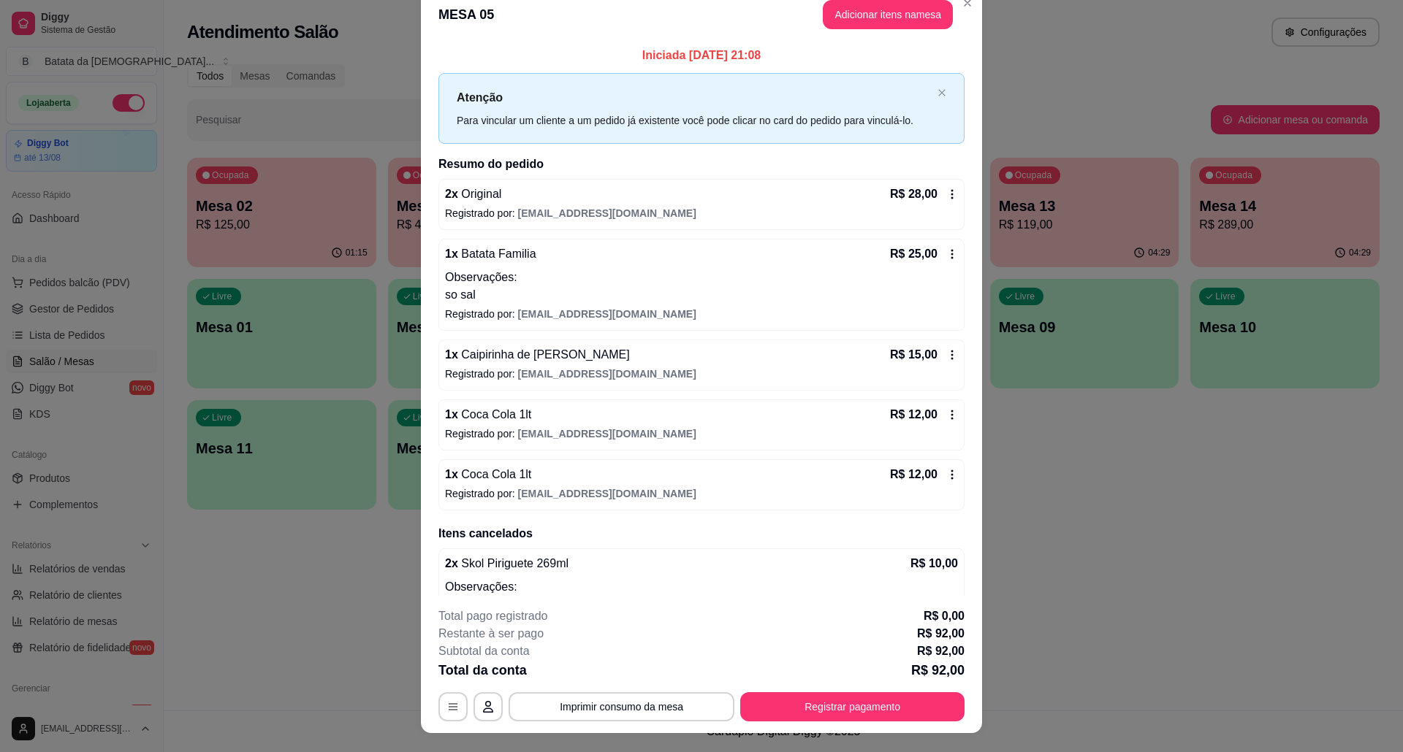
scroll to position [0, 0]
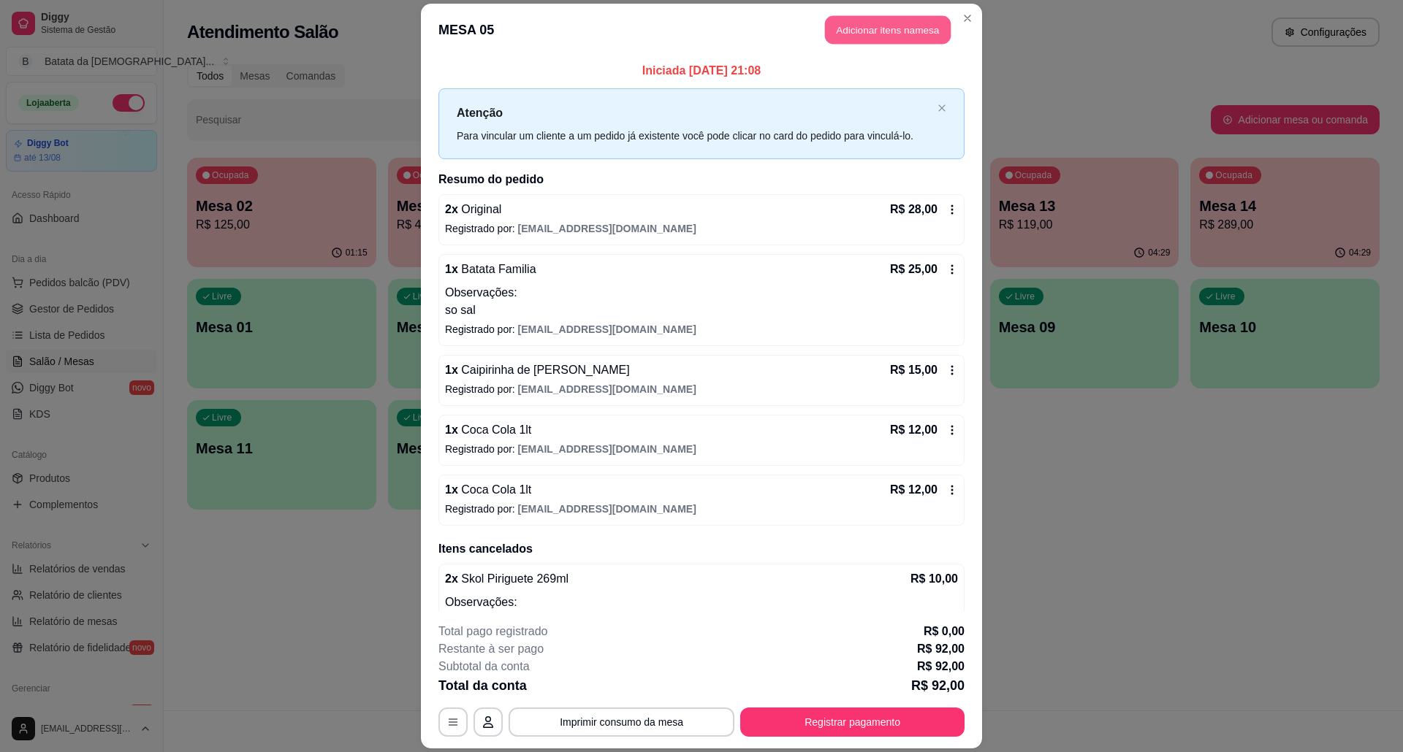
click at [880, 30] on button "Adicionar itens na mesa" at bounding box center [888, 30] width 126 height 28
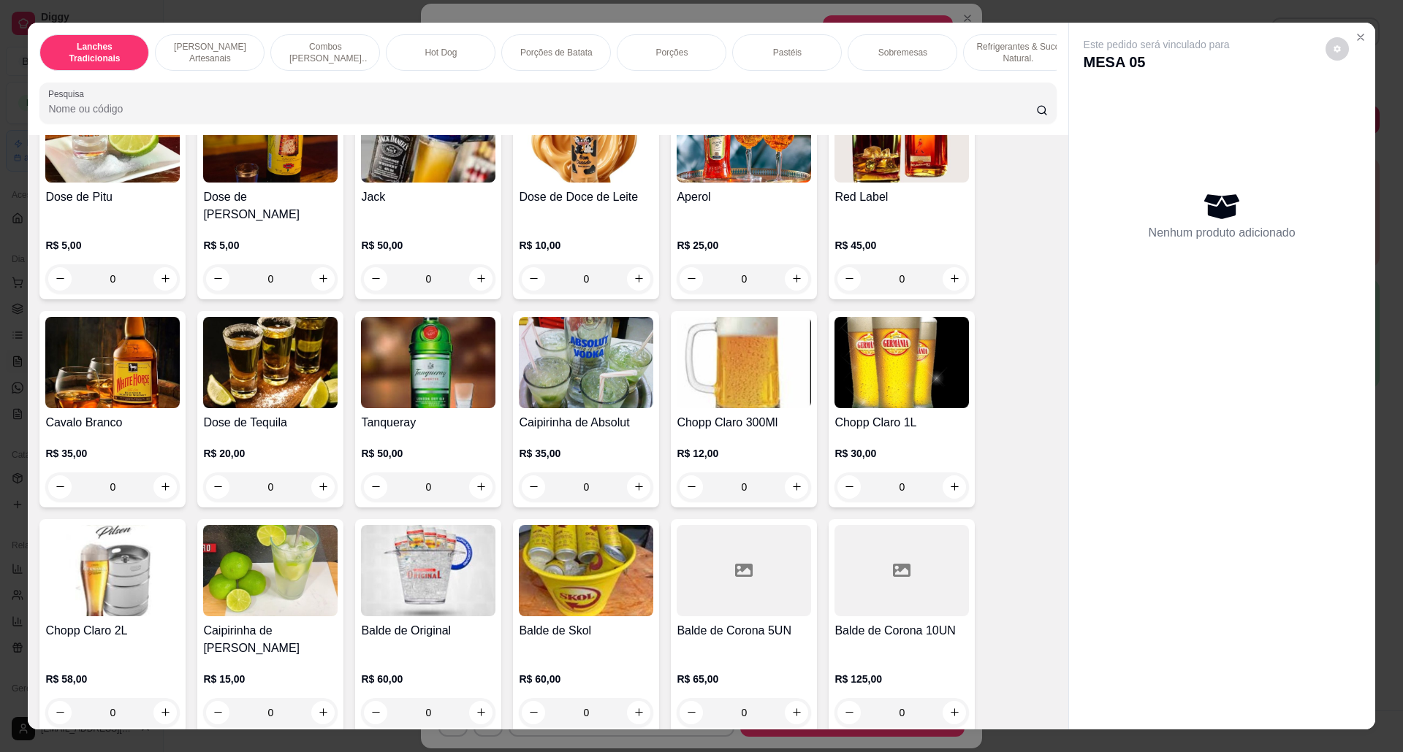
scroll to position [4383, 0]
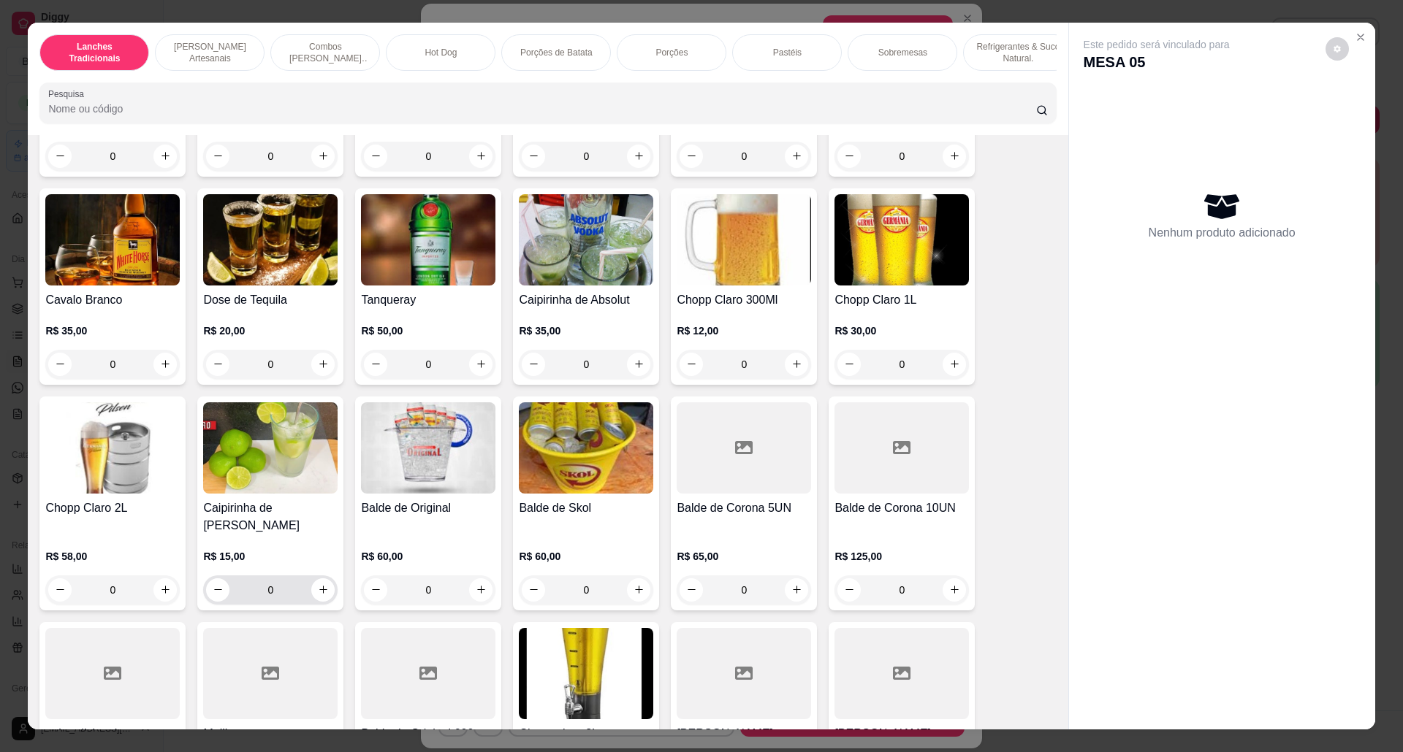
click at [243, 474] on img at bounding box center [270, 448] width 134 height 91
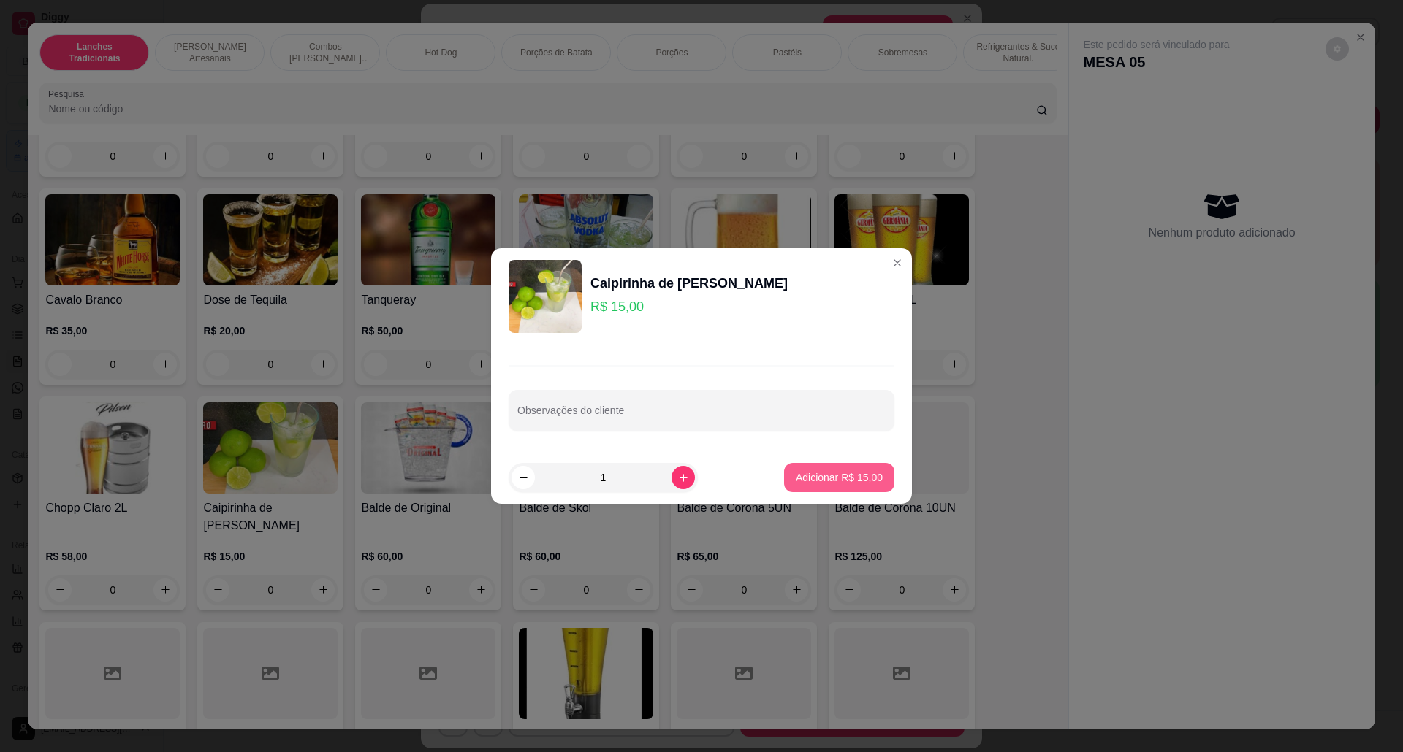
click at [825, 482] on p "Adicionar R$ 15,00" at bounding box center [839, 477] width 87 height 15
type input "1"
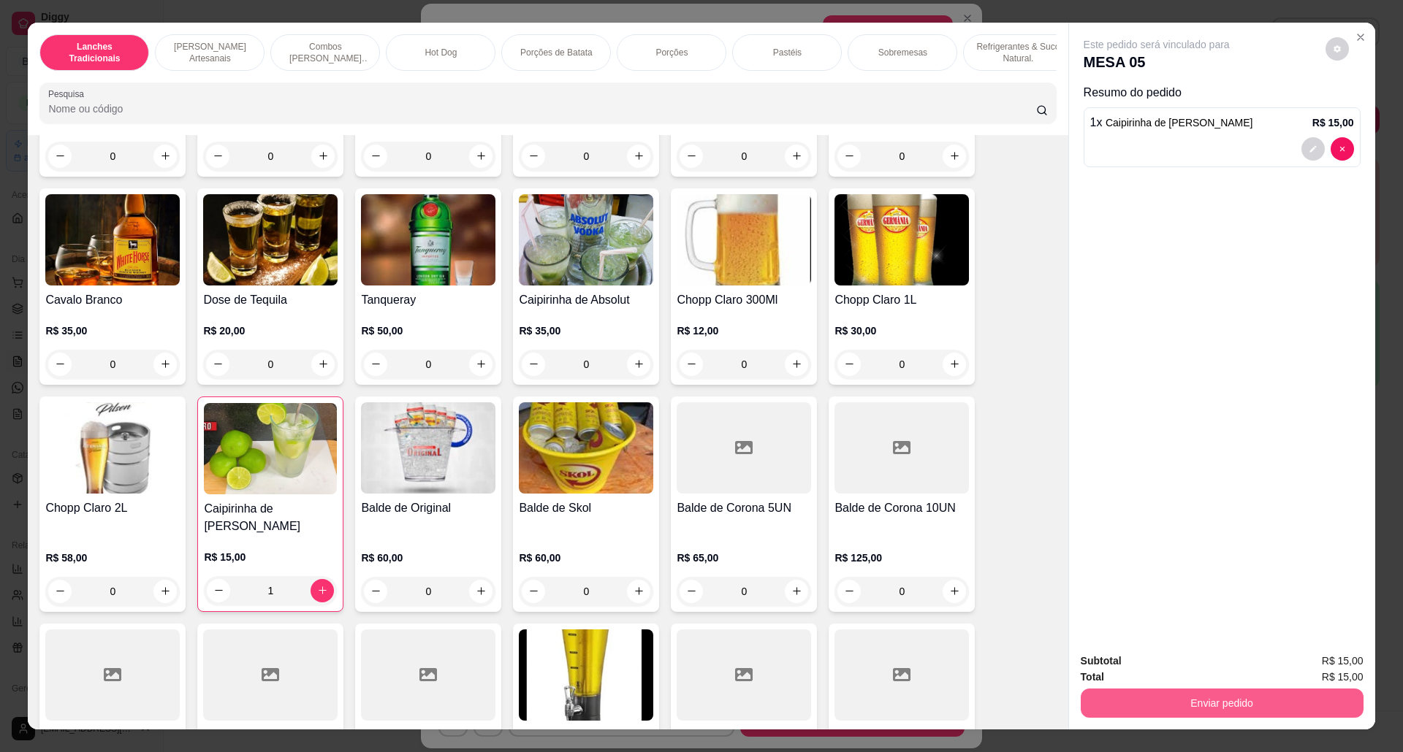
click at [1207, 702] on button "Enviar pedido" at bounding box center [1221, 703] width 283 height 29
click at [1192, 667] on button "Não registrar e enviar pedido" at bounding box center [1172, 669] width 152 height 28
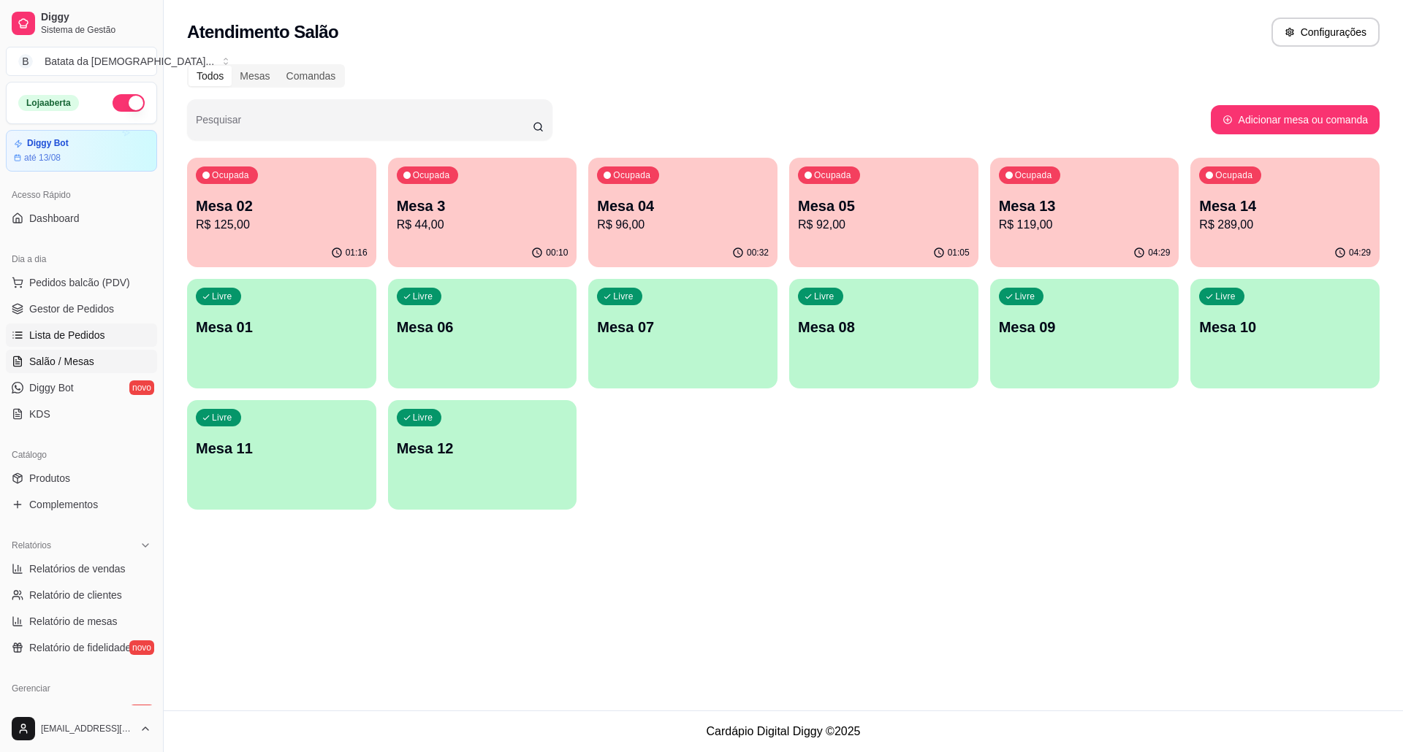
click at [54, 327] on link "Lista de Pedidos" at bounding box center [81, 335] width 151 height 23
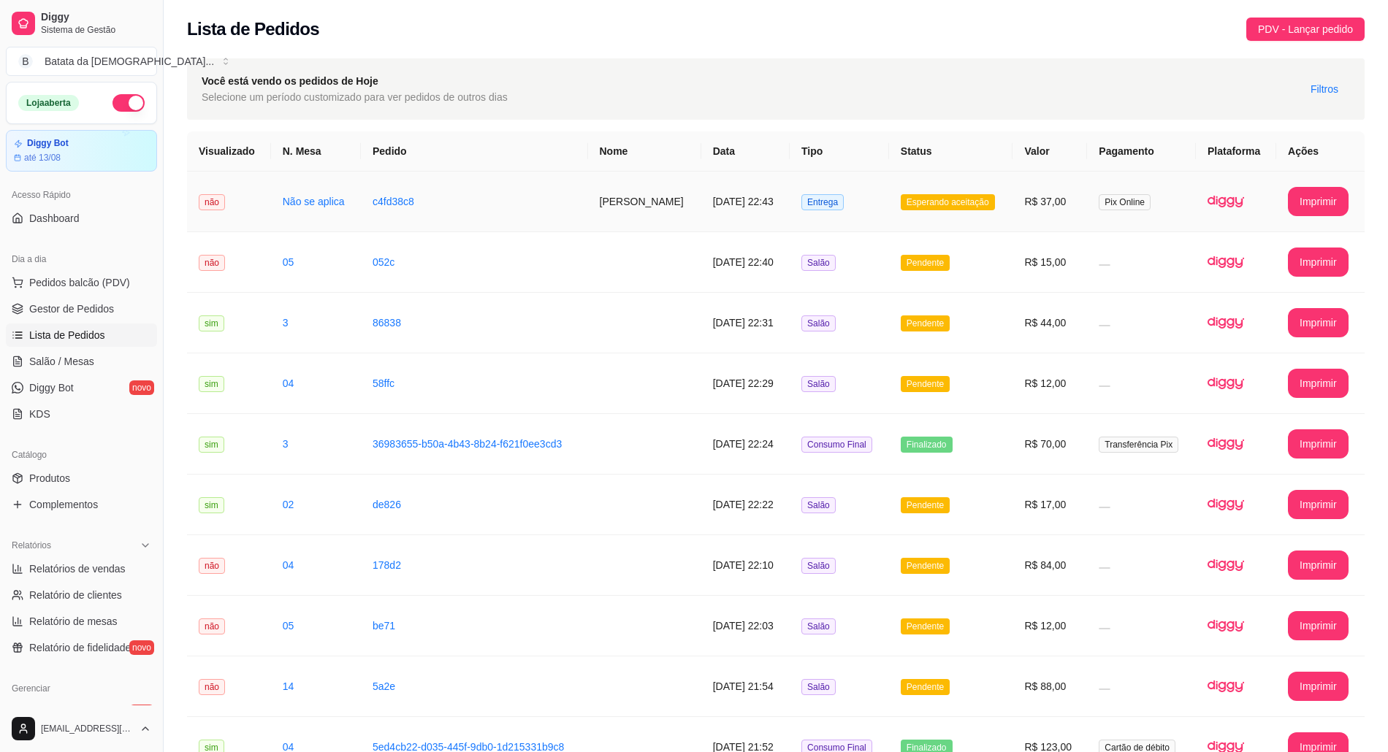
click at [1233, 185] on img at bounding box center [1226, 201] width 37 height 37
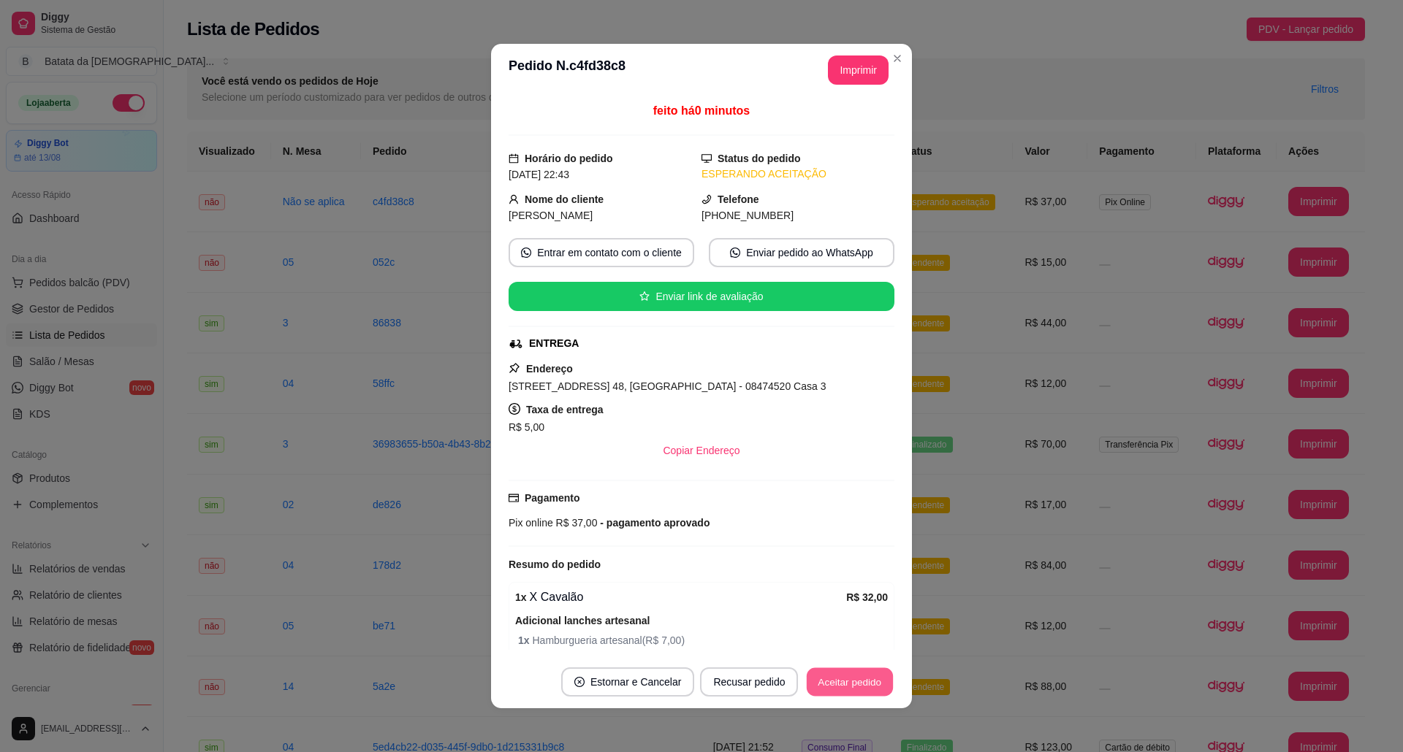
click at [857, 681] on button "Aceitar pedido" at bounding box center [849, 682] width 86 height 28
click at [840, 77] on button "Imprimir" at bounding box center [858, 70] width 61 height 29
click at [874, 679] on button "Mover para preparo" at bounding box center [837, 682] width 110 height 28
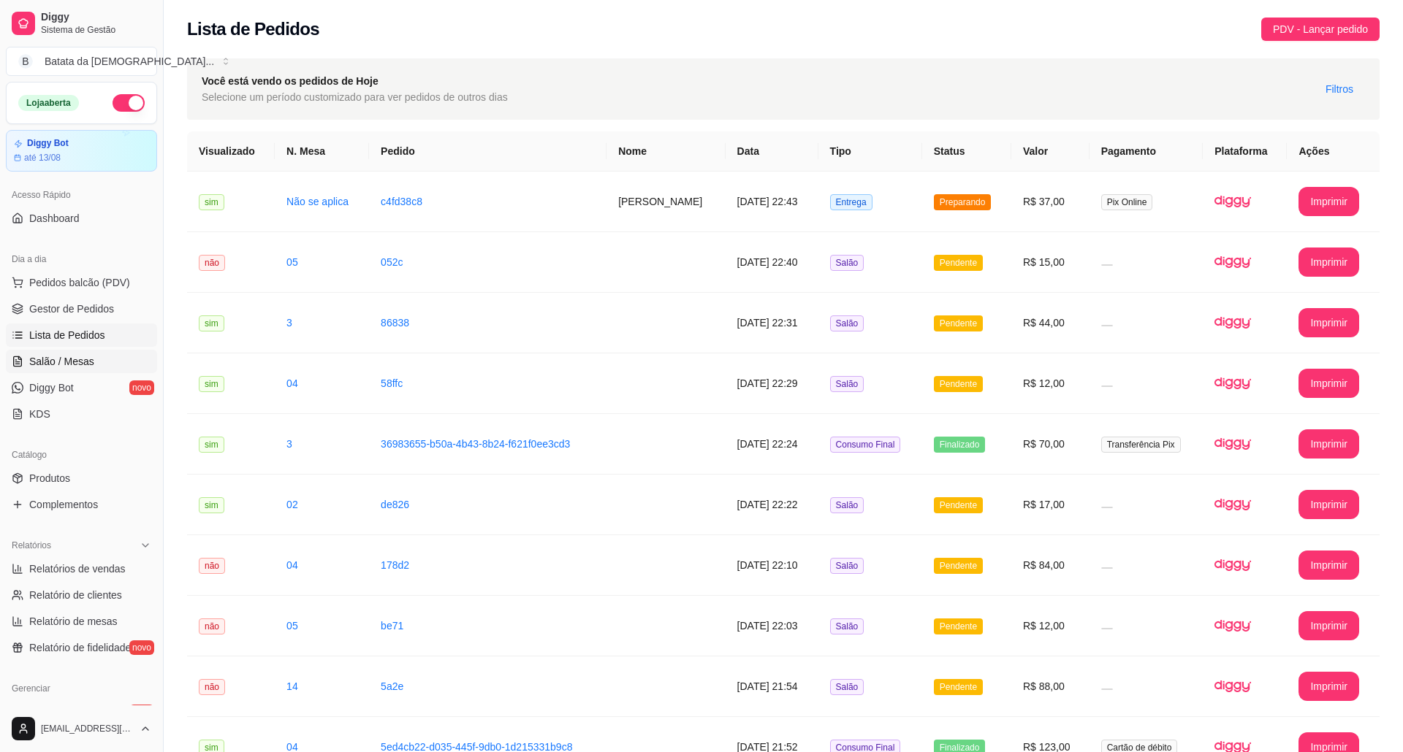
click at [92, 369] on link "Salão / Mesas" at bounding box center [81, 361] width 151 height 23
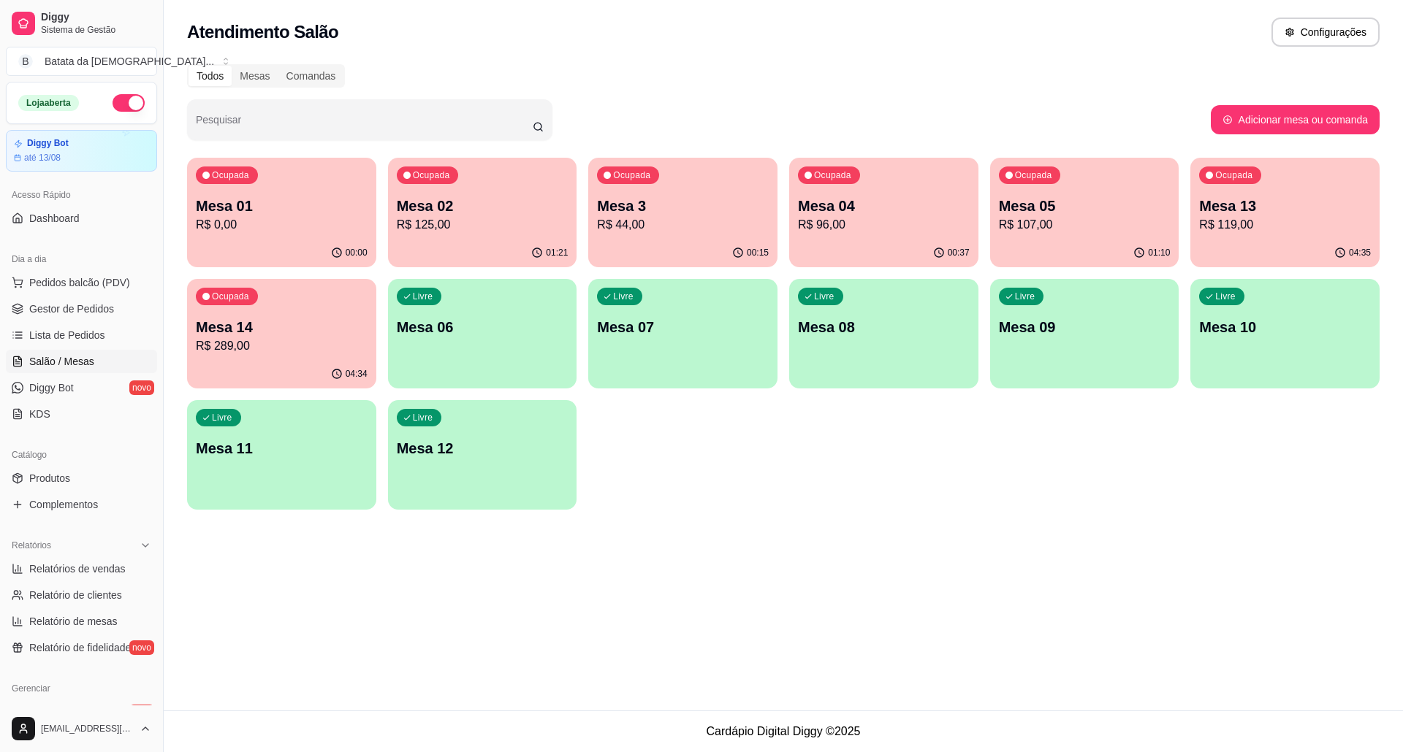
click at [357, 310] on div "Ocupada Mesa 14 R$ 289,00" at bounding box center [281, 319] width 189 height 81
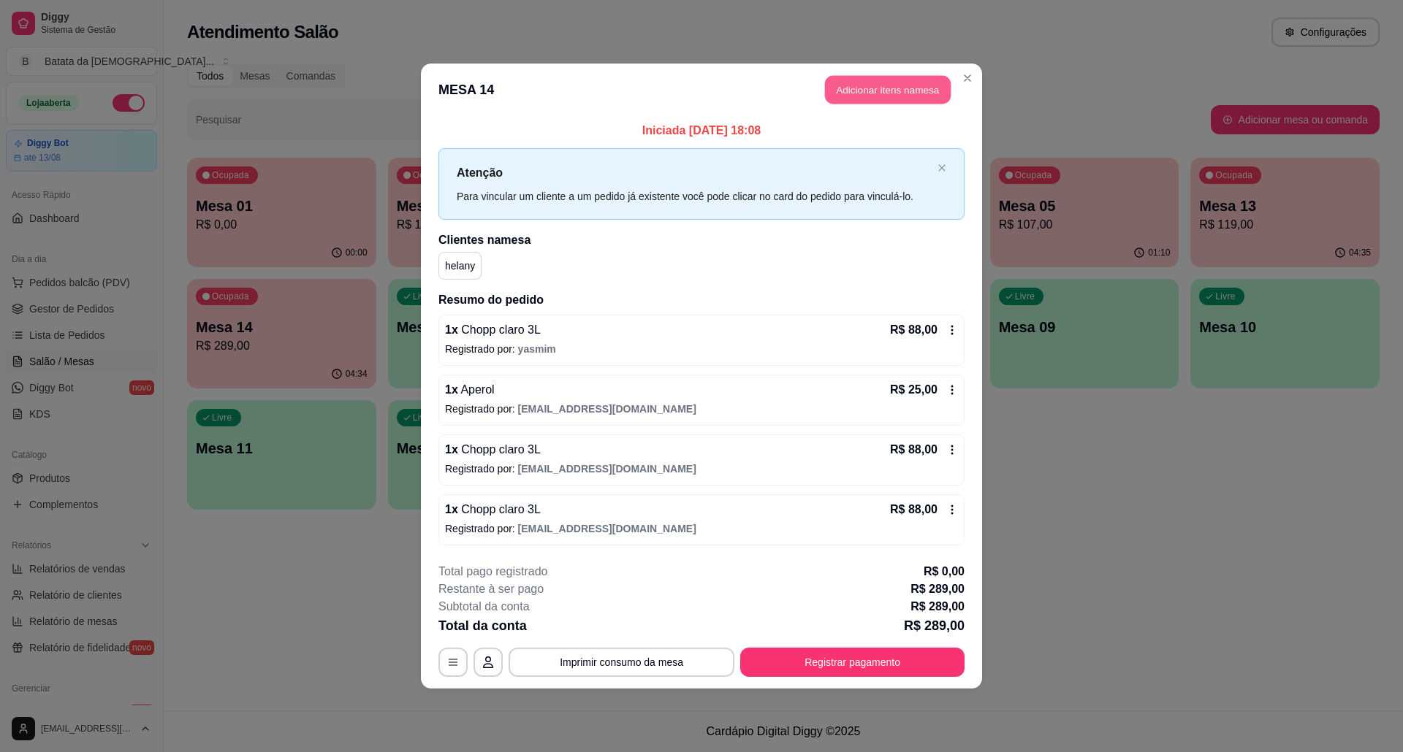
click at [895, 86] on button "Adicionar itens na mesa" at bounding box center [888, 90] width 126 height 28
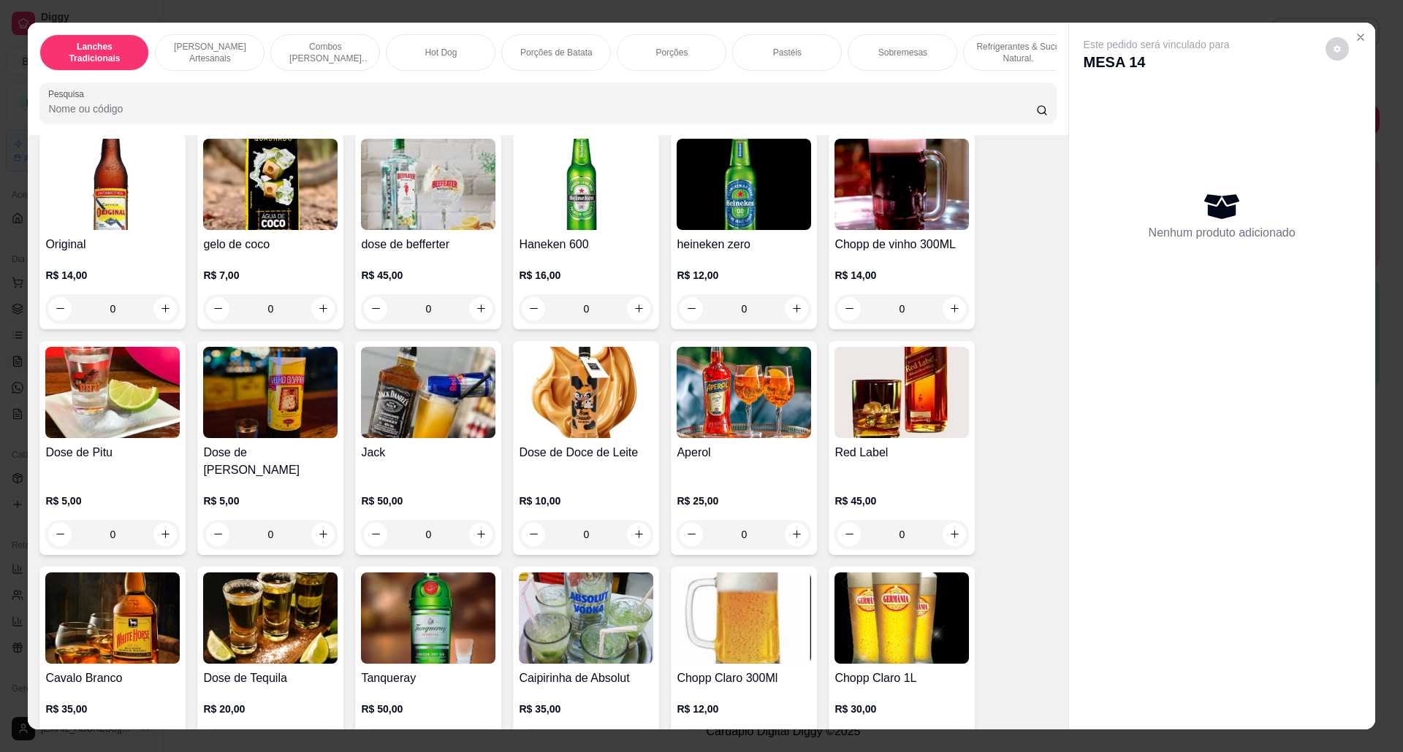
scroll to position [3993, 0]
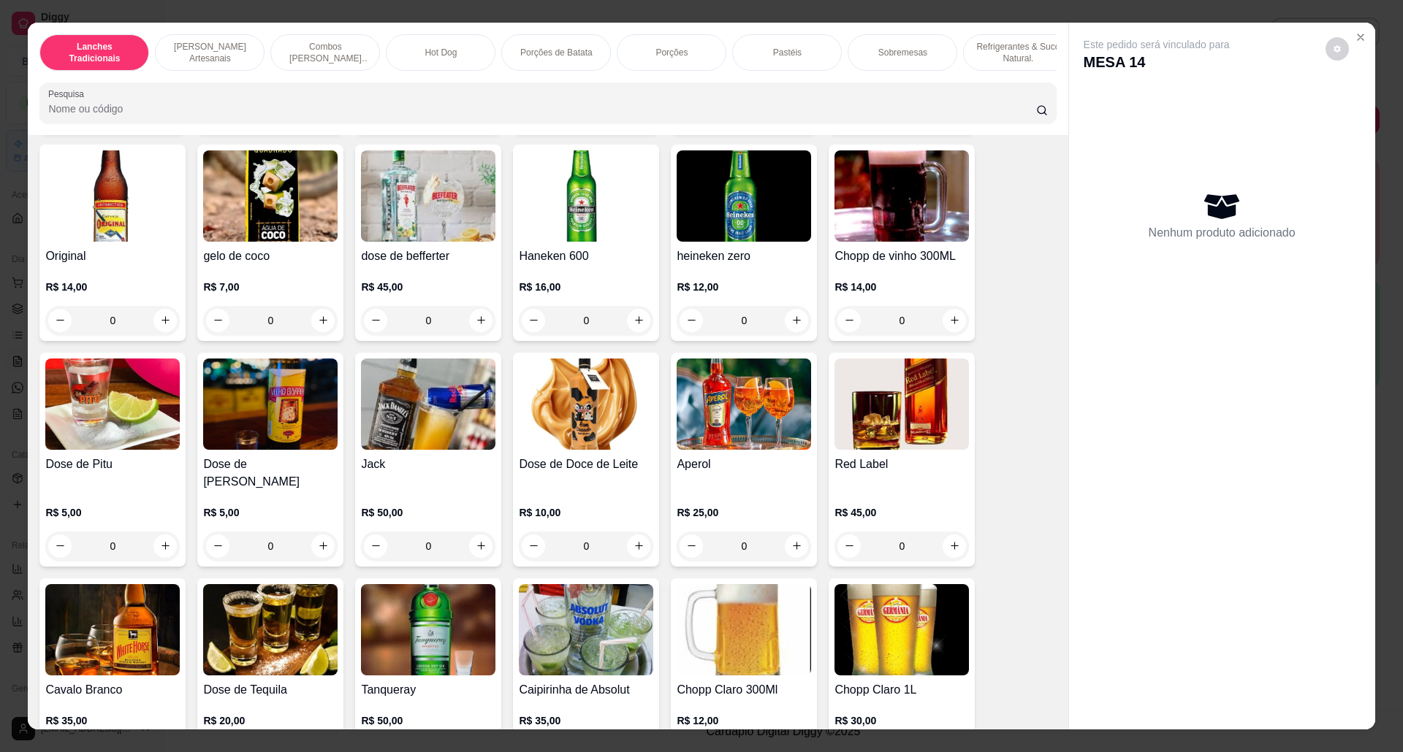
click at [310, 442] on img at bounding box center [270, 404] width 134 height 91
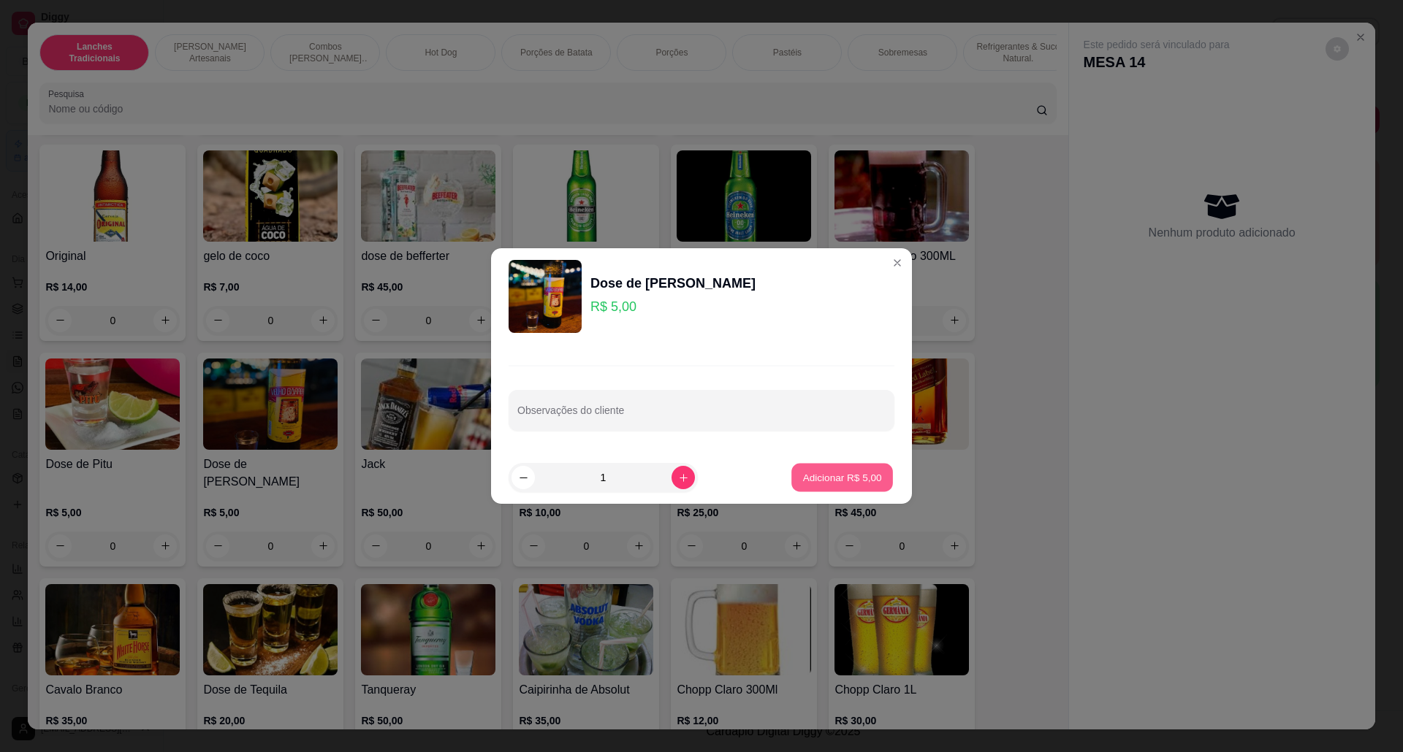
click at [857, 475] on p "Adicionar R$ 5,00" at bounding box center [841, 477] width 79 height 14
type input "1"
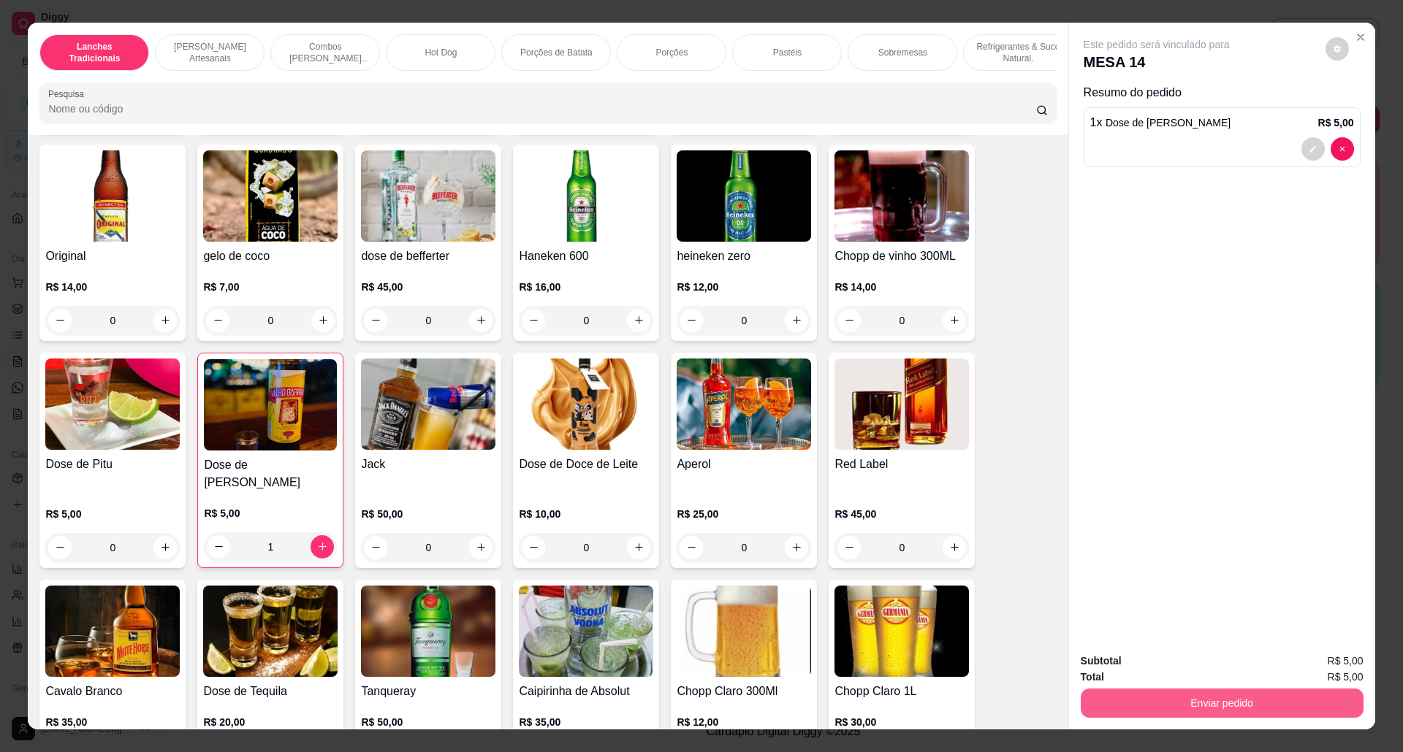
click at [1172, 696] on button "Enviar pedido" at bounding box center [1221, 703] width 283 height 29
click at [1128, 664] on button "Não registrar e enviar pedido" at bounding box center [1172, 669] width 152 height 28
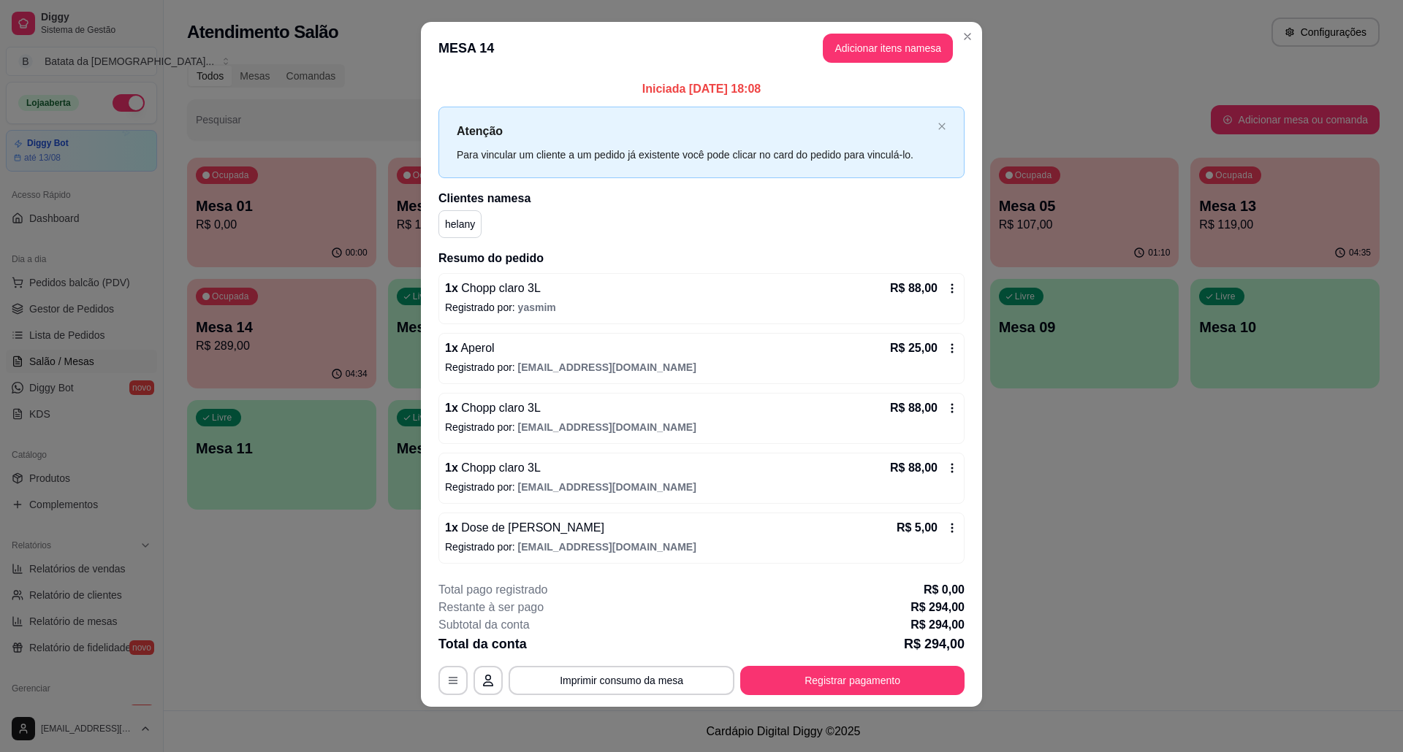
scroll to position [15, 0]
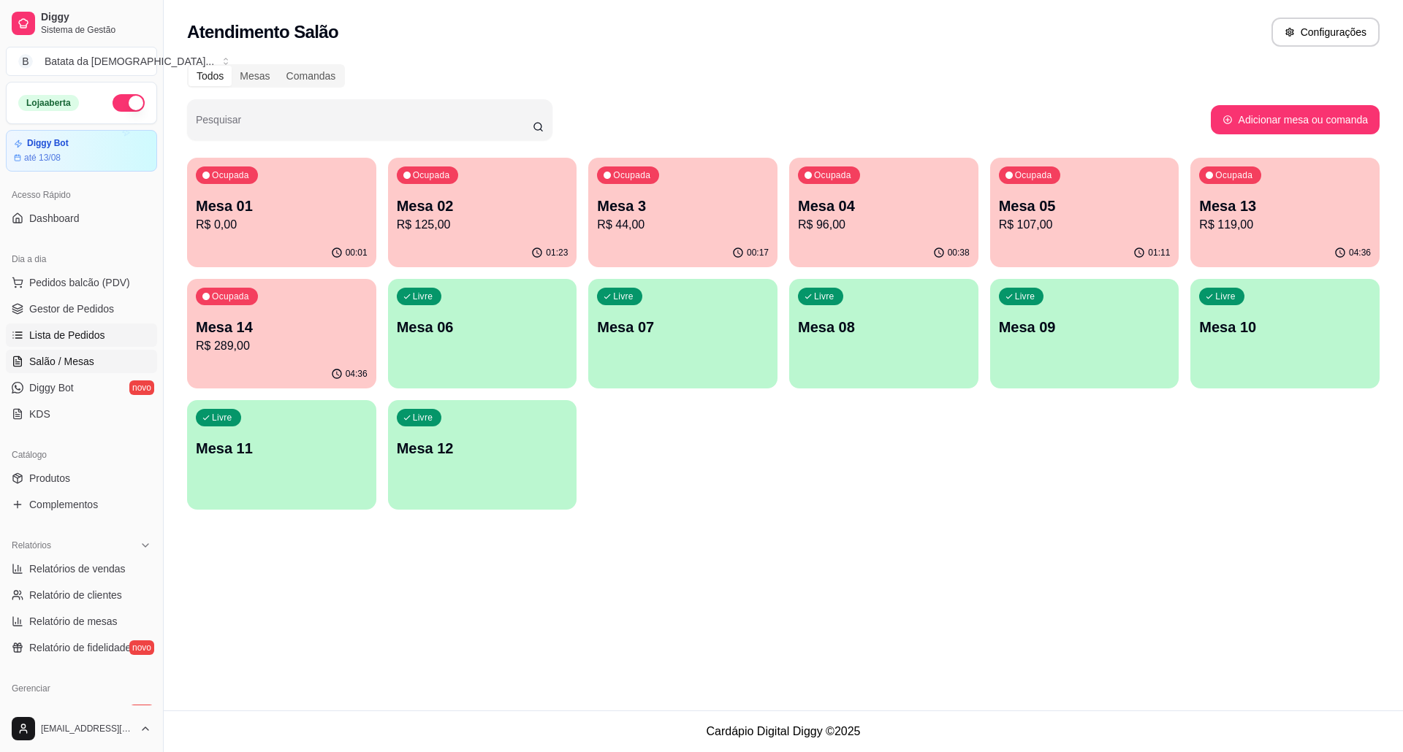
click at [48, 340] on span "Lista de Pedidos" at bounding box center [67, 335] width 76 height 15
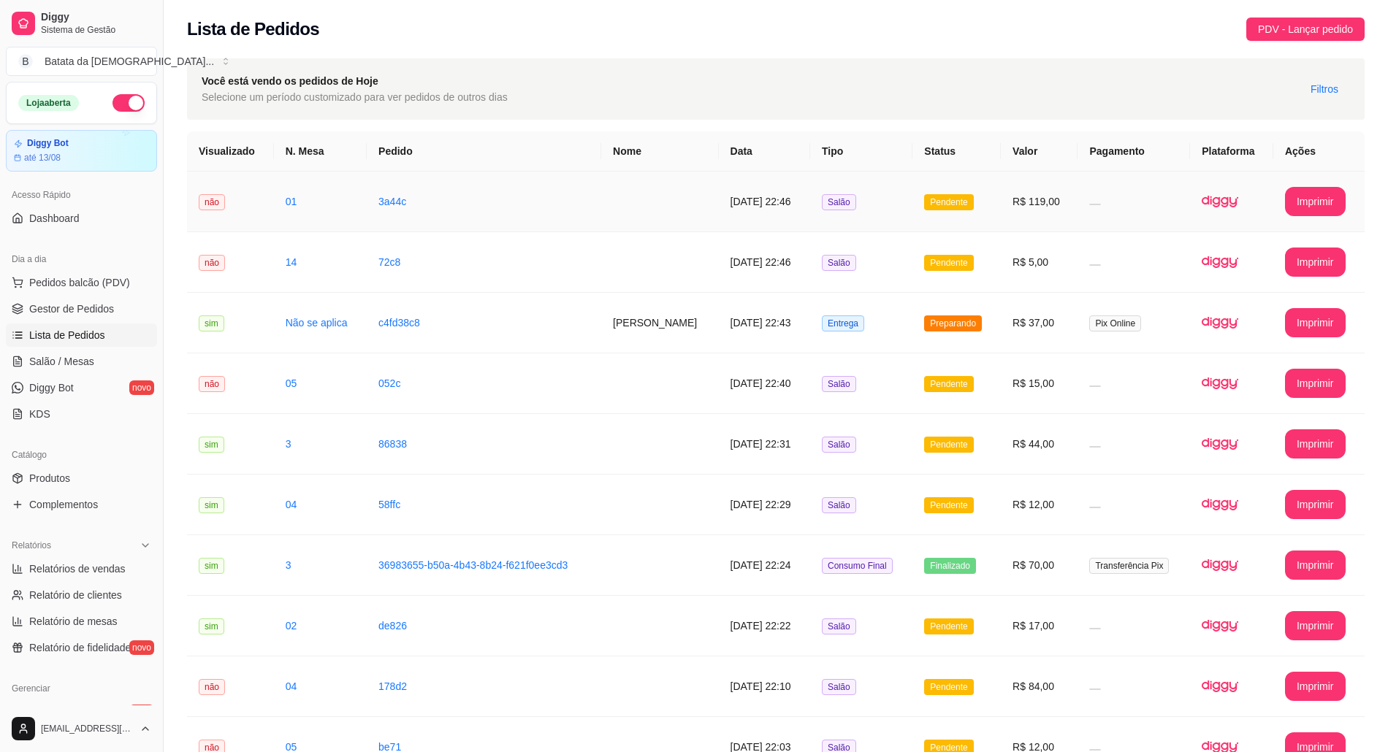
click at [953, 209] on span "Pendente" at bounding box center [948, 202] width 49 height 16
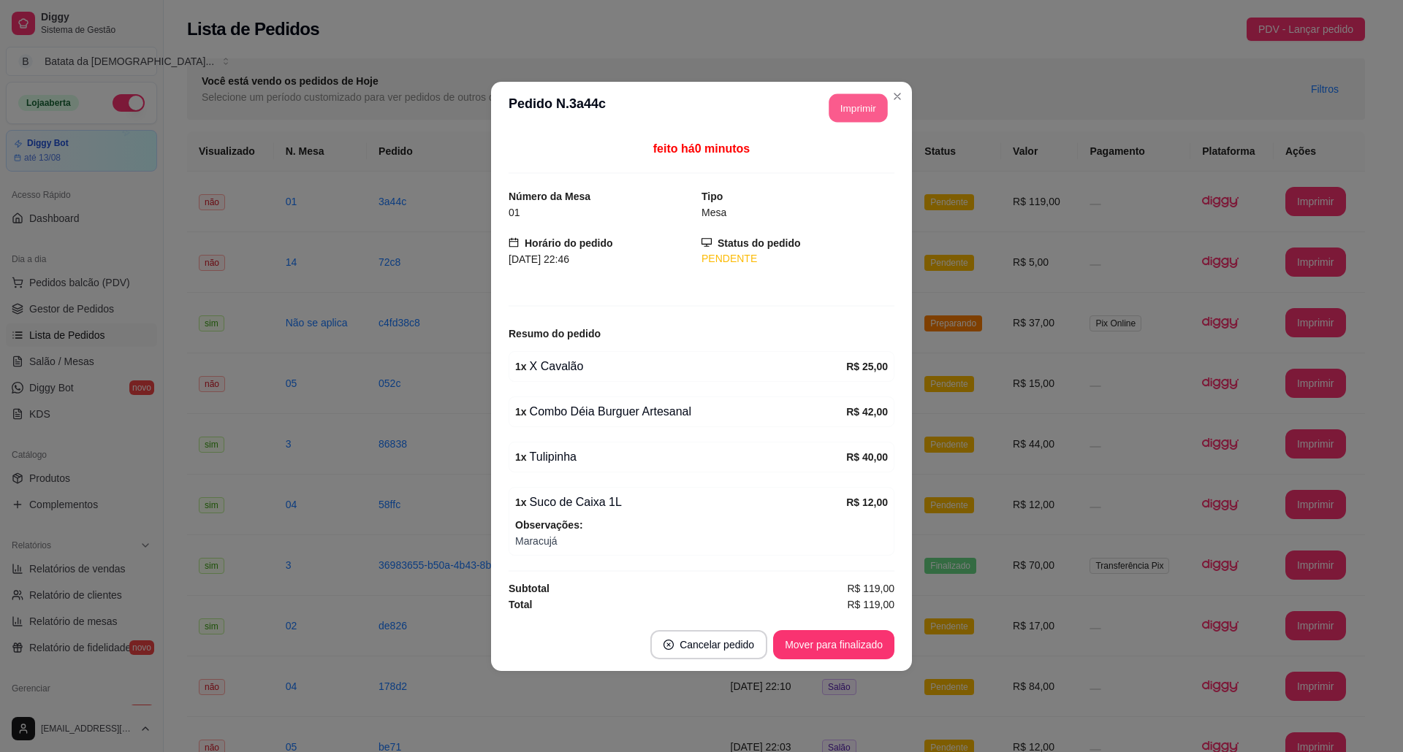
click at [830, 105] on button "Imprimir" at bounding box center [858, 108] width 58 height 28
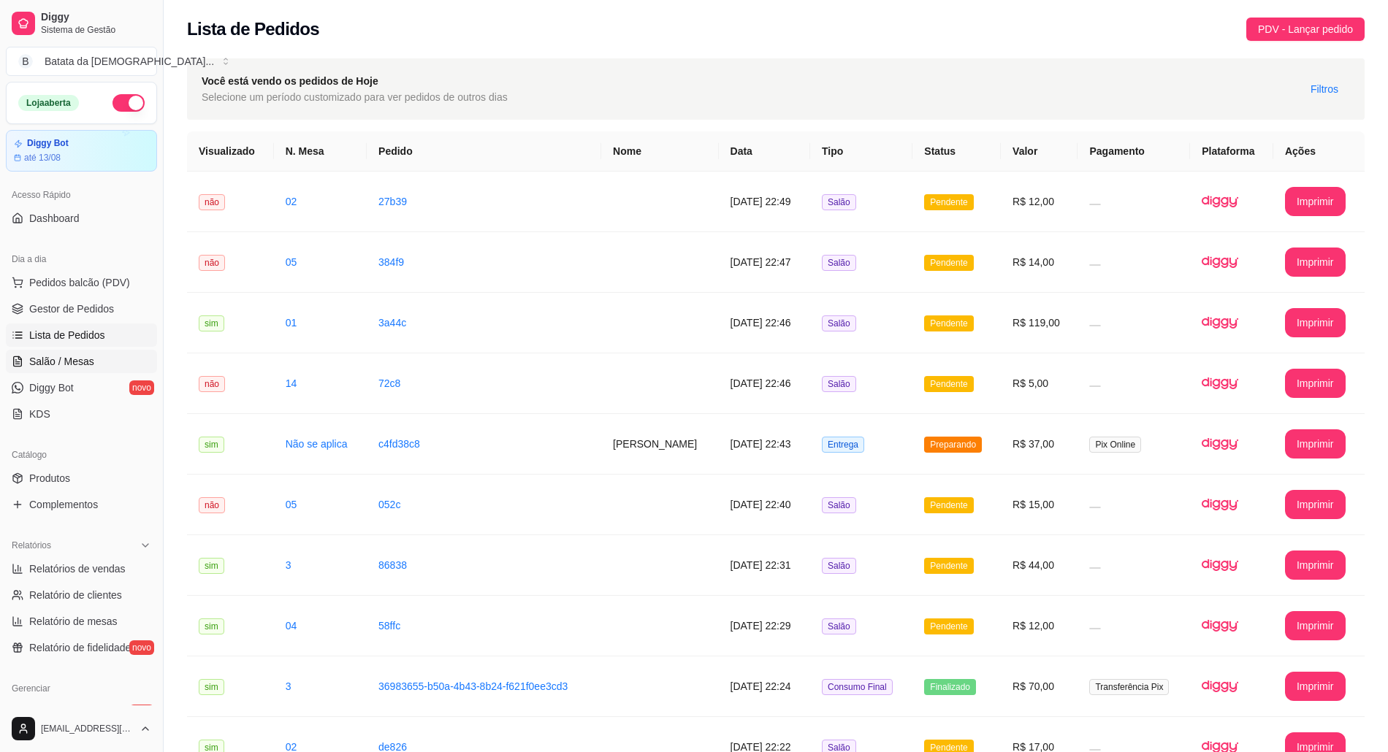
click at [44, 370] on link "Salão / Mesas" at bounding box center [81, 361] width 151 height 23
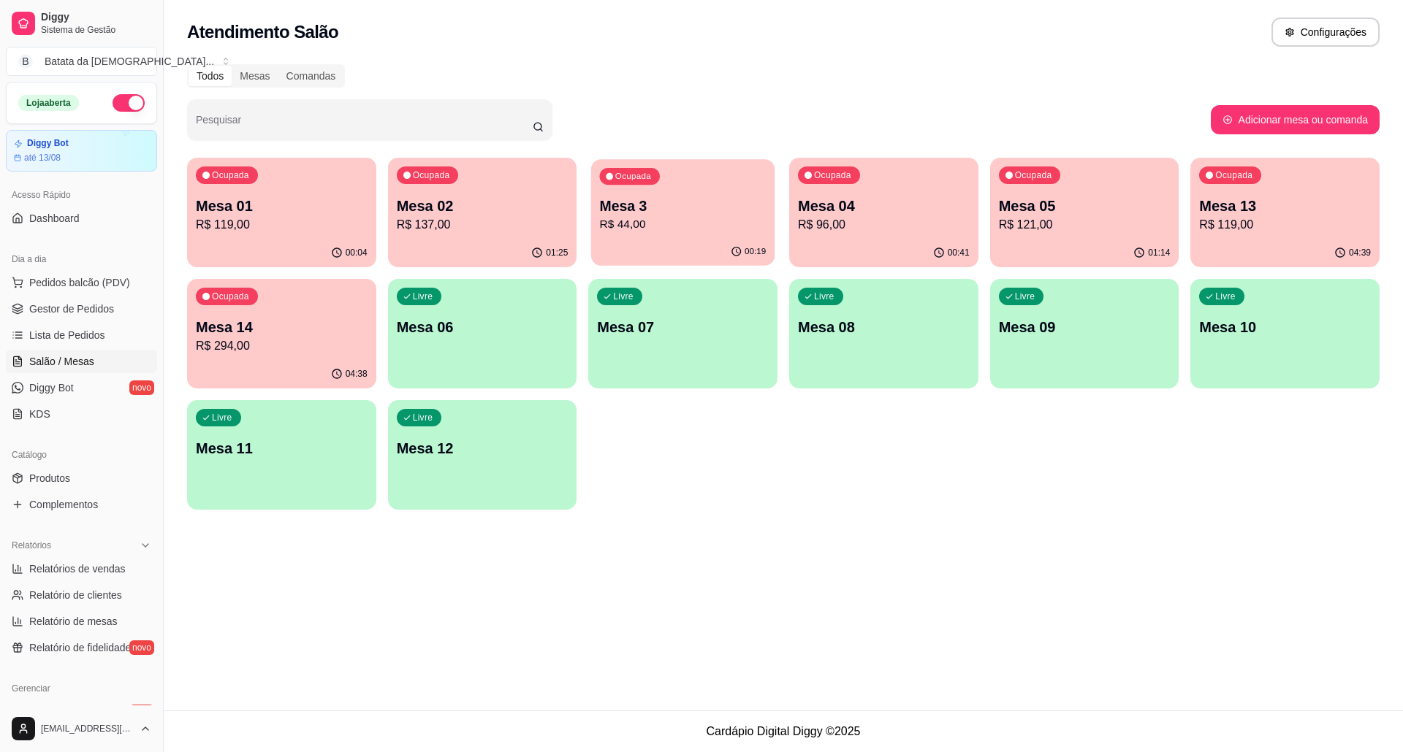
click at [614, 217] on p "R$ 44,00" at bounding box center [683, 224] width 167 height 17
click at [96, 354] on link "Salão / Mesas" at bounding box center [81, 361] width 151 height 23
click at [97, 361] on link "Salão / Mesas" at bounding box center [81, 361] width 151 height 23
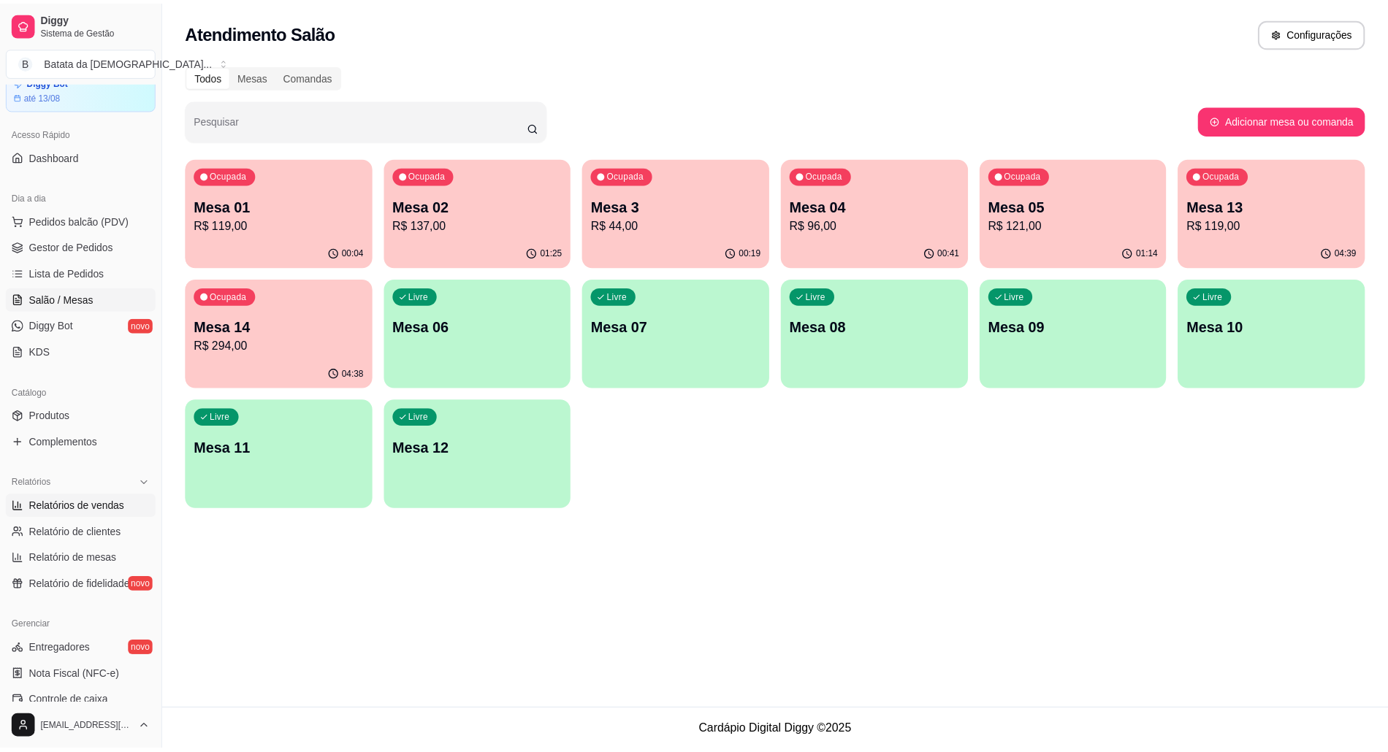
scroll to position [97, 0]
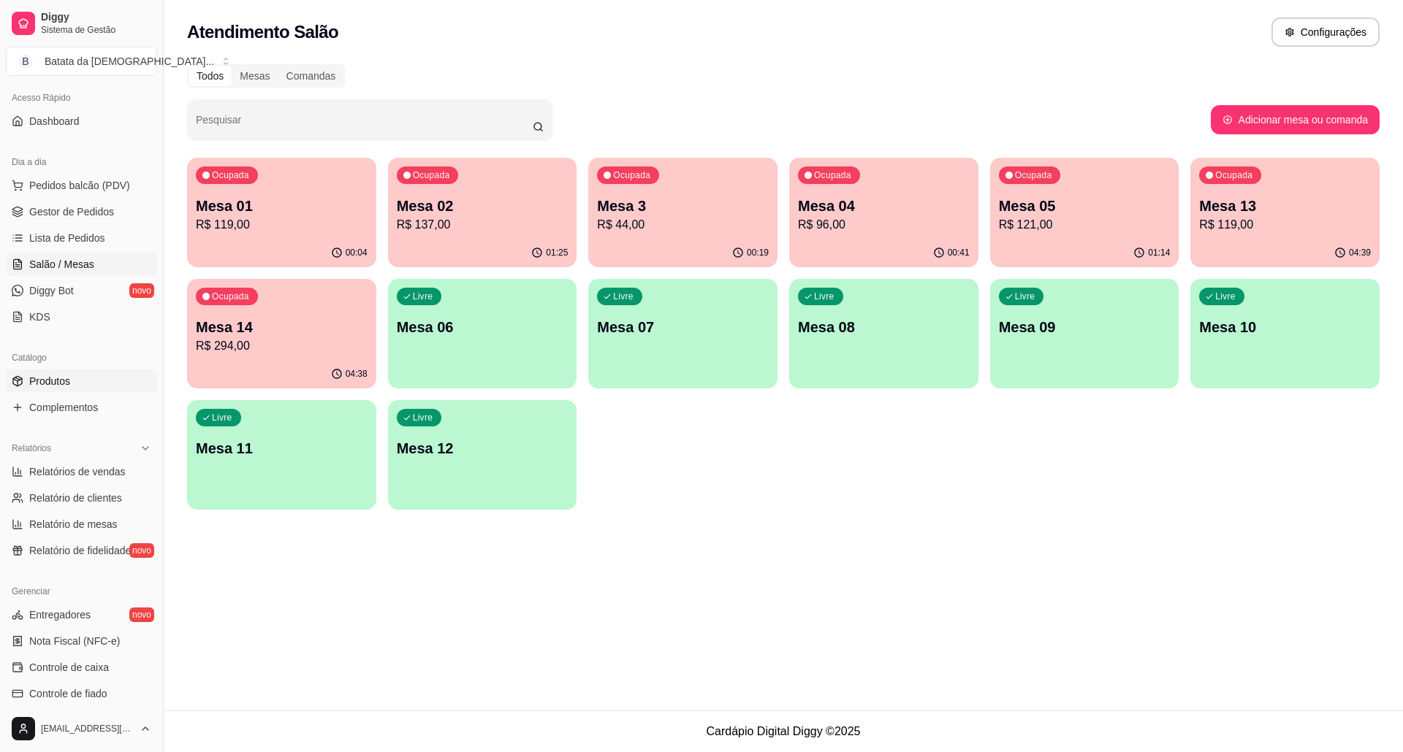
click at [79, 384] on link "Produtos" at bounding box center [81, 381] width 151 height 23
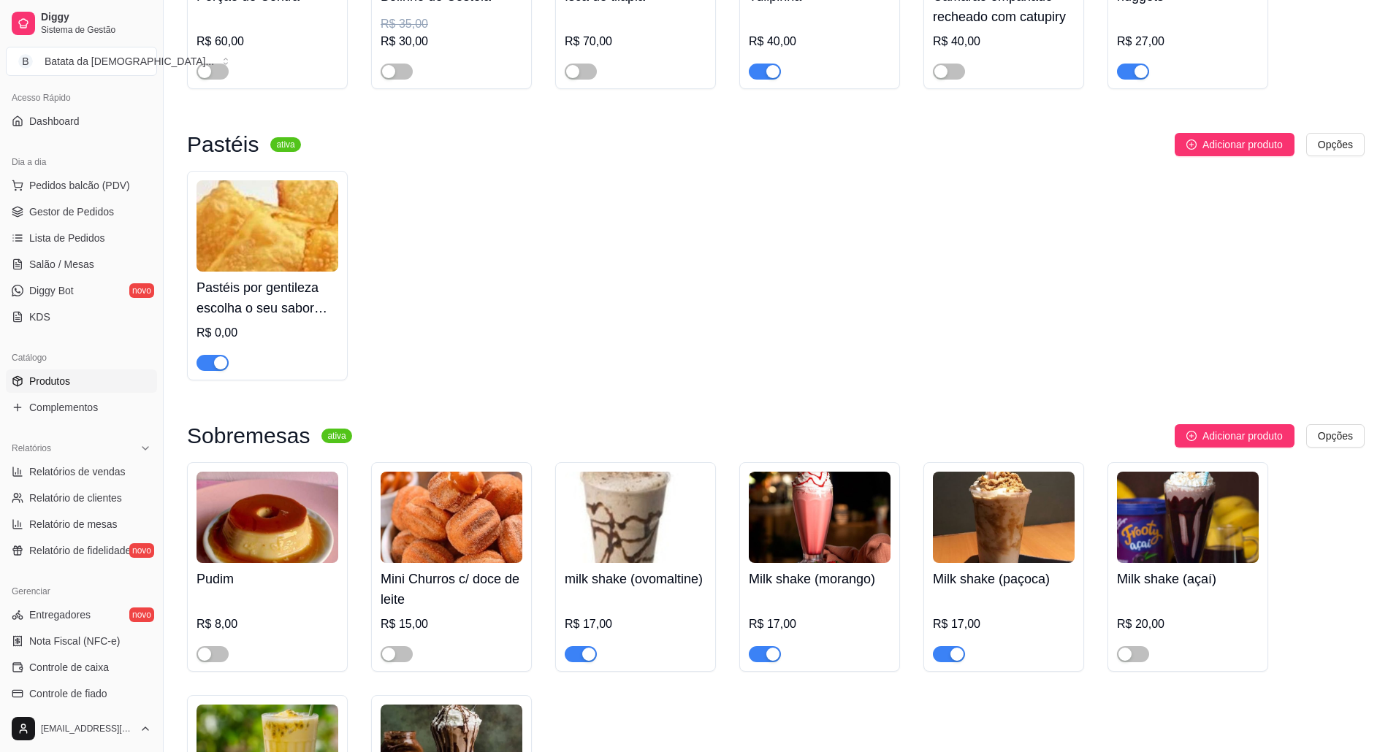
scroll to position [2824, 0]
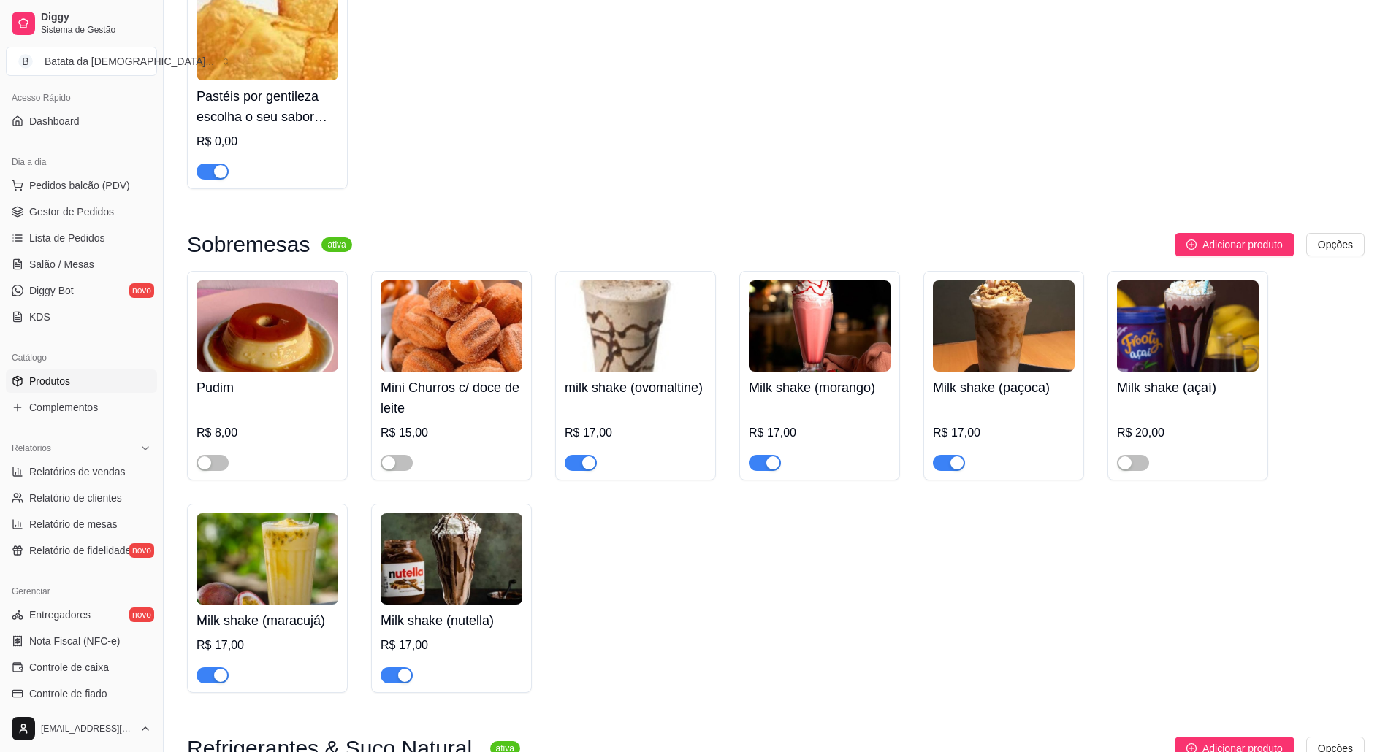
click at [457, 587] on img at bounding box center [452, 559] width 142 height 91
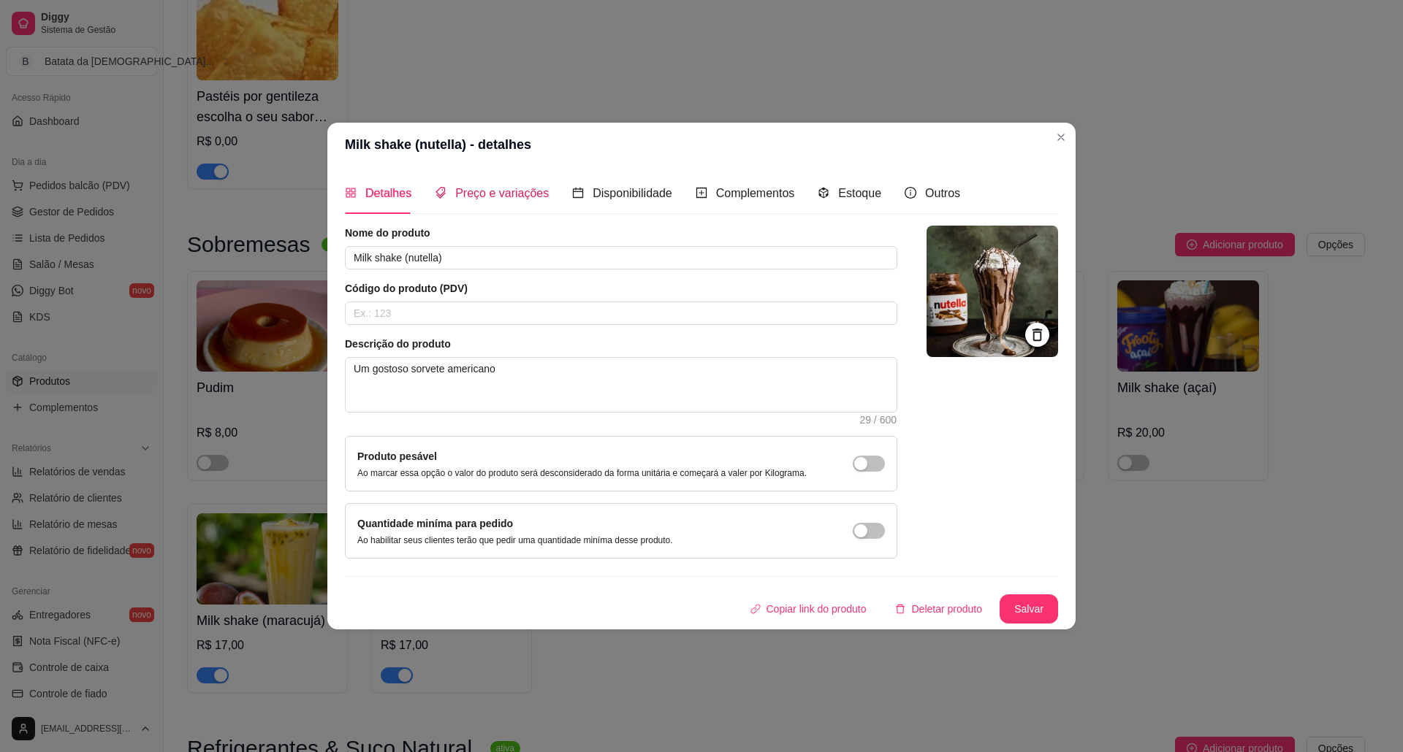
click at [504, 199] on div "Preço e variações" at bounding box center [492, 193] width 114 height 18
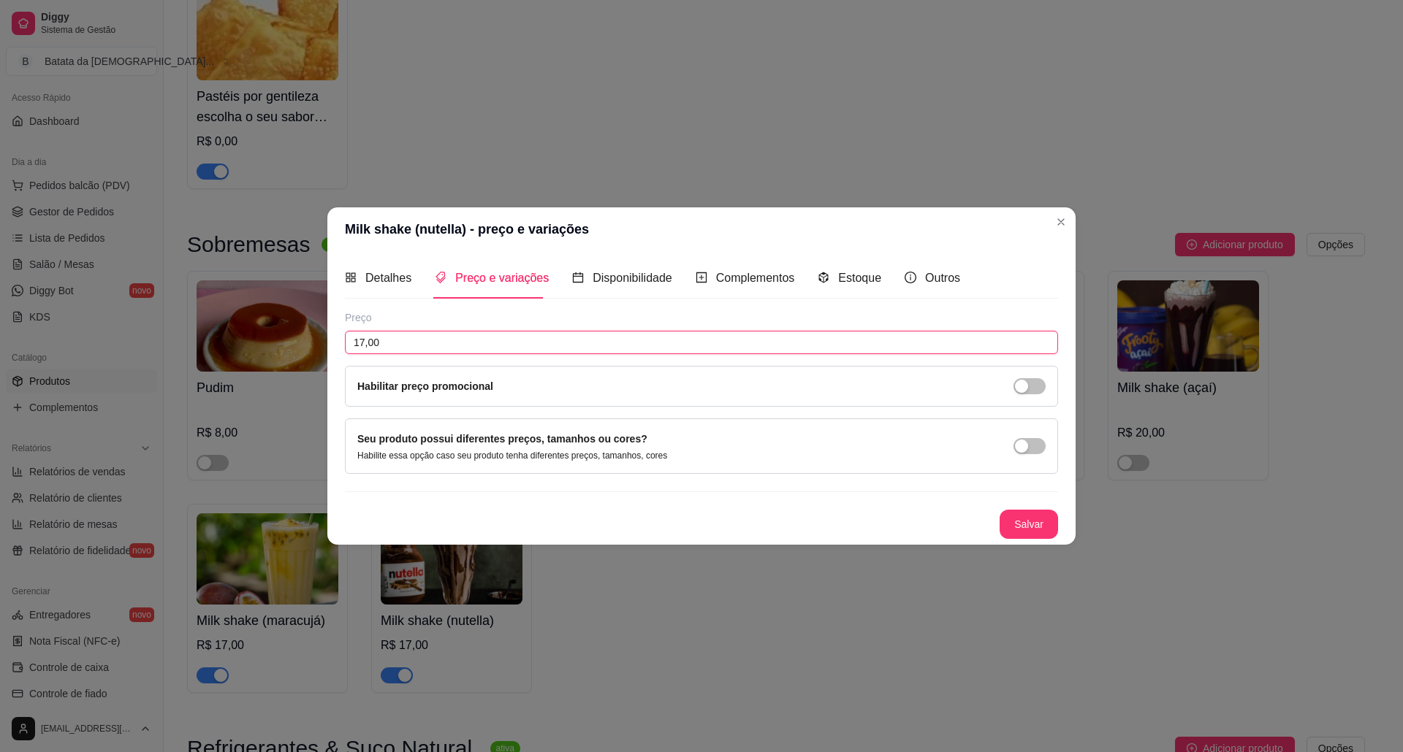
drag, startPoint x: 395, startPoint y: 343, endPoint x: 323, endPoint y: 340, distance: 72.4
click at [323, 340] on div "Milk shake (nutella) - preço e variações Detalhes Preço e variações Disponibili…" at bounding box center [701, 376] width 1403 height 752
type input "20,00"
click at [1042, 535] on button "Salvar" at bounding box center [1028, 524] width 58 height 29
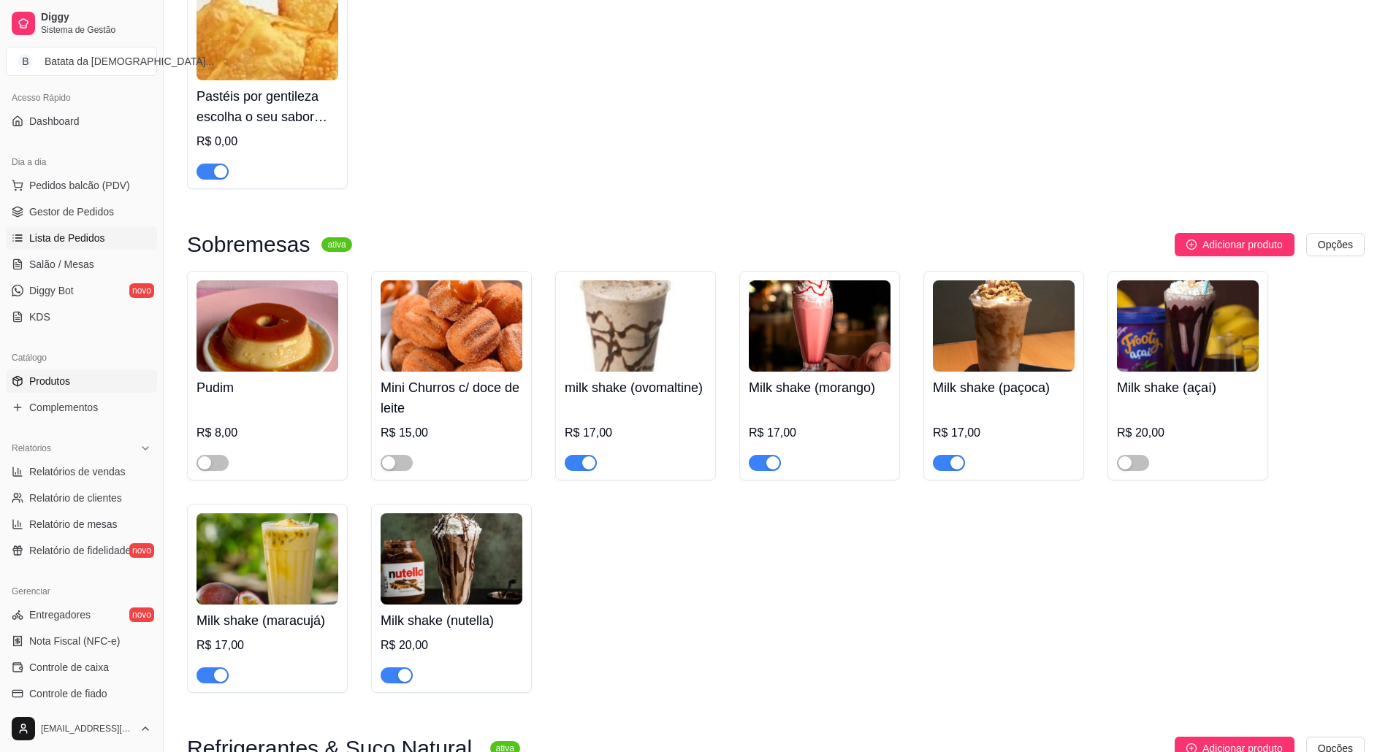
click at [53, 241] on span "Lista de Pedidos" at bounding box center [67, 238] width 76 height 15
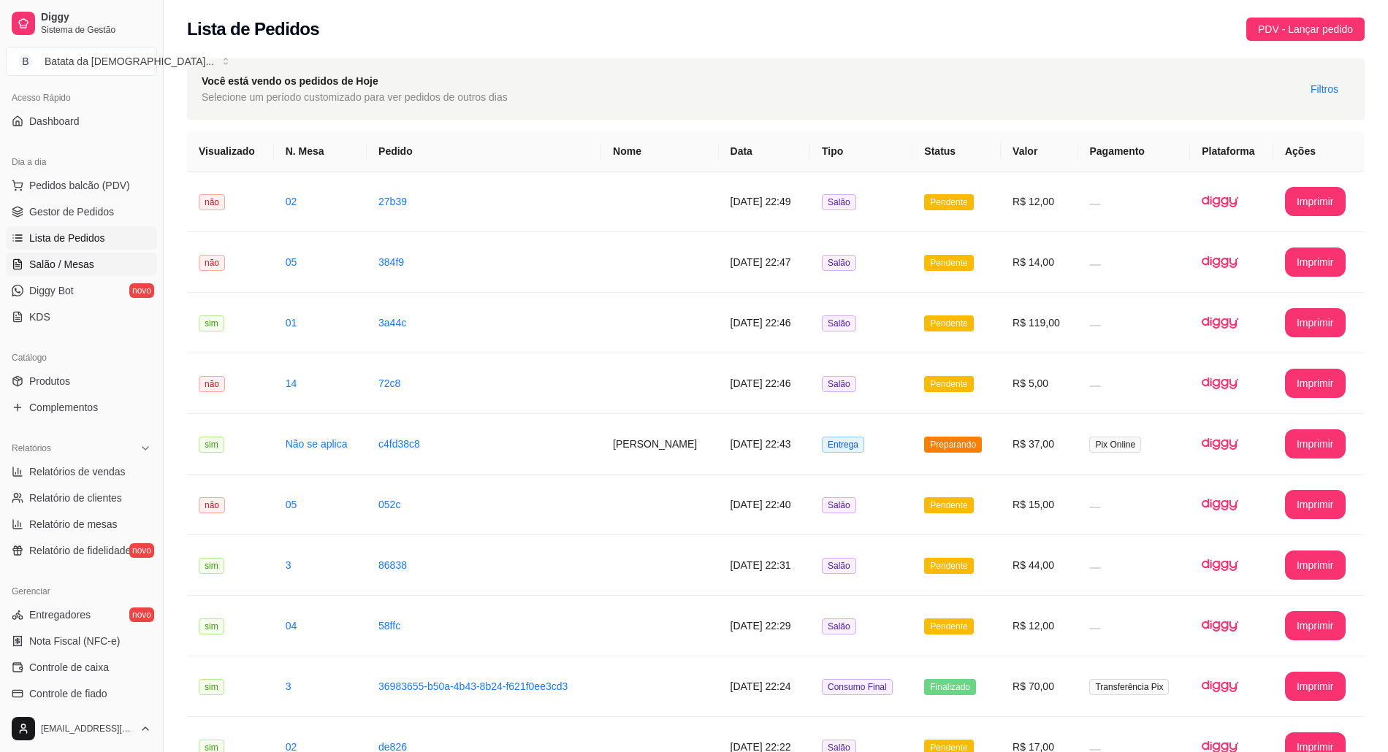
click at [102, 267] on link "Salão / Mesas" at bounding box center [81, 264] width 151 height 23
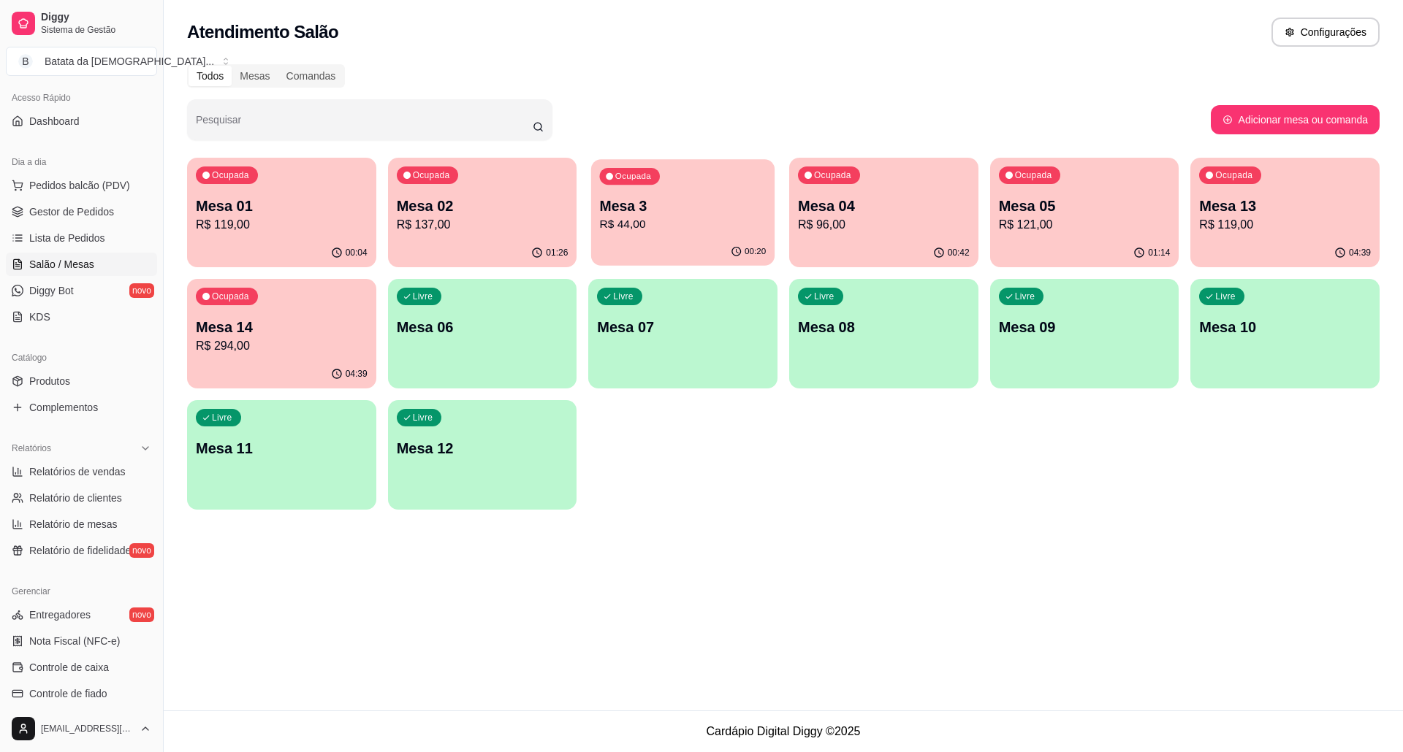
click at [665, 194] on div "Ocupada Mesa 3 R$ 44,00" at bounding box center [682, 198] width 183 height 79
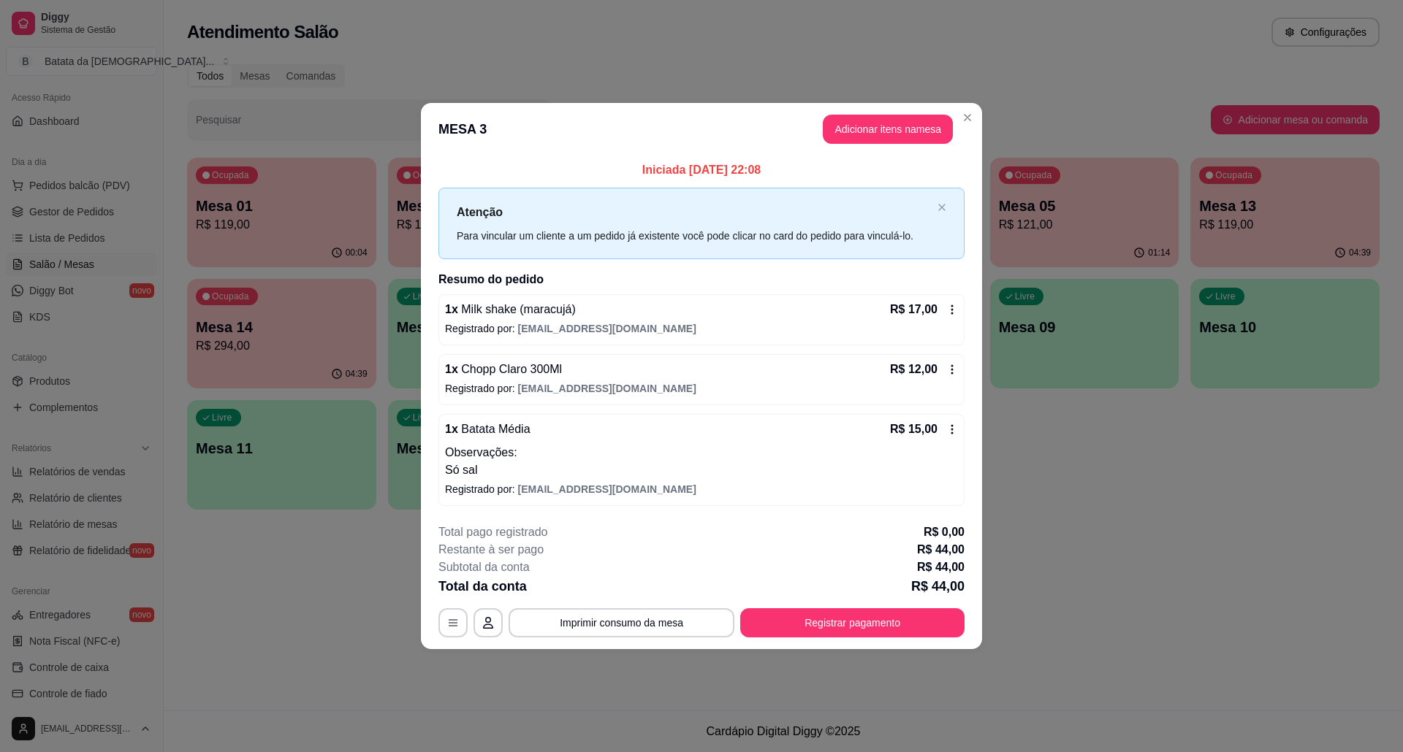
click at [939, 304] on div "R$ 17,00" at bounding box center [924, 310] width 68 height 18
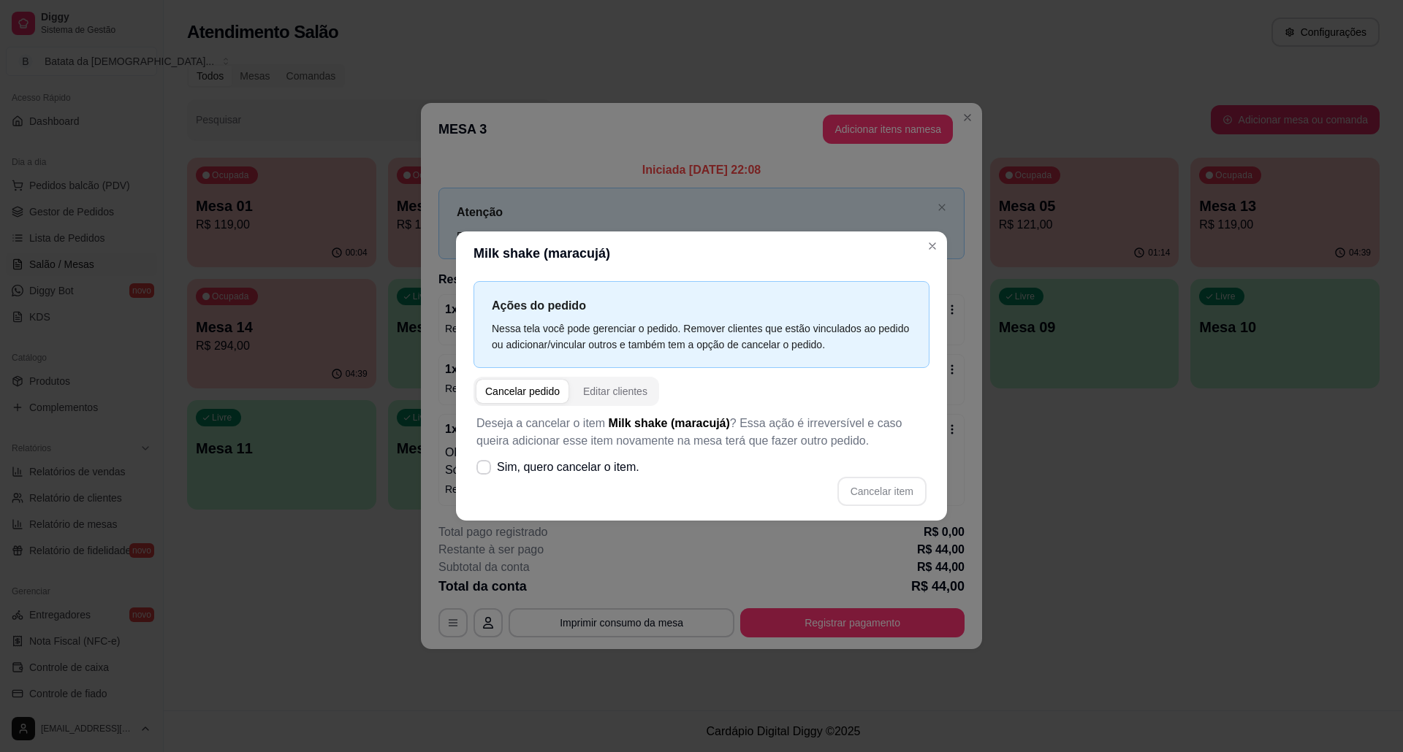
click at [694, 469] on div "Deseja a cancelar o item Milk shake (maracujá) ? Essa ação é irreversível e cas…" at bounding box center [701, 460] width 456 height 109
click at [638, 472] on label "Sim, quero cancelar o item." at bounding box center [557, 467] width 175 height 29
click at [485, 472] on input "Sim, quero cancelar o item." at bounding box center [480, 474] width 9 height 9
checkbox input "true"
click at [890, 495] on button "Cancelar item" at bounding box center [881, 491] width 89 height 29
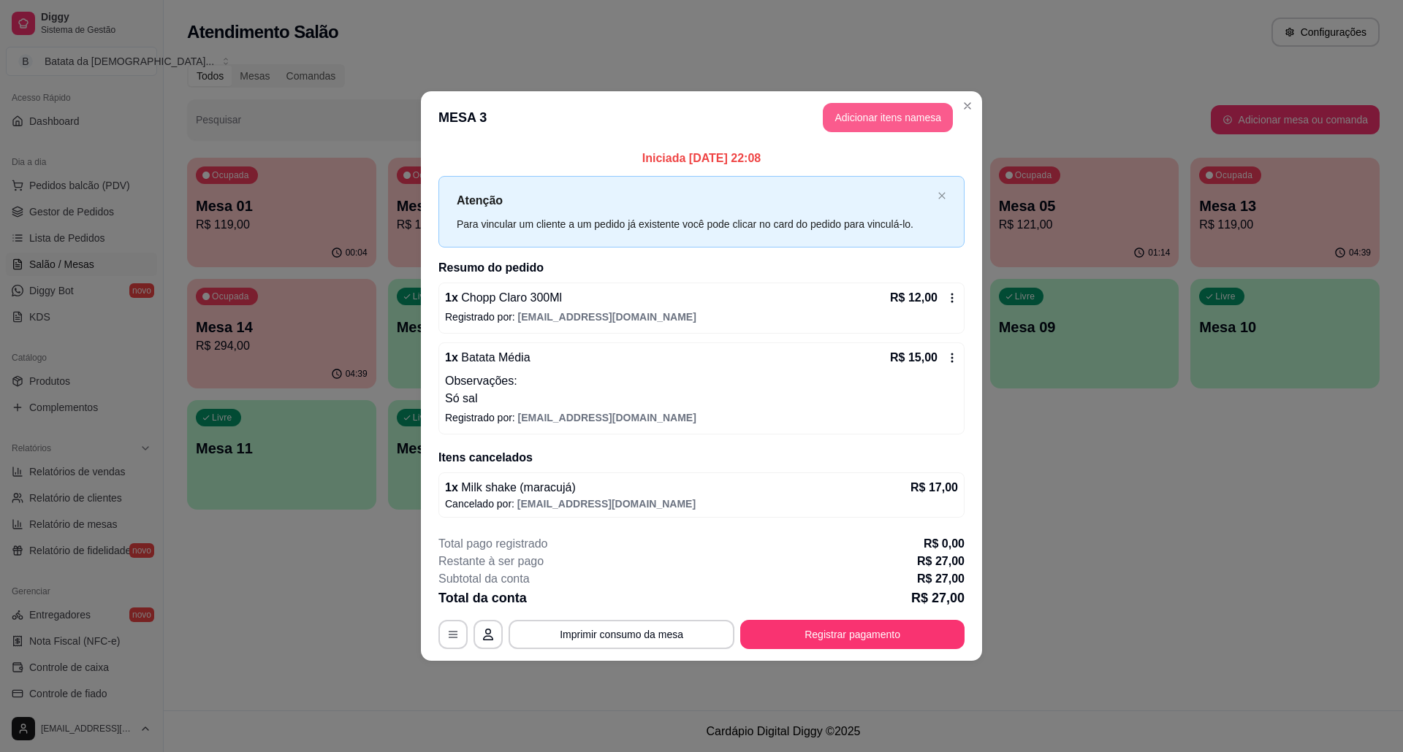
click at [897, 117] on button "Adicionar itens na mesa" at bounding box center [888, 117] width 130 height 29
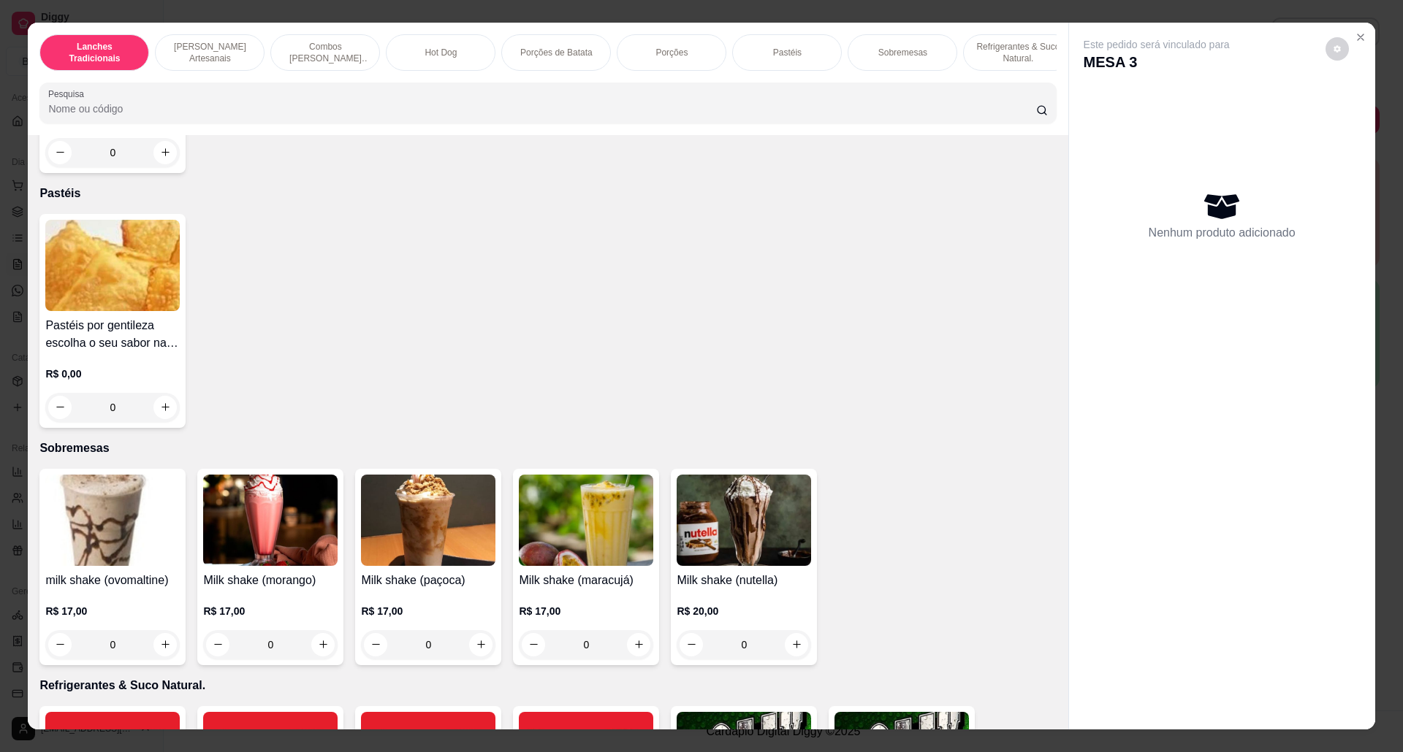
scroll to position [2727, 0]
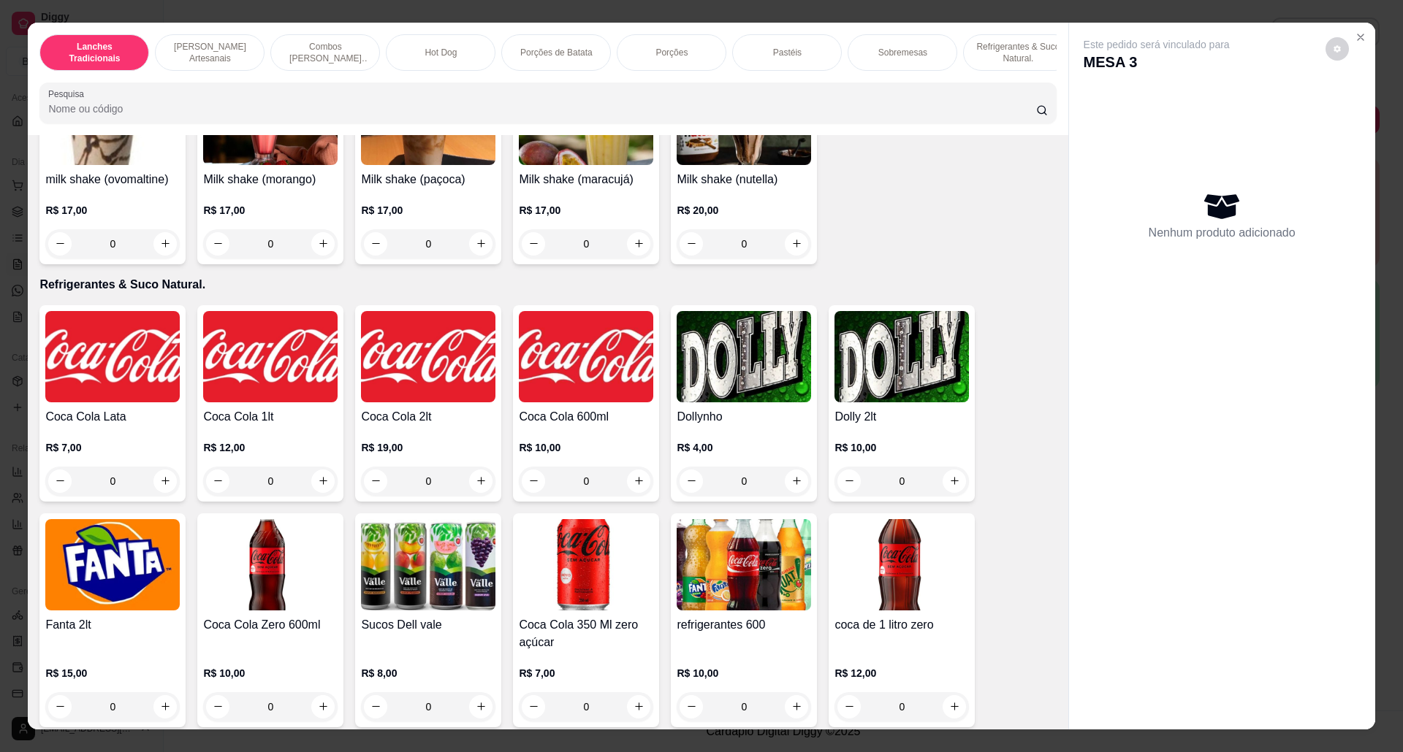
click at [742, 188] on h4 "Milk shake (nutella)" at bounding box center [743, 180] width 134 height 18
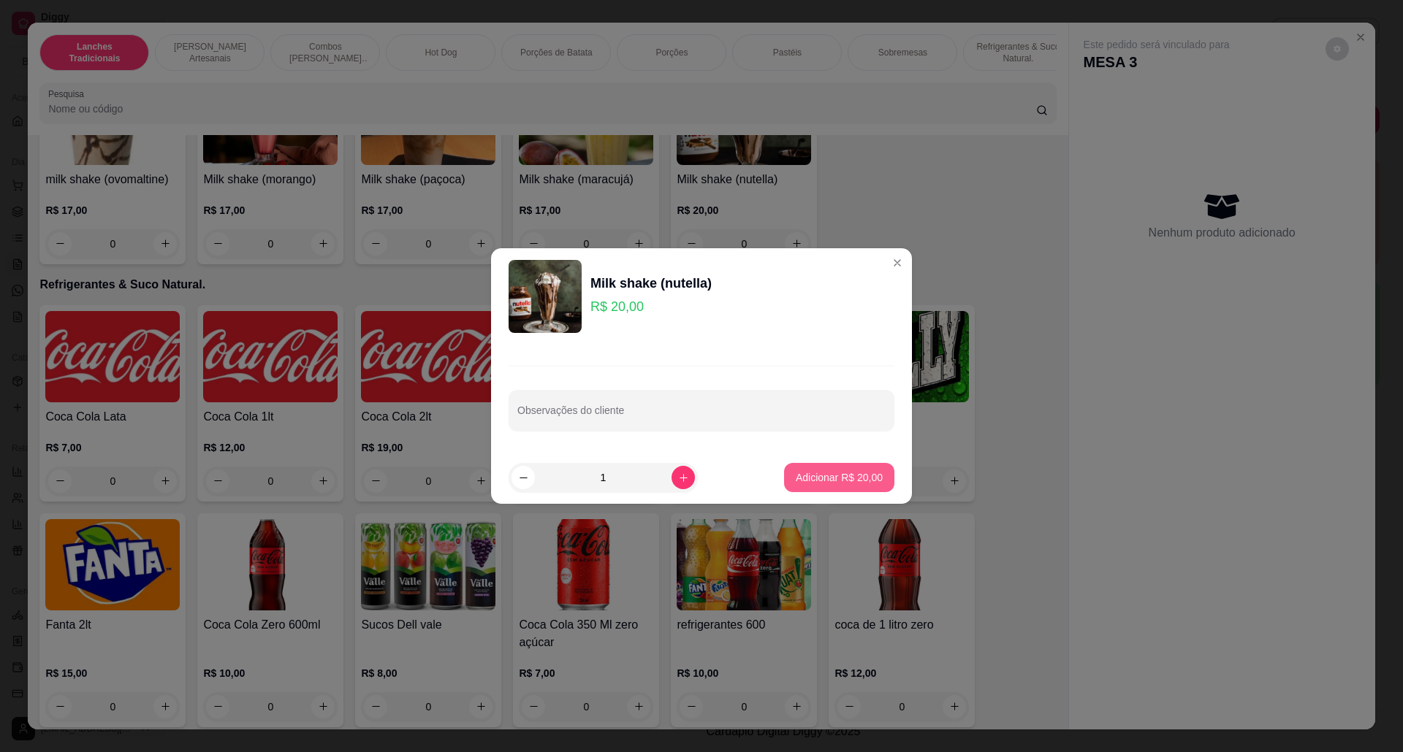
click at [852, 468] on button "Adicionar R$ 20,00" at bounding box center [839, 477] width 110 height 29
type input "1"
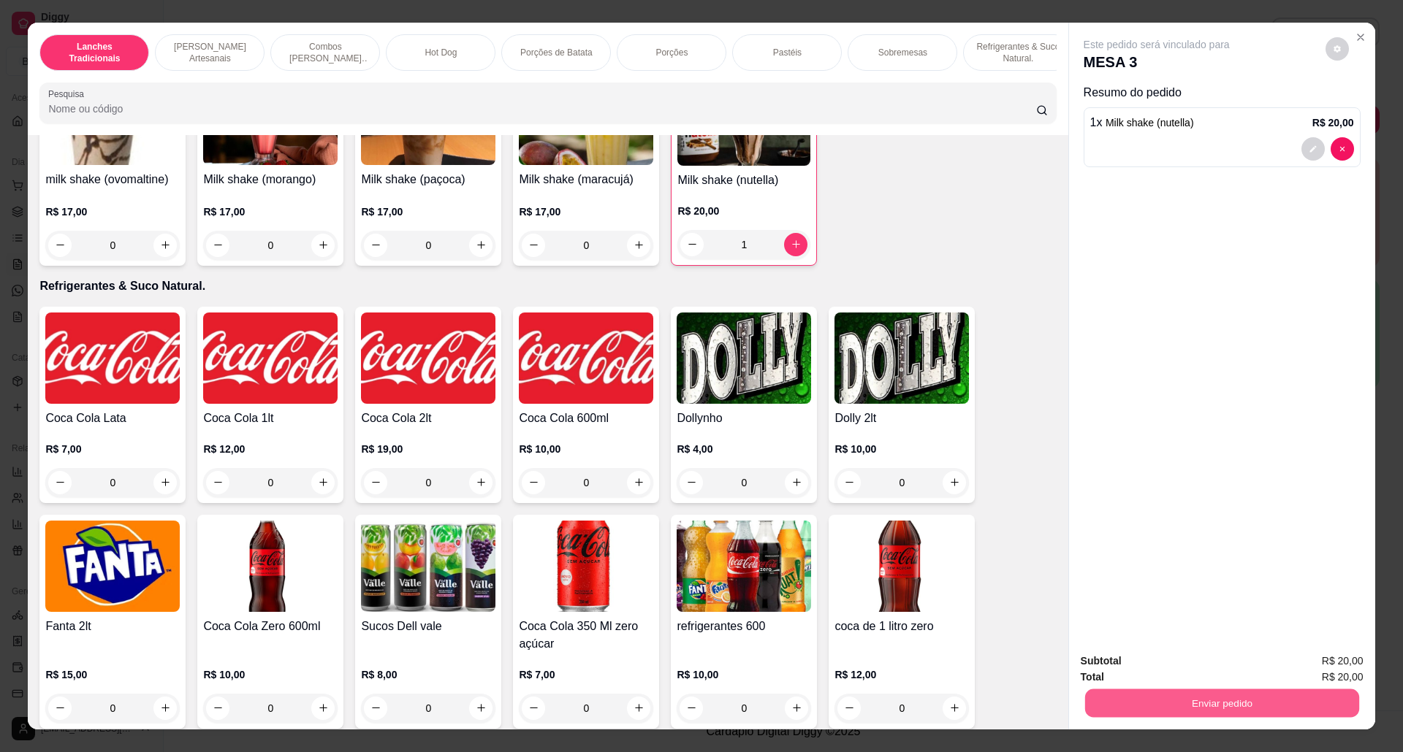
click at [1181, 708] on button "Enviar pedido" at bounding box center [1221, 704] width 274 height 28
click at [1163, 658] on button "Não registrar e enviar pedido" at bounding box center [1172, 669] width 152 height 28
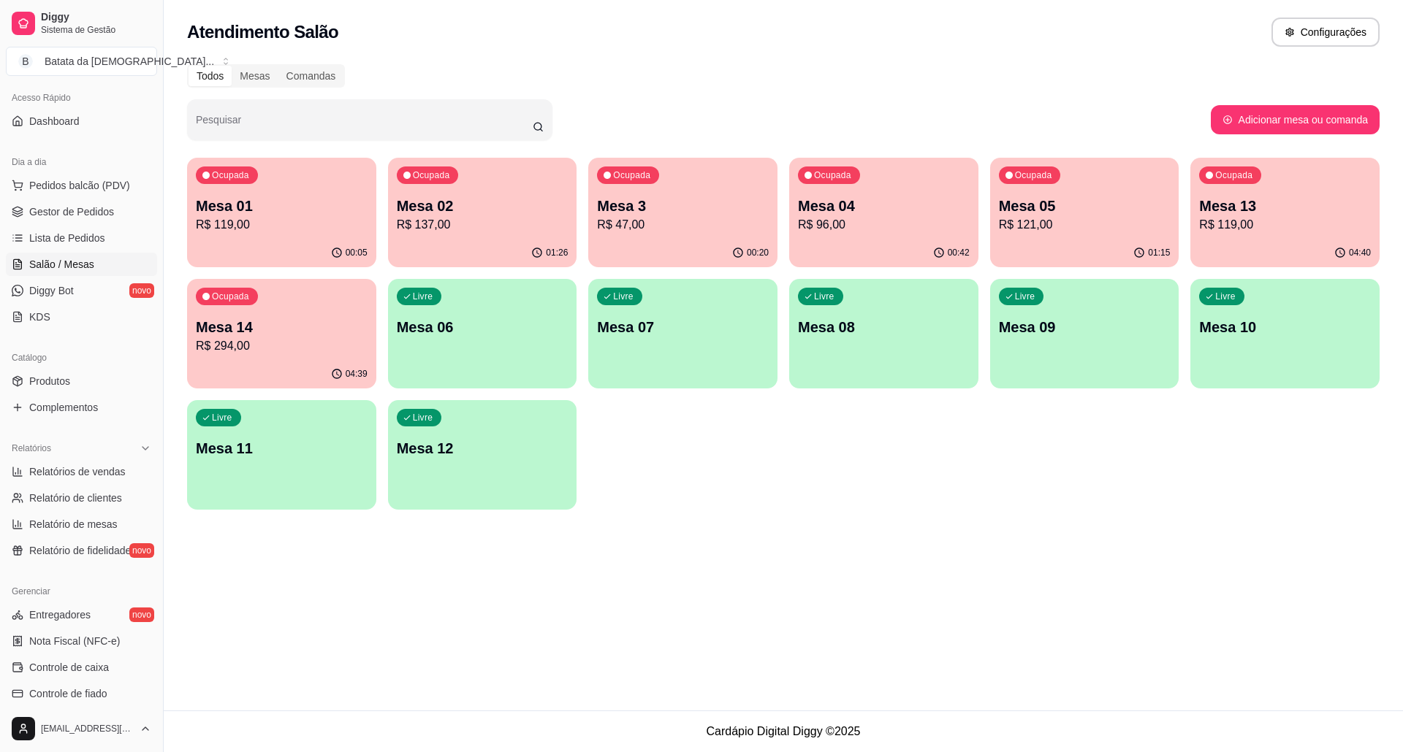
click at [238, 228] on p "R$ 119,00" at bounding box center [282, 225] width 172 height 18
click at [466, 180] on div "Ocupada Mesa 02 R$ 137,00" at bounding box center [482, 198] width 189 height 81
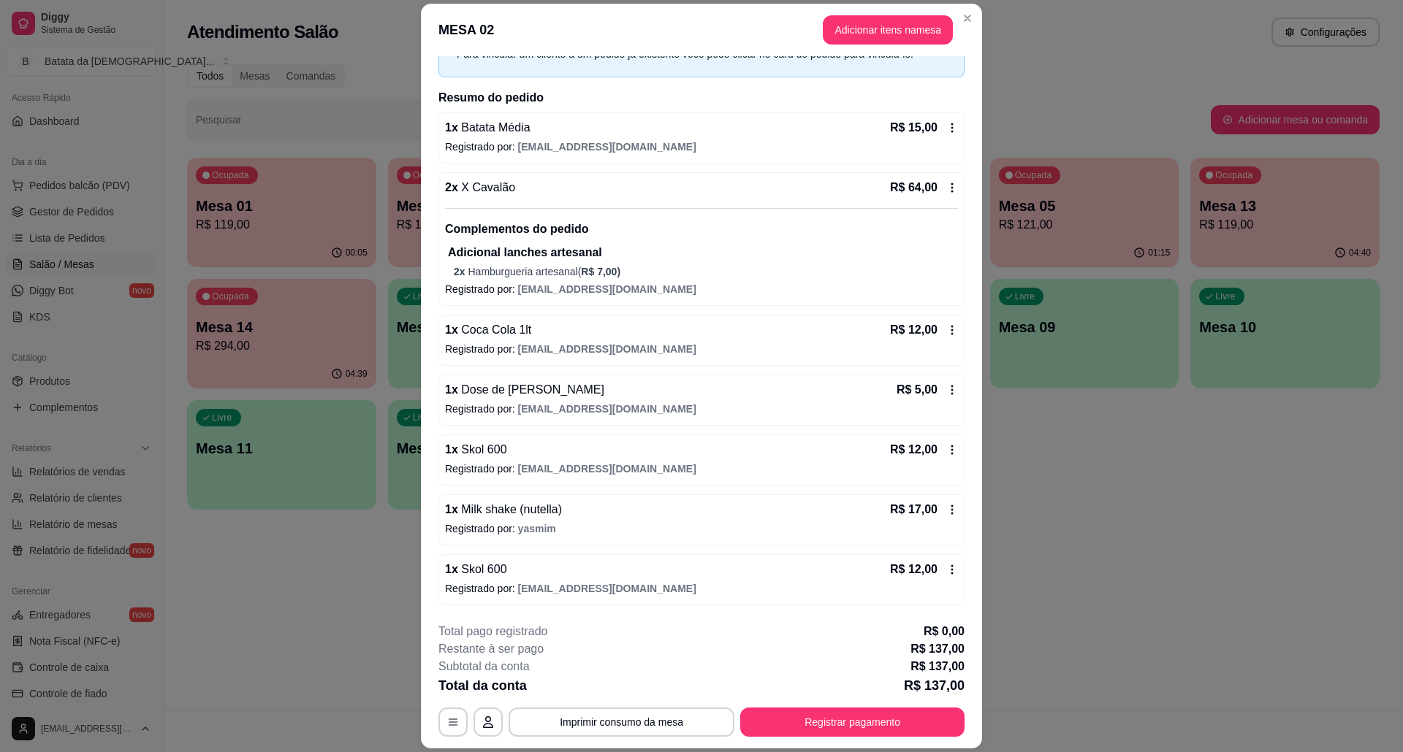
scroll to position [0, 0]
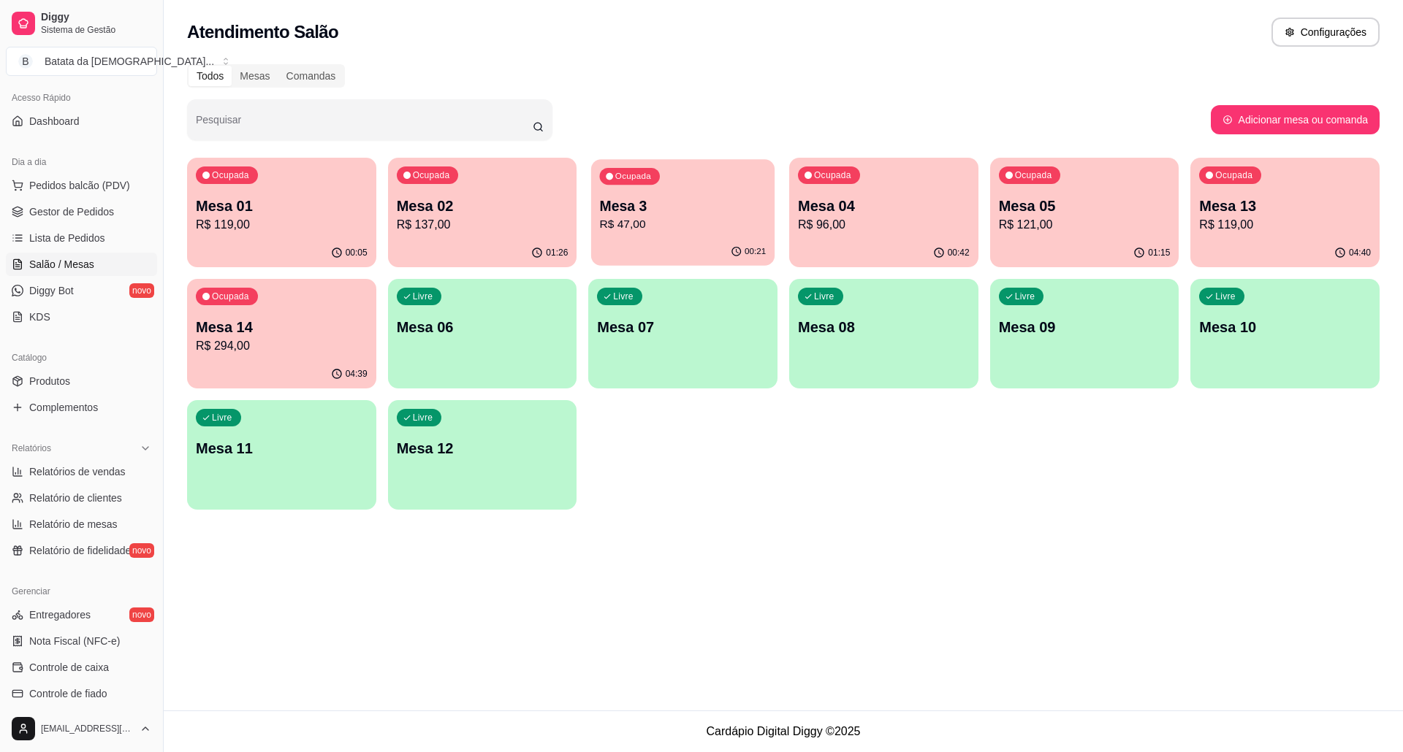
click at [705, 211] on p "Mesa 3" at bounding box center [683, 207] width 167 height 20
click at [854, 211] on p "Mesa 04" at bounding box center [884, 206] width 172 height 20
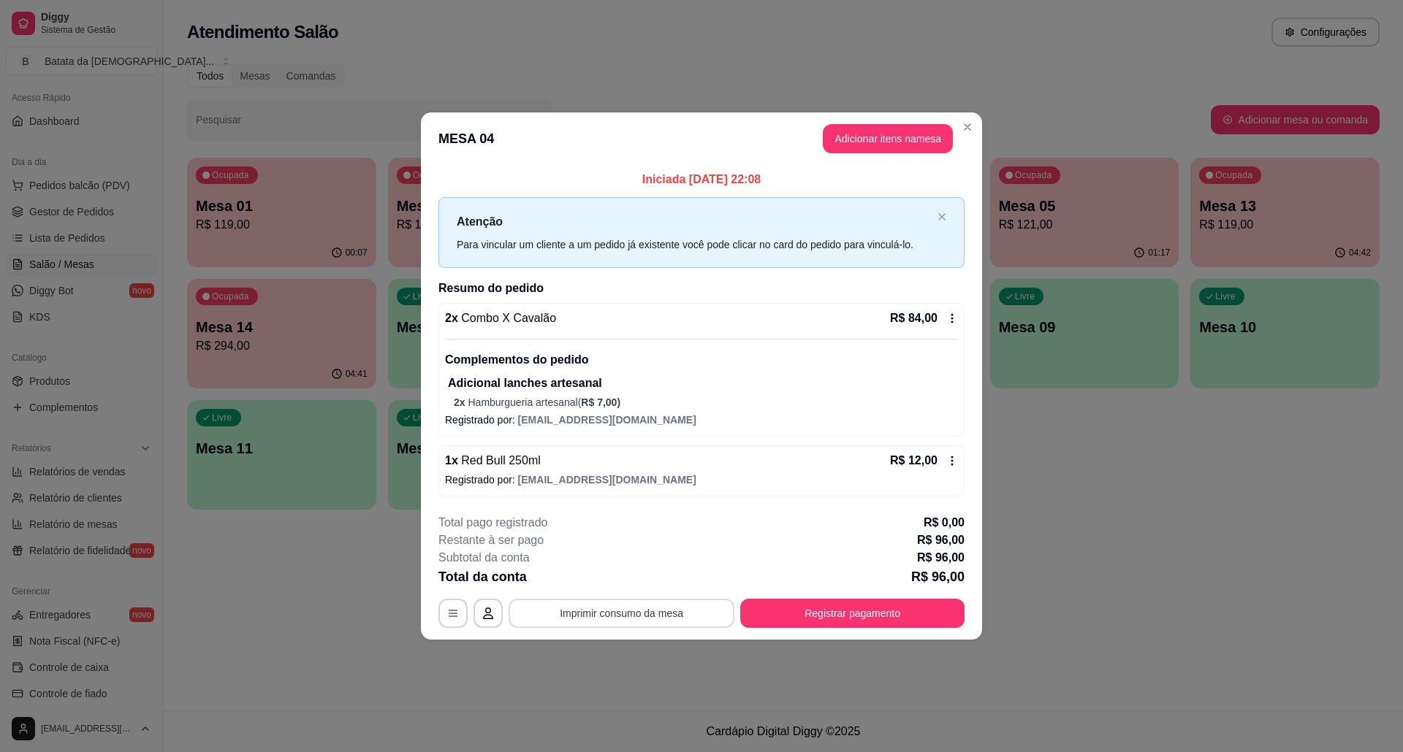
click at [590, 614] on button "Imprimir consumo da mesa" at bounding box center [621, 613] width 226 height 29
click at [811, 628] on button "Registrar pagamento" at bounding box center [853, 614] width 218 height 28
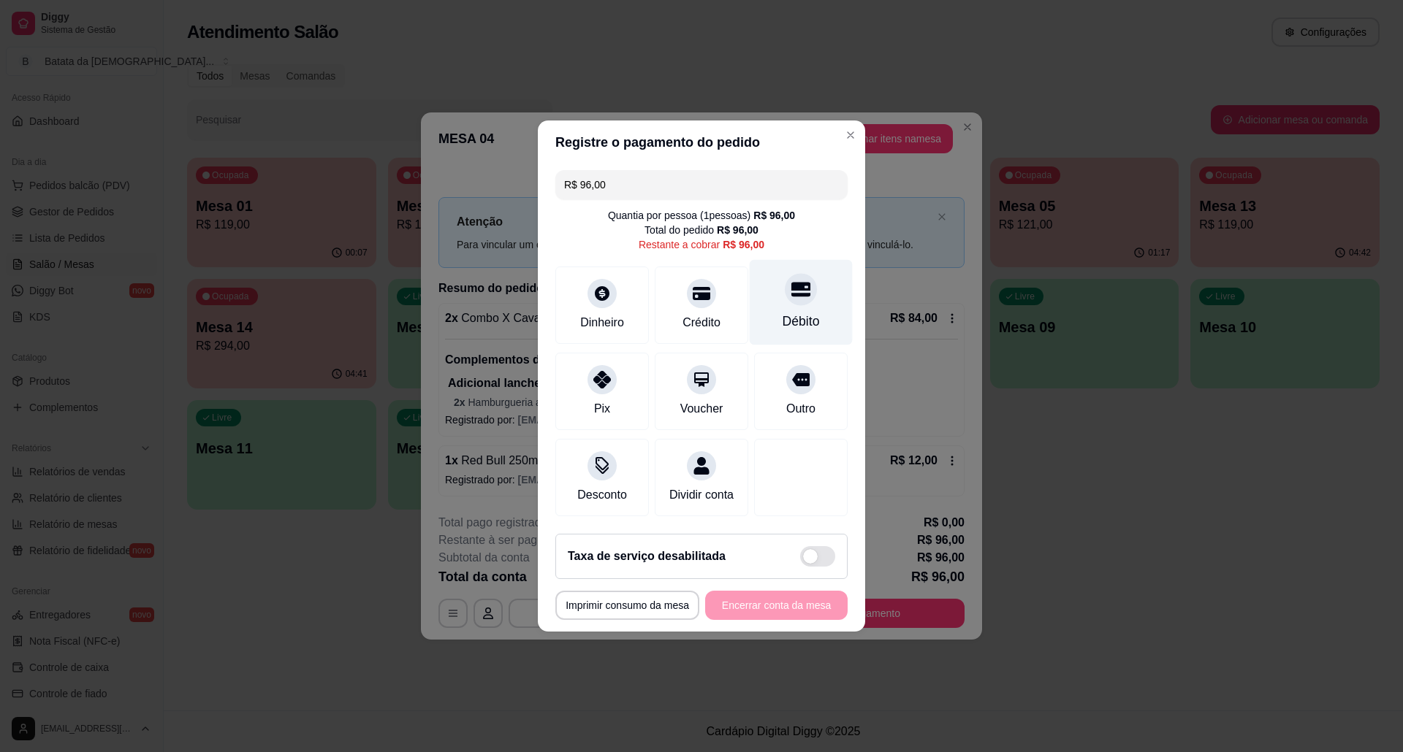
click at [787, 312] on div "Débito" at bounding box center [800, 321] width 37 height 19
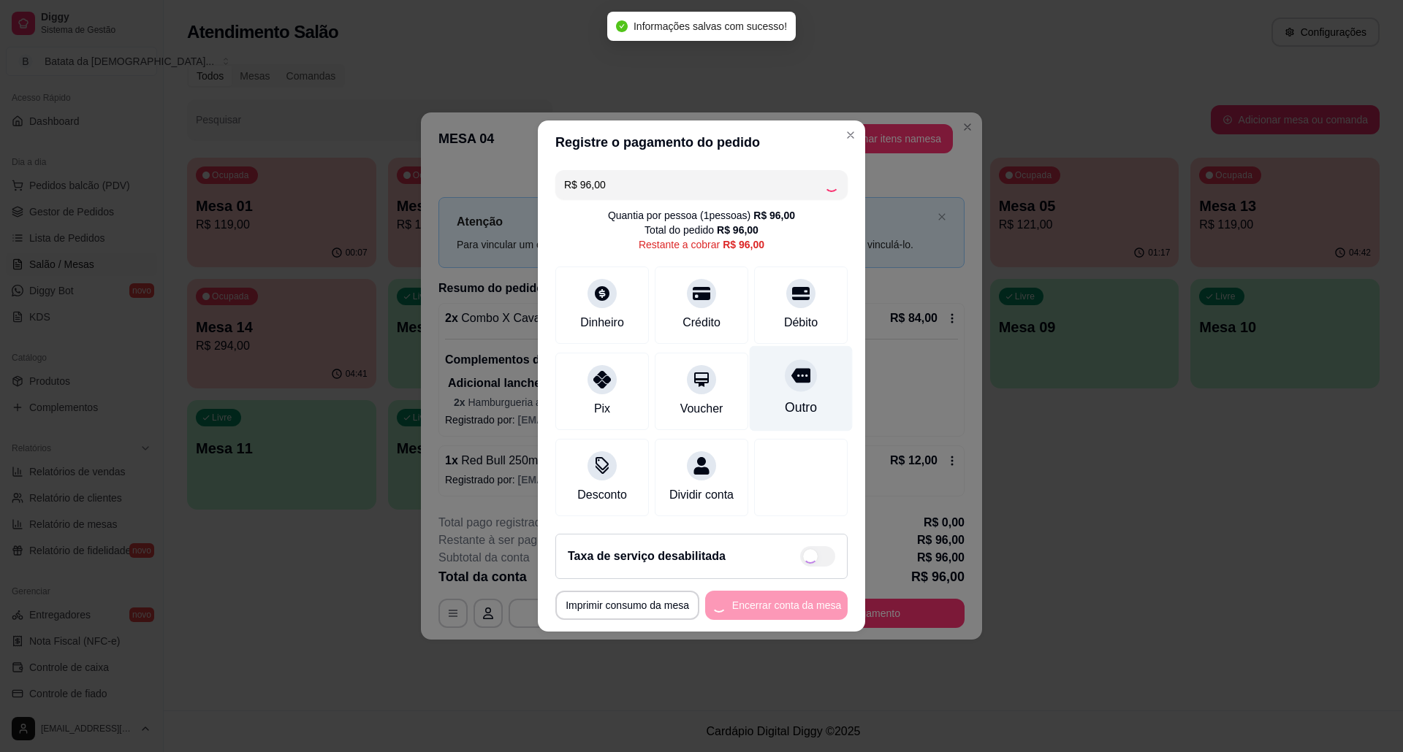
type input "R$ 0,00"
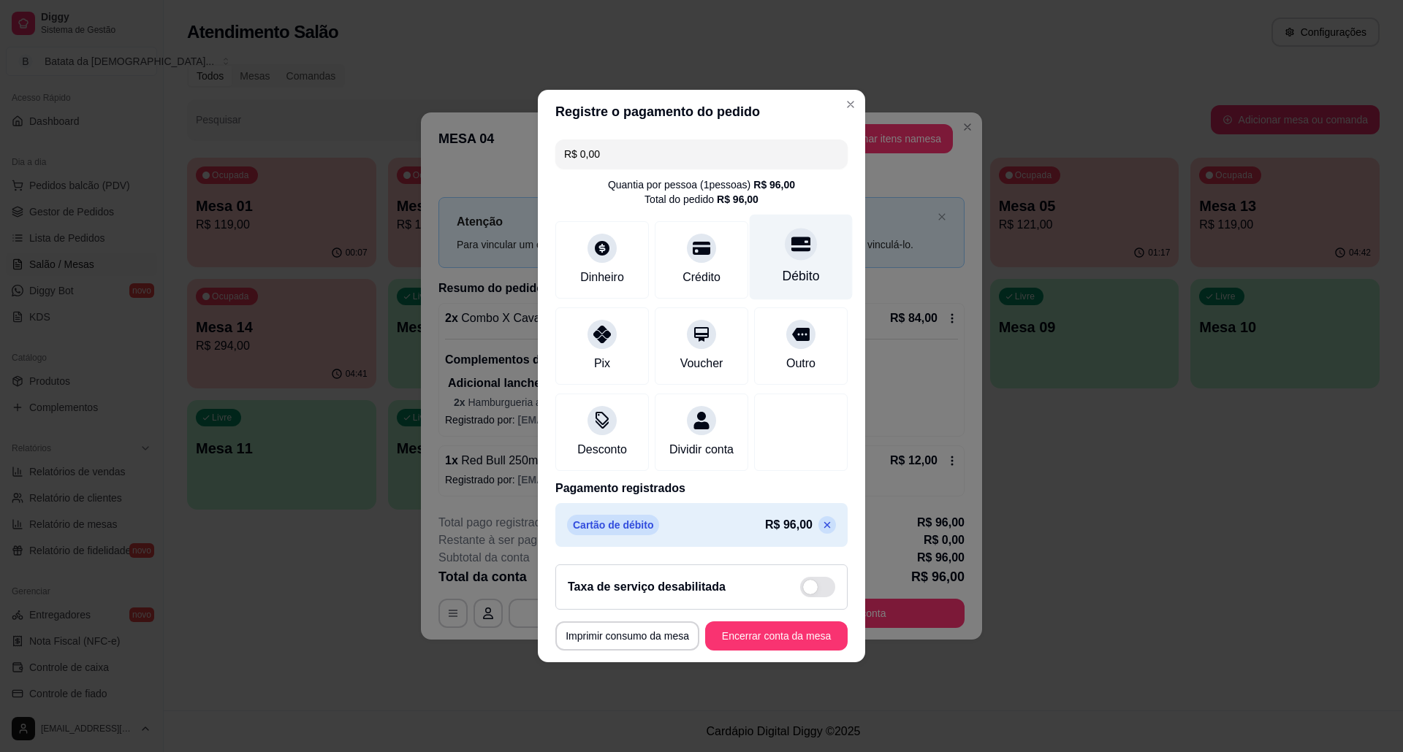
click at [785, 234] on div at bounding box center [801, 244] width 32 height 32
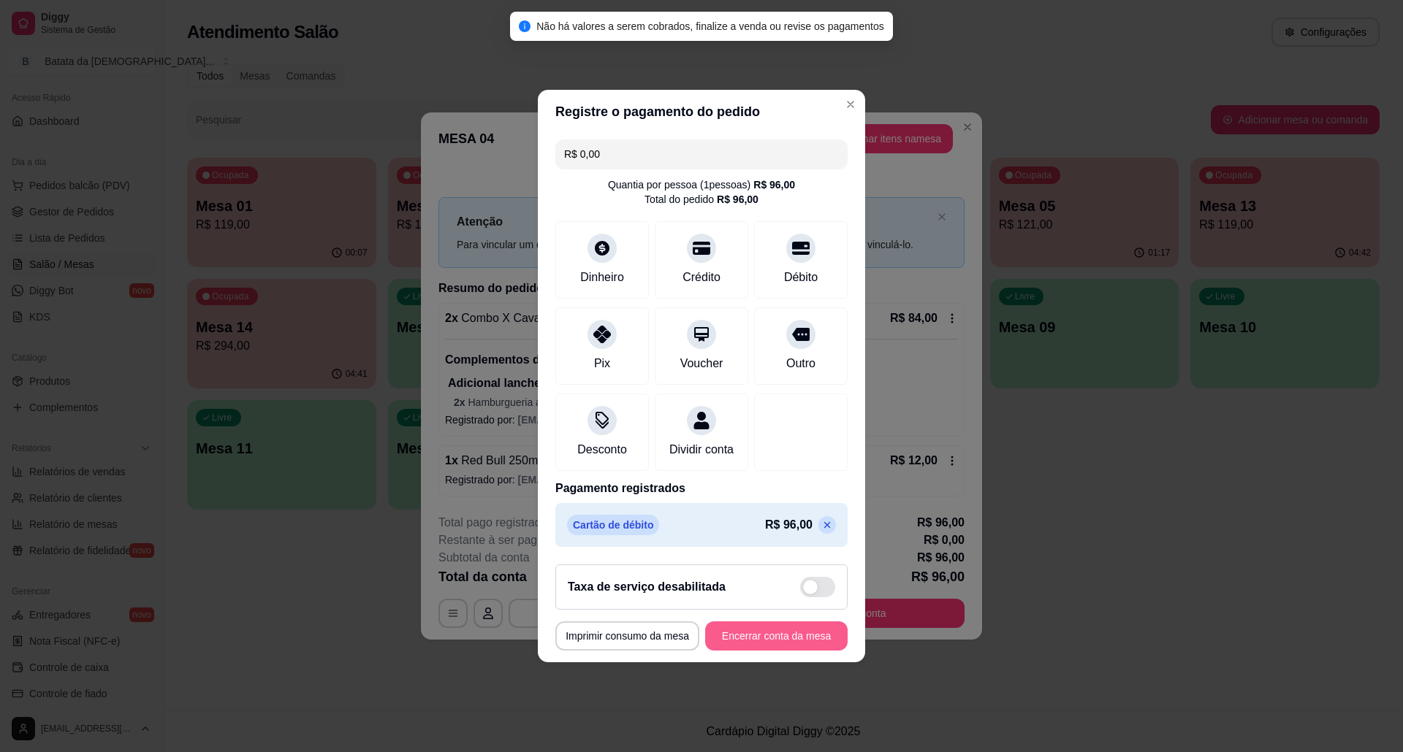
click at [758, 636] on button "Encerrar conta da mesa" at bounding box center [776, 636] width 142 height 29
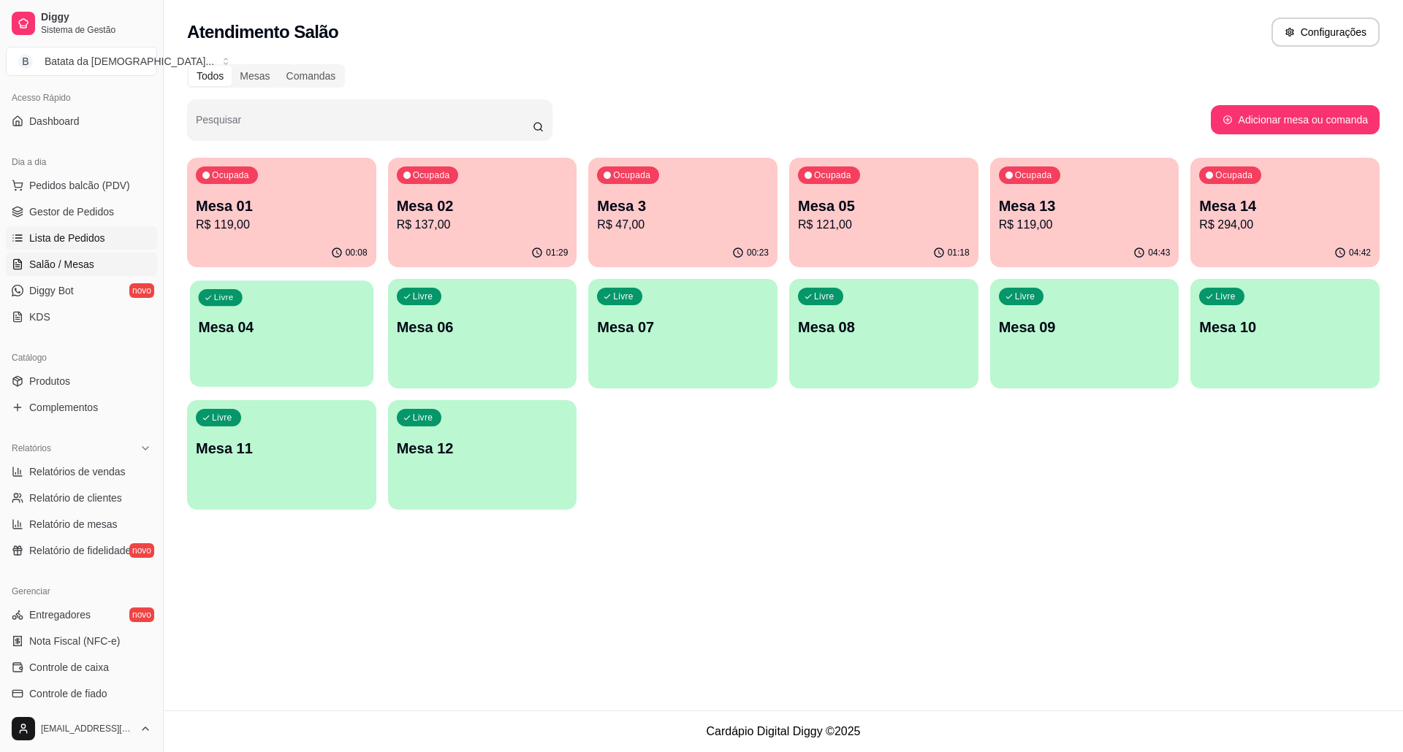
click at [132, 235] on link "Lista de Pedidos" at bounding box center [81, 237] width 151 height 23
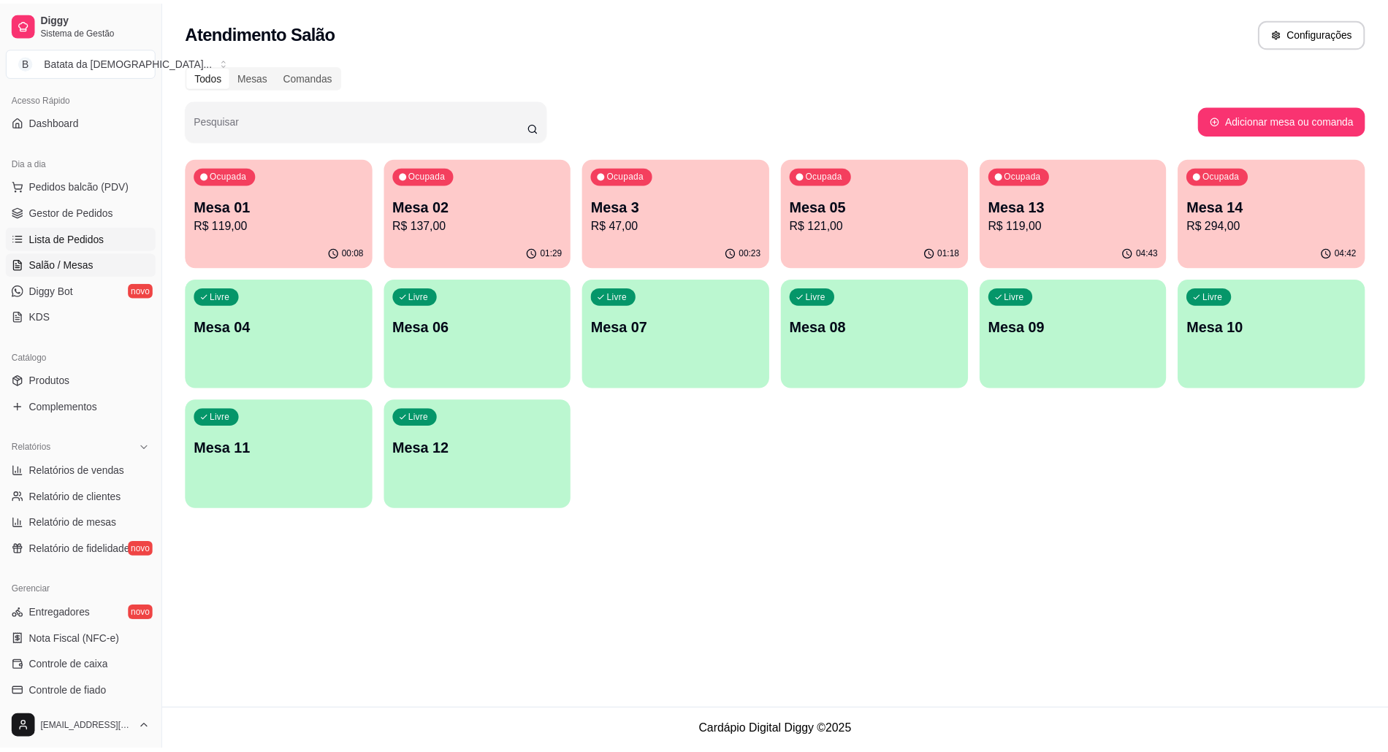
scroll to position [299, 0]
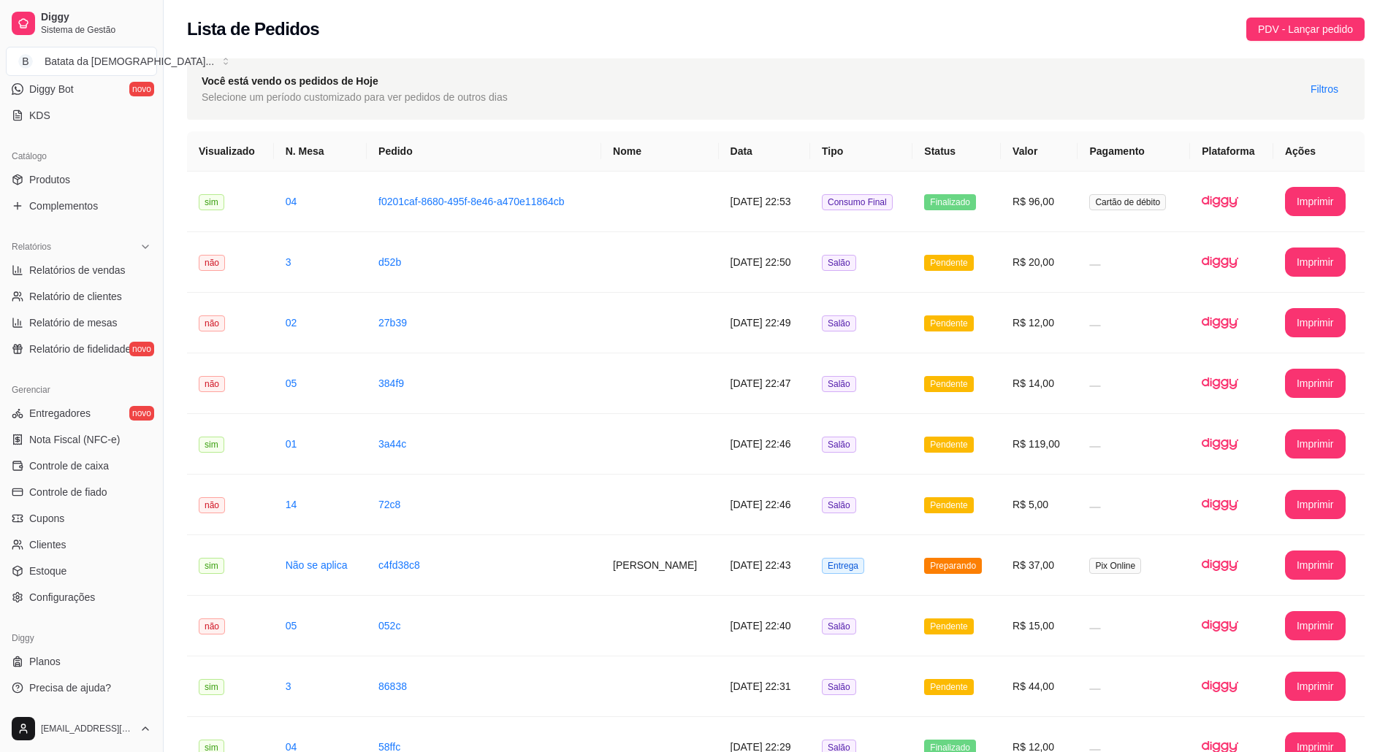
scroll to position [97, 0]
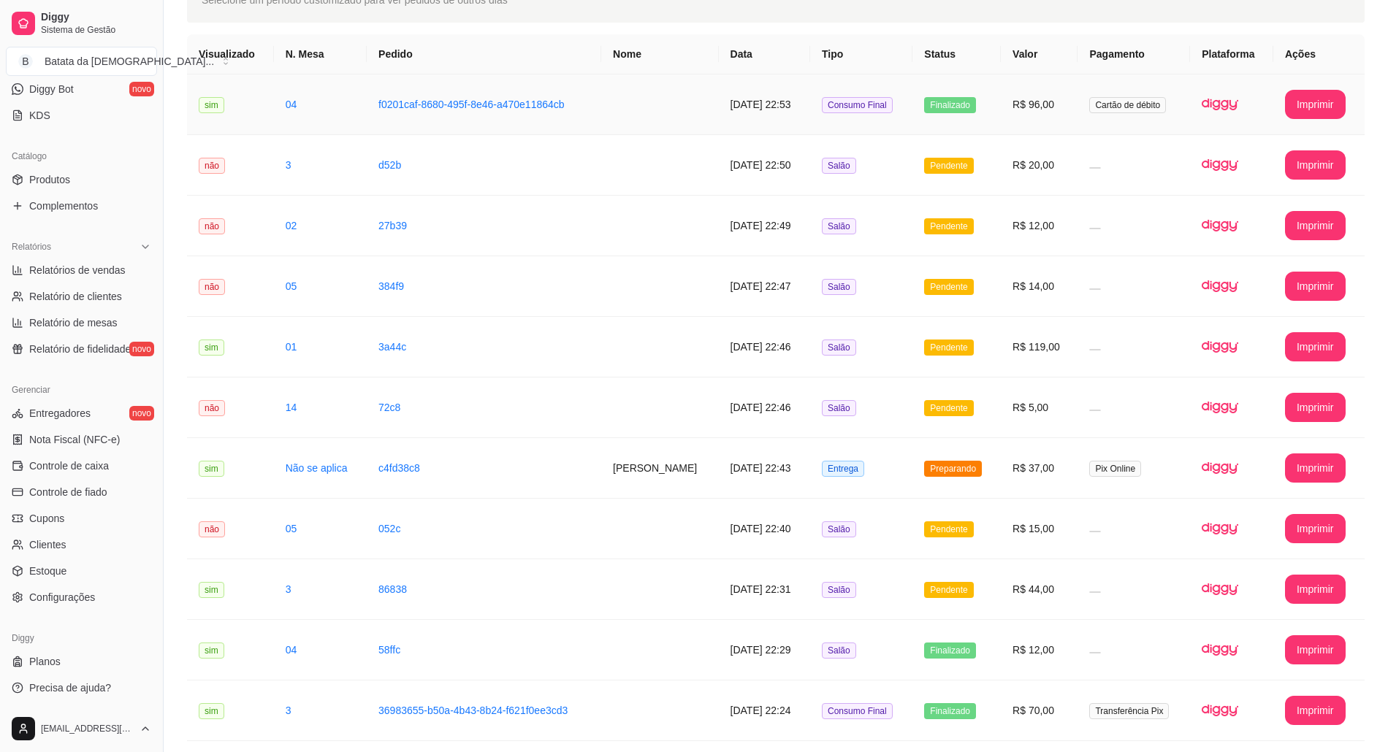
click at [973, 117] on td "Finalizado" at bounding box center [956, 105] width 88 height 61
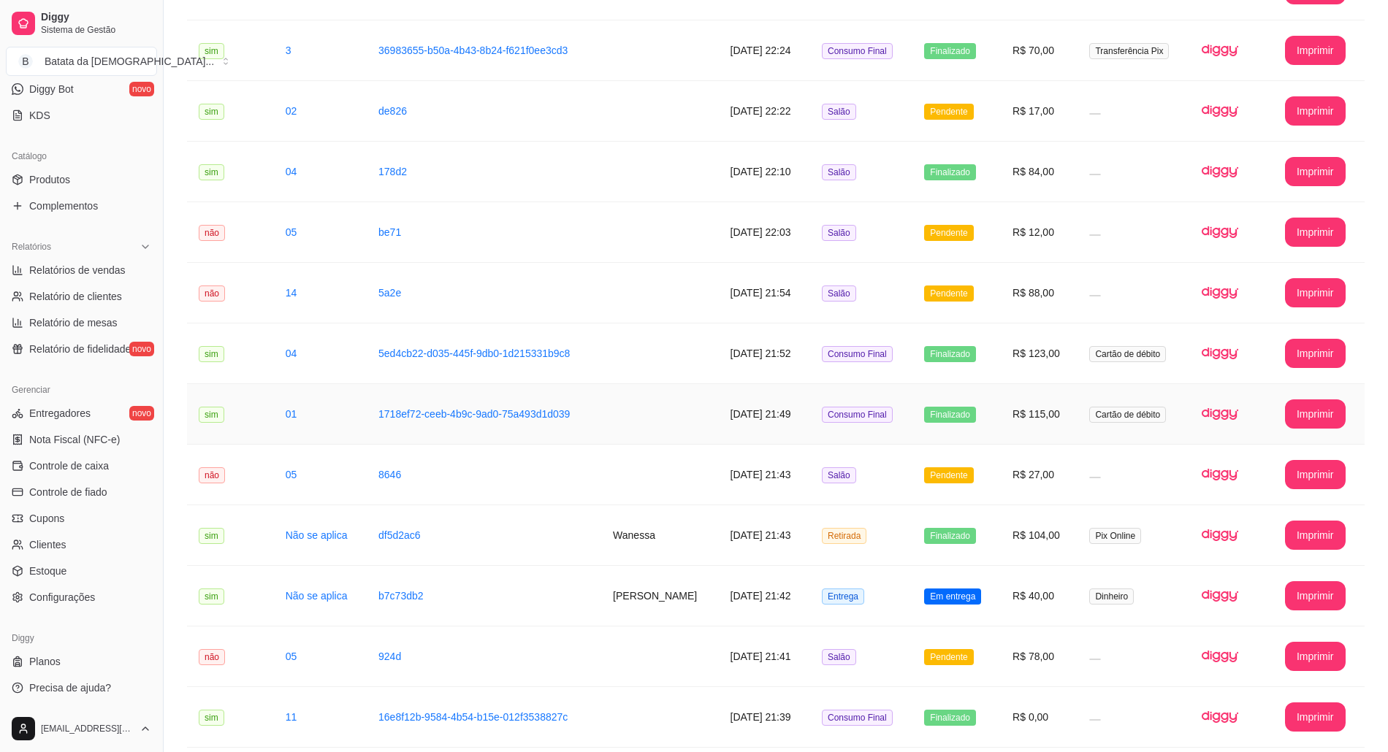
scroll to position [865, 0]
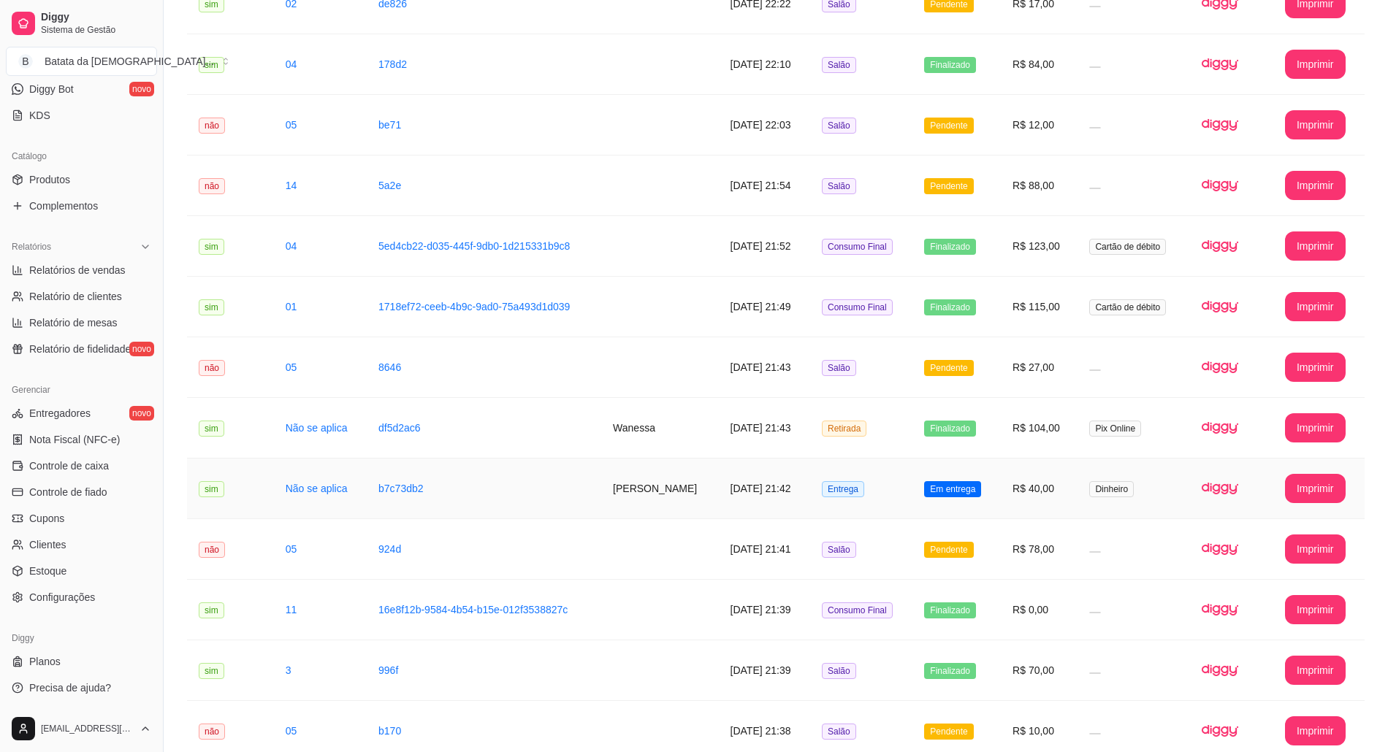
click at [864, 487] on span "Entrega" at bounding box center [843, 489] width 42 height 16
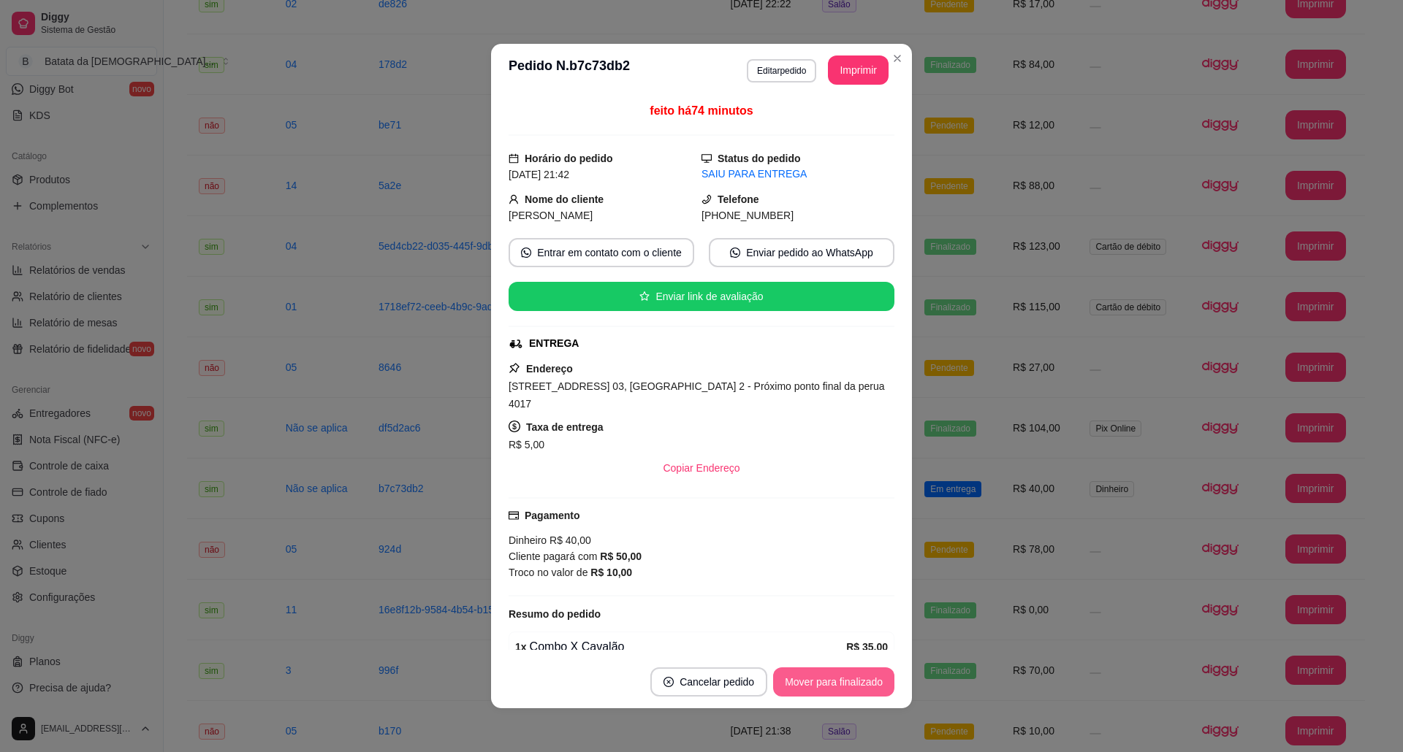
click at [853, 693] on button "Mover para finalizado" at bounding box center [833, 682] width 121 height 29
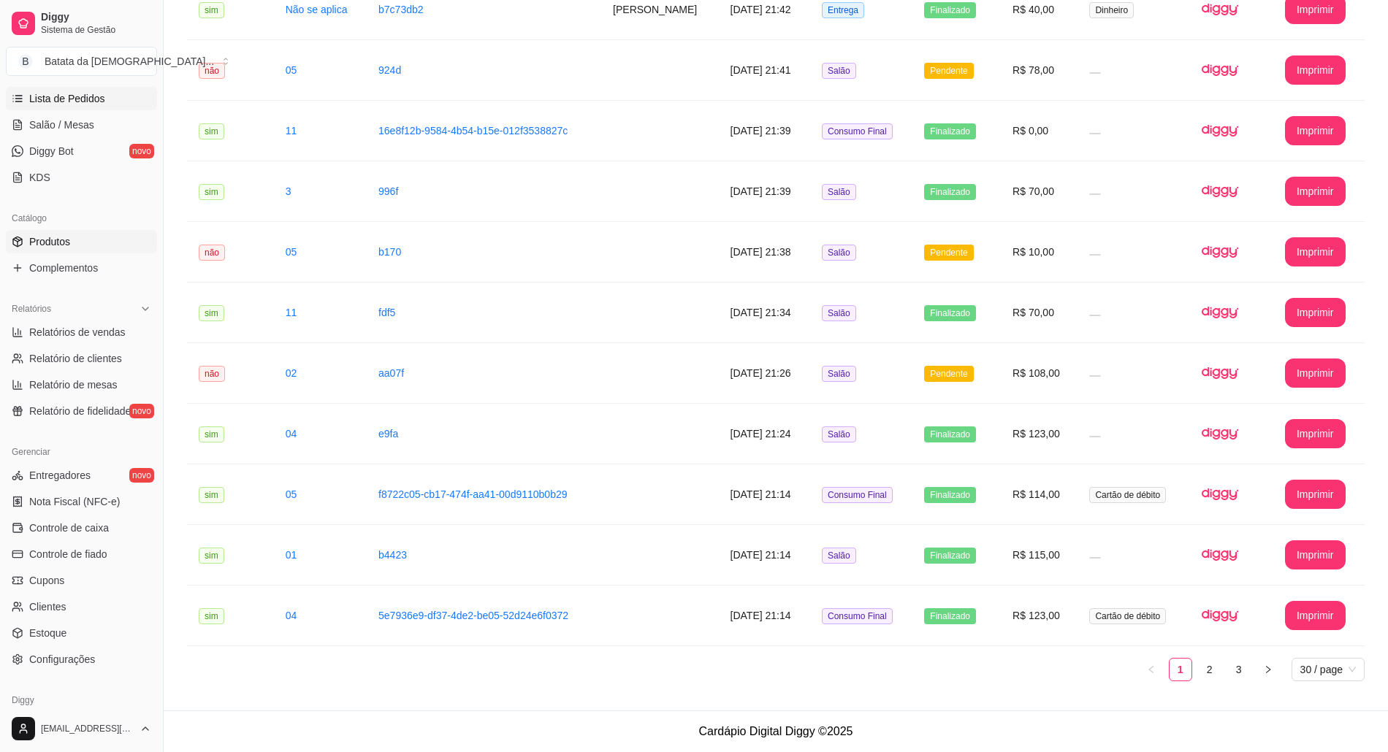
scroll to position [202, 0]
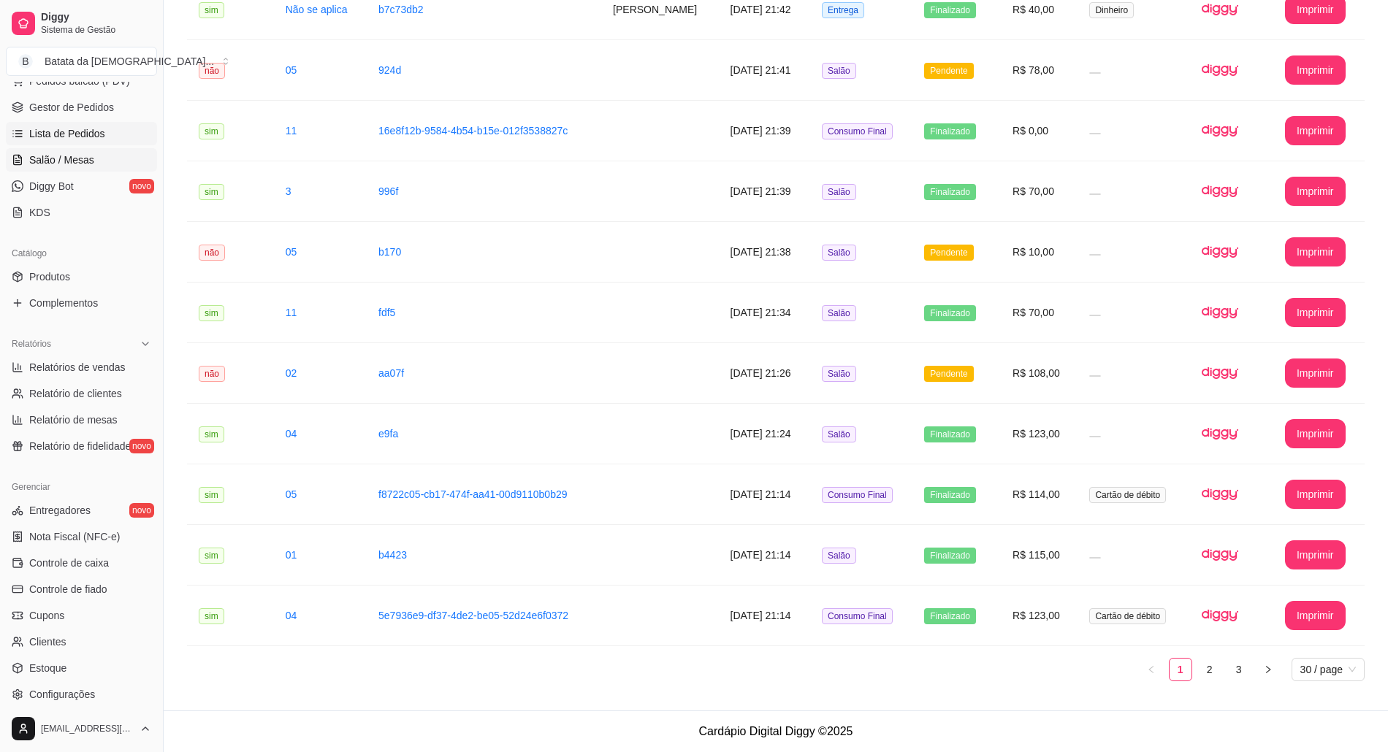
click at [91, 171] on link "Salão / Mesas" at bounding box center [81, 159] width 151 height 23
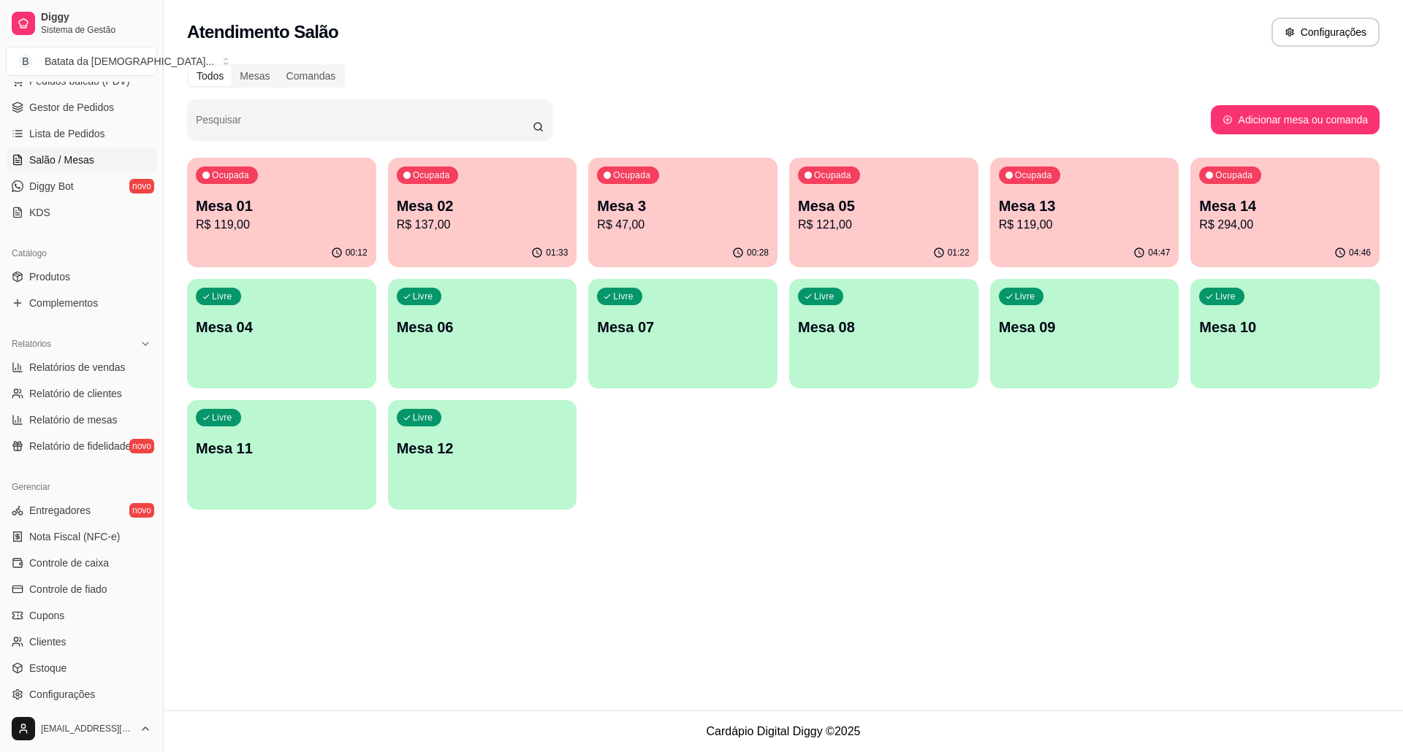
click at [641, 197] on p "Mesa 3" at bounding box center [683, 206] width 172 height 20
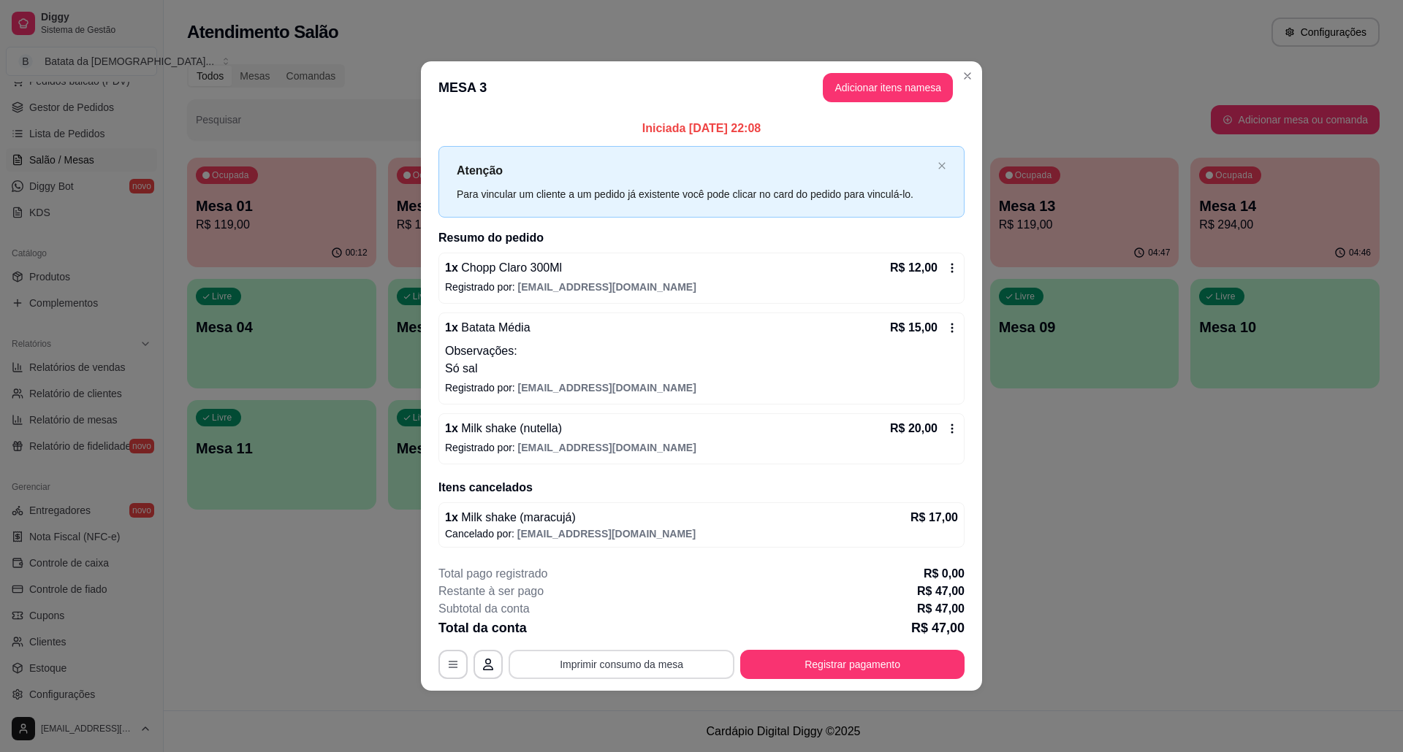
click at [641, 656] on button "Imprimir consumo da mesa" at bounding box center [621, 664] width 226 height 29
click at [900, 658] on button "Registrar pagamento" at bounding box center [852, 664] width 224 height 29
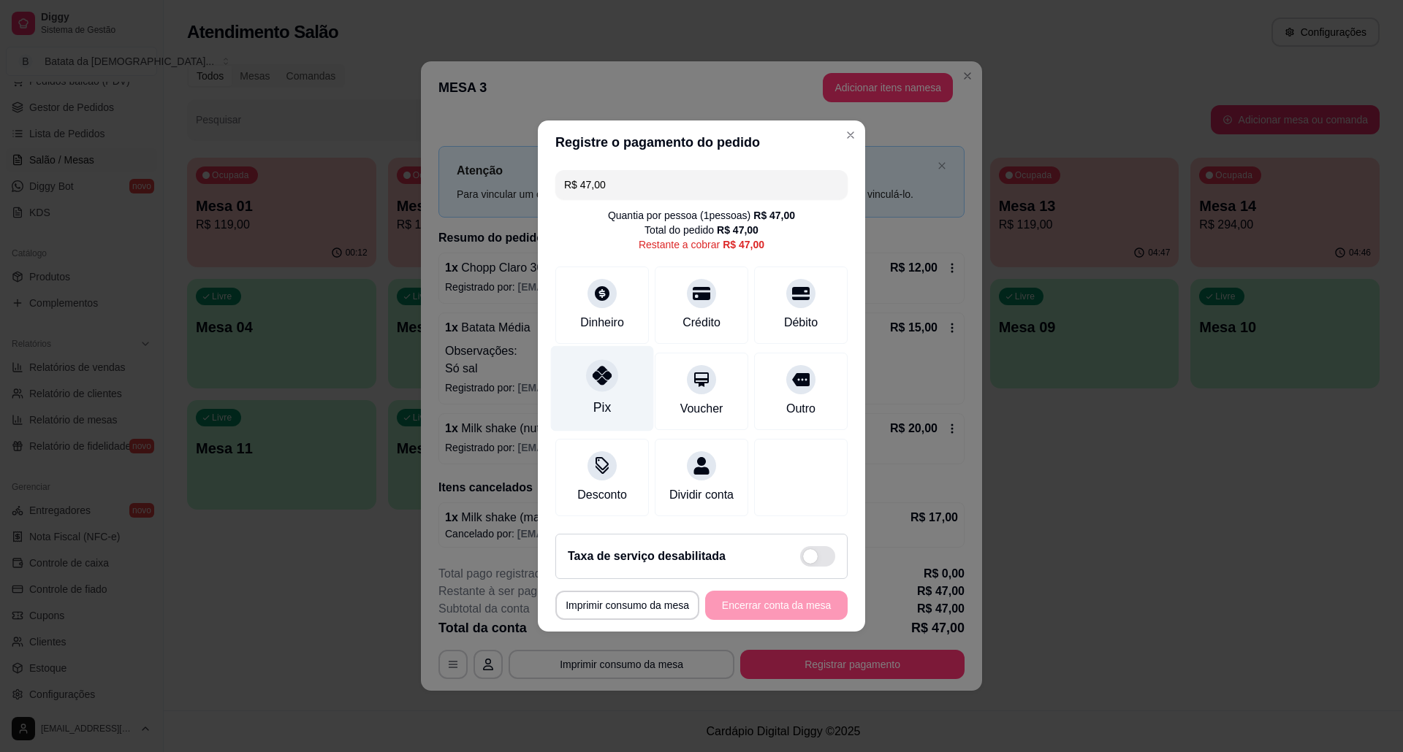
click at [614, 378] on div "Pix" at bounding box center [602, 388] width 103 height 85
type input "R$ 0,00"
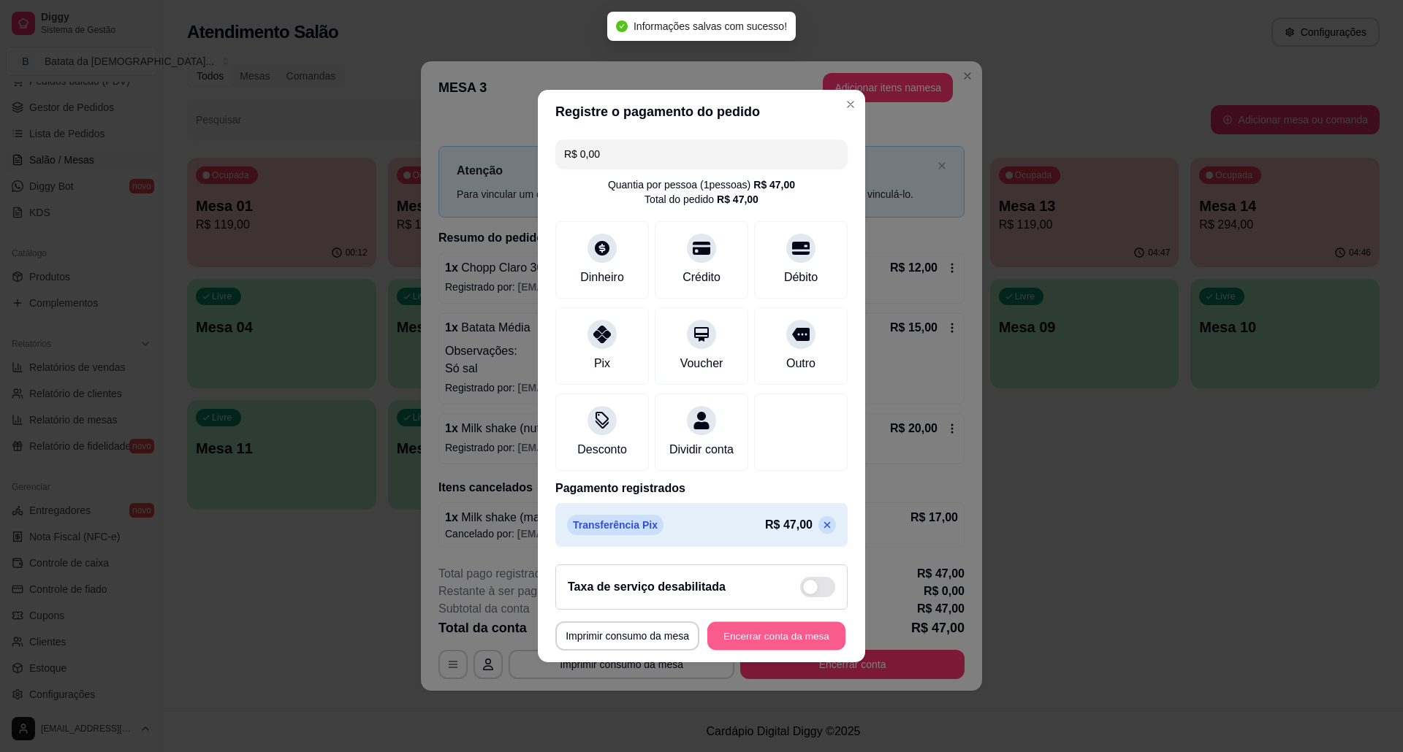
click at [772, 636] on button "Encerrar conta da mesa" at bounding box center [776, 636] width 138 height 28
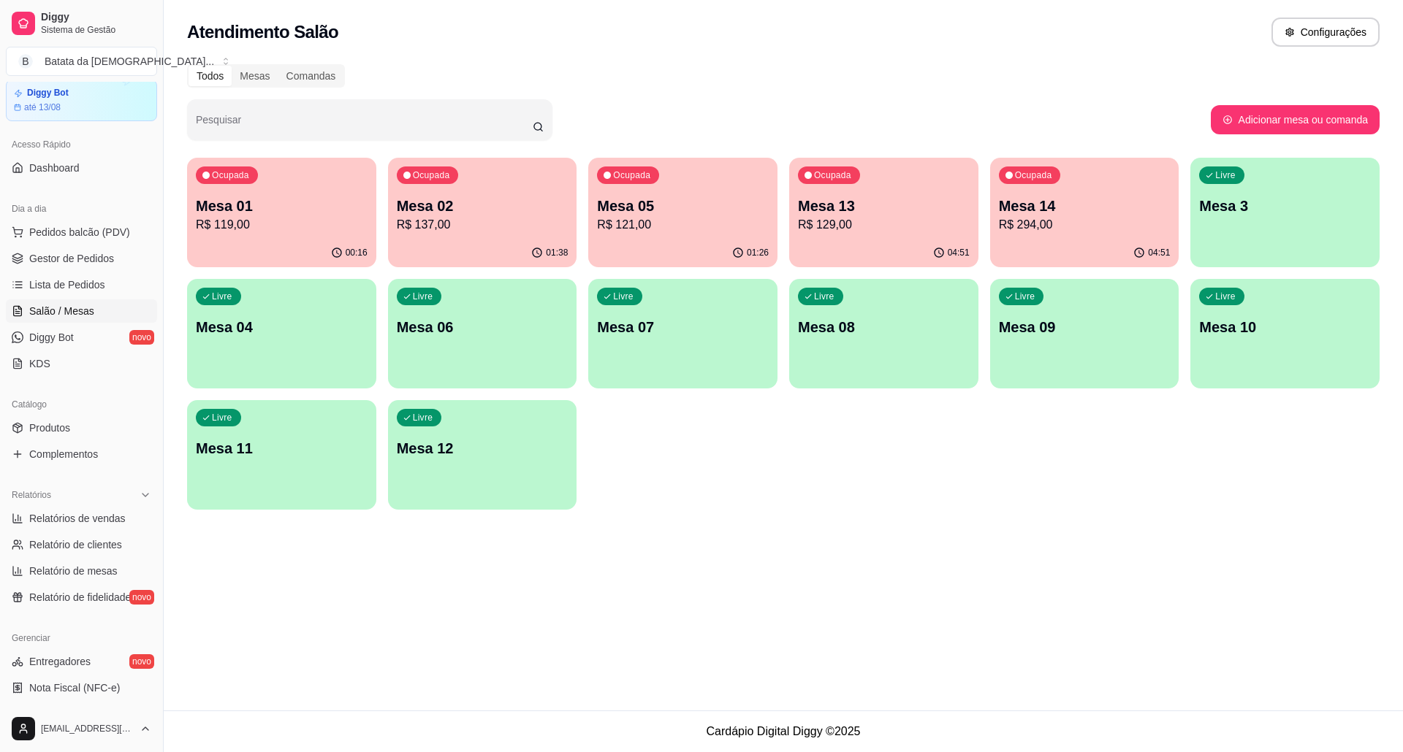
scroll to position [7, 0]
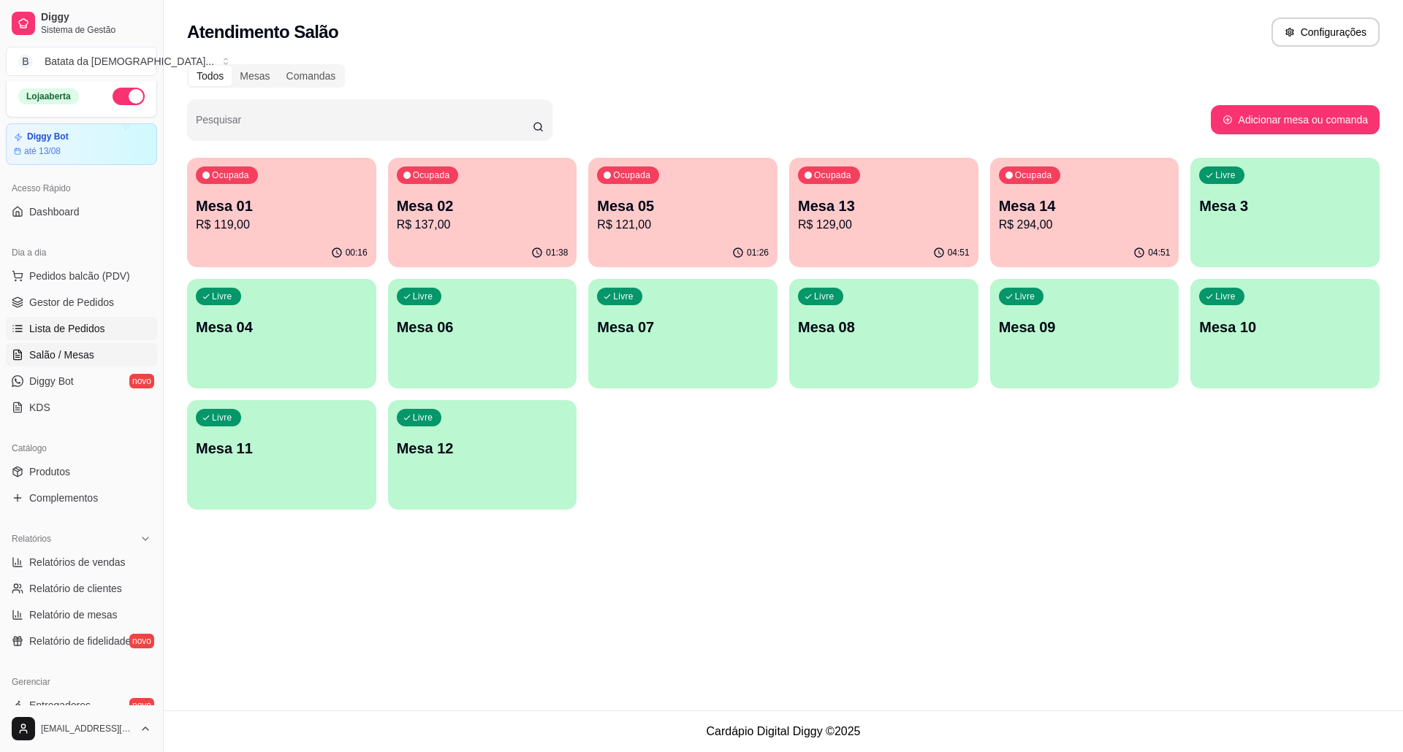
click at [86, 321] on span "Lista de Pedidos" at bounding box center [67, 328] width 76 height 15
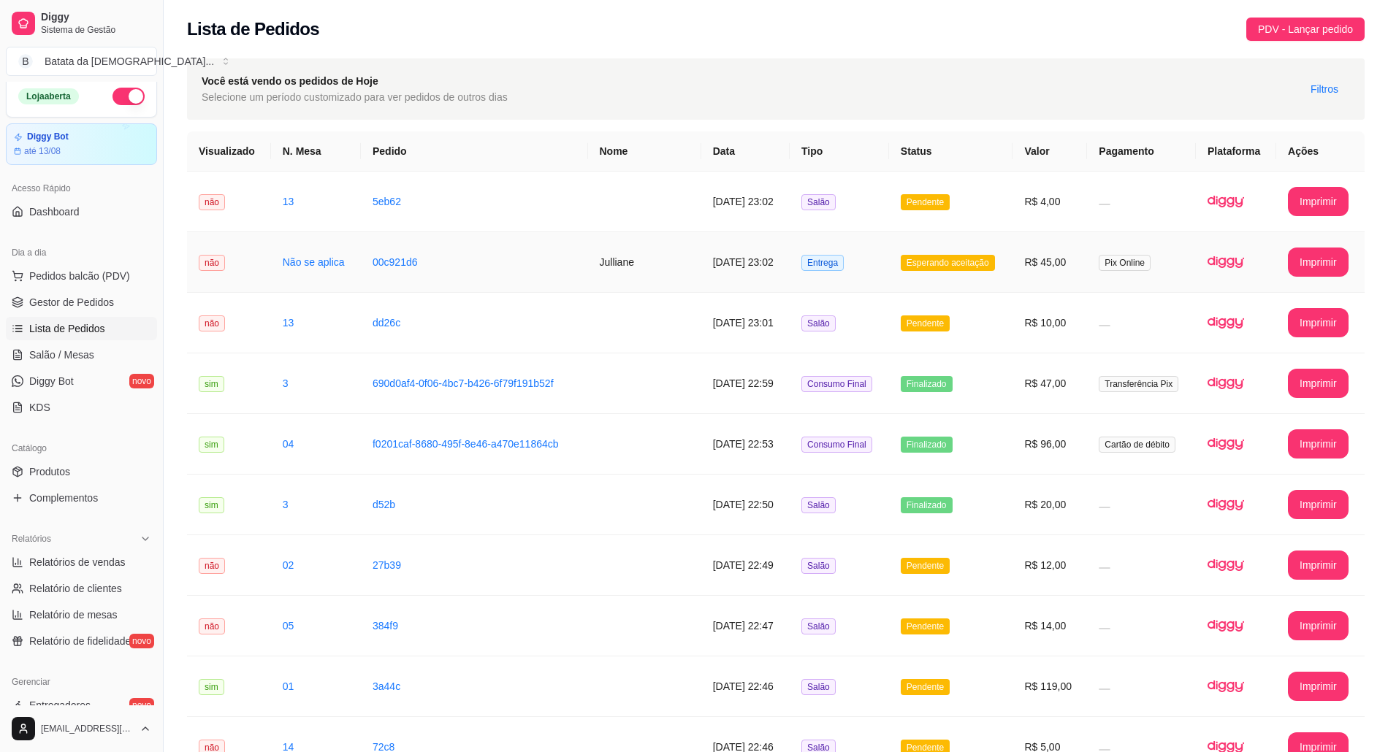
click at [889, 260] on td "Entrega" at bounding box center [839, 262] width 99 height 61
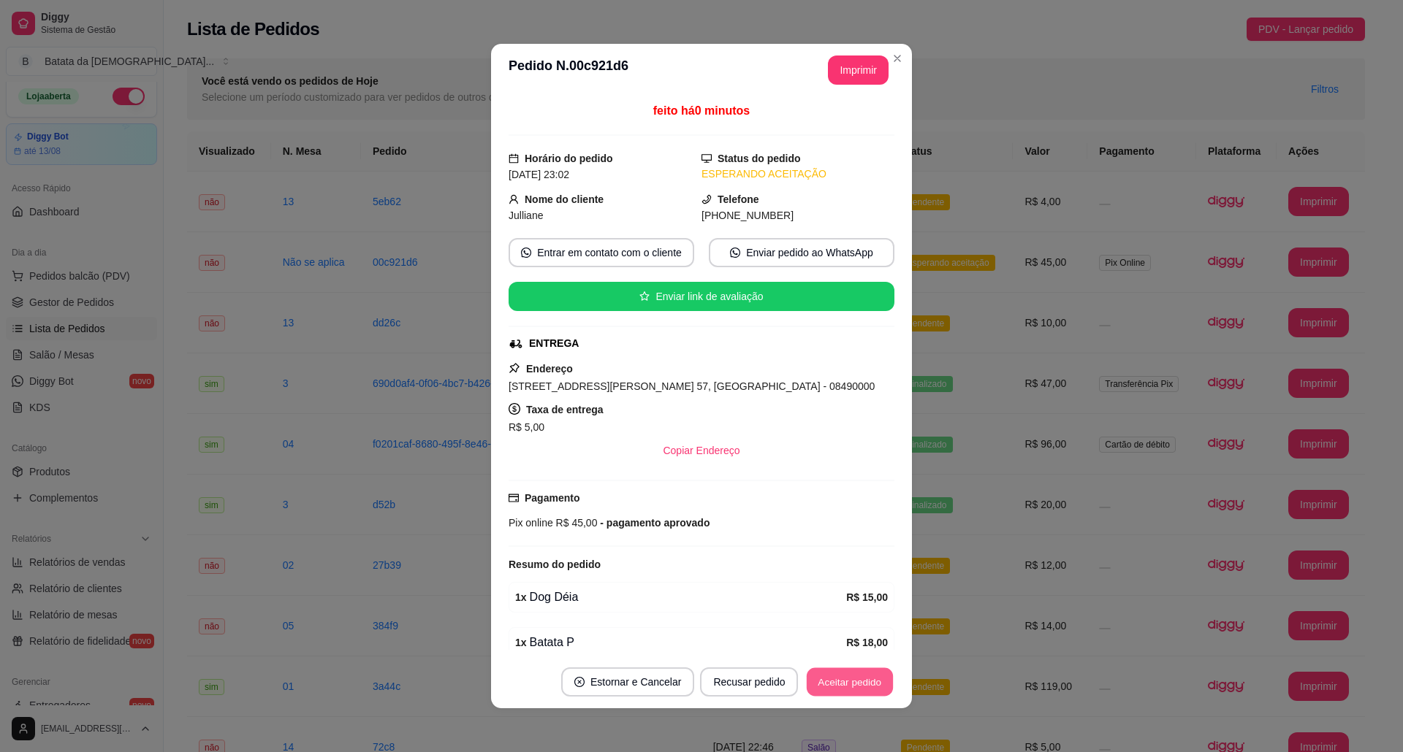
click at [854, 684] on button "Aceitar pedido" at bounding box center [849, 682] width 86 height 28
click at [836, 63] on button "Imprimir" at bounding box center [858, 70] width 58 height 28
click at [828, 682] on button "Aceitar pedido" at bounding box center [849, 682] width 86 height 28
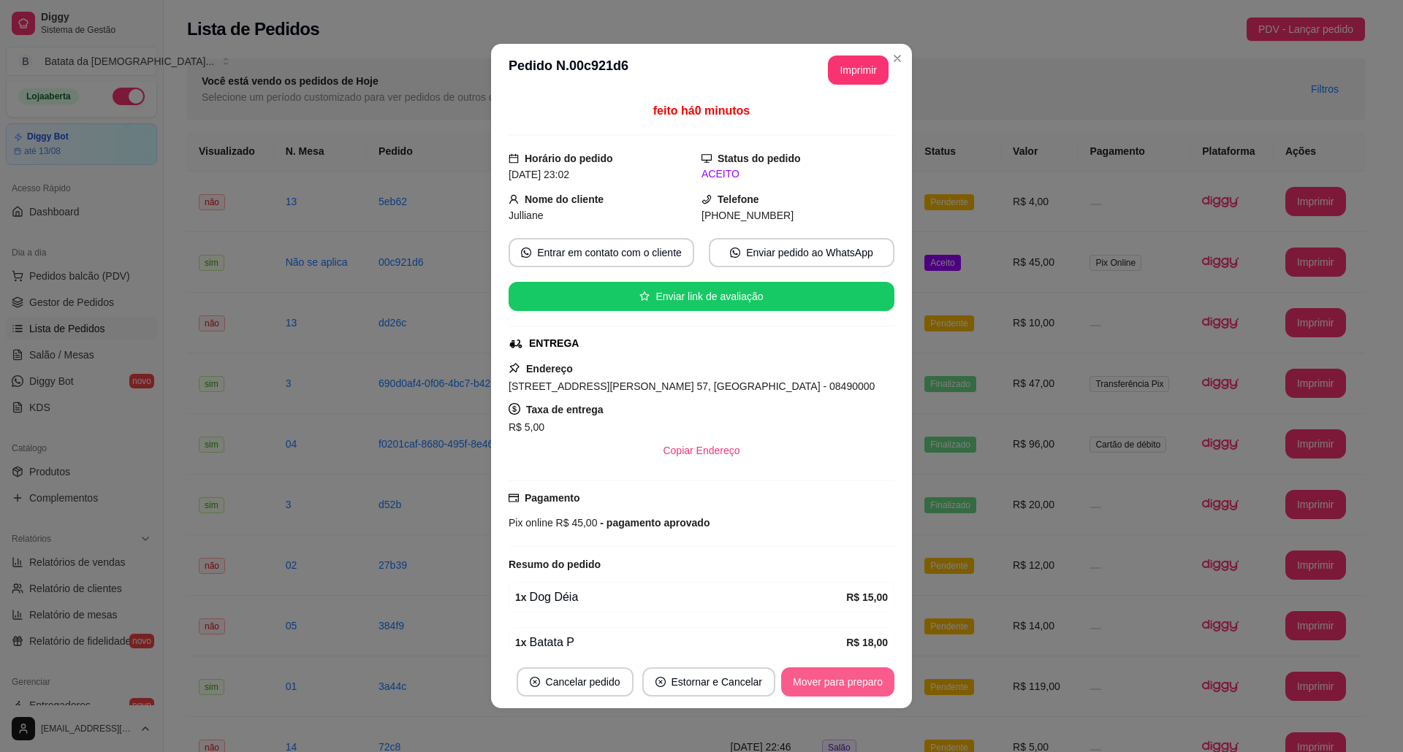
click at [848, 694] on button "Mover para preparo" at bounding box center [837, 682] width 113 height 29
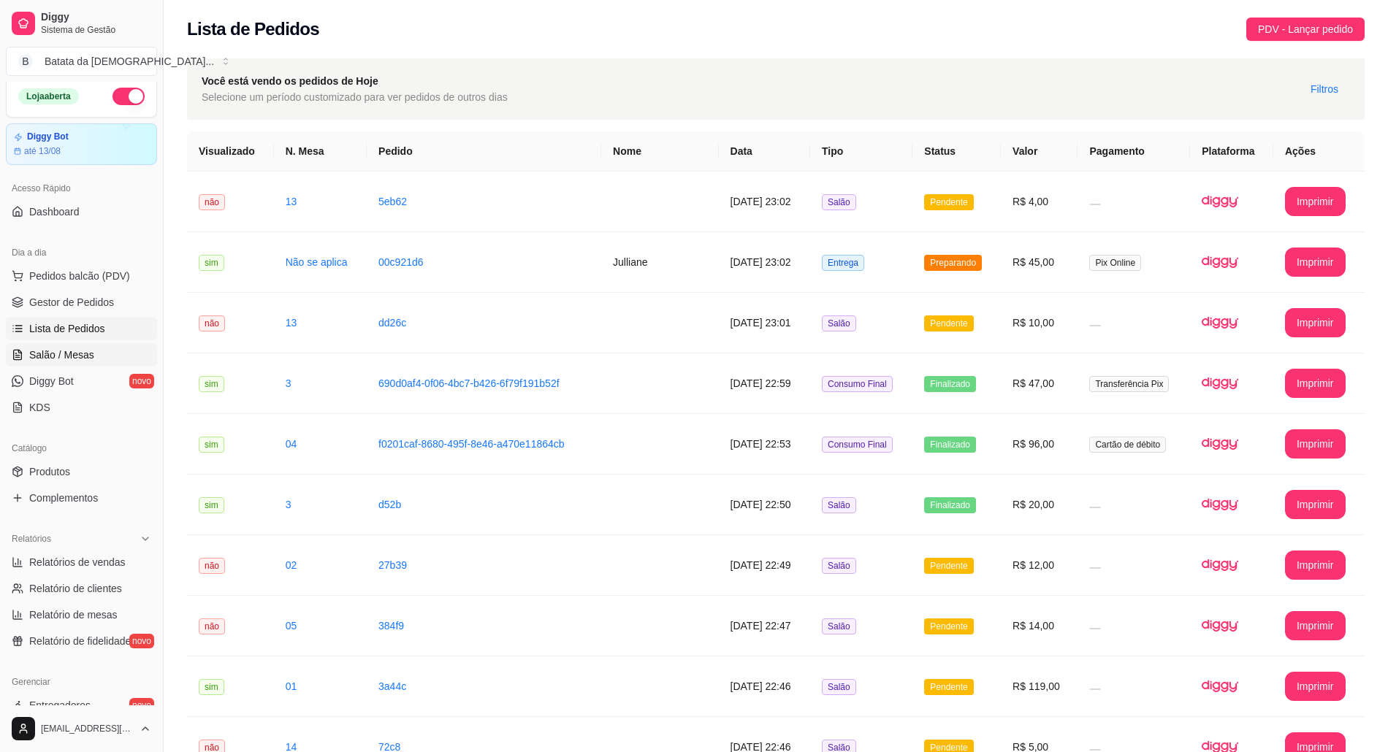
click at [107, 346] on link "Salão / Mesas" at bounding box center [81, 354] width 151 height 23
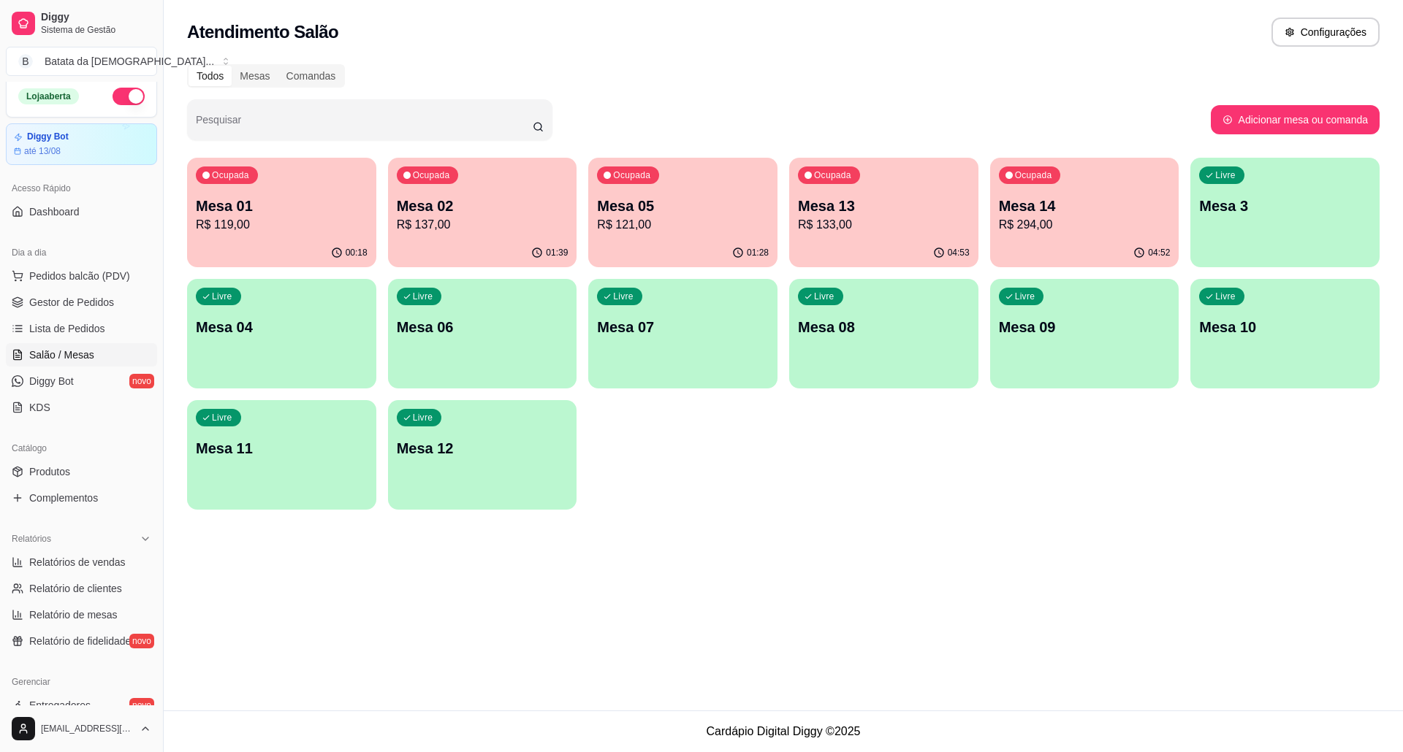
click at [611, 212] on p "Mesa 05" at bounding box center [683, 206] width 172 height 20
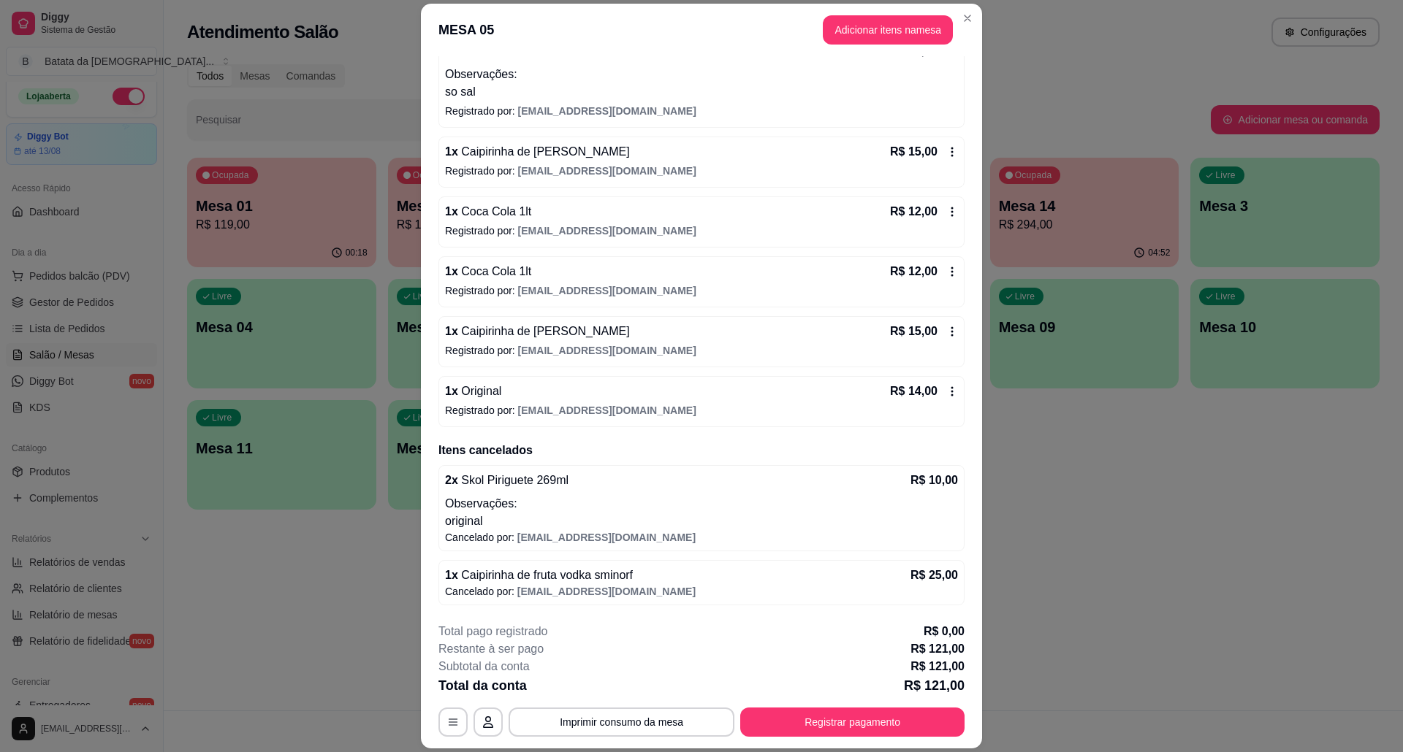
scroll to position [126, 0]
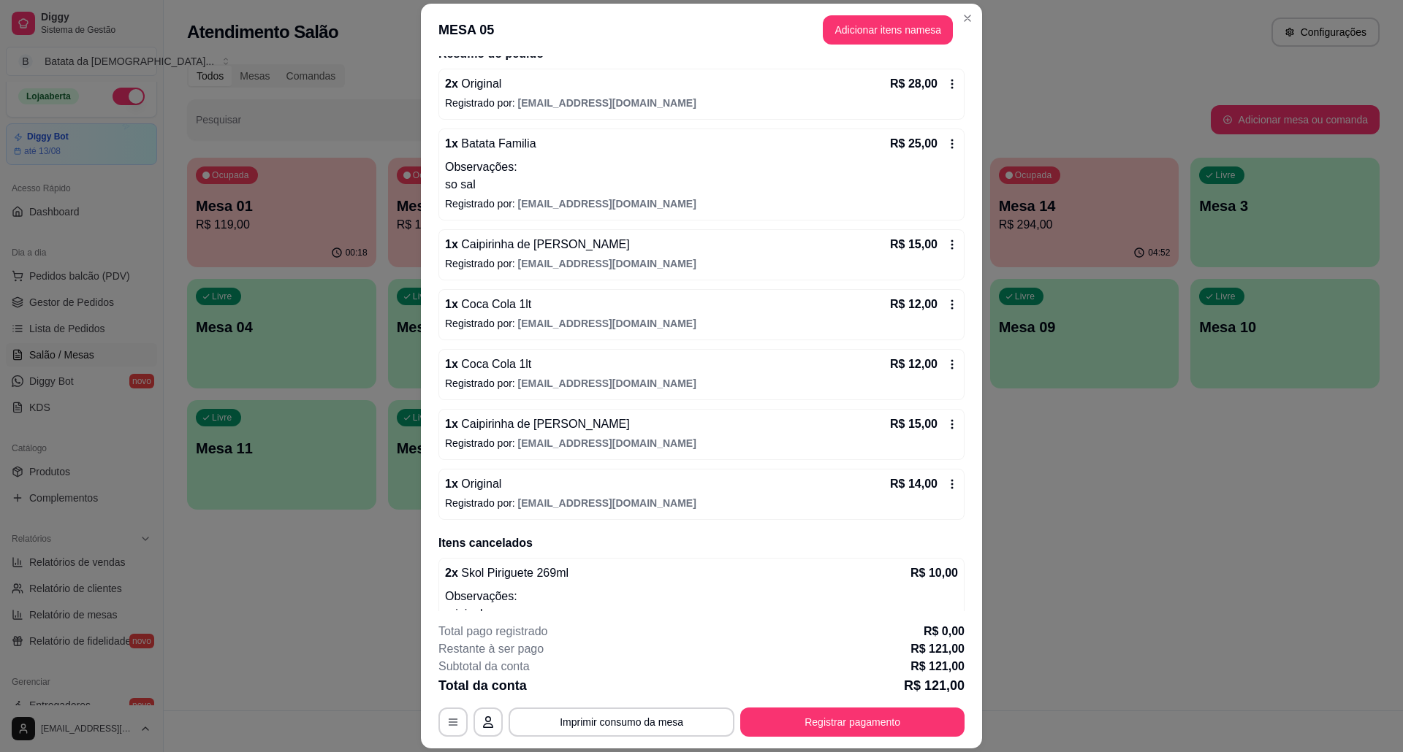
click at [944, 15] on header "MESA 05 Adicionar itens na mesa" at bounding box center [701, 30] width 561 height 53
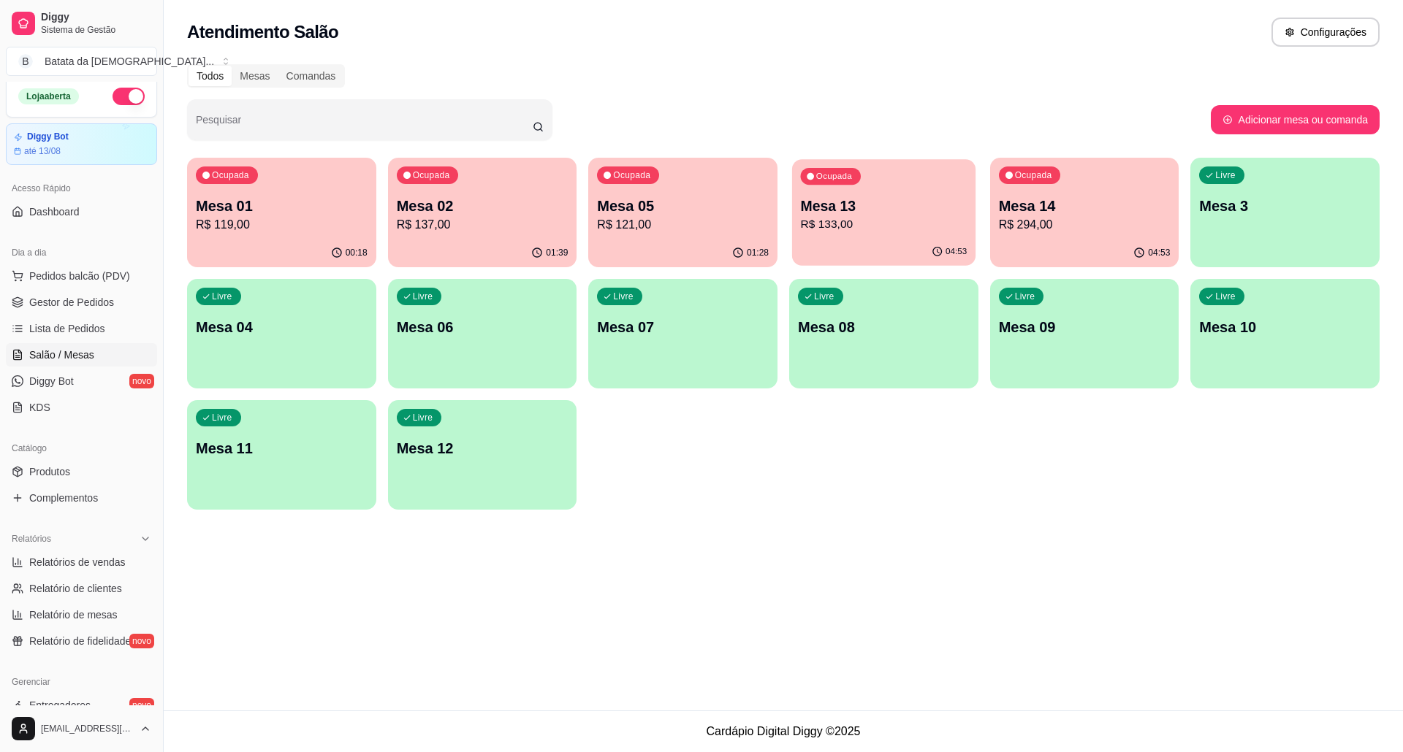
click at [866, 225] on p "R$ 133,00" at bounding box center [884, 224] width 167 height 17
click at [80, 323] on span "Lista de Pedidos" at bounding box center [67, 328] width 76 height 15
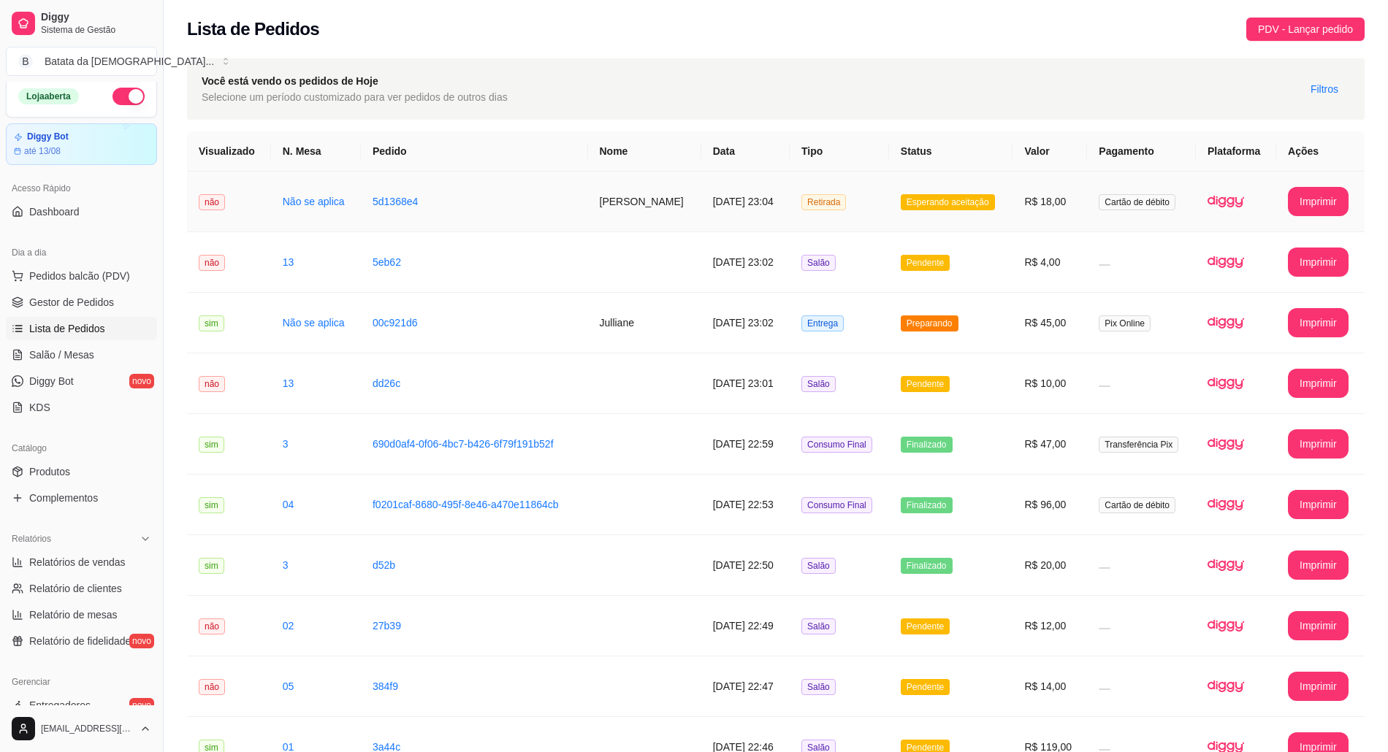
click at [936, 199] on span "Esperando aceitação" at bounding box center [948, 202] width 94 height 16
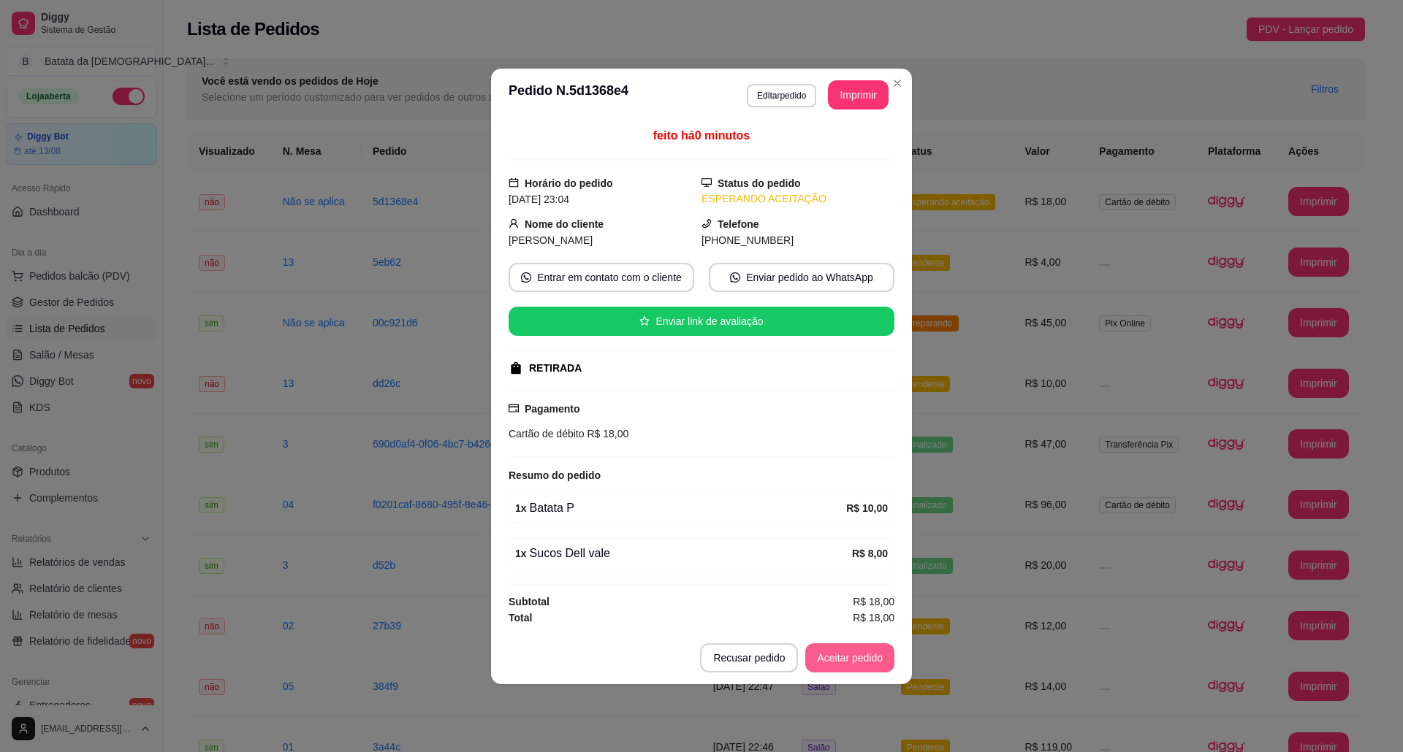
click at [862, 656] on button "Aceitar pedido" at bounding box center [849, 658] width 89 height 29
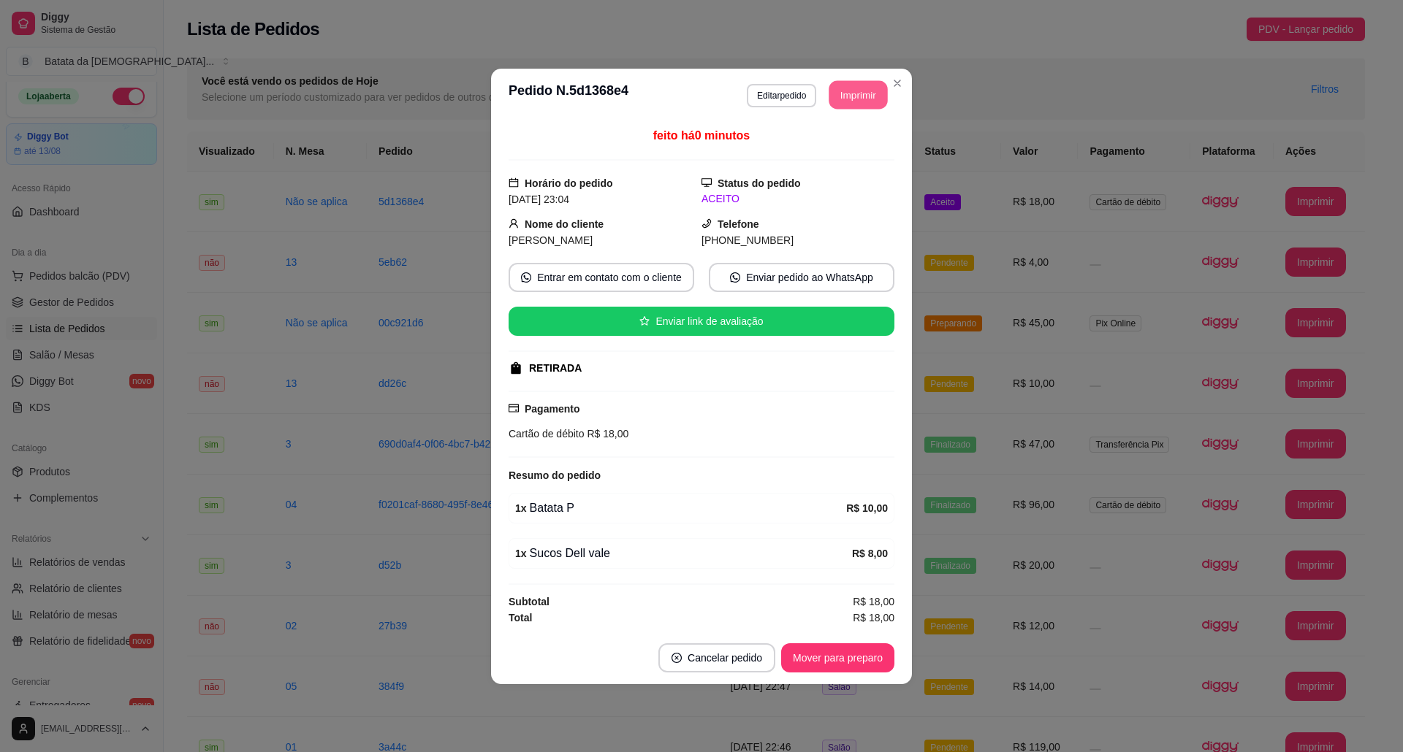
click at [854, 99] on button "Imprimir" at bounding box center [858, 94] width 58 height 28
click at [836, 656] on button "Mover para preparo" at bounding box center [837, 658] width 113 height 29
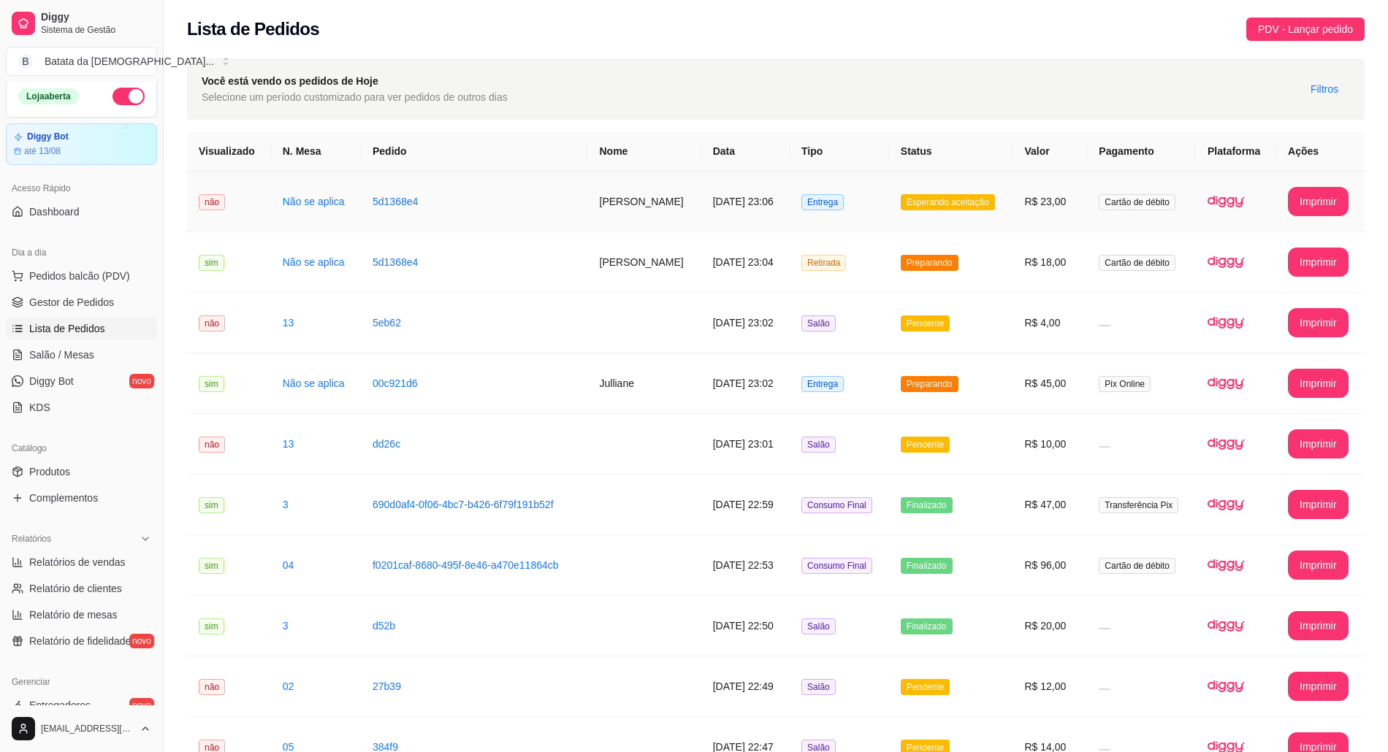
click at [960, 205] on span "Esperando aceitação" at bounding box center [948, 202] width 94 height 16
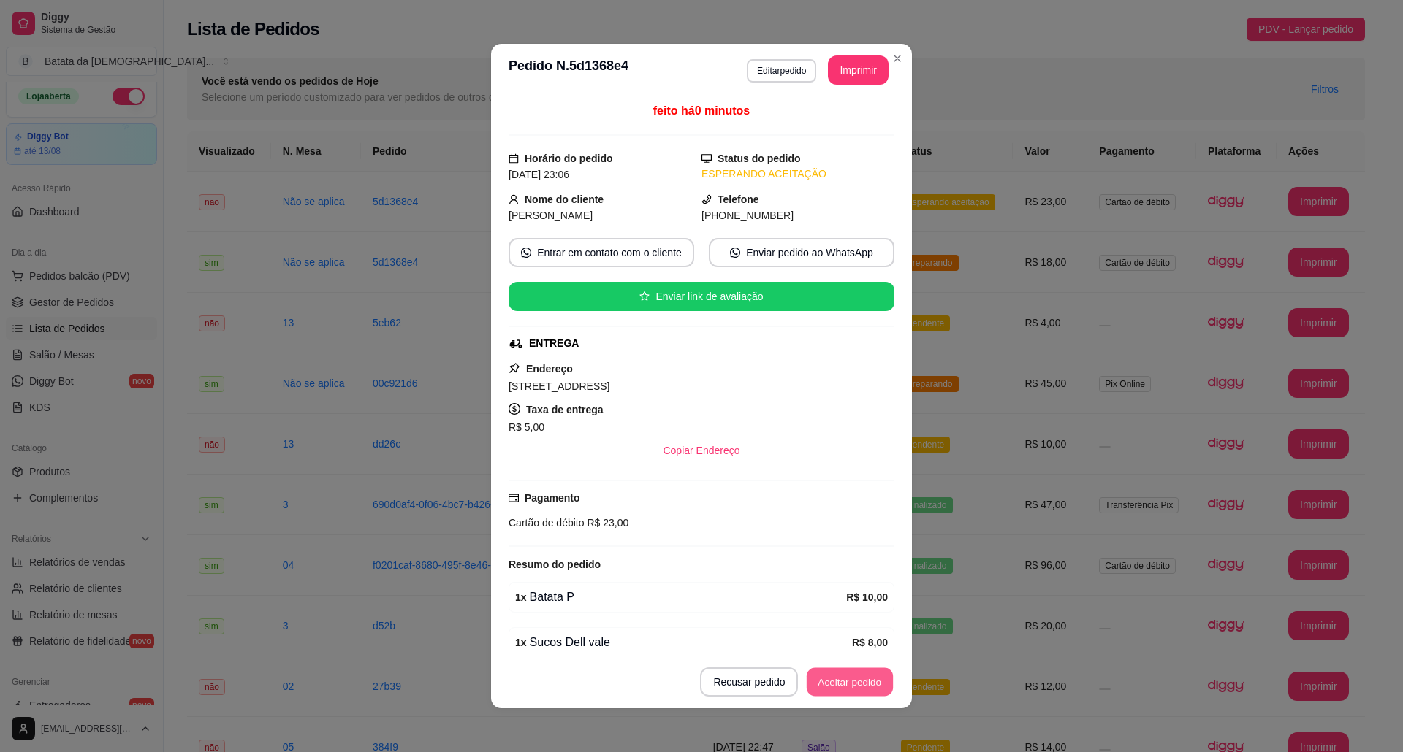
click at [855, 682] on button "Aceitar pedido" at bounding box center [849, 682] width 86 height 28
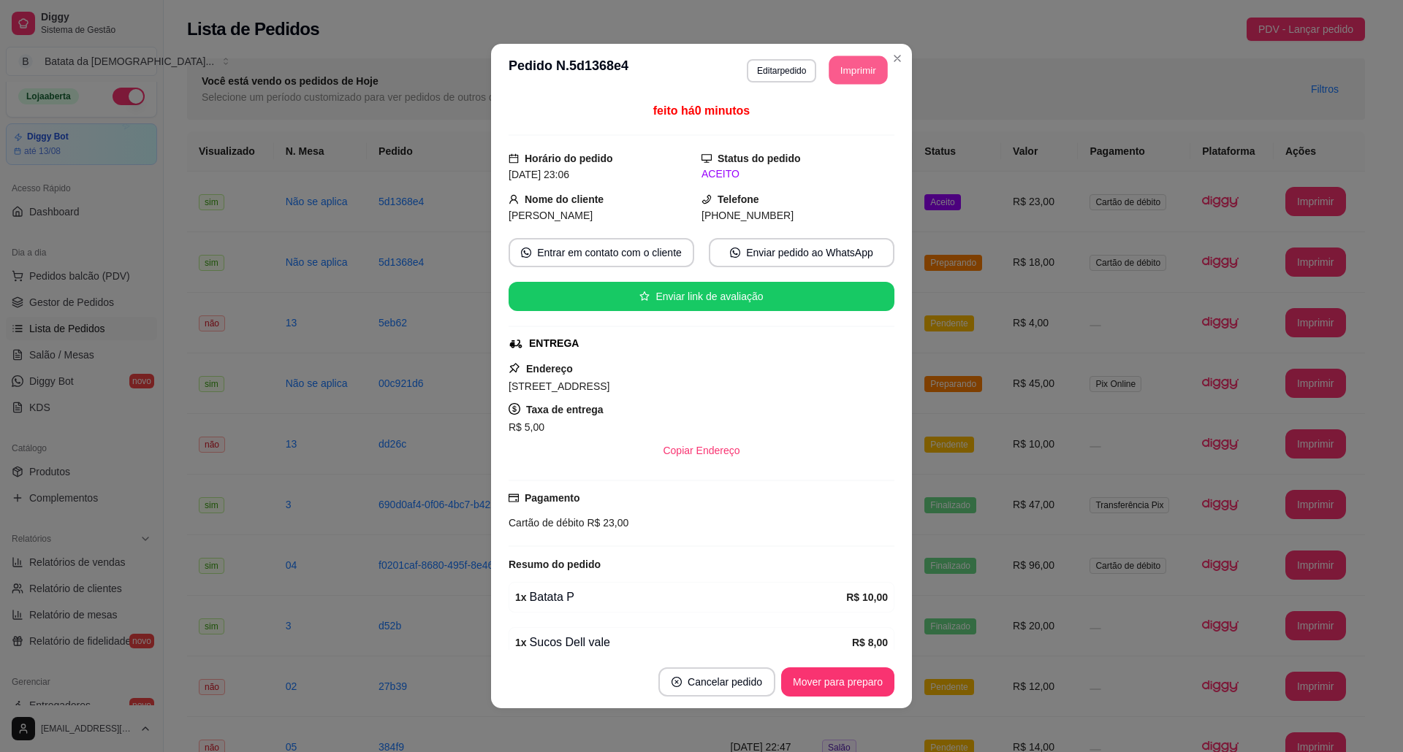
click at [872, 74] on button "Imprimir" at bounding box center [858, 70] width 58 height 28
click at [848, 678] on button "Mover para preparo" at bounding box center [837, 682] width 113 height 29
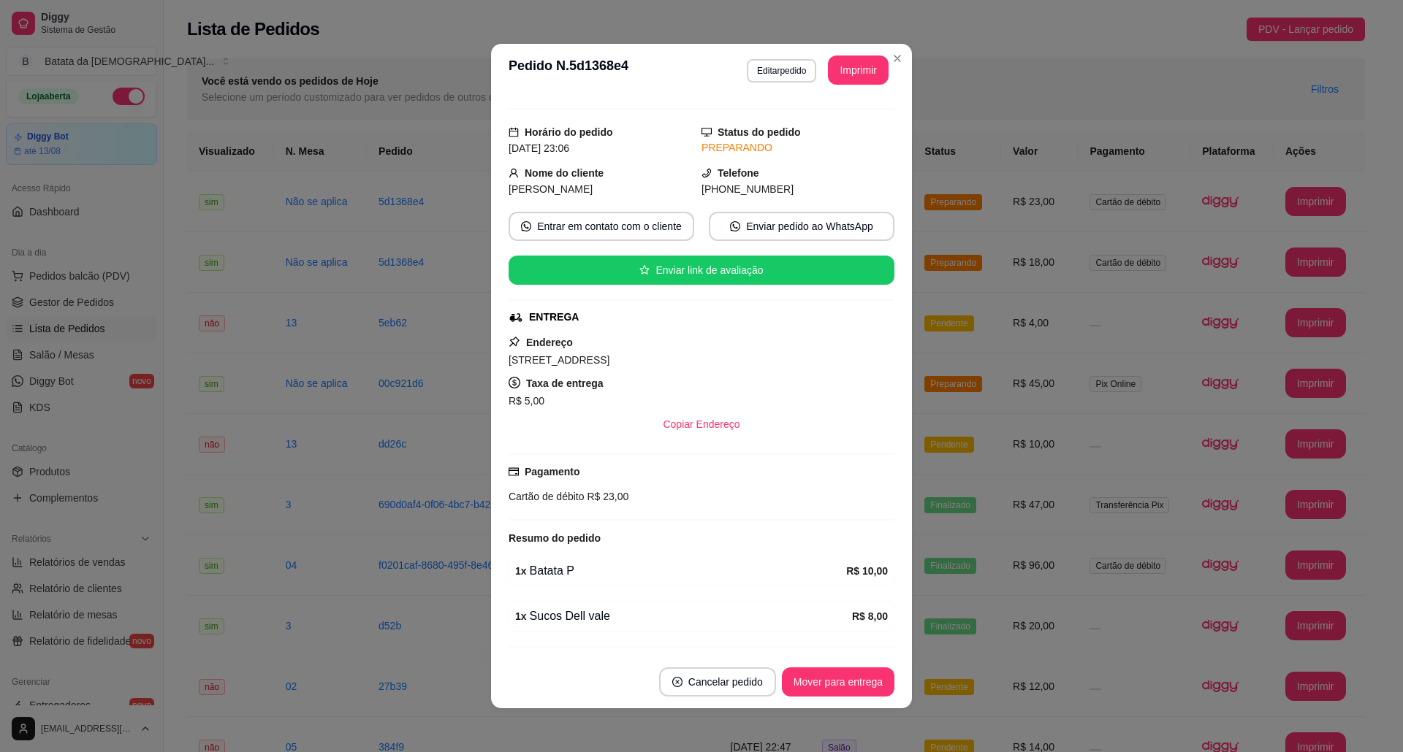
scroll to position [73, 0]
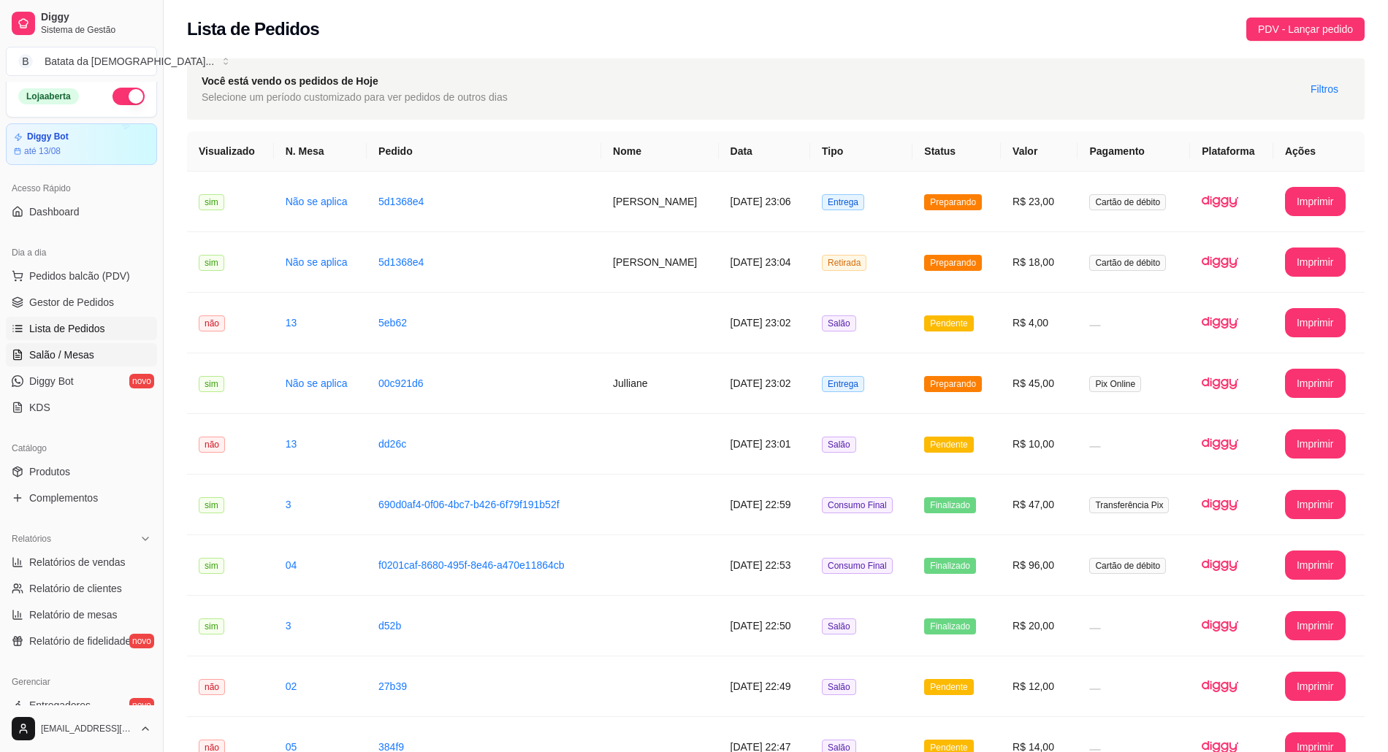
click at [111, 352] on link "Salão / Mesas" at bounding box center [81, 354] width 151 height 23
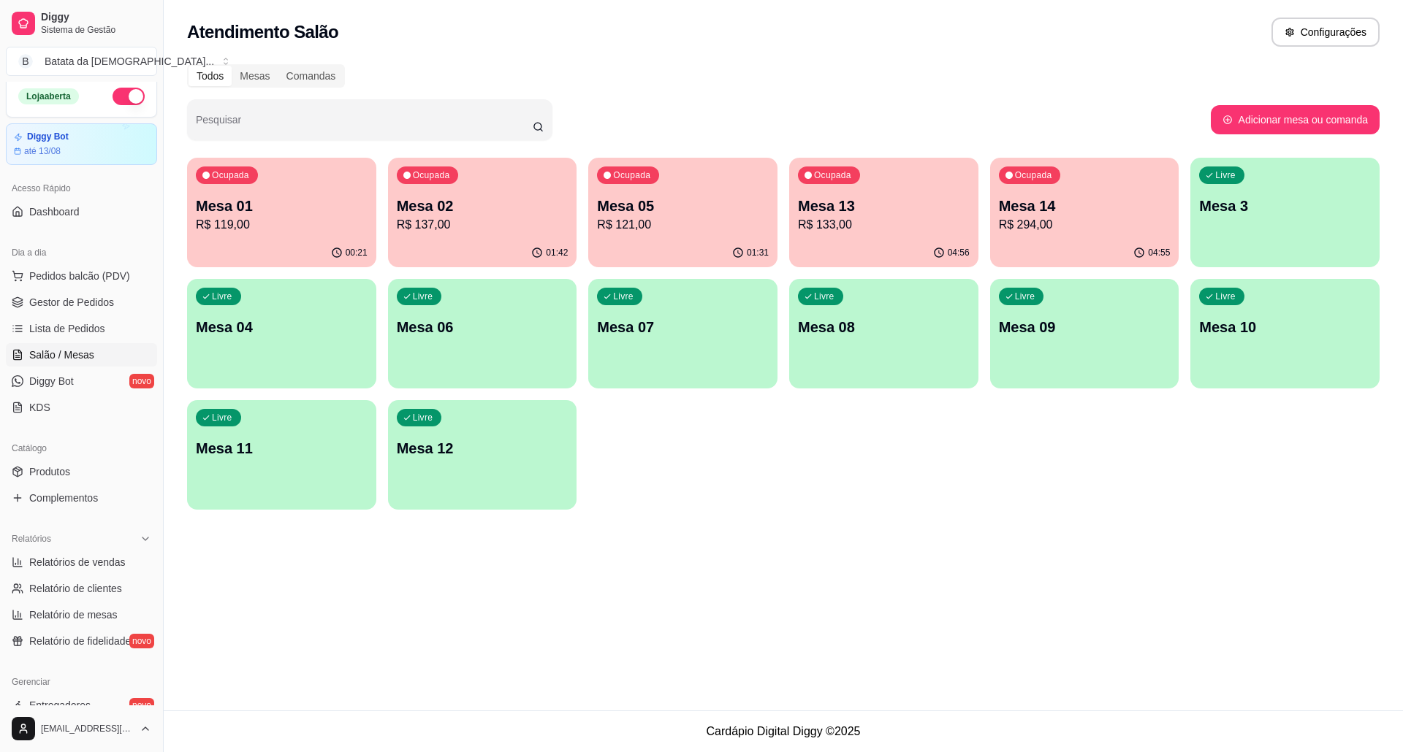
click at [457, 207] on p "Mesa 02" at bounding box center [483, 206] width 172 height 20
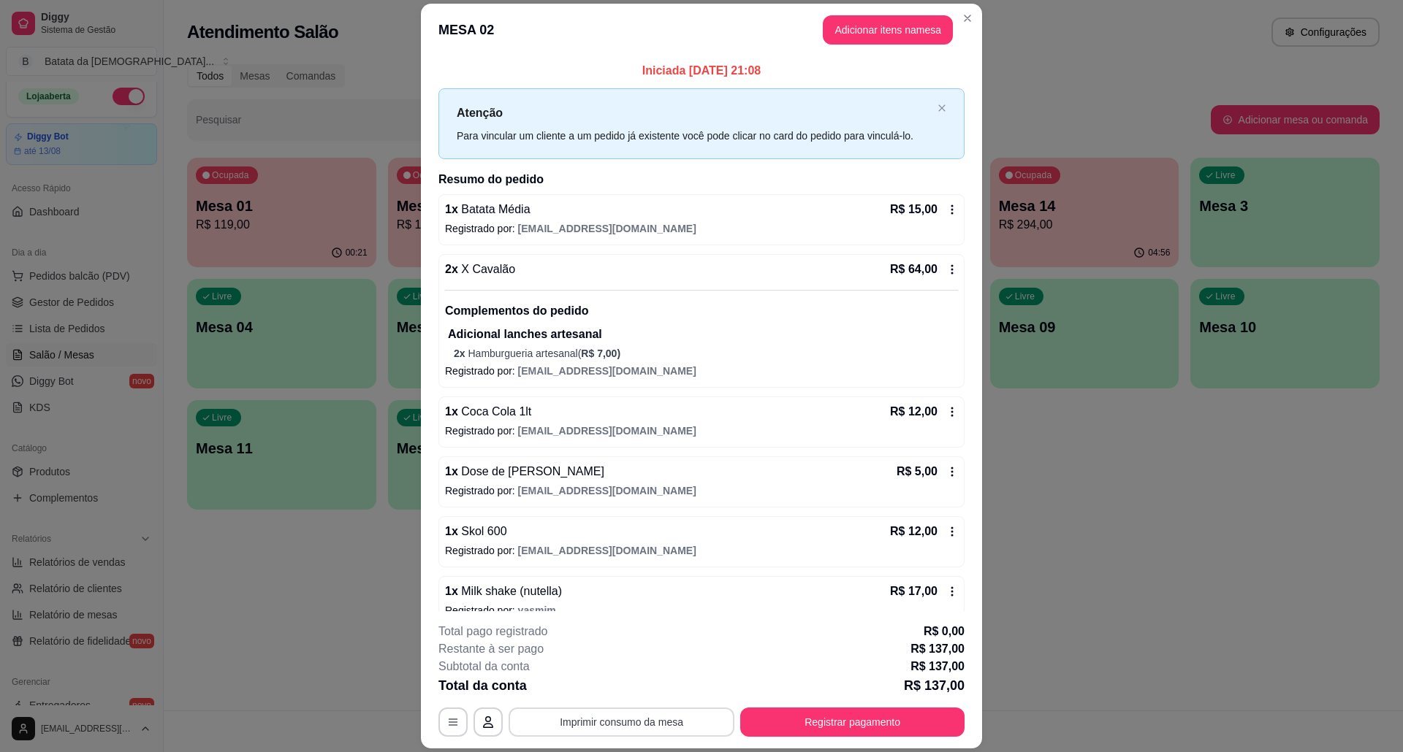
click at [630, 716] on button "Imprimir consumo da mesa" at bounding box center [621, 722] width 226 height 29
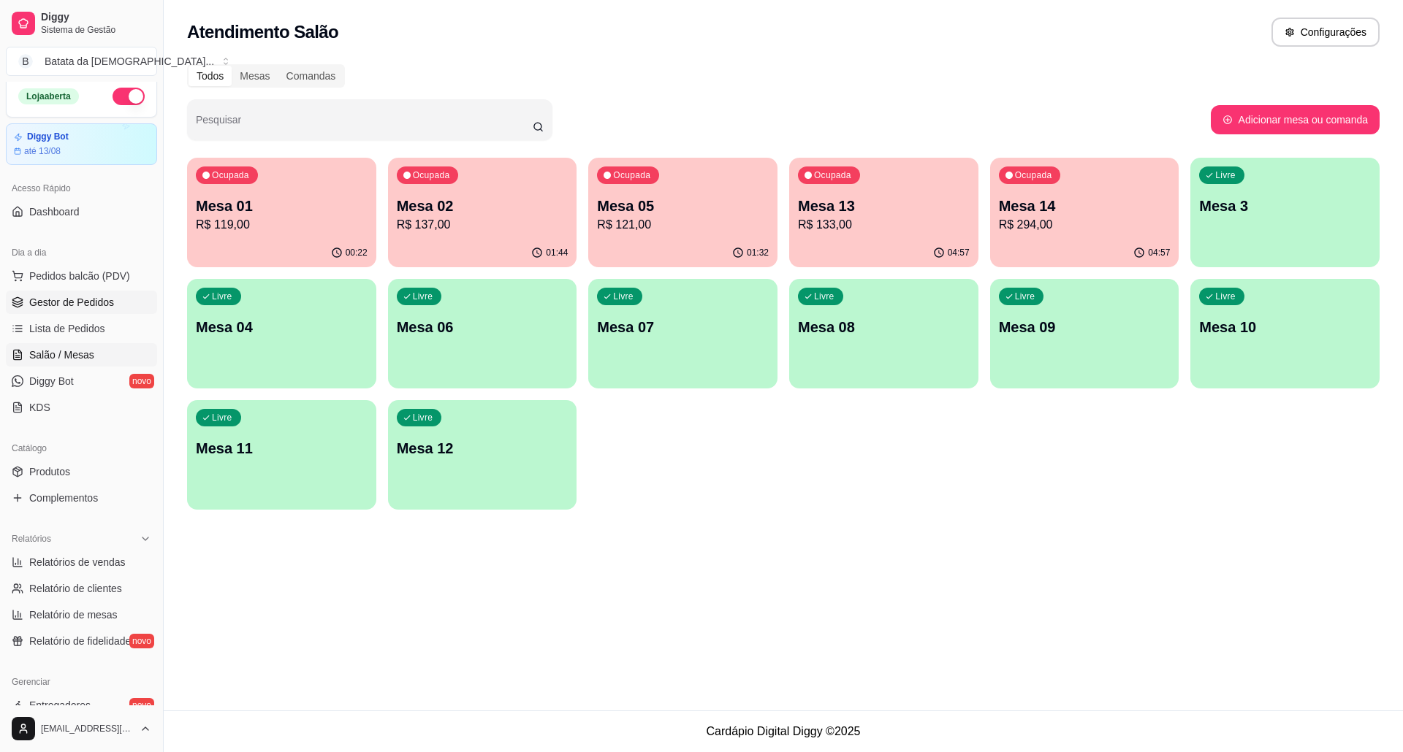
click at [100, 313] on link "Gestor de Pedidos" at bounding box center [81, 302] width 151 height 23
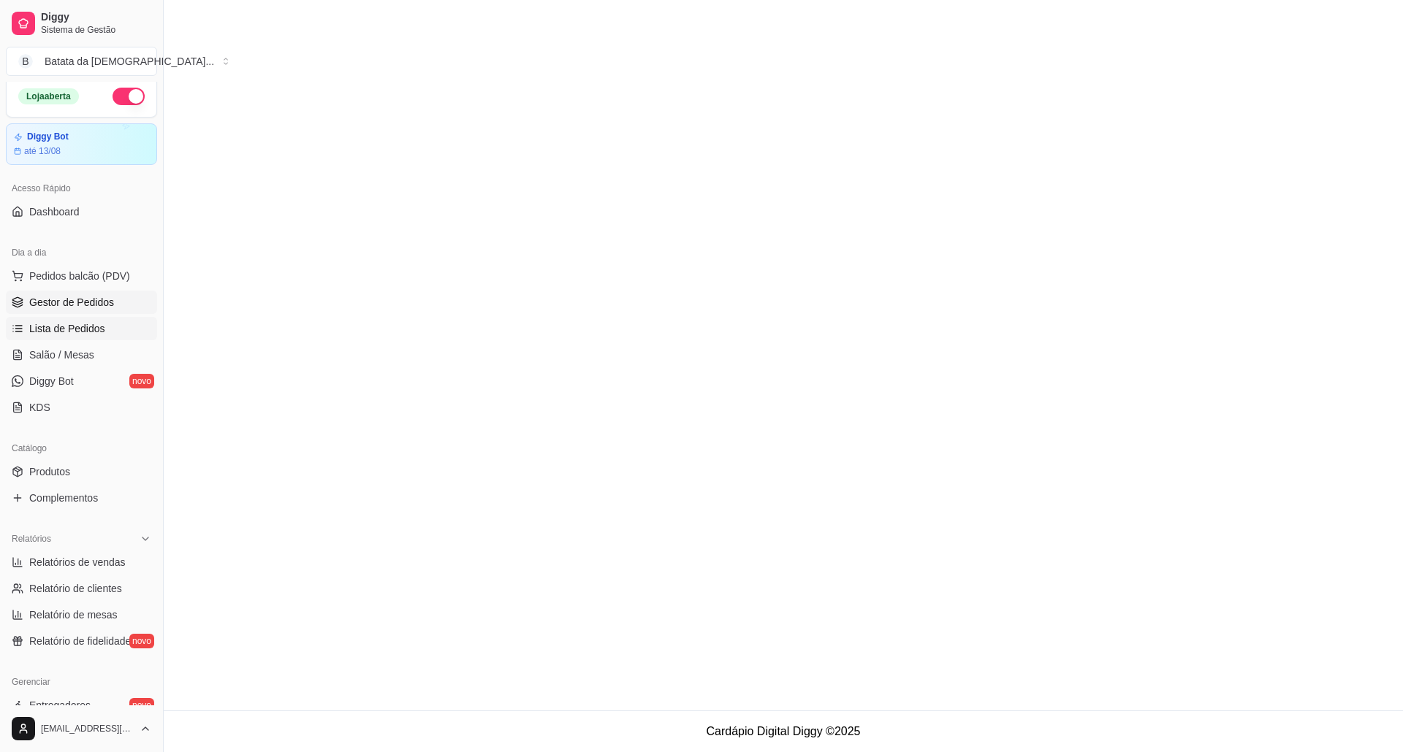
click at [100, 333] on span "Lista de Pedidos" at bounding box center [67, 328] width 76 height 15
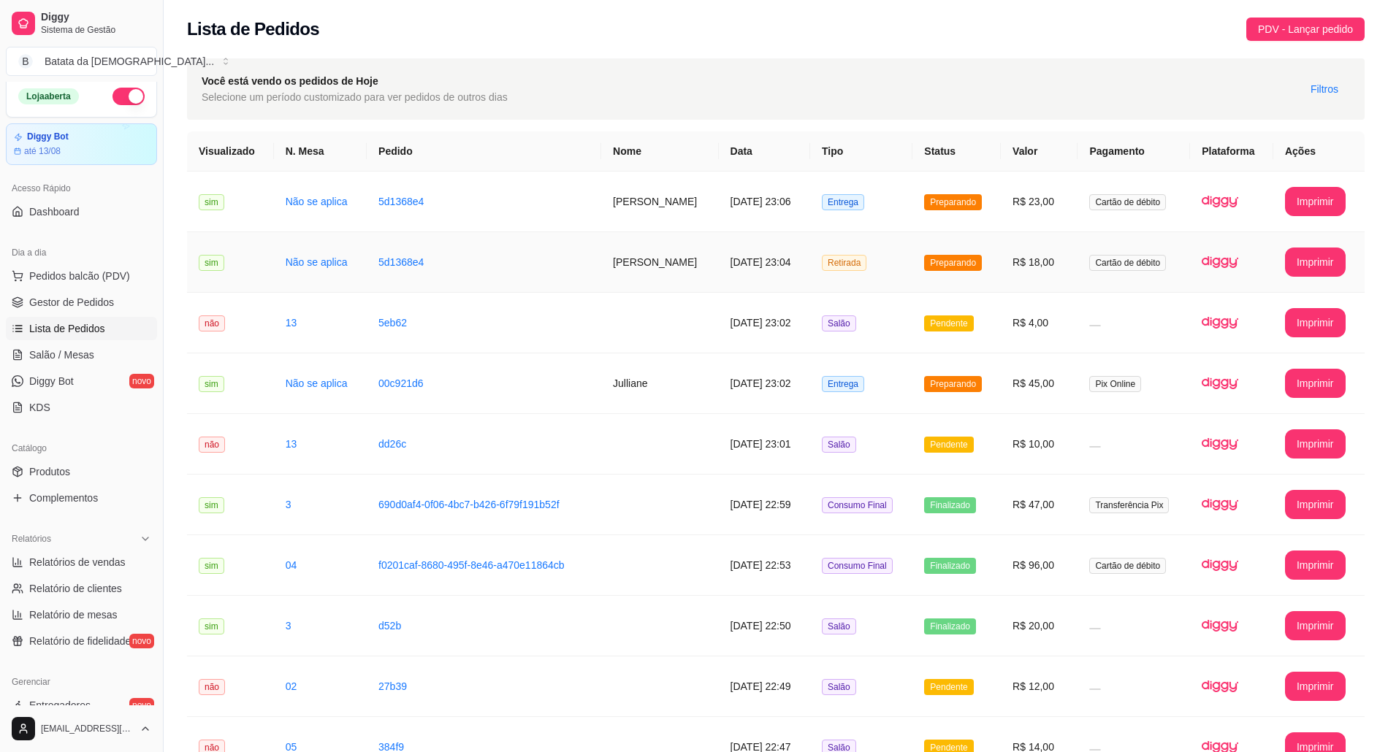
click at [912, 259] on td "Retirada" at bounding box center [861, 262] width 102 height 61
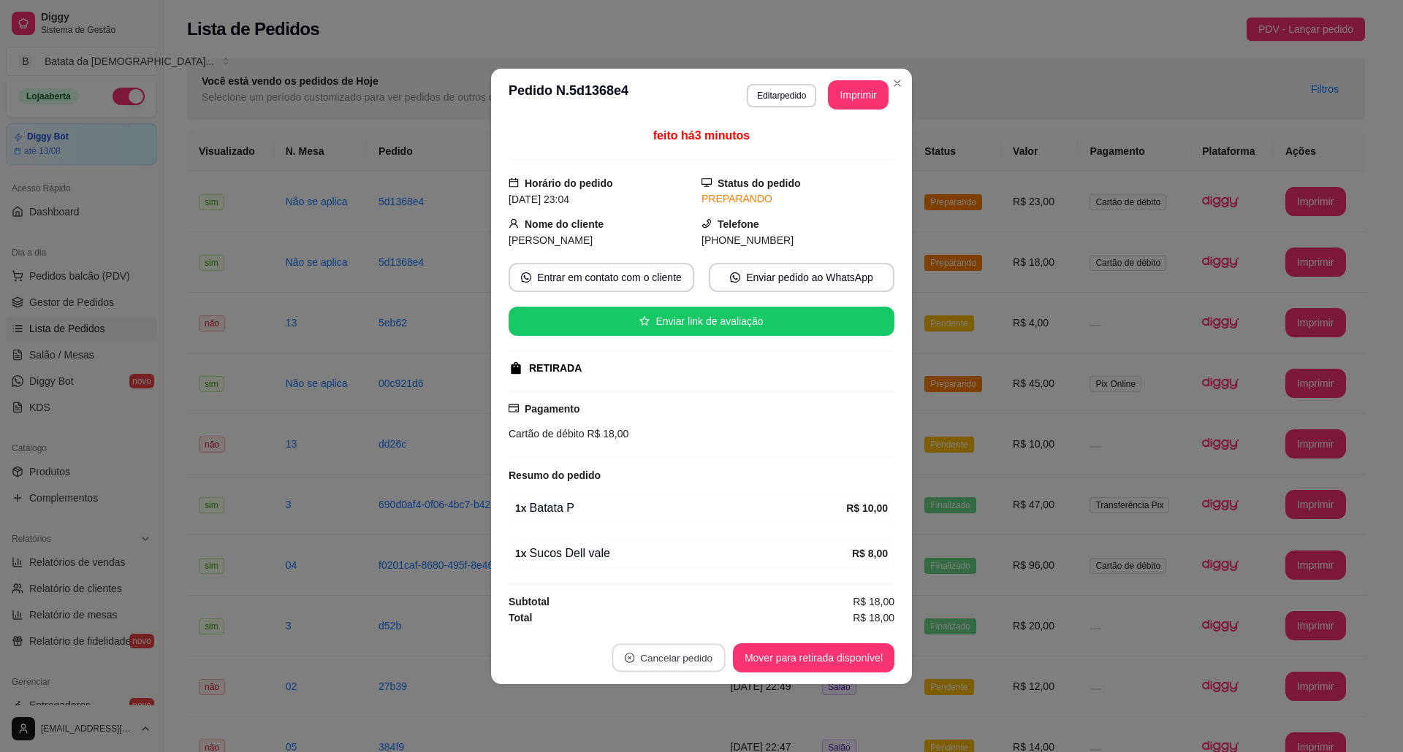
click at [670, 662] on button "Cancelar pedido" at bounding box center [667, 658] width 113 height 28
click at [722, 625] on button "Sim" at bounding box center [709, 624] width 58 height 29
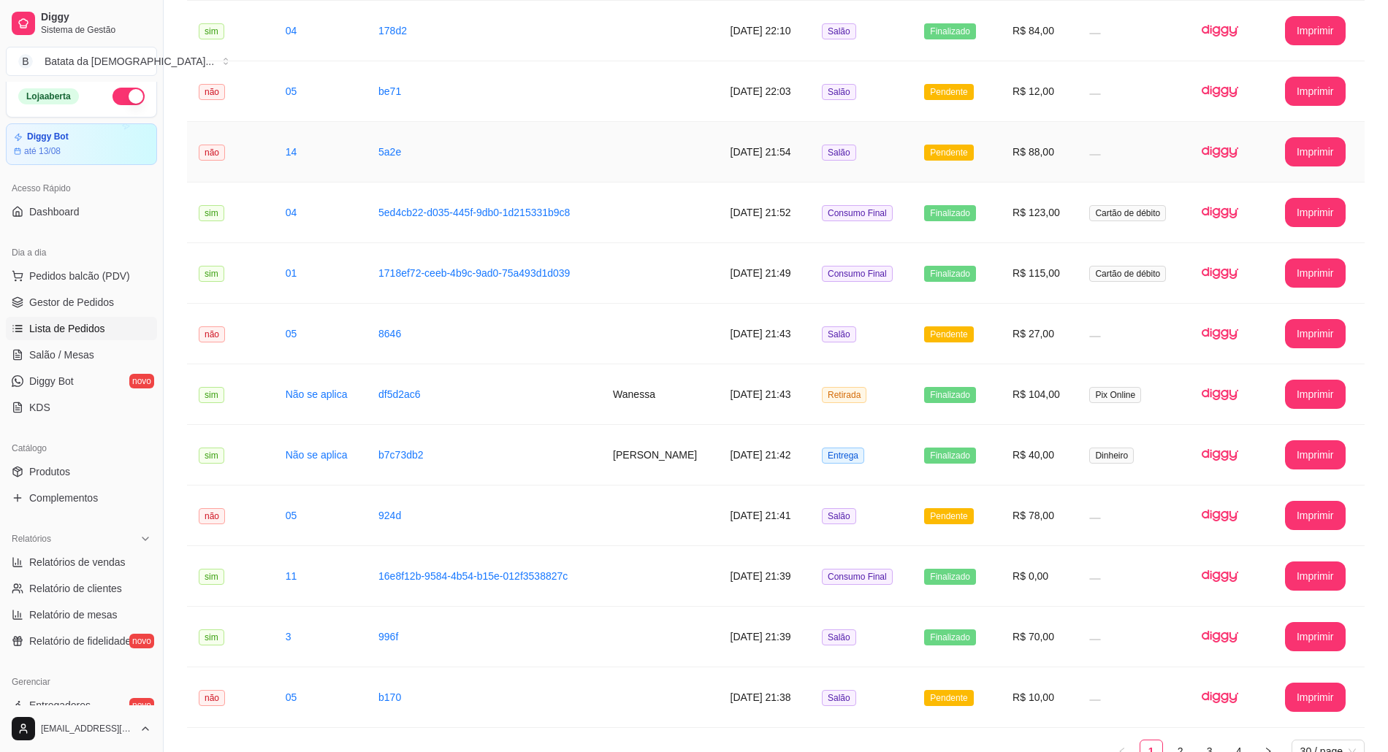
scroll to position [1351, 0]
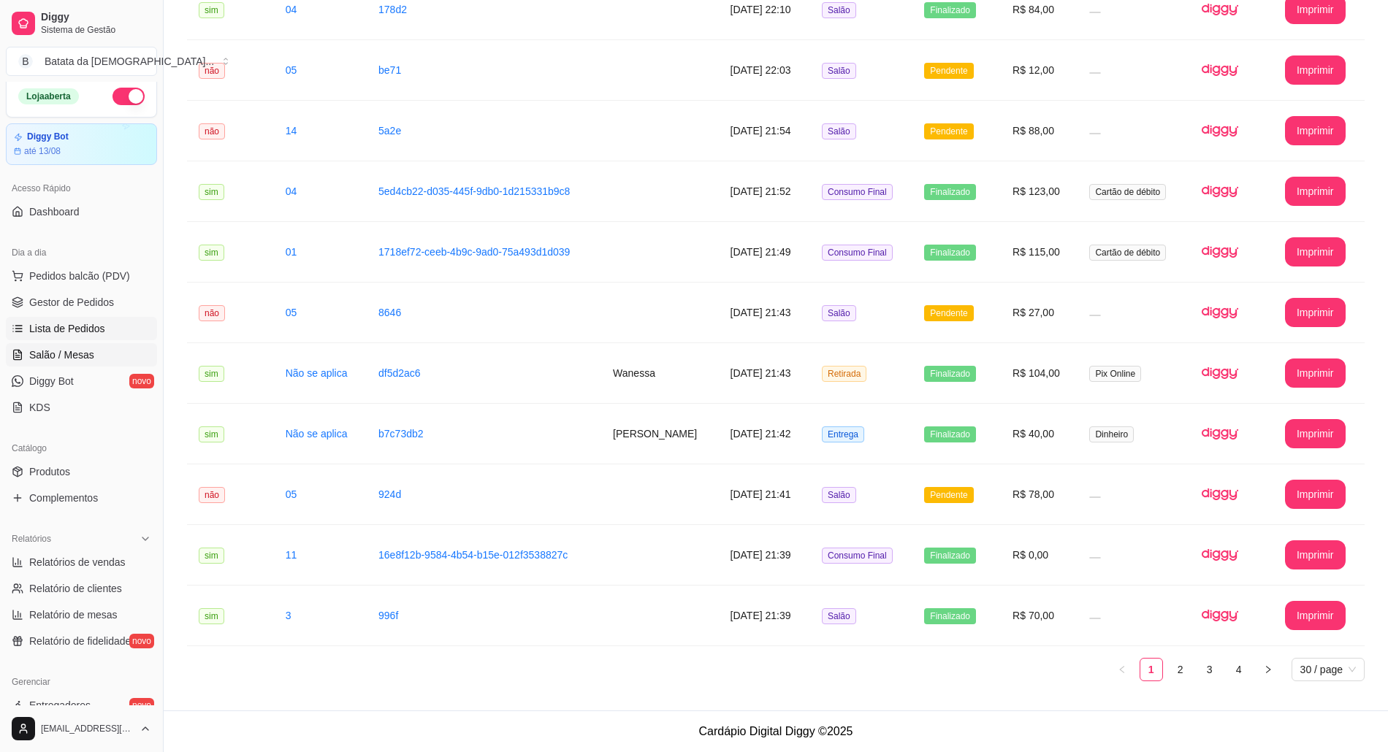
click at [105, 352] on link "Salão / Mesas" at bounding box center [81, 354] width 151 height 23
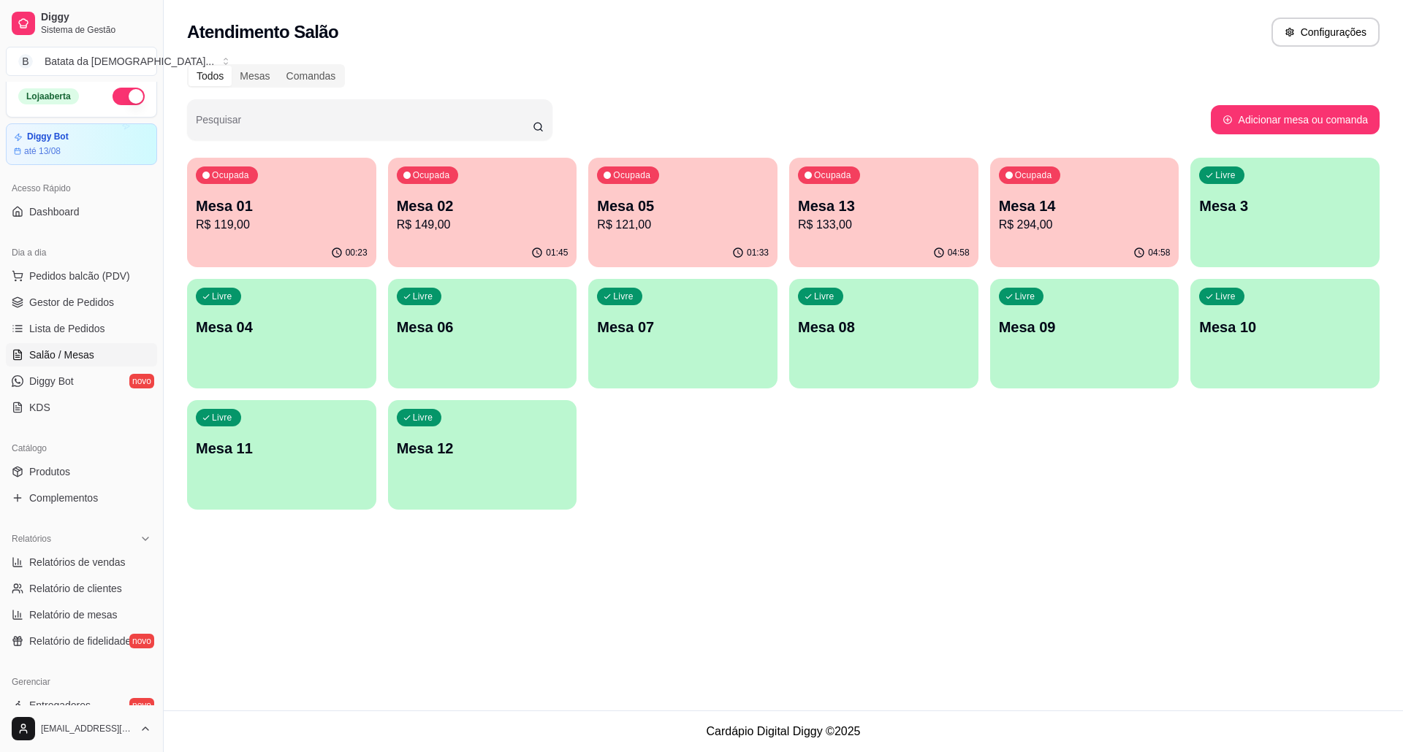
click at [480, 249] on div "01:45" at bounding box center [482, 253] width 189 height 28
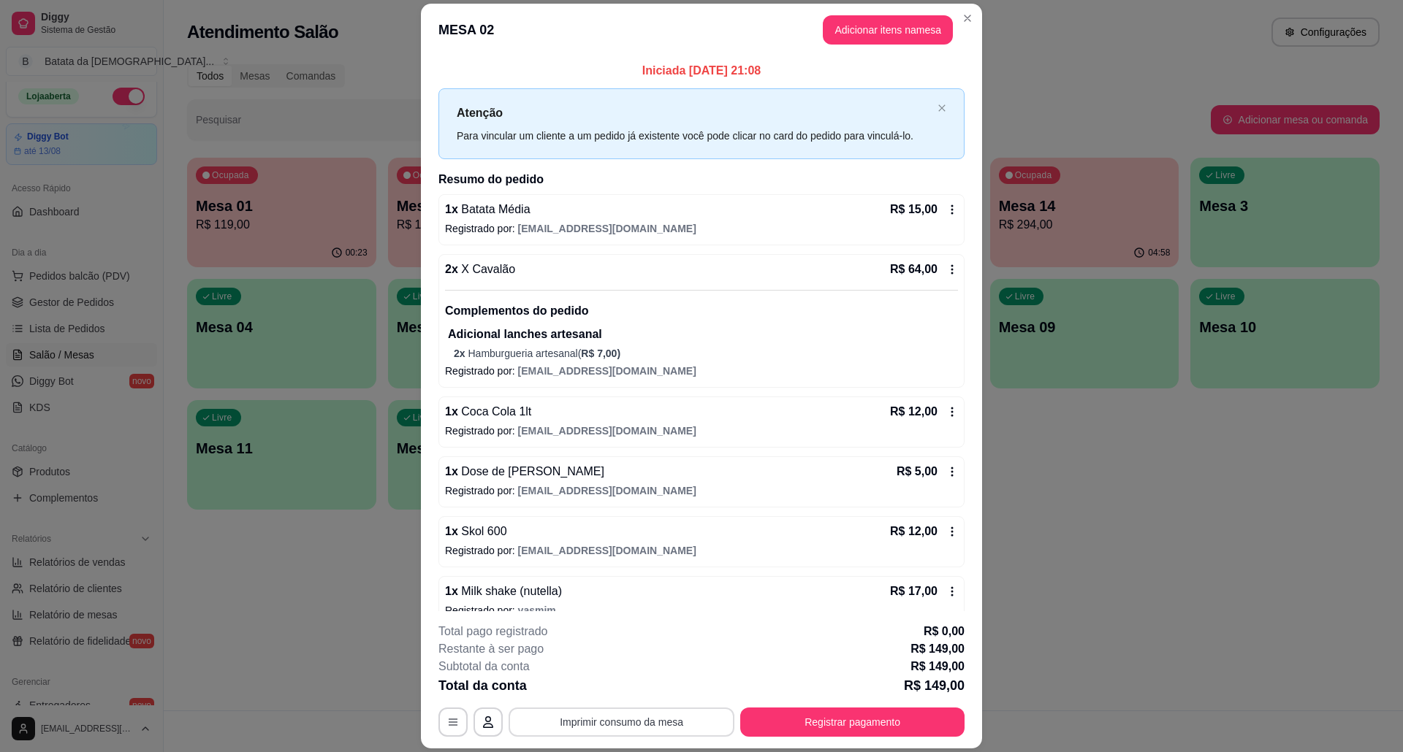
click at [581, 708] on button "Imprimir consumo da mesa" at bounding box center [621, 722] width 226 height 29
click at [594, 725] on button "Imprimir consumo da mesa" at bounding box center [621, 722] width 219 height 28
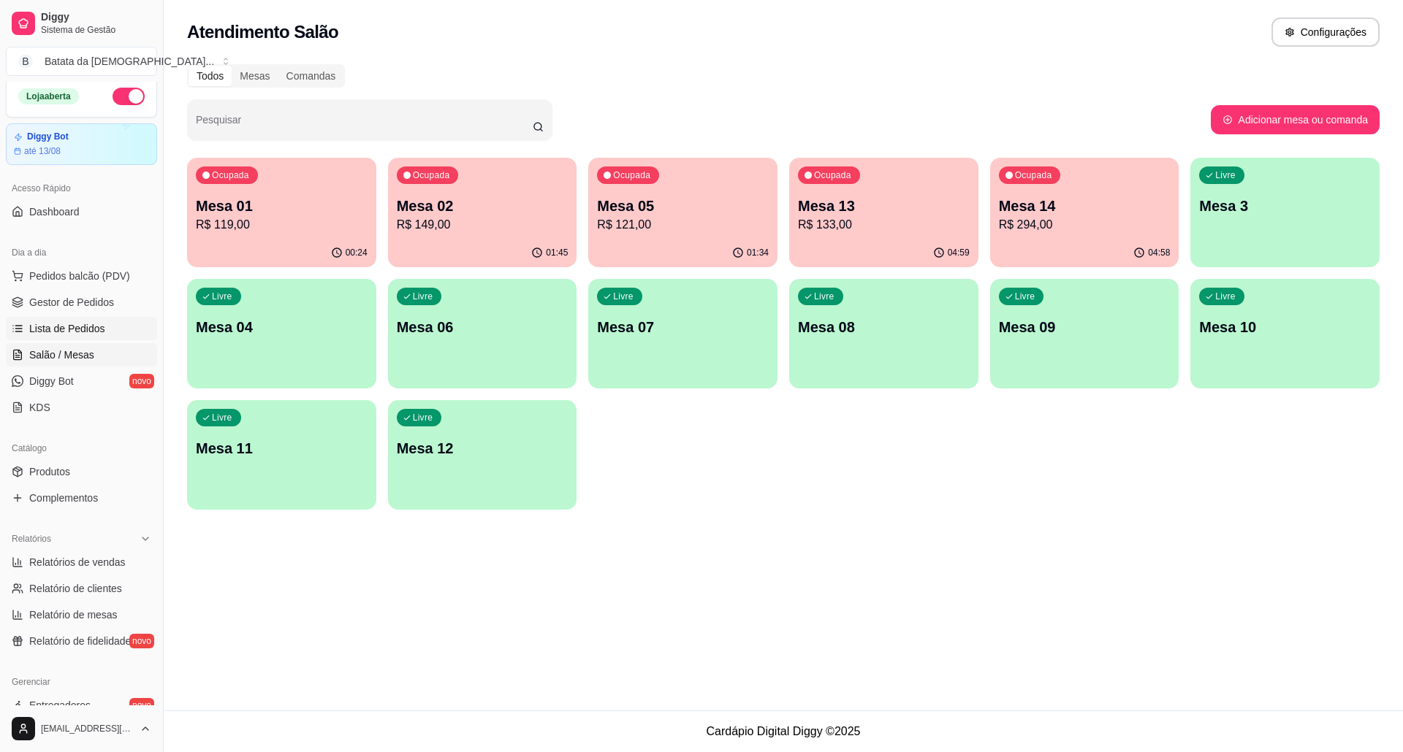
click at [59, 319] on link "Lista de Pedidos" at bounding box center [81, 328] width 151 height 23
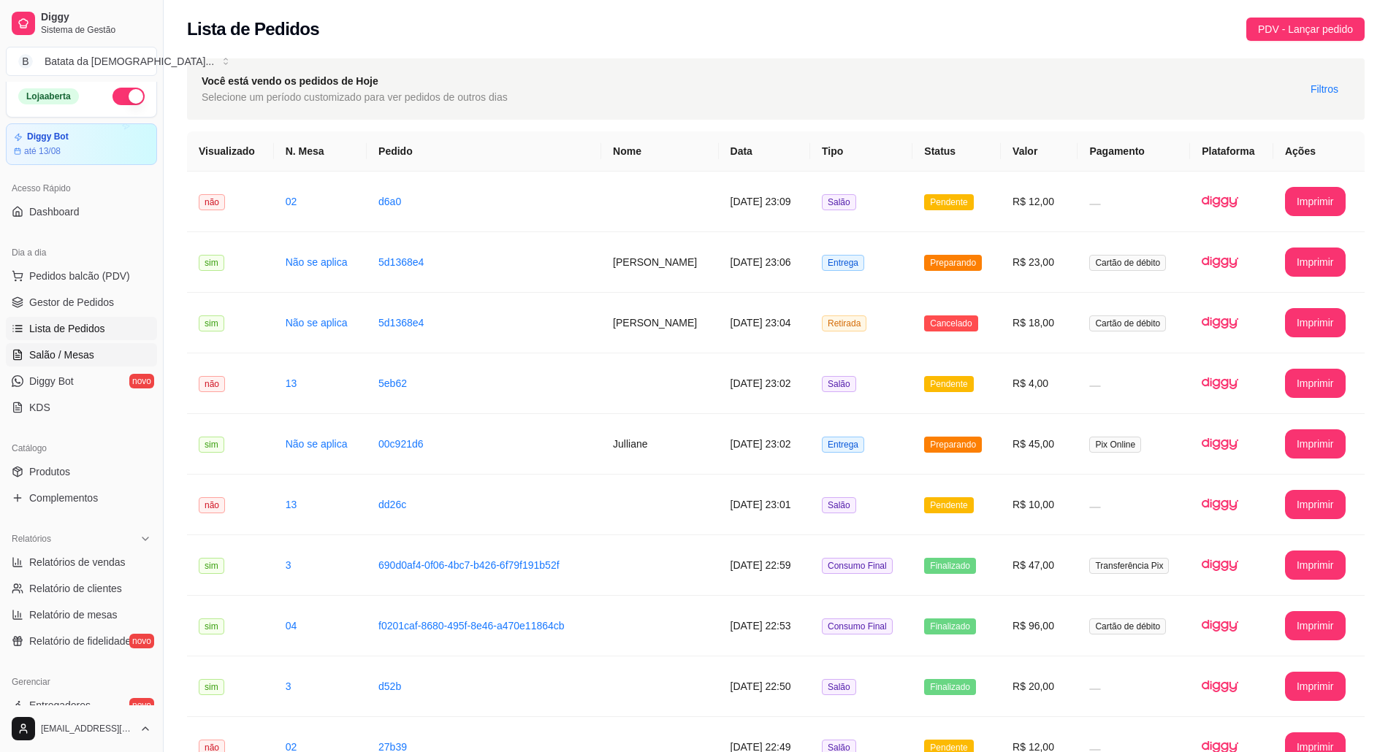
click at [48, 361] on span "Salão / Mesas" at bounding box center [61, 355] width 65 height 15
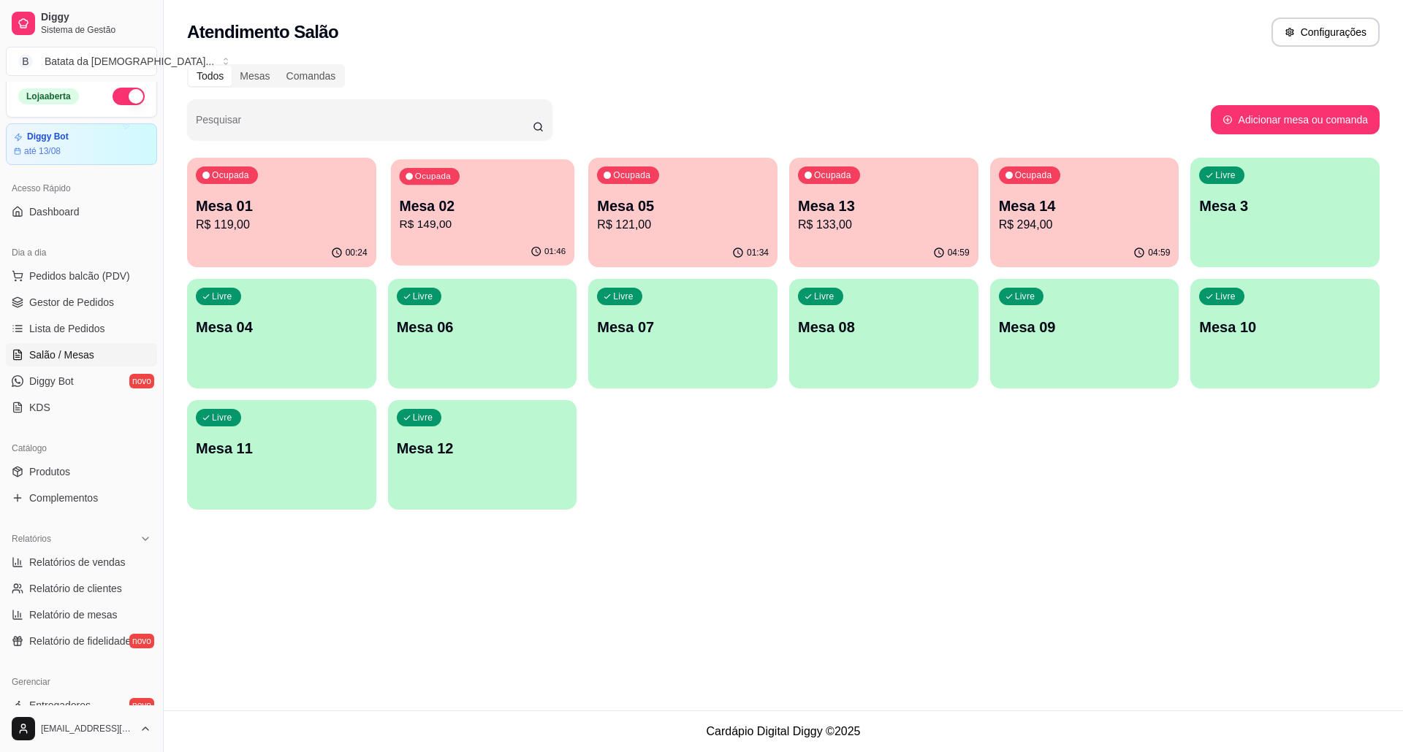
click at [480, 245] on div "01:46" at bounding box center [482, 252] width 183 height 28
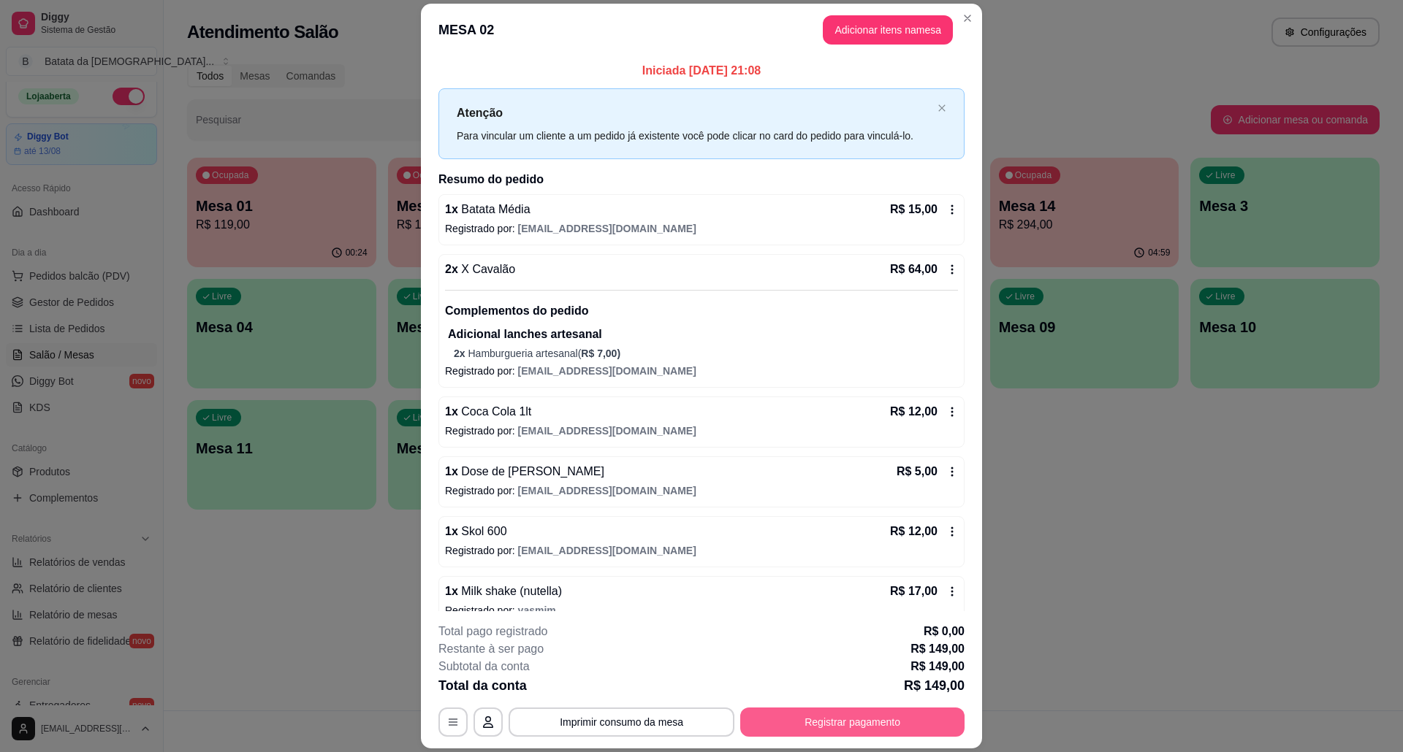
click at [853, 719] on button "Registrar pagamento" at bounding box center [852, 722] width 224 height 29
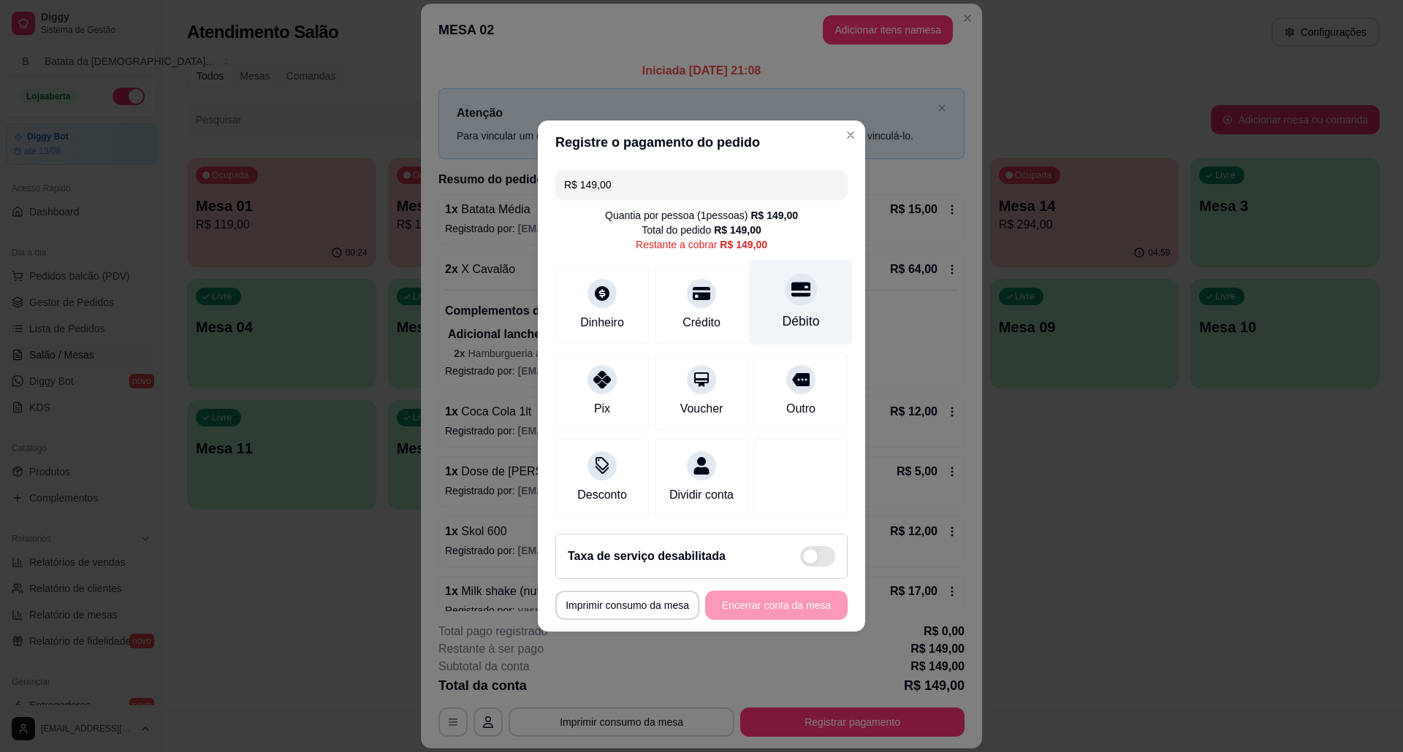
click at [782, 312] on div "Débito" at bounding box center [800, 321] width 37 height 19
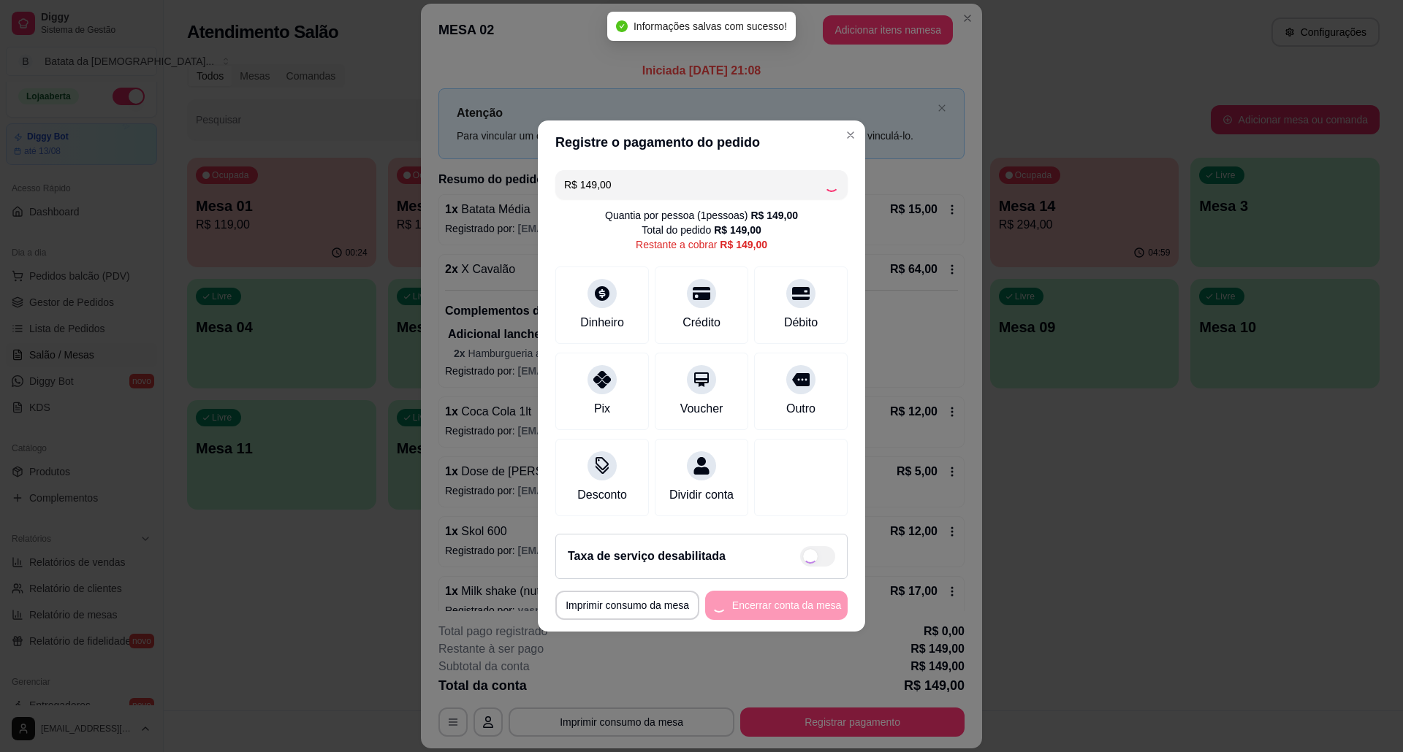
type input "R$ 0,00"
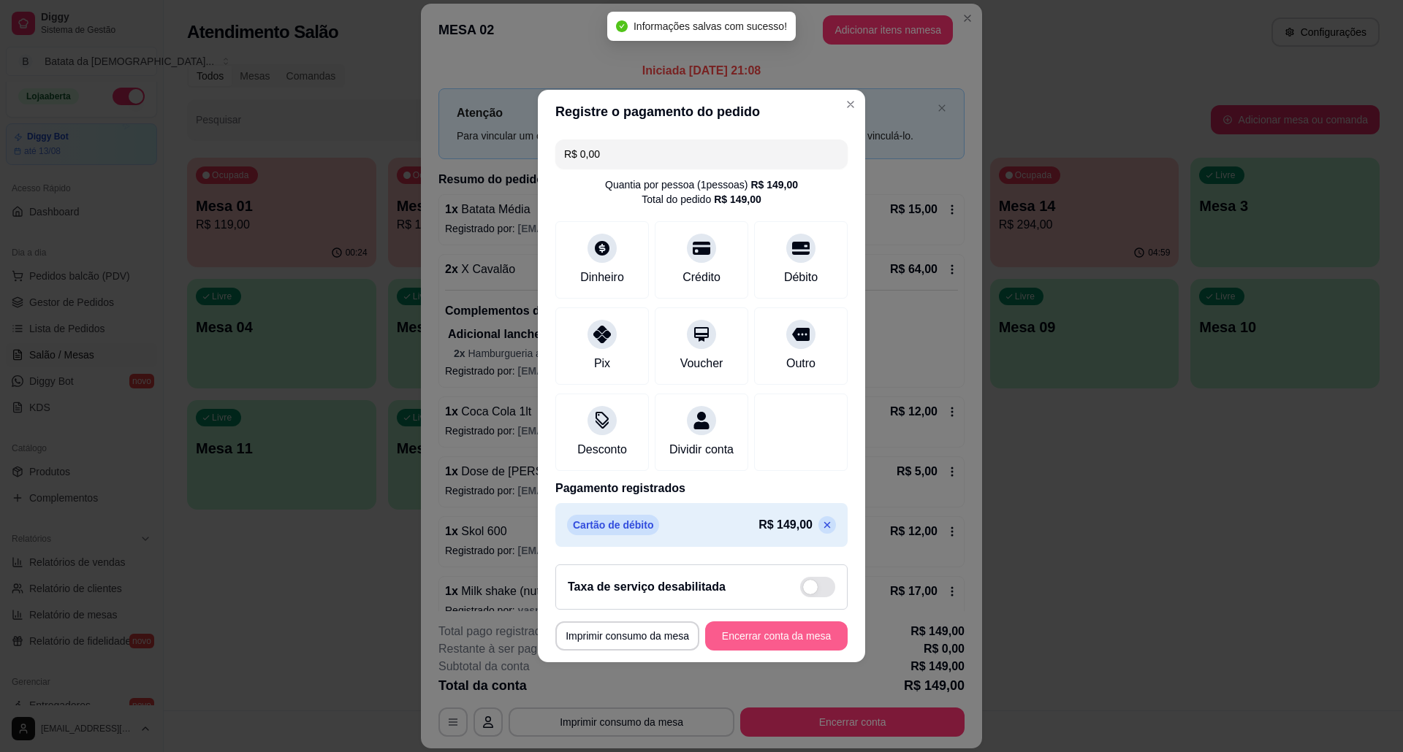
click at [782, 635] on button "Encerrar conta da mesa" at bounding box center [776, 636] width 142 height 29
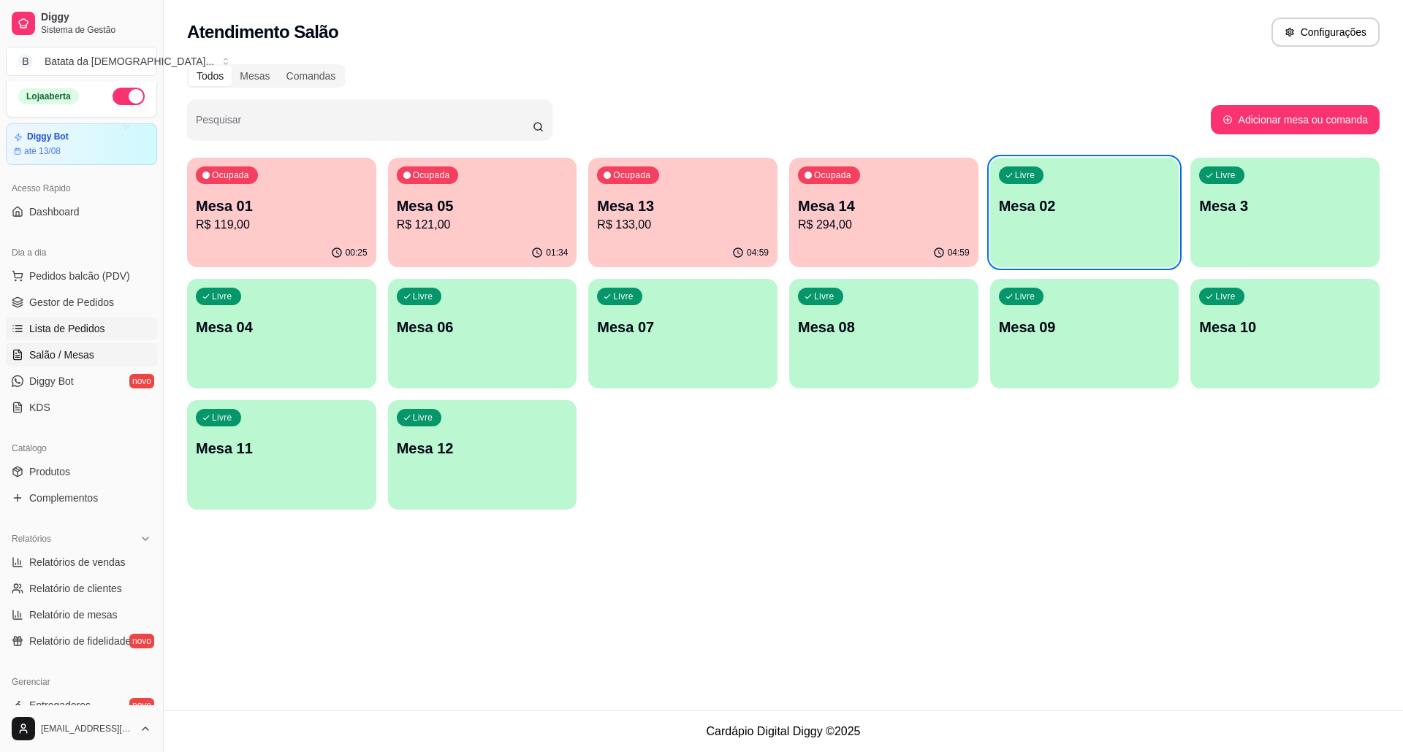
click at [69, 325] on span "Lista de Pedidos" at bounding box center [67, 328] width 76 height 15
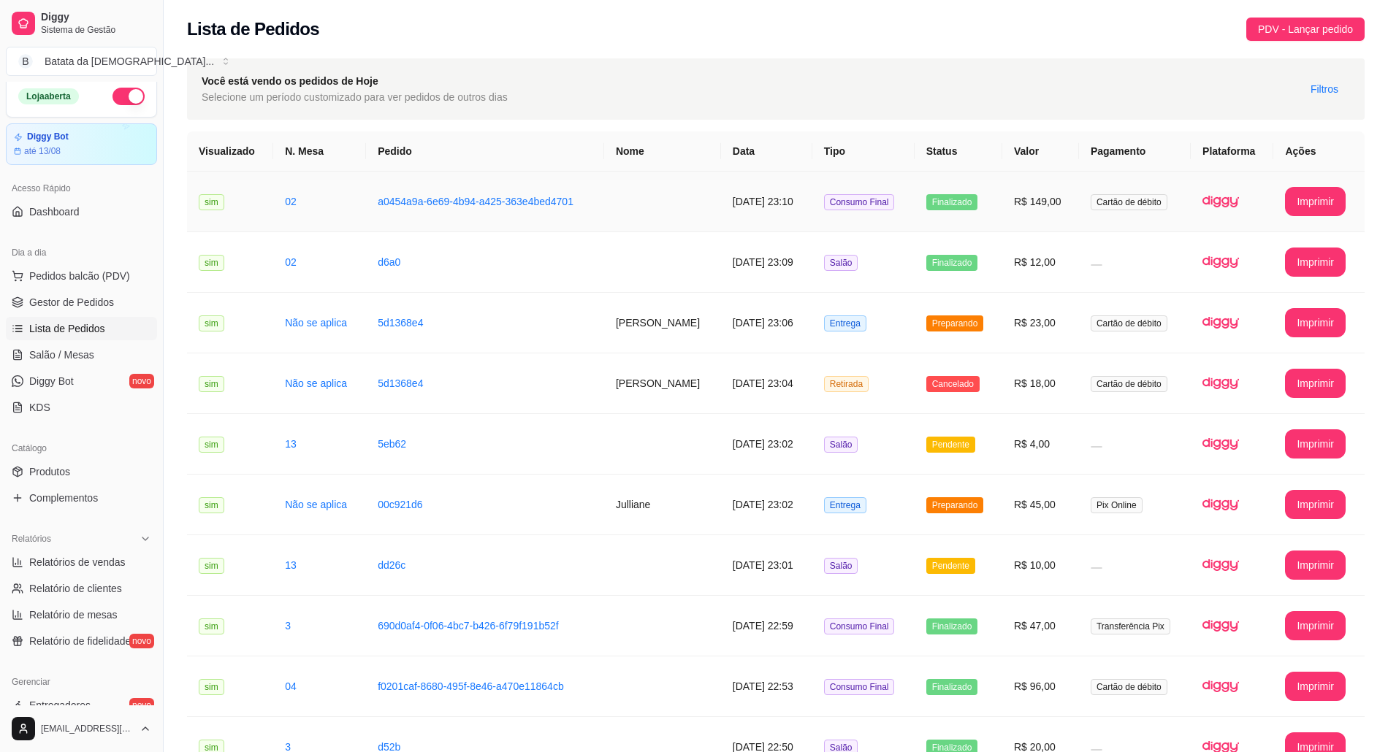
click at [960, 205] on span "Finalizado" at bounding box center [952, 202] width 52 height 16
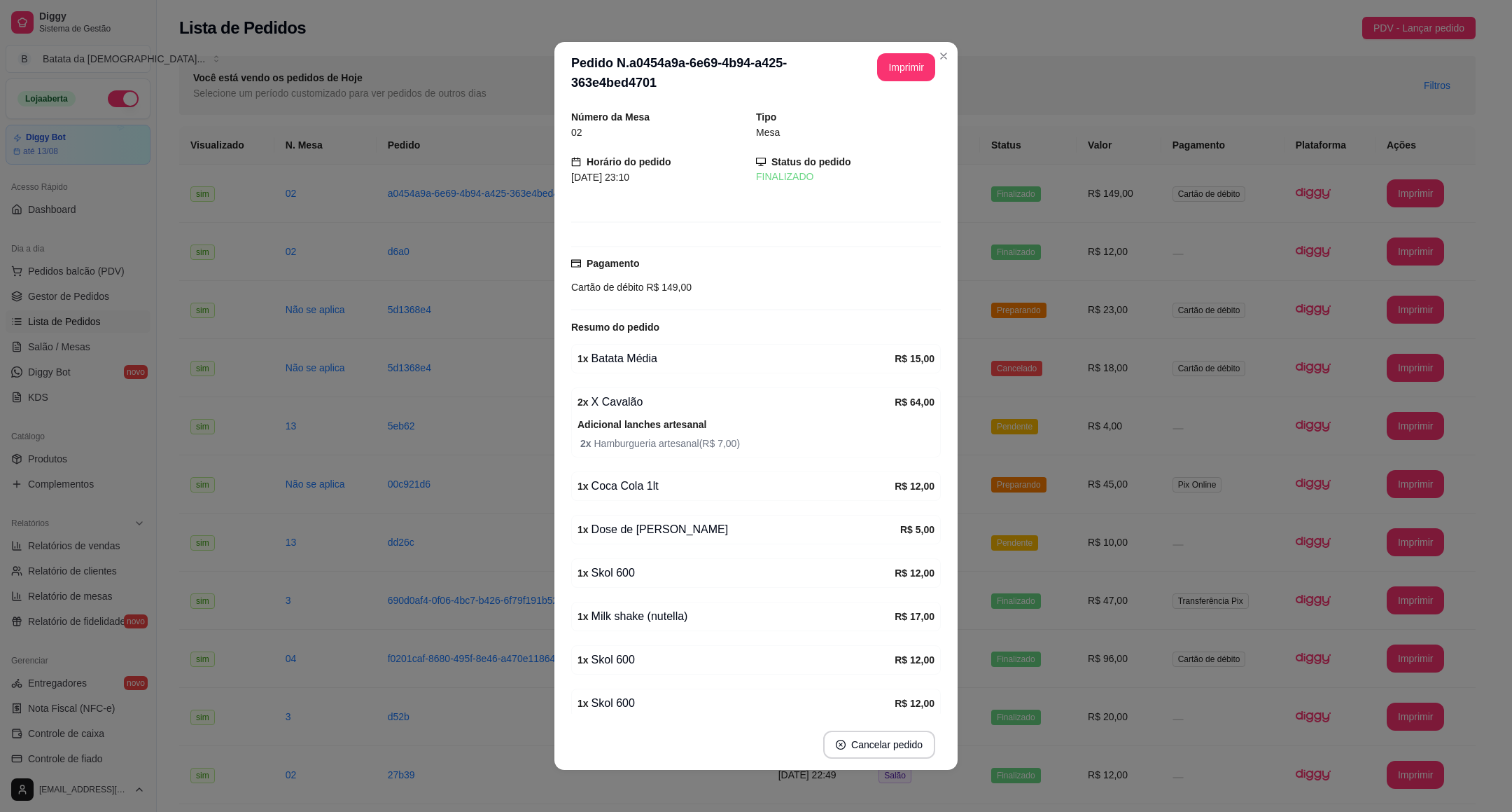
scroll to position [68, 0]
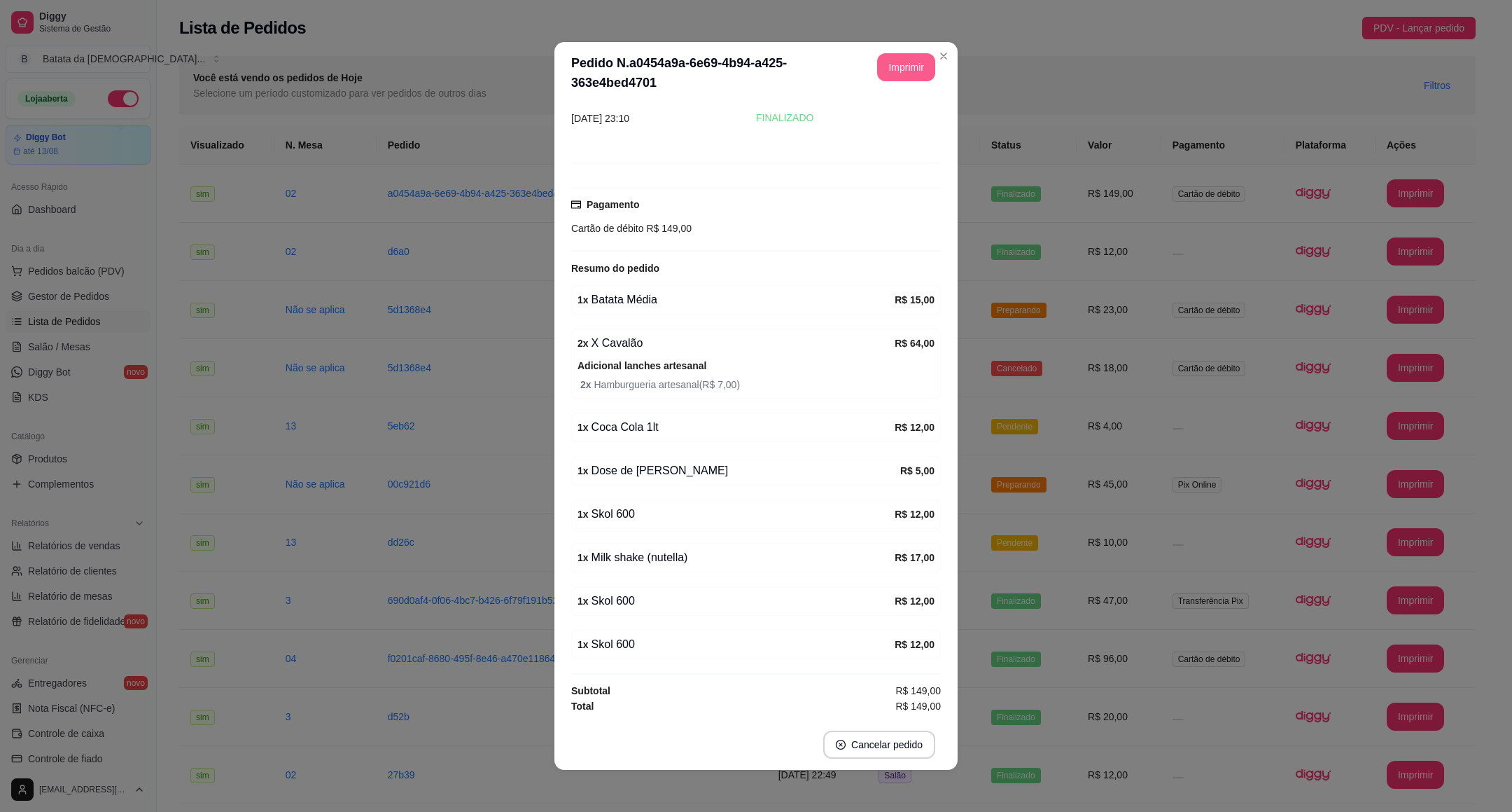
click at [920, 55] on button "Imprimir" at bounding box center [905, 67] width 58 height 28
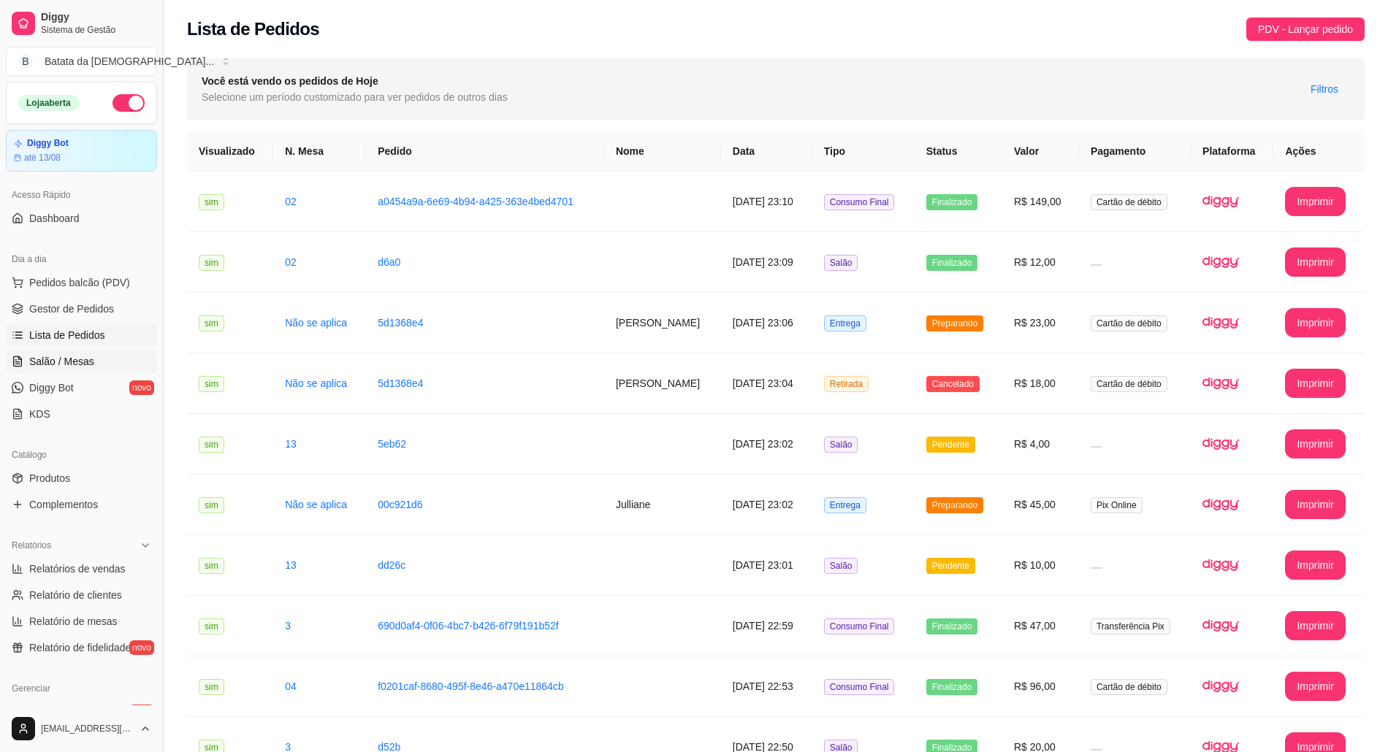
click at [67, 371] on link "Salão / Mesas" at bounding box center [81, 361] width 151 height 23
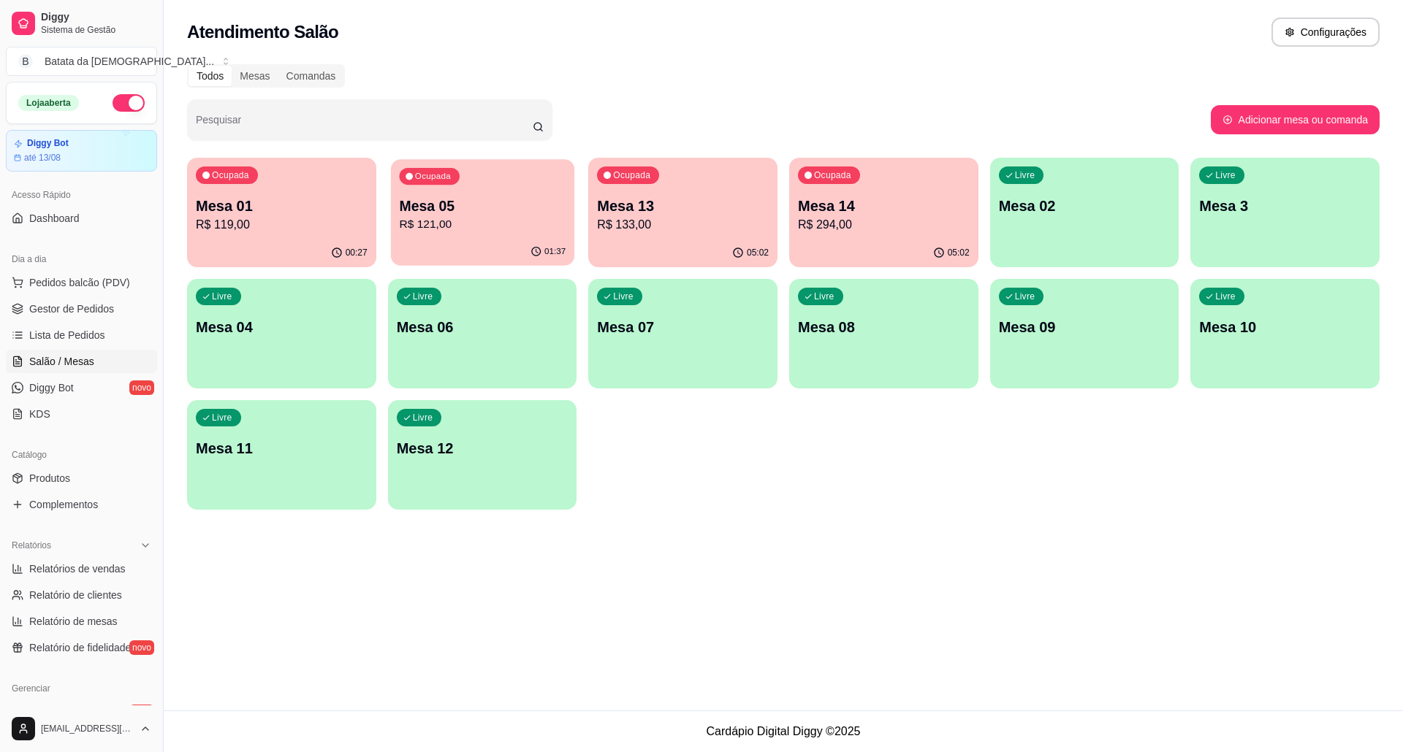
click at [415, 210] on p "Mesa 05" at bounding box center [482, 207] width 167 height 20
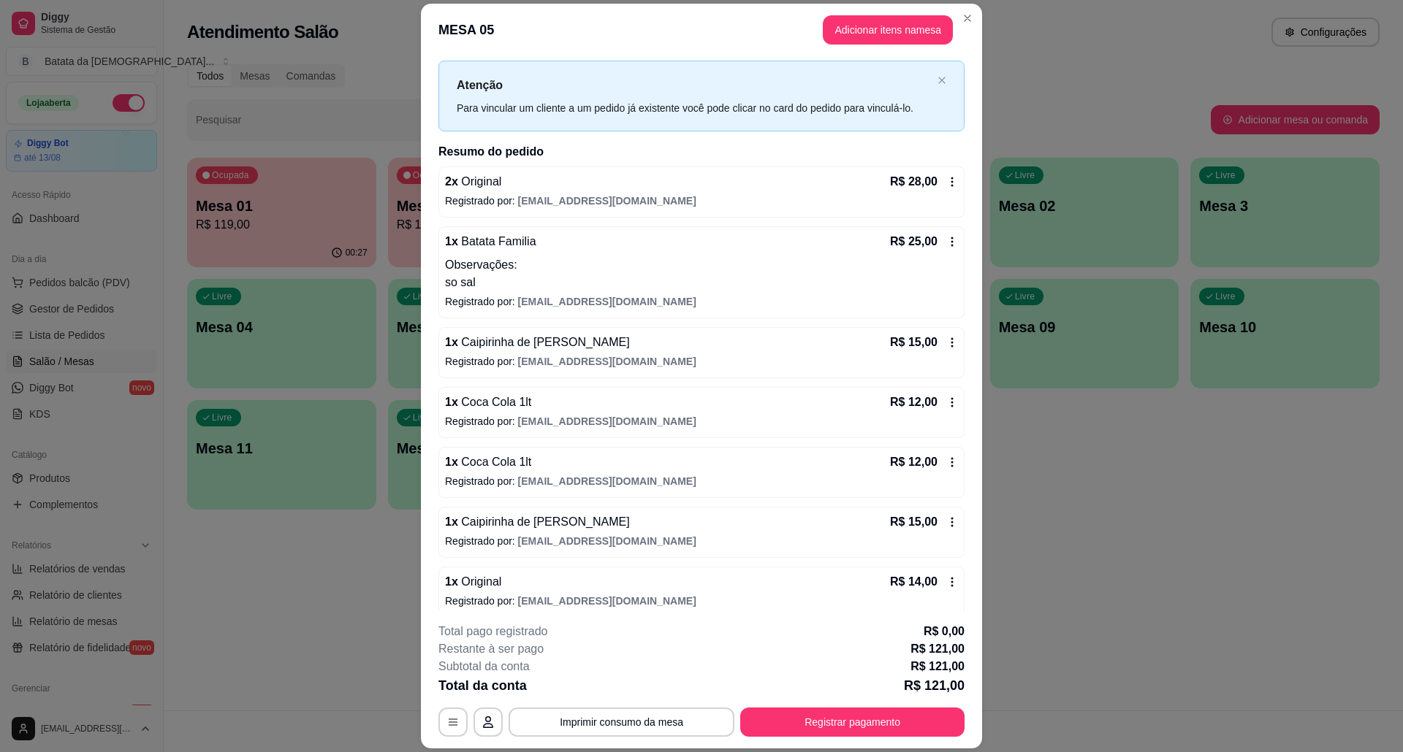
scroll to position [126, 0]
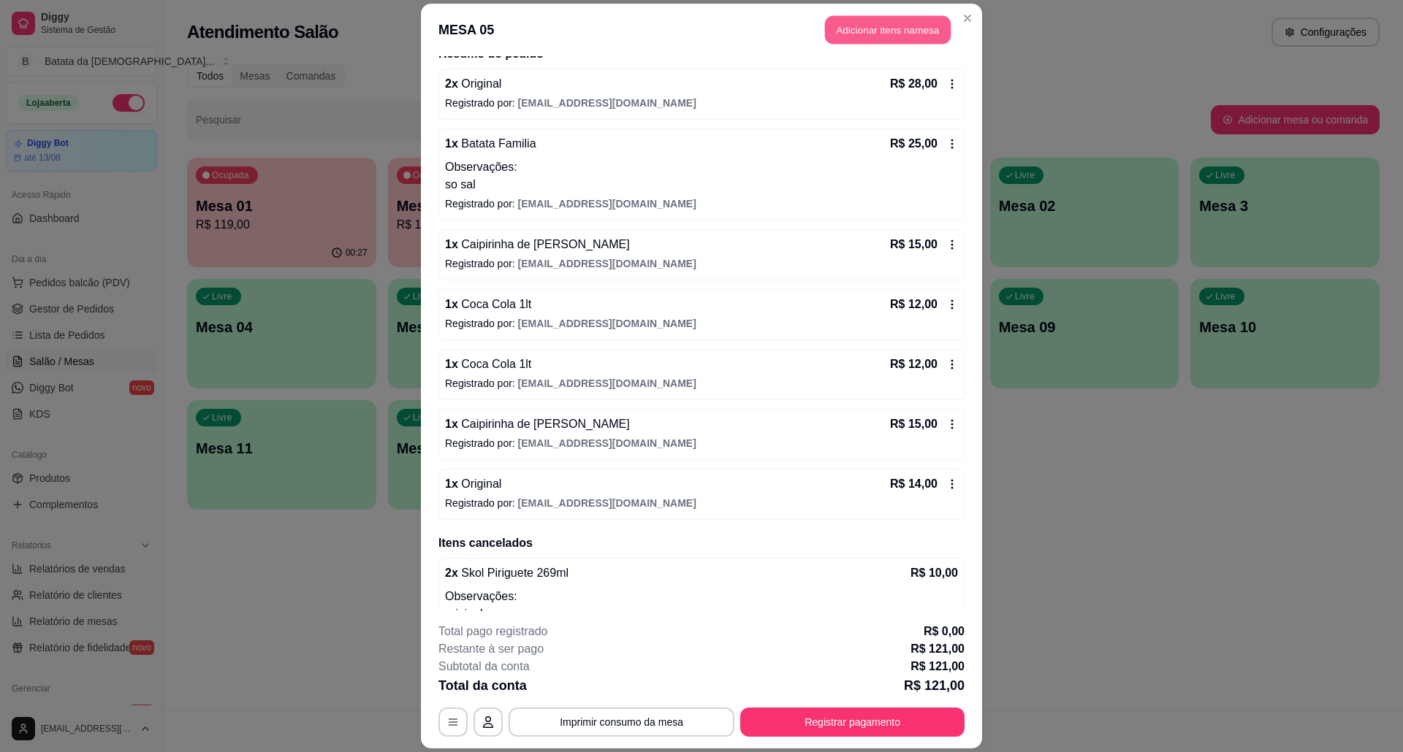
click at [872, 31] on button "Adicionar itens na mesa" at bounding box center [888, 30] width 126 height 28
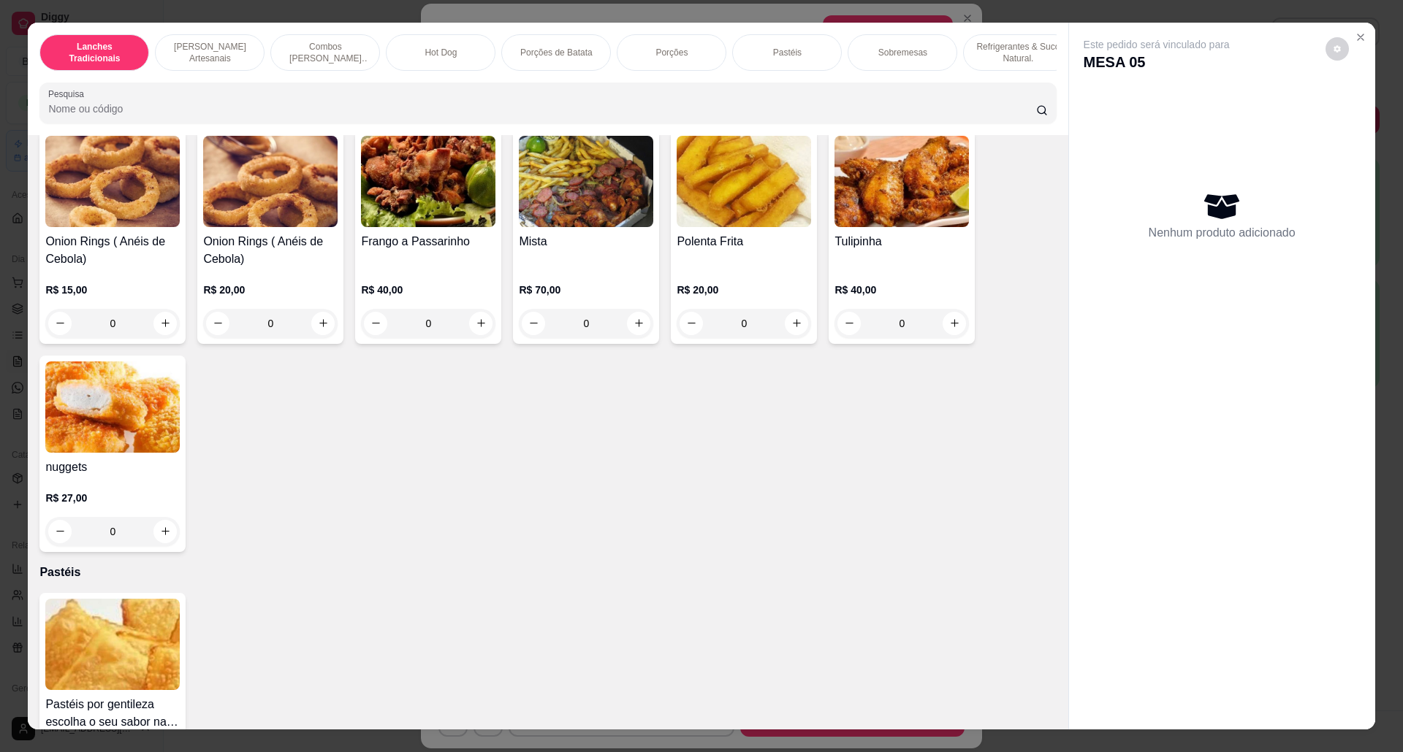
scroll to position [1948, 0]
click at [472, 207] on img at bounding box center [428, 180] width 134 height 91
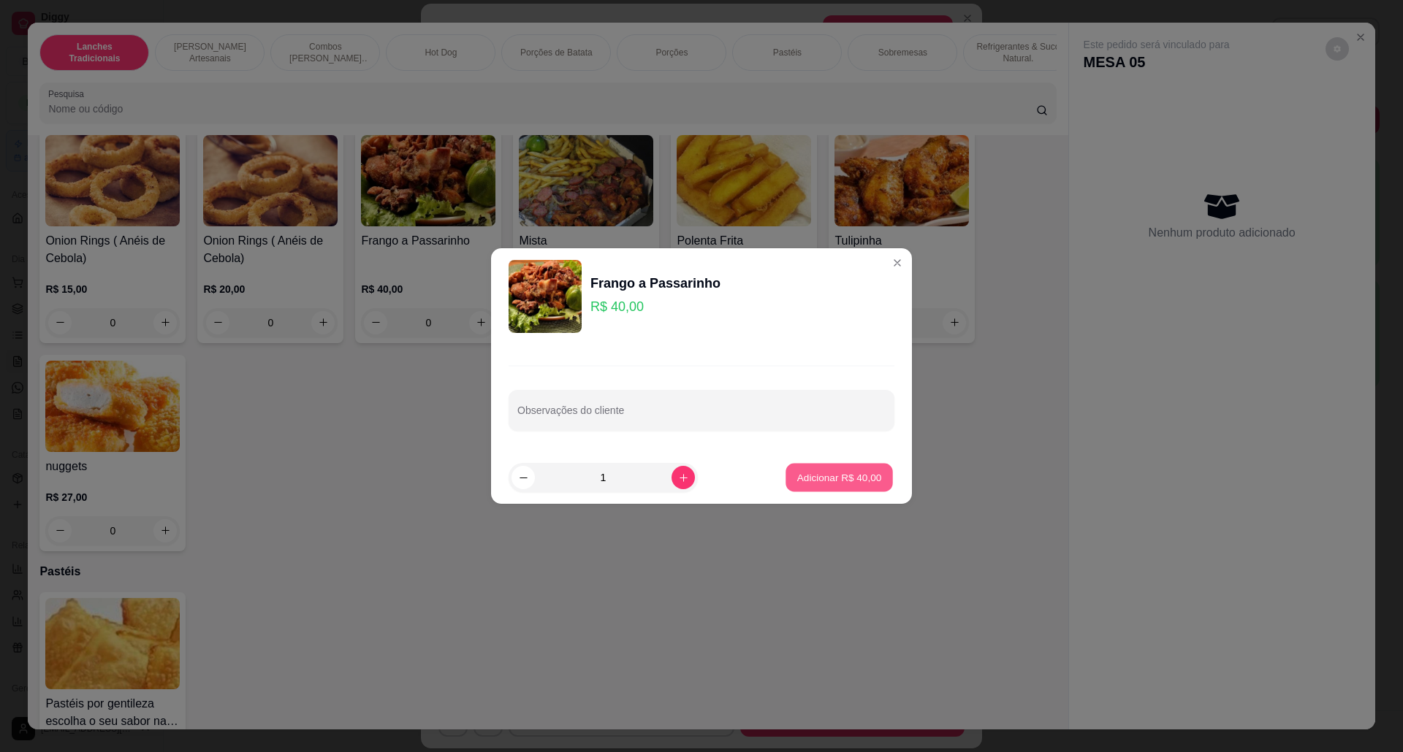
click at [809, 473] on p "Adicionar R$ 40,00" at bounding box center [839, 477] width 85 height 14
type input "1"
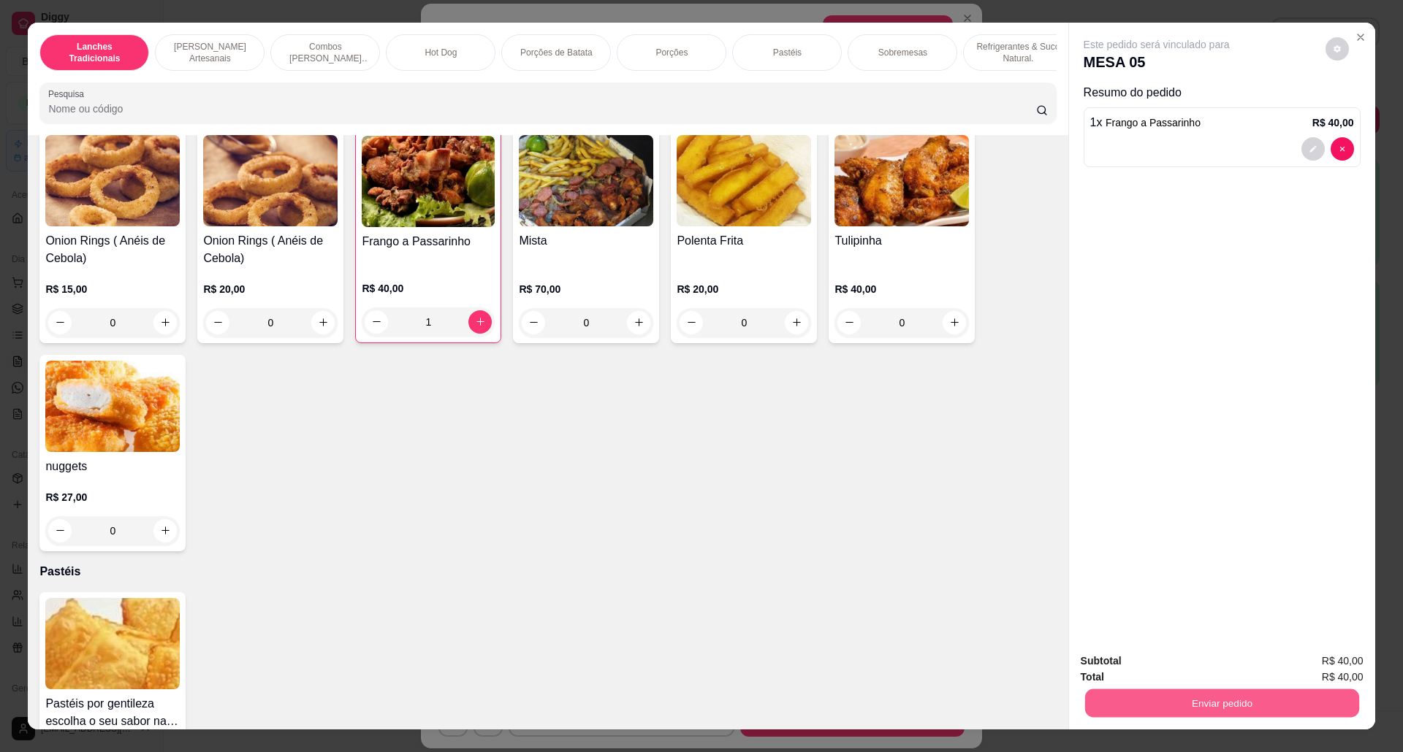
click at [1107, 696] on button "Enviar pedido" at bounding box center [1221, 704] width 274 height 28
click at [1107, 669] on button "Não registrar e enviar pedido" at bounding box center [1172, 668] width 148 height 27
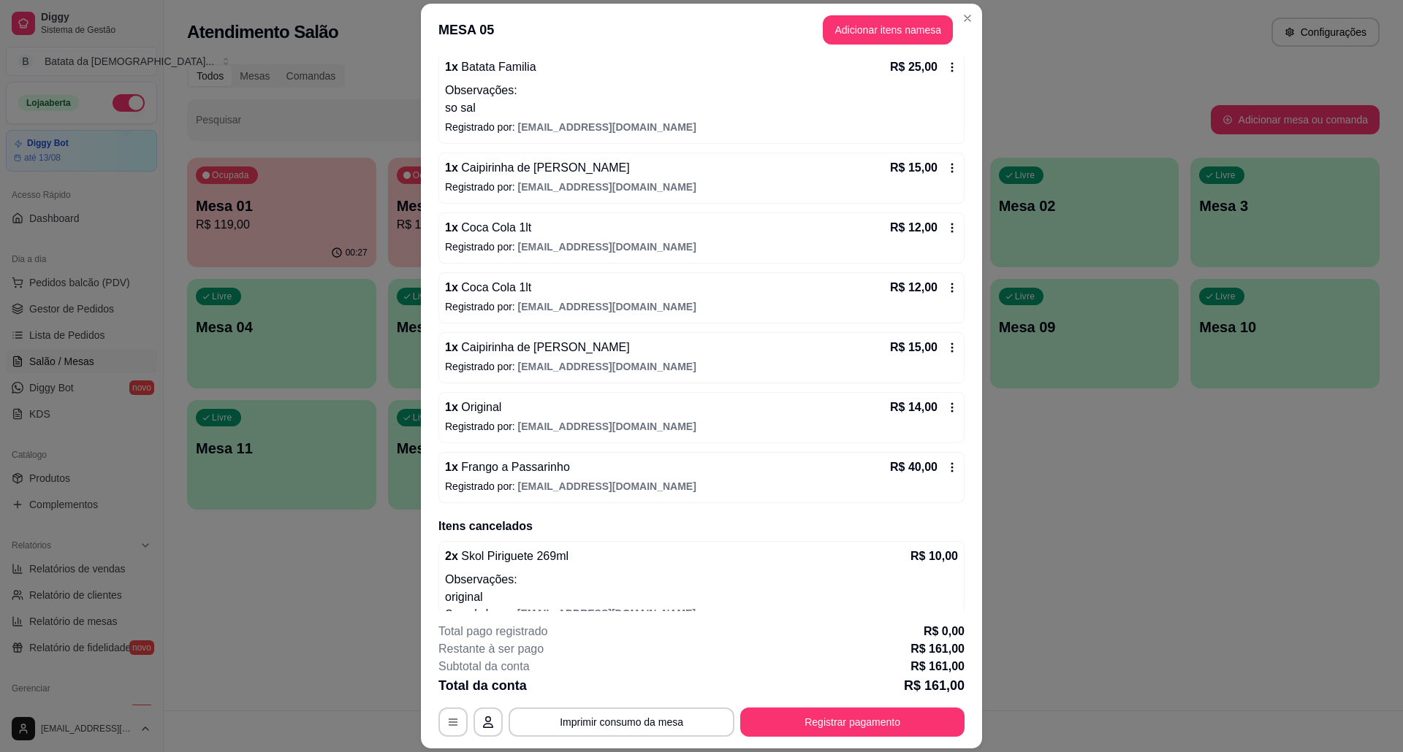
scroll to position [283, 0]
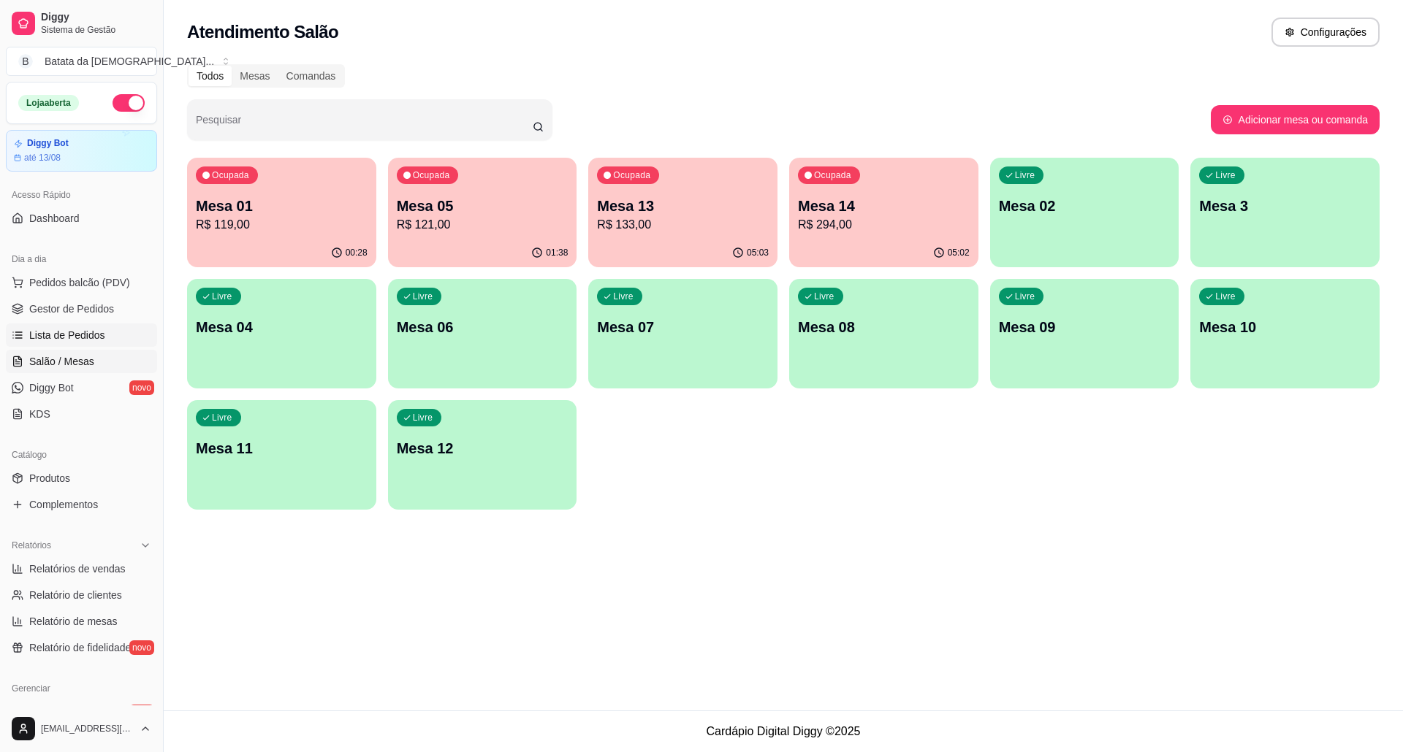
click at [91, 337] on span "Lista de Pedidos" at bounding box center [67, 335] width 76 height 15
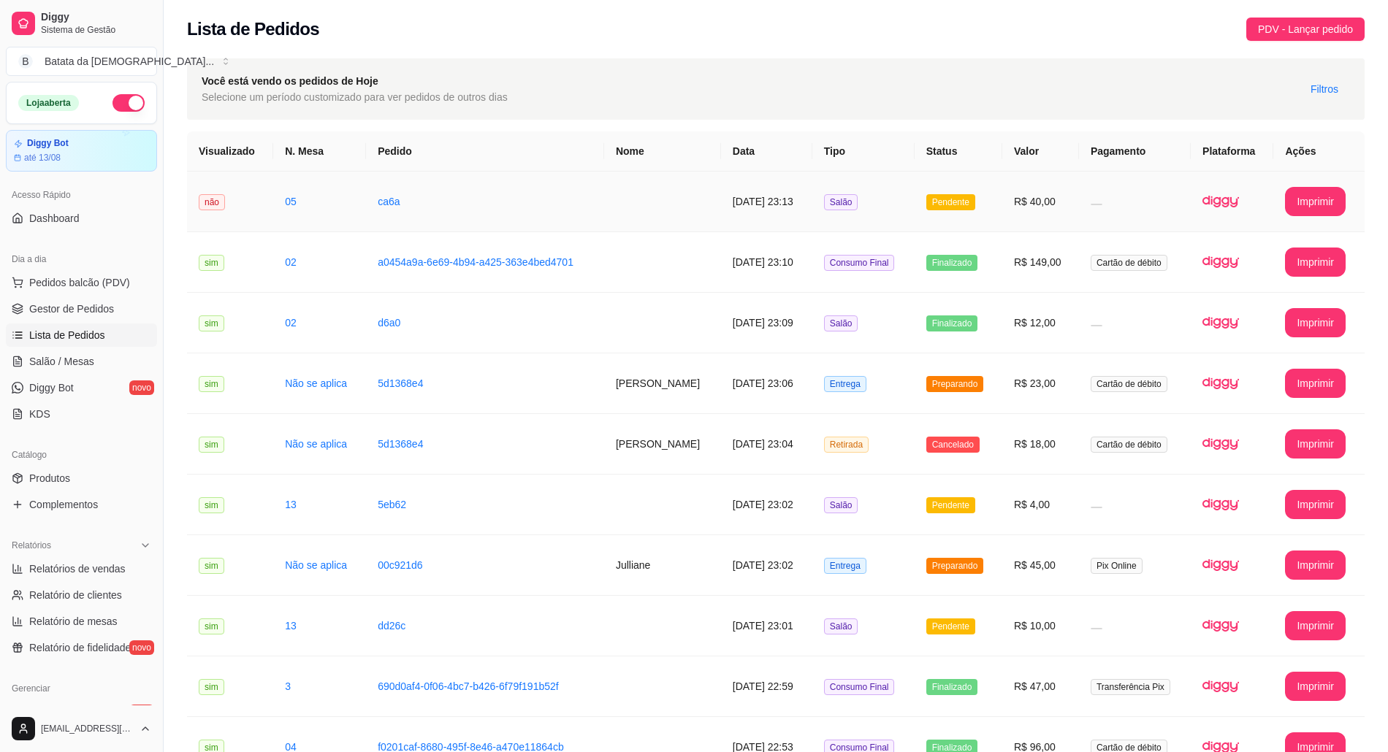
click at [1026, 197] on td "R$ 40,00" at bounding box center [1040, 202] width 77 height 61
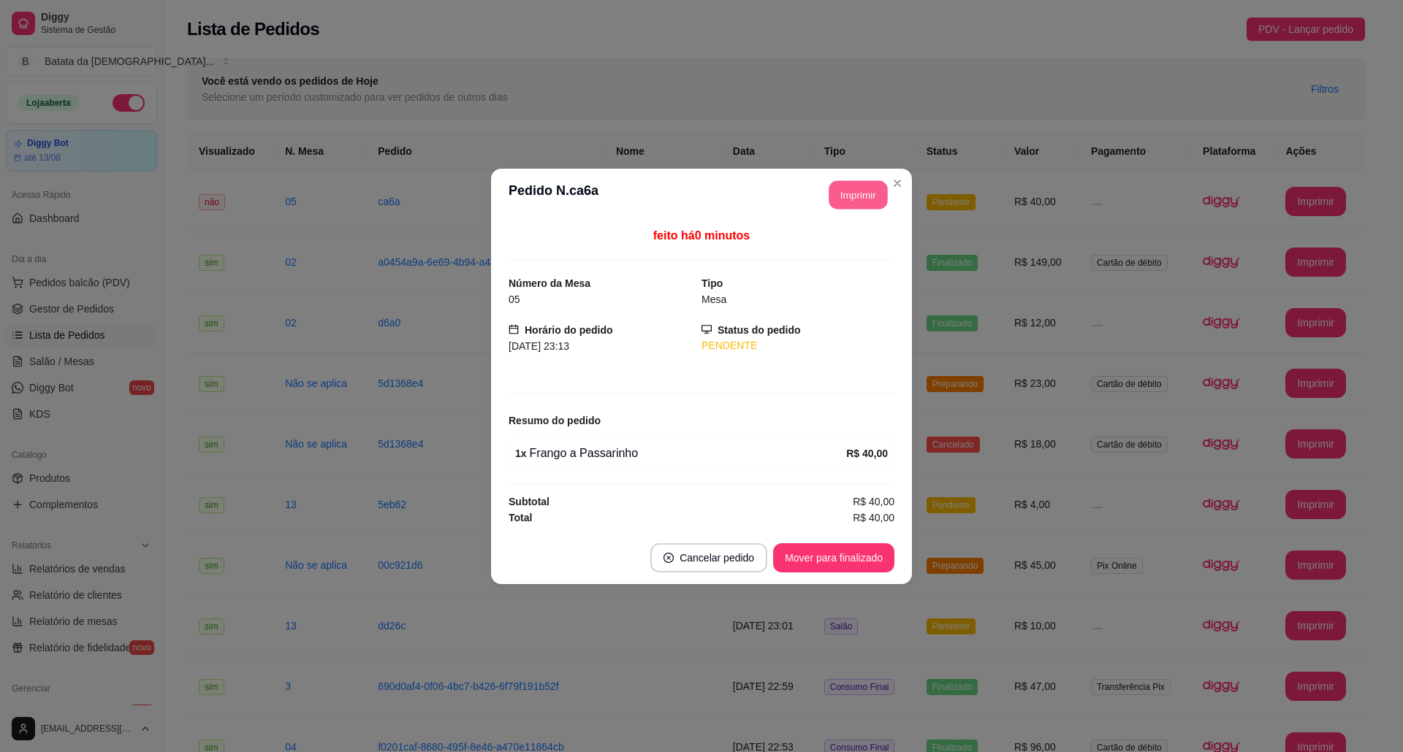
click at [858, 184] on button "Imprimir" at bounding box center [858, 194] width 58 height 28
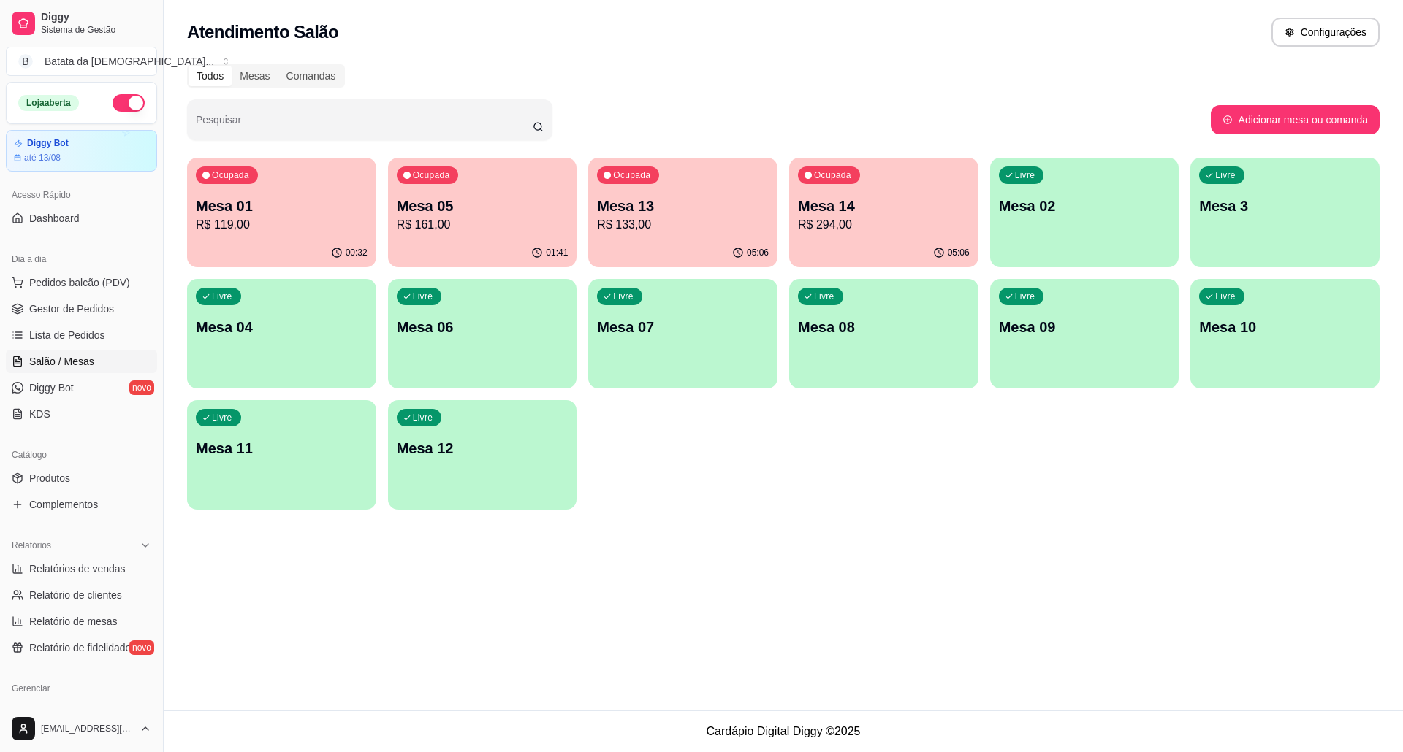
click at [340, 176] on div "Ocupada Mesa 01 R$ 119,00" at bounding box center [281, 198] width 189 height 81
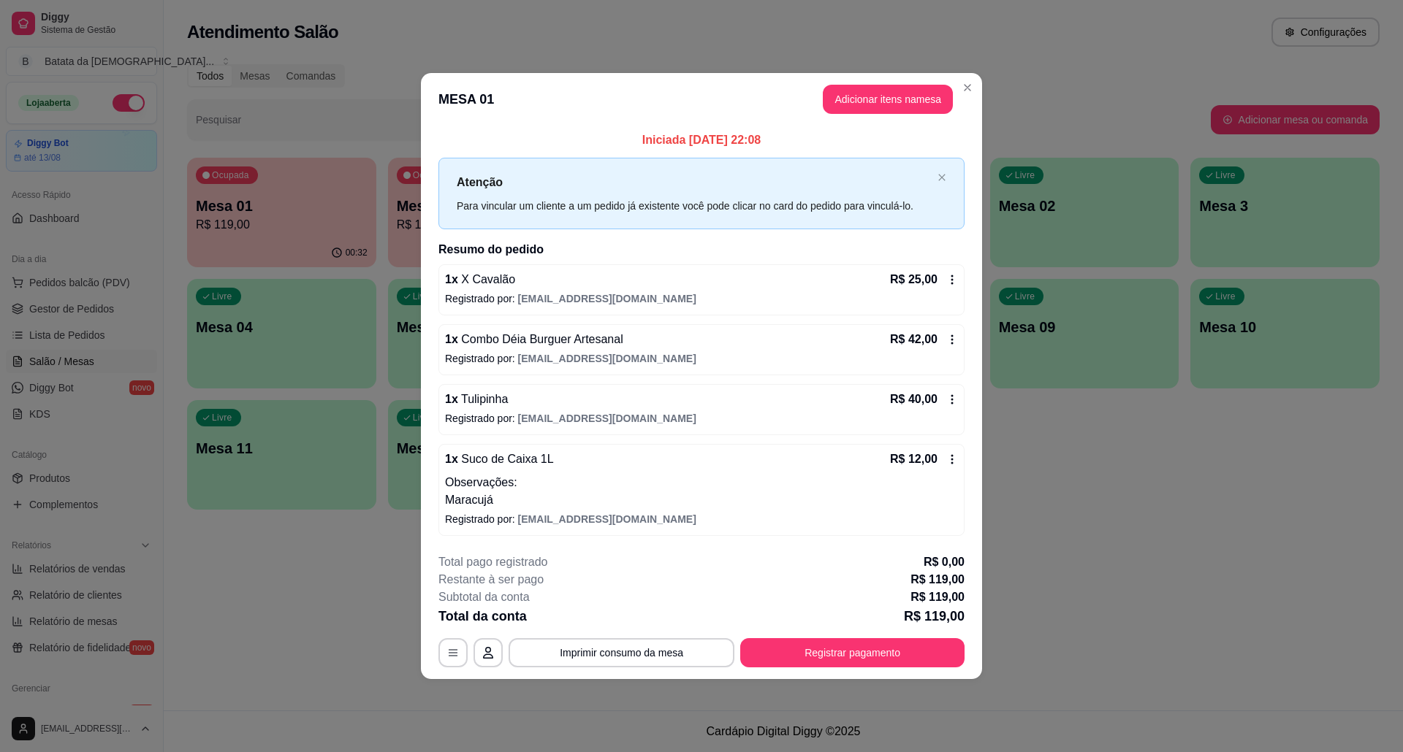
click at [632, 628] on div "**********" at bounding box center [701, 611] width 526 height 114
click at [629, 634] on div "**********" at bounding box center [701, 611] width 526 height 114
click at [629, 644] on button "Imprimir consumo da mesa" at bounding box center [621, 652] width 226 height 29
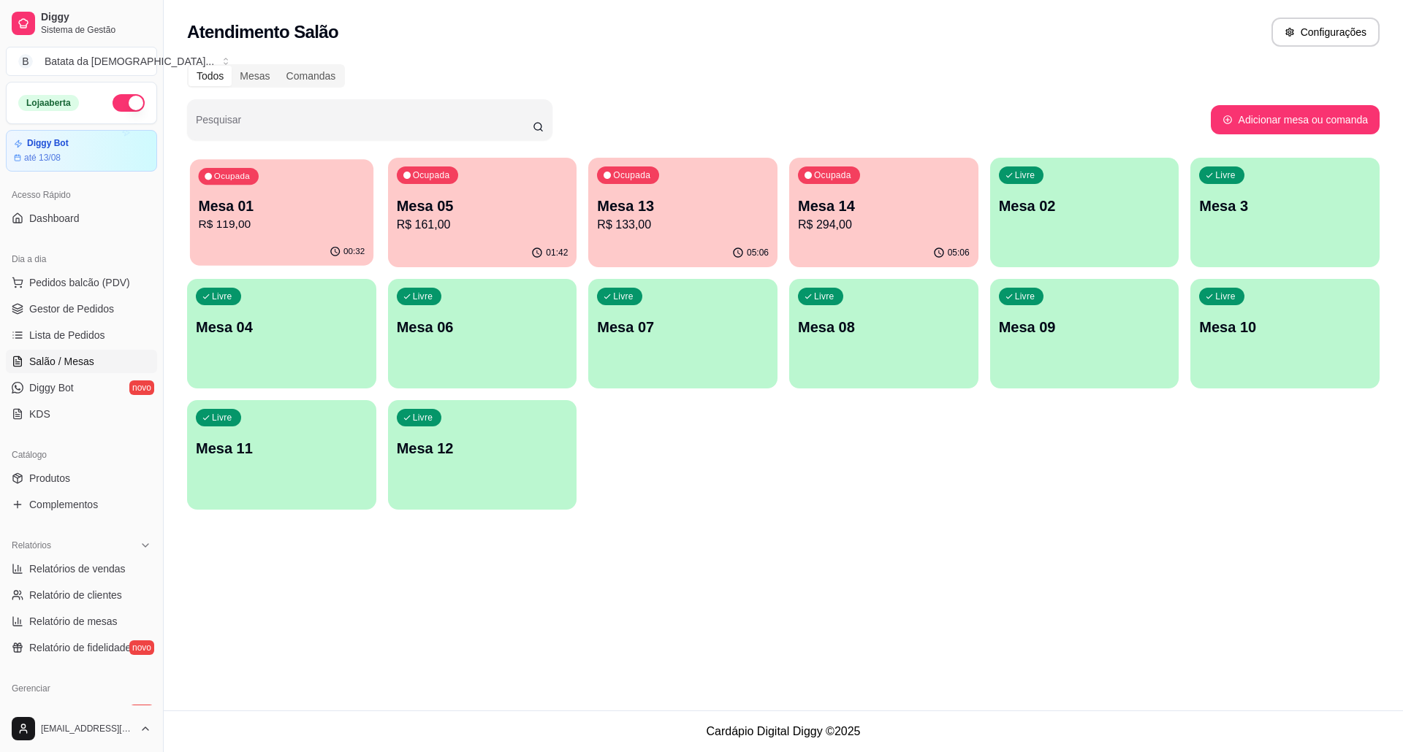
click at [339, 212] on p "Mesa 01" at bounding box center [282, 207] width 167 height 20
click at [544, 215] on div "Mesa 05 R$ 161,00" at bounding box center [483, 215] width 172 height 38
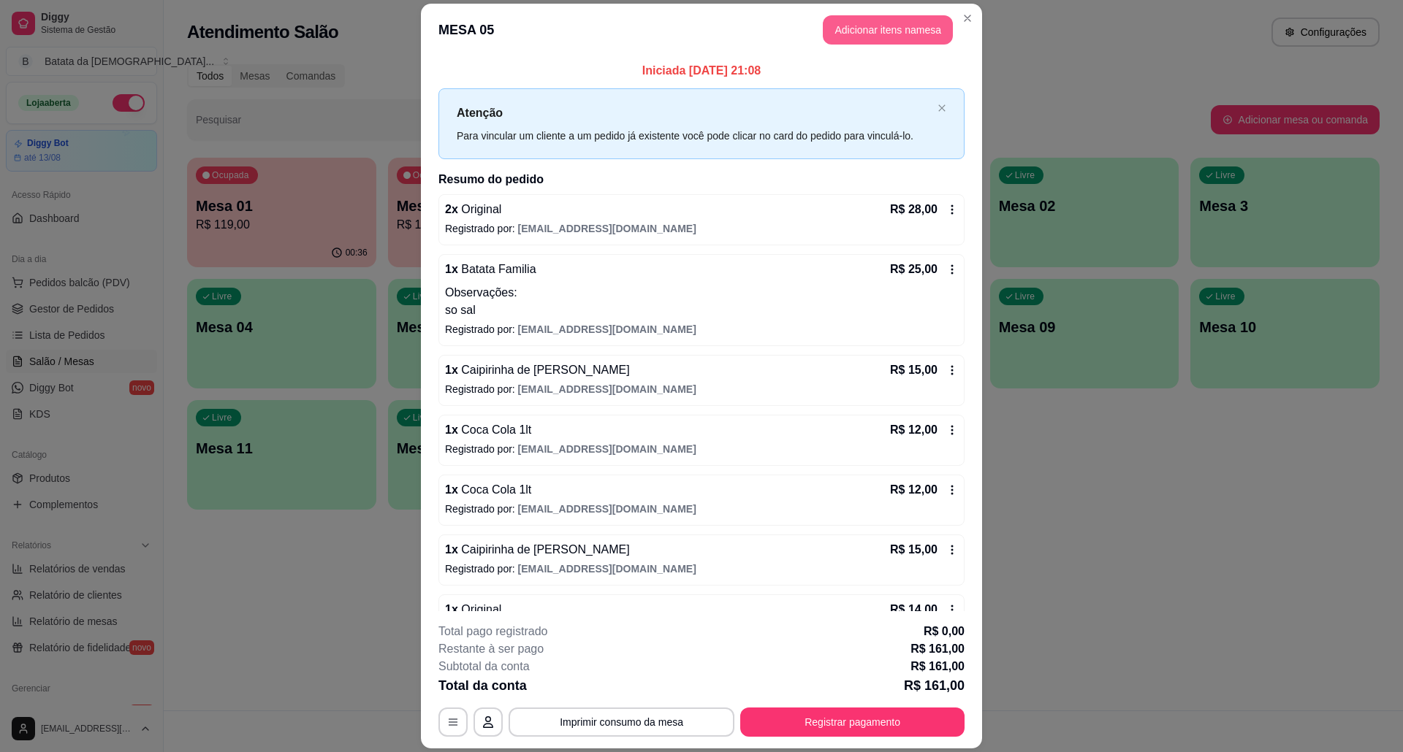
click at [887, 34] on button "Adicionar itens na mesa" at bounding box center [888, 29] width 130 height 29
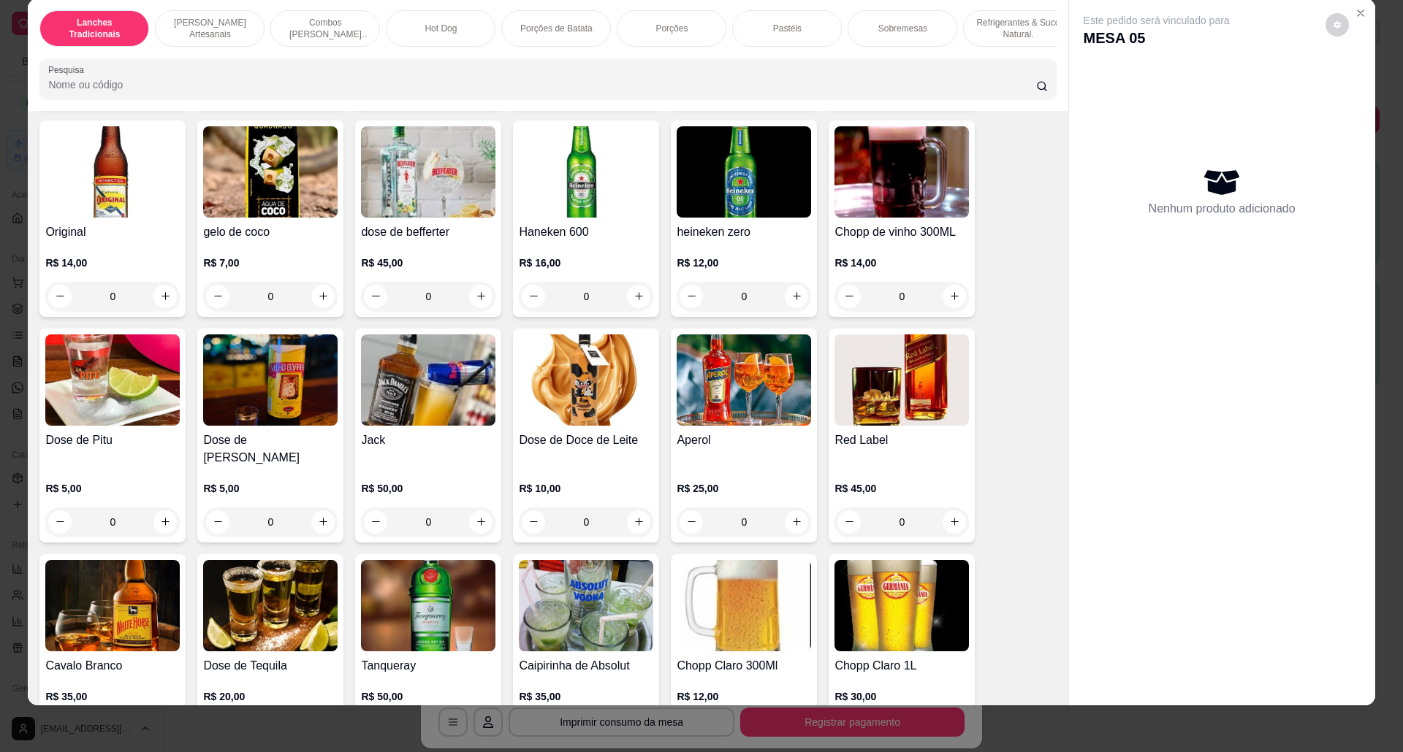
scroll to position [4091, 0]
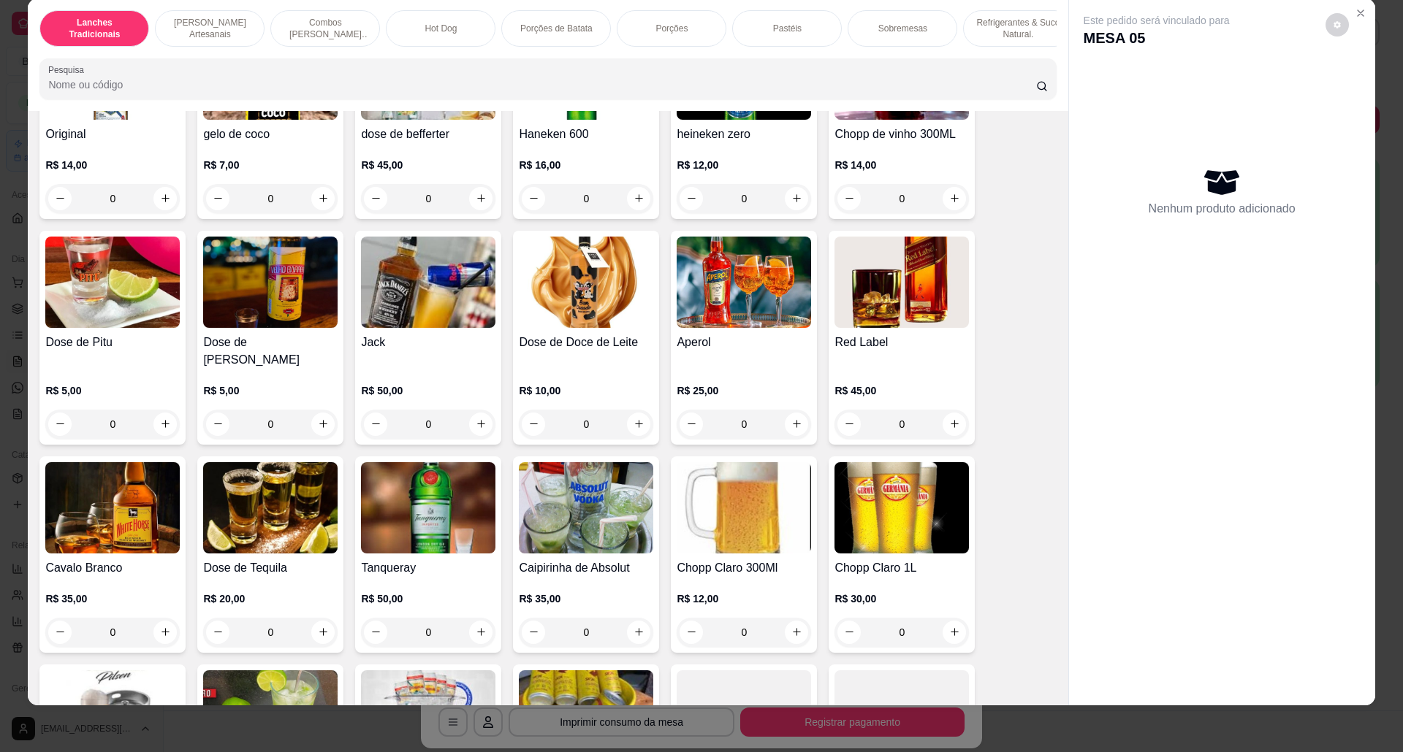
click at [207, 354] on h4 "Dose de [PERSON_NAME]" at bounding box center [270, 351] width 134 height 35
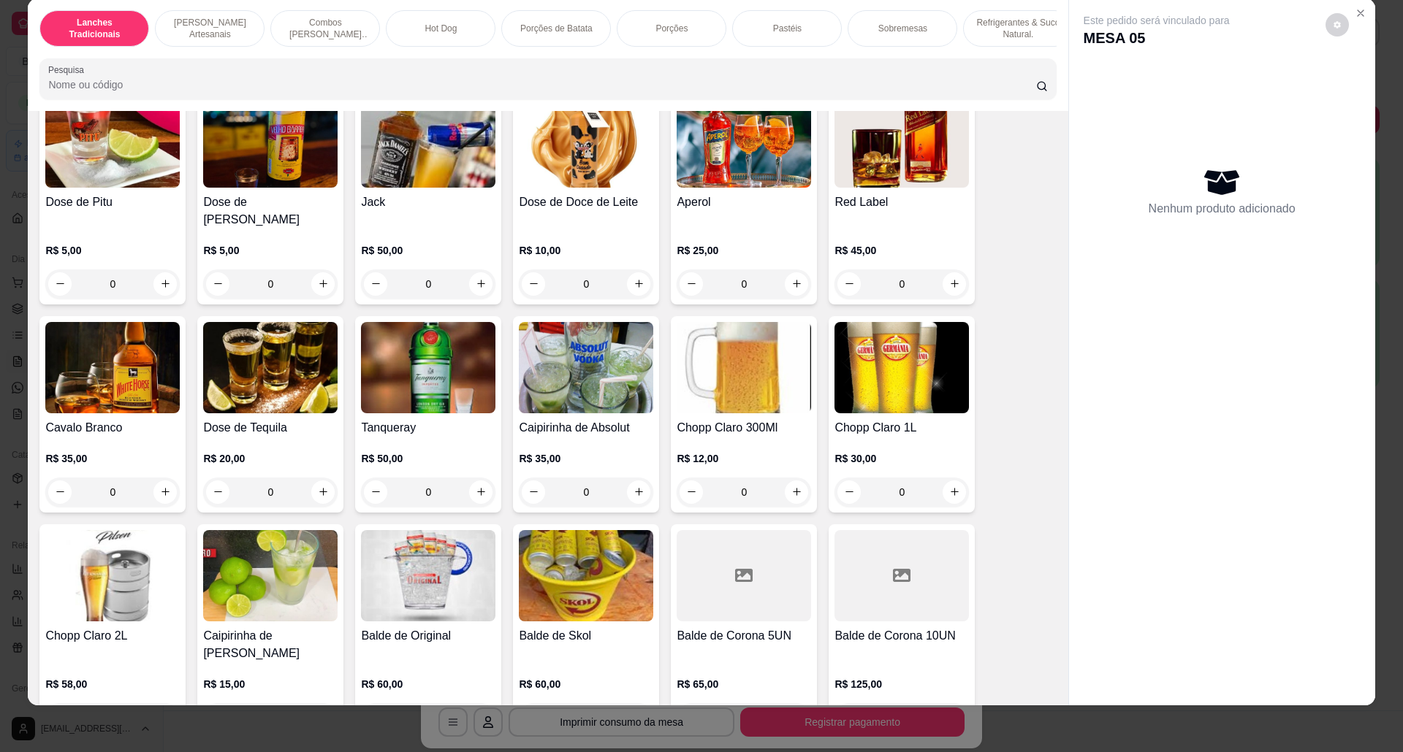
scroll to position [4285, 0]
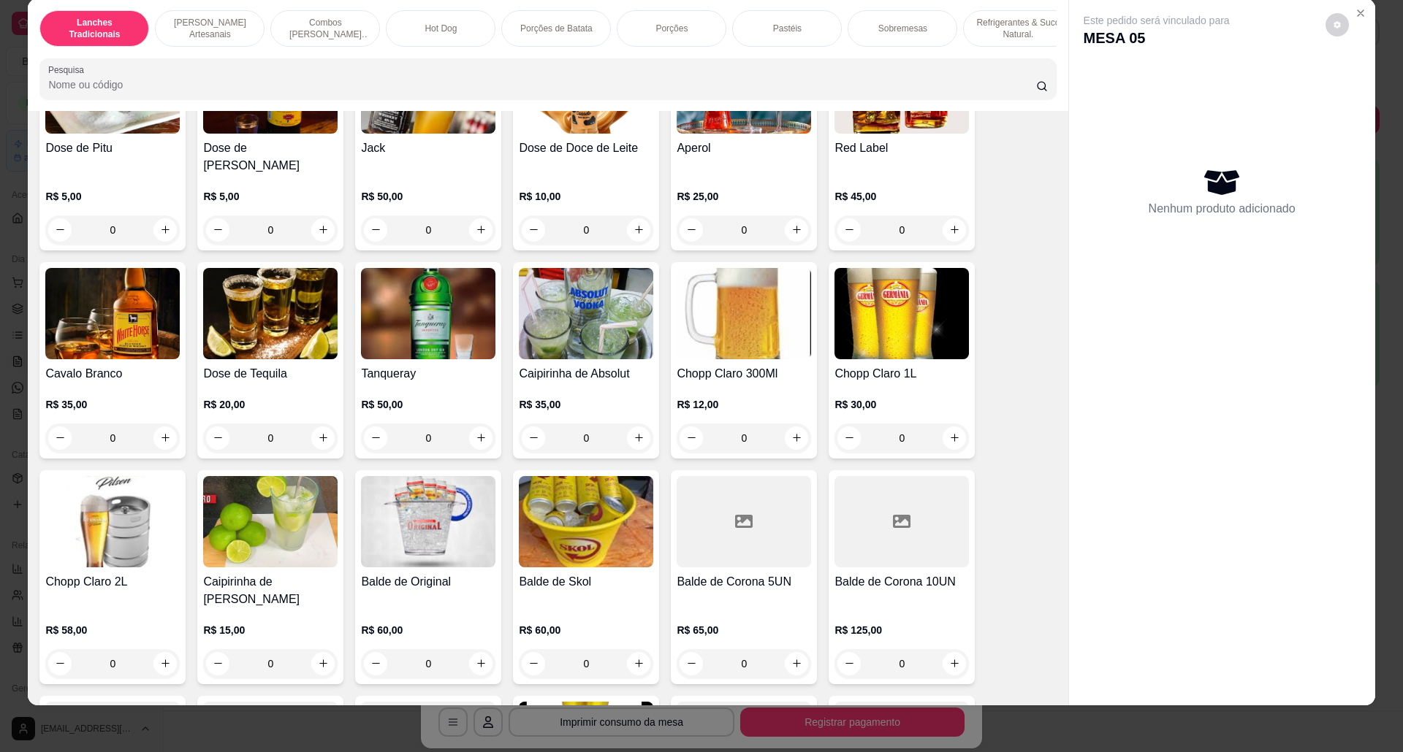
click at [297, 533] on img at bounding box center [270, 521] width 134 height 91
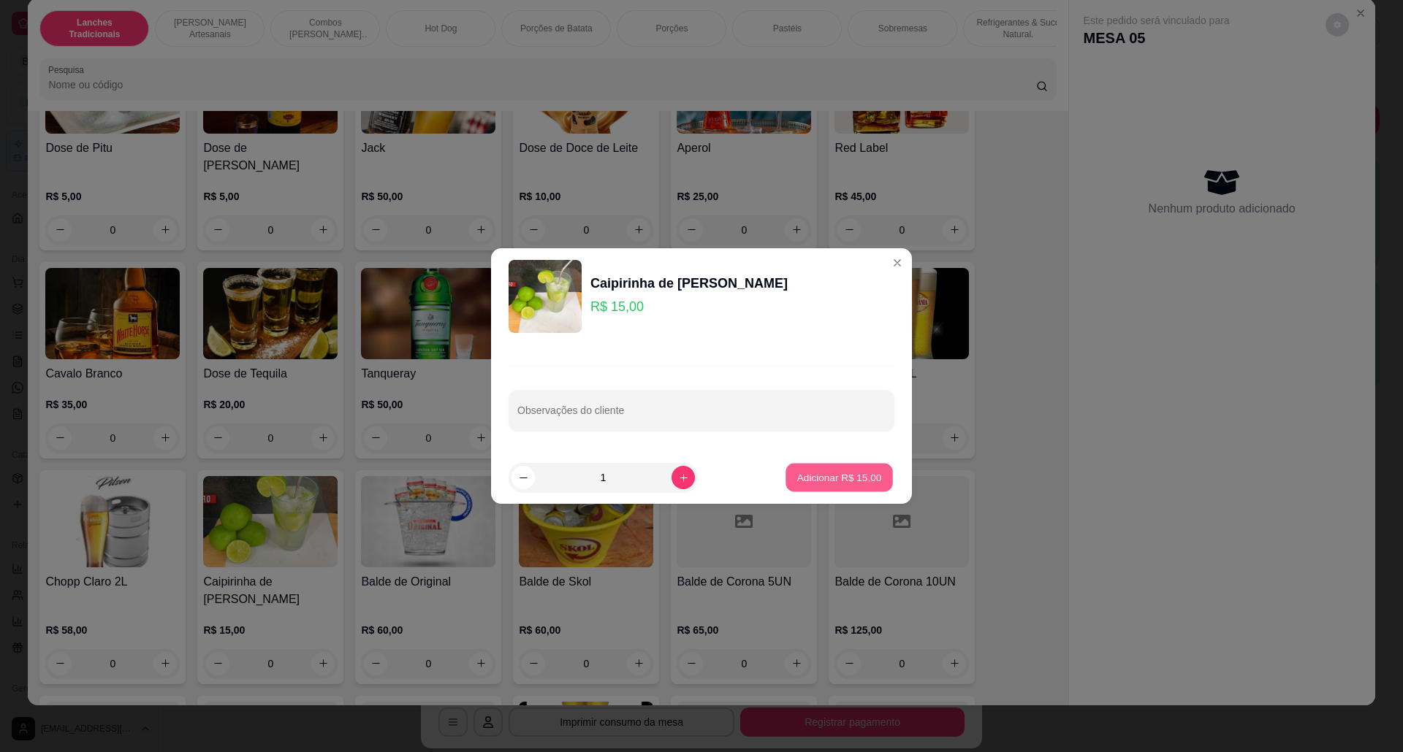
click at [839, 465] on button "Adicionar R$ 15,00" at bounding box center [838, 478] width 107 height 28
type input "1"
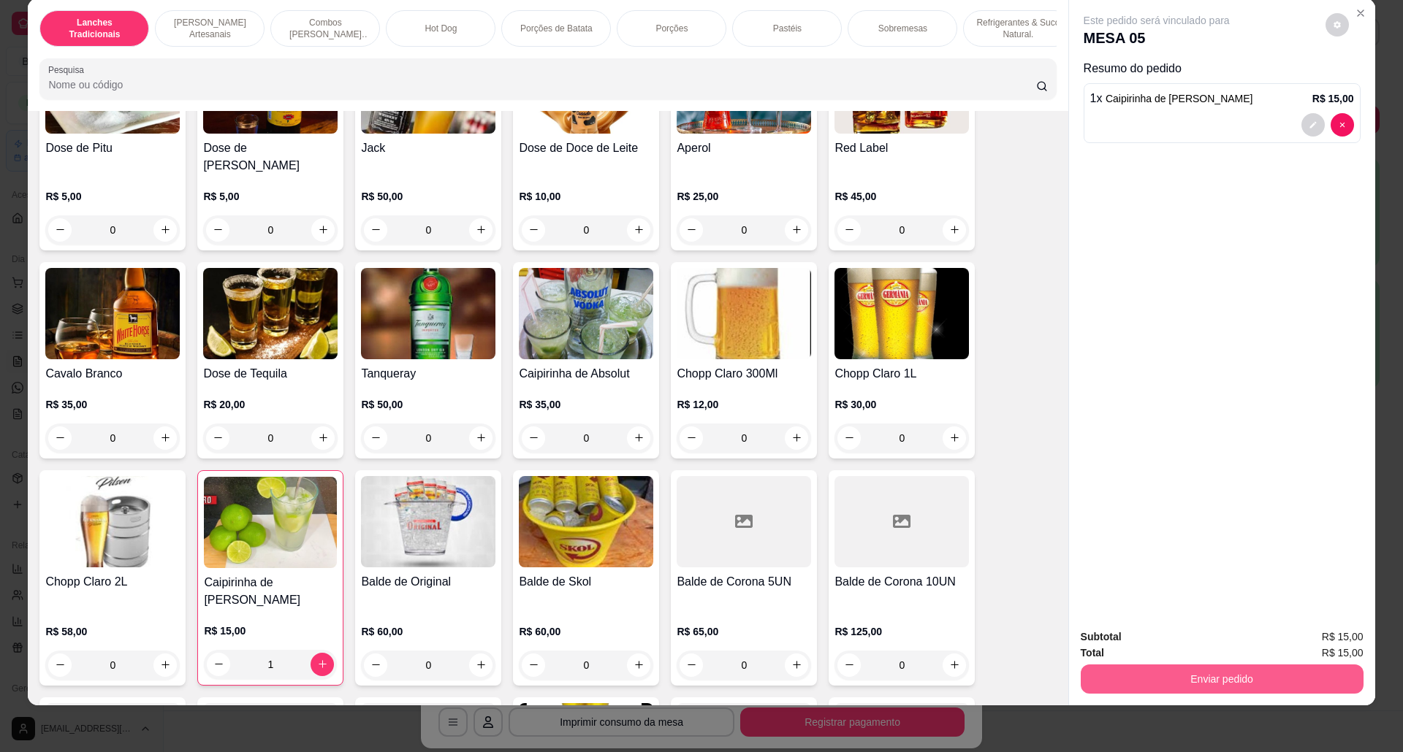
click at [1222, 676] on button "Enviar pedido" at bounding box center [1221, 679] width 283 height 29
click at [1178, 643] on button "Não registrar e enviar pedido" at bounding box center [1172, 643] width 148 height 27
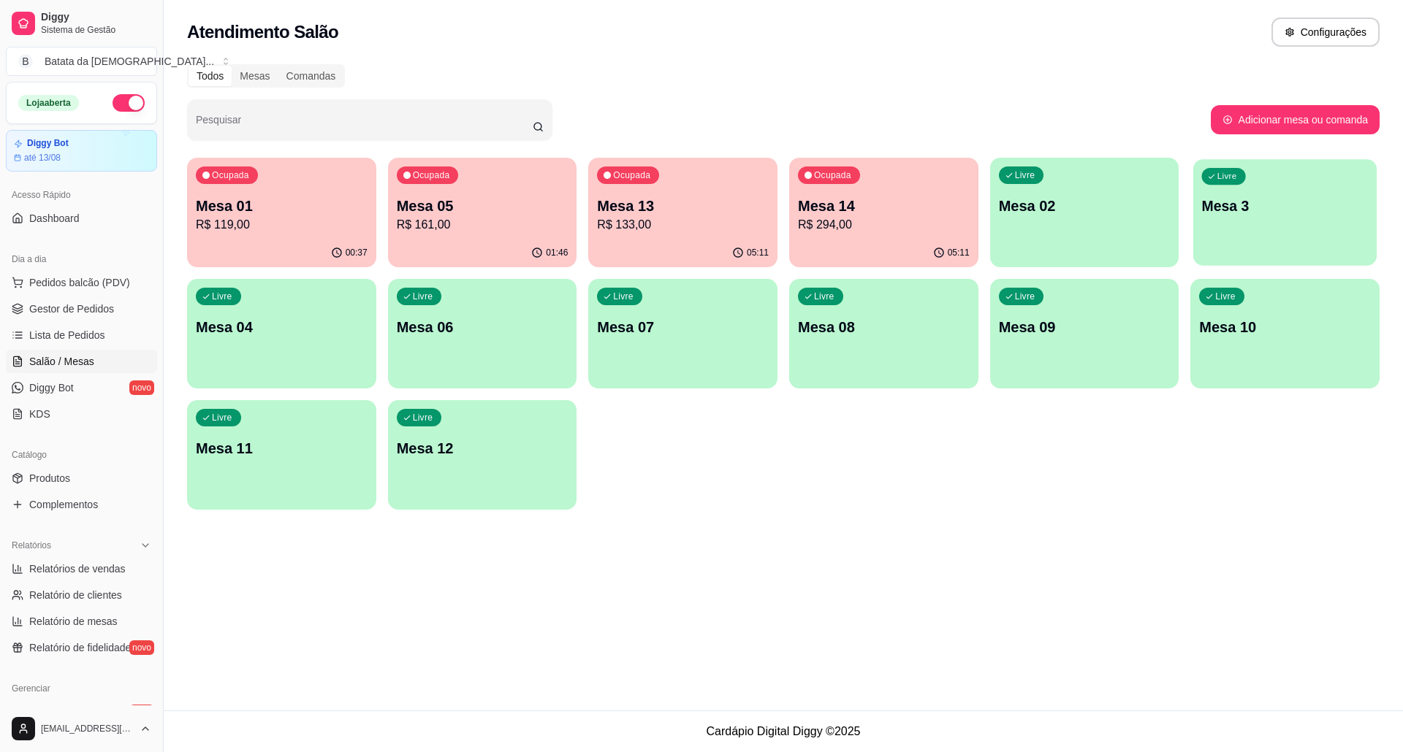
click at [1239, 238] on div "Livre Mesa 3" at bounding box center [1284, 203] width 183 height 89
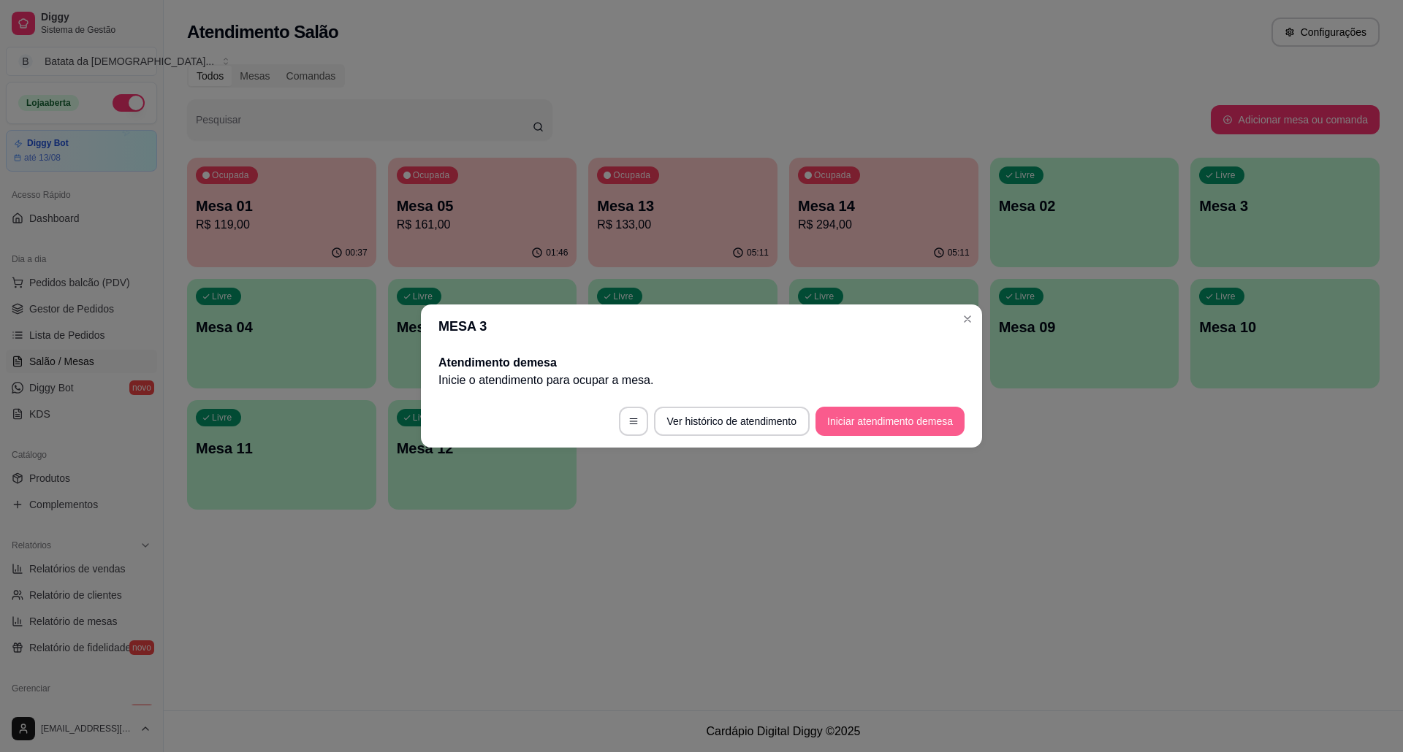
click at [893, 408] on button "Iniciar atendimento de mesa" at bounding box center [889, 421] width 149 height 29
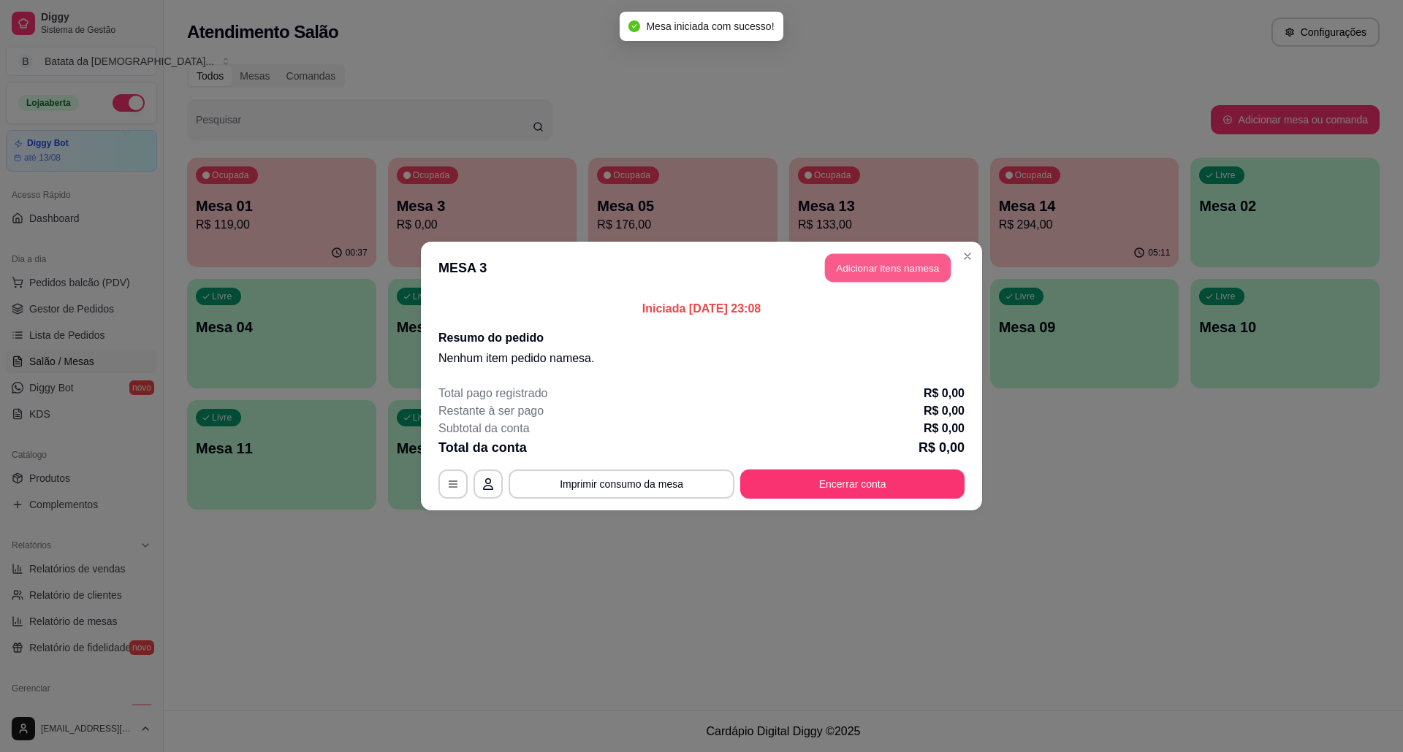
click at [891, 259] on button "Adicionar itens na mesa" at bounding box center [888, 268] width 126 height 28
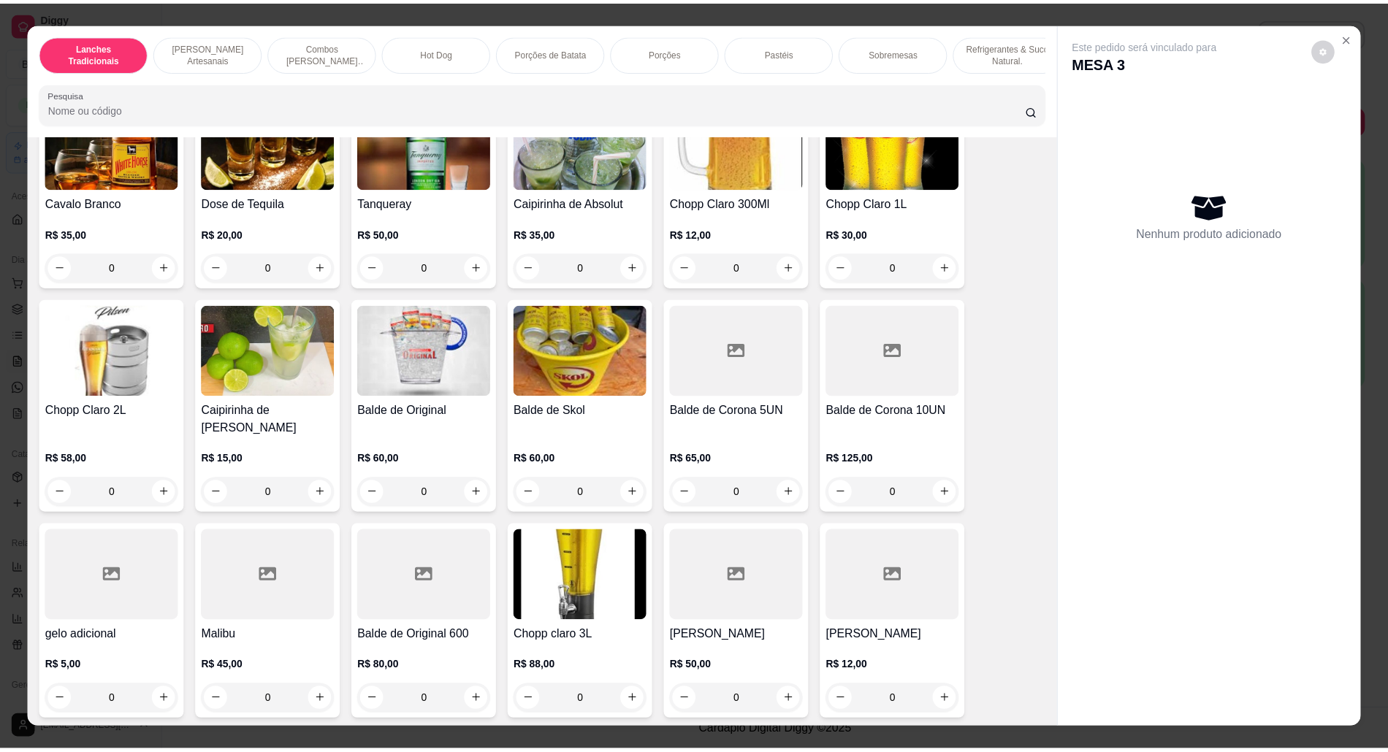
scroll to position [4577, 0]
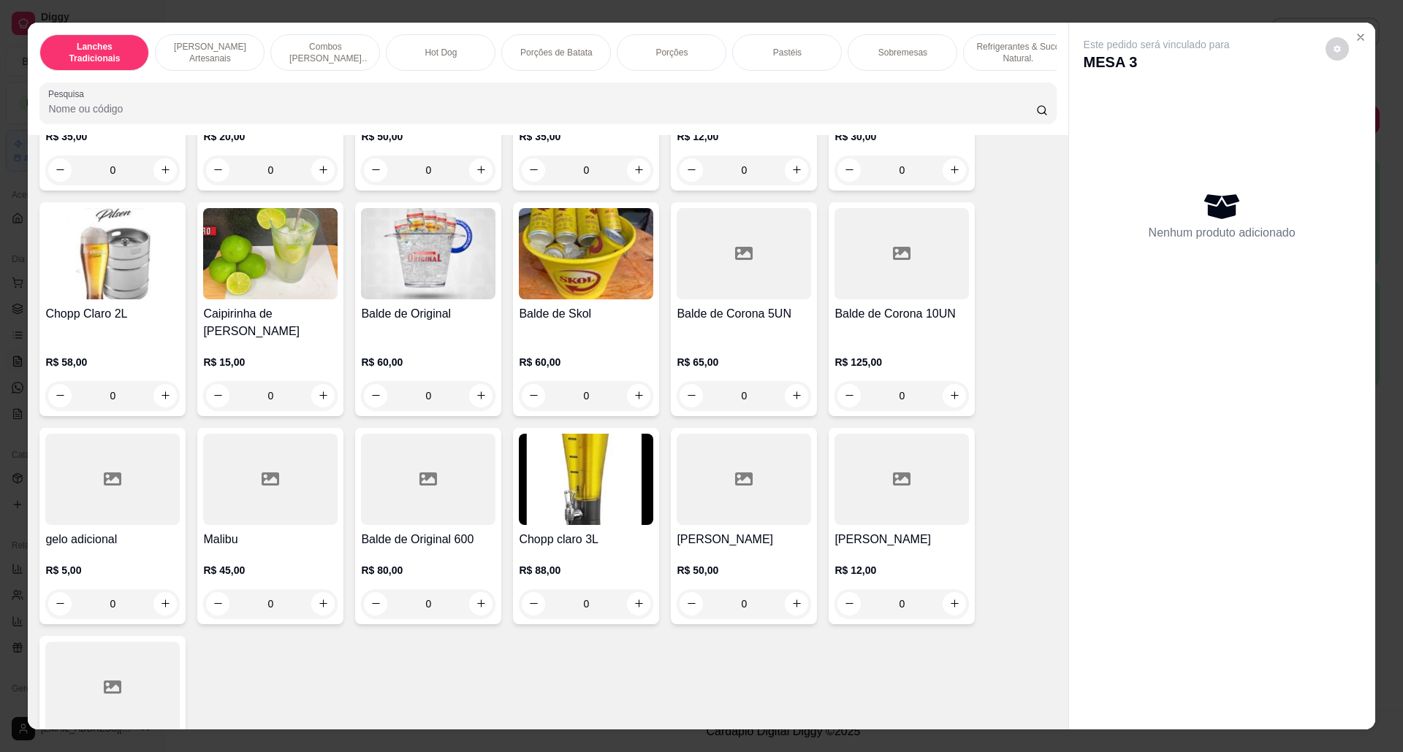
click at [587, 567] on p "R$ 88,00" at bounding box center [586, 570] width 134 height 15
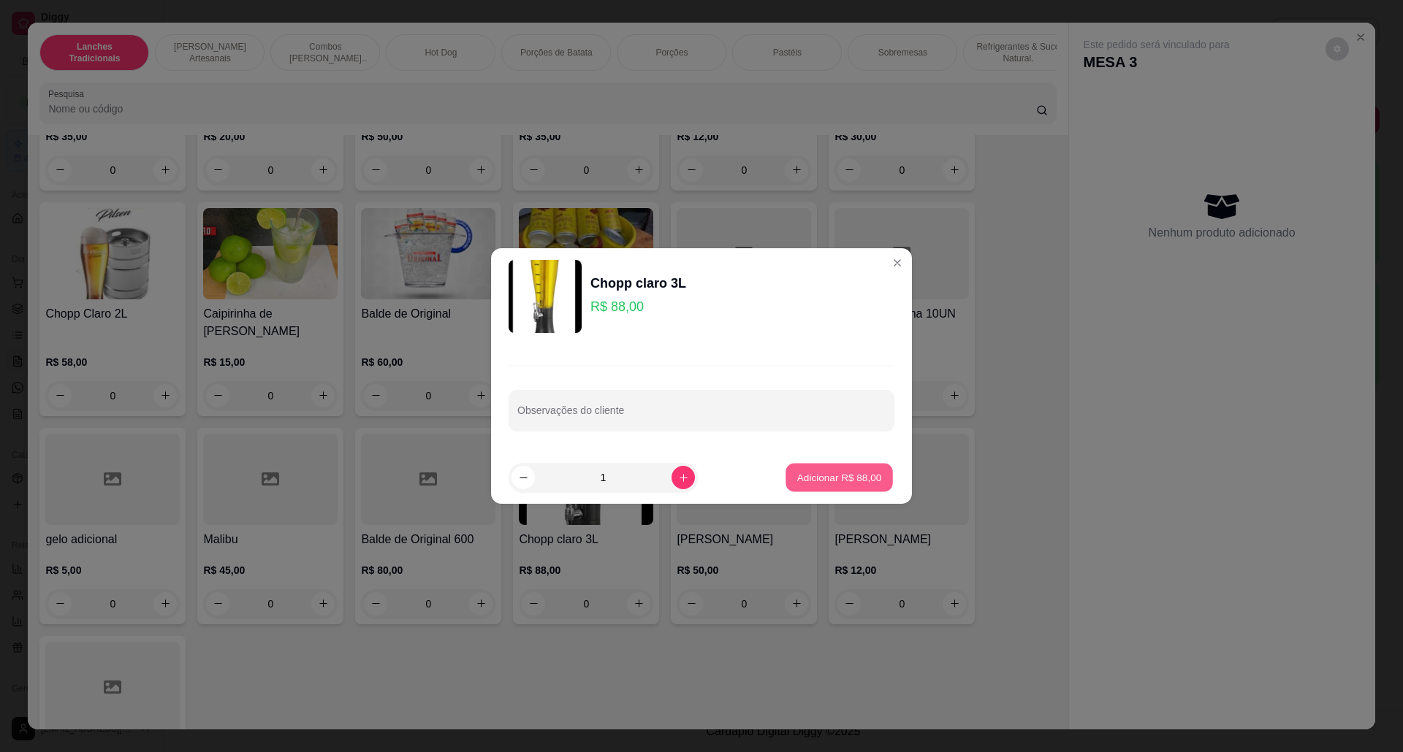
click at [862, 473] on p "Adicionar R$ 88,00" at bounding box center [839, 477] width 85 height 14
type input "1"
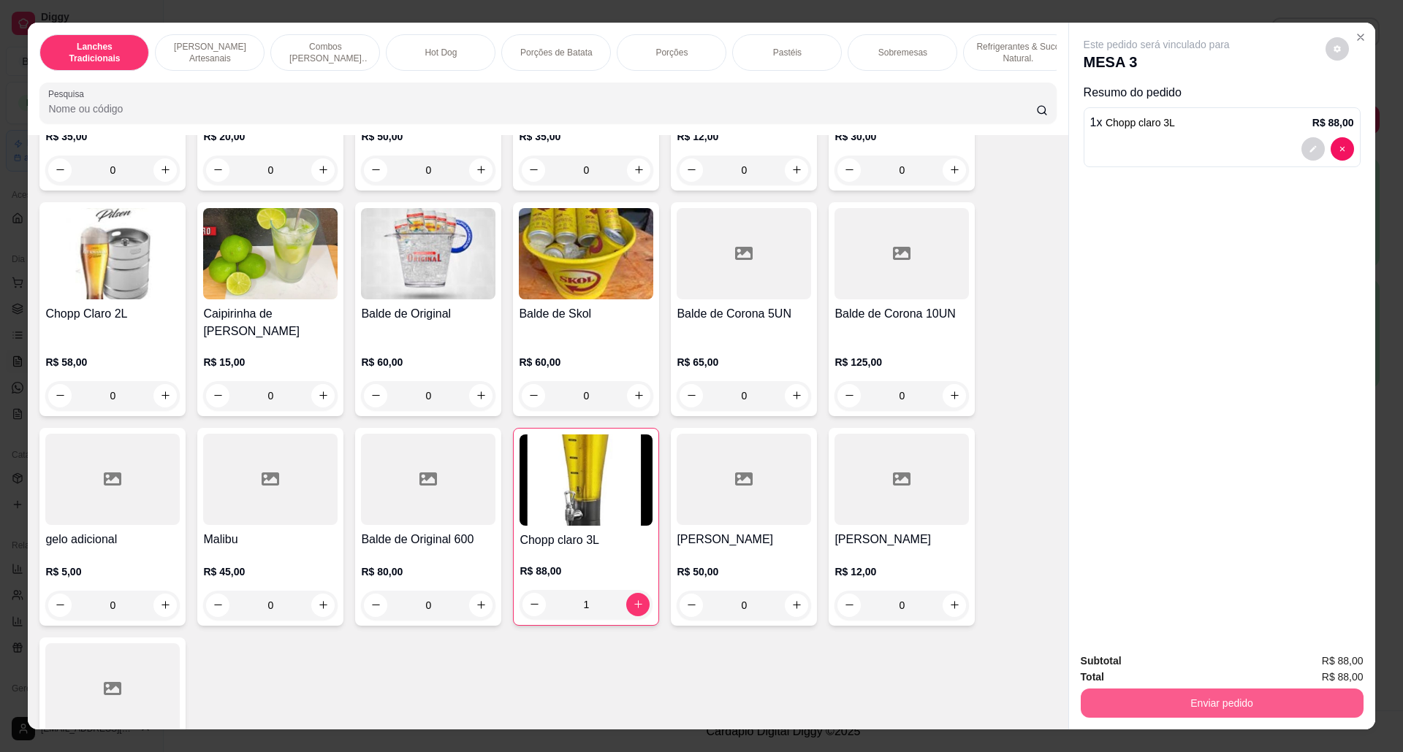
click at [1269, 702] on button "Enviar pedido" at bounding box center [1221, 703] width 283 height 29
click at [1183, 661] on button "Não registrar e enviar pedido" at bounding box center [1172, 669] width 152 height 28
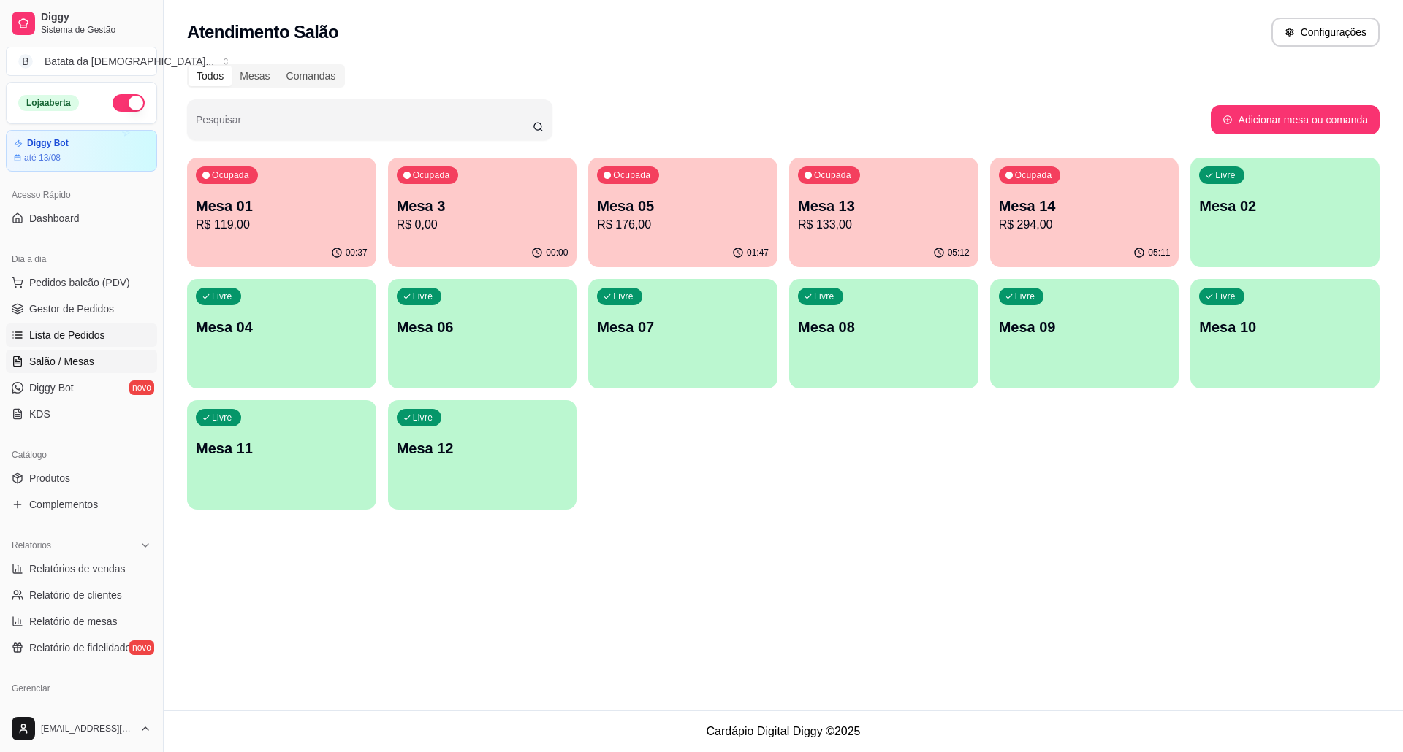
click at [98, 339] on span "Lista de Pedidos" at bounding box center [67, 335] width 76 height 15
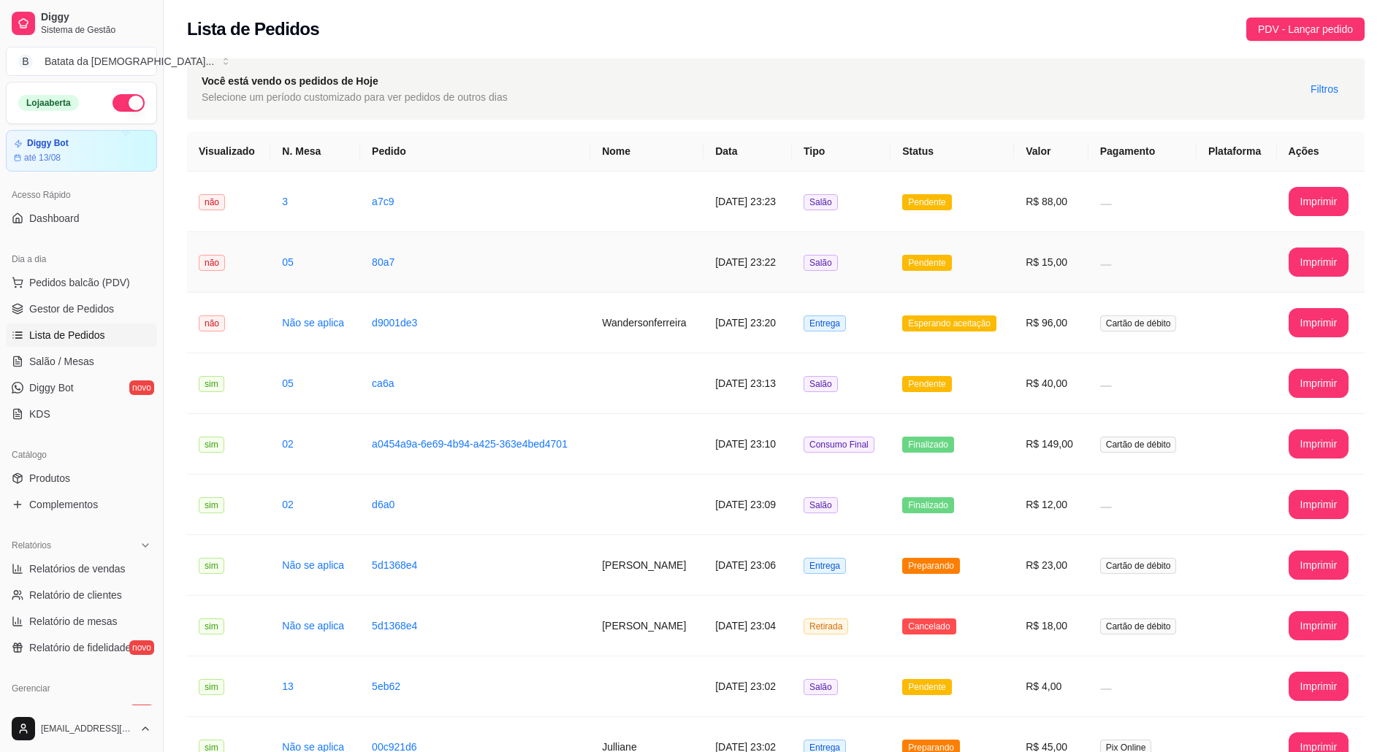
scroll to position [97, 0]
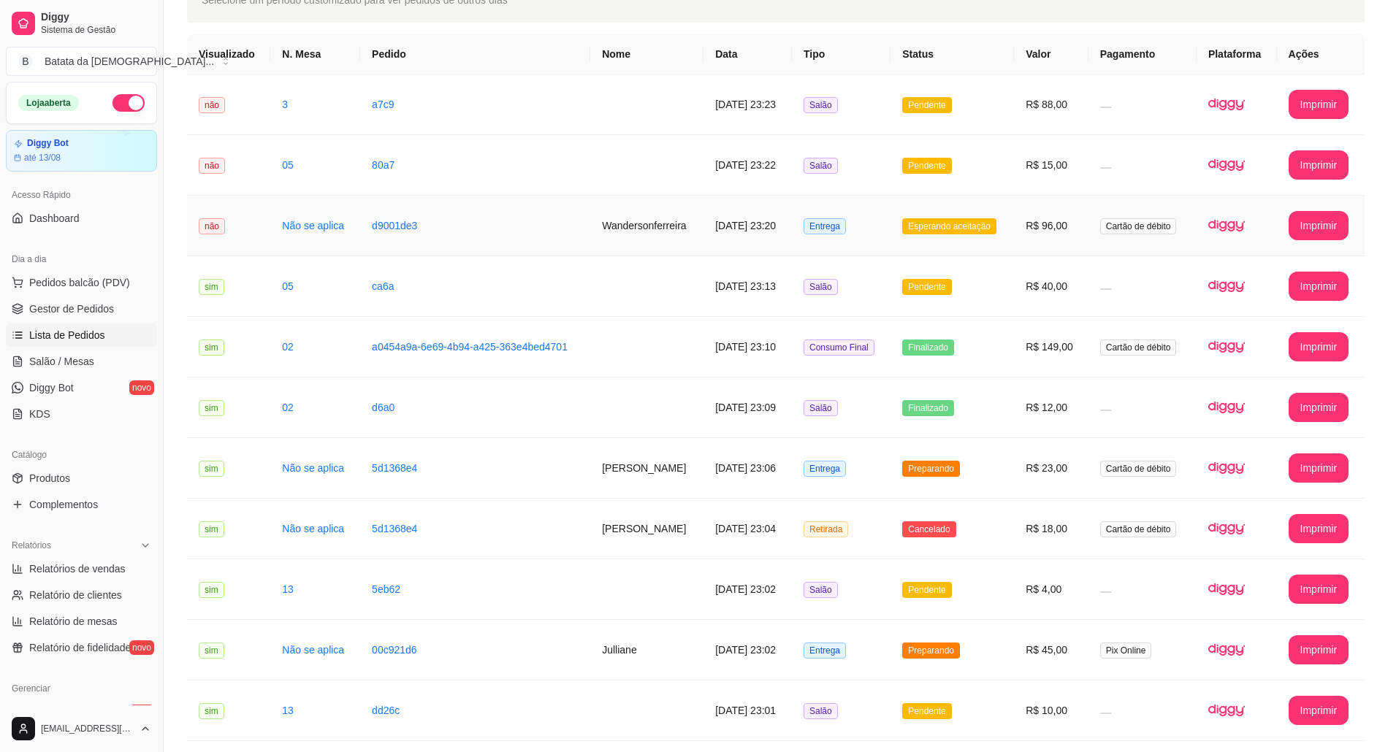
click at [980, 223] on span "Esperando aceitação" at bounding box center [949, 226] width 94 height 16
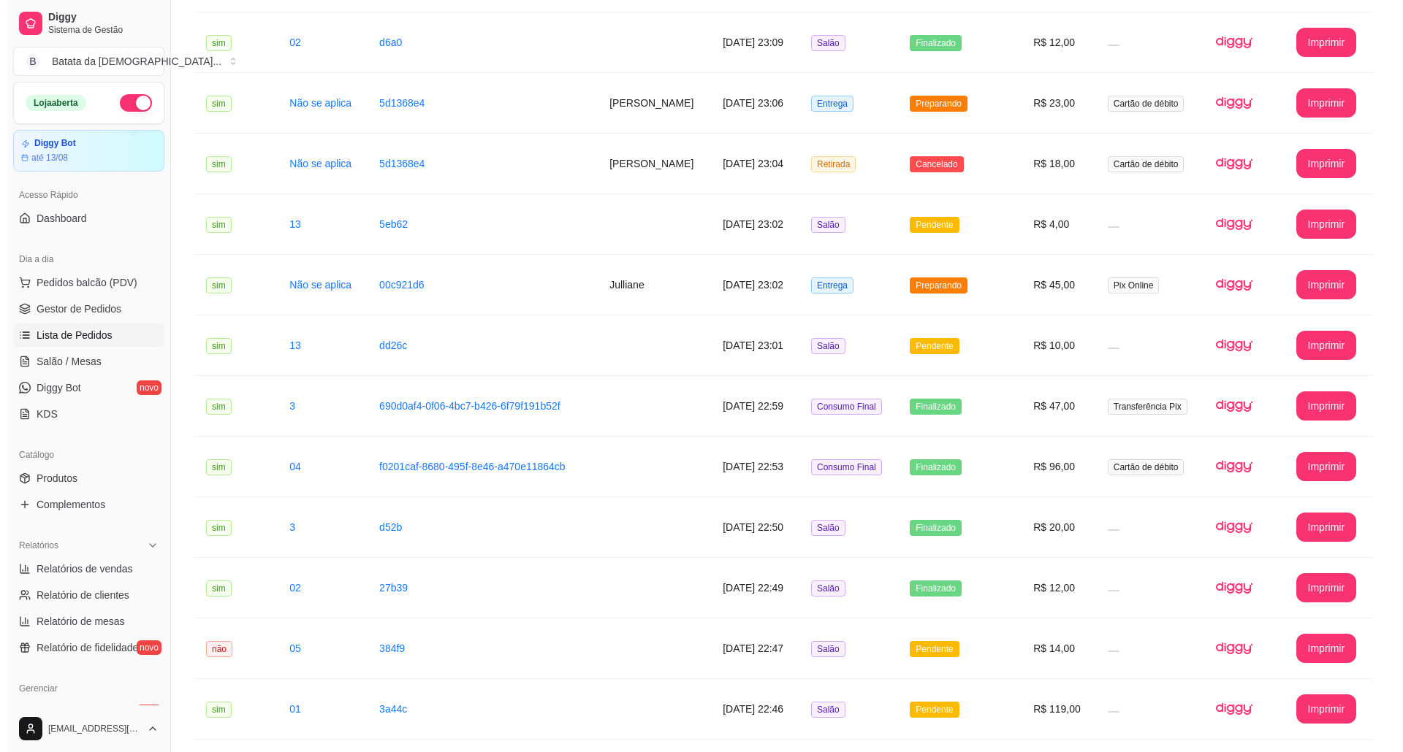
scroll to position [487, 0]
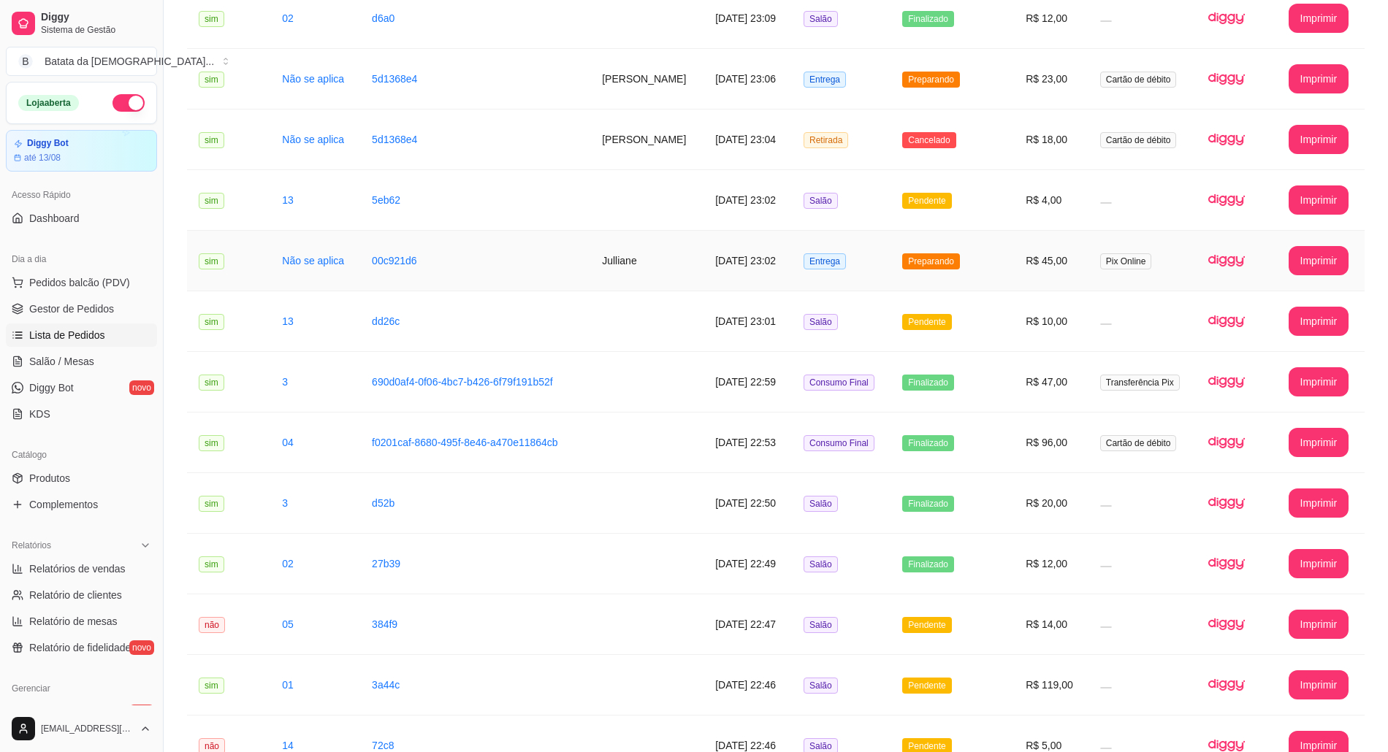
click at [953, 260] on span "Preparando" at bounding box center [931, 261] width 58 height 16
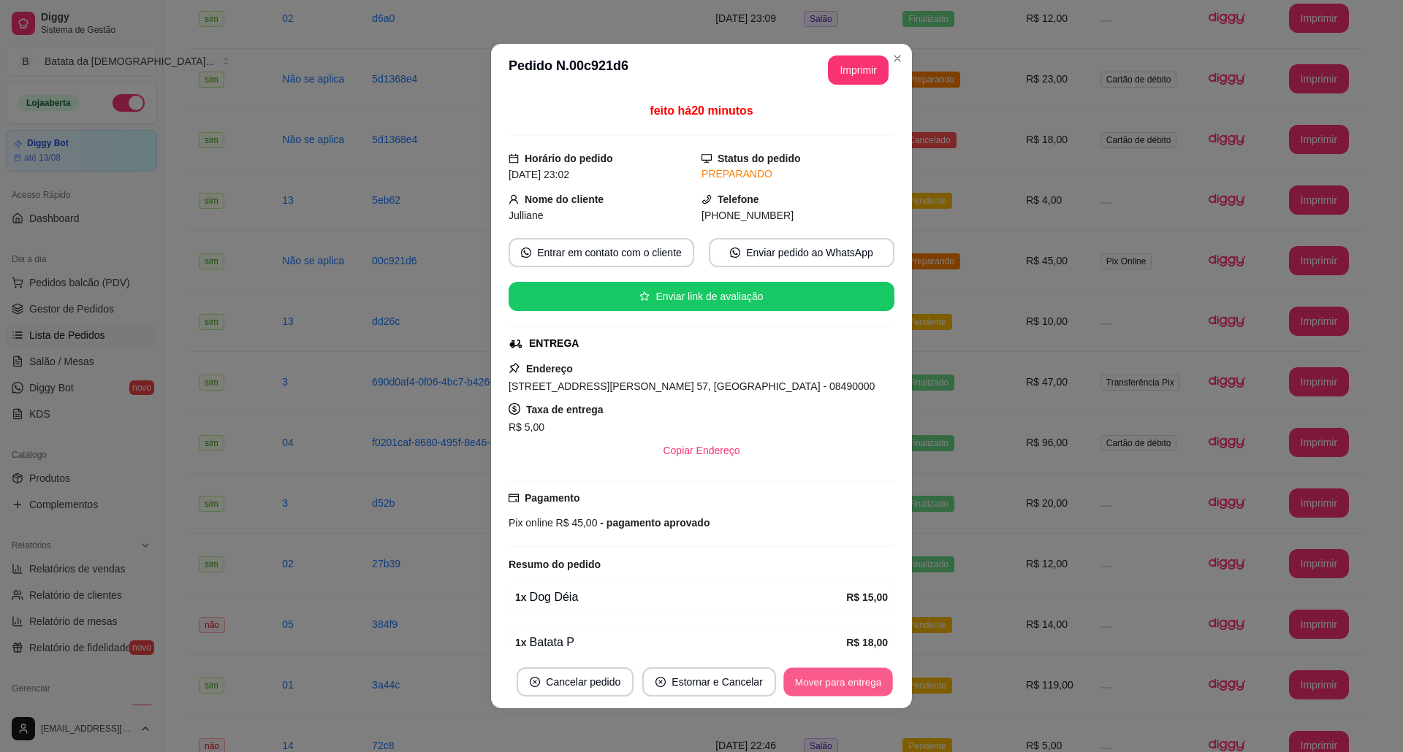
click at [837, 687] on button "Mover para entrega" at bounding box center [838, 682] width 110 height 28
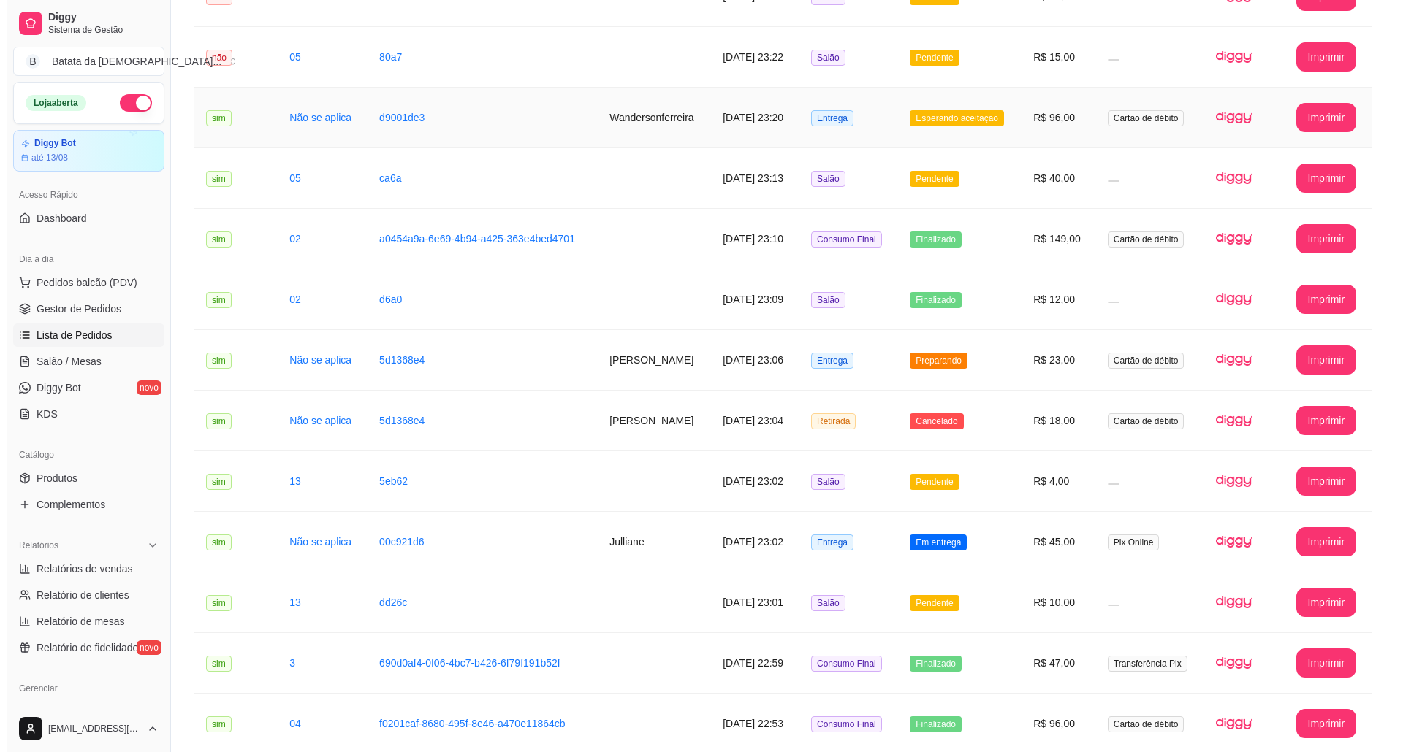
scroll to position [194, 0]
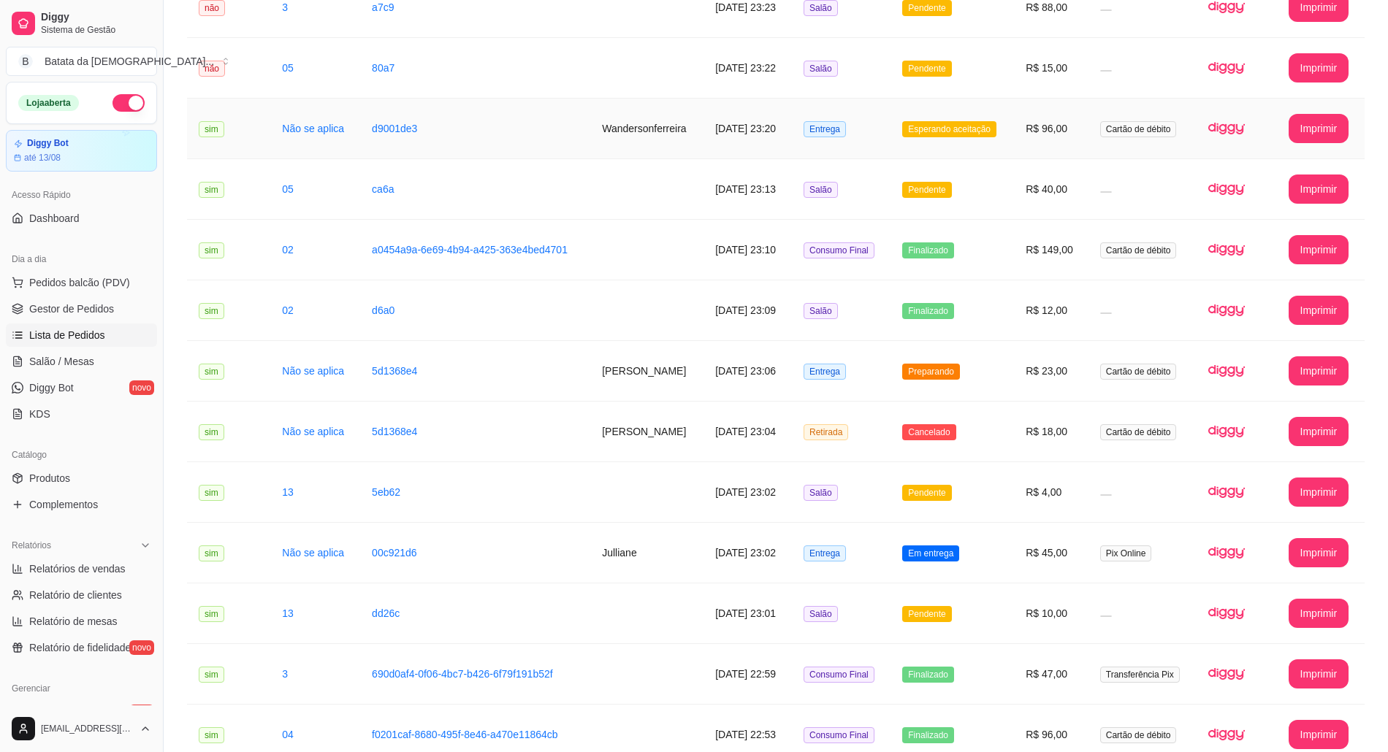
click at [937, 138] on td "Esperando aceitação" at bounding box center [951, 129] width 123 height 61
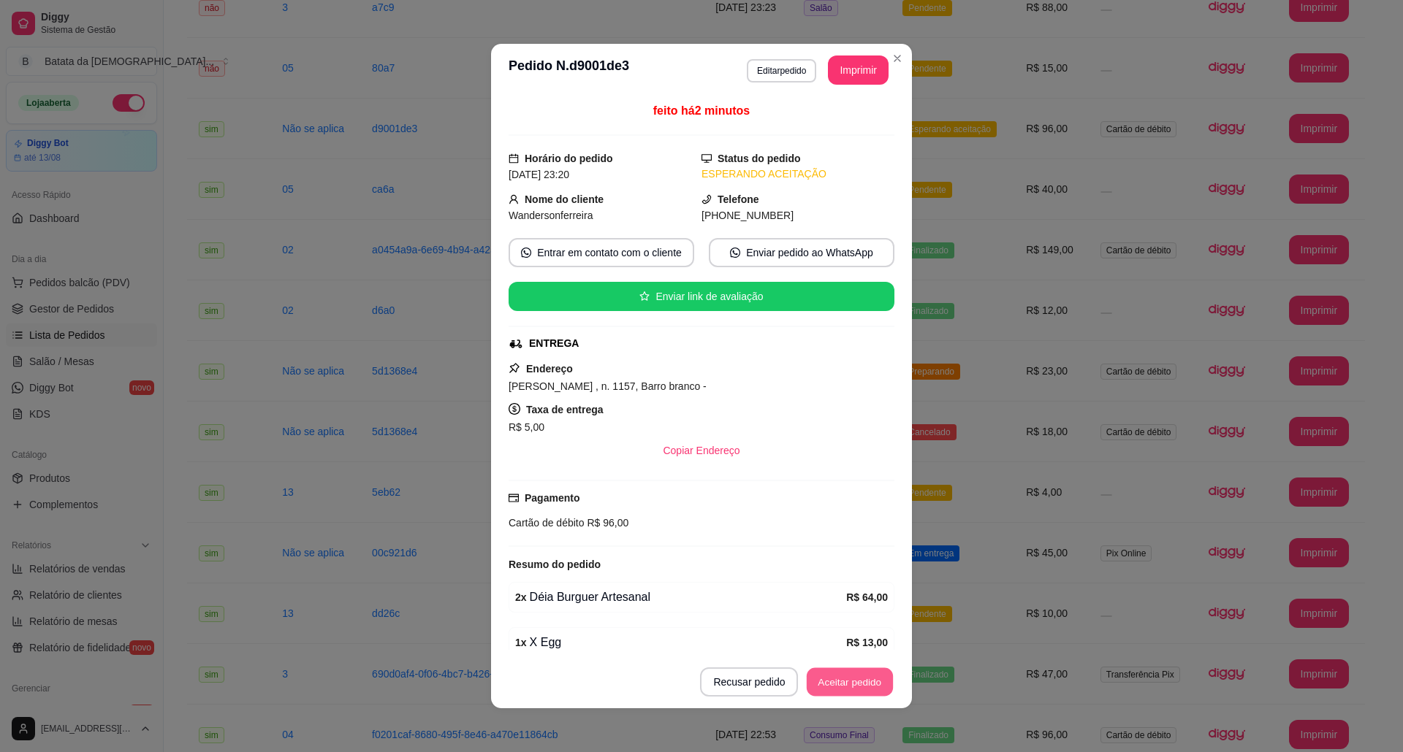
click at [850, 694] on button "Aceitar pedido" at bounding box center [849, 682] width 86 height 28
click at [856, 63] on button "Imprimir" at bounding box center [858, 70] width 61 height 29
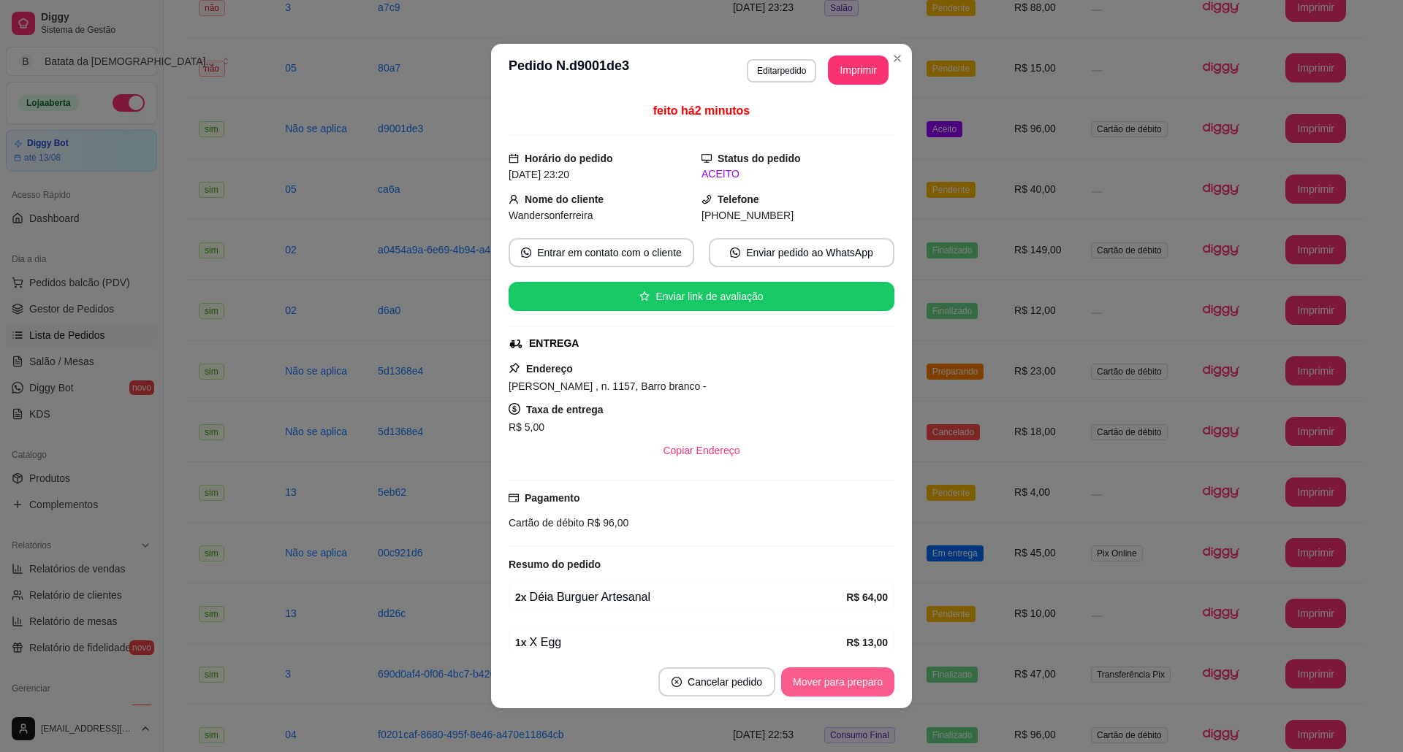
click at [842, 681] on button "Mover para preparo" at bounding box center [837, 682] width 113 height 29
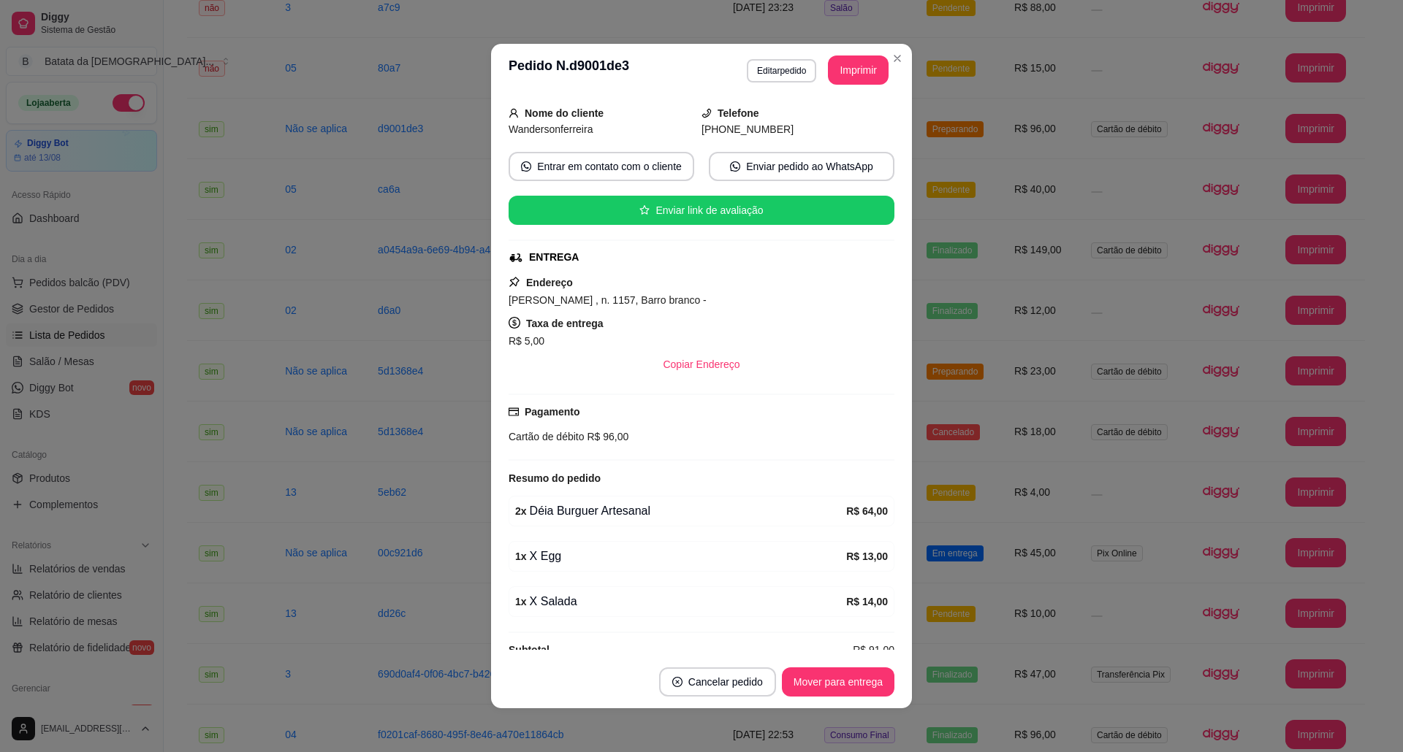
scroll to position [118, 0]
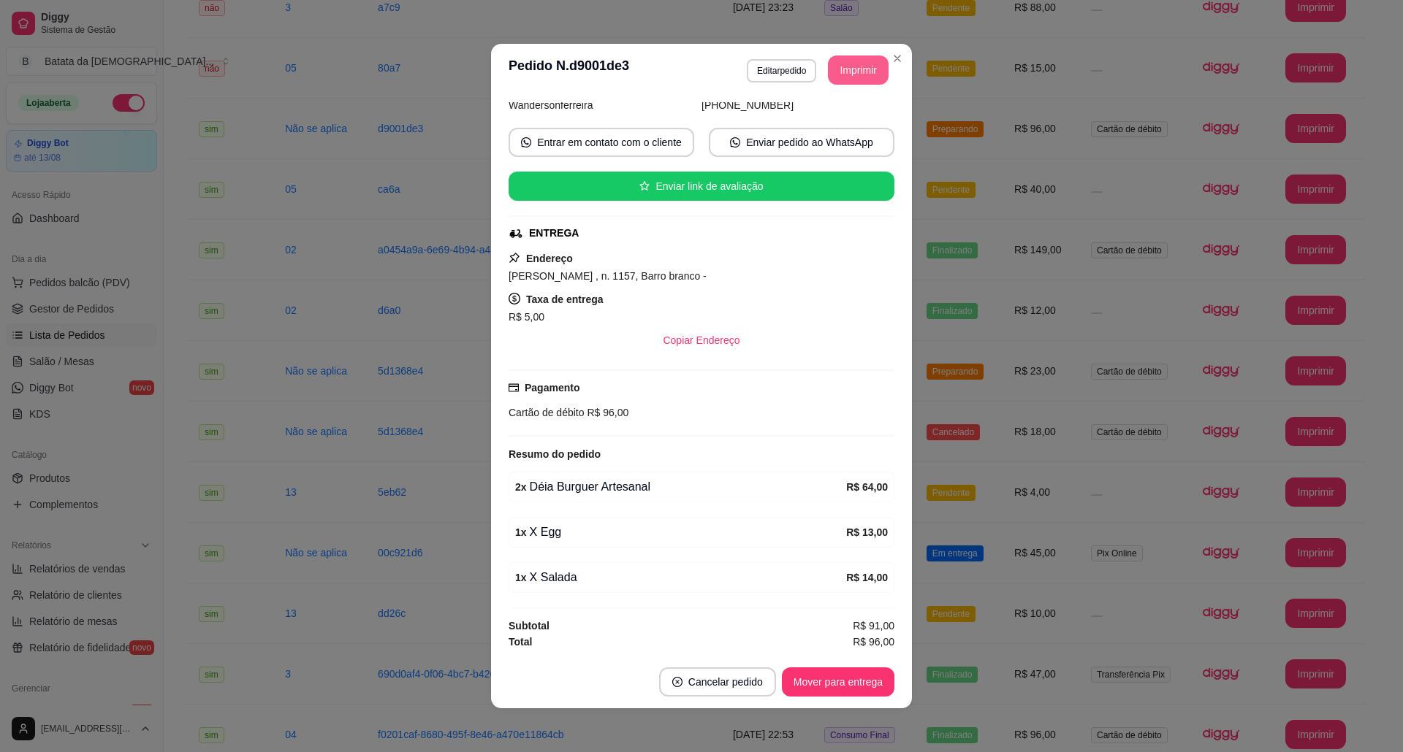
click at [860, 70] on button "Imprimir" at bounding box center [858, 70] width 61 height 29
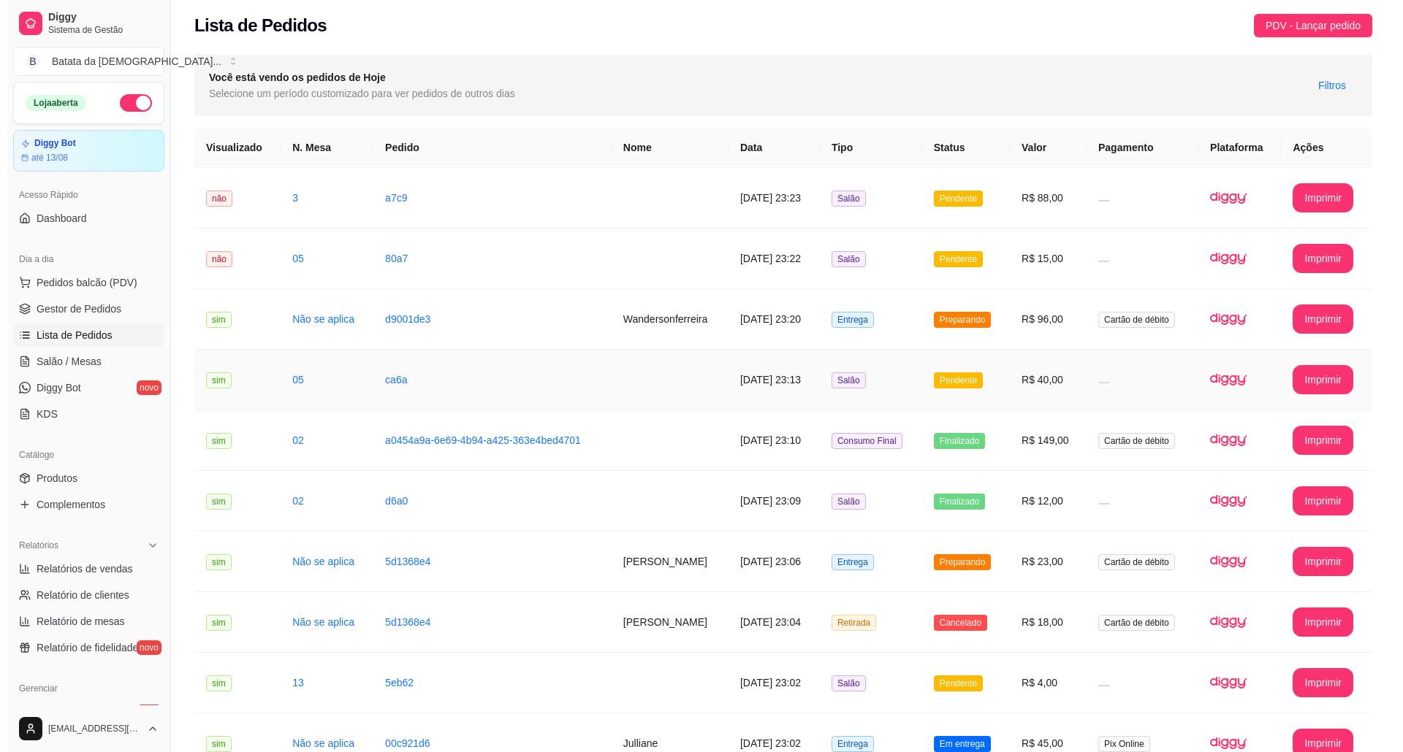
scroll to position [0, 0]
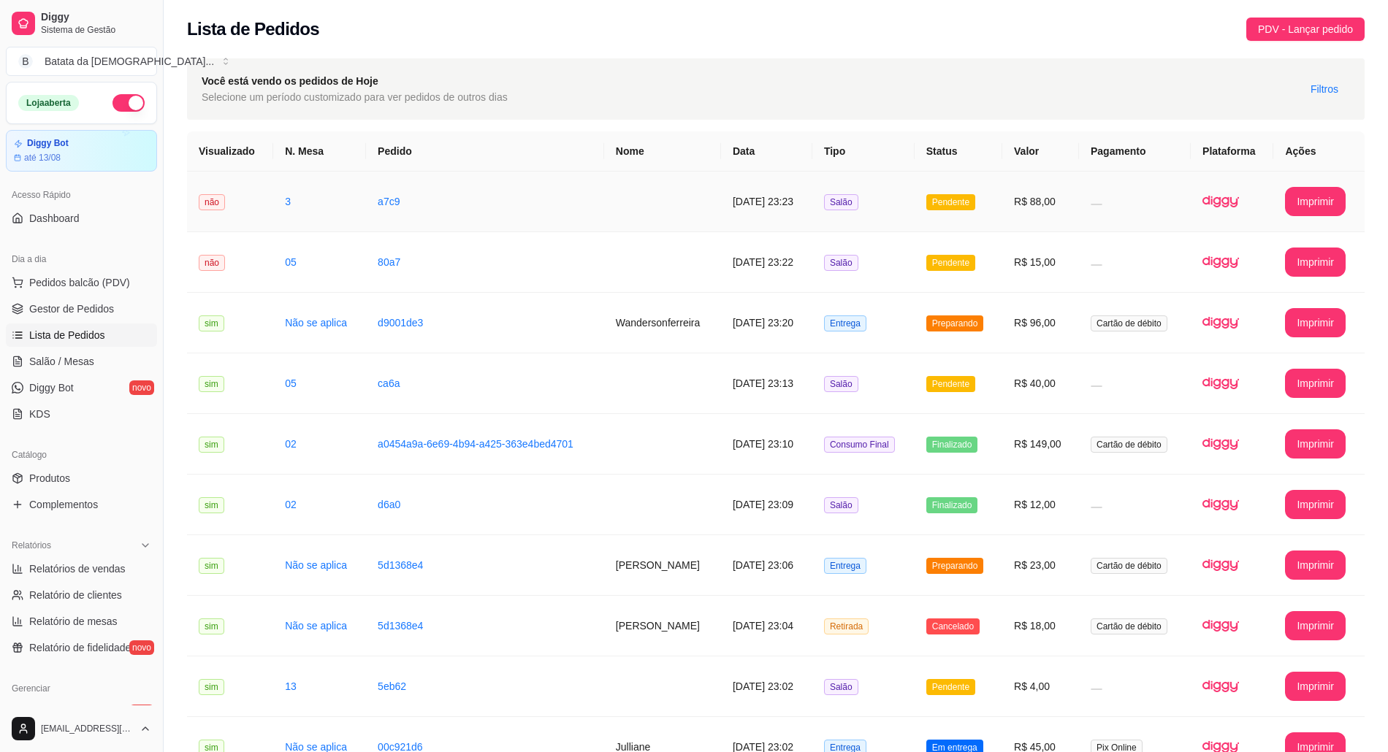
click at [1023, 203] on td "R$ 88,00" at bounding box center [1040, 202] width 77 height 61
click at [107, 361] on link "Salão / Mesas" at bounding box center [81, 361] width 151 height 23
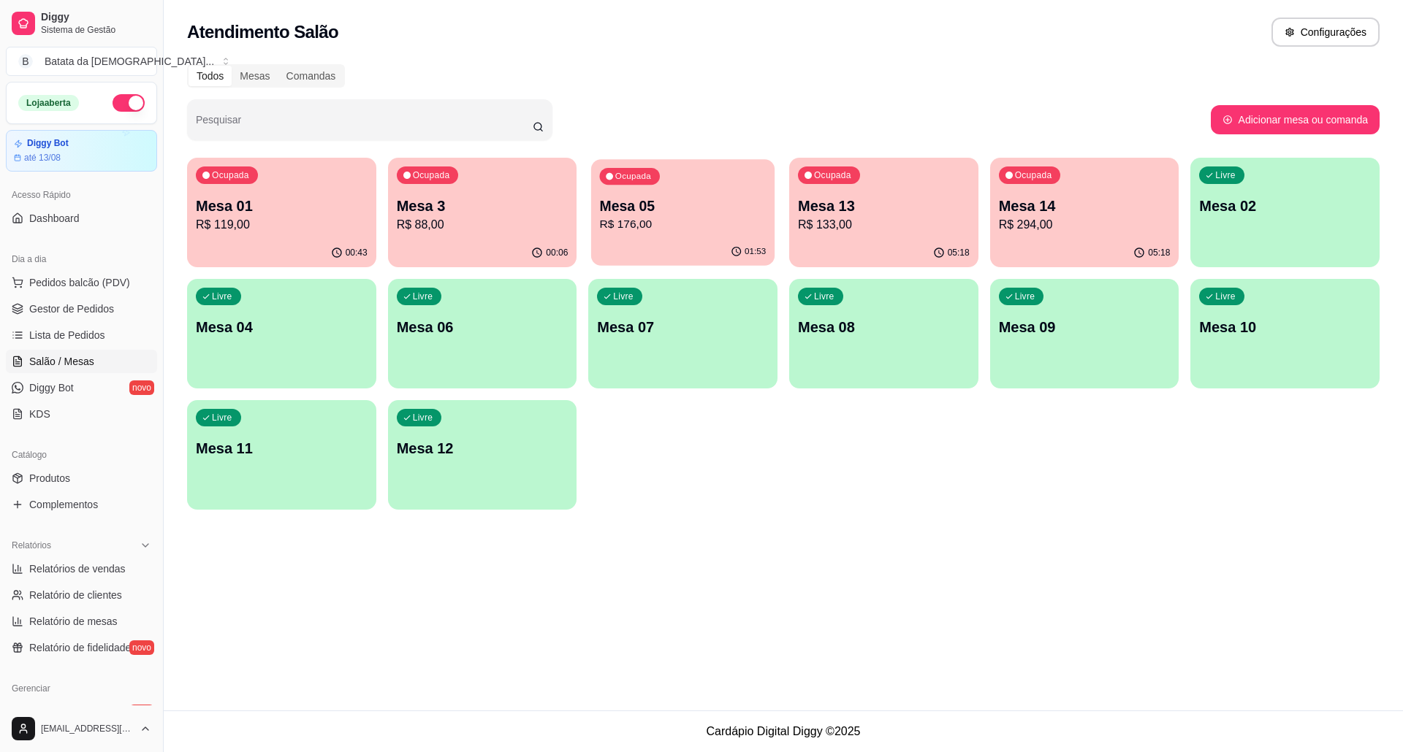
click at [700, 229] on p "R$ 176,00" at bounding box center [683, 224] width 167 height 17
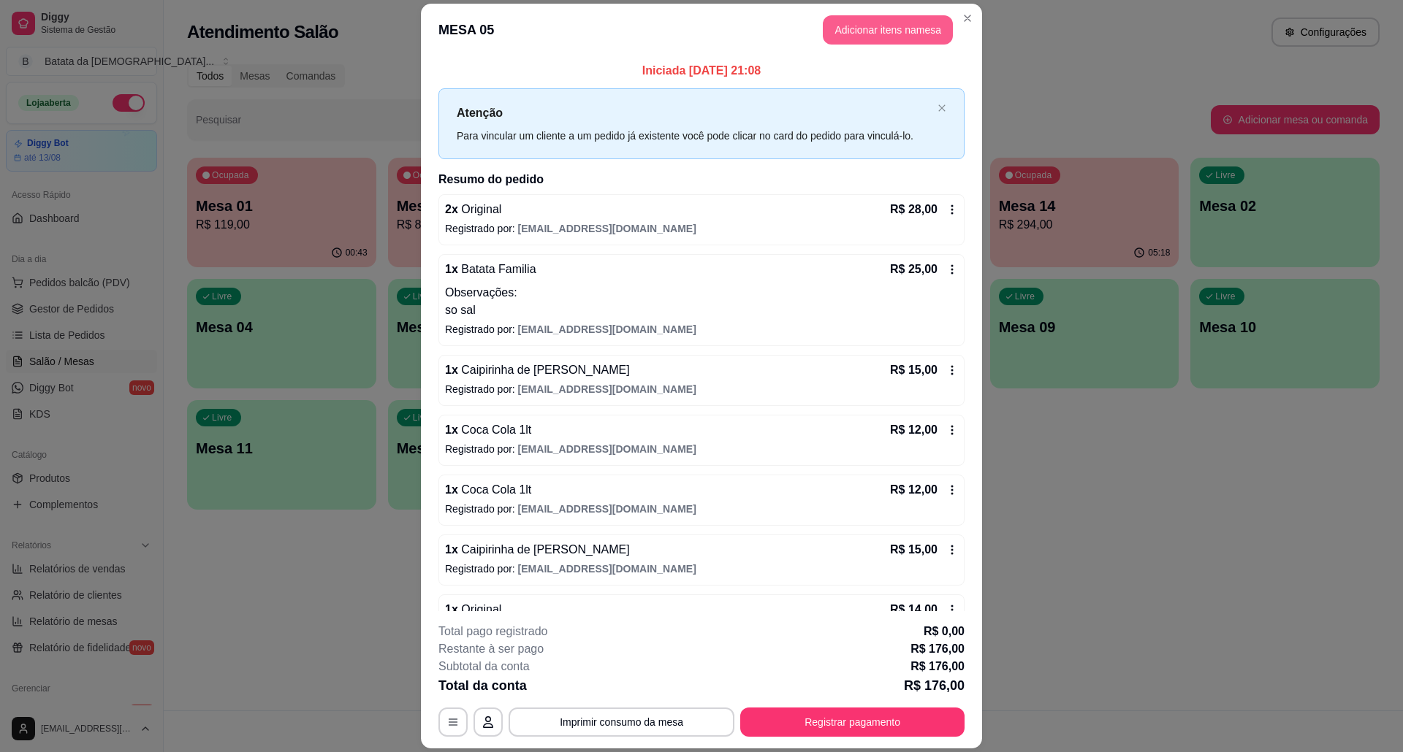
click at [877, 32] on button "Adicionar itens na mesa" at bounding box center [888, 29] width 130 height 29
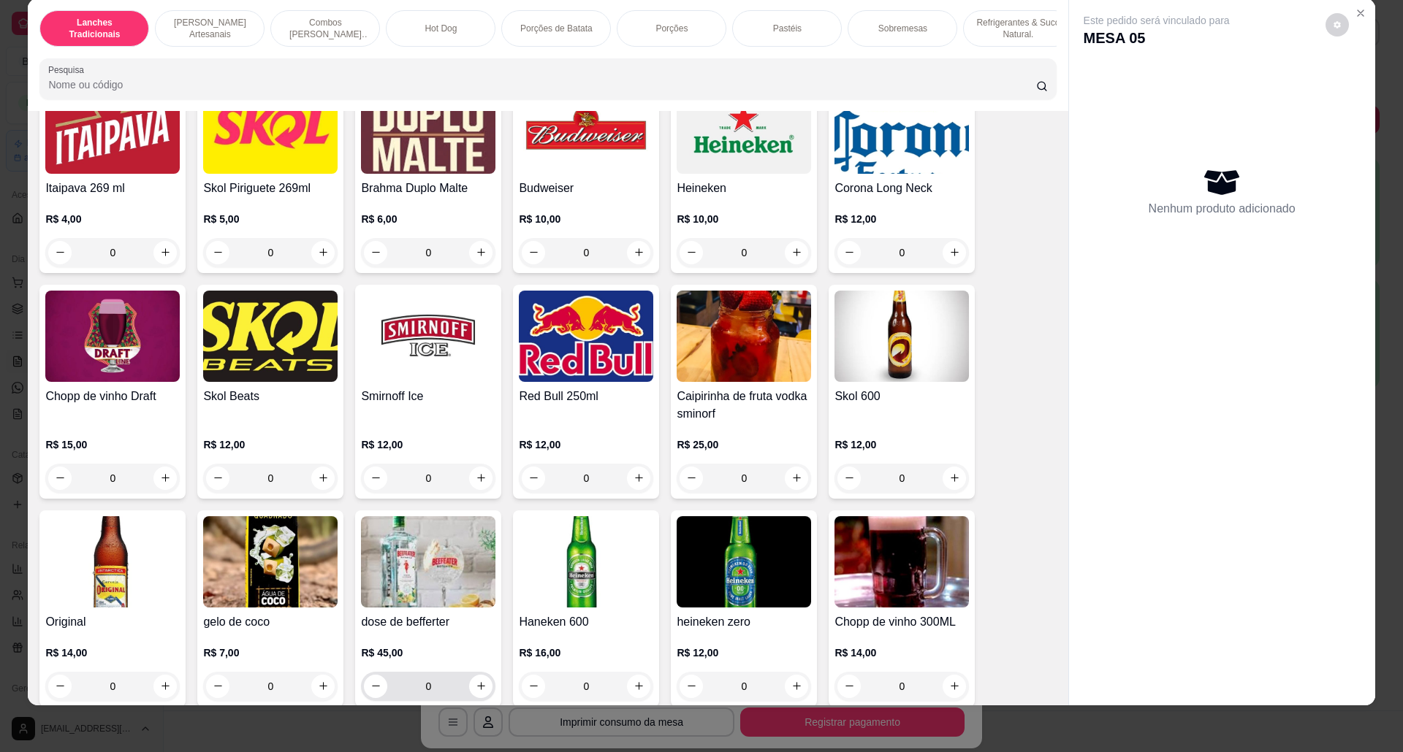
scroll to position [3799, 0]
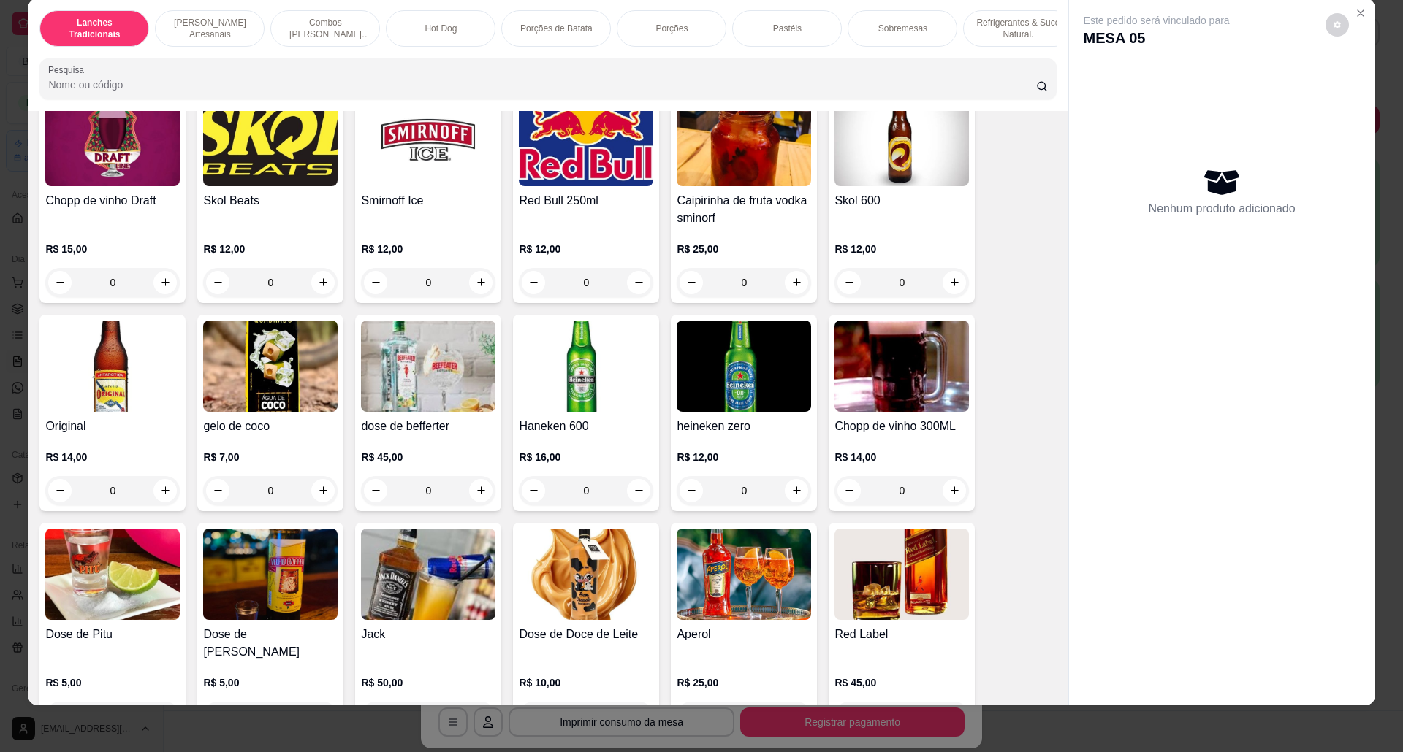
click at [147, 392] on img at bounding box center [112, 366] width 134 height 91
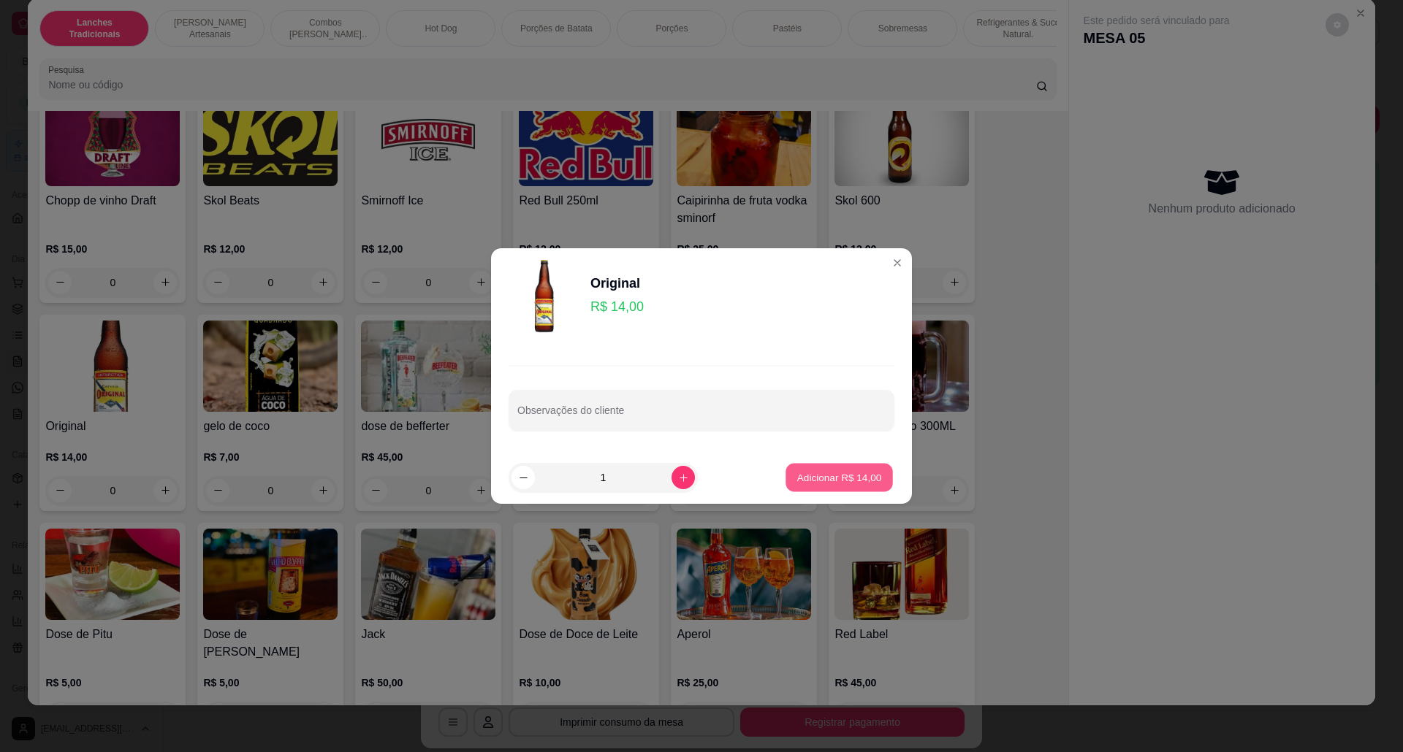
click at [837, 479] on p "Adicionar R$ 14,00" at bounding box center [839, 477] width 85 height 14
type input "1"
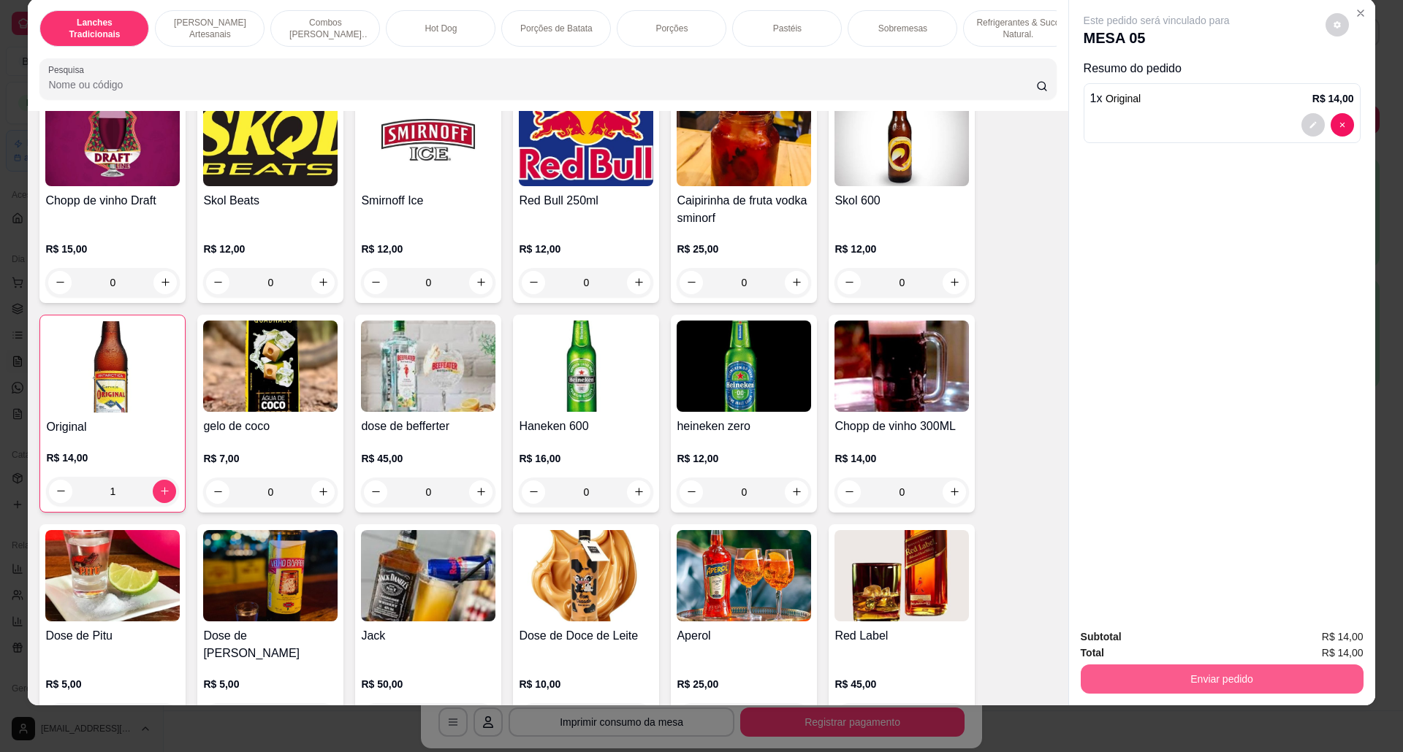
click at [1251, 665] on button "Enviar pedido" at bounding box center [1221, 679] width 283 height 29
click at [1122, 636] on button "Não registrar e enviar pedido" at bounding box center [1172, 644] width 152 height 28
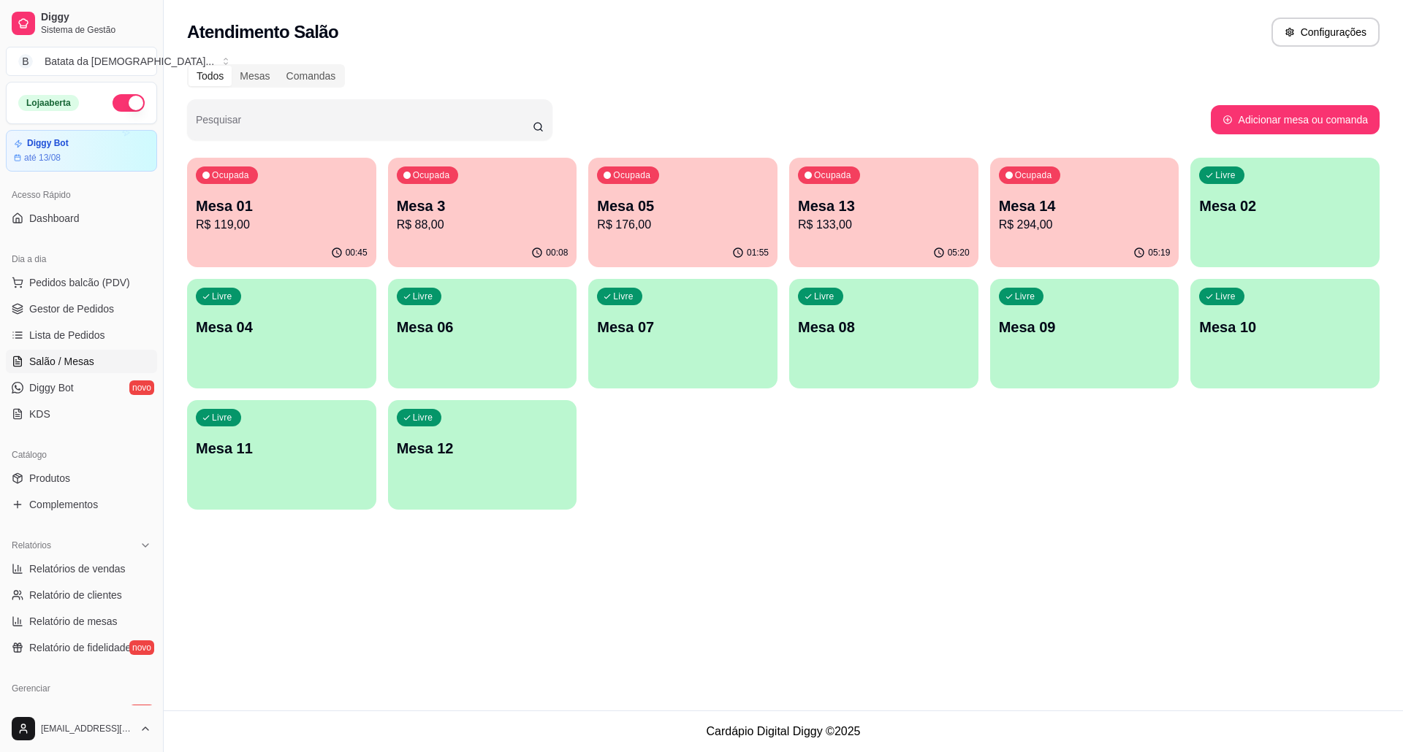
click at [1039, 212] on p "Mesa 14" at bounding box center [1085, 206] width 172 height 20
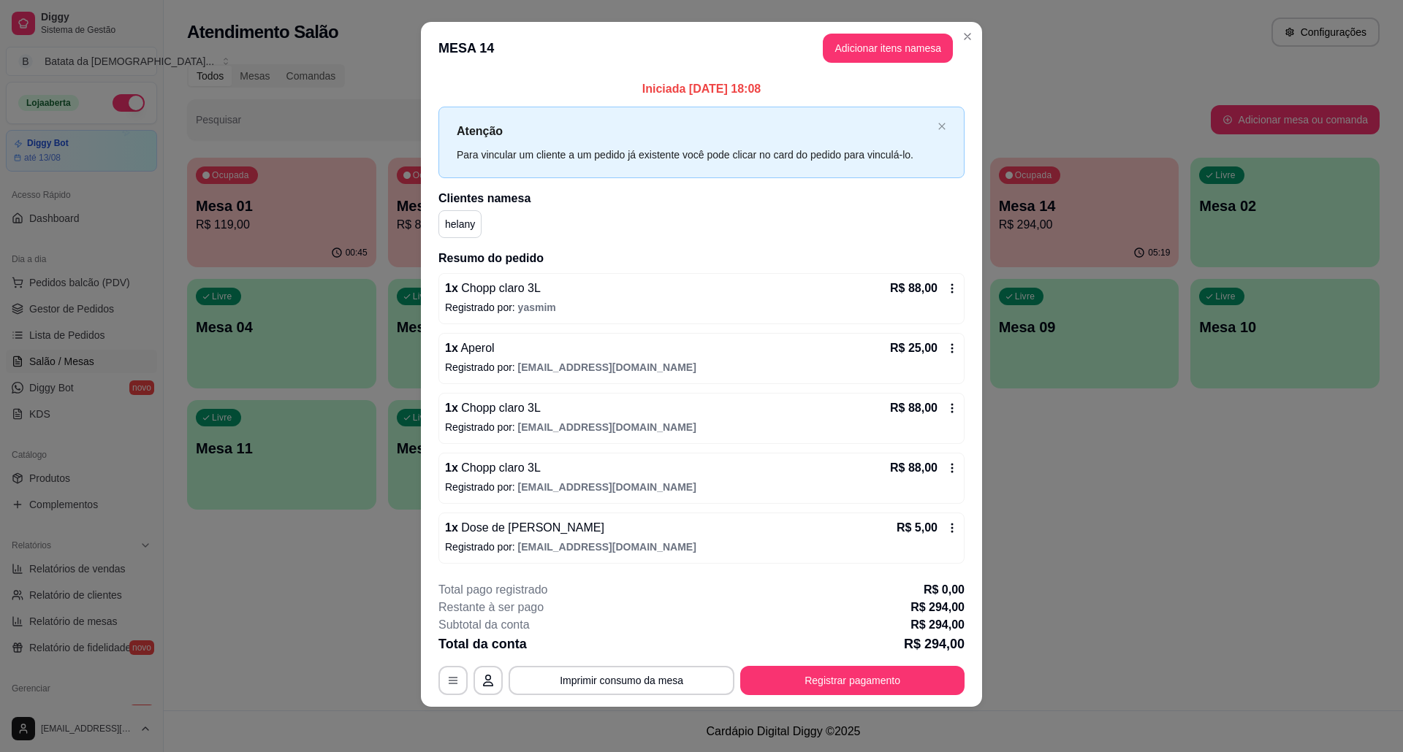
scroll to position [15, 0]
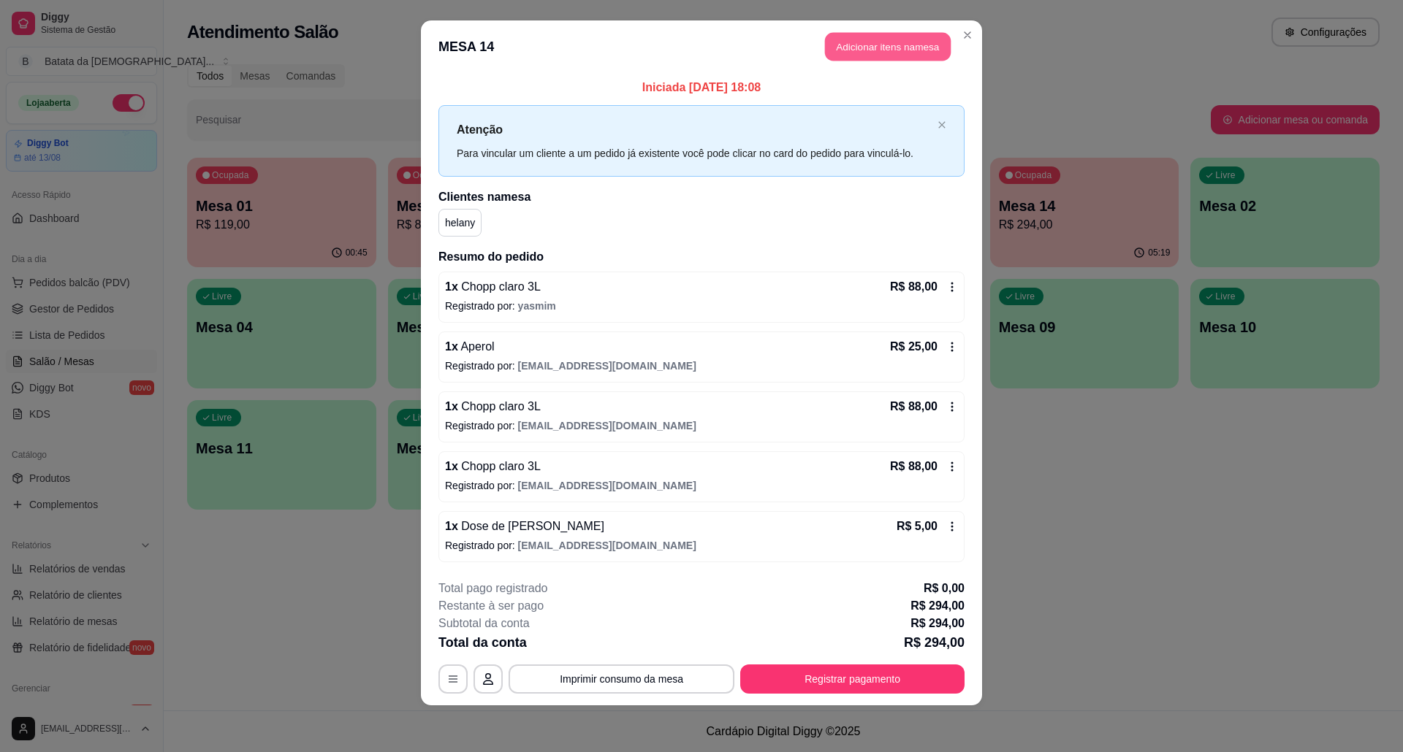
click at [918, 42] on button "Adicionar itens na mesa" at bounding box center [888, 47] width 126 height 28
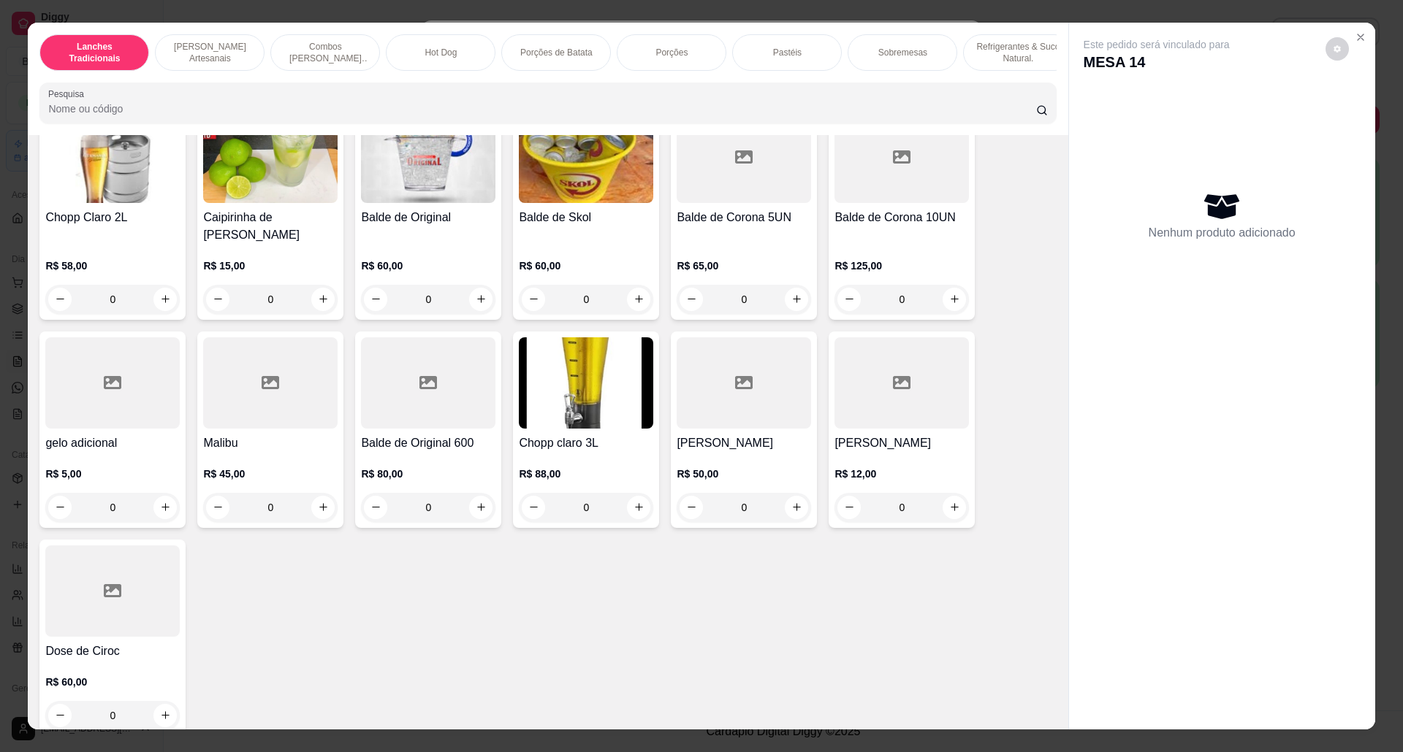
scroll to position [4688, 0]
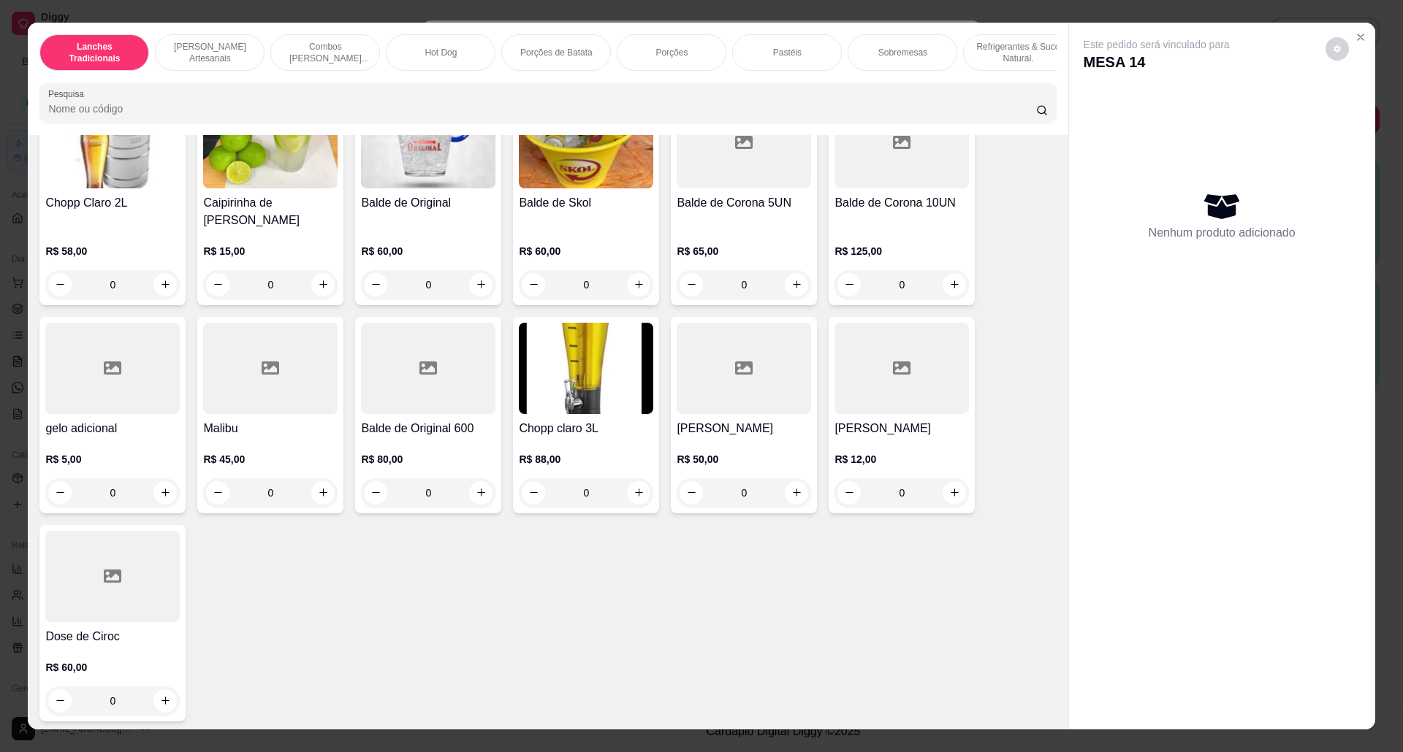
click at [599, 460] on p "R$ 88,00" at bounding box center [586, 459] width 134 height 15
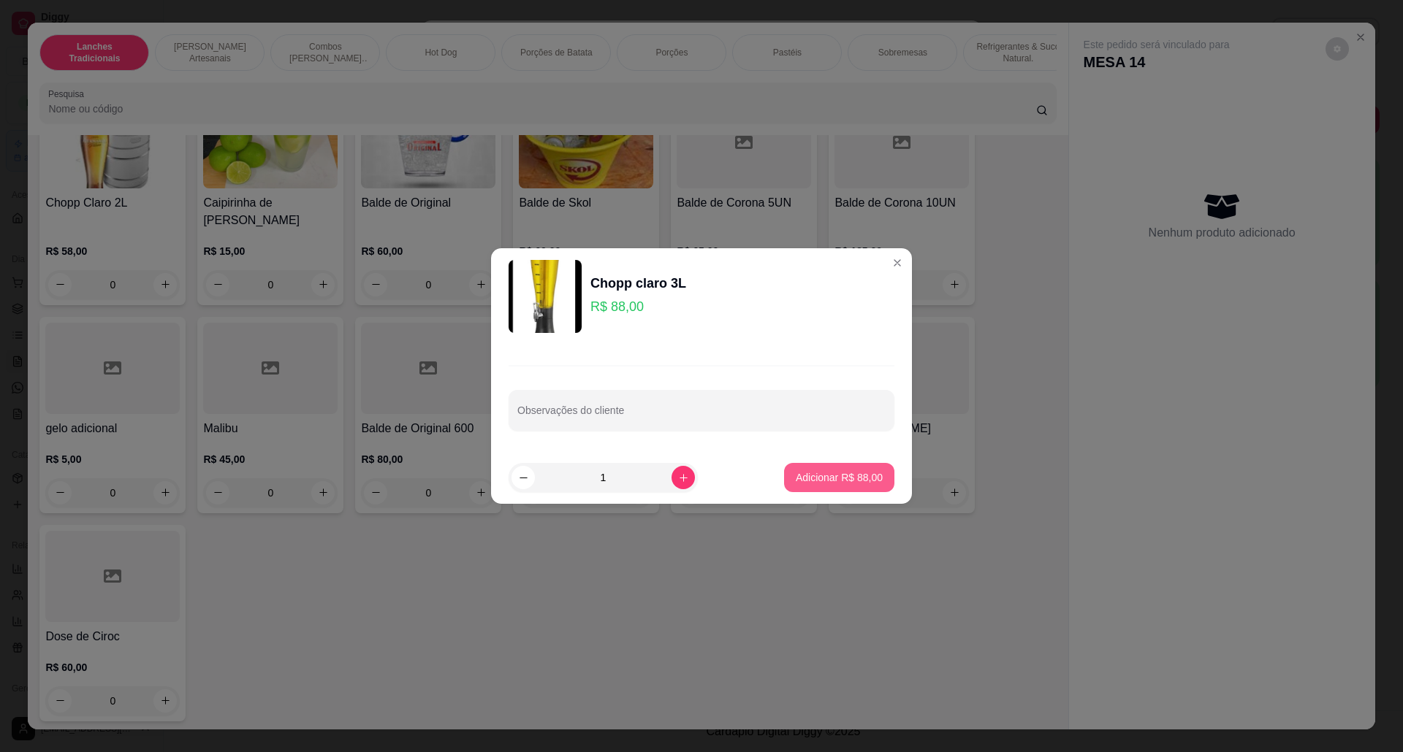
click at [868, 472] on button "Adicionar R$ 88,00" at bounding box center [839, 477] width 110 height 29
type input "1"
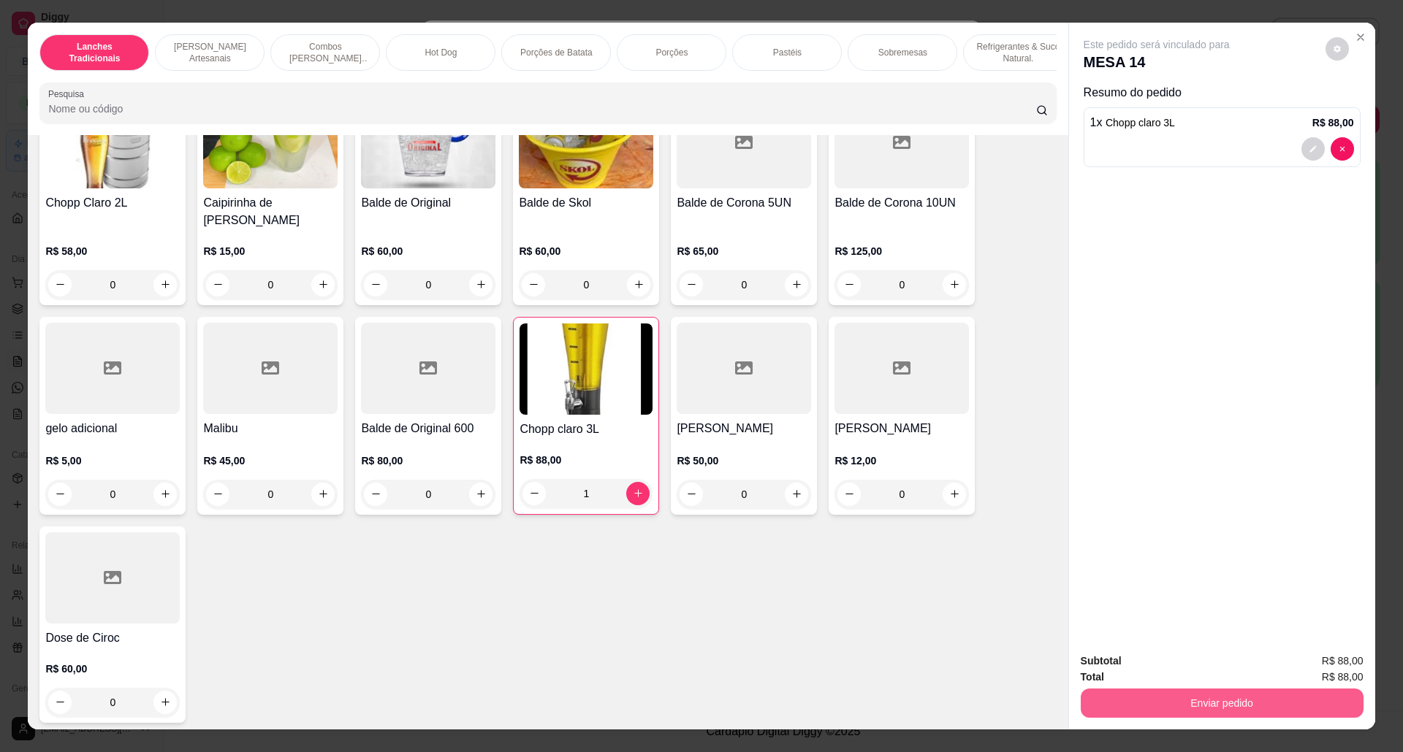
click at [1225, 712] on button "Enviar pedido" at bounding box center [1221, 703] width 283 height 29
click at [1187, 659] on button "Não registrar e enviar pedido" at bounding box center [1172, 668] width 148 height 27
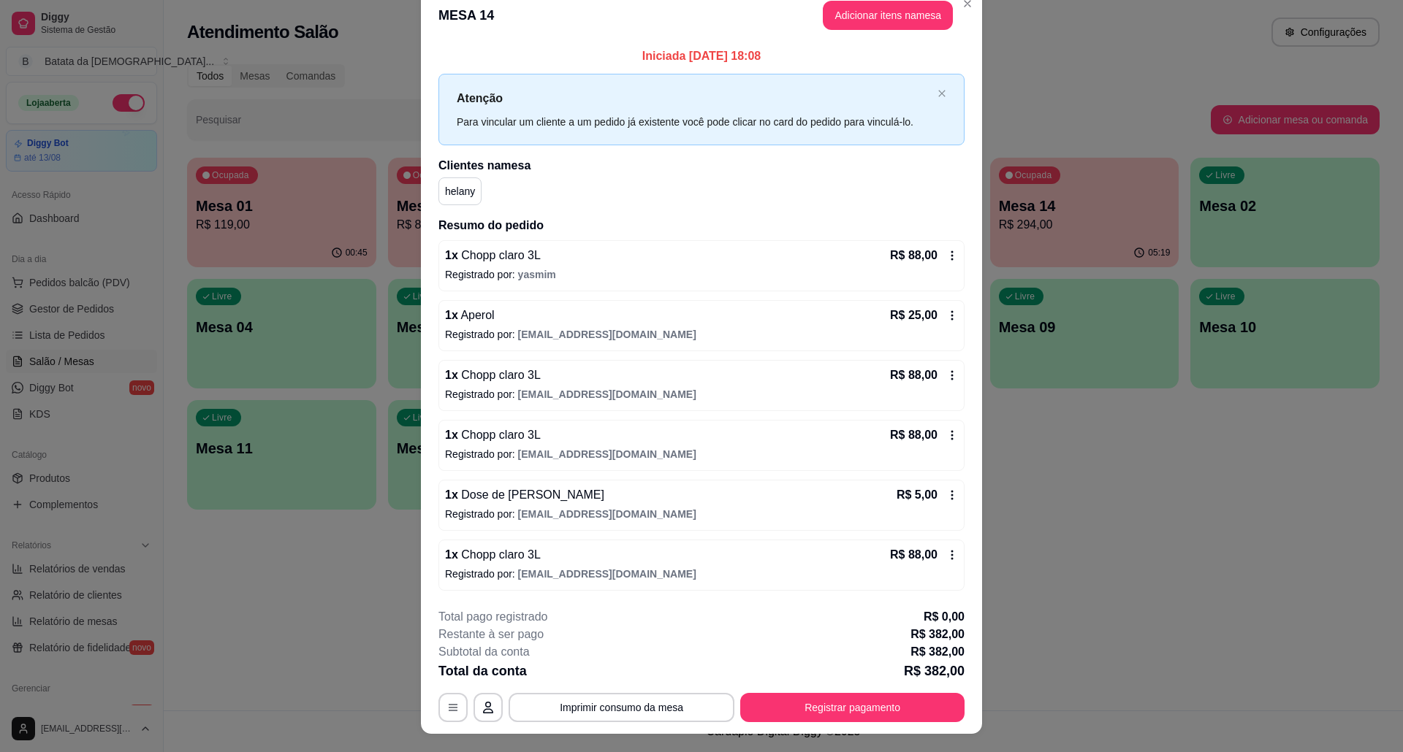
scroll to position [0, 0]
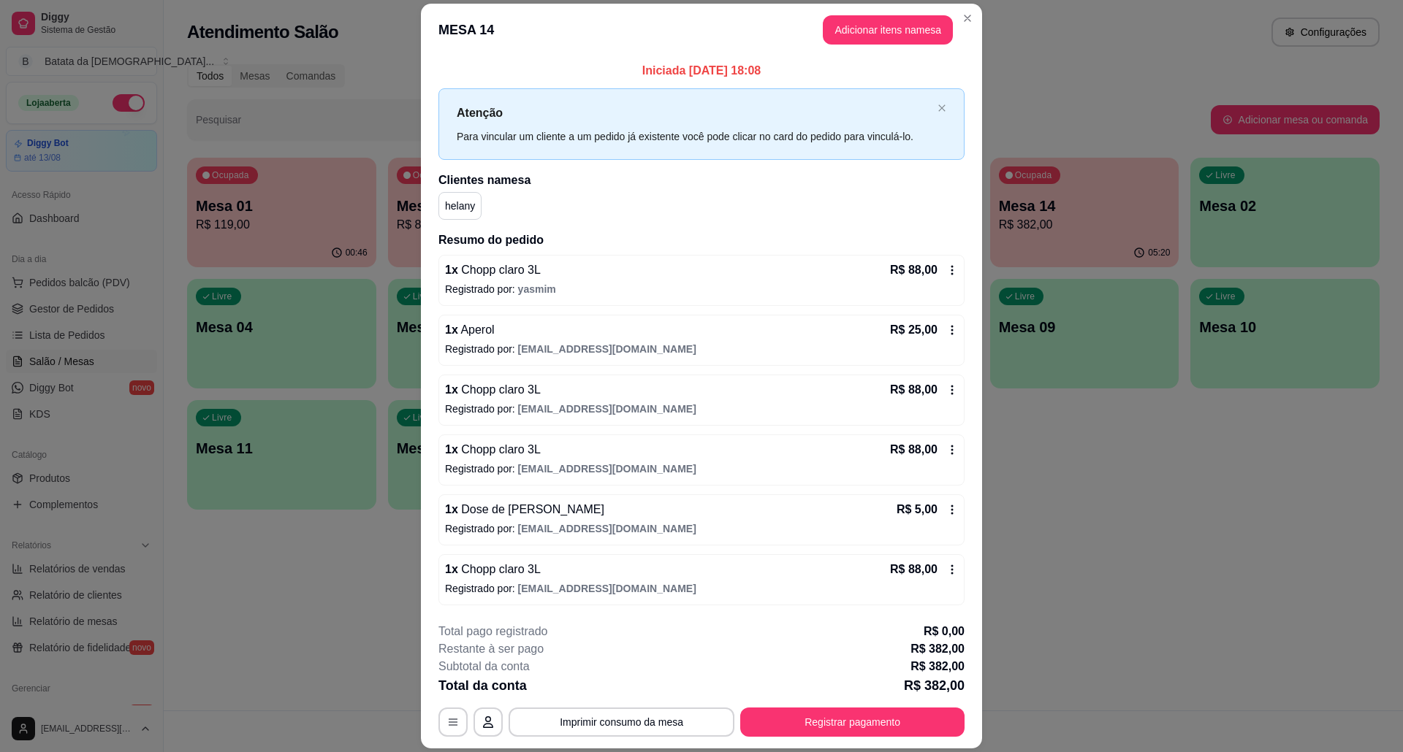
click at [848, 667] on div "**********" at bounding box center [701, 680] width 526 height 114
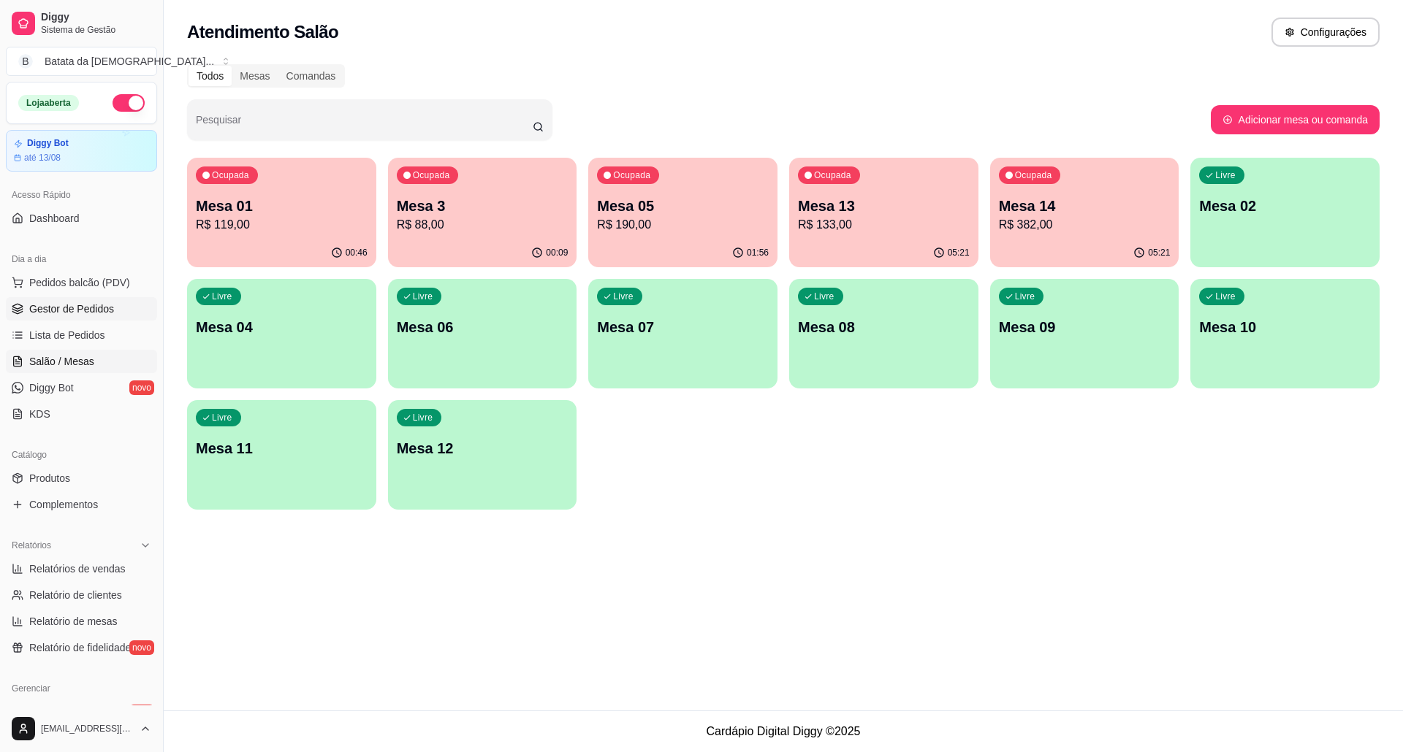
click at [47, 321] on link "Gestor de Pedidos" at bounding box center [81, 308] width 151 height 23
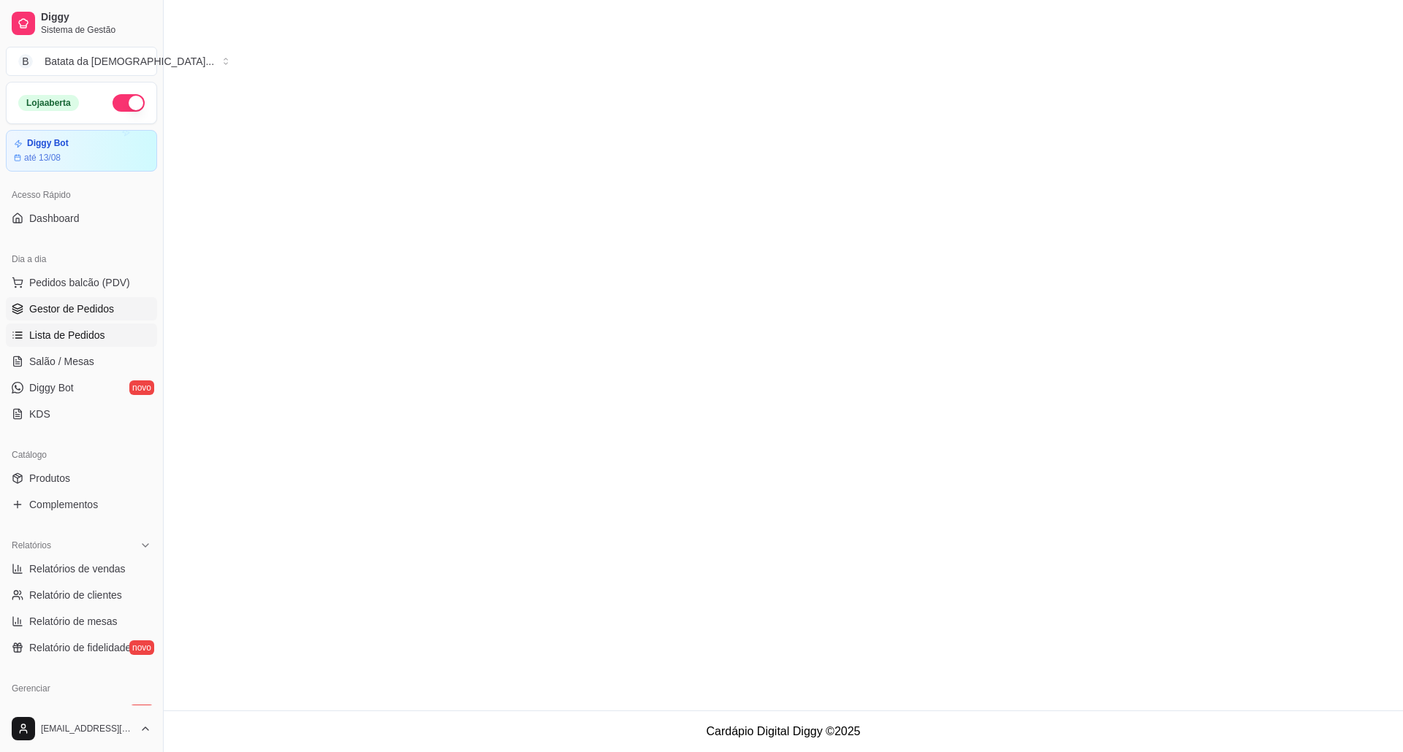
click at [56, 330] on span "Lista de Pedidos" at bounding box center [67, 335] width 76 height 15
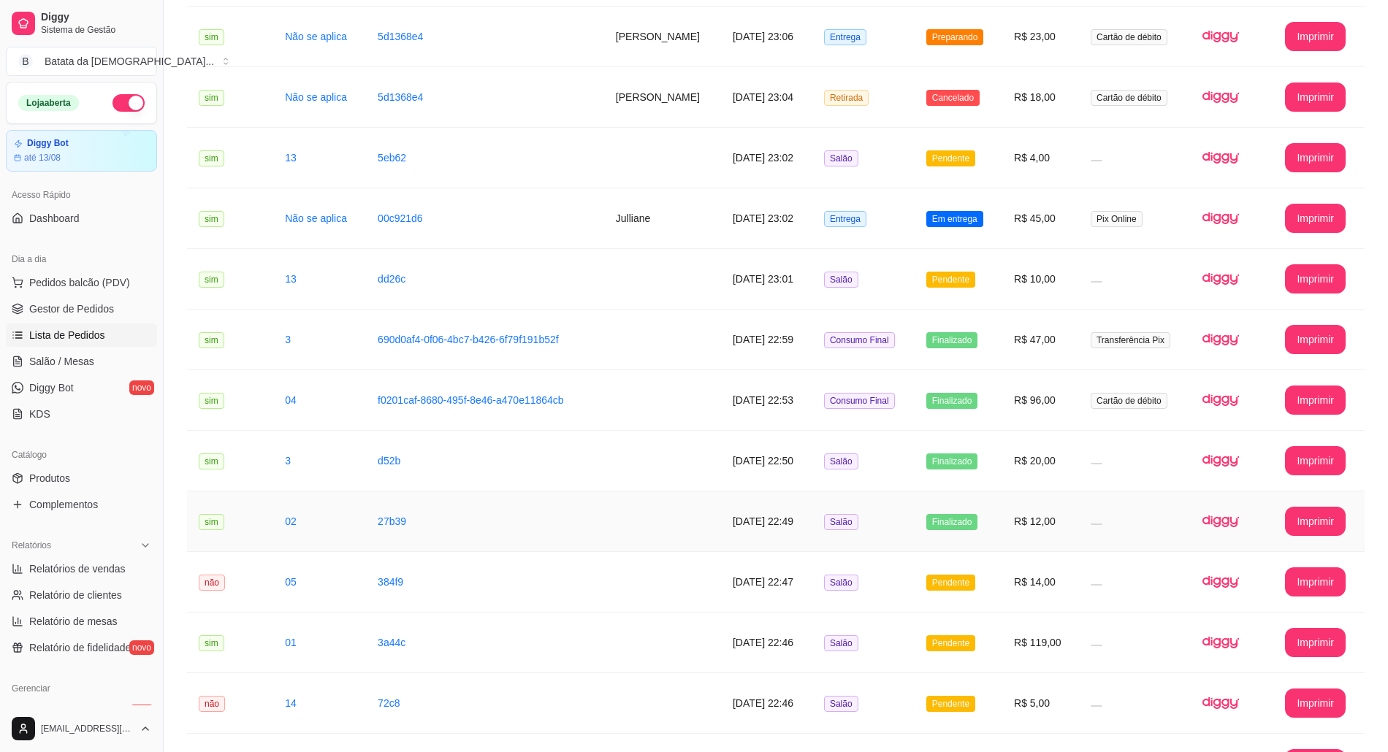
scroll to position [682, 0]
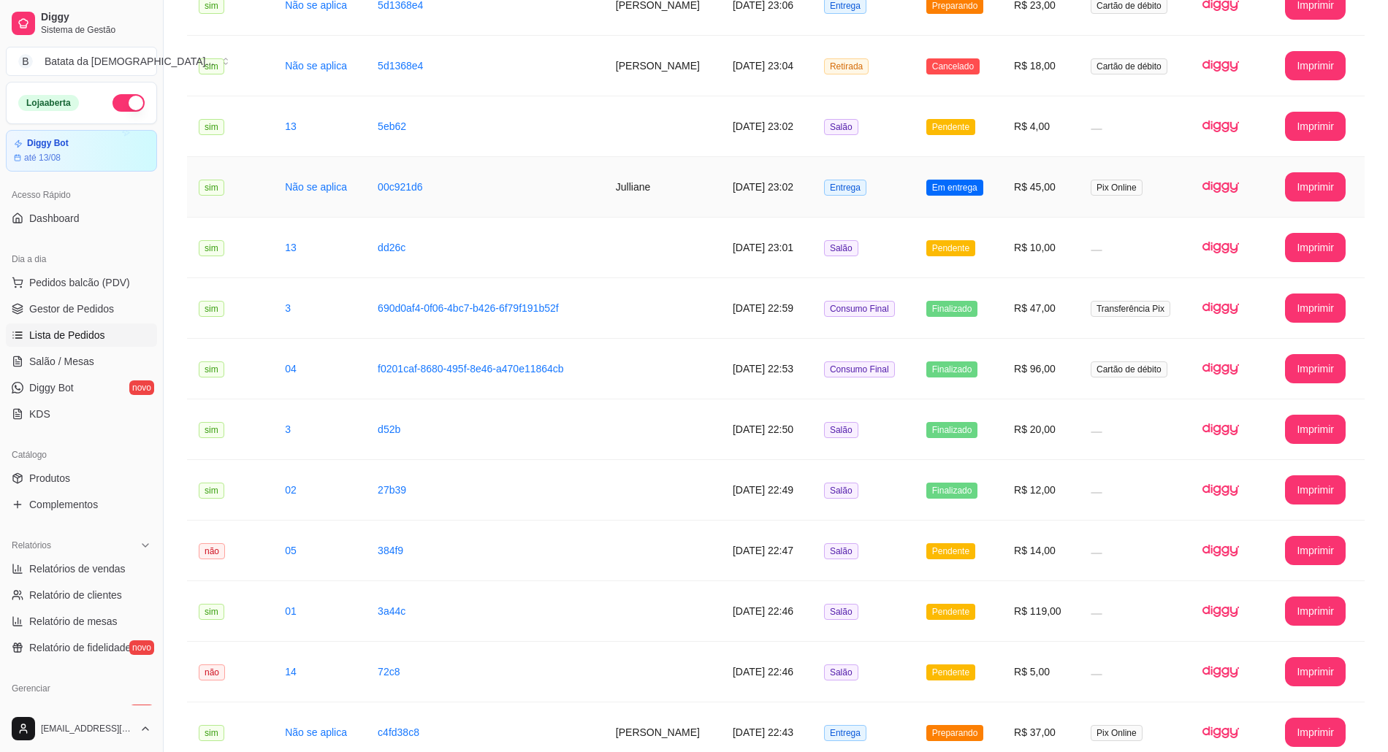
click at [1055, 186] on td "R$ 45,00" at bounding box center [1040, 187] width 77 height 61
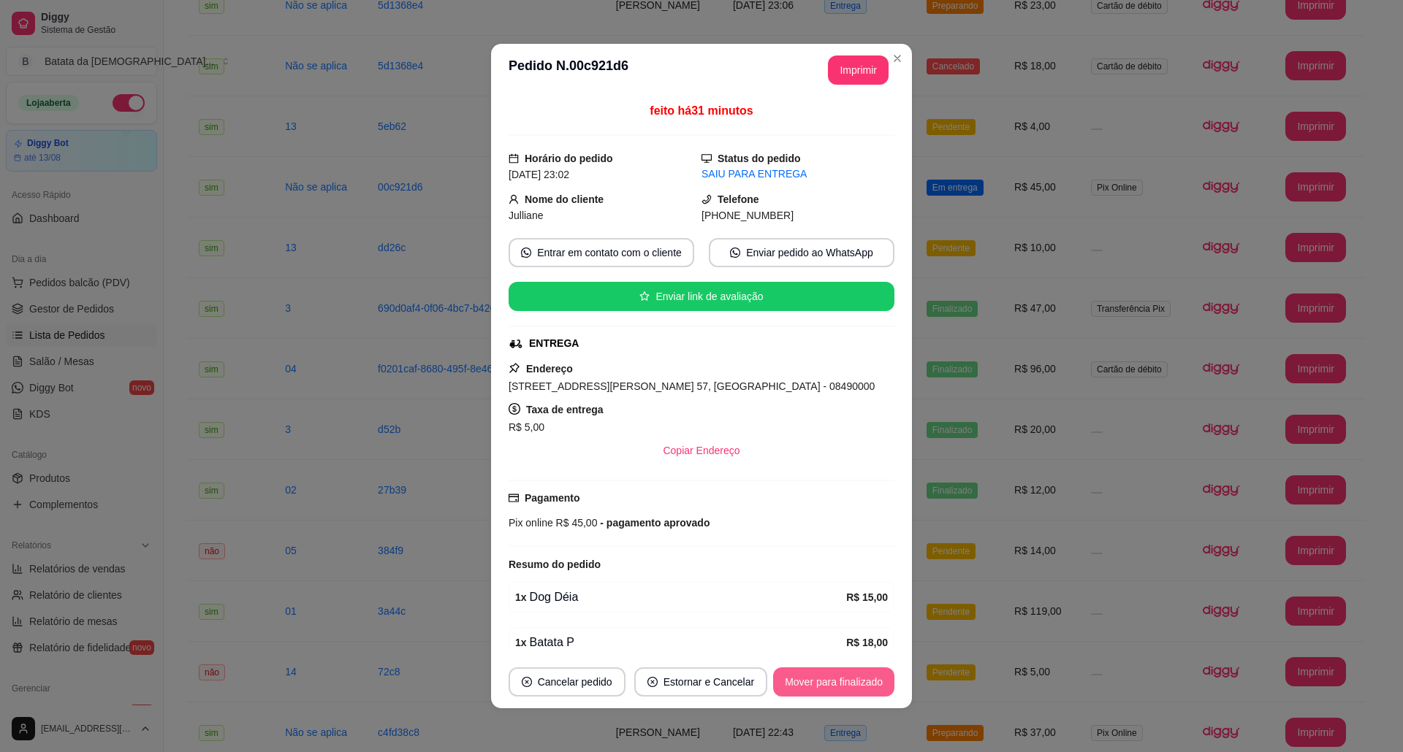
click at [844, 674] on button "Mover para finalizado" at bounding box center [833, 682] width 121 height 29
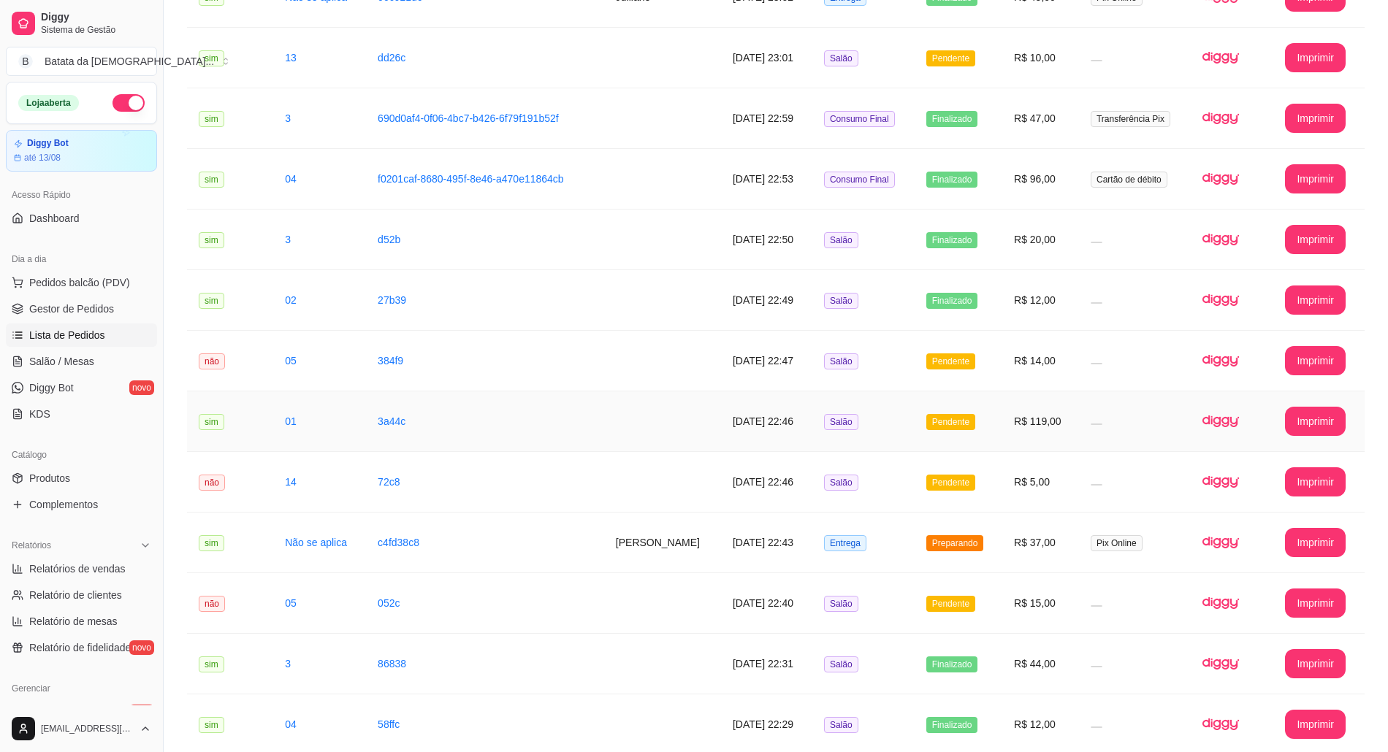
scroll to position [877, 0]
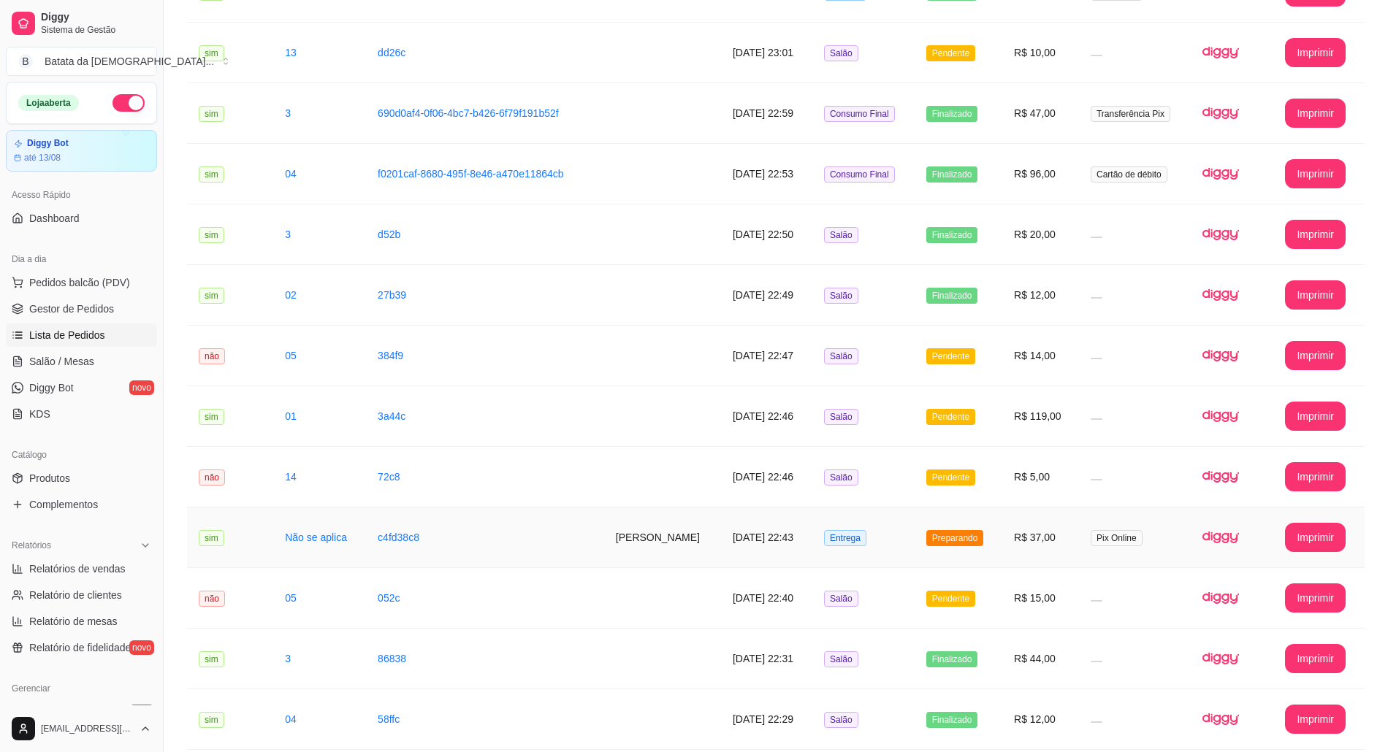
click at [947, 513] on td "Preparando" at bounding box center [959, 538] width 88 height 61
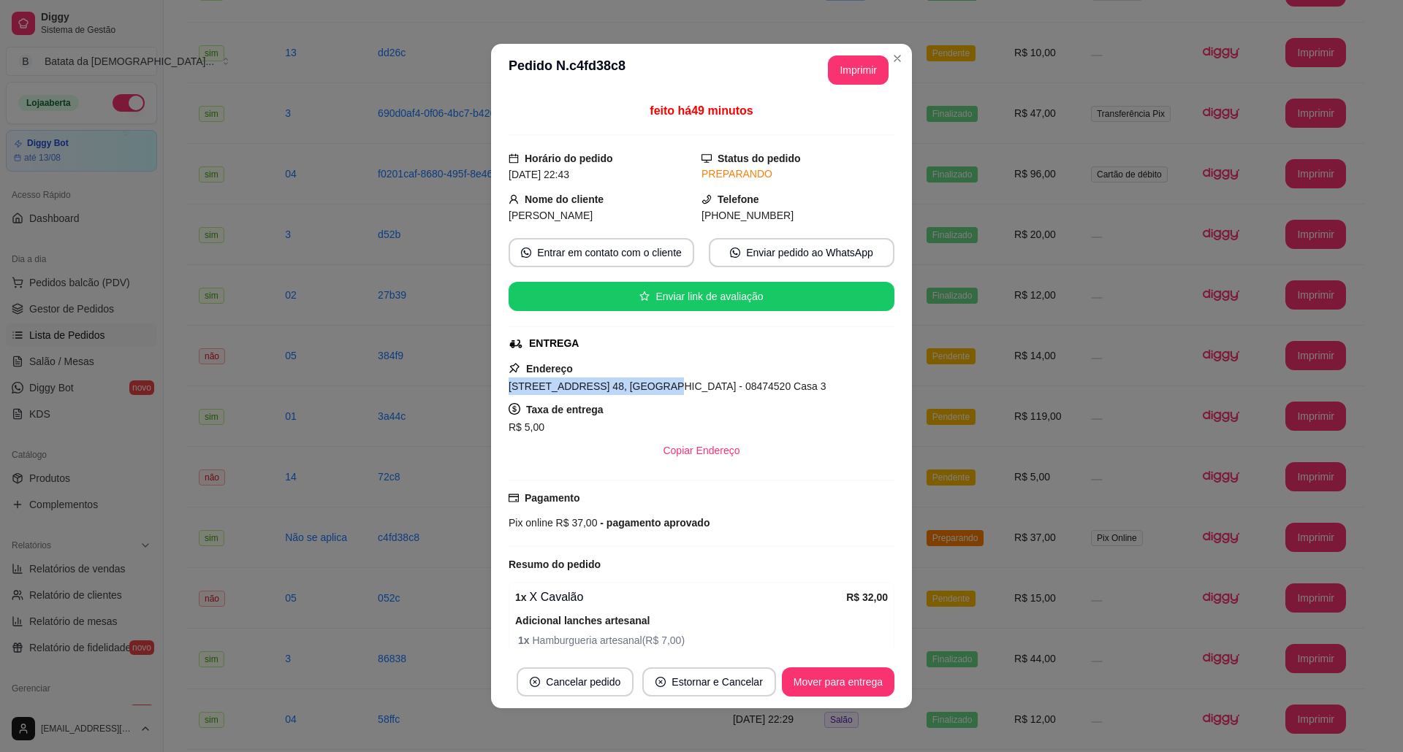
drag, startPoint x: 631, startPoint y: 387, endPoint x: 475, endPoint y: 390, distance: 156.4
click at [475, 390] on div "**********" at bounding box center [701, 376] width 1403 height 752
copy span "[STREET_ADDRESS] 48"
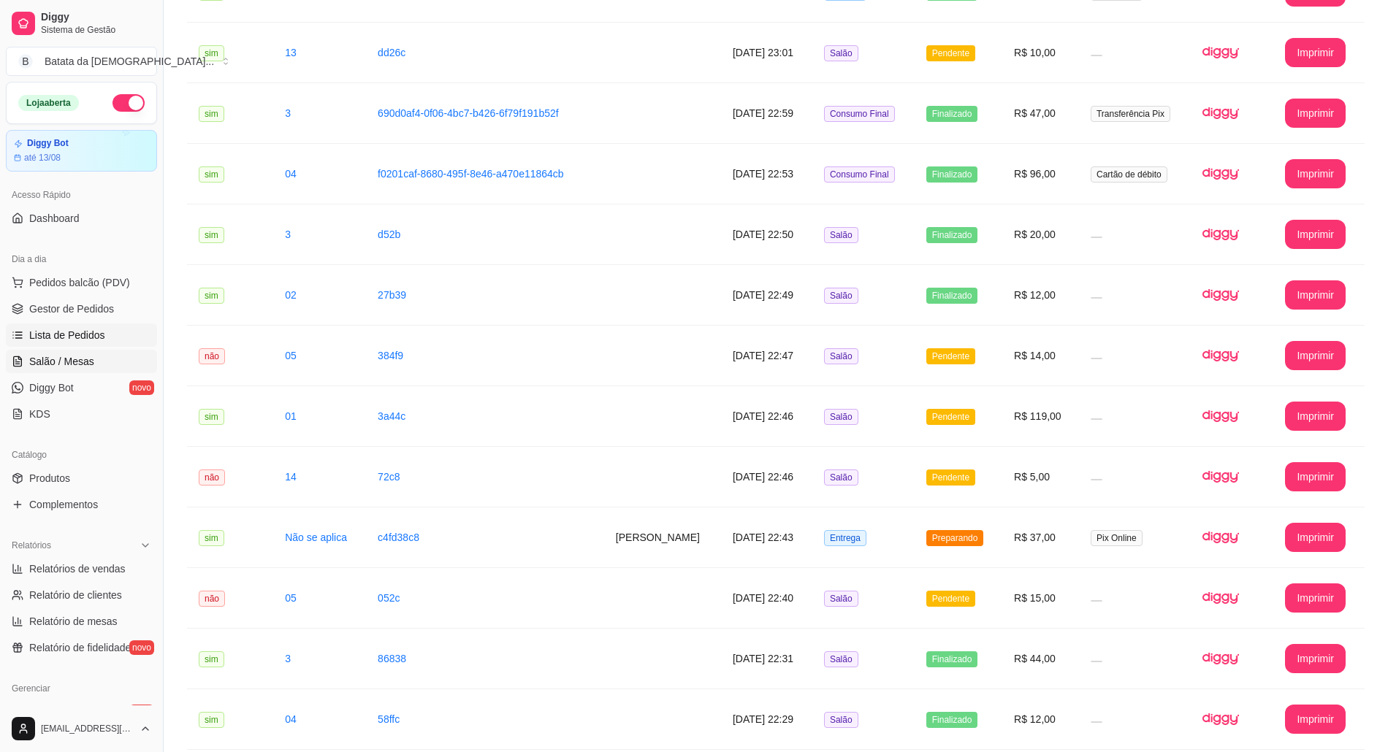
click at [108, 368] on link "Salão / Mesas" at bounding box center [81, 361] width 151 height 23
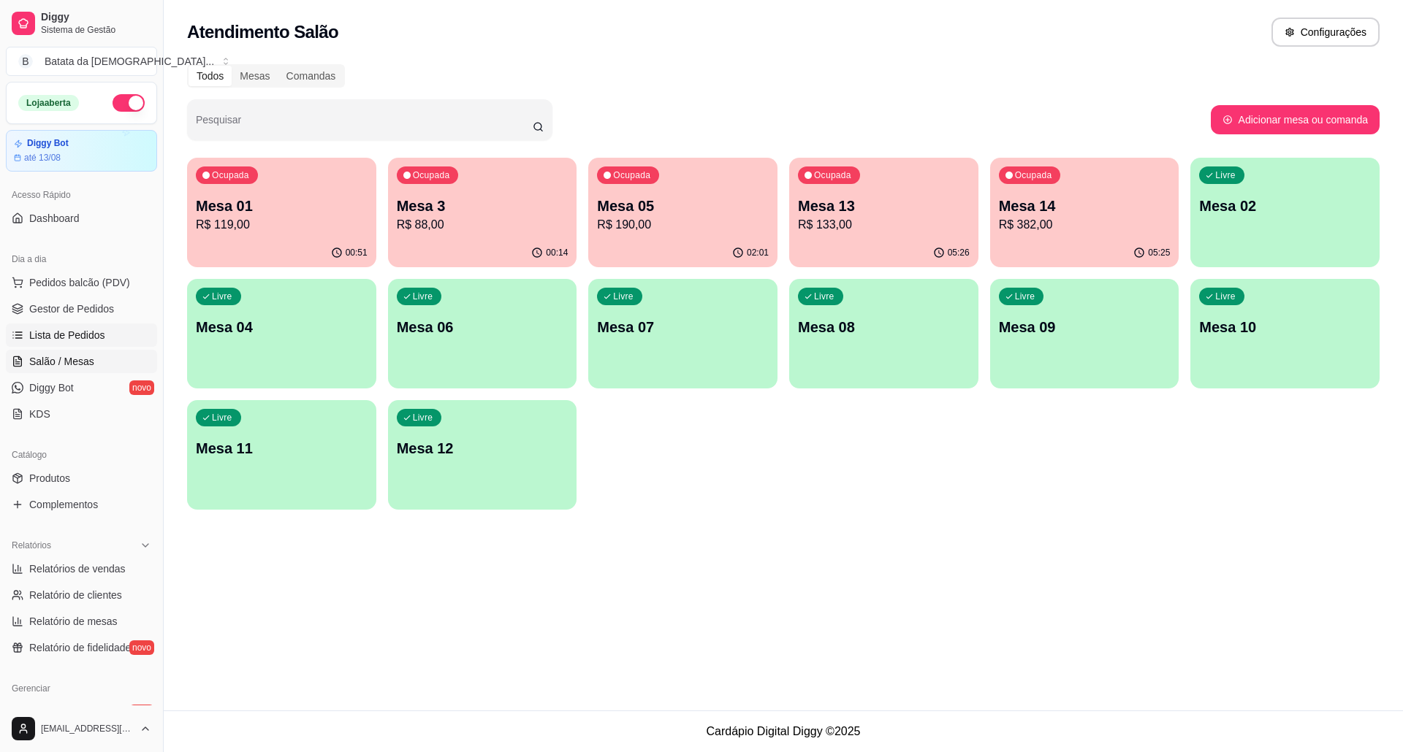
click at [50, 326] on link "Lista de Pedidos" at bounding box center [81, 335] width 151 height 23
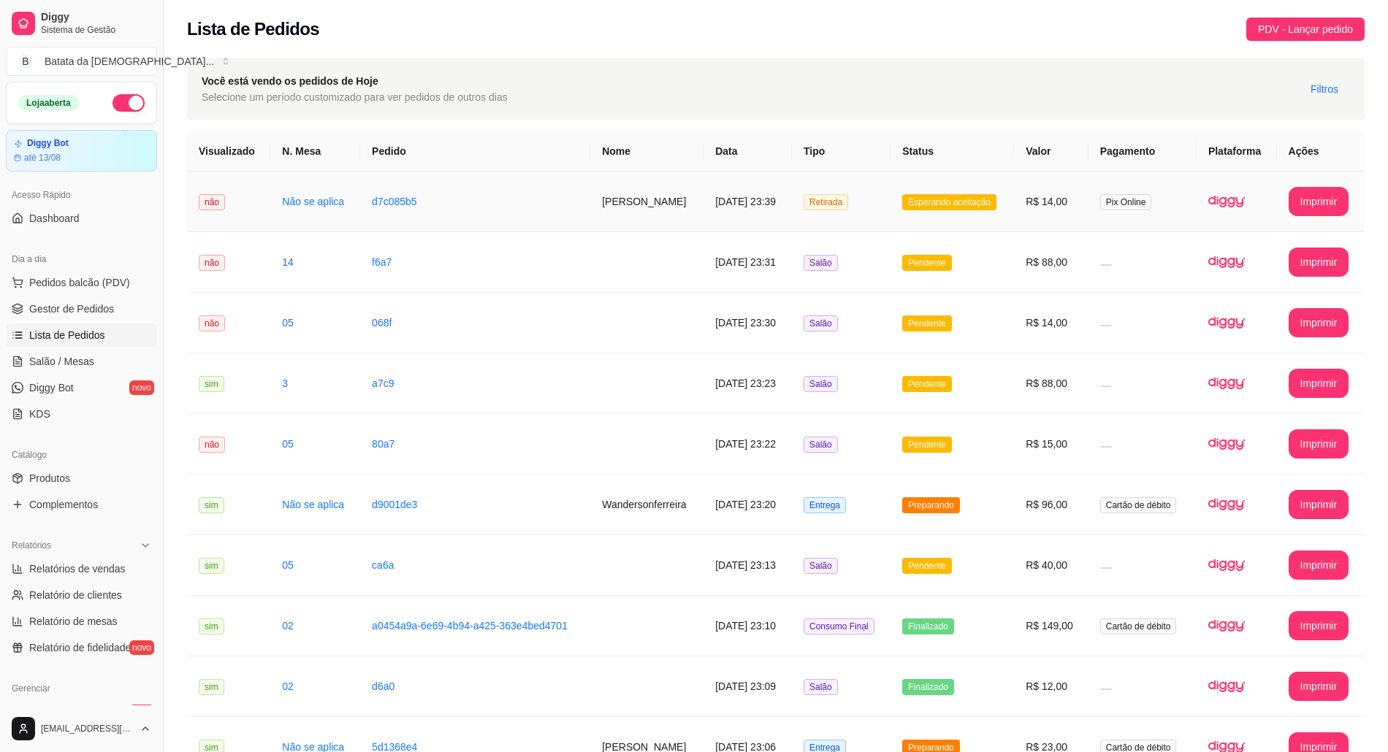
click at [939, 206] on span "Esperando aceitação" at bounding box center [949, 202] width 94 height 16
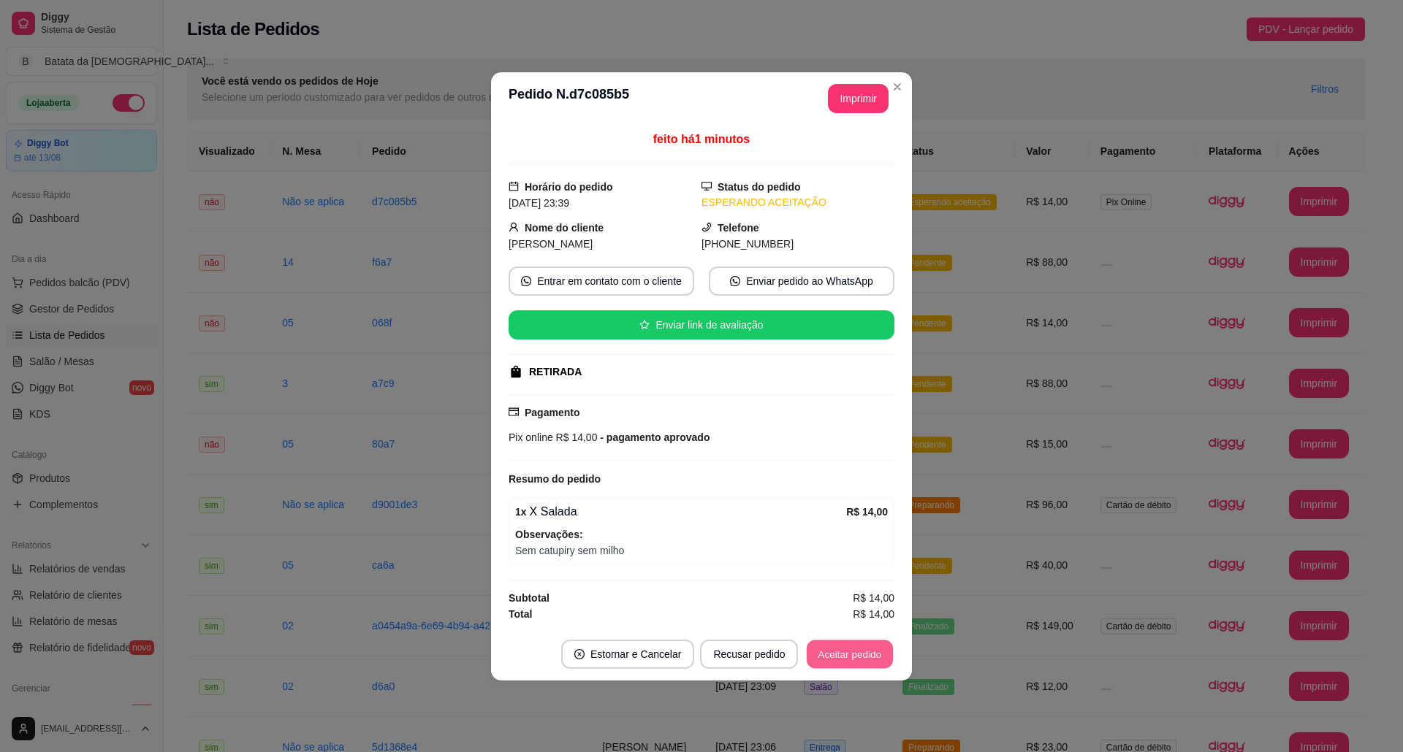
click at [819, 664] on button "Aceitar pedido" at bounding box center [849, 654] width 86 height 28
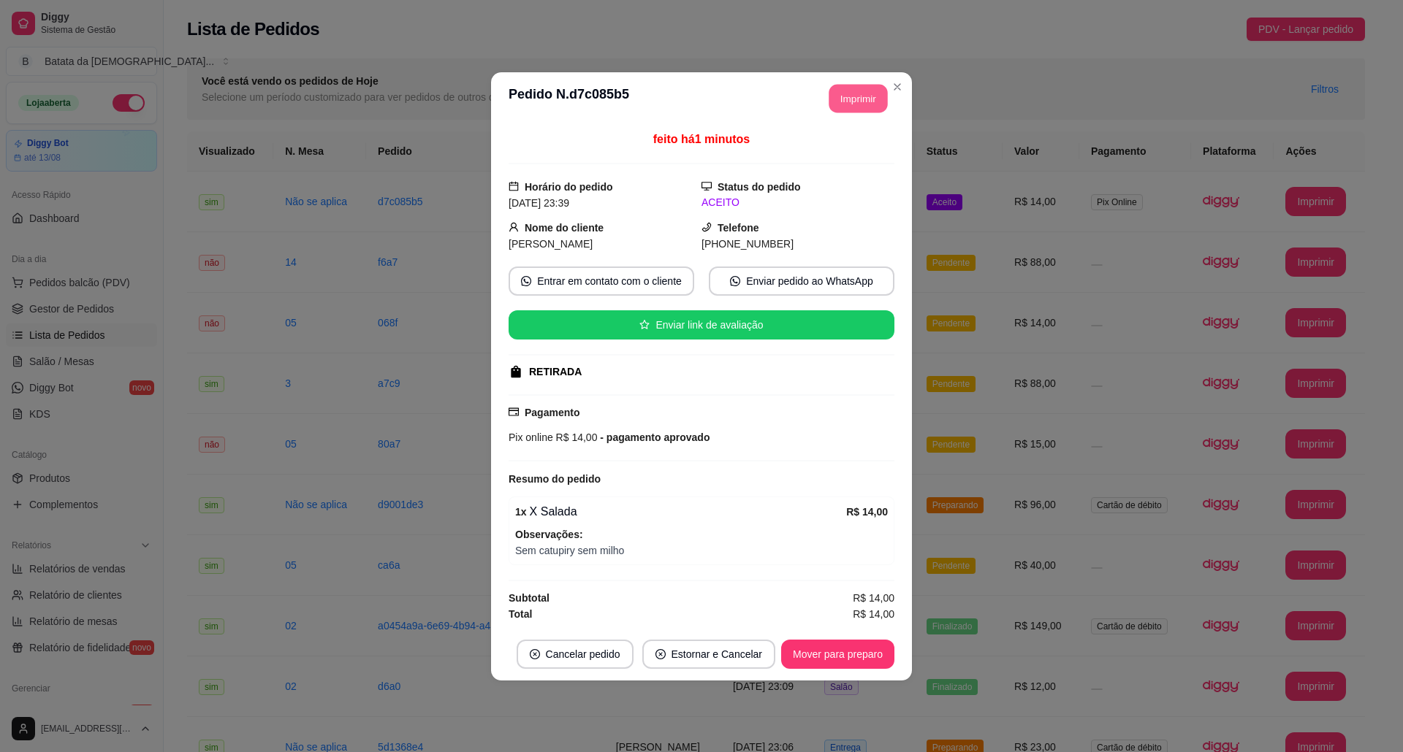
click at [843, 110] on div "**********" at bounding box center [852, 98] width 72 height 29
click at [851, 656] on button "Mover para preparo" at bounding box center [837, 654] width 110 height 28
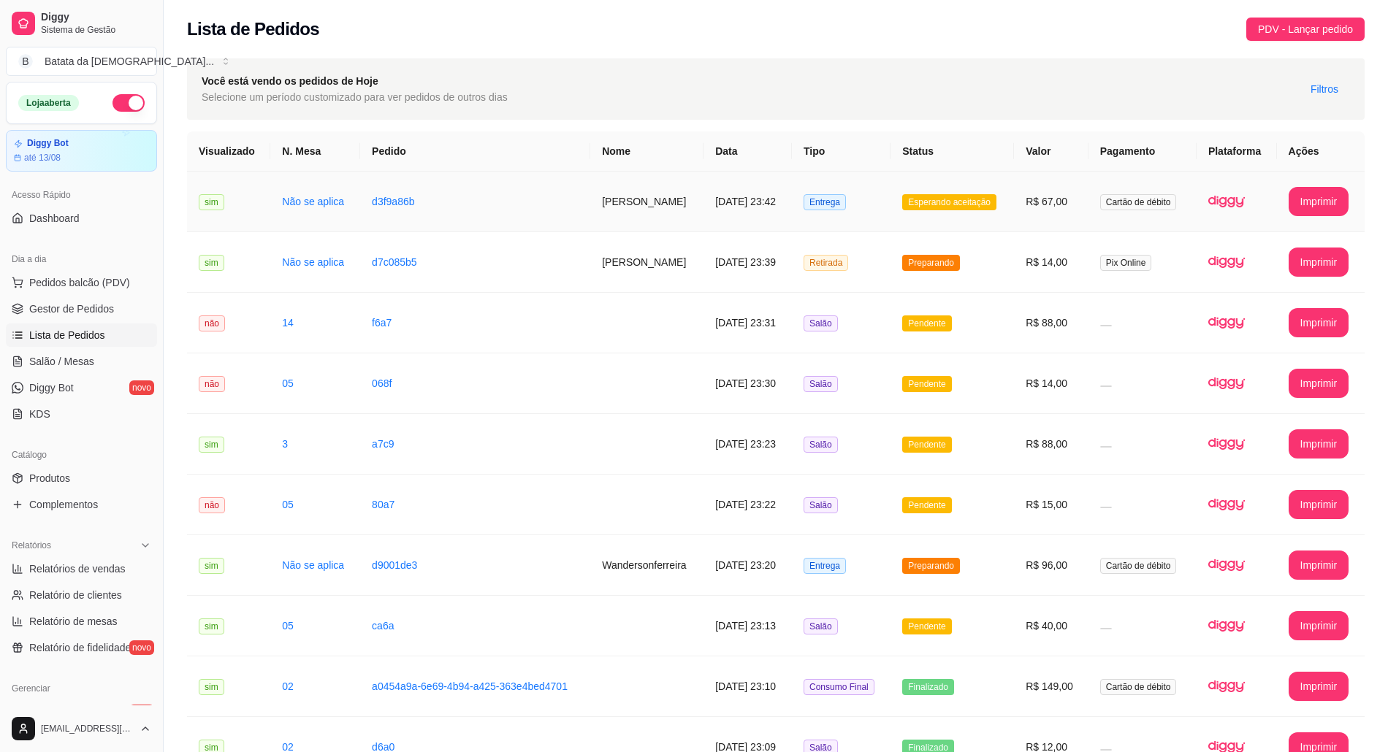
click at [947, 206] on span "Esperando aceitação" at bounding box center [949, 202] width 94 height 16
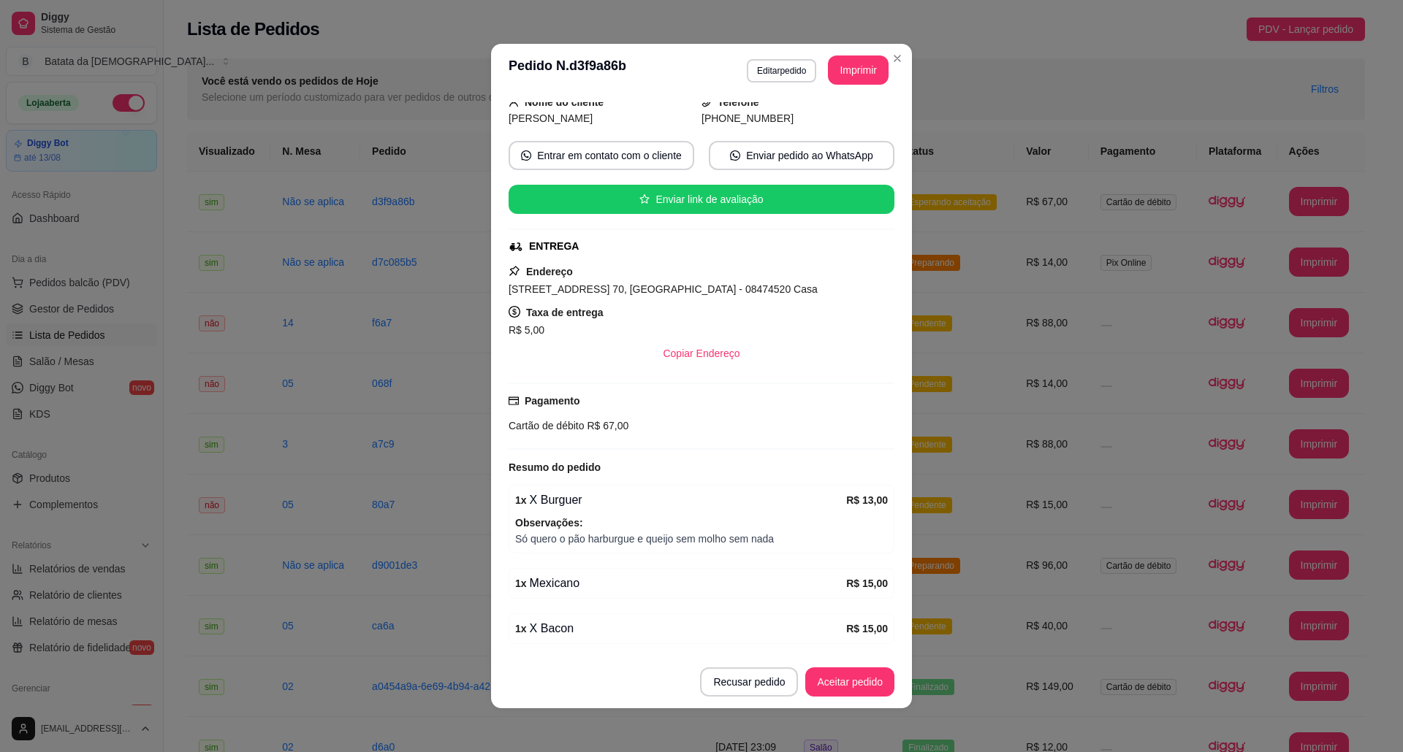
scroll to position [3, 0]
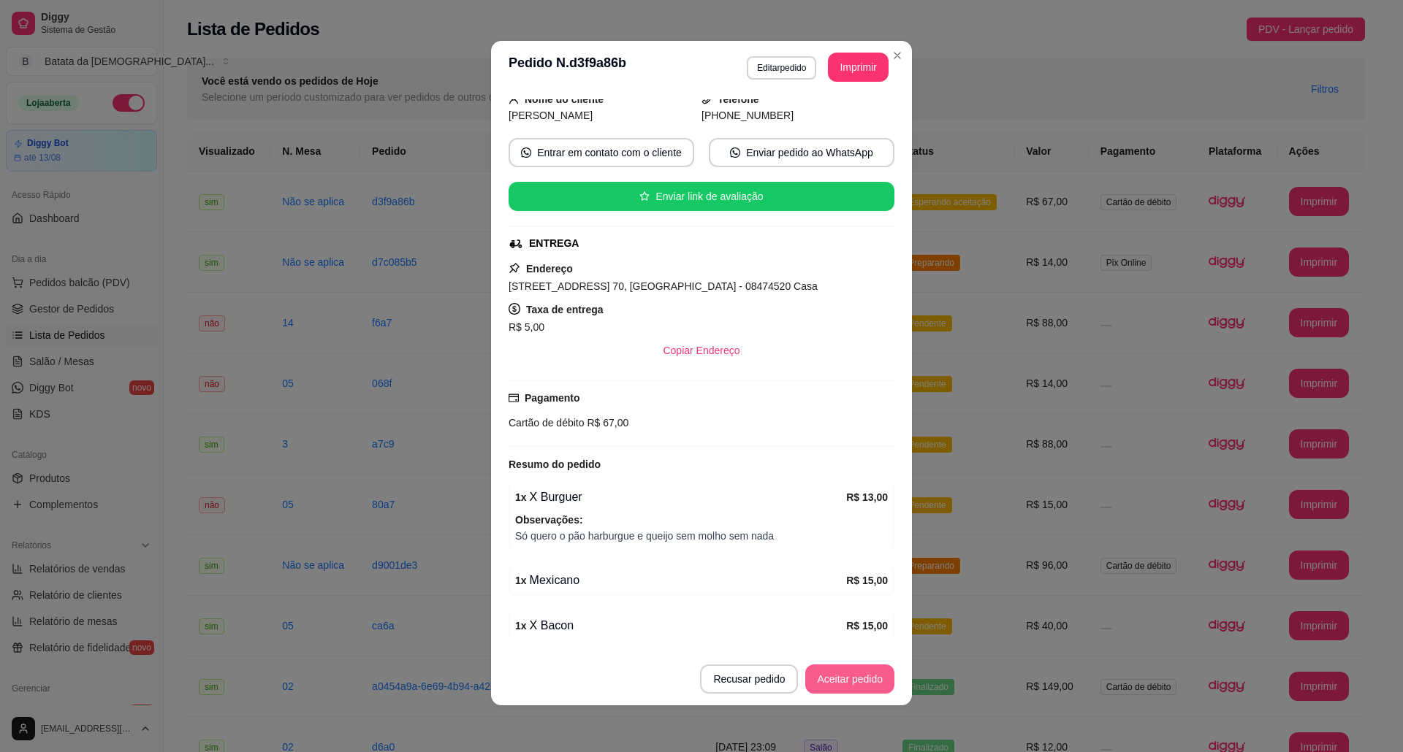
click at [861, 669] on button "Aceitar pedido" at bounding box center [849, 679] width 89 height 29
click at [857, 74] on button "Imprimir" at bounding box center [858, 67] width 61 height 29
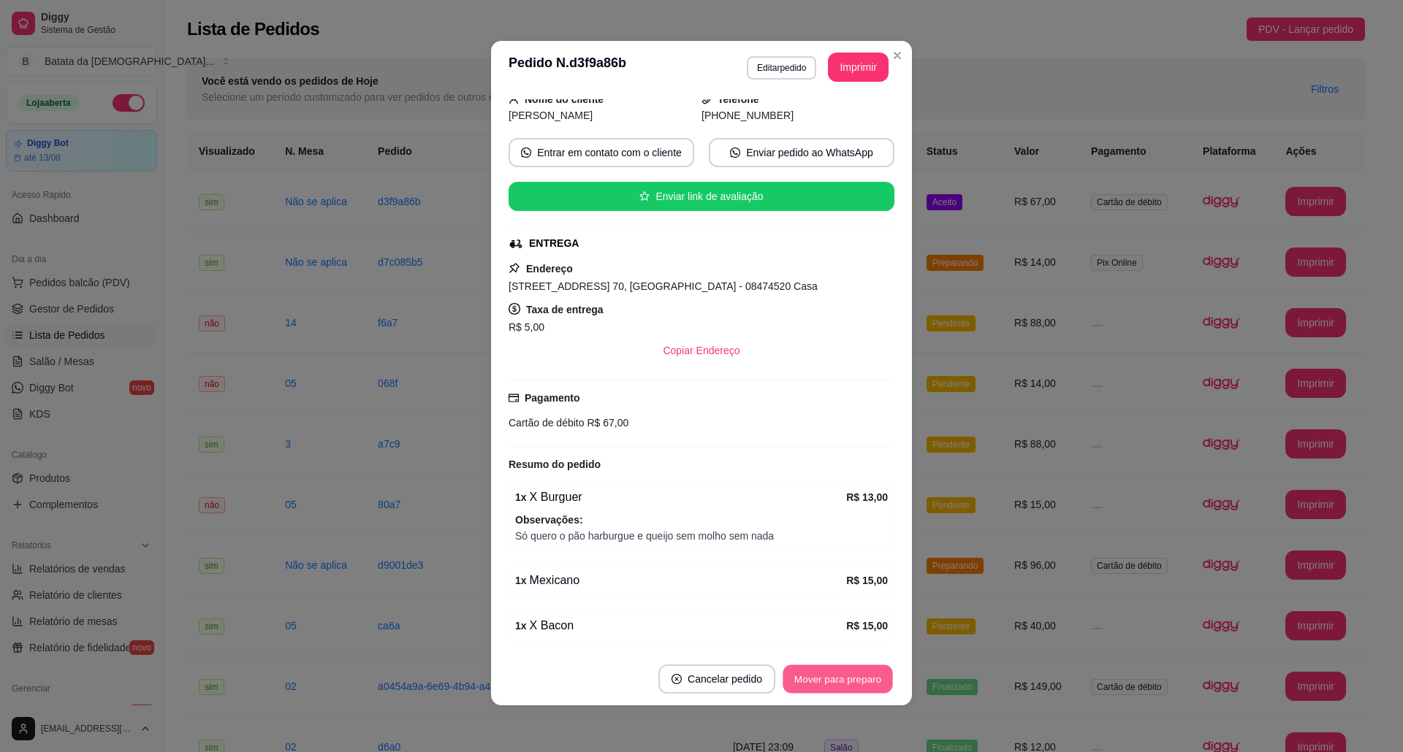
click at [863, 676] on button "Mover para preparo" at bounding box center [837, 680] width 110 height 28
click at [849, 69] on button "Imprimir" at bounding box center [858, 67] width 61 height 29
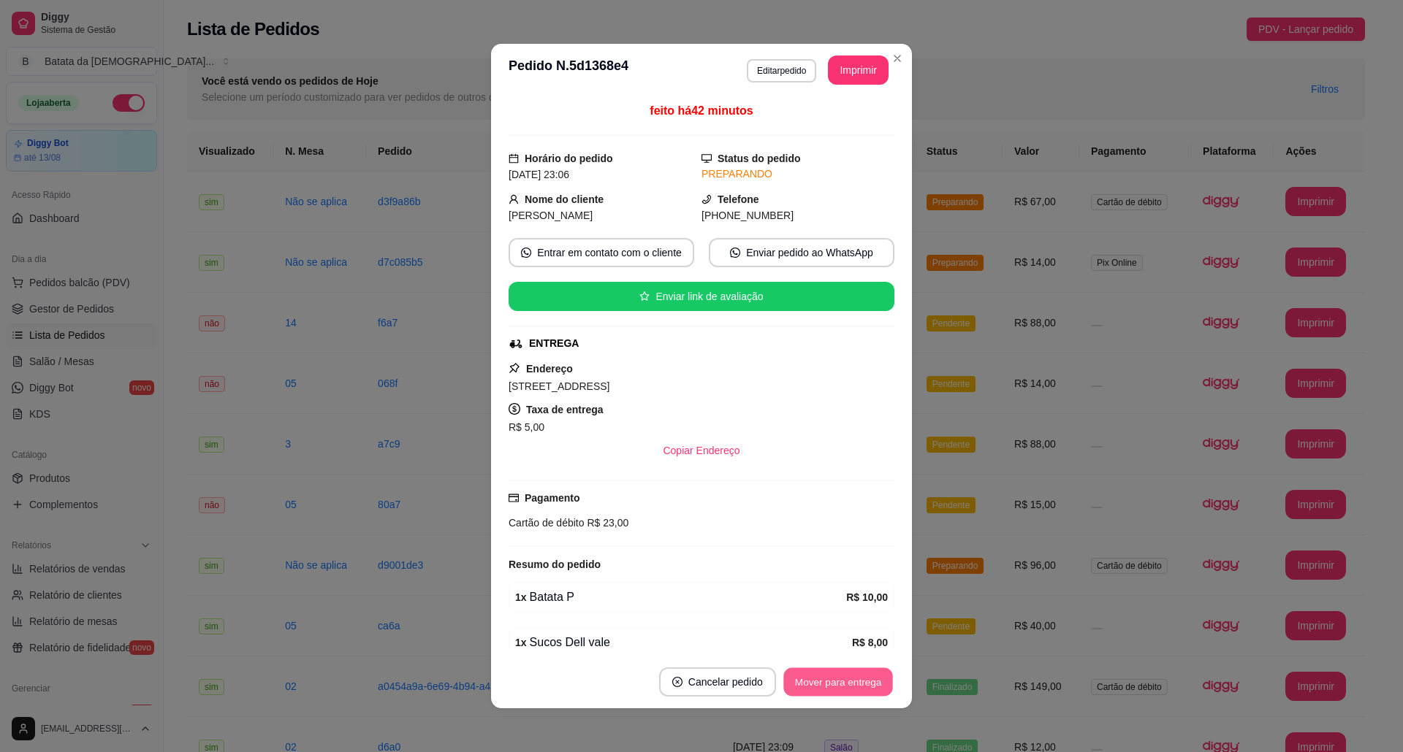
click at [853, 673] on button "Mover para entrega" at bounding box center [838, 682] width 110 height 28
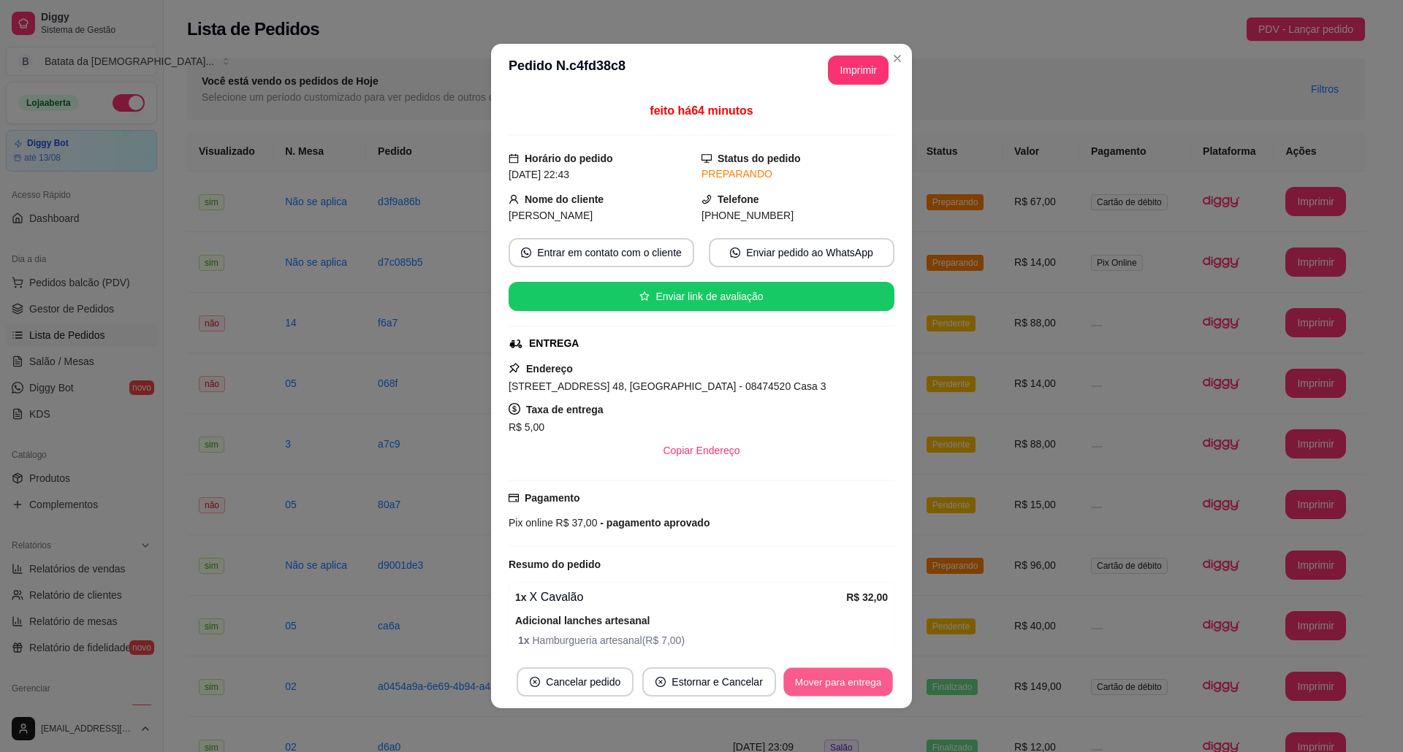
click at [850, 693] on button "Mover para entrega" at bounding box center [838, 682] width 110 height 28
click at [830, 685] on button "Mover para finalizado" at bounding box center [833, 682] width 121 height 29
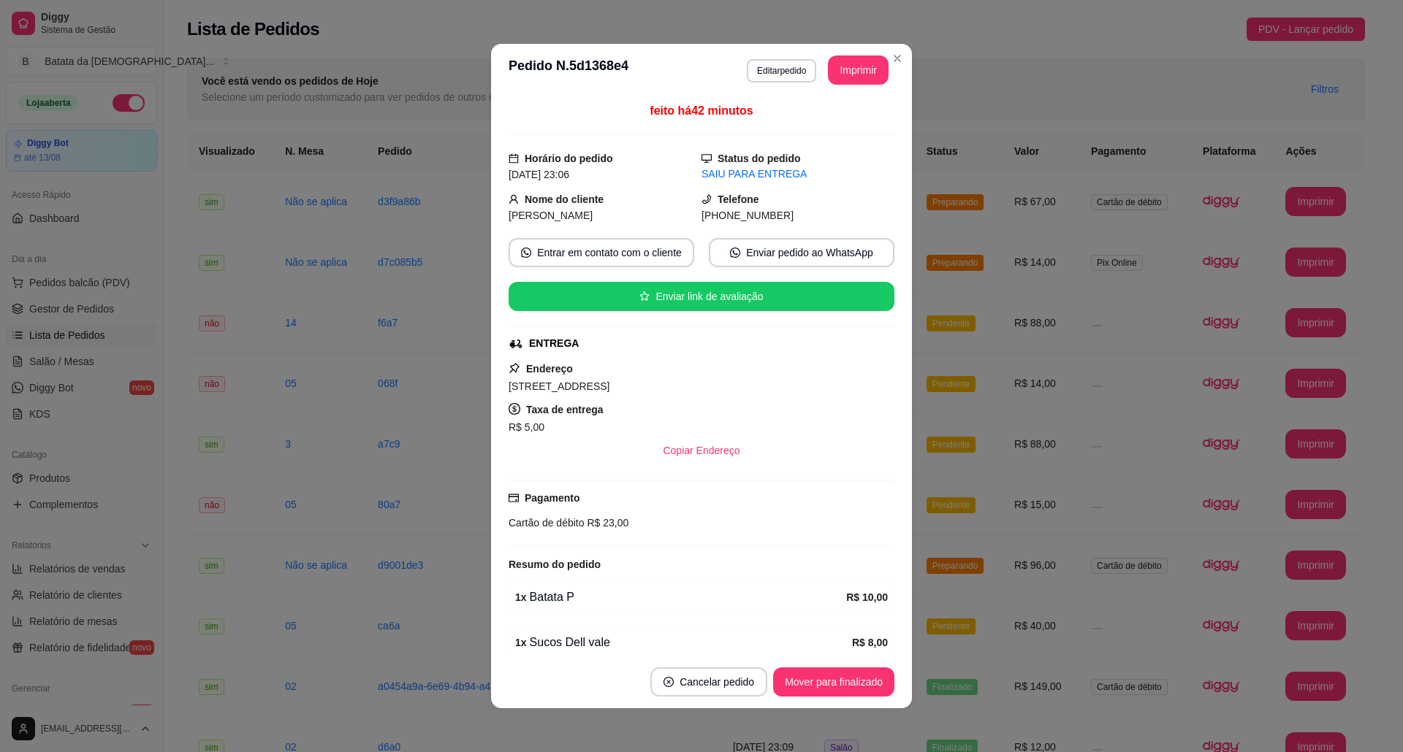
click at [889, 71] on header "**********" at bounding box center [701, 70] width 421 height 53
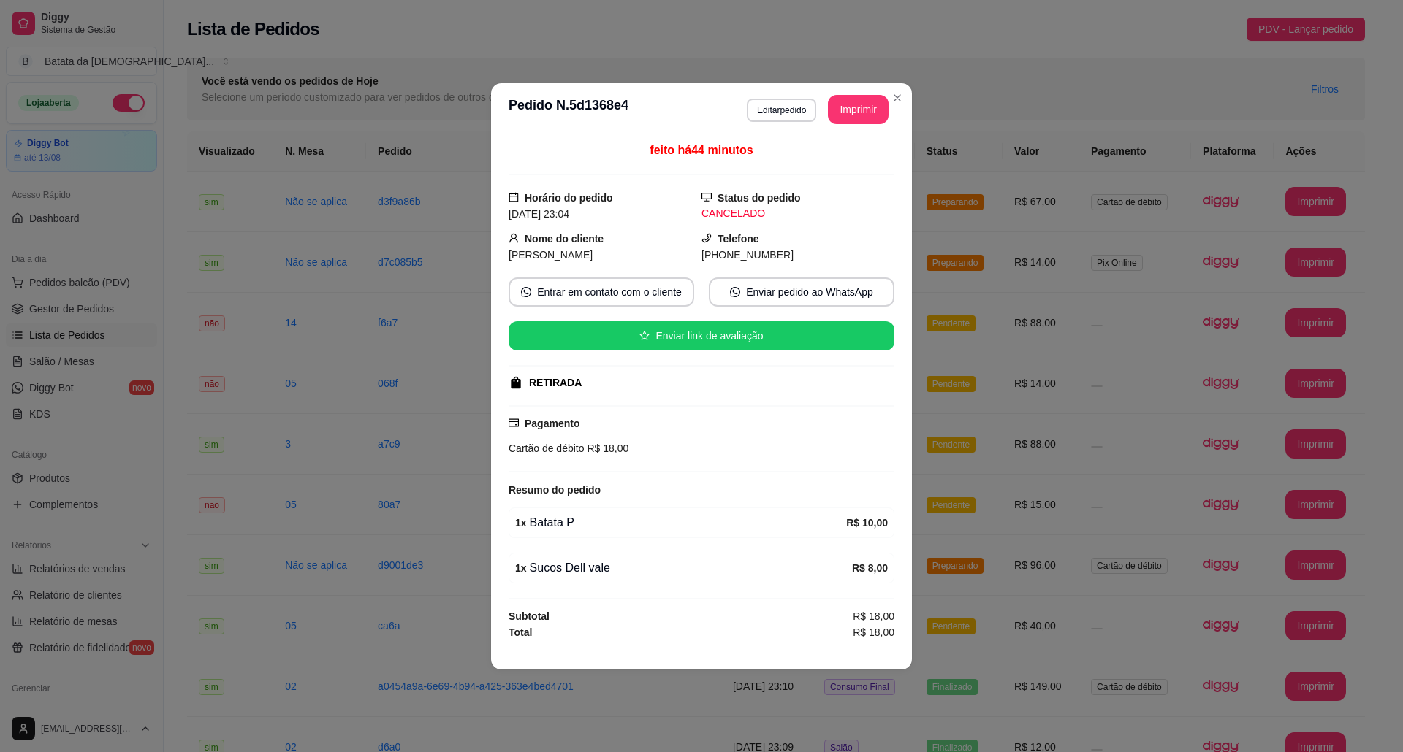
click at [891, 83] on header "**********" at bounding box center [701, 109] width 421 height 53
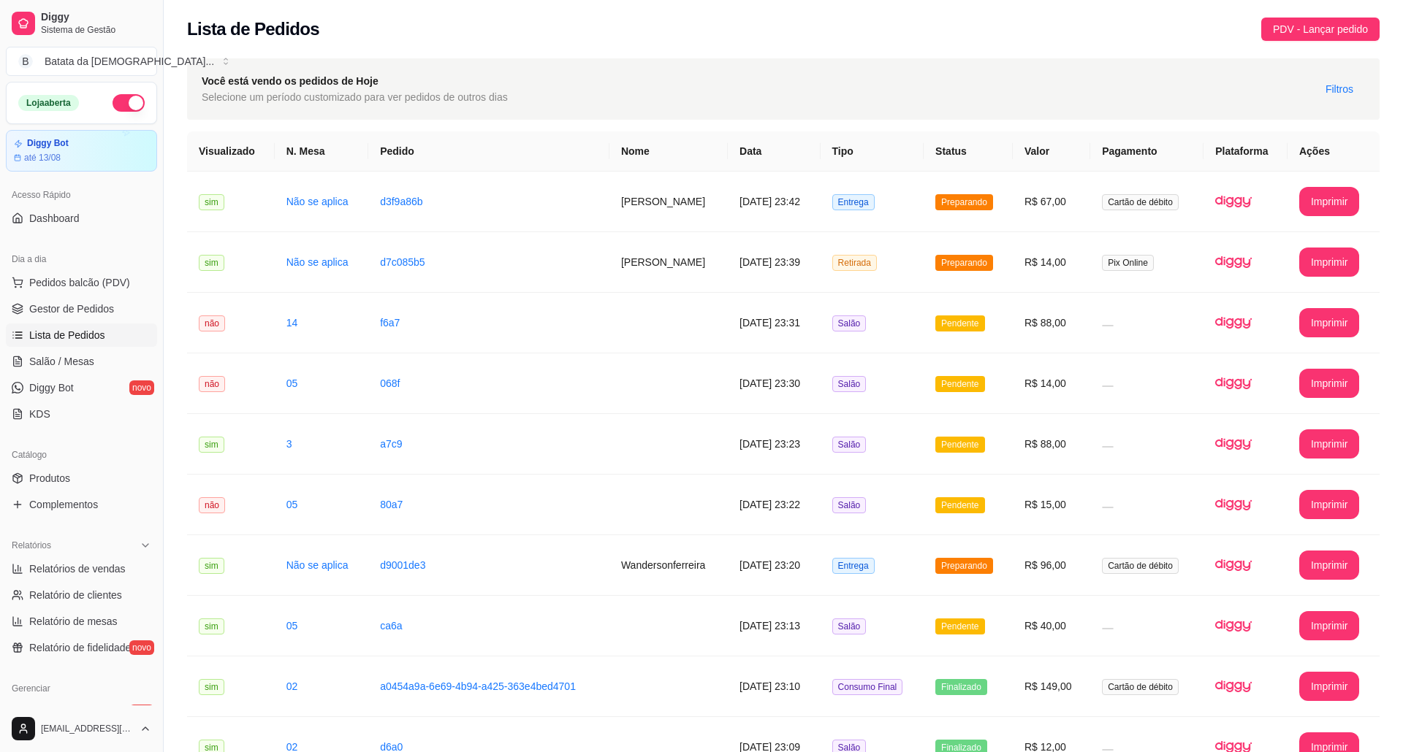
click at [551, 232] on td "d7c085b5" at bounding box center [488, 262] width 241 height 61
click at [904, 191] on td "Entrega" at bounding box center [872, 202] width 104 height 61
click at [820, 535] on td "[DATE] 23:20" at bounding box center [774, 565] width 93 height 61
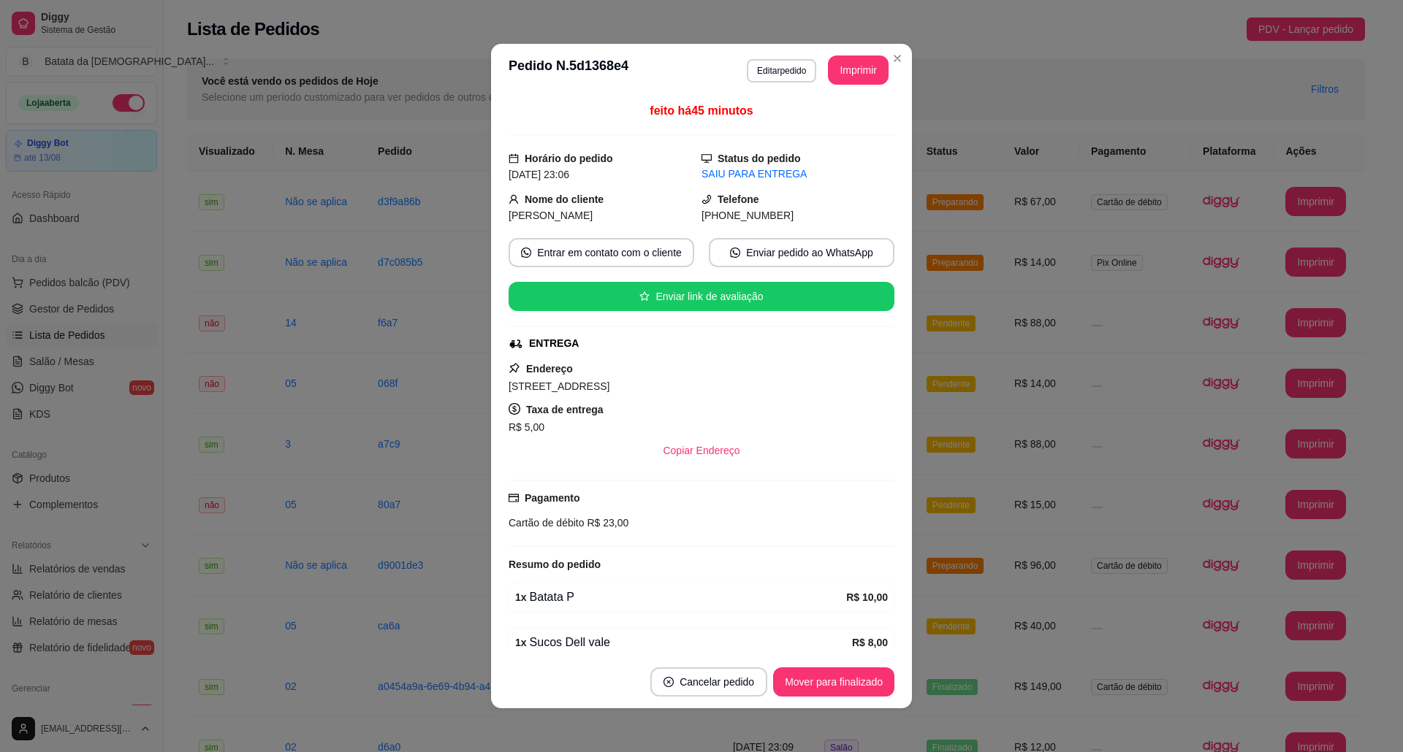
drag, startPoint x: 757, startPoint y: 216, endPoint x: 704, endPoint y: 220, distance: 52.7
click at [704, 220] on span "[PHONE_NUMBER]" at bounding box center [747, 216] width 92 height 12
click at [900, 66] on header "**********" at bounding box center [701, 70] width 421 height 53
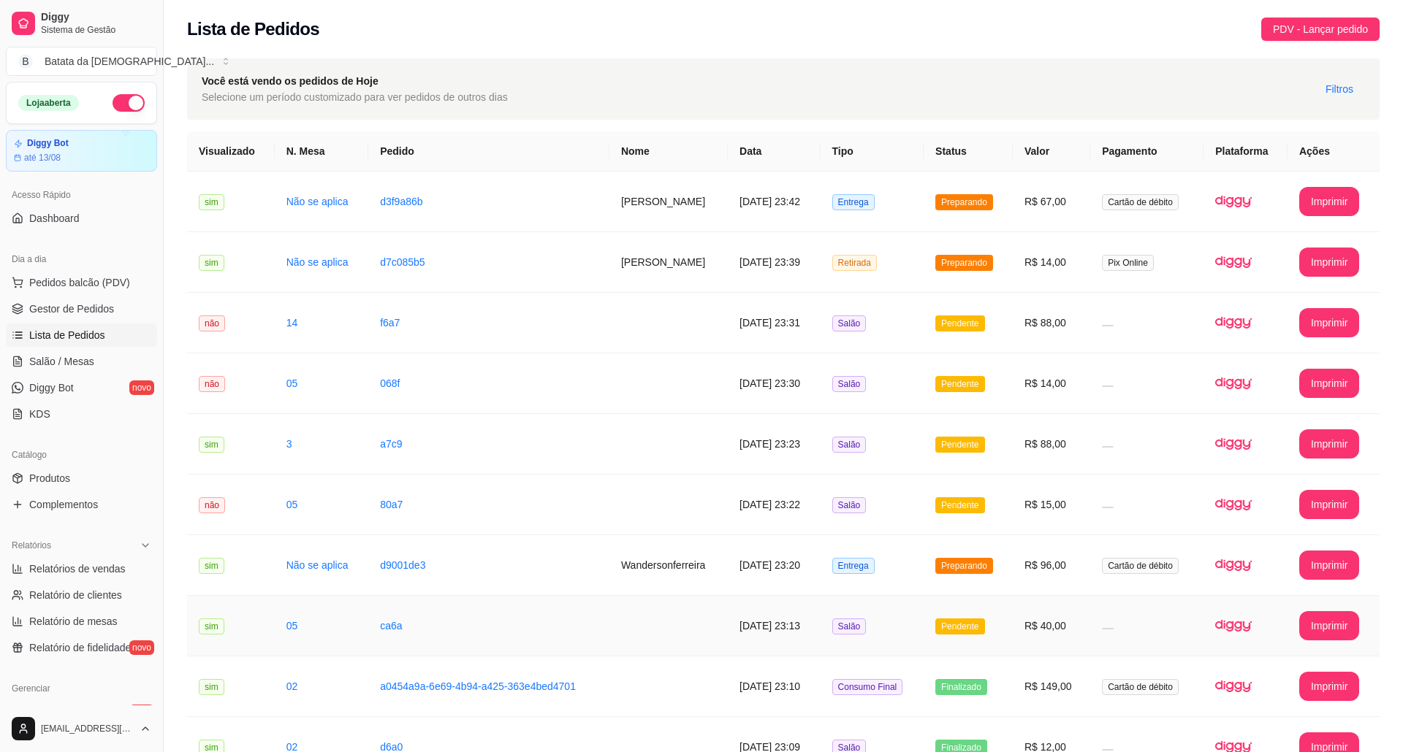
click at [818, 535] on td "[DATE] 23:20" at bounding box center [774, 565] width 93 height 61
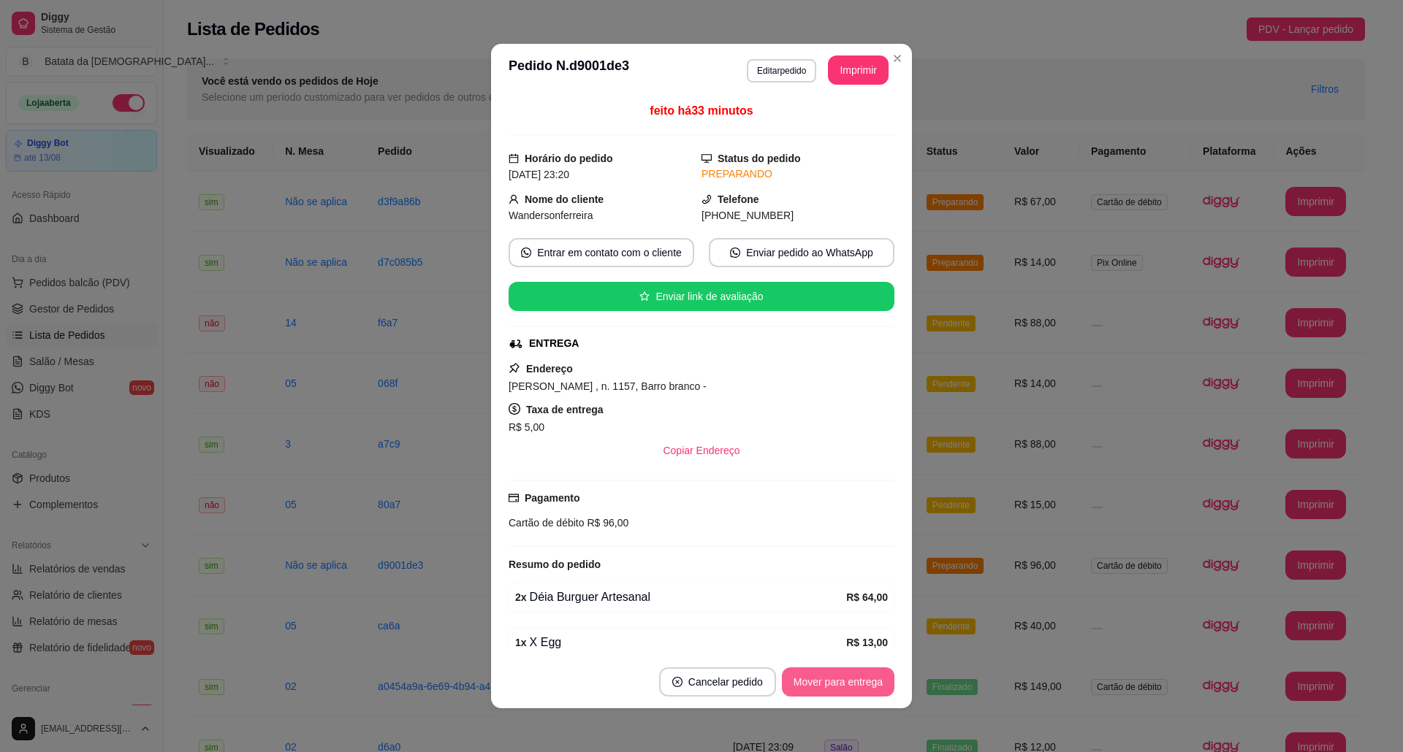
click at [790, 671] on button "Mover para entrega" at bounding box center [838, 682] width 112 height 29
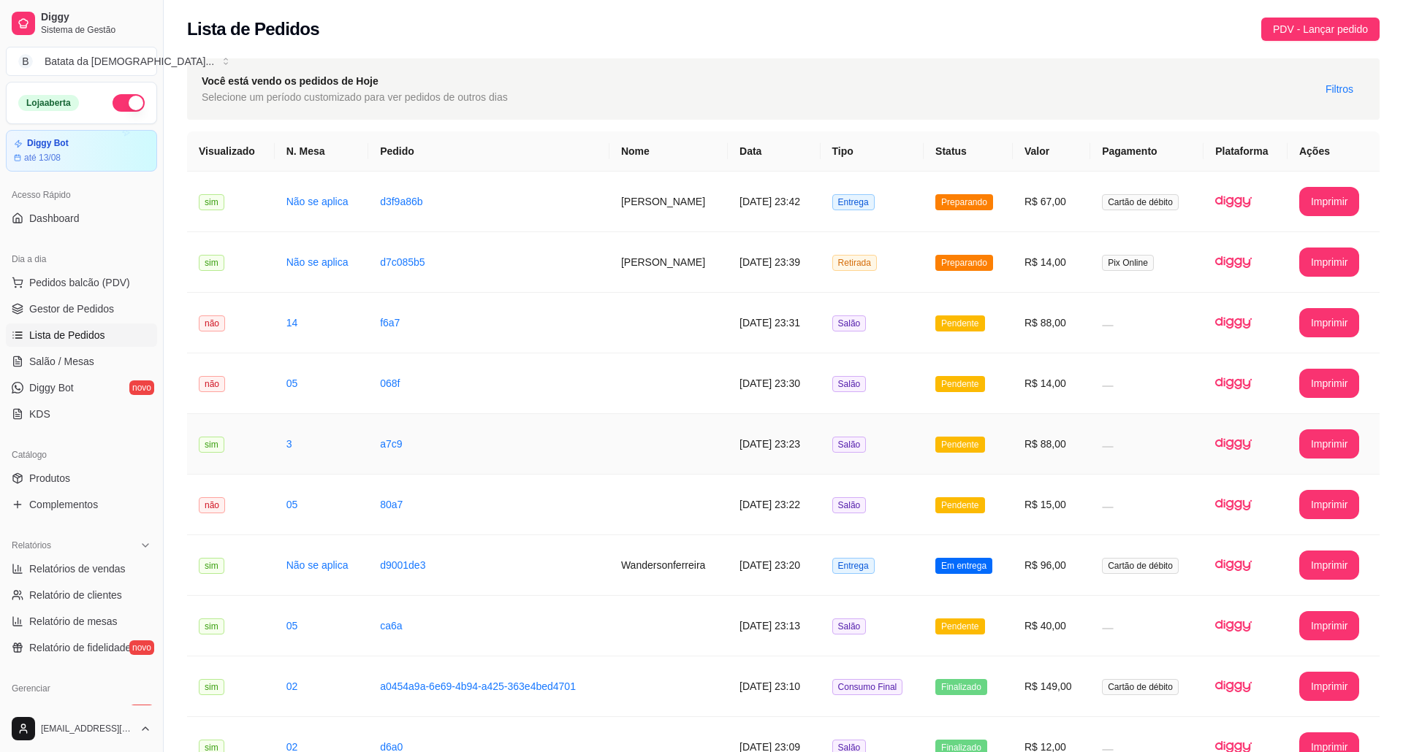
click at [866, 437] on span "Salão" at bounding box center [849, 445] width 34 height 16
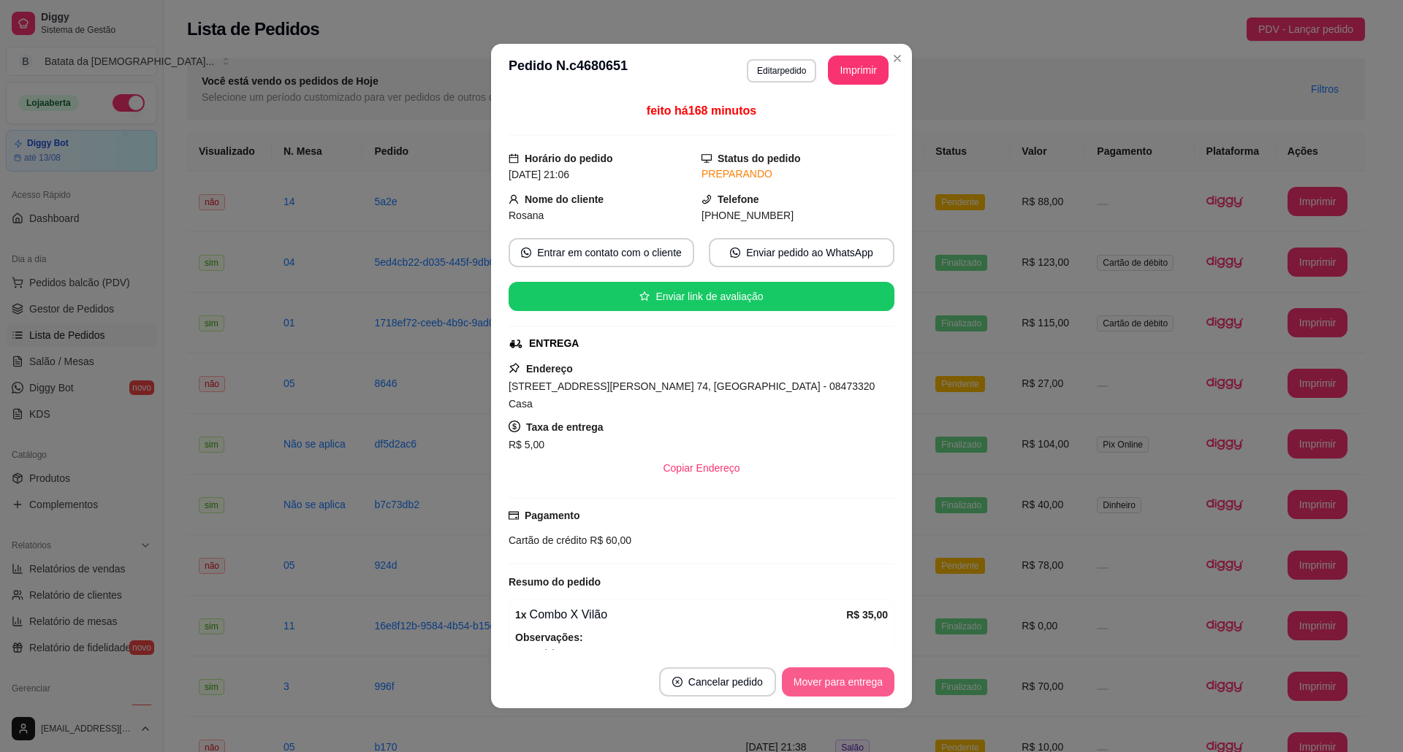
click at [807, 682] on button "Mover para entrega" at bounding box center [838, 682] width 112 height 29
click at [853, 684] on button "Mover para finalizado" at bounding box center [833, 682] width 121 height 29
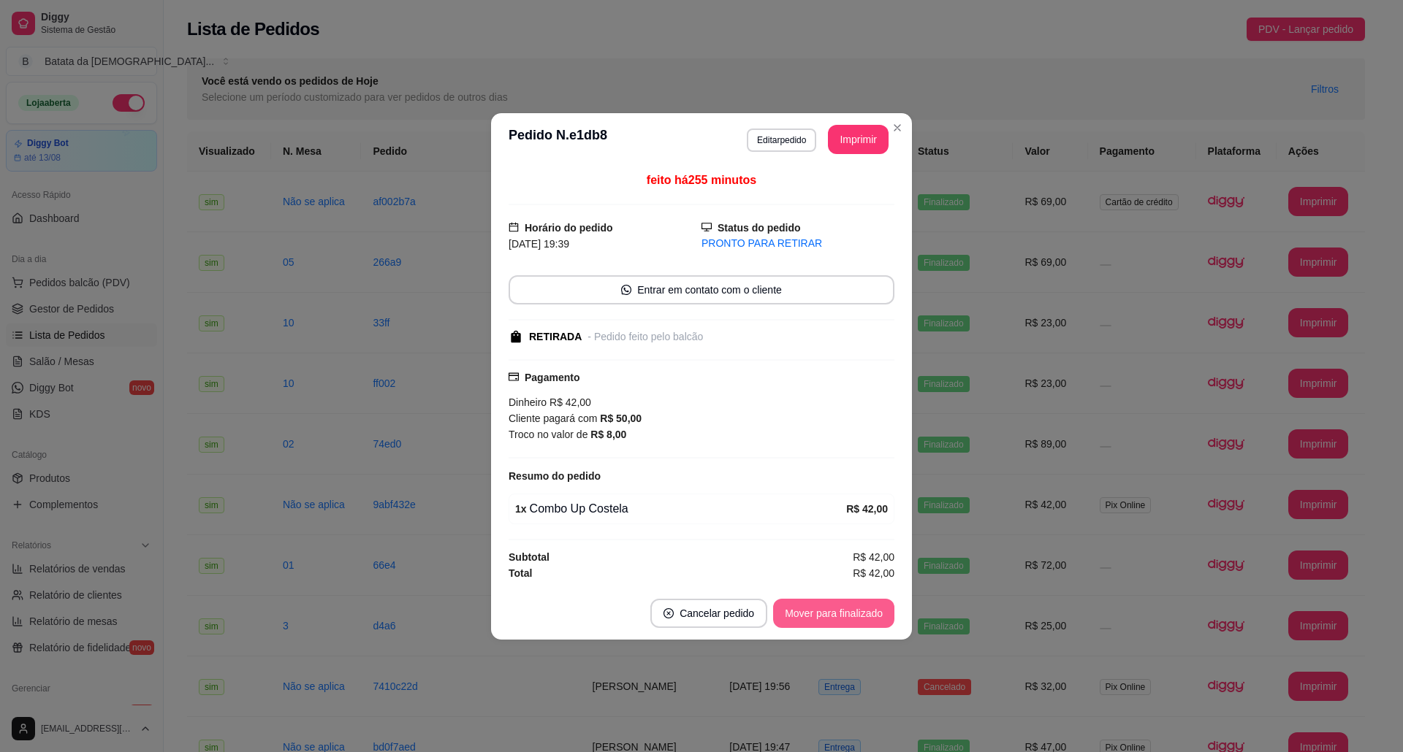
click at [836, 603] on button "Mover para finalizado" at bounding box center [833, 613] width 121 height 29
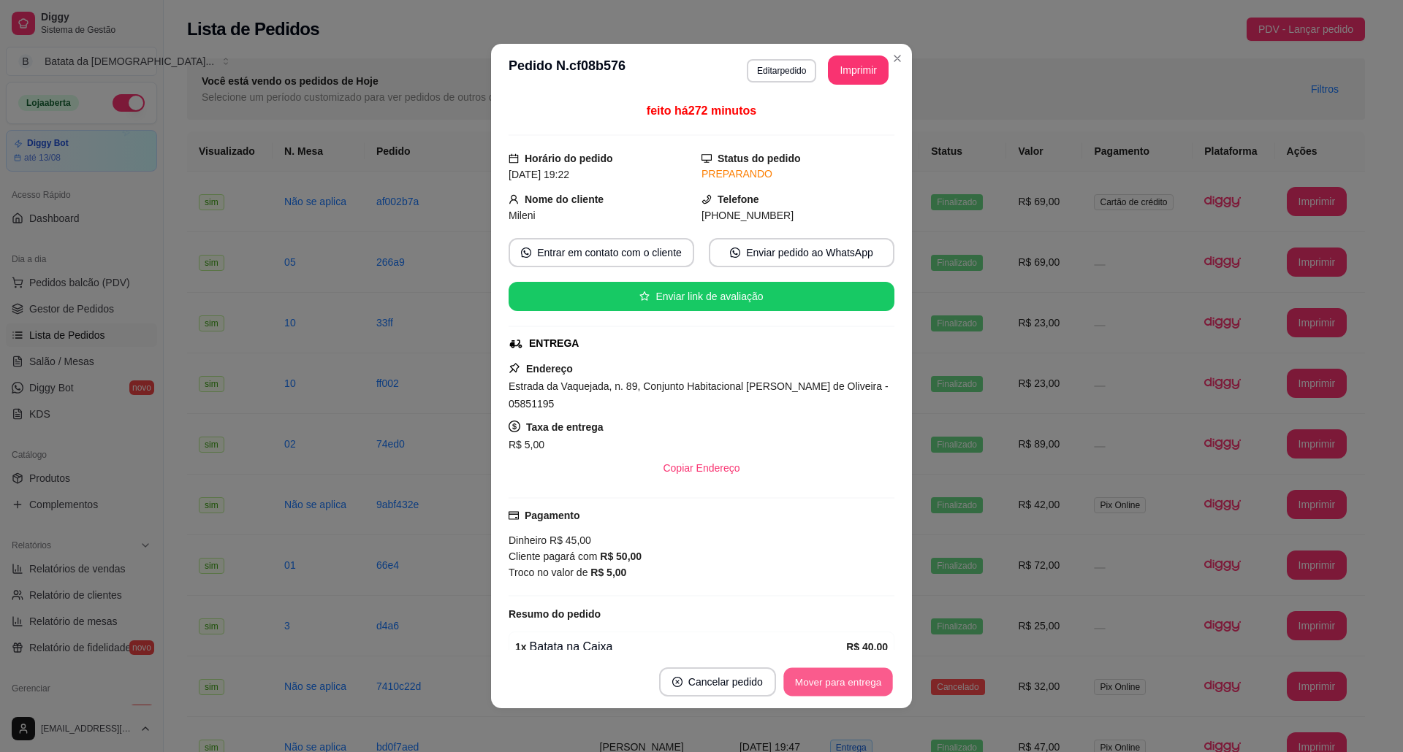
click at [851, 685] on button "Mover para entrega" at bounding box center [838, 682] width 110 height 28
click at [857, 679] on button "Mover para finalizado" at bounding box center [833, 682] width 121 height 29
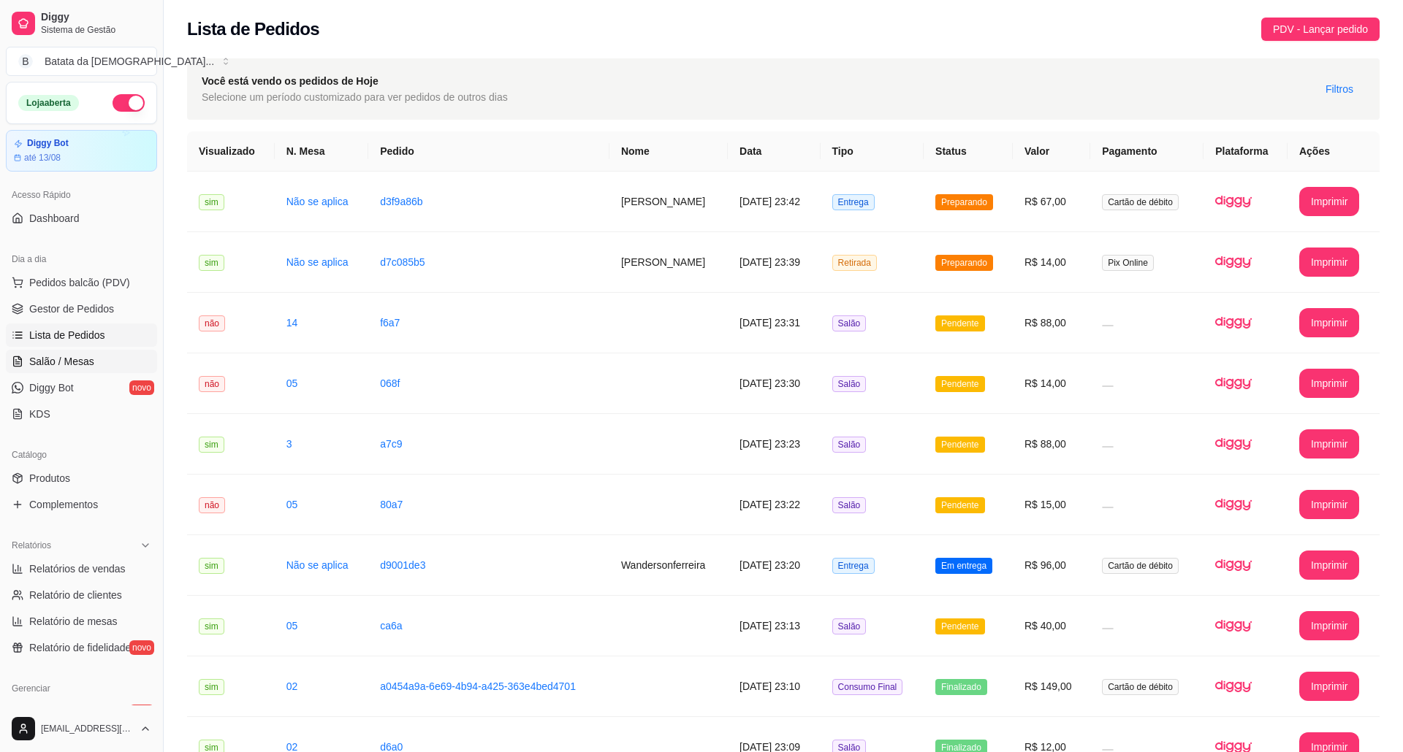
click at [54, 359] on span "Salão / Mesas" at bounding box center [61, 361] width 65 height 15
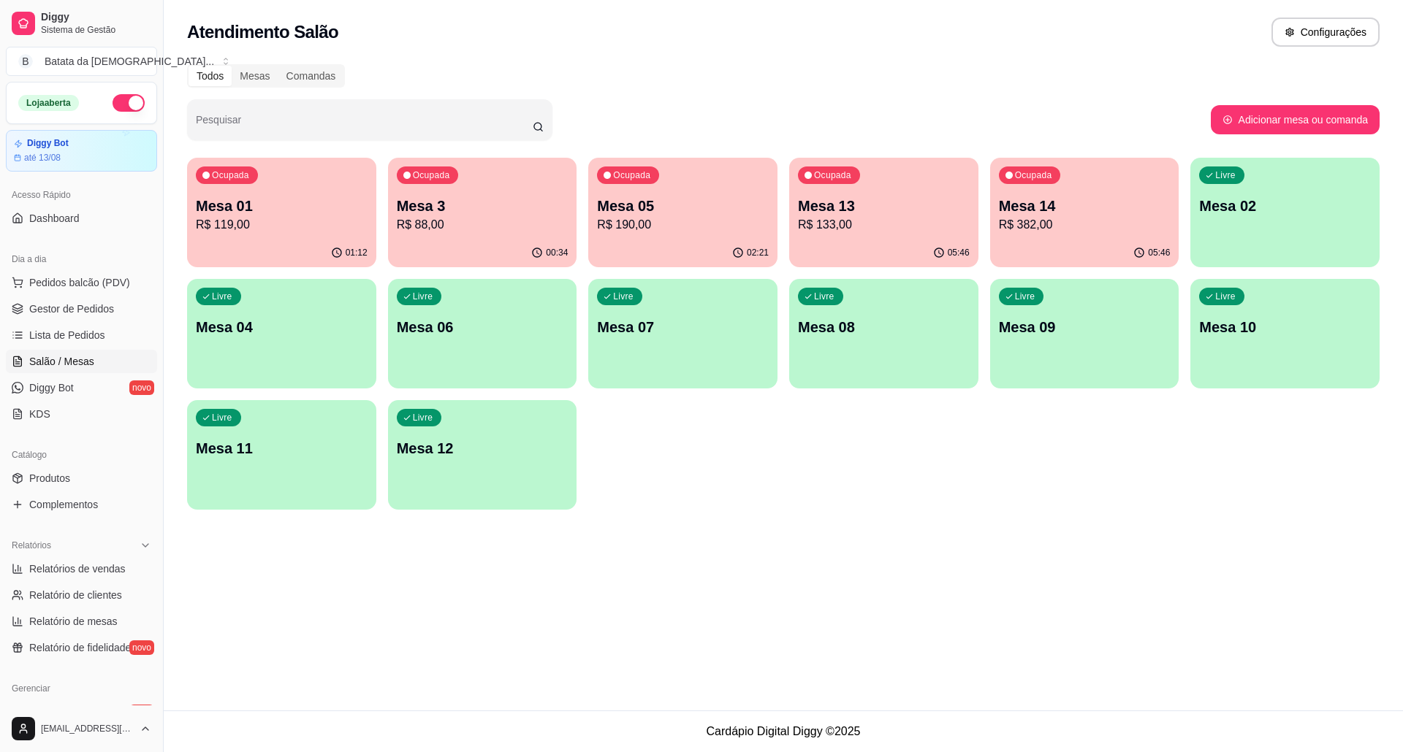
click at [424, 208] on p "Mesa 3" at bounding box center [483, 206] width 172 height 20
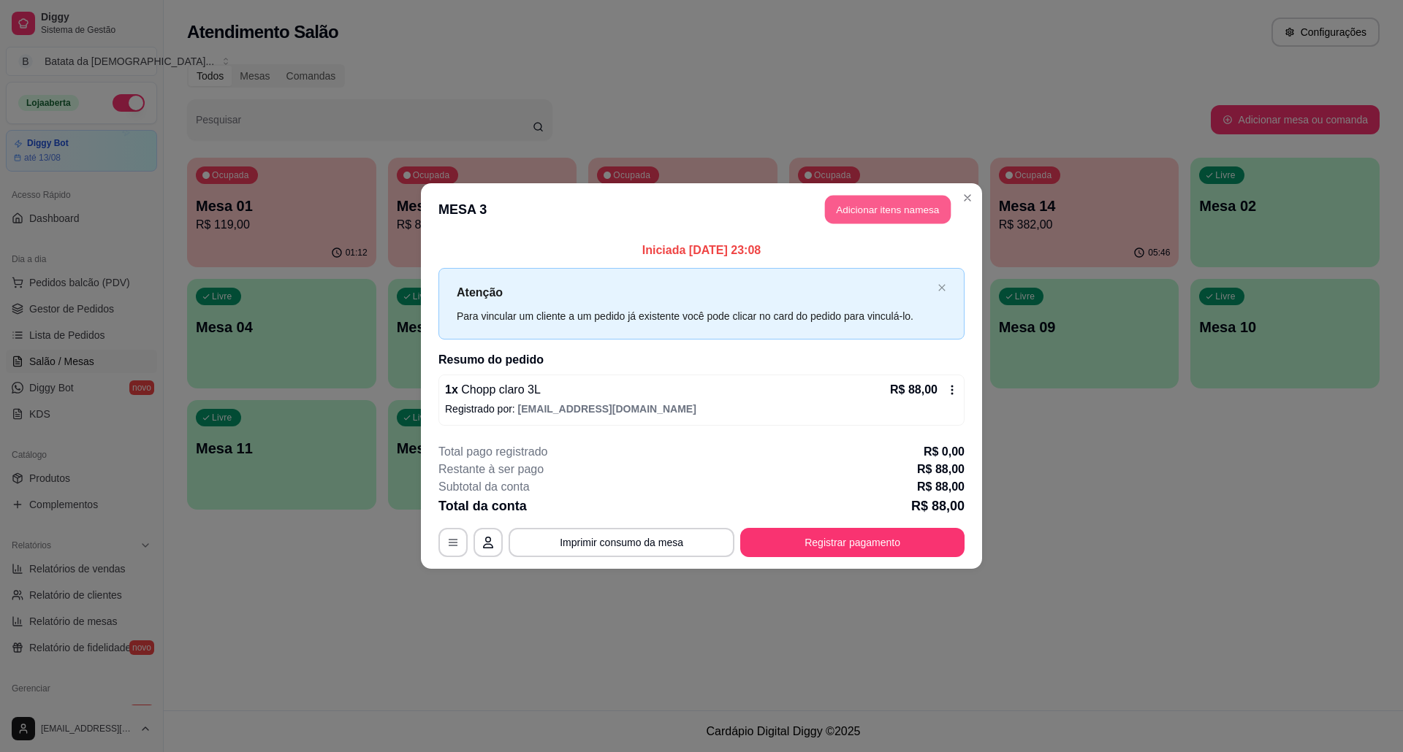
click at [915, 205] on button "Adicionar itens na mesa" at bounding box center [888, 210] width 126 height 28
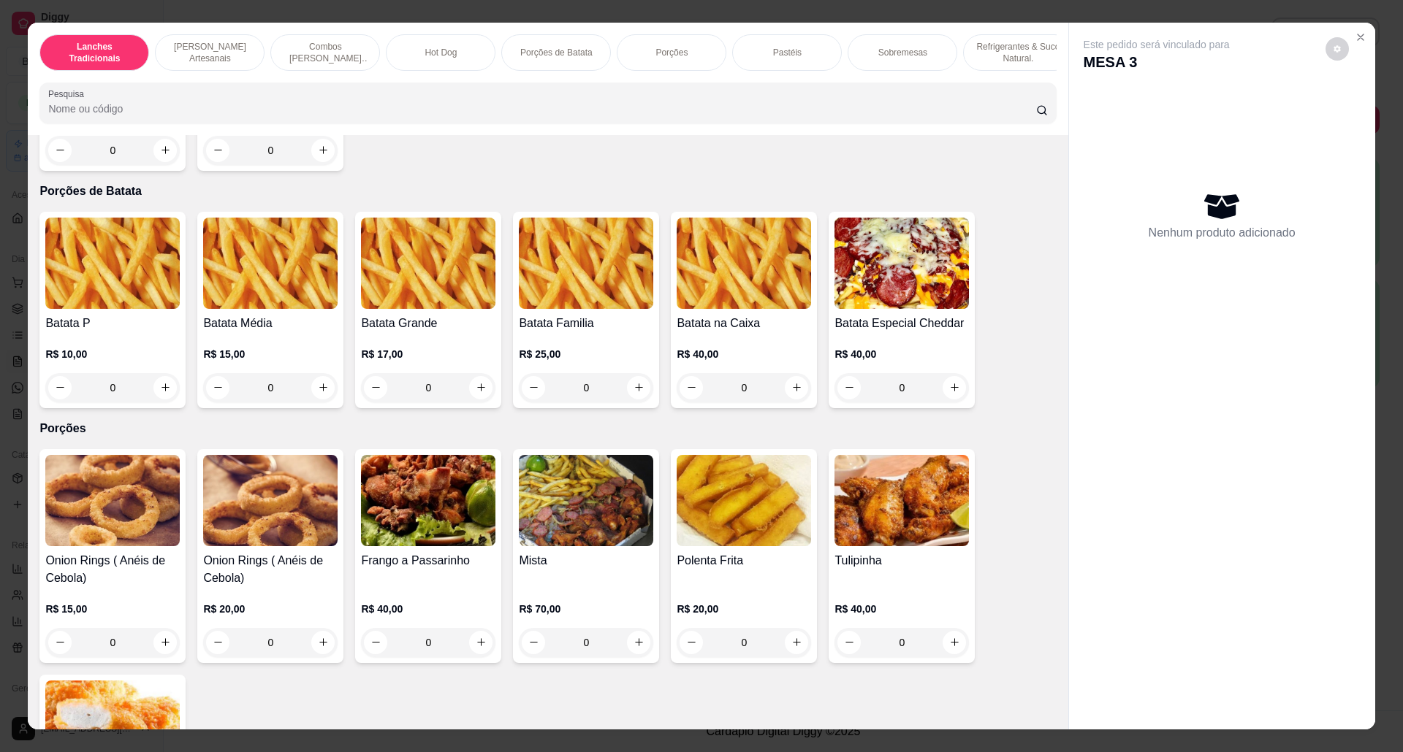
scroll to position [1948, 0]
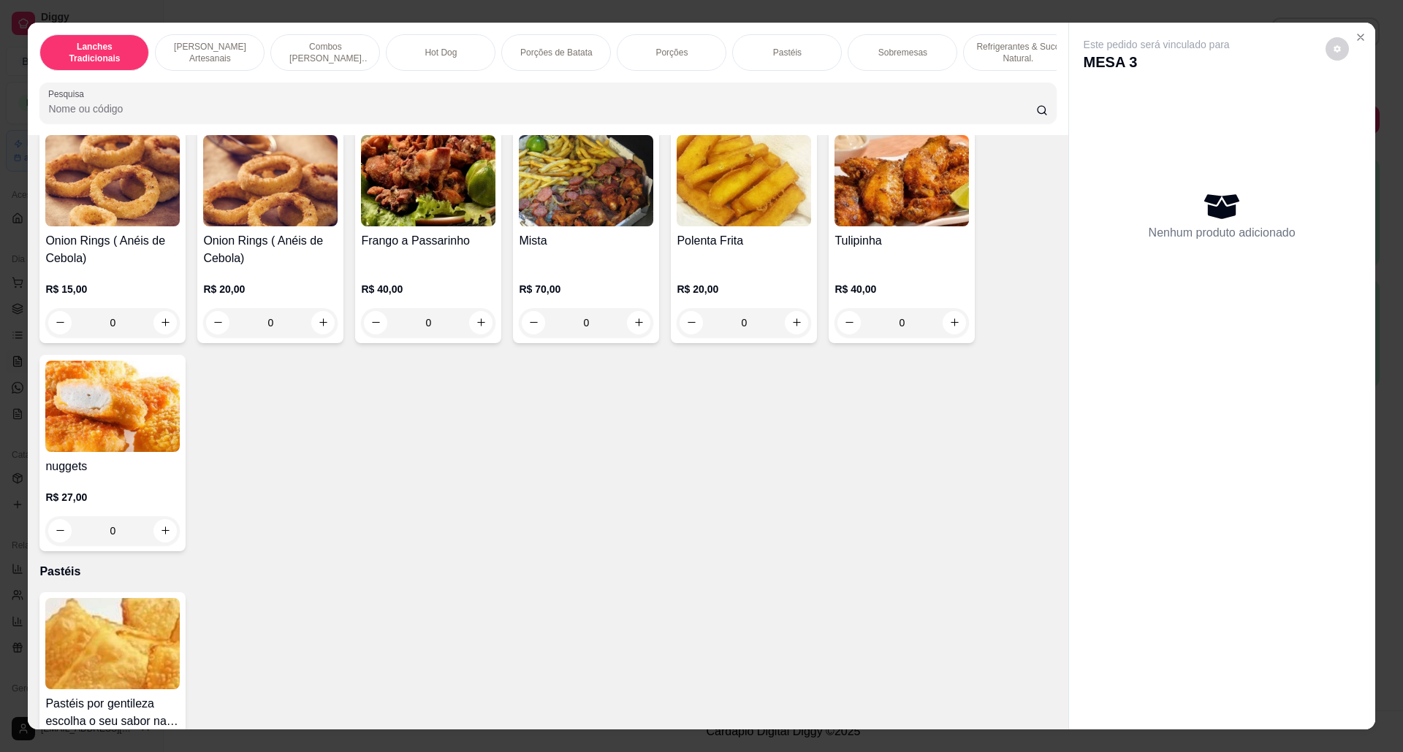
click at [438, 220] on img at bounding box center [428, 180] width 134 height 91
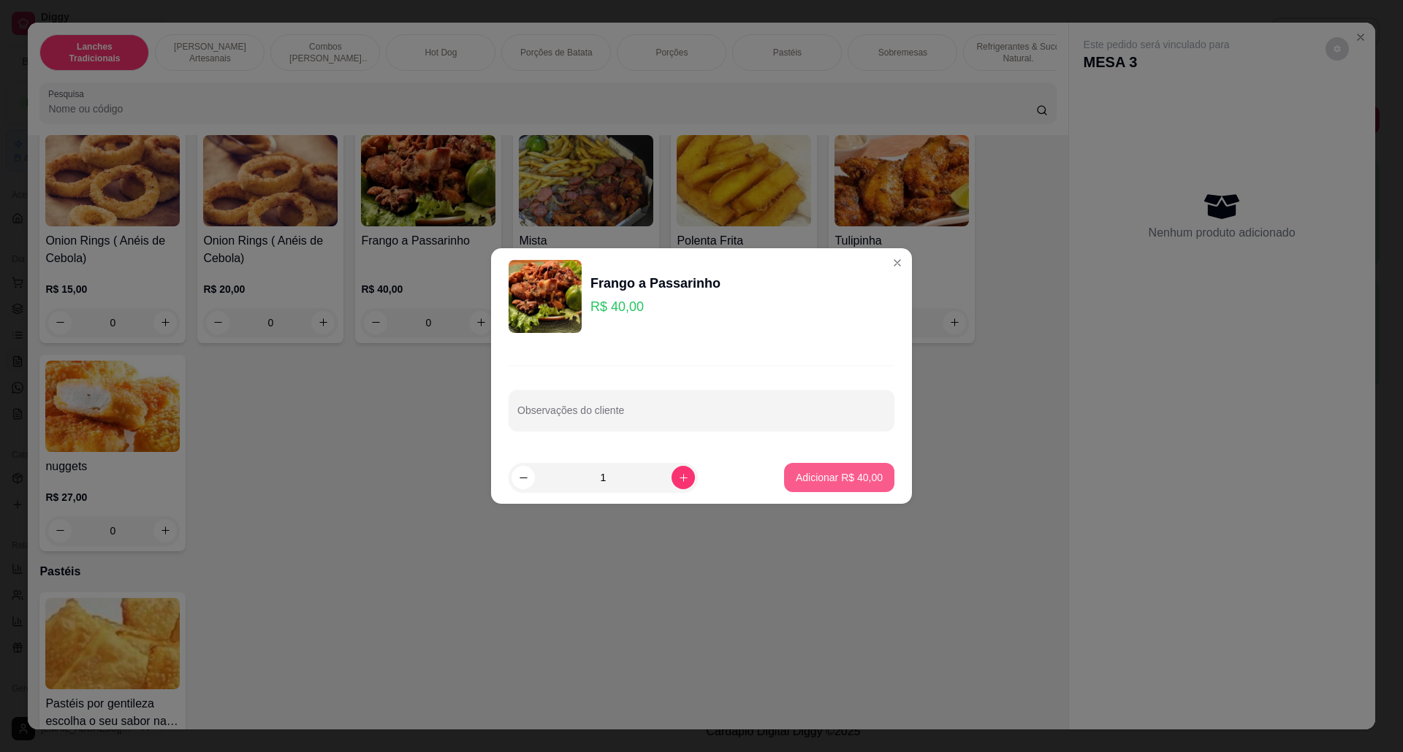
click at [799, 466] on button "Adicionar R$ 40,00" at bounding box center [839, 477] width 110 height 29
type input "1"
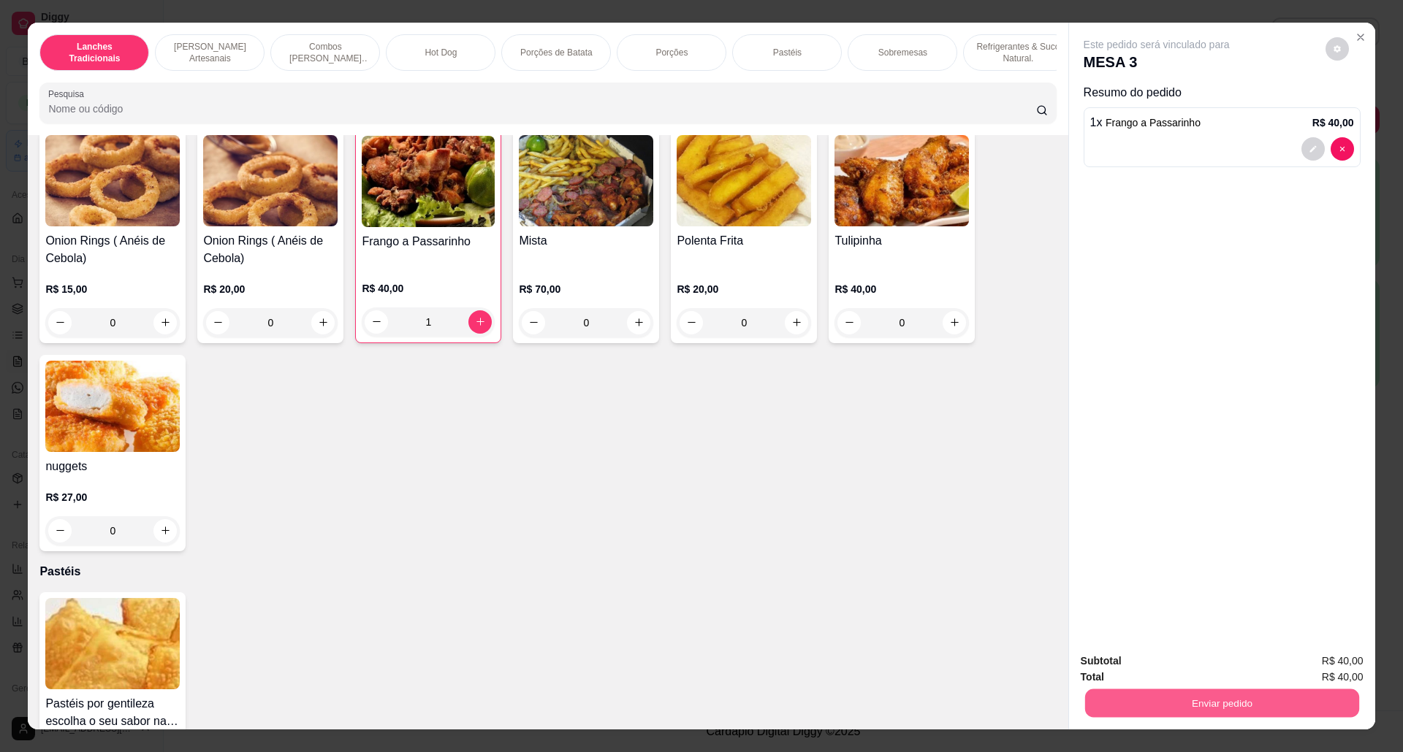
click at [1182, 709] on button "Enviar pedido" at bounding box center [1221, 704] width 274 height 28
click at [1161, 668] on button "Não registrar e enviar pedido" at bounding box center [1172, 669] width 152 height 28
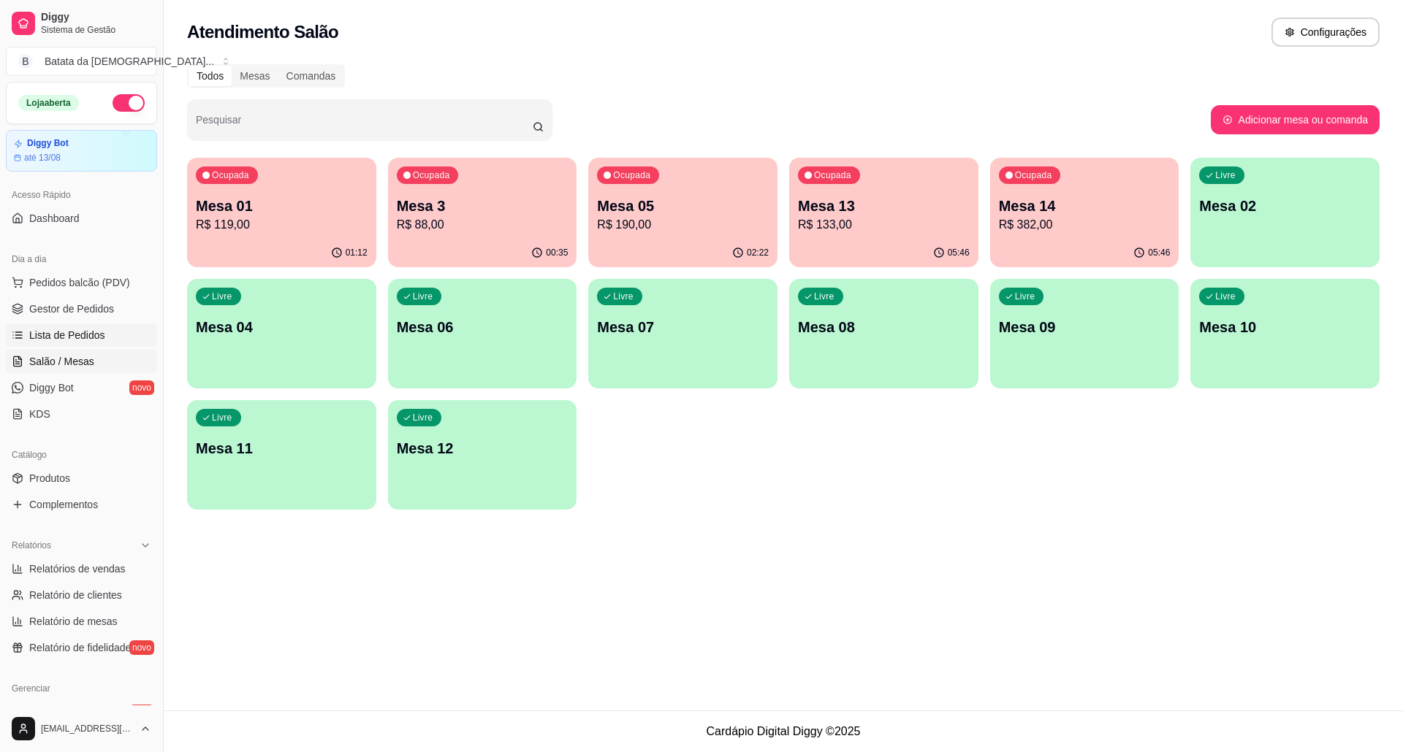
click at [77, 340] on span "Lista de Pedidos" at bounding box center [67, 335] width 76 height 15
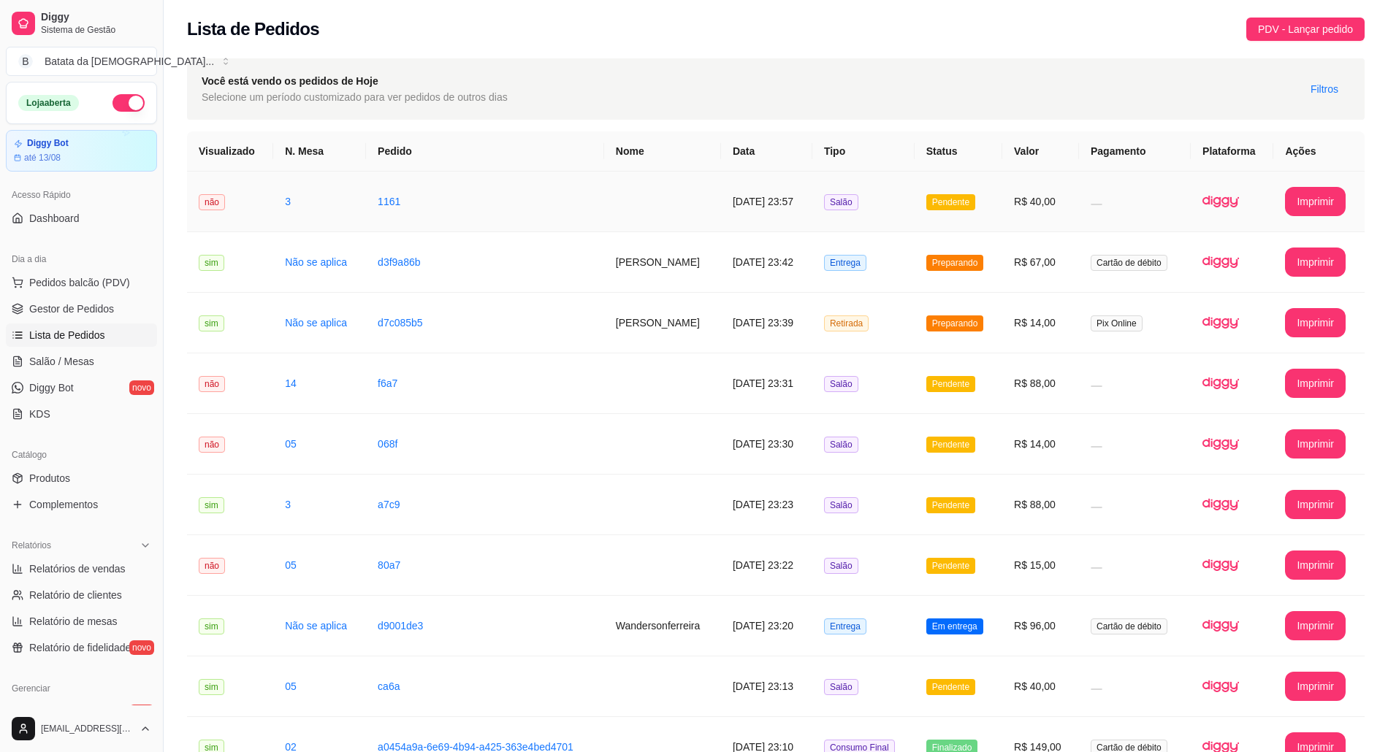
click at [964, 194] on span "Pendente" at bounding box center [950, 202] width 49 height 16
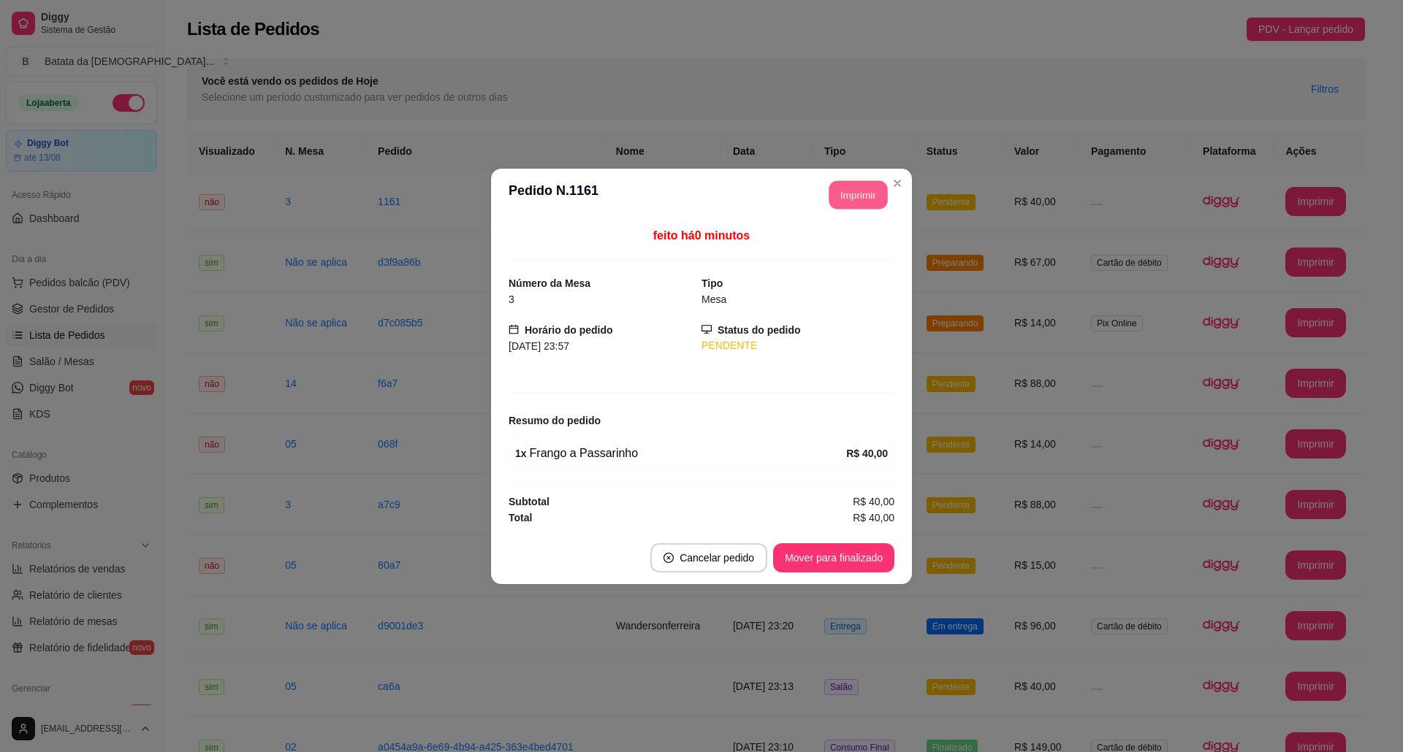
click at [863, 180] on button "Imprimir" at bounding box center [858, 194] width 58 height 28
click at [865, 191] on button "Imprimir" at bounding box center [858, 194] width 58 height 28
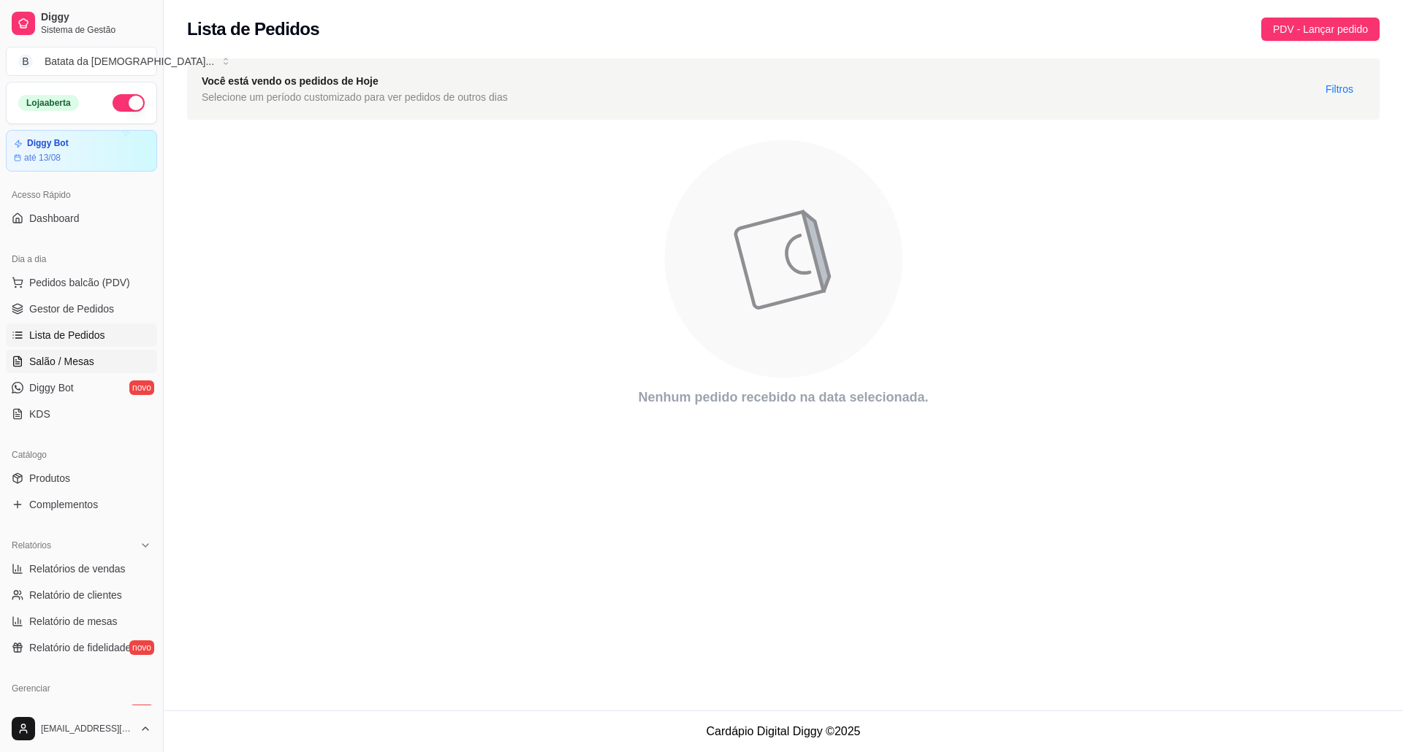
click at [110, 358] on link "Salão / Mesas" at bounding box center [81, 361] width 151 height 23
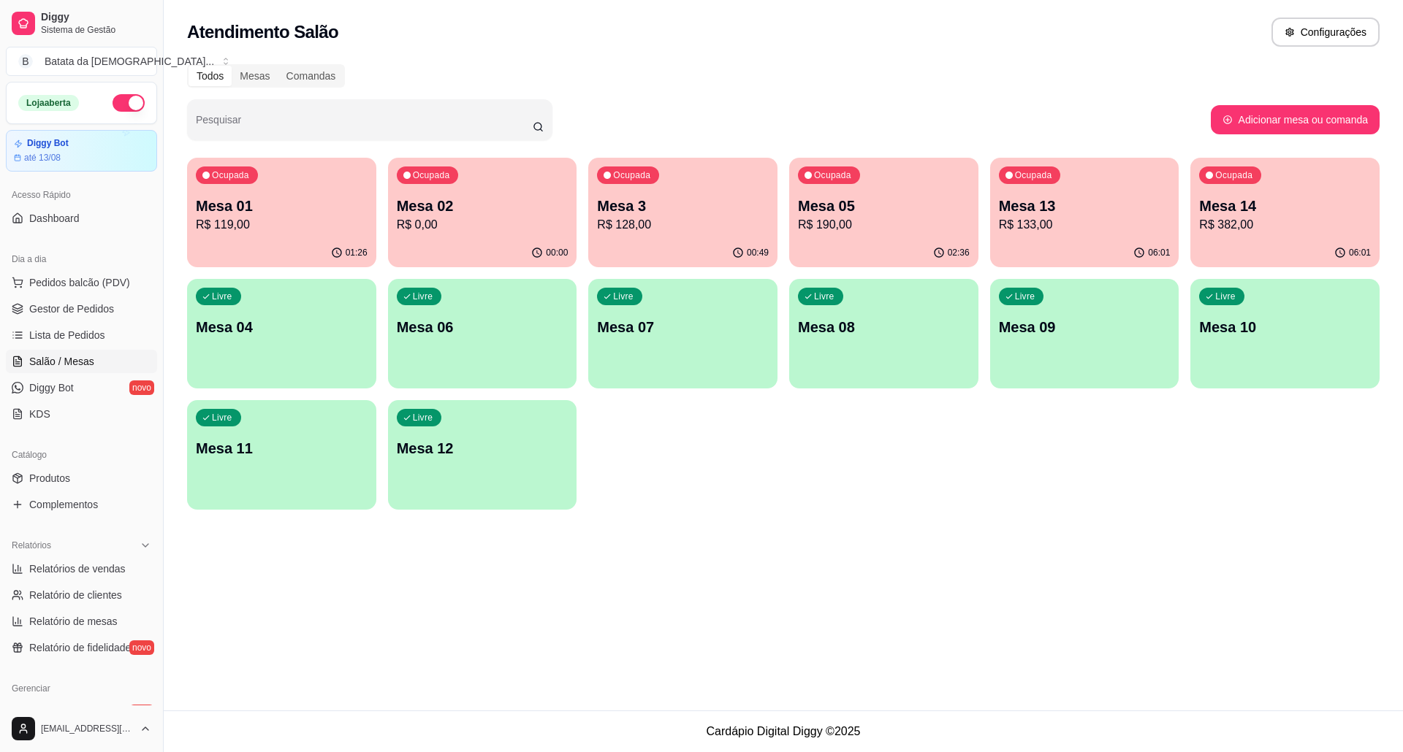
click at [880, 241] on div "02:36" at bounding box center [883, 253] width 189 height 28
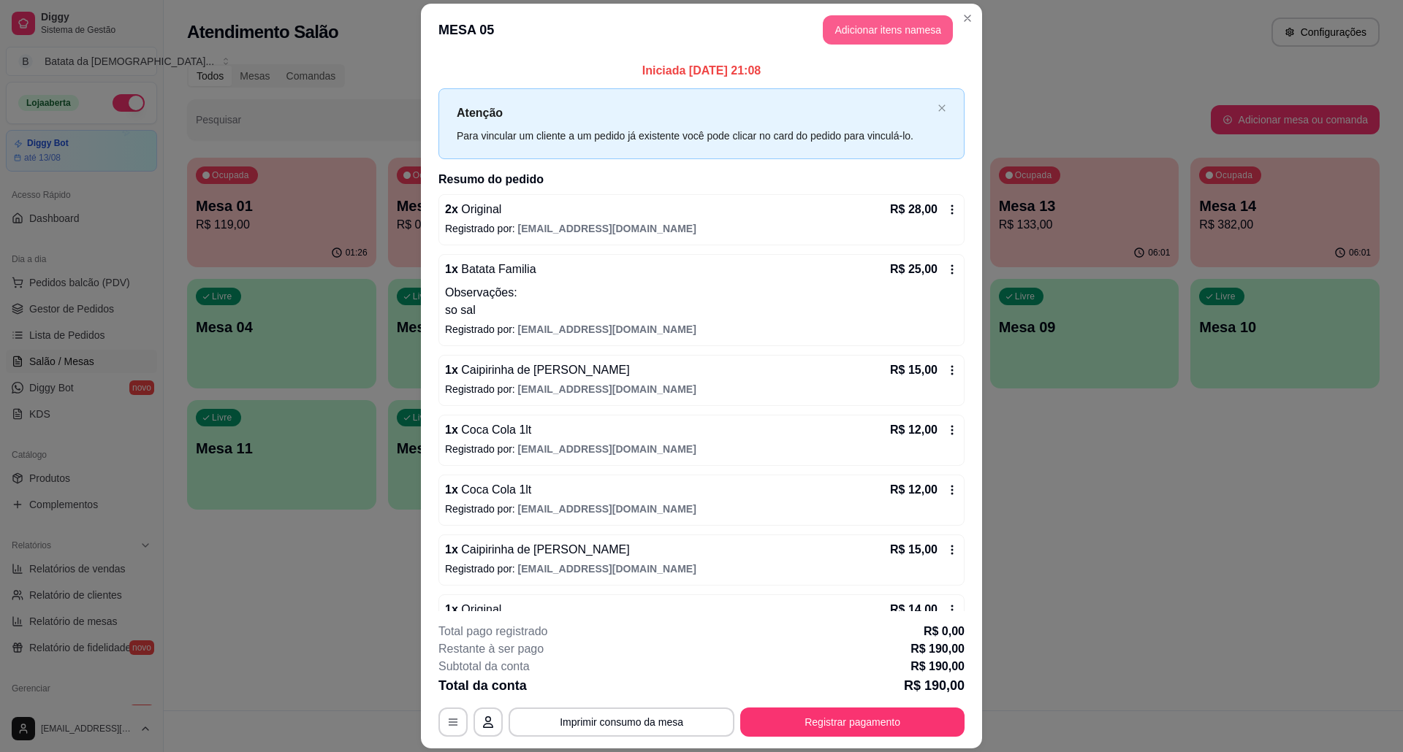
click at [901, 20] on button "Adicionar itens na mesa" at bounding box center [888, 29] width 130 height 29
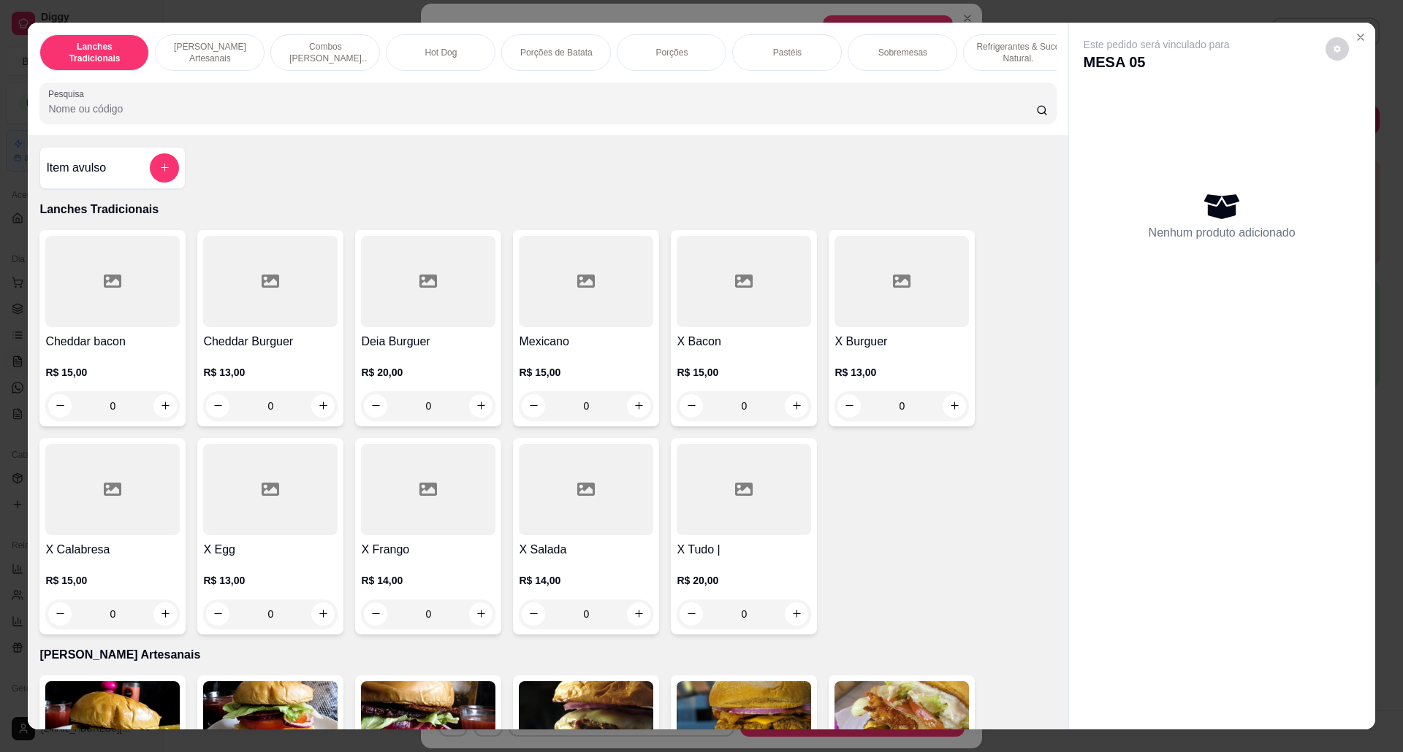
scroll to position [389, 0]
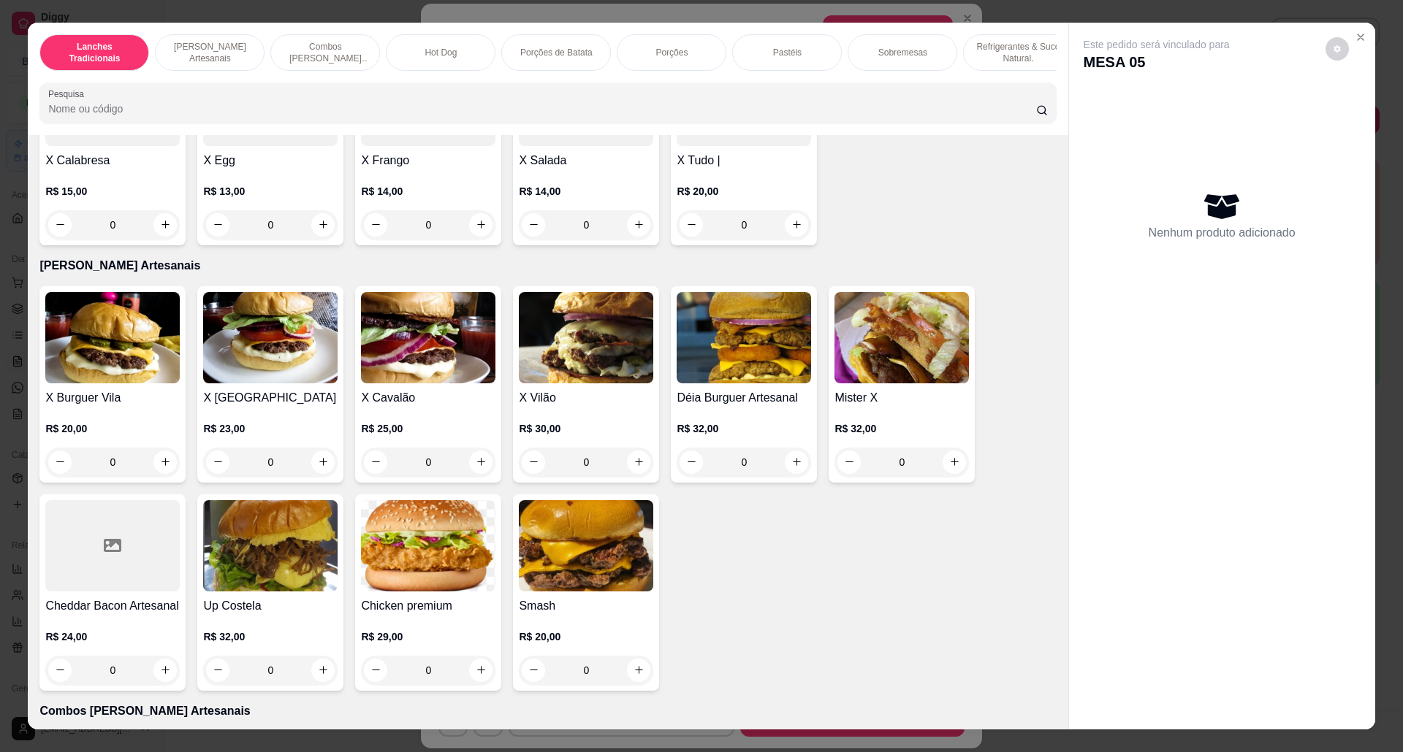
click at [45, 377] on img at bounding box center [112, 337] width 134 height 91
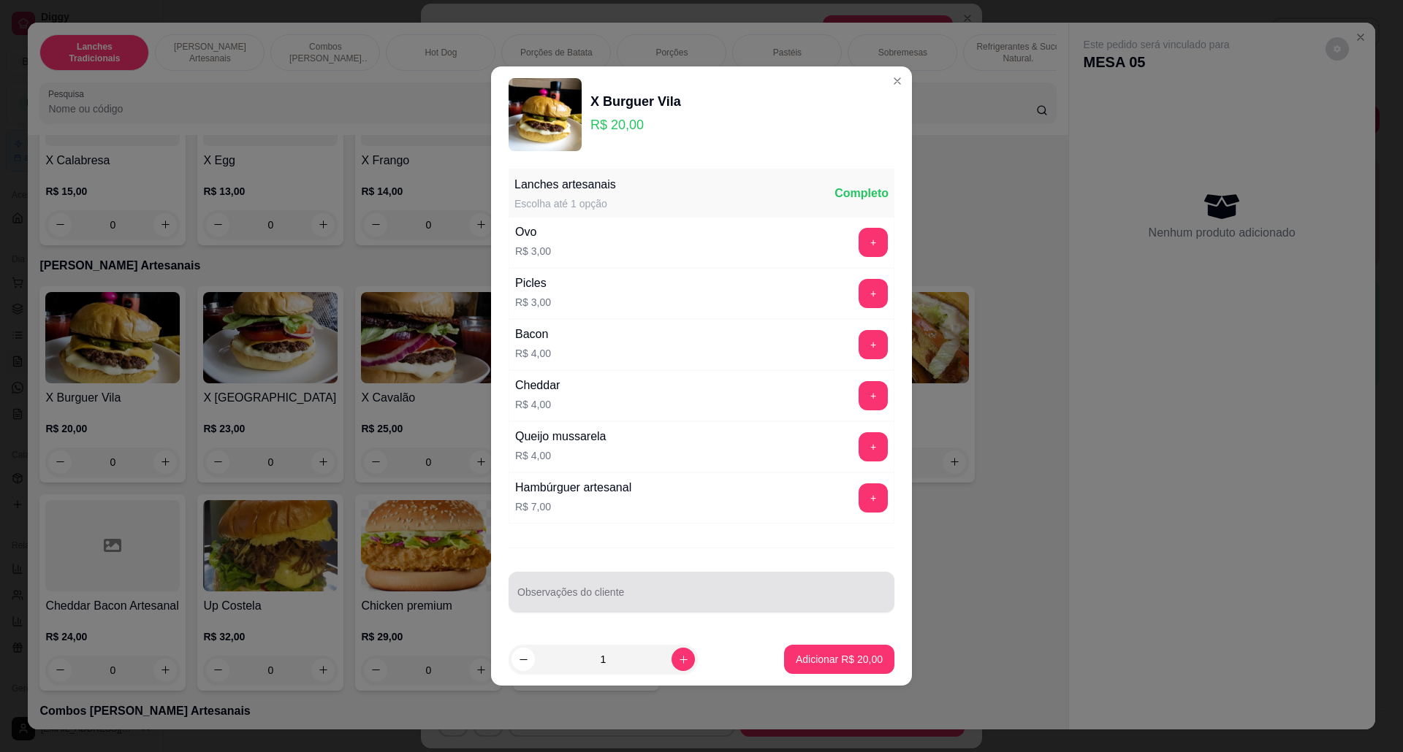
click at [625, 587] on div at bounding box center [701, 592] width 368 height 29
type input "viagem"
click at [801, 660] on p "Adicionar R$ 20,00" at bounding box center [839, 659] width 85 height 14
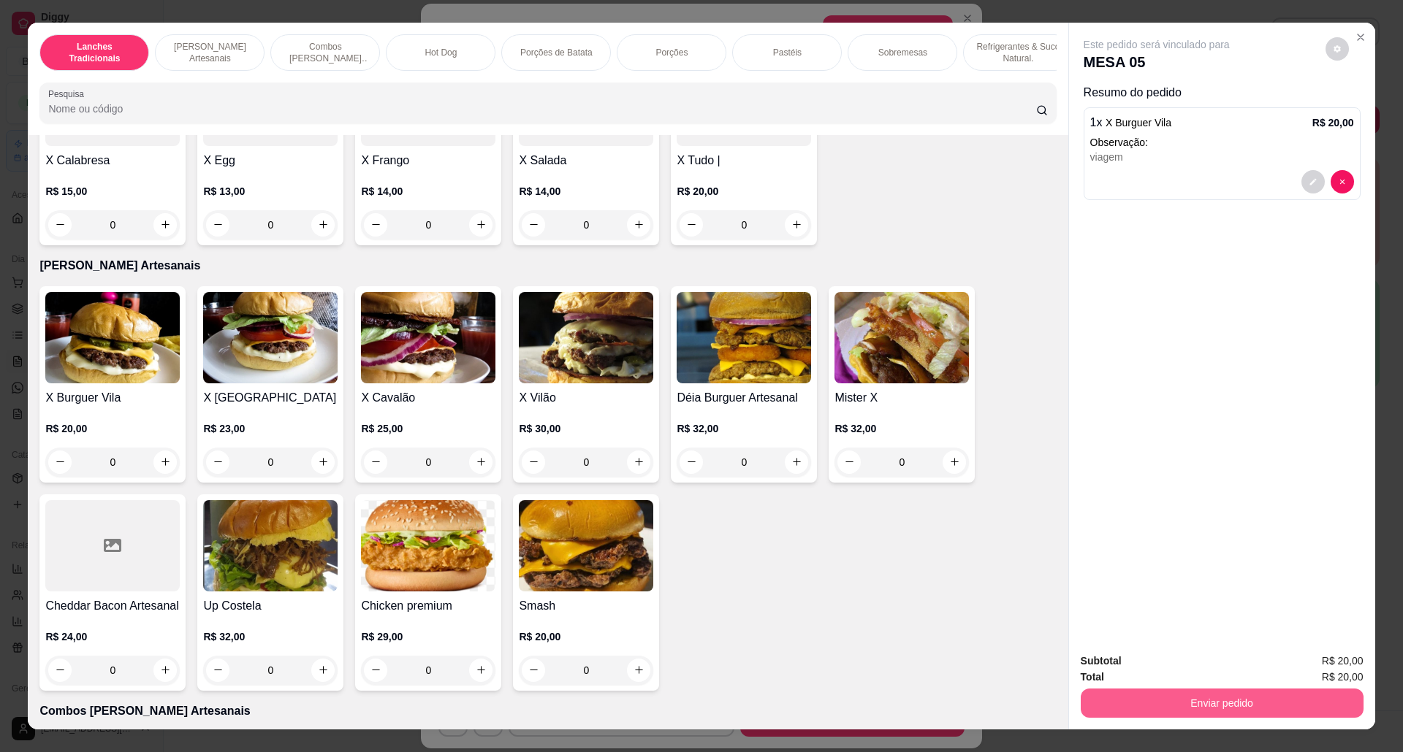
click at [1121, 699] on button "Enviar pedido" at bounding box center [1221, 703] width 283 height 29
click at [1119, 671] on button "Não registrar e enviar pedido" at bounding box center [1172, 668] width 148 height 27
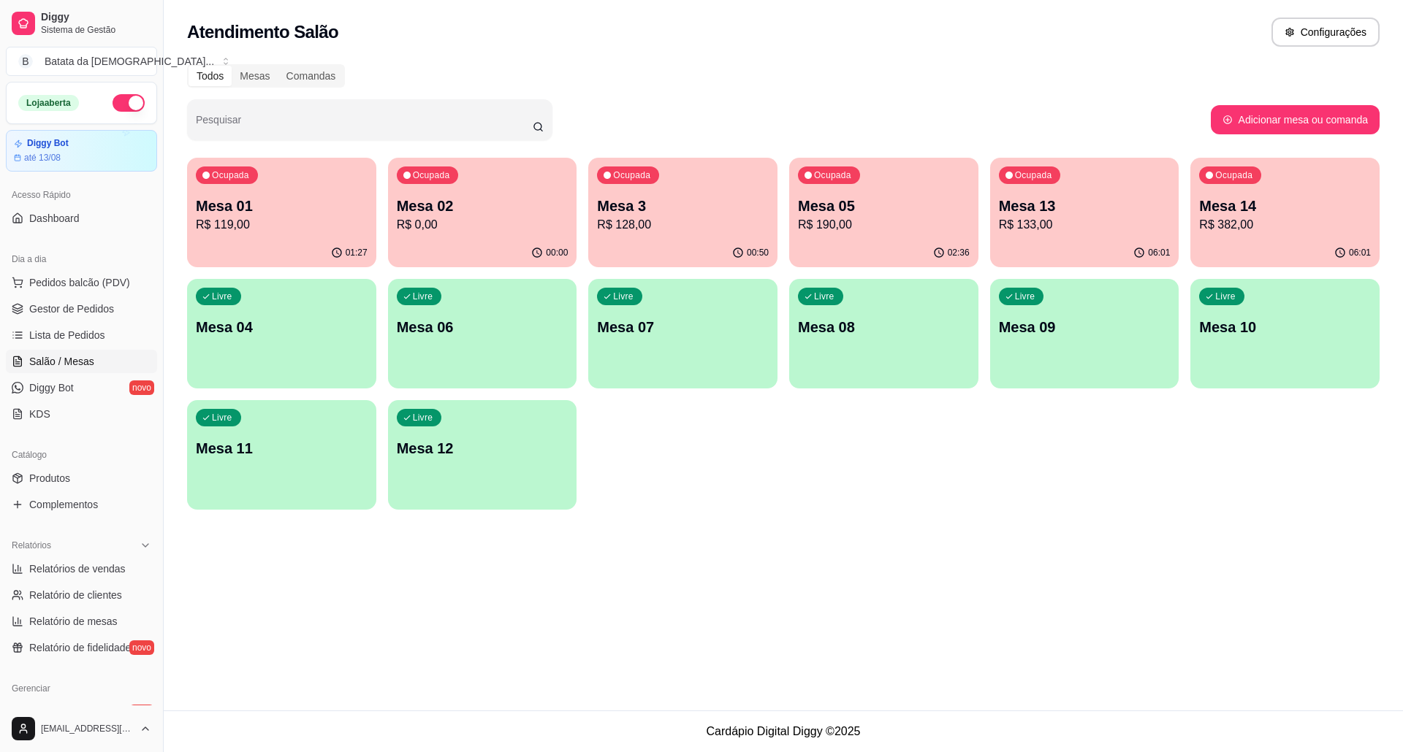
click at [105, 348] on ul "Pedidos balcão (PDV) Gestor de Pedidos Lista de Pedidos Salão / Mesas Diggy Bot…" at bounding box center [81, 348] width 151 height 155
click at [102, 328] on link "Lista de Pedidos" at bounding box center [81, 335] width 151 height 23
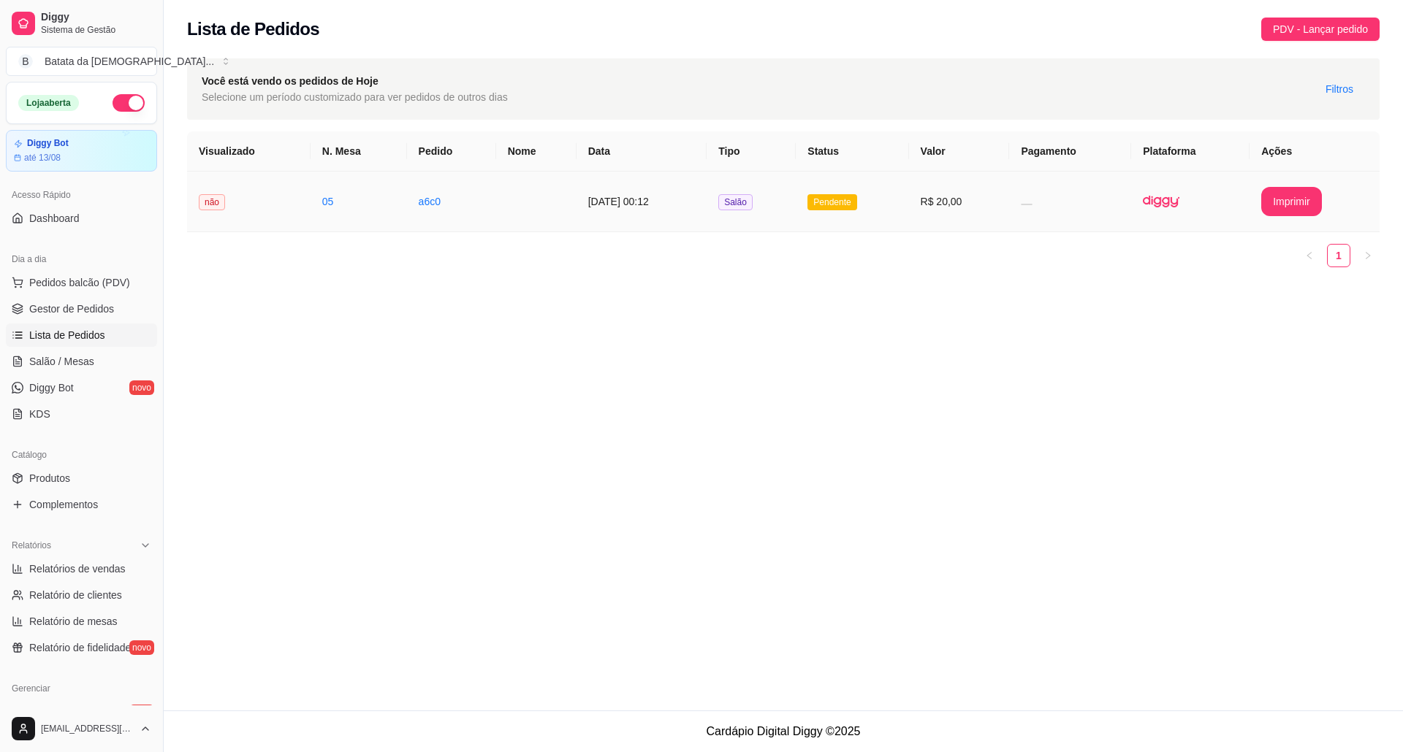
click at [1087, 210] on td at bounding box center [1070, 202] width 122 height 61
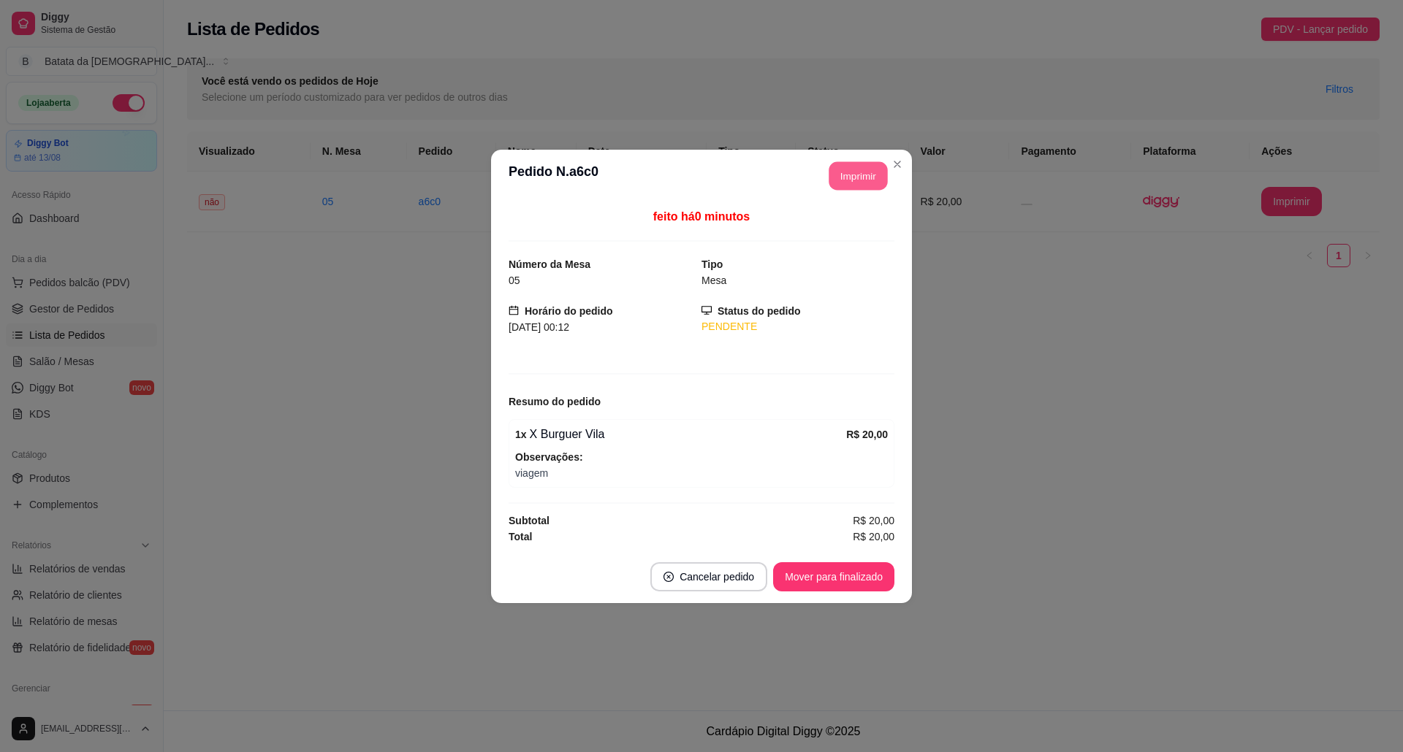
click at [847, 167] on button "Imprimir" at bounding box center [858, 175] width 58 height 28
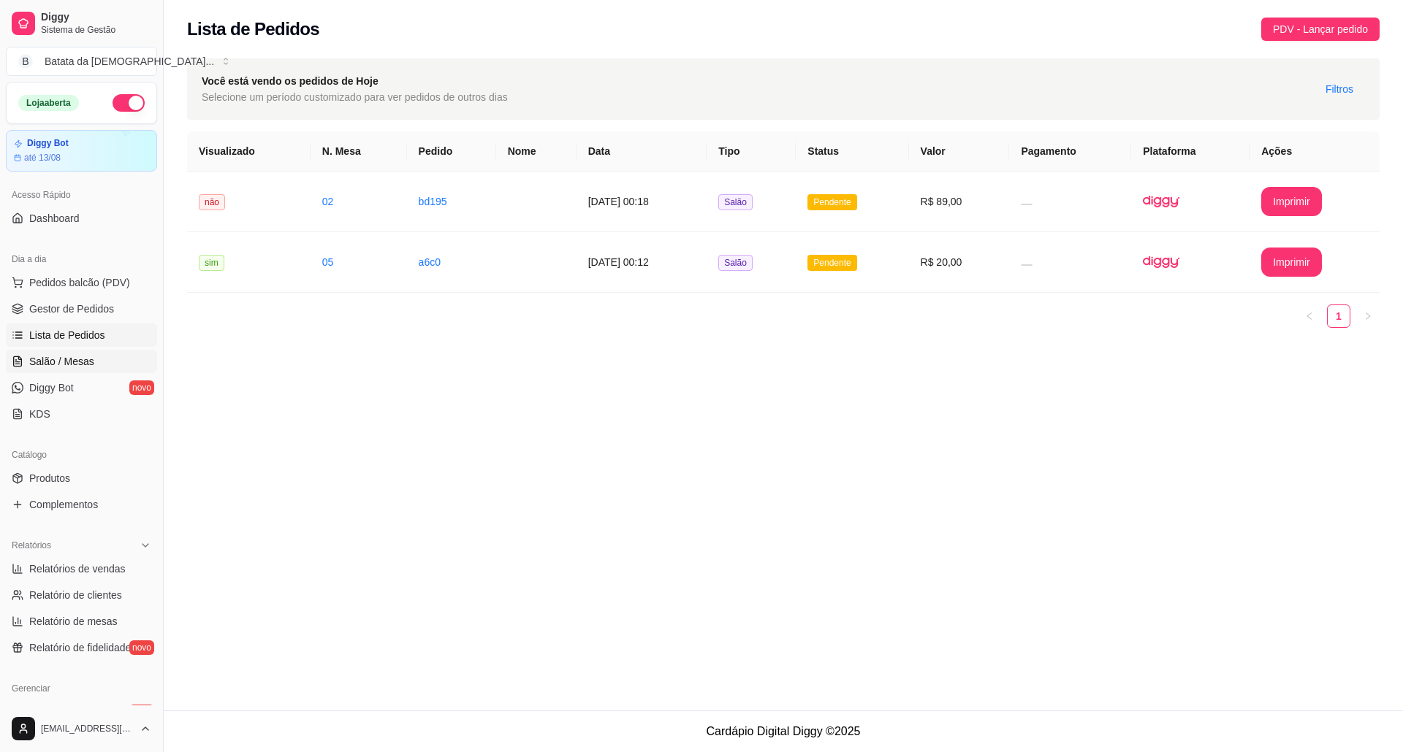
click at [98, 367] on link "Salão / Mesas" at bounding box center [81, 361] width 151 height 23
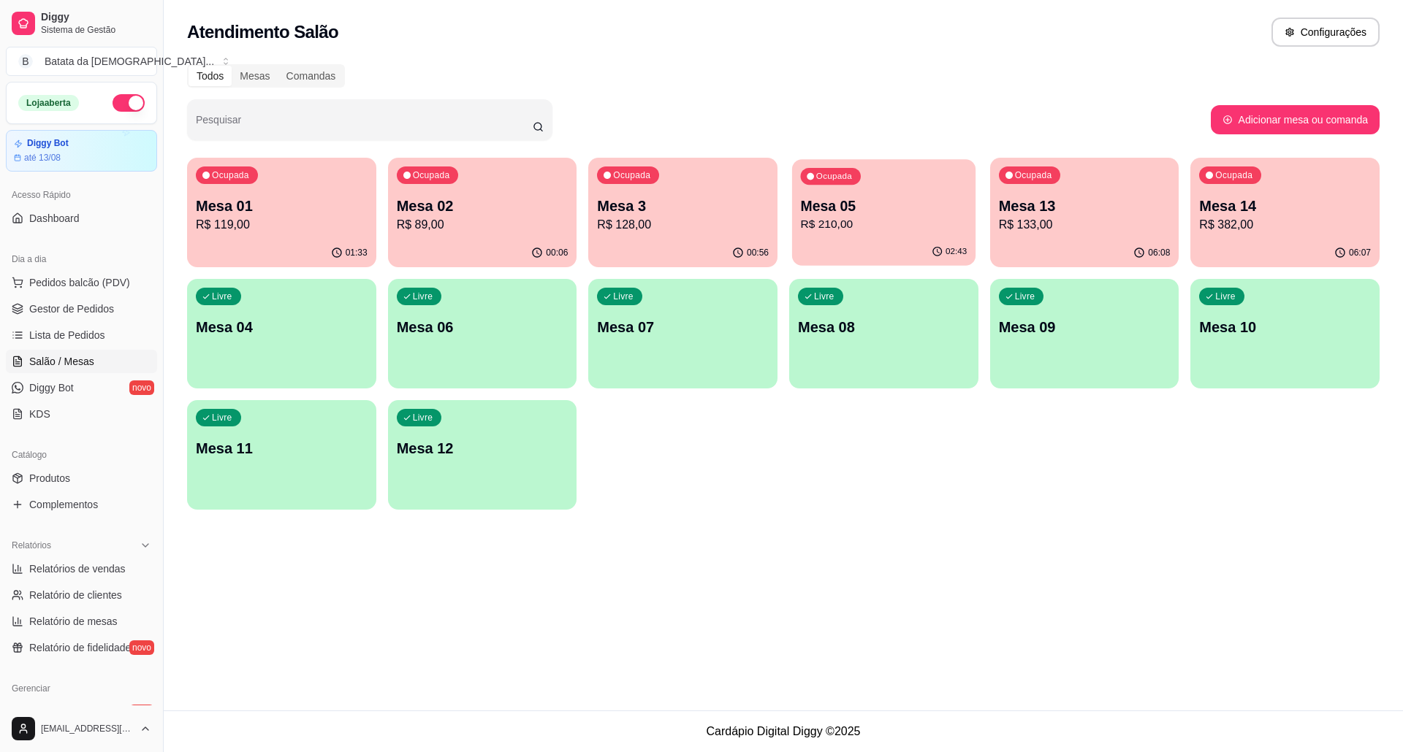
click at [869, 215] on div "Mesa 05 R$ 210,00" at bounding box center [884, 215] width 167 height 37
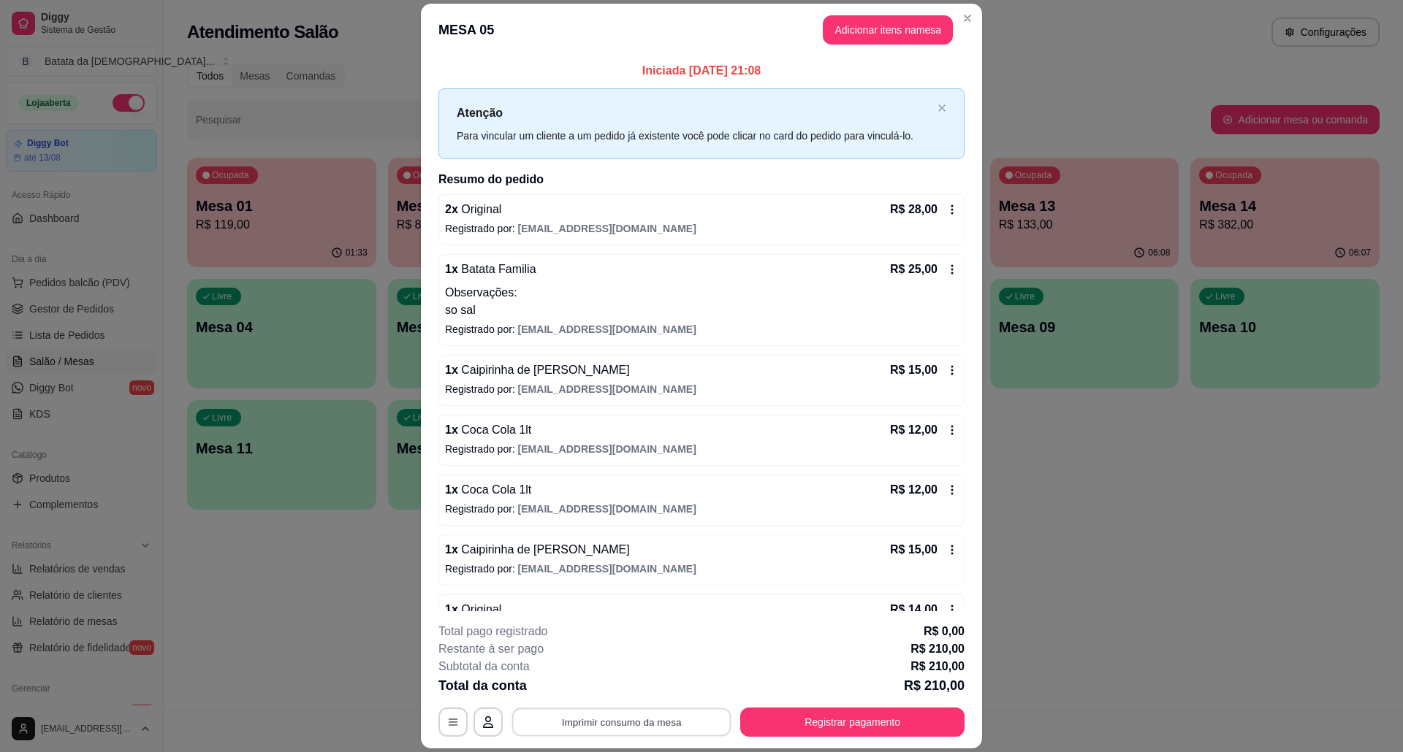
click at [617, 725] on button "Imprimir consumo da mesa" at bounding box center [621, 722] width 219 height 28
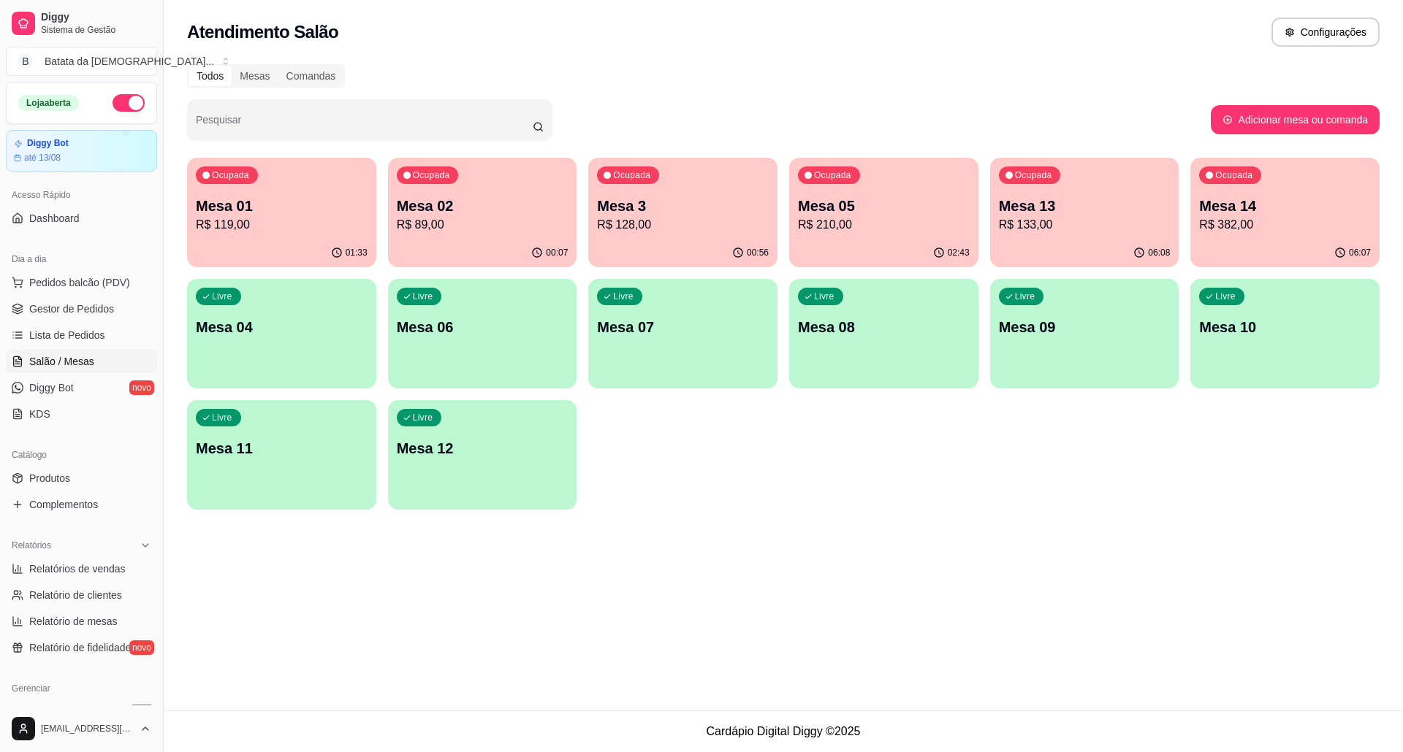
click at [500, 202] on p "Mesa 02" at bounding box center [483, 206] width 172 height 20
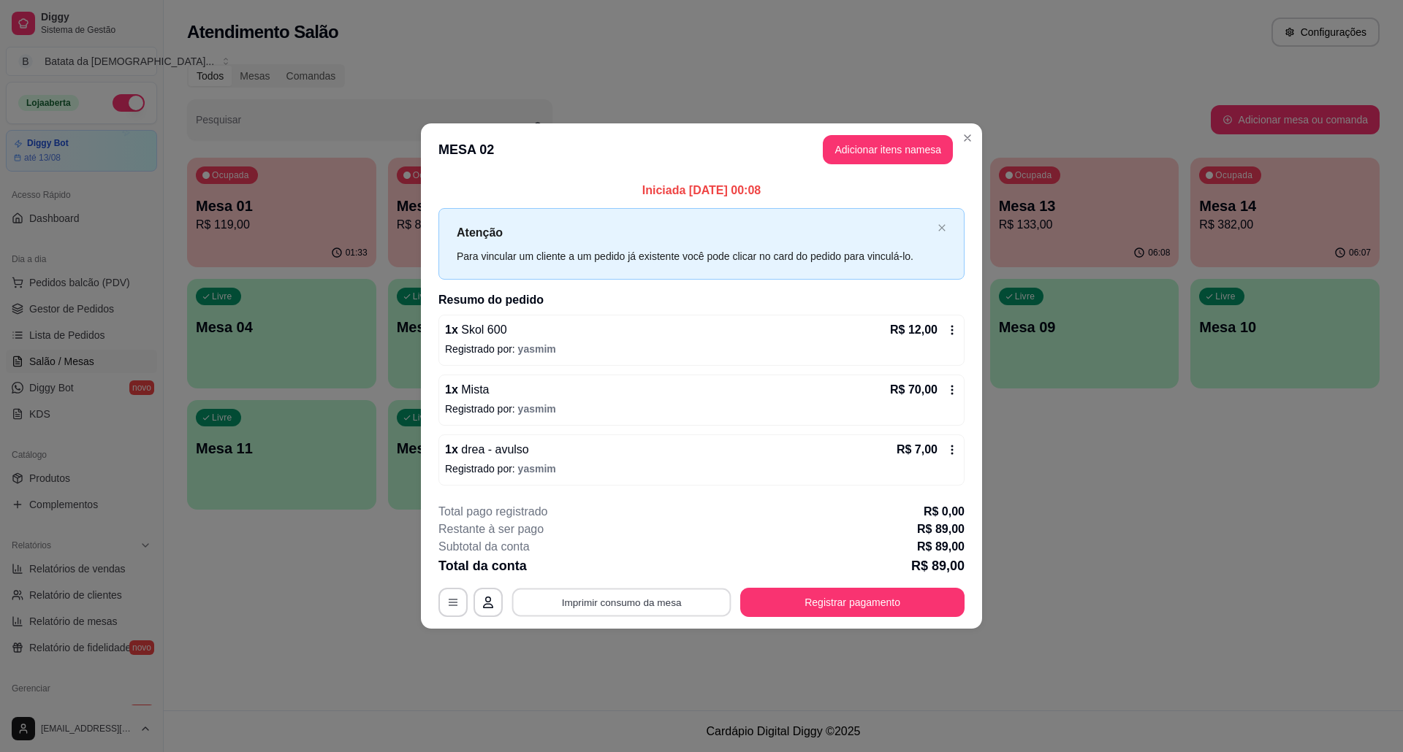
click at [576, 606] on button "Imprimir consumo da mesa" at bounding box center [621, 602] width 219 height 28
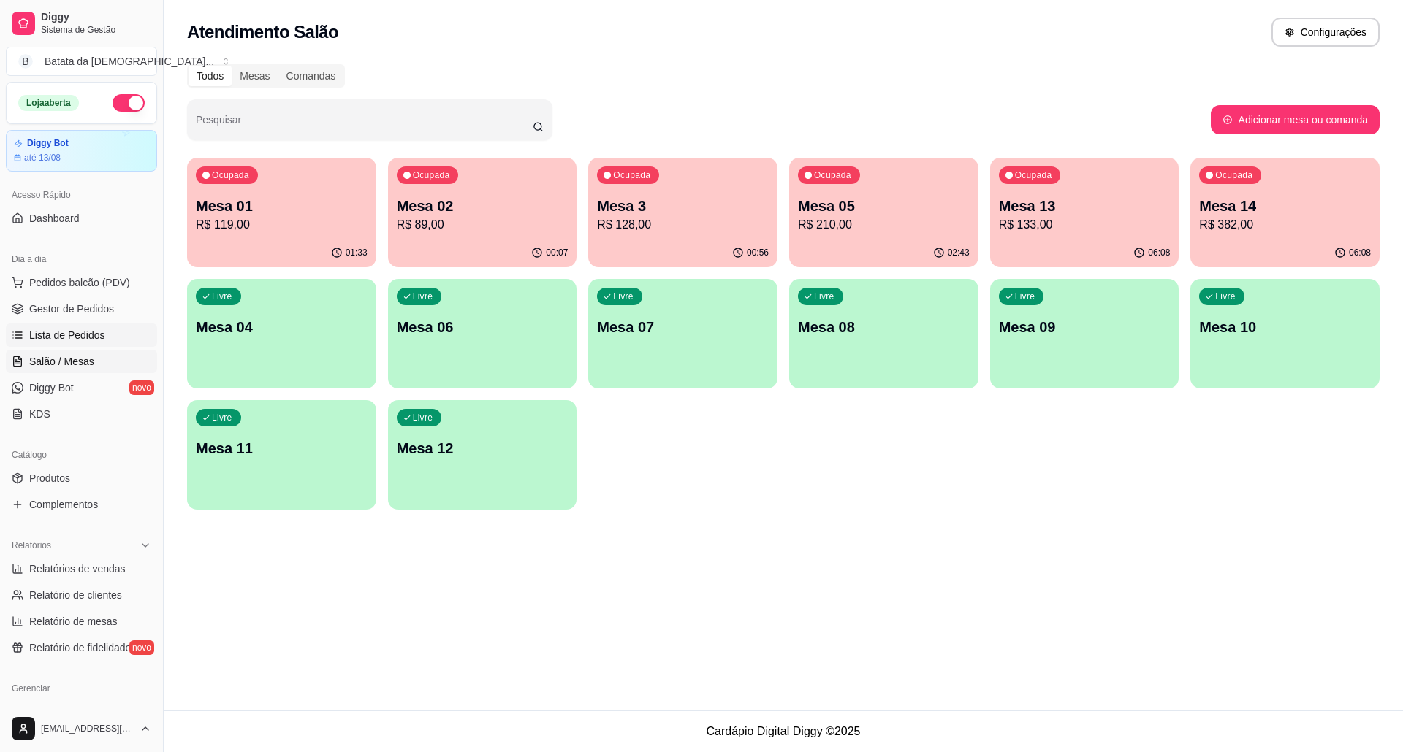
click at [38, 333] on span "Lista de Pedidos" at bounding box center [67, 335] width 76 height 15
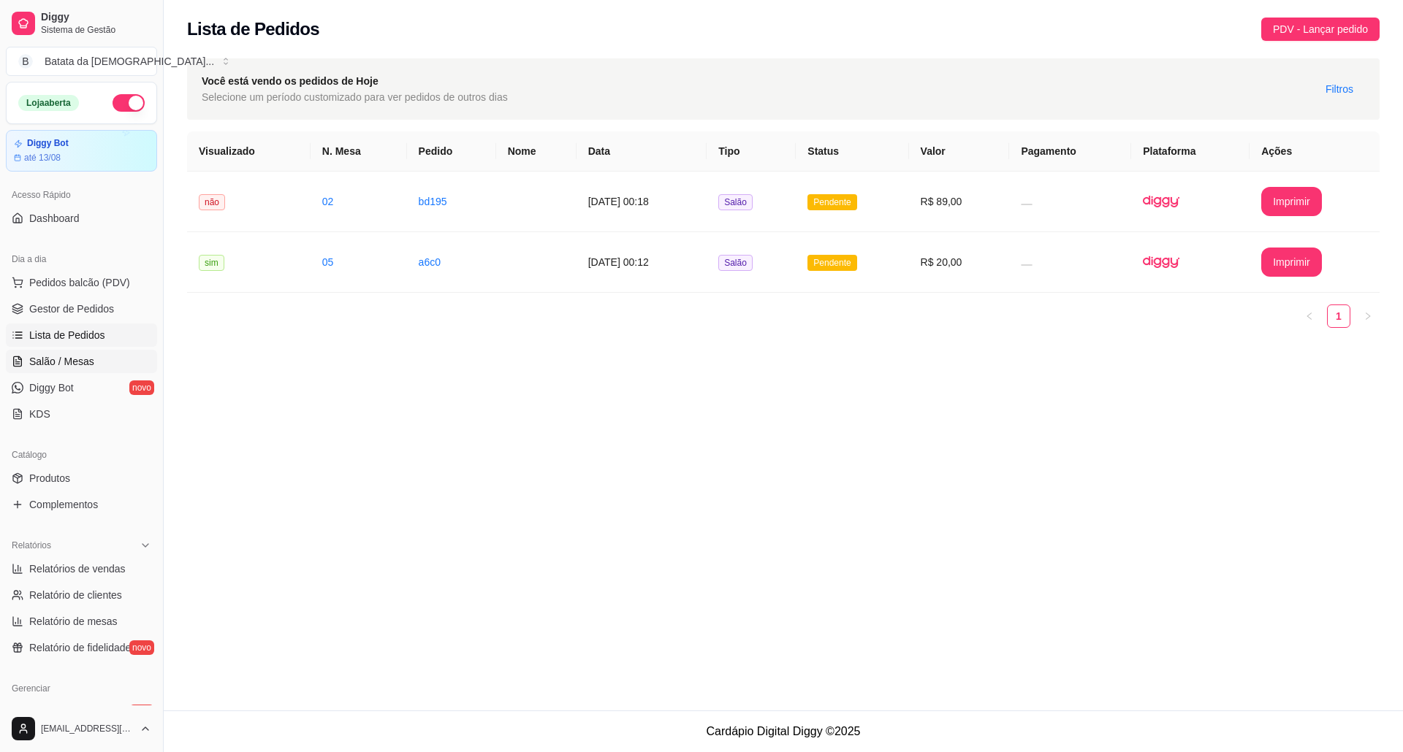
click at [66, 359] on span "Salão / Mesas" at bounding box center [61, 361] width 65 height 15
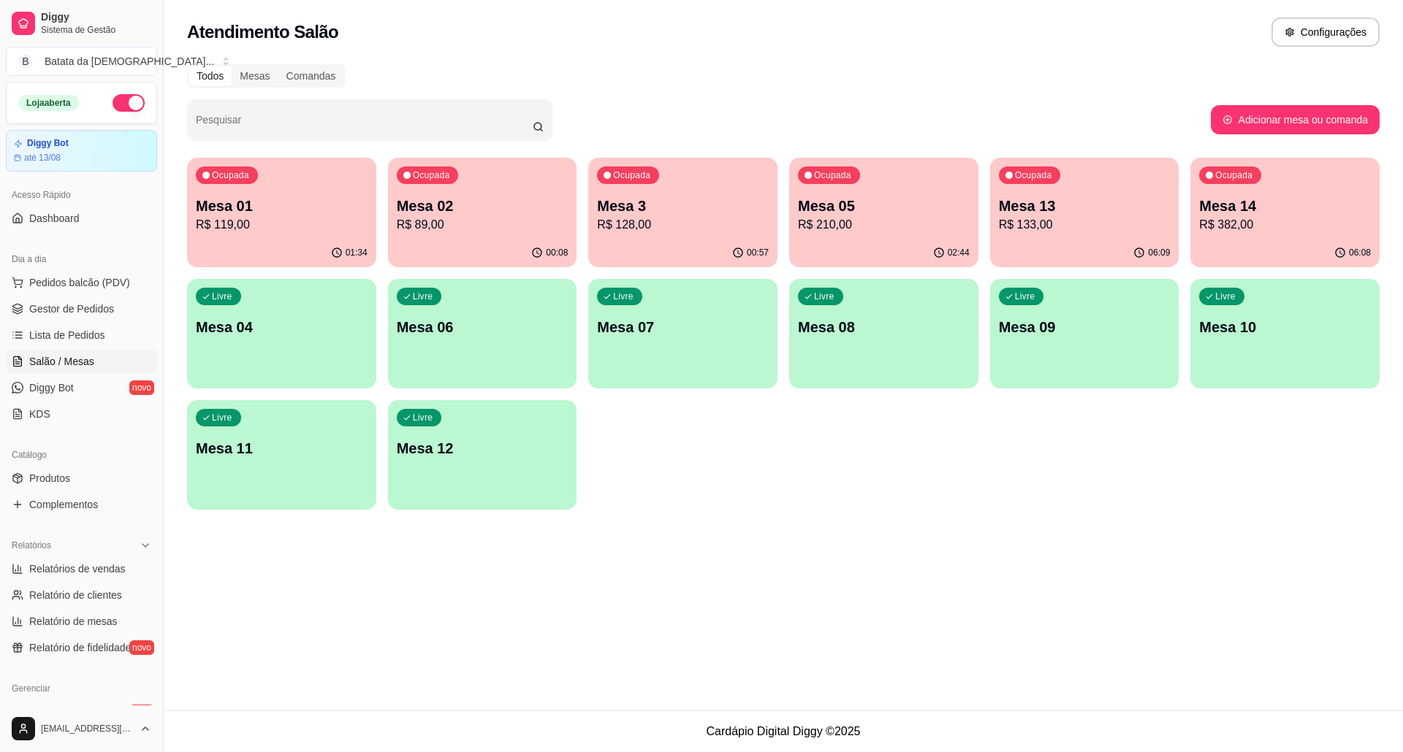
click at [932, 215] on div "Mesa 05 R$ 210,00" at bounding box center [884, 215] width 172 height 38
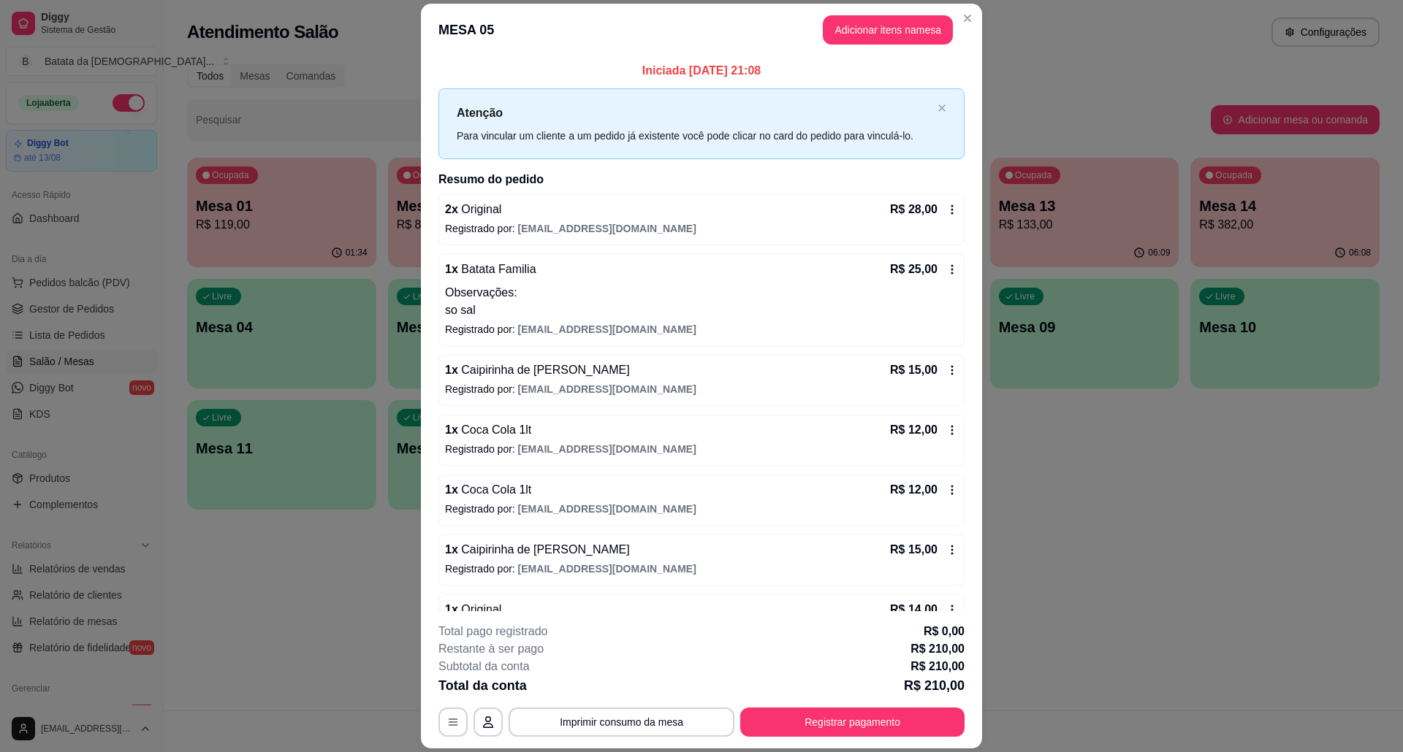
click at [927, 499] on div "R$ 12,00" at bounding box center [924, 490] width 68 height 18
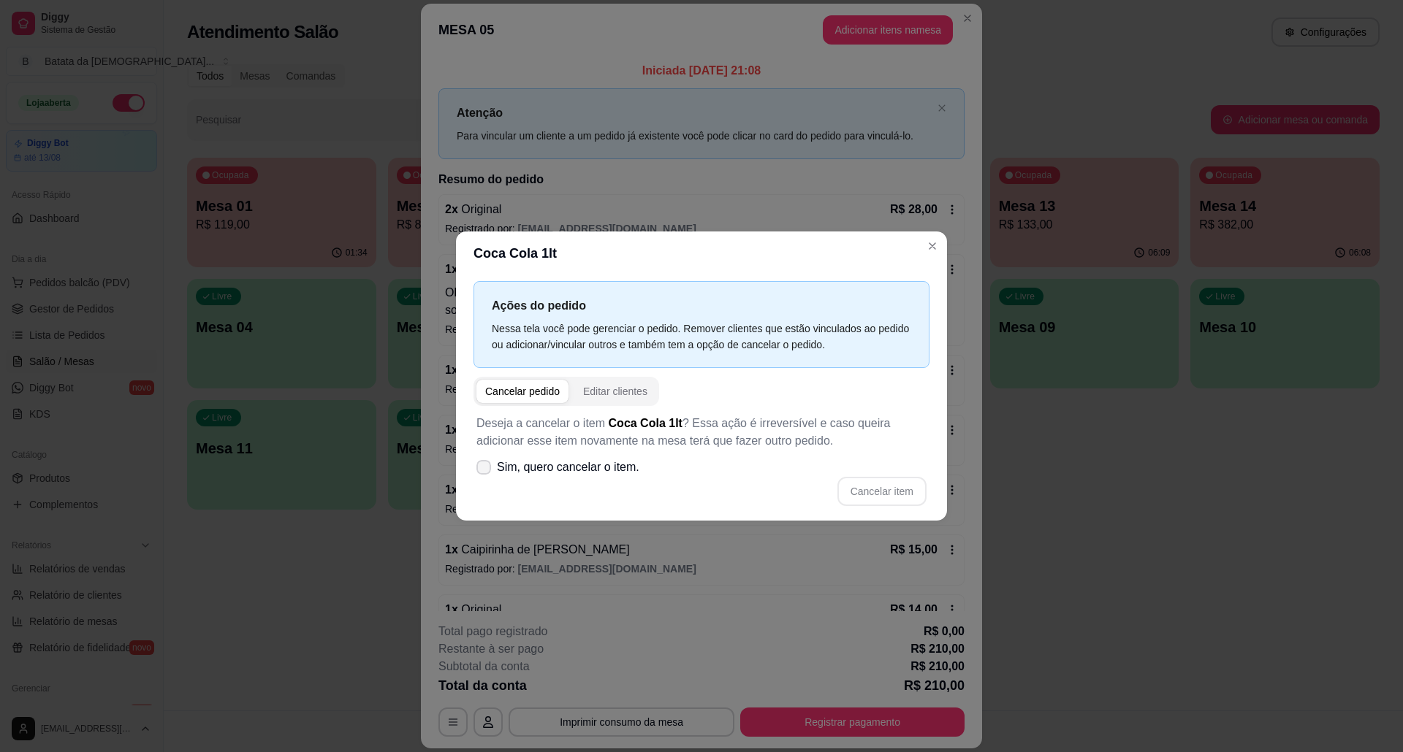
click at [485, 468] on icon at bounding box center [484, 467] width 12 height 9
click at [485, 470] on input "Sim, quero cancelar o item." at bounding box center [480, 474] width 9 height 9
checkbox input "true"
click at [901, 495] on button "Cancelar item" at bounding box center [881, 491] width 89 height 29
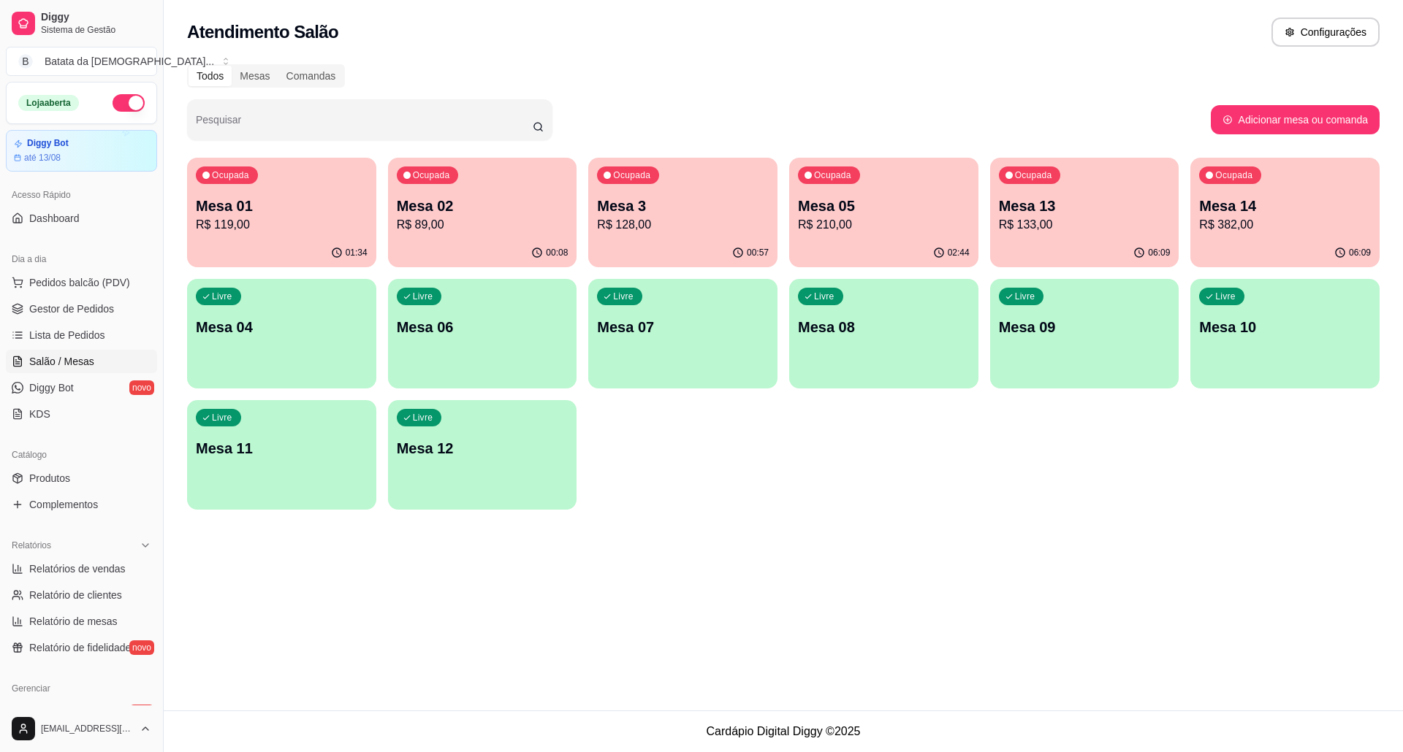
click at [909, 210] on p "Mesa 05" at bounding box center [884, 206] width 172 height 20
click at [444, 197] on p "Mesa 02" at bounding box center [483, 206] width 172 height 20
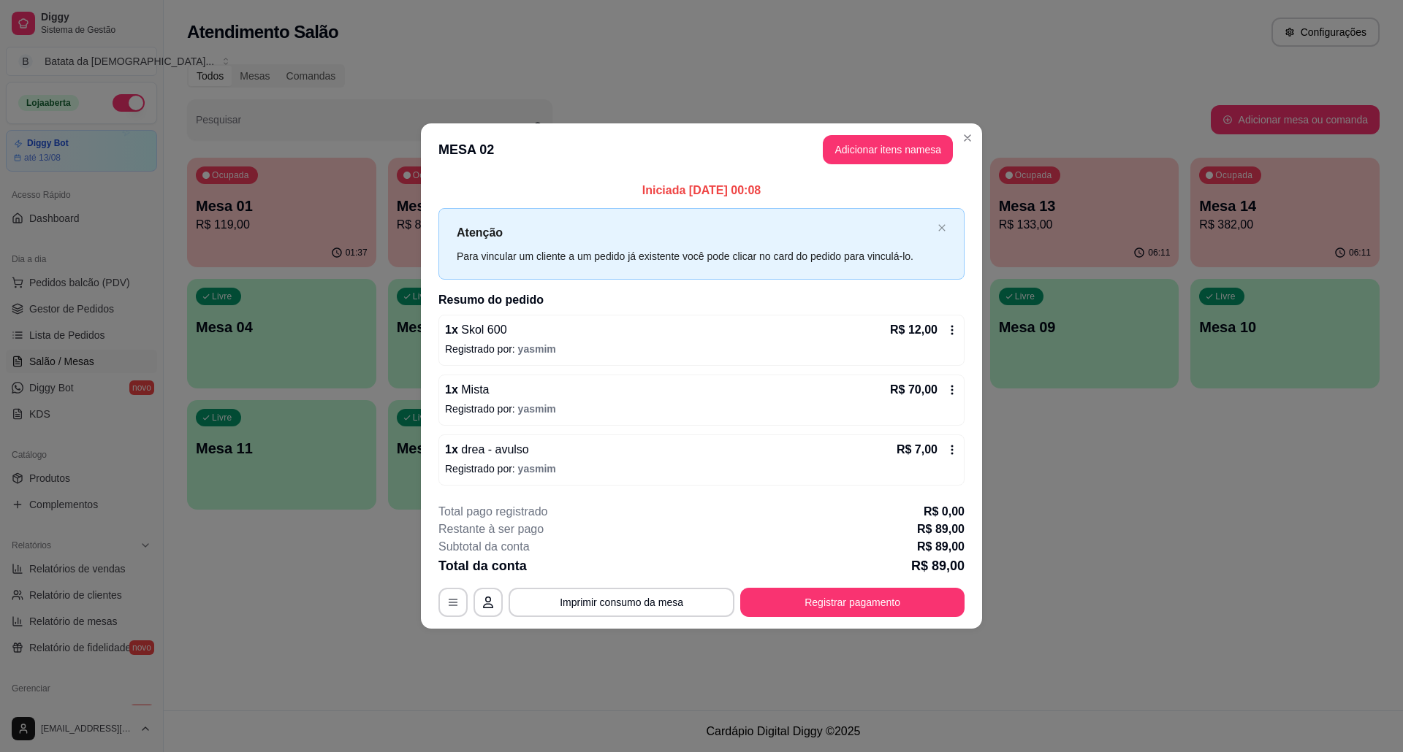
click at [950, 392] on icon at bounding box center [952, 390] width 12 height 12
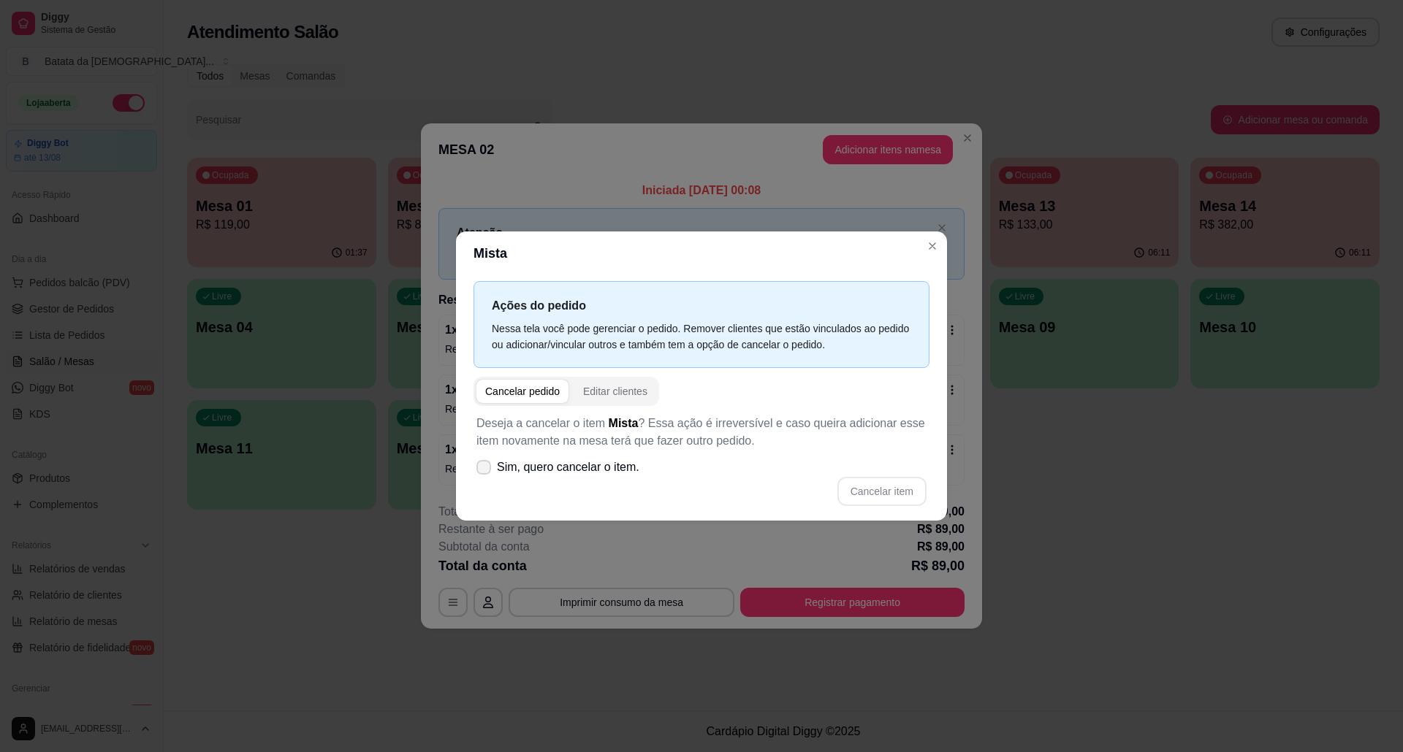
click at [486, 474] on span at bounding box center [483, 467] width 15 height 15
click at [485, 474] on input "Sim, quero cancelar o item." at bounding box center [480, 474] width 9 height 9
checkbox input "true"
click at [869, 488] on button "Cancelar item" at bounding box center [881, 491] width 89 height 29
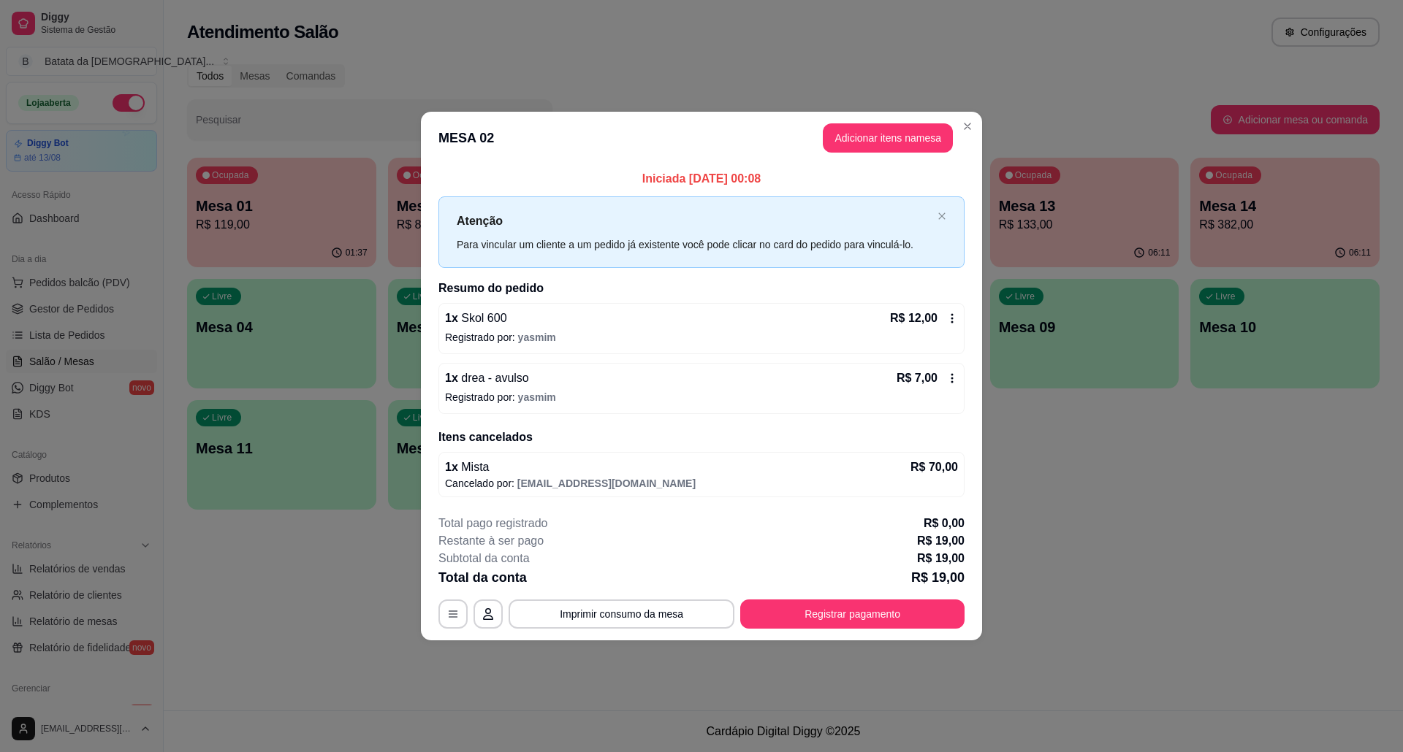
click at [899, 150] on button "Adicionar itens na mesa" at bounding box center [888, 137] width 130 height 29
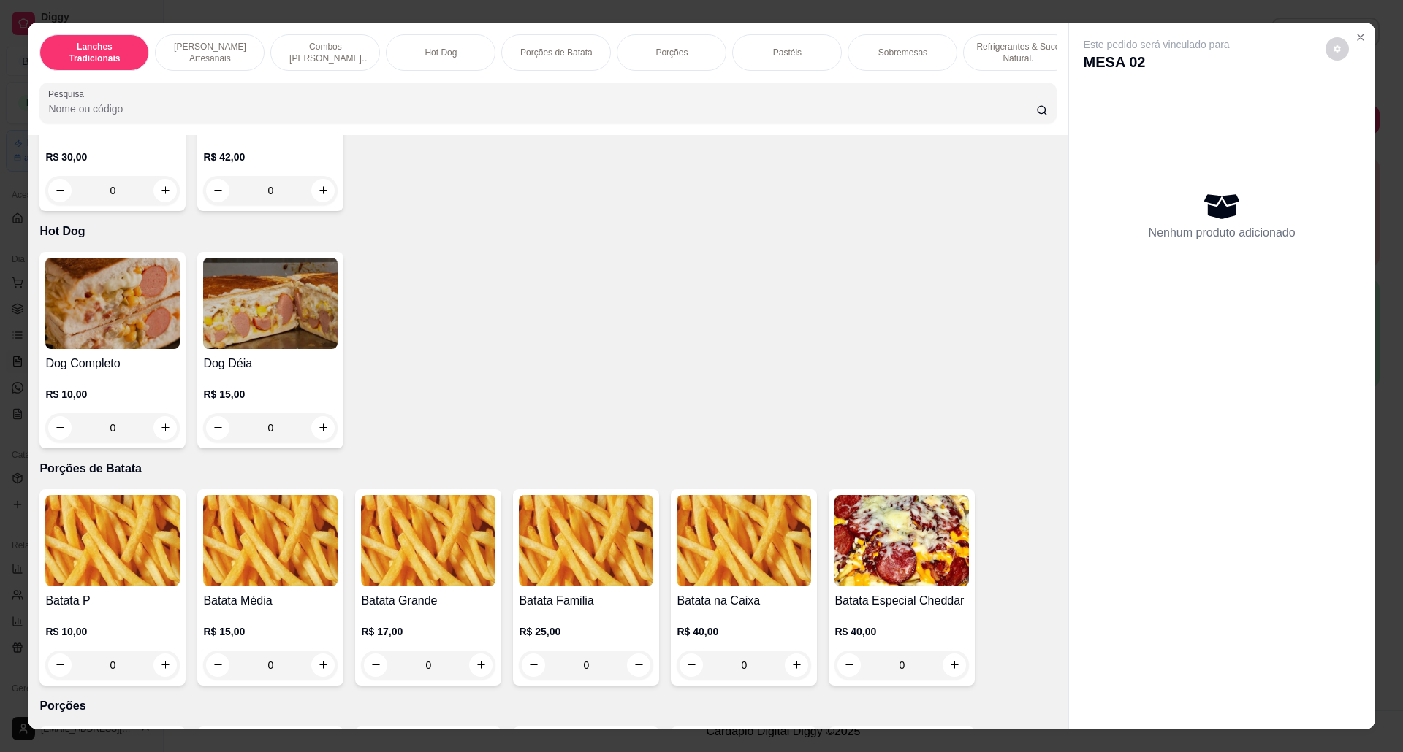
scroll to position [1461, 0]
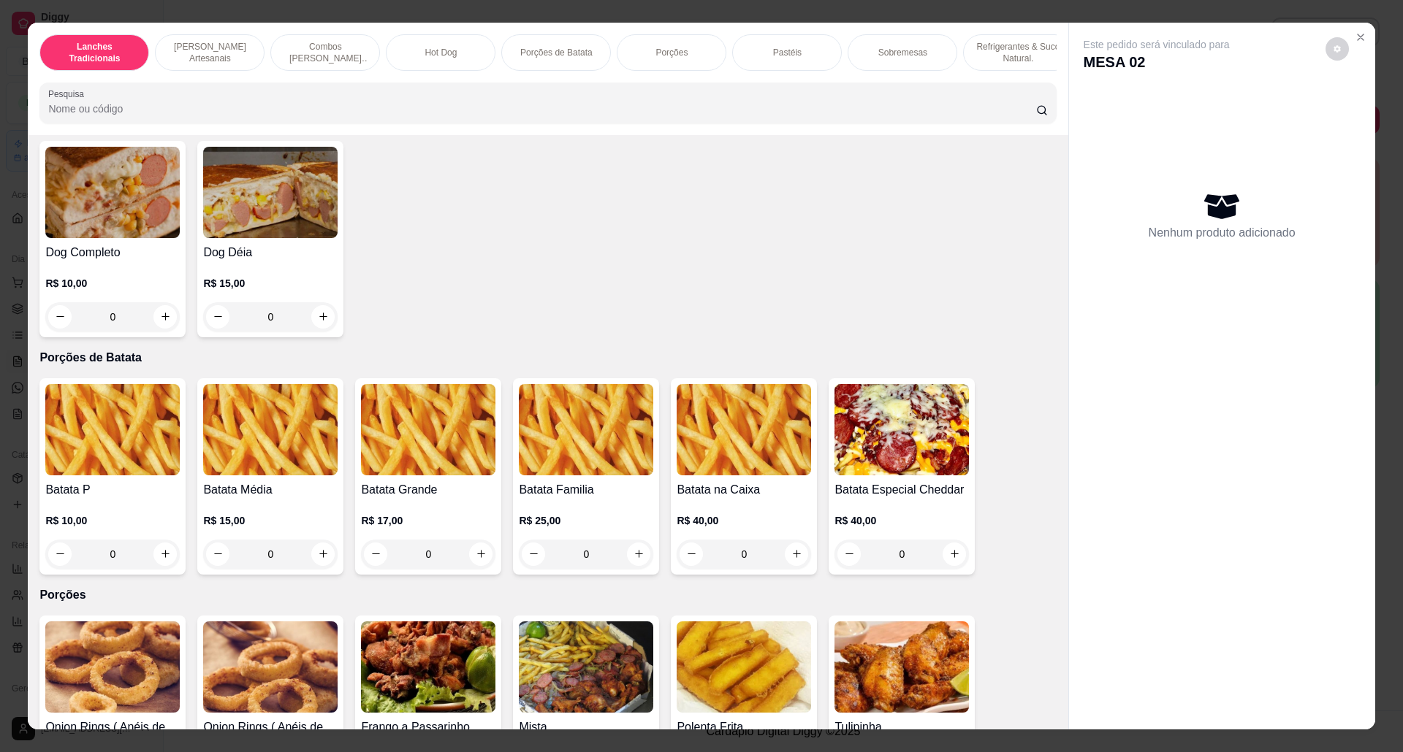
click at [579, 465] on img at bounding box center [586, 429] width 134 height 91
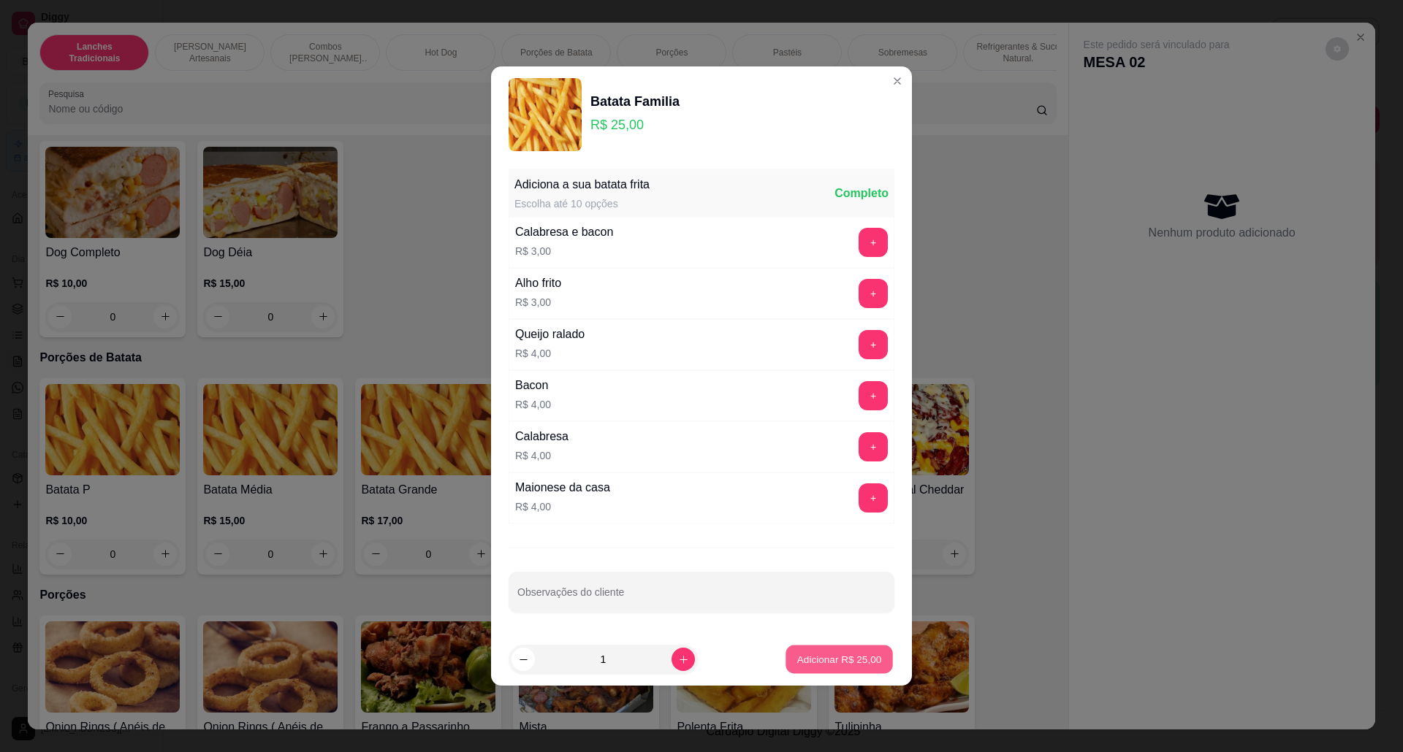
click at [836, 657] on p "Adicionar R$ 25,00" at bounding box center [839, 659] width 85 height 14
type input "1"
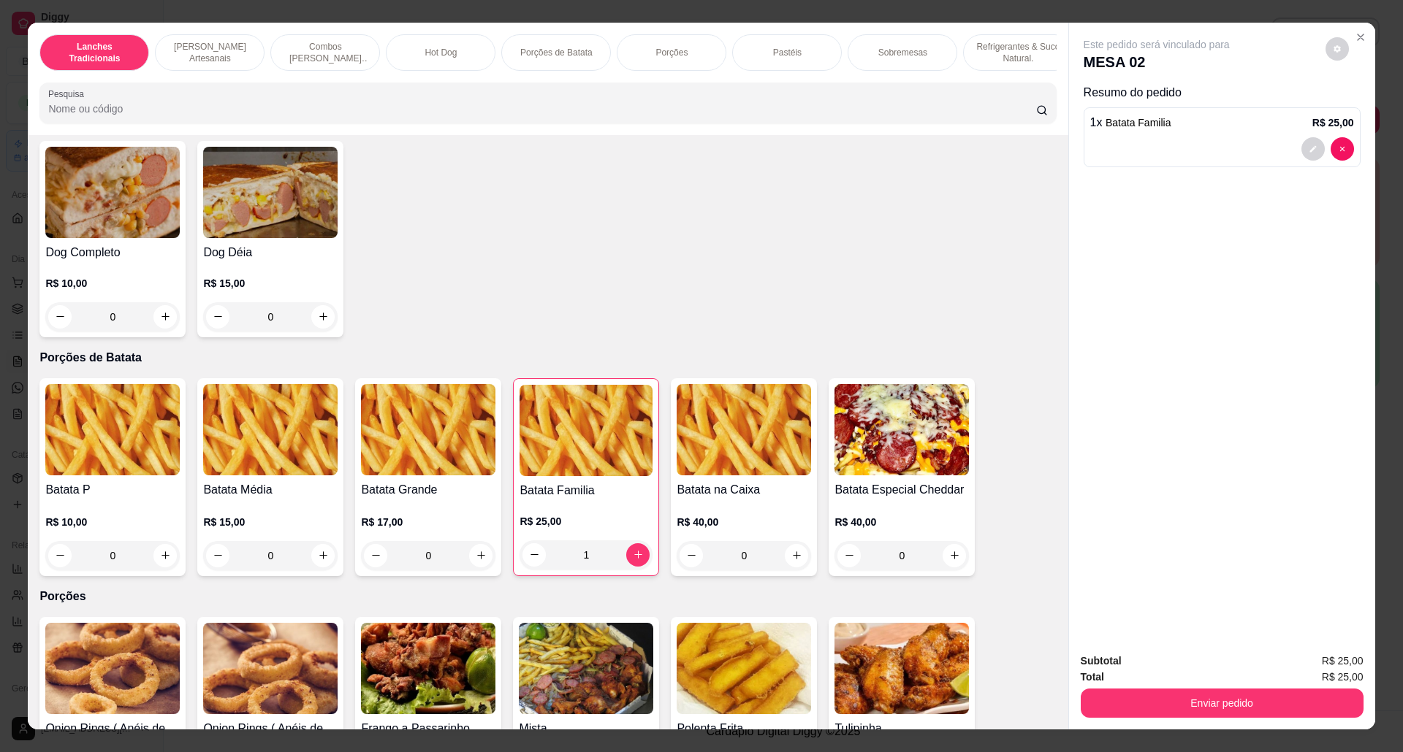
scroll to position [1558, 0]
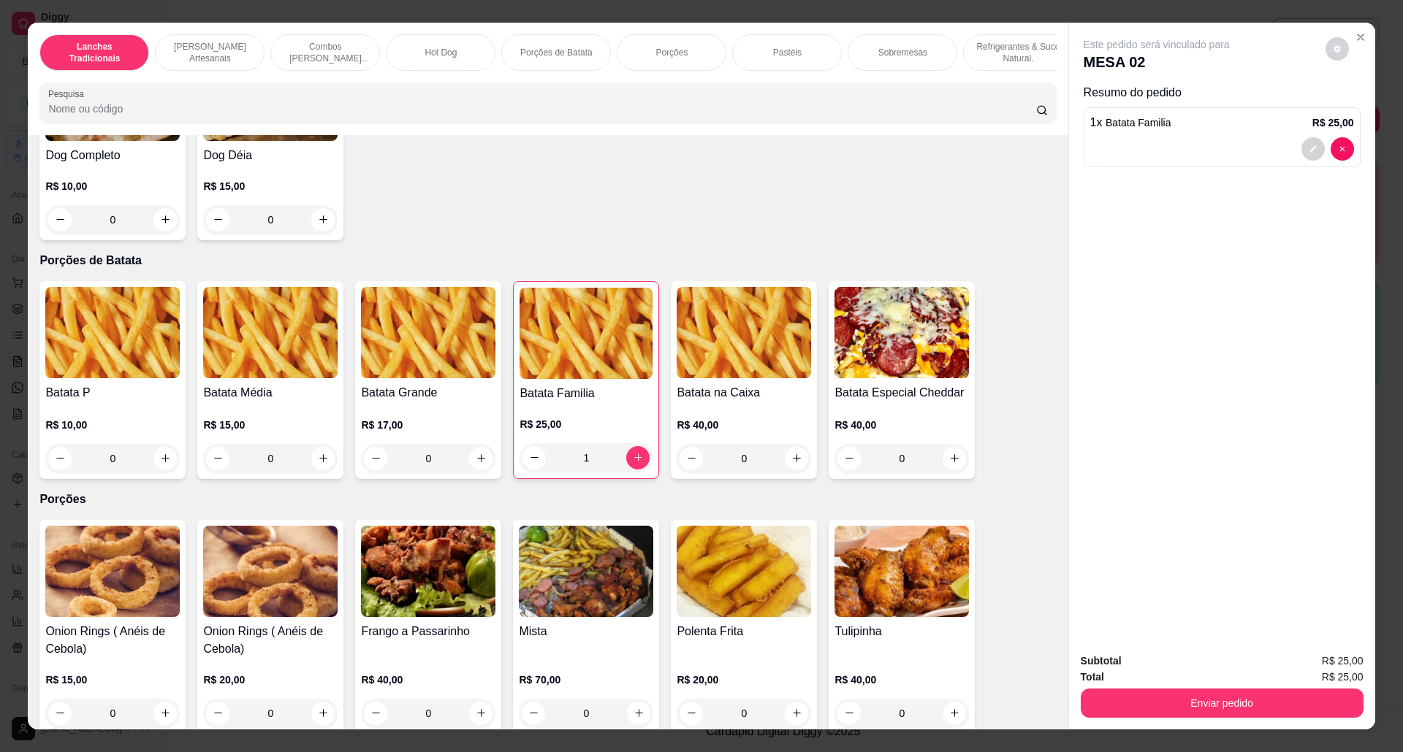
click at [434, 617] on img at bounding box center [428, 571] width 134 height 91
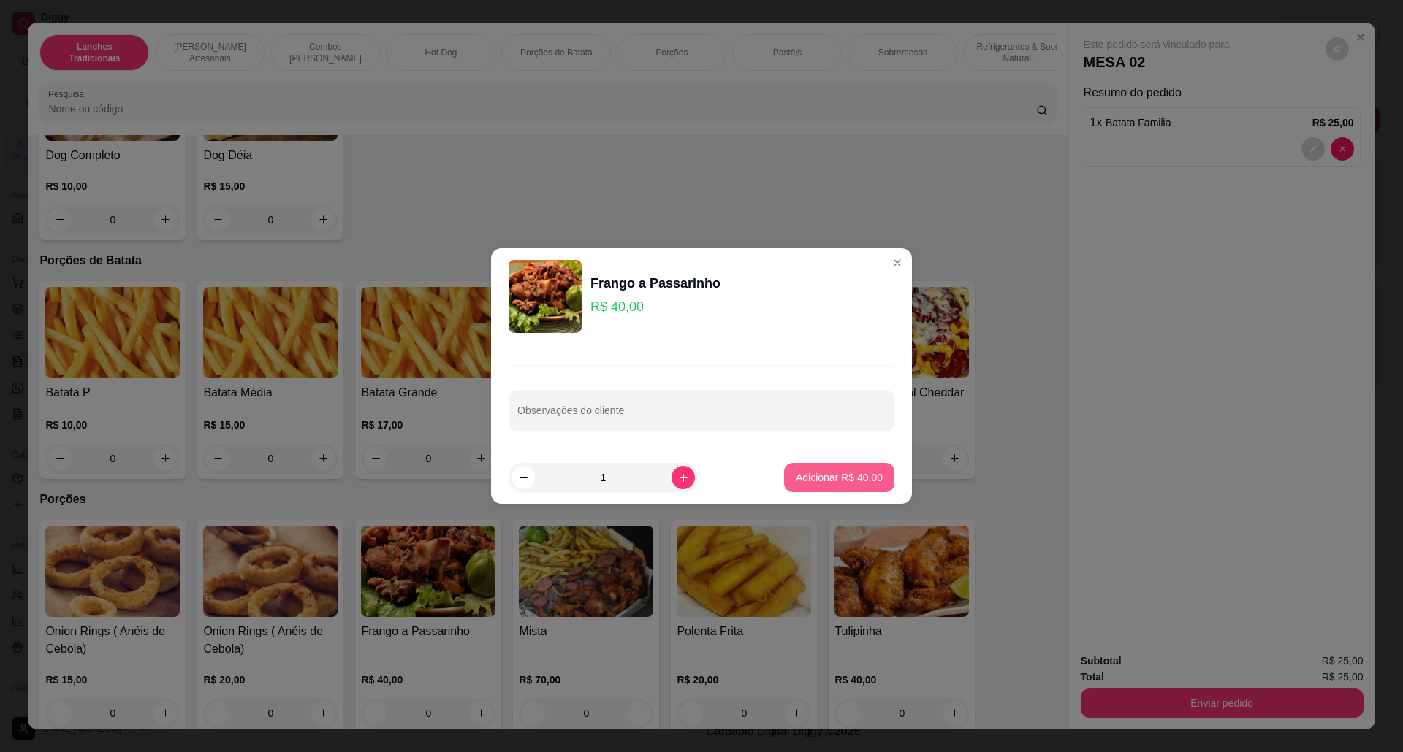
click at [828, 468] on button "Adicionar R$ 40,00" at bounding box center [839, 477] width 110 height 29
type input "1"
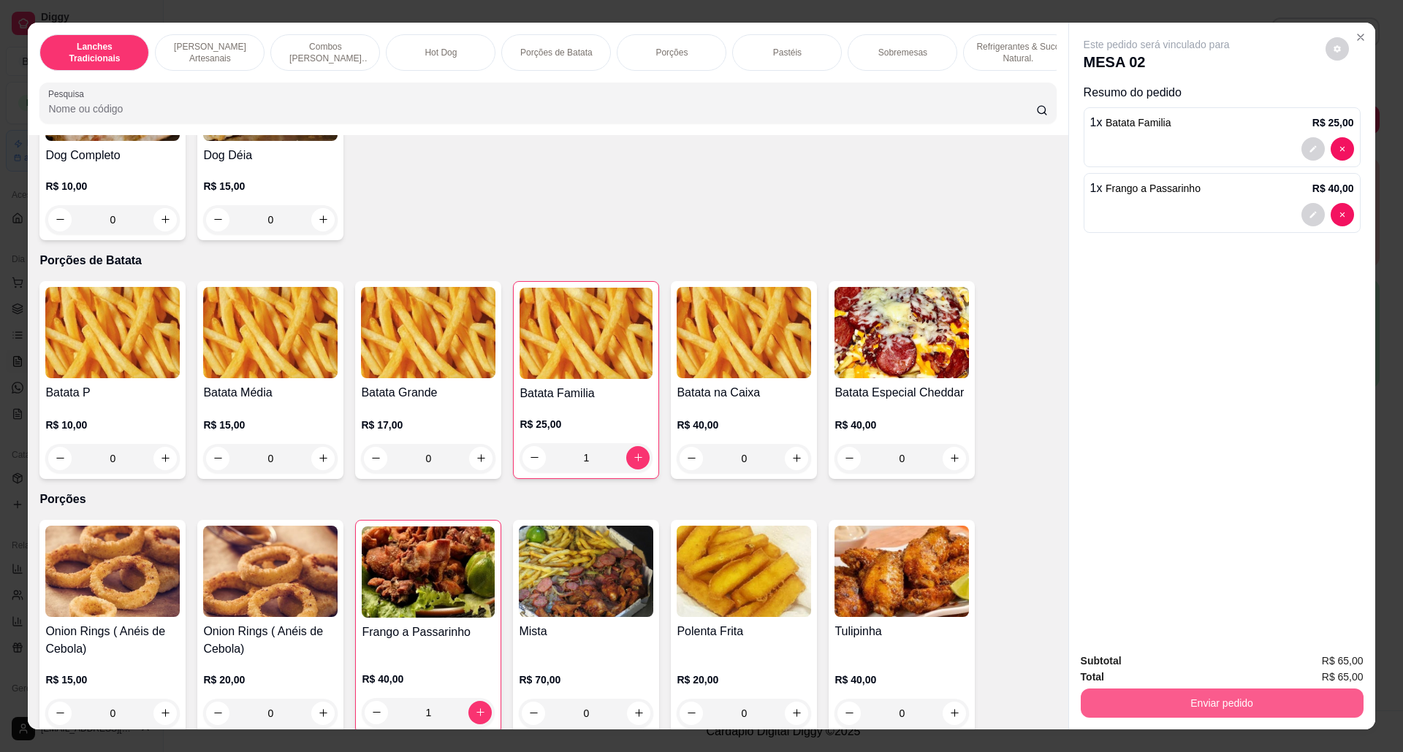
click at [1235, 695] on button "Enviar pedido" at bounding box center [1221, 703] width 283 height 29
click at [1205, 668] on button "Não registrar e enviar pedido" at bounding box center [1172, 669] width 152 height 28
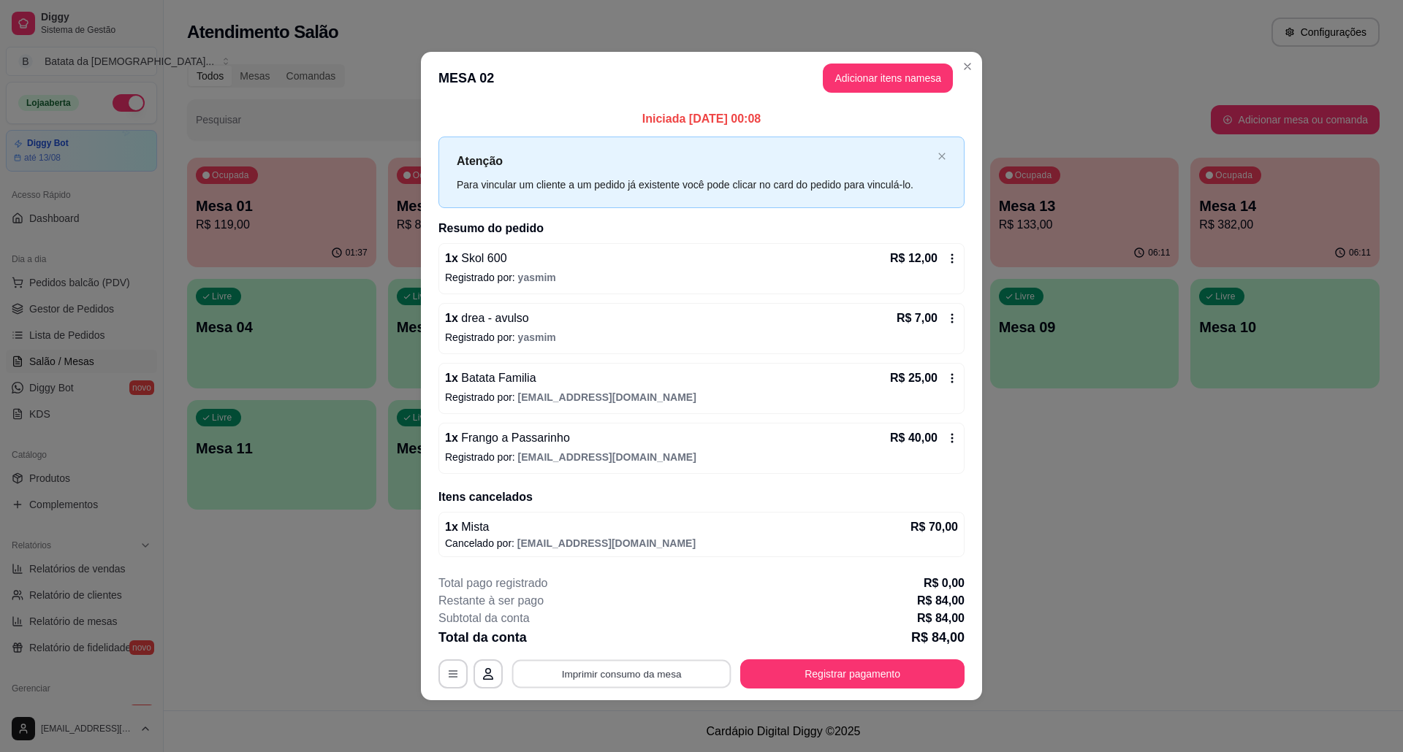
click at [687, 679] on button "Imprimir consumo da mesa" at bounding box center [621, 674] width 219 height 28
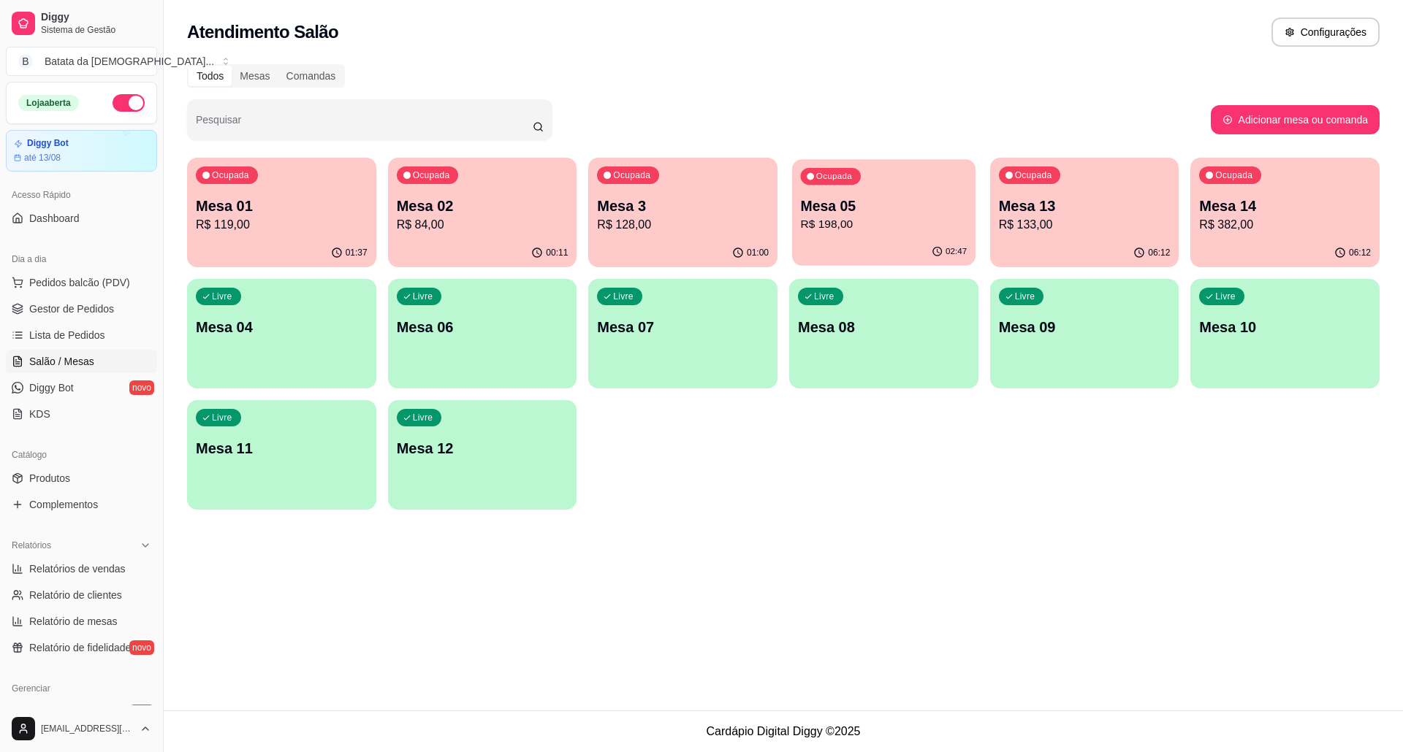
click at [939, 232] on p "R$ 198,00" at bounding box center [884, 224] width 167 height 17
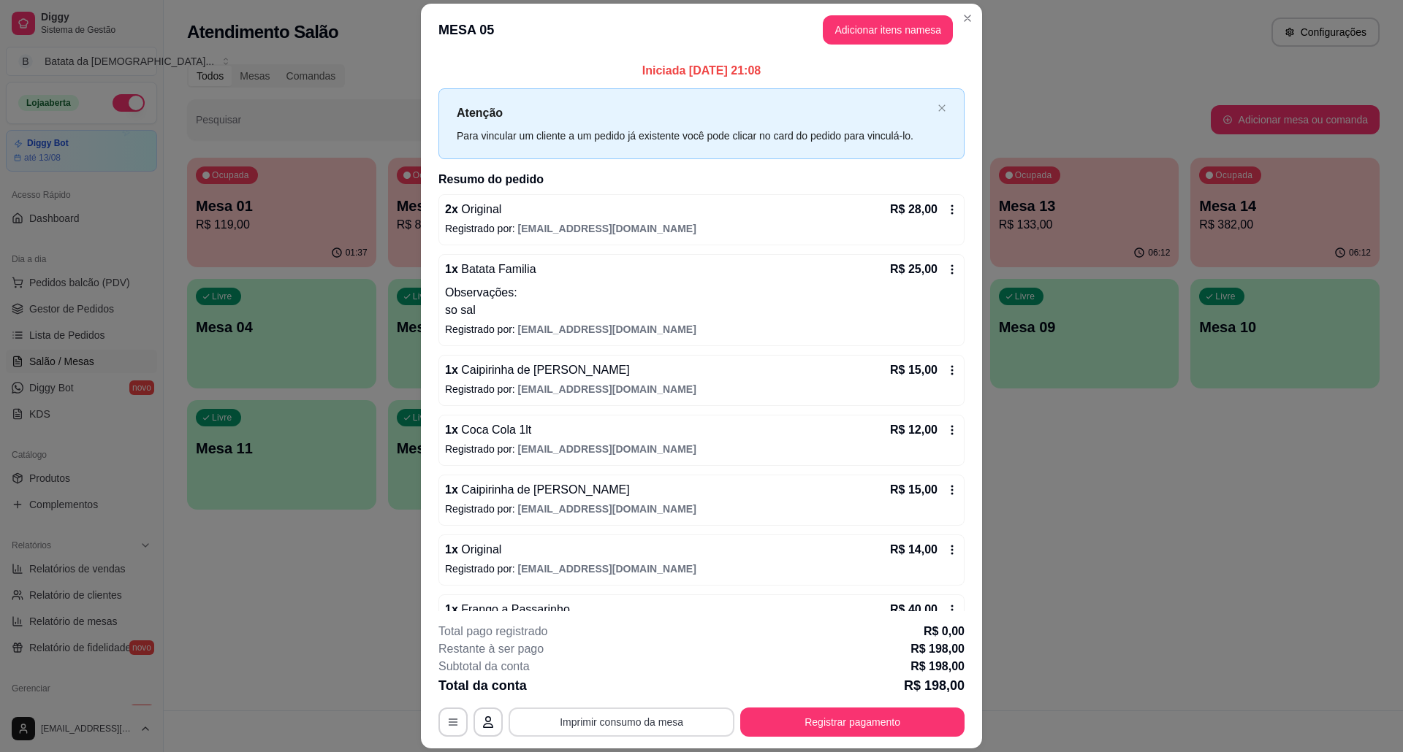
click at [652, 720] on button "Imprimir consumo da mesa" at bounding box center [621, 722] width 226 height 29
click at [804, 706] on div "**********" at bounding box center [701, 680] width 526 height 114
click at [811, 719] on button "Registrar pagamento" at bounding box center [852, 722] width 224 height 29
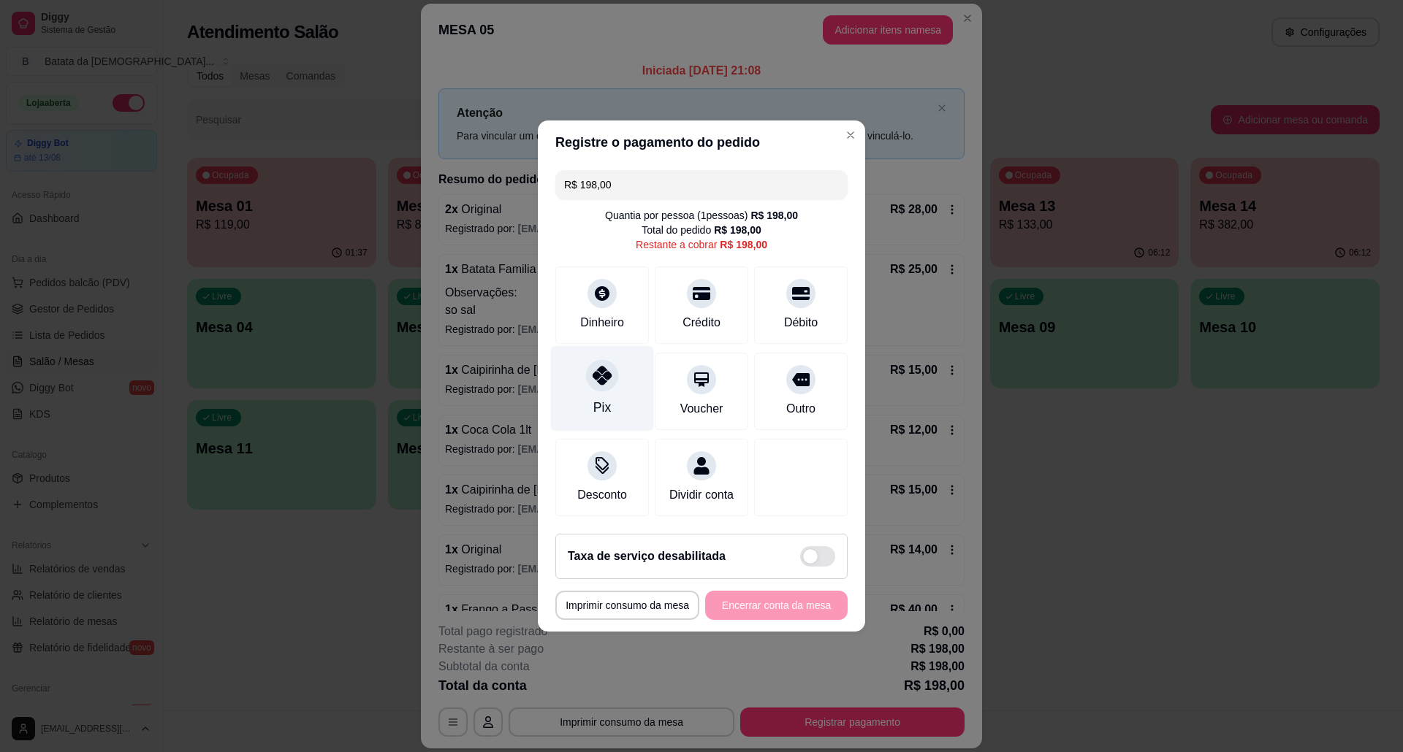
click at [614, 406] on div "Pix" at bounding box center [602, 388] width 103 height 85
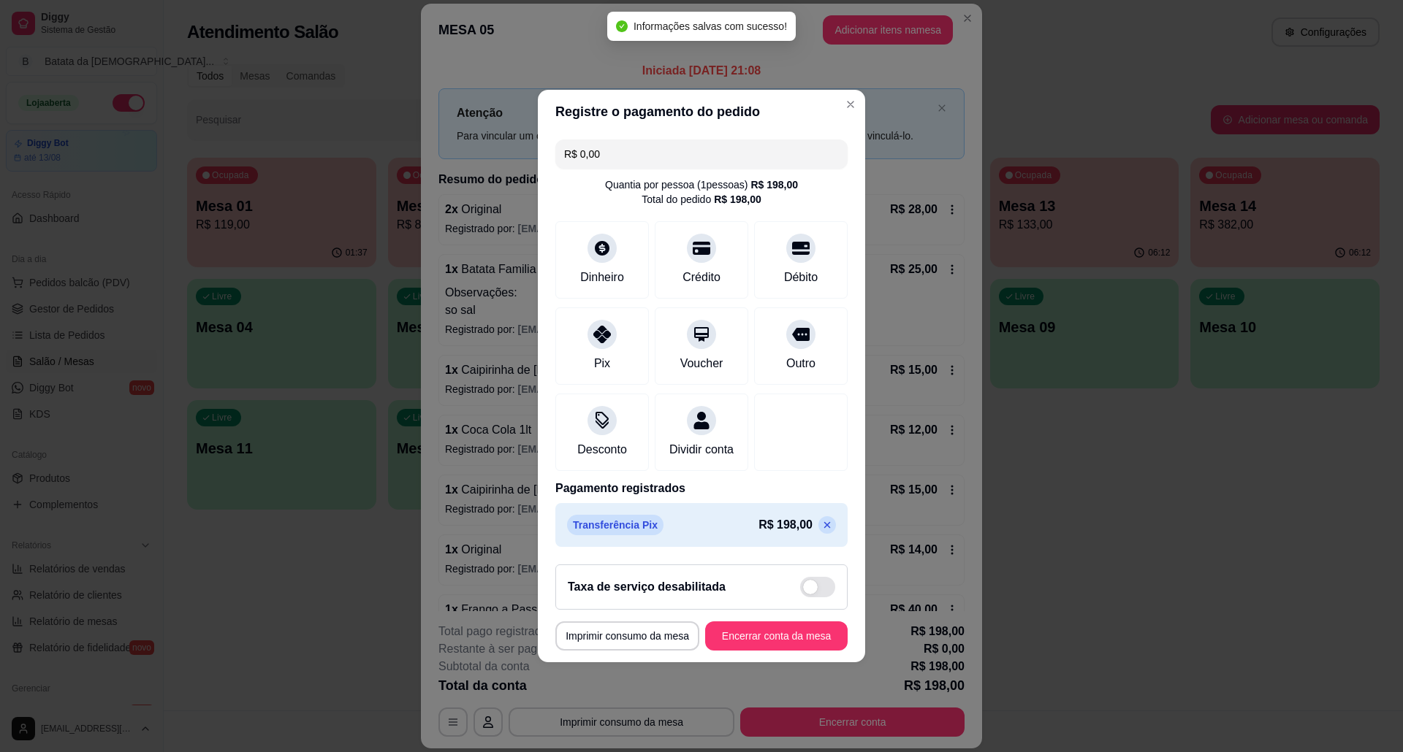
click at [821, 530] on icon at bounding box center [827, 525] width 12 height 12
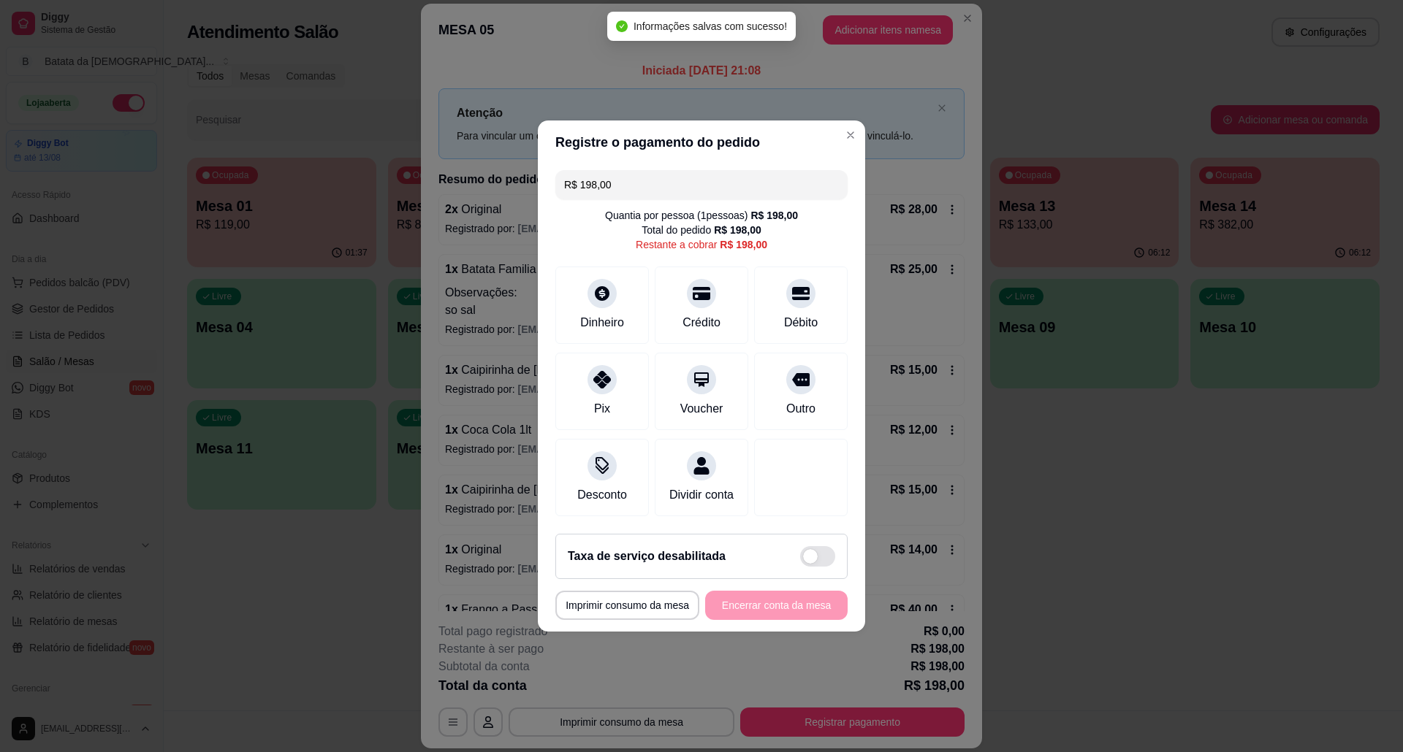
drag, startPoint x: 638, startPoint y: 184, endPoint x: 504, endPoint y: 178, distance: 134.5
click at [504, 178] on div "**********" at bounding box center [701, 376] width 1403 height 752
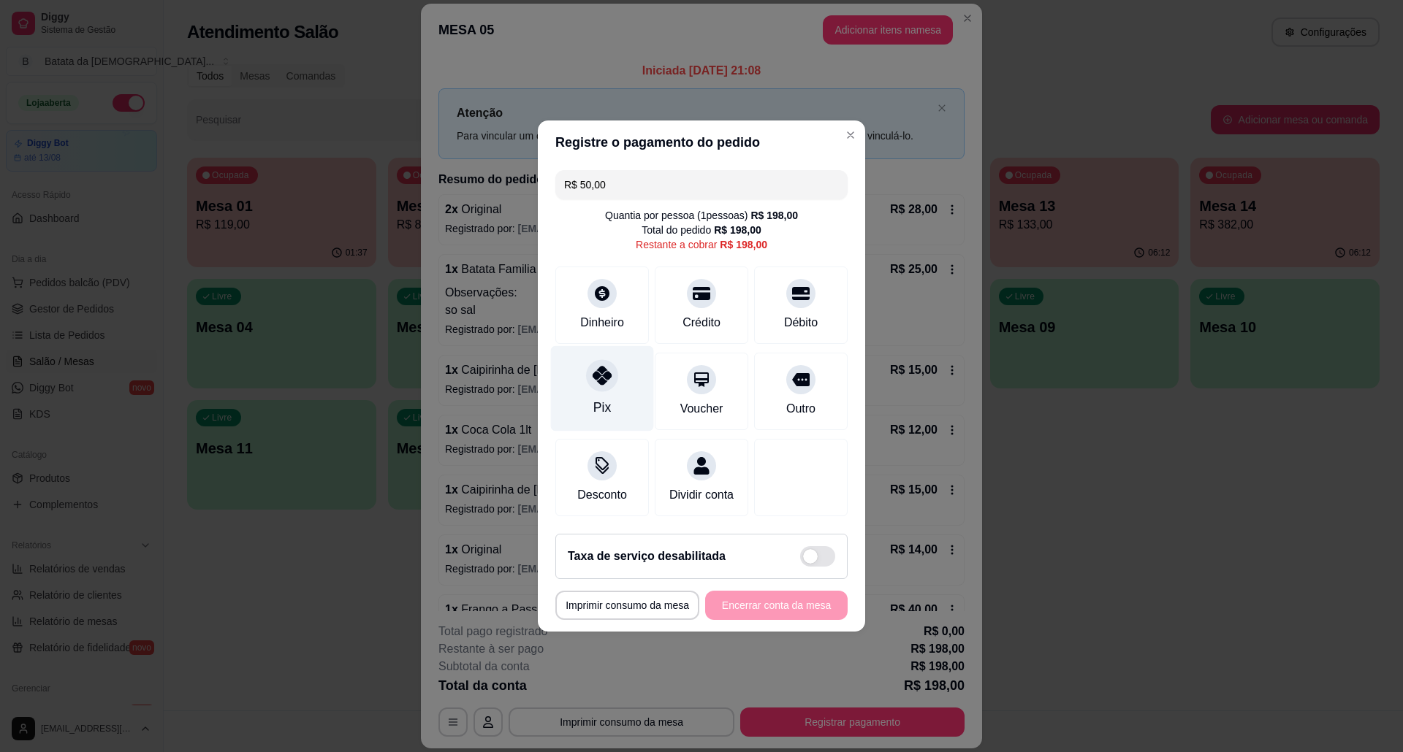
click at [602, 383] on div "Pix" at bounding box center [602, 388] width 103 height 85
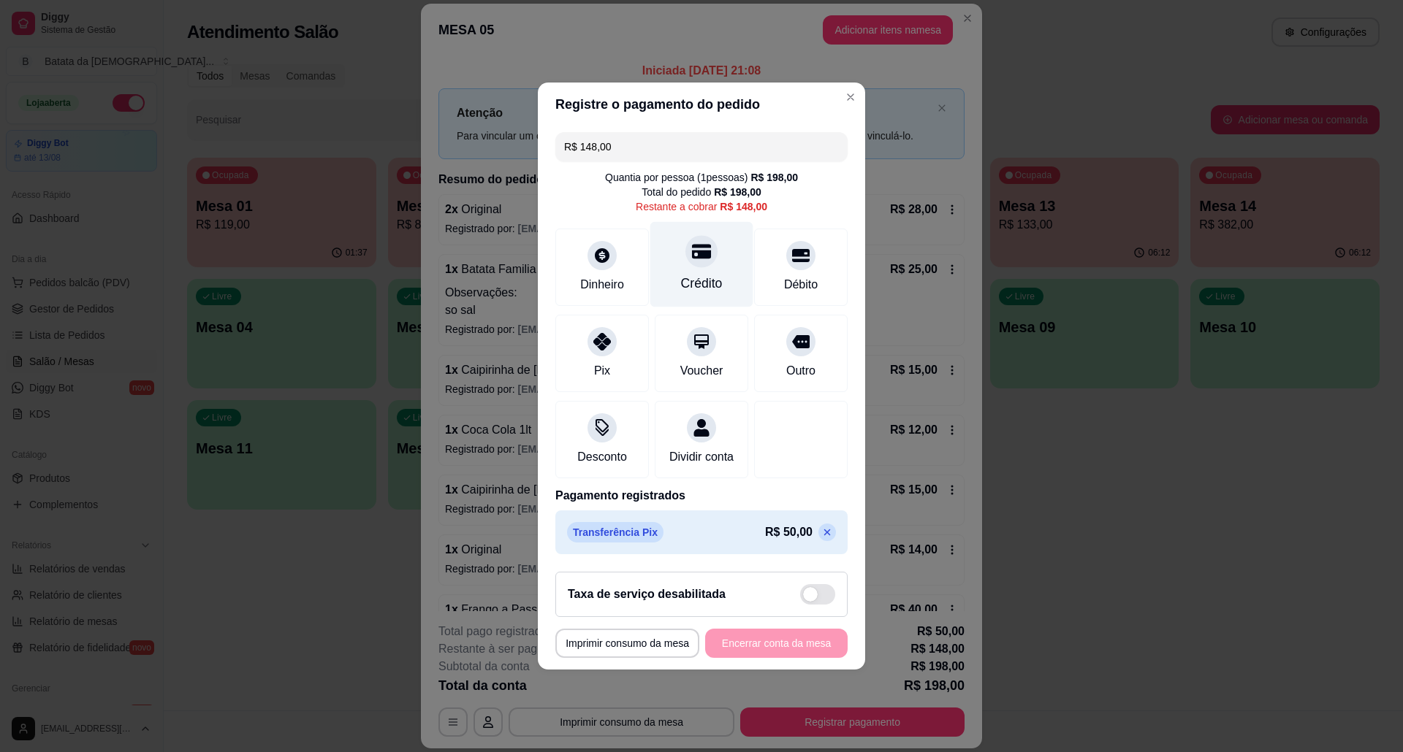
click at [714, 254] on div "Crédito" at bounding box center [701, 264] width 103 height 85
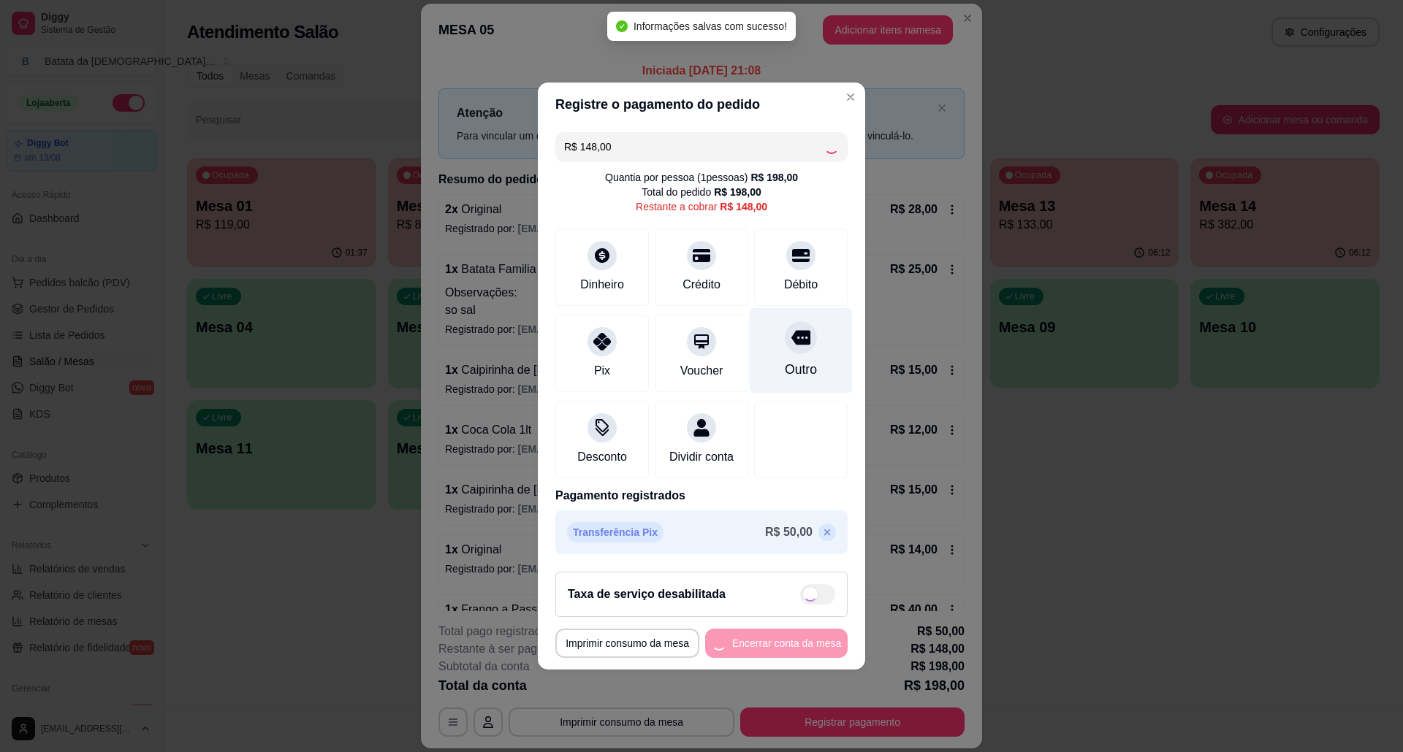
type input "R$ 0,00"
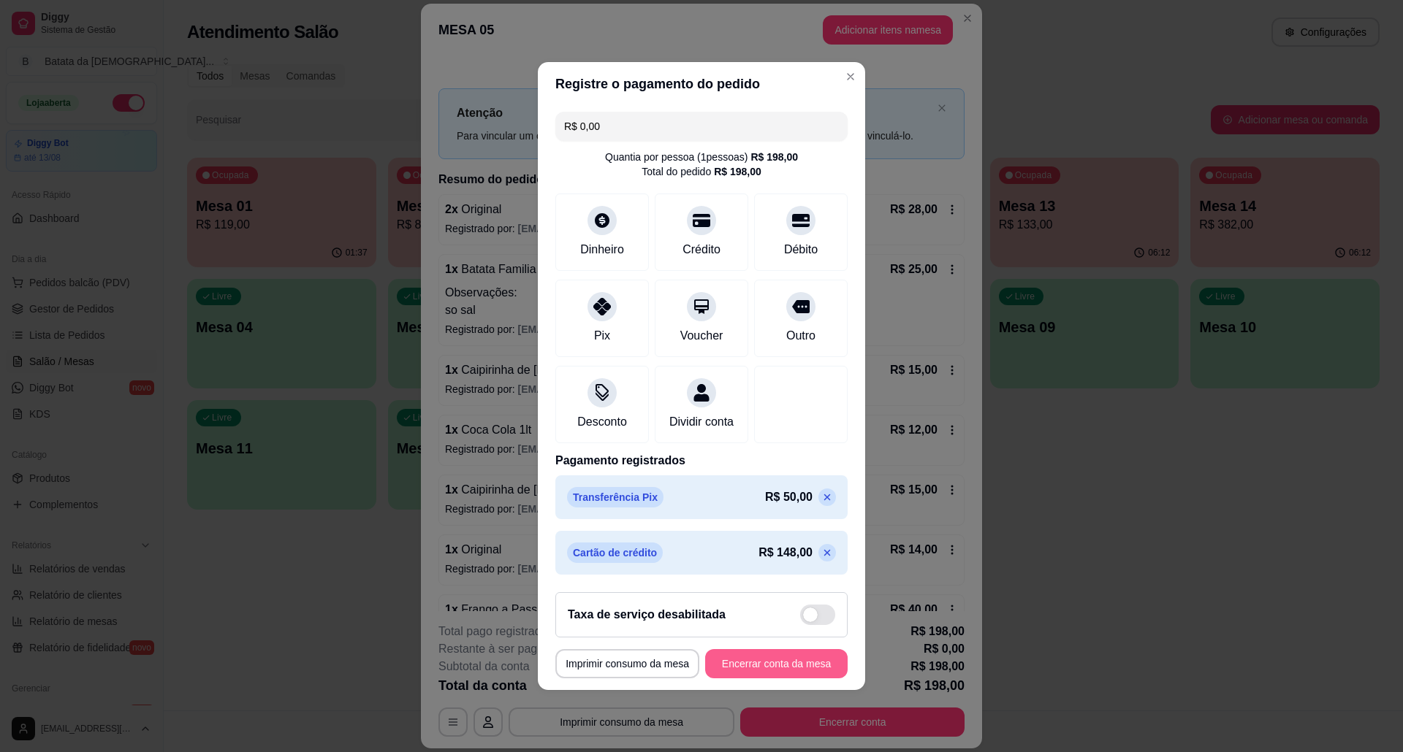
click at [774, 679] on button "Encerrar conta da mesa" at bounding box center [776, 663] width 142 height 29
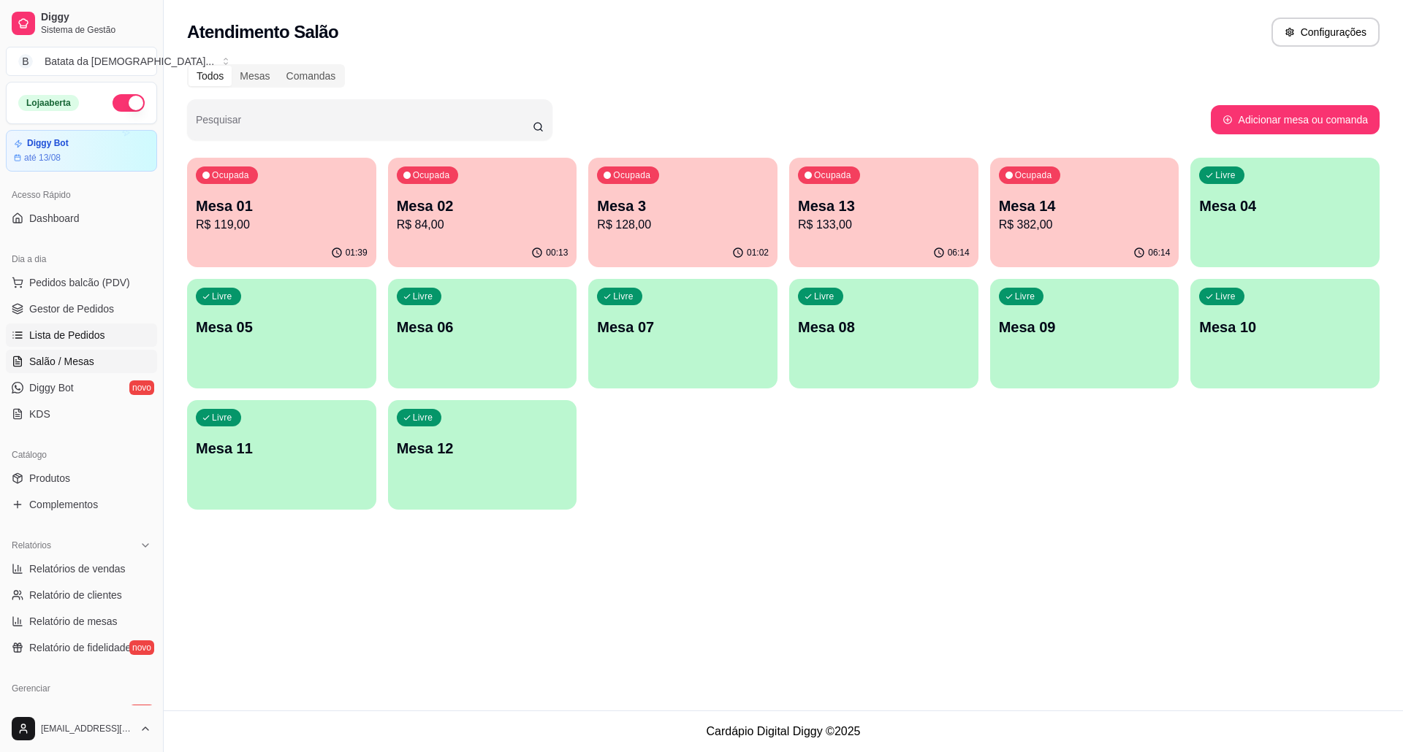
click at [72, 337] on span "Lista de Pedidos" at bounding box center [67, 335] width 76 height 15
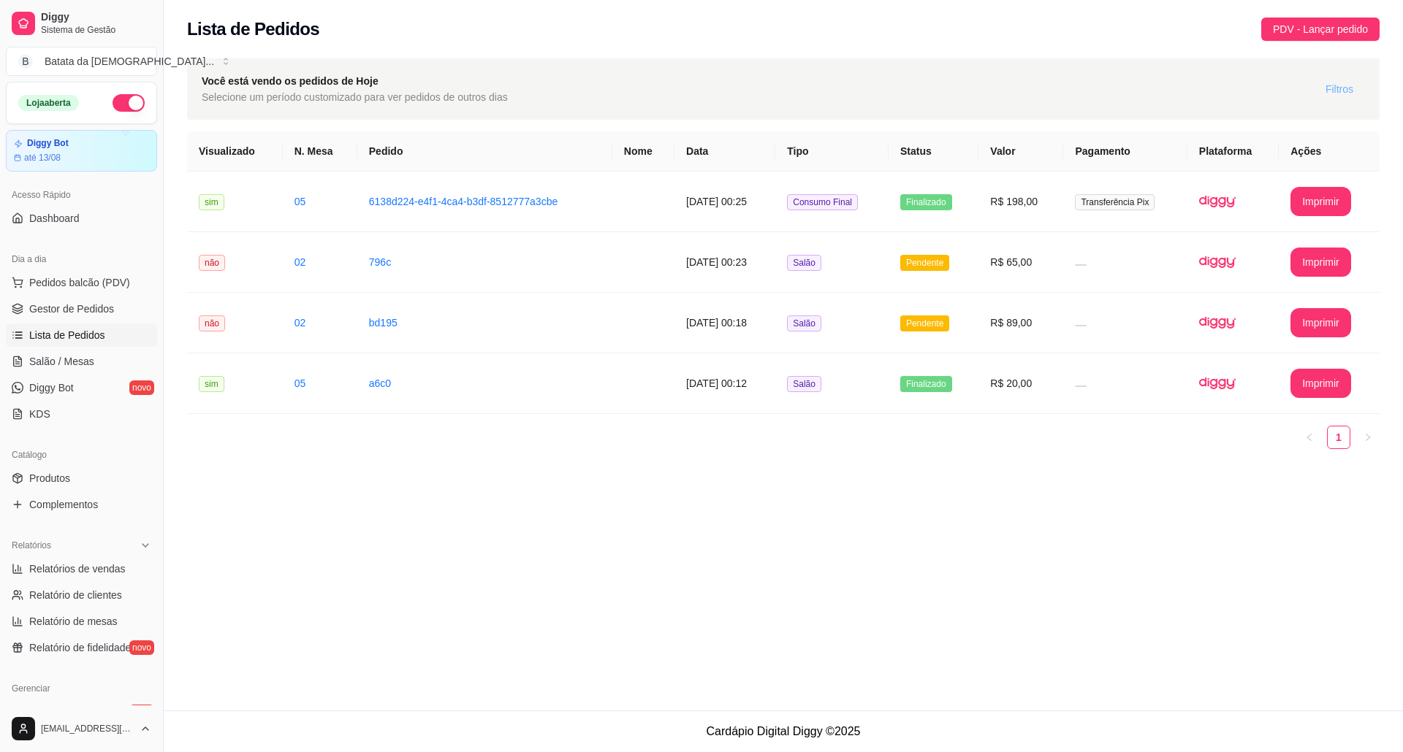
click at [1351, 79] on button "Filtros" at bounding box center [1338, 88] width 51 height 23
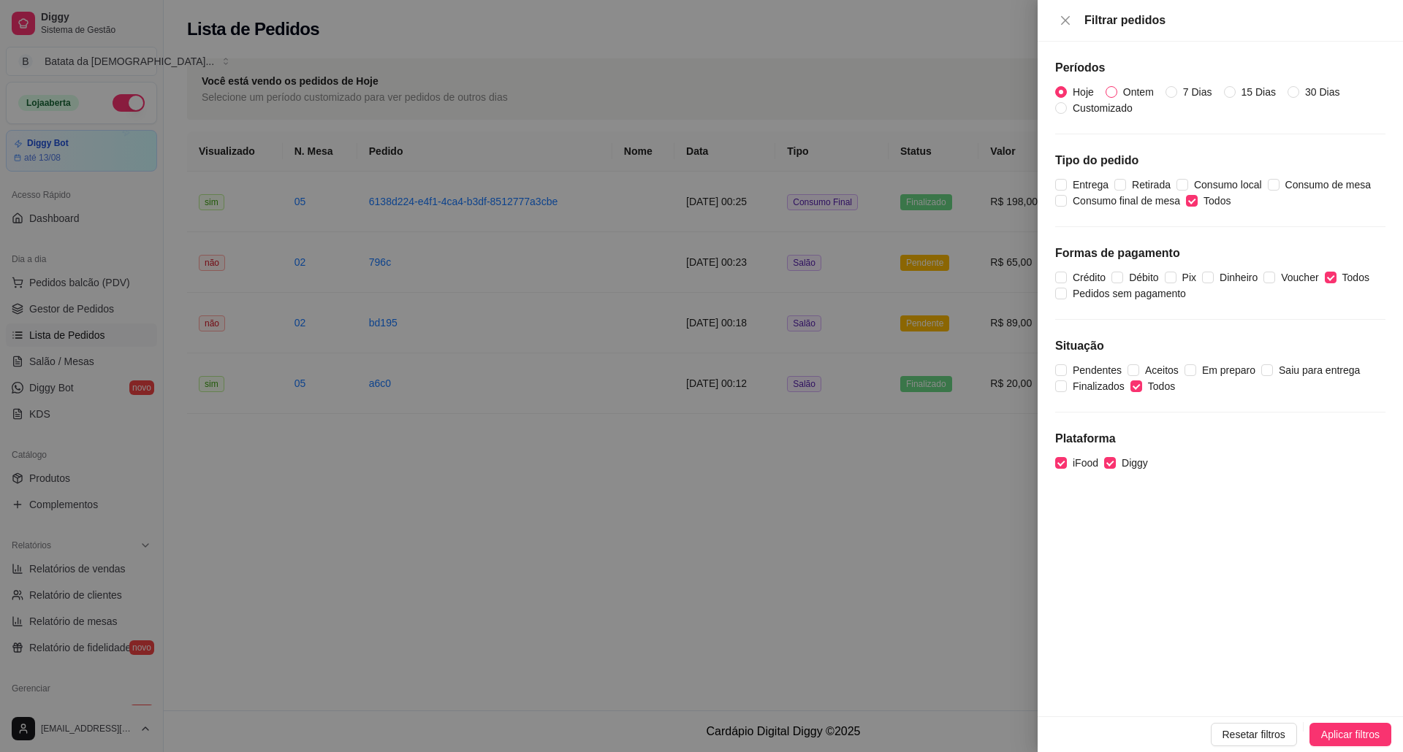
click at [1112, 91] on input "Ontem" at bounding box center [1111, 92] width 12 height 12
radio input "true"
radio input "false"
click at [1368, 731] on span "Aplicar filtros" at bounding box center [1350, 735] width 58 height 16
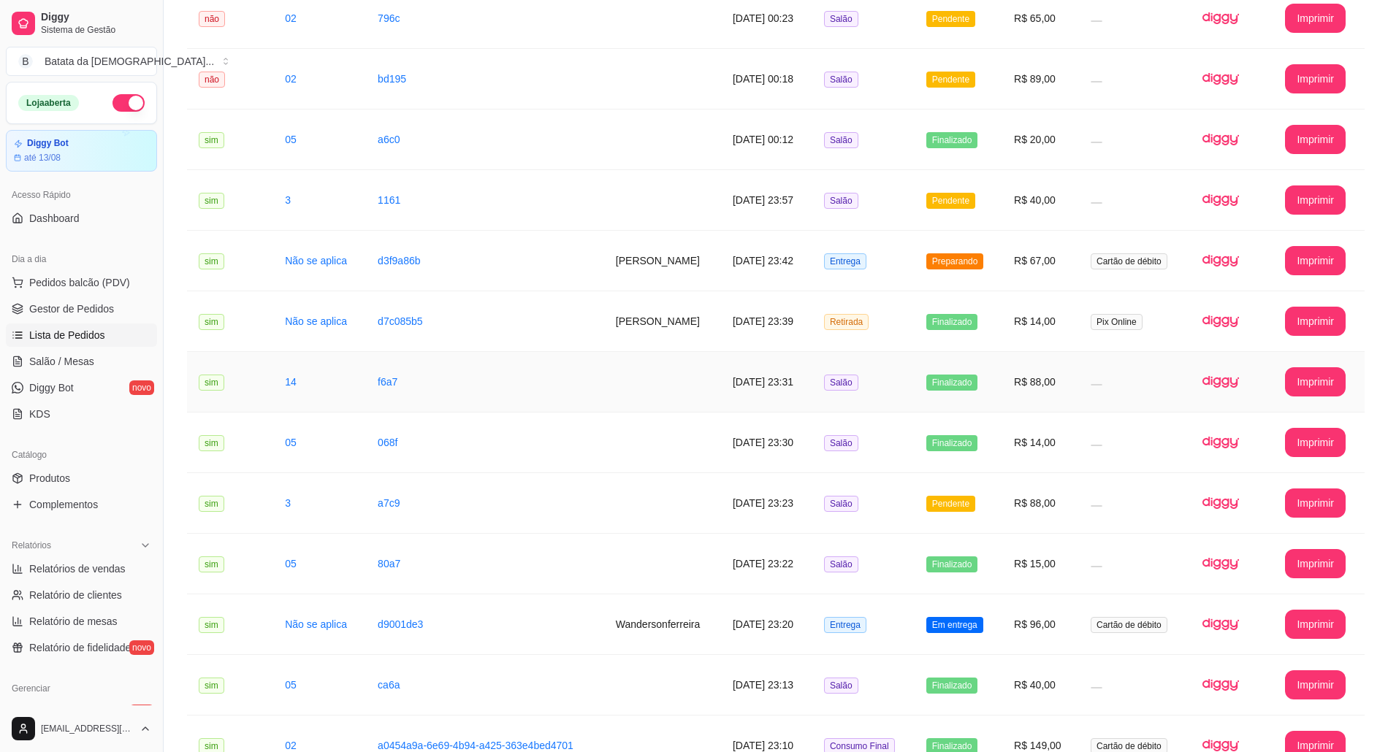
scroll to position [292, 0]
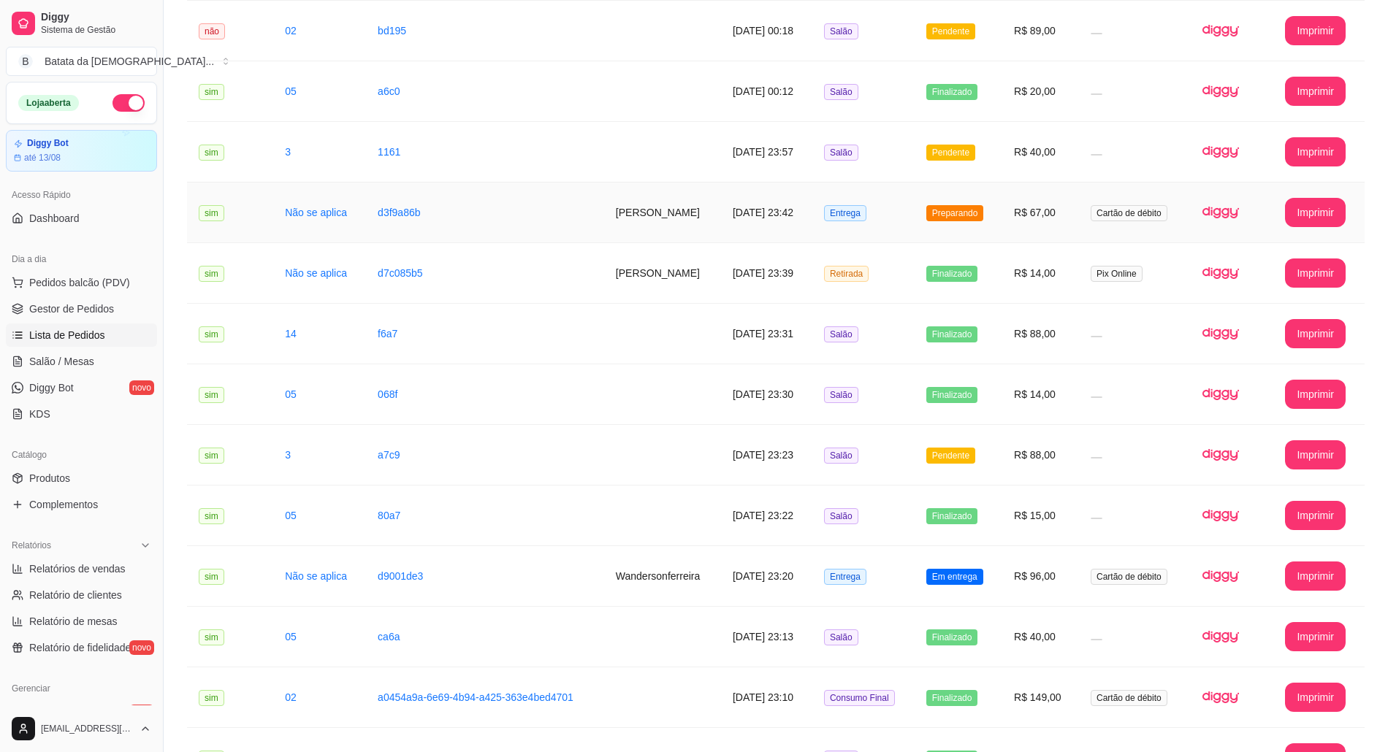
click at [1002, 229] on td "Preparando" at bounding box center [959, 213] width 88 height 61
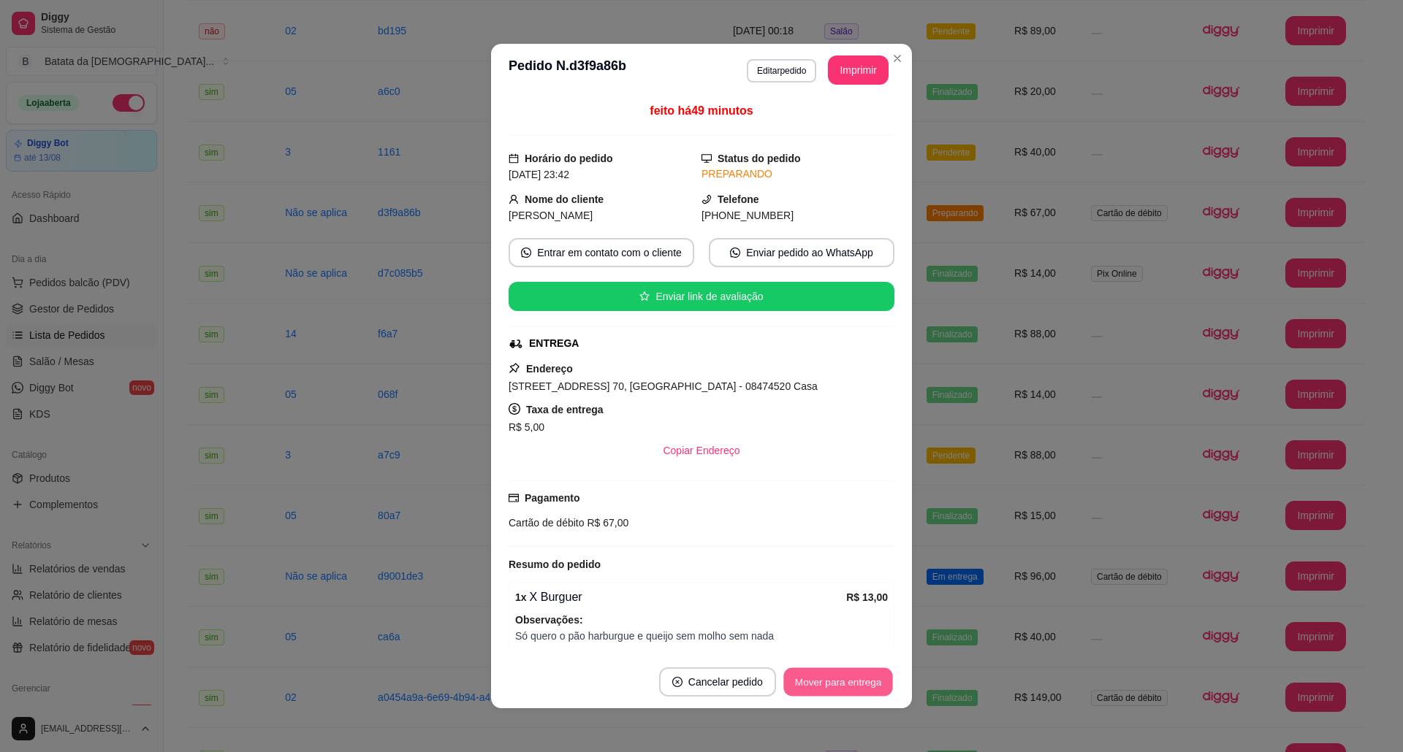
click at [865, 682] on button "Mover para entrega" at bounding box center [838, 682] width 110 height 28
click at [848, 682] on button "Mover para finalizado" at bounding box center [834, 682] width 118 height 28
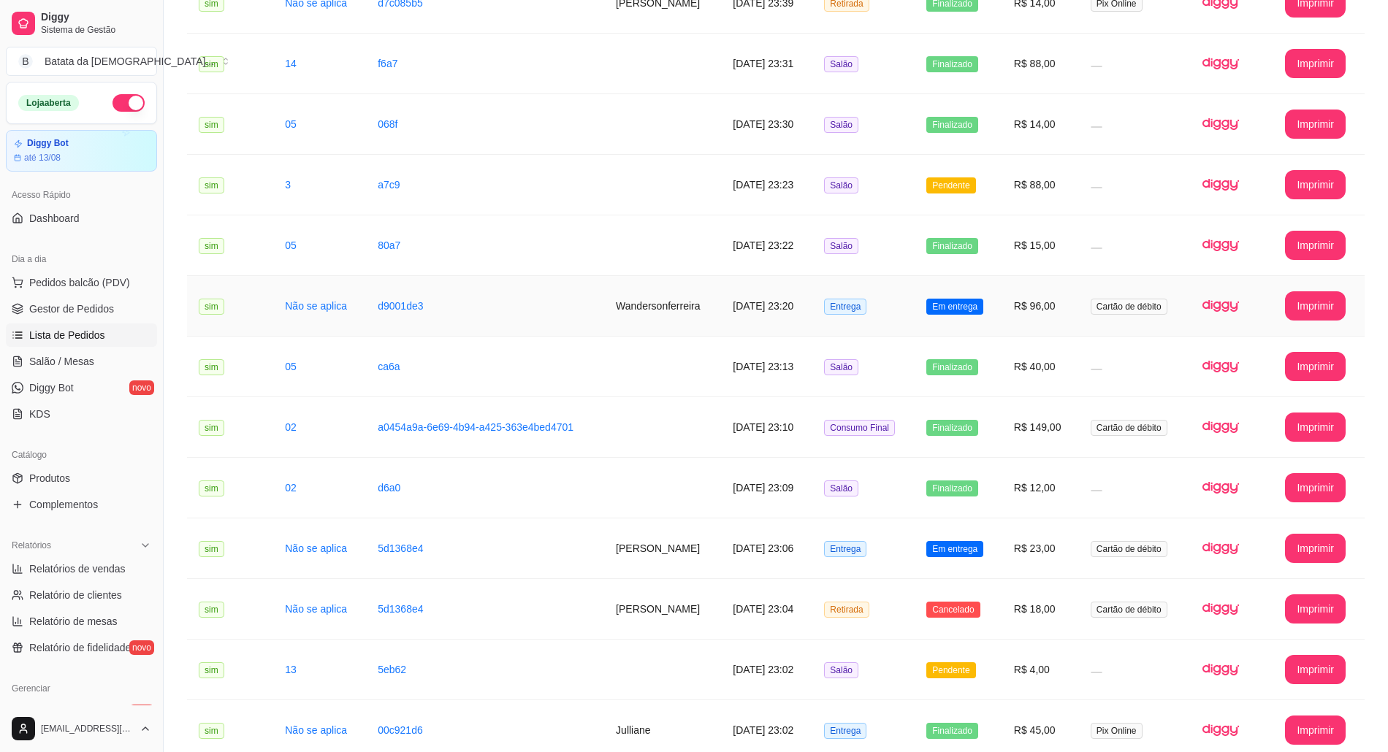
scroll to position [584, 0]
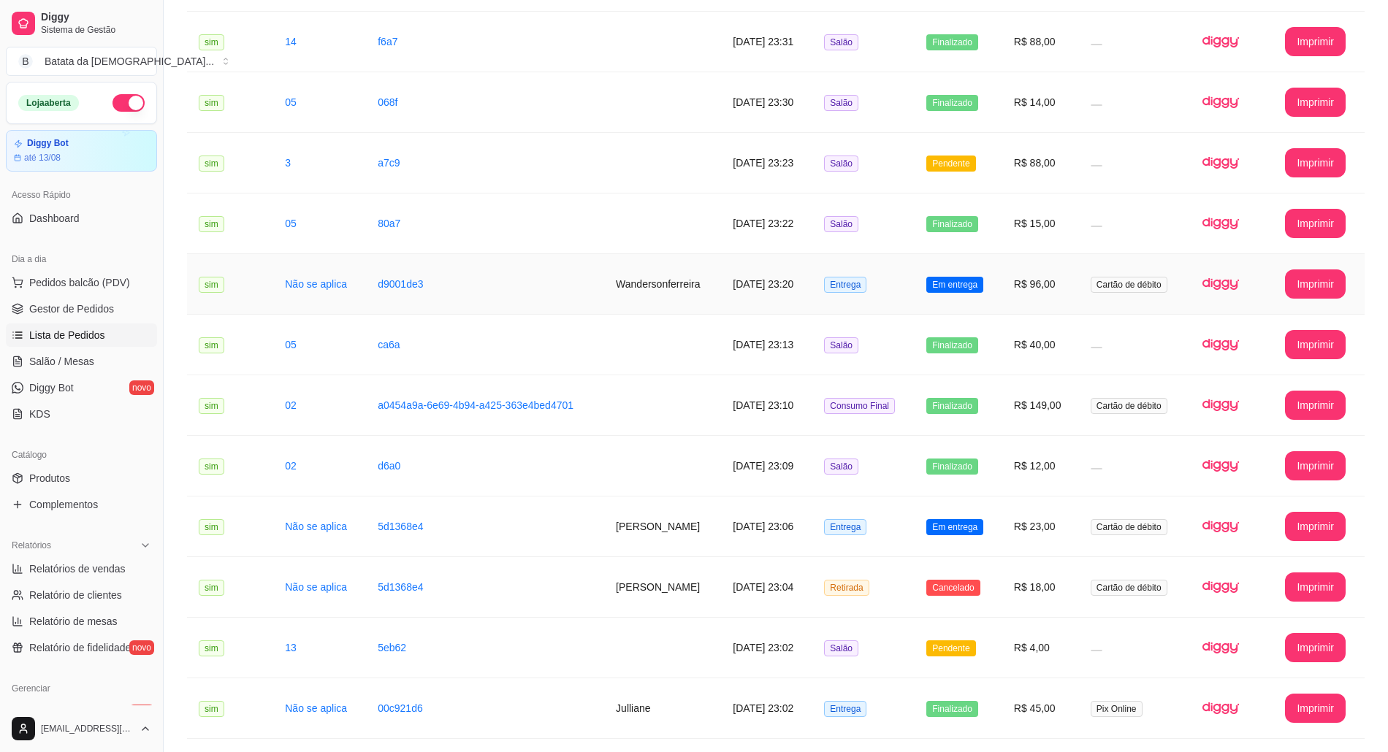
click at [982, 273] on td "Em entrega" at bounding box center [959, 284] width 88 height 61
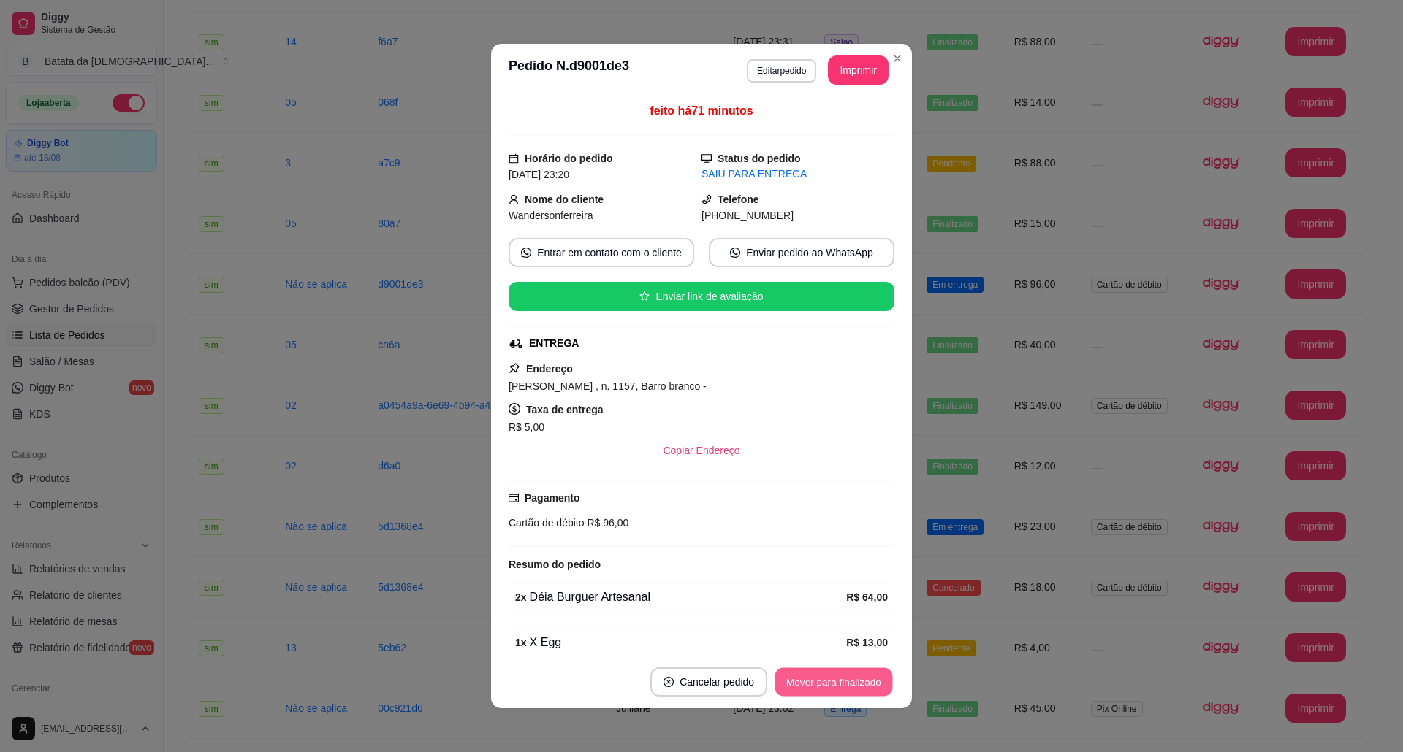
click at [866, 673] on button "Mover para finalizado" at bounding box center [834, 682] width 118 height 28
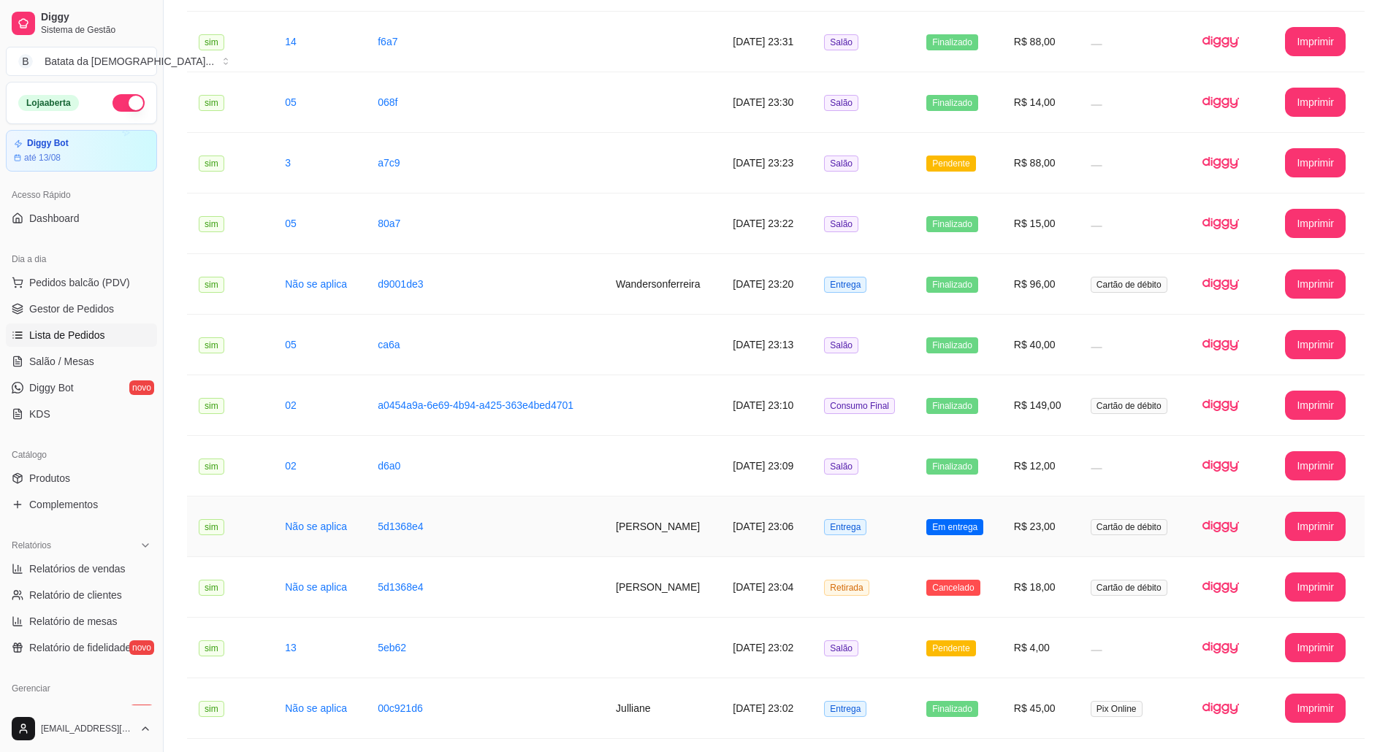
click at [1079, 519] on td "R$ 23,00" at bounding box center [1040, 527] width 77 height 61
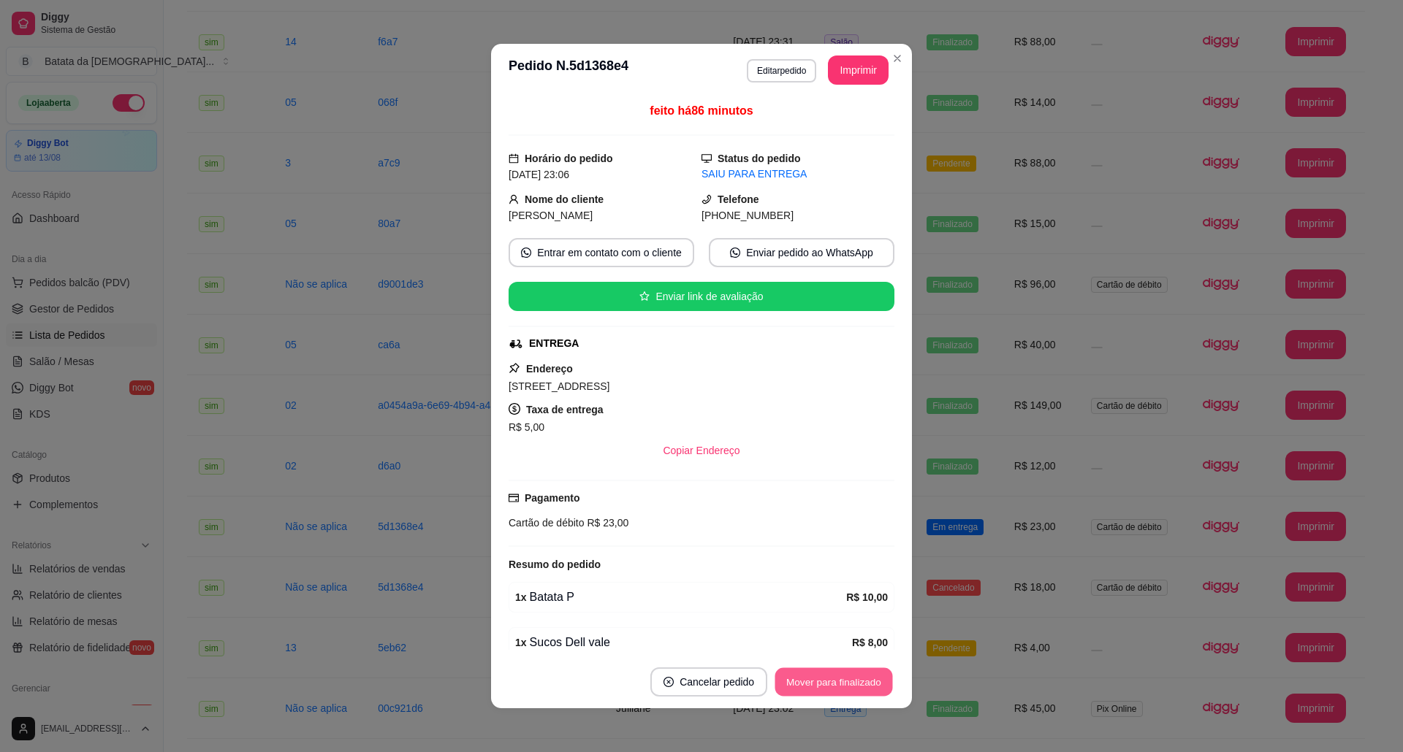
click at [834, 670] on button "Mover para finalizado" at bounding box center [834, 682] width 118 height 28
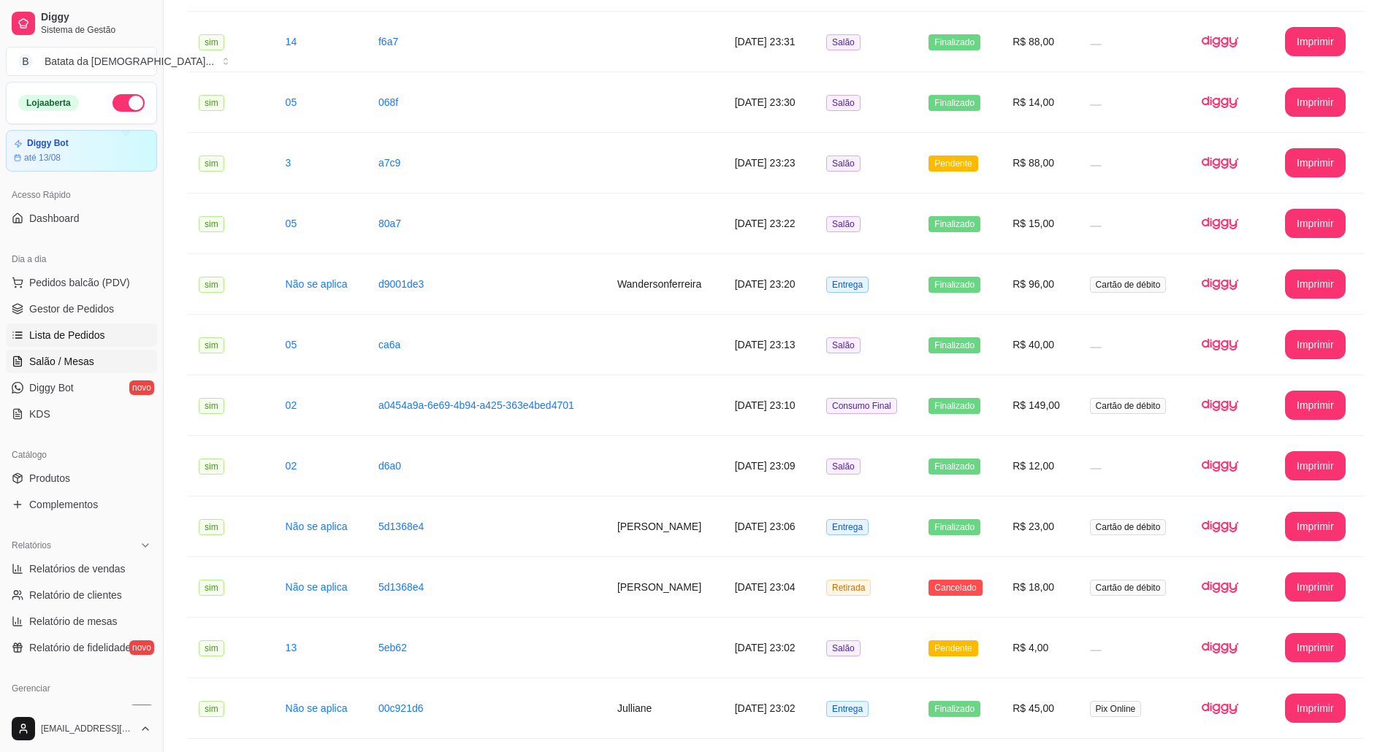
click at [61, 365] on span "Salão / Mesas" at bounding box center [61, 361] width 65 height 15
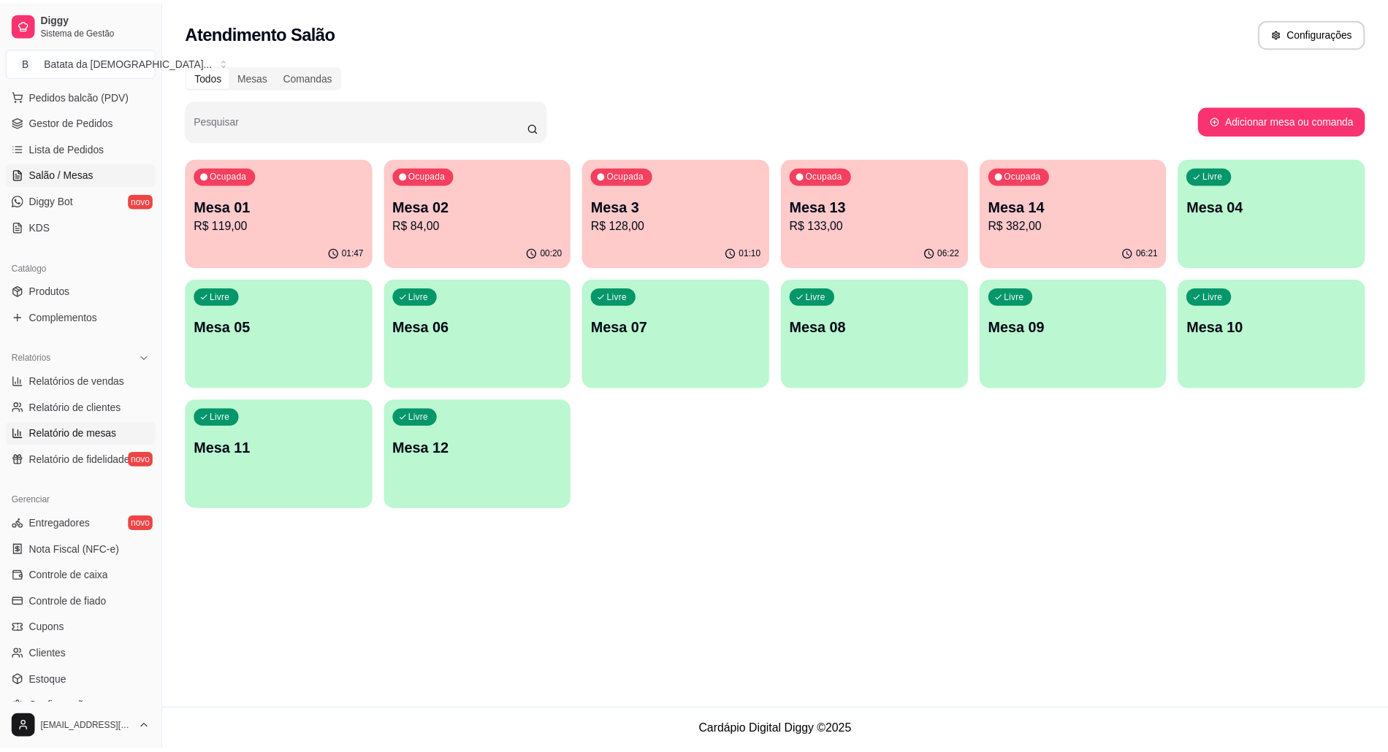
scroll to position [194, 0]
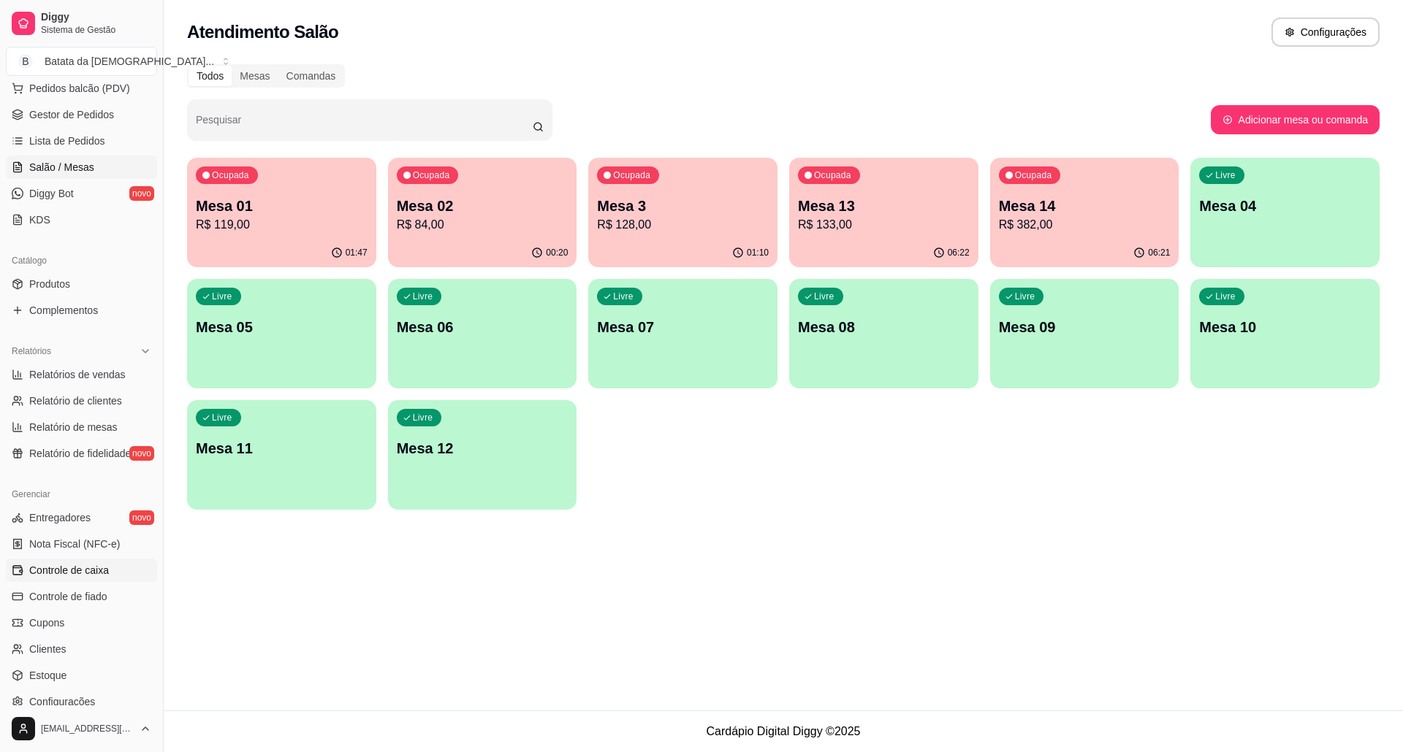
click at [88, 565] on span "Controle de caixa" at bounding box center [69, 570] width 80 height 15
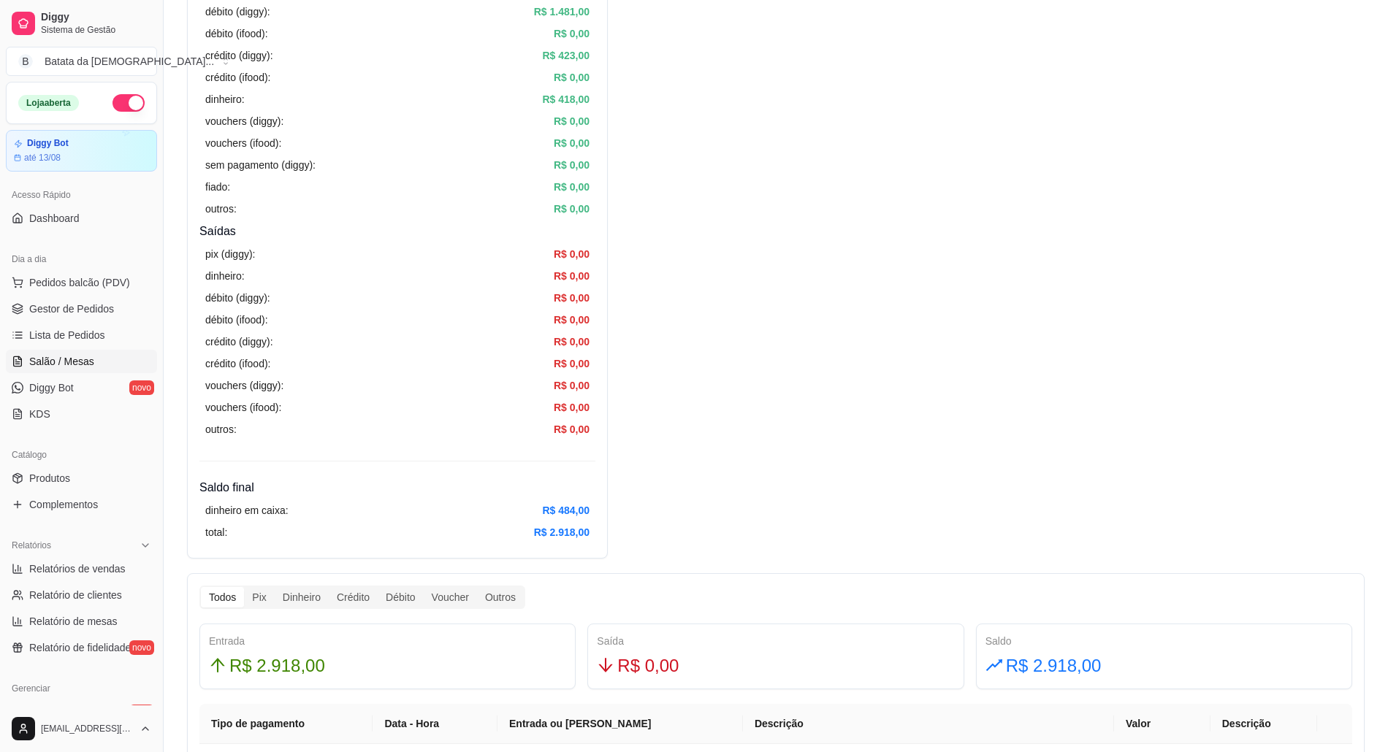
click at [69, 367] on span "Salão / Mesas" at bounding box center [61, 361] width 65 height 15
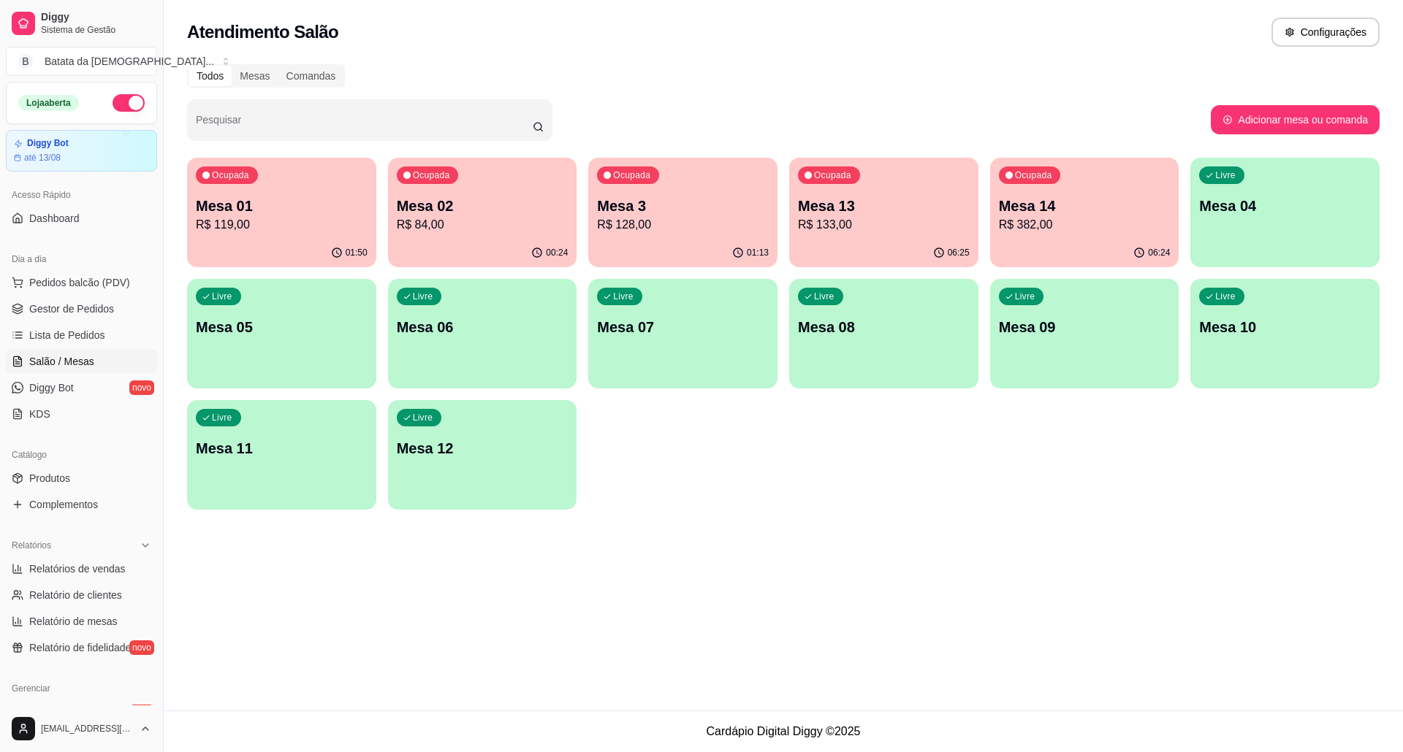
click at [1055, 252] on div "06:24" at bounding box center [1084, 253] width 189 height 28
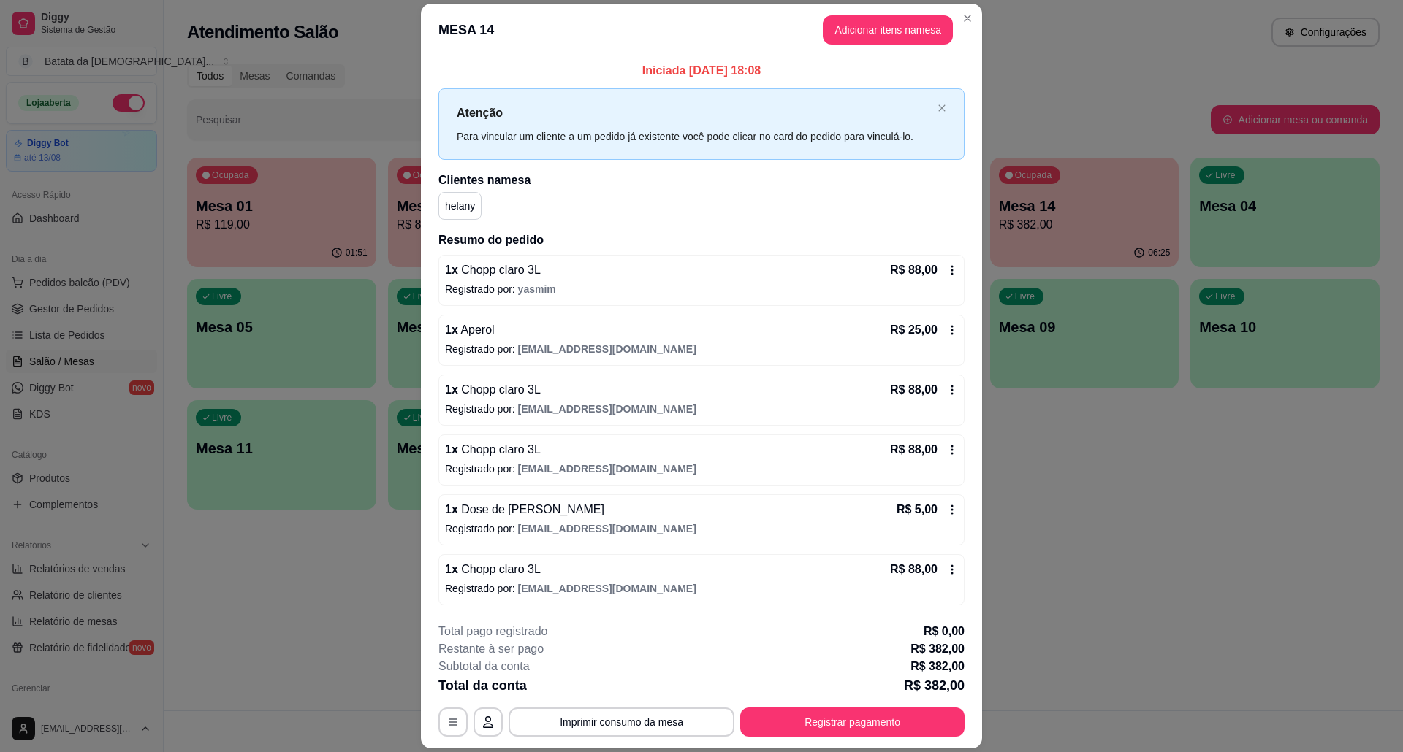
scroll to position [3, 0]
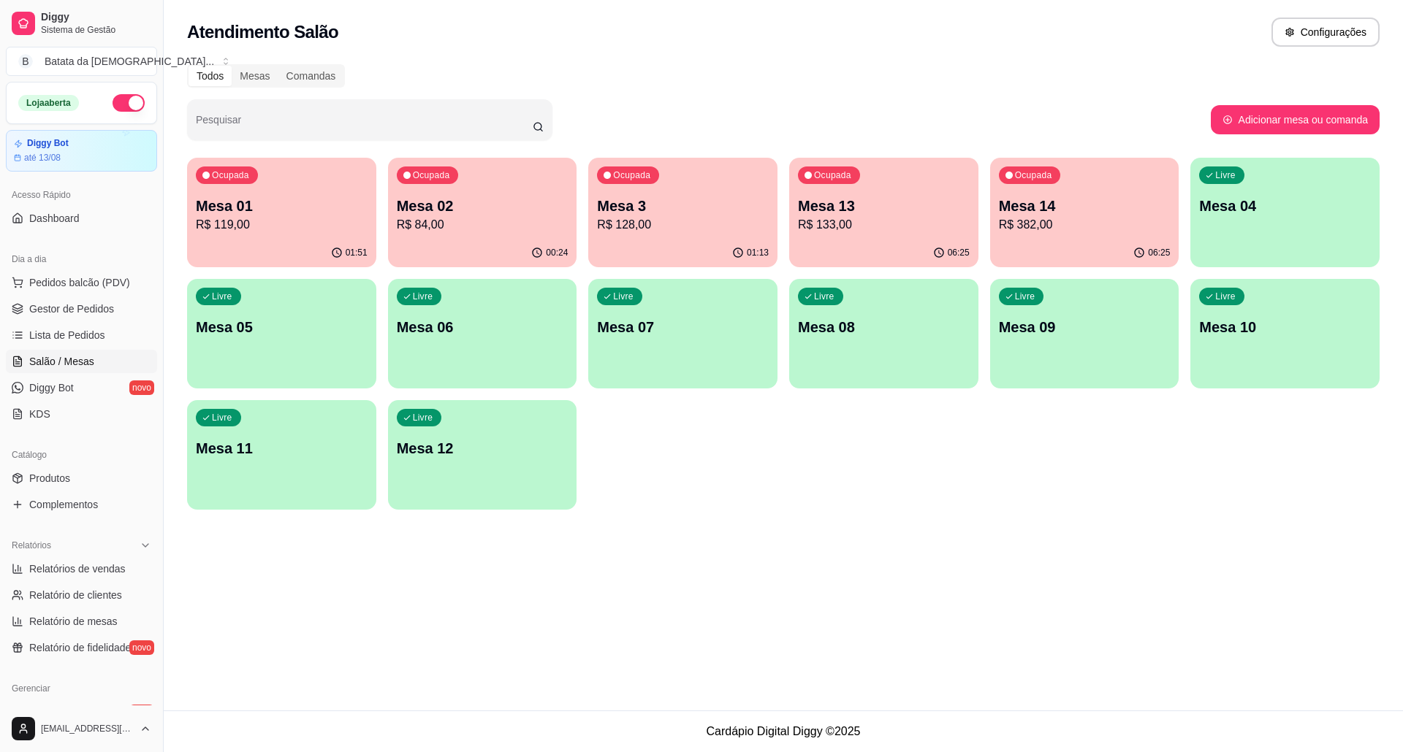
click at [915, 228] on p "R$ 133,00" at bounding box center [884, 225] width 172 height 18
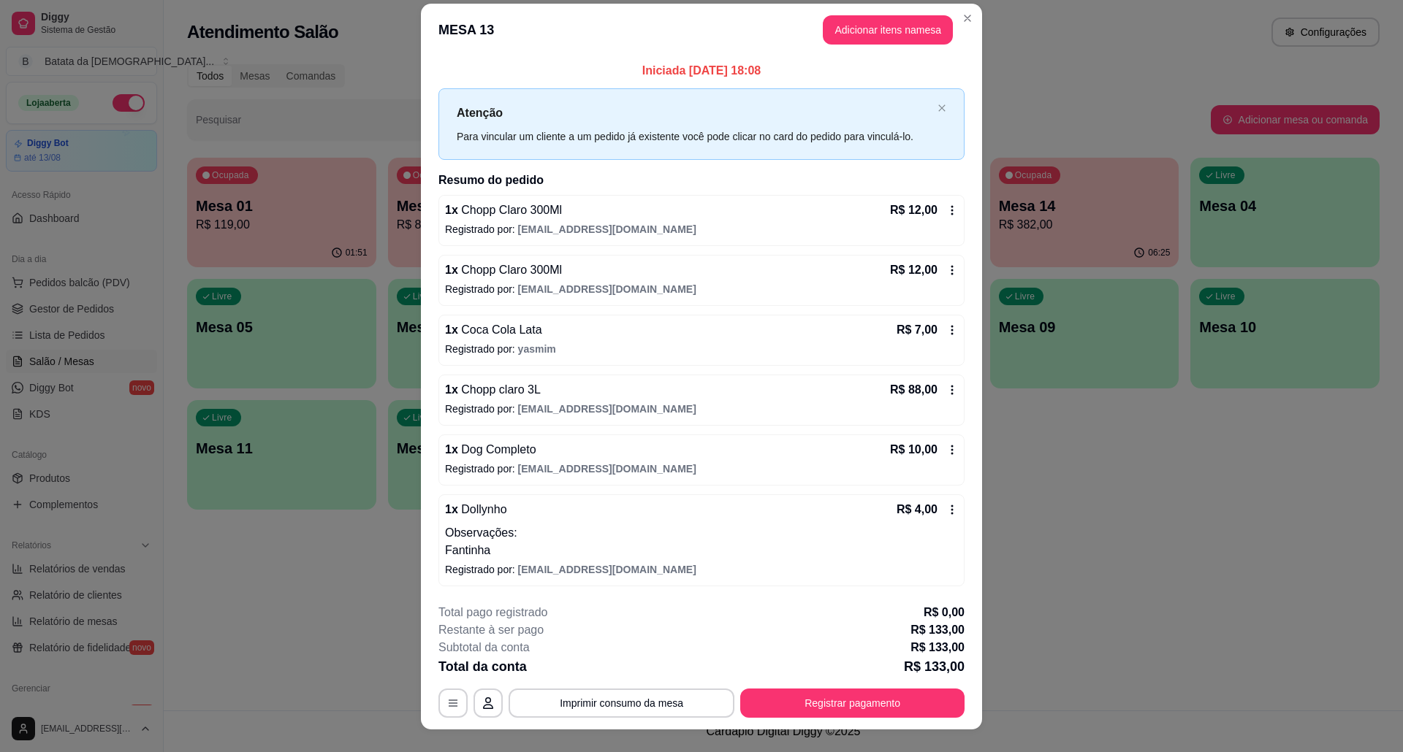
scroll to position [0, 0]
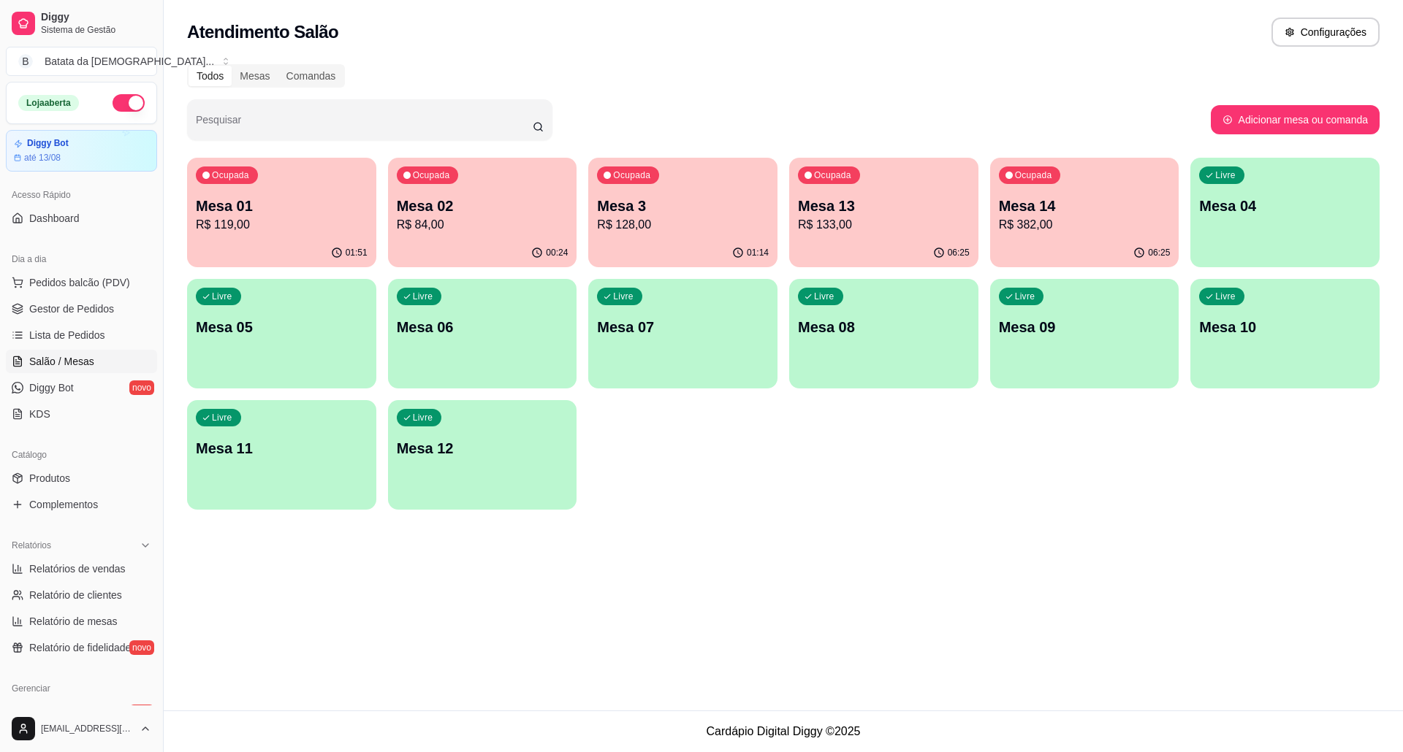
click at [1118, 199] on p "Mesa 14" at bounding box center [1085, 206] width 172 height 20
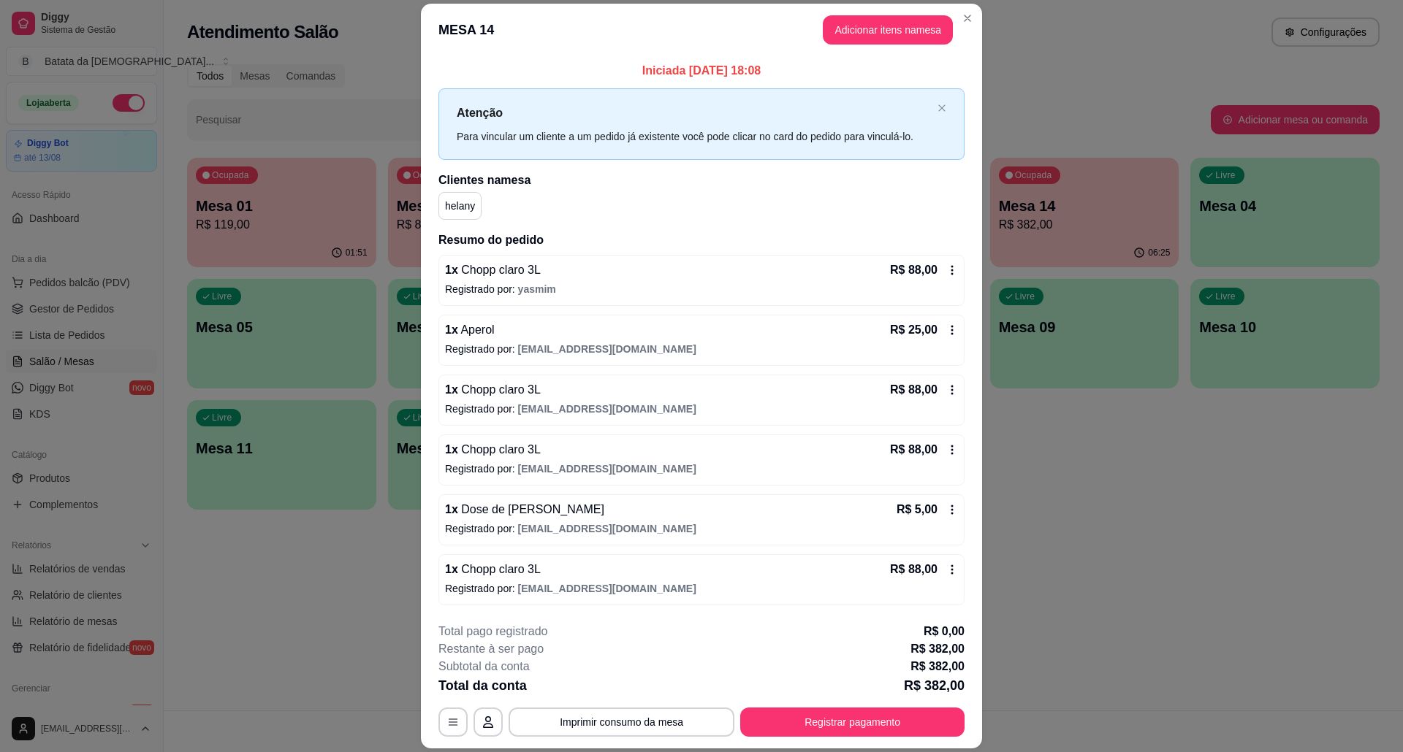
scroll to position [3, 0]
click at [946, 447] on icon at bounding box center [952, 450] width 12 height 12
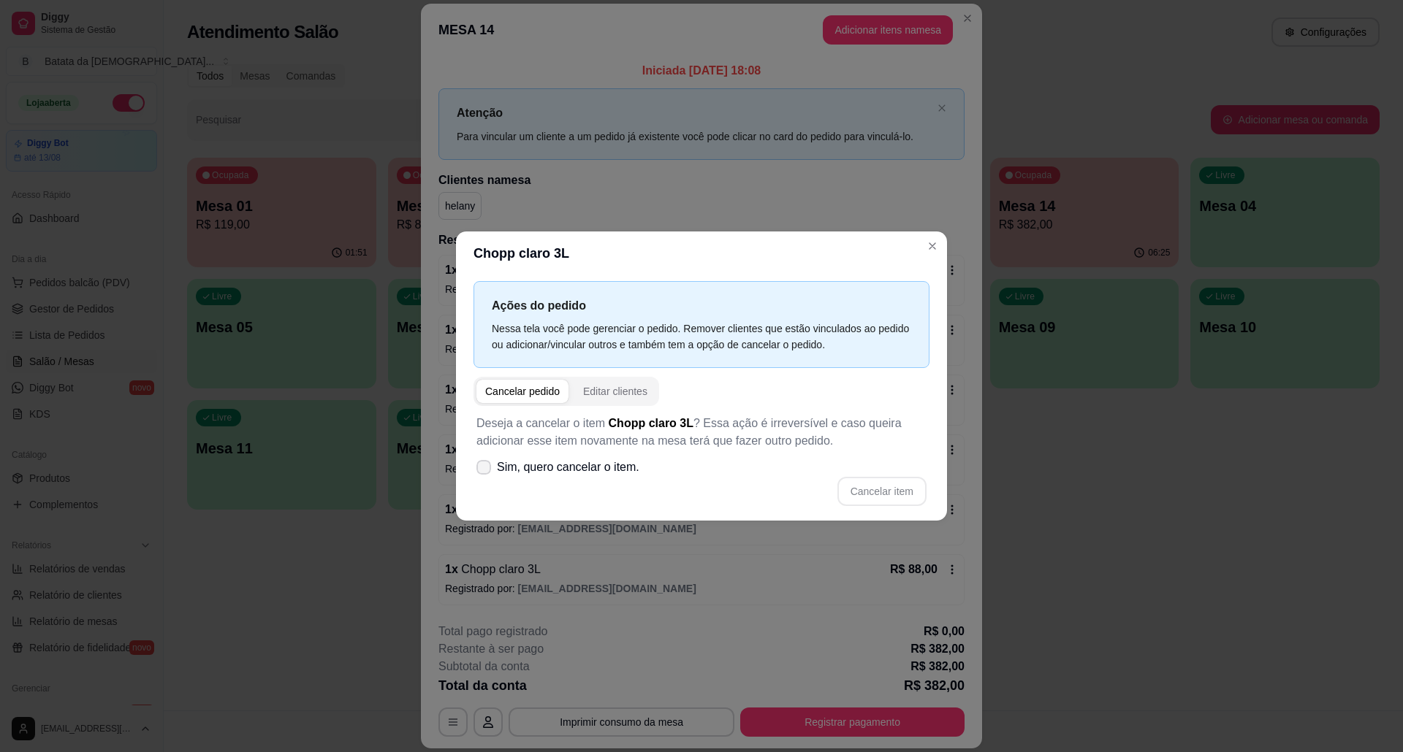
click at [526, 471] on span "Sim, quero cancelar o item." at bounding box center [568, 468] width 142 height 18
click at [485, 471] on input "Sim, quero cancelar o item." at bounding box center [480, 474] width 9 height 9
checkbox input "true"
click at [886, 495] on button "Cancelar item" at bounding box center [881, 491] width 89 height 29
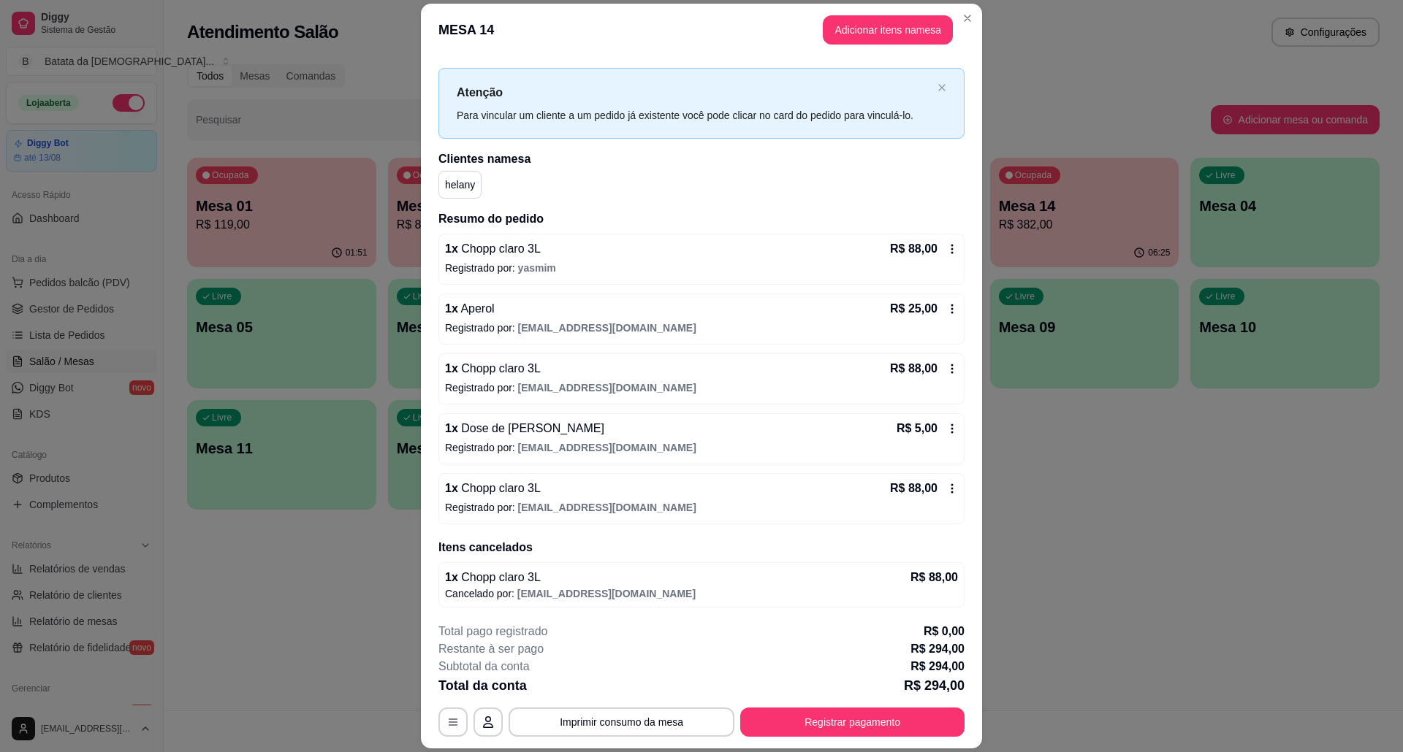
scroll to position [26, 0]
click at [938, 489] on div "1 x Chopp claro 3L R$ 88,00 Registrado por: [EMAIL_ADDRESS][DOMAIN_NAME]" at bounding box center [701, 496] width 526 height 51
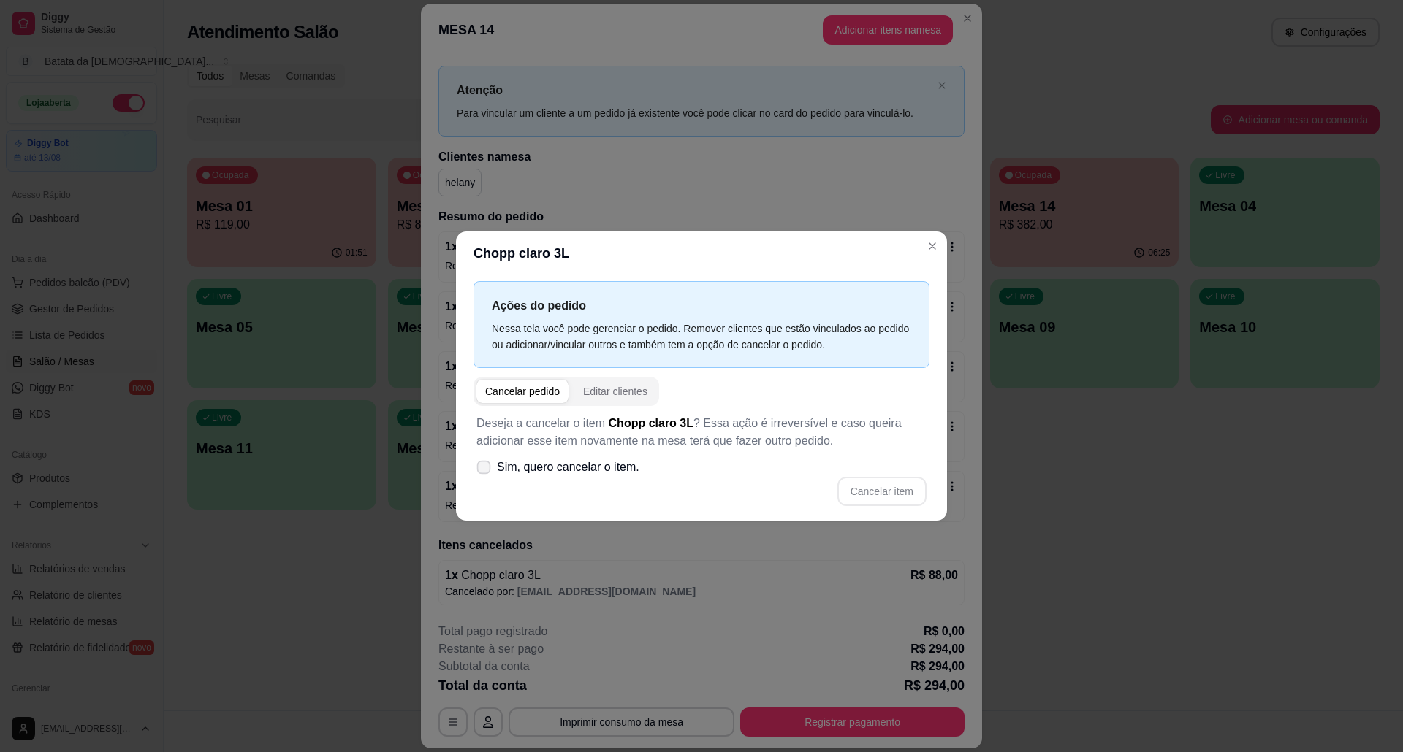
click at [595, 471] on span "Sim, quero cancelar o item." at bounding box center [568, 468] width 142 height 18
click at [485, 471] on input "Sim, quero cancelar o item." at bounding box center [480, 474] width 9 height 9
checkbox input "true"
click at [886, 495] on button "Cancelar item" at bounding box center [881, 492] width 87 height 28
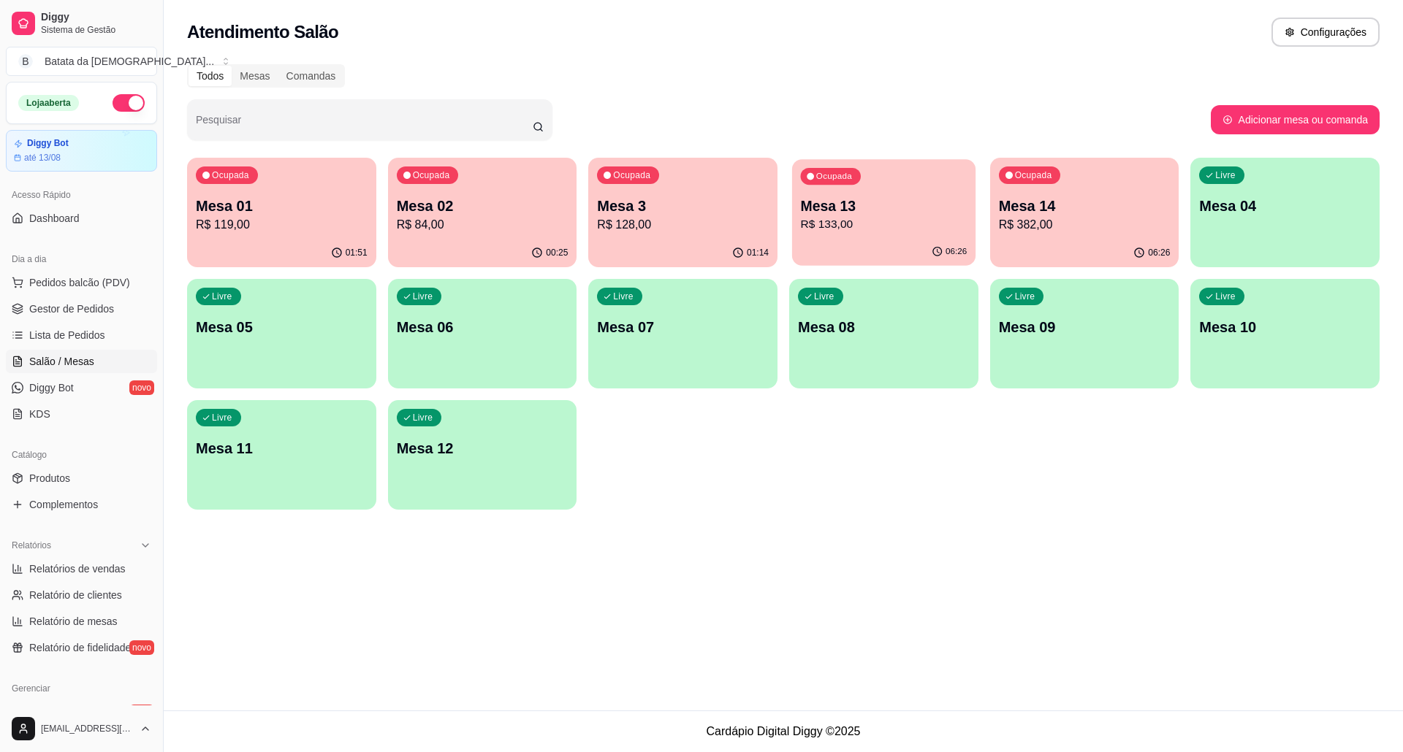
click at [877, 240] on div "06:26" at bounding box center [883, 252] width 183 height 28
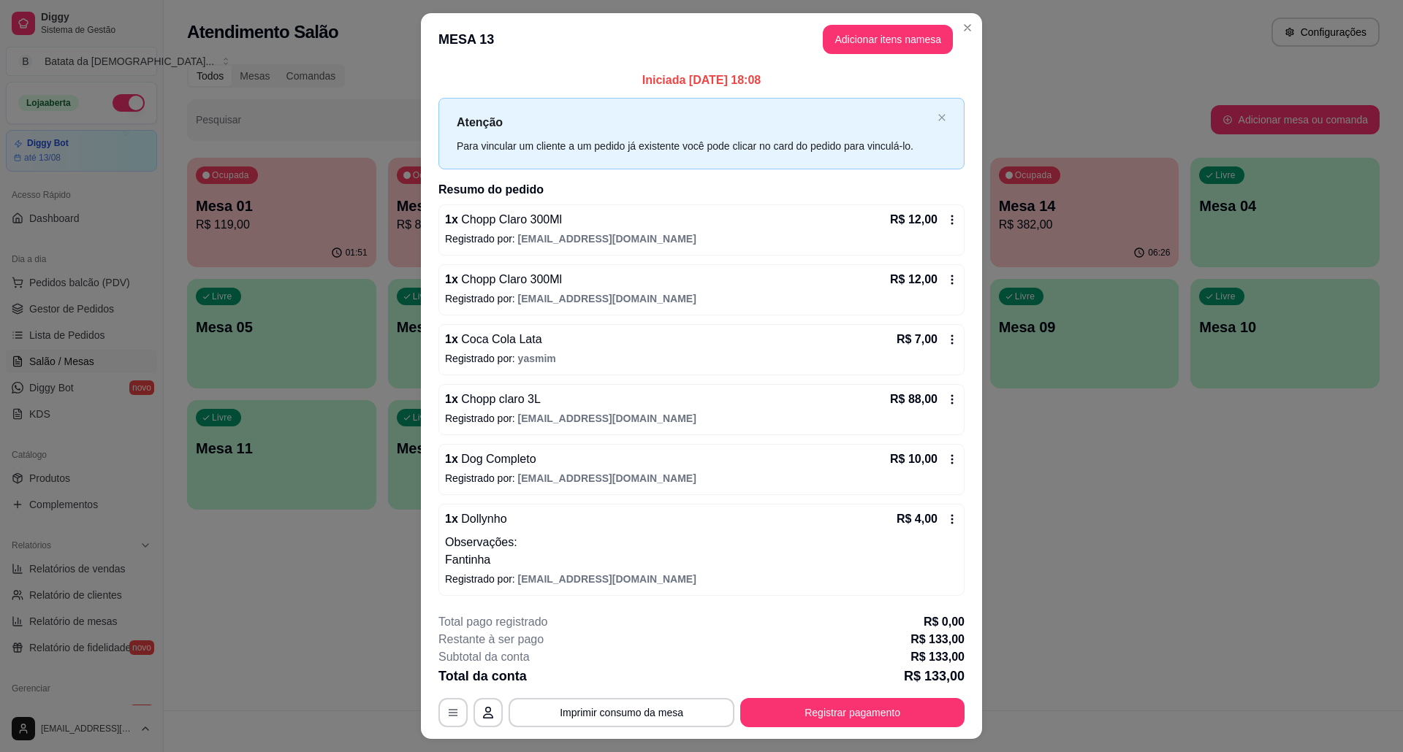
scroll to position [35, 0]
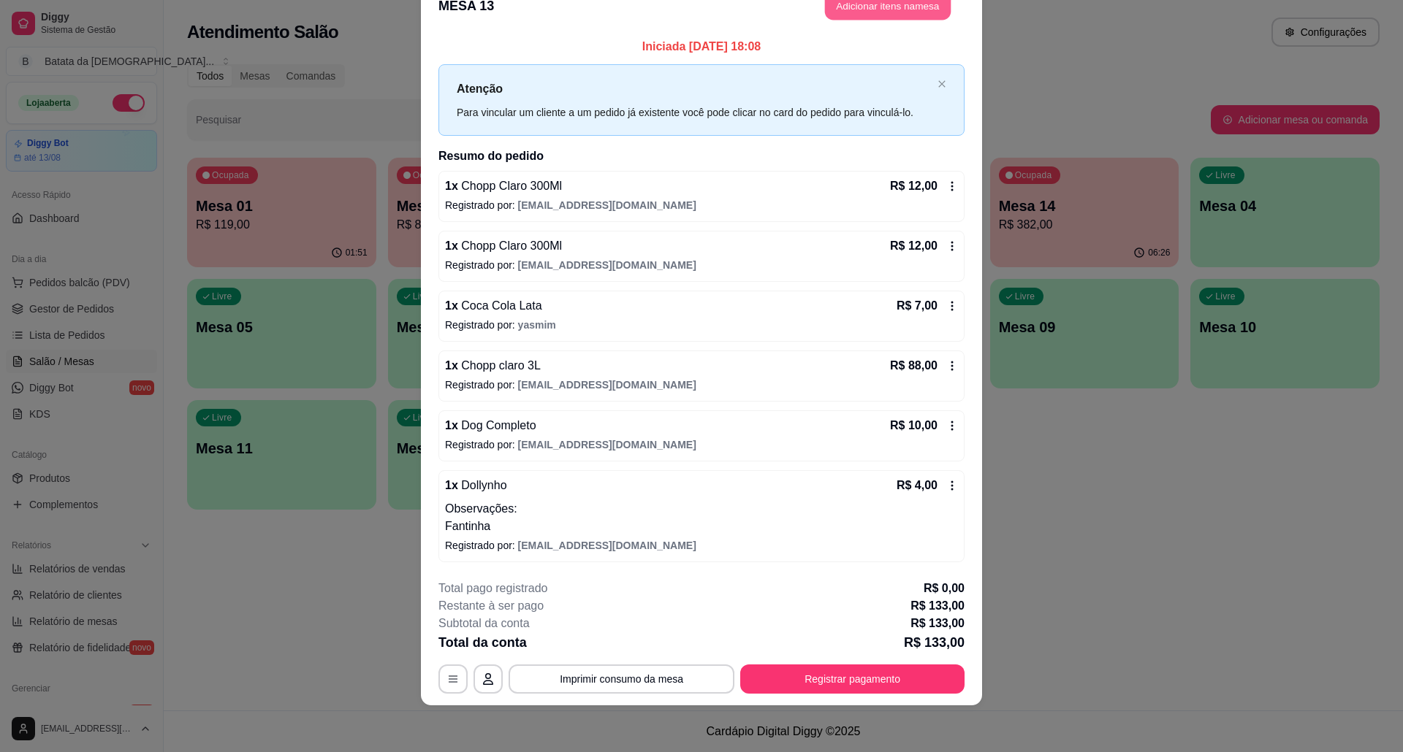
click at [848, 1] on button "Adicionar itens na mesa" at bounding box center [888, 6] width 126 height 28
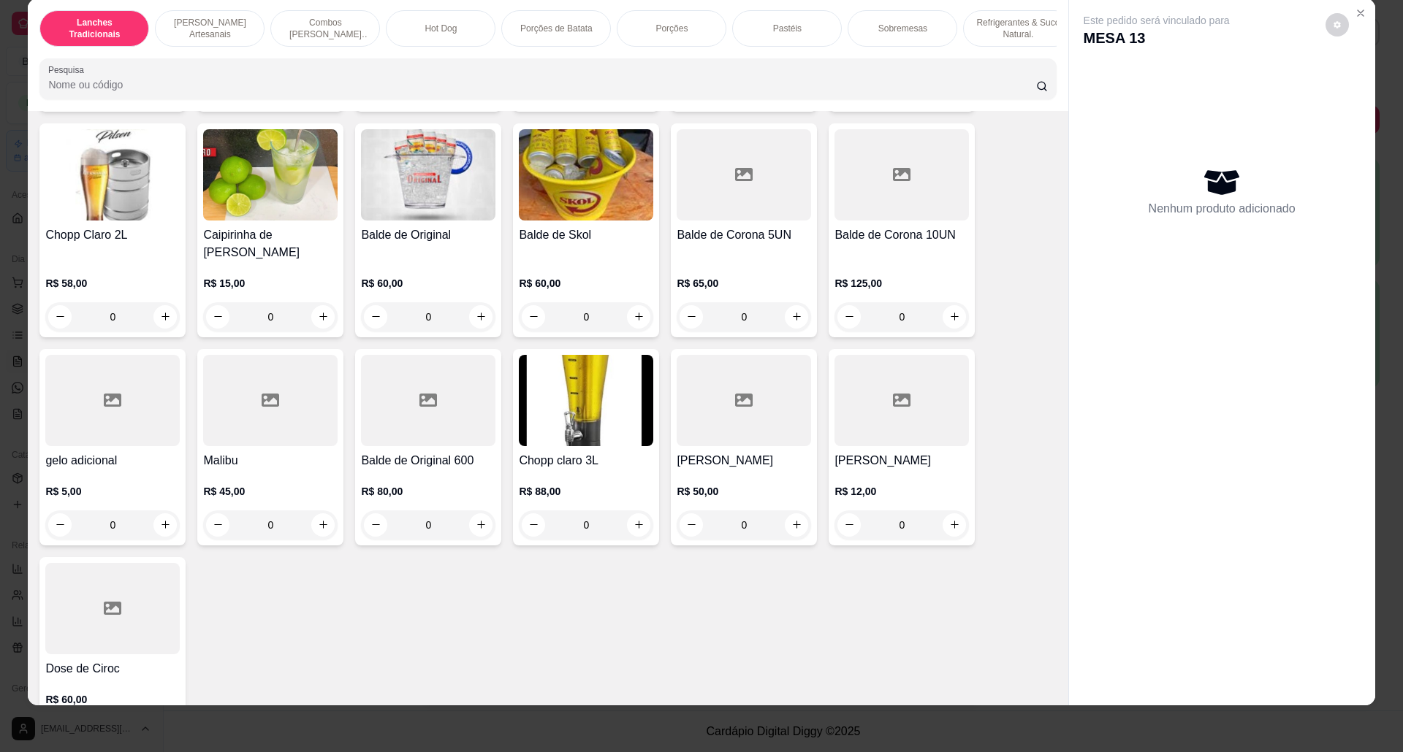
scroll to position [4675, 0]
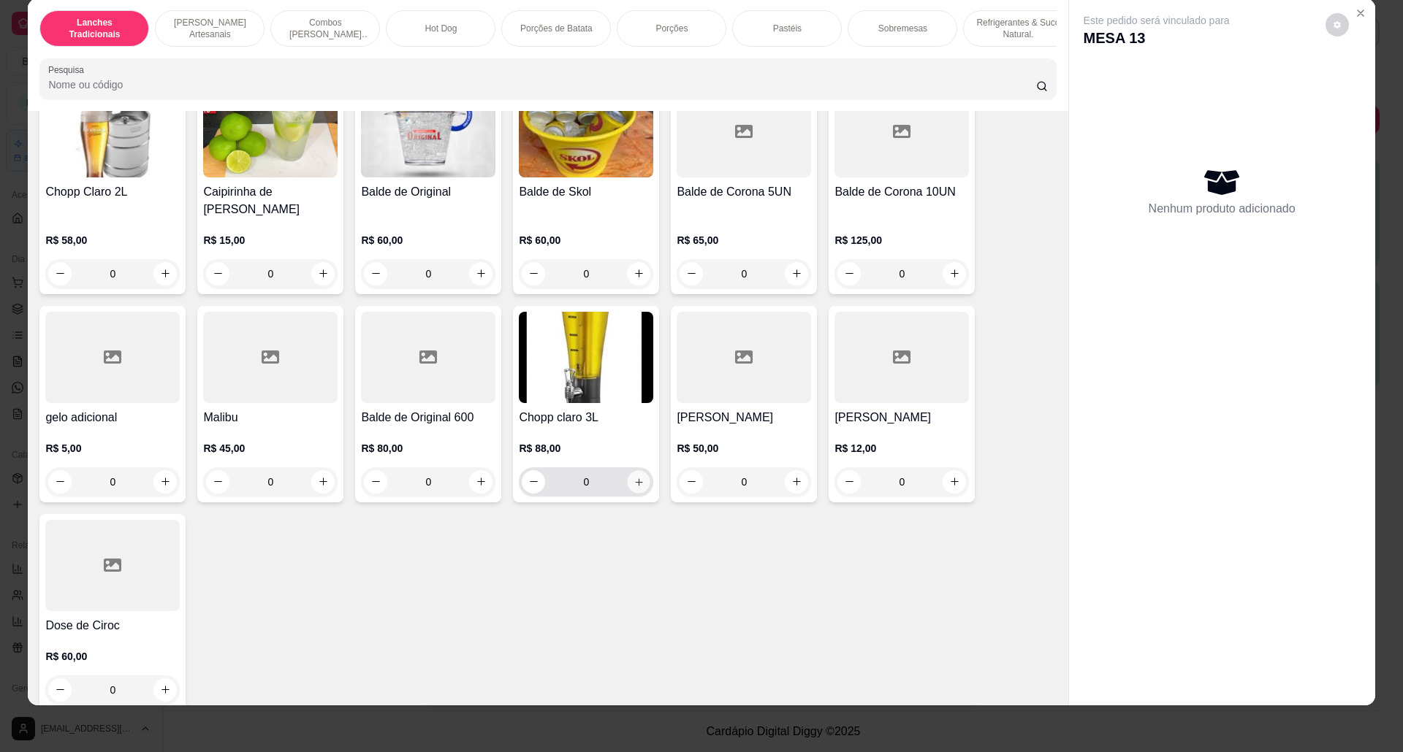
click at [637, 485] on button "increase-product-quantity" at bounding box center [639, 481] width 23 height 23
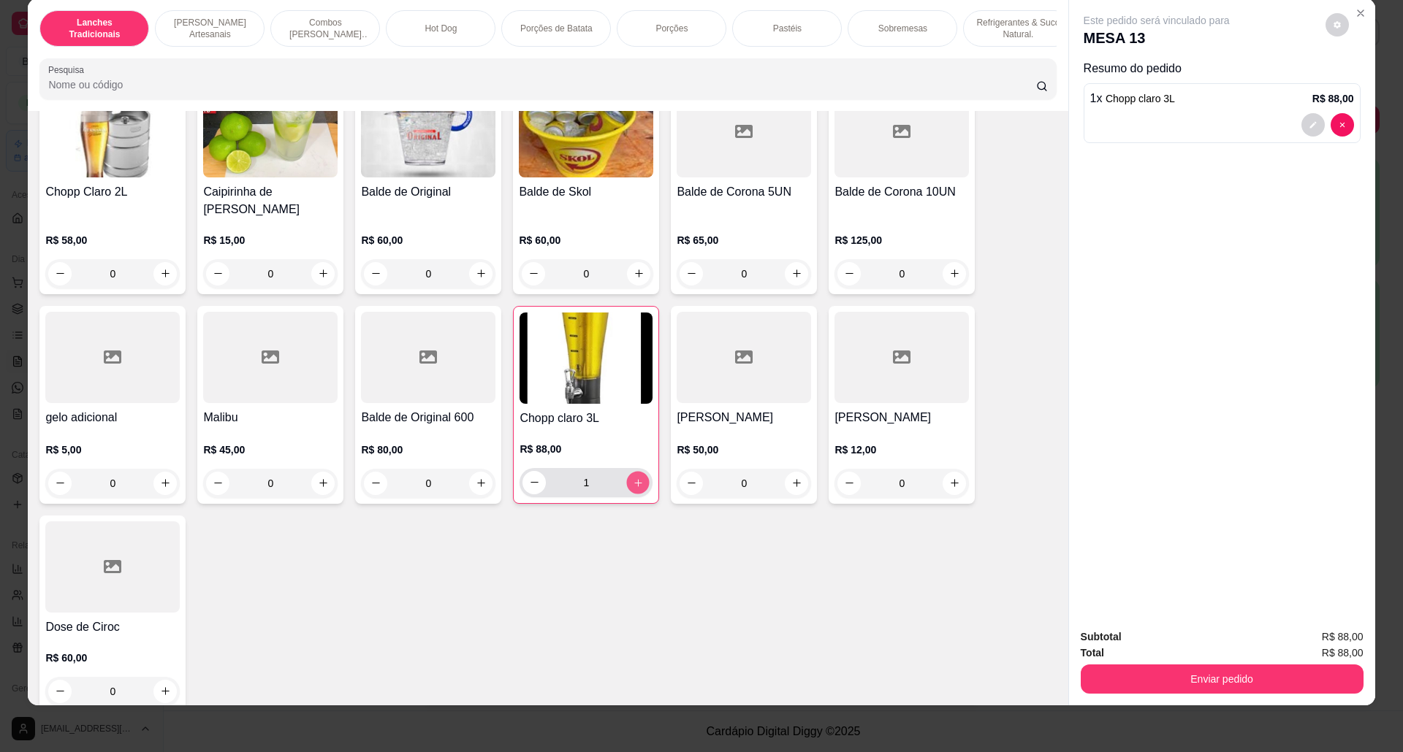
click at [637, 485] on button "increase-product-quantity" at bounding box center [638, 482] width 23 height 23
type input "2"
click at [1234, 684] on button "Enviar pedido" at bounding box center [1221, 680] width 274 height 28
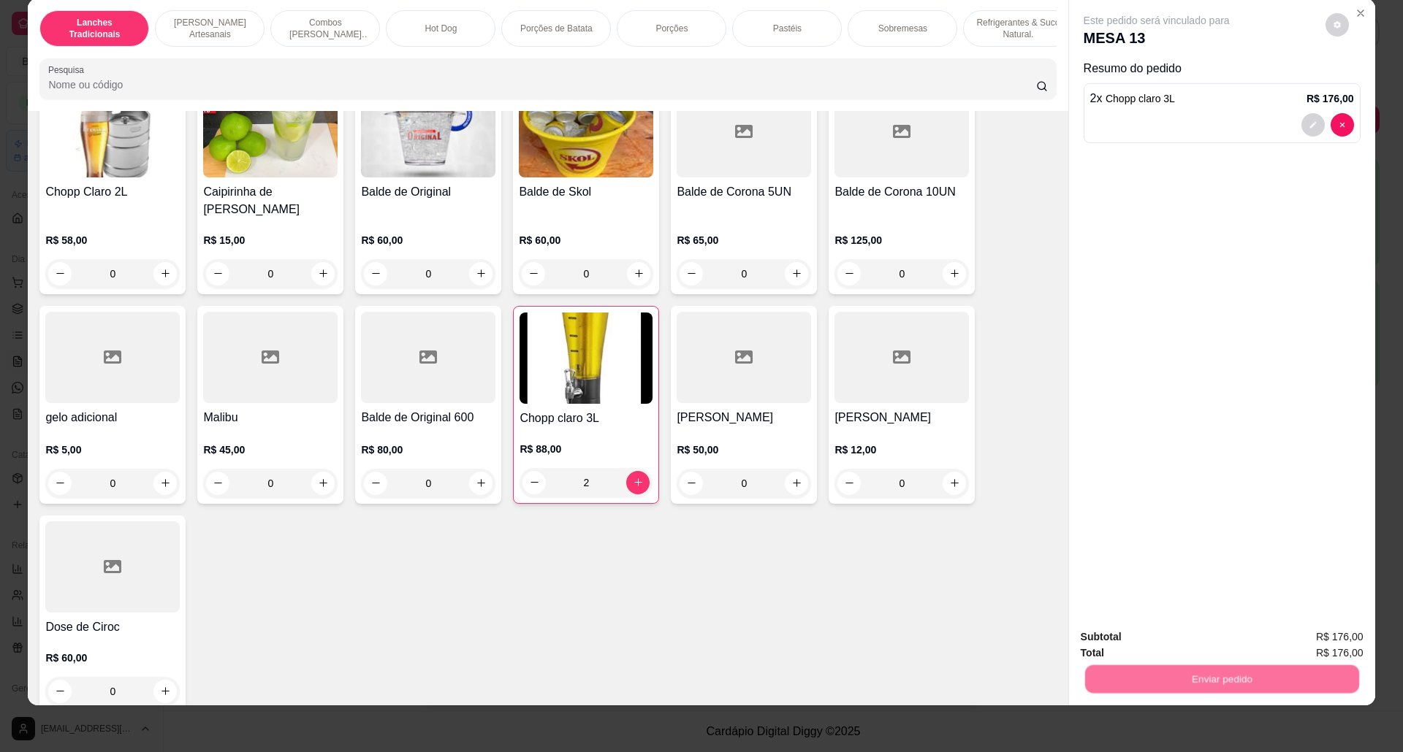
click at [1211, 652] on button "Não registrar e enviar pedido" at bounding box center [1172, 644] width 152 height 28
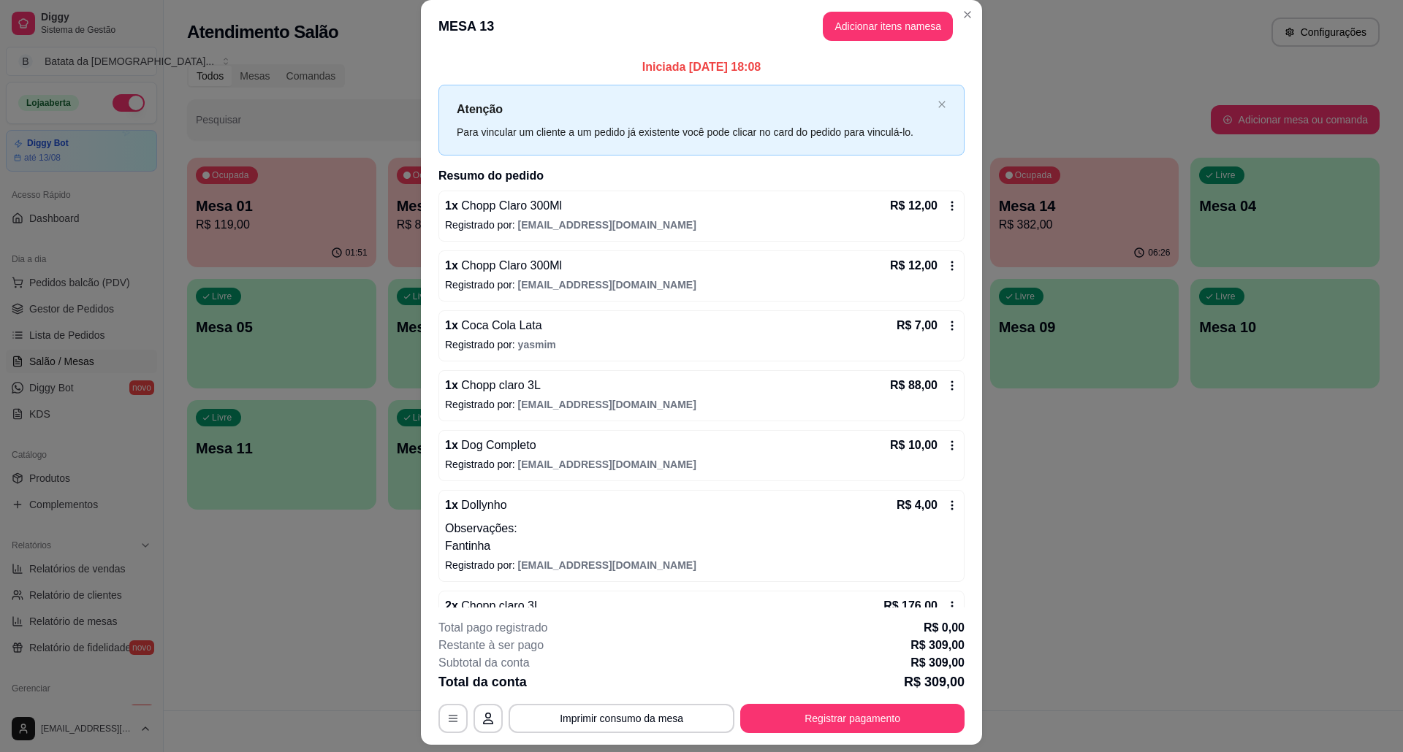
scroll to position [0, 0]
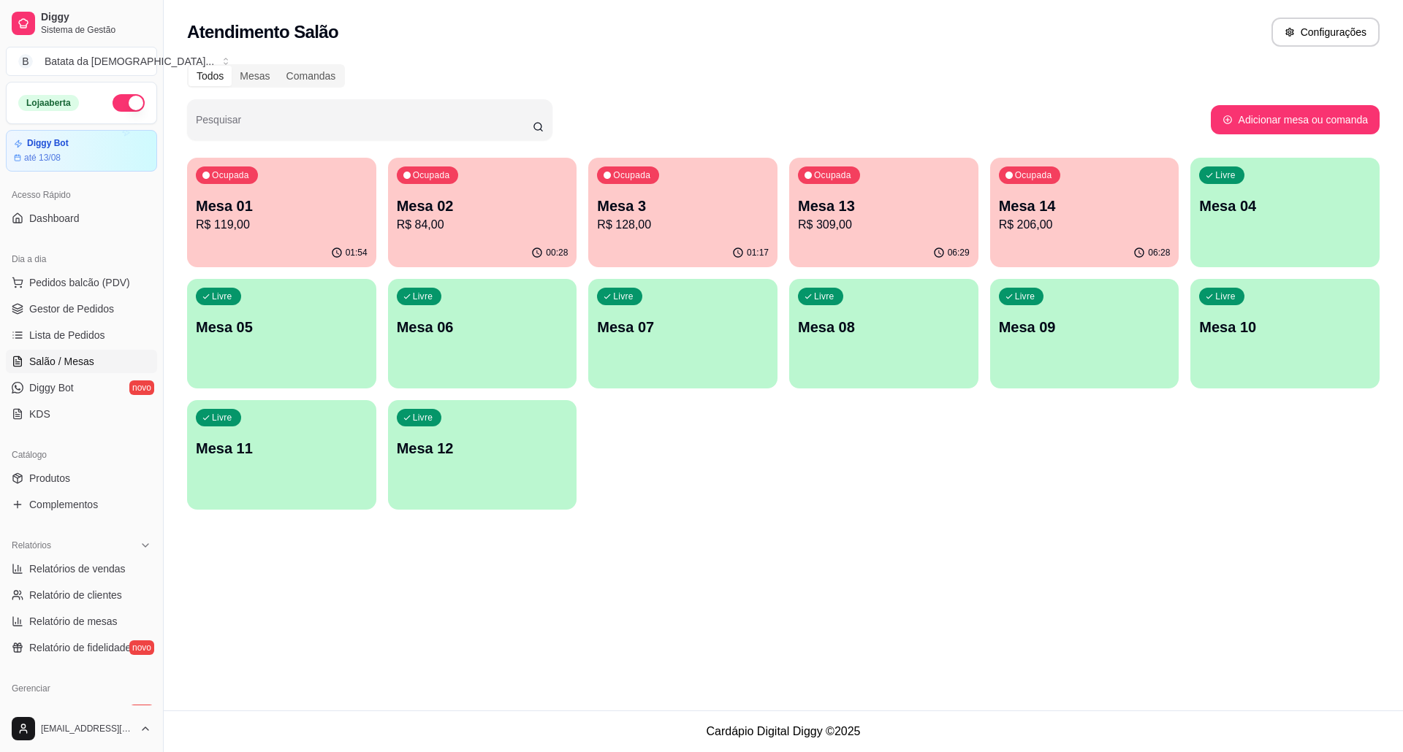
click at [532, 194] on div "Ocupada Mesa 02 R$ 84,00" at bounding box center [482, 198] width 189 height 81
click at [495, 240] on div "00:28" at bounding box center [482, 253] width 189 height 28
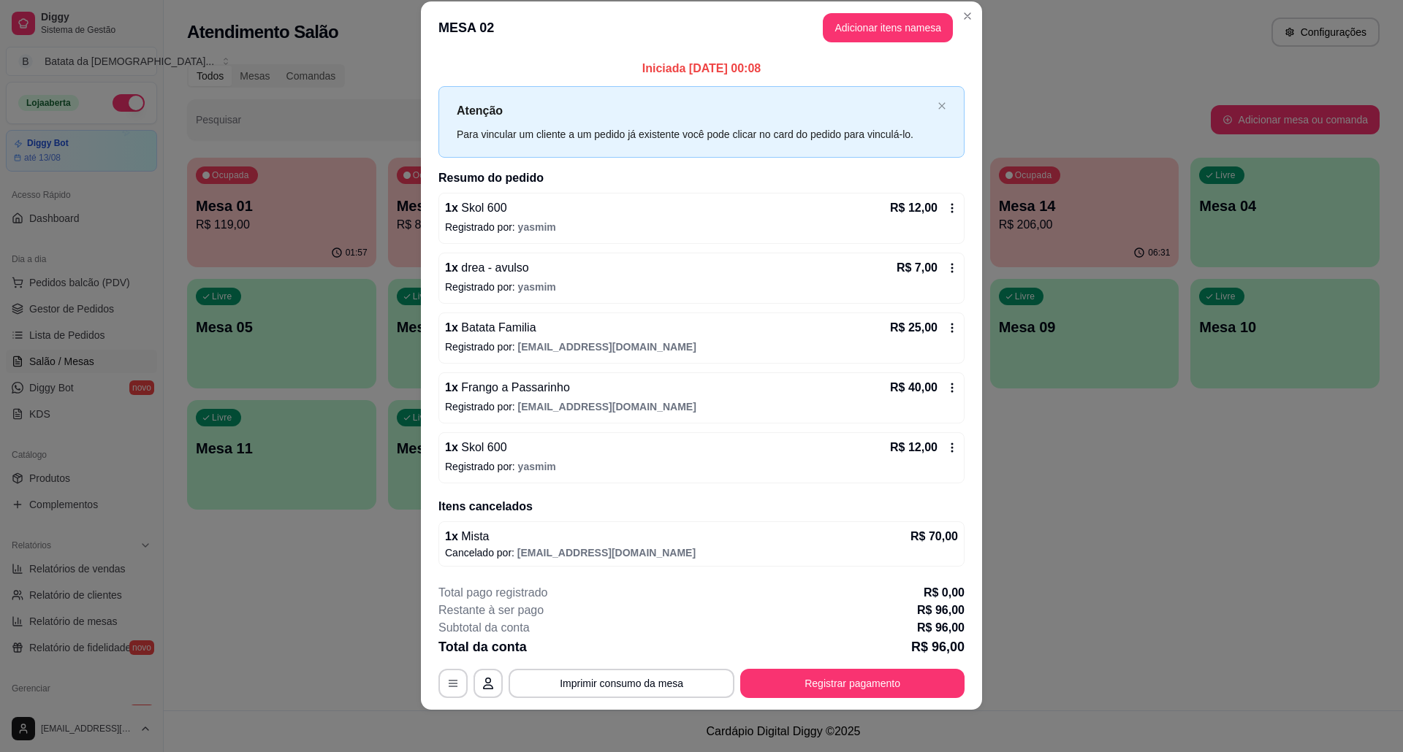
scroll to position [26, 0]
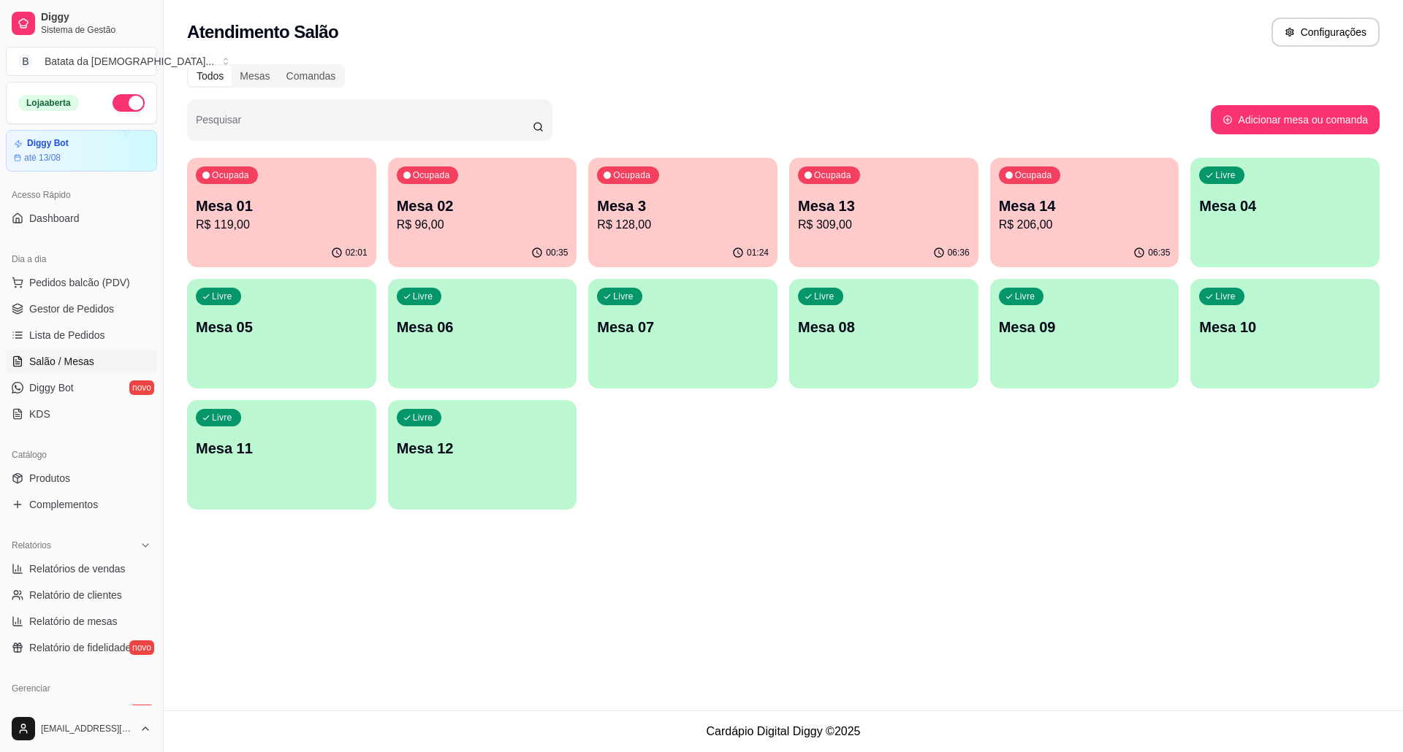
click at [1102, 217] on p "R$ 206,00" at bounding box center [1085, 225] width 172 height 18
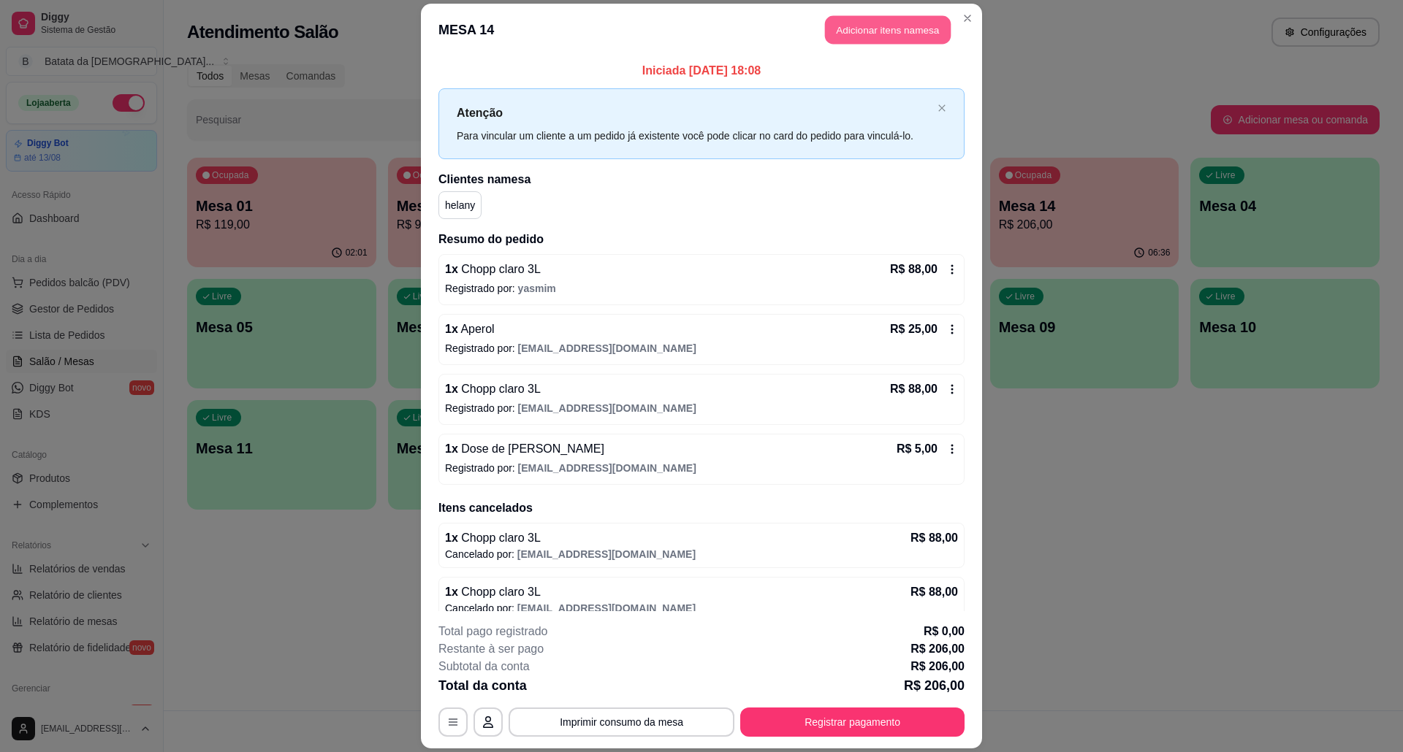
click at [856, 22] on button "Adicionar itens na mesa" at bounding box center [888, 30] width 126 height 28
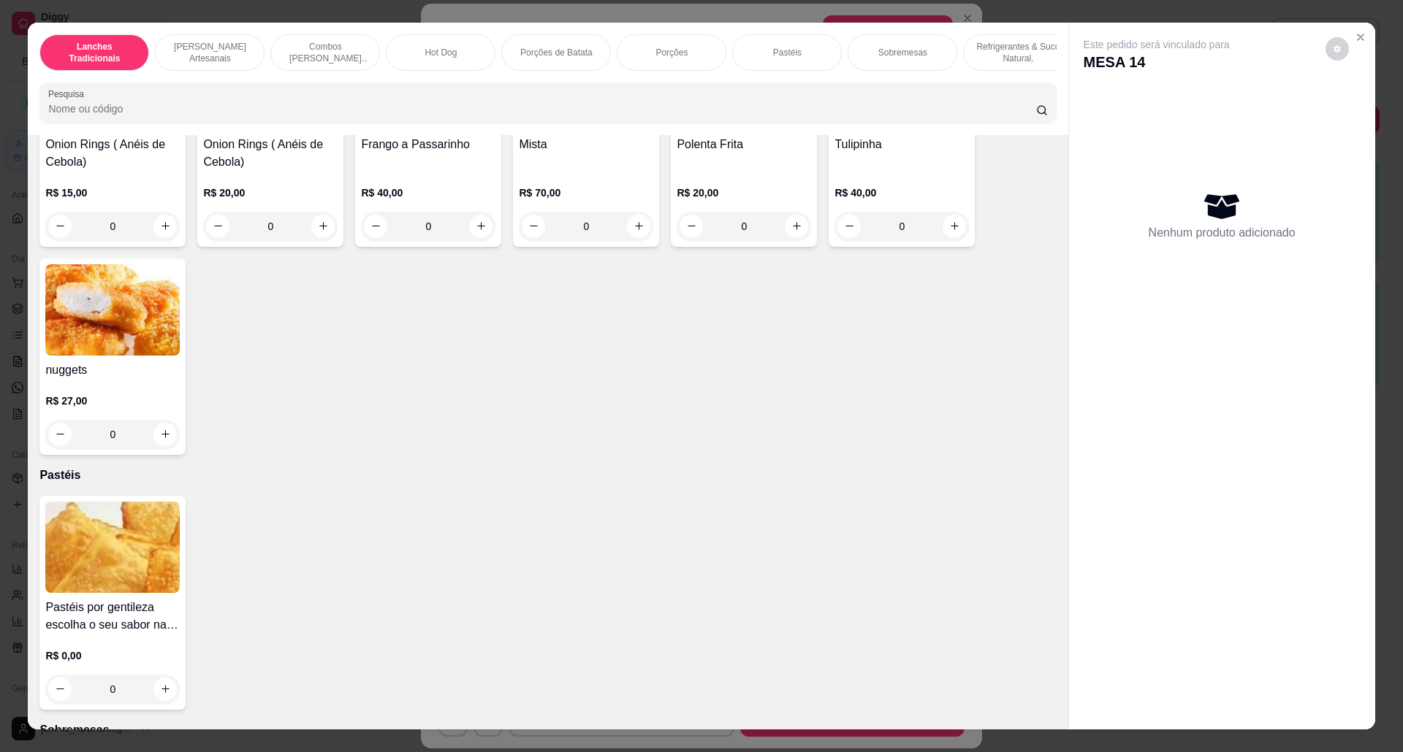
scroll to position [2338, 0]
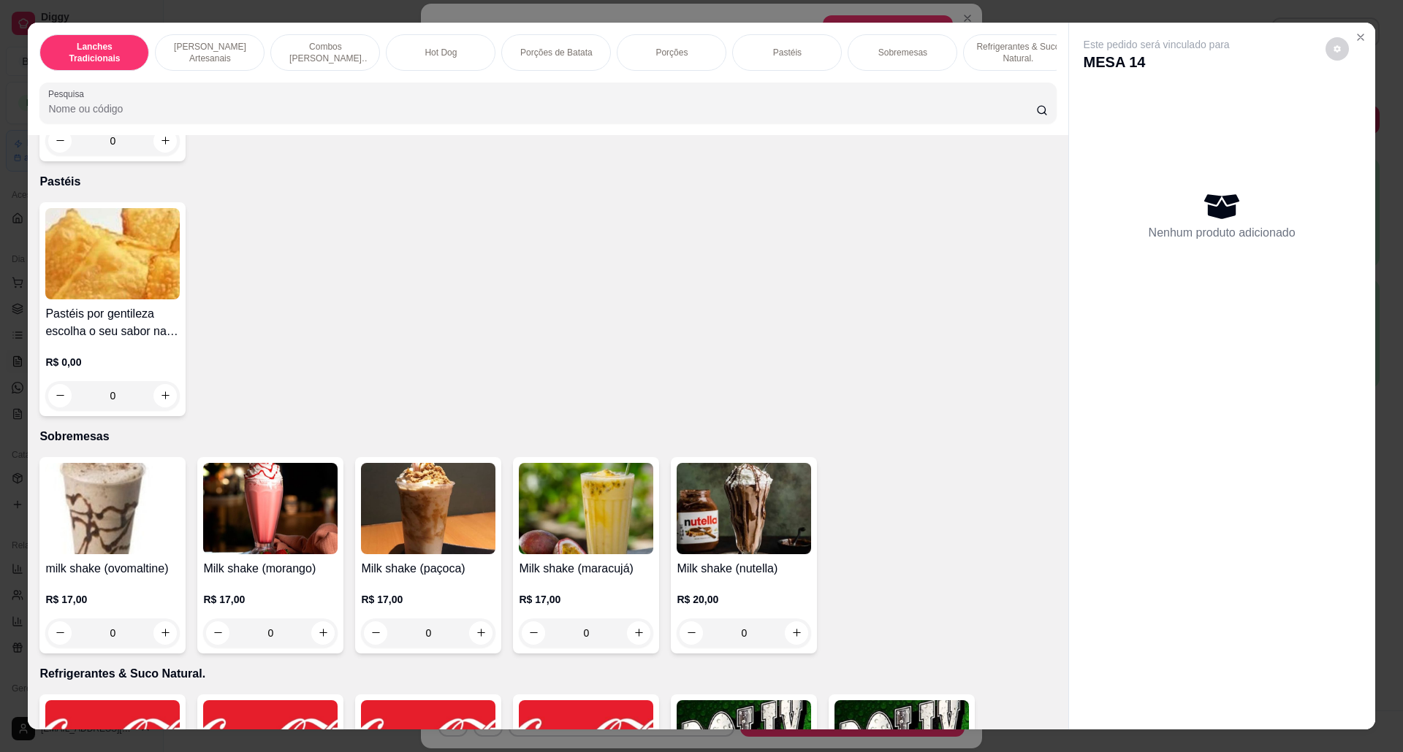
click at [118, 334] on h4 "Pastéis por gentileza escolha o seu sabor nas observações" at bounding box center [112, 322] width 134 height 35
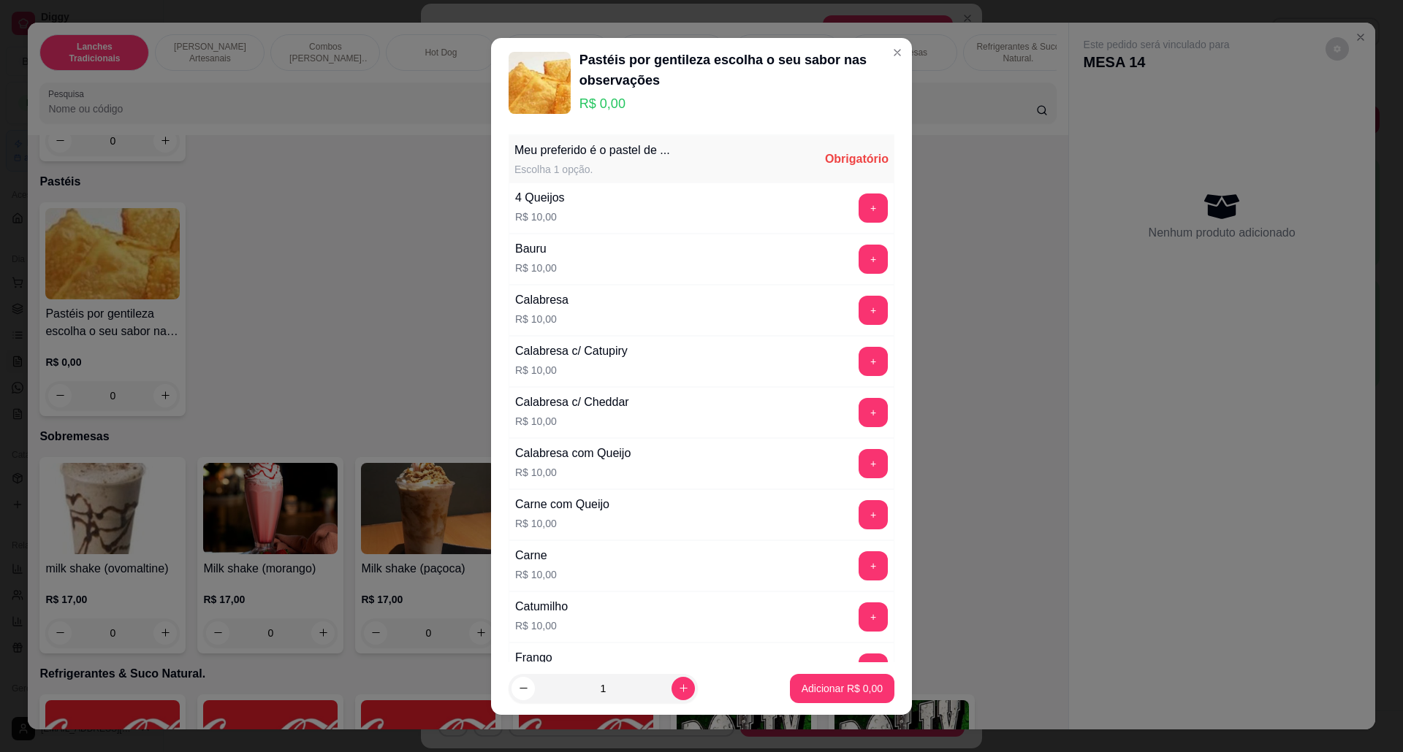
scroll to position [194, 0]
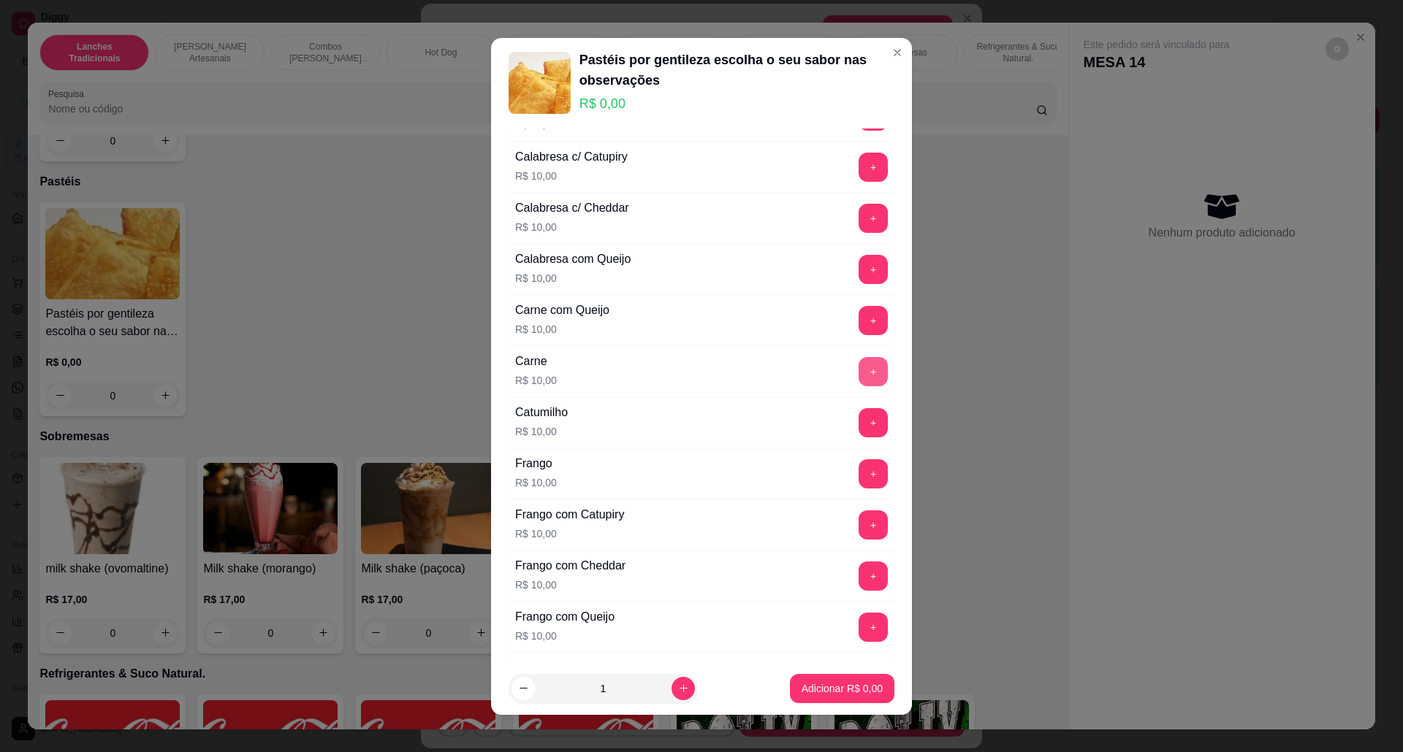
click at [858, 375] on button "+" at bounding box center [872, 371] width 29 height 29
click at [852, 679] on button "Adicionar R$ 20,00" at bounding box center [838, 688] width 107 height 28
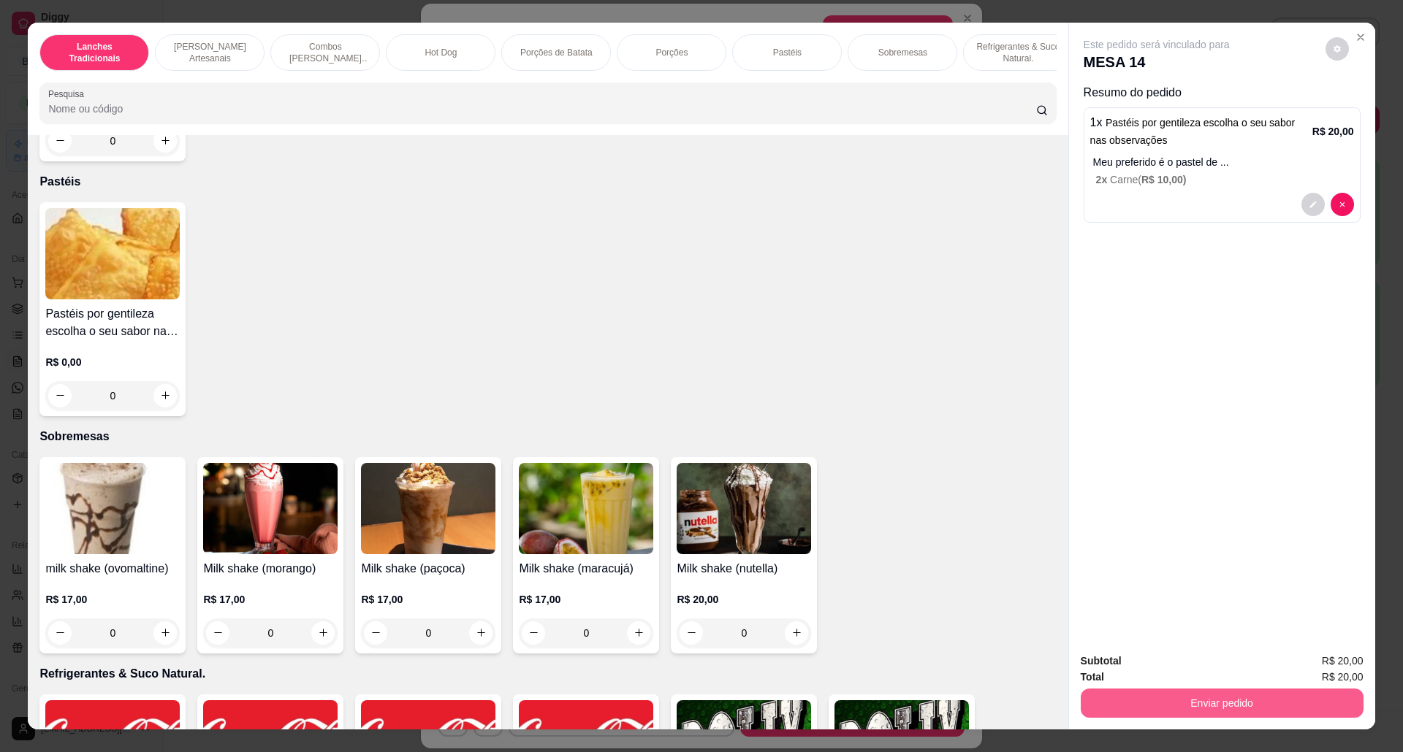
click at [1175, 695] on button "Enviar pedido" at bounding box center [1221, 703] width 283 height 29
click at [1170, 666] on button "Não registrar e enviar pedido" at bounding box center [1172, 668] width 148 height 27
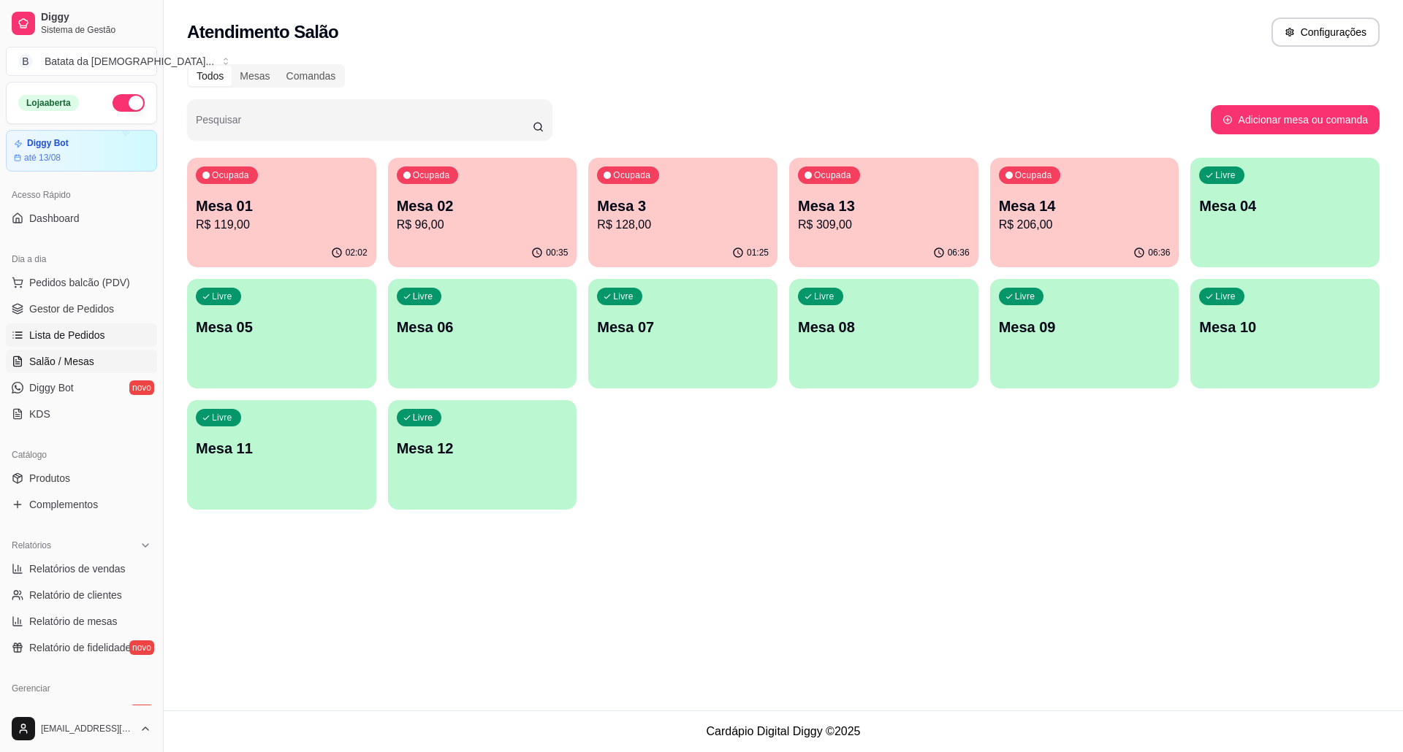
click at [70, 337] on span "Lista de Pedidos" at bounding box center [67, 335] width 76 height 15
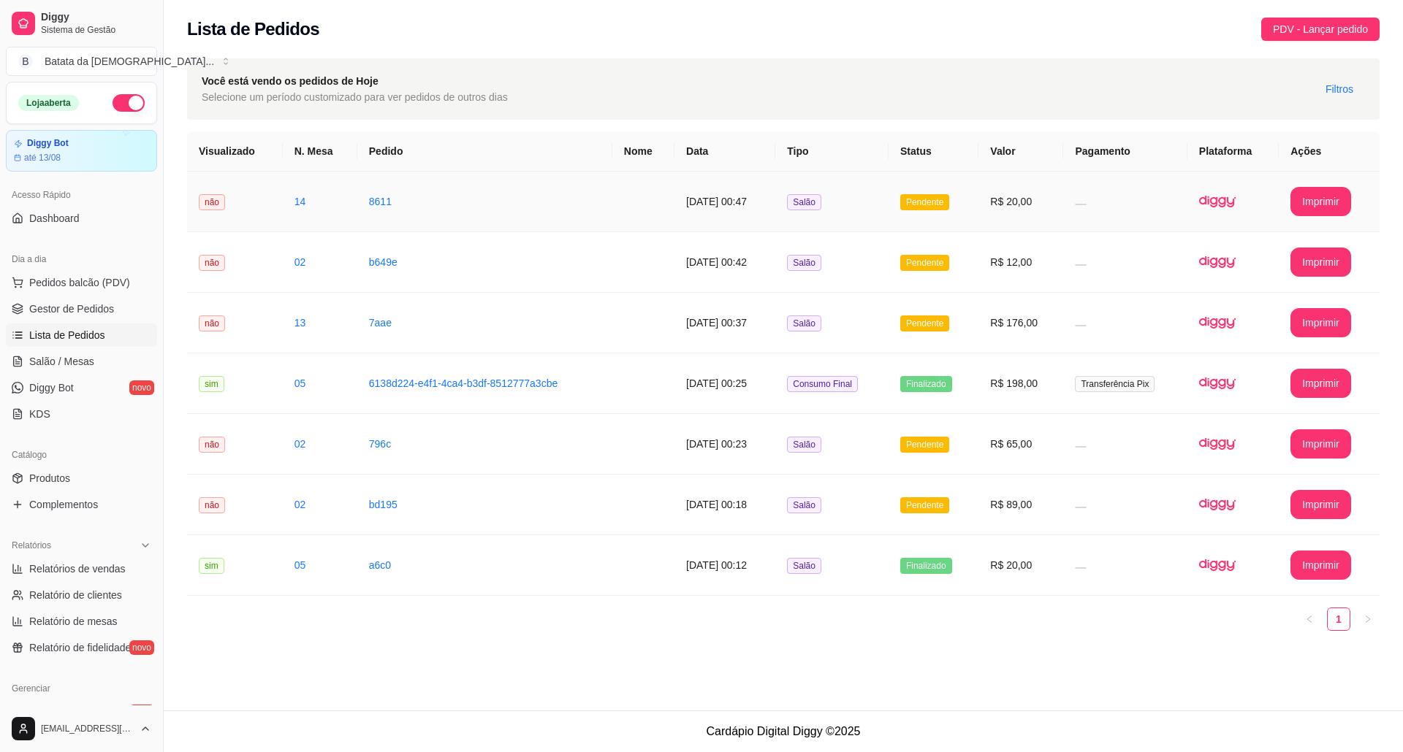
click at [1014, 196] on td "R$ 20,00" at bounding box center [1020, 202] width 85 height 61
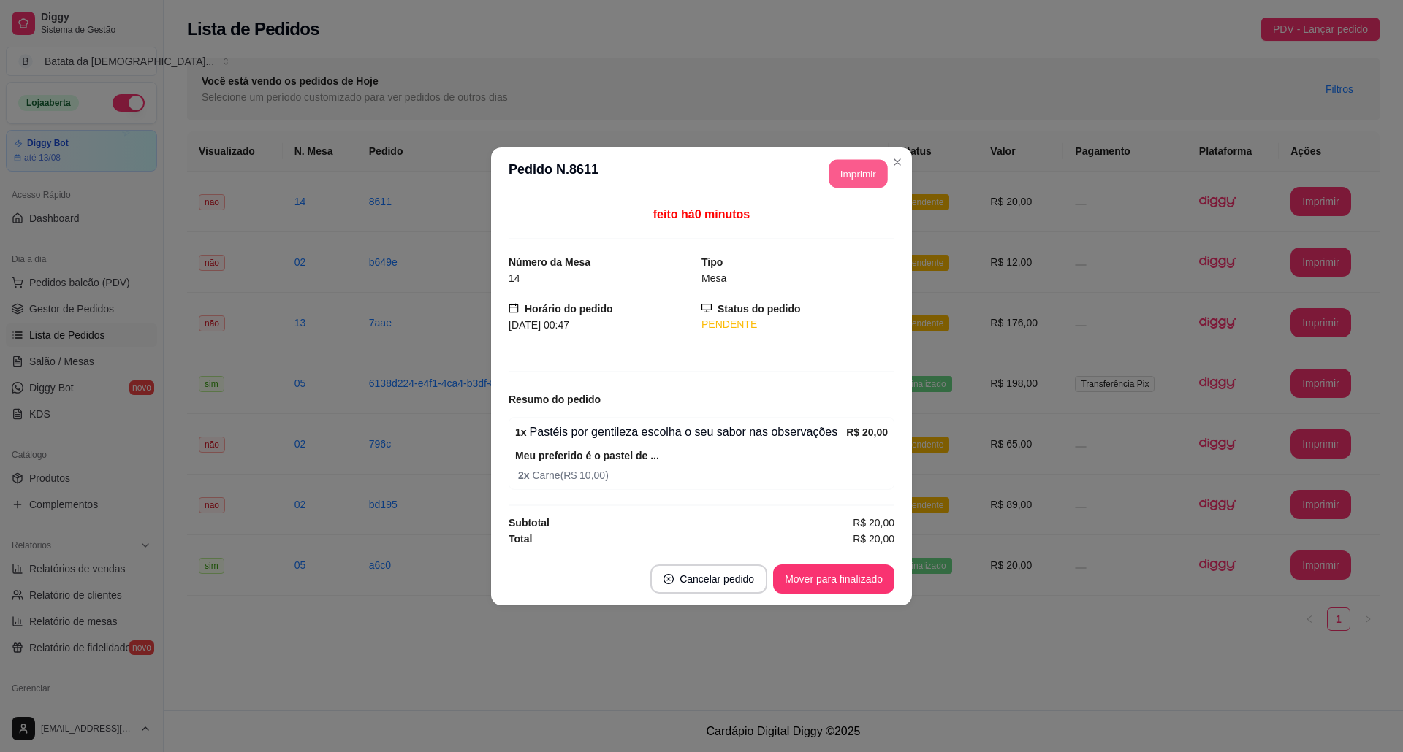
click at [869, 162] on button "Imprimir" at bounding box center [858, 173] width 58 height 28
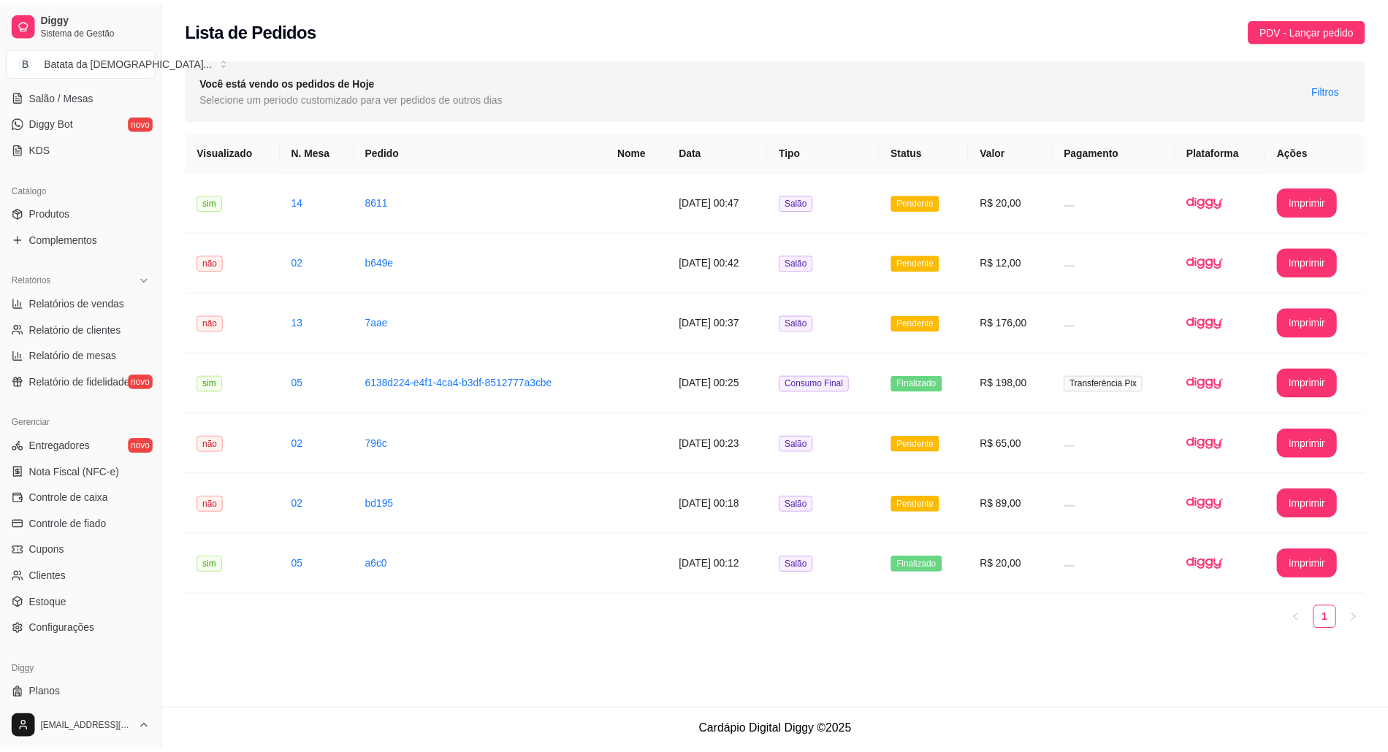
scroll to position [292, 0]
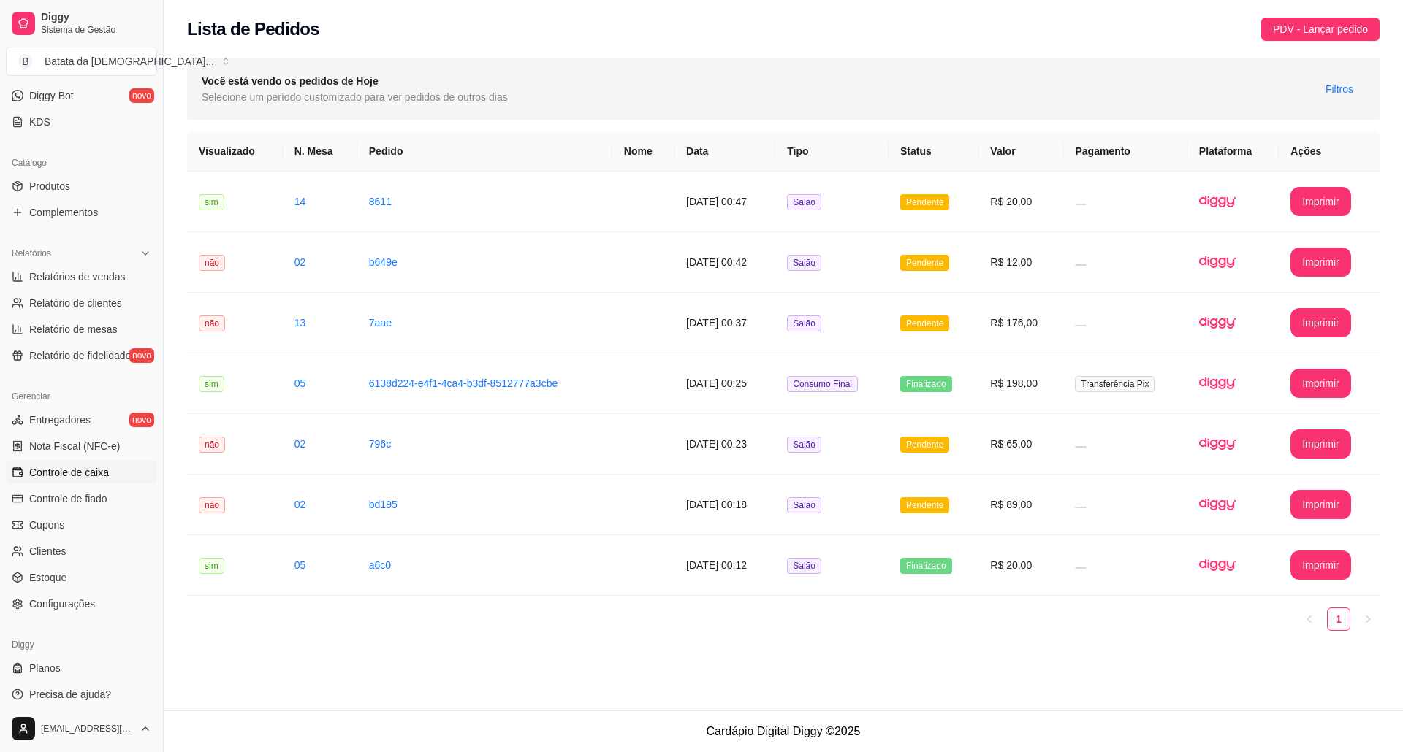
click at [112, 478] on link "Controle de caixa" at bounding box center [81, 472] width 151 height 23
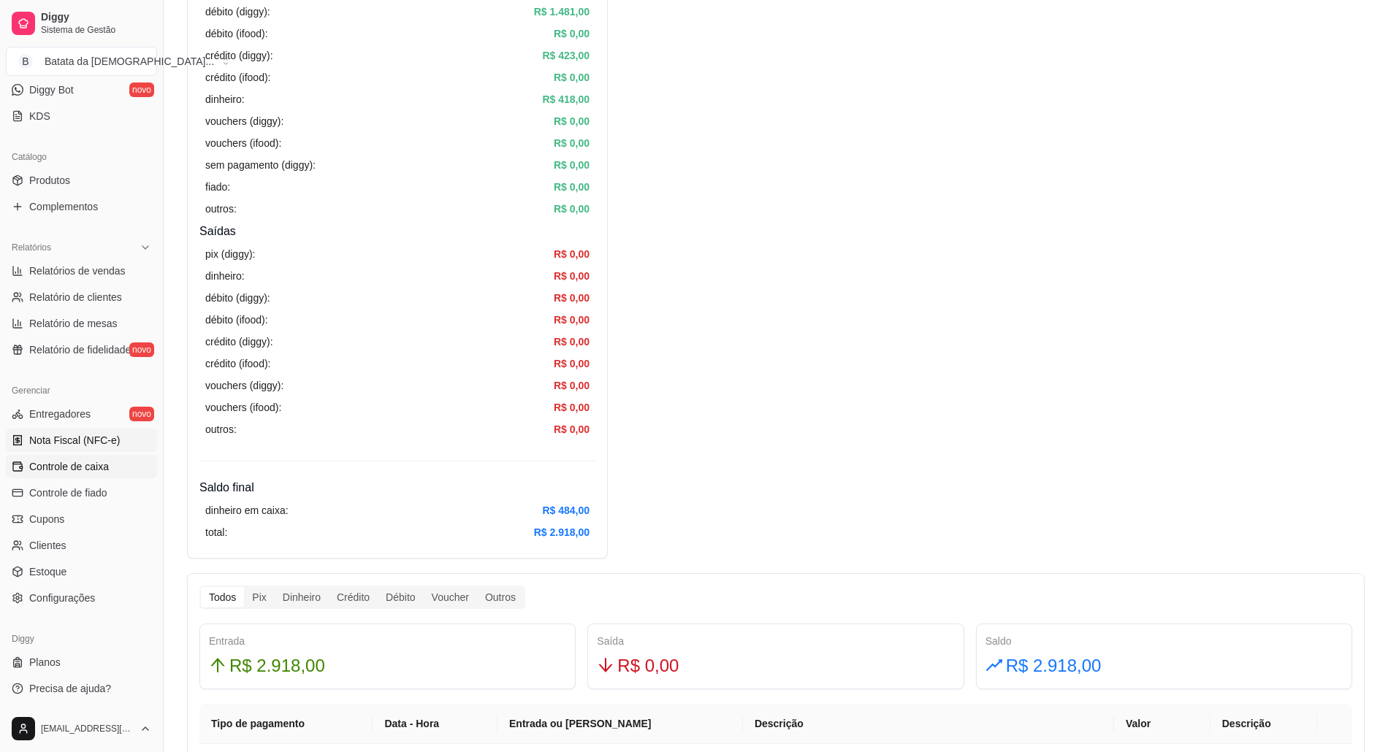
scroll to position [299, 0]
click at [130, 497] on link "Controle de fiado" at bounding box center [81, 492] width 151 height 23
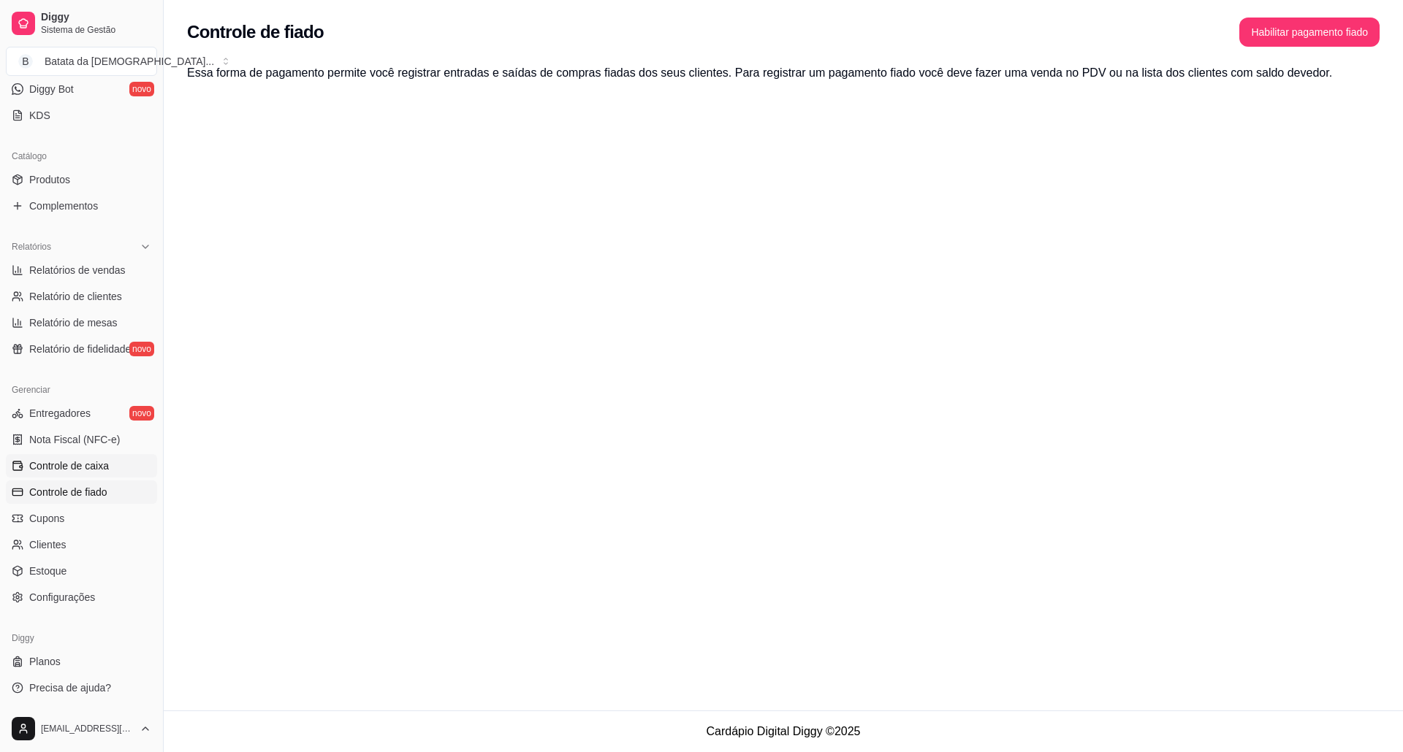
click at [85, 459] on span "Controle de caixa" at bounding box center [69, 466] width 80 height 15
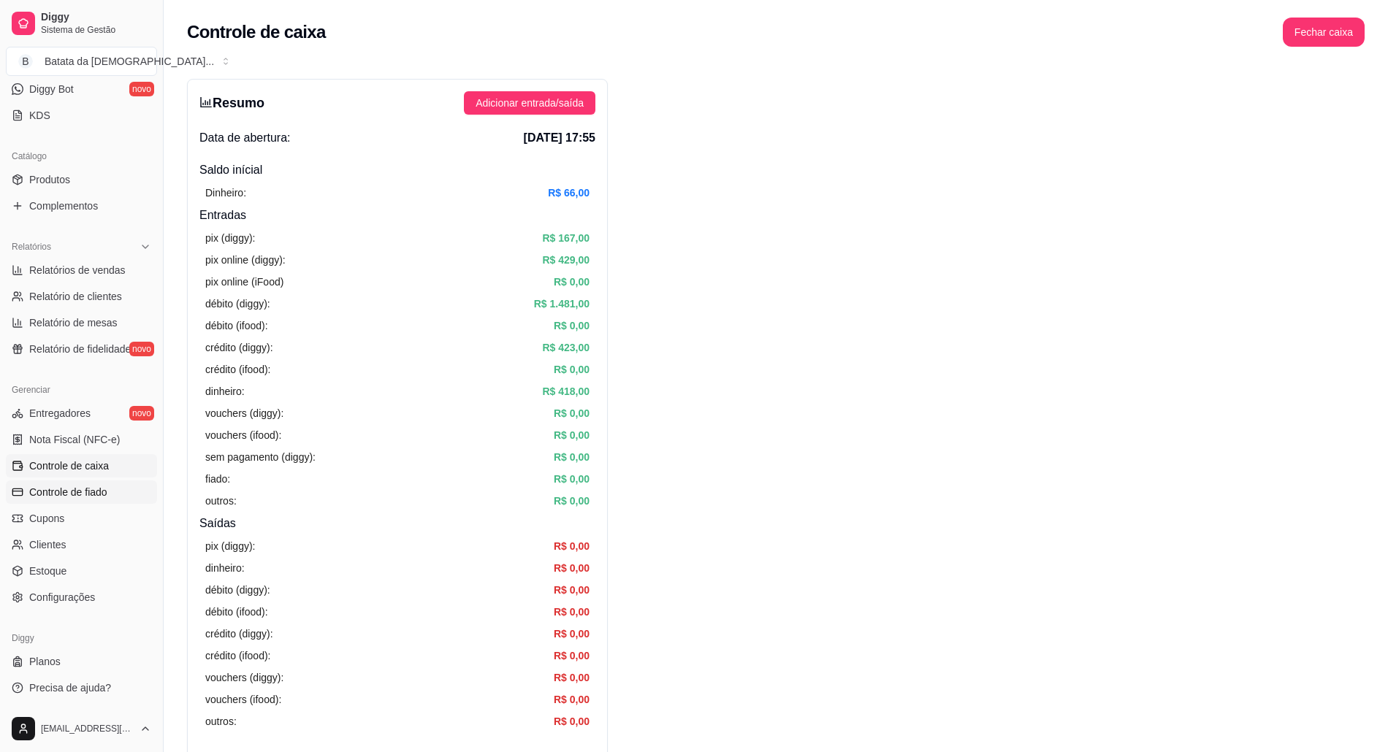
click at [88, 498] on span "Controle de fiado" at bounding box center [68, 492] width 78 height 15
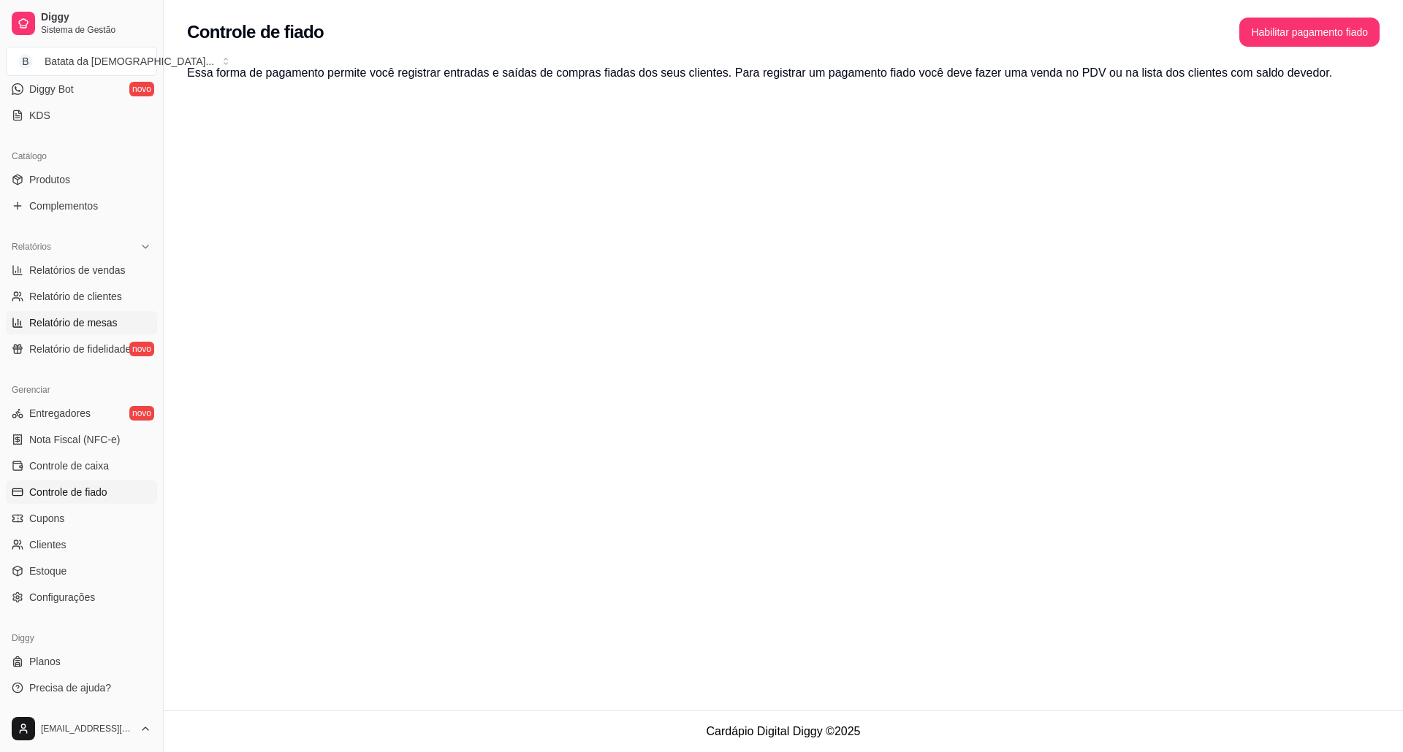
scroll to position [202, 0]
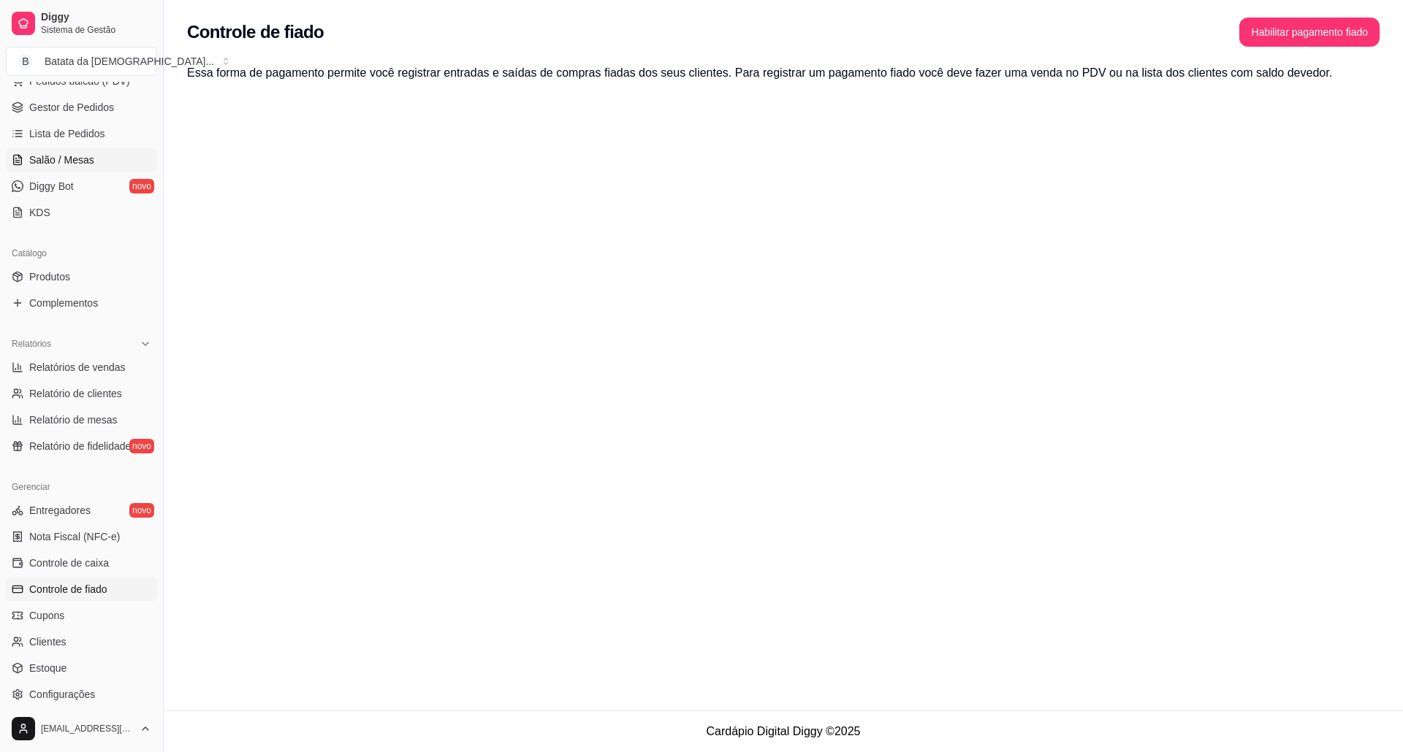
click at [107, 152] on link "Salão / Mesas" at bounding box center [81, 159] width 151 height 23
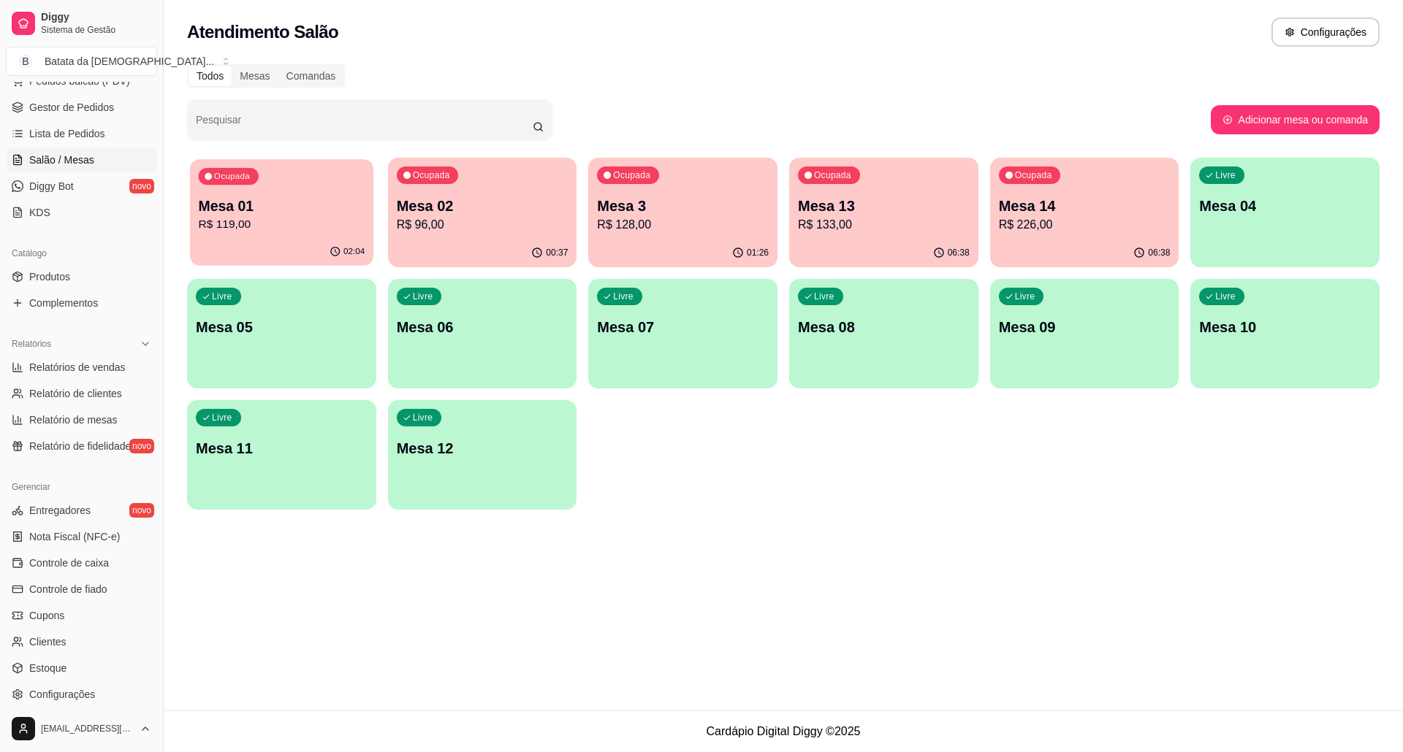
click at [281, 223] on p "R$ 119,00" at bounding box center [282, 224] width 167 height 17
click at [437, 240] on div "00:37" at bounding box center [482, 253] width 189 height 28
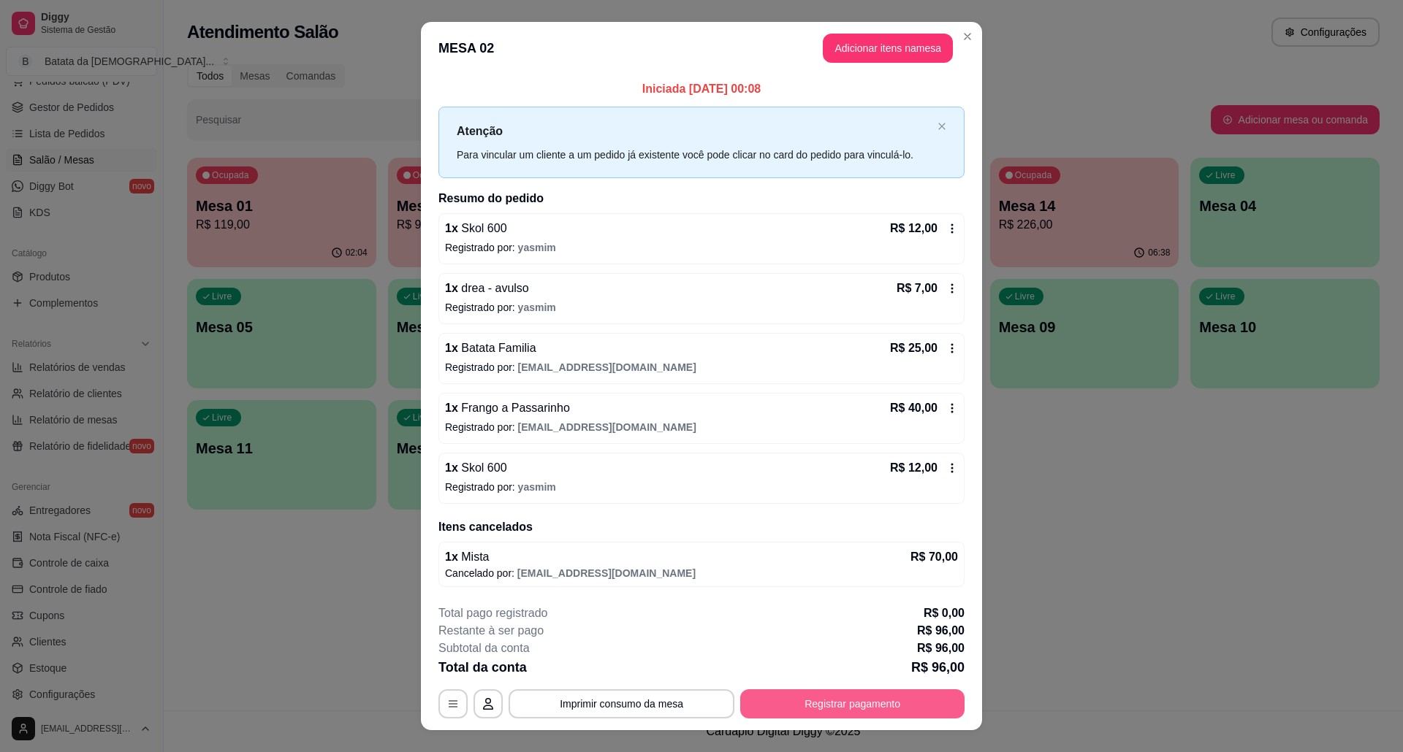
click at [897, 707] on button "Registrar pagamento" at bounding box center [852, 704] width 224 height 29
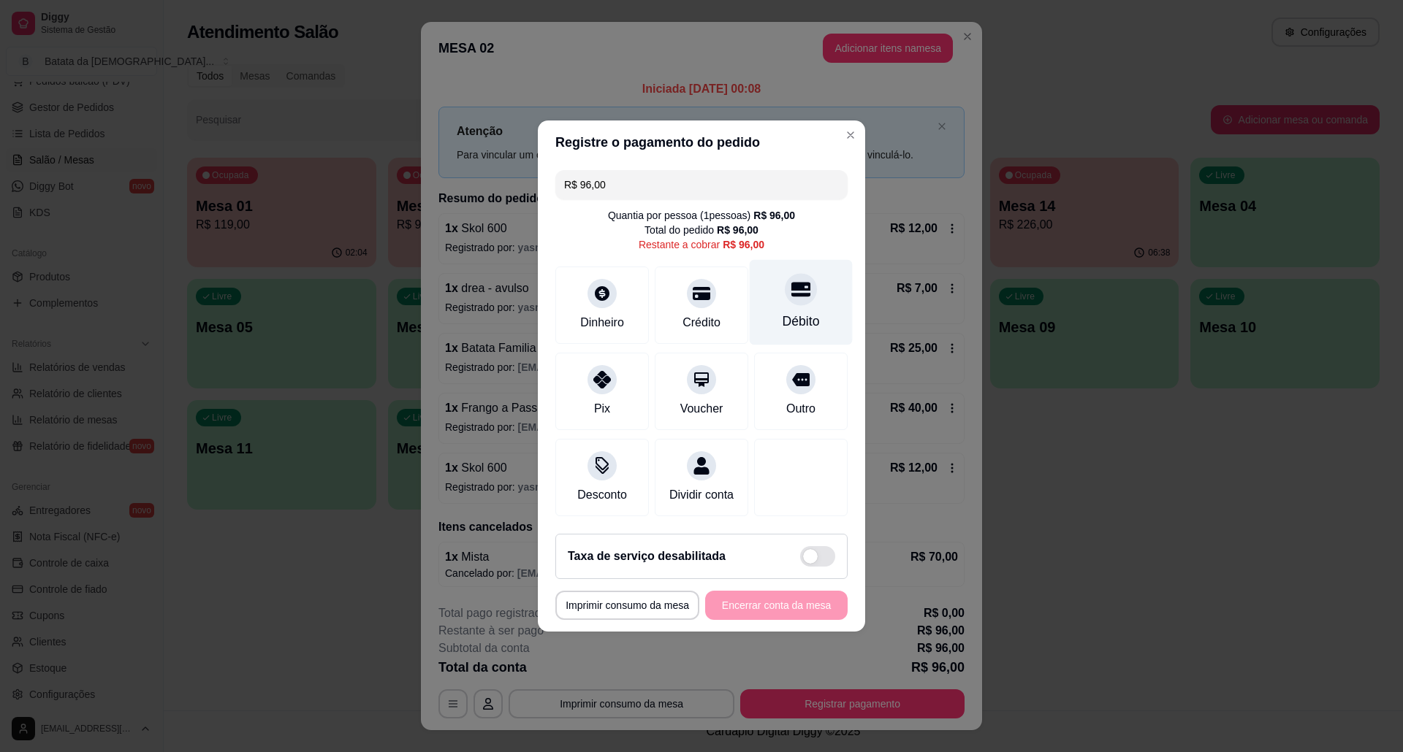
click at [787, 299] on div "Débito" at bounding box center [801, 302] width 103 height 85
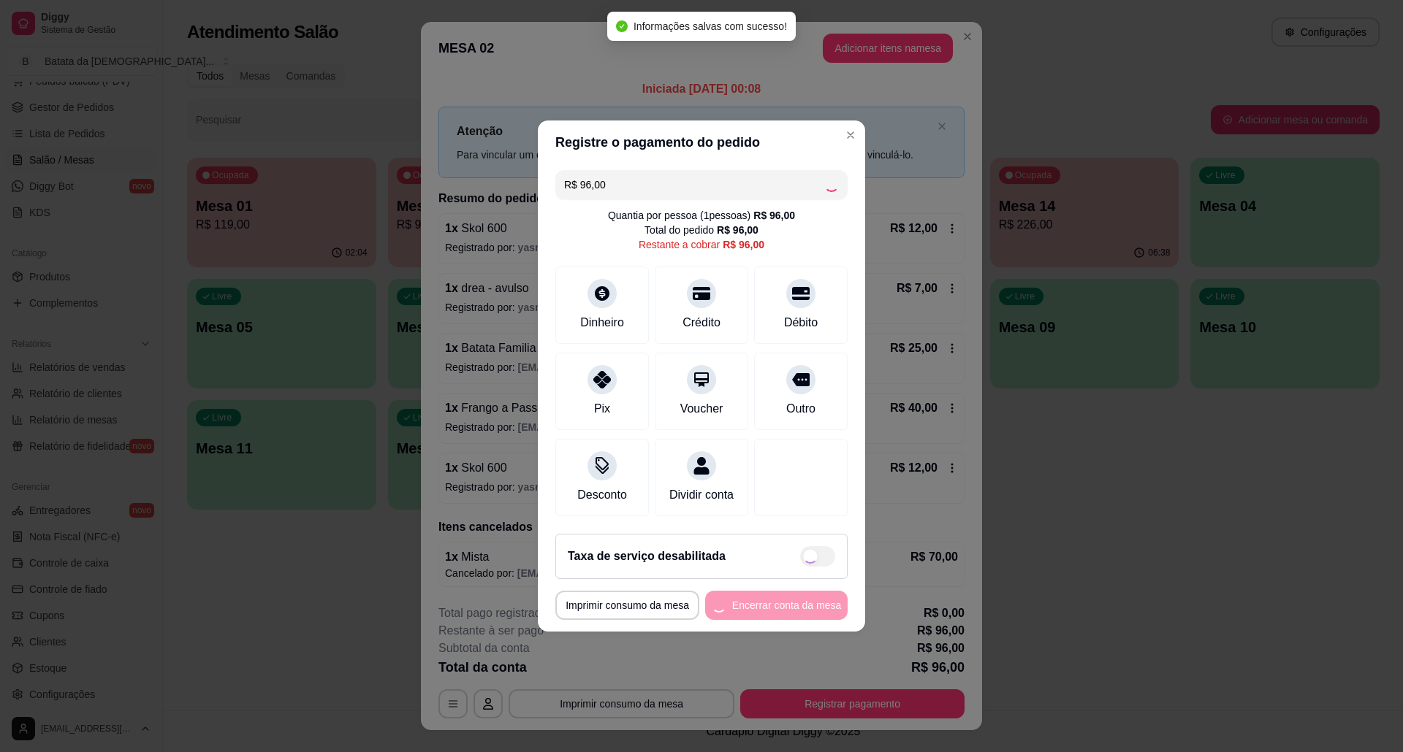
type input "R$ 0,00"
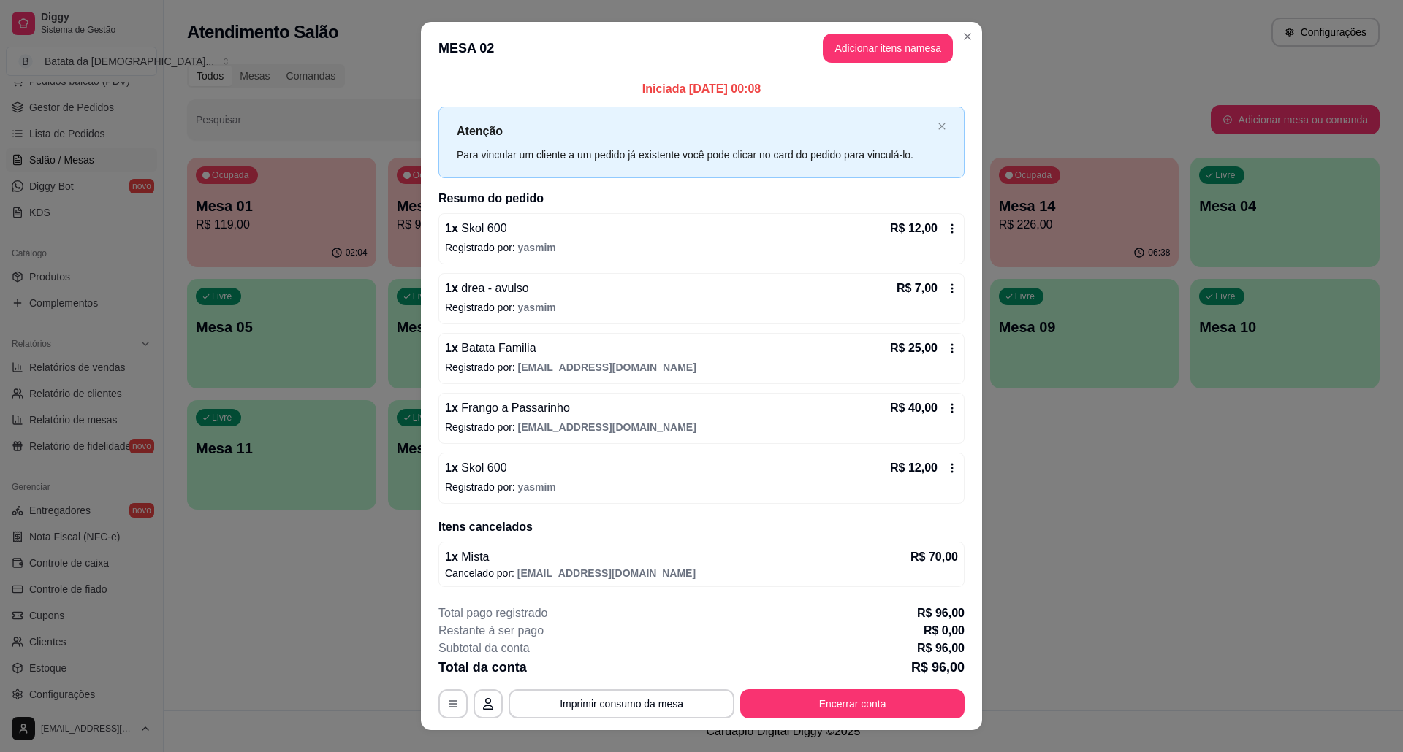
scroll to position [26, 0]
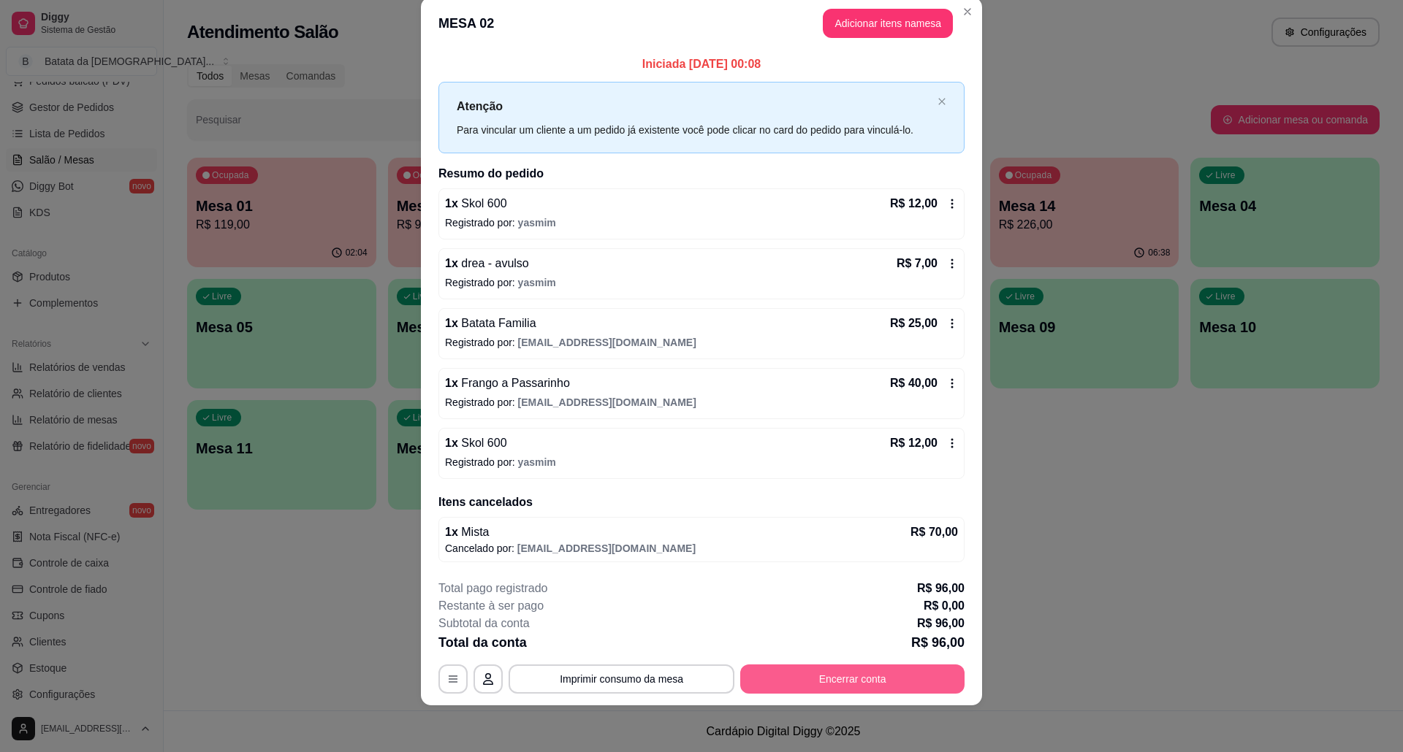
click at [869, 673] on button "Encerrar conta" at bounding box center [852, 679] width 224 height 29
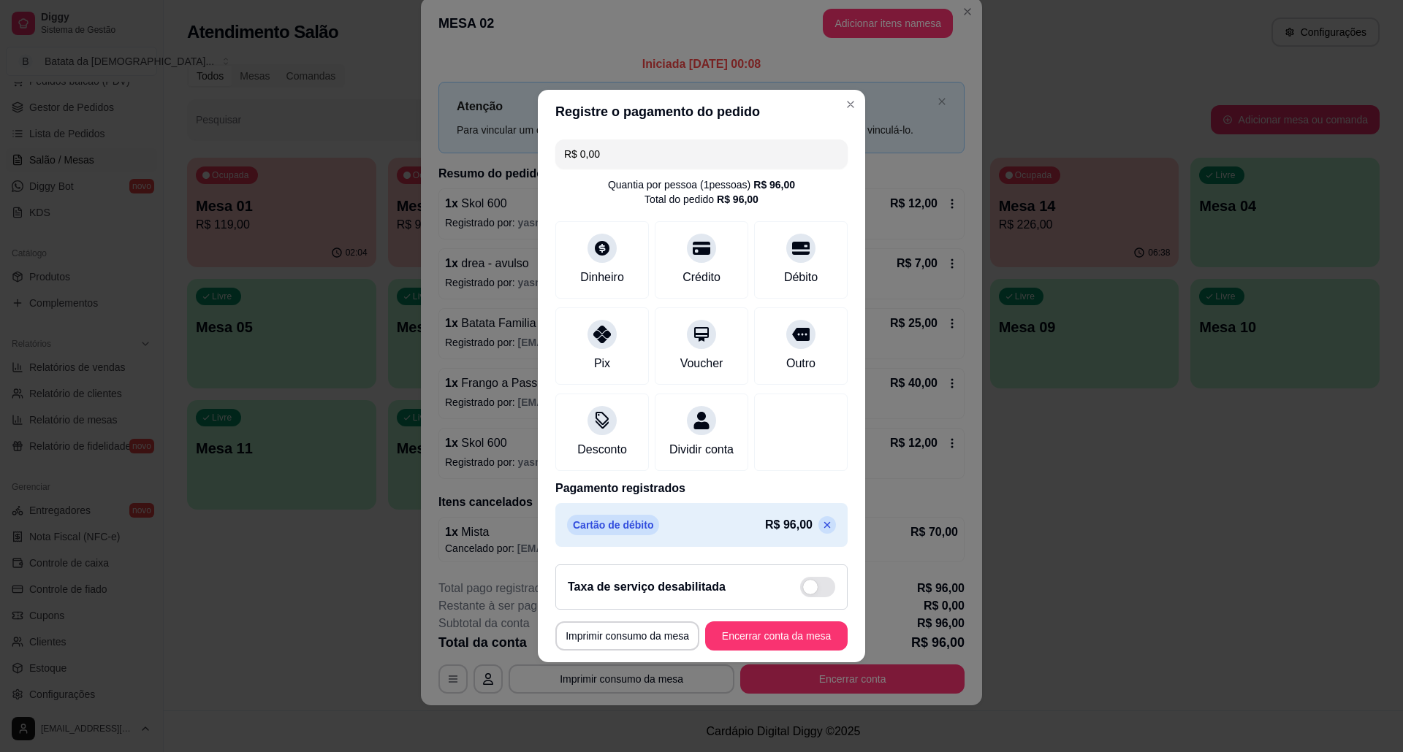
click at [821, 531] on icon at bounding box center [827, 525] width 12 height 12
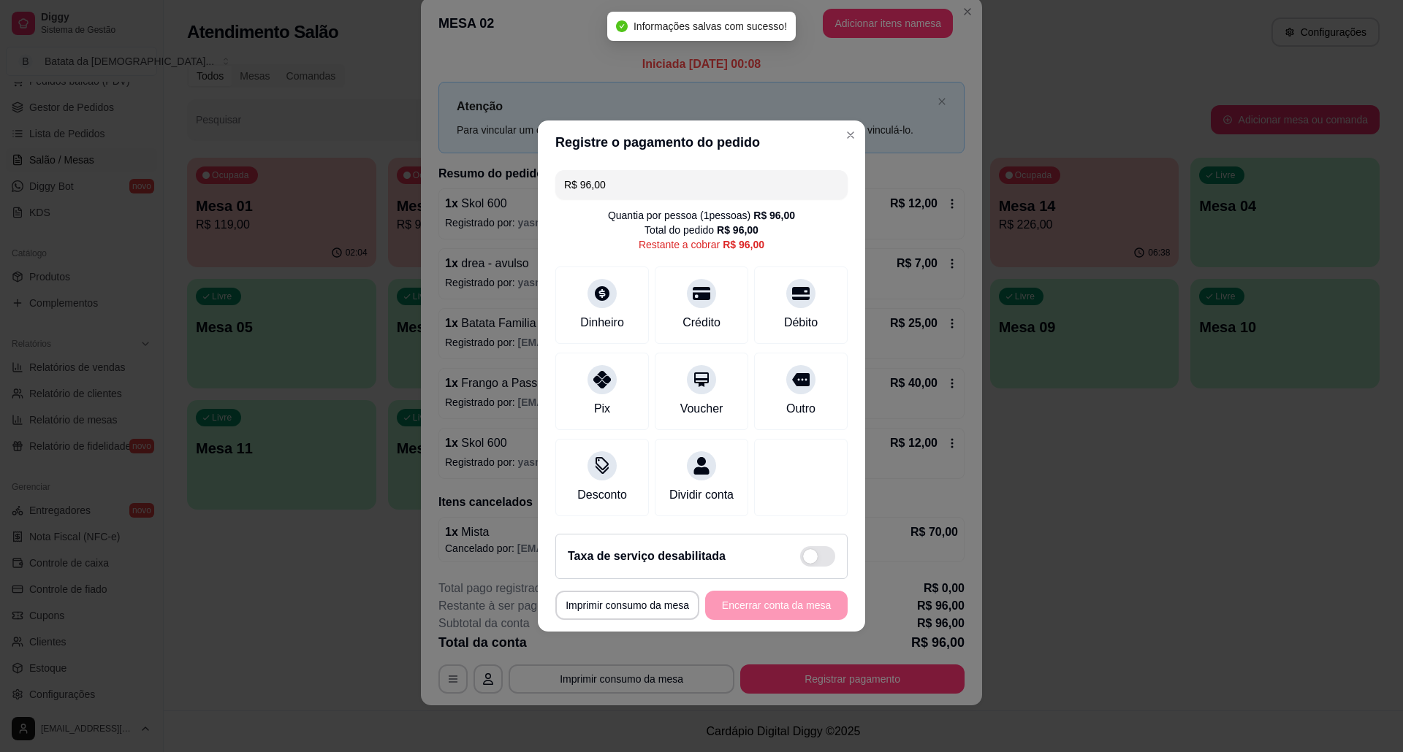
type input "R$ 96,00"
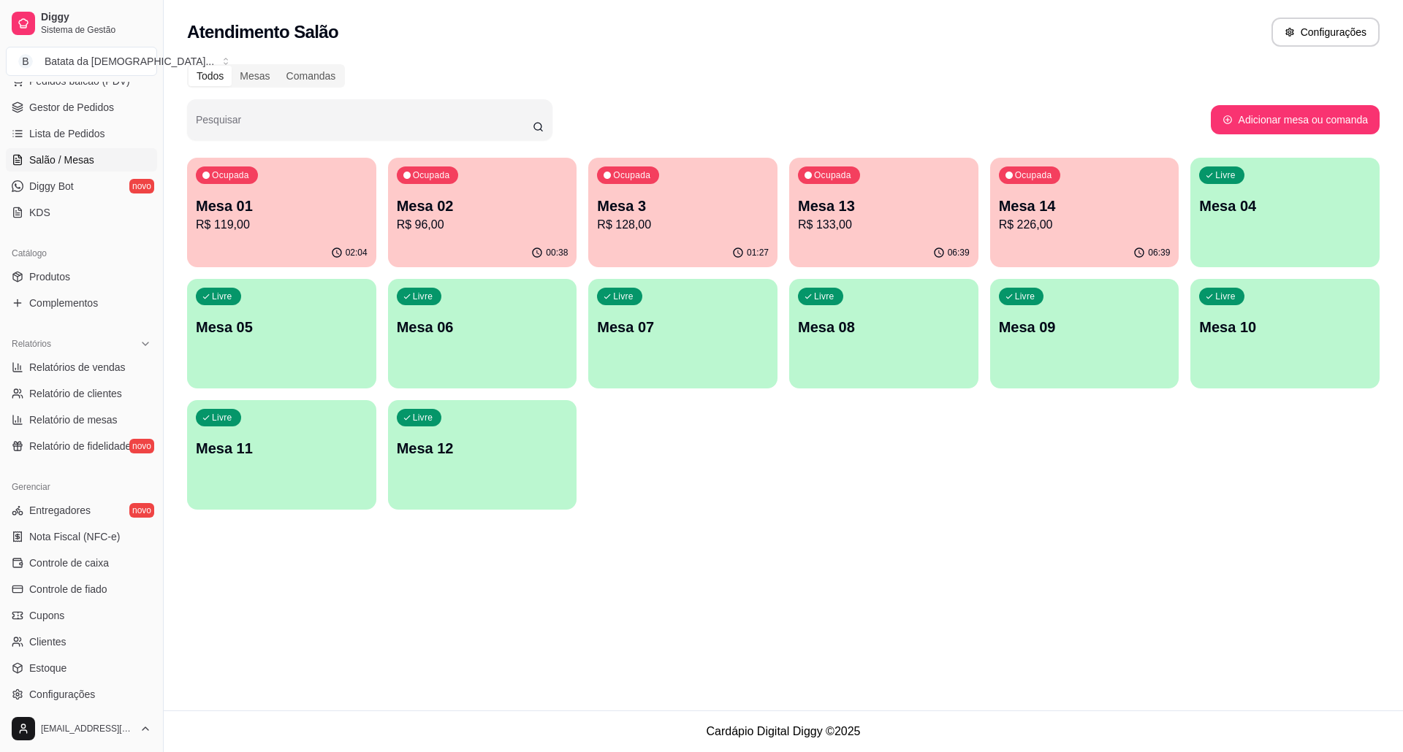
click at [325, 209] on p "Mesa 01" at bounding box center [282, 206] width 172 height 20
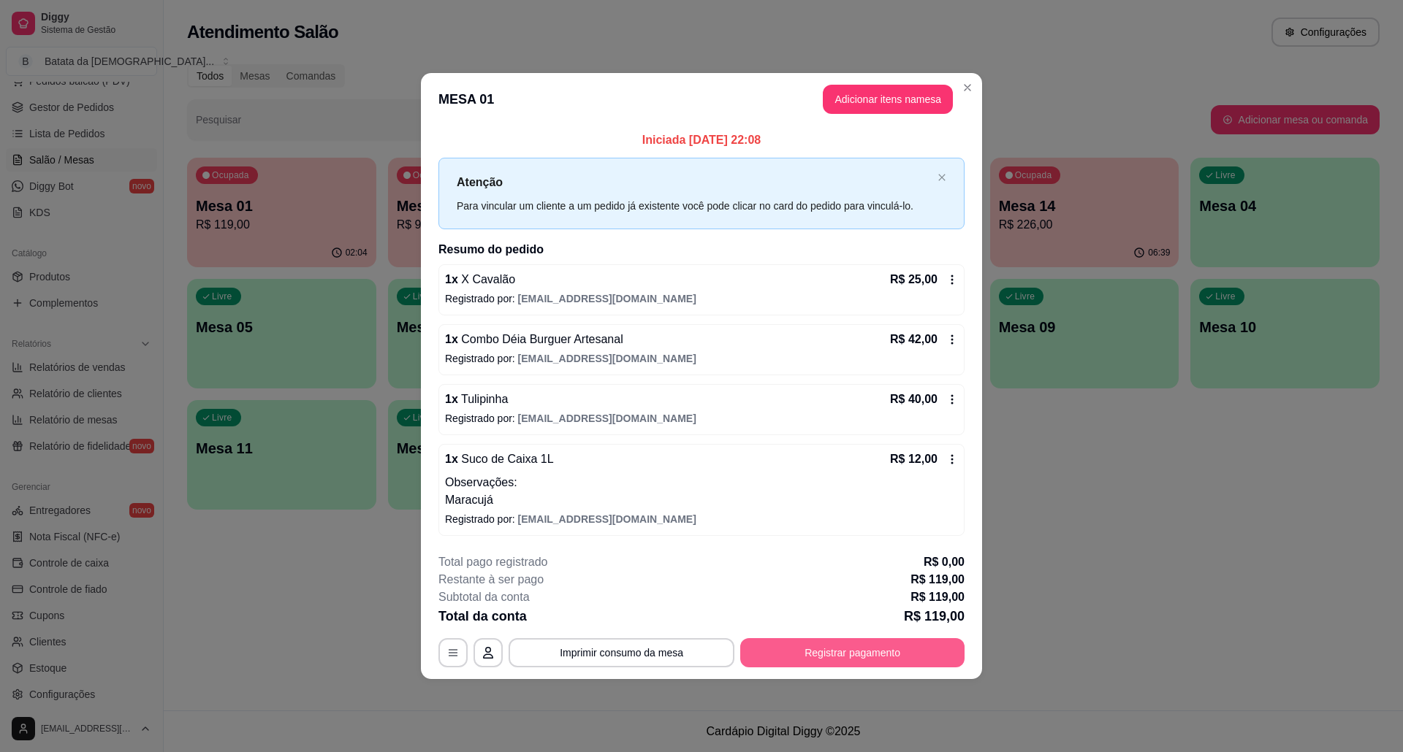
click at [816, 655] on button "Registrar pagamento" at bounding box center [852, 652] width 224 height 29
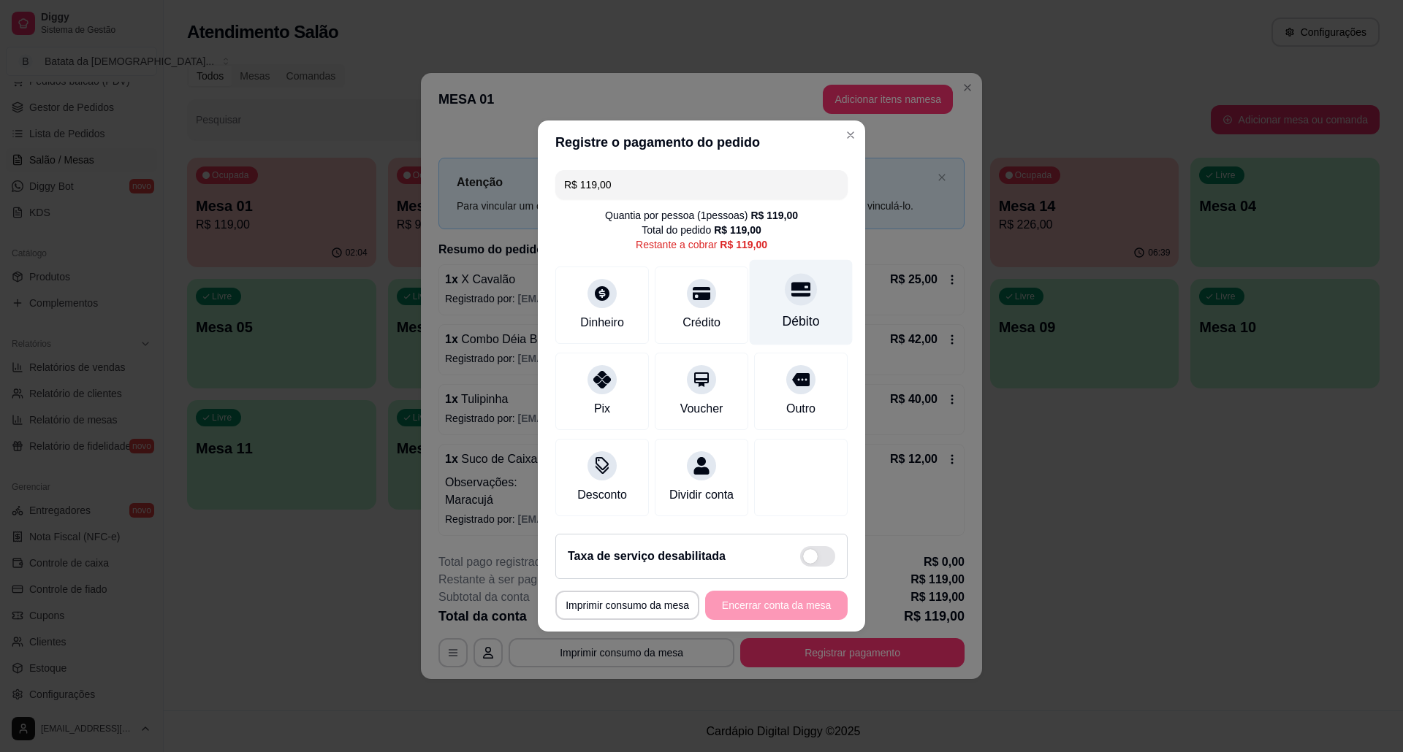
click at [810, 291] on div "Débito" at bounding box center [801, 302] width 103 height 85
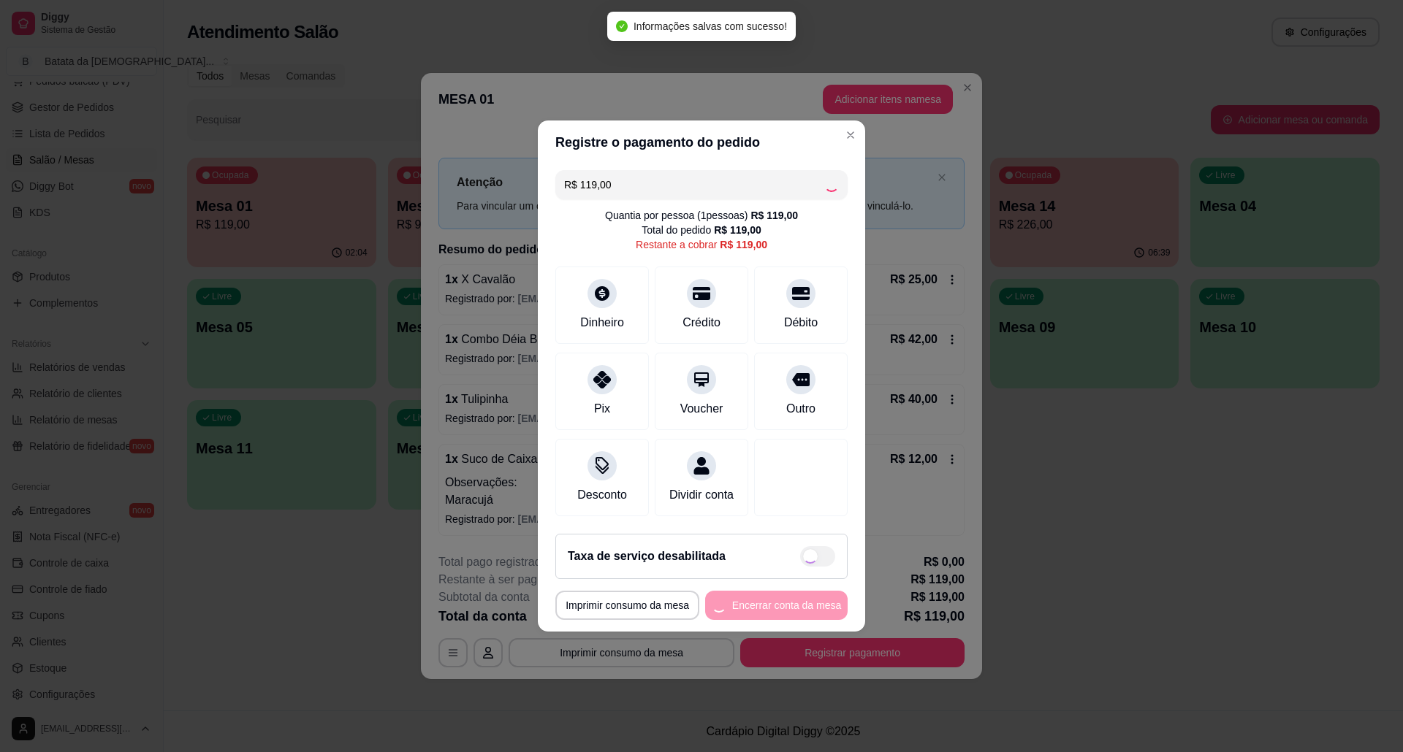
type input "R$ 0,00"
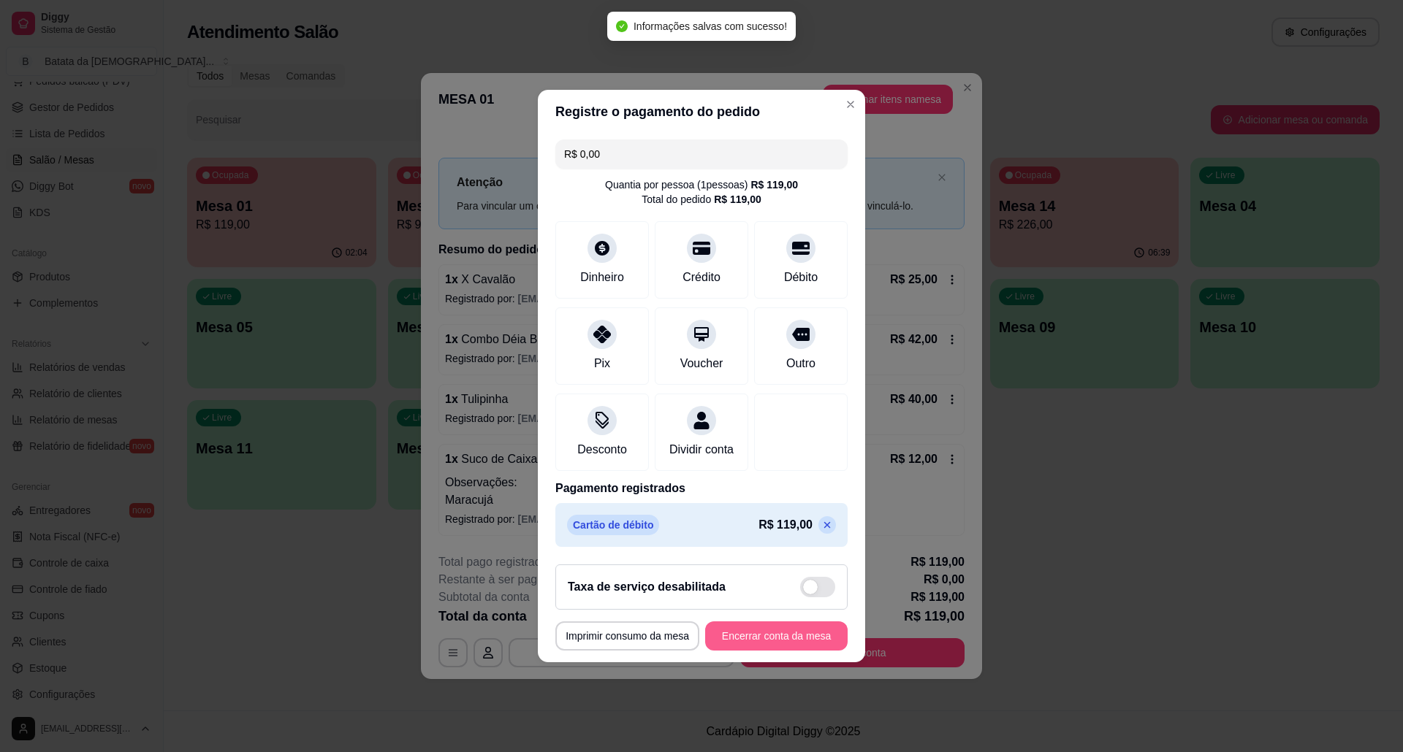
click at [798, 635] on button "Encerrar conta da mesa" at bounding box center [776, 636] width 142 height 29
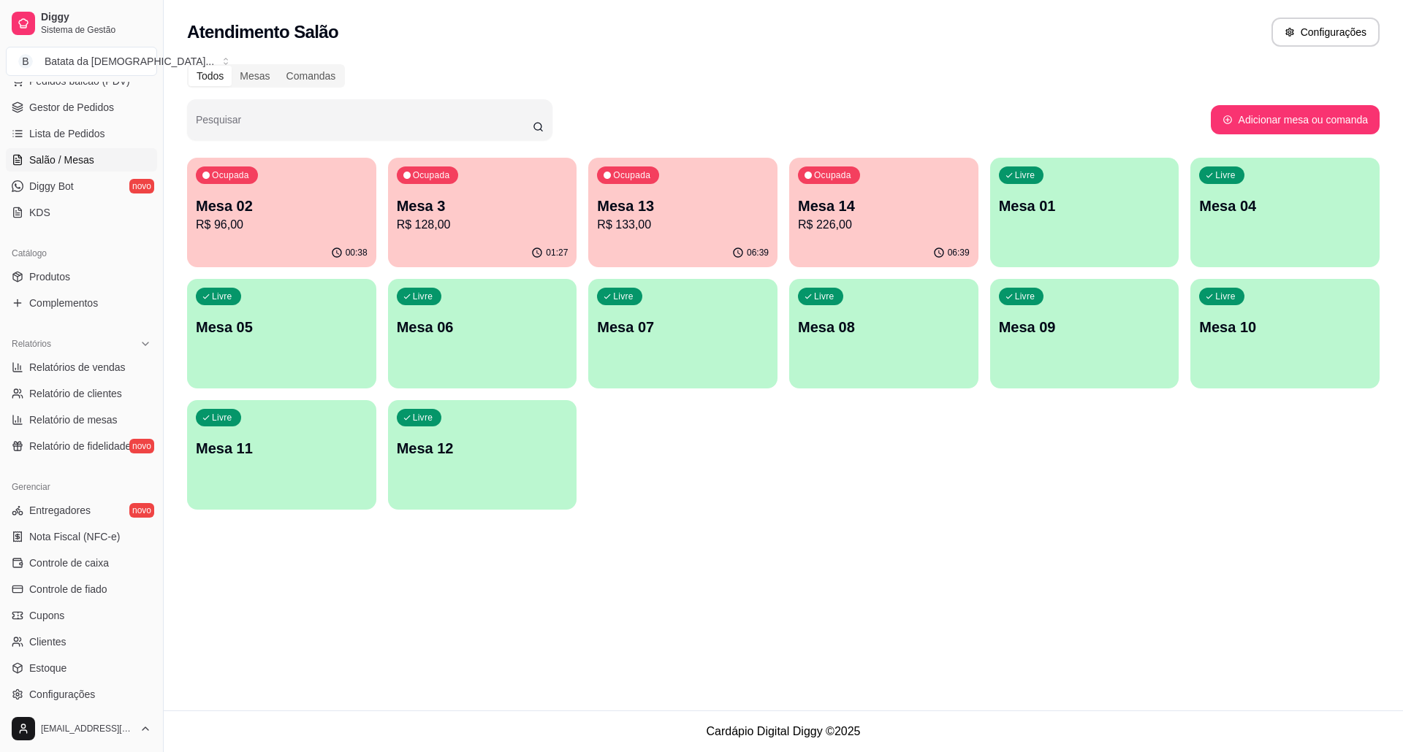
click at [530, 218] on p "R$ 128,00" at bounding box center [483, 225] width 172 height 18
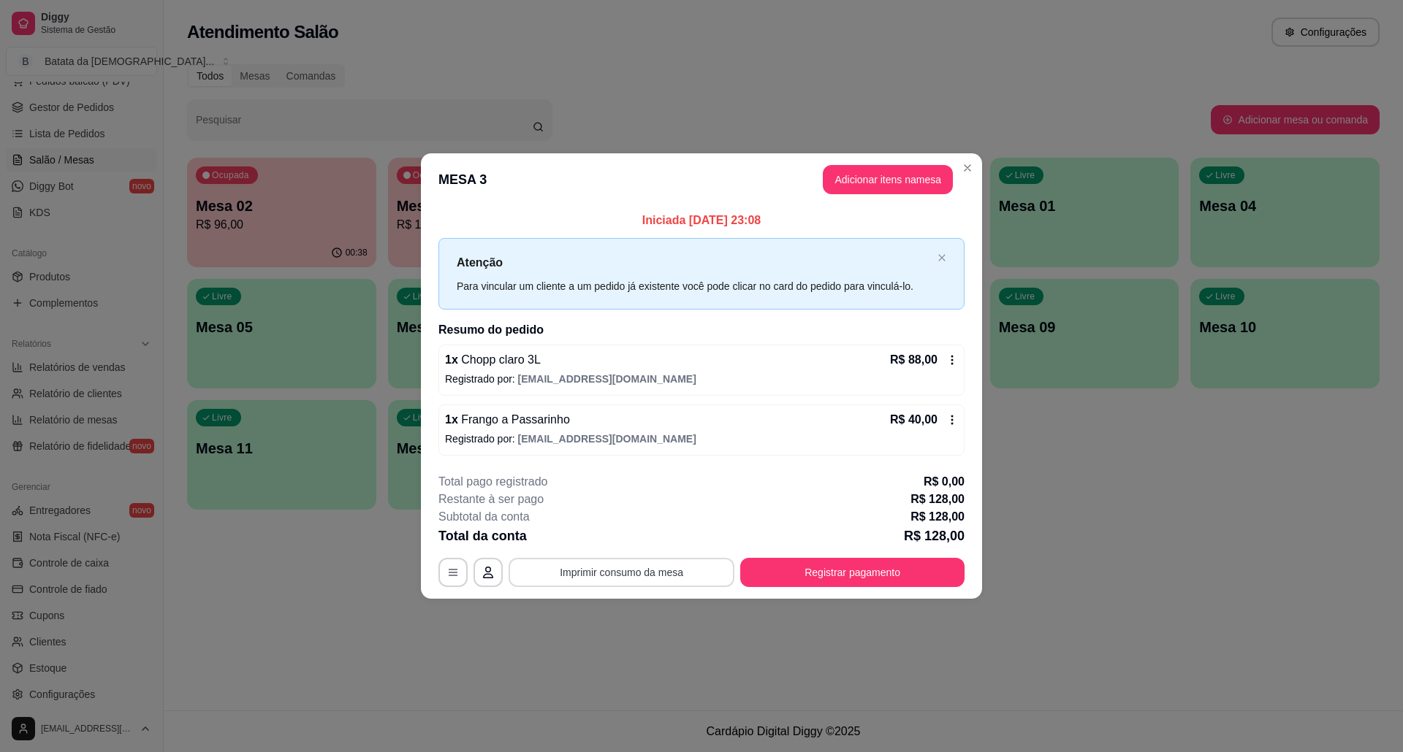
click at [663, 579] on button "Imprimir consumo da mesa" at bounding box center [621, 572] width 226 height 29
click at [903, 564] on button "Registrar pagamento" at bounding box center [853, 572] width 218 height 28
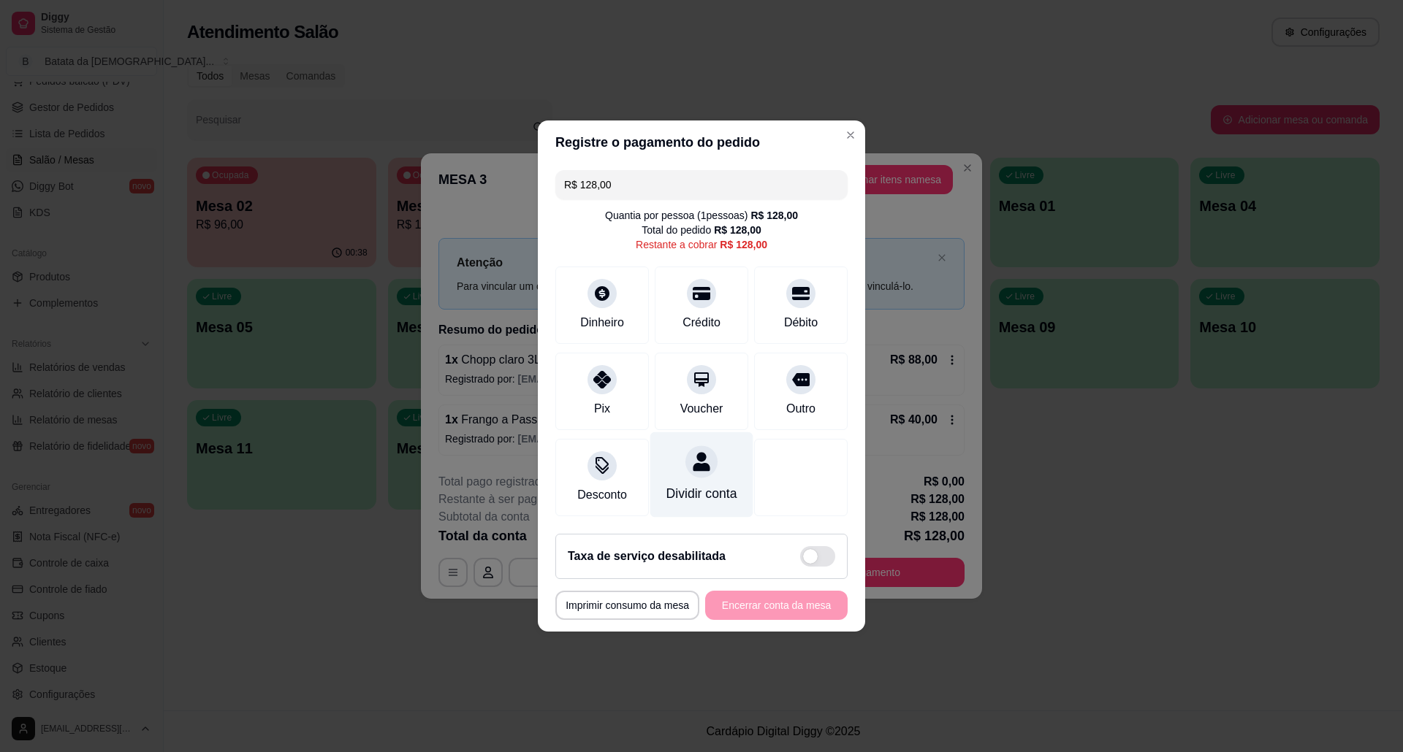
click at [702, 451] on div at bounding box center [701, 462] width 32 height 32
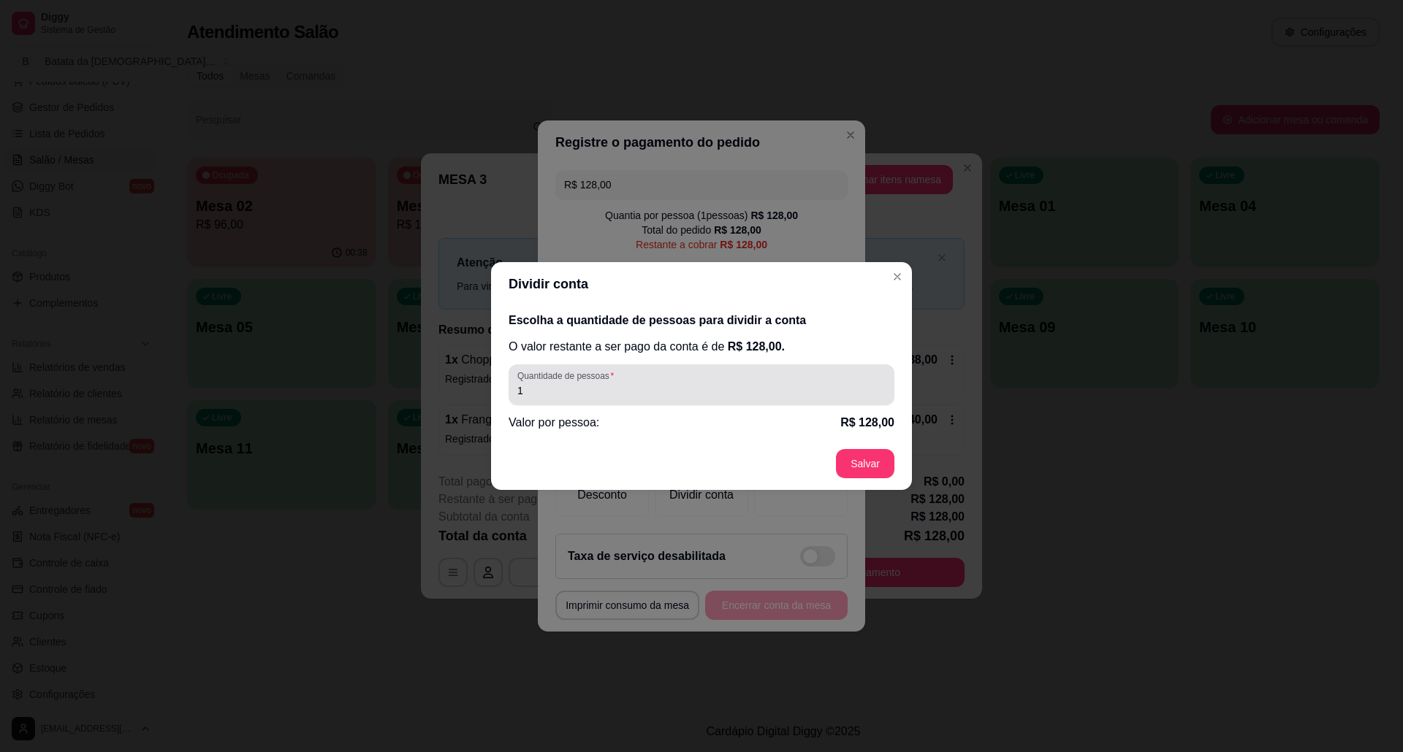
click at [618, 378] on div "1" at bounding box center [701, 384] width 368 height 29
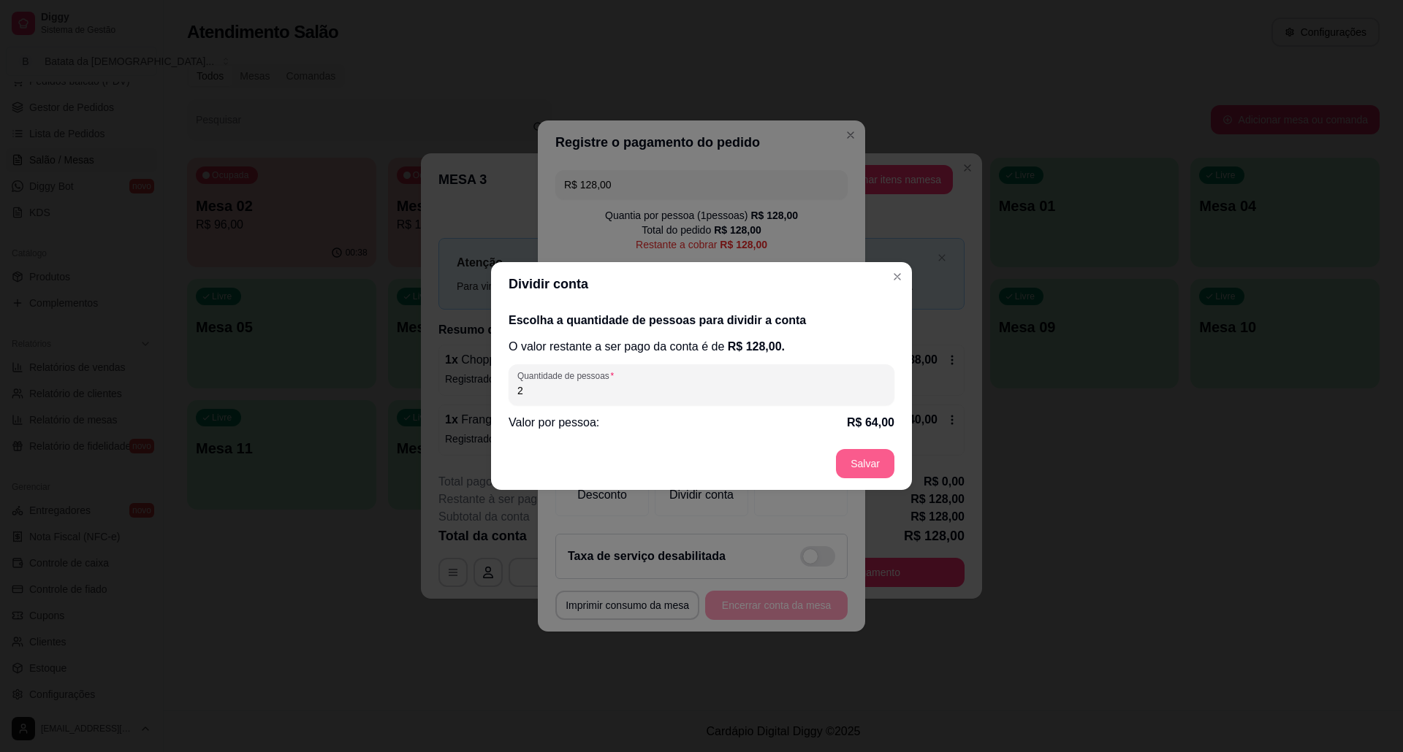
type input "2"
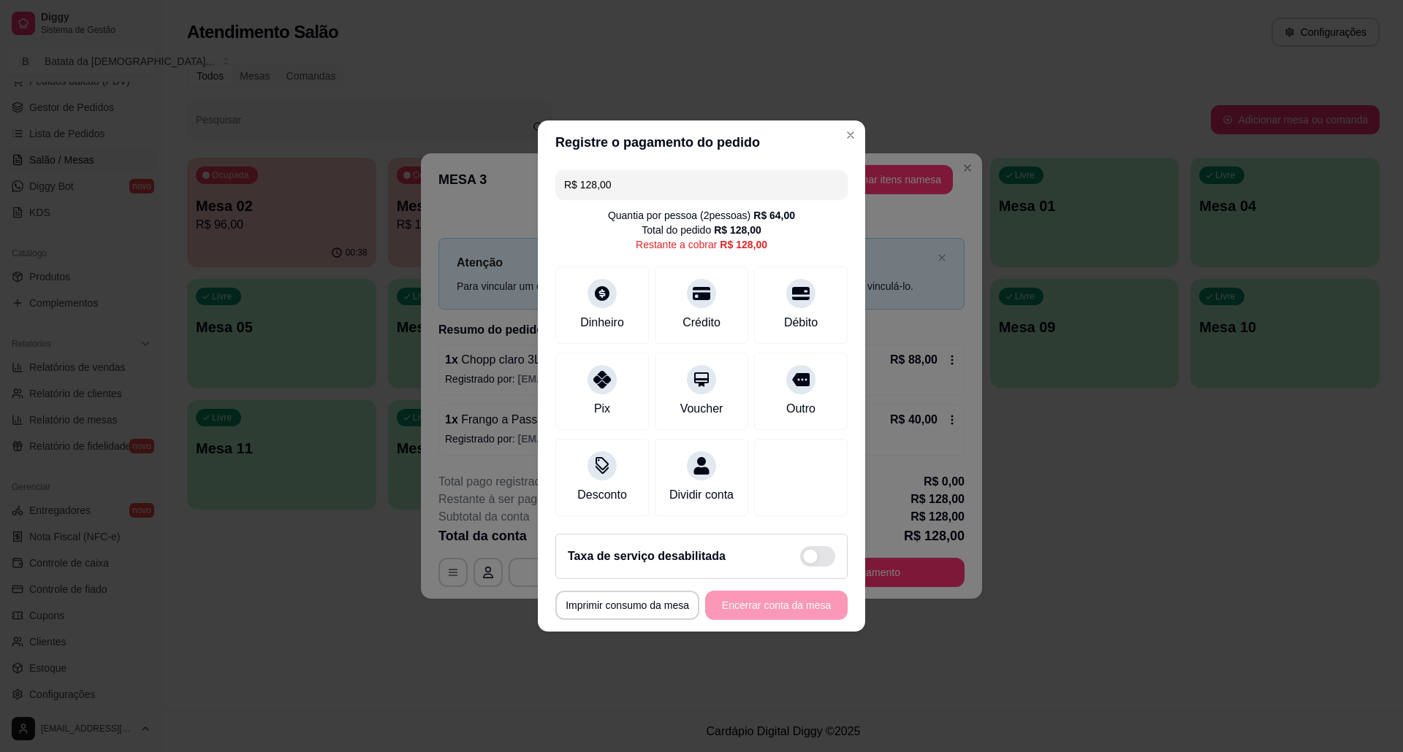
drag, startPoint x: 624, startPoint y: 174, endPoint x: 538, endPoint y: 159, distance: 87.4
click at [538, 164] on div "R$ 128,00 Quantia por pessoa ( 2 pessoas) R$ 64,00 Total do pedido R$ 128,00 Re…" at bounding box center [701, 343] width 327 height 358
click at [785, 291] on div at bounding box center [801, 289] width 32 height 32
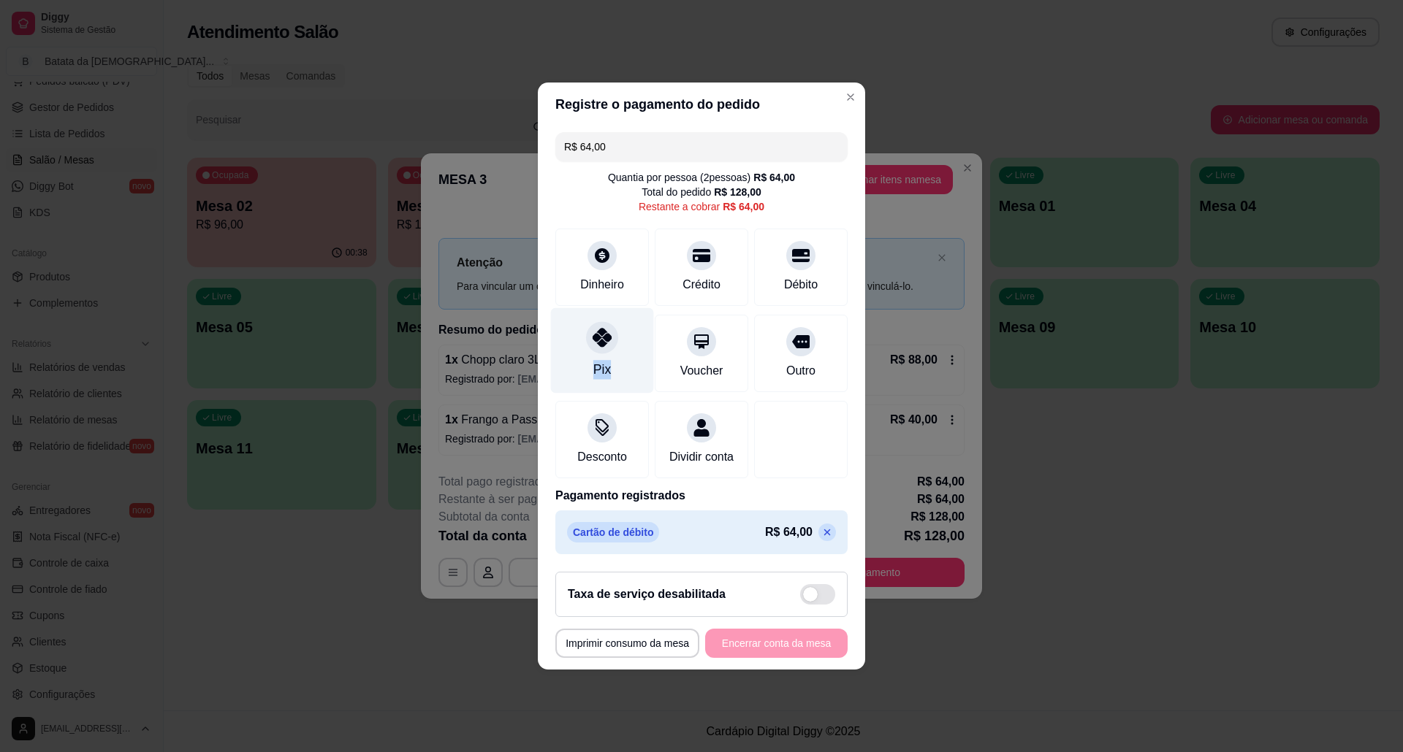
click at [618, 356] on div "Pix" at bounding box center [602, 350] width 103 height 85
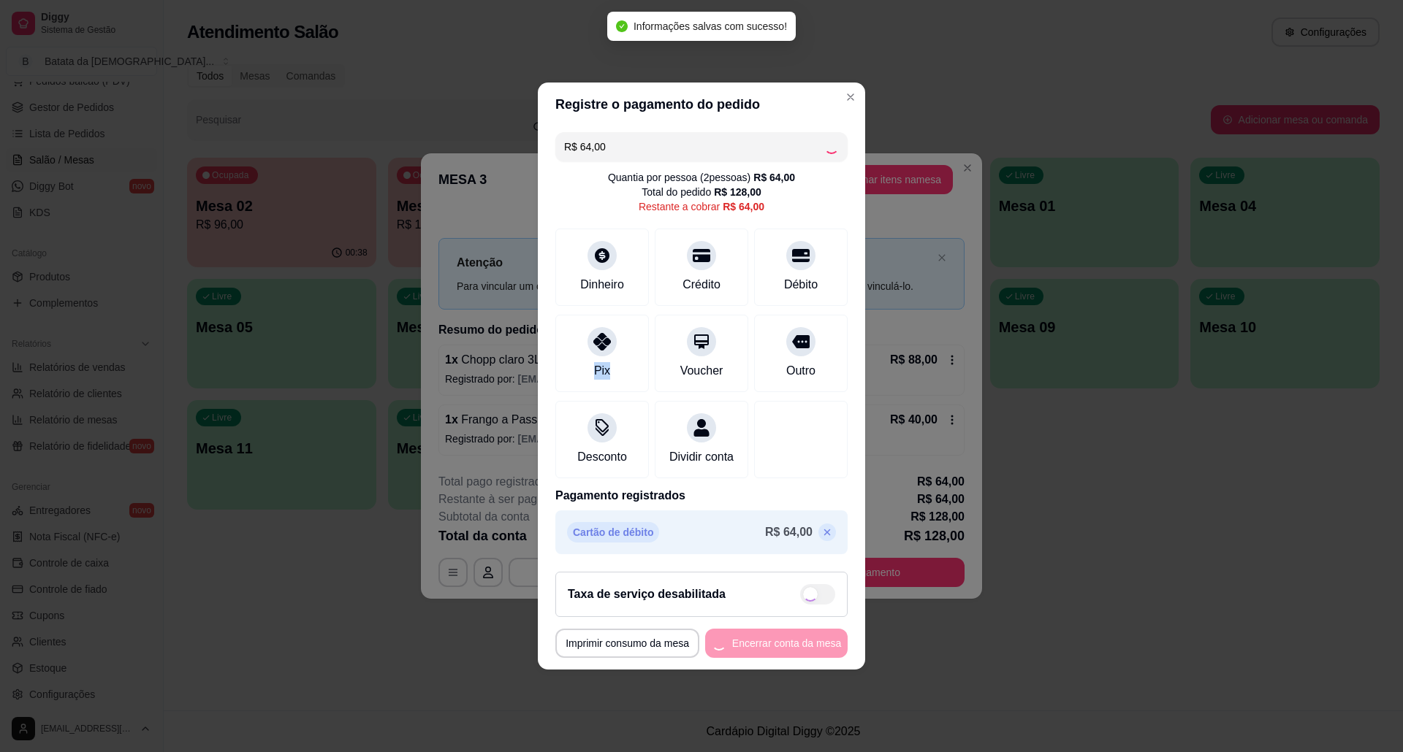
type input "R$ 0,00"
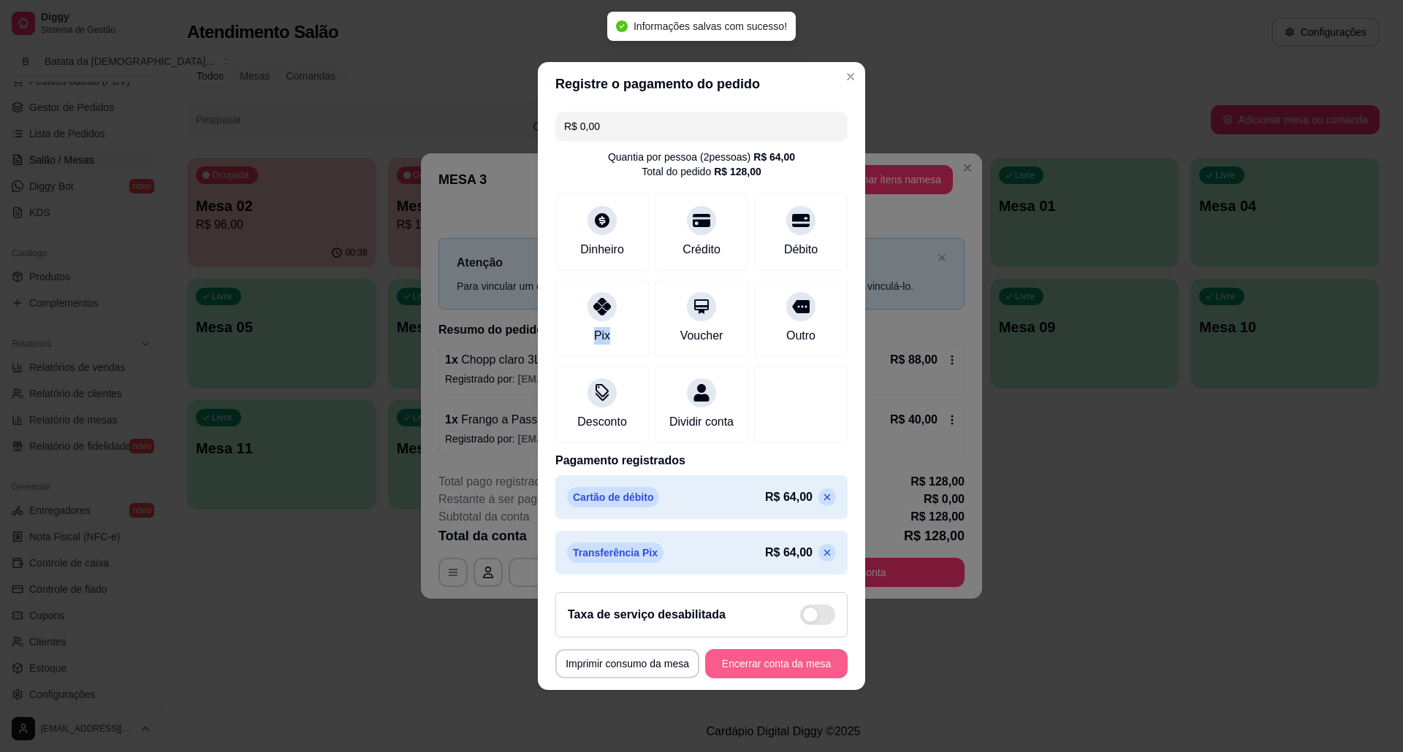
click at [748, 672] on button "Encerrar conta da mesa" at bounding box center [776, 663] width 142 height 29
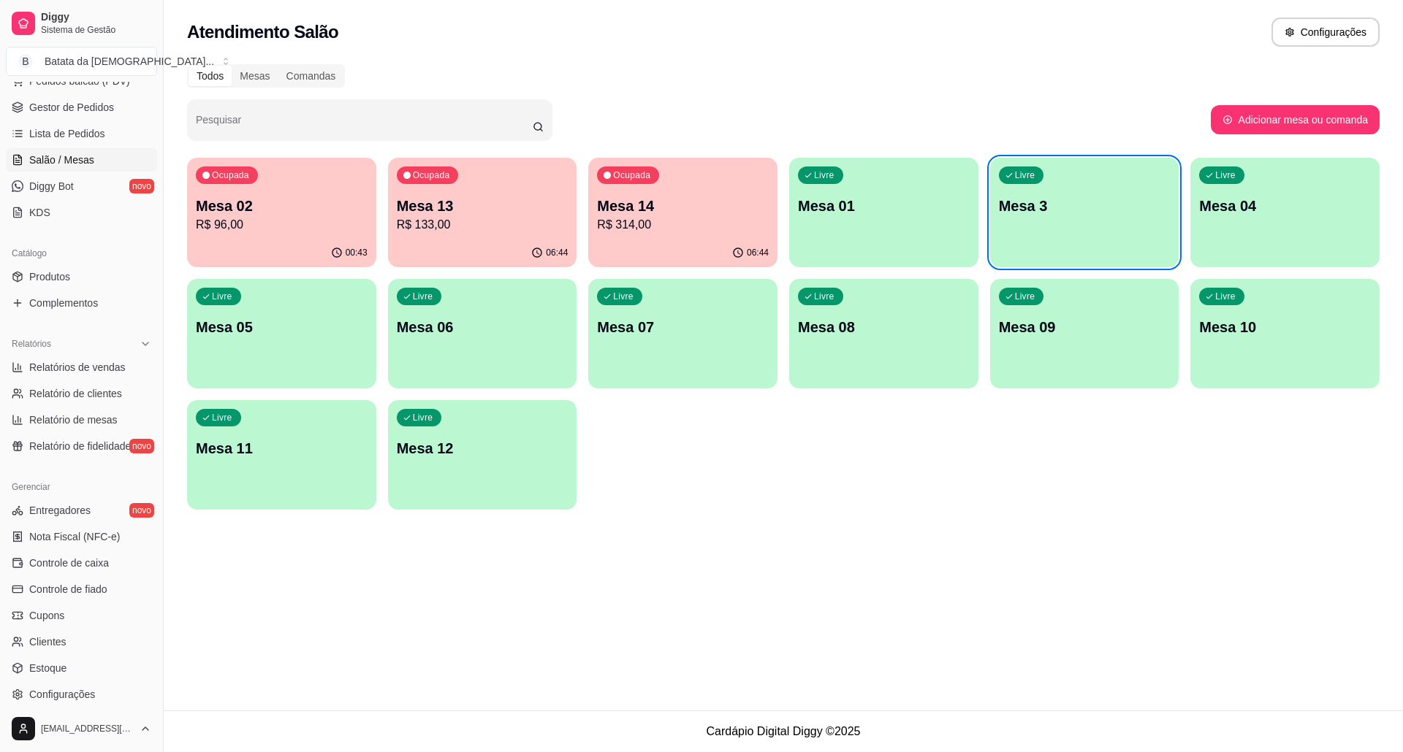
click at [272, 240] on div "00:43" at bounding box center [281, 253] width 189 height 28
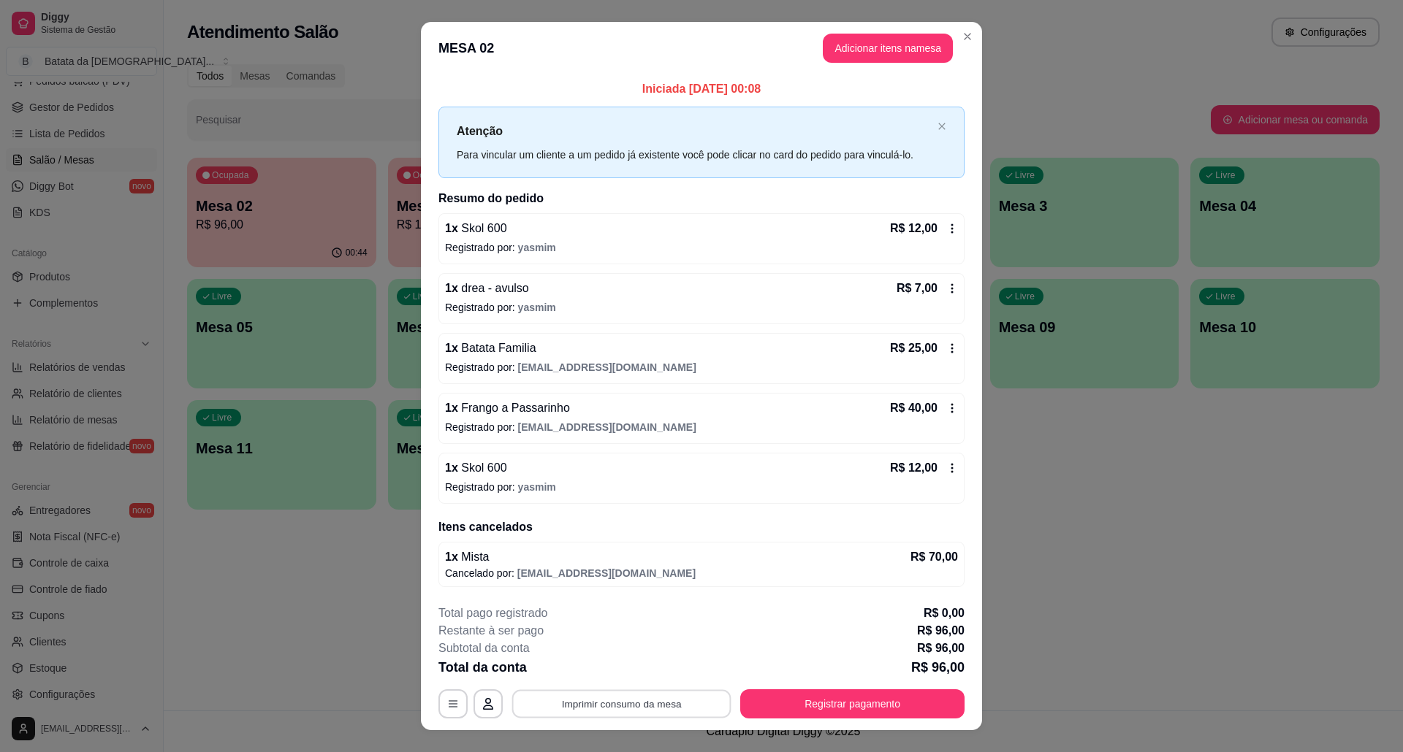
click at [641, 696] on button "Imprimir consumo da mesa" at bounding box center [621, 704] width 219 height 28
click at [766, 706] on button "Registrar pagamento" at bounding box center [852, 704] width 224 height 29
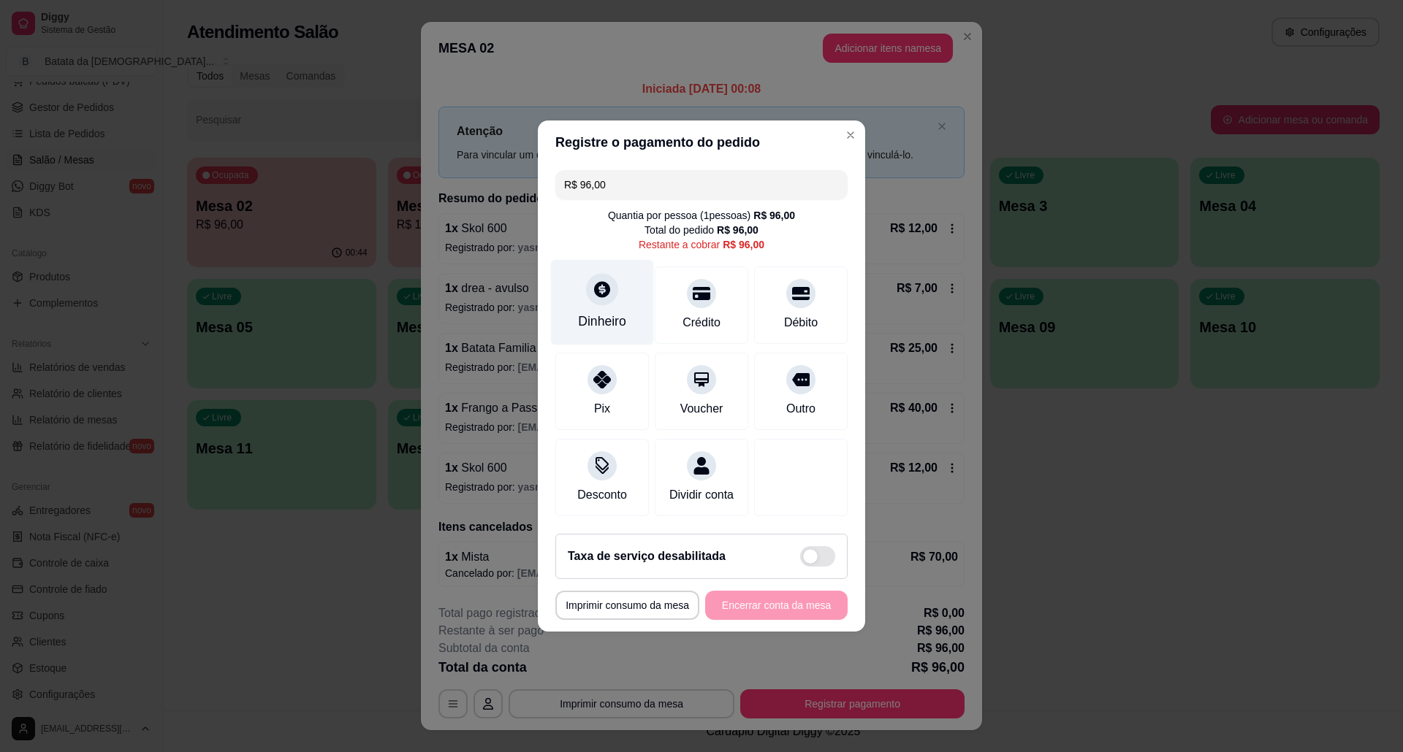
click at [595, 297] on div "Dinheiro" at bounding box center [602, 302] width 103 height 85
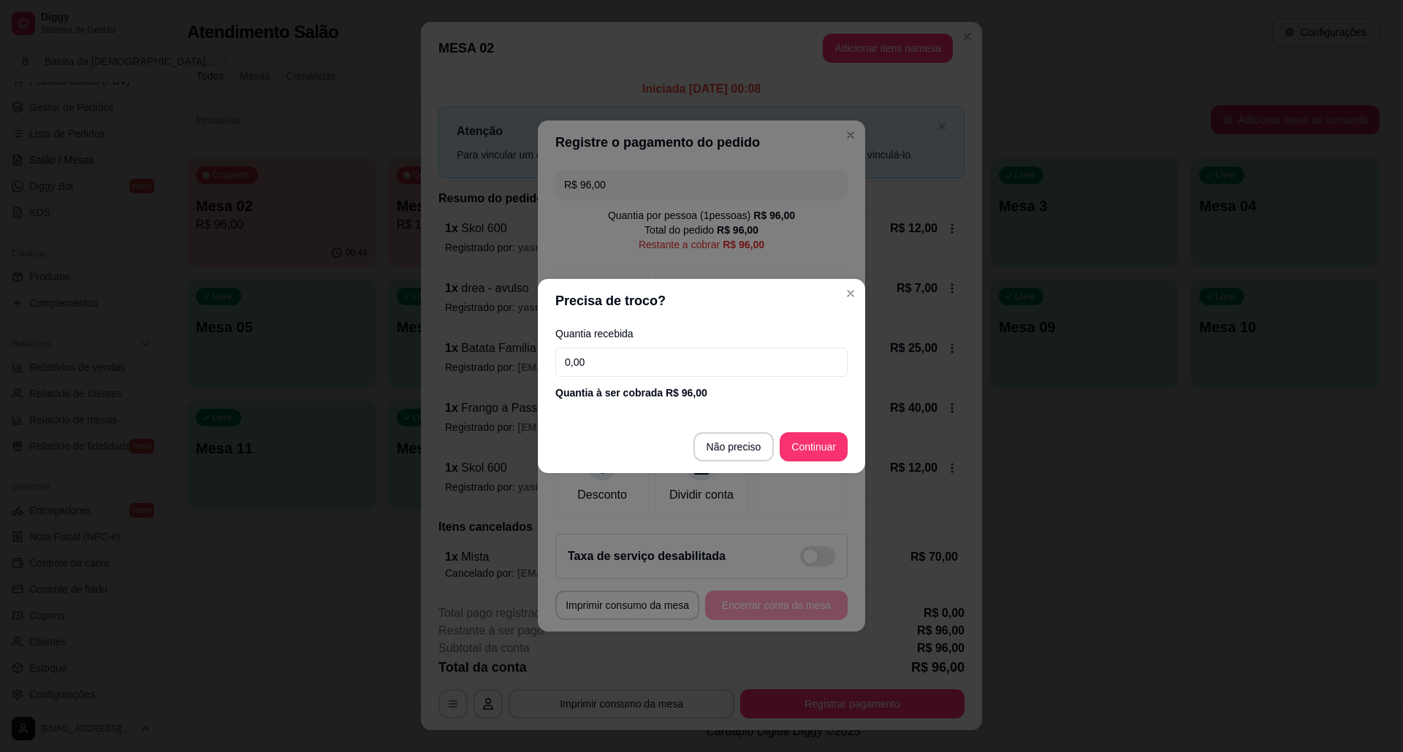
click at [603, 357] on input "0,00" at bounding box center [701, 362] width 292 height 29
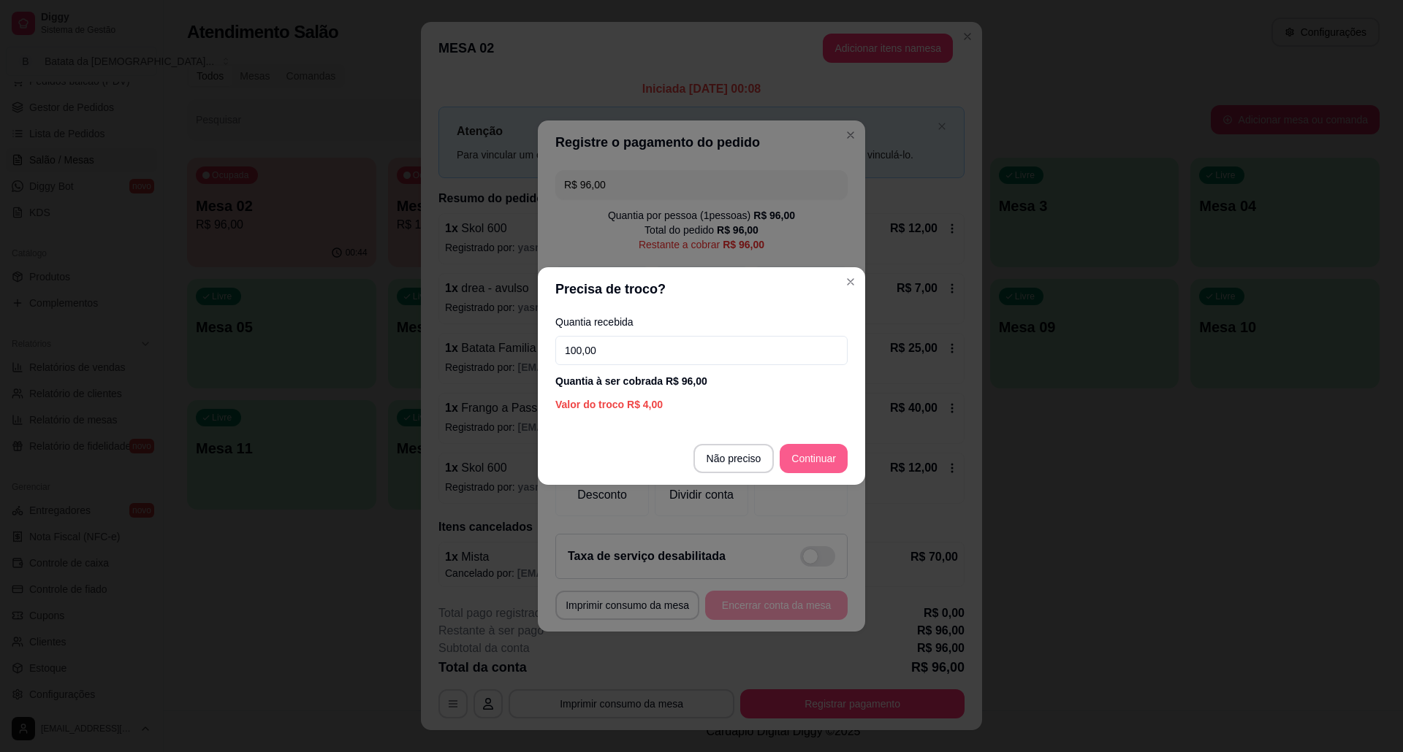
type input "100,00"
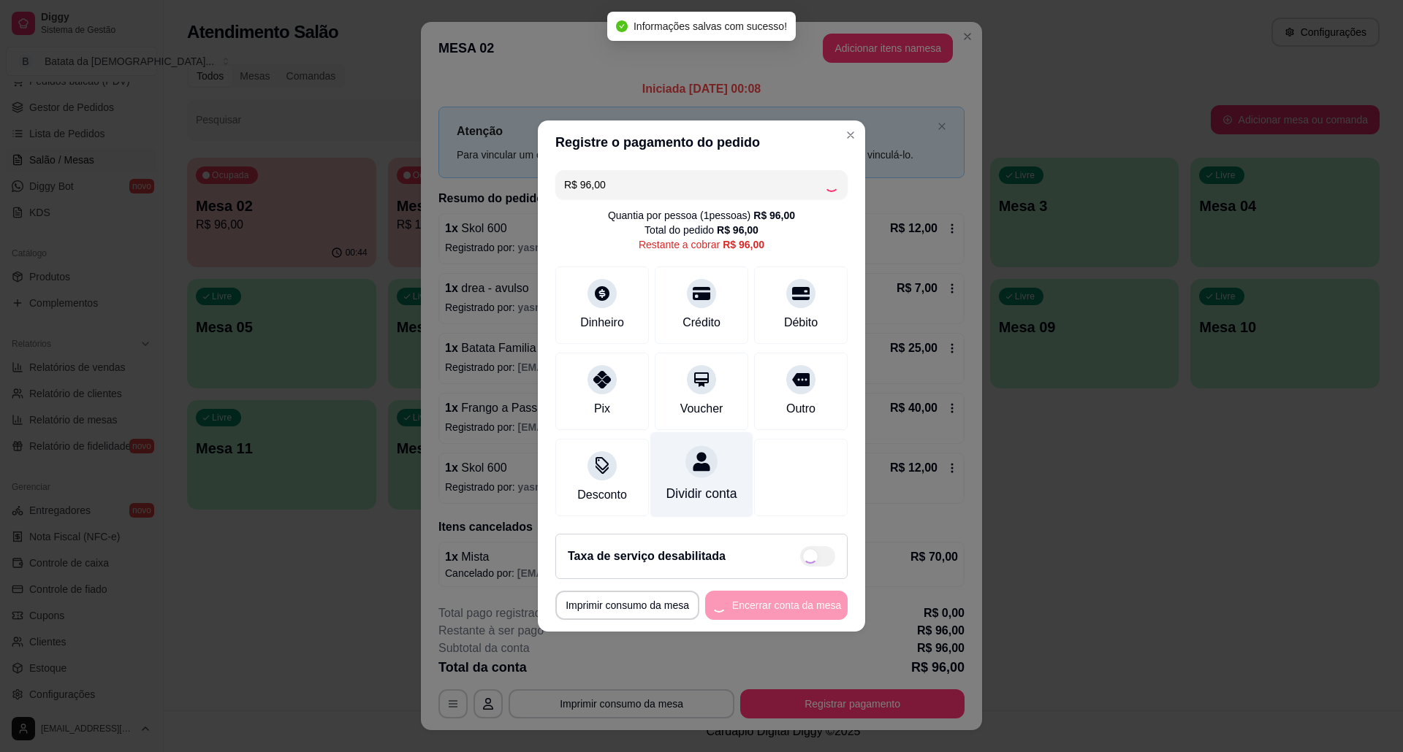
type input "R$ 0,00"
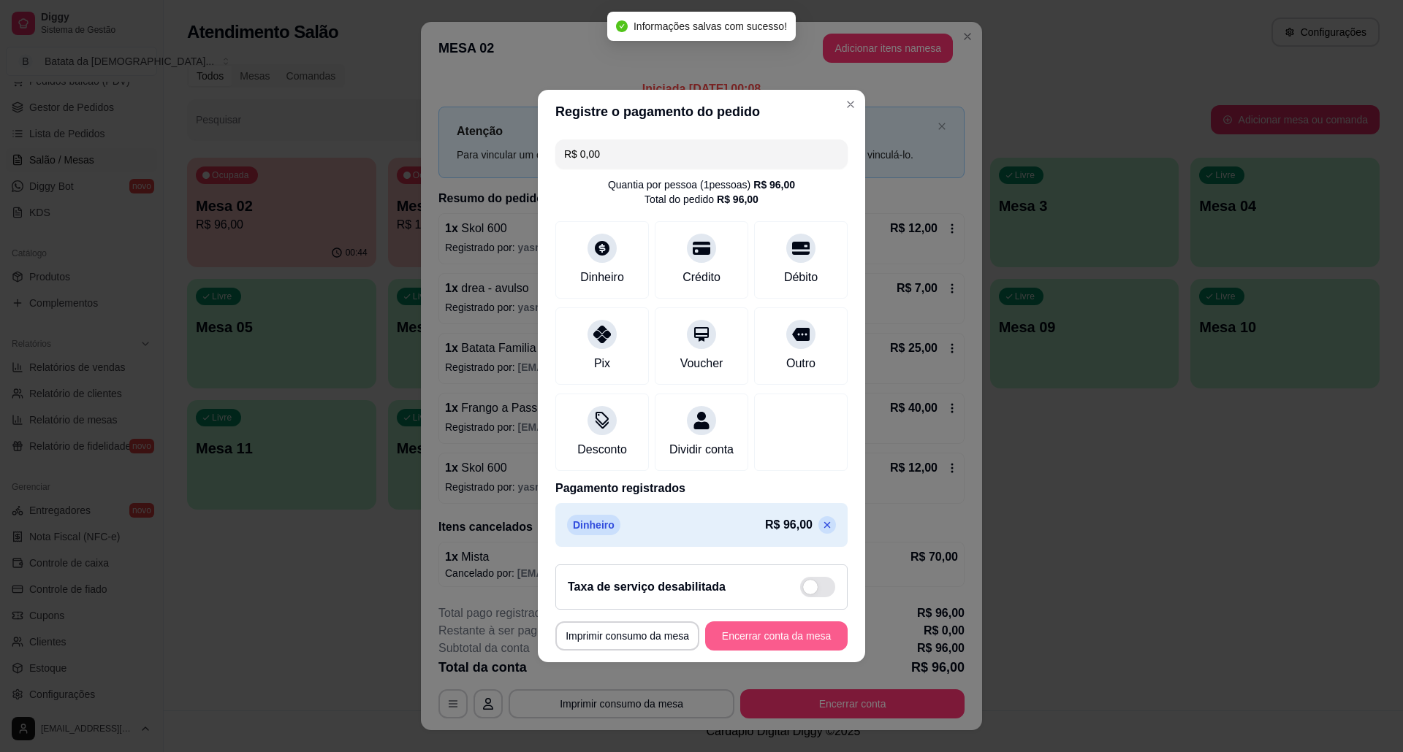
click at [775, 641] on button "Encerrar conta da mesa" at bounding box center [776, 636] width 142 height 29
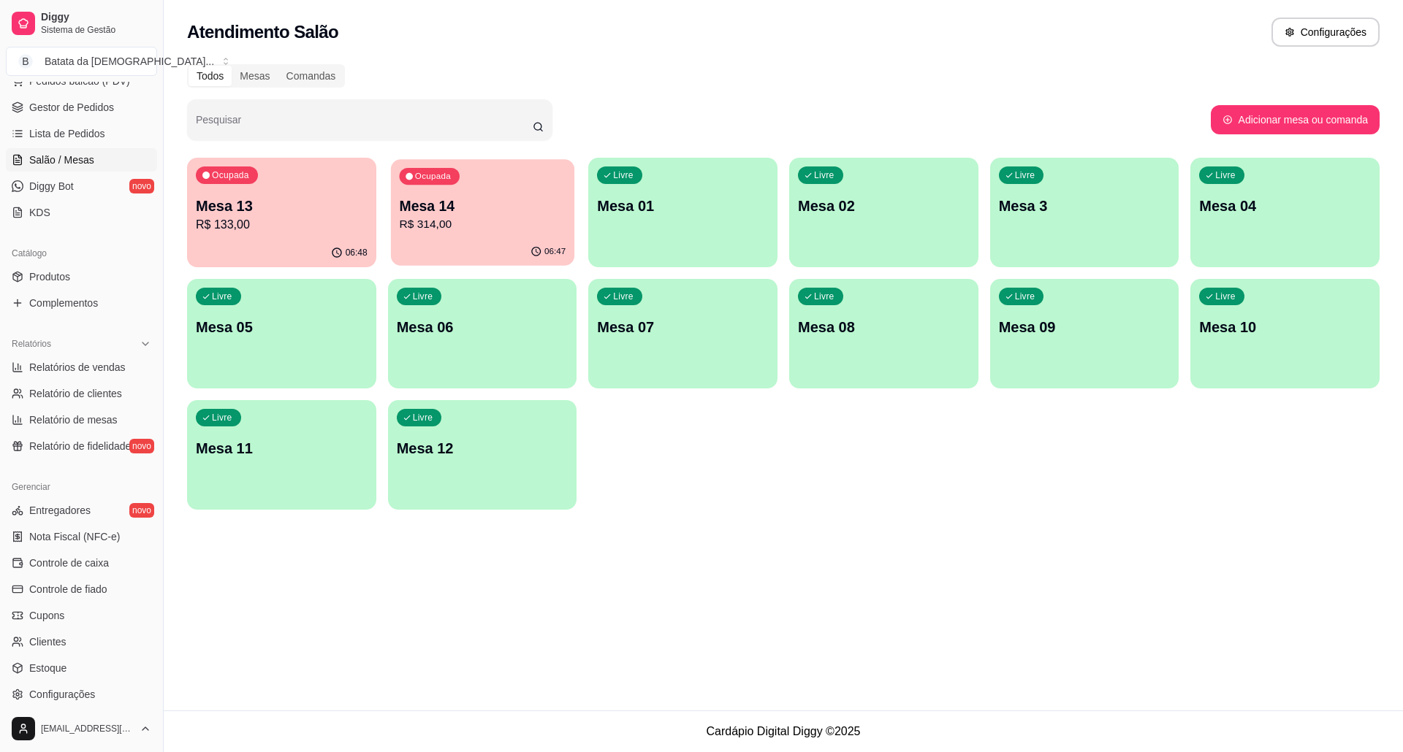
click at [510, 187] on div "Ocupada Mesa 14 R$ 314,00" at bounding box center [482, 198] width 183 height 79
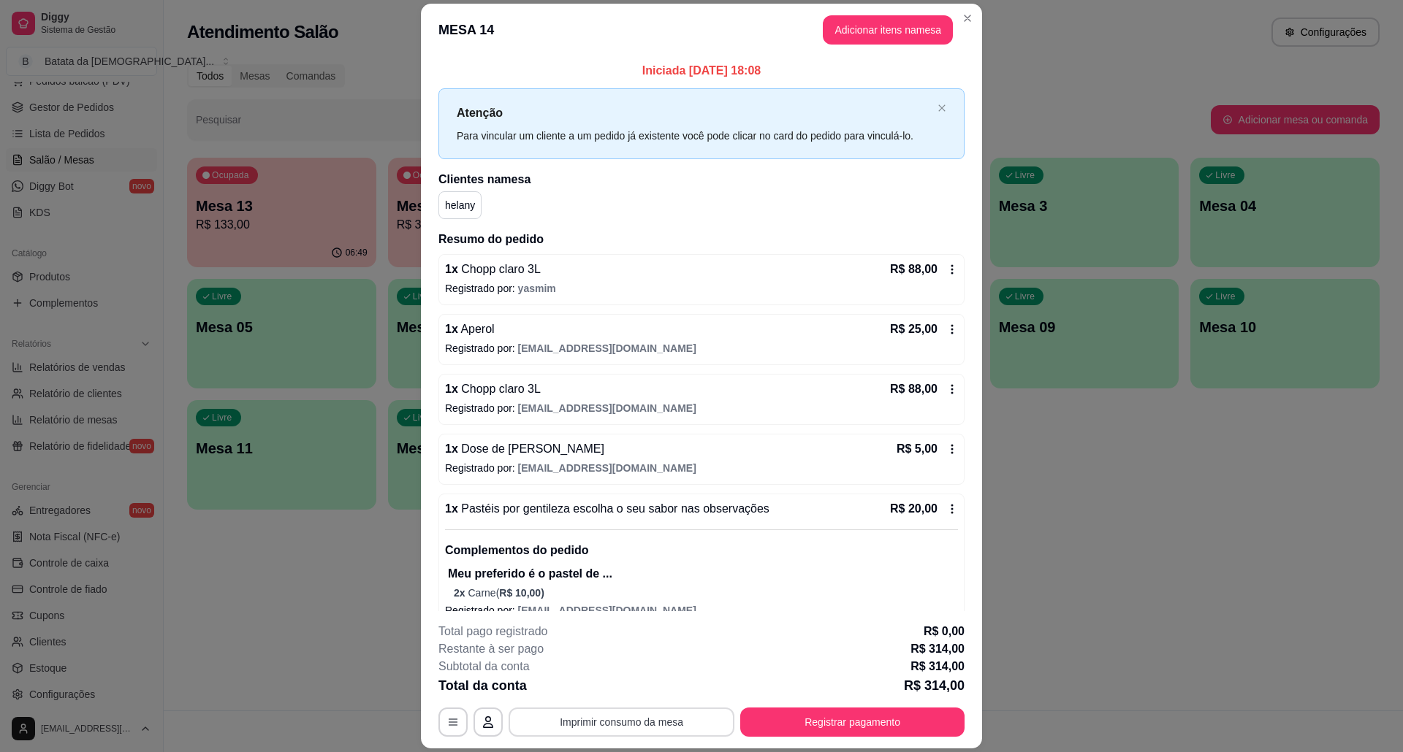
click at [582, 734] on button "Imprimir consumo da mesa" at bounding box center [621, 722] width 226 height 29
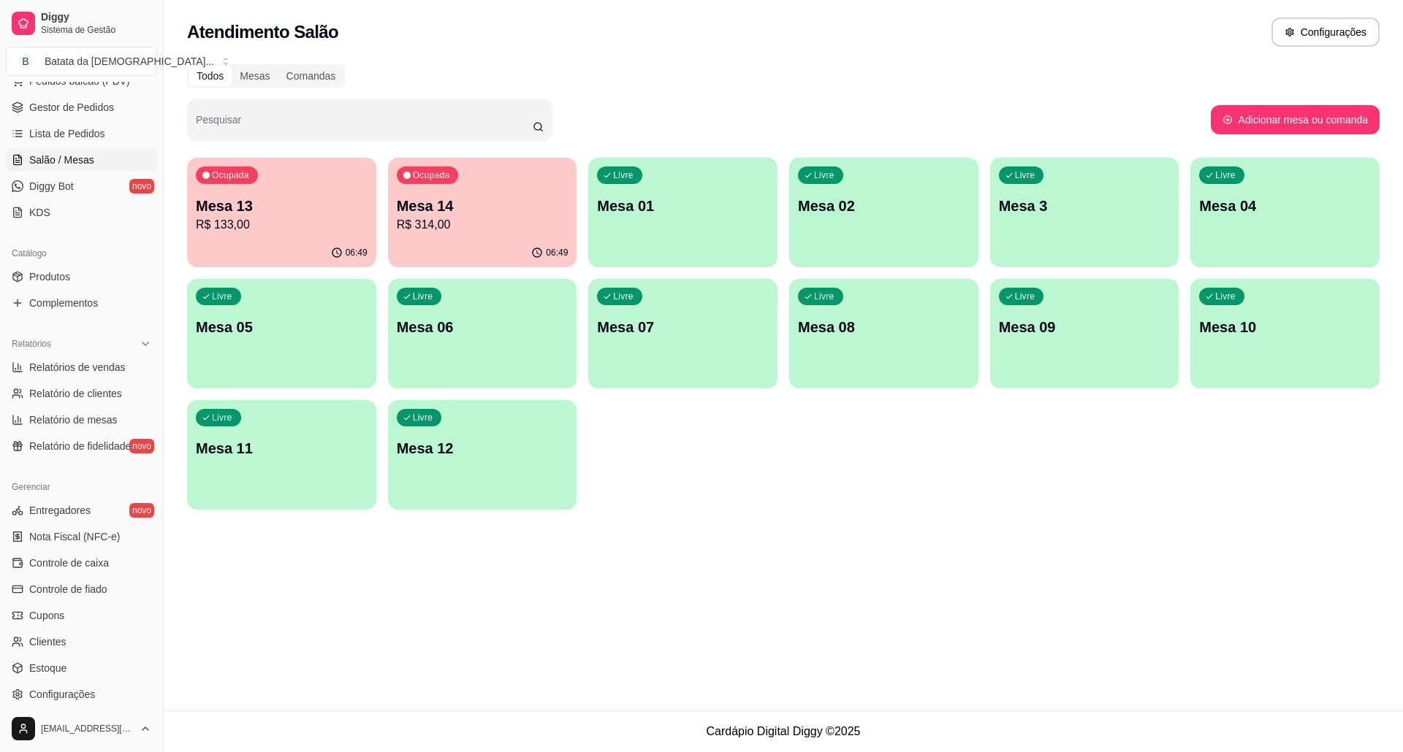
click at [332, 223] on p "R$ 133,00" at bounding box center [282, 225] width 172 height 18
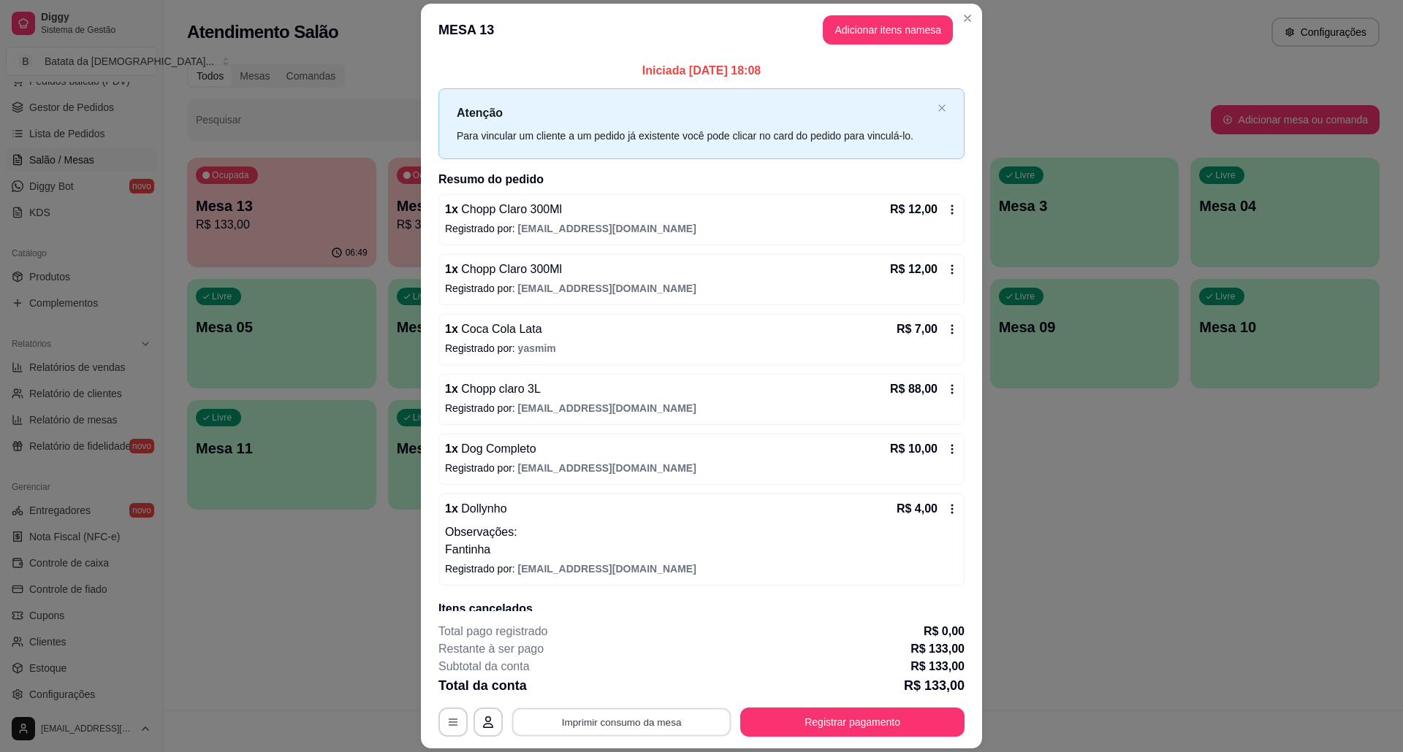
click at [667, 722] on button "Imprimir consumo da mesa" at bounding box center [621, 722] width 219 height 28
click at [945, 23] on header "MESA 13 Adicionar itens na mesa" at bounding box center [701, 30] width 561 height 53
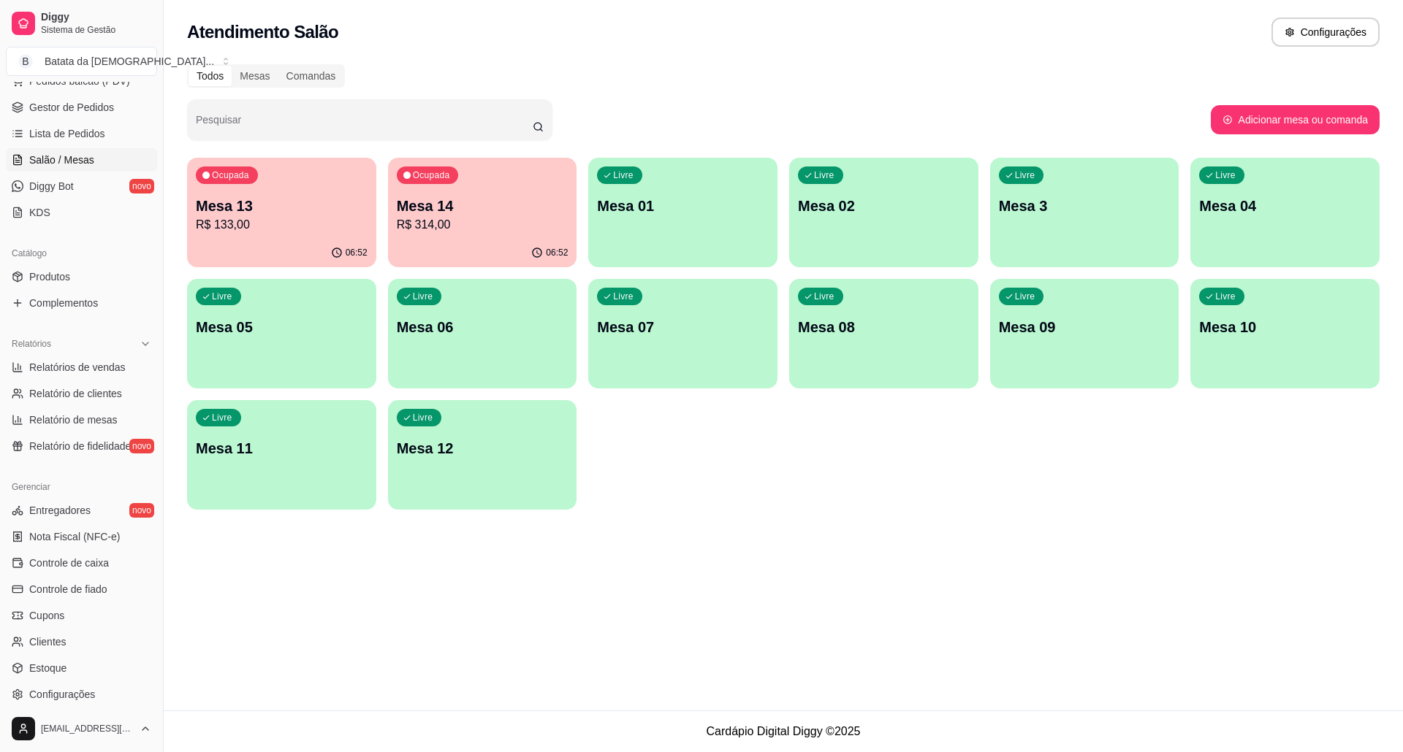
click at [513, 191] on div "Ocupada Mesa 14 R$ 314,00" at bounding box center [482, 198] width 189 height 81
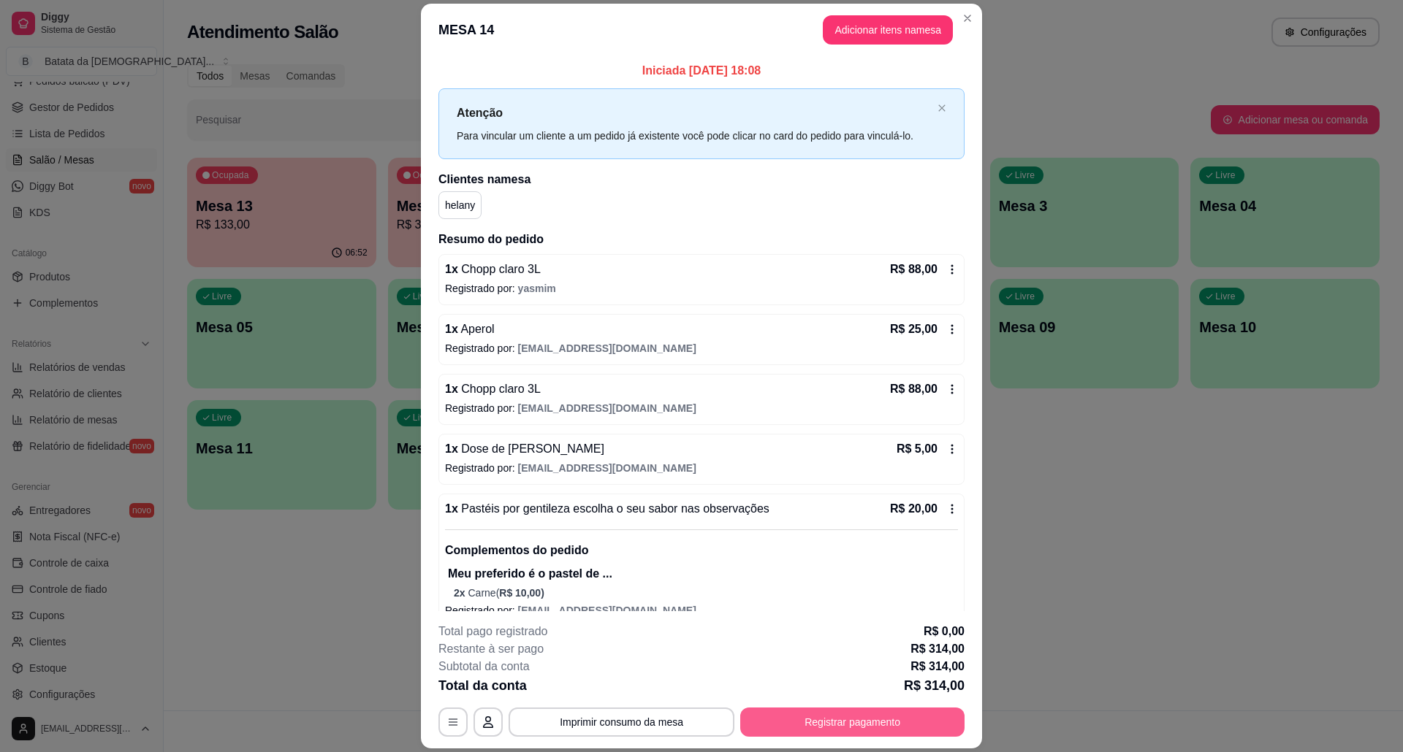
click at [815, 713] on button "Registrar pagamento" at bounding box center [852, 722] width 224 height 29
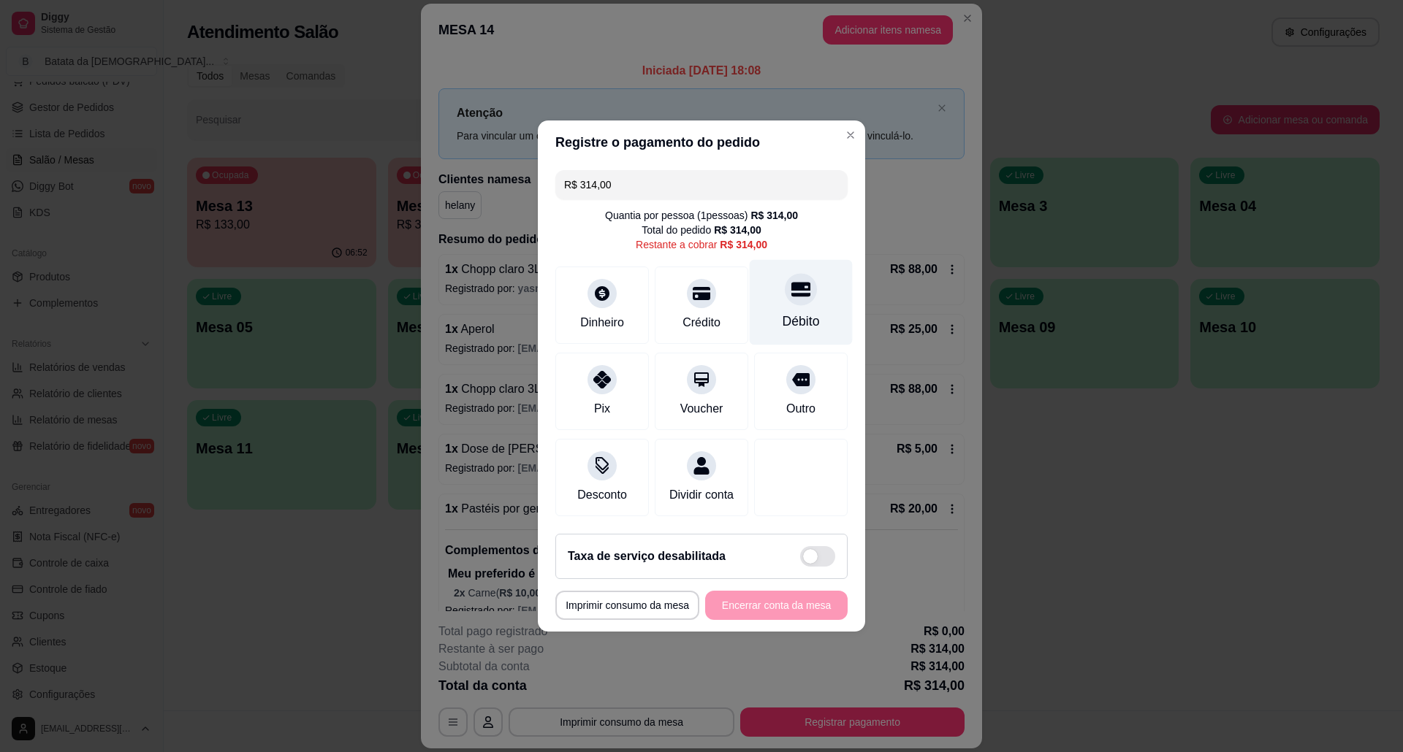
click at [798, 312] on div "Débito" at bounding box center [800, 321] width 37 height 19
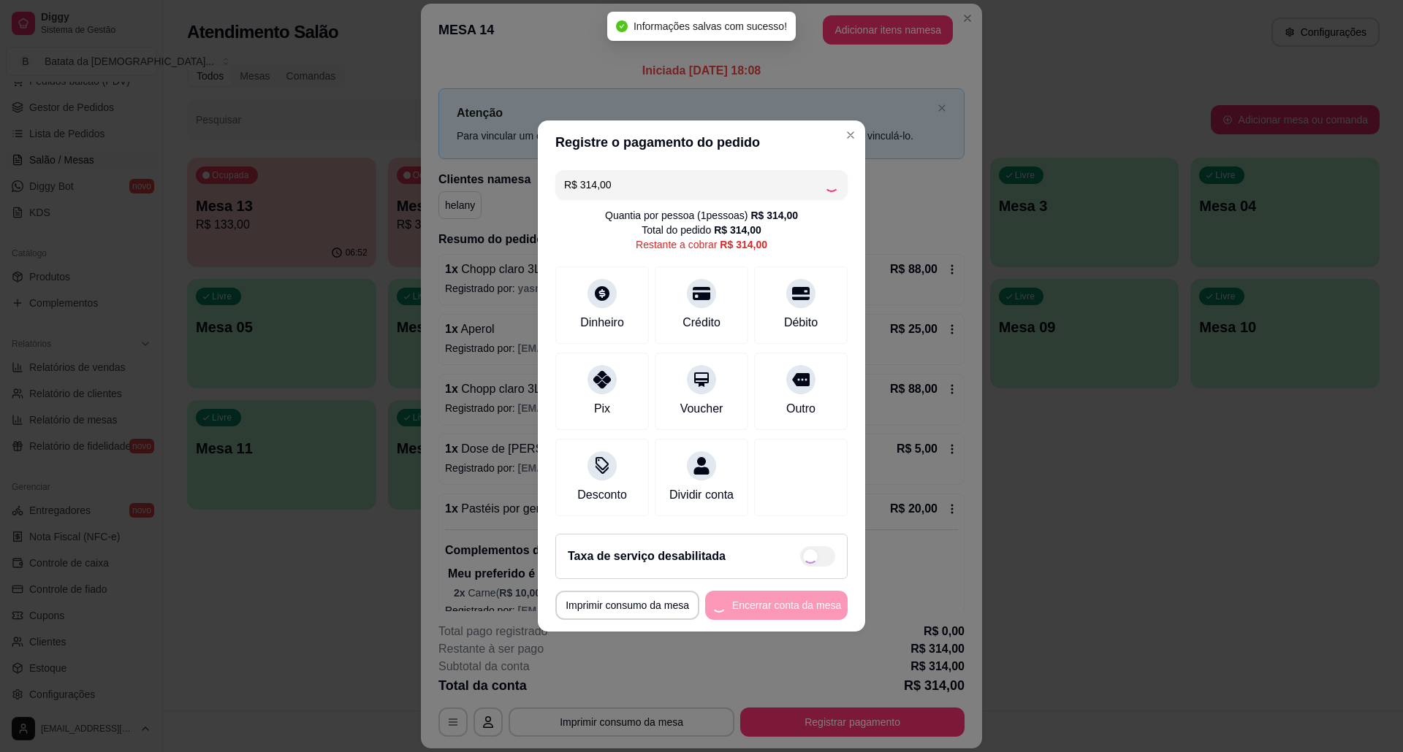
type input "R$ 0,00"
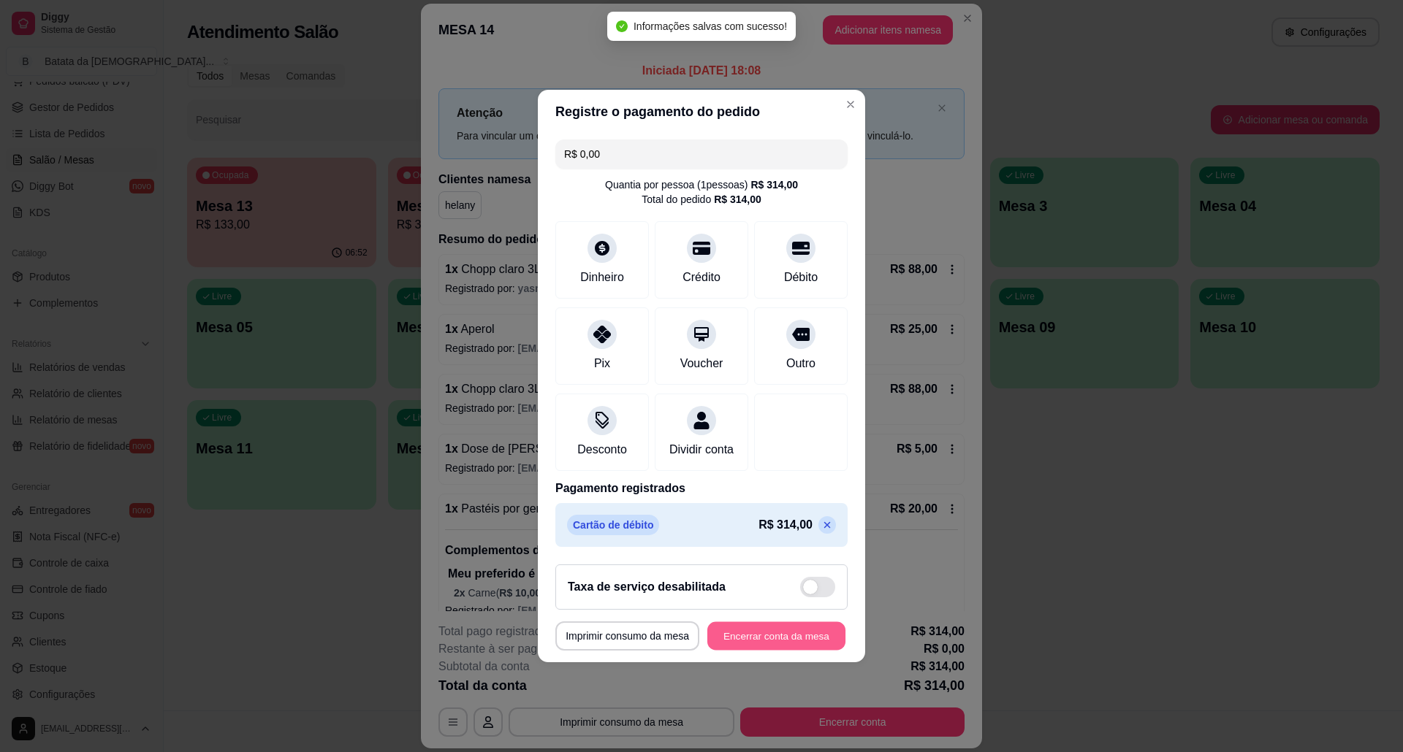
click at [777, 647] on button "Encerrar conta da mesa" at bounding box center [776, 636] width 138 height 28
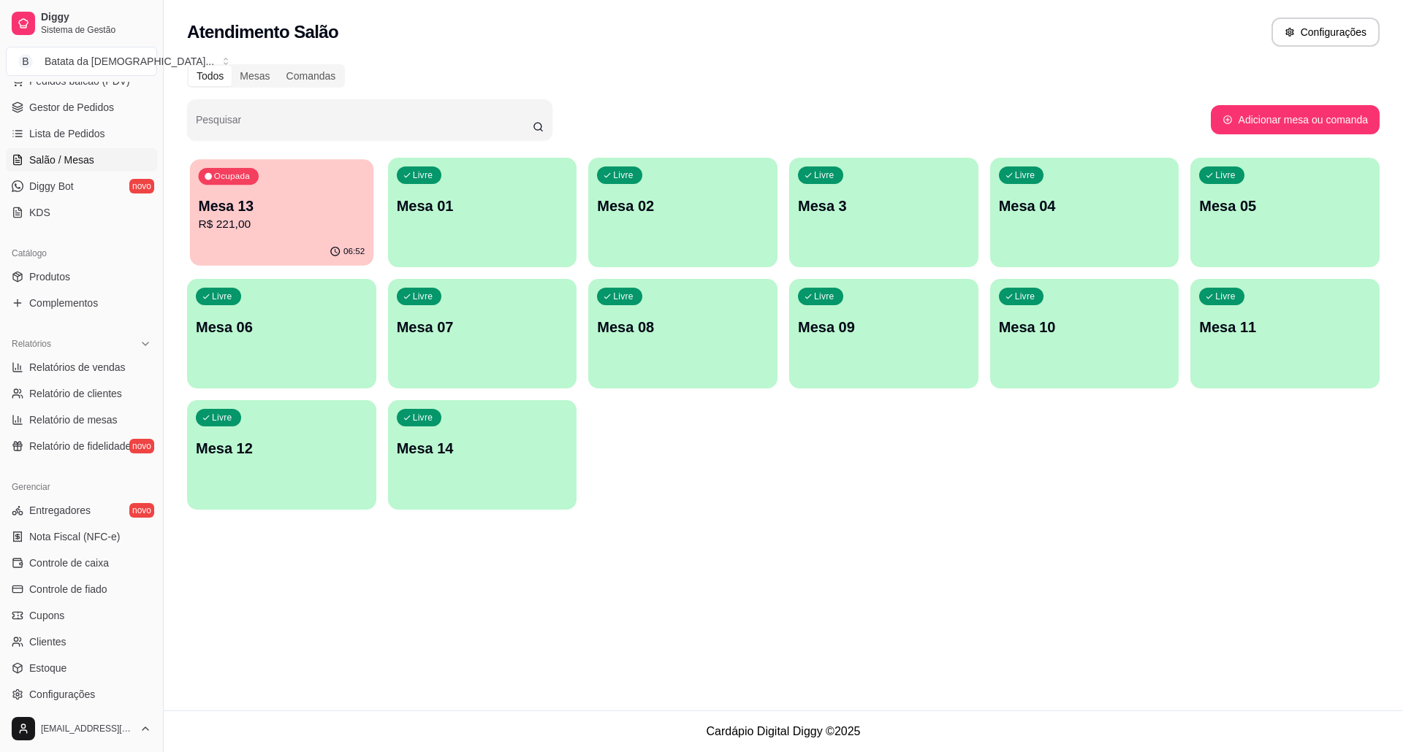
click at [285, 203] on p "Mesa 13" at bounding box center [282, 207] width 167 height 20
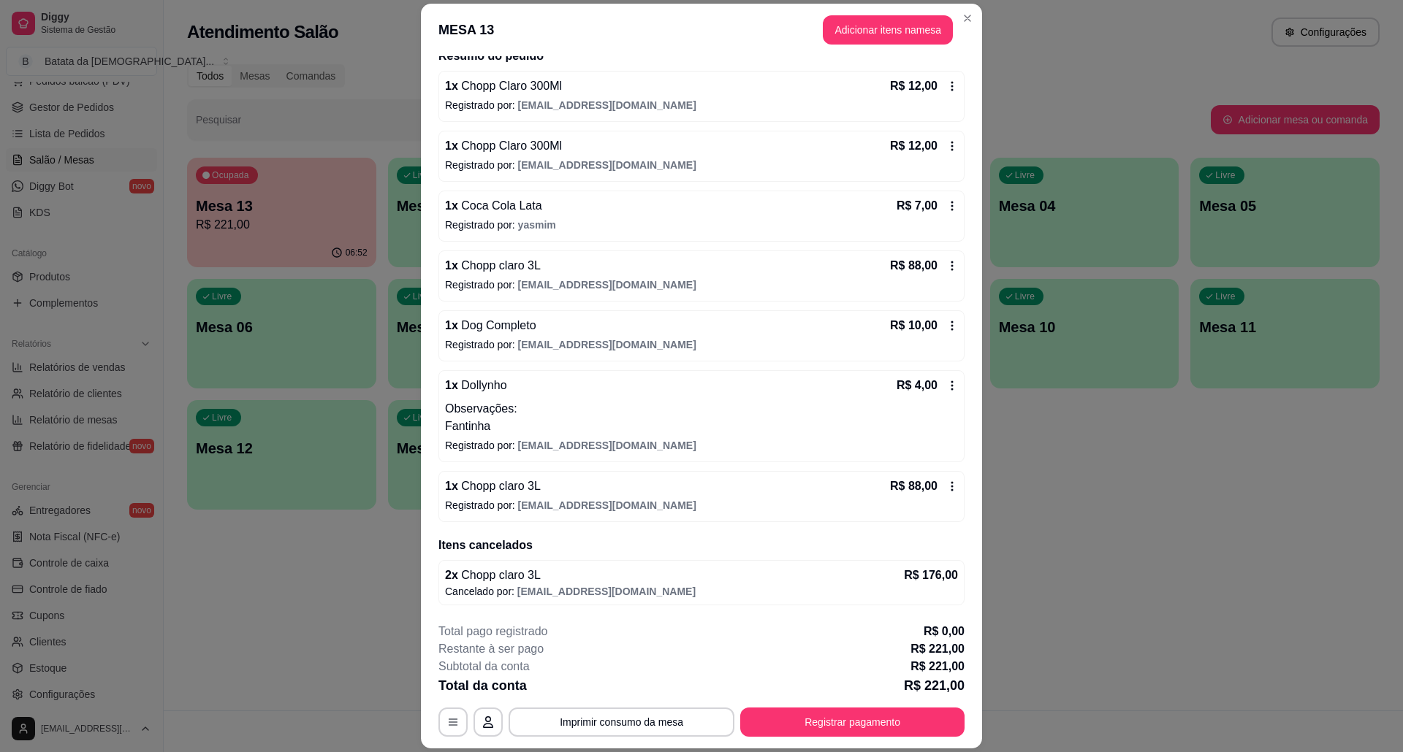
scroll to position [127, 0]
click at [814, 719] on button "Registrar pagamento" at bounding box center [852, 722] width 224 height 29
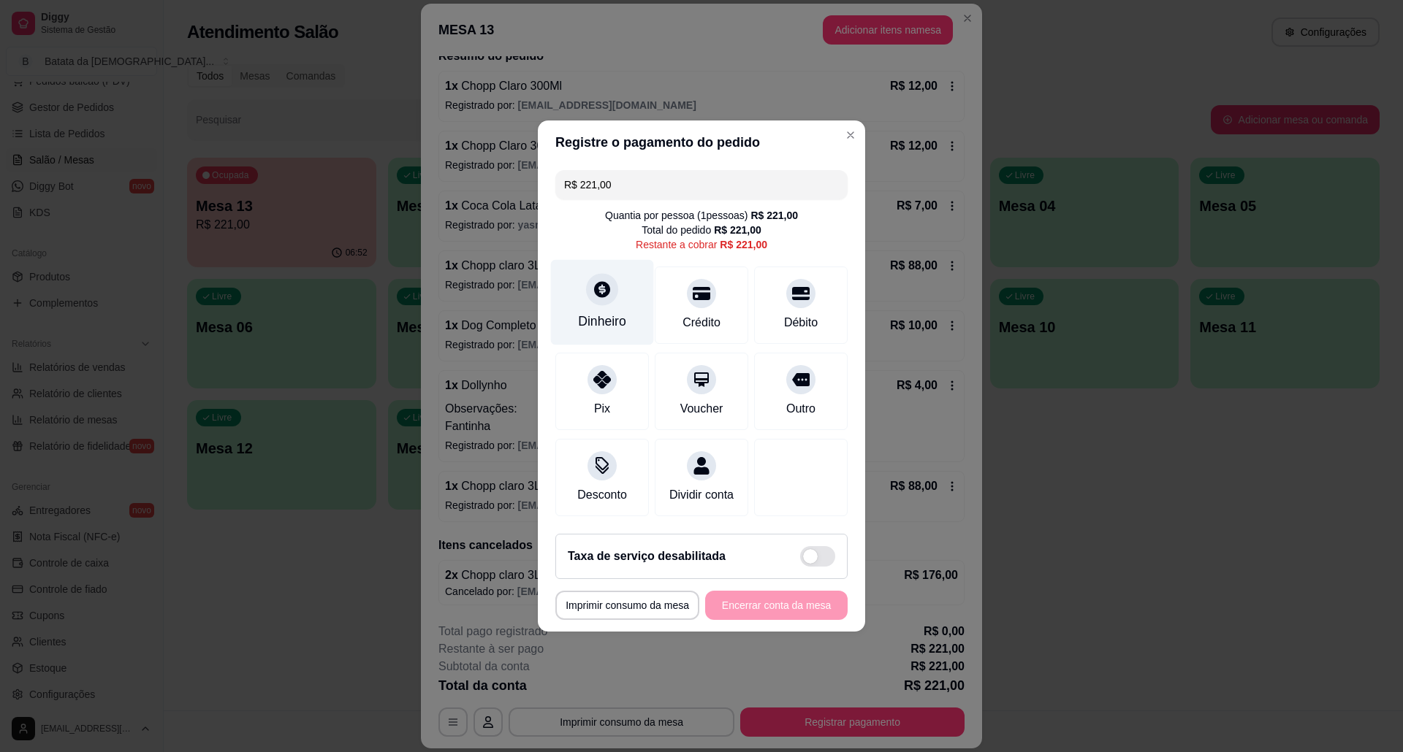
click at [619, 286] on div "Dinheiro" at bounding box center [602, 302] width 103 height 85
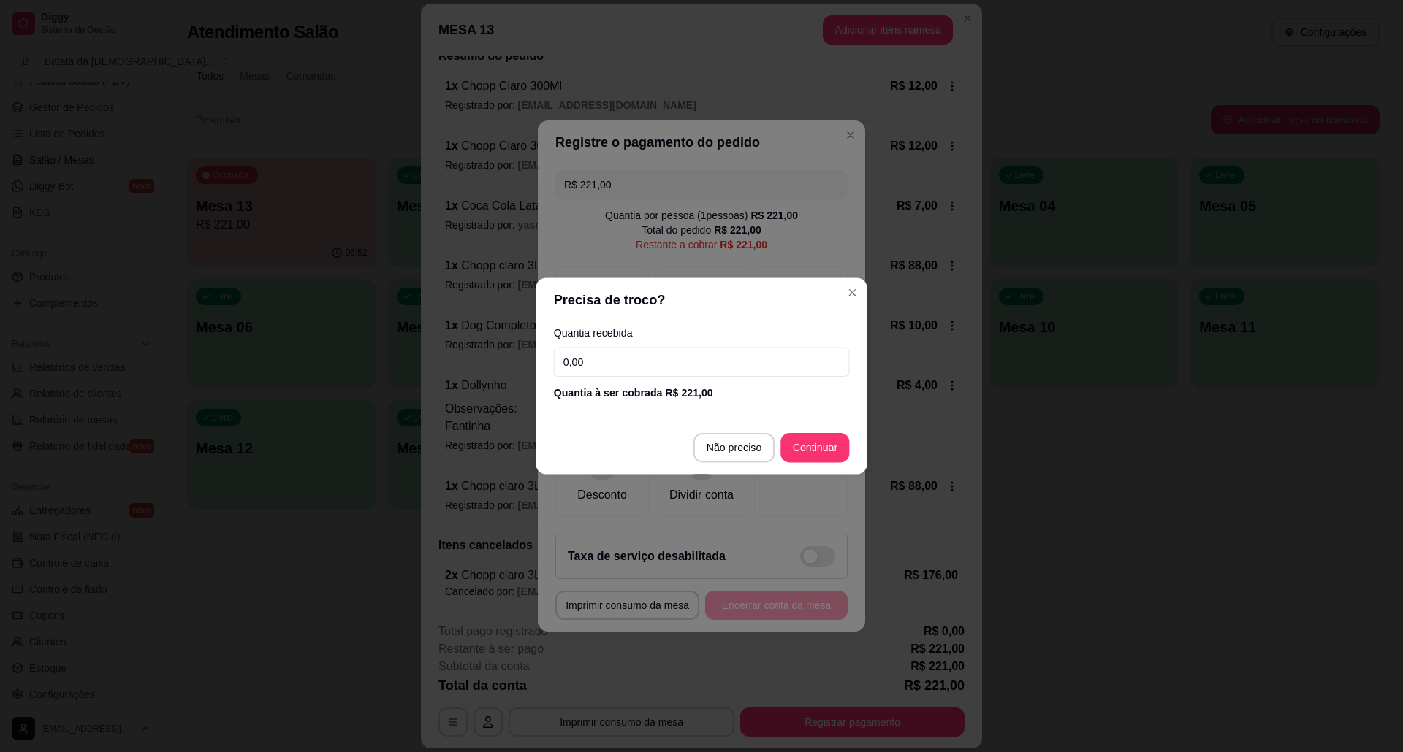
drag, startPoint x: 670, startPoint y: 404, endPoint x: 687, endPoint y: 437, distance: 37.3
click at [676, 430] on section "Precisa de troco? Quantia recebida 0,00 Quantia à ser cobrada R$ 221,00 Não pre…" at bounding box center [700, 376] width 331 height 197
click at [684, 361] on input "0,00" at bounding box center [701, 362] width 292 height 29
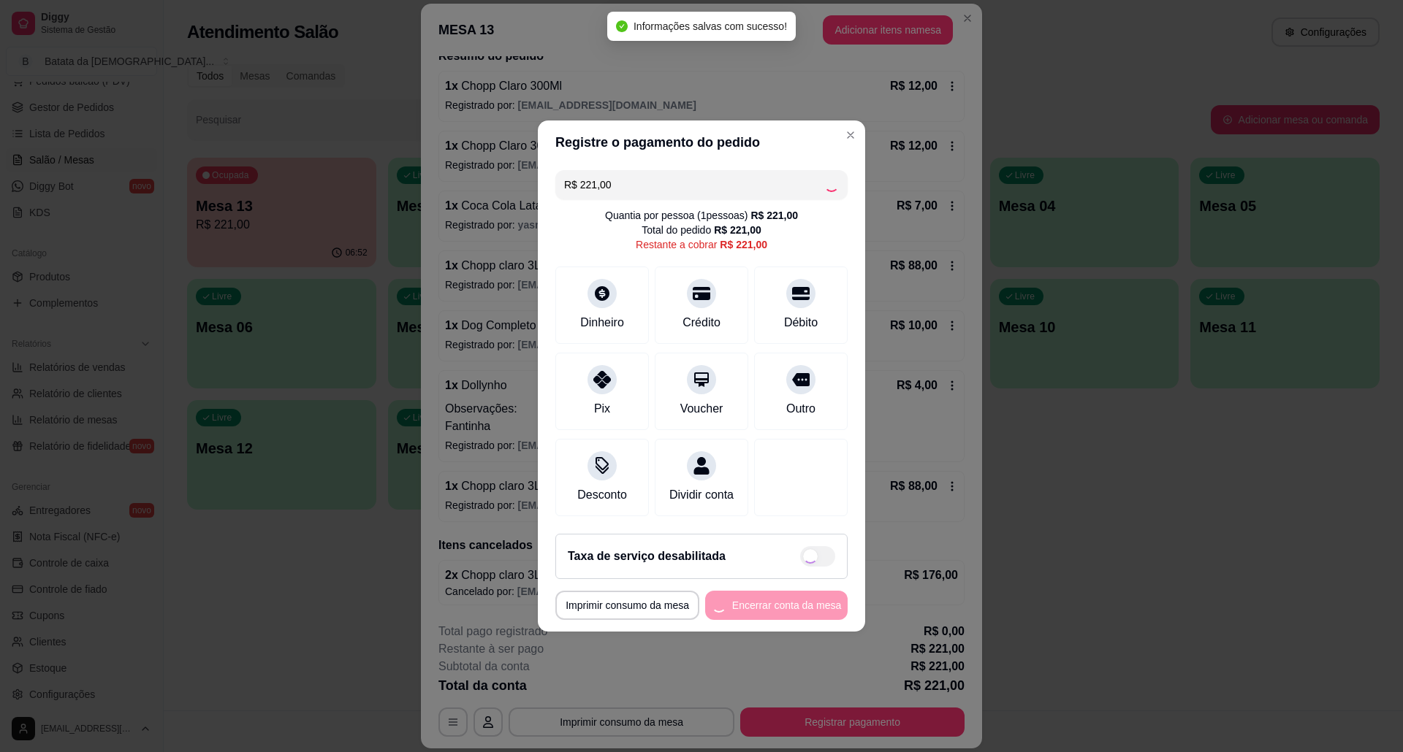
type input "R$ 0,00"
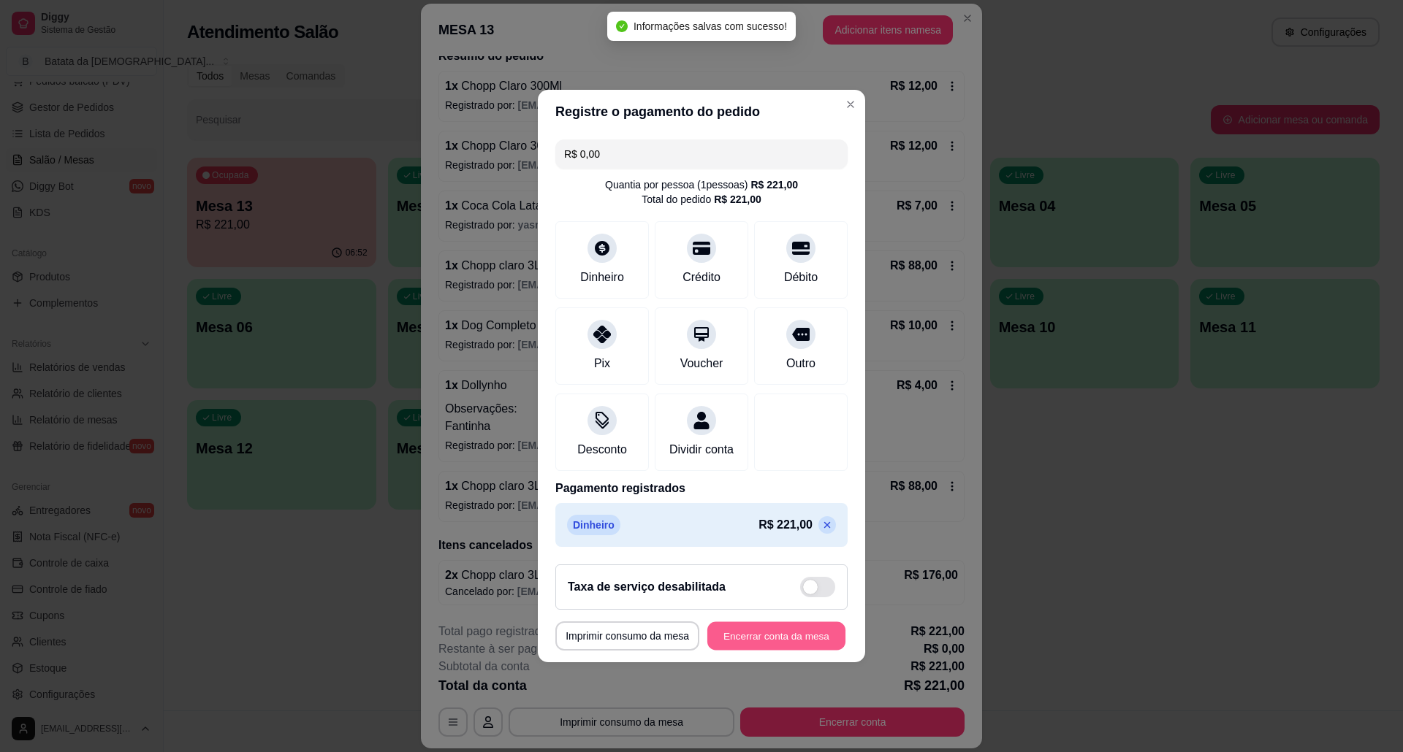
click at [798, 651] on button "Encerrar conta da mesa" at bounding box center [776, 636] width 138 height 28
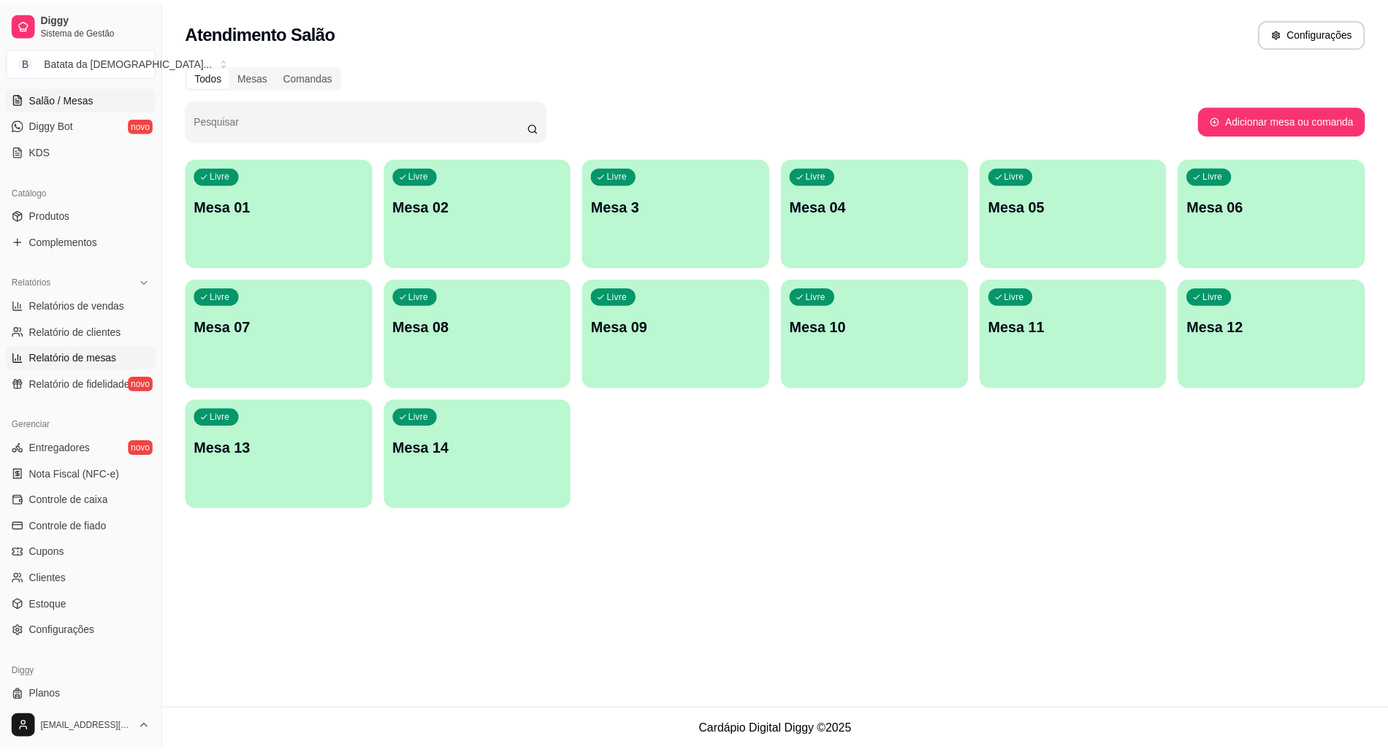
scroll to position [299, 0]
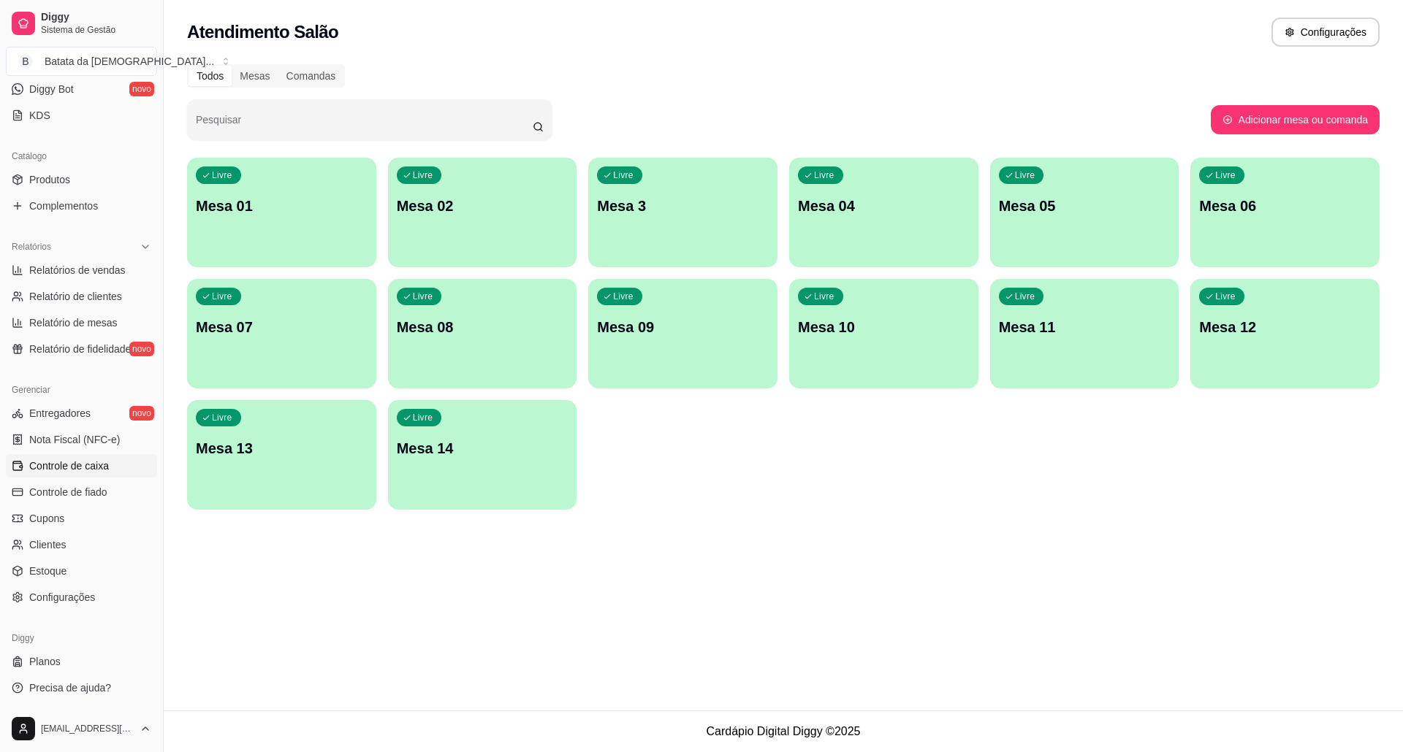
click at [91, 462] on span "Controle de caixa" at bounding box center [69, 466] width 80 height 15
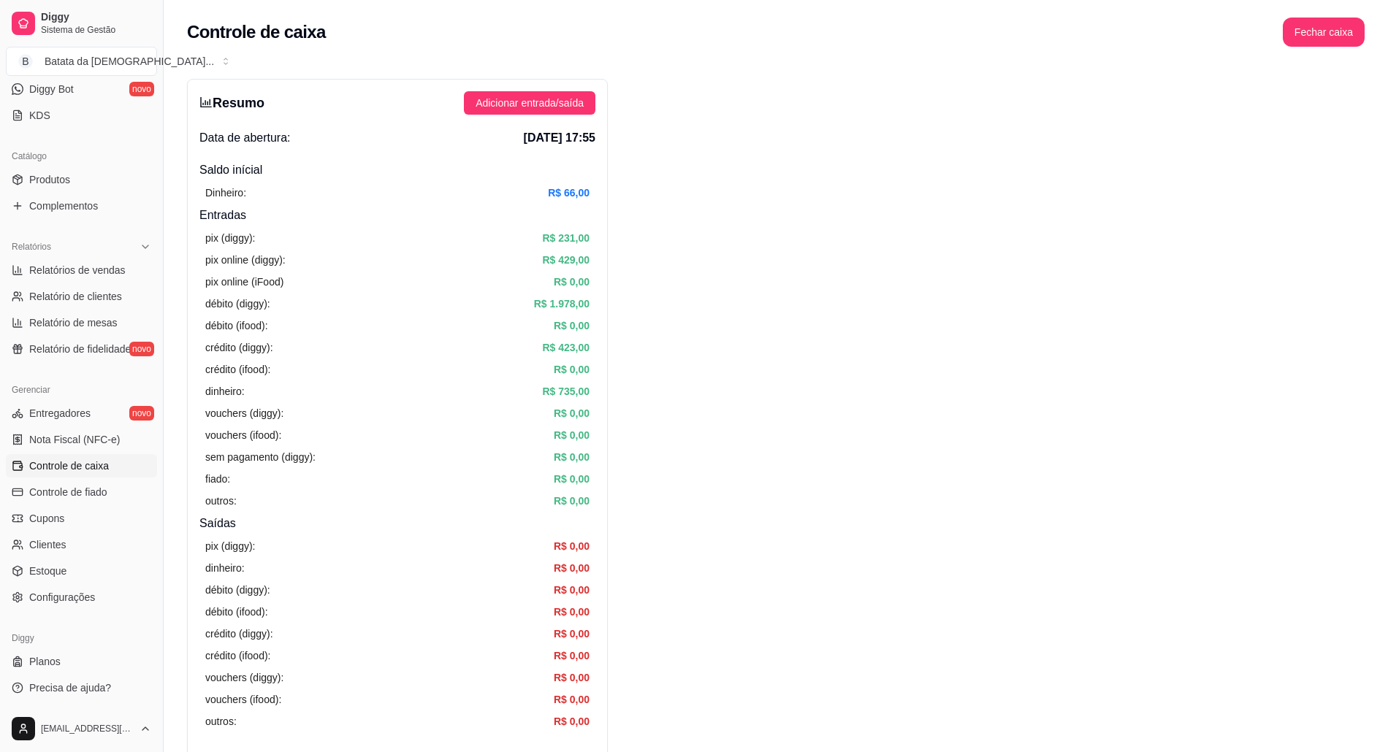
scroll to position [97, 0]
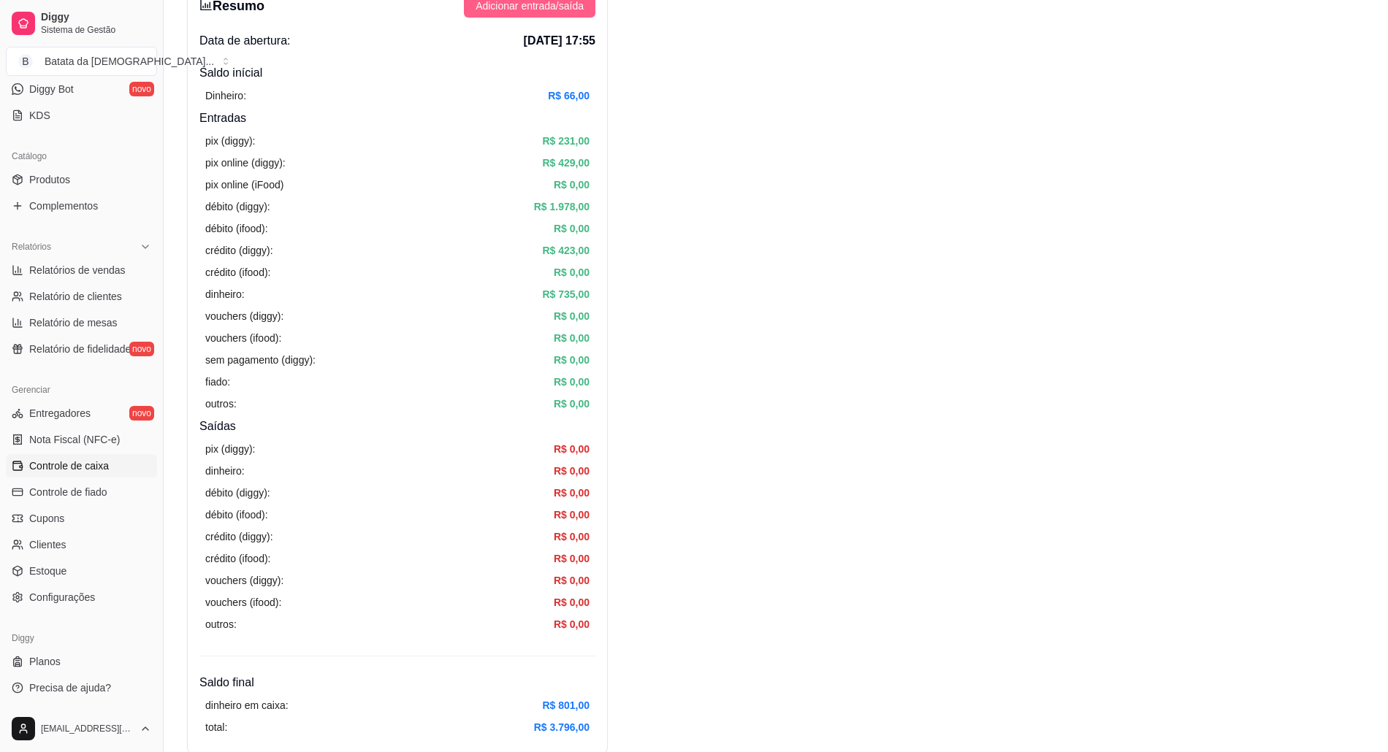
click at [576, 10] on span "Adicionar entrada/saída" at bounding box center [530, 6] width 108 height 16
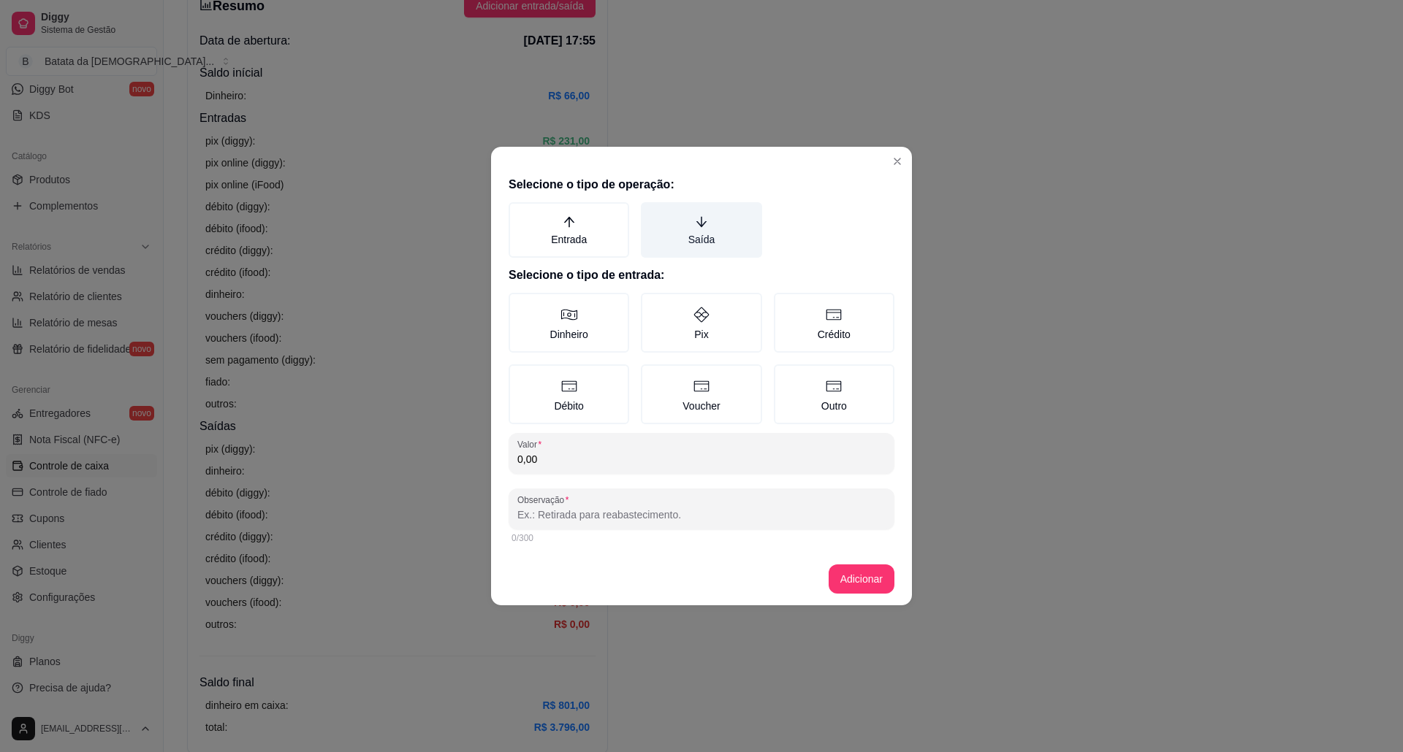
drag, startPoint x: 708, startPoint y: 216, endPoint x: 664, endPoint y: 305, distance: 99.3
click at [710, 219] on label "Saída" at bounding box center [701, 230] width 121 height 56
click at [652, 213] on button "Saída" at bounding box center [646, 208] width 12 height 12
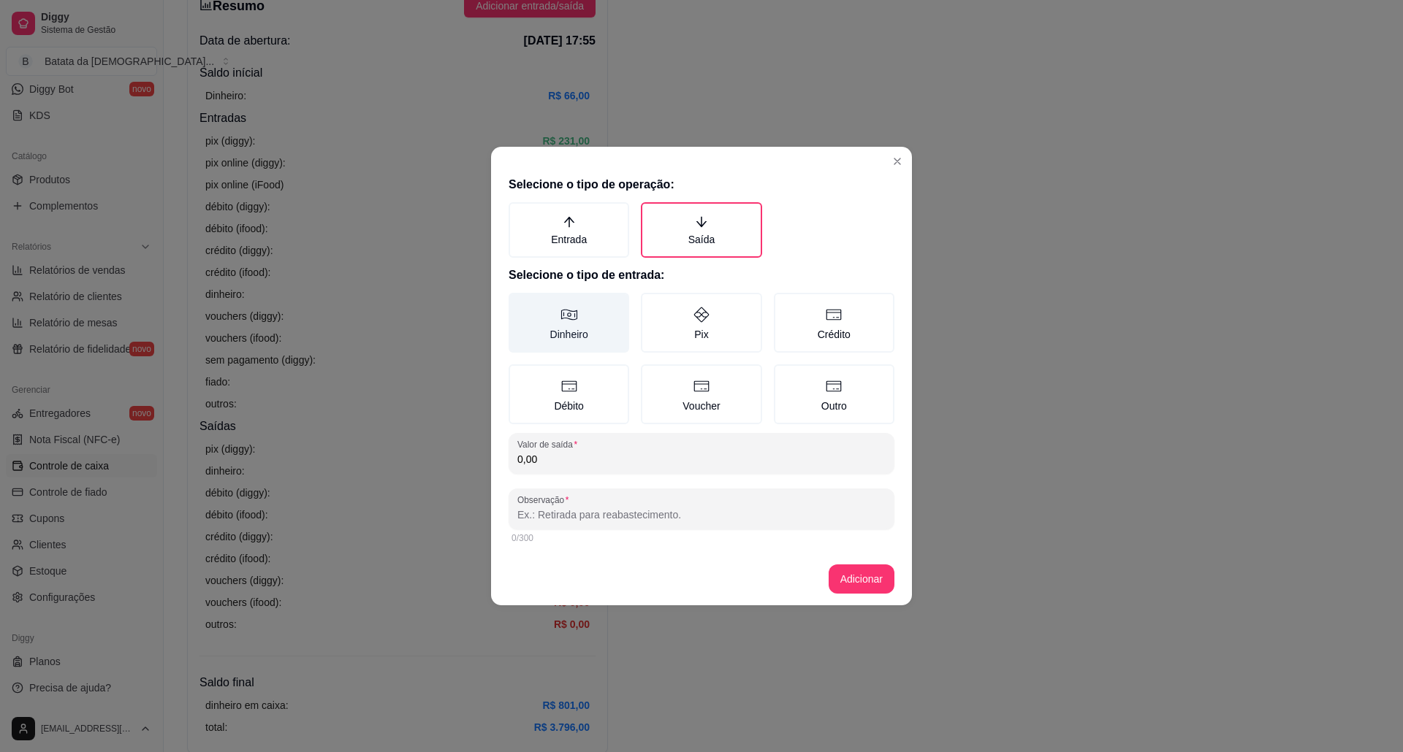
click at [587, 316] on label "Dinheiro" at bounding box center [568, 323] width 121 height 60
click at [519, 304] on button "Dinheiro" at bounding box center [514, 298] width 12 height 12
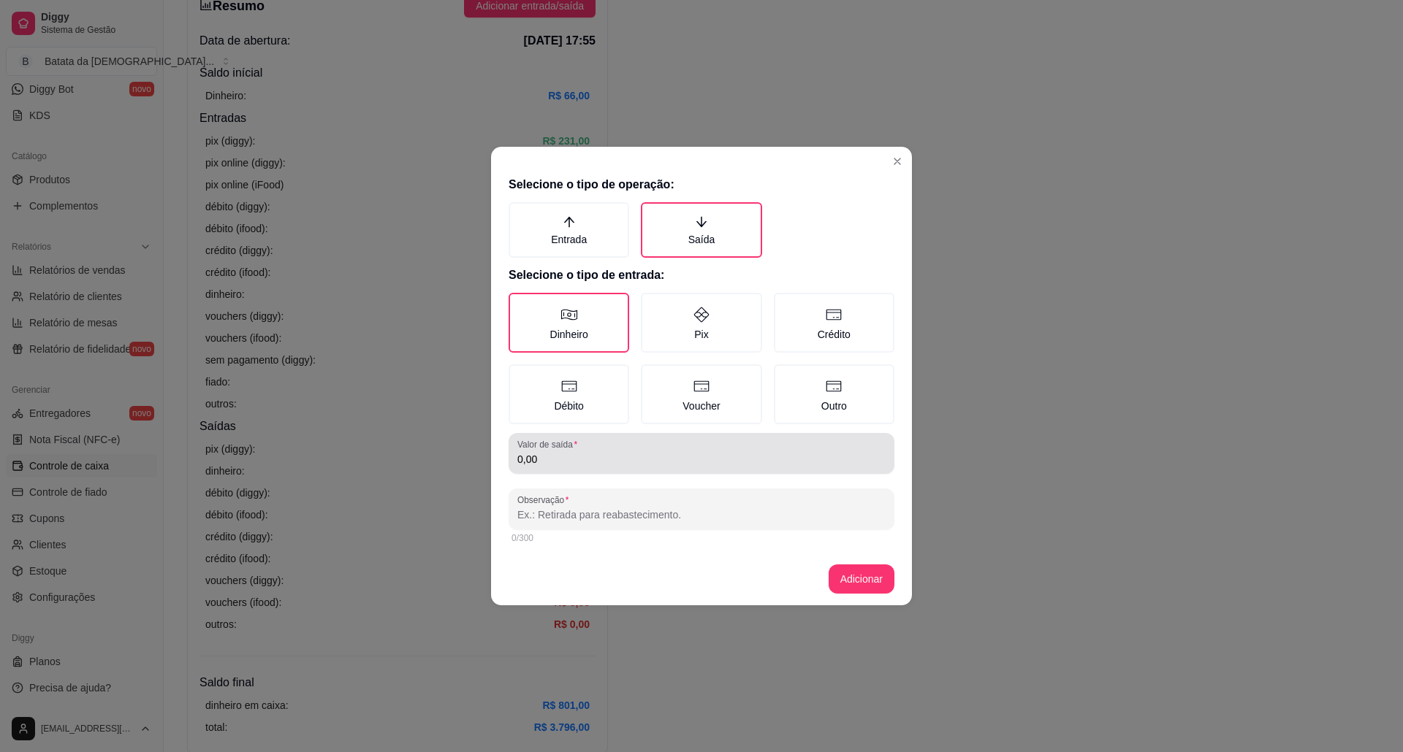
click at [611, 452] on input "0,00" at bounding box center [701, 459] width 368 height 15
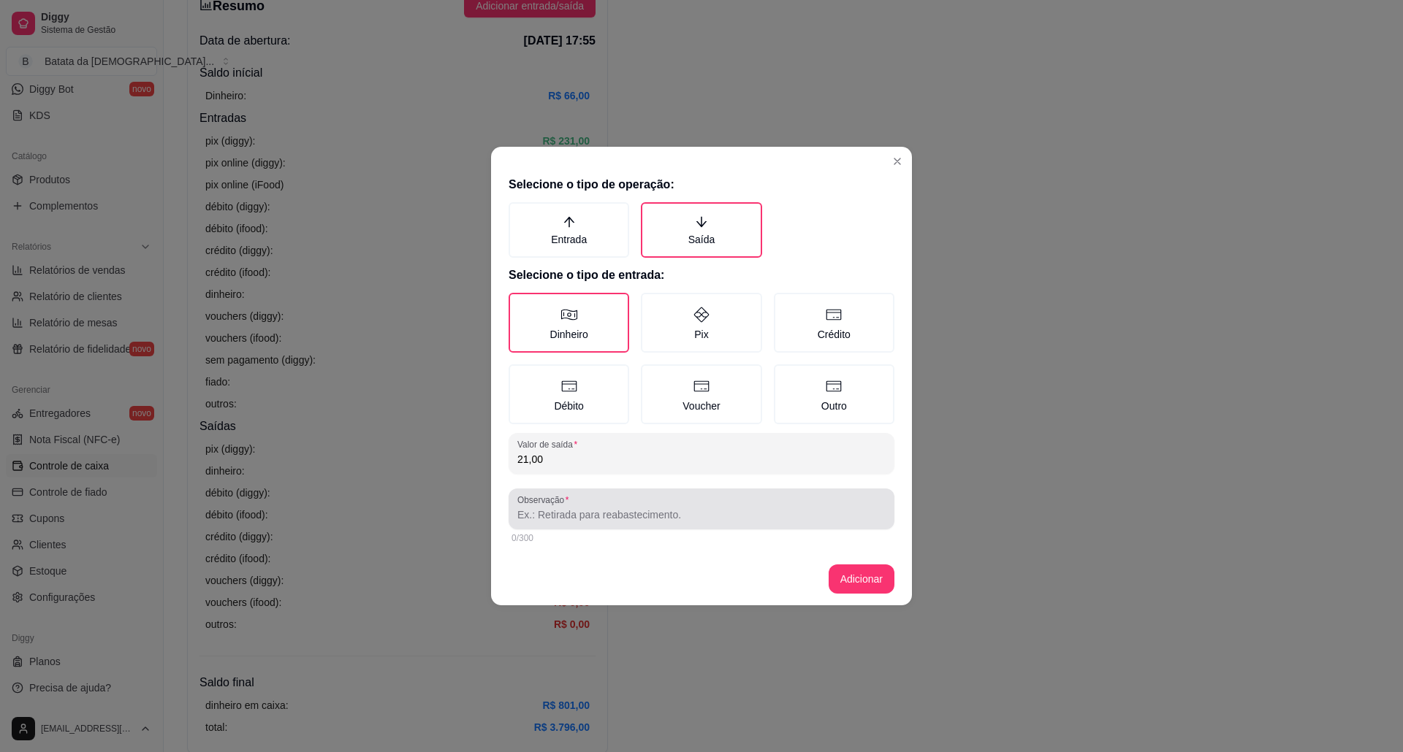
type input "21,00"
click at [655, 508] on input "Observação" at bounding box center [701, 515] width 368 height 15
type input "desconto mesa 13!!!!"
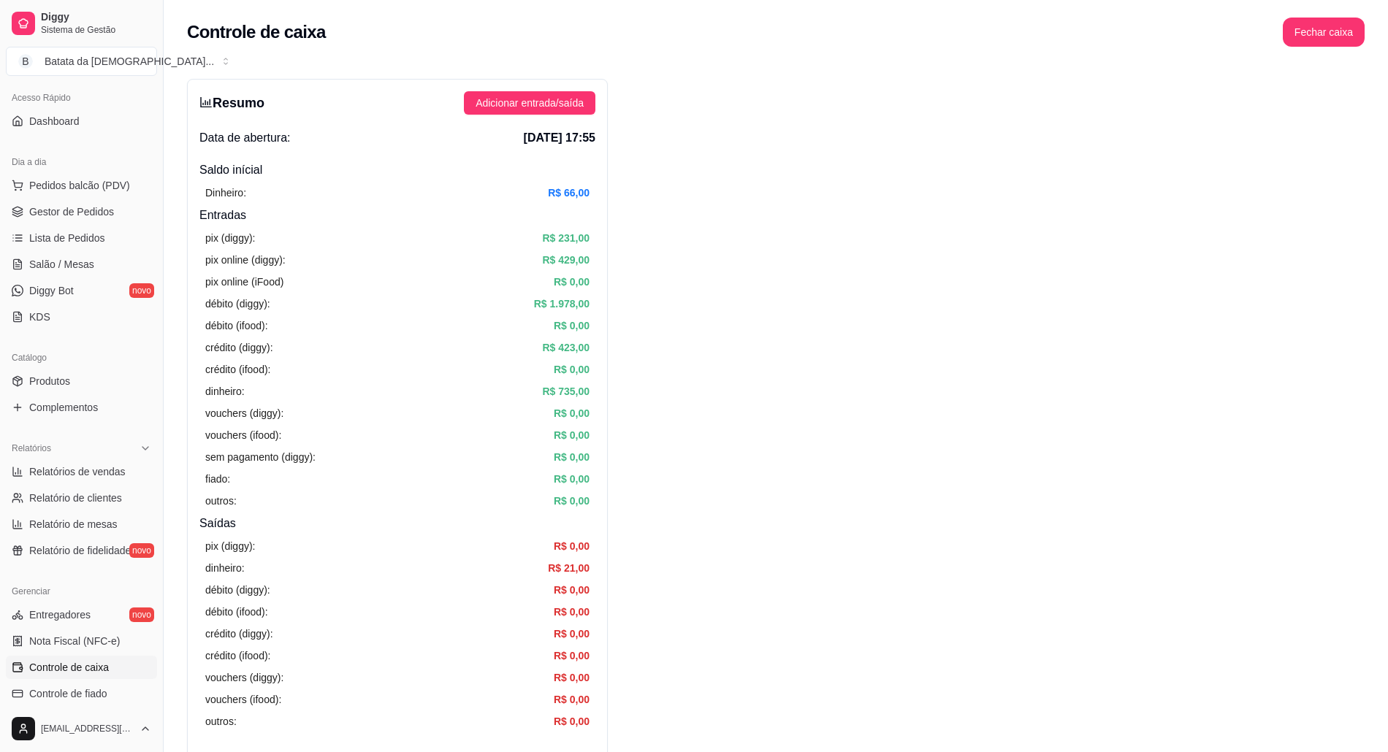
scroll to position [0, 0]
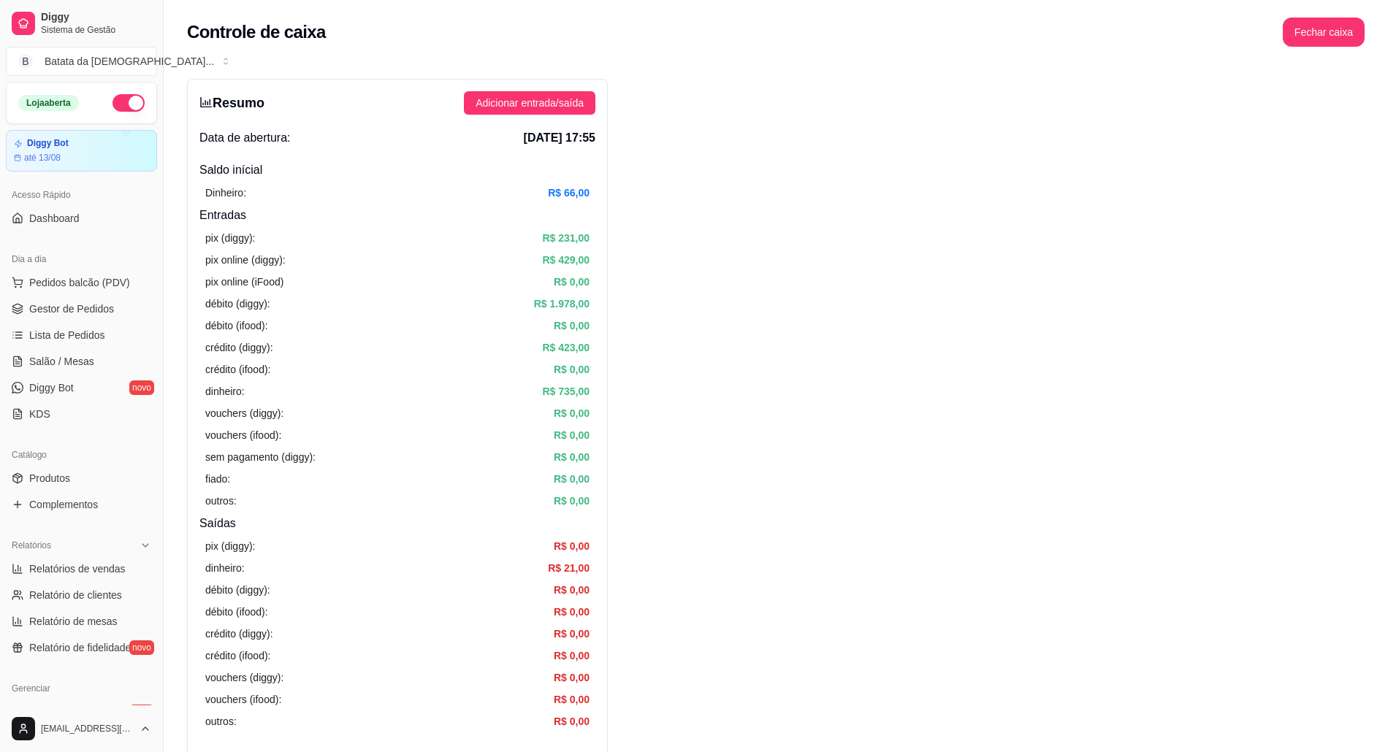
click at [112, 107] on button "button" at bounding box center [128, 103] width 32 height 18
click at [541, 100] on span "Adicionar entrada/saída" at bounding box center [530, 103] width 108 height 16
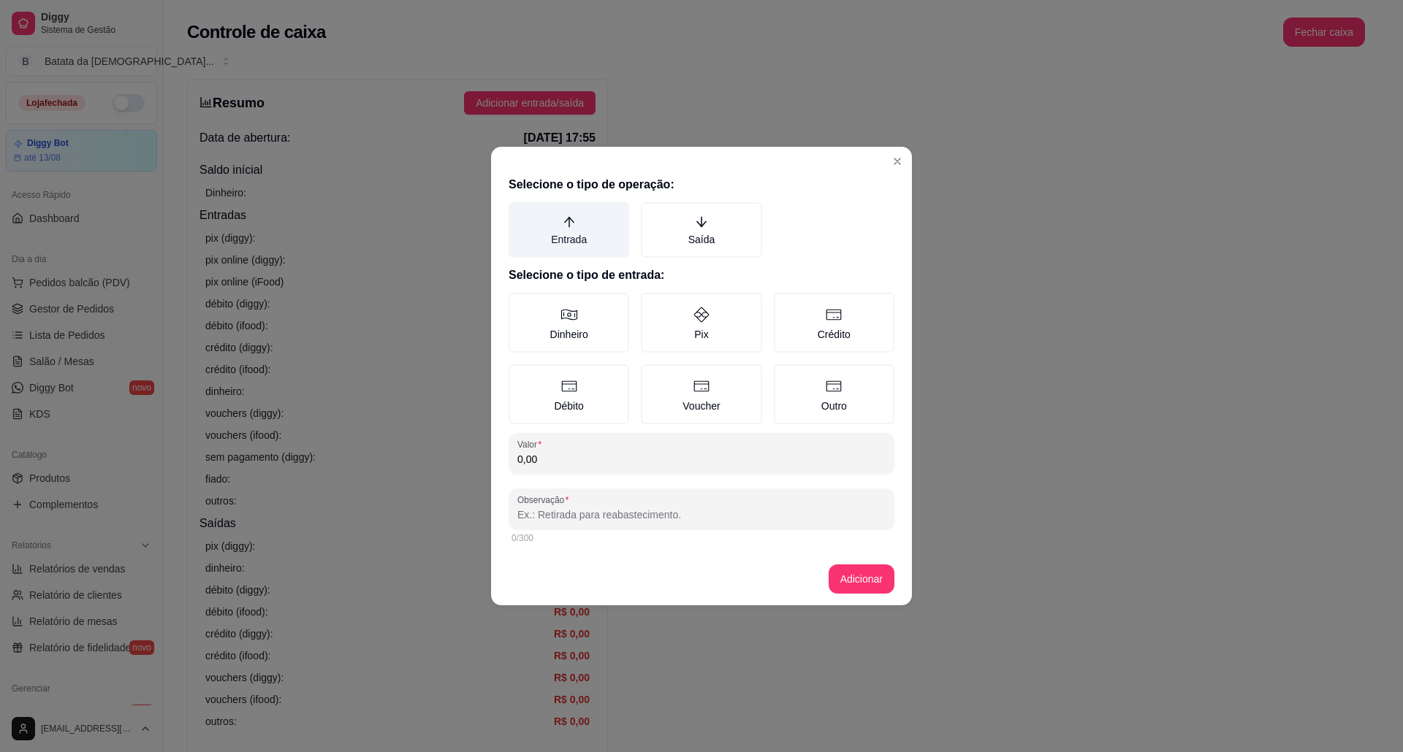
click at [553, 247] on label "Entrada" at bounding box center [568, 230] width 121 height 56
click at [519, 213] on button "Entrada" at bounding box center [514, 208] width 12 height 12
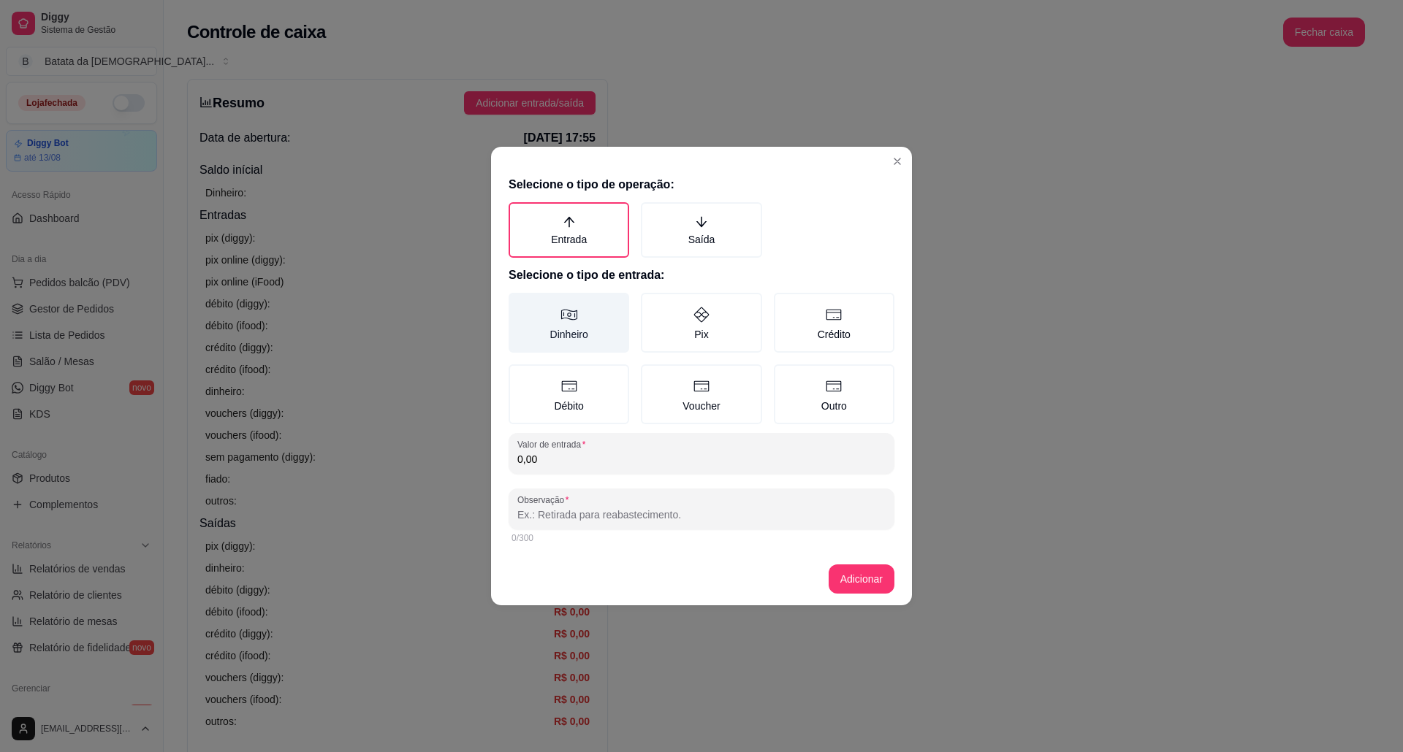
click at [582, 327] on label "Dinheiro" at bounding box center [568, 323] width 121 height 60
click at [519, 304] on button "Dinheiro" at bounding box center [514, 298] width 12 height 12
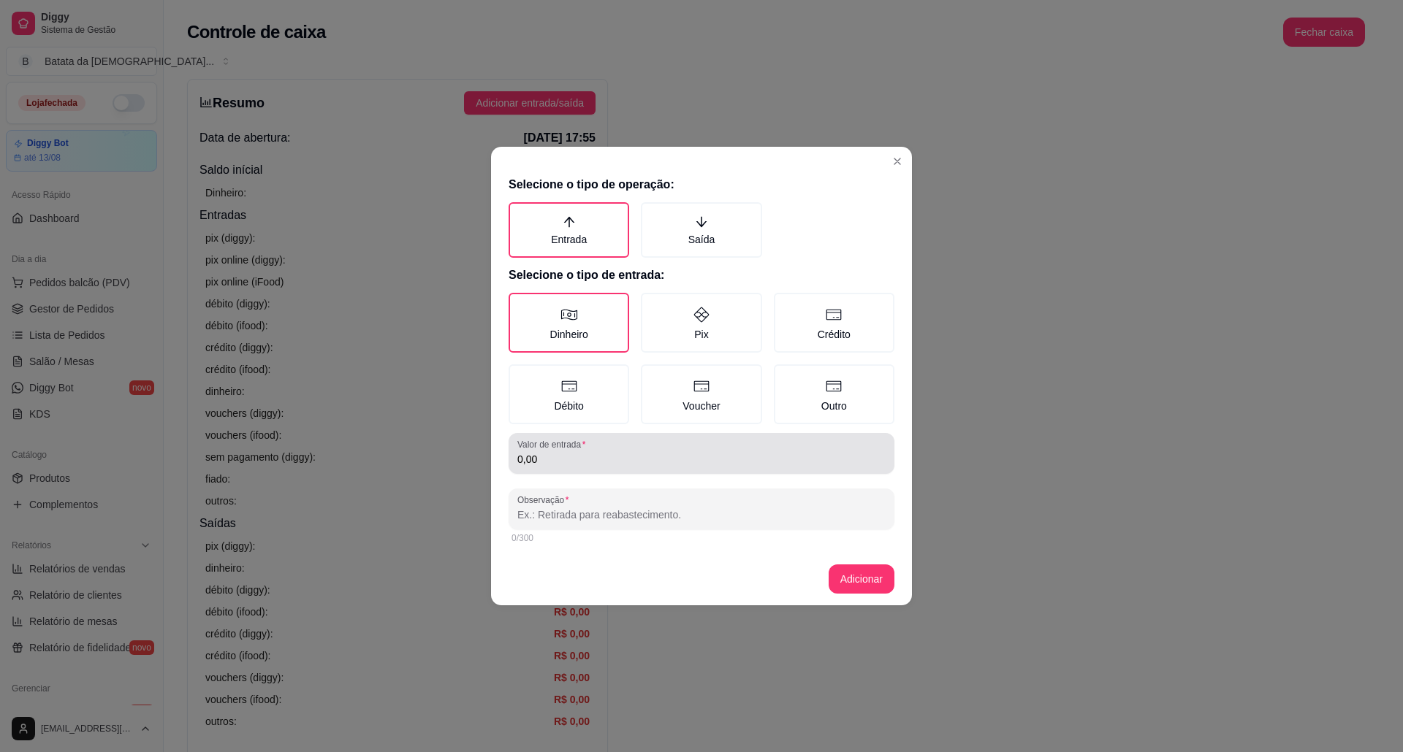
click at [596, 465] on div "0,00" at bounding box center [701, 453] width 368 height 29
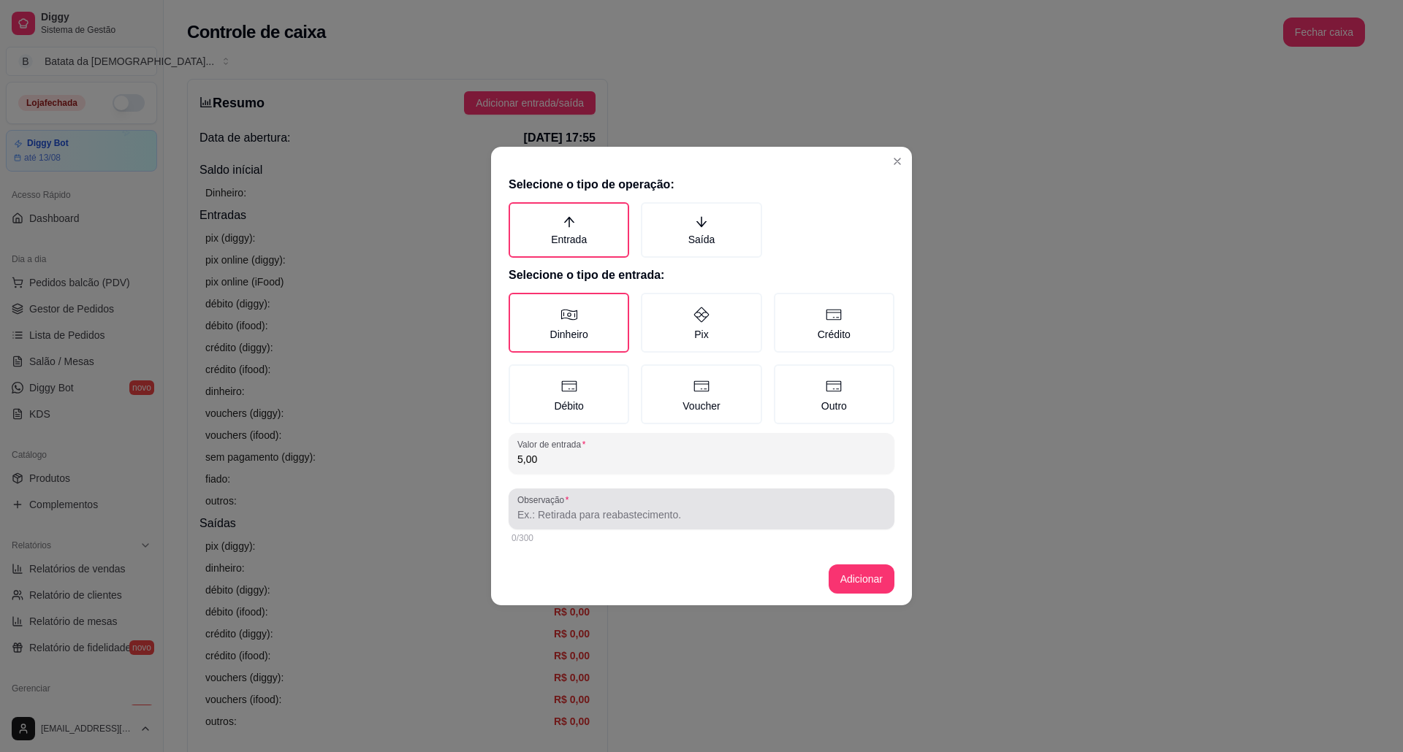
type input "5,00"
click at [612, 509] on input "Observação" at bounding box center [701, 515] width 368 height 15
type input "cliente wellington, pagou 5 no dinheiro"
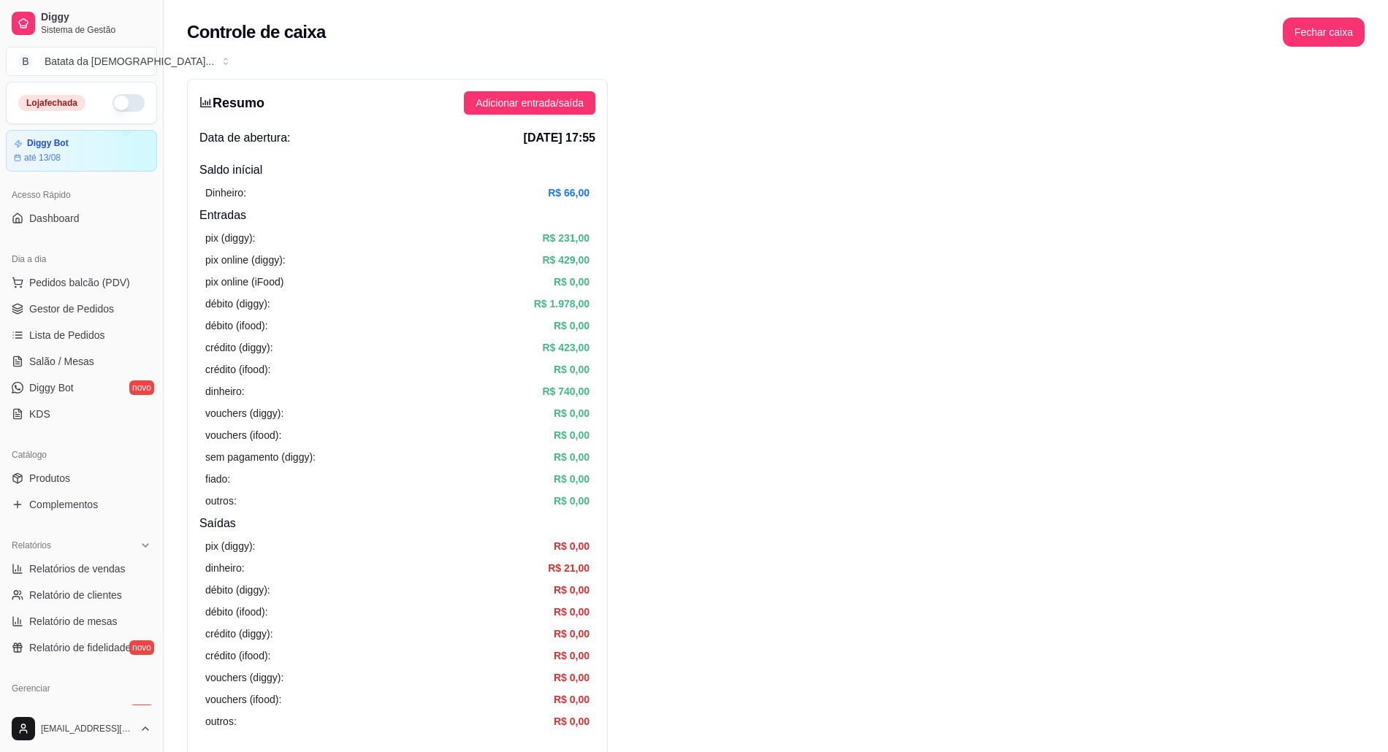
click at [516, 88] on div "Resumo Adicionar entrada/saída Data de abertura: [DATE] 17:55 Saldo inícial Din…" at bounding box center [397, 465] width 421 height 772
click at [538, 129] on span "[DATE] 17:55" at bounding box center [560, 138] width 72 height 18
click at [488, 111] on span "Adicionar entrada/saída" at bounding box center [530, 103] width 108 height 16
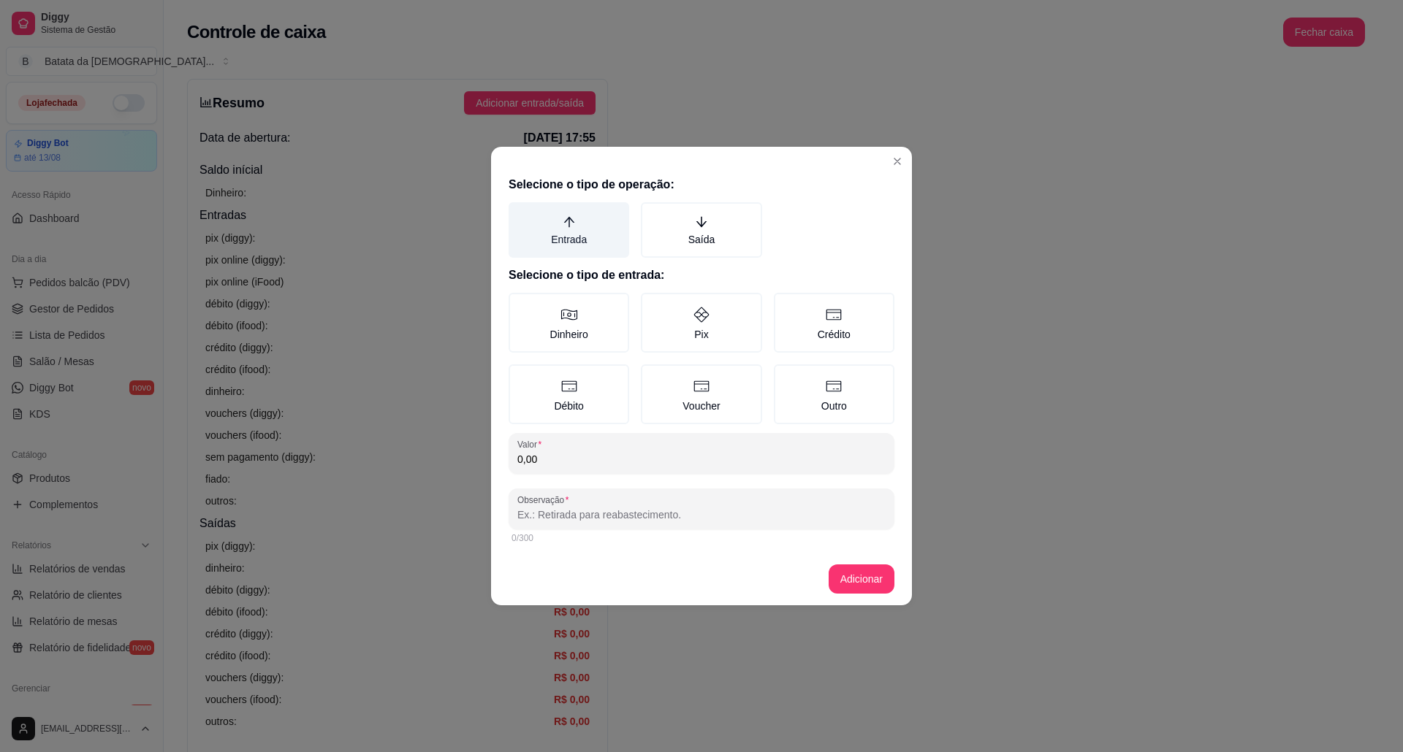
click at [606, 229] on label "Entrada" at bounding box center [568, 230] width 121 height 56
click at [519, 213] on button "Entrada" at bounding box center [514, 208] width 12 height 12
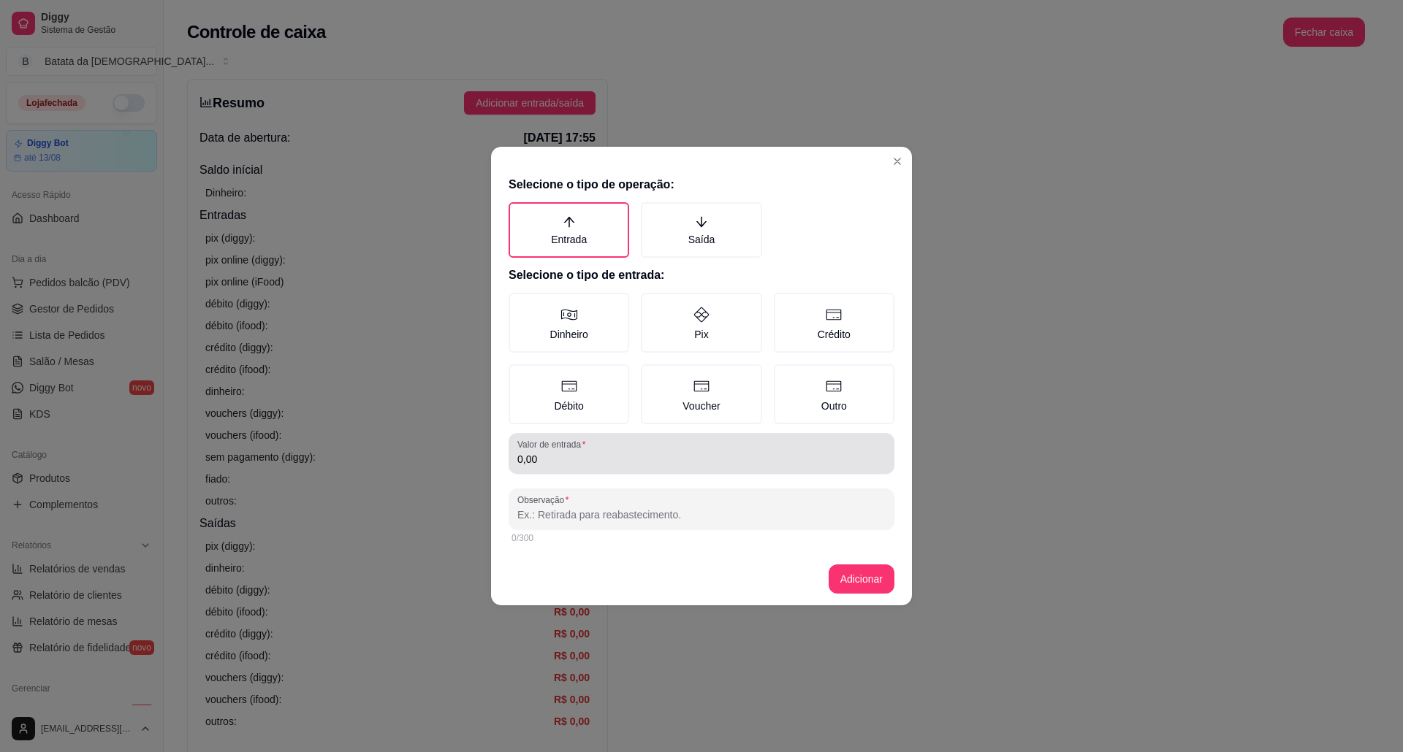
click at [647, 457] on input "0,00" at bounding box center [701, 459] width 368 height 15
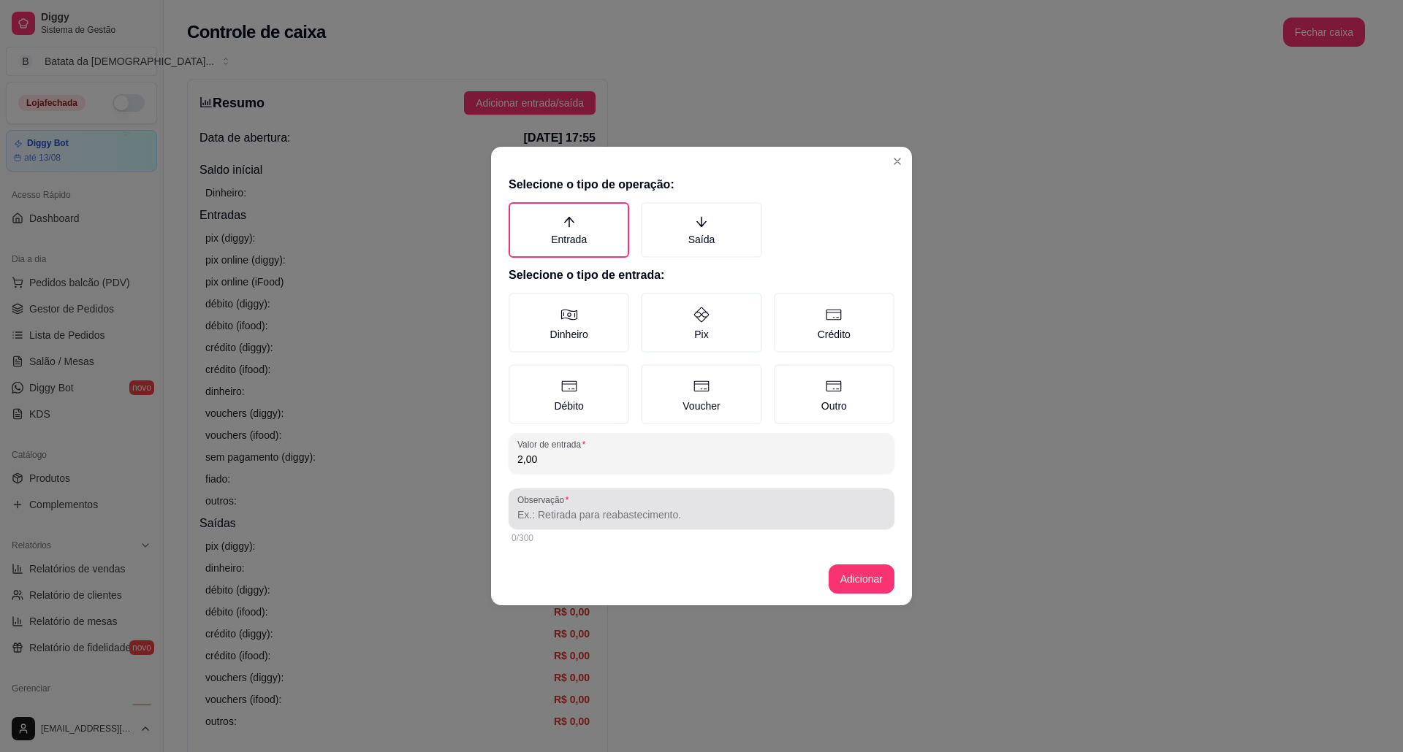
type input "2,00"
click at [661, 508] on input "Observação" at bounding box center [701, 515] width 368 height 15
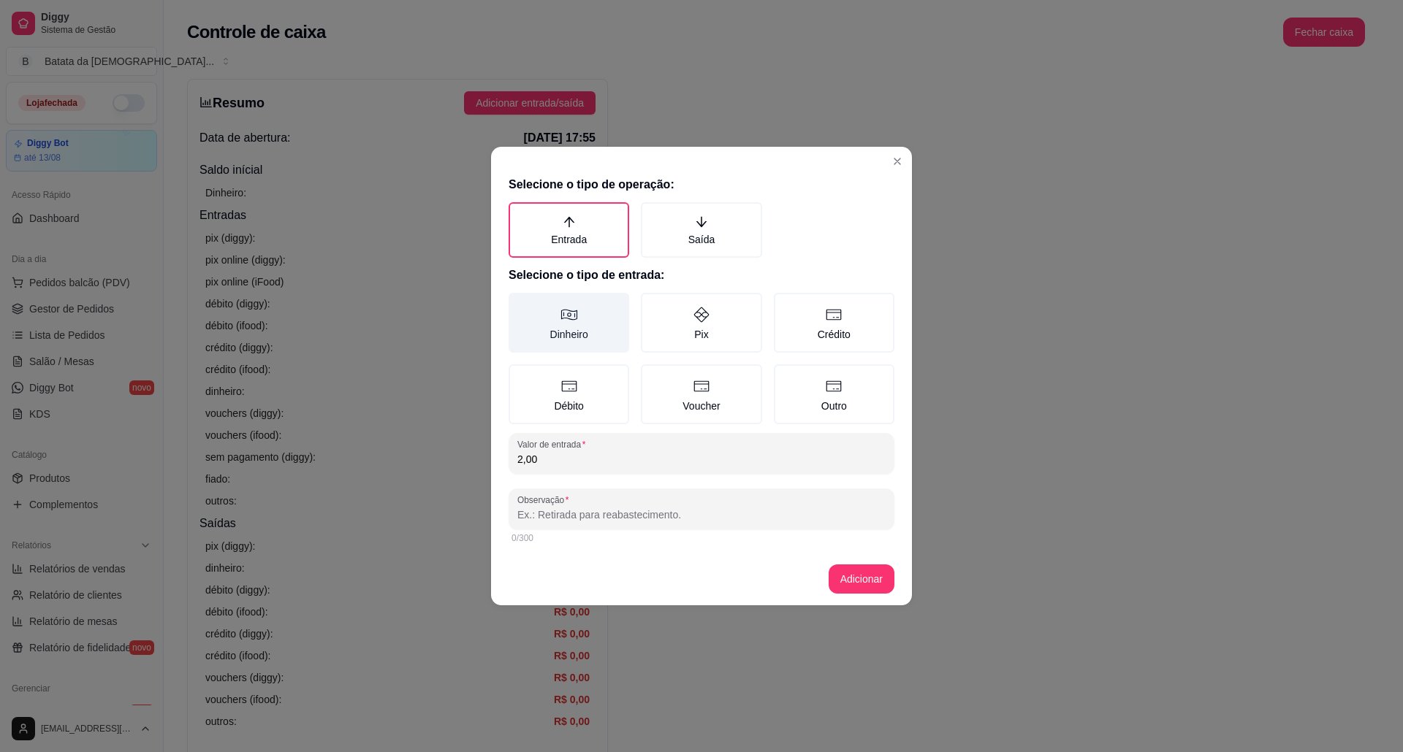
click at [602, 320] on label "Dinheiro" at bounding box center [568, 323] width 121 height 60
click at [519, 304] on button "Dinheiro" at bounding box center [514, 298] width 12 height 12
click at [638, 514] on input "Observação" at bounding box center [701, 515] width 368 height 15
type input "cliente [PERSON_NAME] 2 no dinheiro"
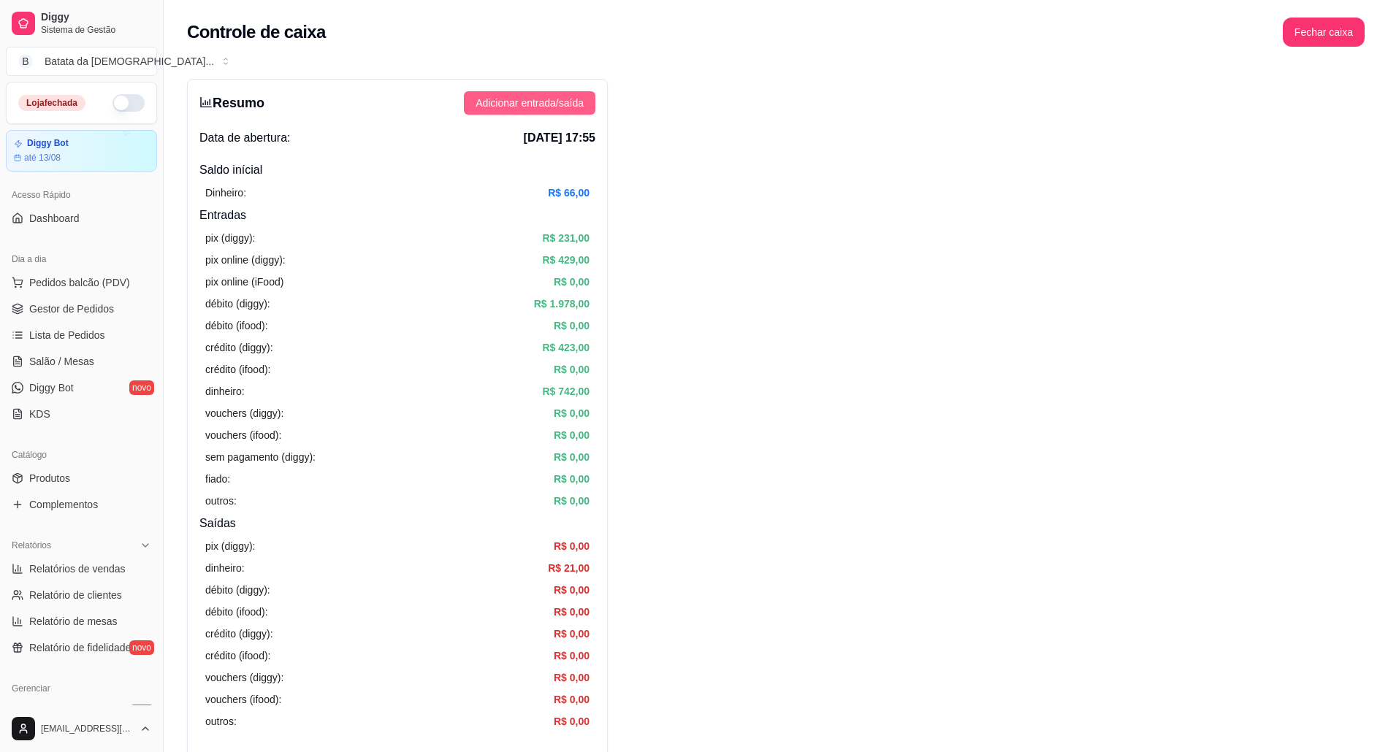
click at [500, 96] on span "Adicionar entrada/saída" at bounding box center [530, 103] width 108 height 16
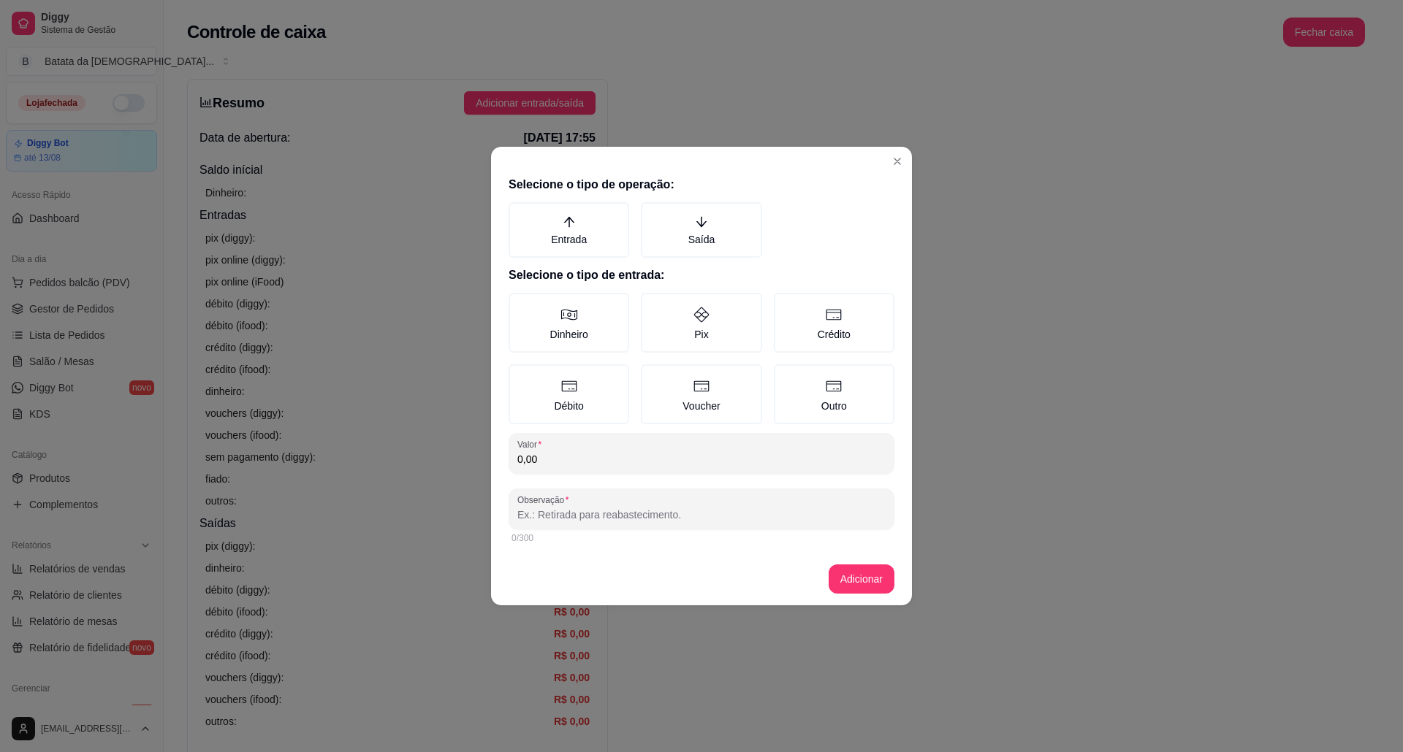
click at [883, 159] on header at bounding box center [701, 158] width 421 height 23
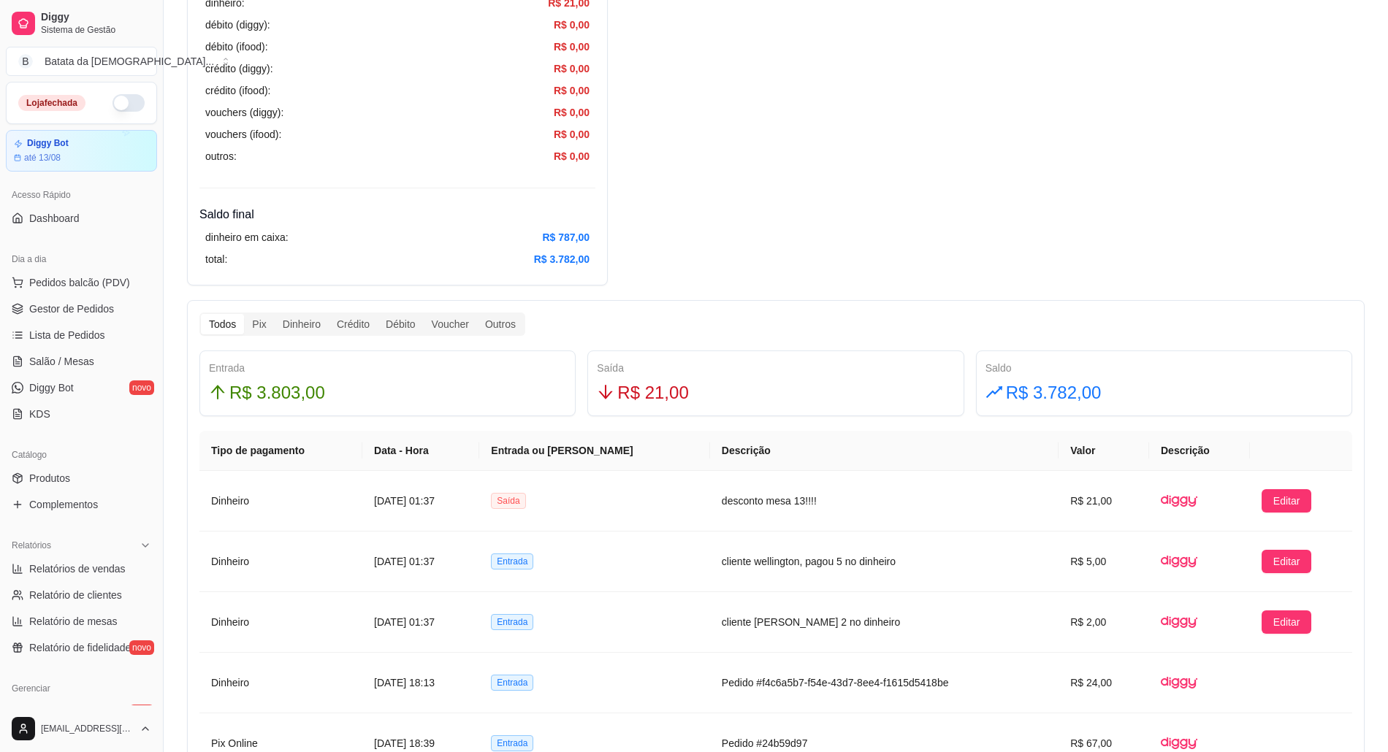
scroll to position [682, 0]
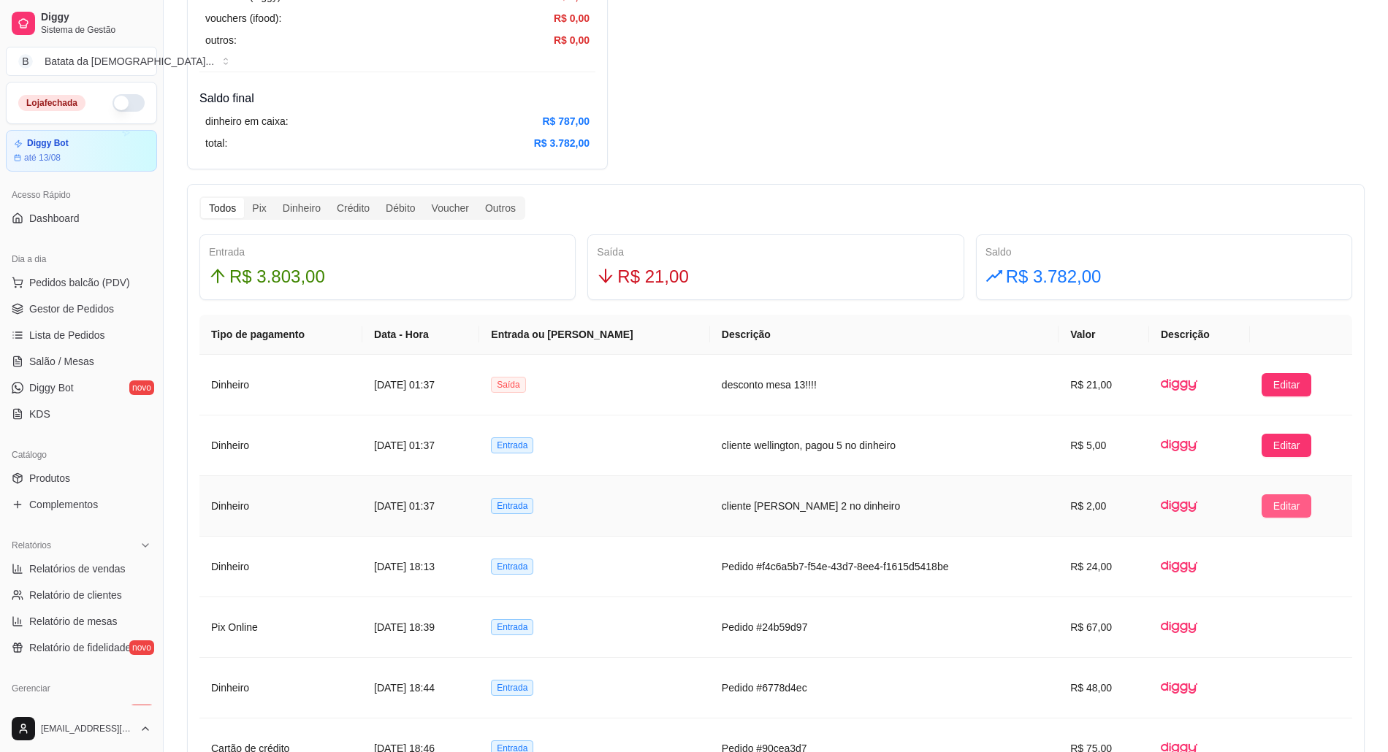
click at [1286, 506] on span "Editar" at bounding box center [1286, 506] width 27 height 16
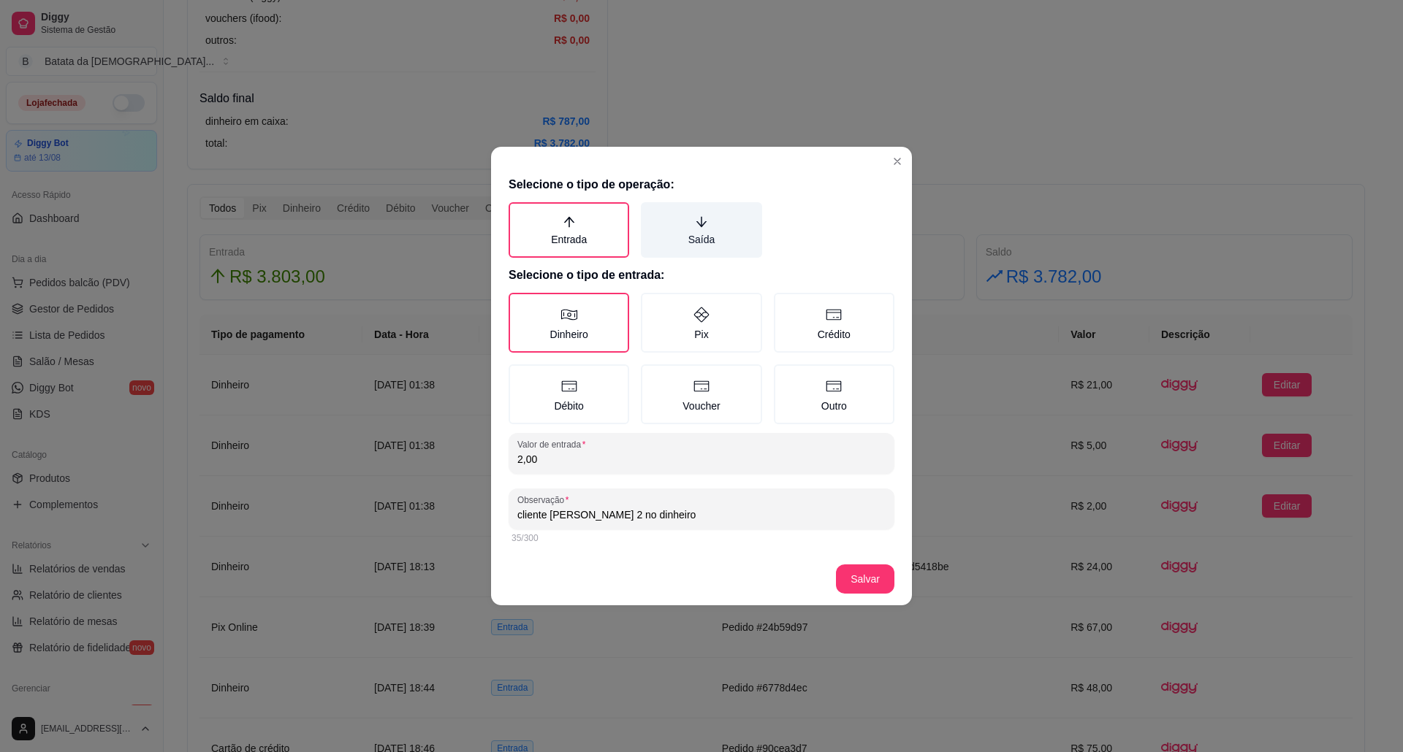
click at [707, 235] on label "Saída" at bounding box center [701, 230] width 121 height 56
click at [652, 213] on button "Saída" at bounding box center [646, 208] width 12 height 12
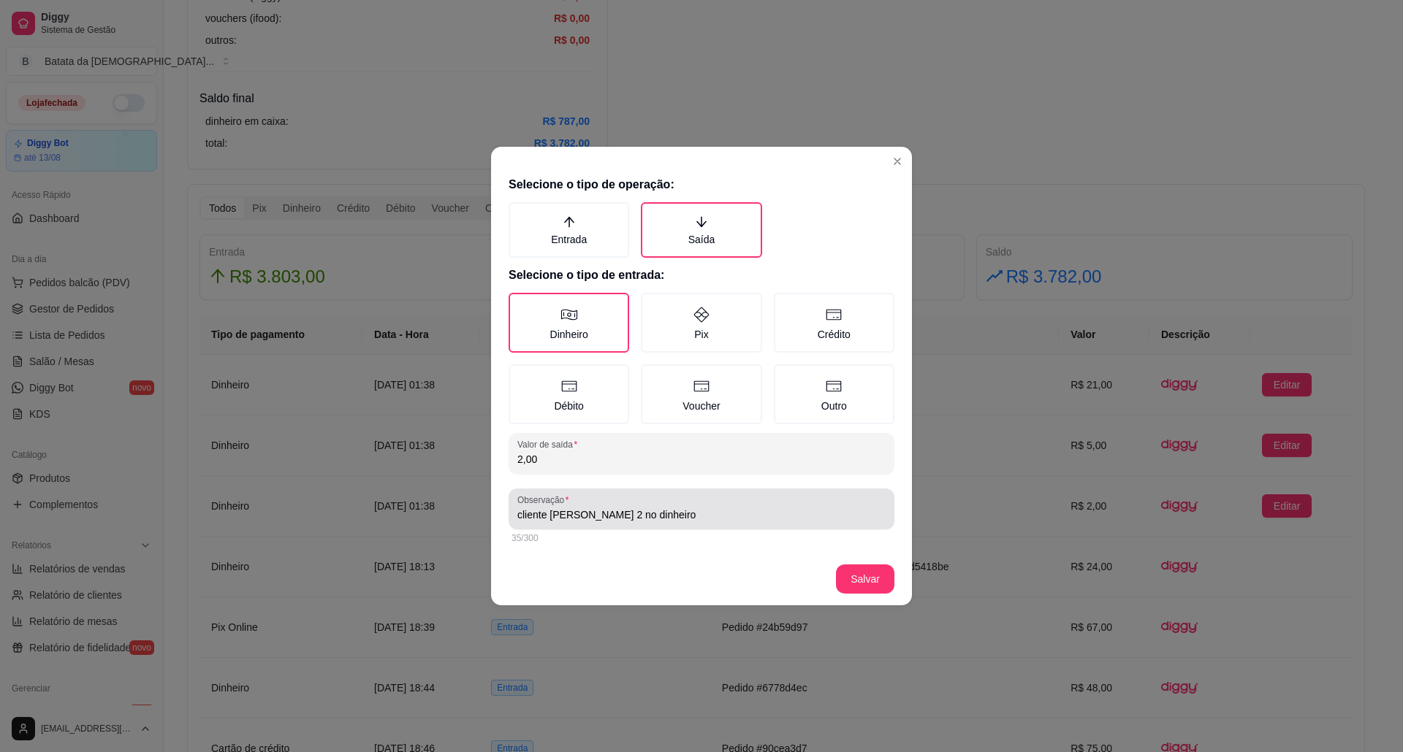
click at [713, 521] on div "cliente [PERSON_NAME] 2 no dinheiro" at bounding box center [701, 509] width 368 height 29
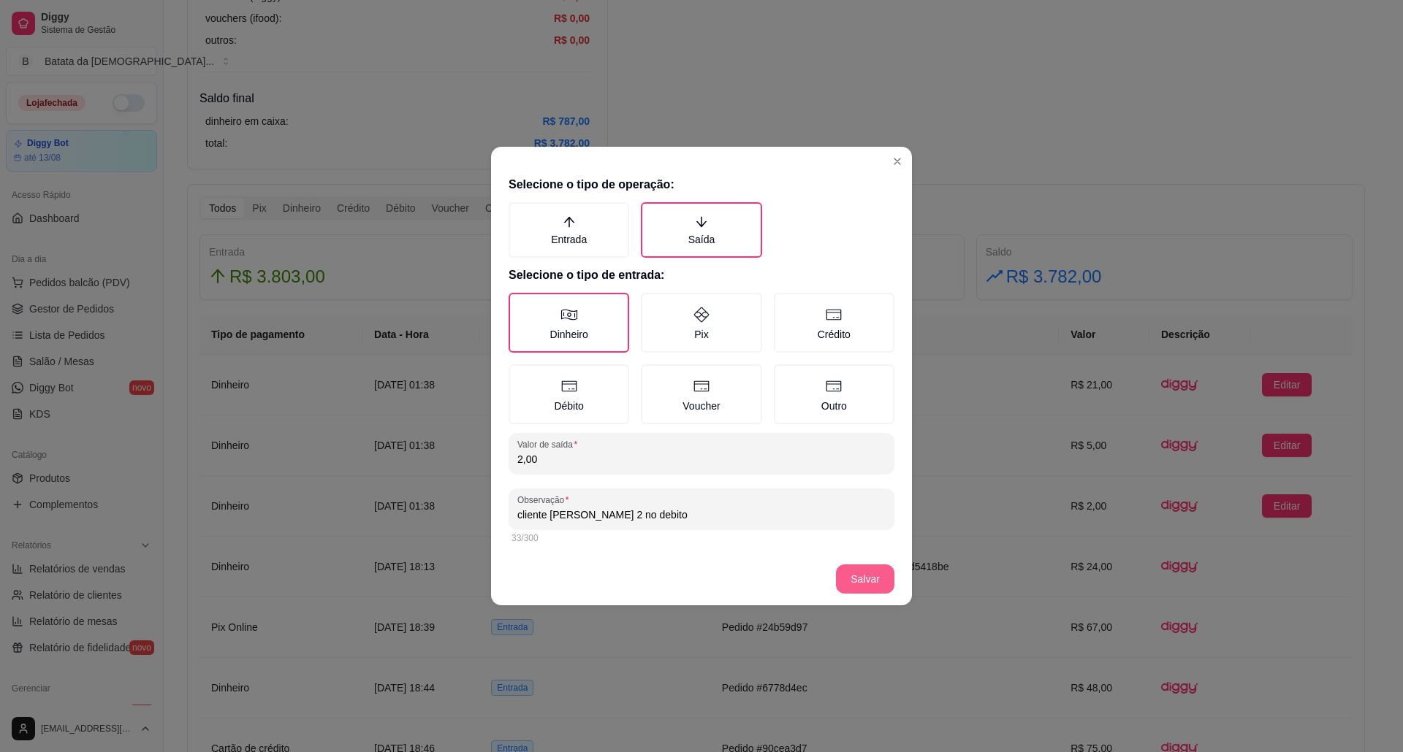
type input "cliente [PERSON_NAME] 2 no debito"
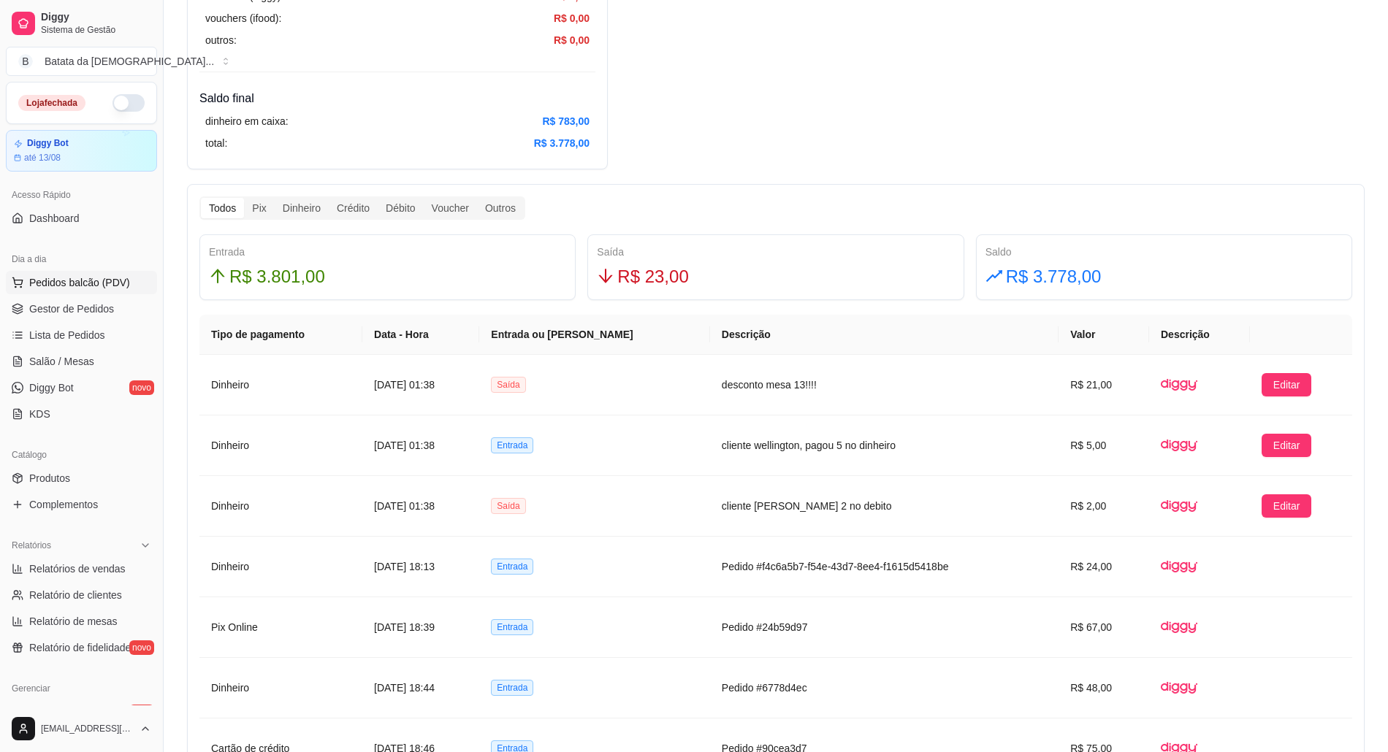
click at [80, 288] on span "Pedidos balcão (PDV)" at bounding box center [79, 282] width 101 height 15
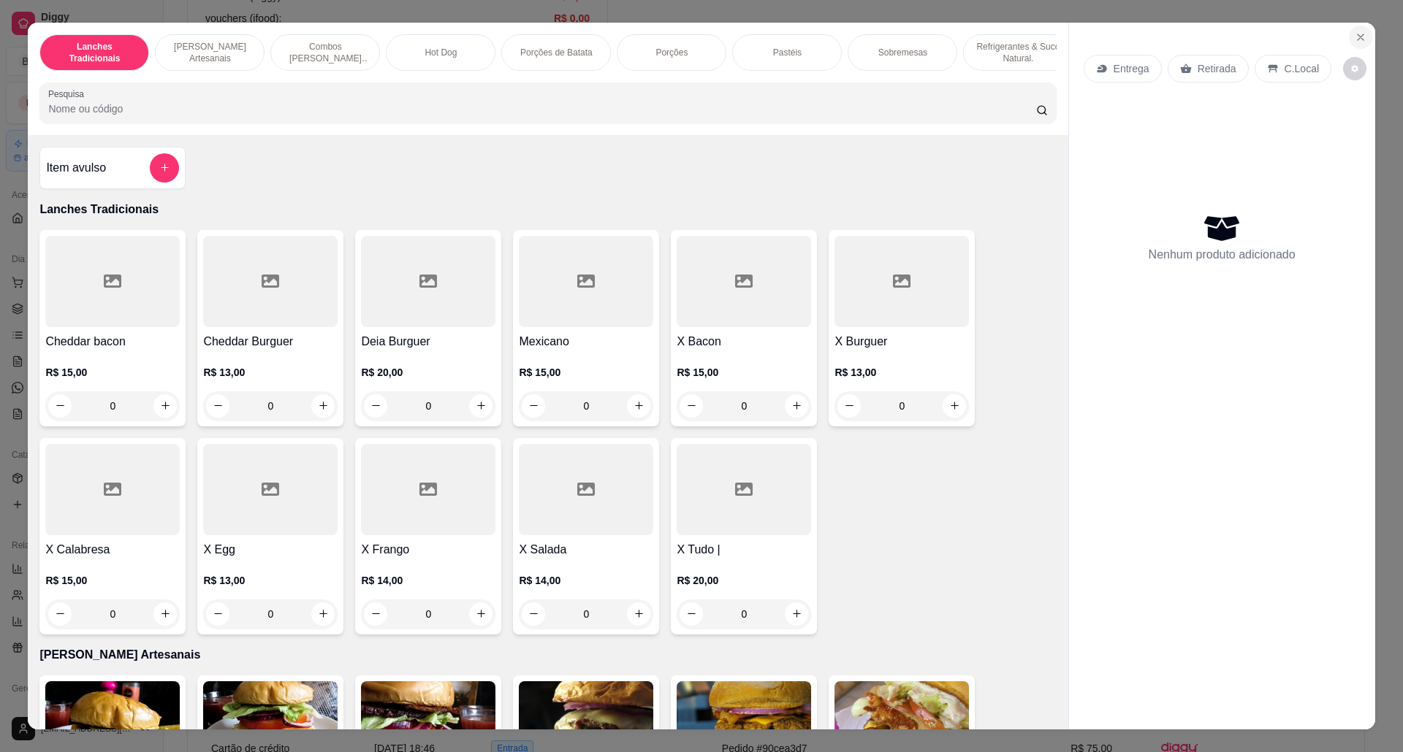
click at [1354, 39] on icon "Close" at bounding box center [1360, 37] width 12 height 12
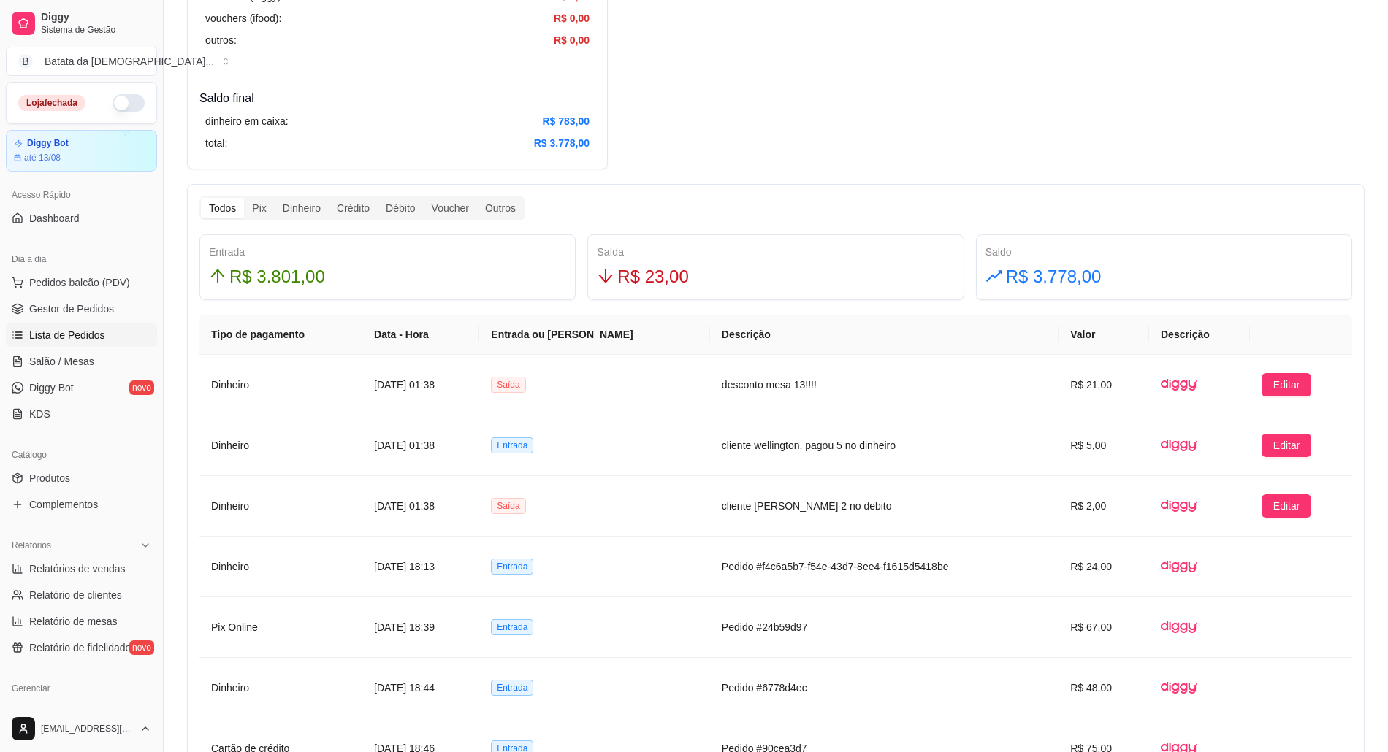
click at [67, 330] on span "Lista de Pedidos" at bounding box center [67, 335] width 76 height 15
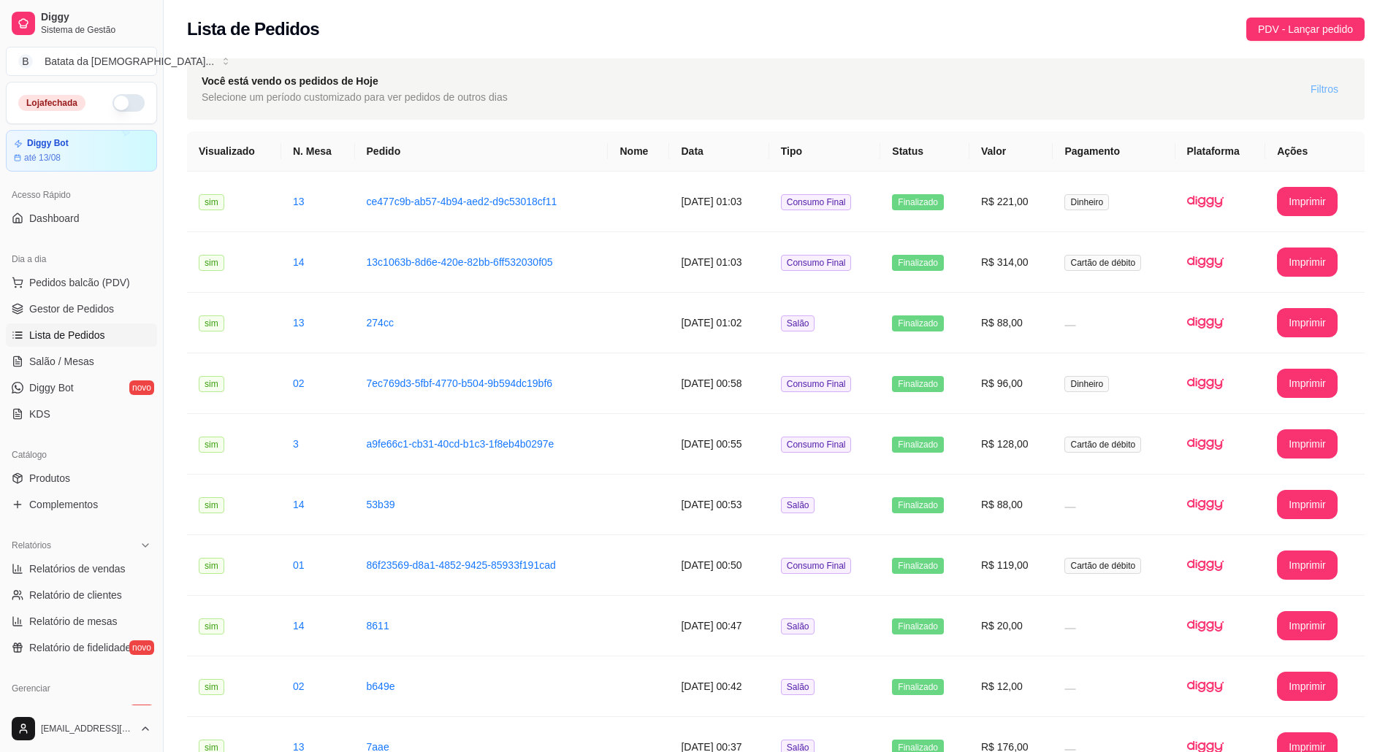
click at [1311, 85] on span "Filtros" at bounding box center [1325, 89] width 28 height 16
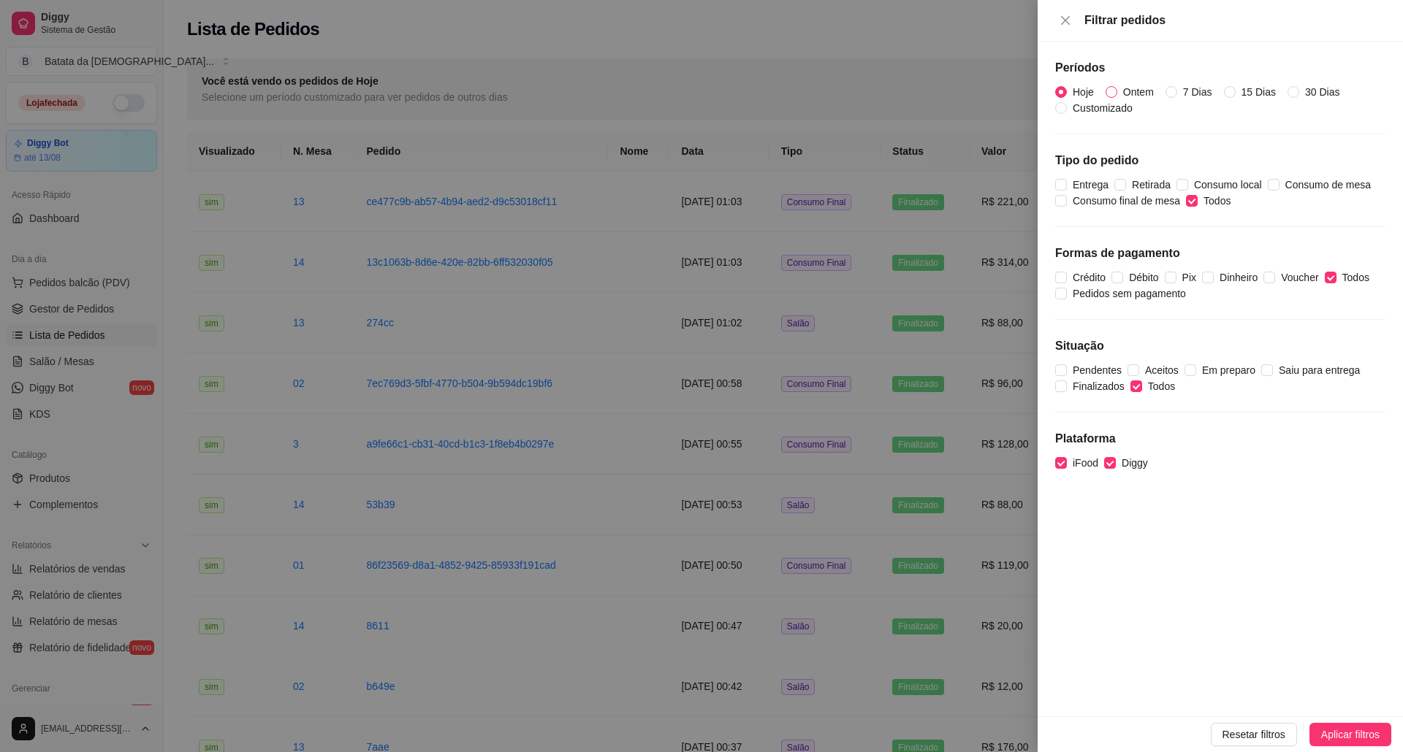
click at [1131, 91] on span "Ontem" at bounding box center [1138, 92] width 42 height 16
click at [1117, 91] on input "Ontem" at bounding box center [1111, 92] width 12 height 12
radio input "true"
radio input "false"
click at [1359, 736] on span "Aplicar filtros" at bounding box center [1350, 735] width 58 height 16
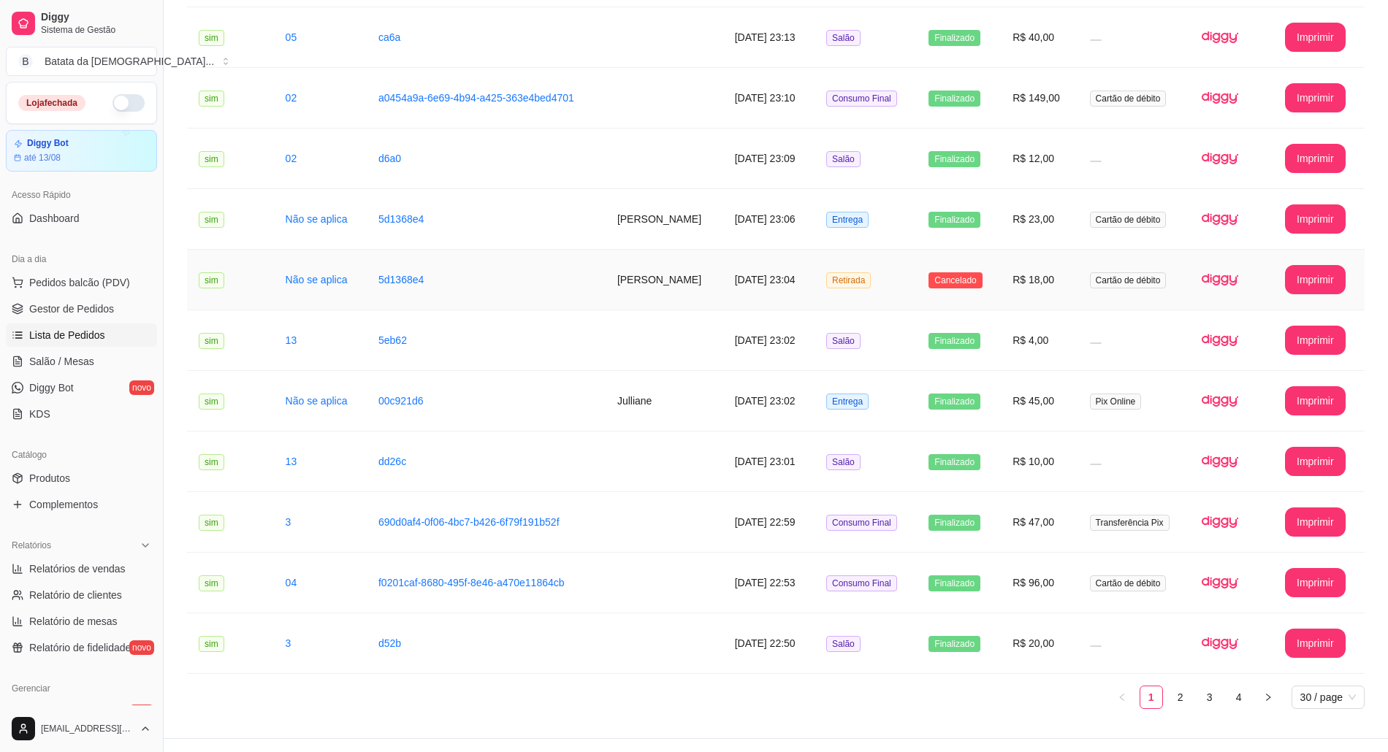
scroll to position [1351, 0]
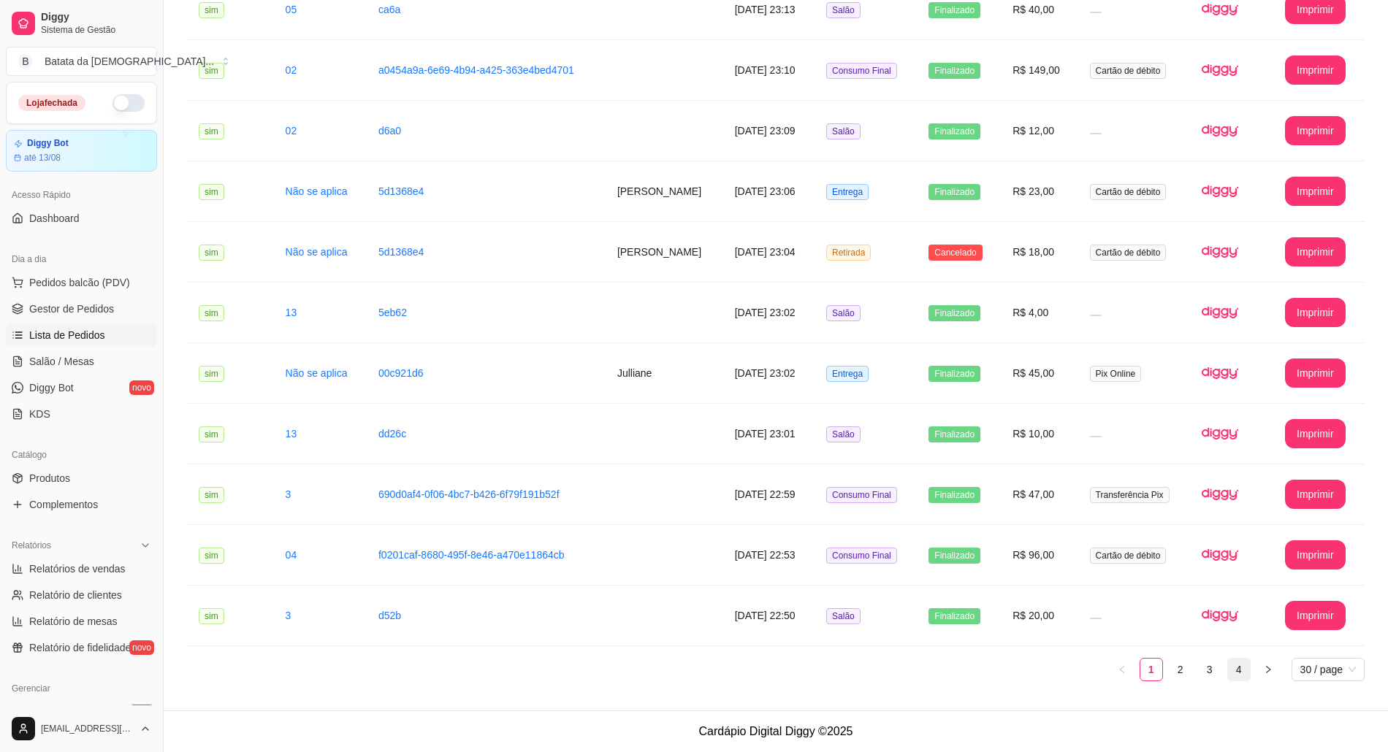
click at [1237, 671] on link "4" at bounding box center [1239, 670] width 22 height 22
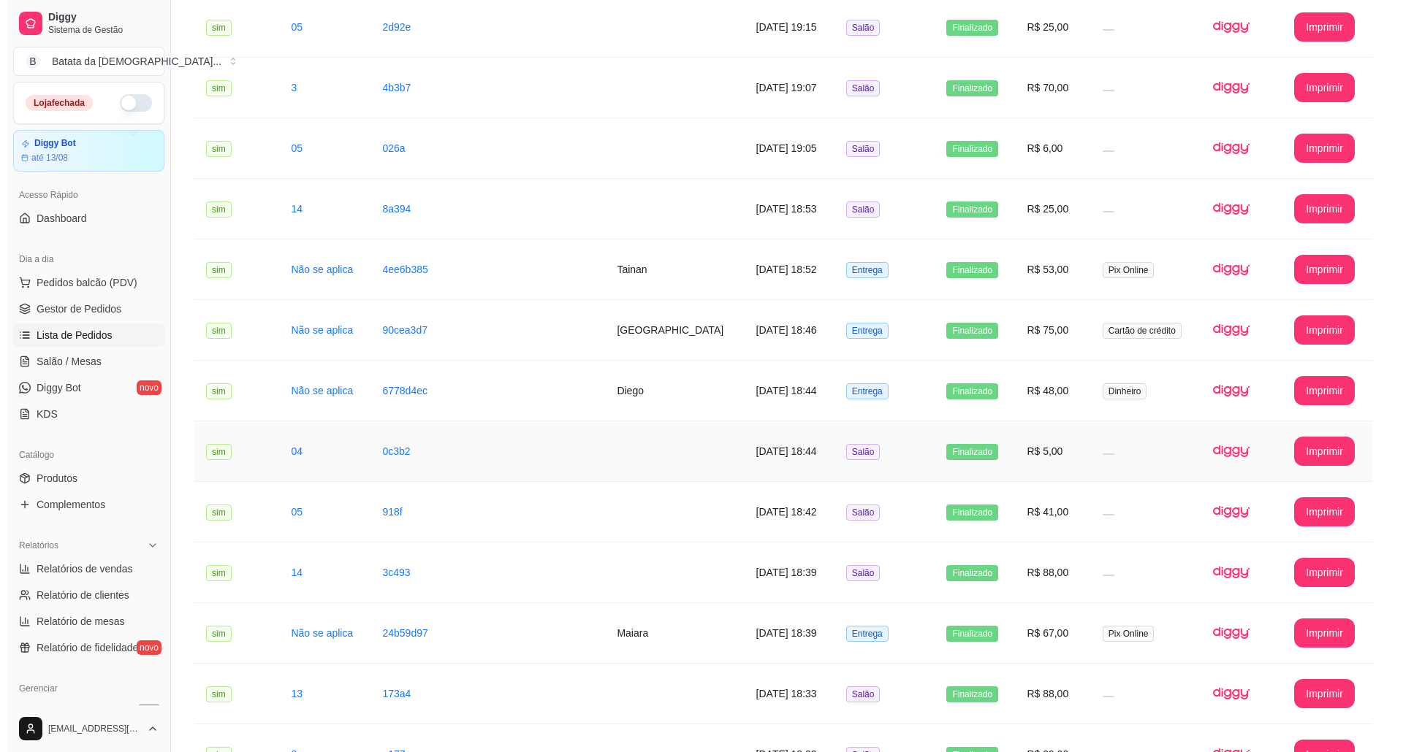
scroll to position [354, 0]
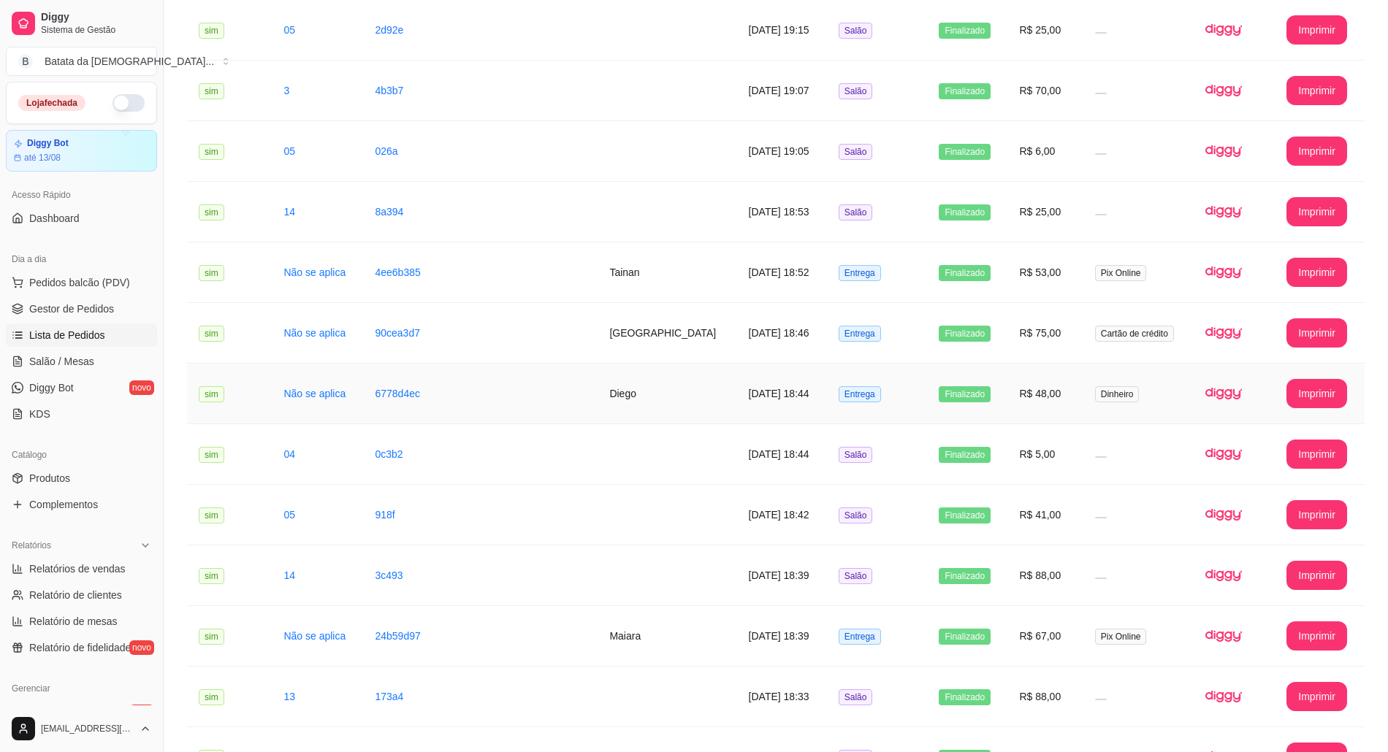
click at [761, 398] on td "[DATE] 18:44" at bounding box center [782, 394] width 90 height 61
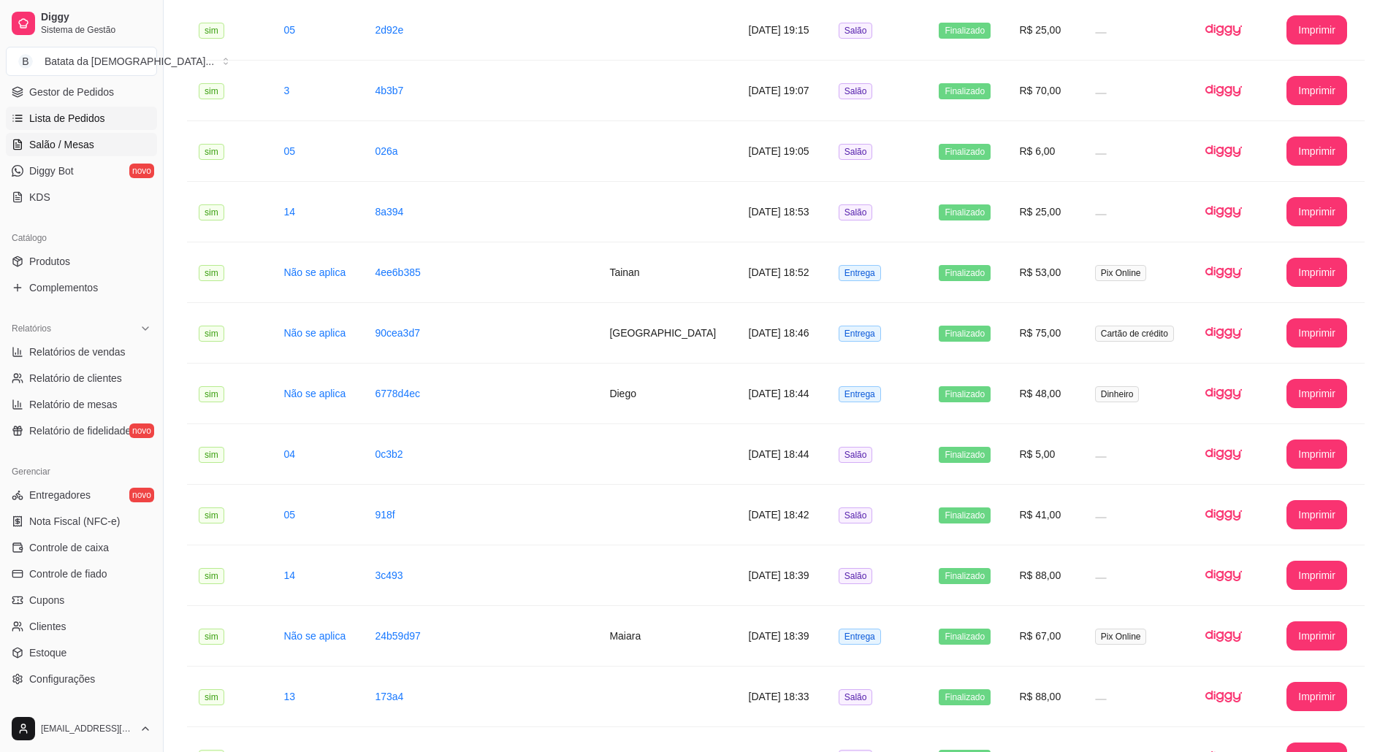
scroll to position [292, 0]
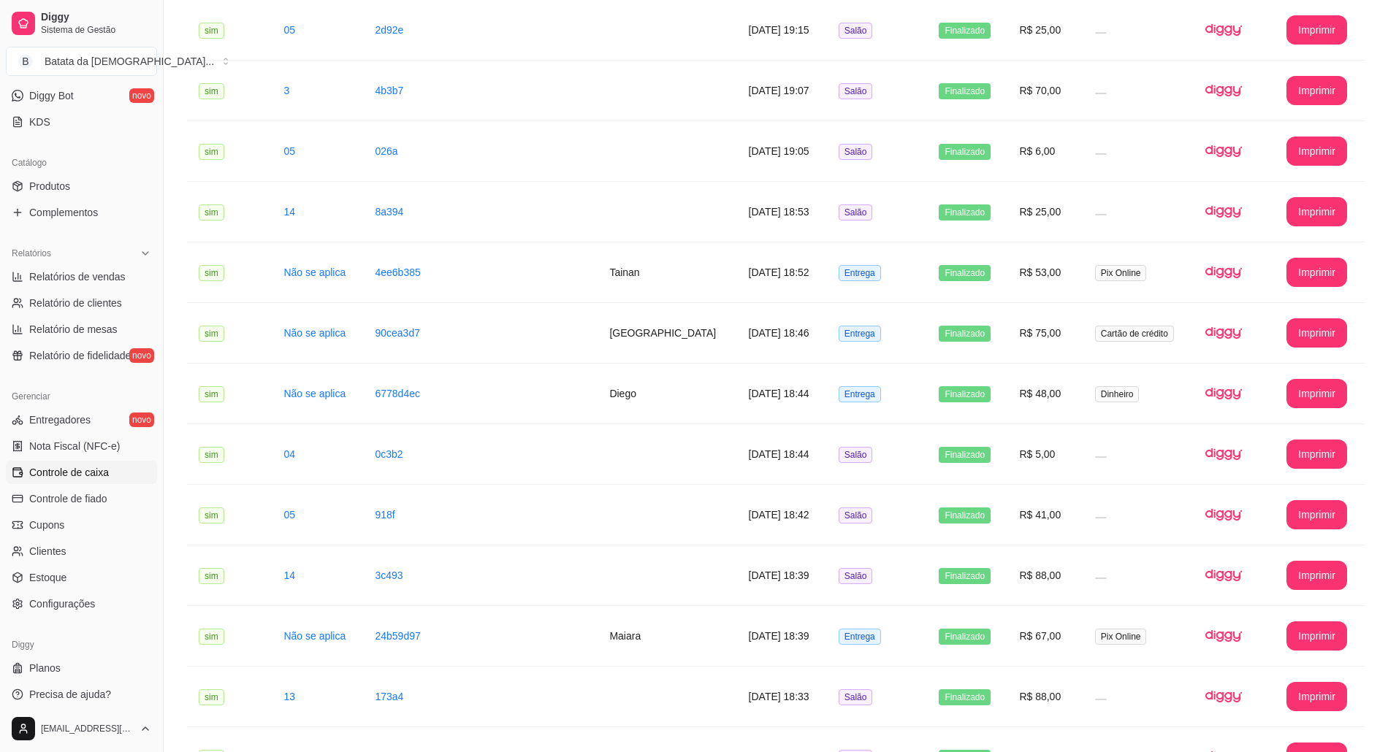
click at [97, 472] on span "Controle de caixa" at bounding box center [69, 472] width 80 height 15
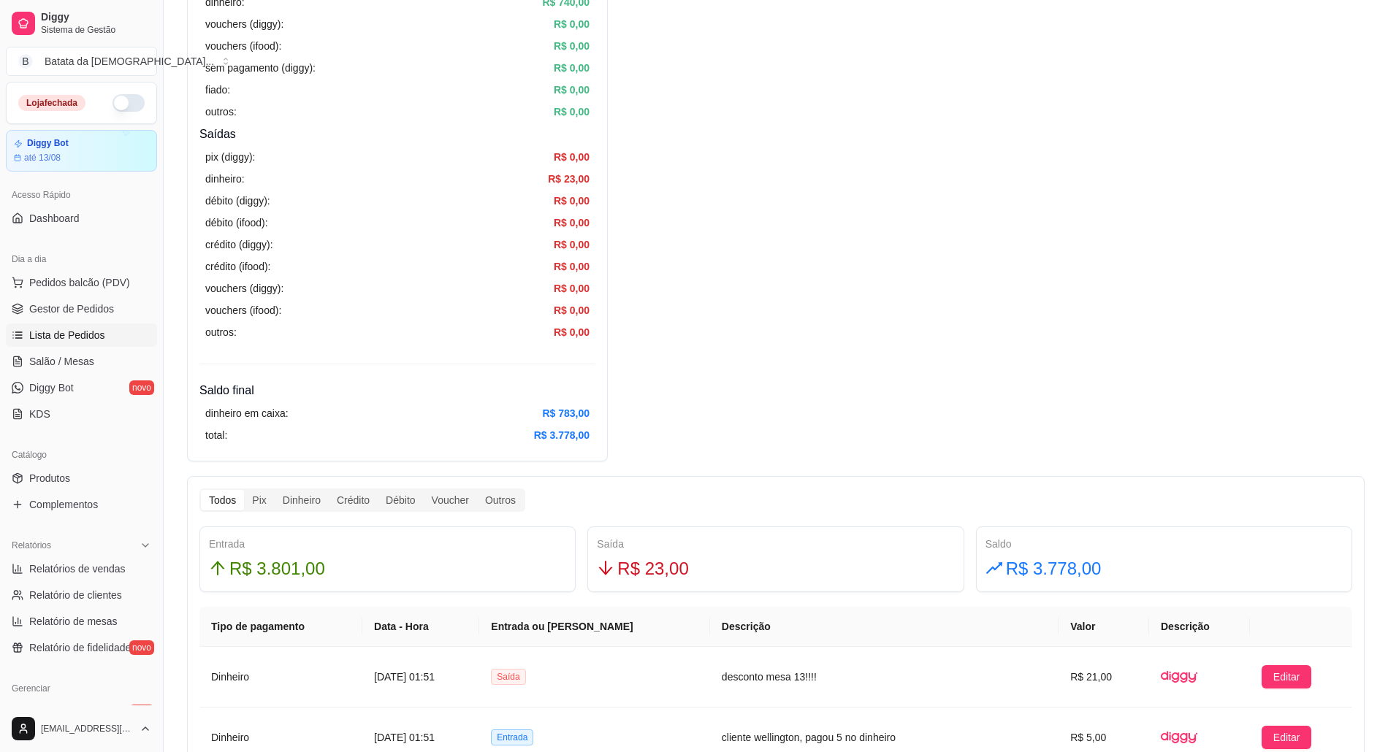
click at [91, 339] on span "Lista de Pedidos" at bounding box center [67, 335] width 76 height 15
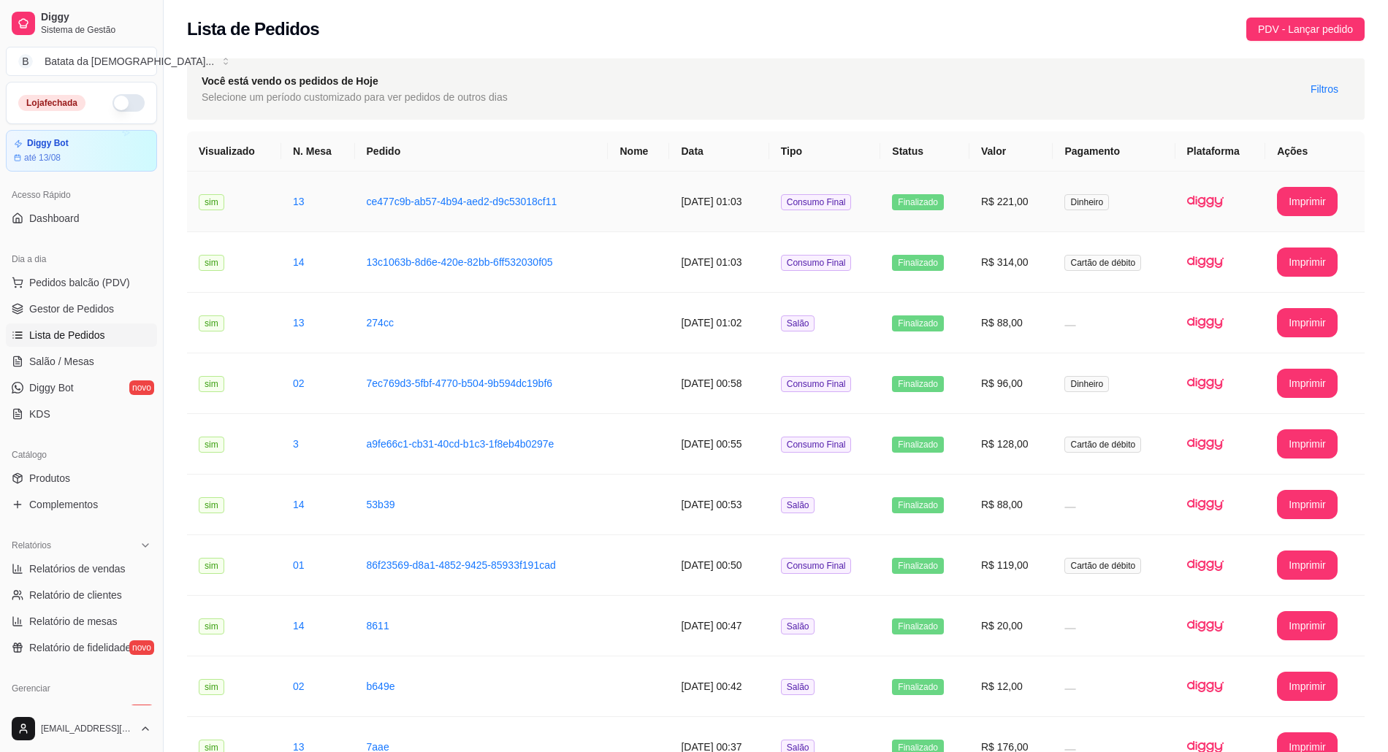
click at [1205, 202] on img at bounding box center [1205, 201] width 37 height 37
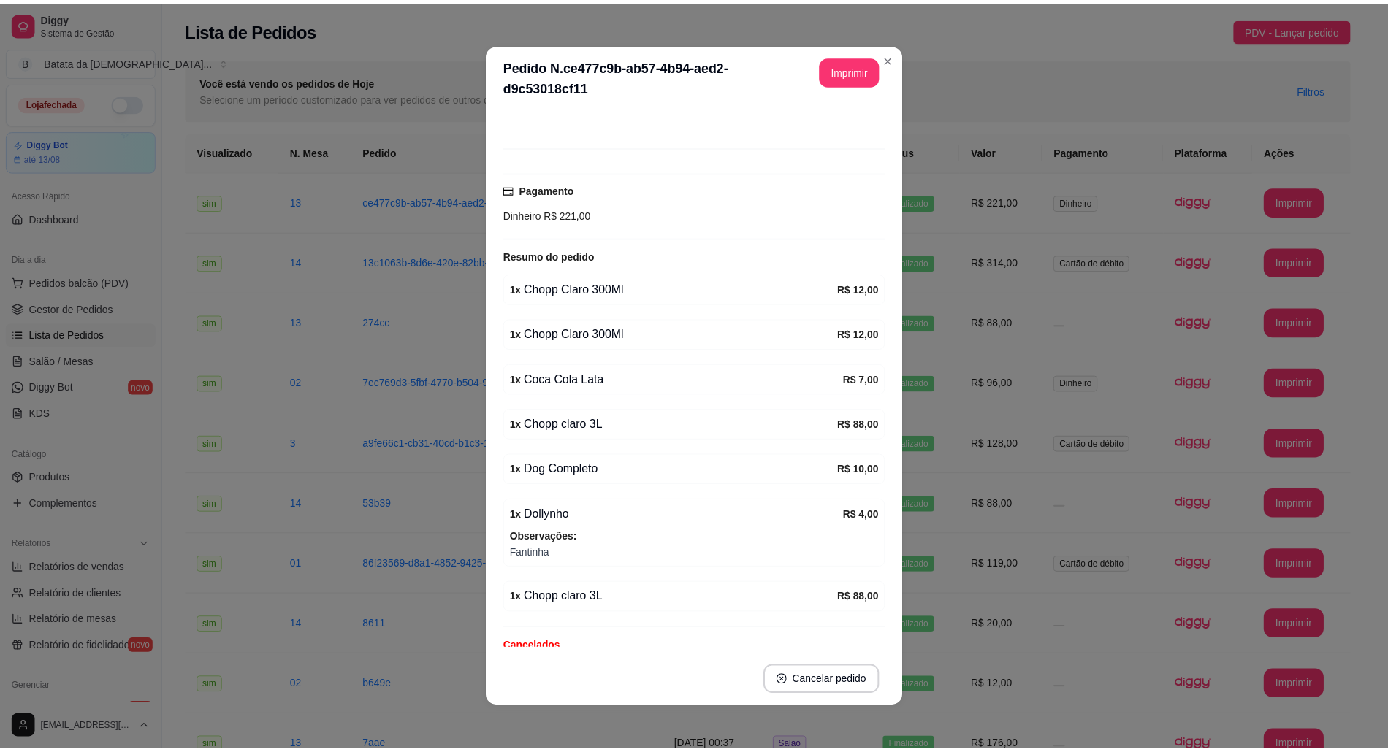
scroll to position [97, 0]
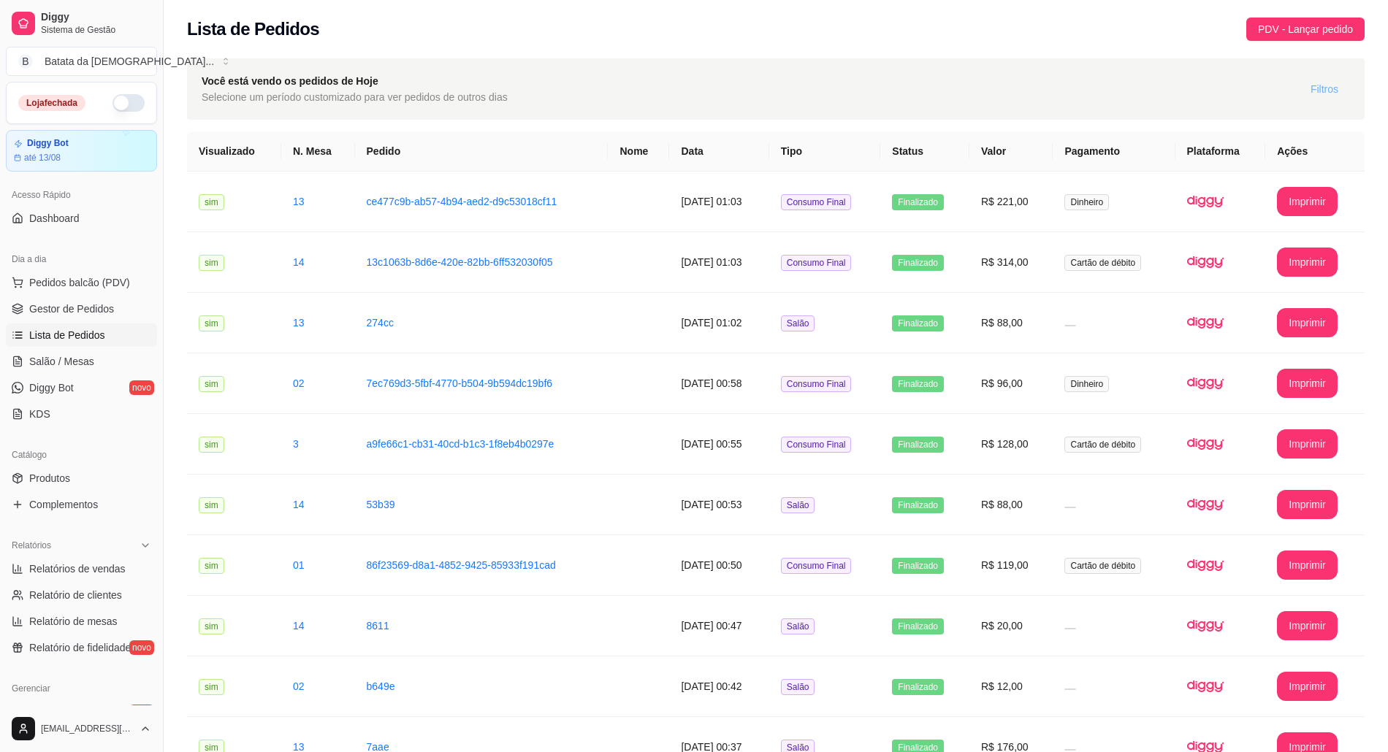
click at [1303, 79] on button "Filtros" at bounding box center [1324, 88] width 51 height 23
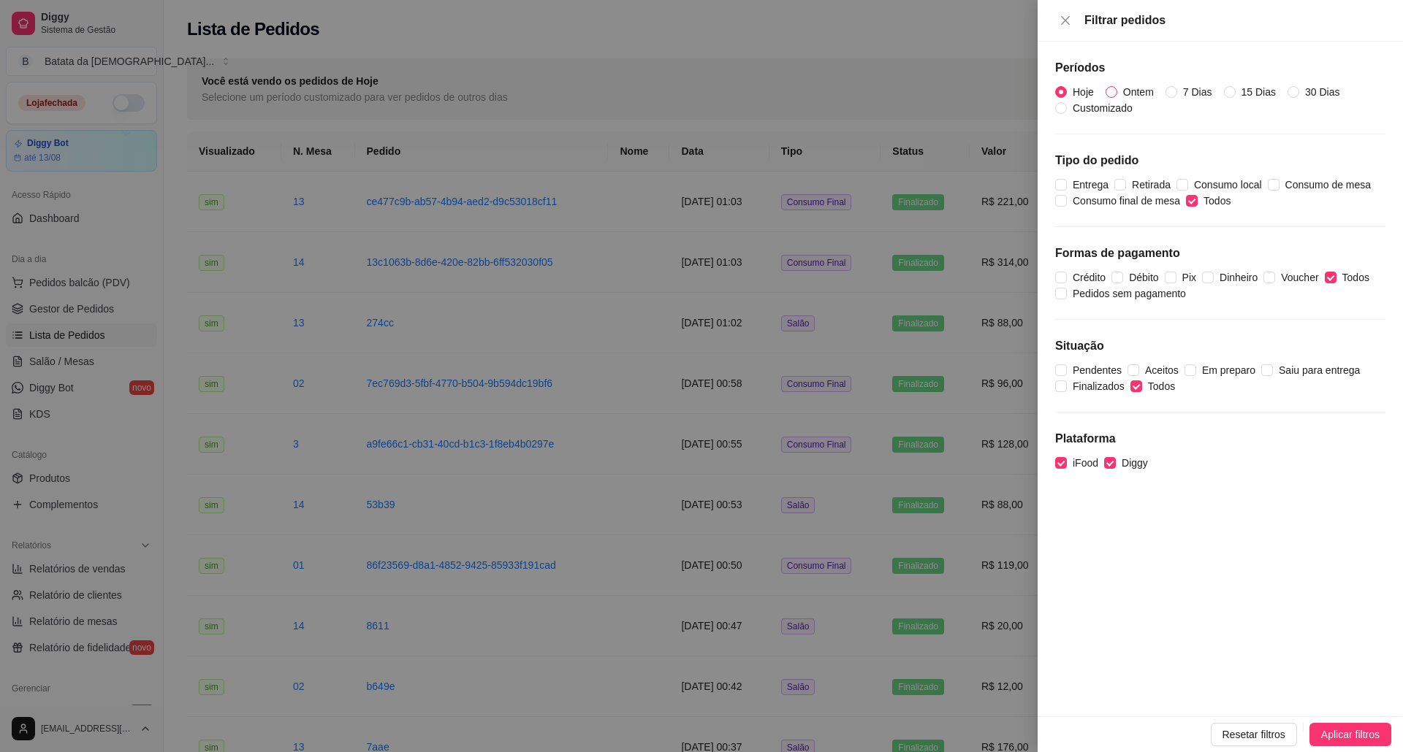
click at [1124, 88] on span "Ontem" at bounding box center [1138, 92] width 42 height 16
click at [1117, 88] on input "Ontem" at bounding box center [1111, 92] width 12 height 12
radio input "true"
radio input "false"
click at [1312, 739] on button "Aplicar filtros" at bounding box center [1350, 734] width 82 height 23
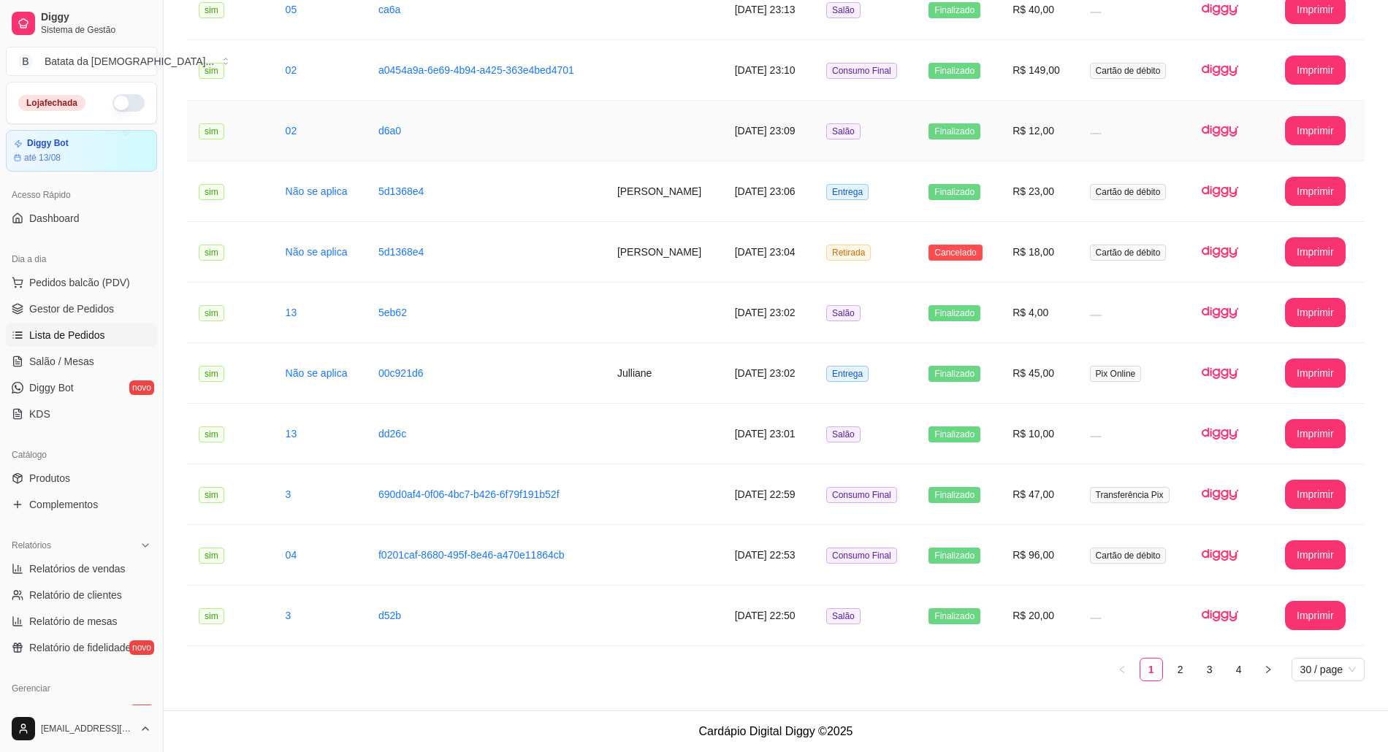
scroll to position [1351, 0]
click at [1187, 665] on link "2" at bounding box center [1181, 670] width 22 height 22
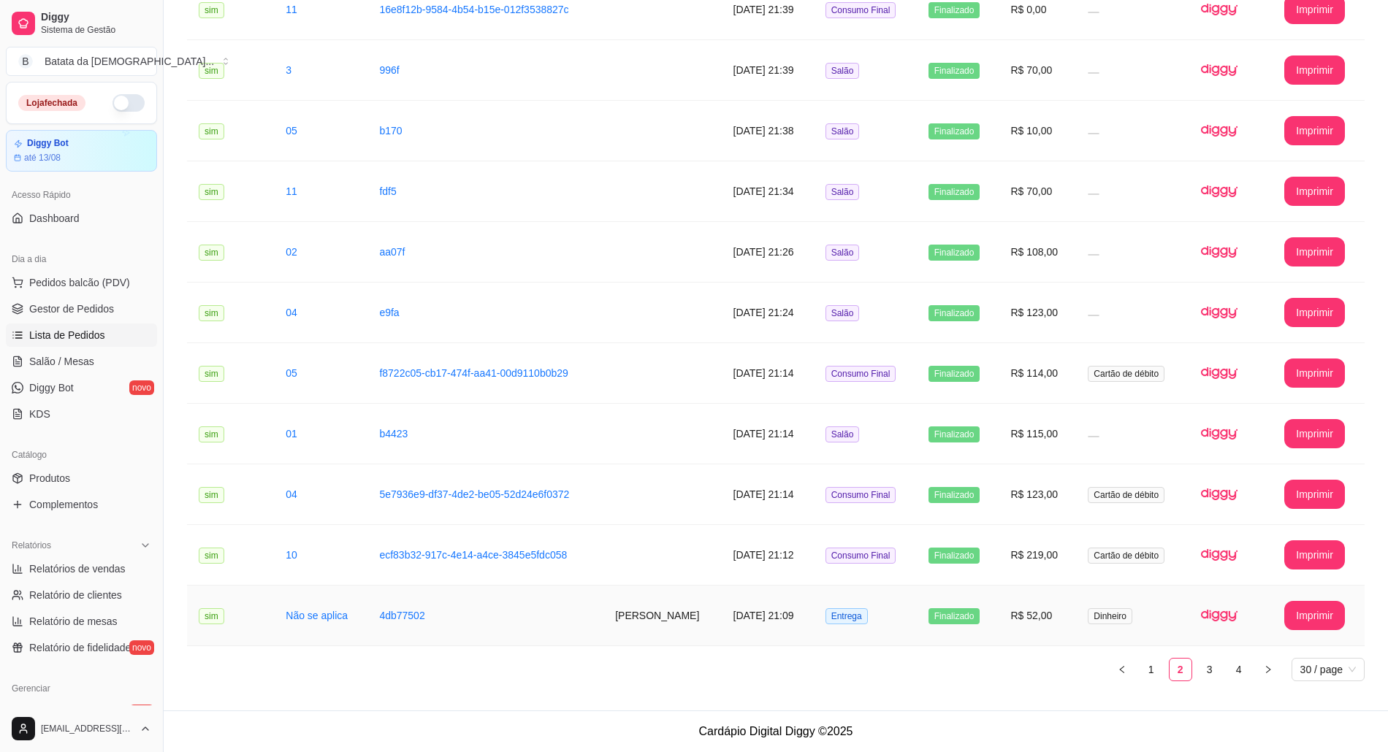
click at [1132, 619] on span "Dinheiro" at bounding box center [1110, 617] width 45 height 16
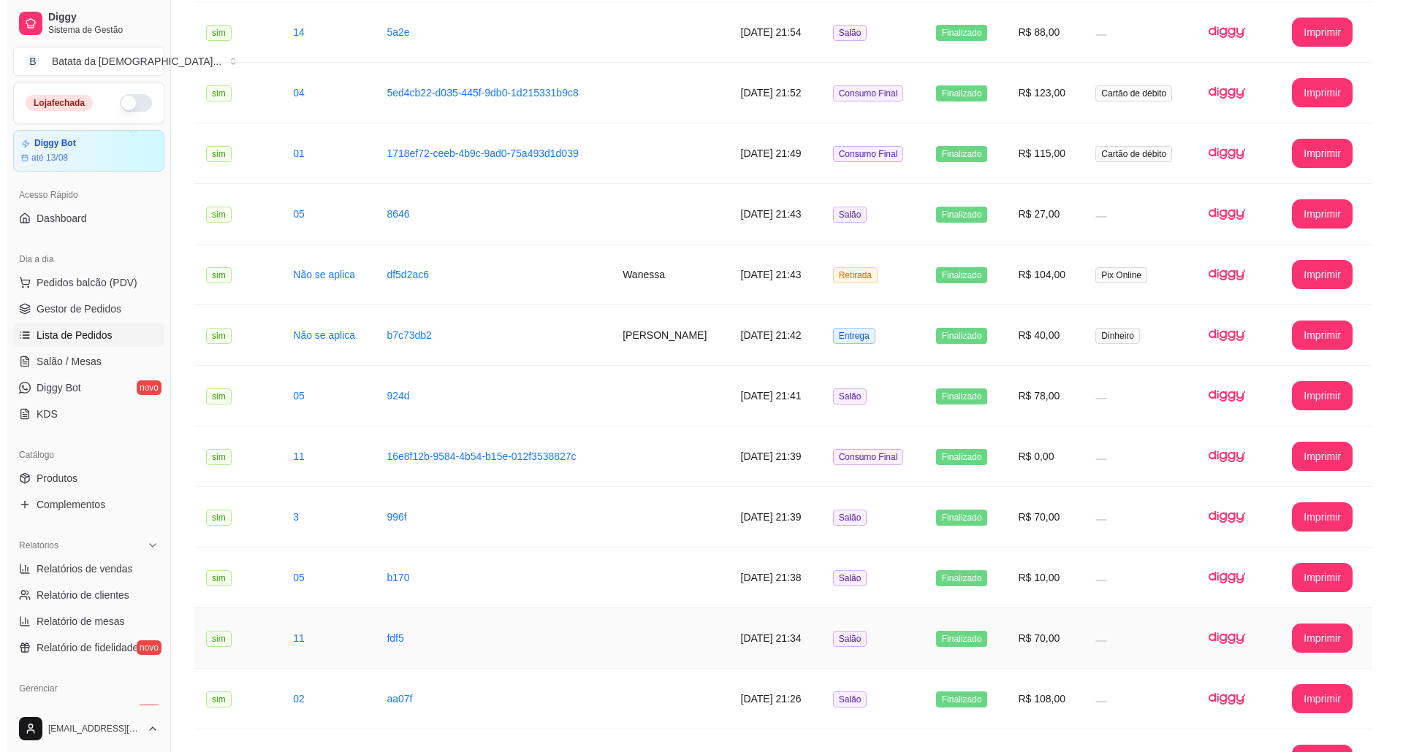
scroll to position [865, 0]
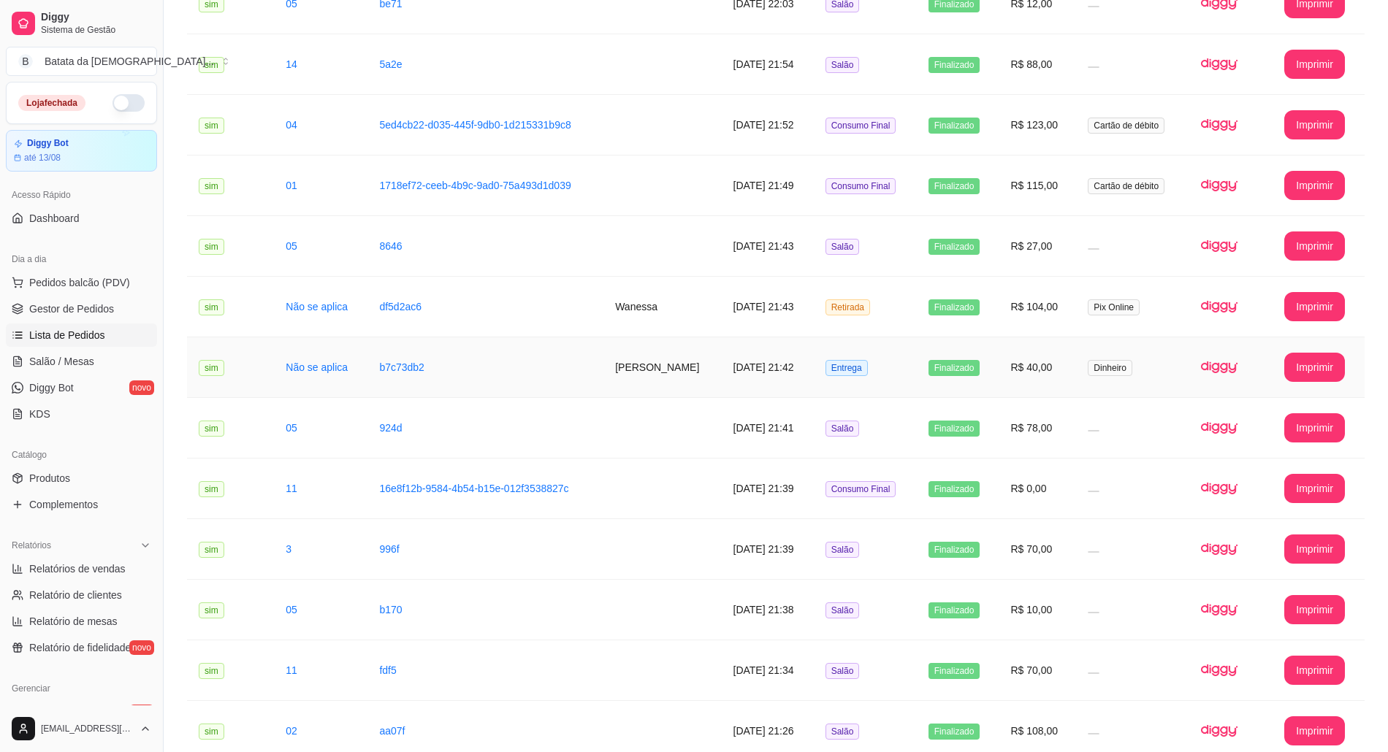
click at [1099, 363] on td "Dinheiro" at bounding box center [1132, 367] width 113 height 61
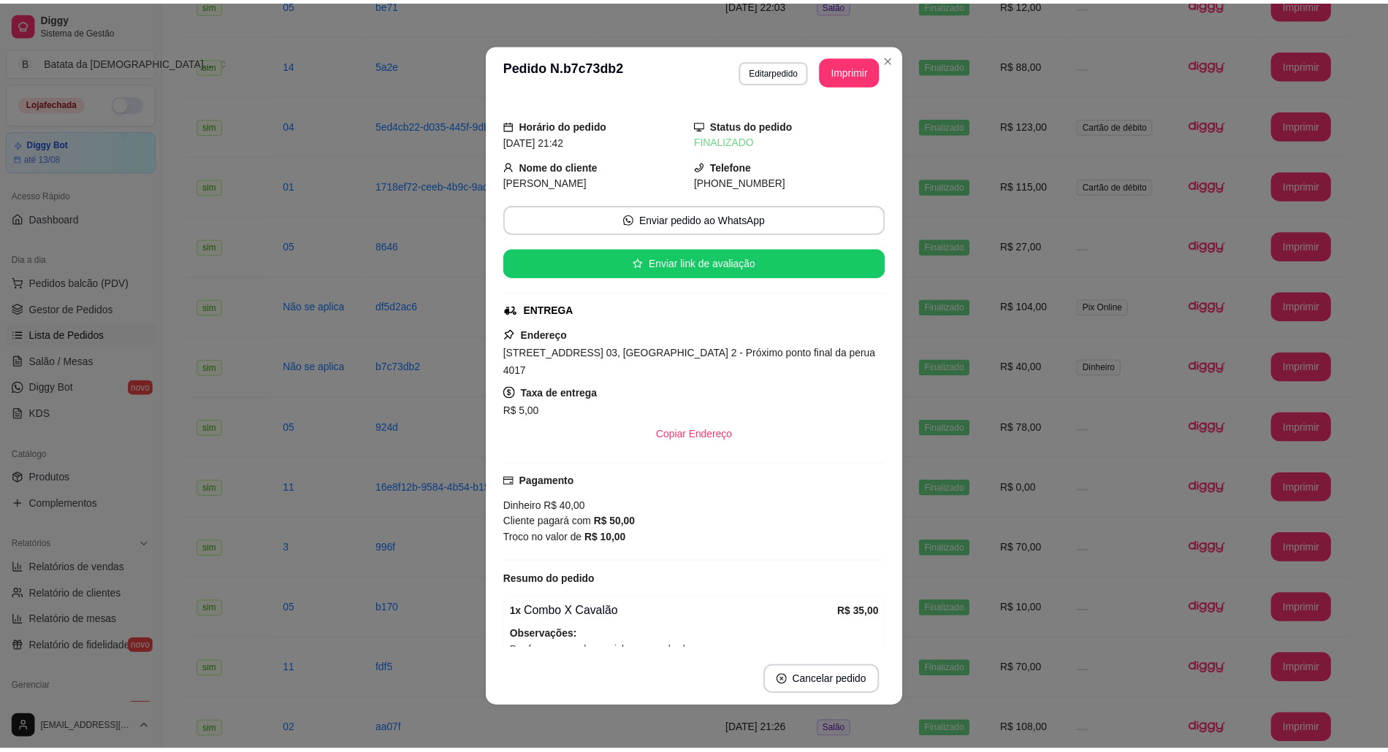
scroll to position [63, 0]
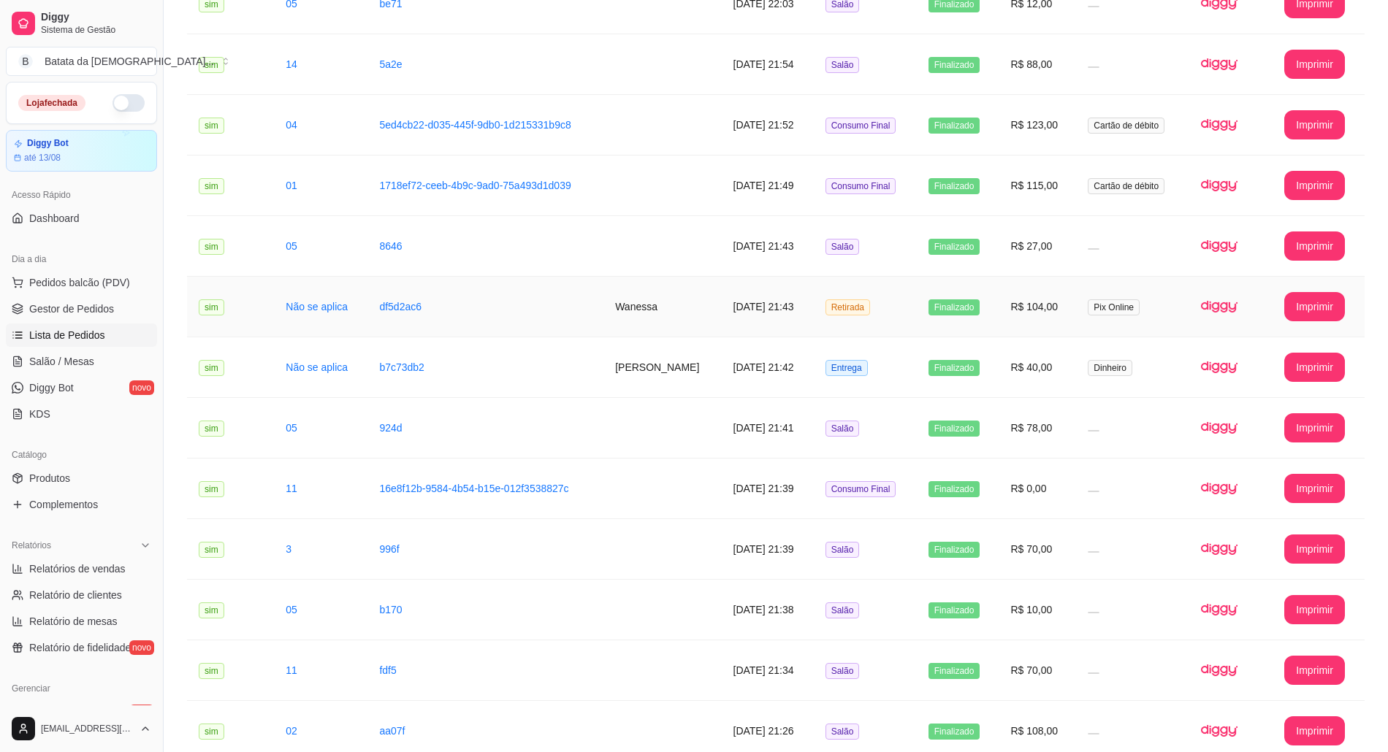
click at [1153, 302] on td "Pix Online" at bounding box center [1132, 307] width 113 height 61
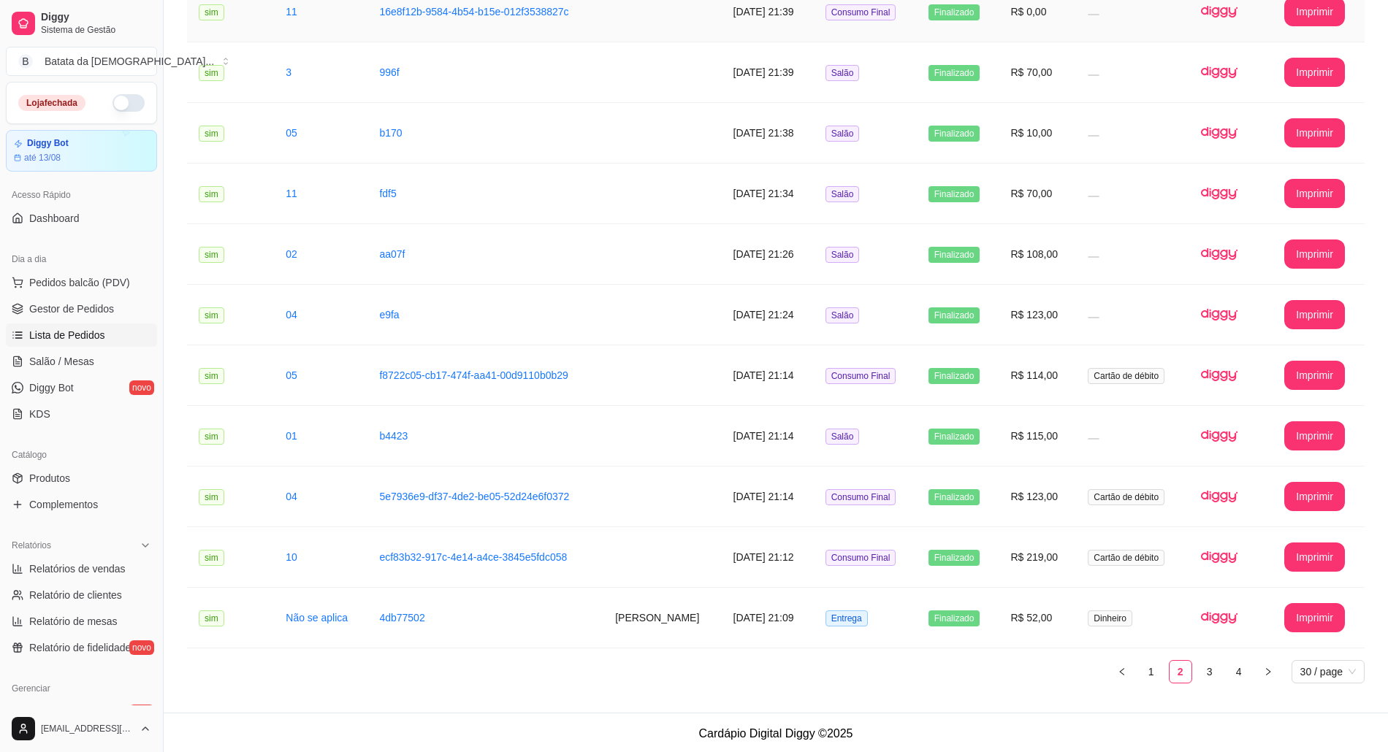
scroll to position [1351, 0]
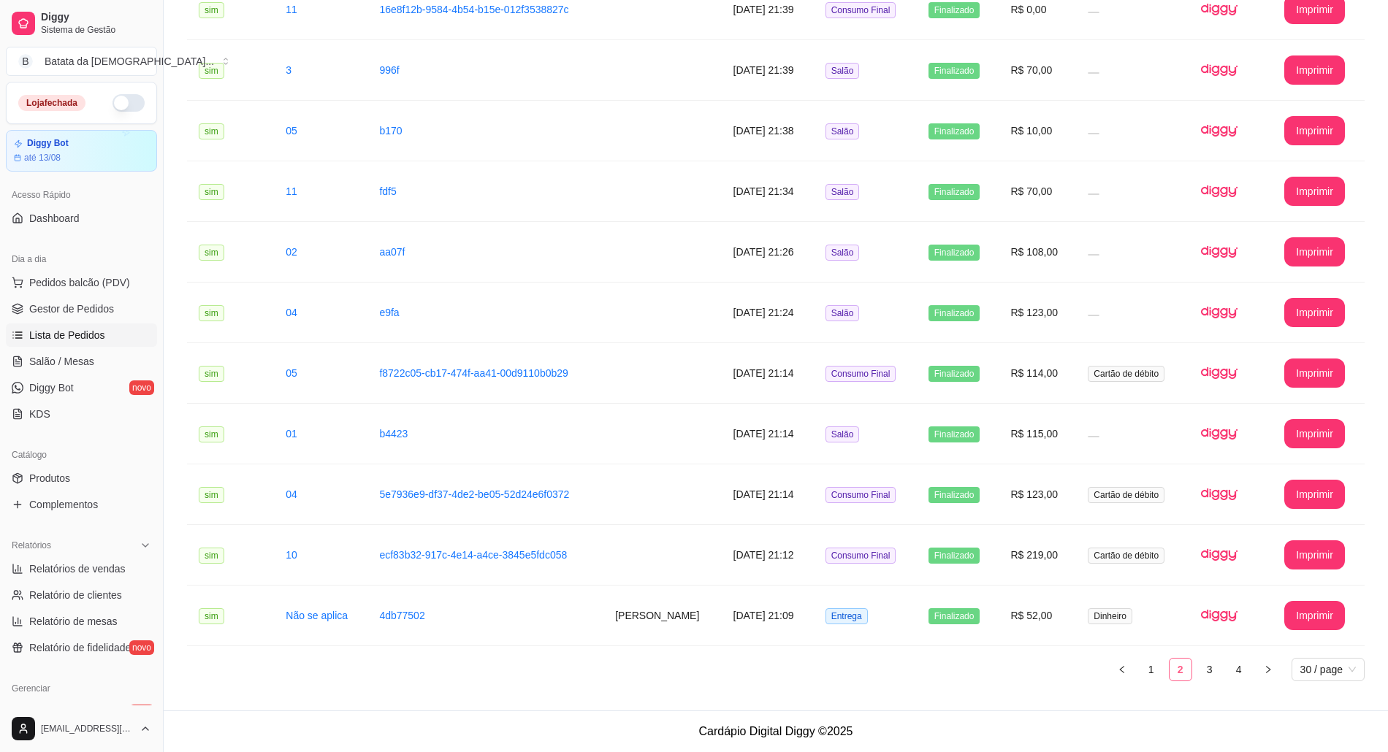
click at [1185, 660] on link "2" at bounding box center [1181, 670] width 22 height 22
click at [1208, 665] on link "3" at bounding box center [1210, 670] width 22 height 22
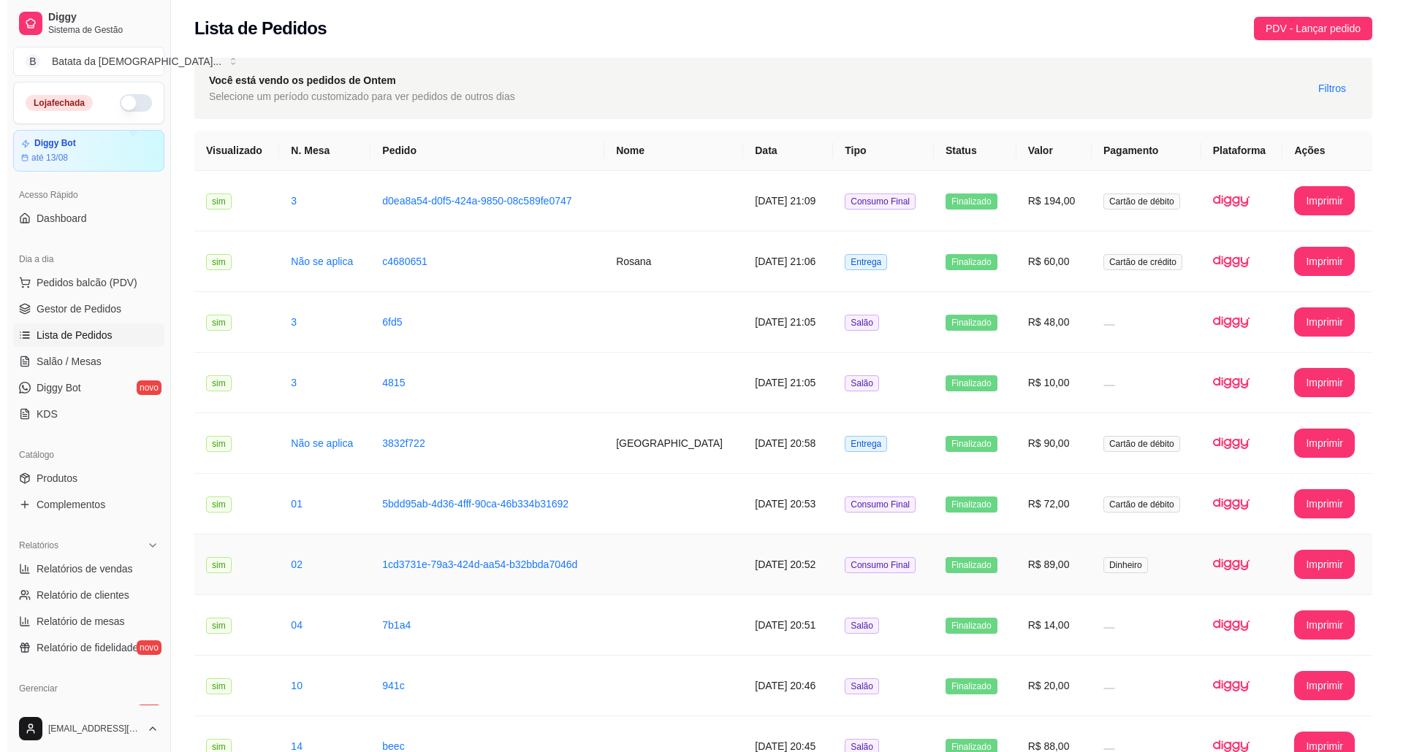
scroll to position [0, 0]
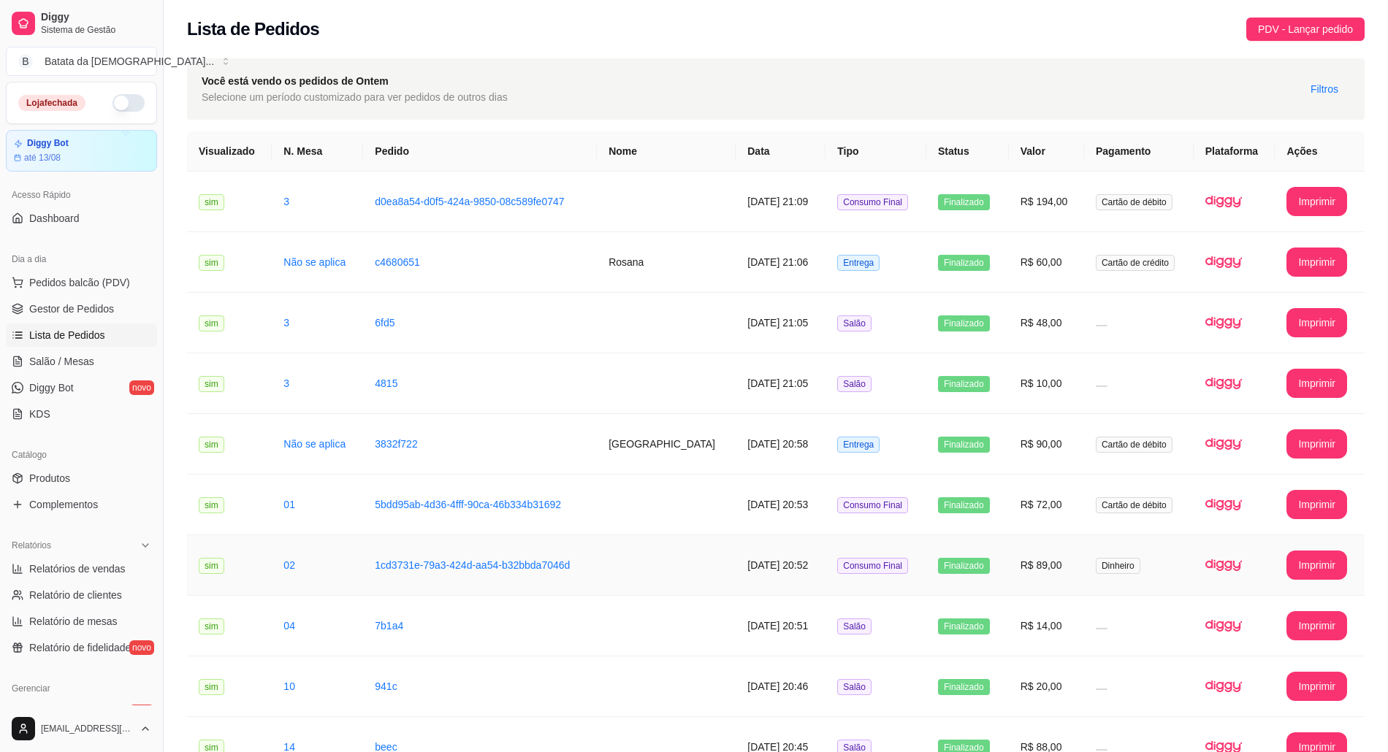
click at [1102, 562] on span "Dinheiro" at bounding box center [1118, 566] width 45 height 16
click at [85, 366] on span "Salão / Mesas" at bounding box center [61, 361] width 65 height 15
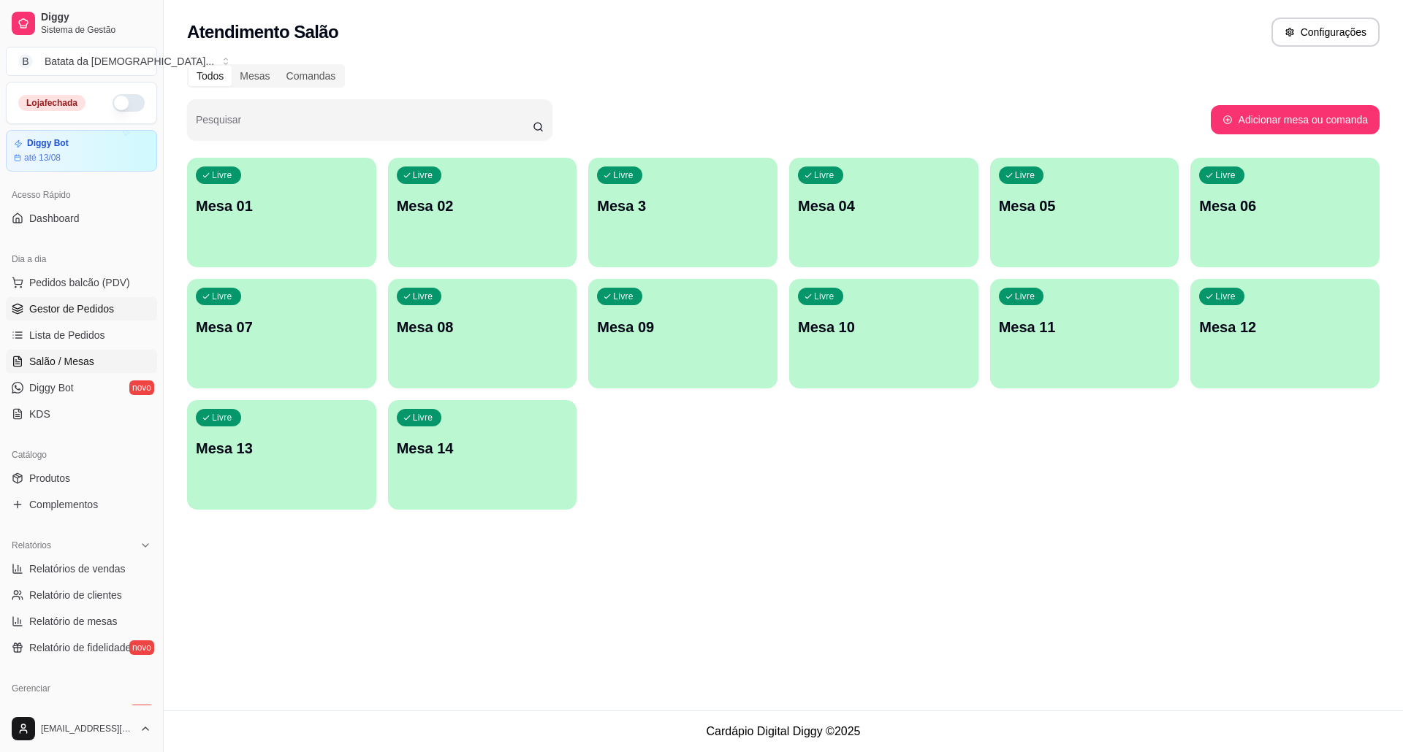
click at [108, 316] on span "Gestor de Pedidos" at bounding box center [71, 309] width 85 height 15
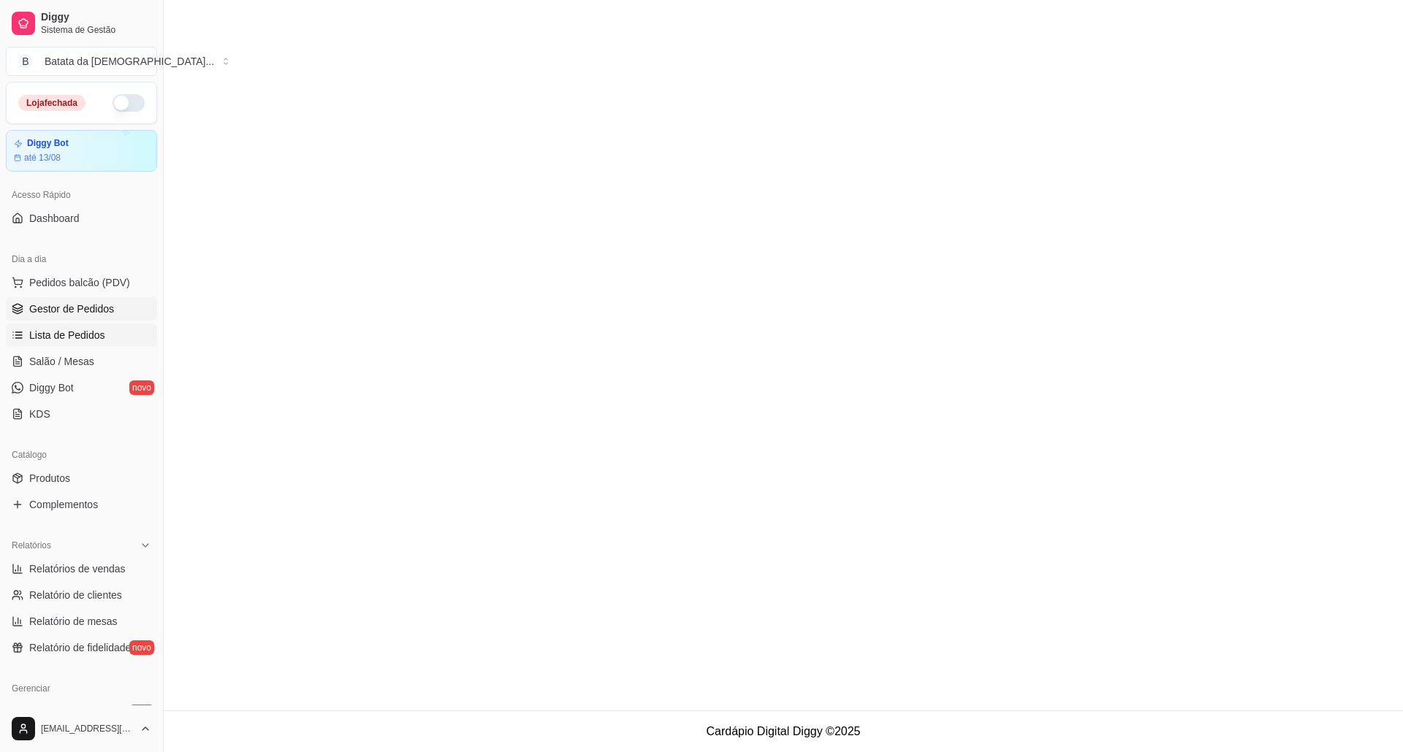
click at [118, 343] on link "Lista de Pedidos" at bounding box center [81, 335] width 151 height 23
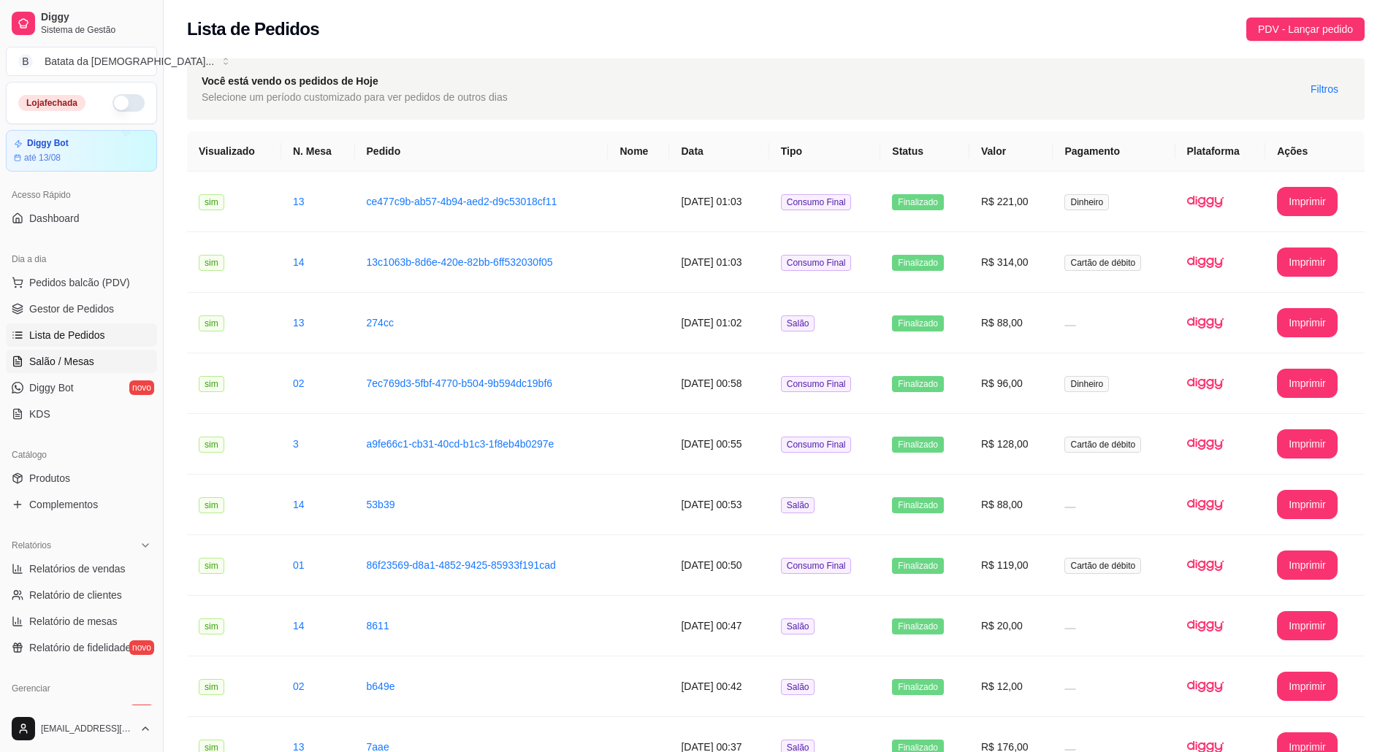
click at [96, 368] on link "Salão / Mesas" at bounding box center [81, 361] width 151 height 23
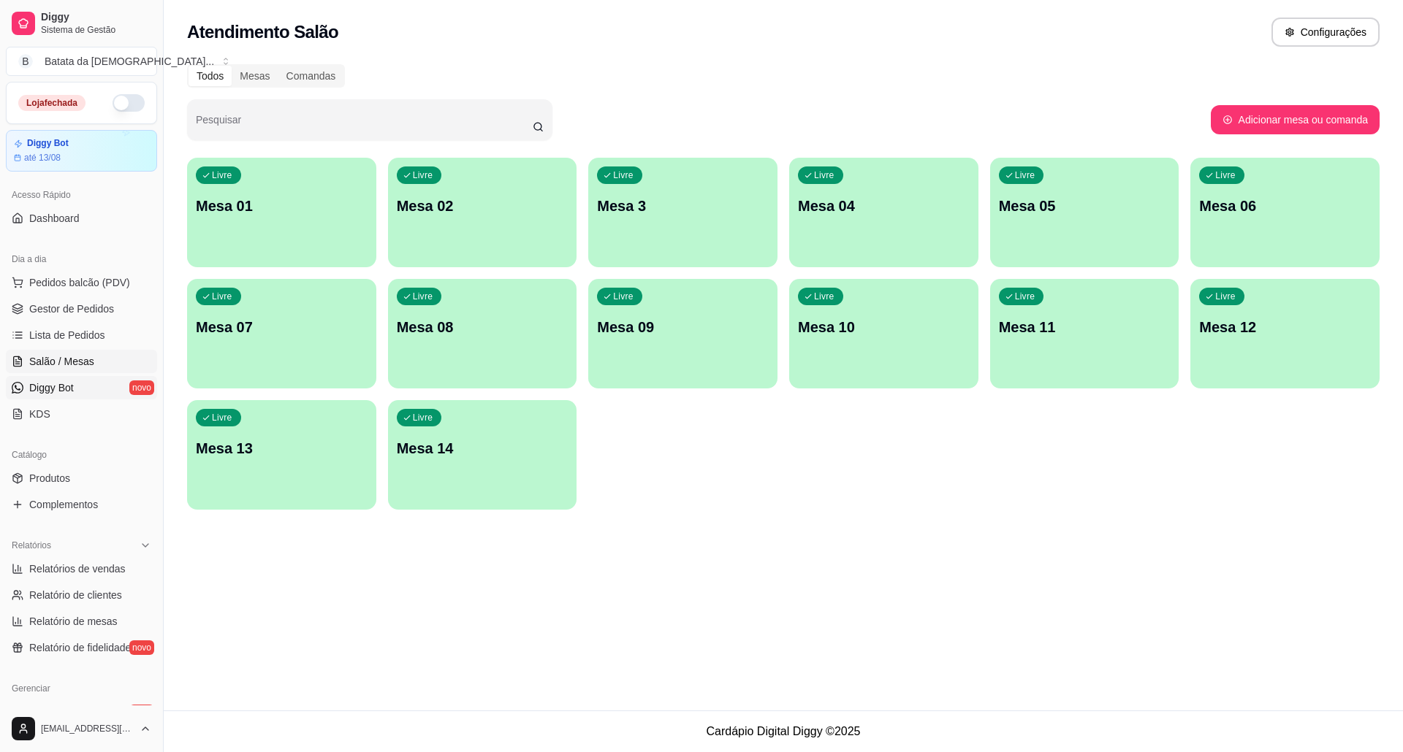
click at [94, 392] on link "Diggy Bot novo" at bounding box center [81, 387] width 151 height 23
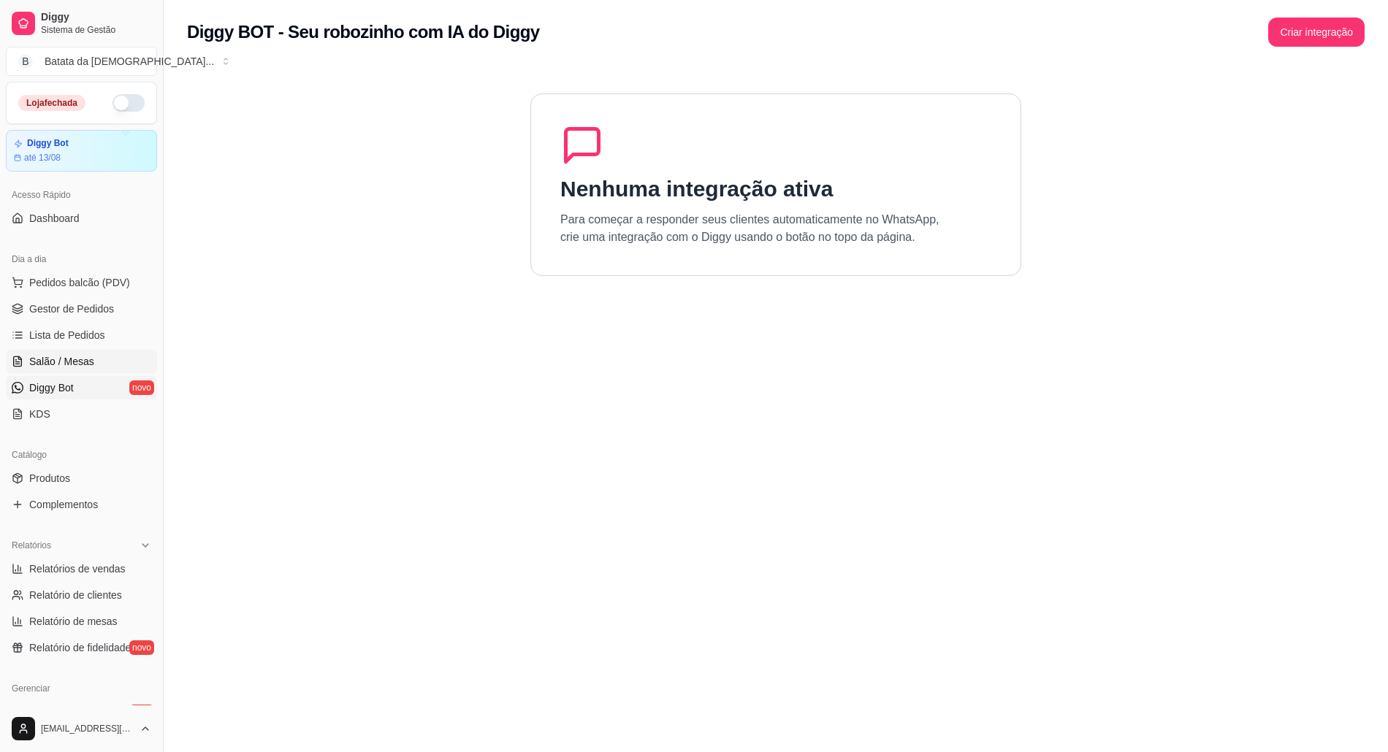
click at [71, 360] on span "Salão / Mesas" at bounding box center [61, 361] width 65 height 15
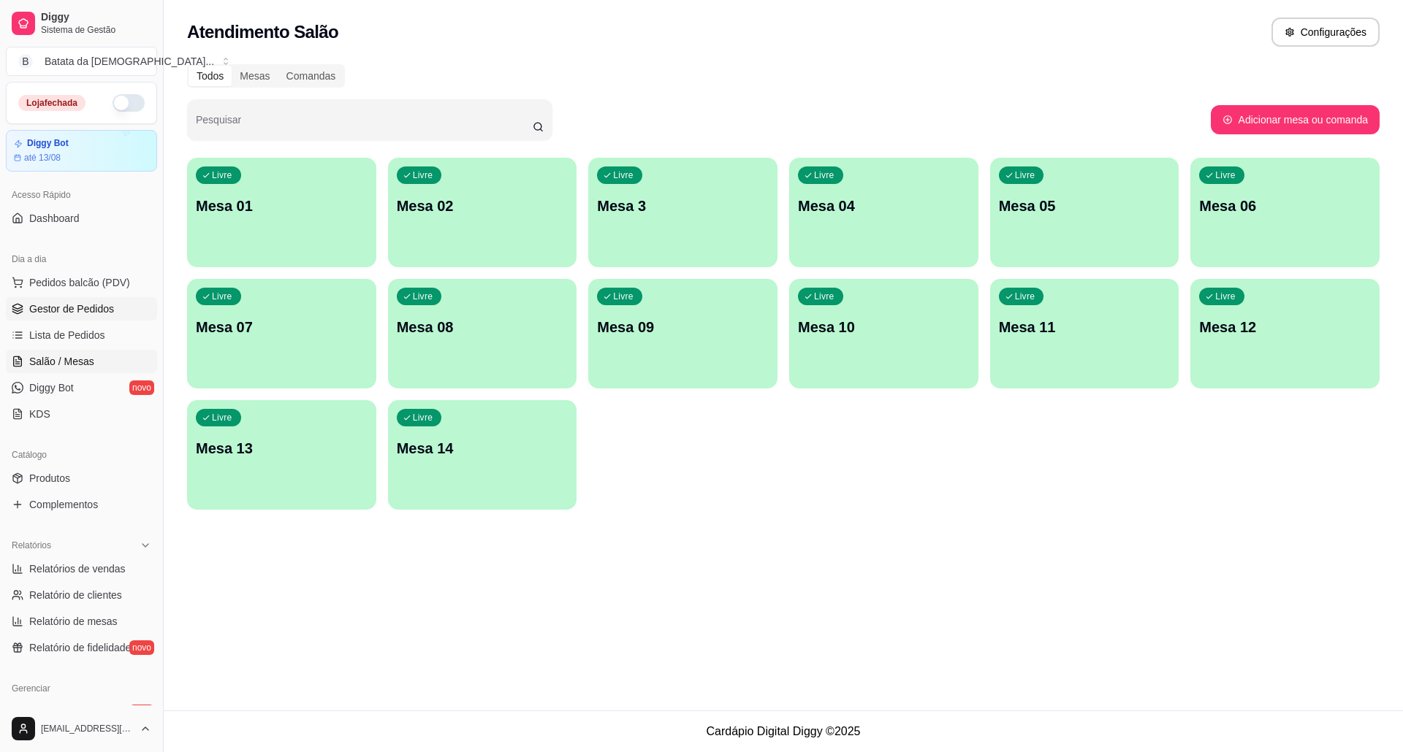
click at [114, 311] on link "Gestor de Pedidos" at bounding box center [81, 308] width 151 height 23
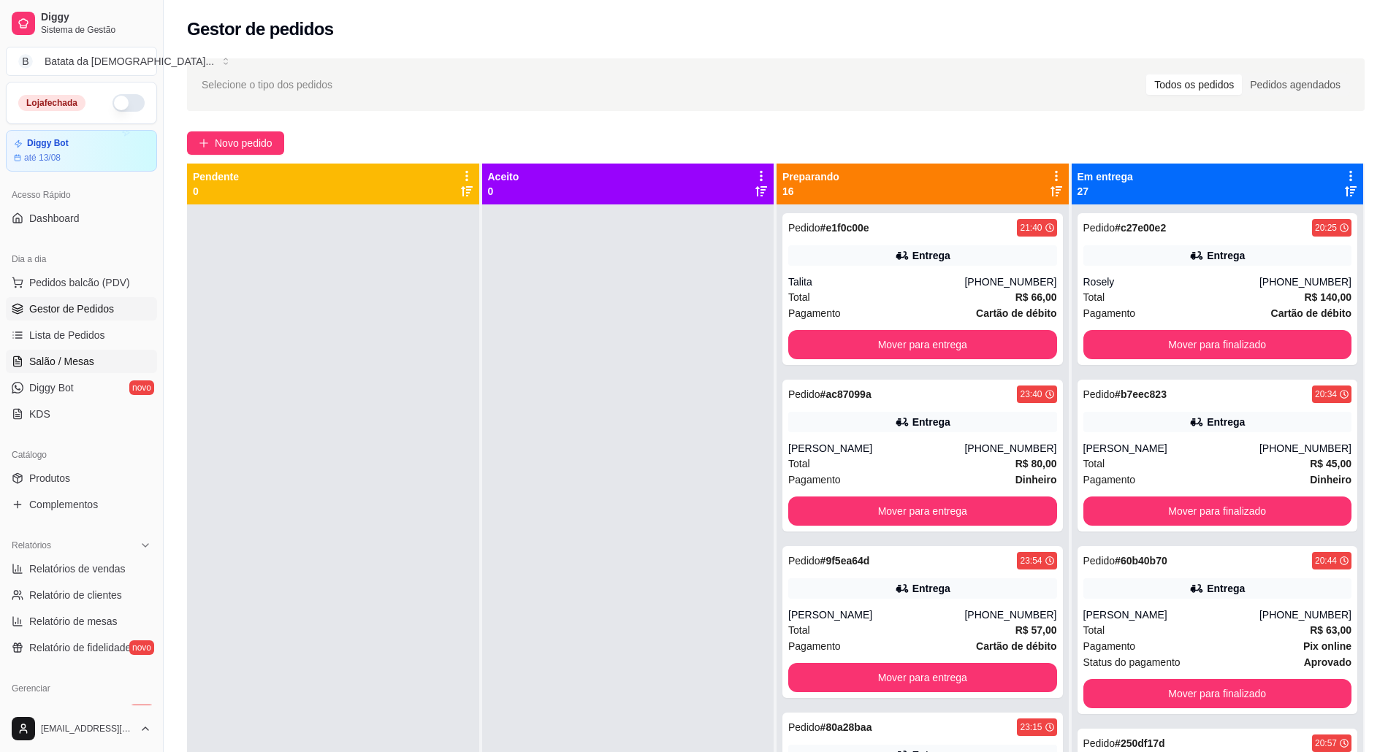
click at [94, 359] on link "Salão / Mesas" at bounding box center [81, 361] width 151 height 23
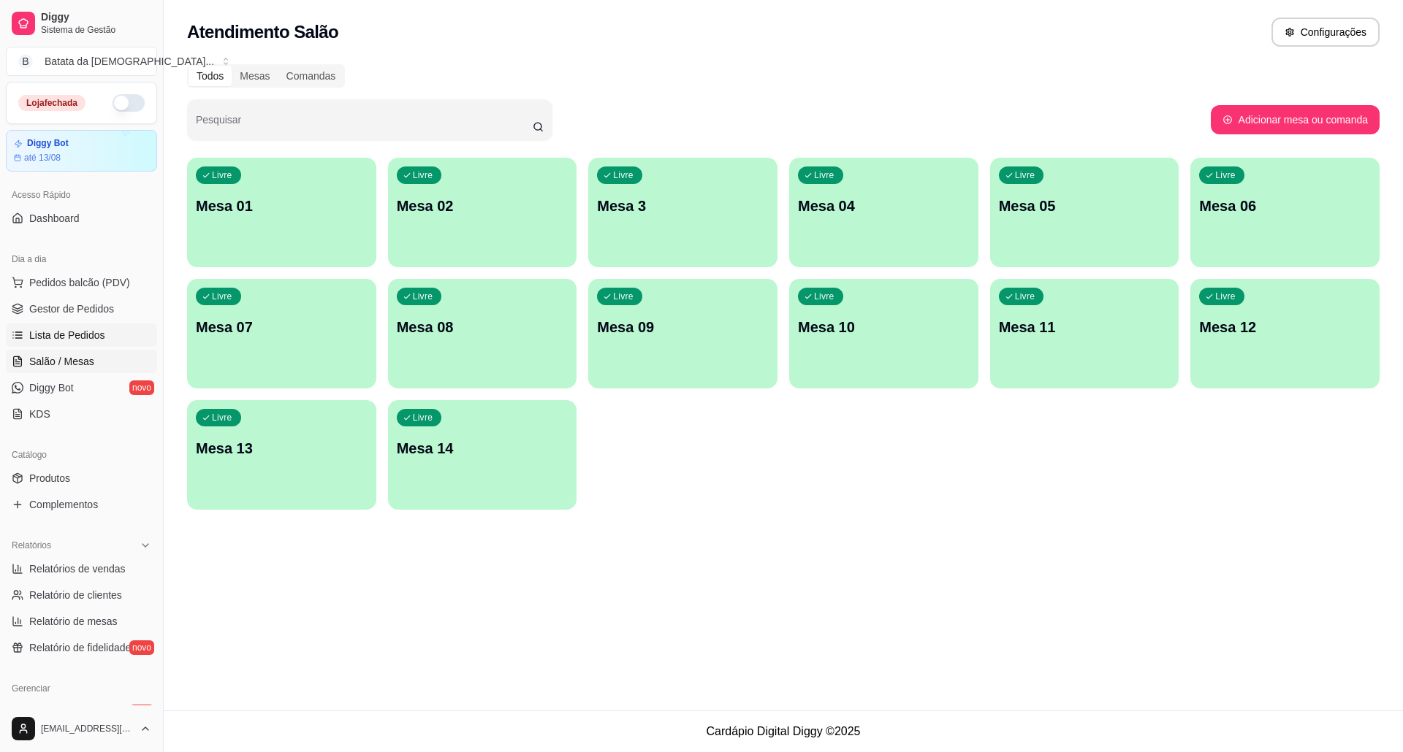
click at [92, 337] on span "Lista de Pedidos" at bounding box center [67, 335] width 76 height 15
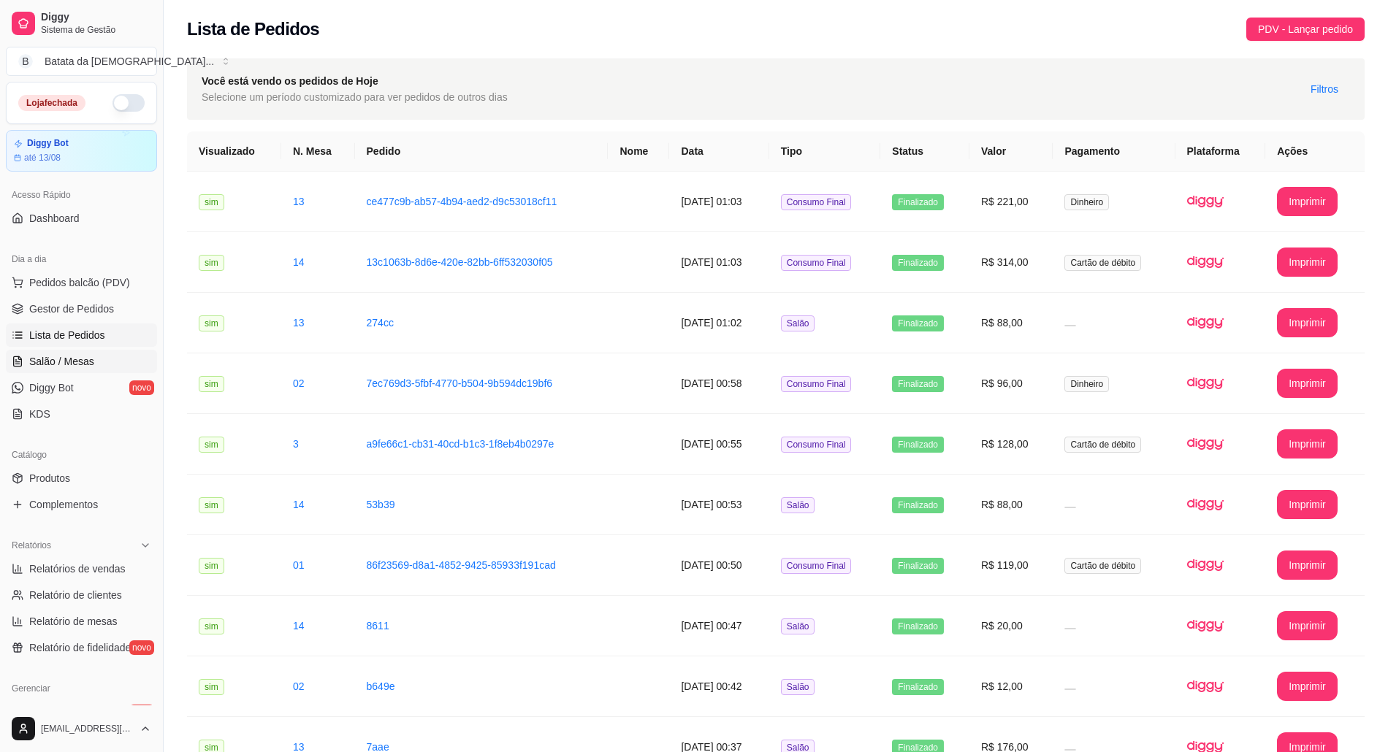
click at [100, 357] on link "Salão / Mesas" at bounding box center [81, 361] width 151 height 23
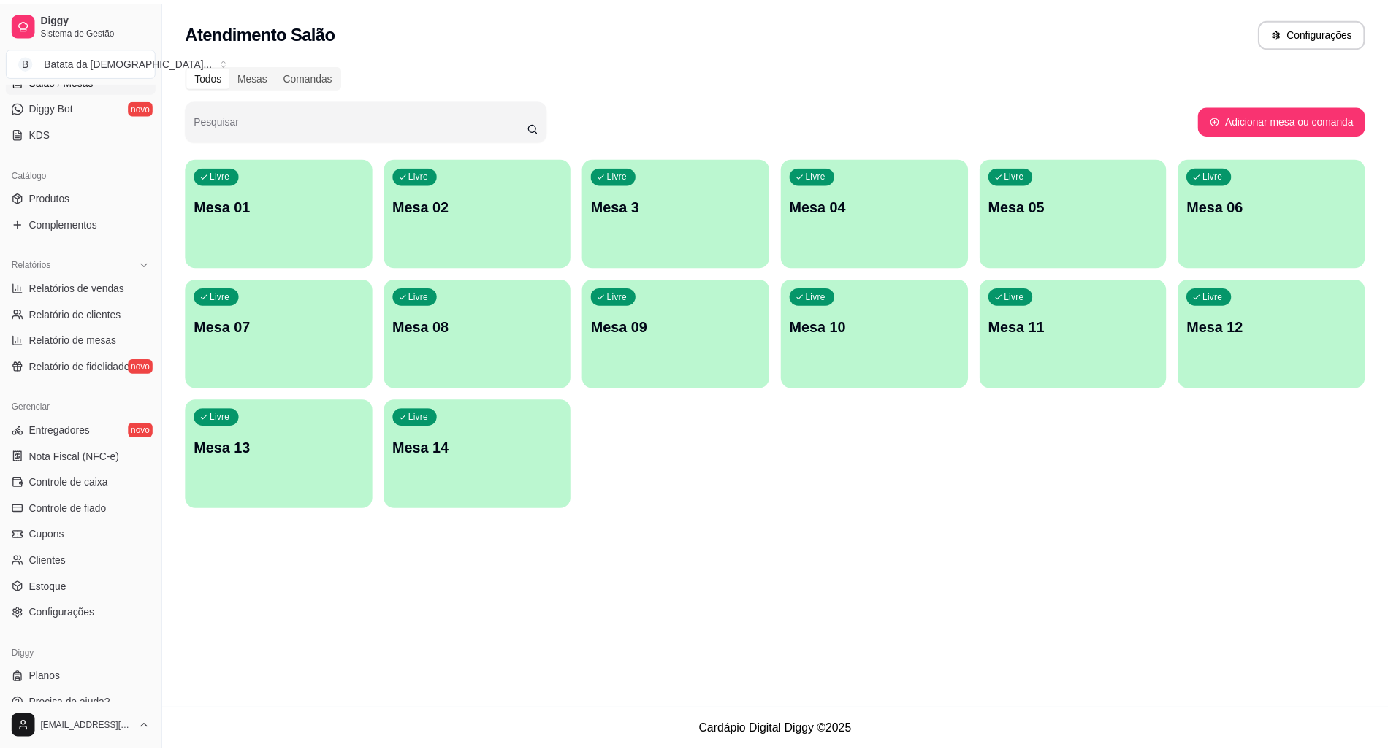
scroll to position [292, 0]
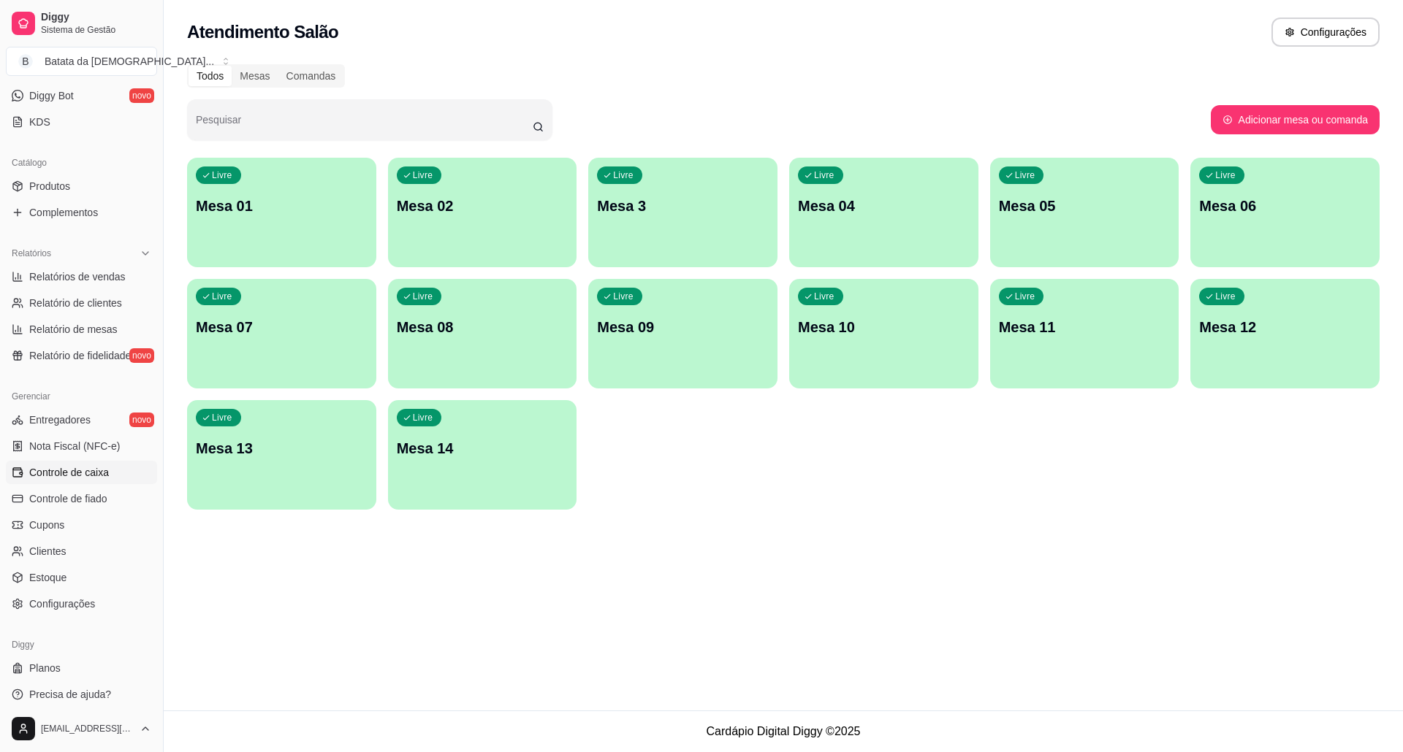
click at [83, 472] on span "Controle de caixa" at bounding box center [69, 472] width 80 height 15
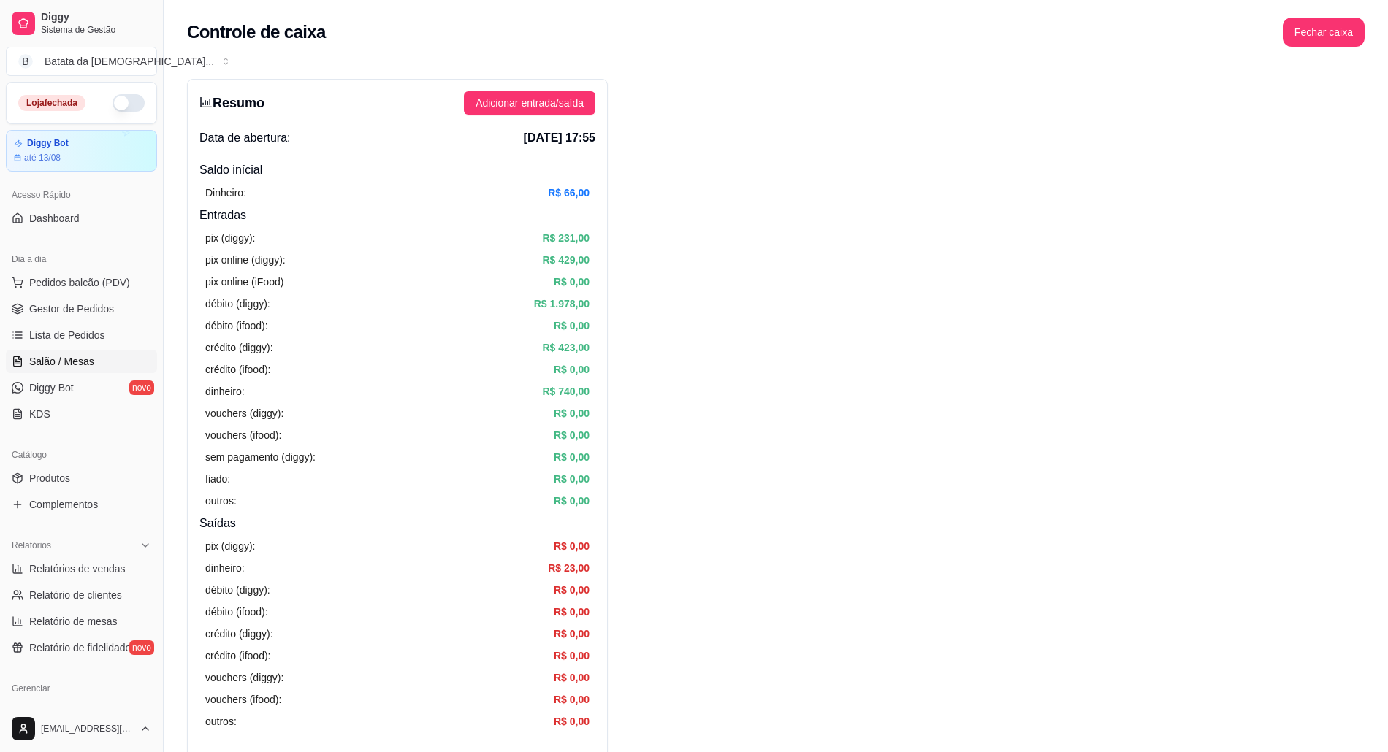
click at [100, 355] on link "Salão / Mesas" at bounding box center [81, 361] width 151 height 23
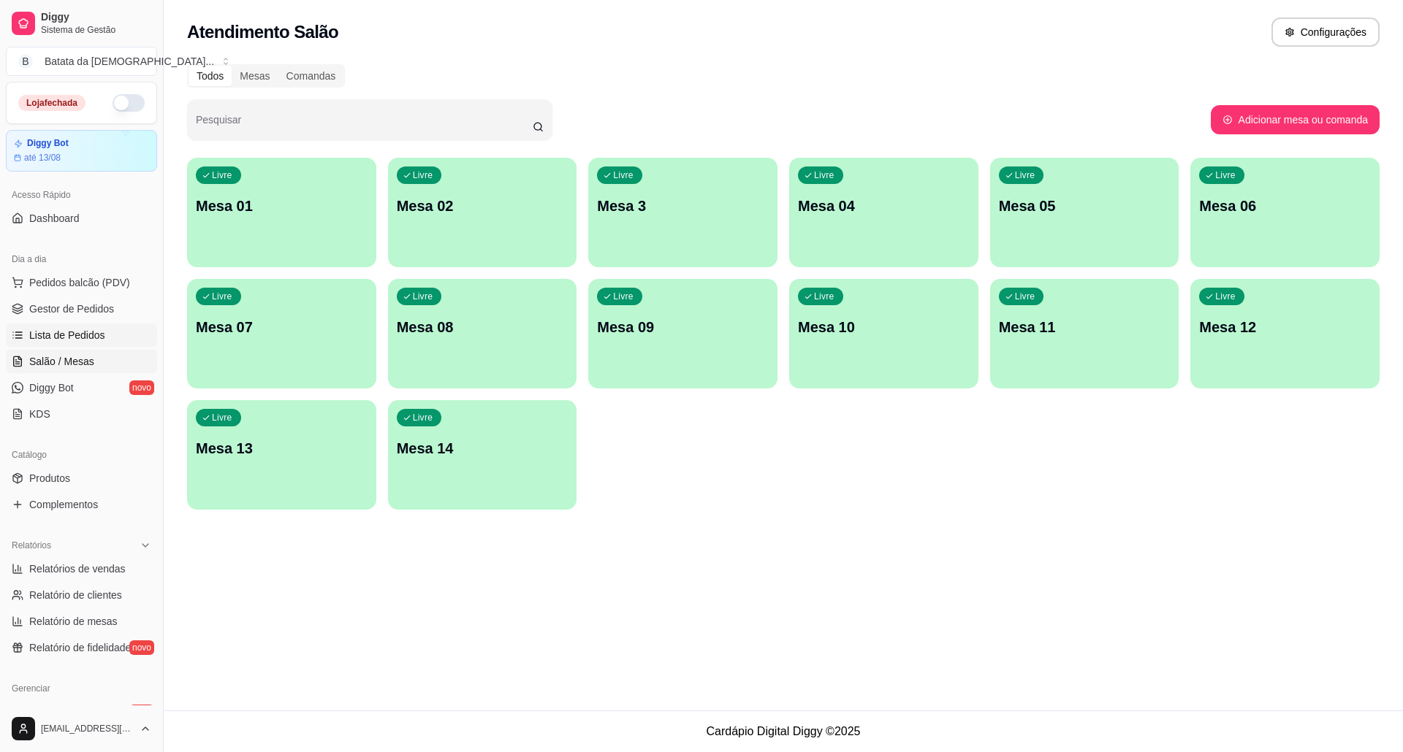
click at [118, 340] on link "Lista de Pedidos" at bounding box center [81, 335] width 151 height 23
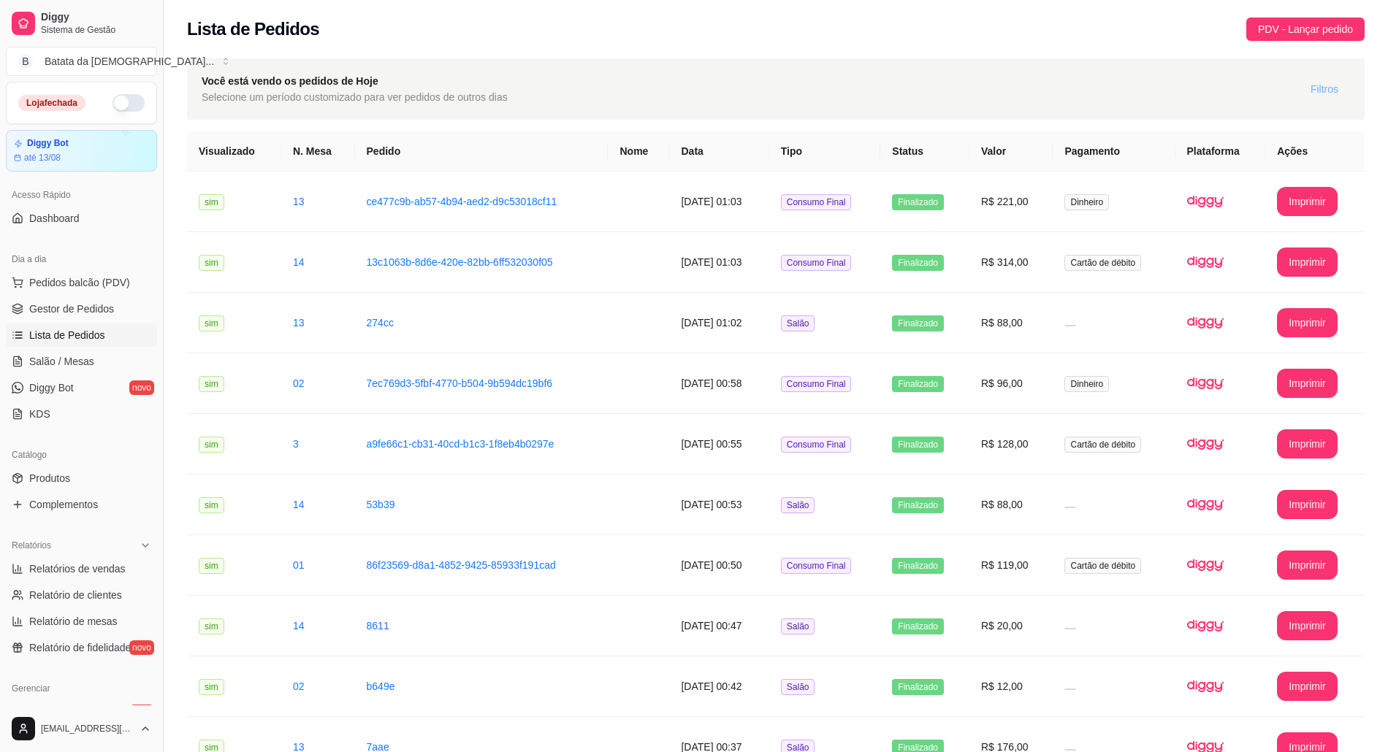
click at [1316, 91] on span "Filtros" at bounding box center [1325, 89] width 28 height 16
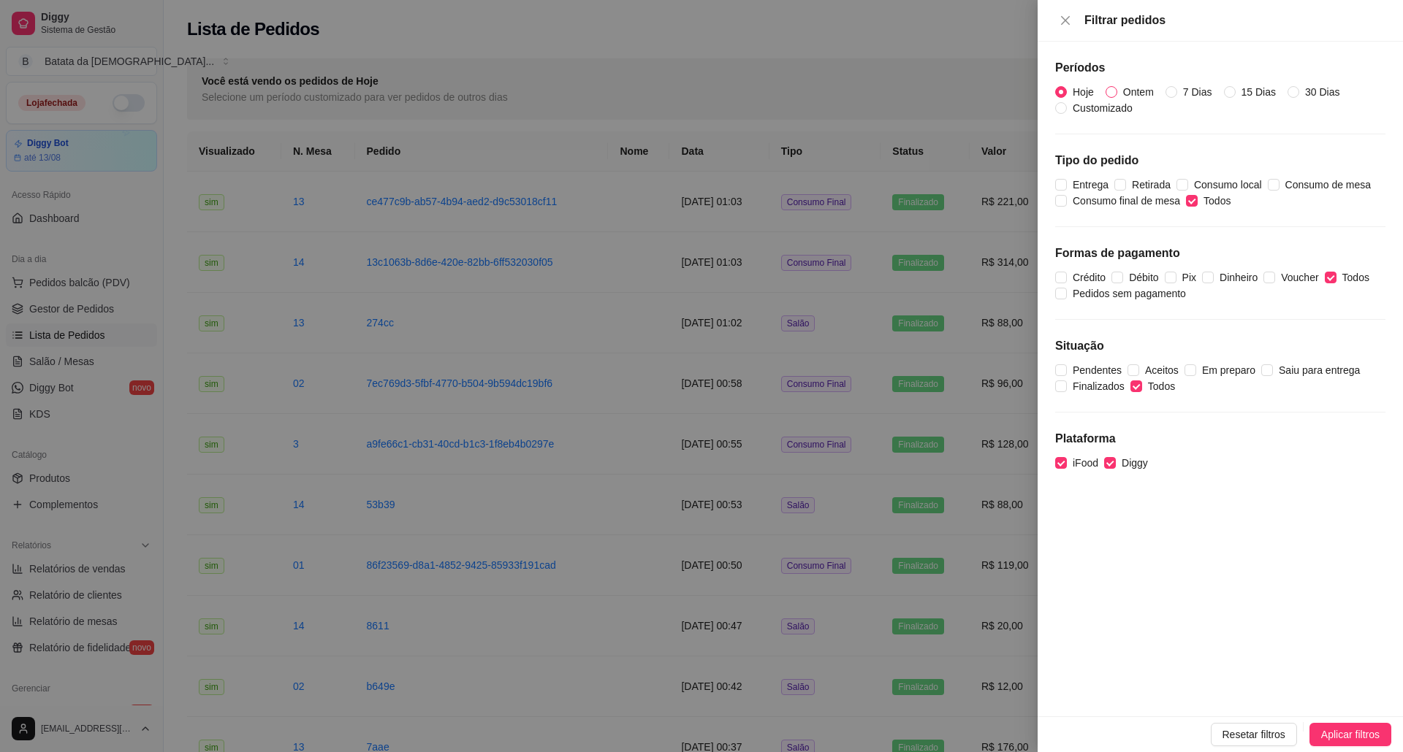
click at [1129, 89] on span "Ontem" at bounding box center [1138, 92] width 42 height 16
click at [1117, 89] on input "Ontem" at bounding box center [1111, 92] width 12 height 12
radio input "true"
radio input "false"
click at [1366, 735] on span "Aplicar filtros" at bounding box center [1350, 735] width 58 height 16
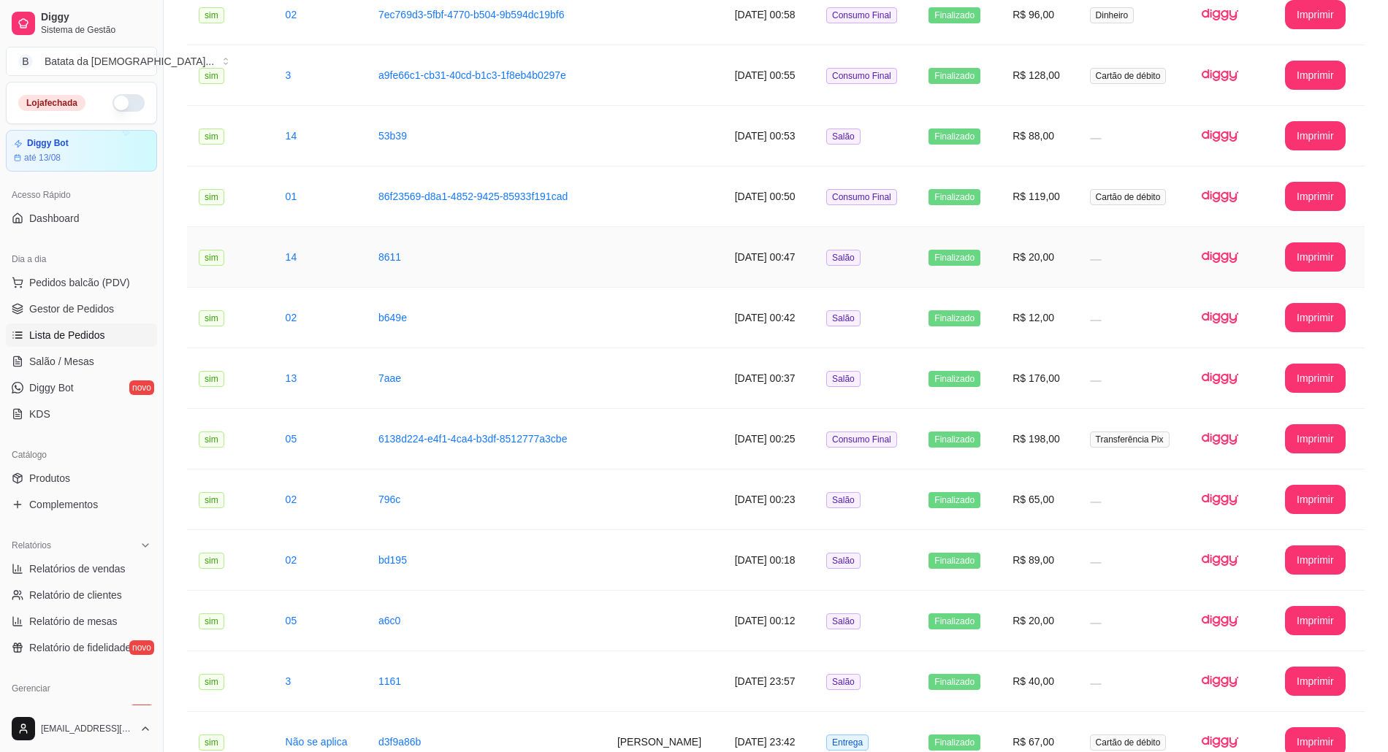
scroll to position [194, 0]
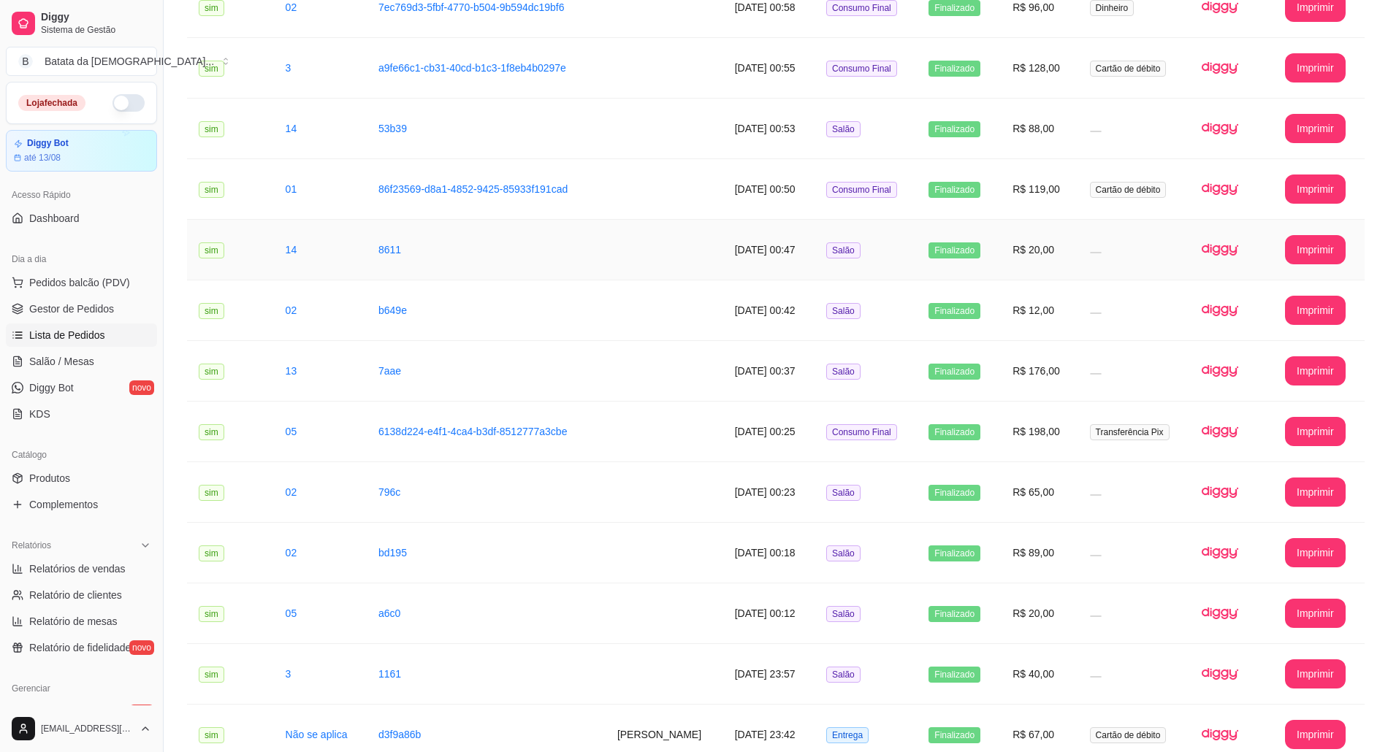
click at [1062, 231] on td "R$ 20,00" at bounding box center [1039, 250] width 77 height 61
click at [112, 354] on link "Salão / Mesas" at bounding box center [81, 361] width 151 height 23
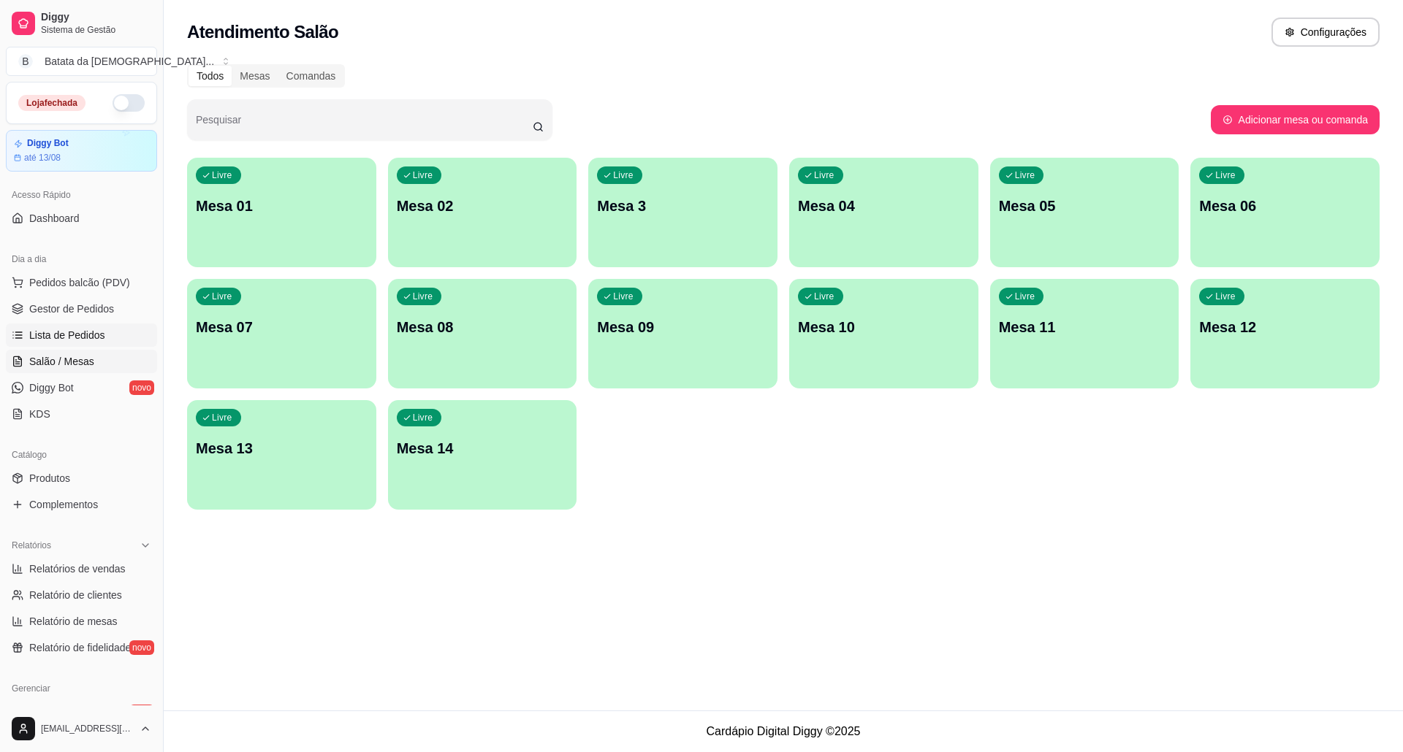
click at [91, 337] on span "Lista de Pedidos" at bounding box center [67, 335] width 76 height 15
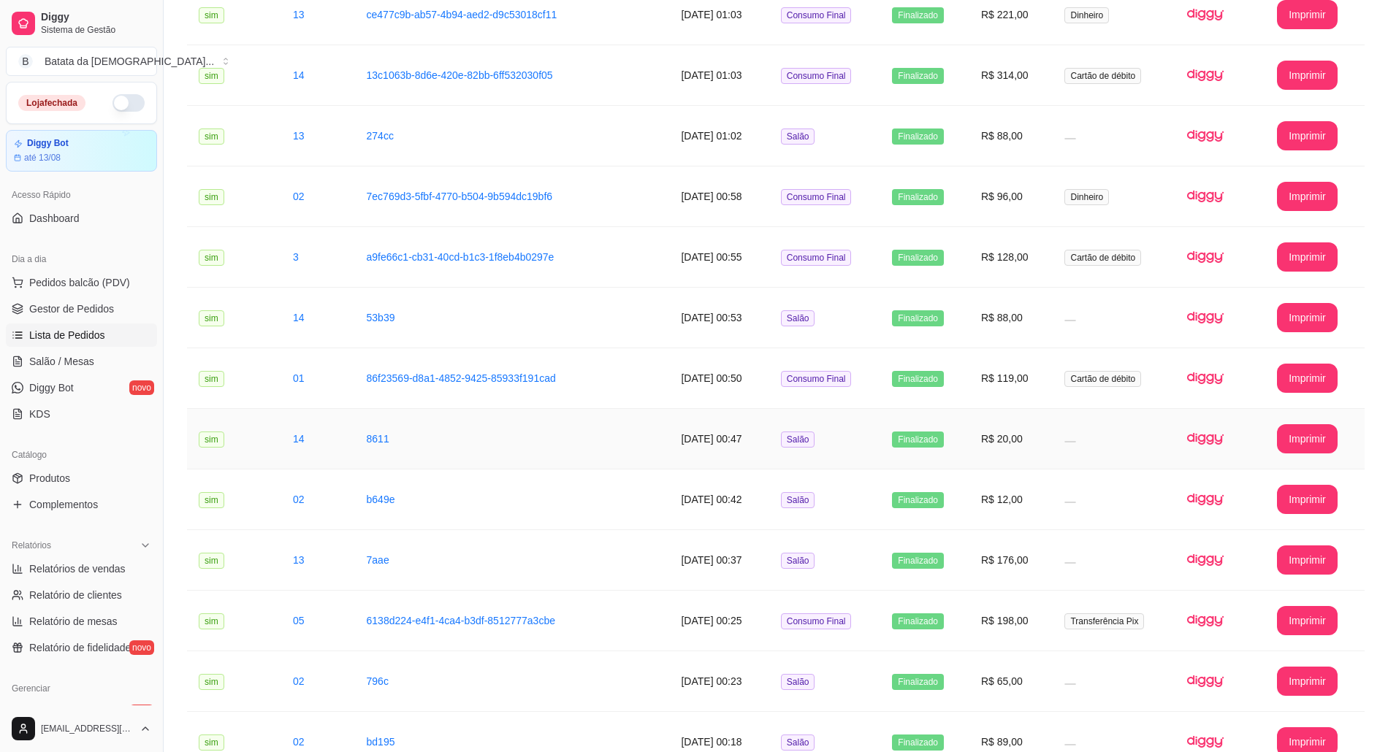
scroll to position [194, 0]
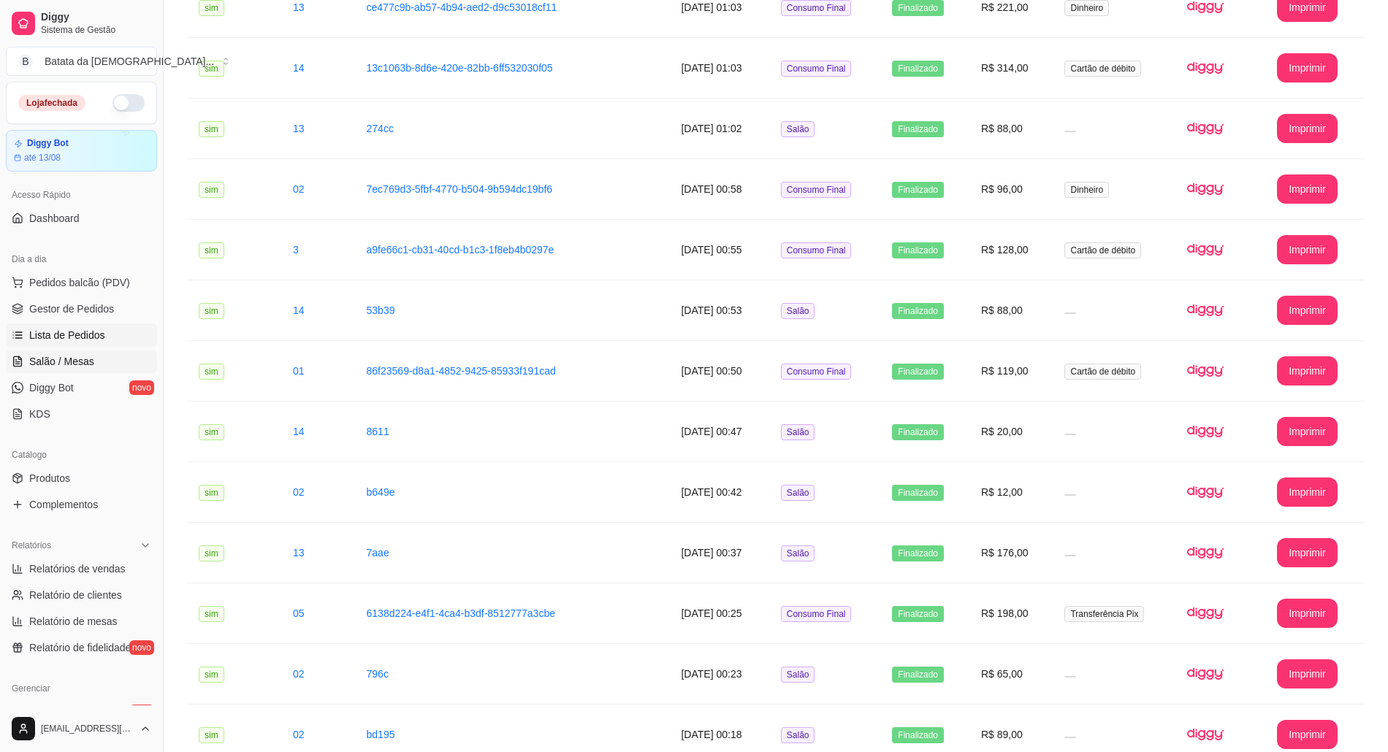
click at [45, 355] on span "Salão / Mesas" at bounding box center [61, 361] width 65 height 15
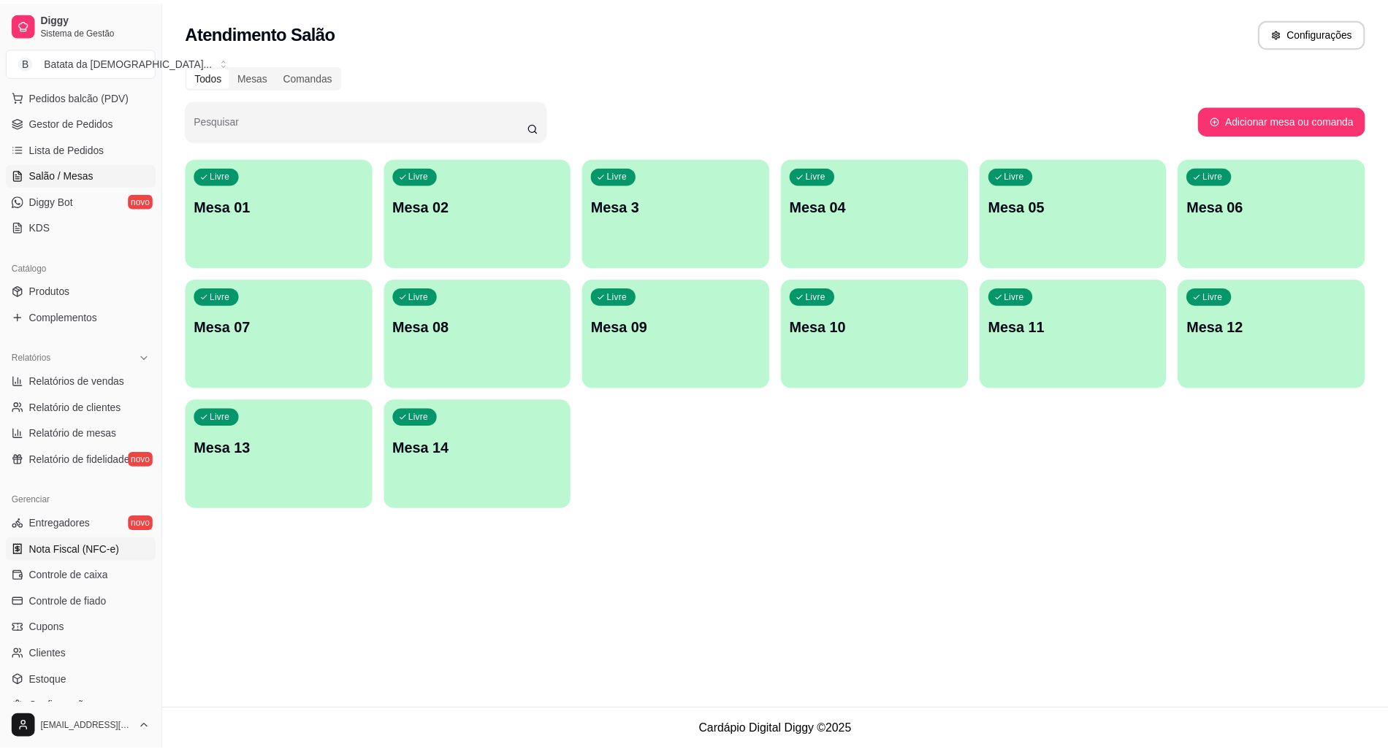
scroll to position [194, 0]
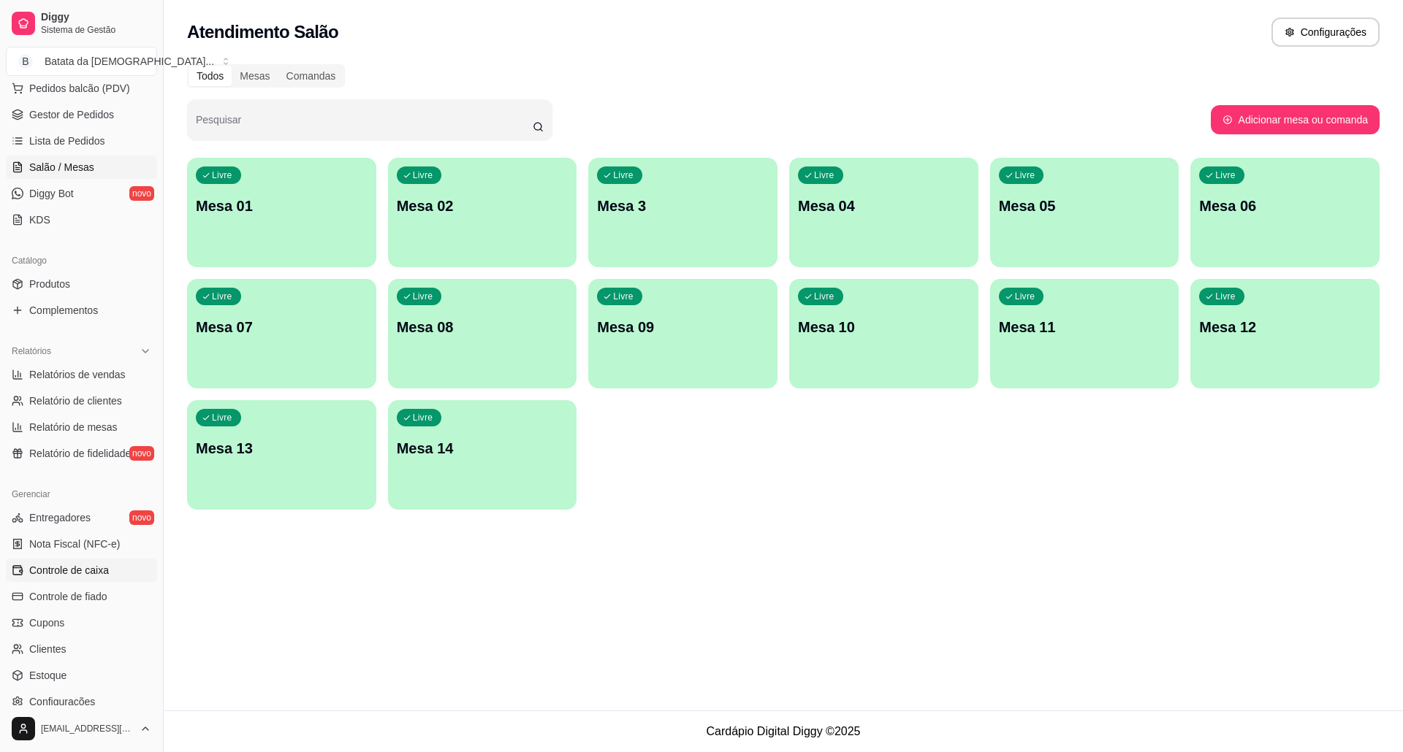
click at [111, 570] on link "Controle de caixa" at bounding box center [81, 570] width 151 height 23
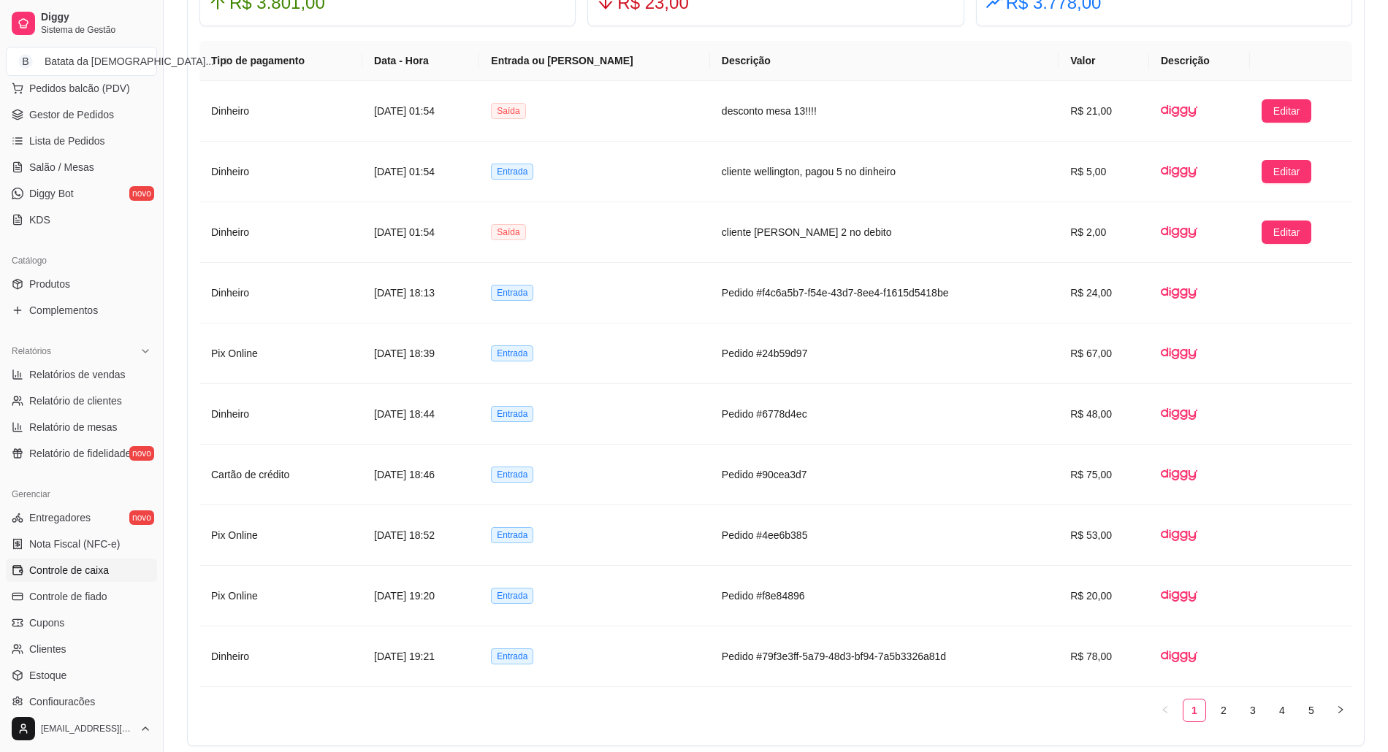
scroll to position [974, 0]
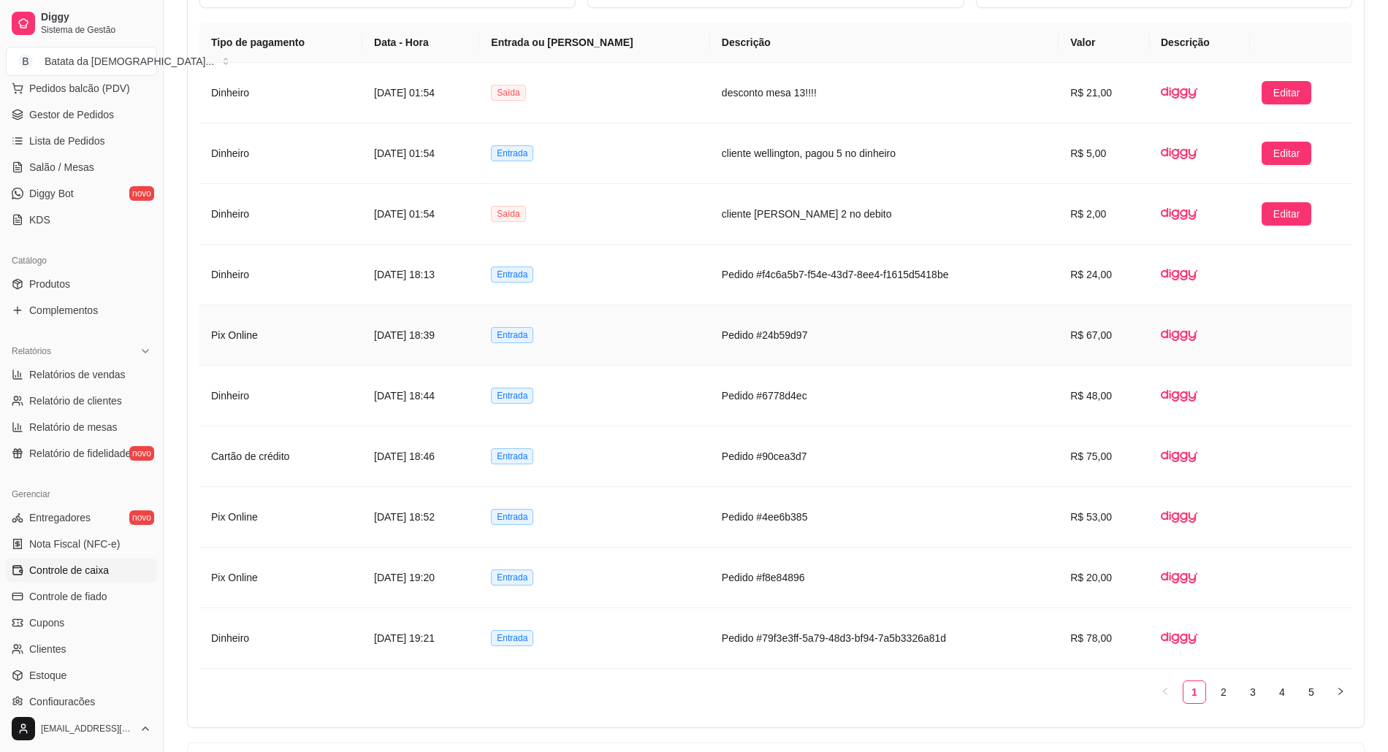
click at [947, 352] on td "Pedido #24b59d97" at bounding box center [884, 335] width 348 height 61
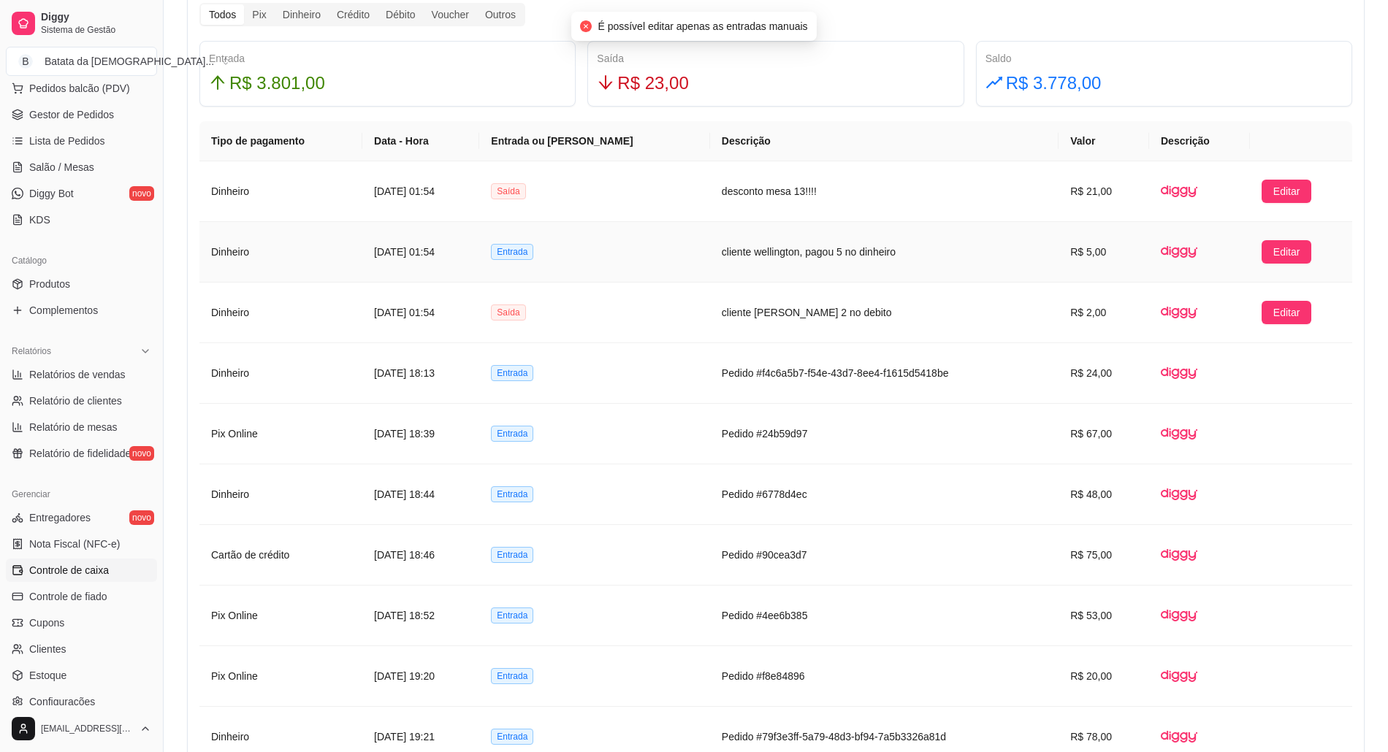
scroll to position [779, 0]
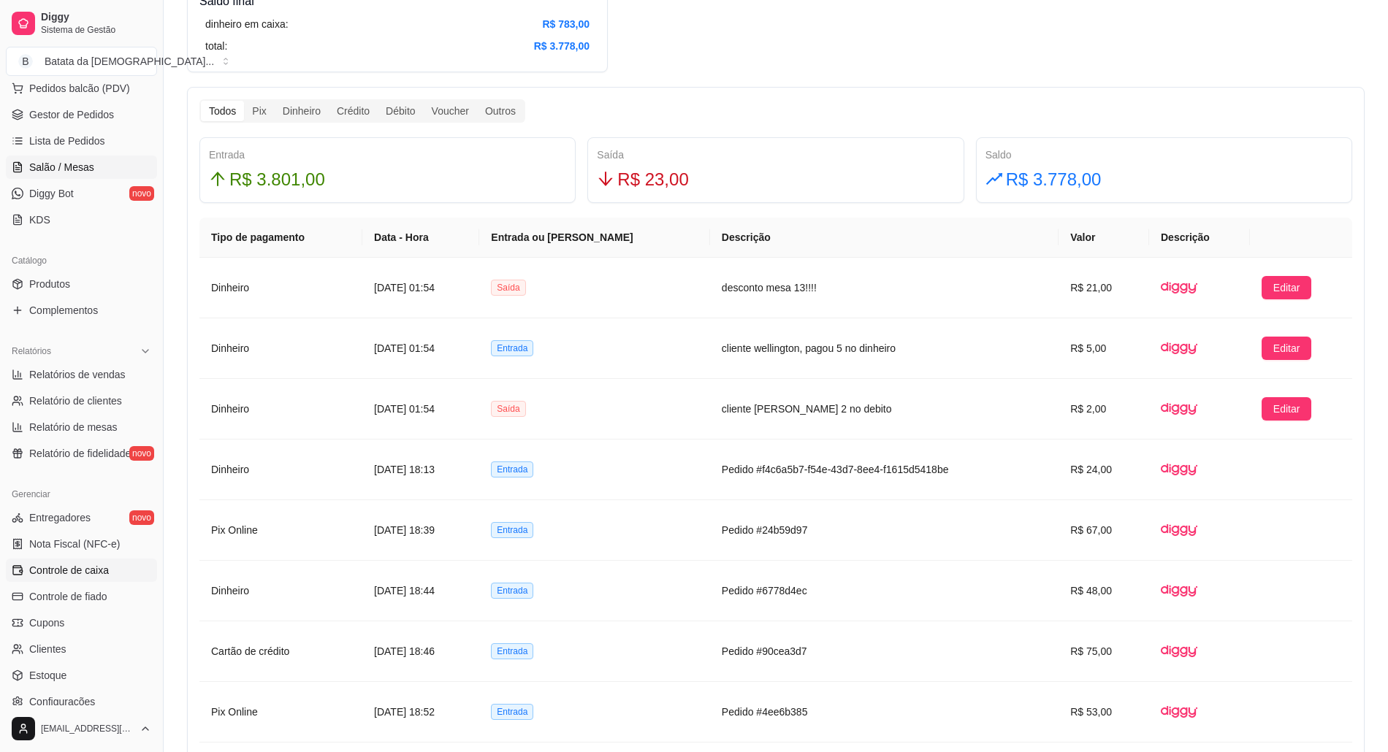
click at [63, 164] on span "Salão / Mesas" at bounding box center [61, 167] width 65 height 15
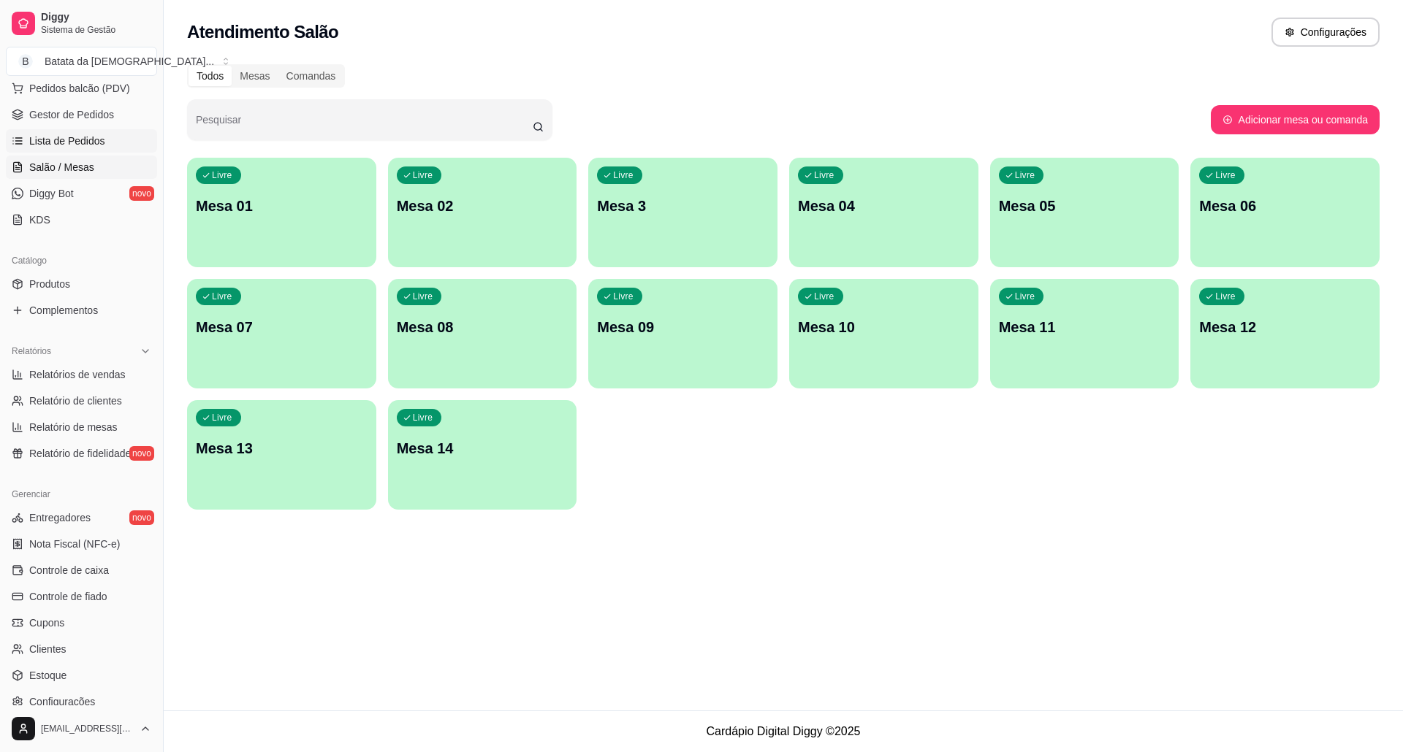
click at [82, 131] on link "Lista de Pedidos" at bounding box center [81, 140] width 151 height 23
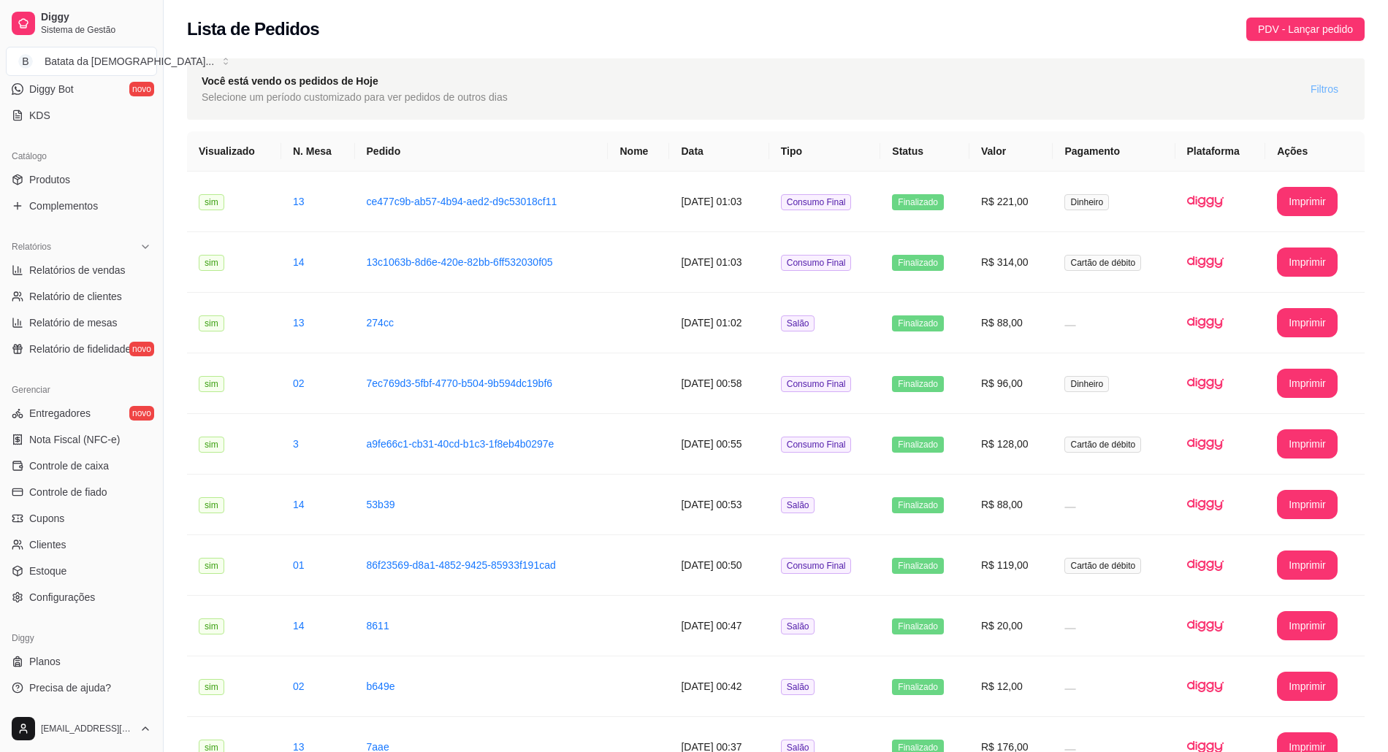
click at [1330, 94] on span "Filtros" at bounding box center [1325, 89] width 28 height 16
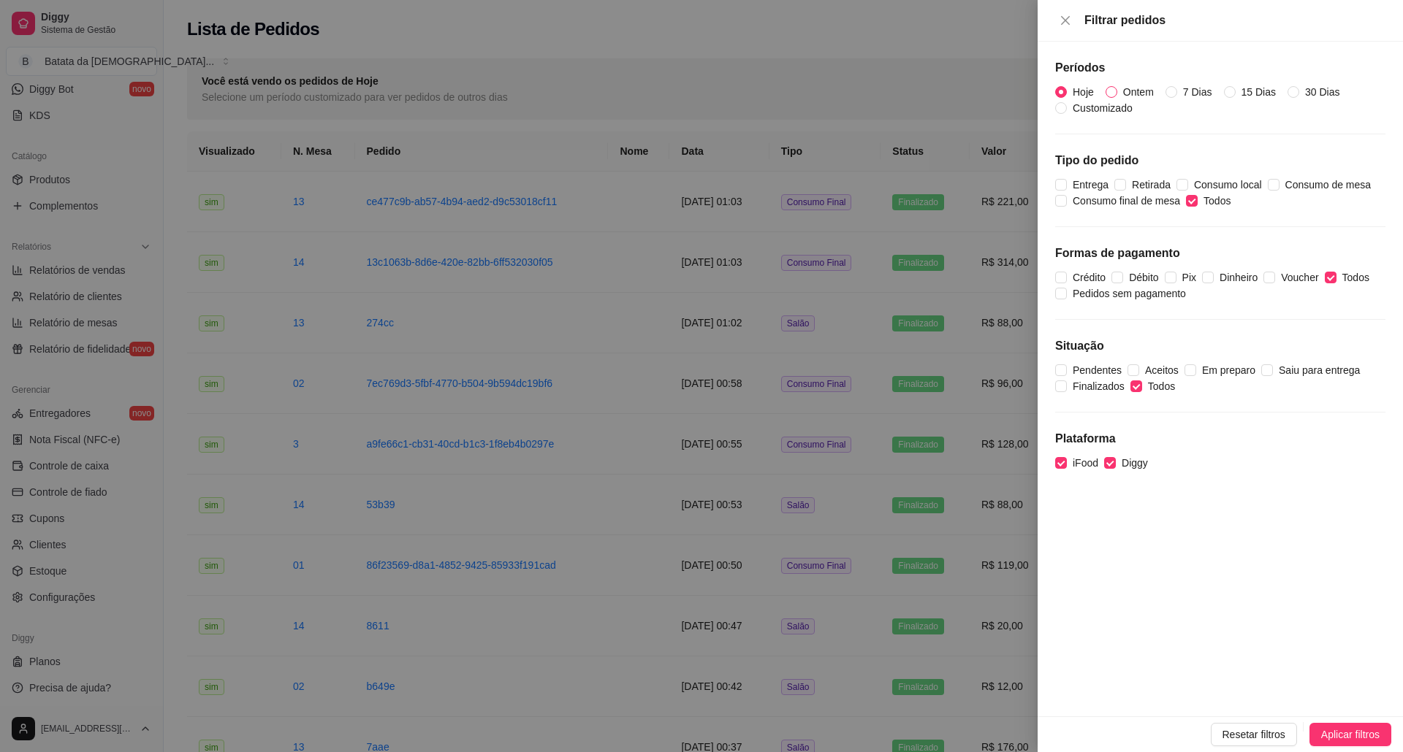
click at [1110, 99] on label "Ontem" at bounding box center [1132, 92] width 54 height 16
click at [1110, 98] on input "Ontem" at bounding box center [1111, 92] width 12 height 12
radio input "true"
radio input "false"
click at [1373, 739] on span "Aplicar filtros" at bounding box center [1350, 735] width 58 height 16
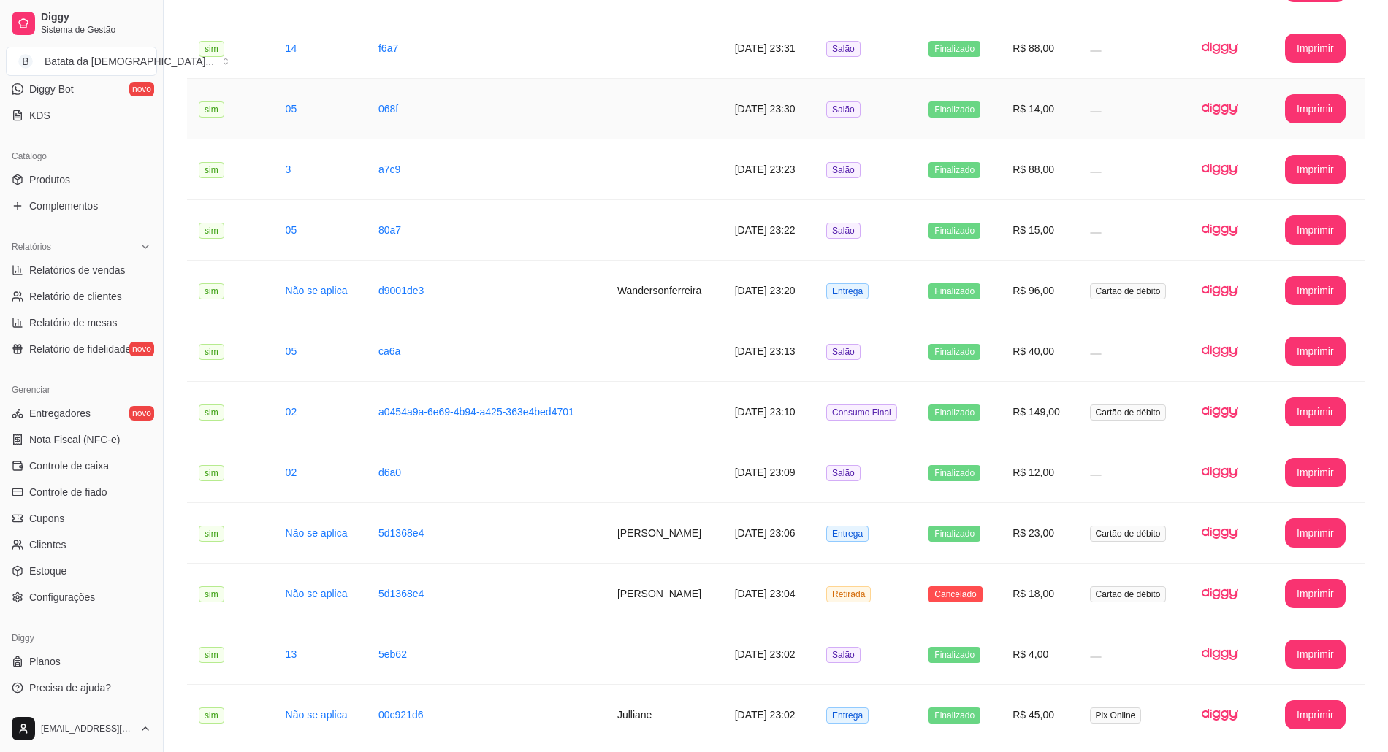
scroll to position [1266, 0]
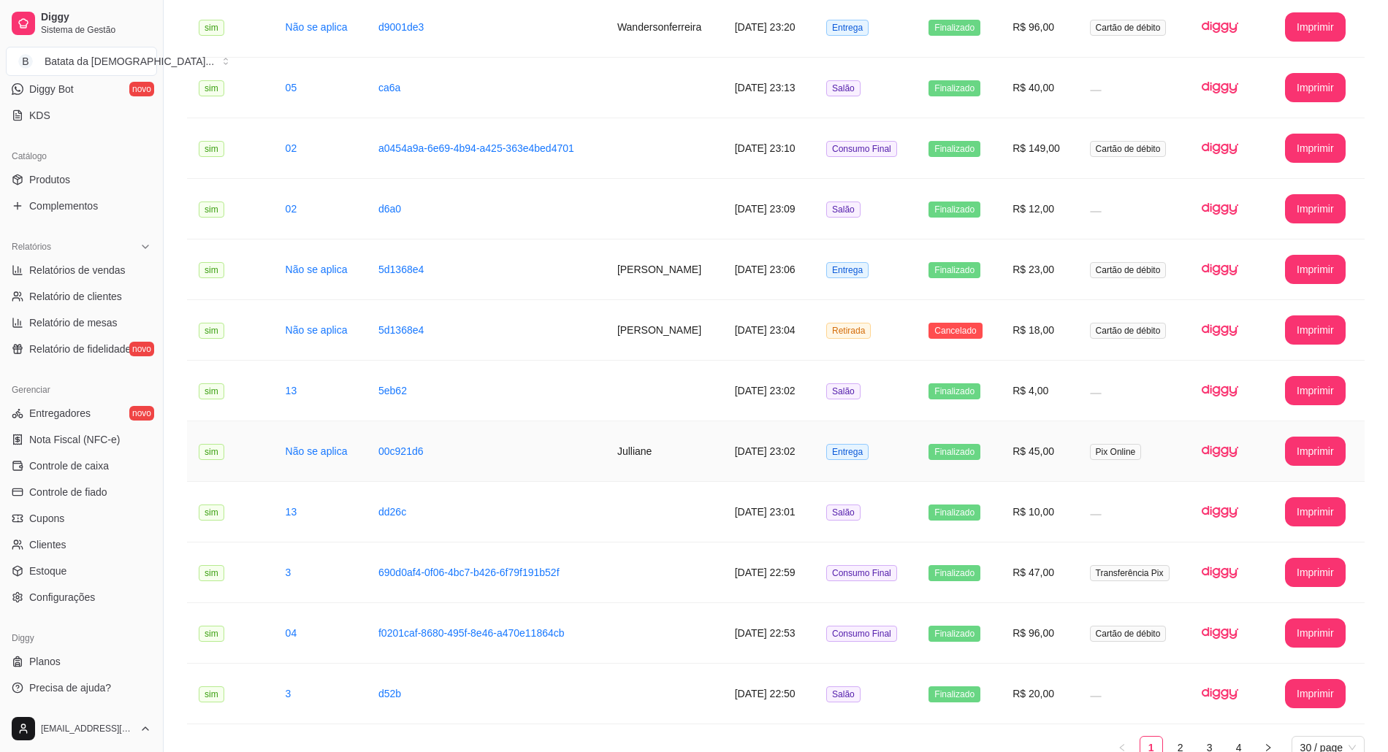
click at [1167, 468] on td "Pix Online" at bounding box center [1134, 452] width 112 height 61
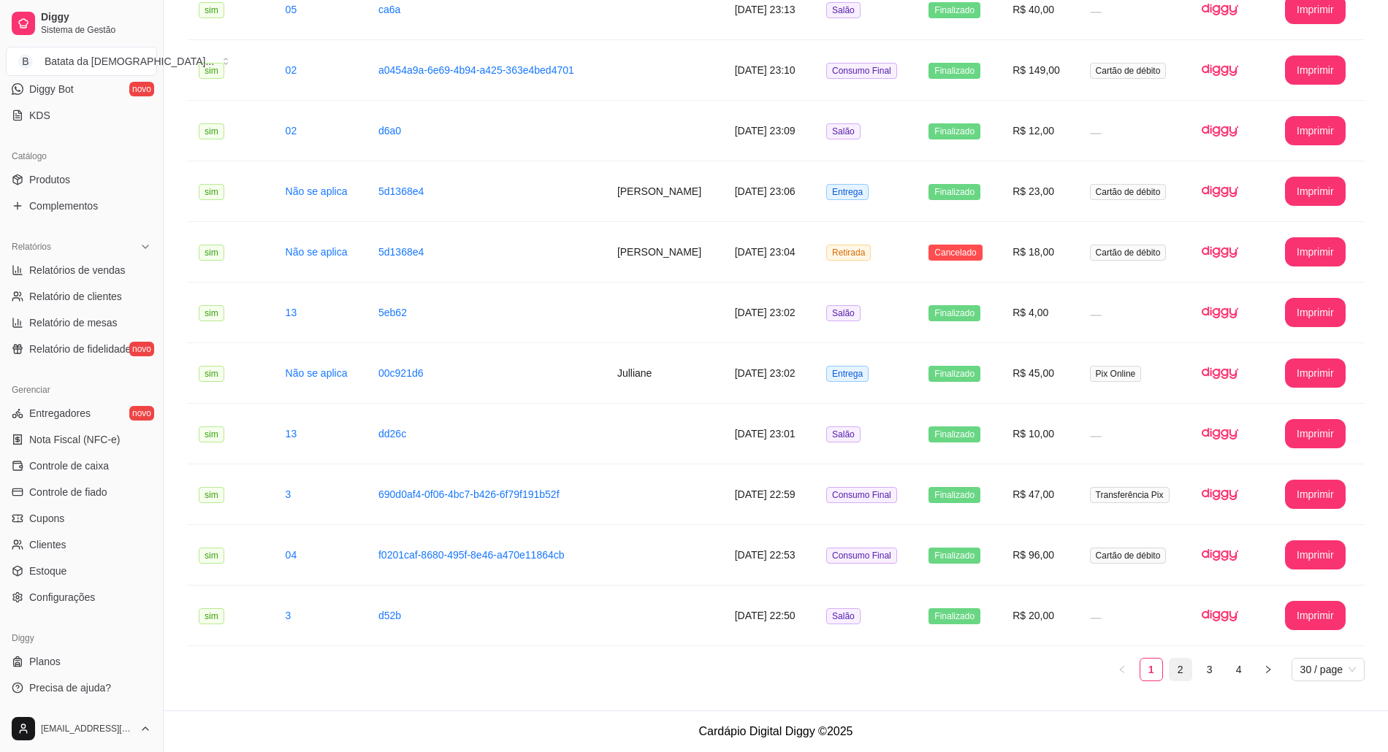
click at [1182, 675] on link "2" at bounding box center [1181, 670] width 22 height 22
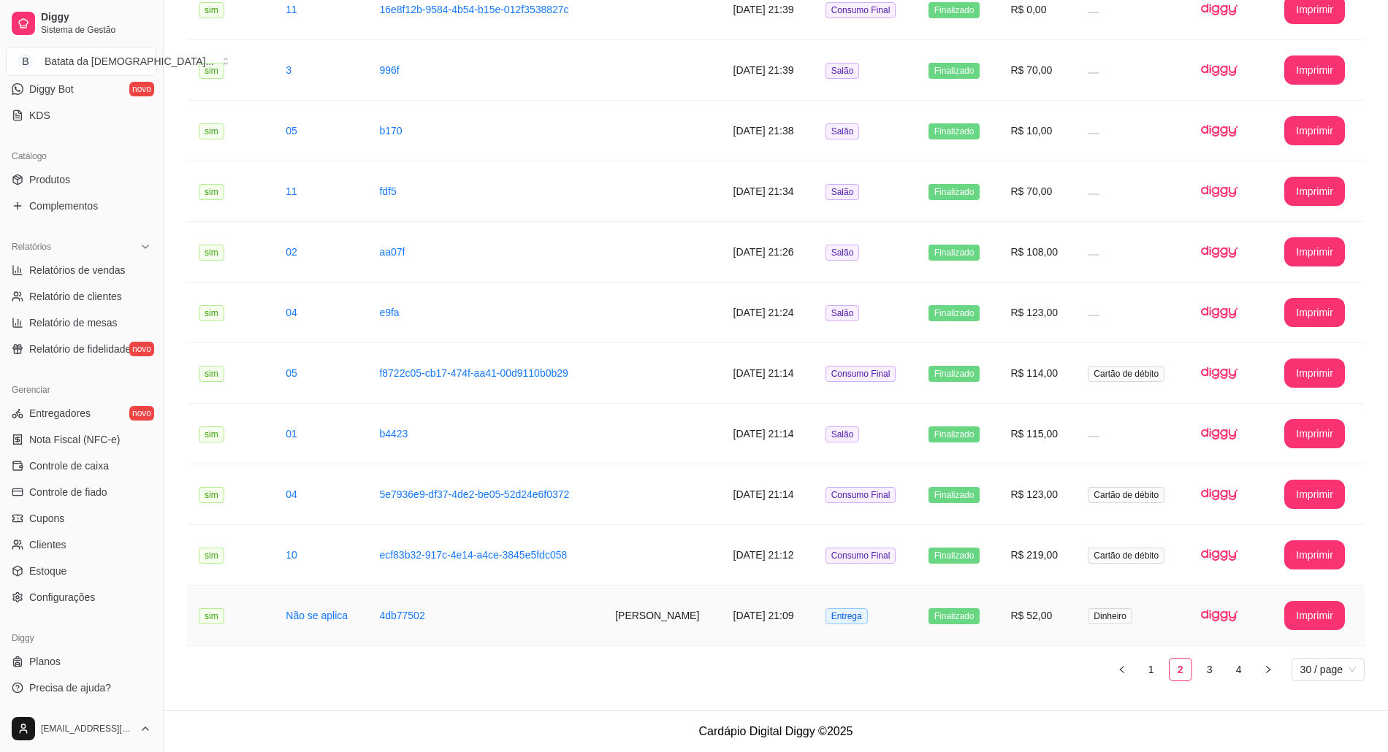
click at [1129, 635] on td "Dinheiro" at bounding box center [1132, 616] width 113 height 61
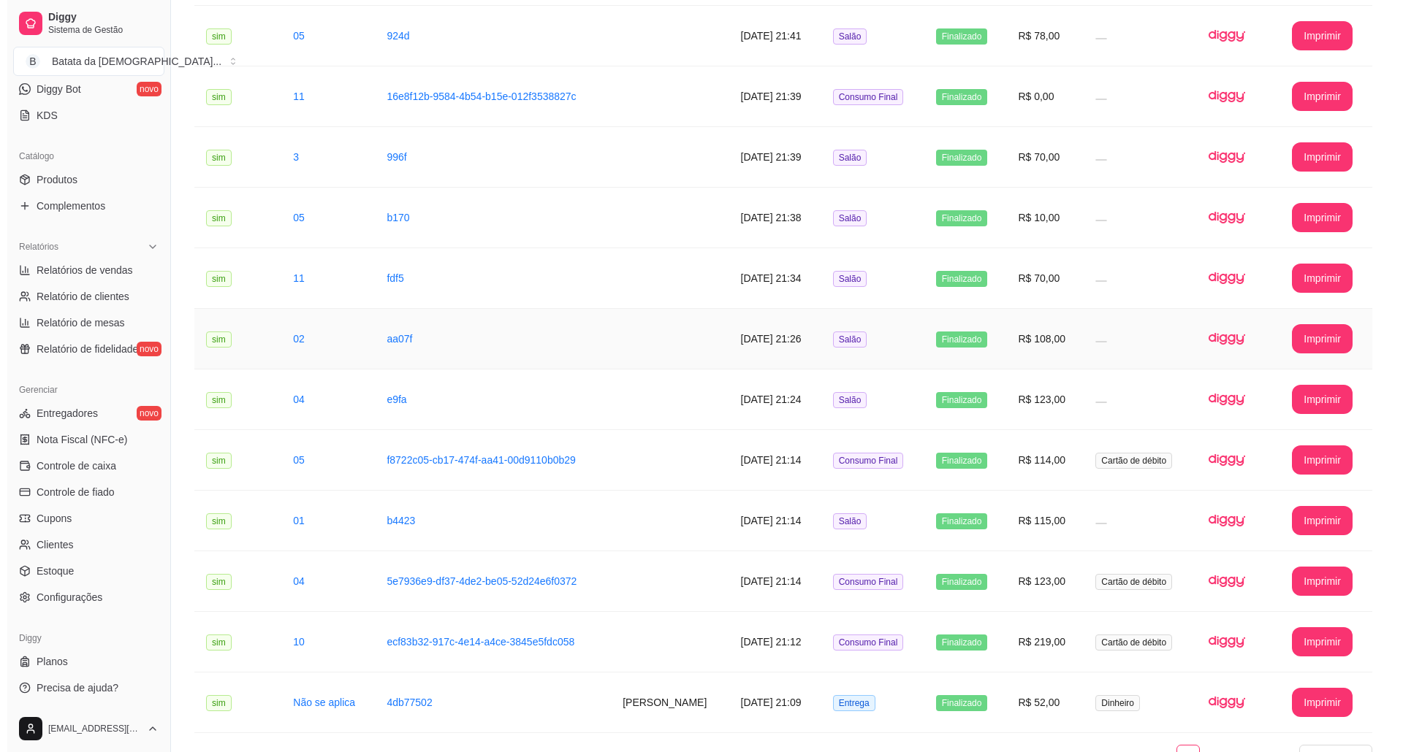
scroll to position [1059, 0]
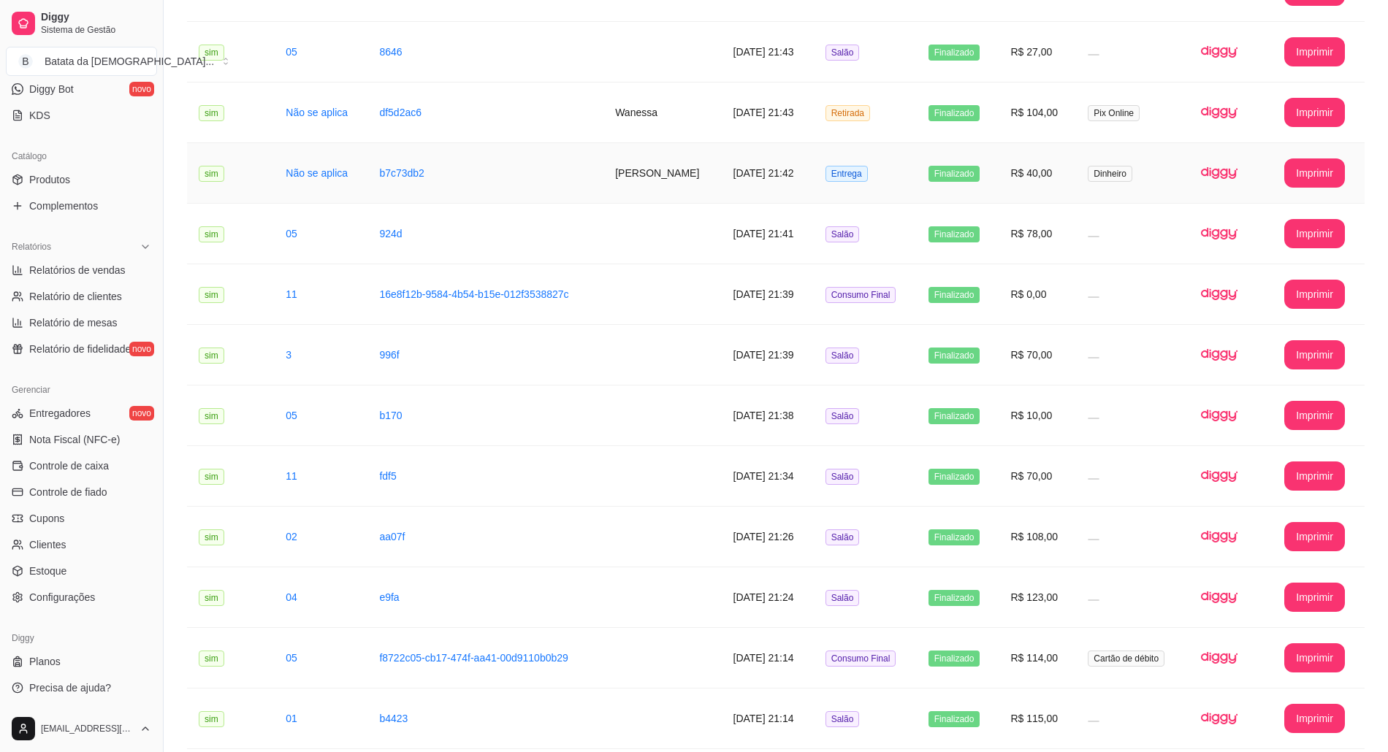
click at [1132, 170] on span "Dinheiro" at bounding box center [1110, 174] width 45 height 16
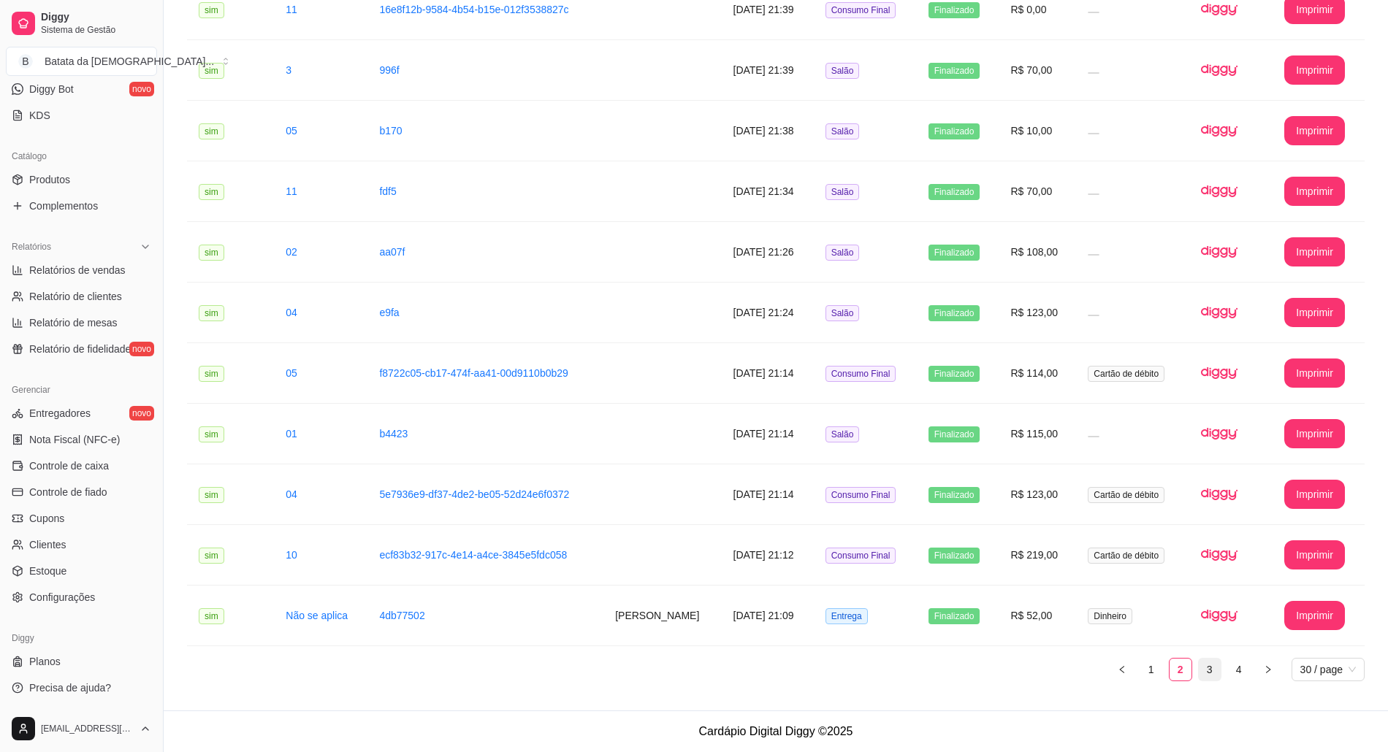
click at [1208, 666] on link "3" at bounding box center [1210, 670] width 22 height 22
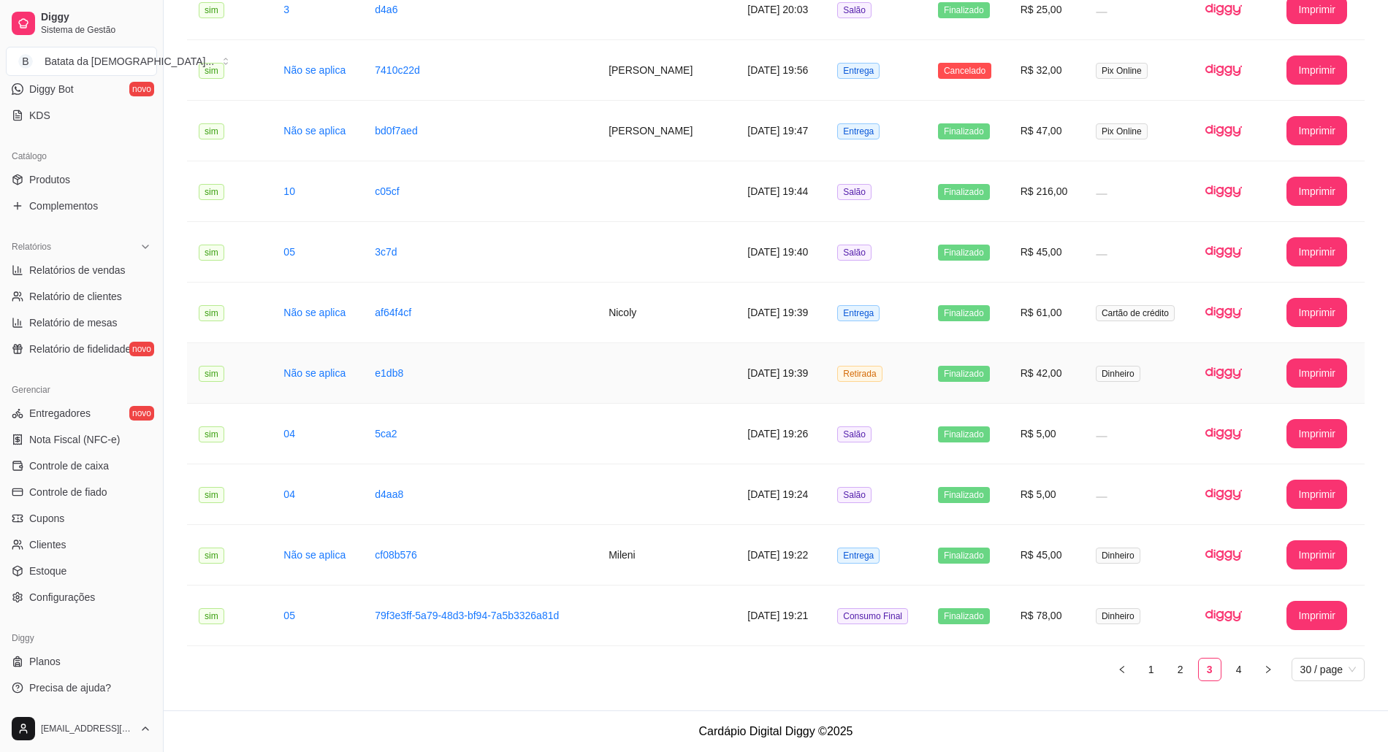
click at [1117, 375] on span "Dinheiro" at bounding box center [1118, 374] width 45 height 16
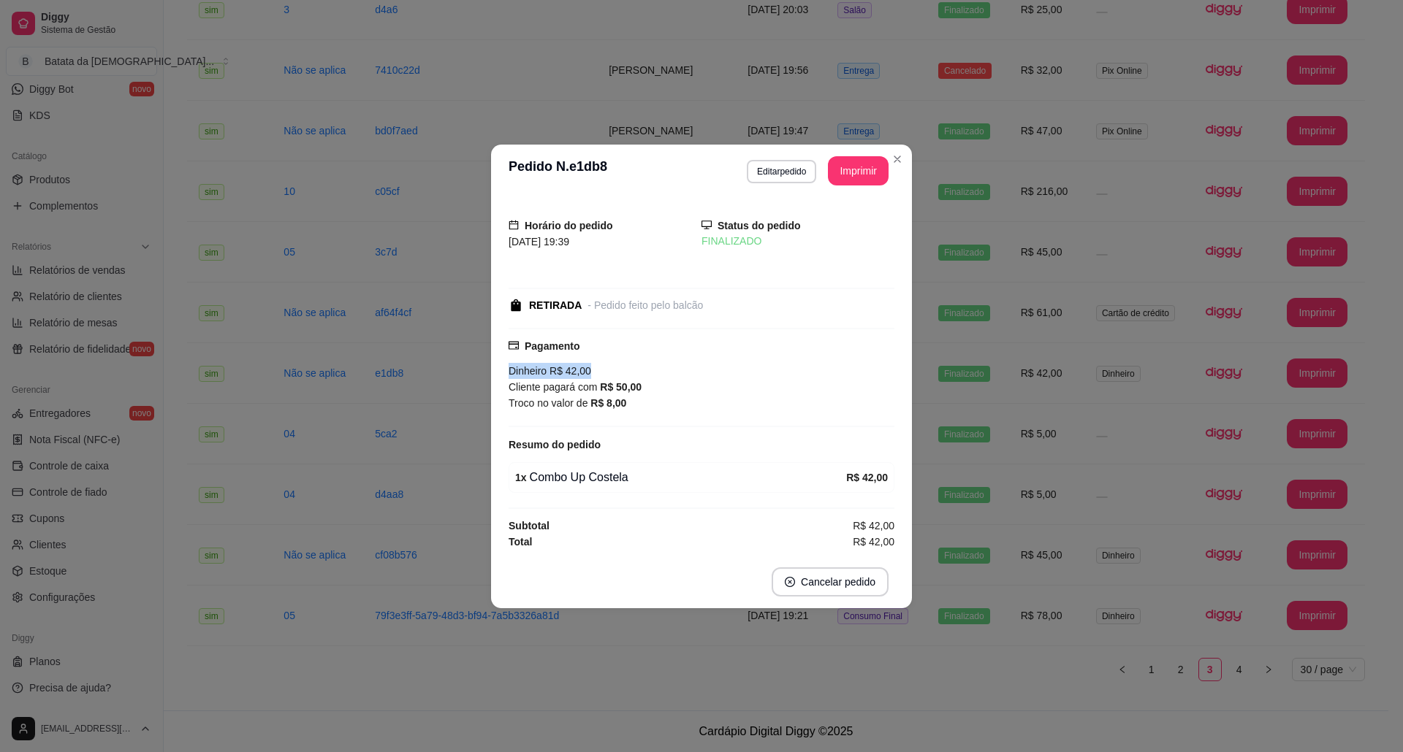
drag, startPoint x: 614, startPoint y: 361, endPoint x: 469, endPoint y: 372, distance: 145.1
click at [469, 372] on div "**********" at bounding box center [701, 376] width 1403 height 752
click at [663, 440] on div "Resumo do pedido" at bounding box center [701, 445] width 386 height 18
drag, startPoint x: 627, startPoint y: 402, endPoint x: 512, endPoint y: 399, distance: 114.7
click at [512, 399] on div "Troco no valor de R$ 8,00" at bounding box center [701, 403] width 386 height 16
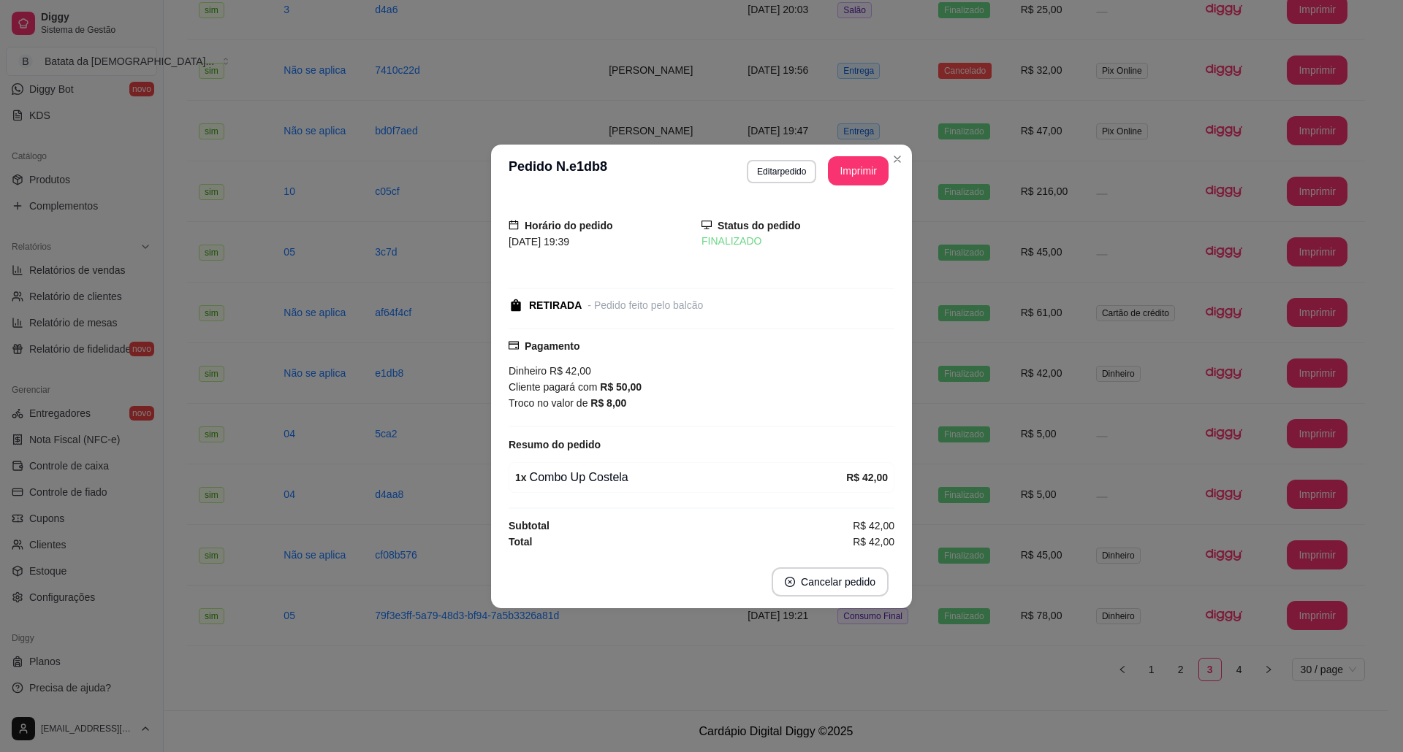
click at [544, 418] on div "Pagamento Dinheiro R$ 42,00 Cliente pagará com R$ 50,00 Troco no valor de R$ 8,…" at bounding box center [701, 377] width 386 height 99
drag, startPoint x: 509, startPoint y: 400, endPoint x: 652, endPoint y: 400, distance: 143.2
click at [652, 400] on div "Troco no valor de R$ 8,00" at bounding box center [701, 403] width 386 height 16
click at [652, 443] on div "Resumo do pedido" at bounding box center [701, 445] width 386 height 18
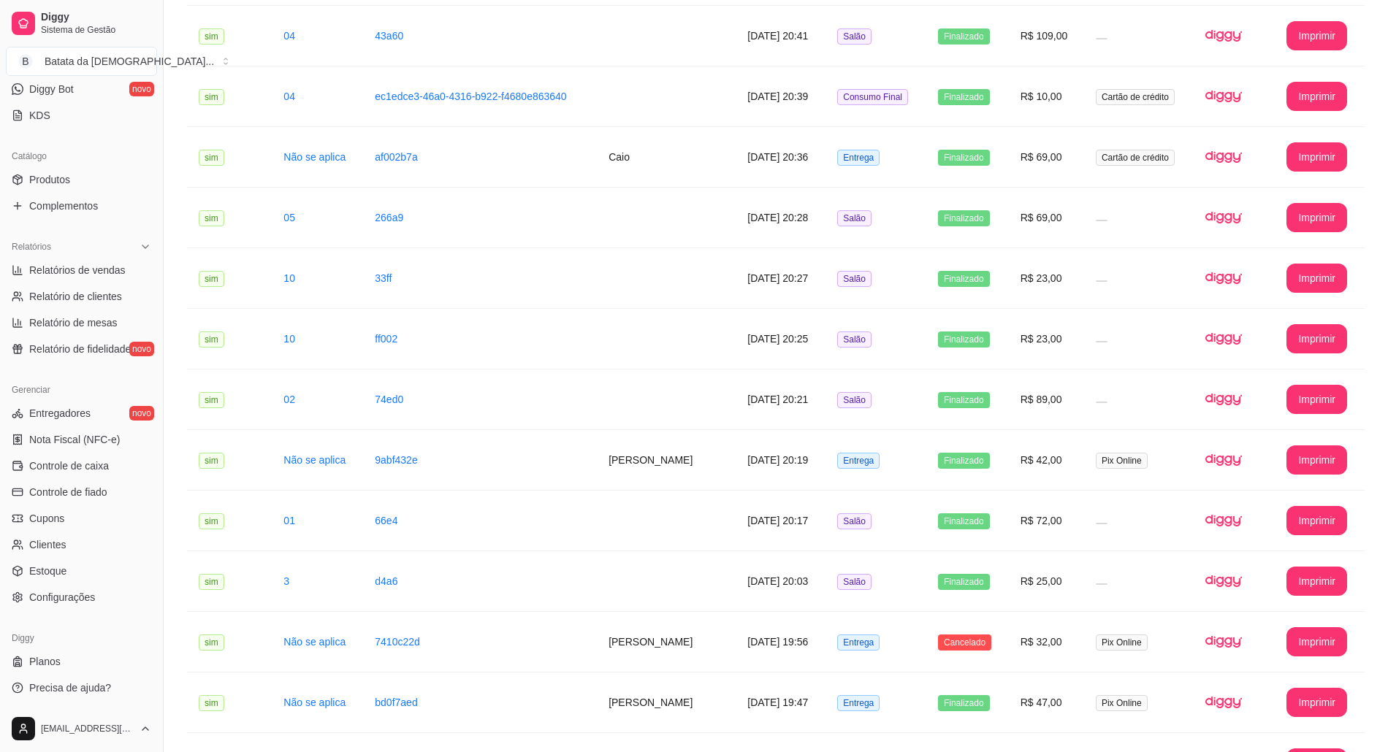
scroll to position [767, 0]
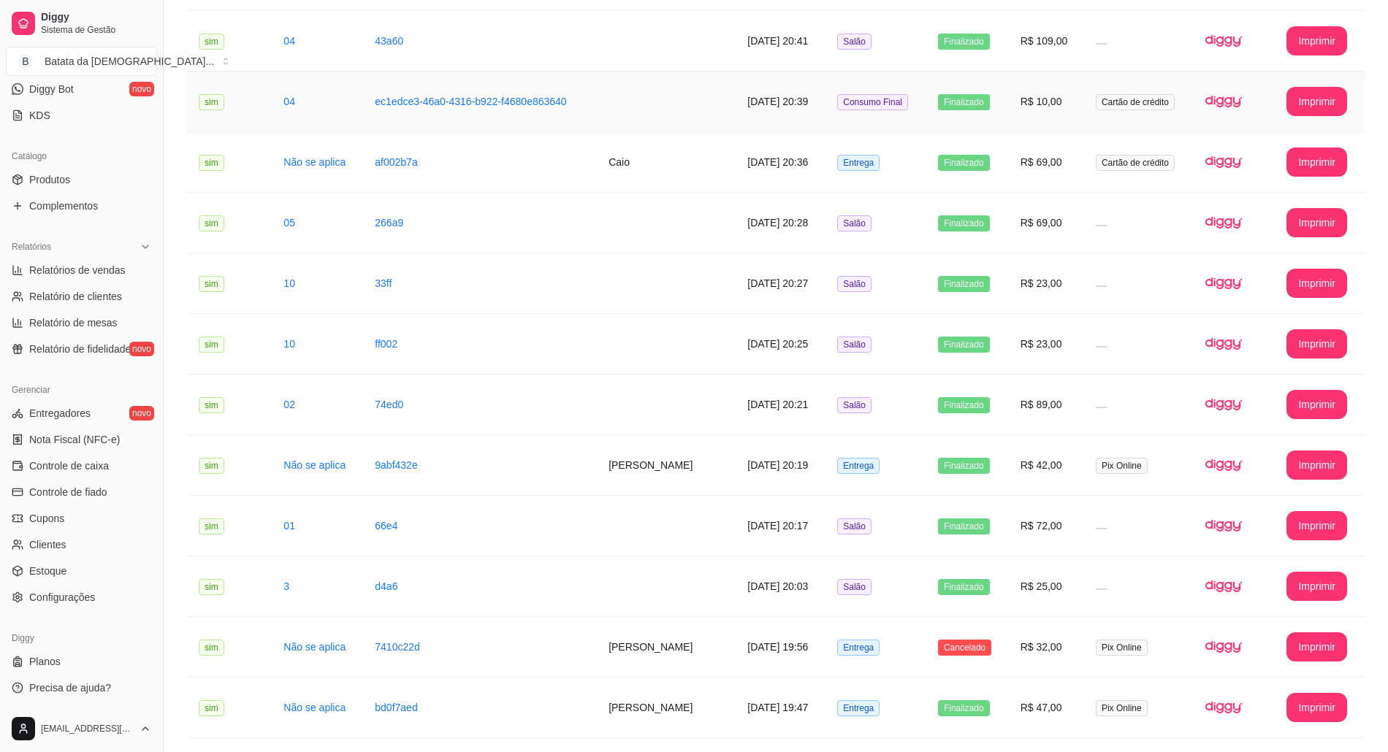
click at [1115, 88] on td "Cartão de crédito" at bounding box center [1139, 102] width 110 height 61
click at [107, 475] on link "Controle de caixa" at bounding box center [81, 465] width 151 height 23
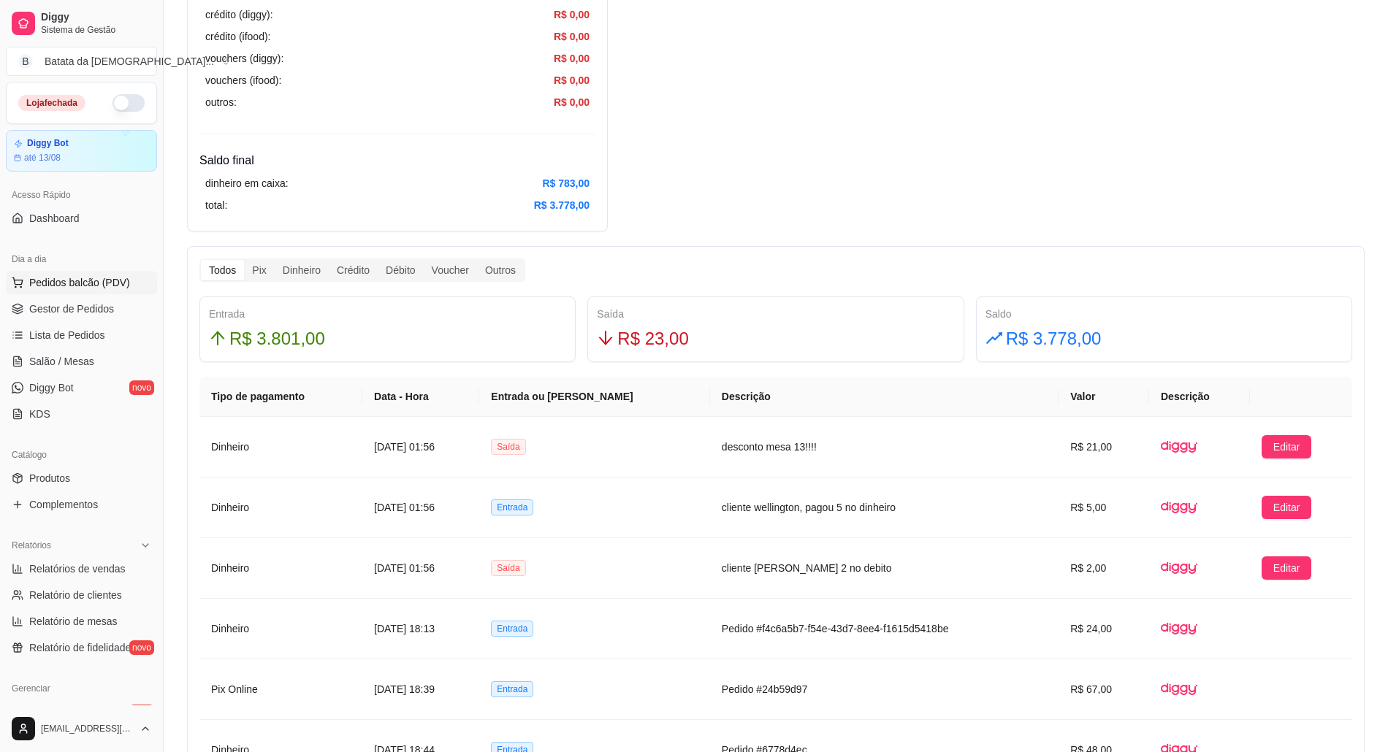
scroll to position [584, 0]
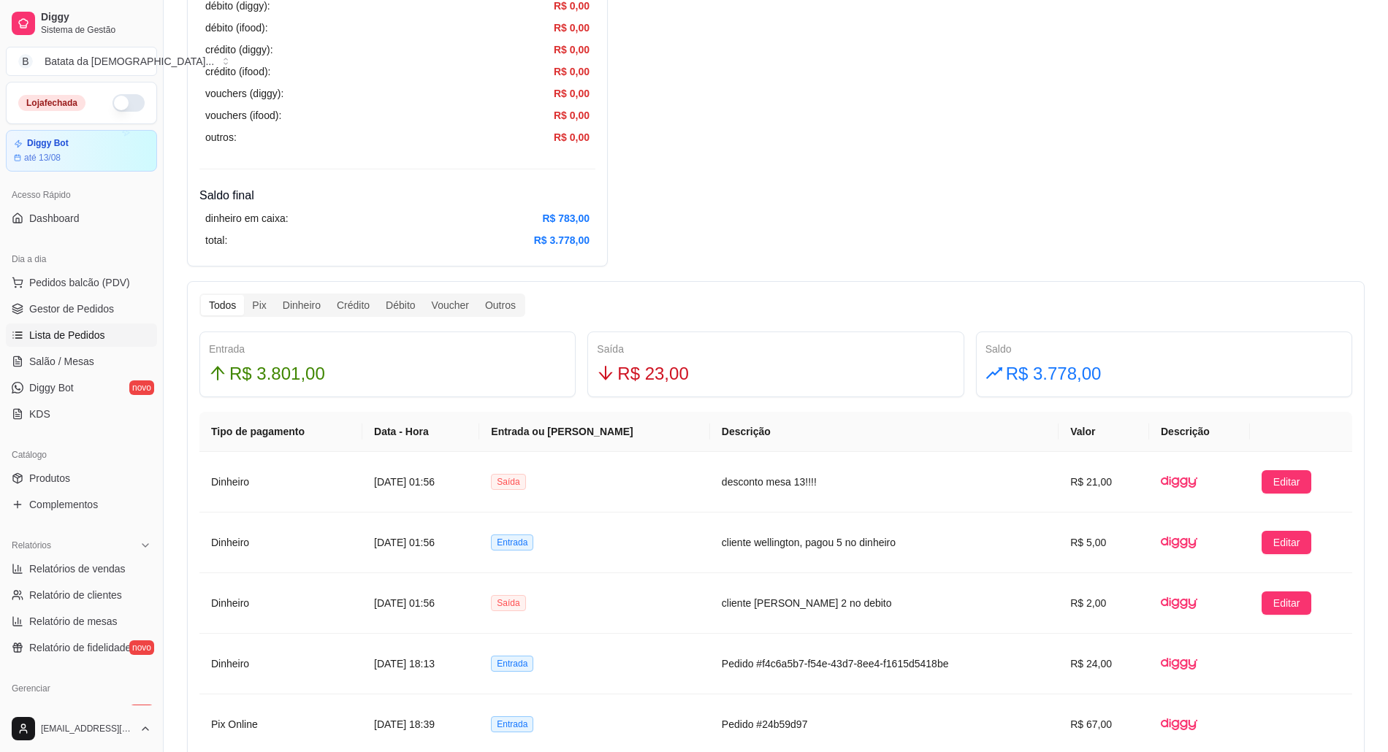
click at [115, 343] on link "Lista de Pedidos" at bounding box center [81, 335] width 151 height 23
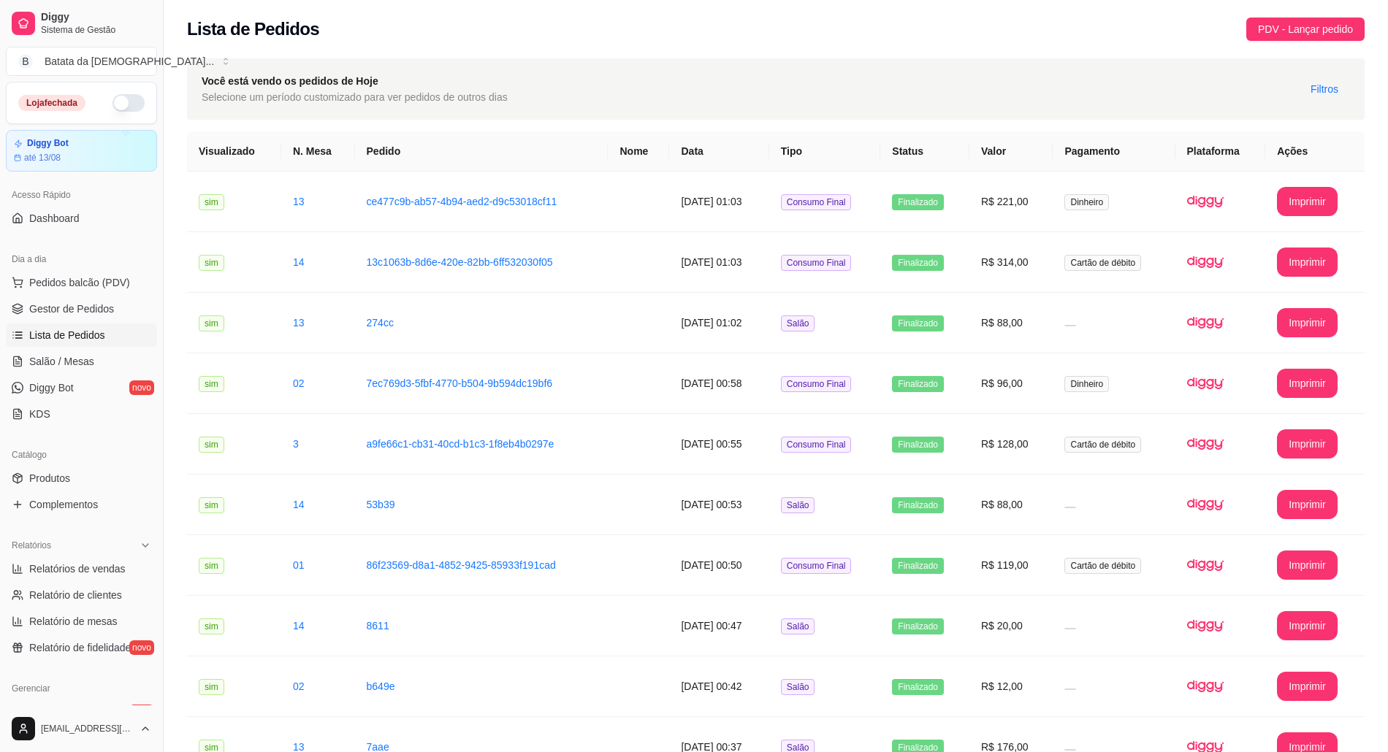
click at [1319, 107] on div "Você está vendo os pedidos de Hoje Selecione um período customizado para ver pe…" at bounding box center [776, 88] width 1178 height 61
click at [1309, 100] on button "Filtros" at bounding box center [1324, 88] width 51 height 23
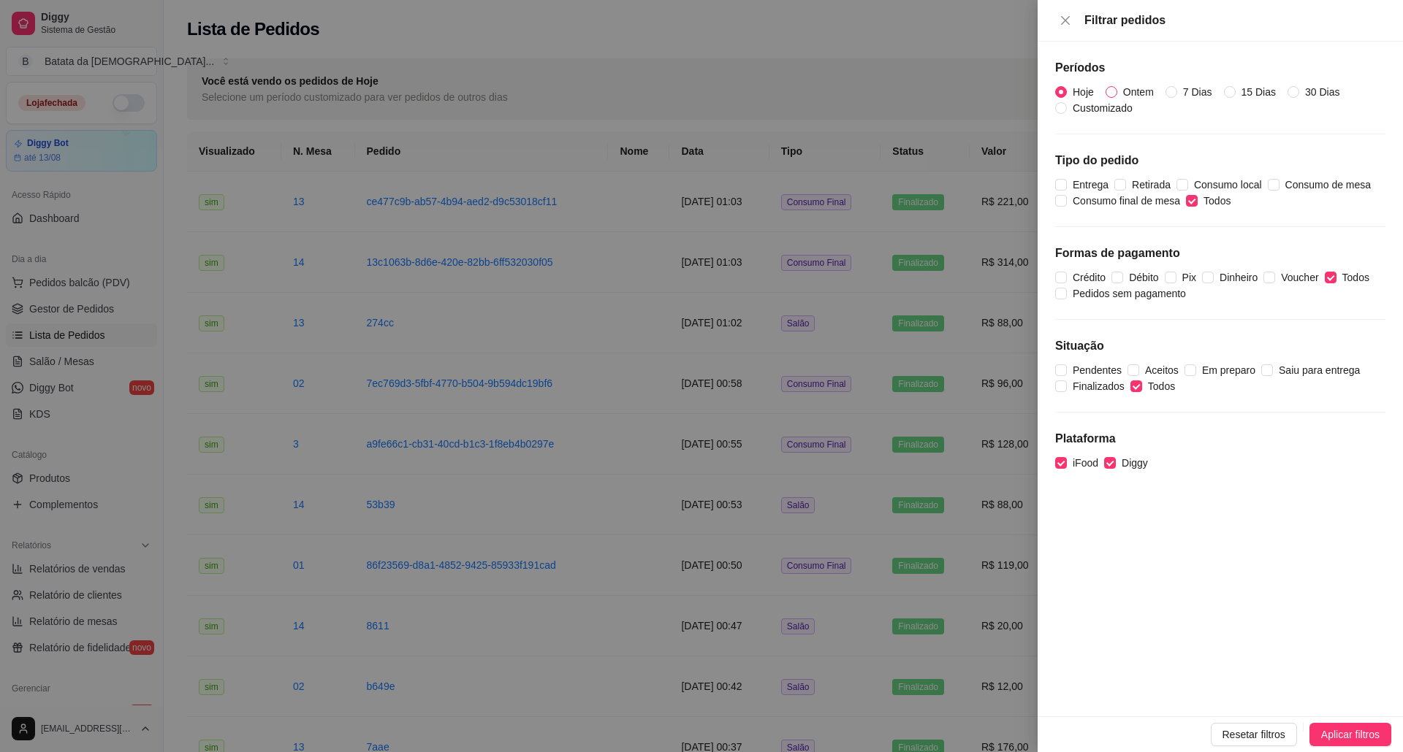
click at [1141, 85] on span "Ontem" at bounding box center [1138, 92] width 42 height 16
click at [1117, 86] on input "Ontem" at bounding box center [1111, 92] width 12 height 12
radio input "true"
radio input "false"
click at [1316, 728] on button "Aplicar filtros" at bounding box center [1350, 734] width 82 height 23
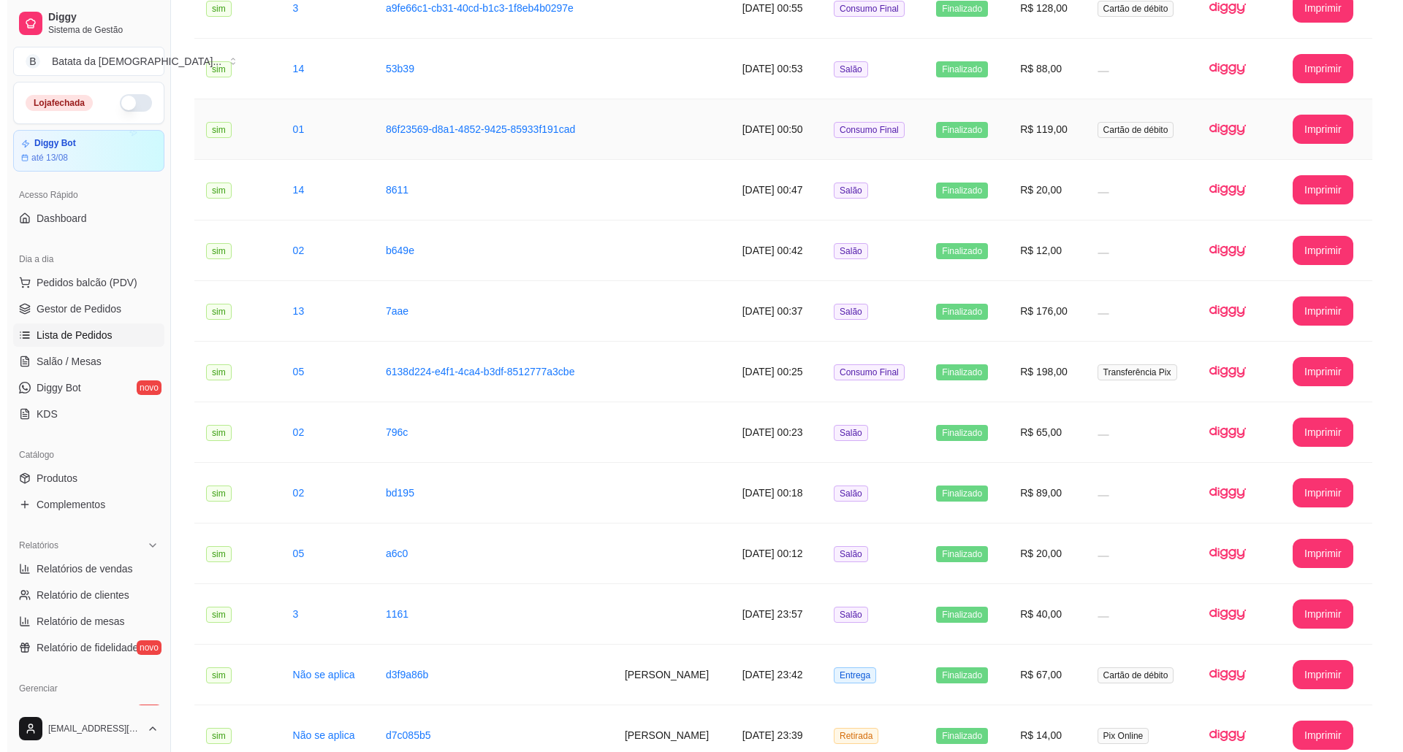
scroll to position [292, 0]
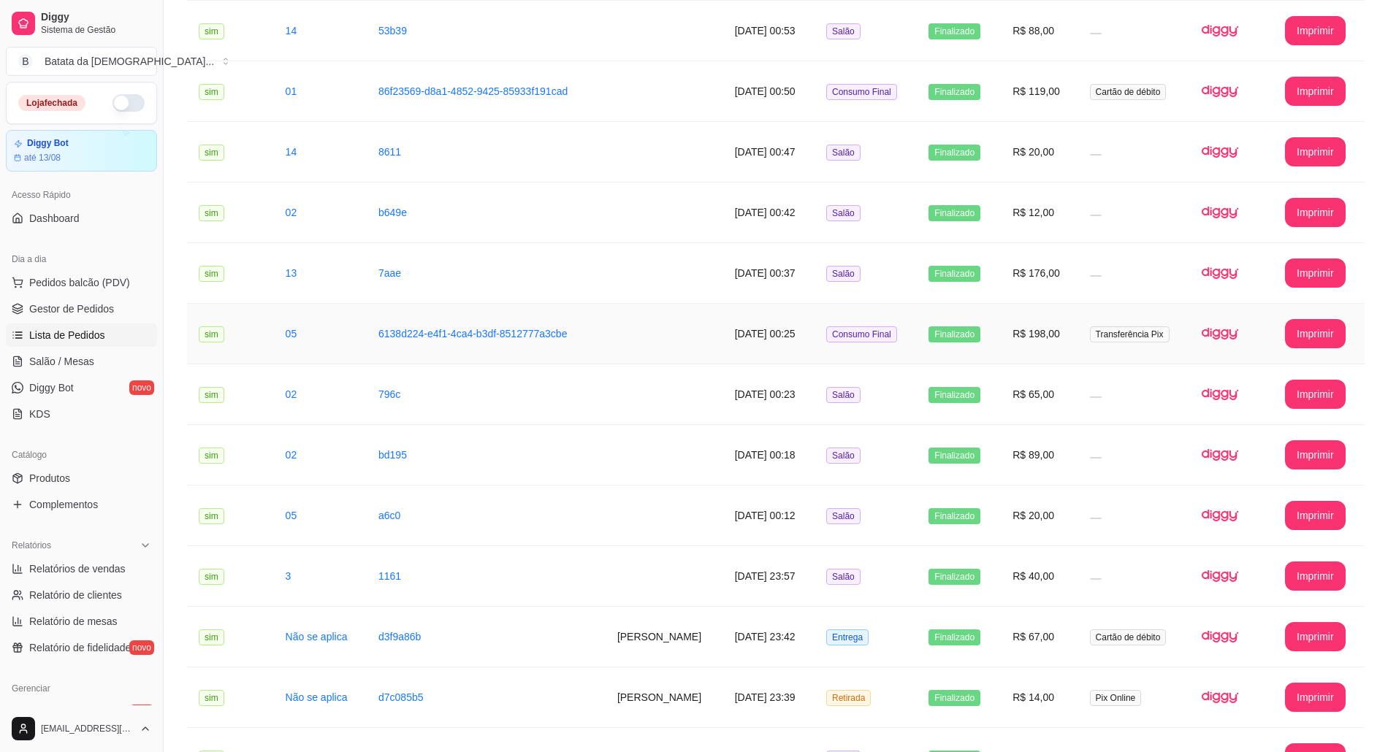
click at [1046, 348] on td "R$ 198,00" at bounding box center [1039, 334] width 77 height 61
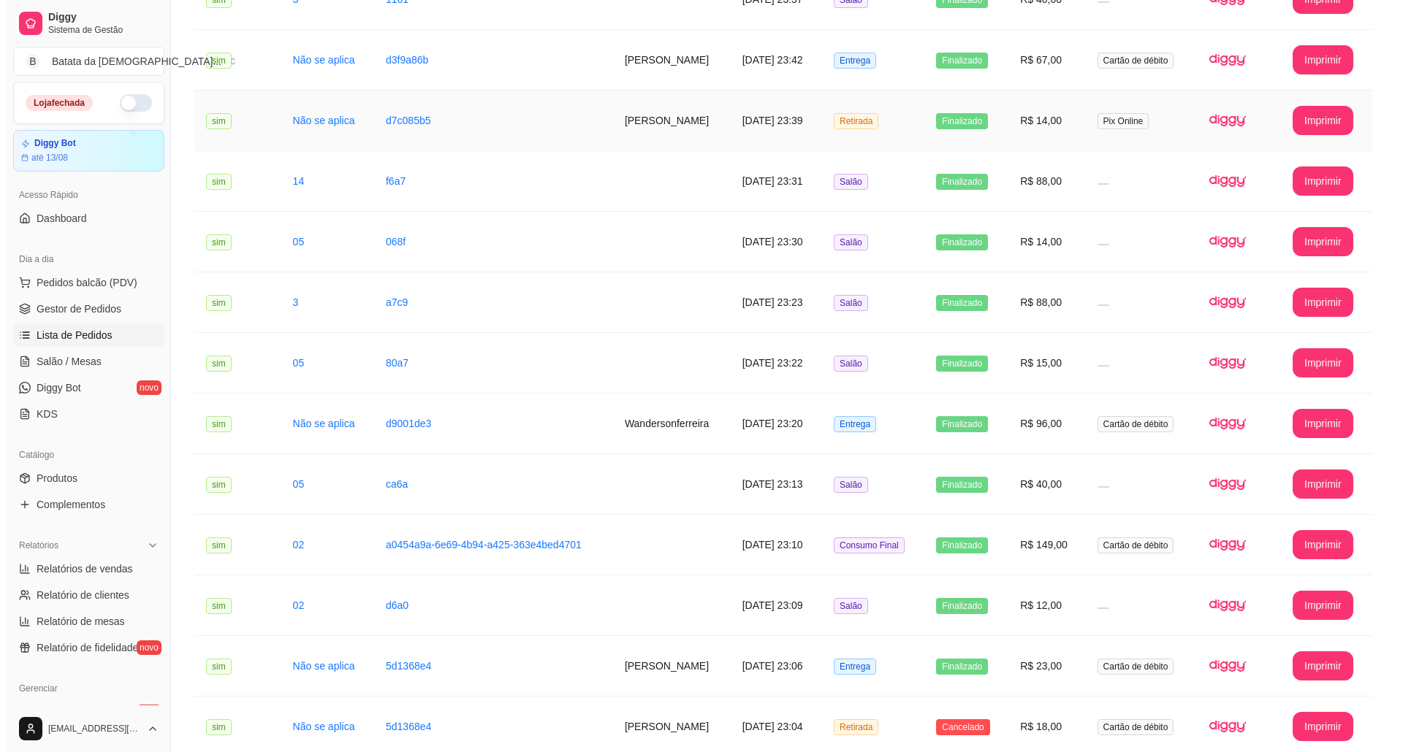
scroll to position [877, 0]
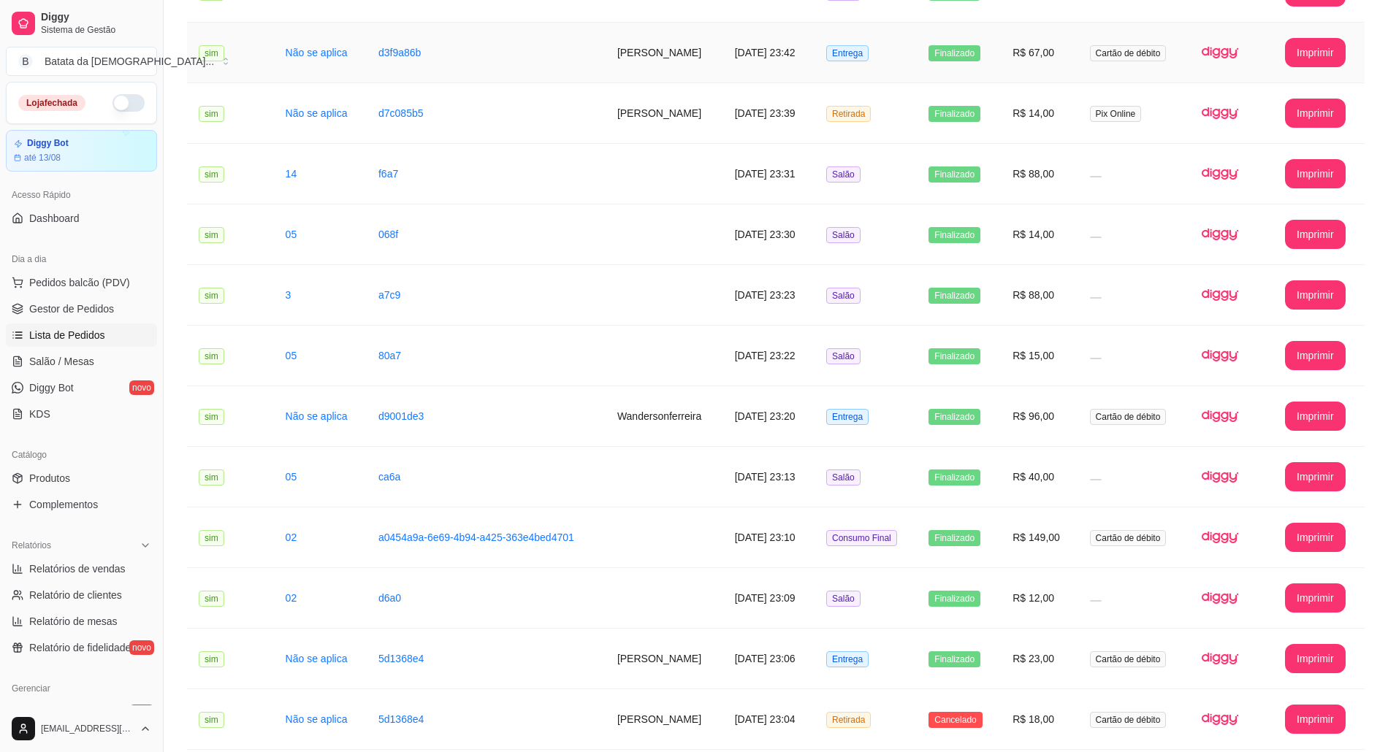
click at [917, 62] on td "Entrega" at bounding box center [866, 53] width 102 height 61
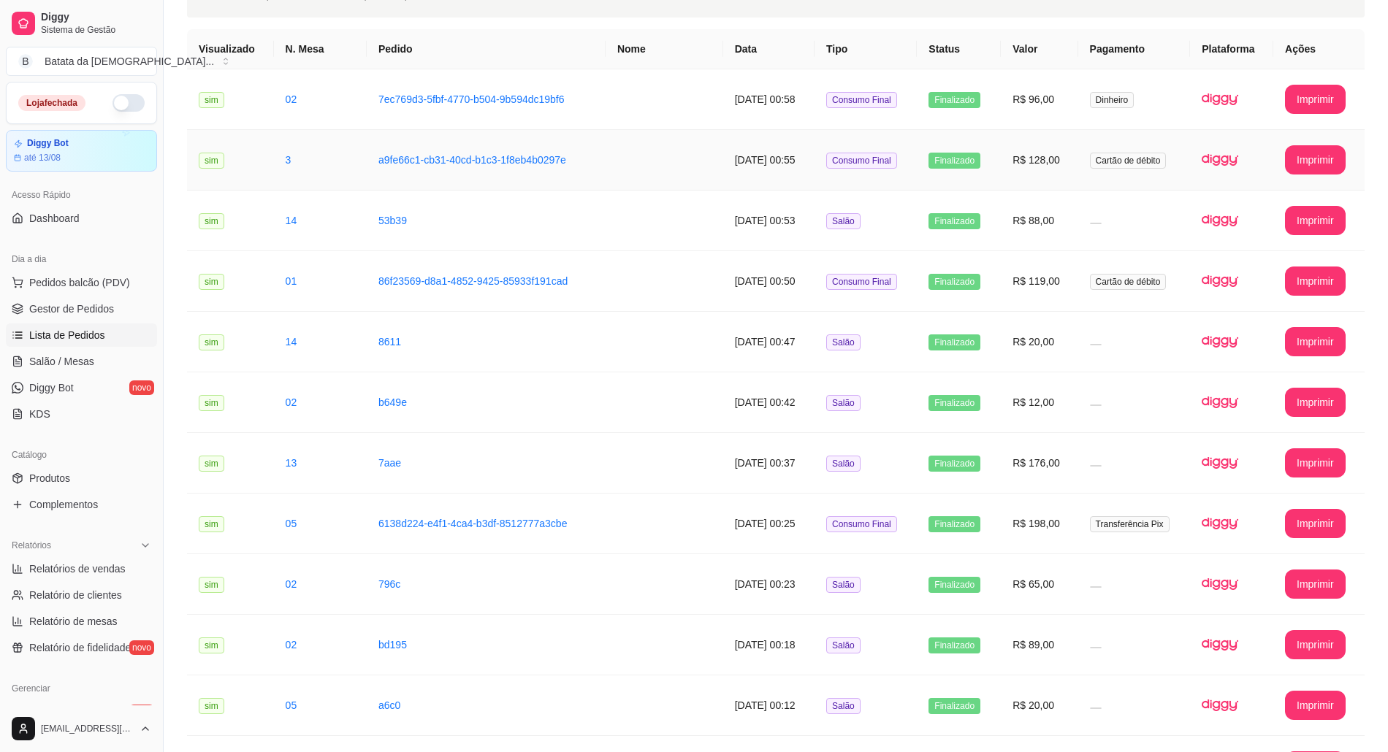
scroll to position [0, 0]
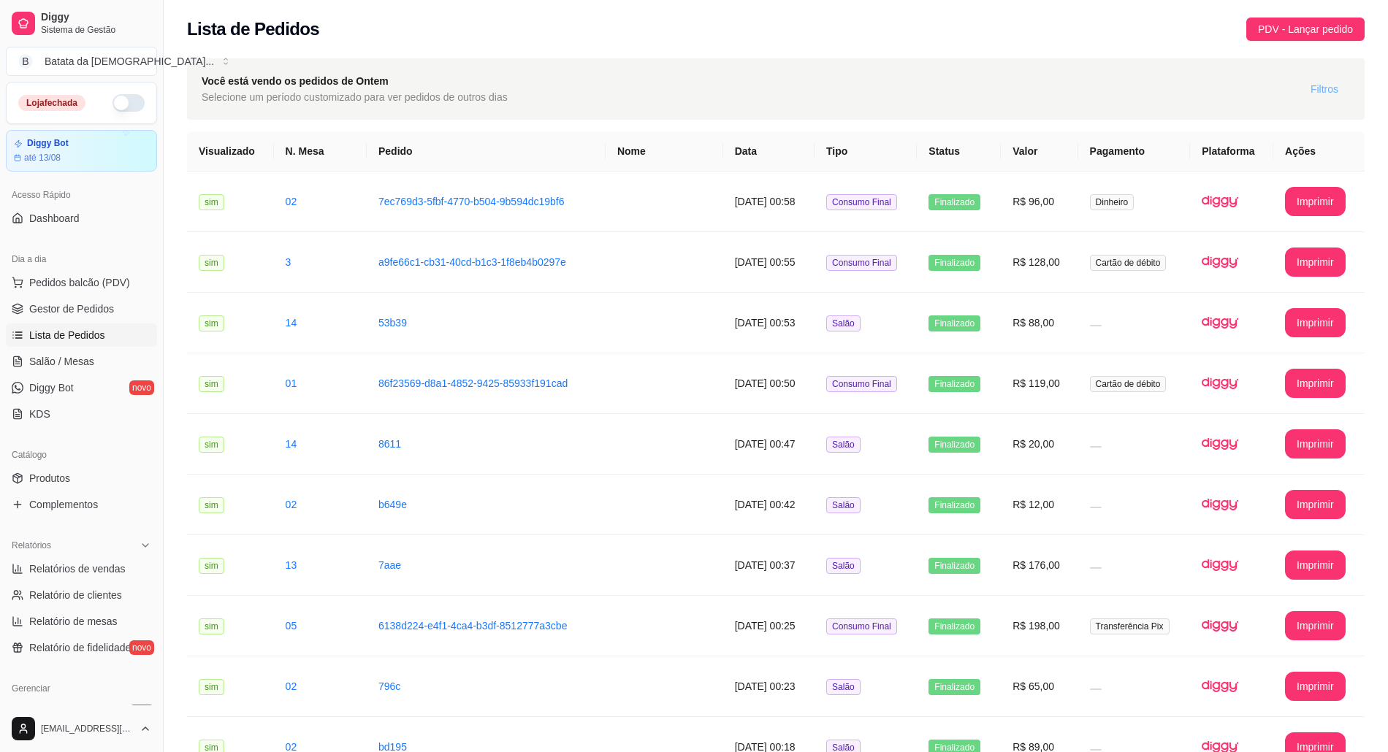
click at [1332, 100] on button "Filtros" at bounding box center [1324, 88] width 51 height 23
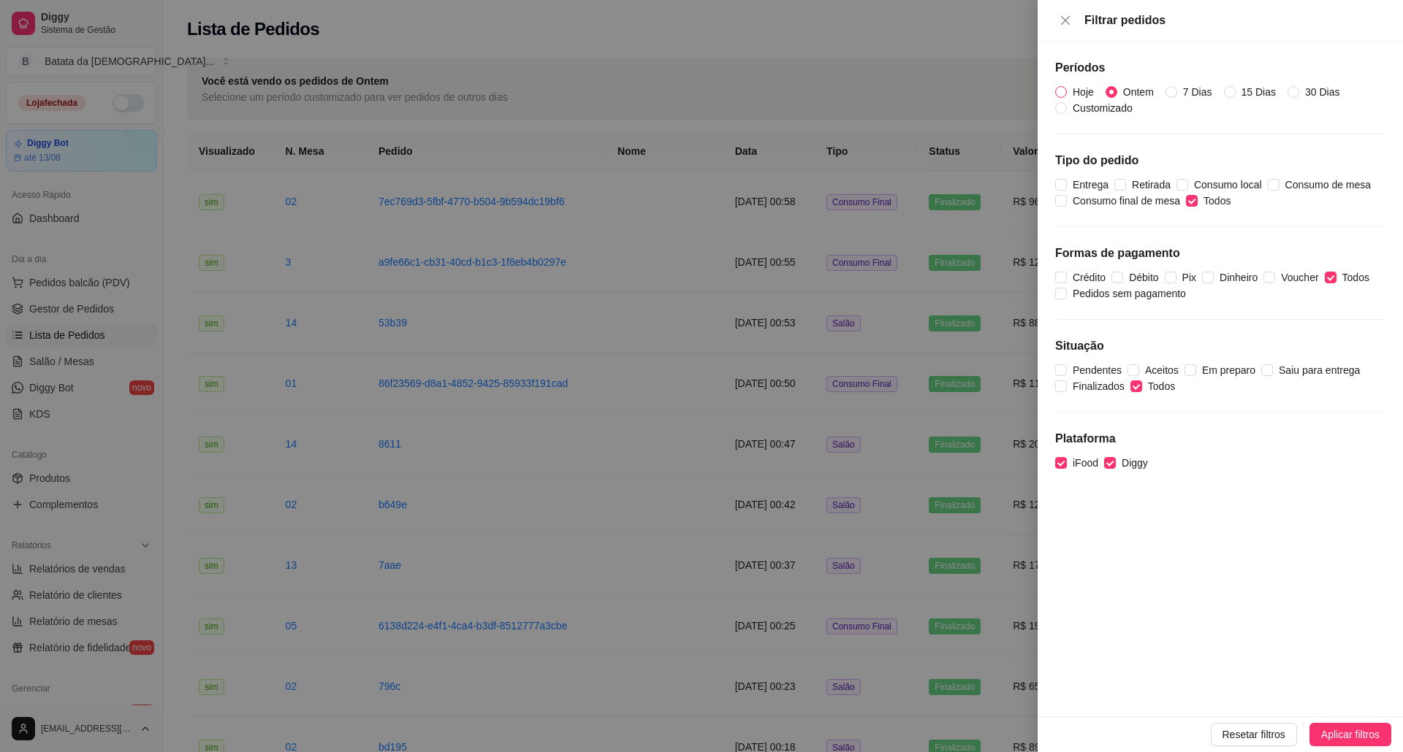
click at [1061, 86] on input "Hoje" at bounding box center [1061, 92] width 12 height 12
radio input "true"
radio input "false"
click at [1338, 735] on span "Aplicar filtros" at bounding box center [1350, 735] width 58 height 16
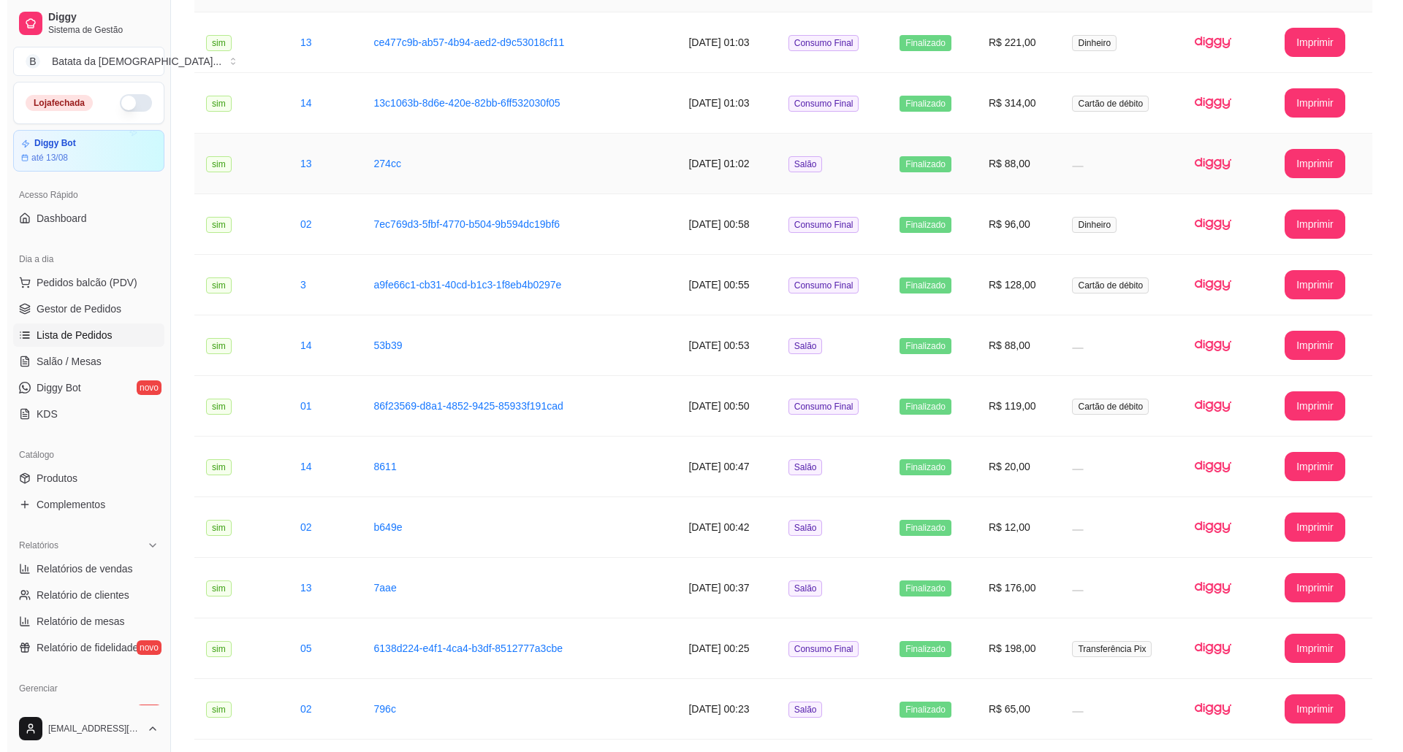
scroll to position [194, 0]
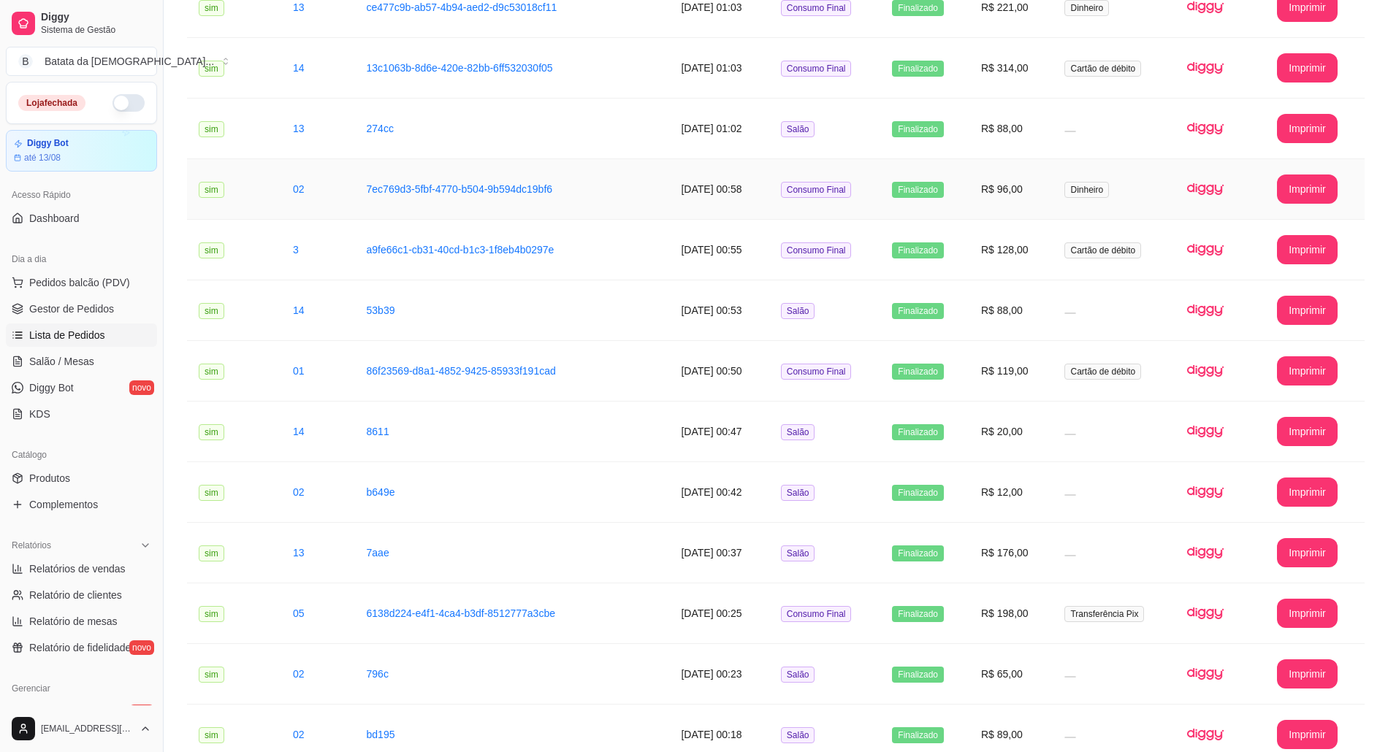
click at [1099, 188] on span "Dinheiro" at bounding box center [1086, 190] width 45 height 16
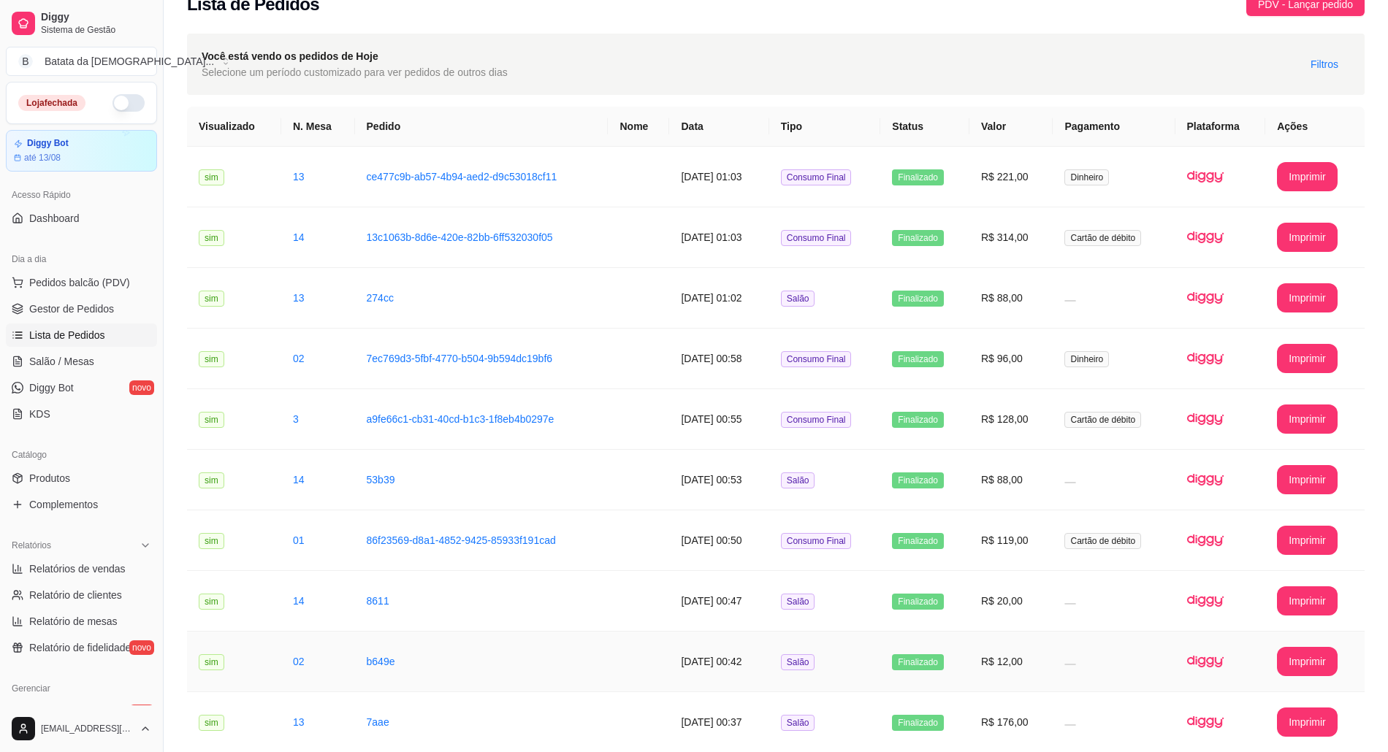
scroll to position [0, 0]
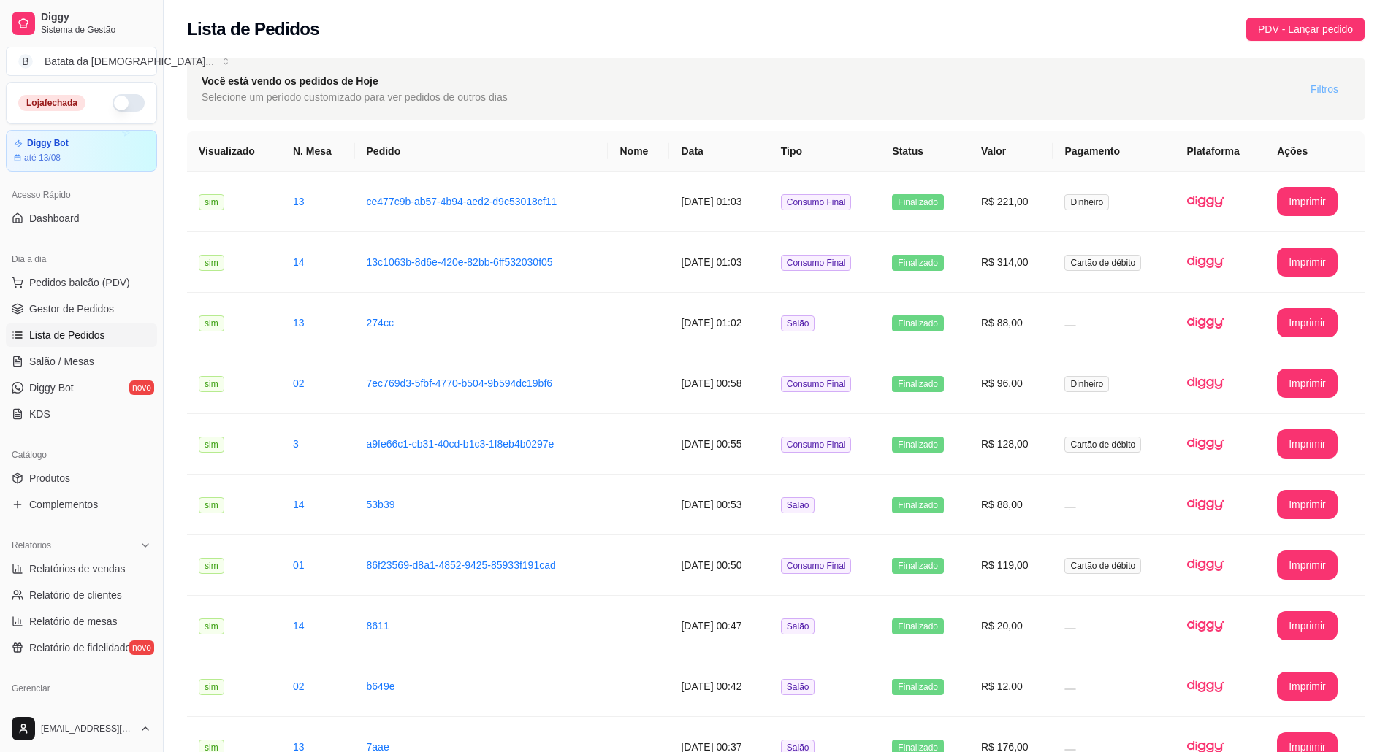
click at [1322, 91] on span "Filtros" at bounding box center [1325, 89] width 28 height 16
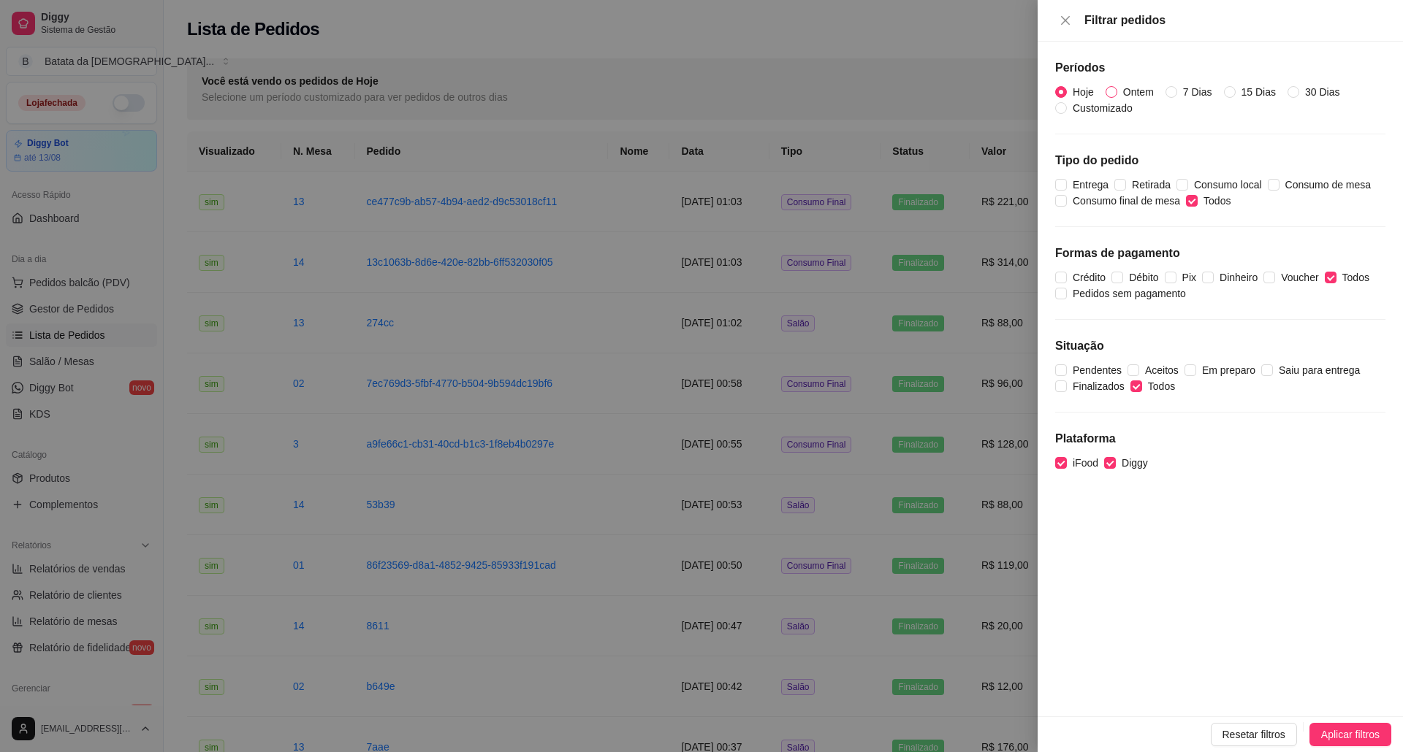
click at [1124, 86] on span "Ontem" at bounding box center [1138, 92] width 42 height 16
click at [1117, 86] on input "Ontem" at bounding box center [1111, 92] width 12 height 12
radio input "true"
radio input "false"
click at [1365, 728] on span "Aplicar filtros" at bounding box center [1350, 735] width 58 height 16
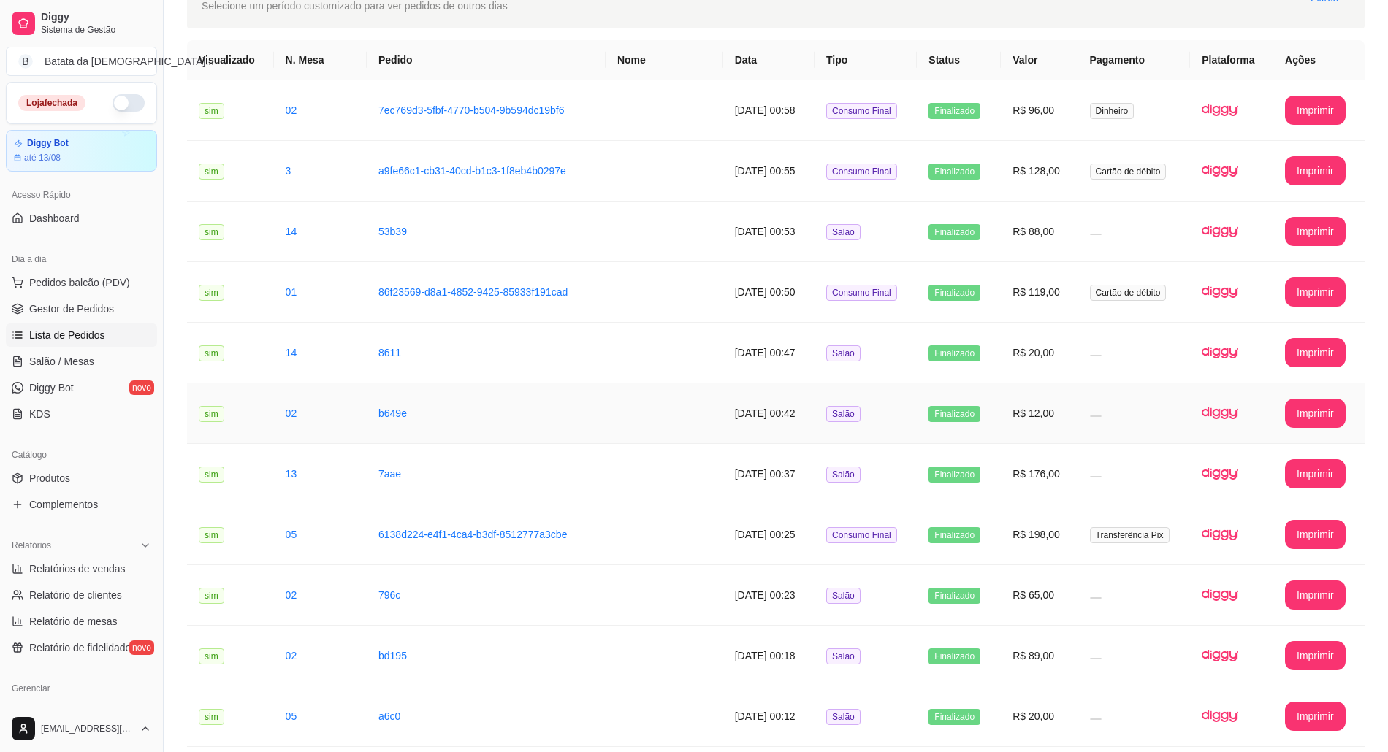
scroll to position [97, 0]
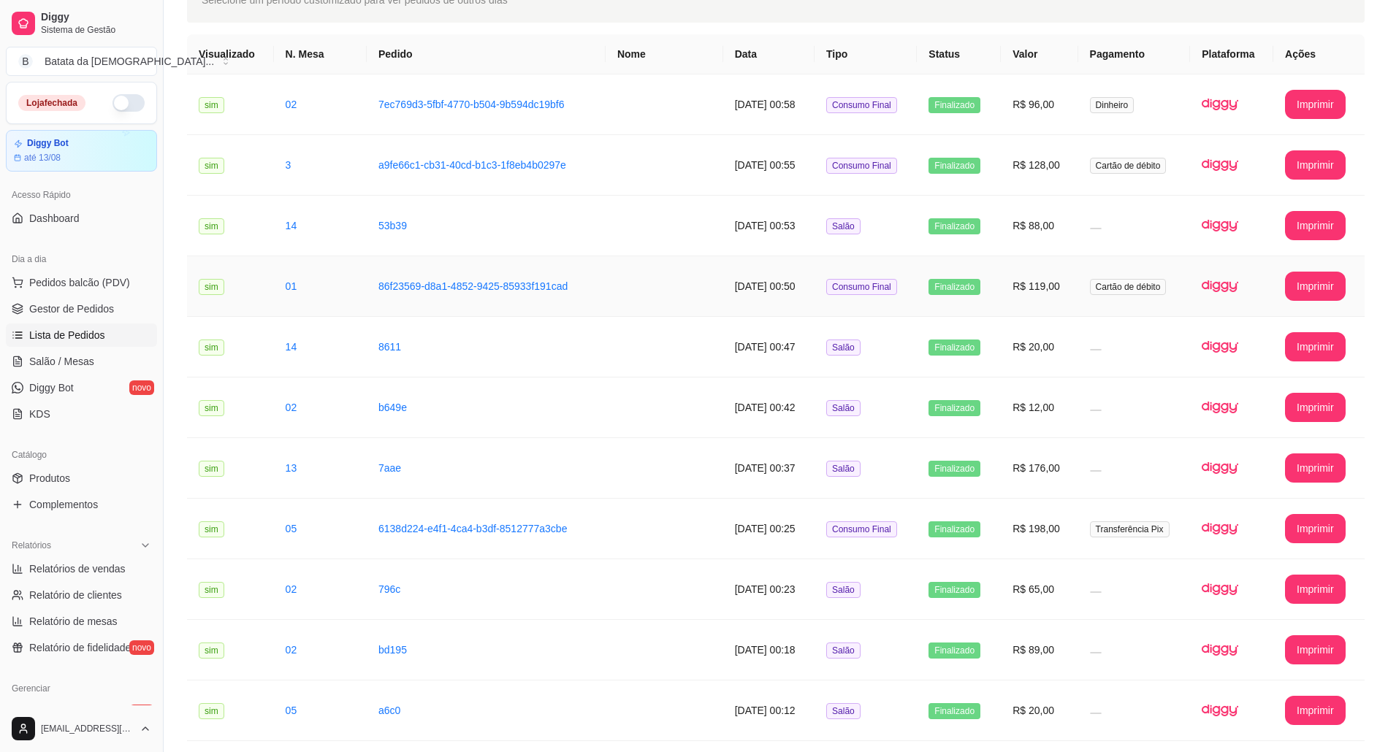
click at [1176, 262] on td "Cartão de débito" at bounding box center [1134, 286] width 112 height 61
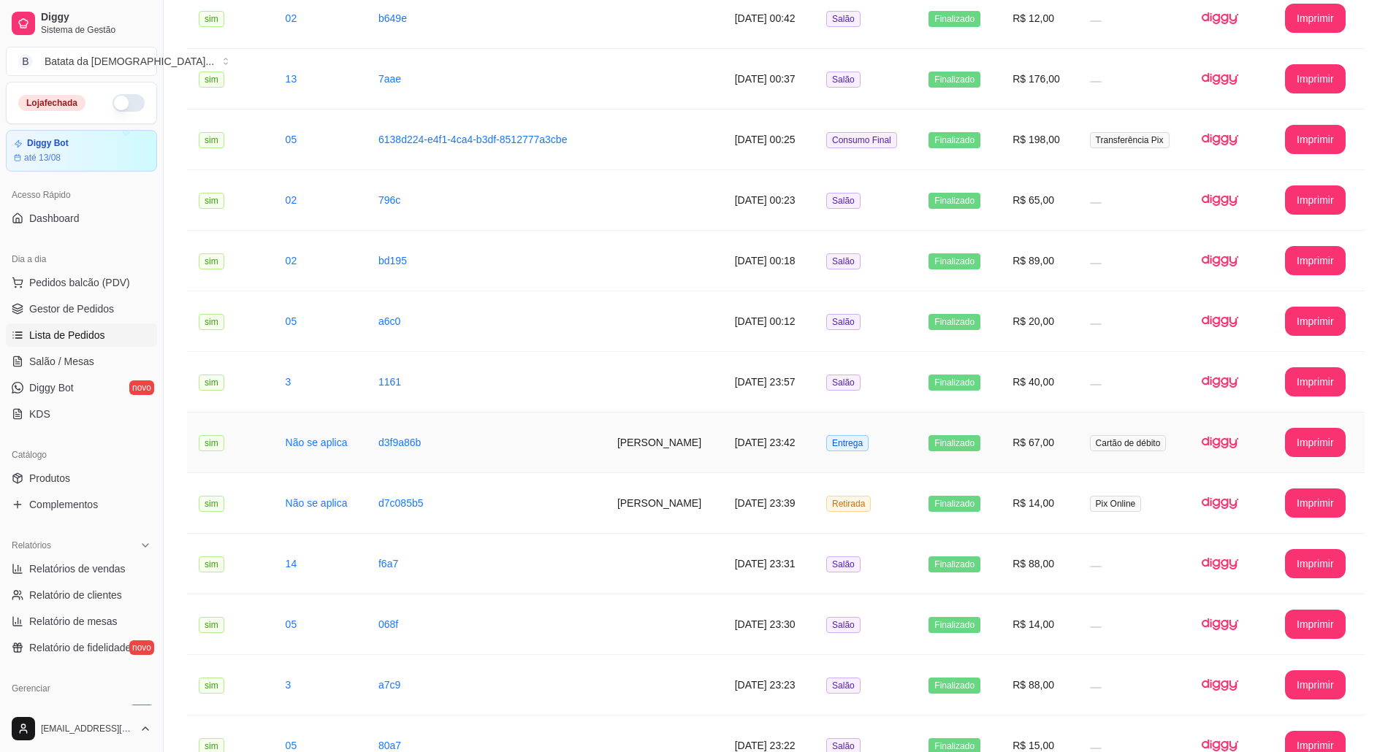
scroll to position [584, 0]
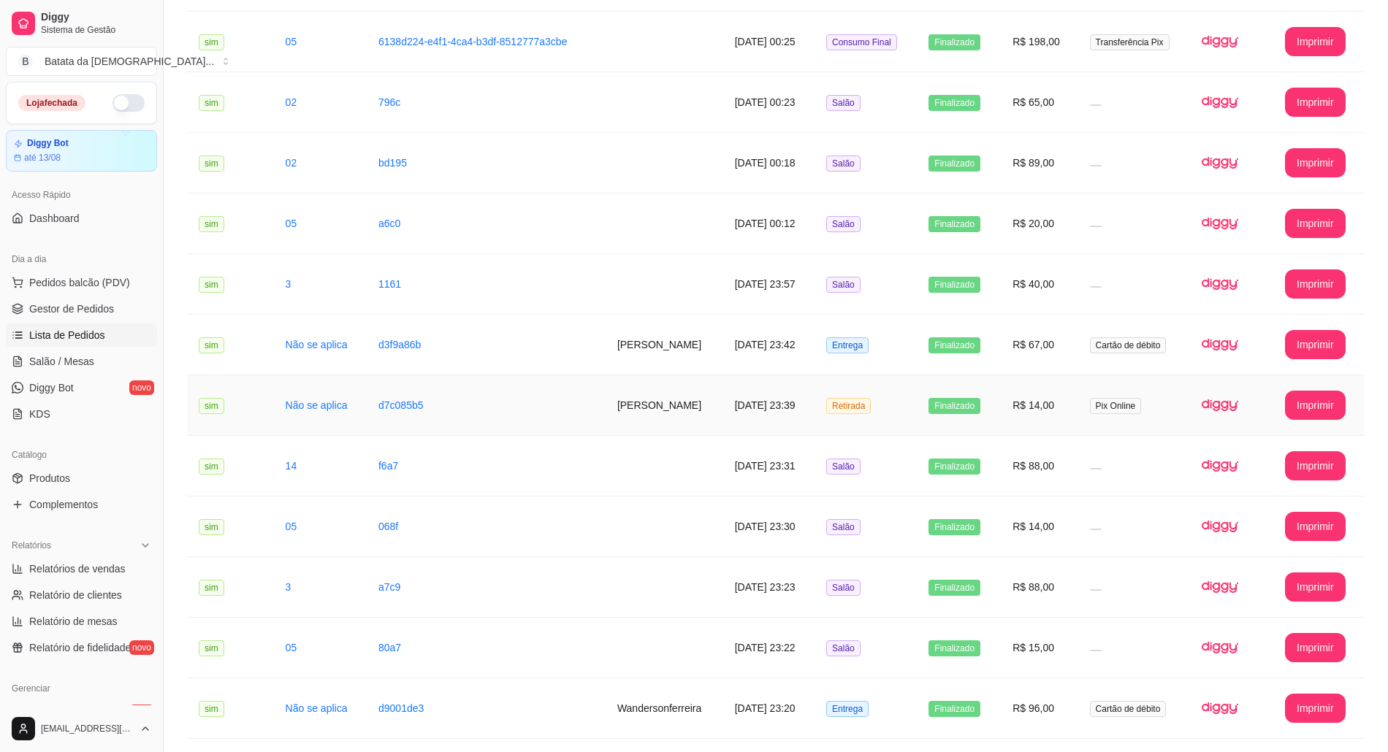
click at [994, 396] on td "Finalizado" at bounding box center [959, 405] width 84 height 61
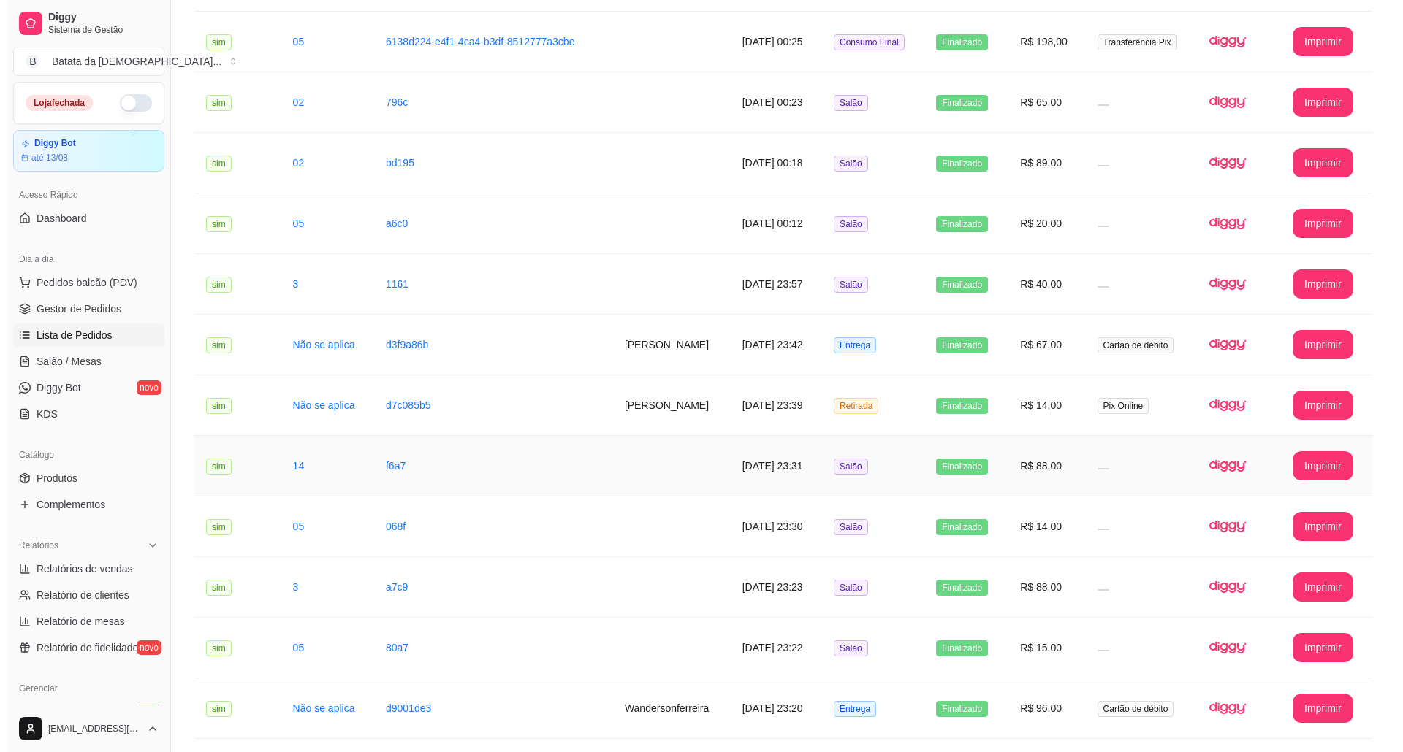
scroll to position [779, 0]
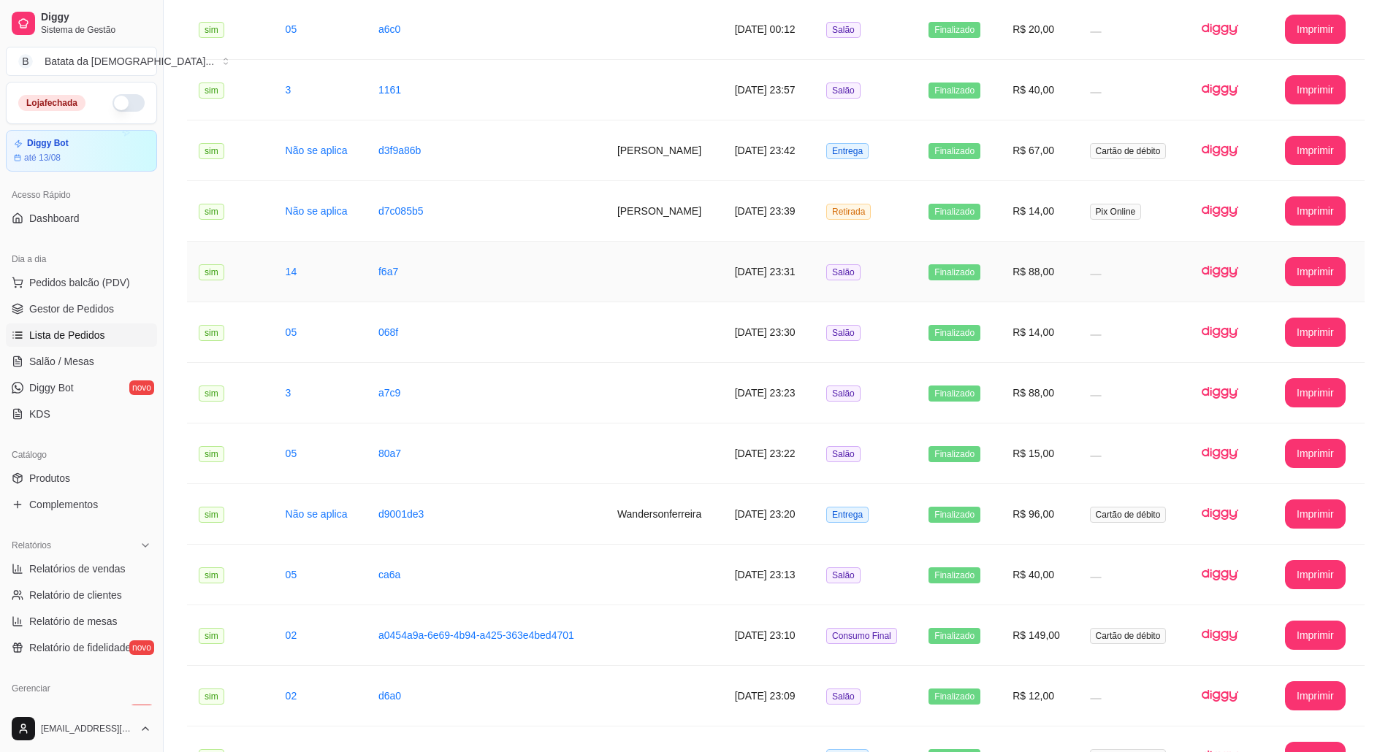
click at [1055, 466] on td "R$ 15,00" at bounding box center [1039, 454] width 77 height 61
click at [1067, 568] on td "R$ 40,00" at bounding box center [1039, 575] width 77 height 61
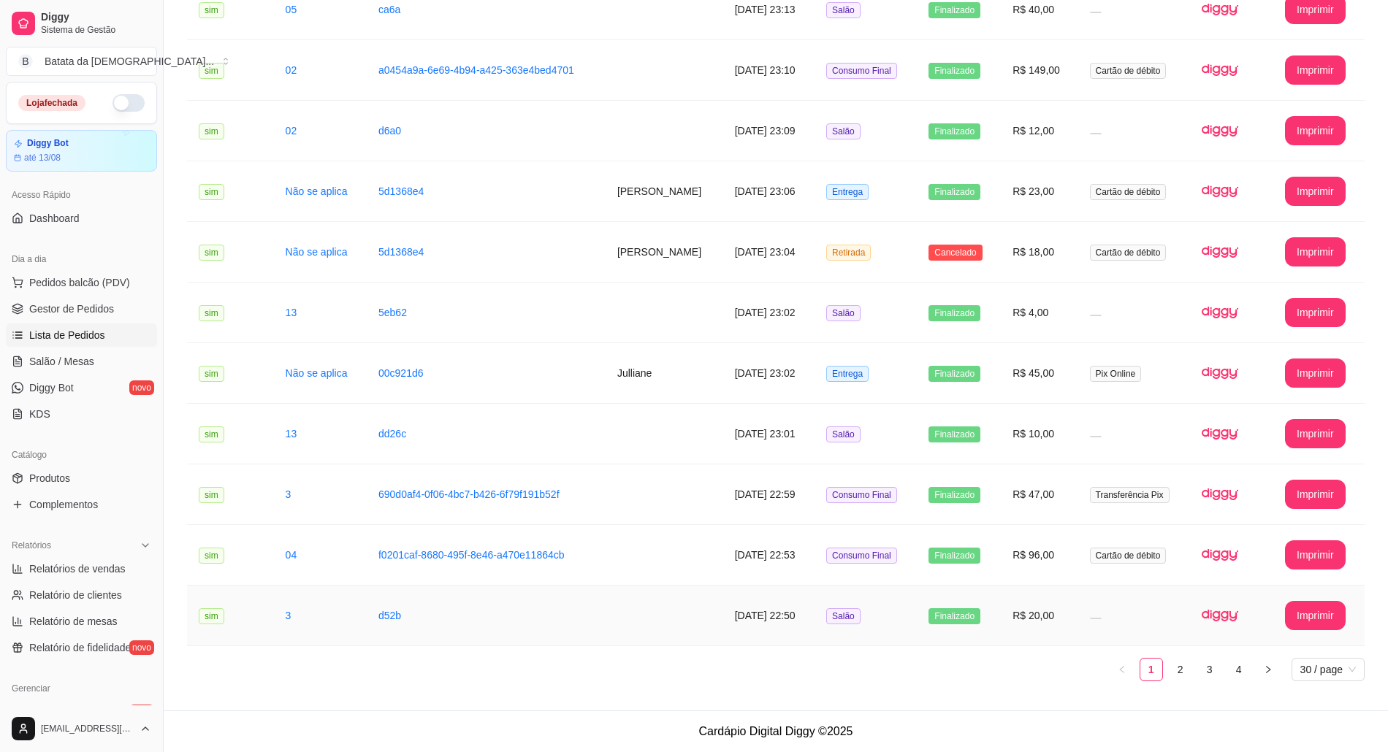
scroll to position [1351, 0]
click at [1050, 579] on td "R$ 96,00" at bounding box center [1039, 555] width 77 height 61
click at [1112, 614] on td at bounding box center [1134, 616] width 112 height 61
drag, startPoint x: 1201, startPoint y: 509, endPoint x: 1185, endPoint y: 674, distance: 165.2
click at [1185, 674] on link "2" at bounding box center [1181, 670] width 22 height 22
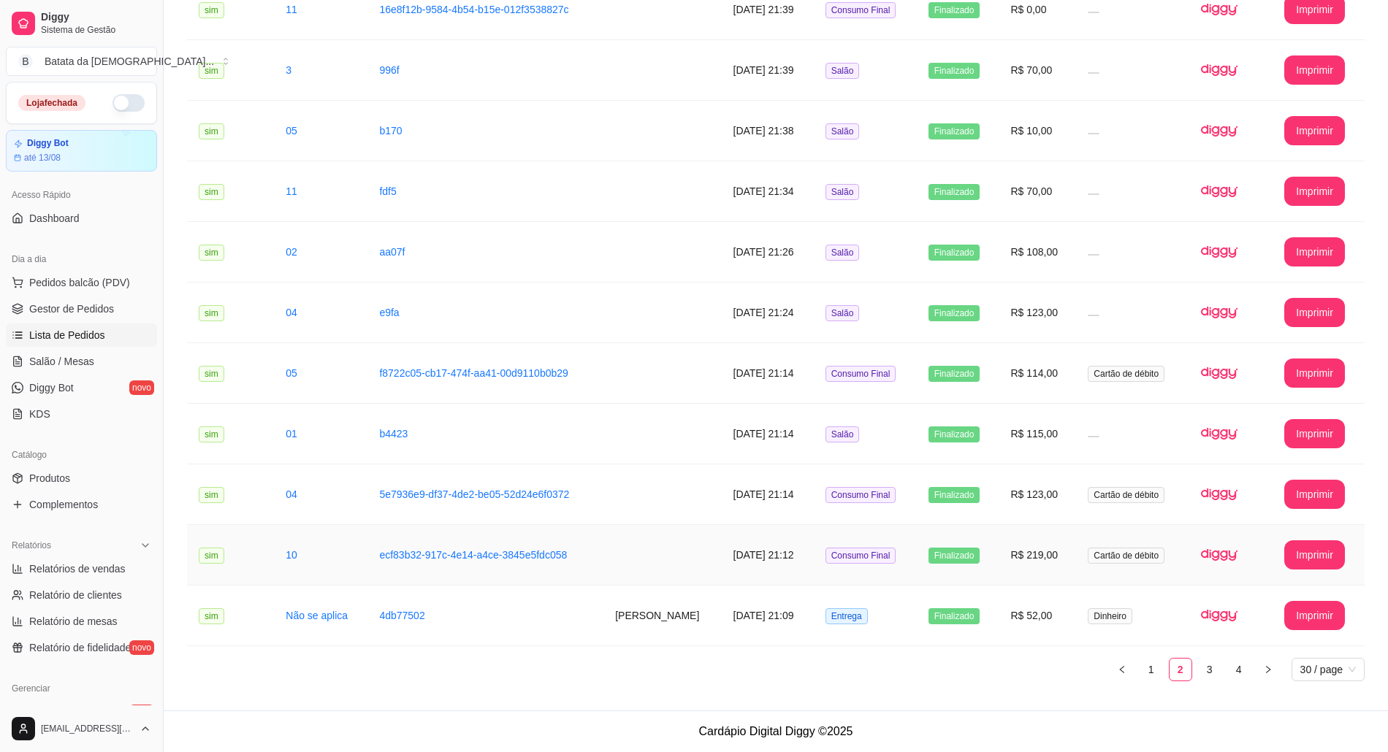
click at [1137, 555] on span "Cartão de débito" at bounding box center [1126, 556] width 77 height 16
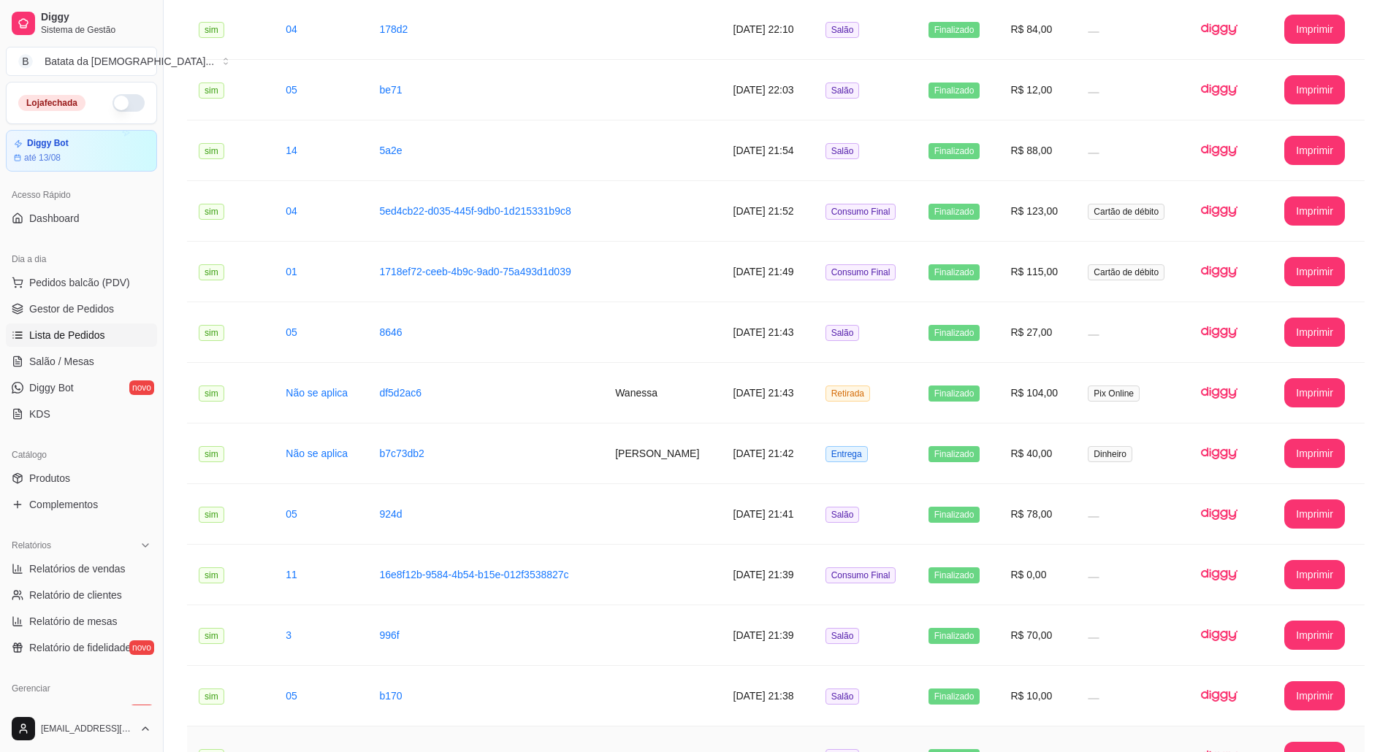
scroll to position [767, 0]
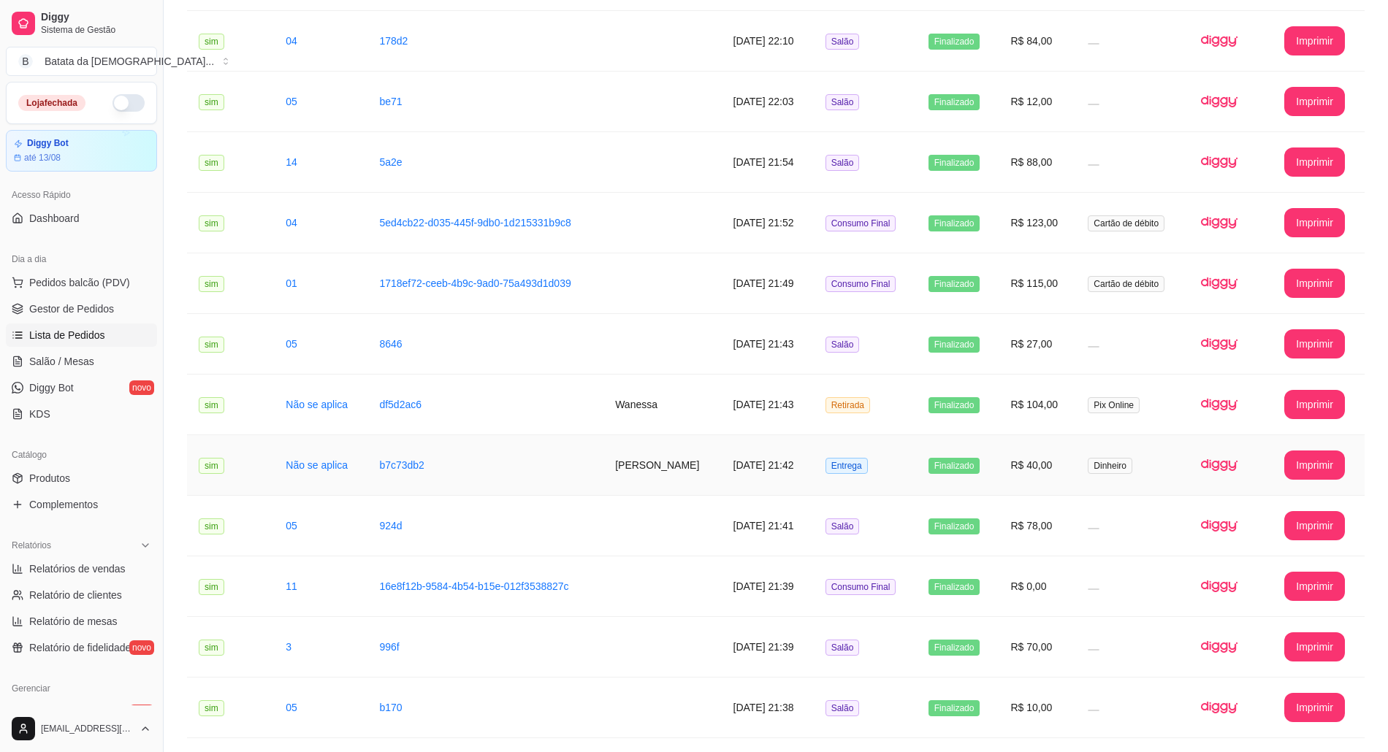
click at [1076, 477] on td "R$ 40,00" at bounding box center [1037, 465] width 77 height 61
click at [1029, 343] on td "R$ 27,00" at bounding box center [1037, 344] width 77 height 61
click at [917, 243] on td "Consumo Final" at bounding box center [865, 223] width 103 height 61
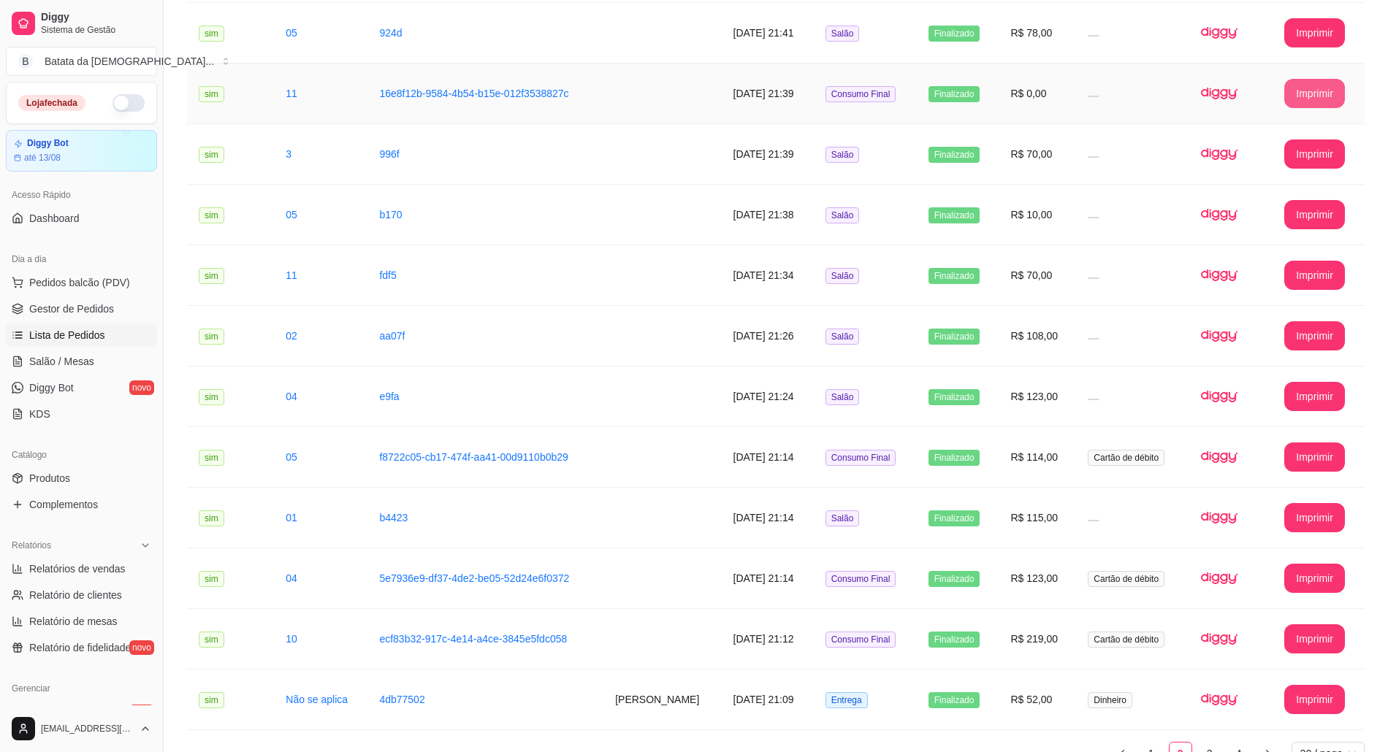
scroll to position [1351, 0]
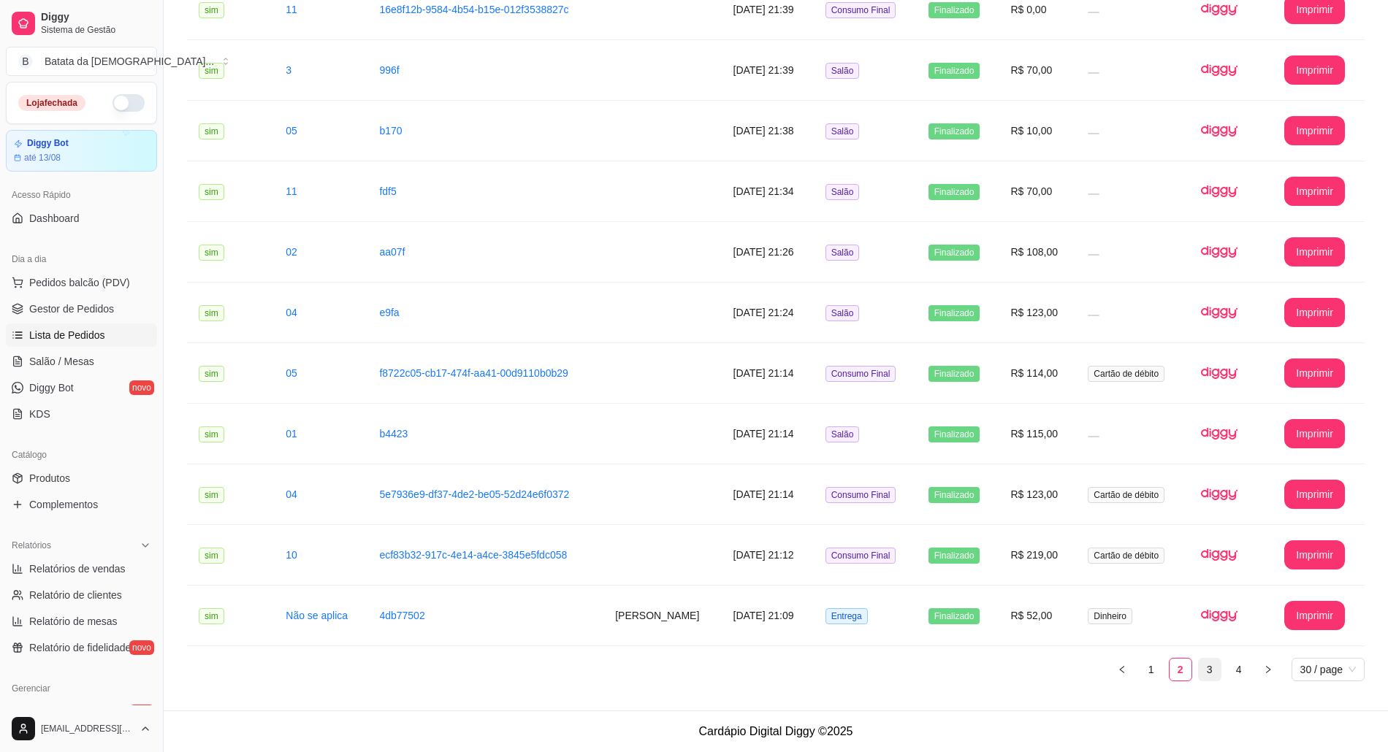
click at [1205, 668] on link "3" at bounding box center [1210, 670] width 22 height 22
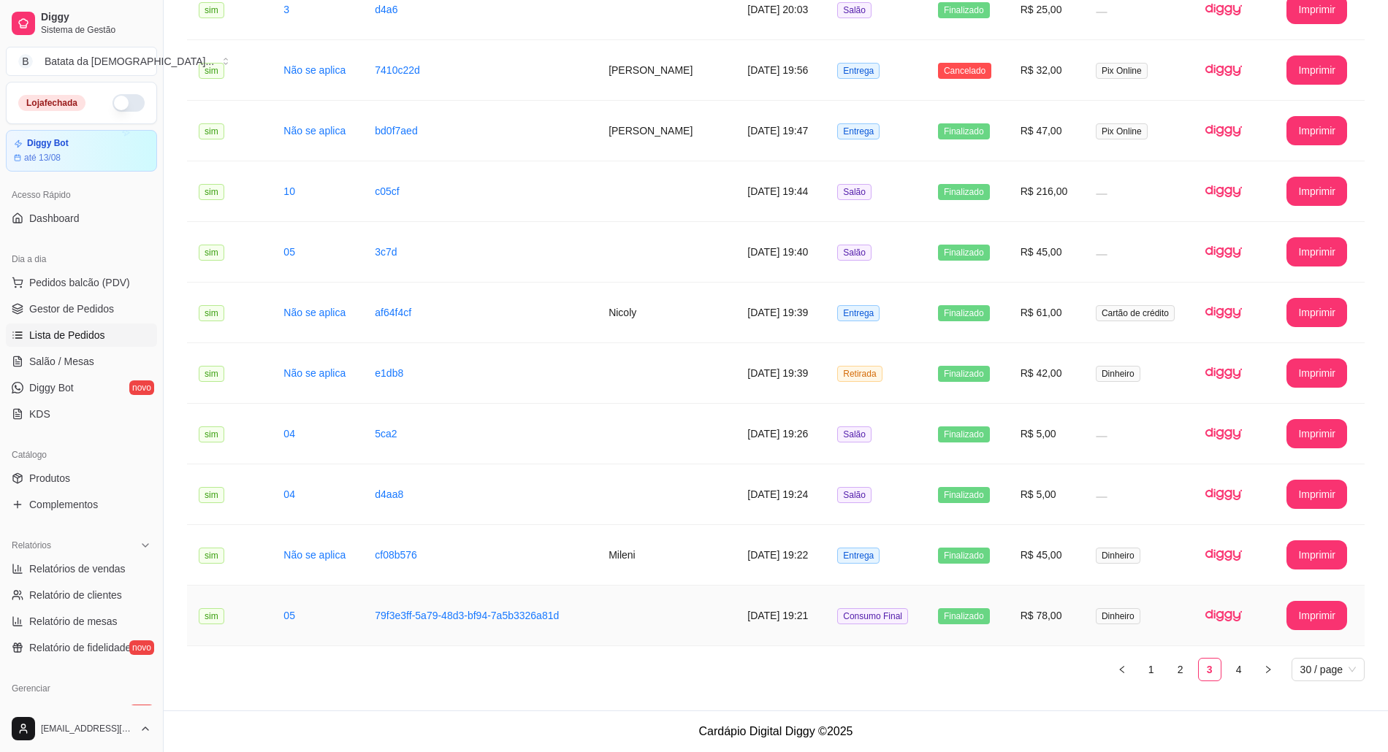
click at [1018, 605] on td "R$ 78,00" at bounding box center [1046, 616] width 75 height 61
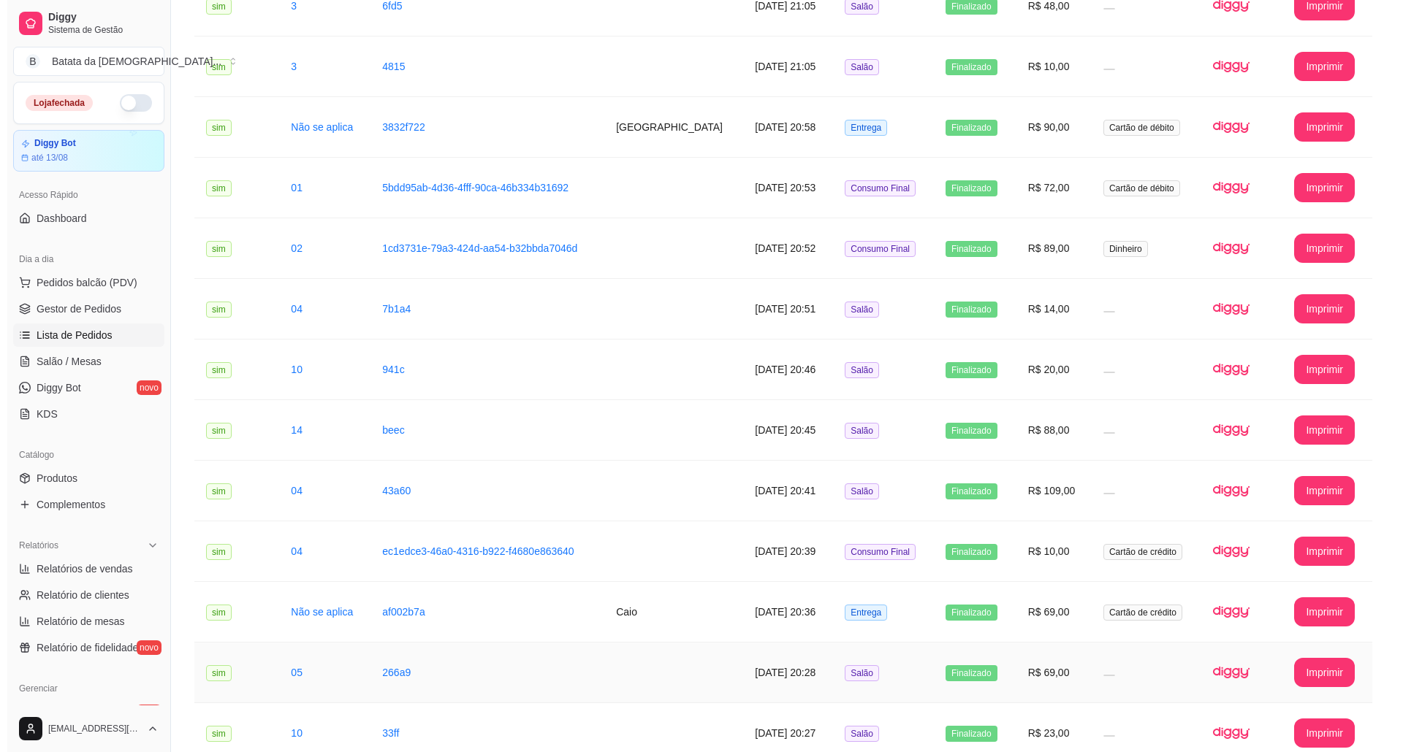
scroll to position [281, 0]
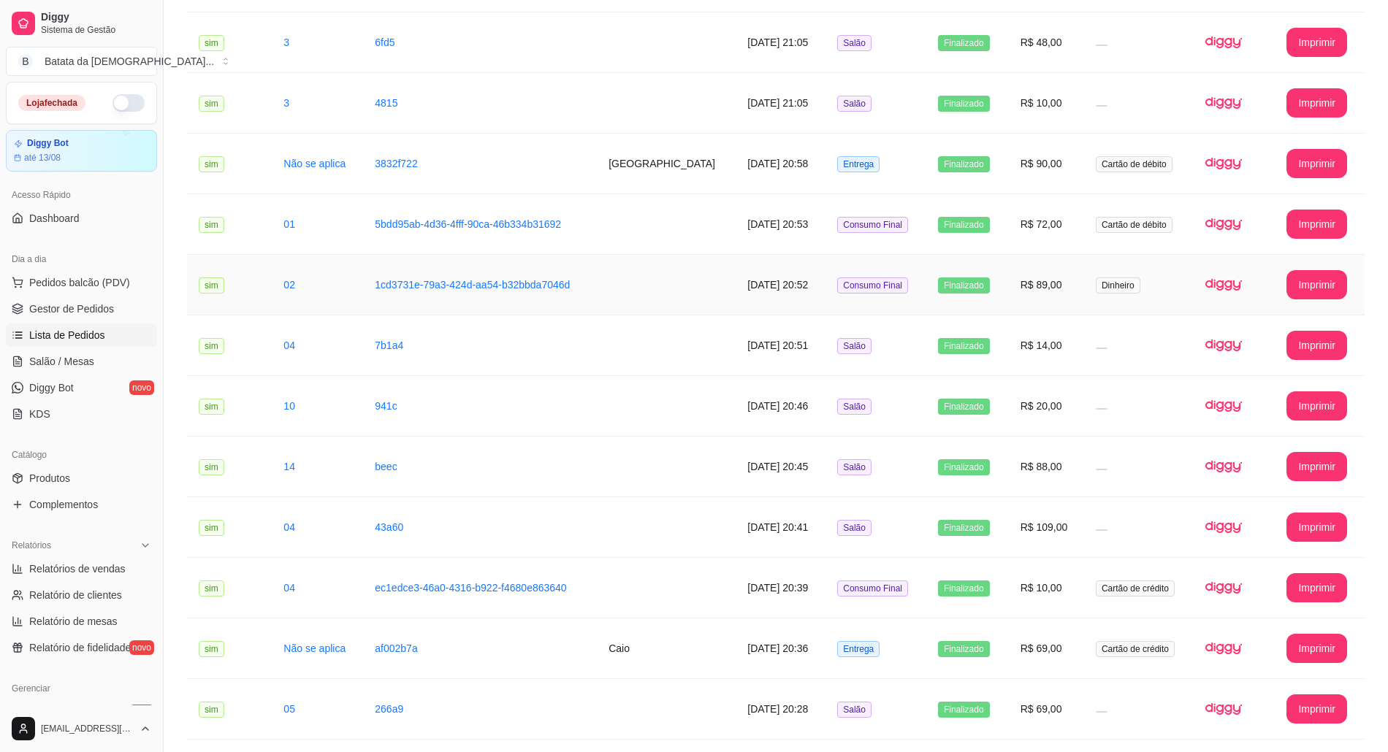
click at [1114, 293] on span "Dinheiro" at bounding box center [1118, 286] width 45 height 16
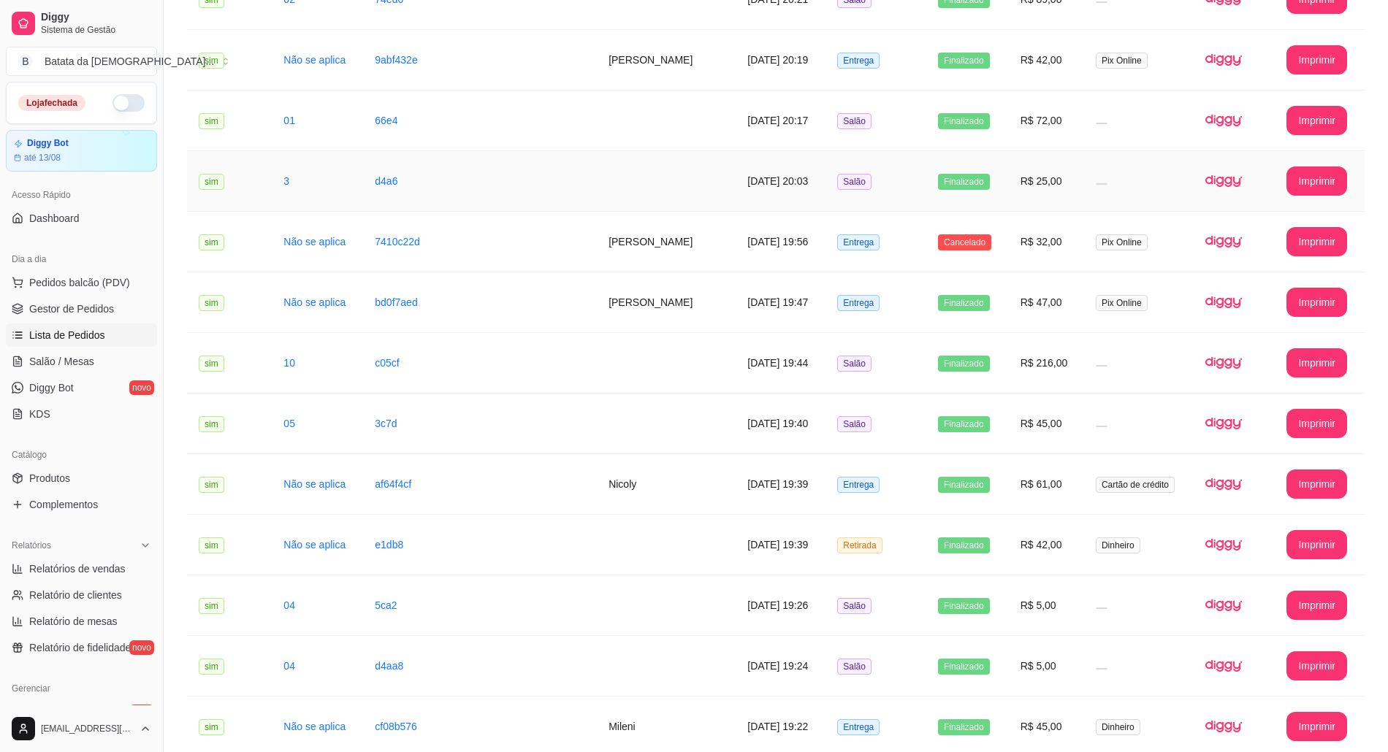
scroll to position [1351, 0]
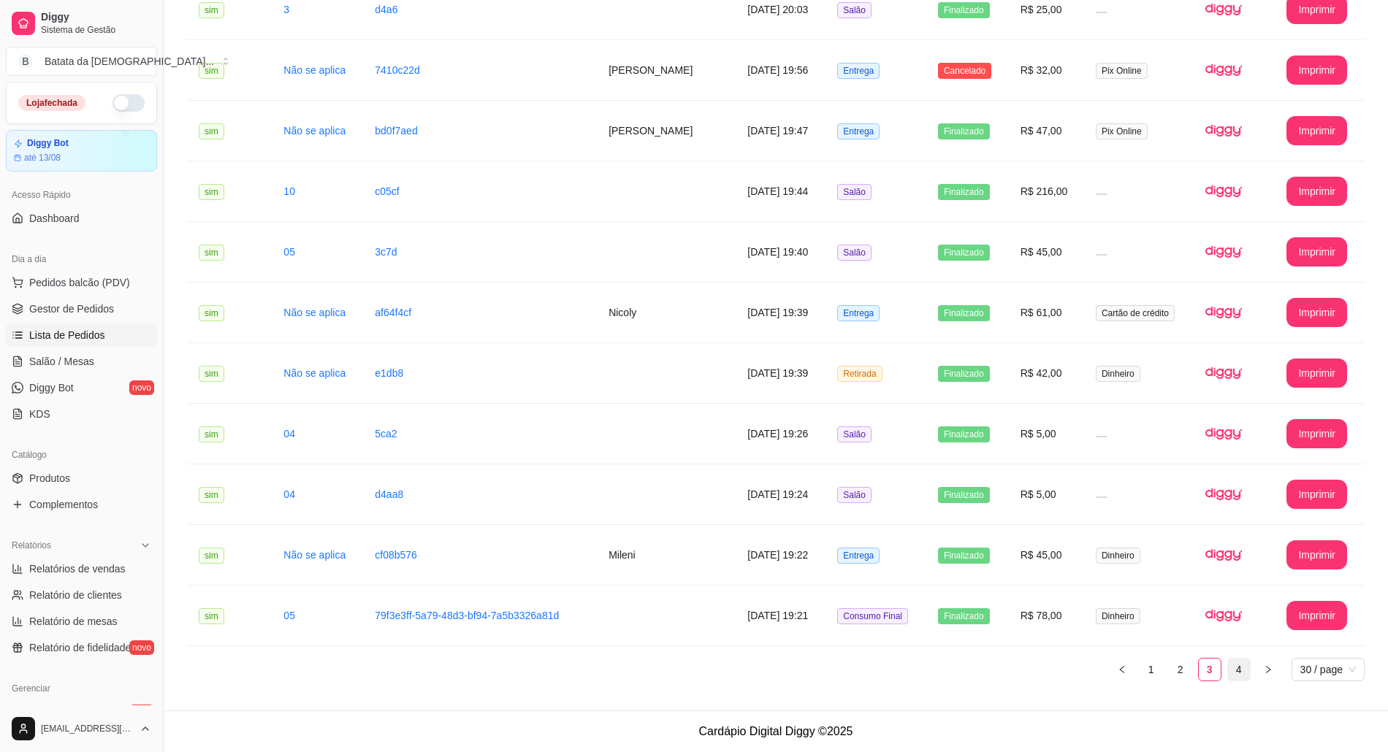
click at [1232, 673] on link "4" at bounding box center [1239, 670] width 22 height 22
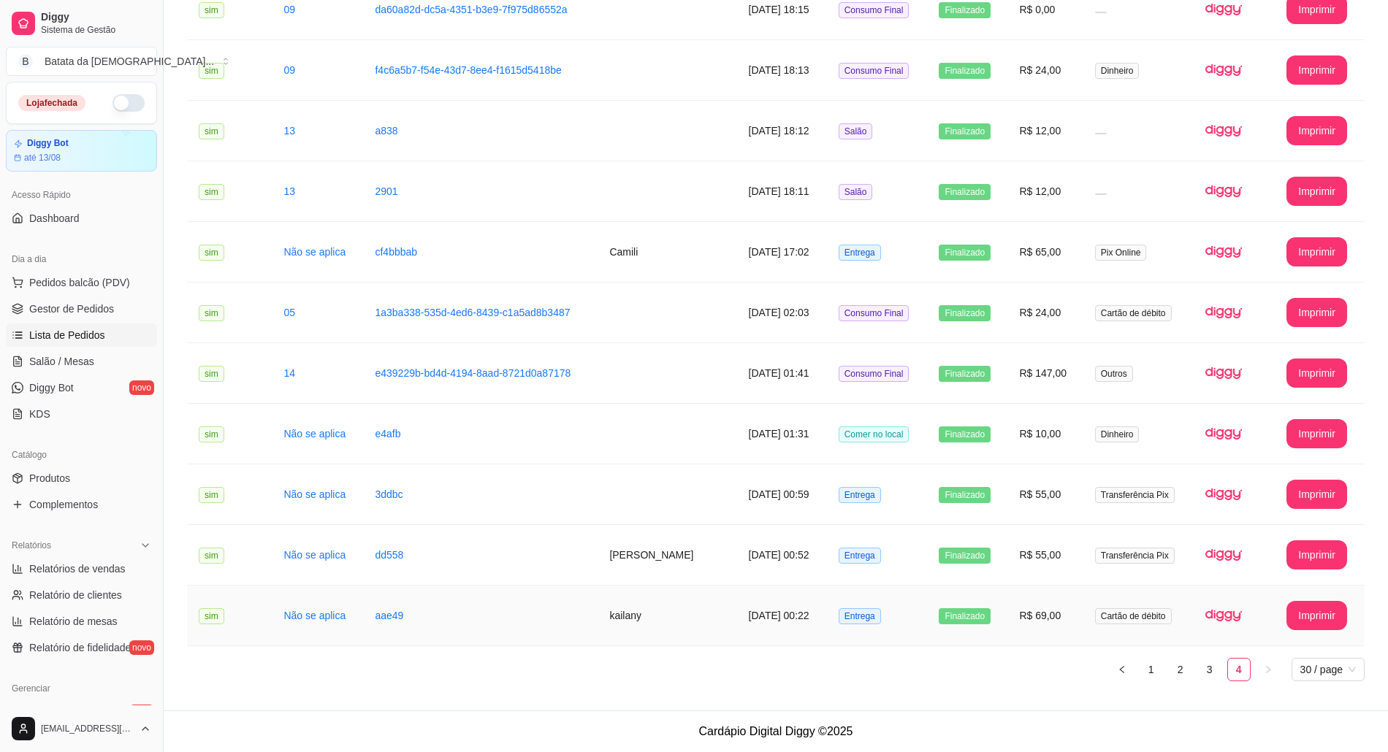
scroll to position [1230, 0]
click at [1118, 434] on span "Dinheiro" at bounding box center [1117, 435] width 45 height 16
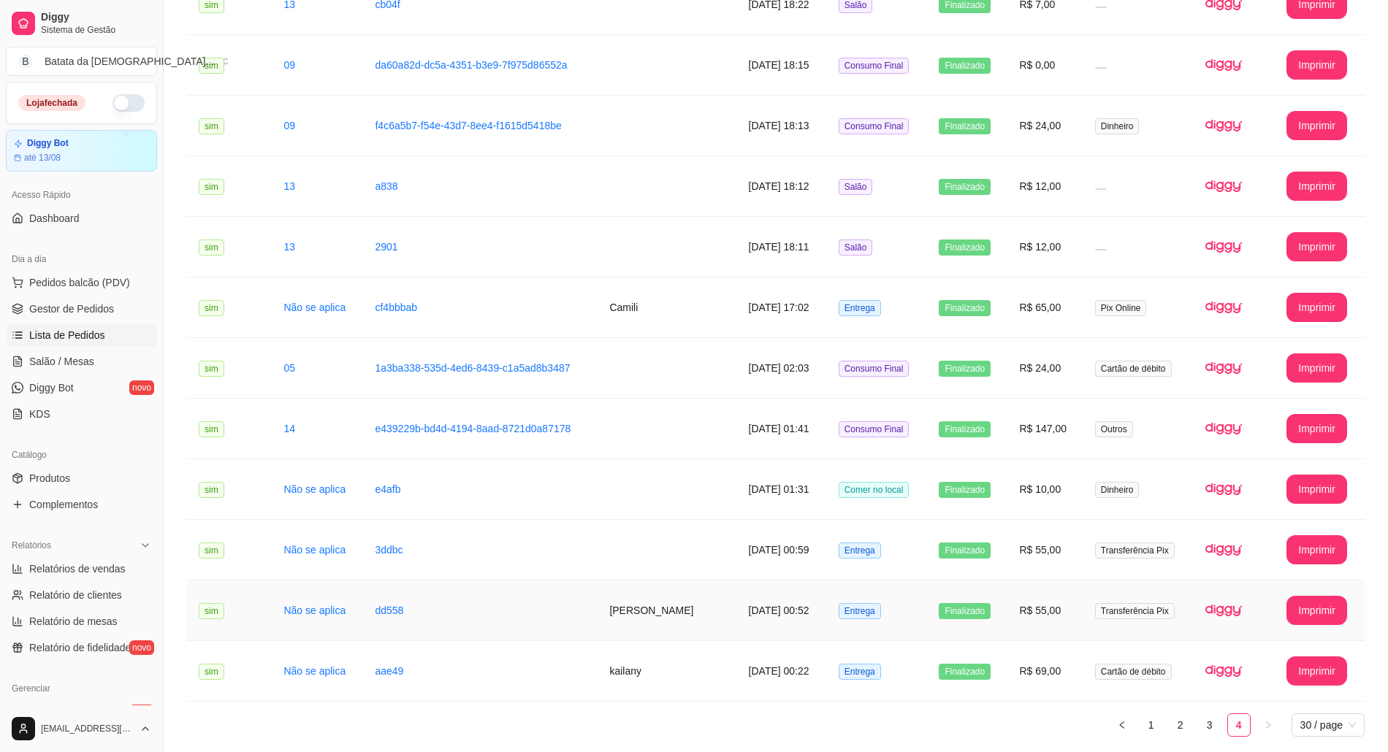
scroll to position [1132, 0]
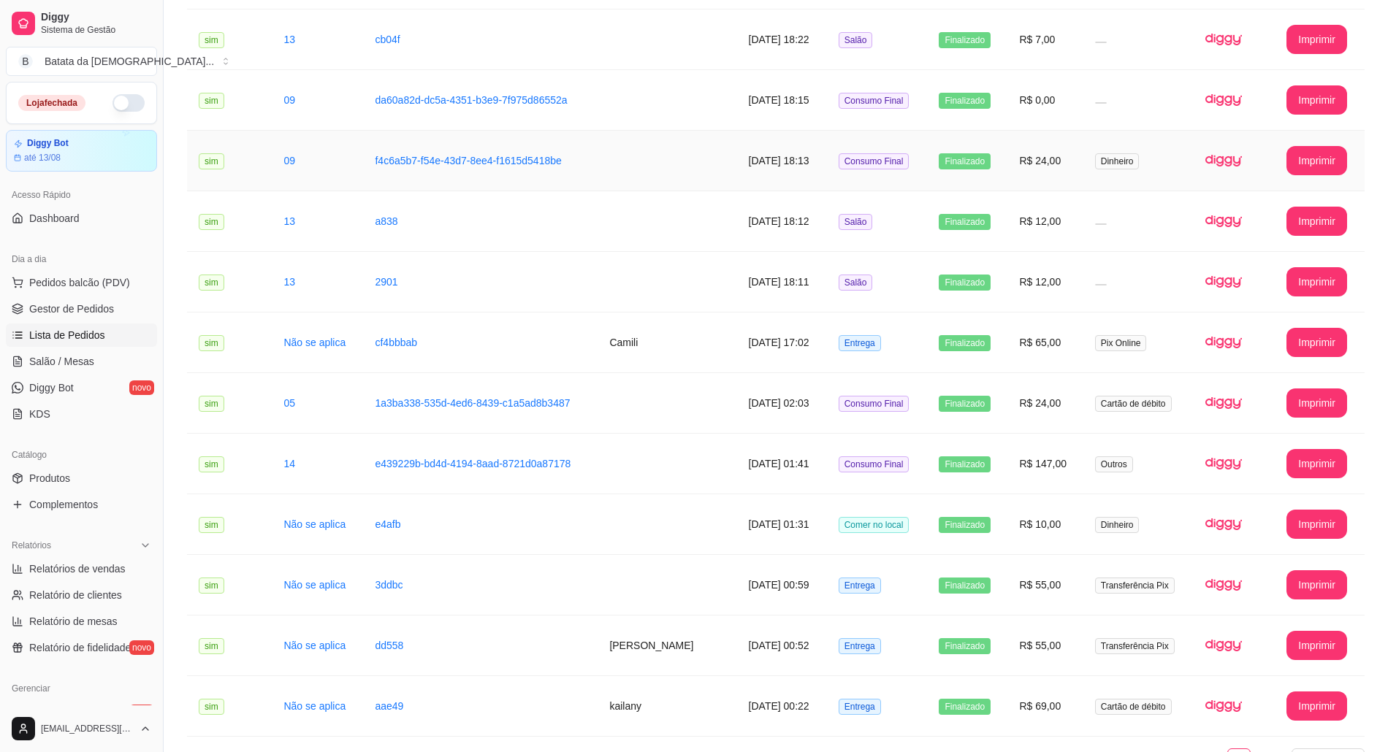
click at [1083, 183] on td "Dinheiro" at bounding box center [1138, 161] width 110 height 61
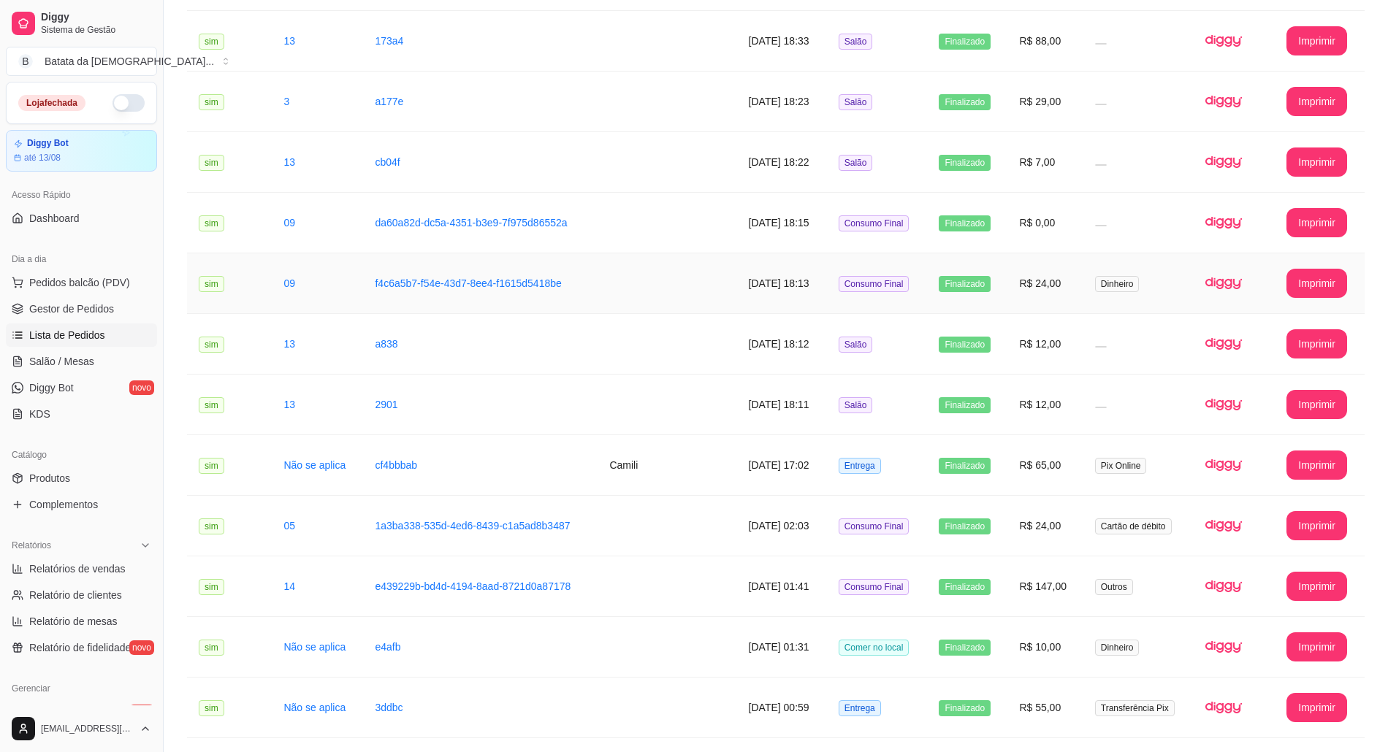
scroll to position [1035, 0]
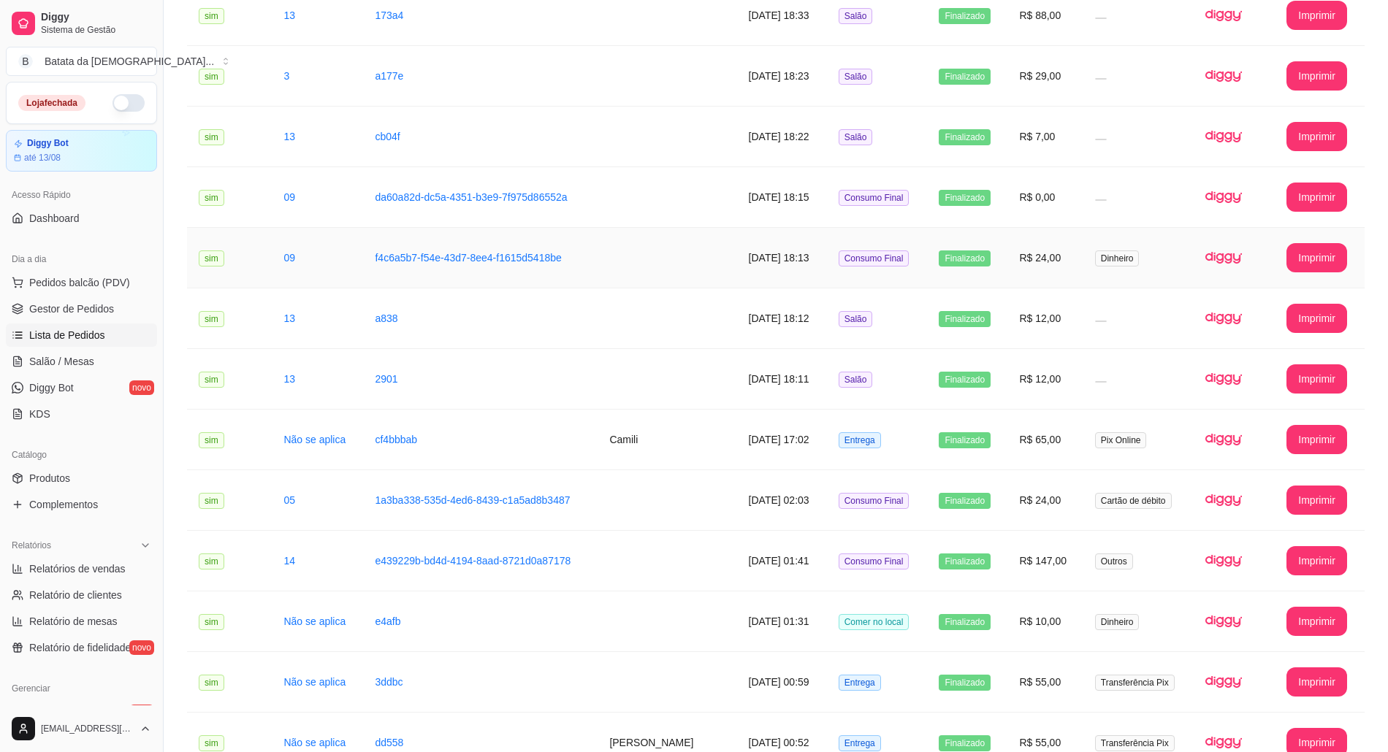
click at [1083, 260] on td "Dinheiro" at bounding box center [1138, 258] width 110 height 61
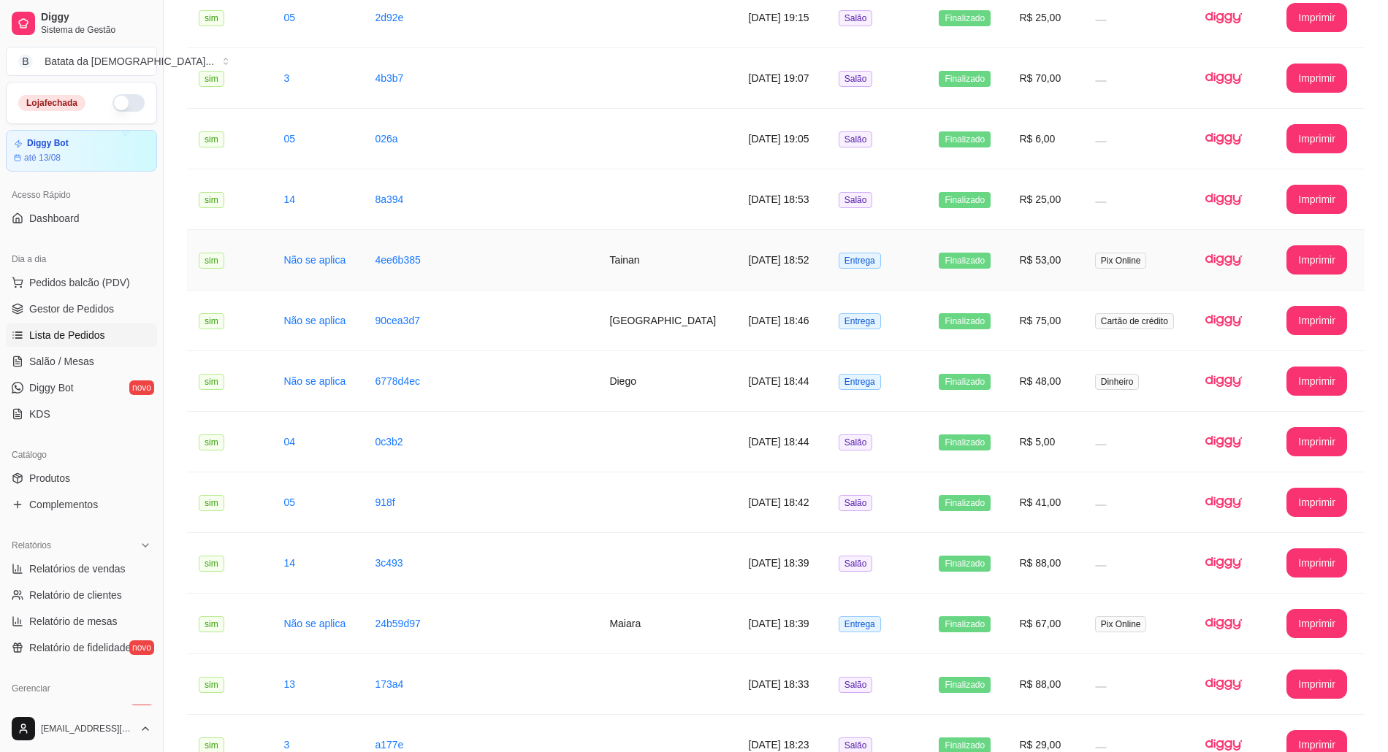
scroll to position [354, 0]
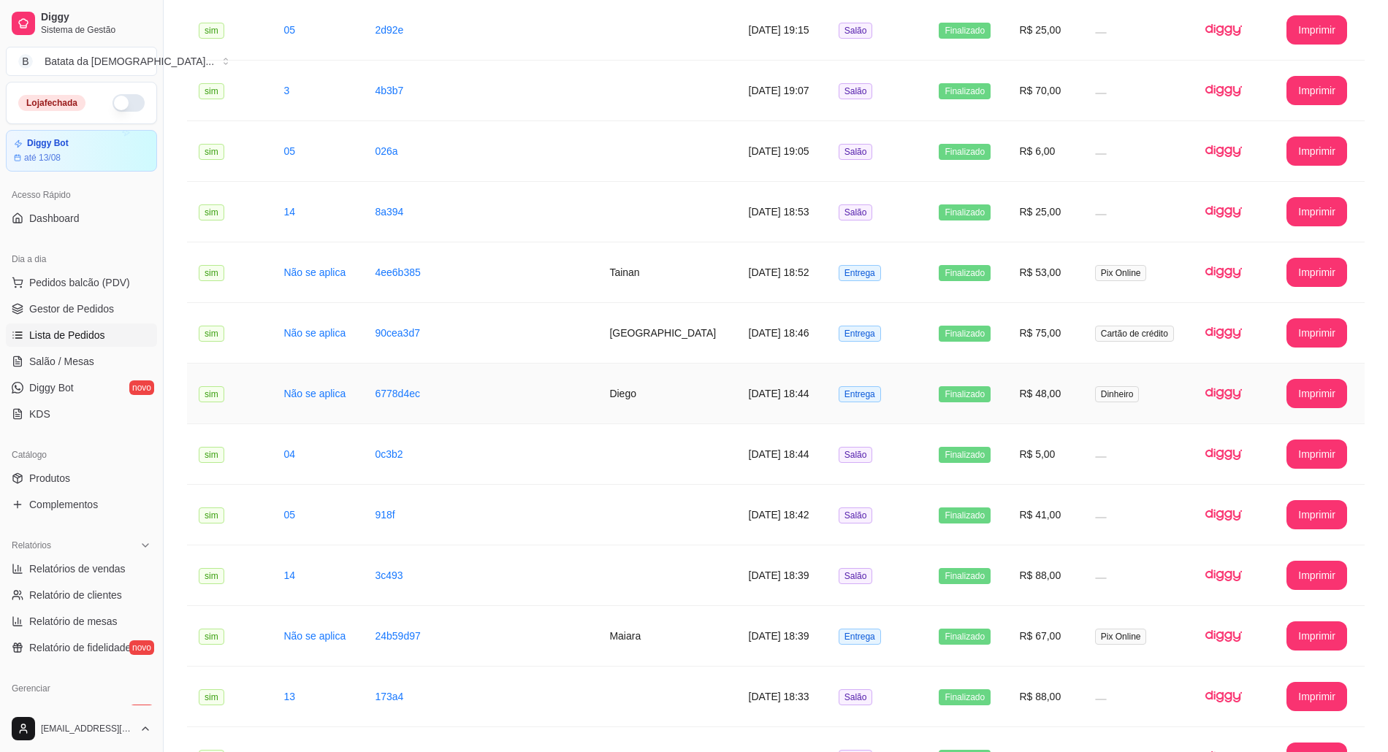
click at [972, 402] on span "Finalizado" at bounding box center [965, 394] width 52 height 16
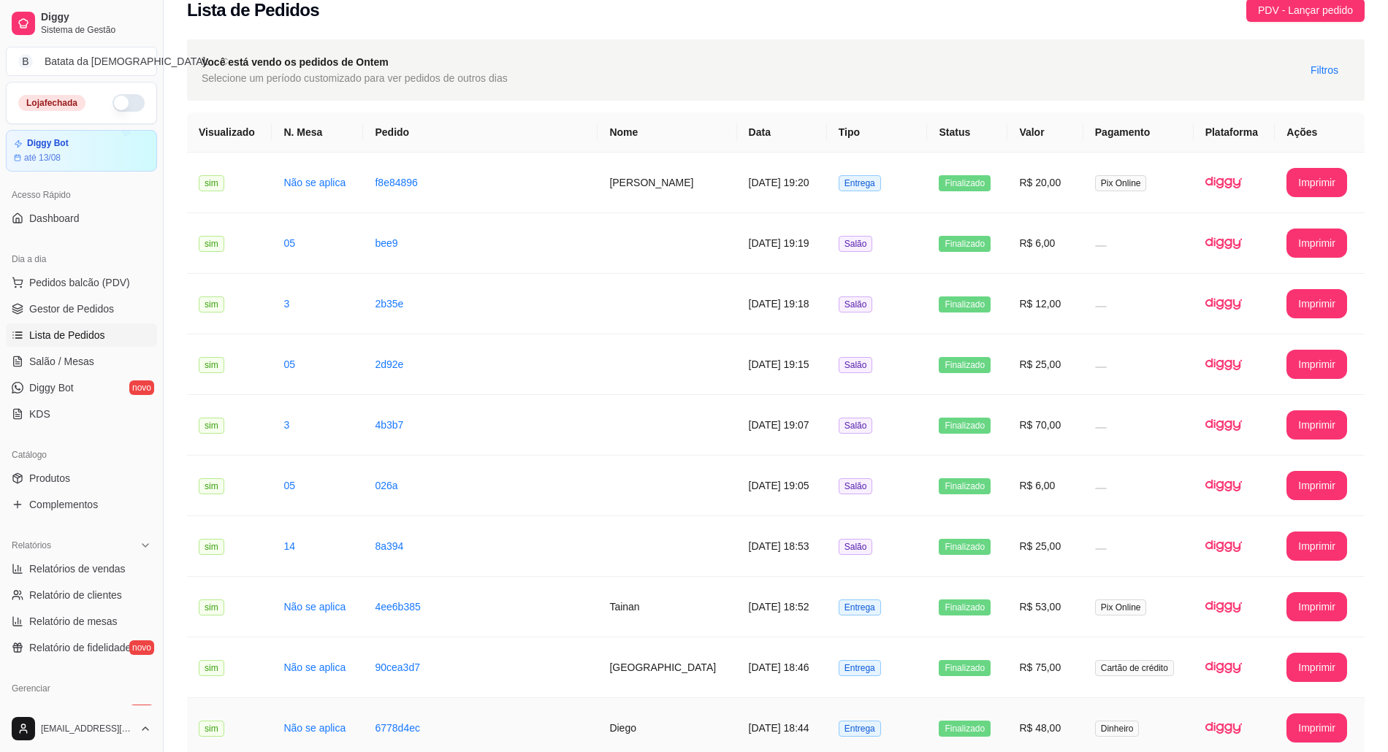
scroll to position [0, 0]
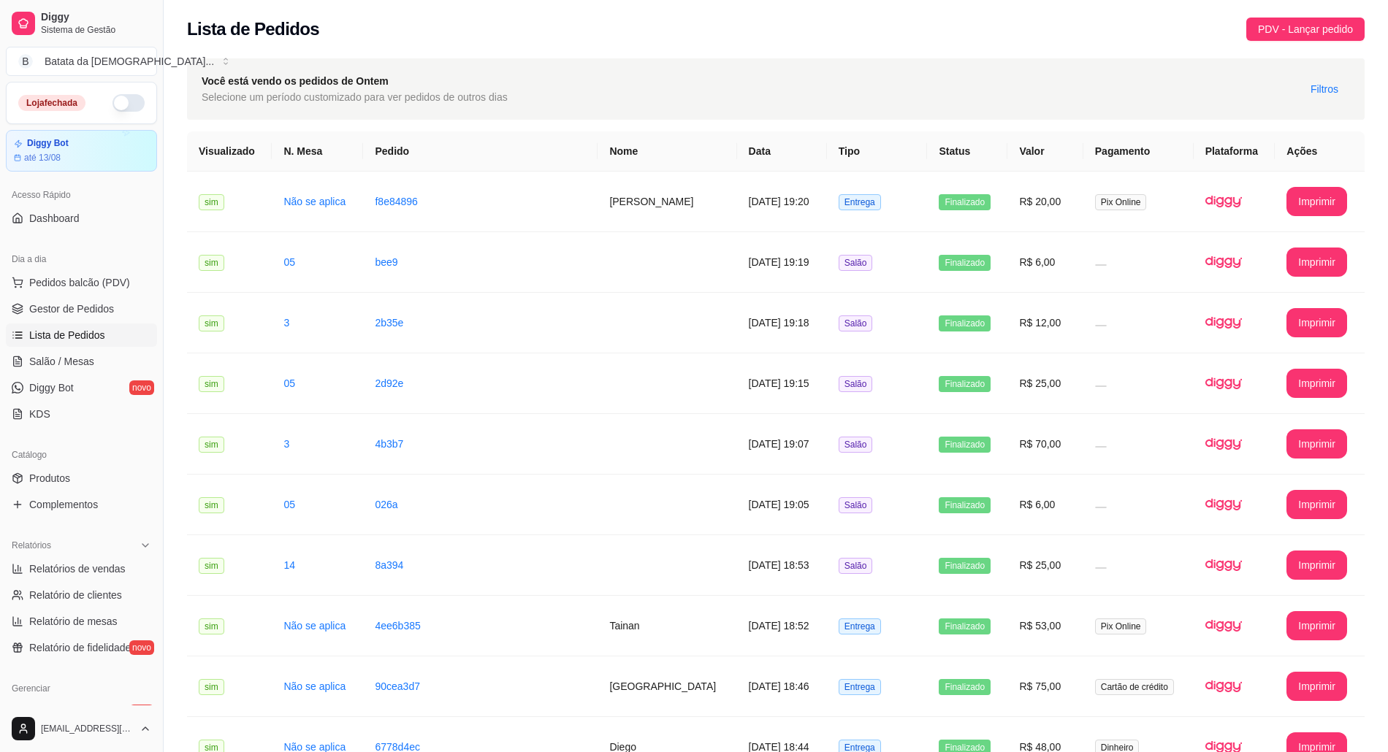
drag, startPoint x: 935, startPoint y: 83, endPoint x: 980, endPoint y: 133, distance: 66.7
click at [935, 83] on div "Você está vendo os pedidos de Ontem Selecione um período customizado para ver p…" at bounding box center [776, 88] width 1178 height 61
click at [1017, 183] on td "R$ 20,00" at bounding box center [1044, 202] width 75 height 61
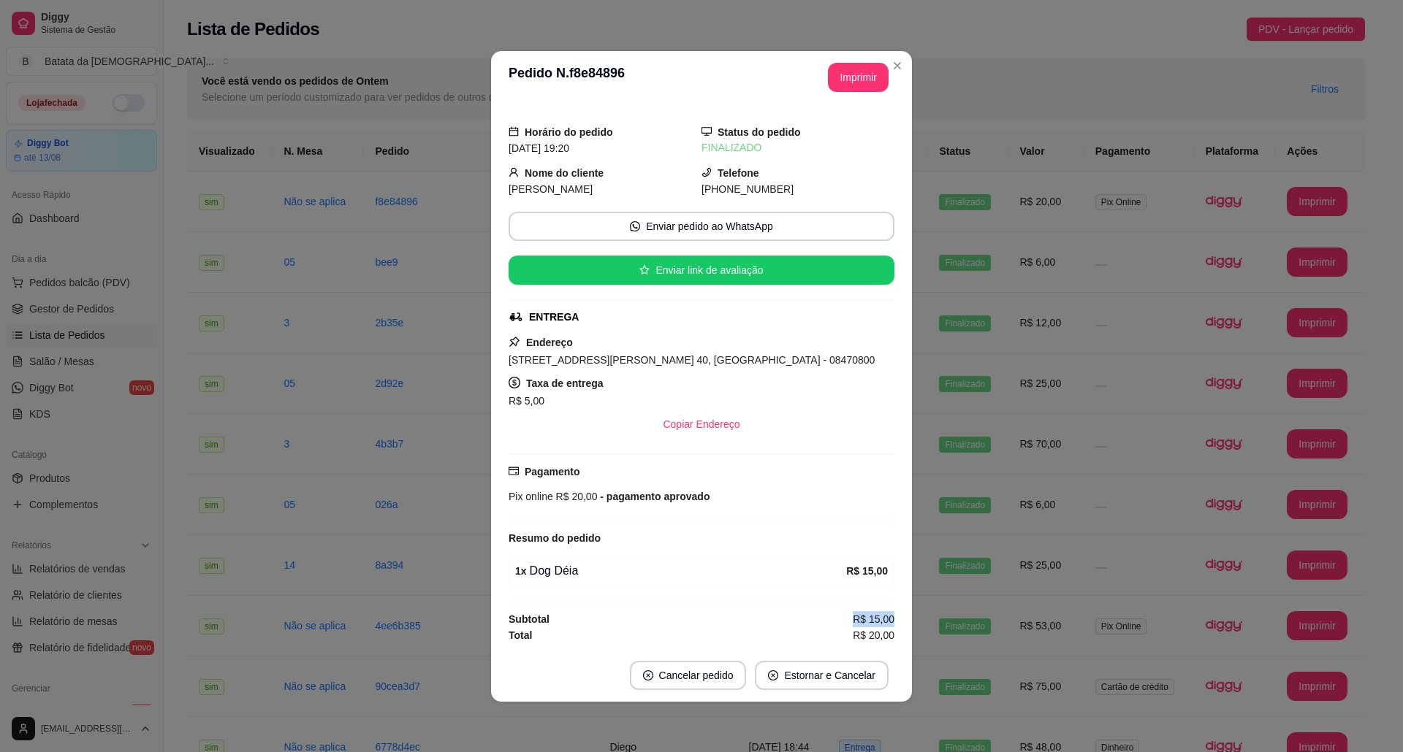
drag, startPoint x: 895, startPoint y: 624, endPoint x: 850, endPoint y: 612, distance: 46.1
click at [850, 612] on div "Horário do pedido 10/08/2025 19:20 Status do pedido FINALIZADO Nome do cliente …" at bounding box center [701, 377] width 421 height 546
click at [786, 561] on div "1 x Dog Déia R$ 15,00" at bounding box center [701, 571] width 386 height 31
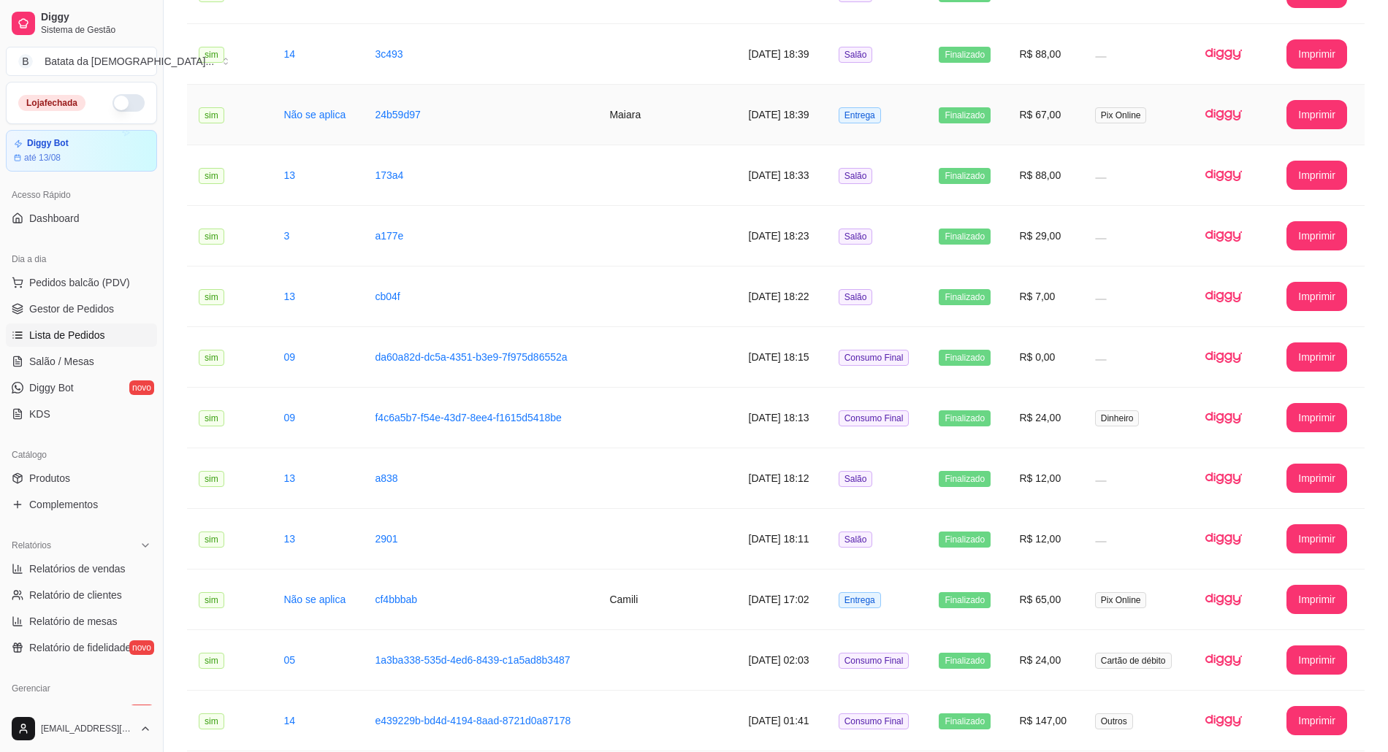
scroll to position [877, 0]
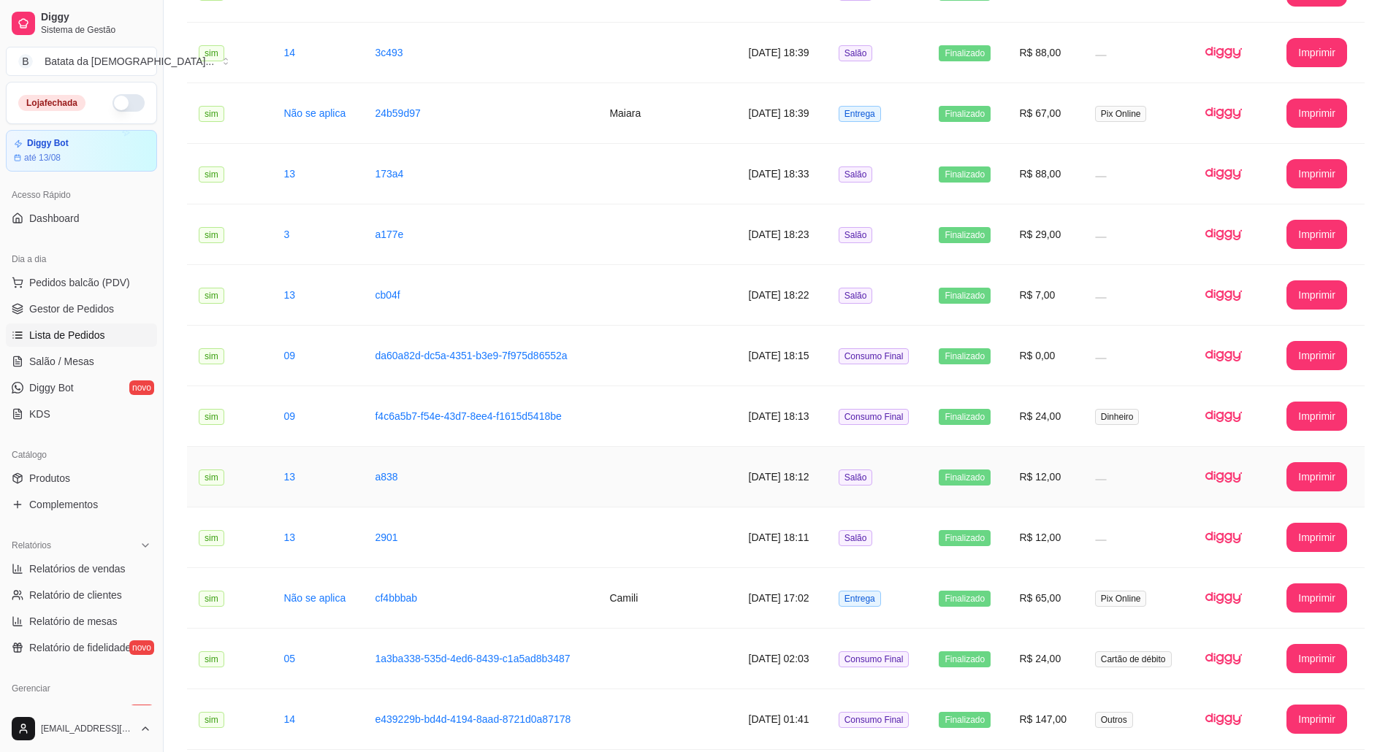
click at [1059, 503] on td "R$ 12,00" at bounding box center [1044, 477] width 75 height 61
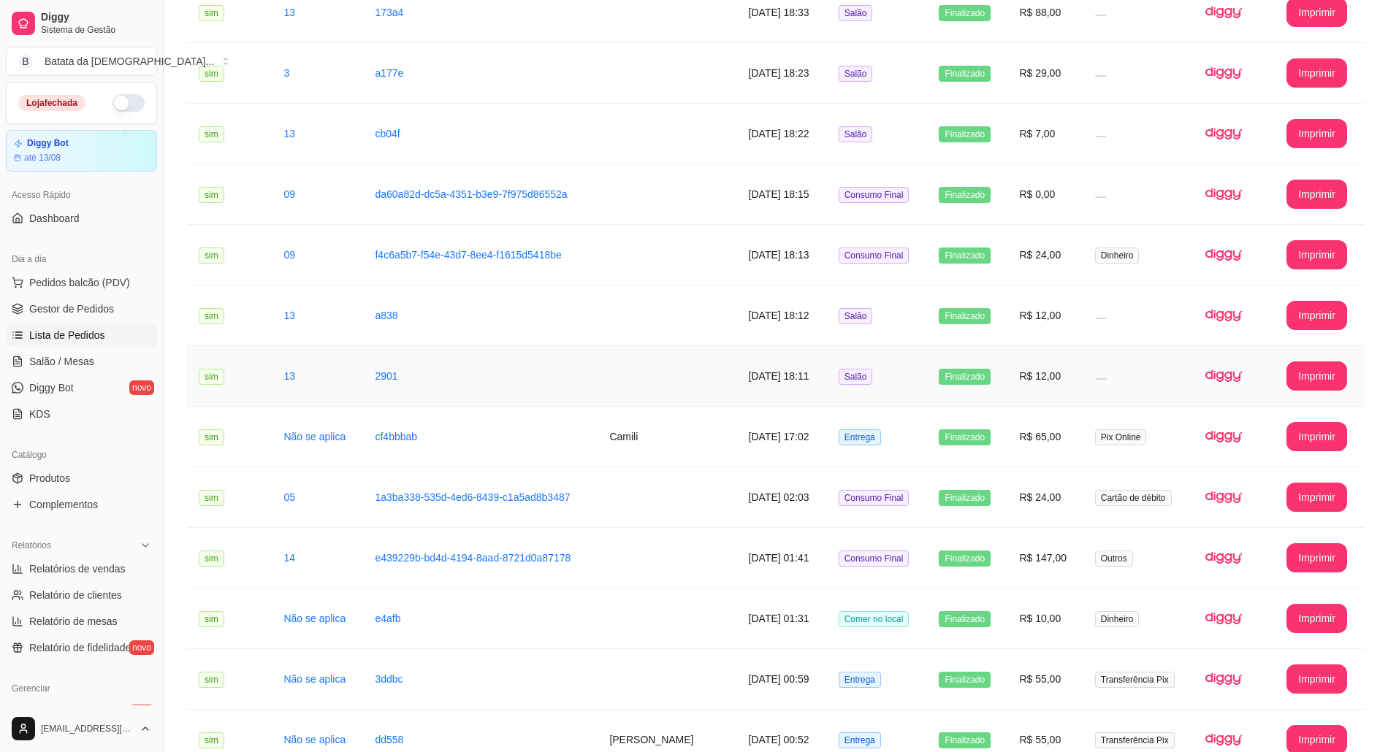
scroll to position [1071, 0]
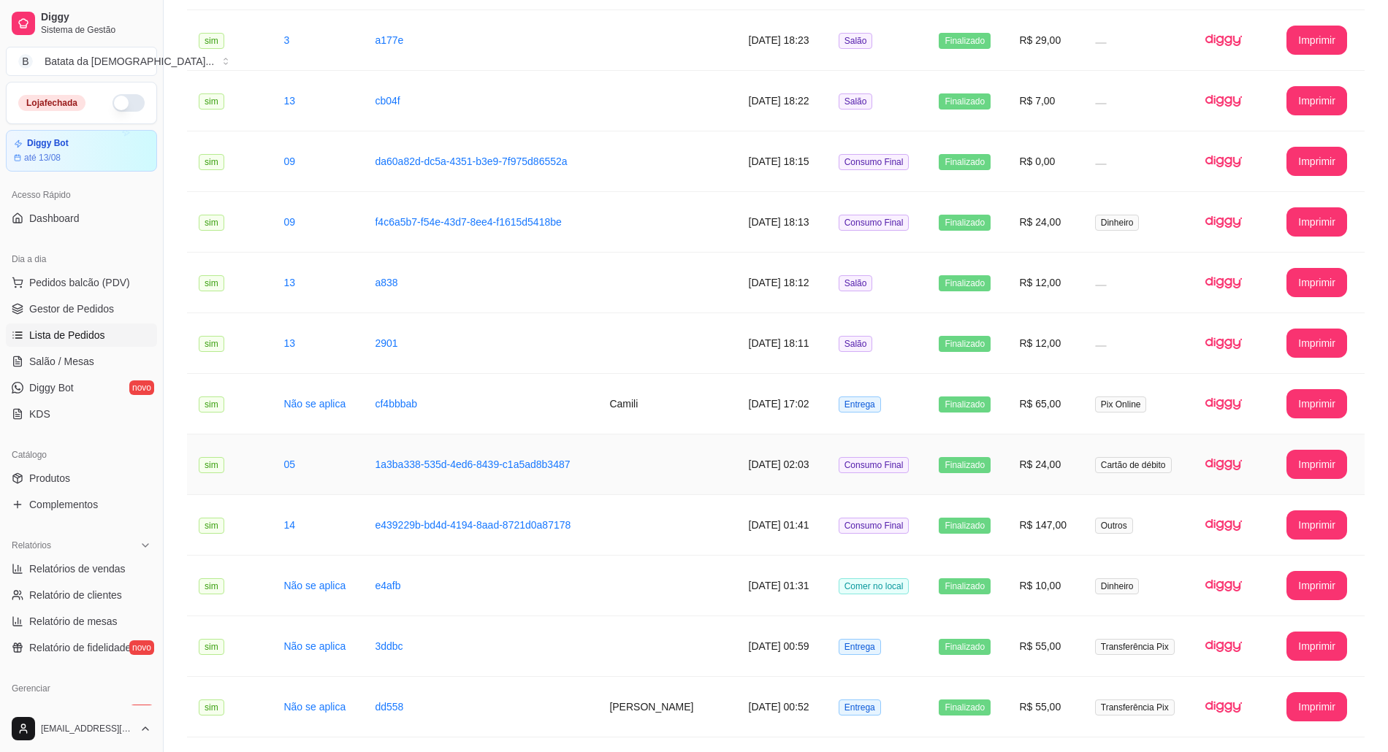
click at [971, 457] on td "Finalizado" at bounding box center [967, 465] width 80 height 61
click at [844, 515] on td "Consumo Final" at bounding box center [877, 525] width 101 height 61
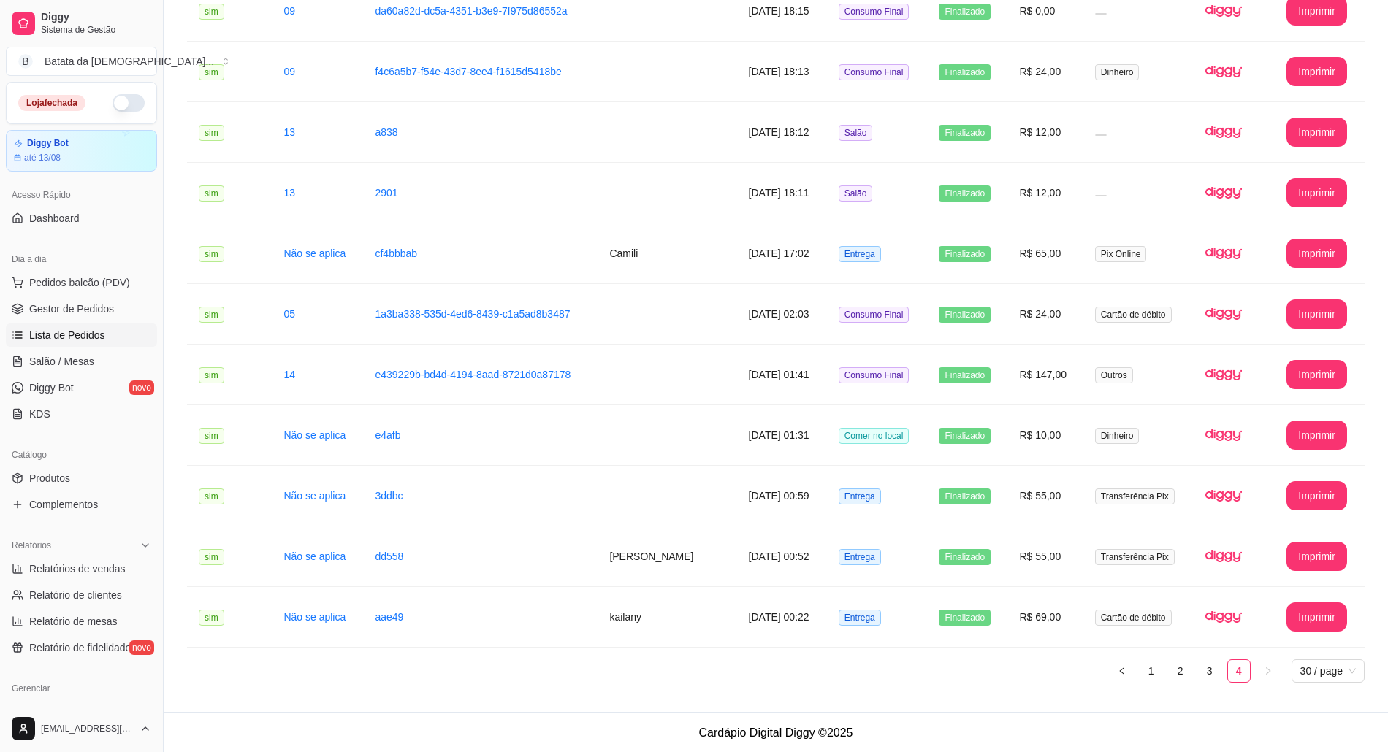
scroll to position [1230, 0]
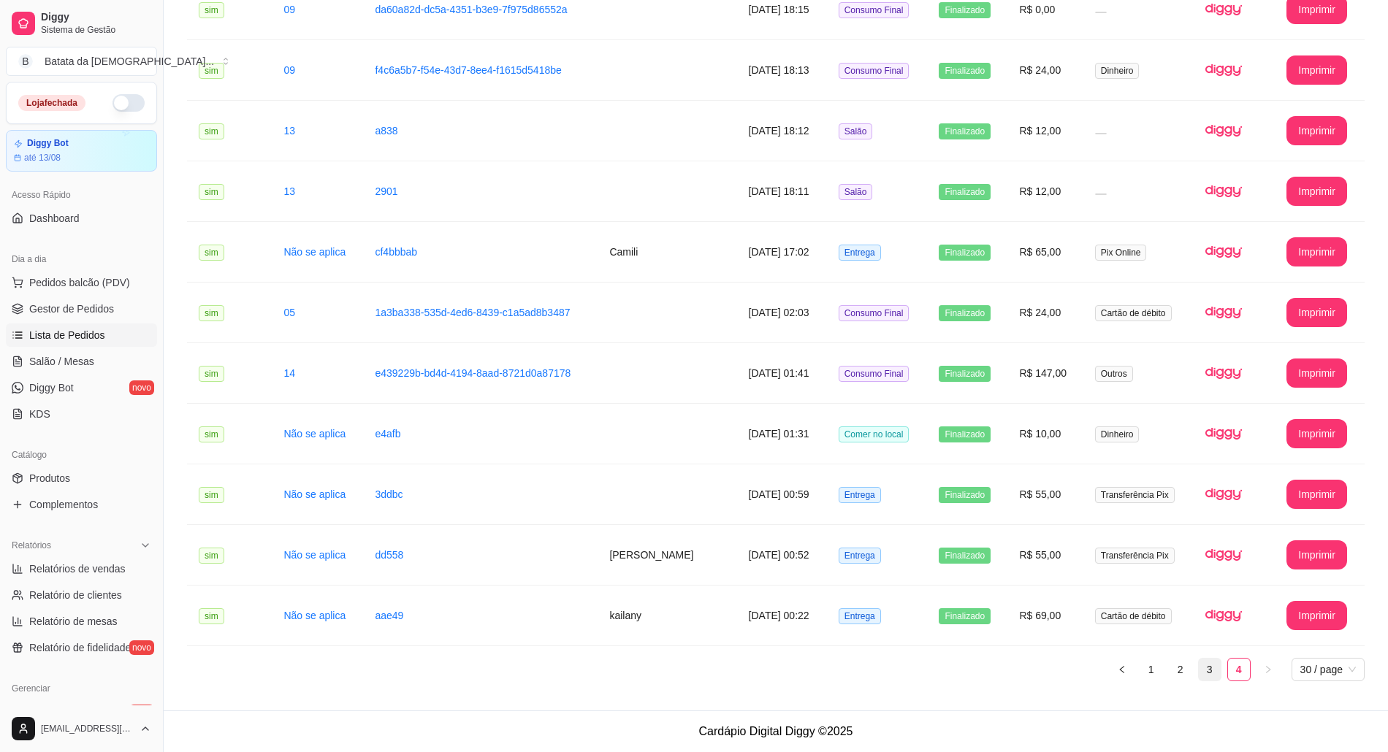
click at [1201, 669] on link "3" at bounding box center [1210, 670] width 22 height 22
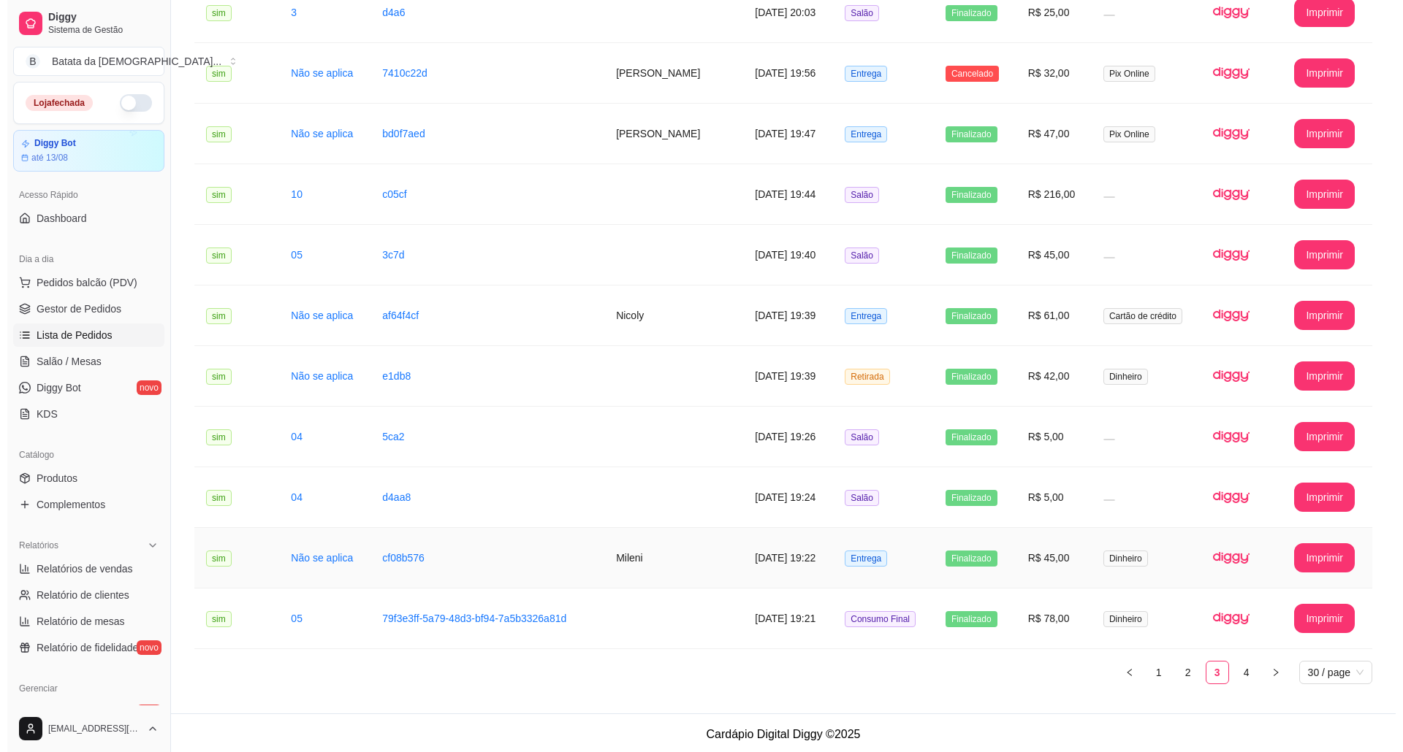
scroll to position [1351, 0]
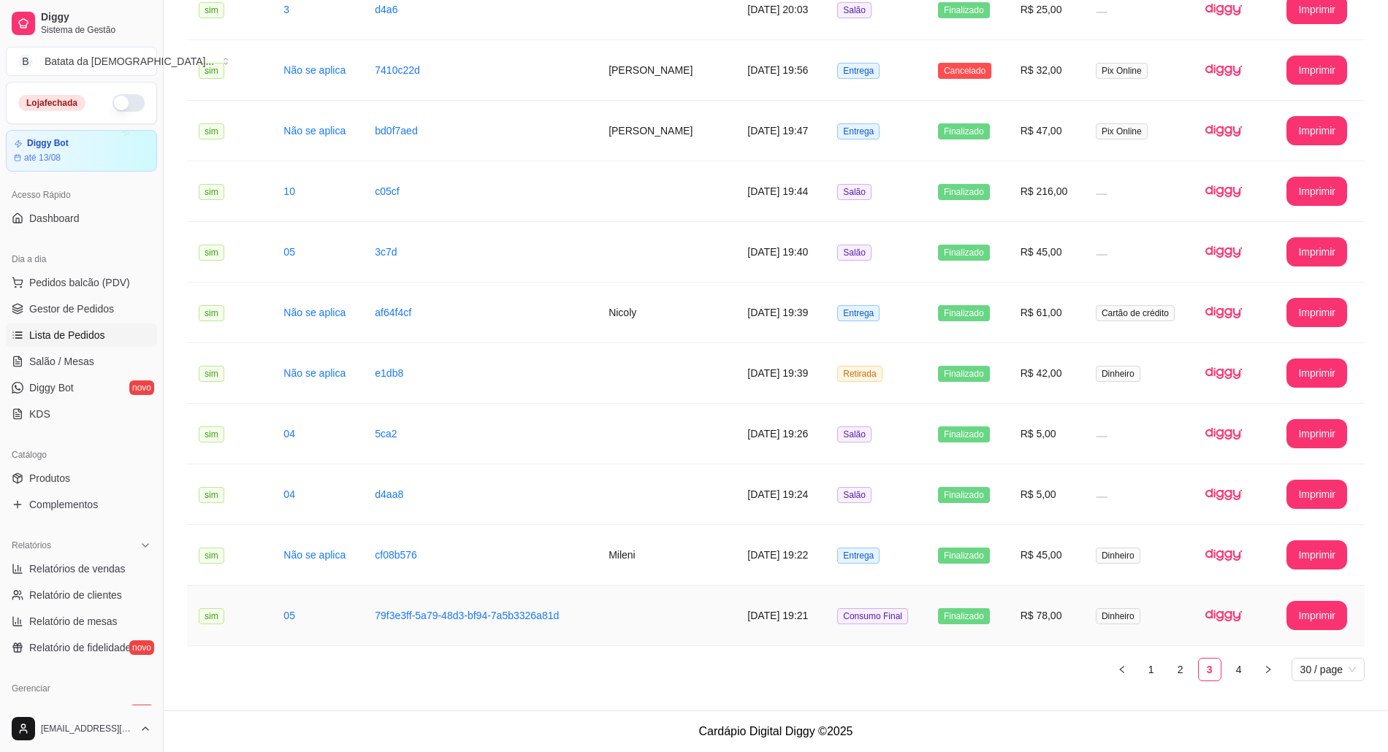
click at [1040, 611] on td "R$ 78,00" at bounding box center [1046, 616] width 75 height 61
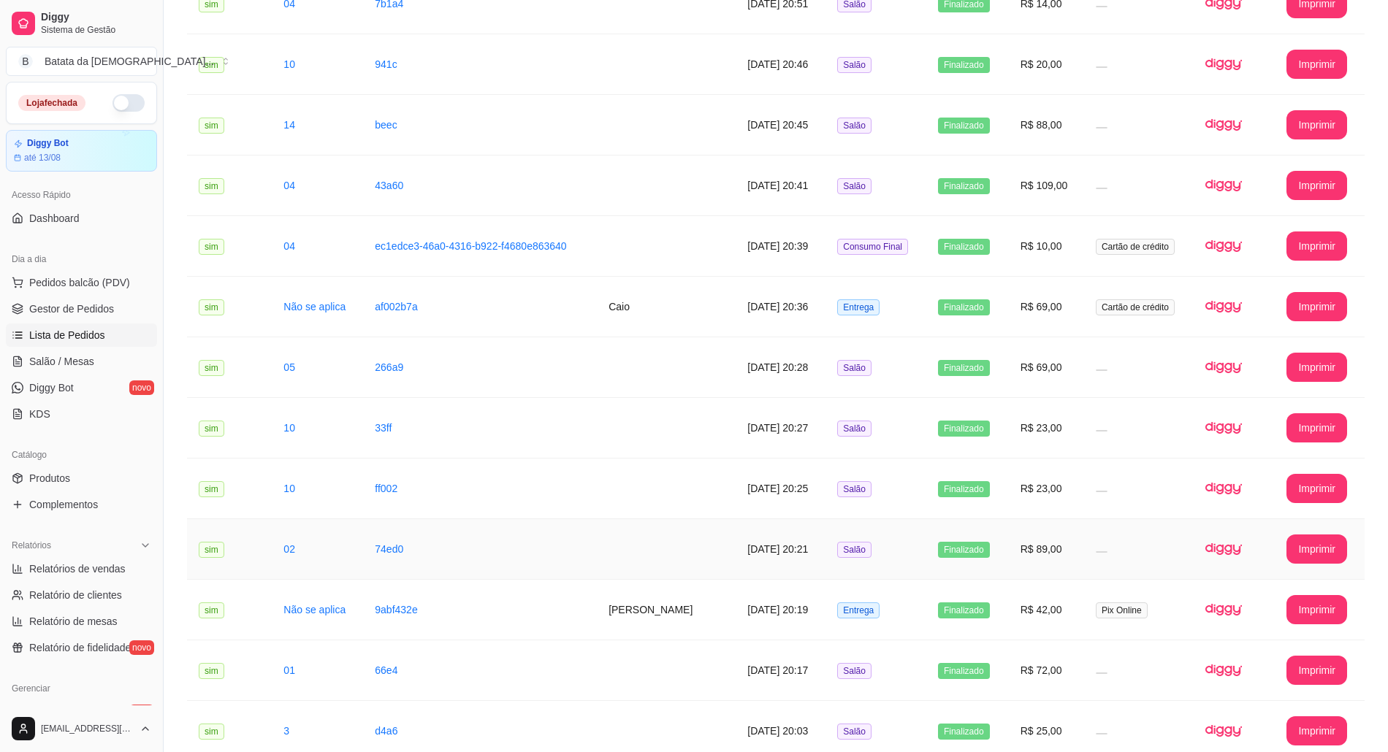
scroll to position [573, 0]
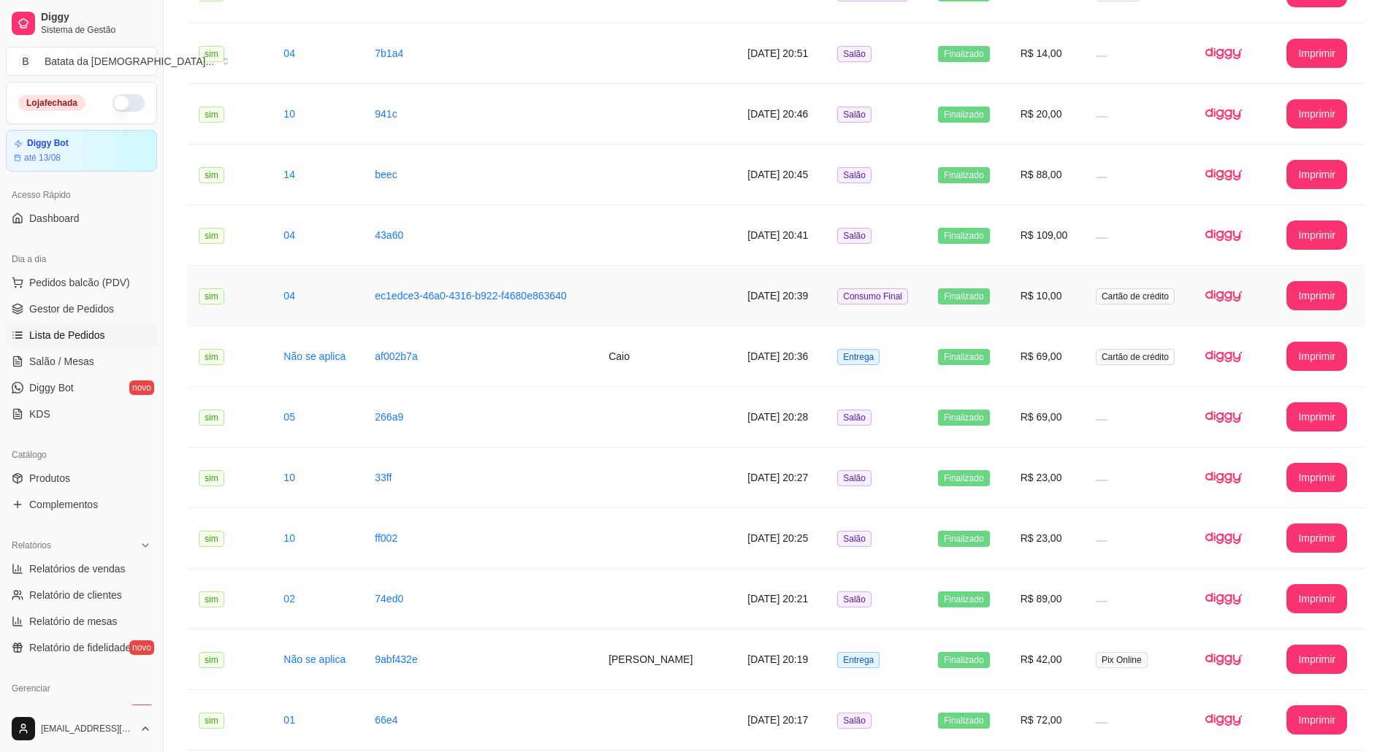
click at [884, 313] on td "Consumo Final" at bounding box center [875, 296] width 101 height 61
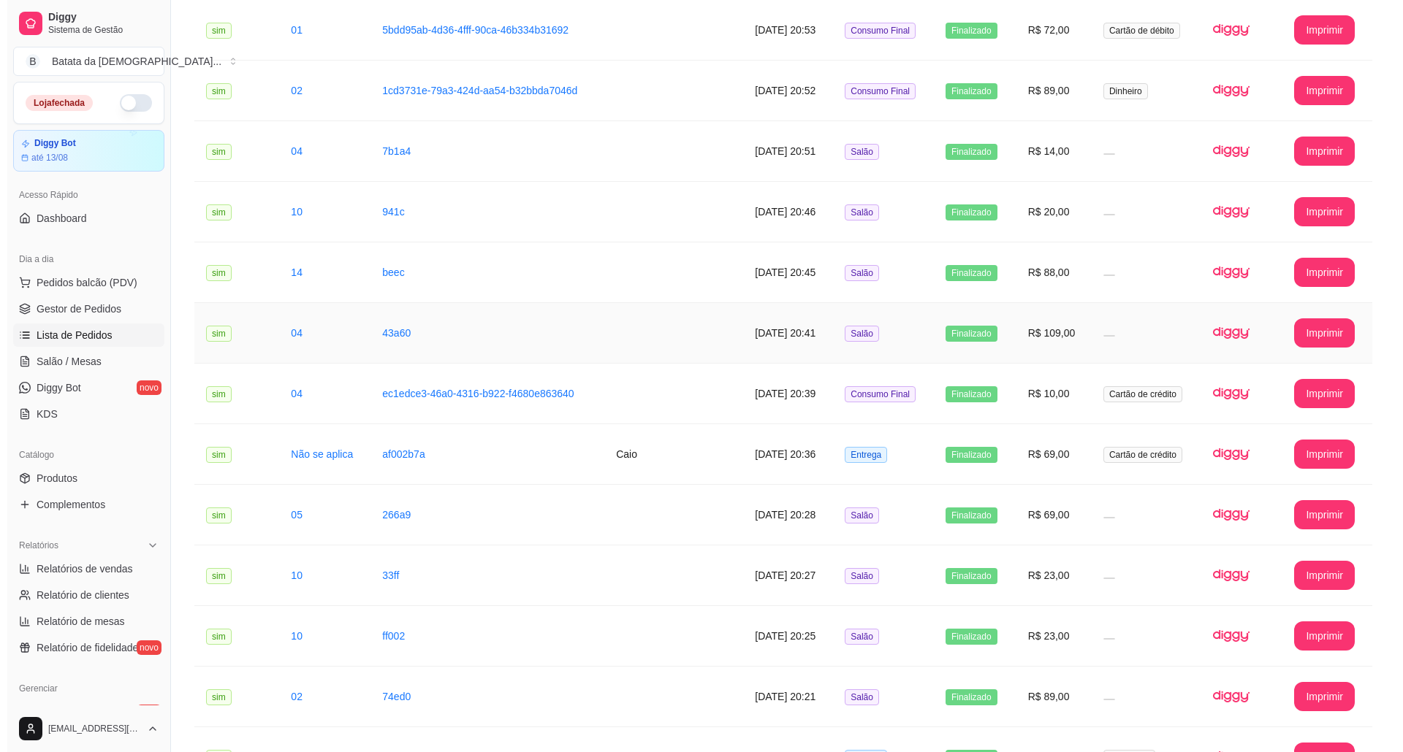
scroll to position [378, 0]
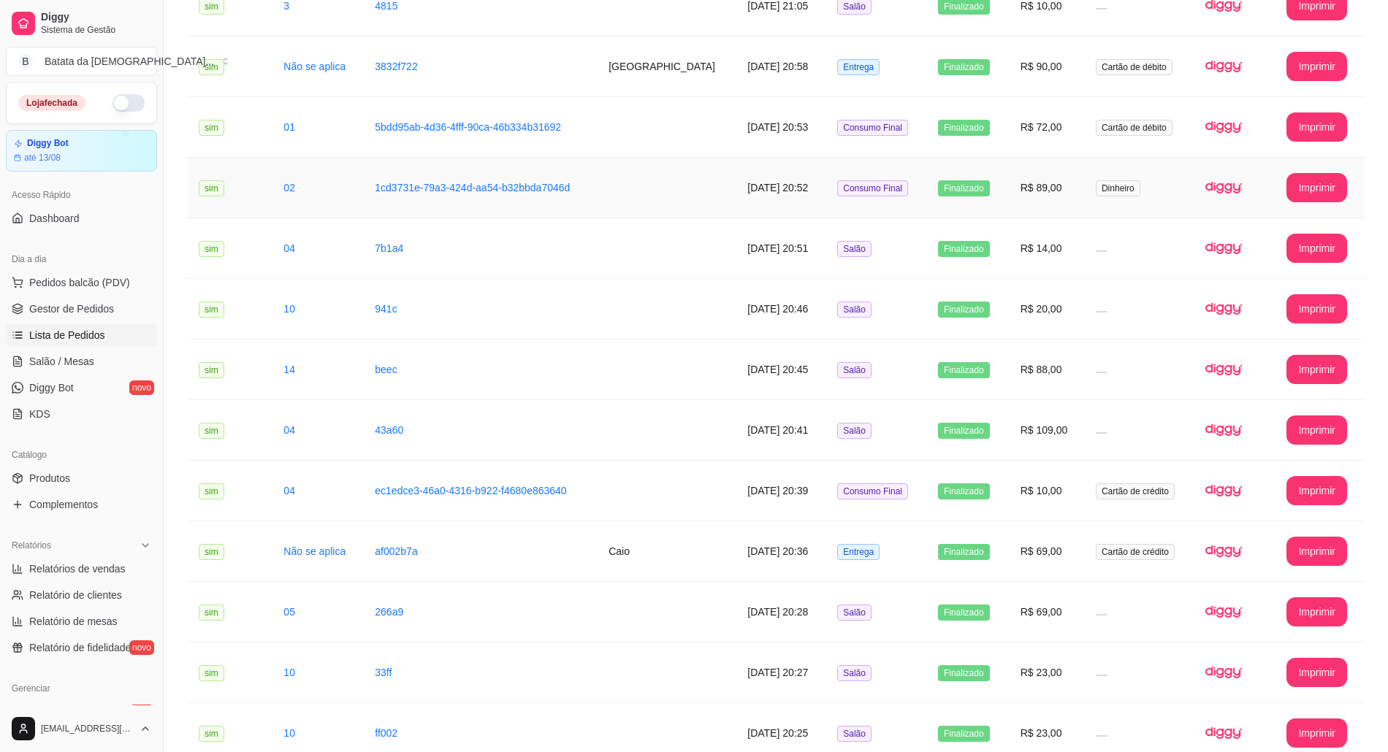
click at [1012, 200] on td "R$ 89,00" at bounding box center [1046, 188] width 75 height 61
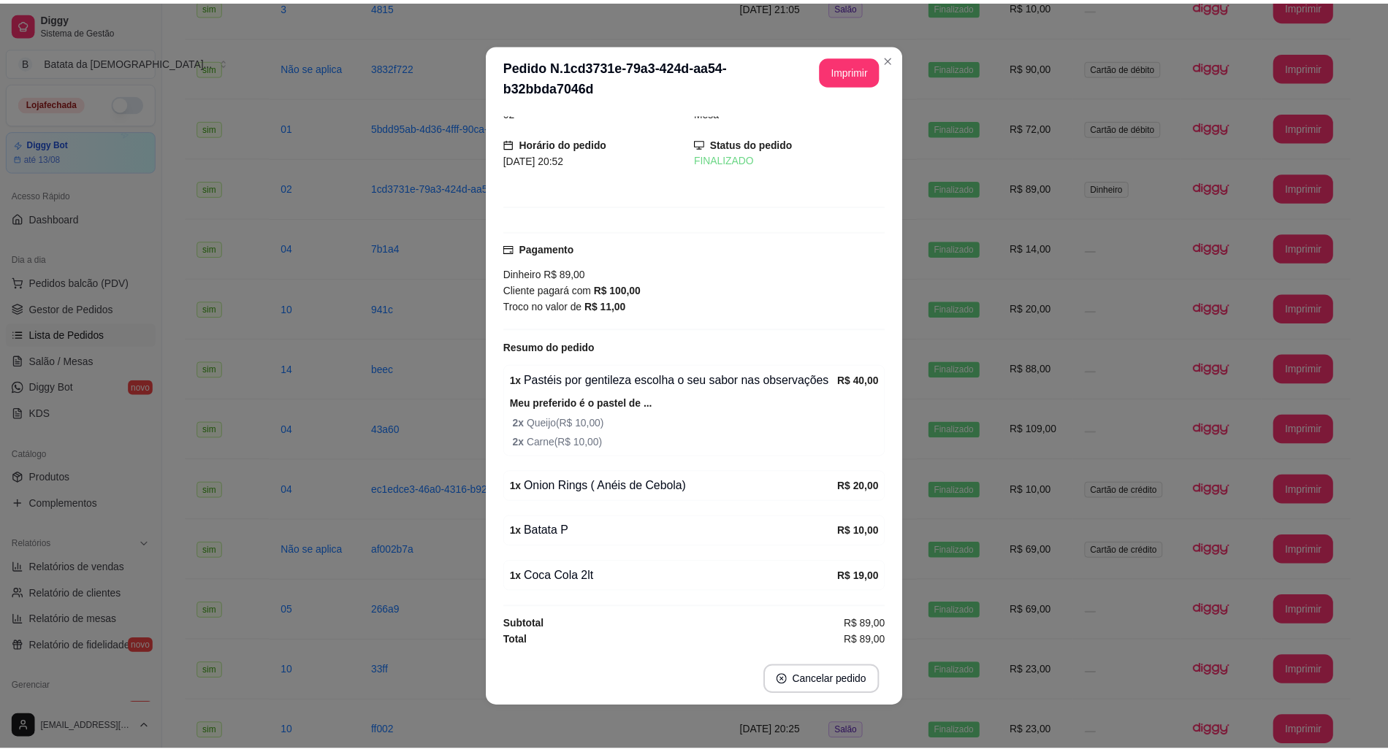
scroll to position [3, 0]
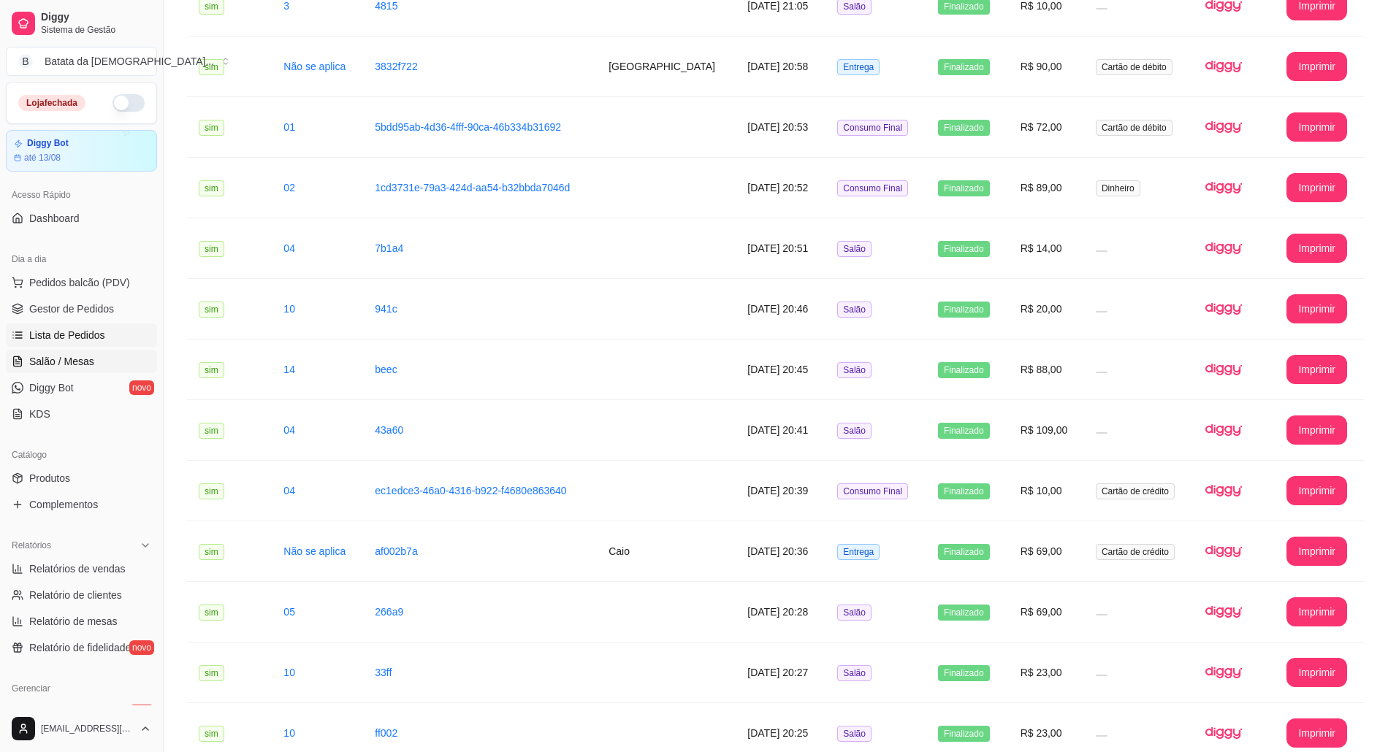
click at [129, 352] on link "Salão / Mesas" at bounding box center [81, 361] width 151 height 23
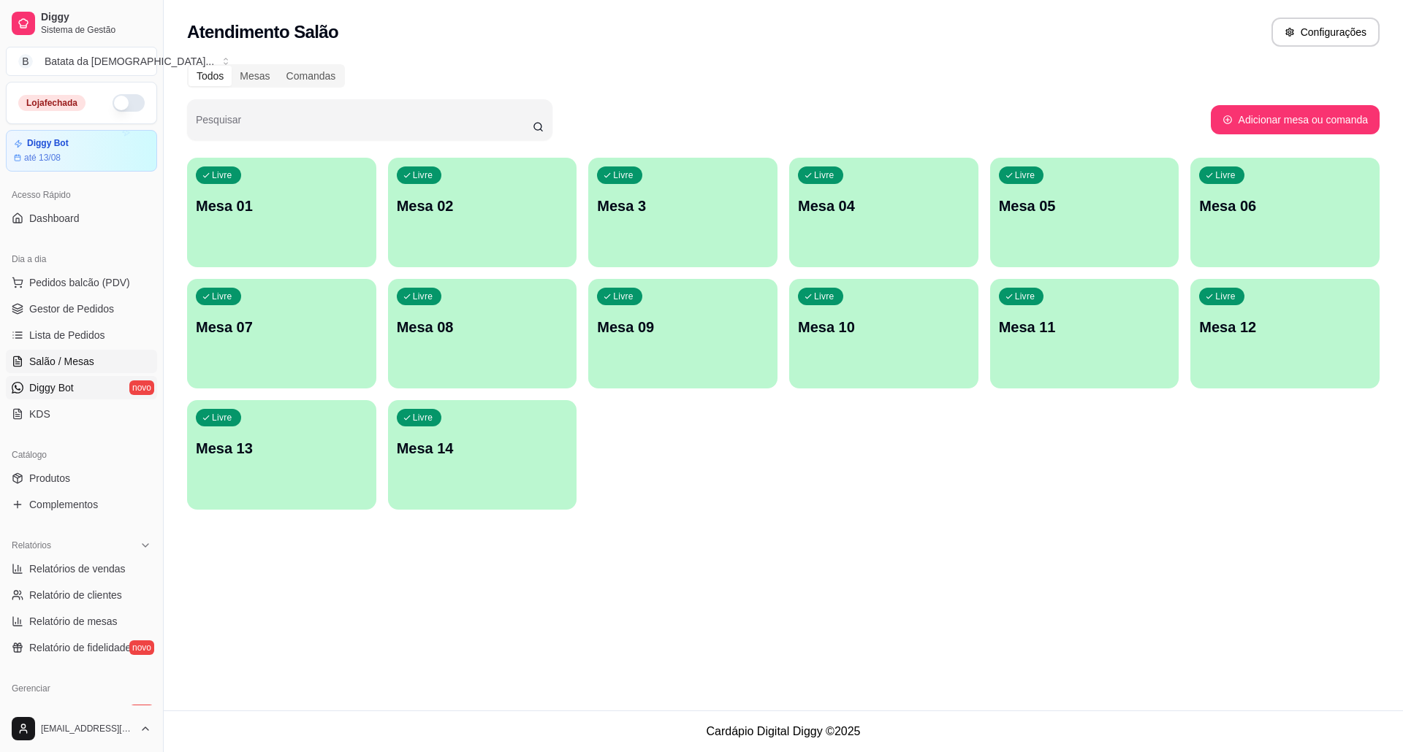
click at [68, 384] on span "Diggy Bot" at bounding box center [51, 388] width 45 height 15
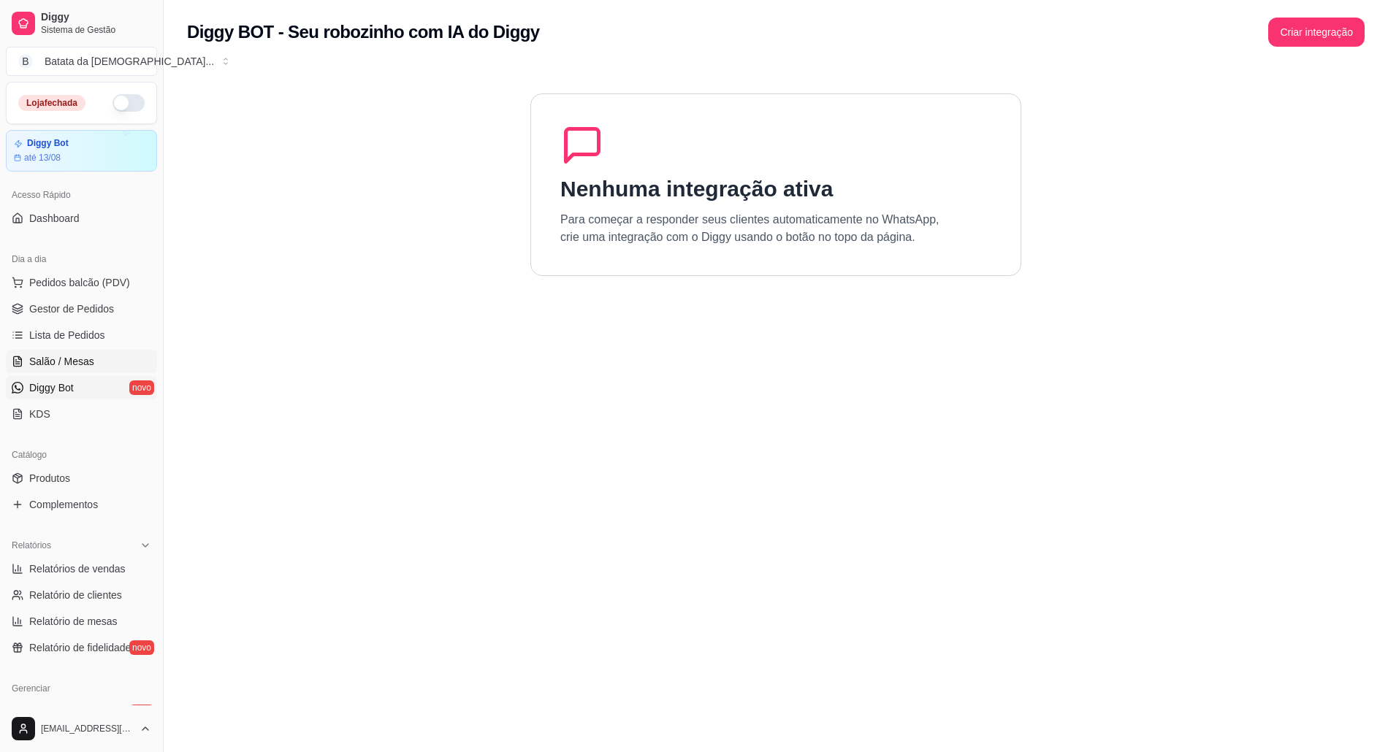
click at [83, 354] on link "Salão / Mesas" at bounding box center [81, 361] width 151 height 23
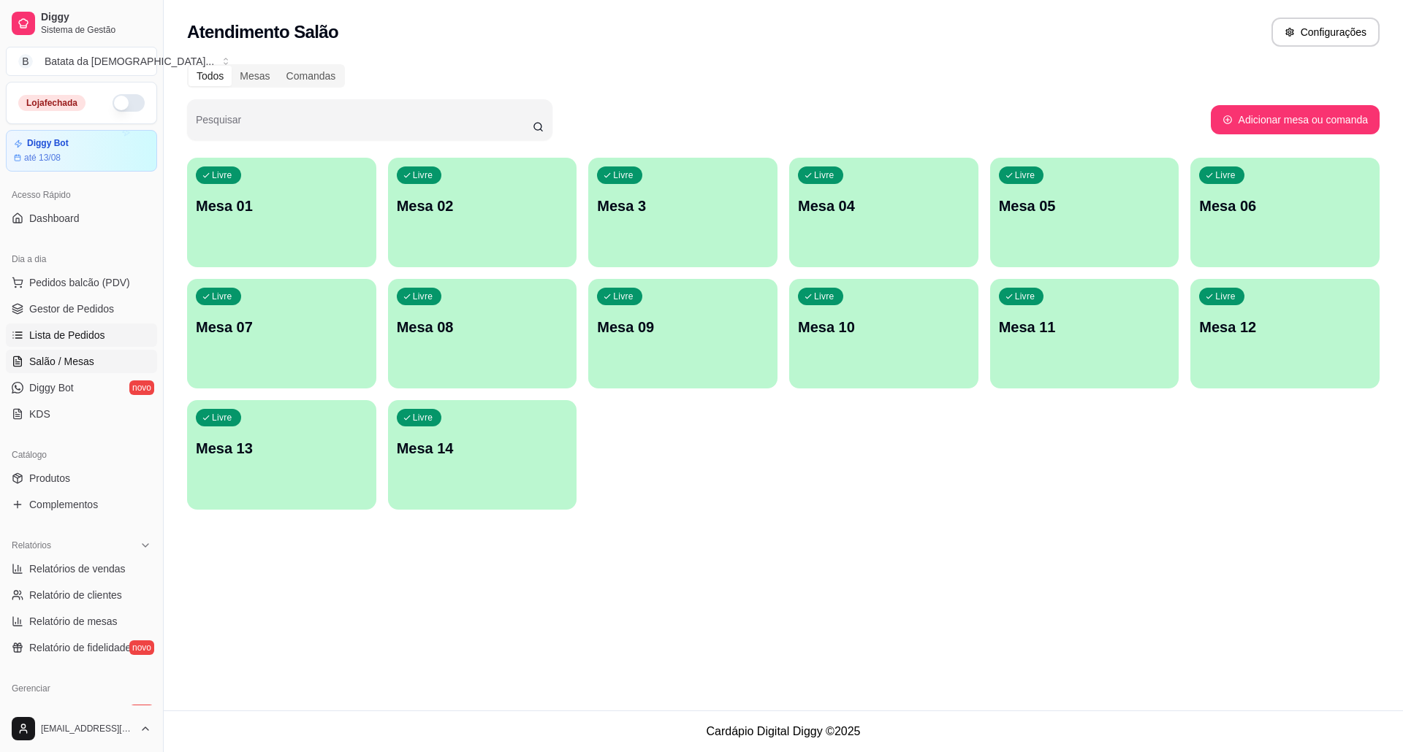
click at [89, 339] on span "Lista de Pedidos" at bounding box center [67, 335] width 76 height 15
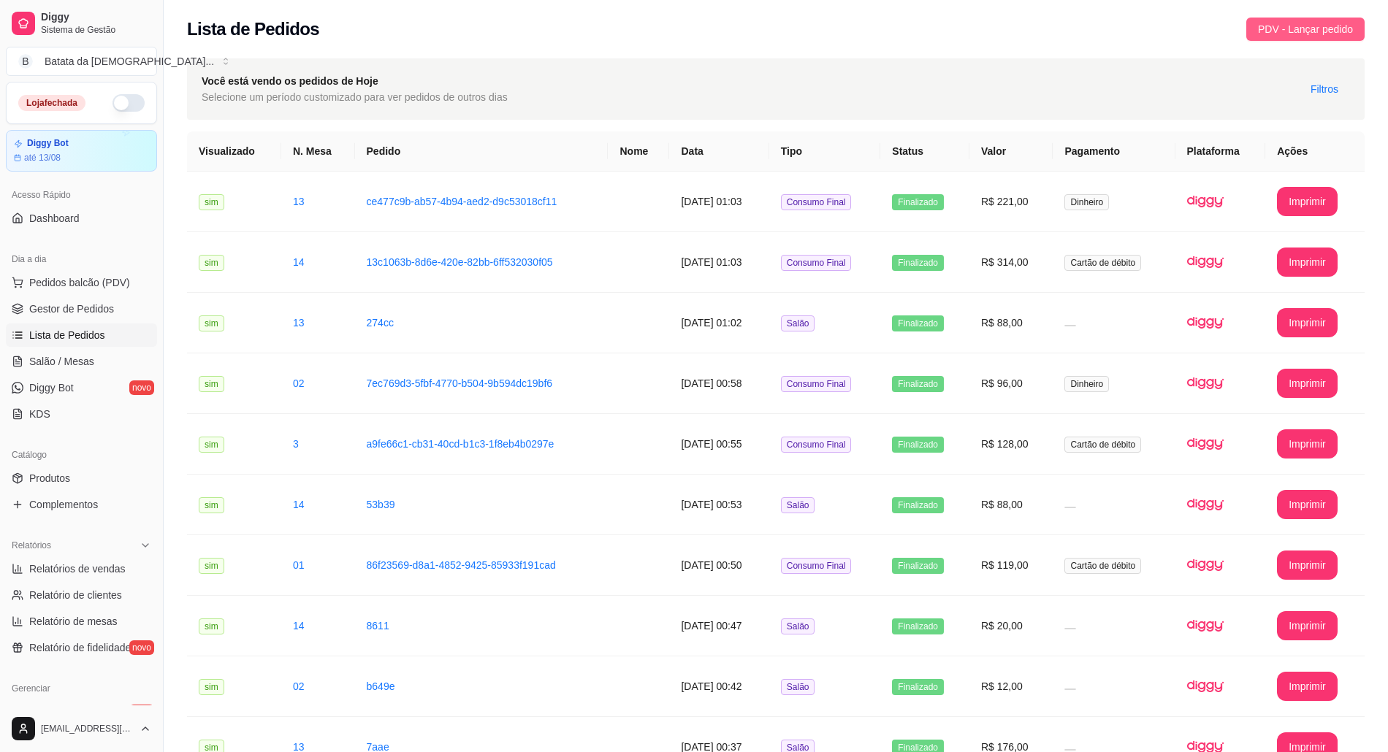
click at [1275, 30] on span "PDV - Lançar pedido" at bounding box center [1305, 29] width 95 height 16
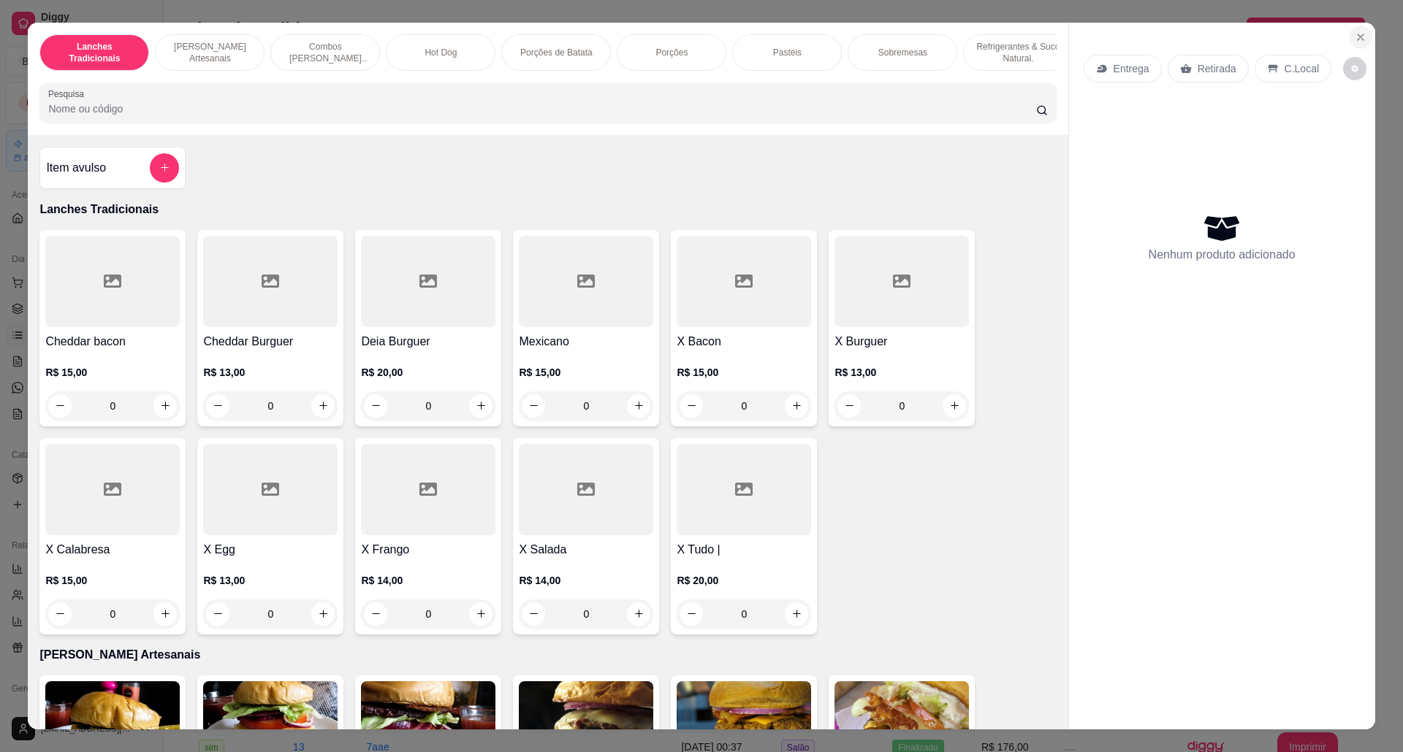
click at [1354, 33] on icon "Close" at bounding box center [1360, 37] width 12 height 12
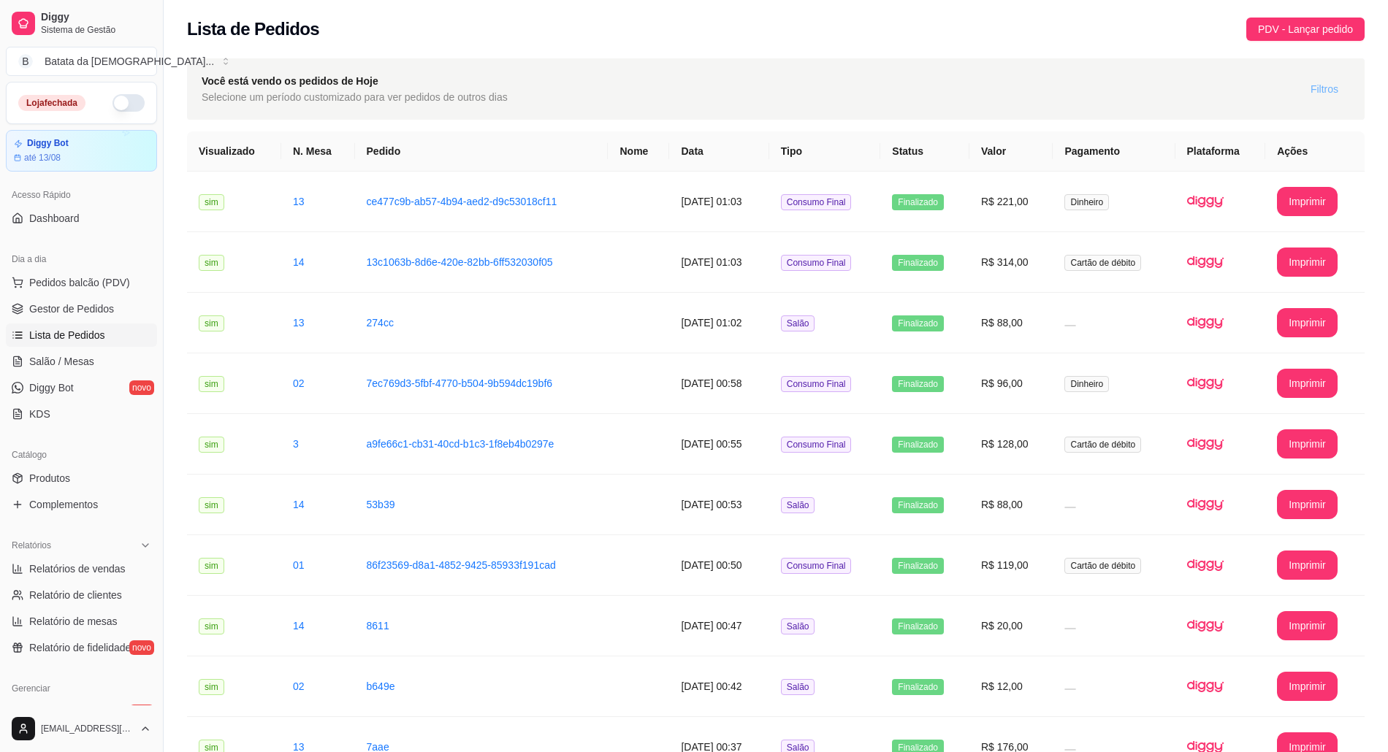
click at [1331, 88] on span "Filtros" at bounding box center [1325, 89] width 28 height 16
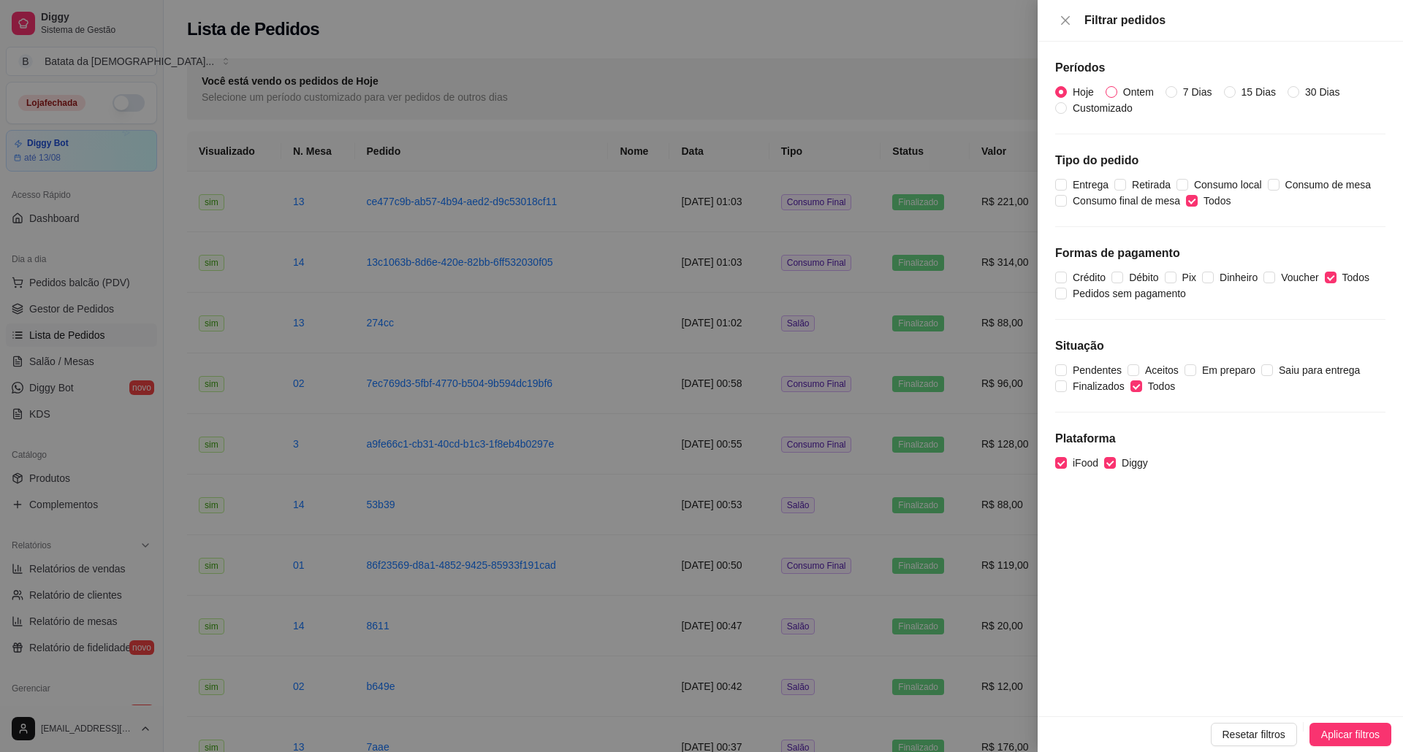
click at [1116, 92] on input "Ontem" at bounding box center [1111, 92] width 12 height 12
radio input "true"
radio input "false"
click at [1373, 734] on span "Aplicar filtros" at bounding box center [1350, 735] width 58 height 16
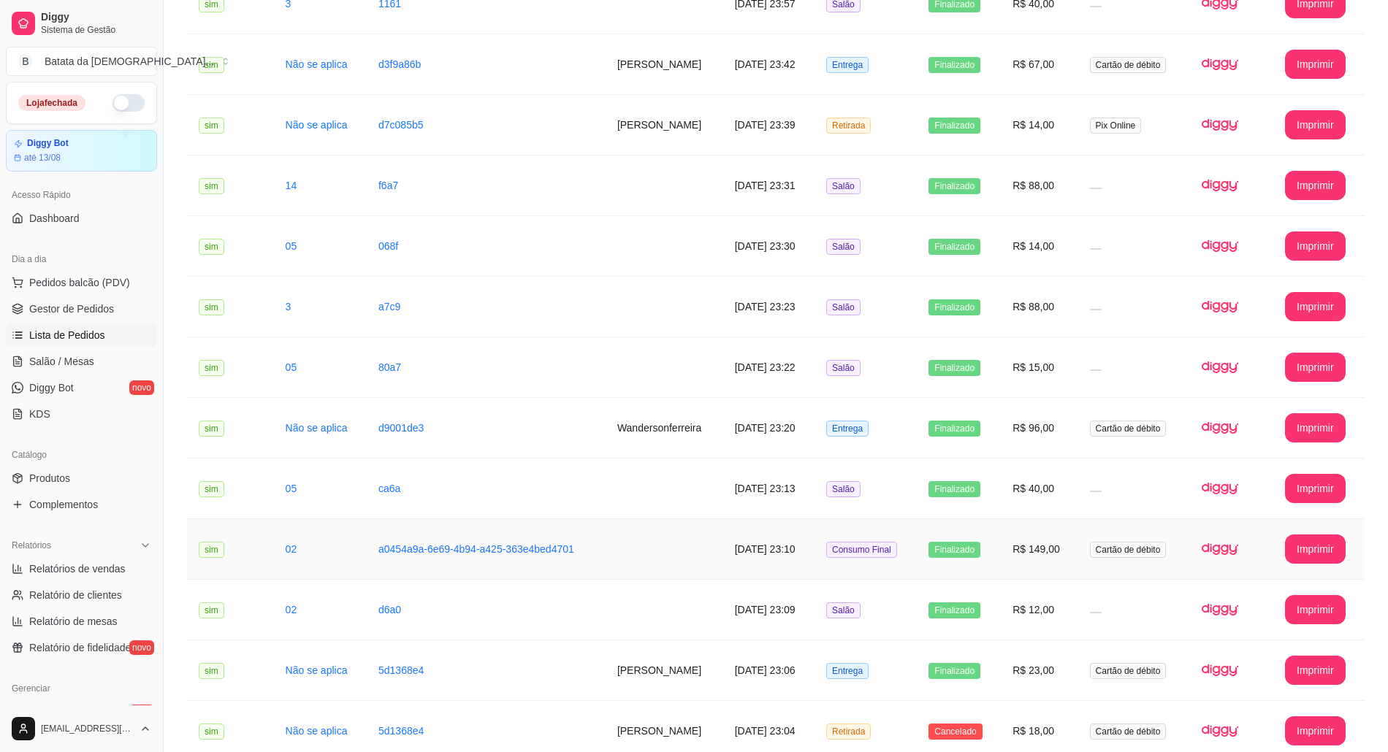
scroll to position [1351, 0]
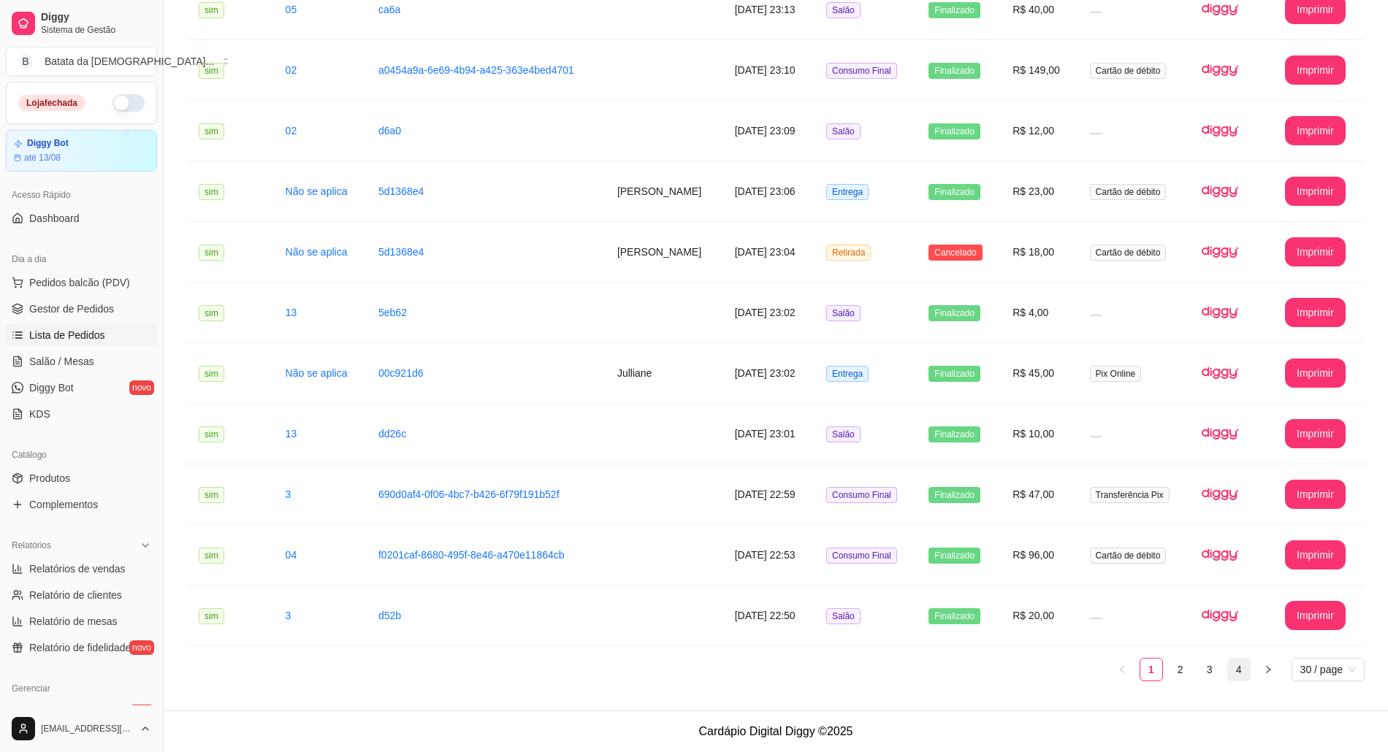
click at [1235, 665] on link "4" at bounding box center [1239, 670] width 22 height 22
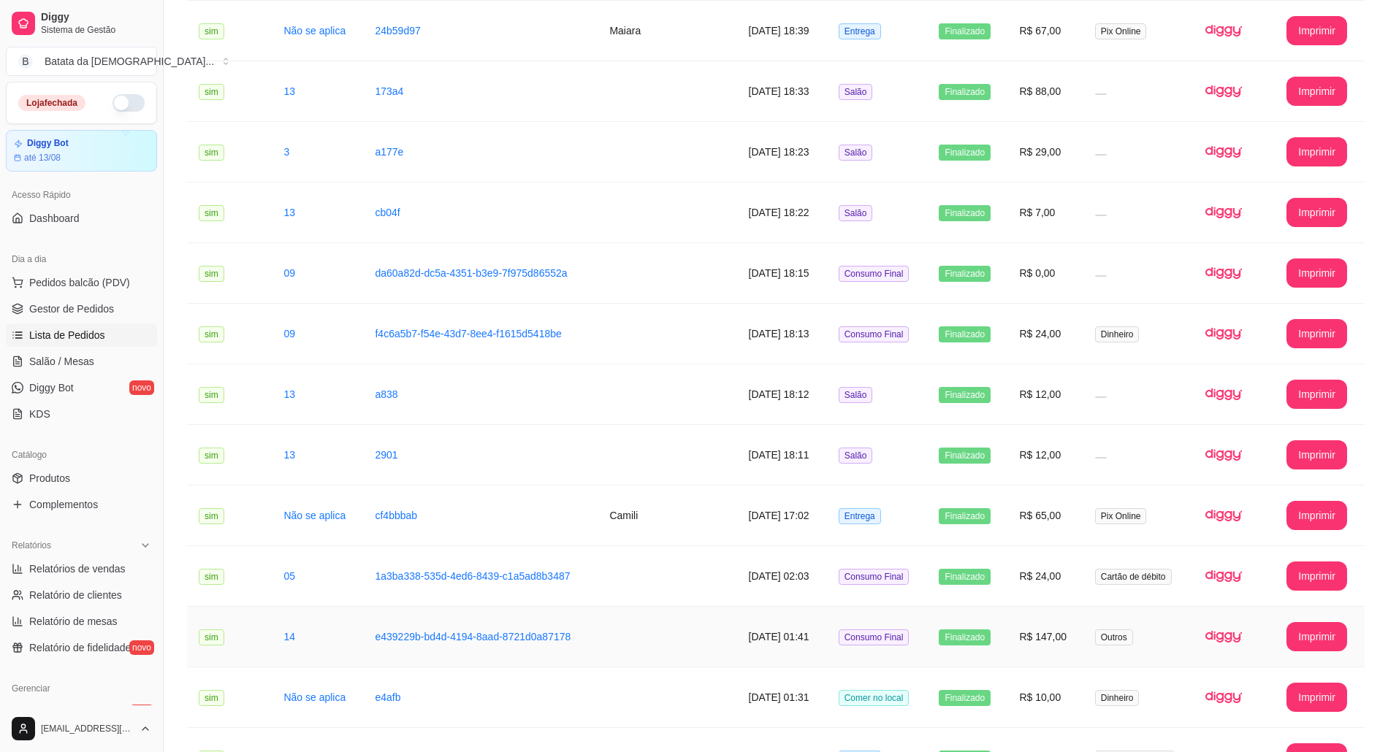
scroll to position [974, 0]
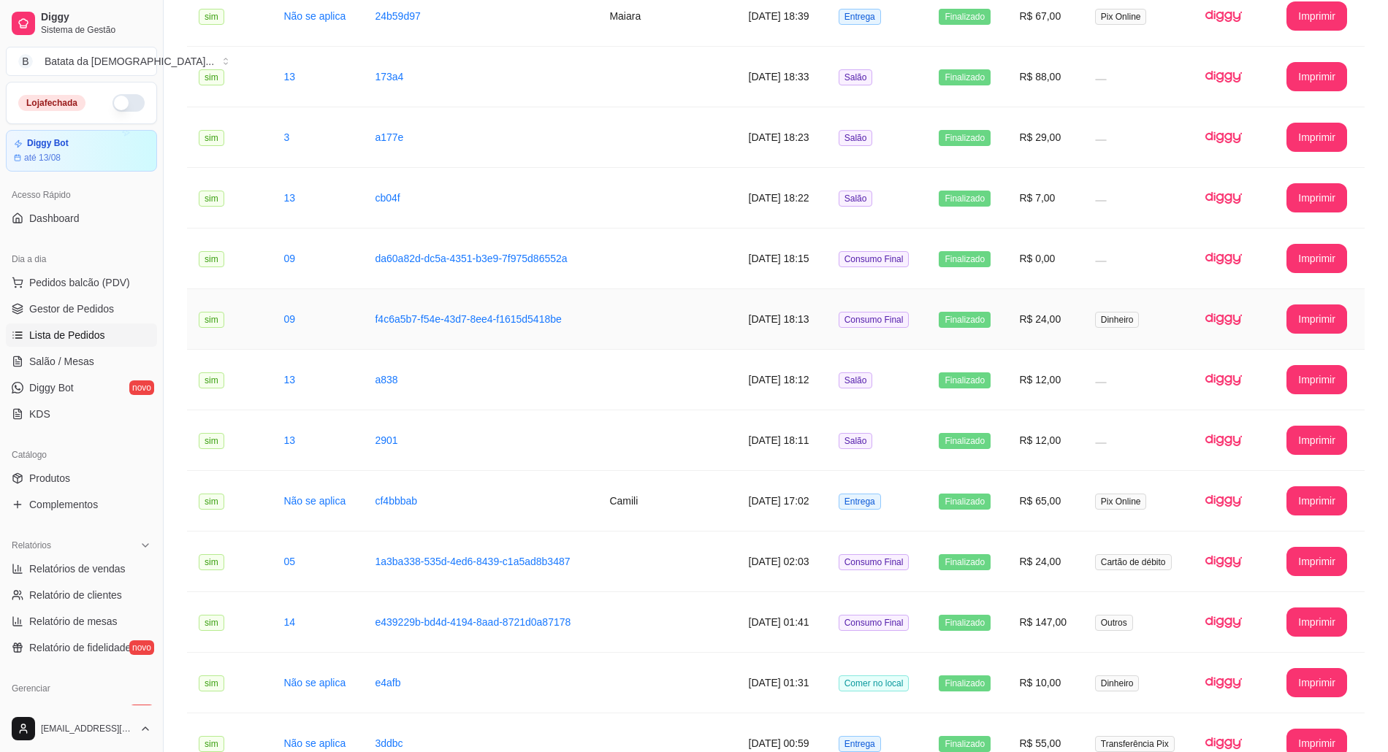
click at [982, 327] on td "Finalizado" at bounding box center [967, 319] width 80 height 61
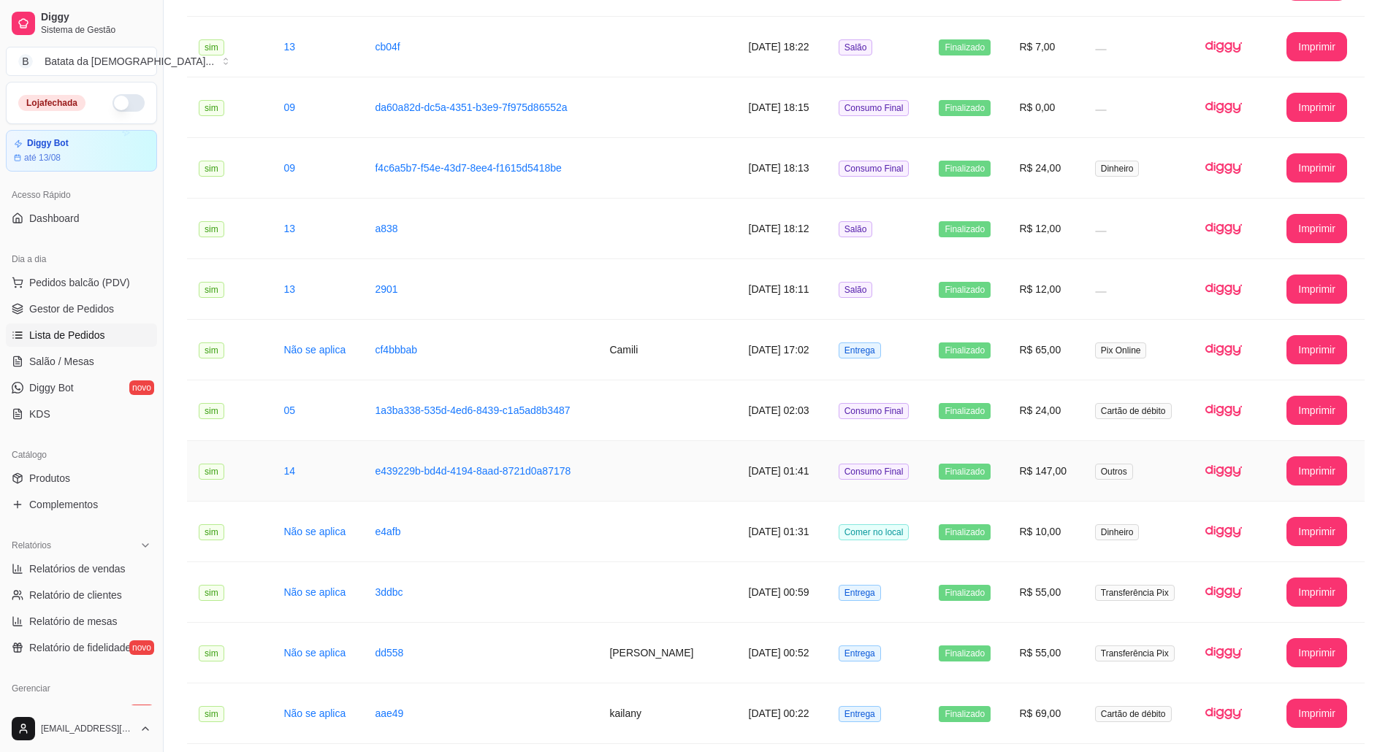
scroll to position [1230, 0]
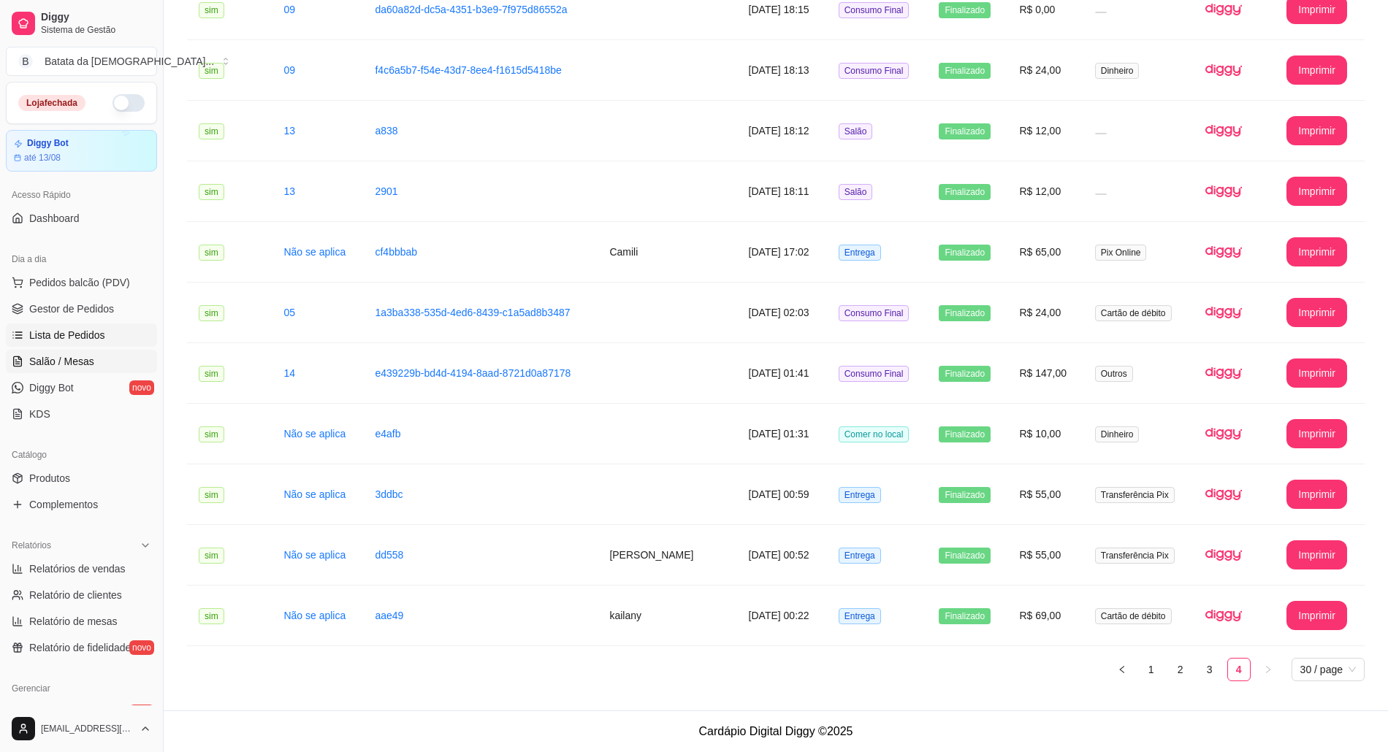
click at [80, 371] on link "Salão / Mesas" at bounding box center [81, 361] width 151 height 23
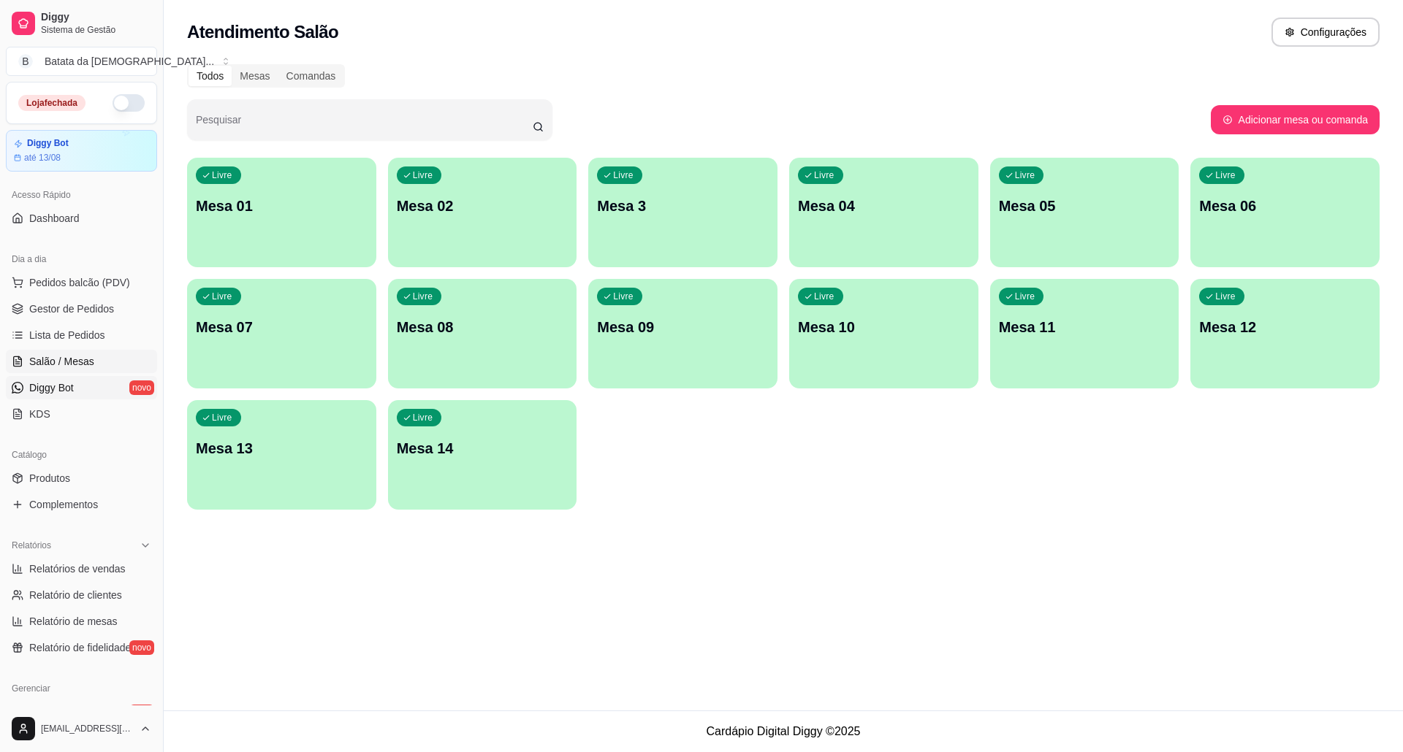
click at [50, 399] on link "Diggy Bot novo" at bounding box center [81, 387] width 151 height 23
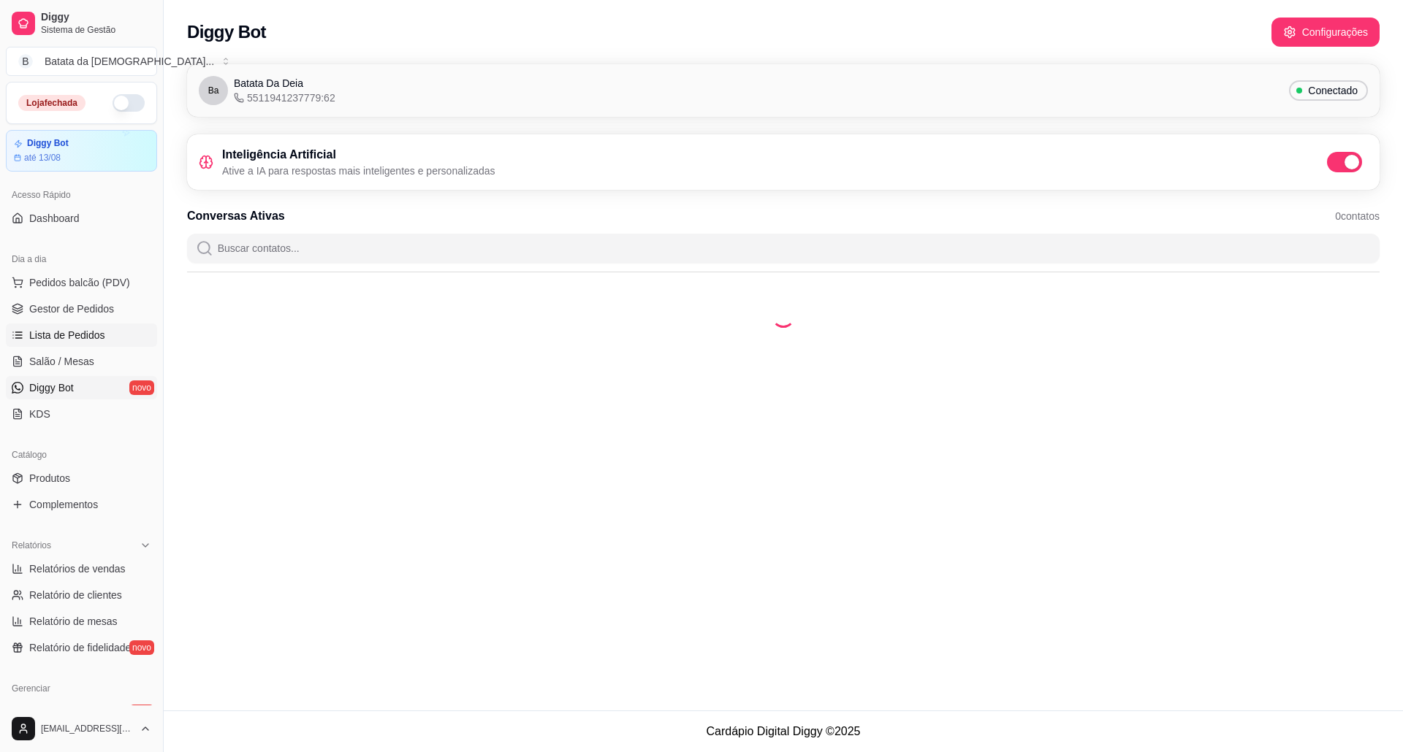
click at [110, 343] on link "Lista de Pedidos" at bounding box center [81, 335] width 151 height 23
